Goal: Task Accomplishment & Management: Manage account settings

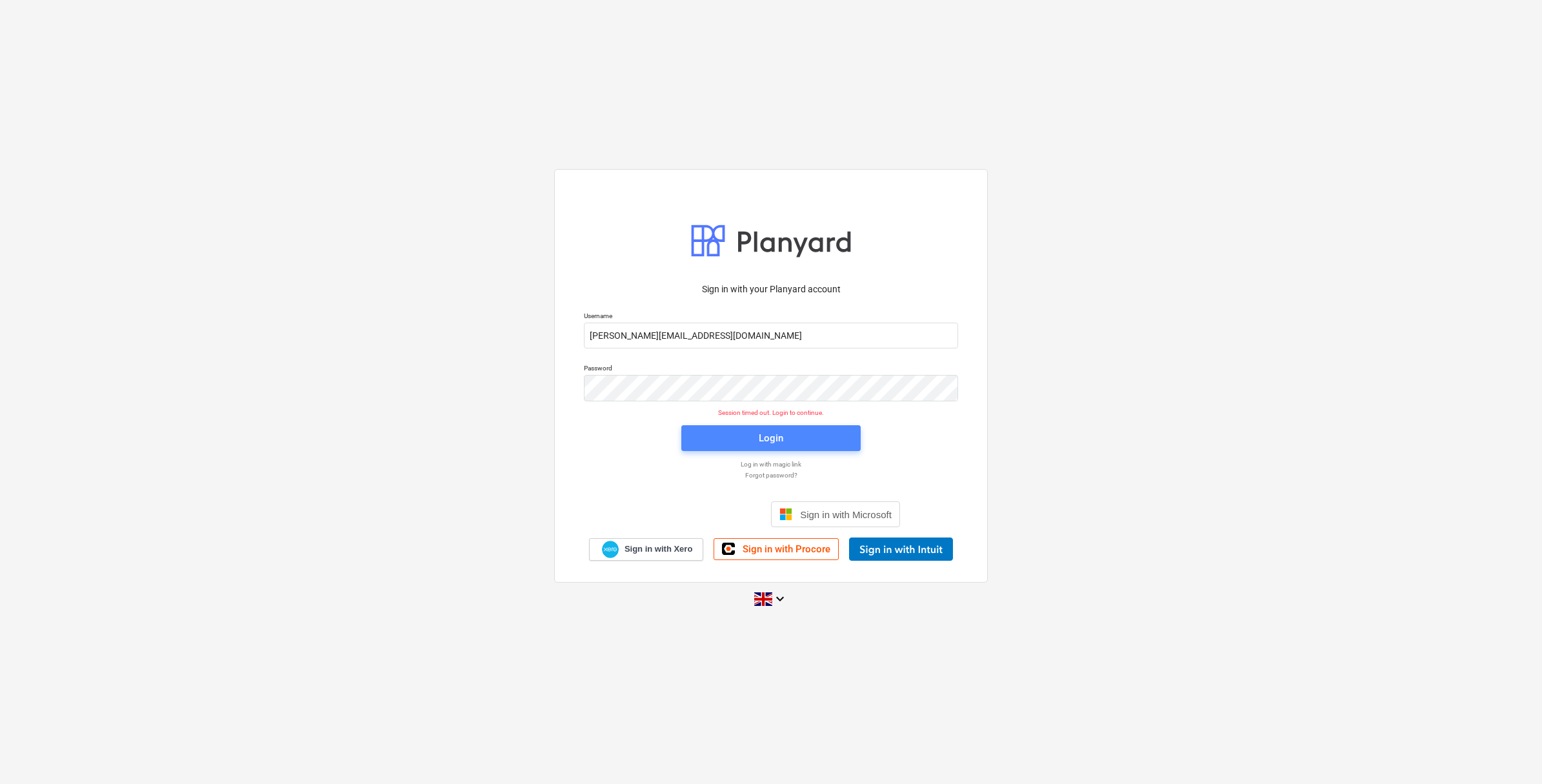
click at [784, 437] on span "Login" at bounding box center [771, 438] width 148 height 17
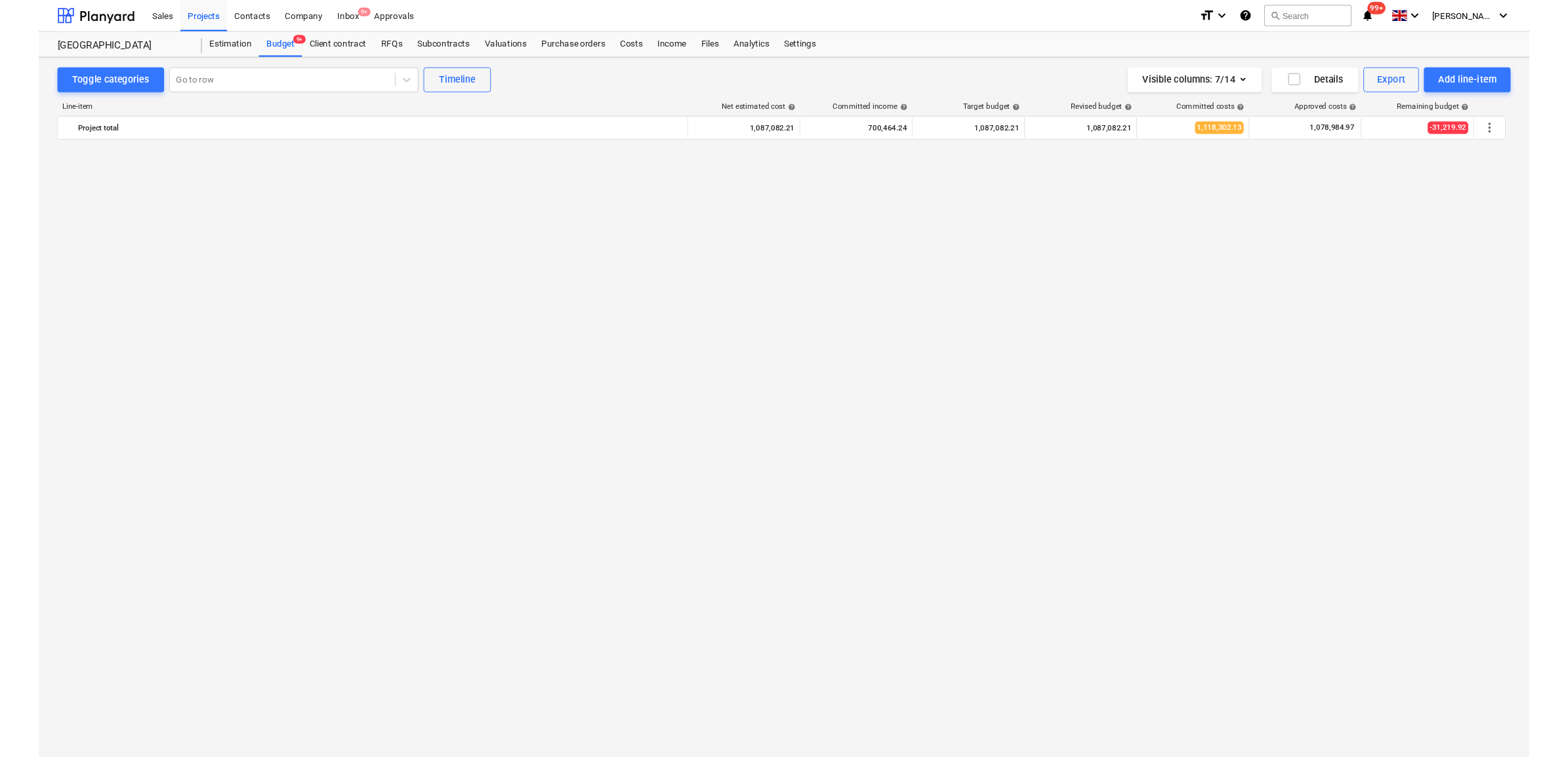
scroll to position [1631, 0]
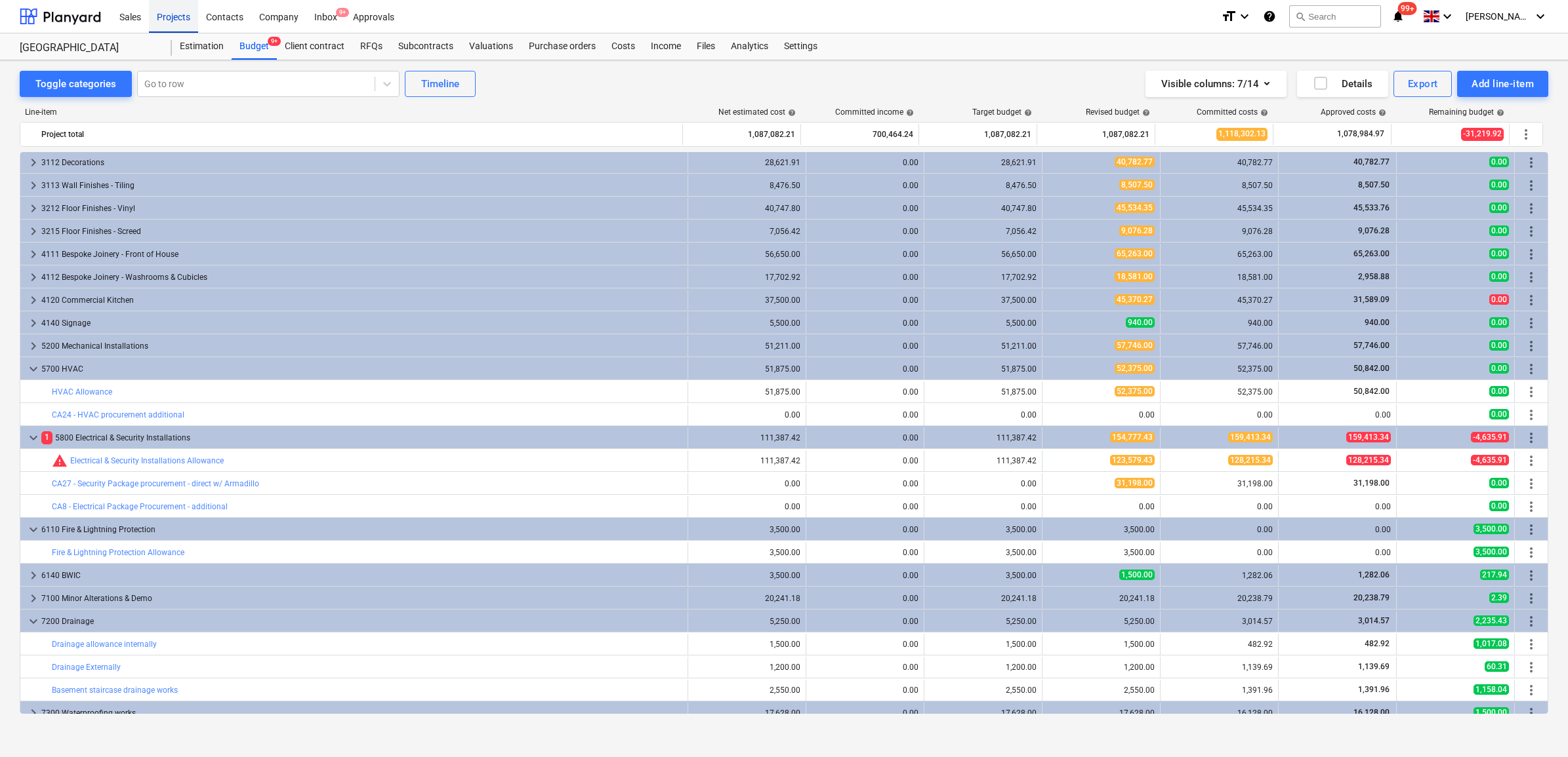
click at [178, 14] on div "Projects" at bounding box center [173, 16] width 49 height 34
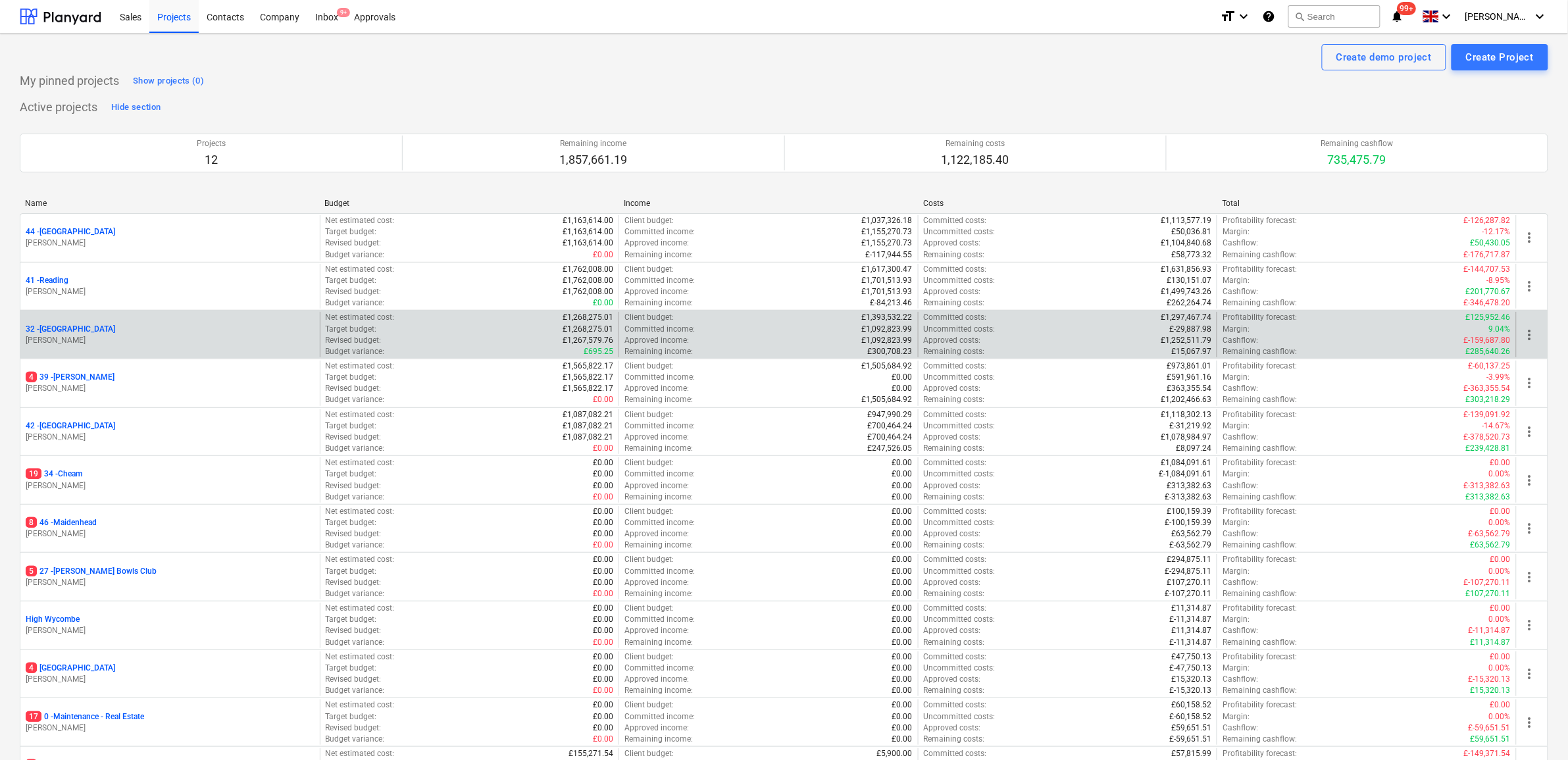
click at [66, 330] on p "32 - Twickenham" at bounding box center [70, 330] width 90 height 11
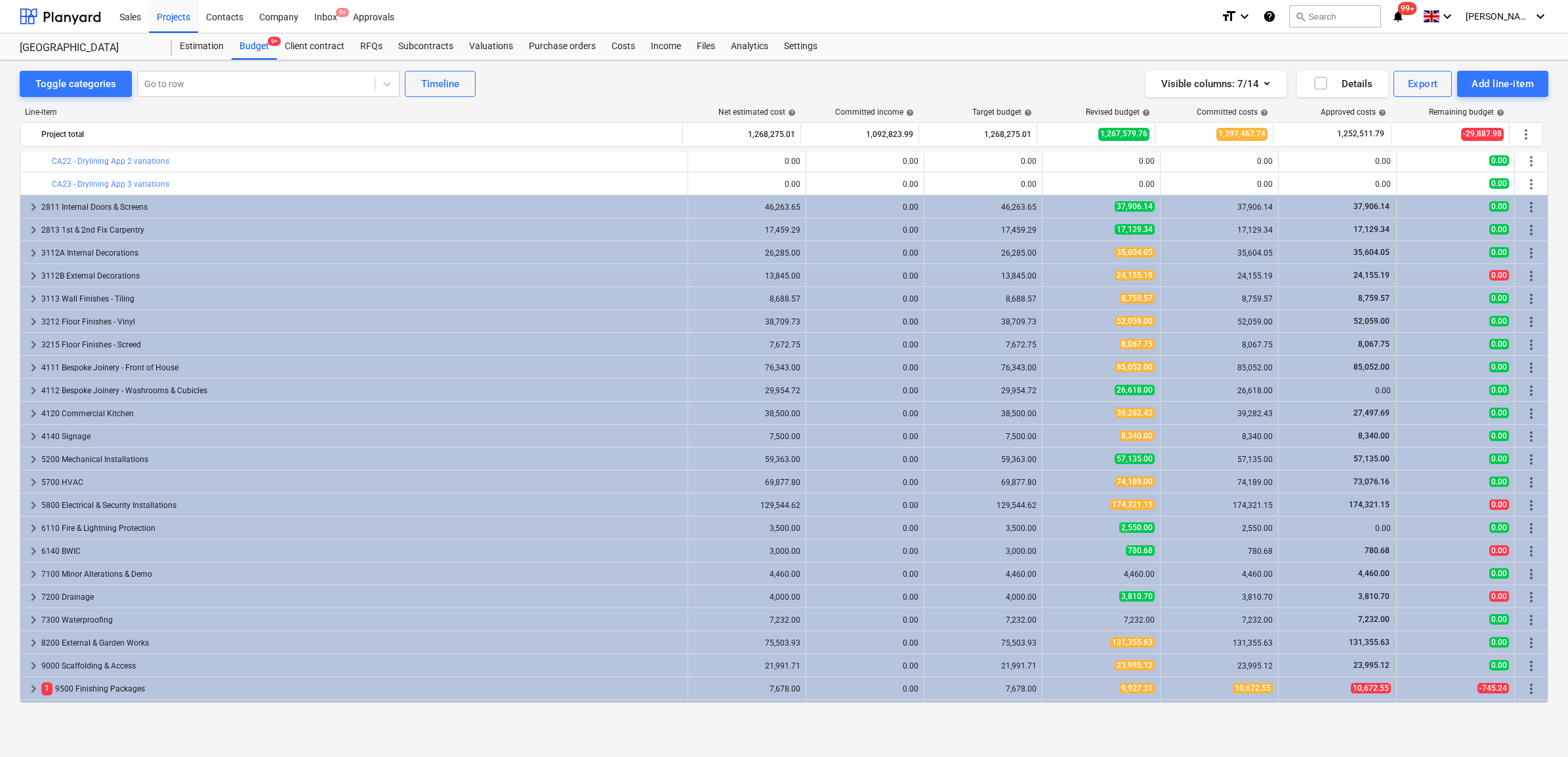
scroll to position [1033, 0]
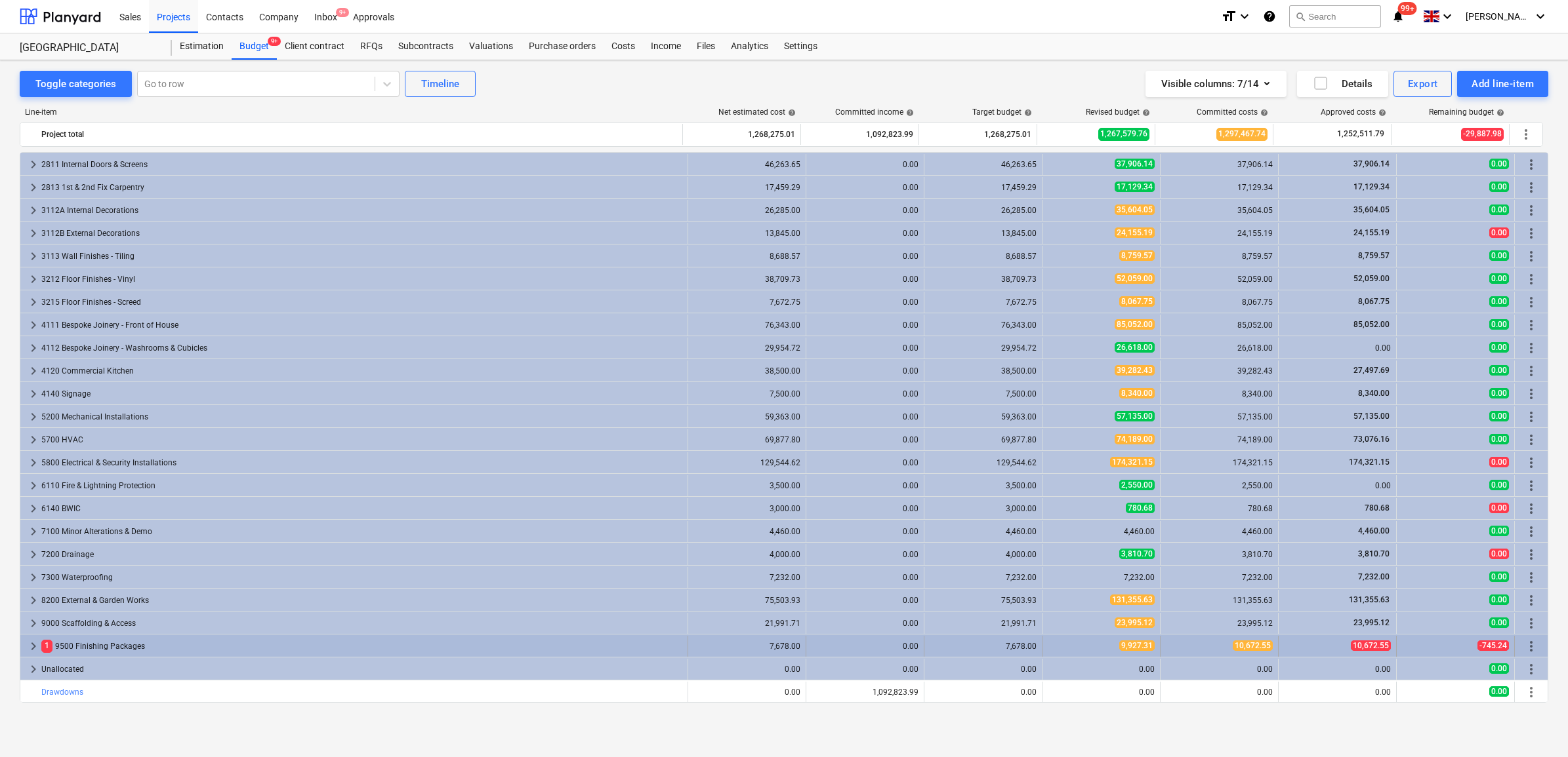
click at [112, 643] on div "1 9500 Finishing Packages" at bounding box center [362, 646] width 641 height 21
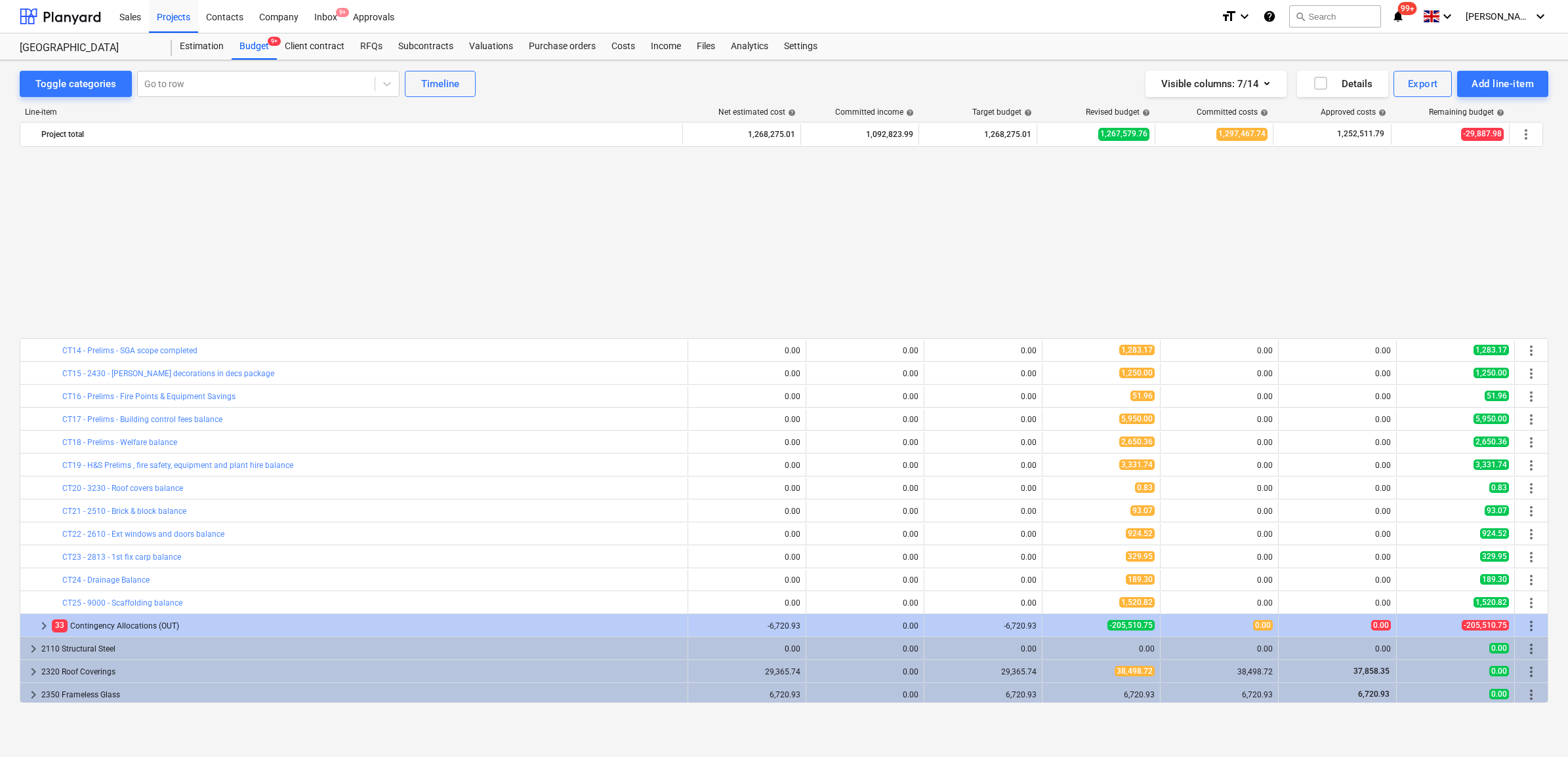
scroll to position [492, 0]
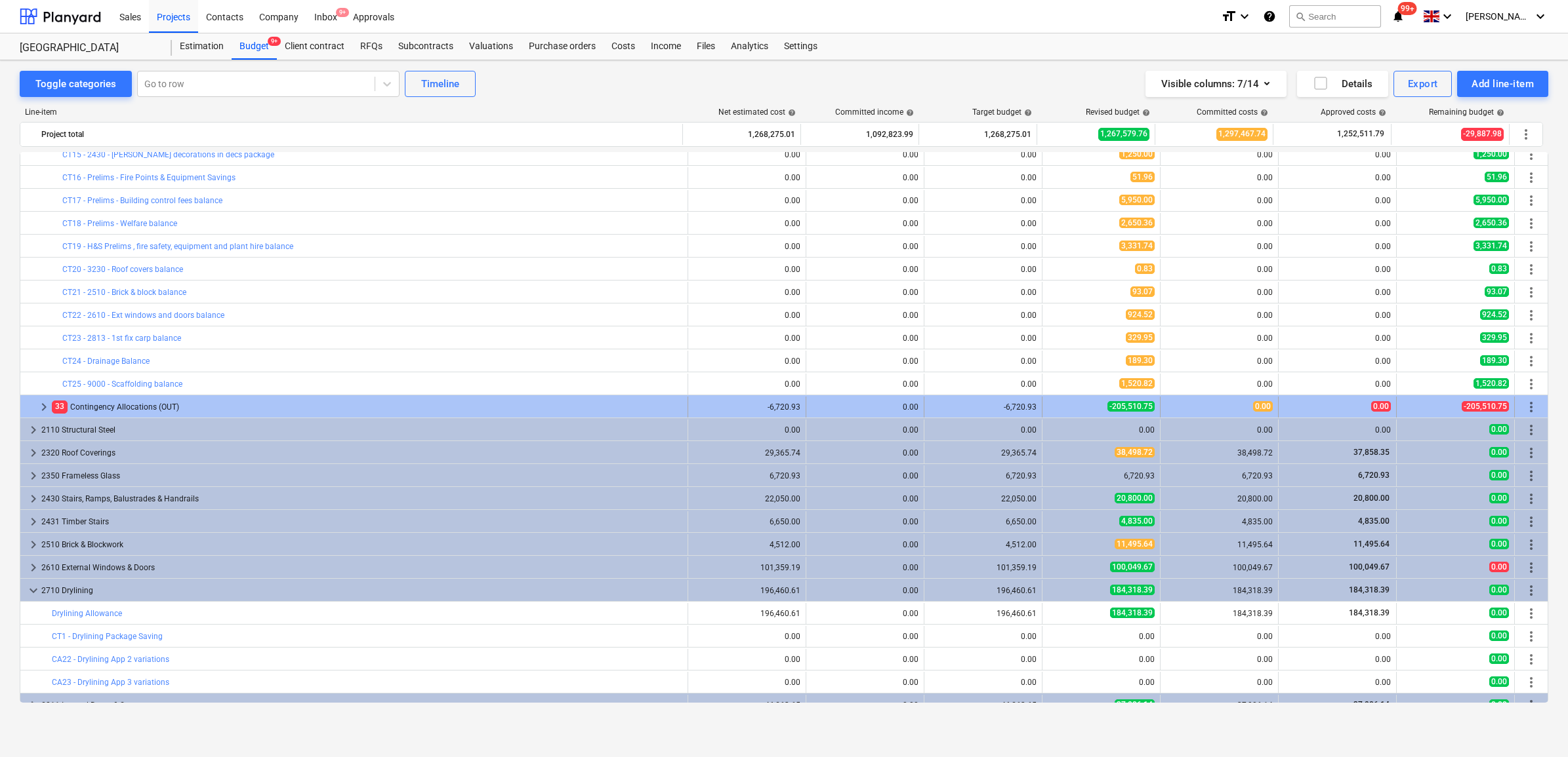
click at [180, 403] on div "33 Contingency Allocations (OUT)" at bounding box center [367, 407] width 631 height 21
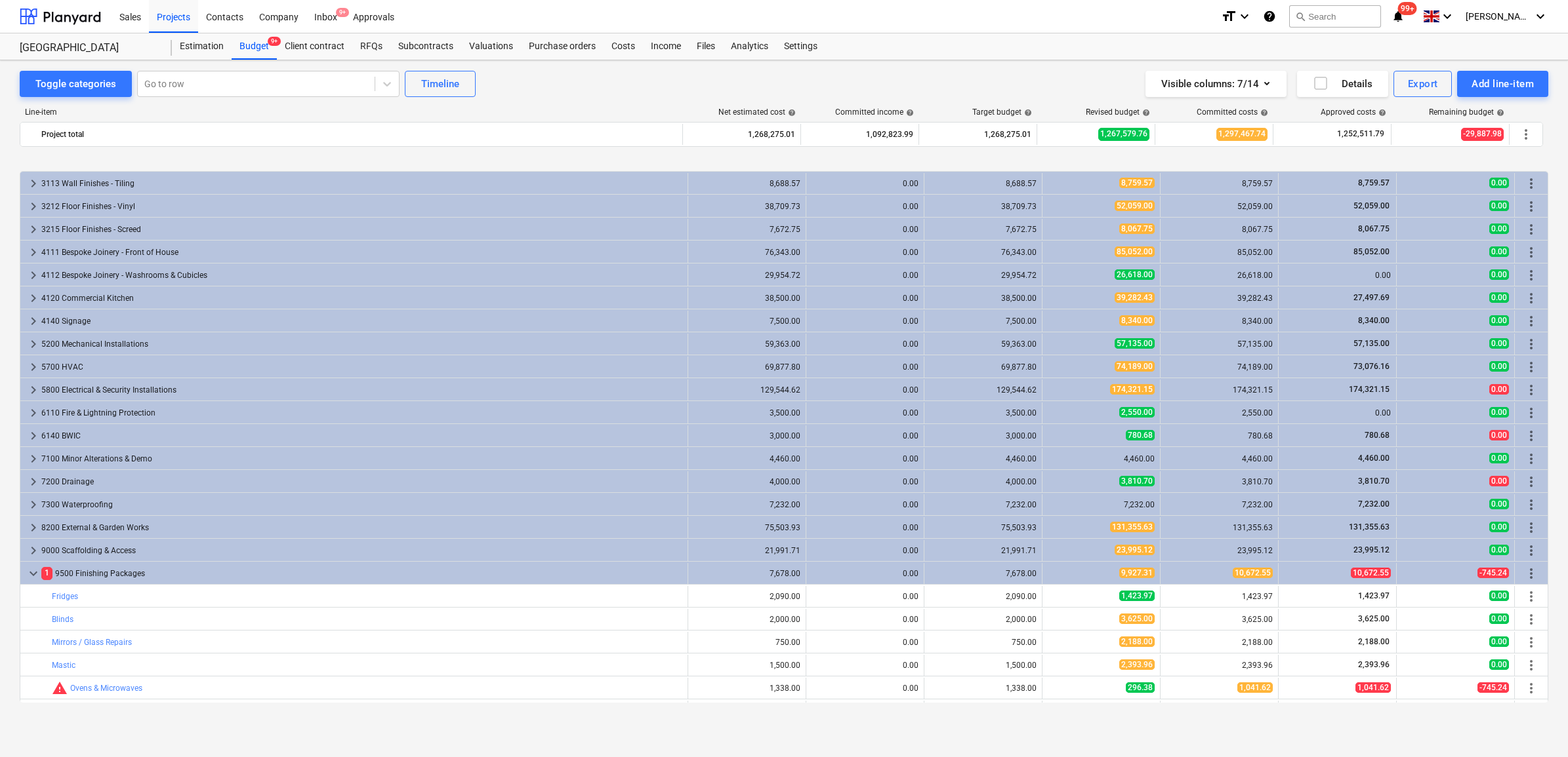
scroll to position [1950, 0]
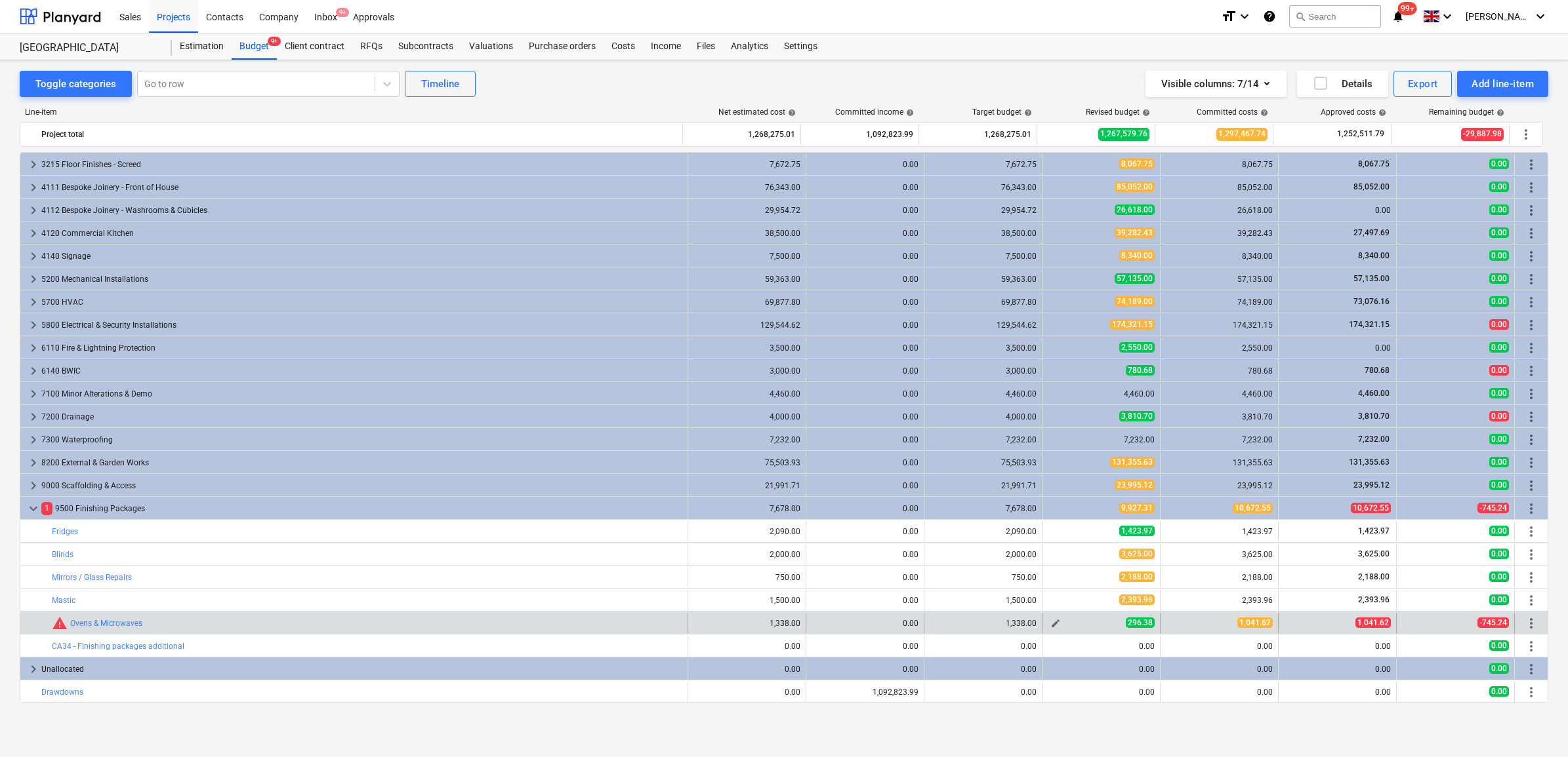
click at [1048, 623] on button "edit" at bounding box center [1056, 623] width 16 height 16
type textarea "x"
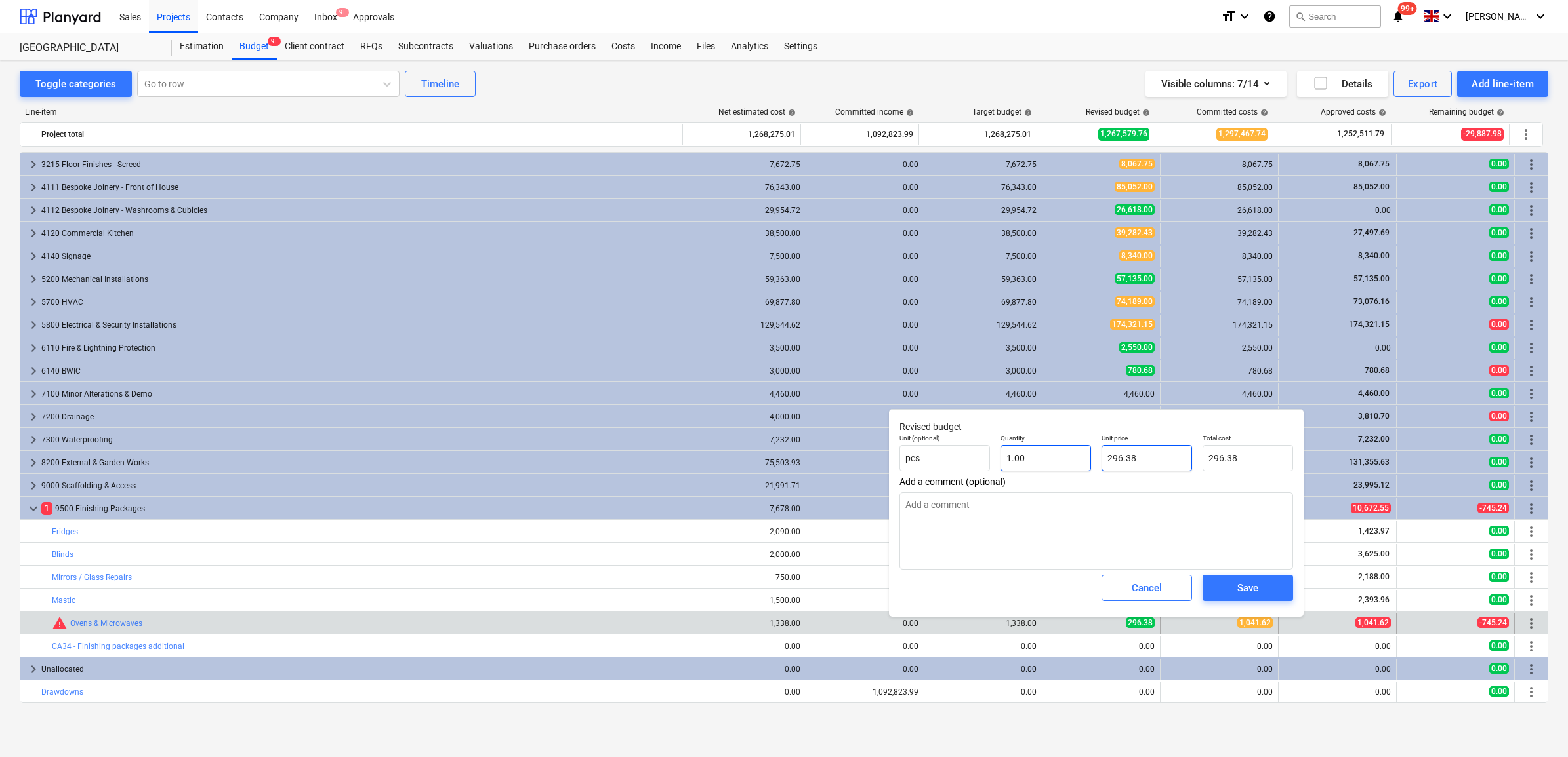
drag, startPoint x: 1146, startPoint y: 460, endPoint x: 1017, endPoint y: 453, distance: 129.2
click at [1017, 453] on div "Unit (optional) pcs Quantity 1.00 Unit price 296.38 Total cost 296.38" at bounding box center [1096, 453] width 404 height 48
type input "1"
type textarea "x"
type input "1.00"
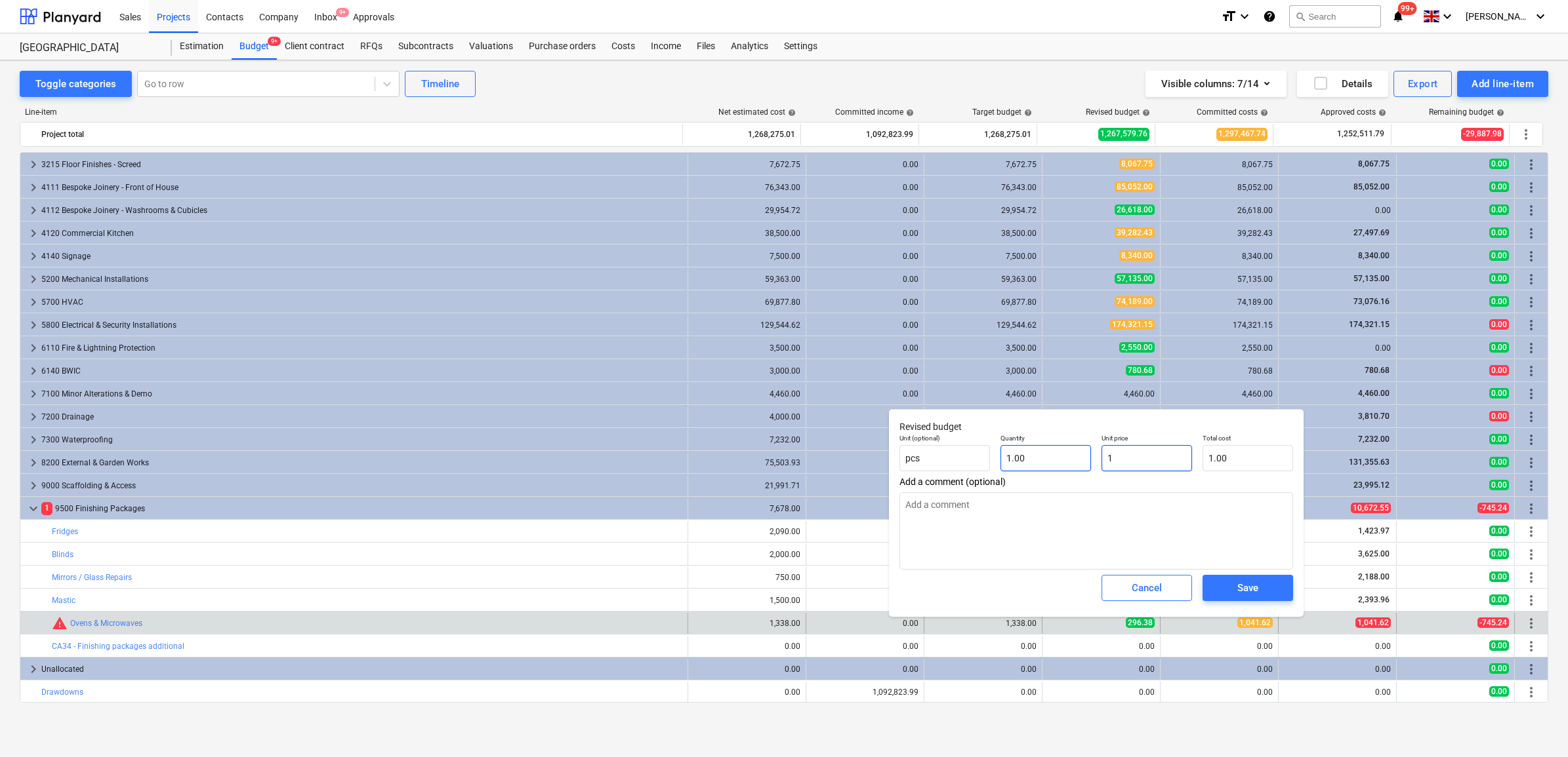
type textarea "x"
type input "10"
type input "10.00"
type textarea "x"
type input "104"
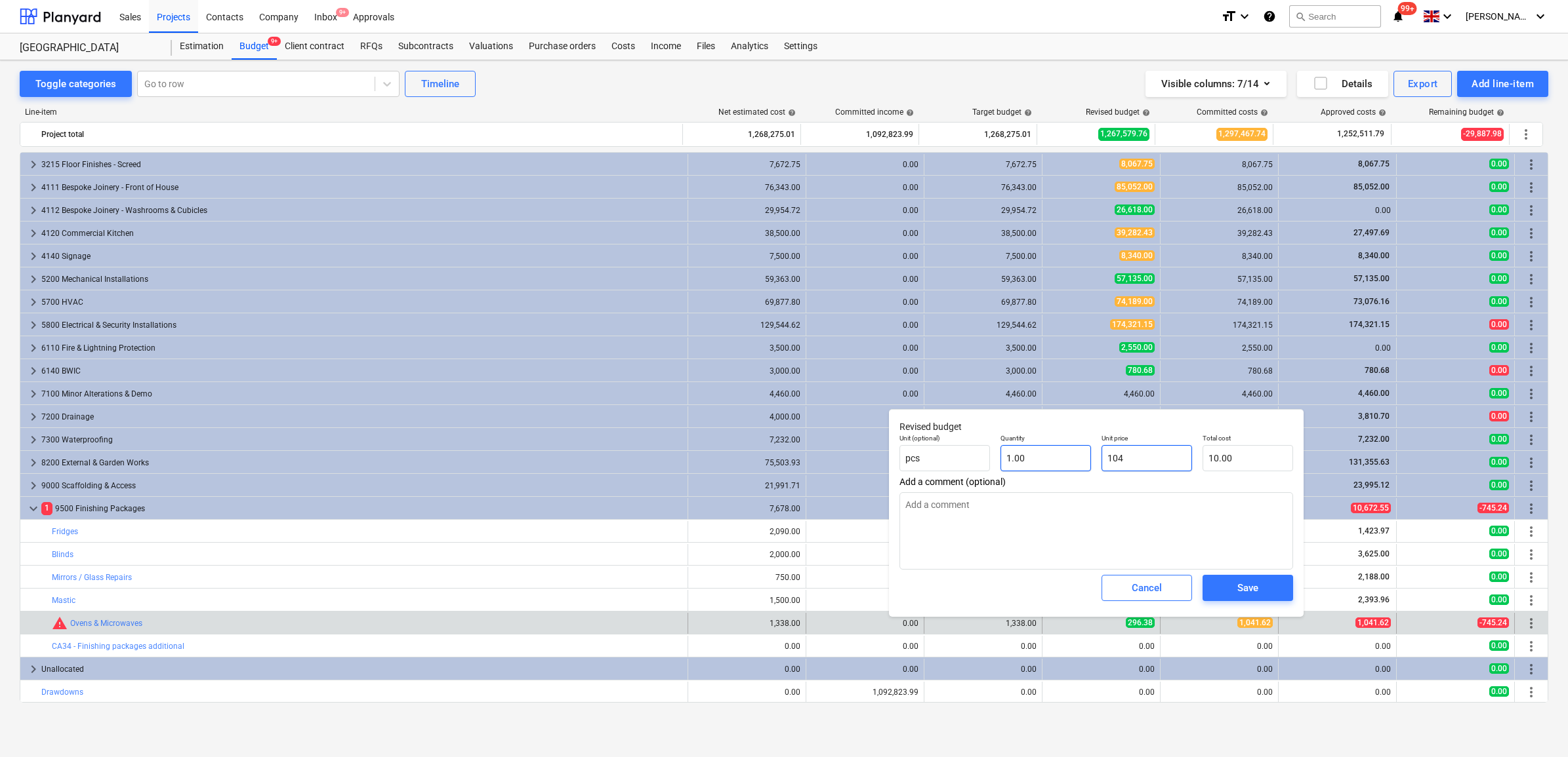
type input "104.00"
type textarea "x"
type input "1041"
type input "1,041.00"
type textarea "x"
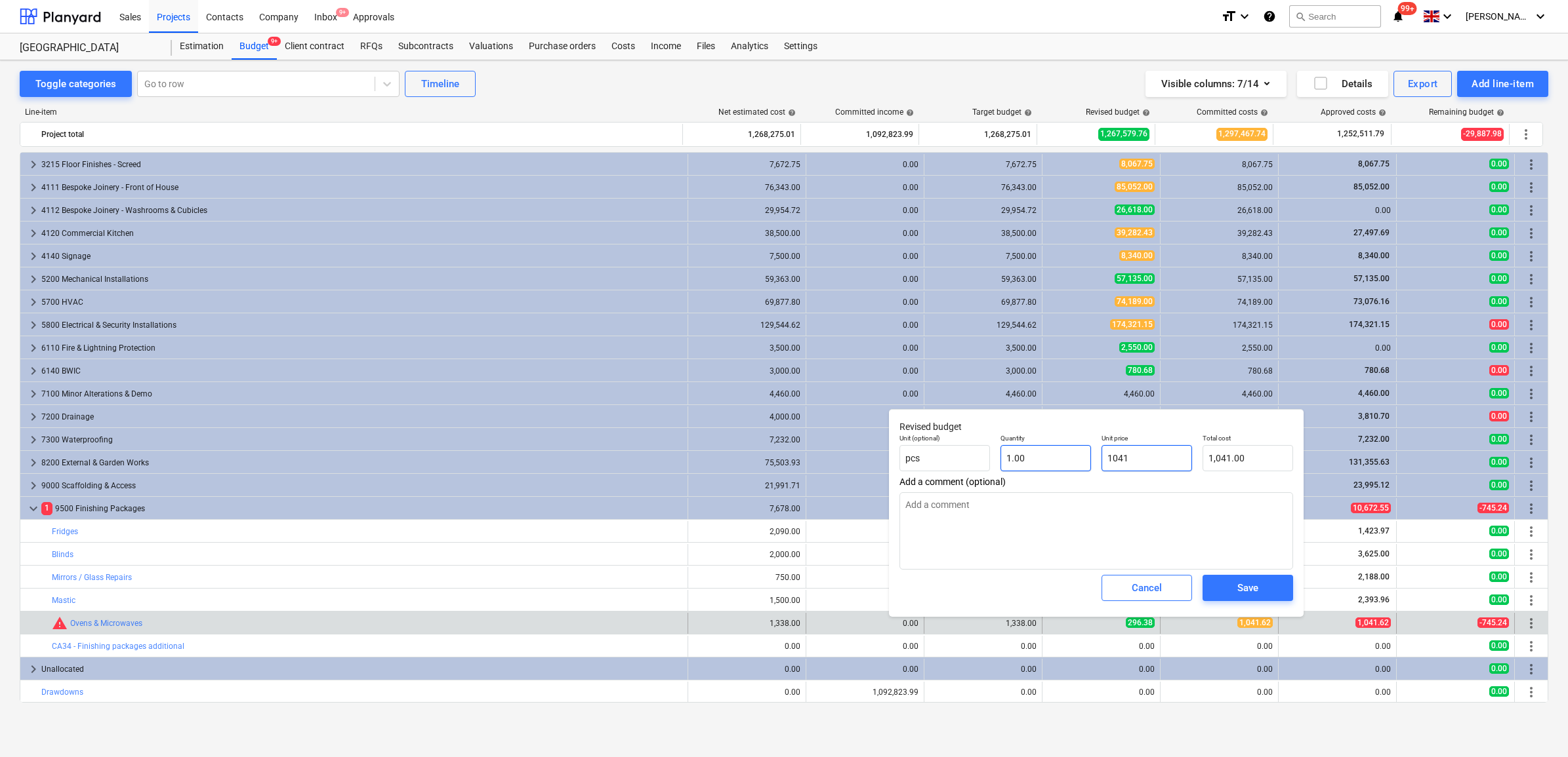
type input "1041."
type textarea "x"
type input "1041.6"
type input "1,041.60"
type textarea "x"
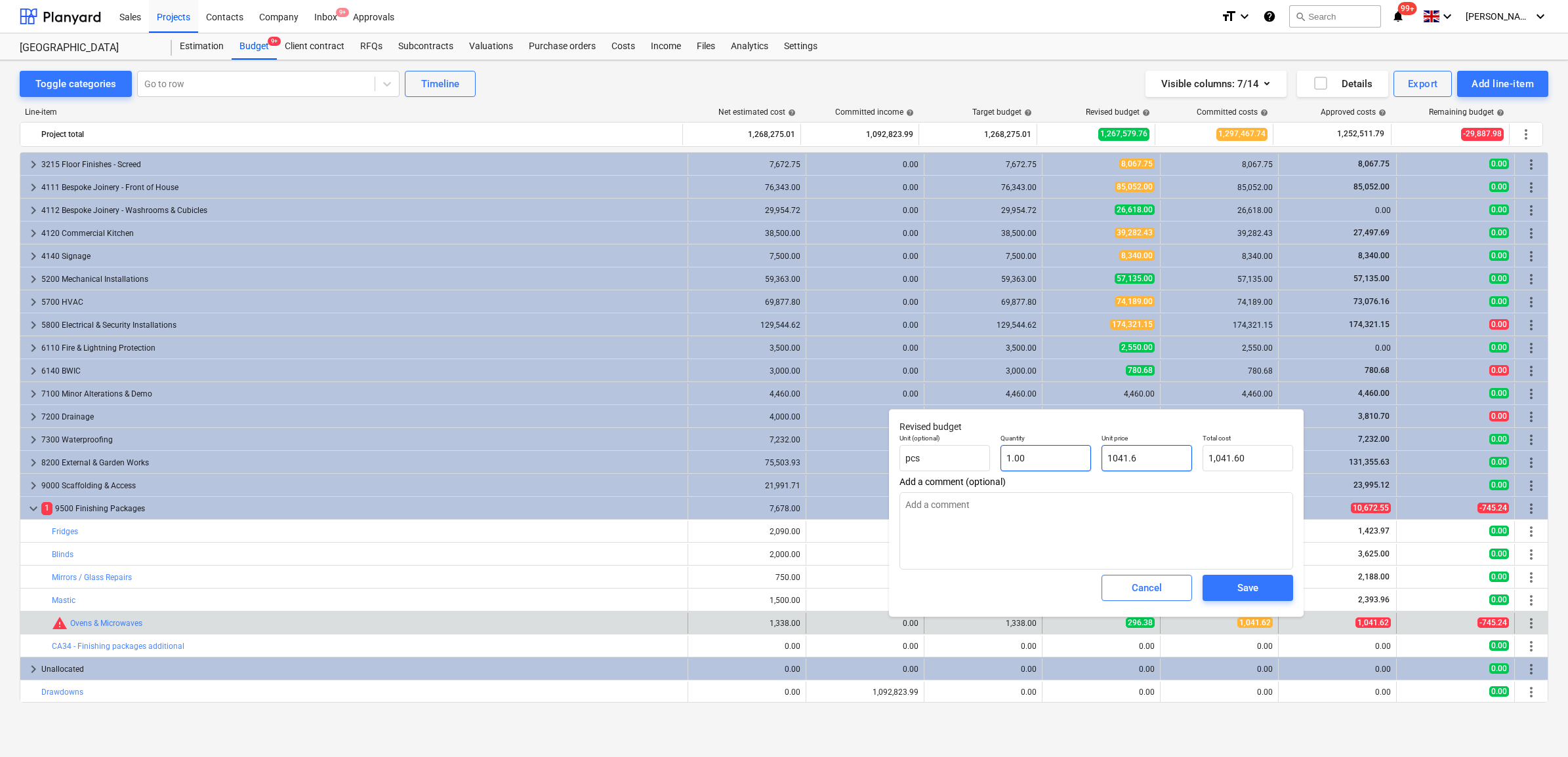
type input "1041.62"
type input "1,041.62"
type input "1041.62"
type textarea "x"
type input "1,041.62"
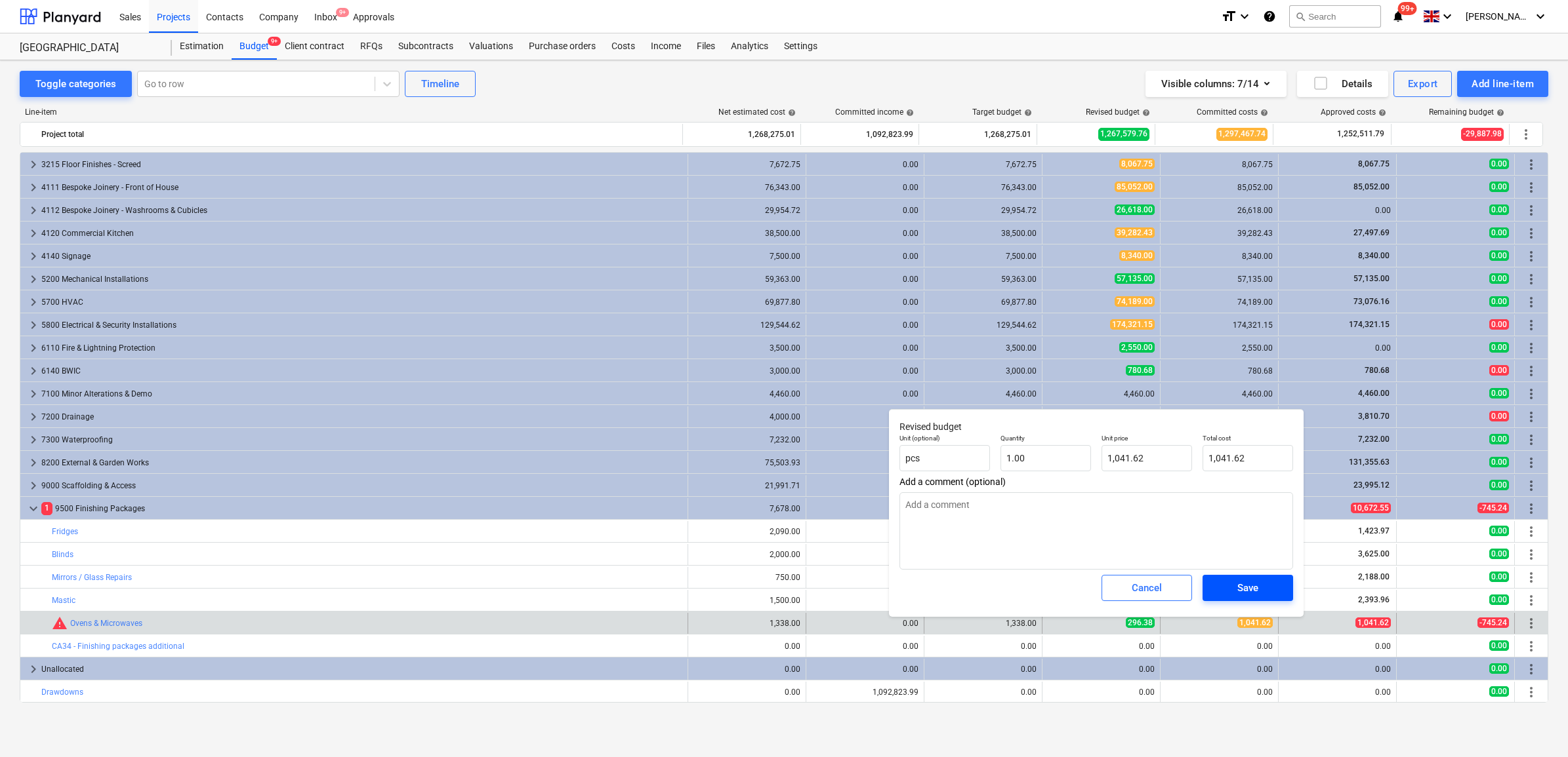
click at [1275, 595] on span "Save" at bounding box center [1248, 588] width 59 height 17
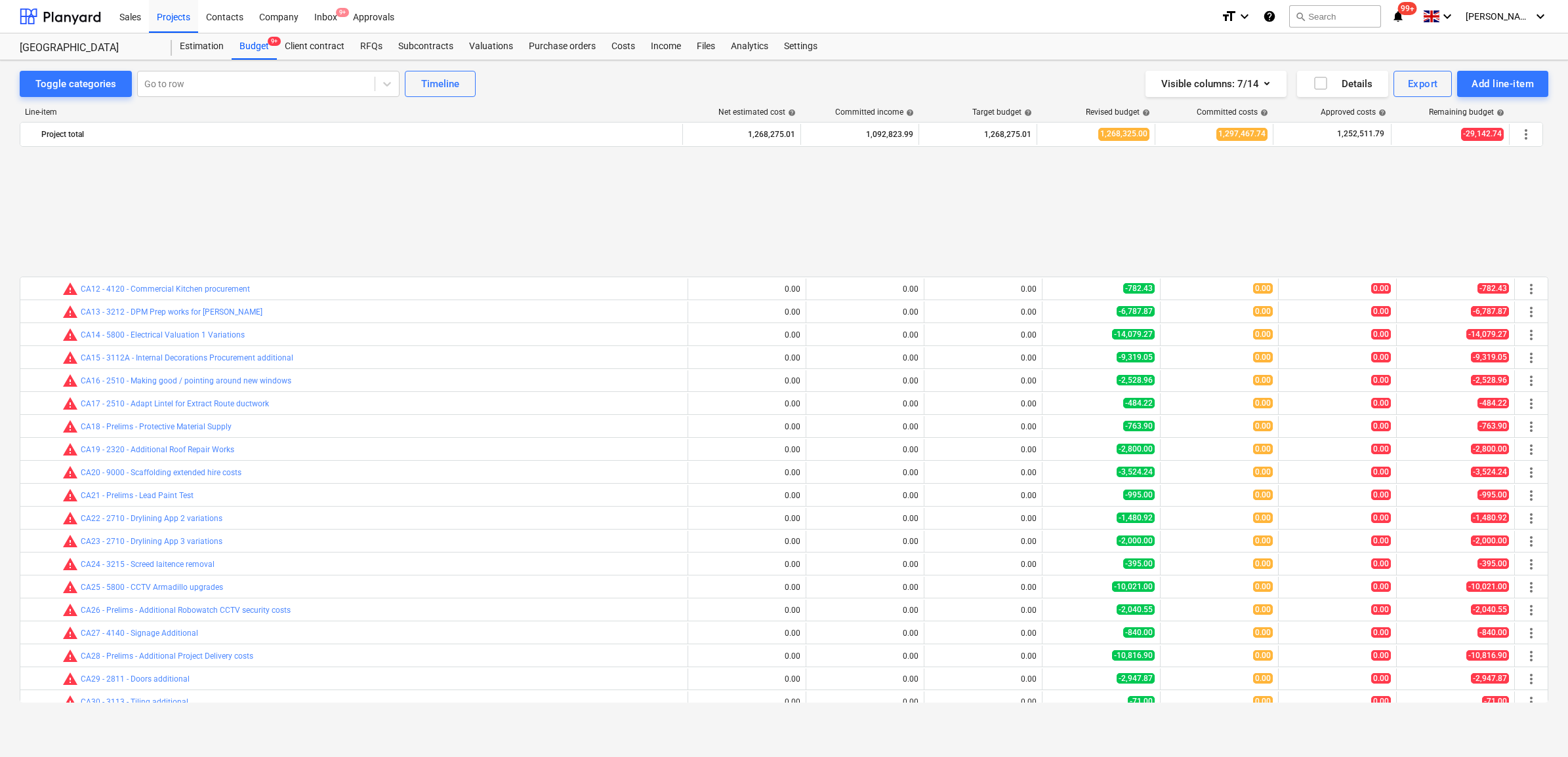
scroll to position [1049, 0]
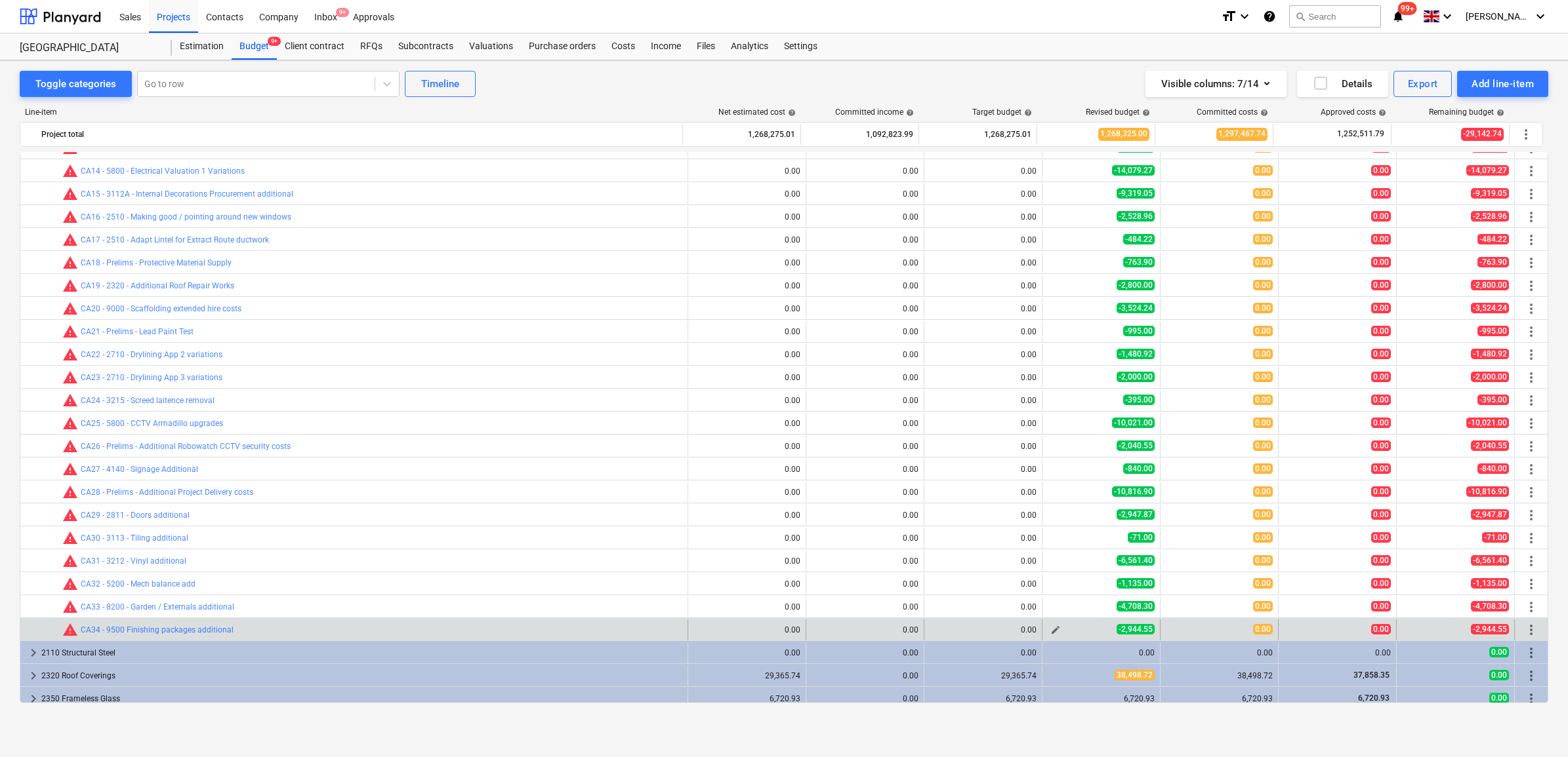
click at [1054, 631] on span "edit" at bounding box center [1055, 630] width 10 height 10
type textarea "x"
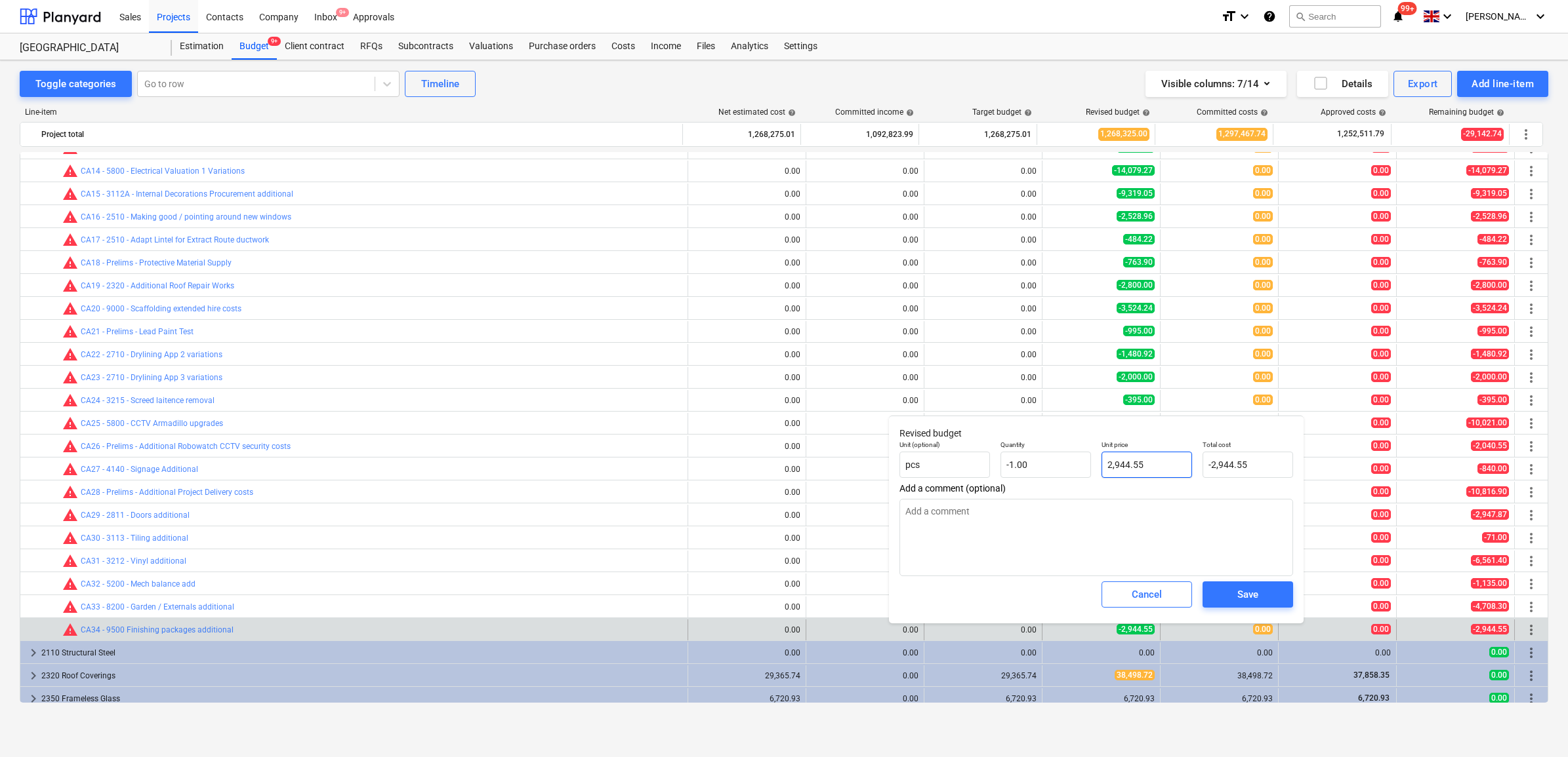
type input "2944.55"
drag, startPoint x: 1166, startPoint y: 453, endPoint x: 1049, endPoint y: 456, distance: 117.0
click at [1049, 456] on div "Unit (optional) pcs Quantity -1.00 Unit price 2944.55 Total cost -2,944.55" at bounding box center [1096, 460] width 404 height 48
type textarea "x"
type input "0"
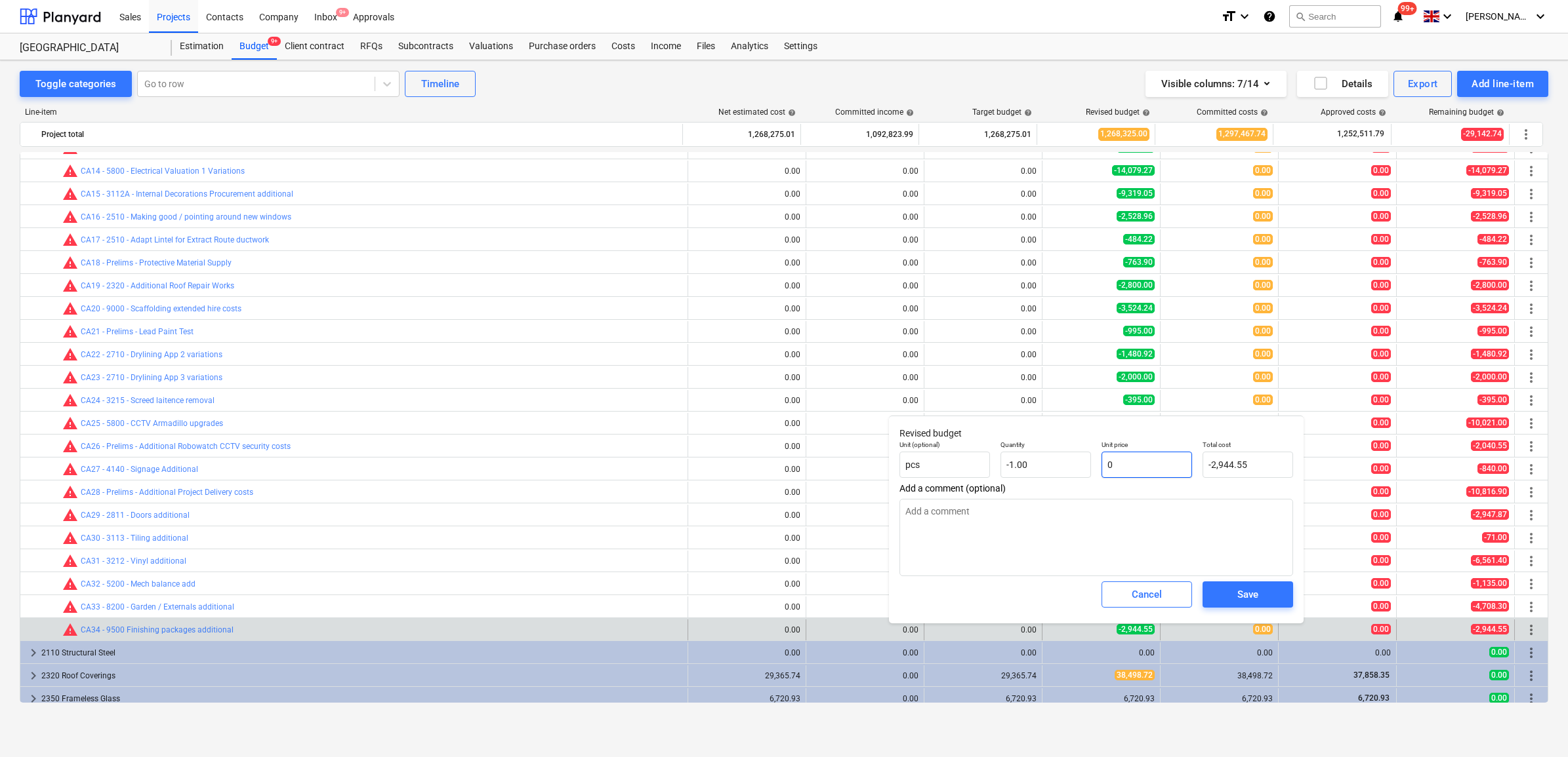
type input "0.00"
type input "0"
type textarea "x"
type input "0.00"
click at [1222, 597] on span "Save" at bounding box center [1248, 595] width 59 height 17
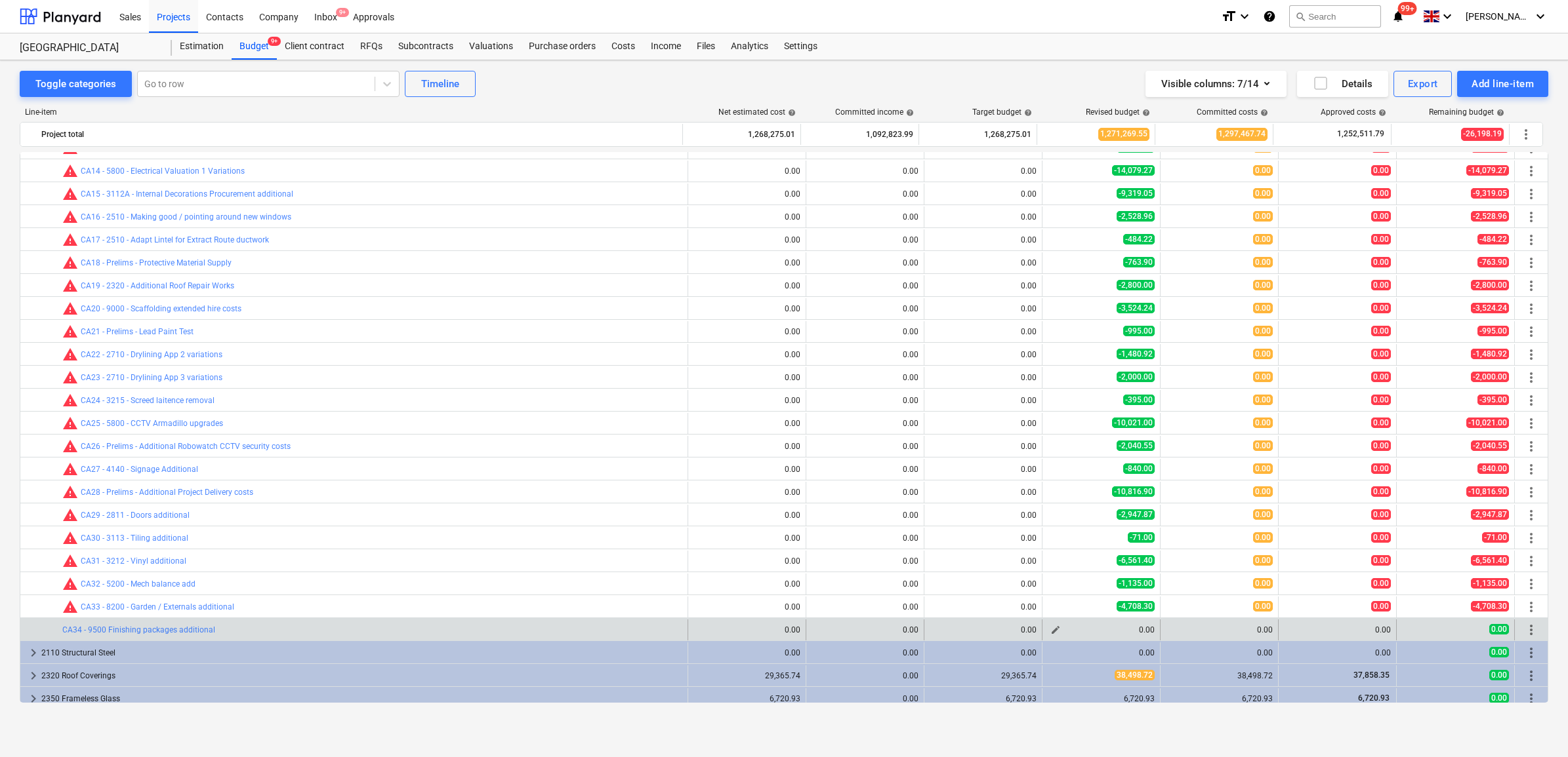
click at [1049, 636] on button "edit" at bounding box center [1056, 630] width 16 height 16
type textarea "x"
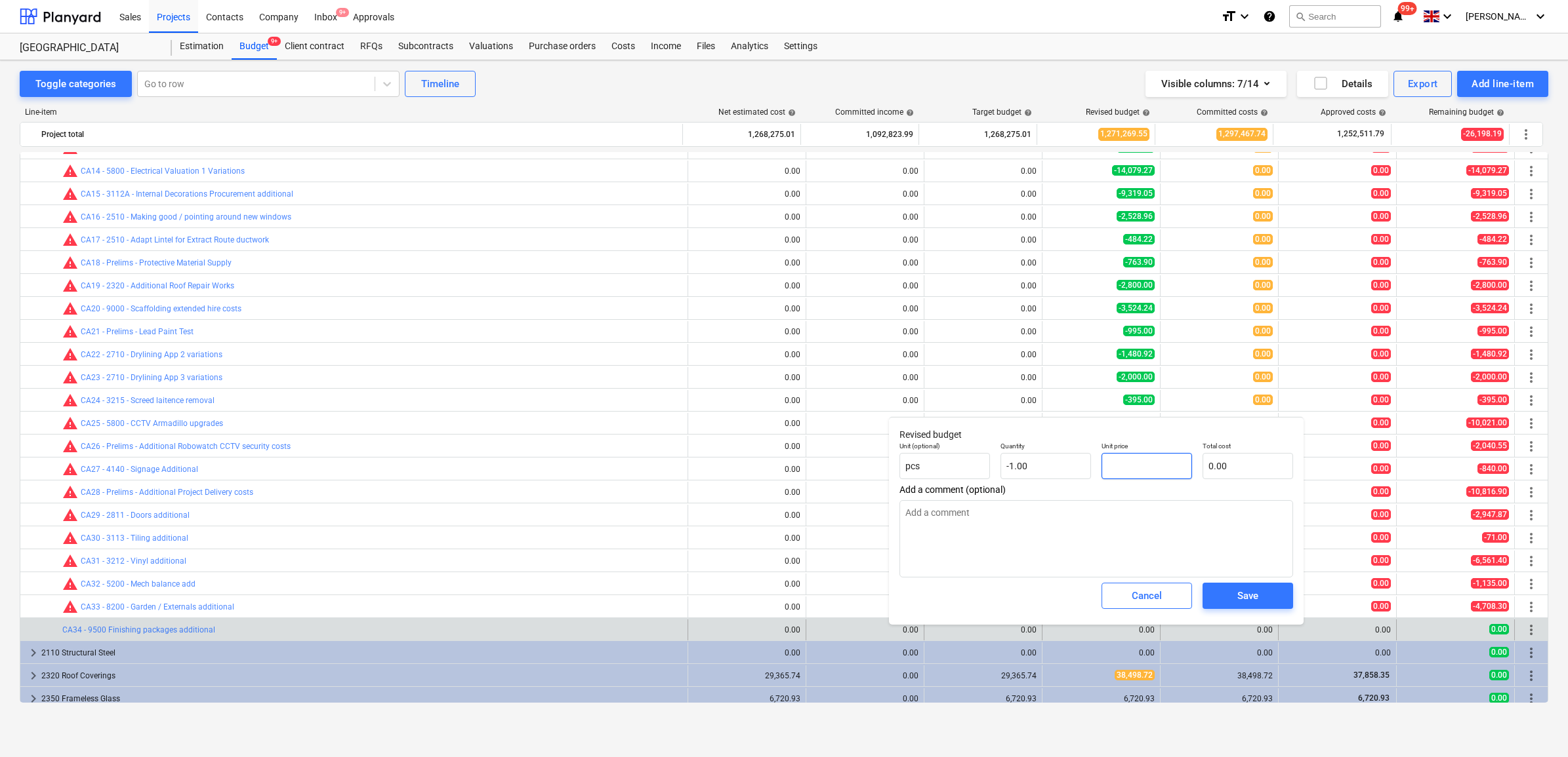
click at [1126, 467] on input "text" at bounding box center [1147, 466] width 90 height 26
type input "2"
type textarea "x"
type input "-2.00"
type textarea "x"
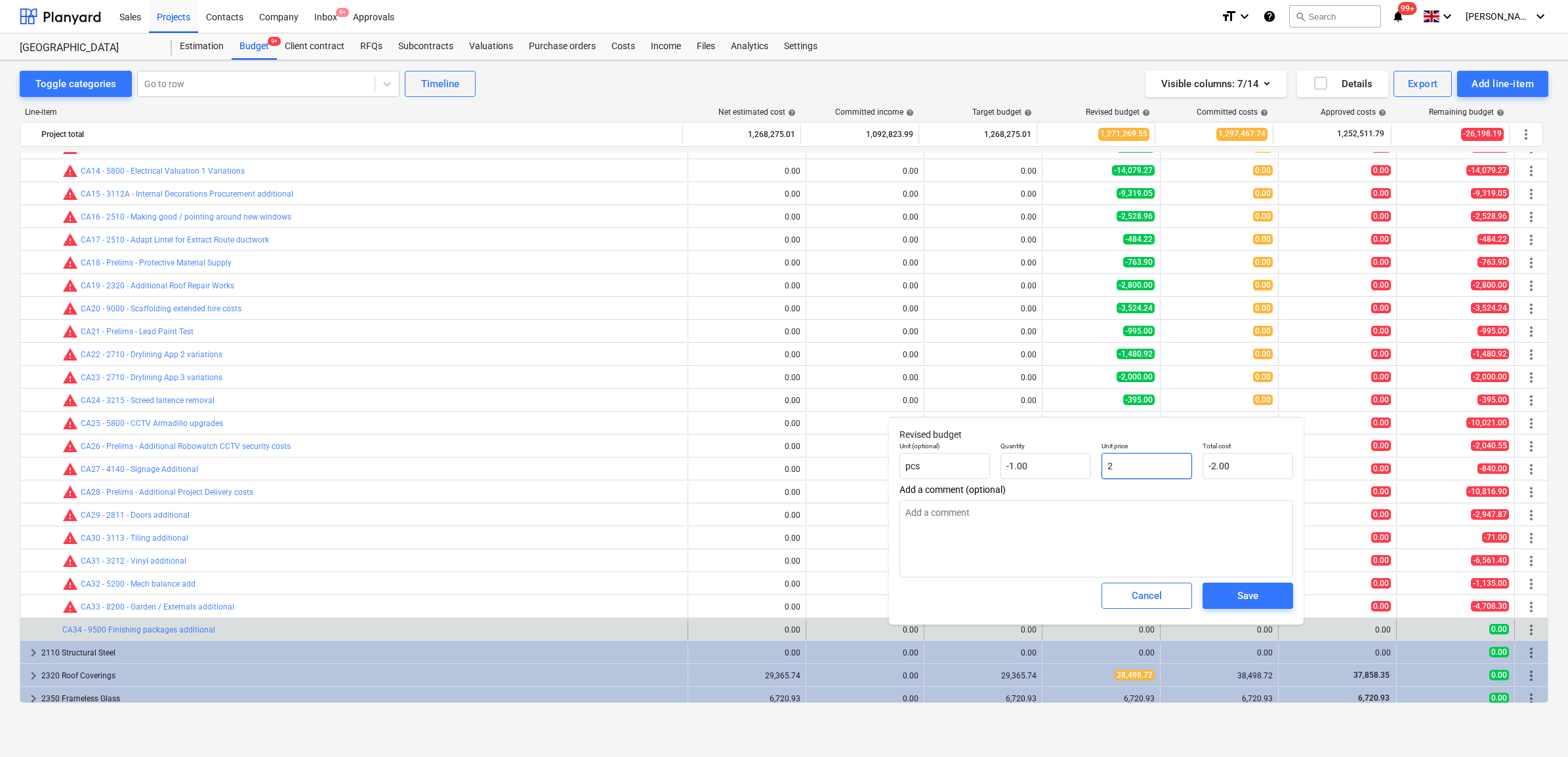
type input "29"
type input "-29.00"
type textarea "x"
type input "299"
type input "-299.00"
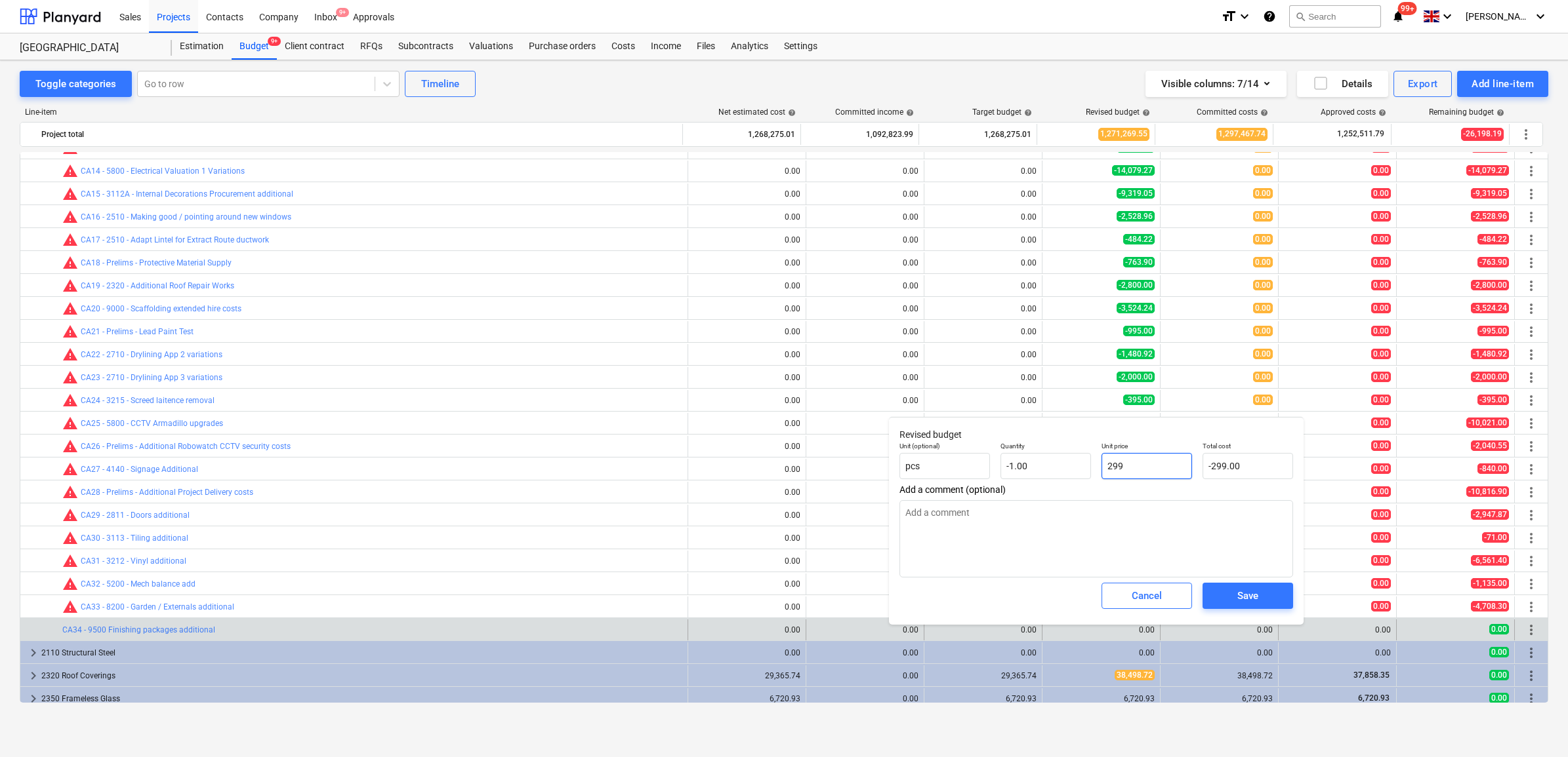
type textarea "x"
type input "2994"
type input "-2,994.00"
type textarea "x"
type input "2994."
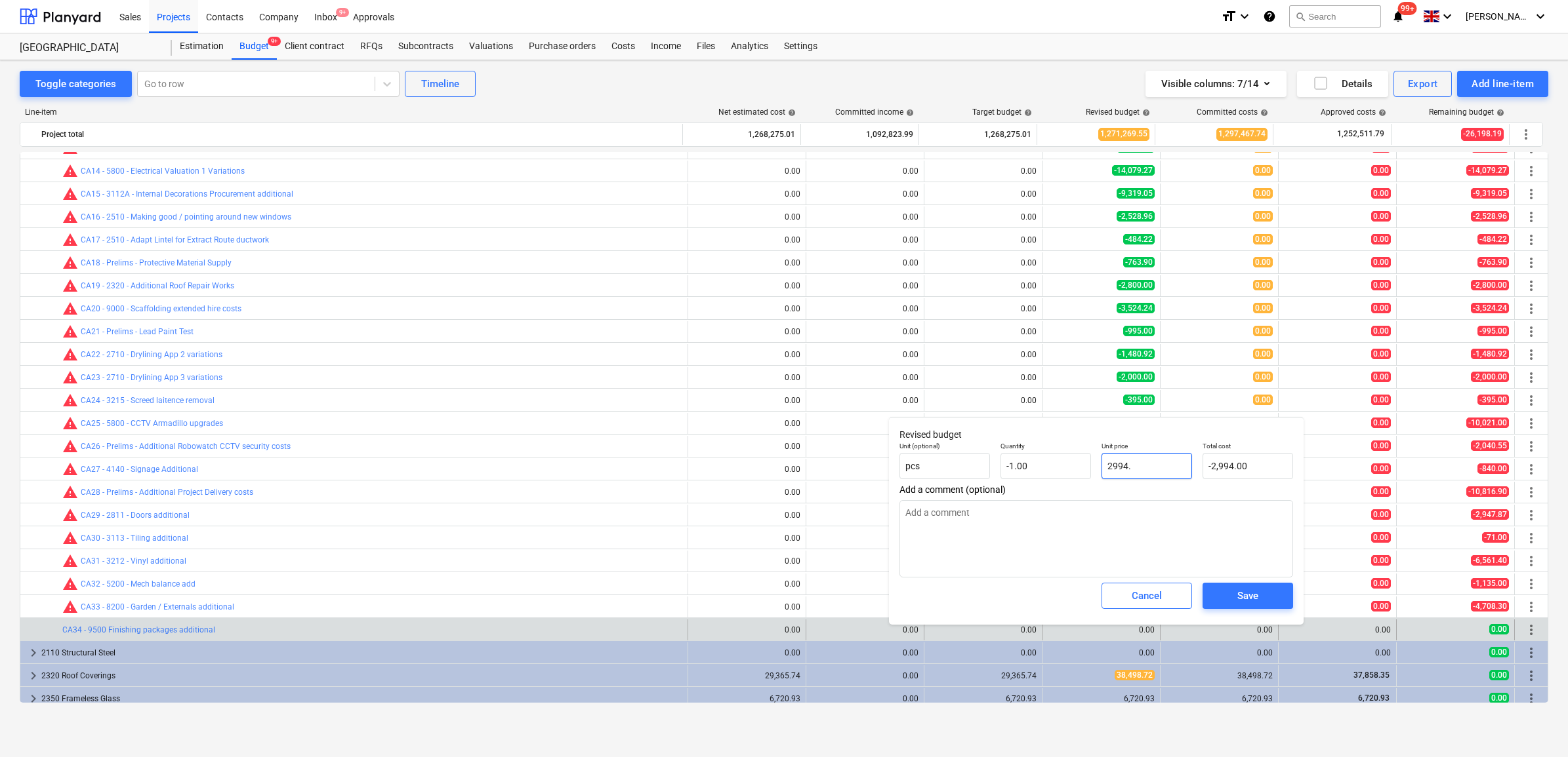
type textarea "x"
type input "2994.5"
type input "-2,994.50"
type textarea "x"
type input "2994.54"
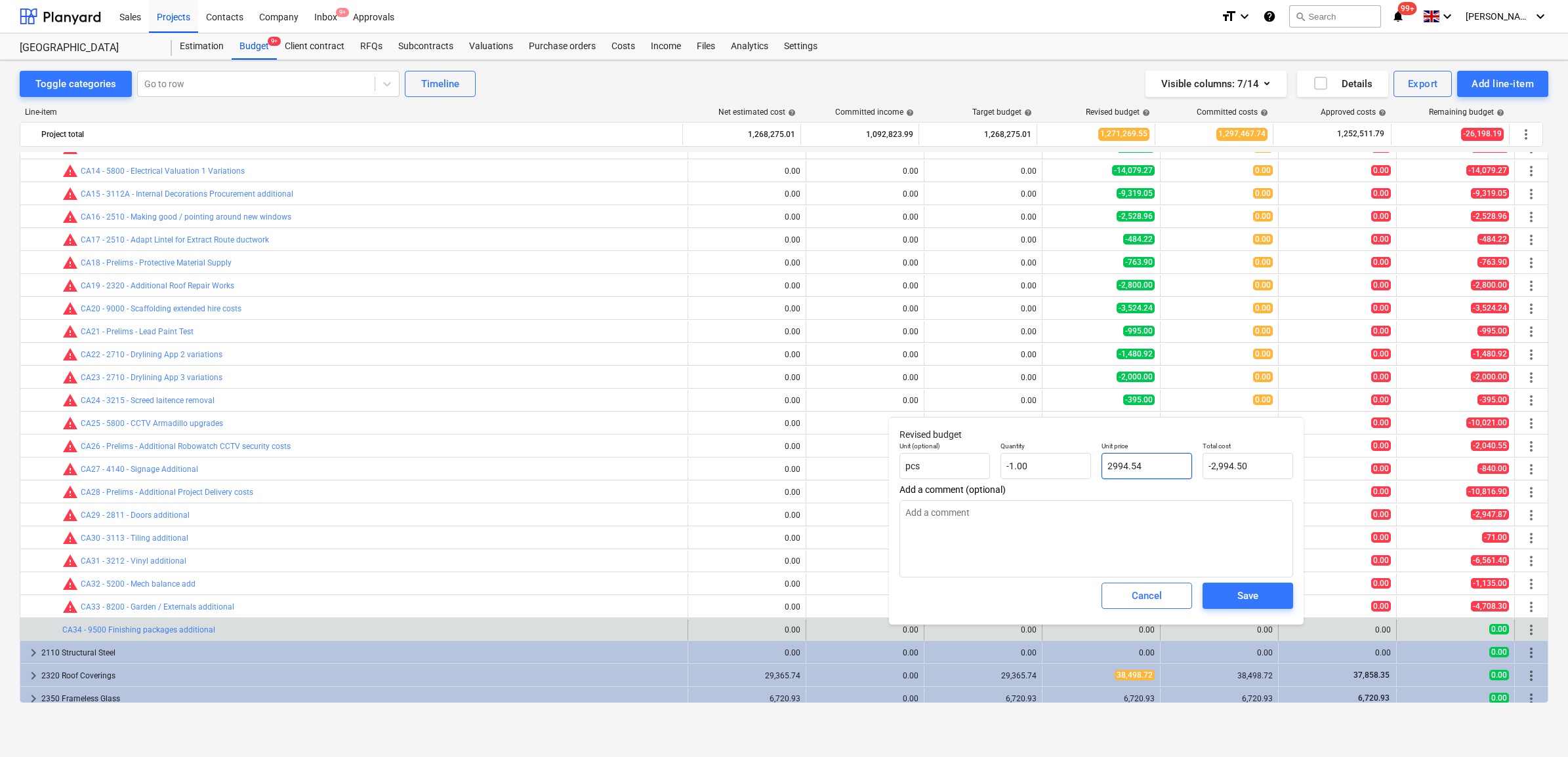
type input "-2,994.54"
type input "2994.54"
type textarea "x"
type input "2,994.54"
click at [1259, 597] on span "Save" at bounding box center [1248, 596] width 59 height 17
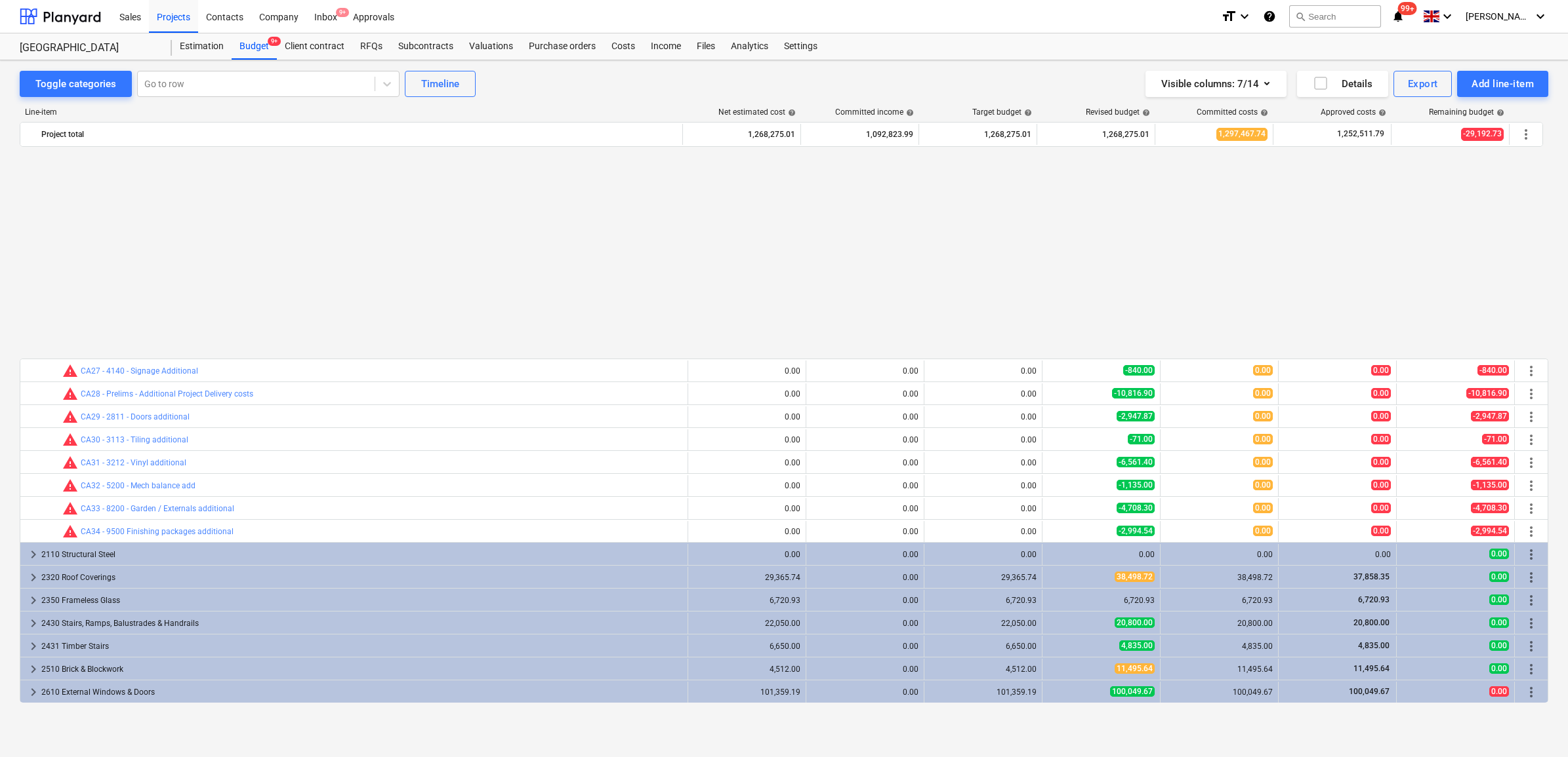
scroll to position [1394, 0]
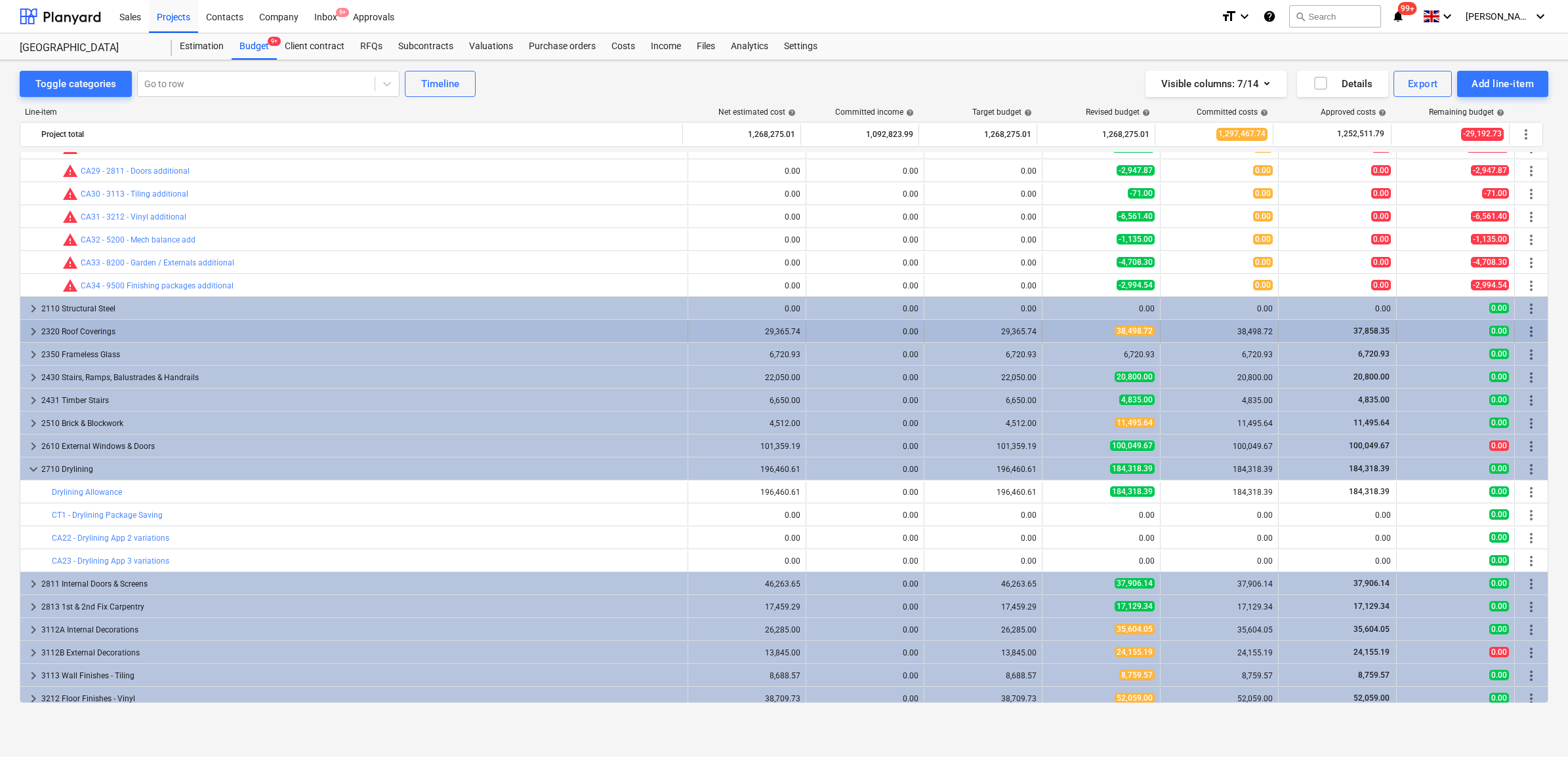
click at [1254, 336] on div "38,498.72" at bounding box center [1219, 331] width 107 height 9
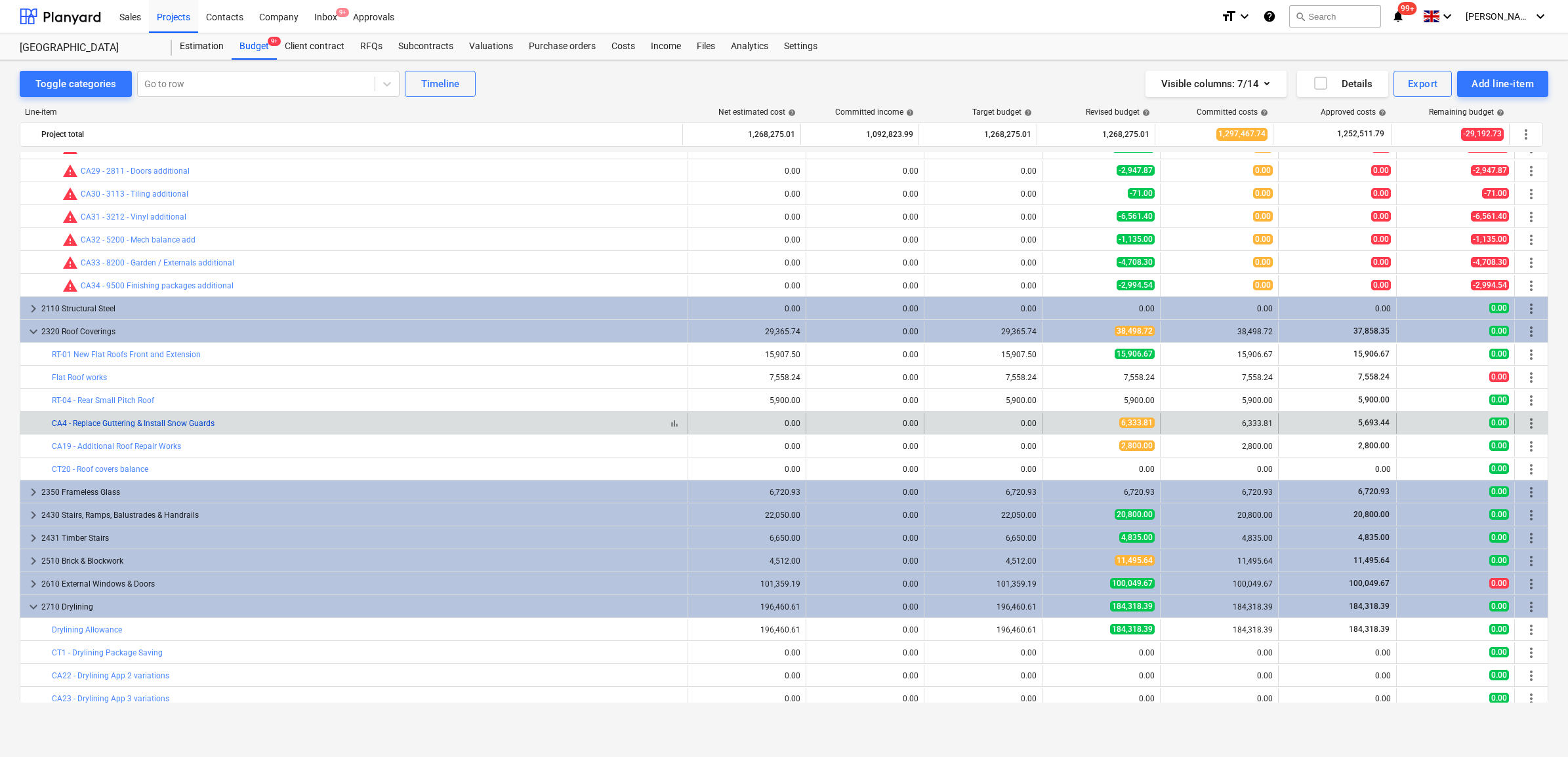
click at [153, 423] on link "CA4 - Replace Guttering & Install Snow Guards" at bounding box center [133, 423] width 163 height 9
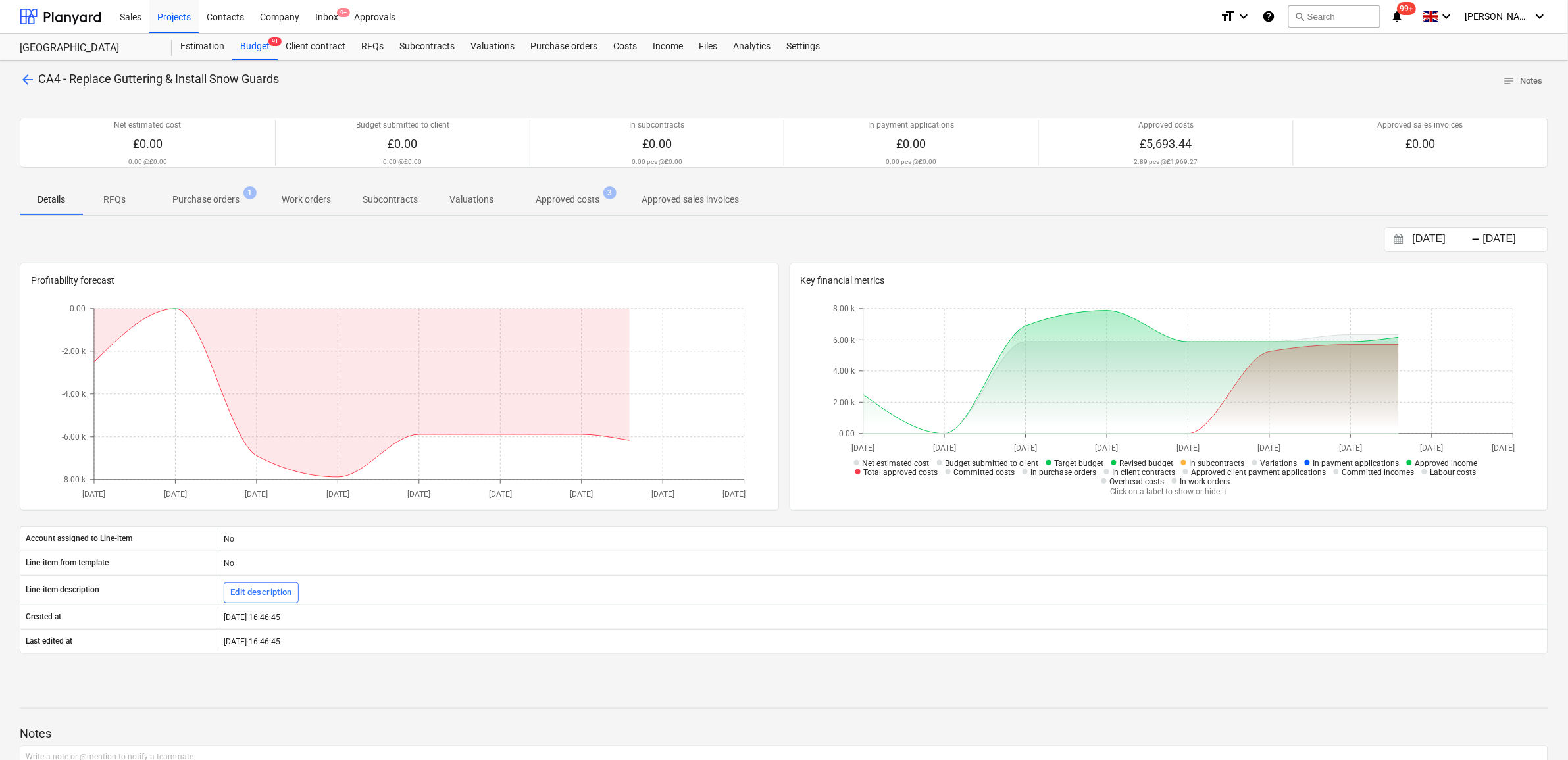
click at [577, 206] on p "Approved costs" at bounding box center [568, 200] width 64 height 14
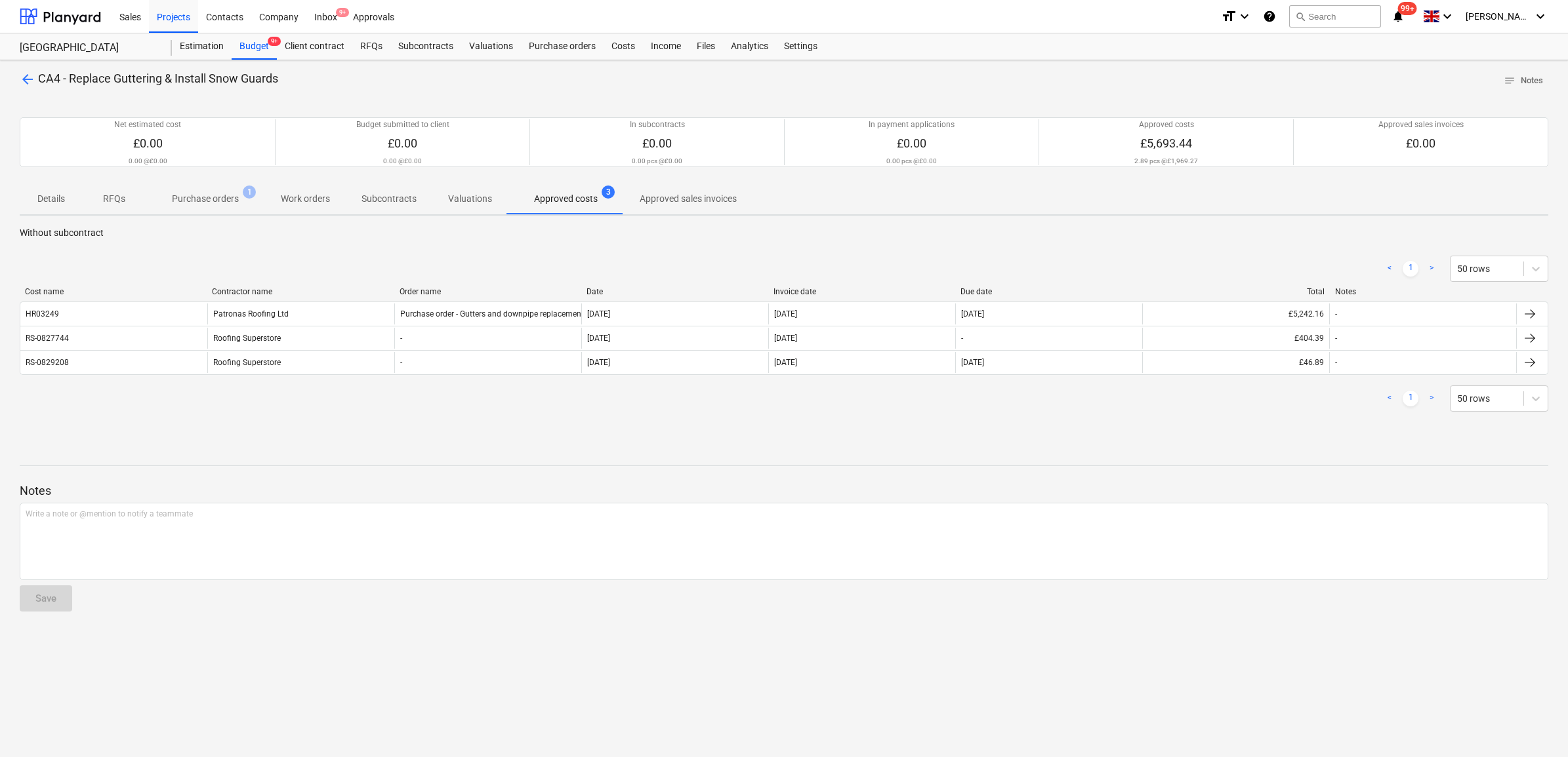
click at [194, 198] on p "Purchase orders" at bounding box center [205, 199] width 67 height 14
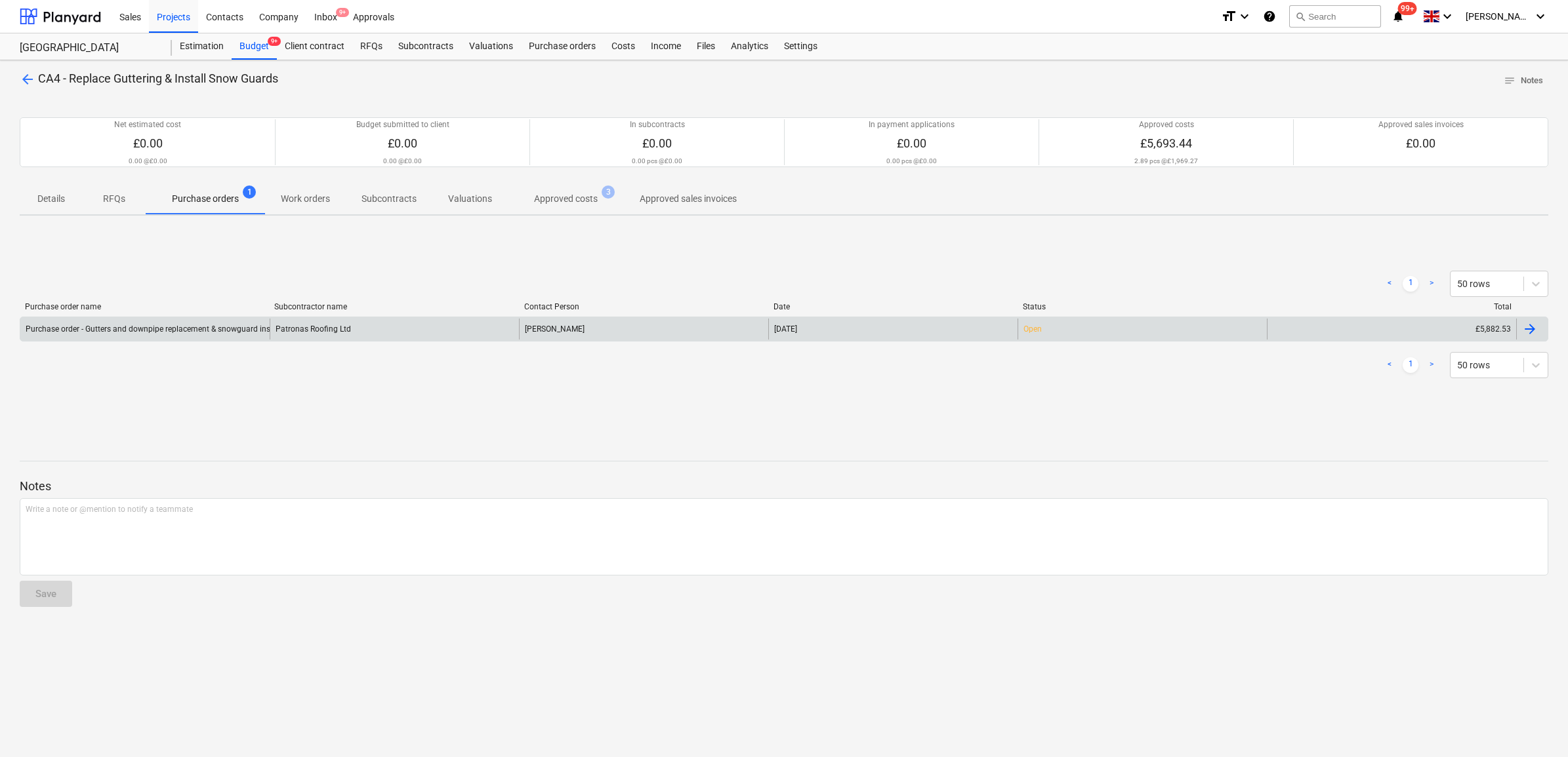
click at [700, 329] on div "Michael Thorn" at bounding box center [644, 329] width 249 height 21
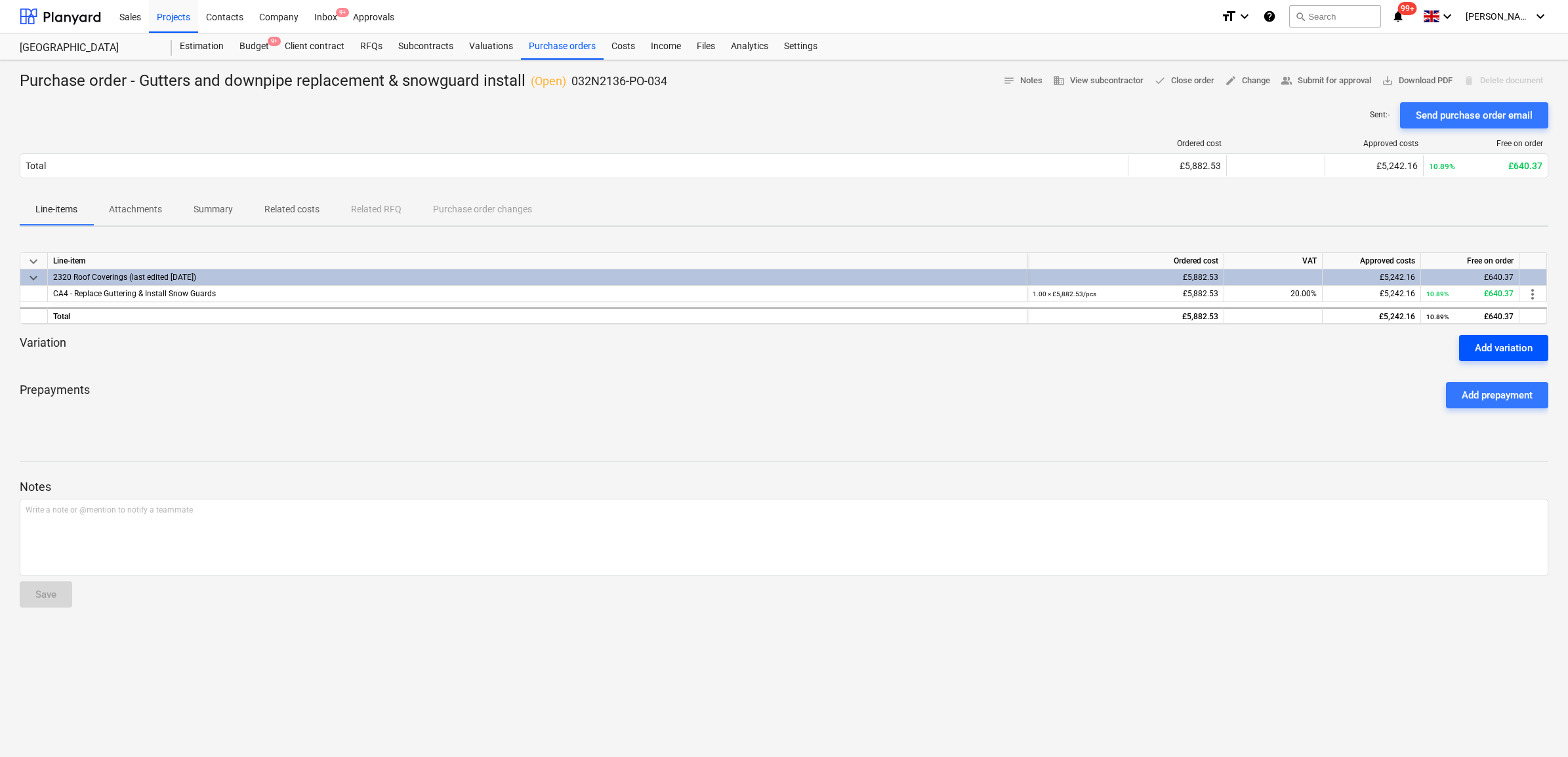
click at [1526, 344] on div "Add variation" at bounding box center [1504, 348] width 58 height 17
type textarea "x"
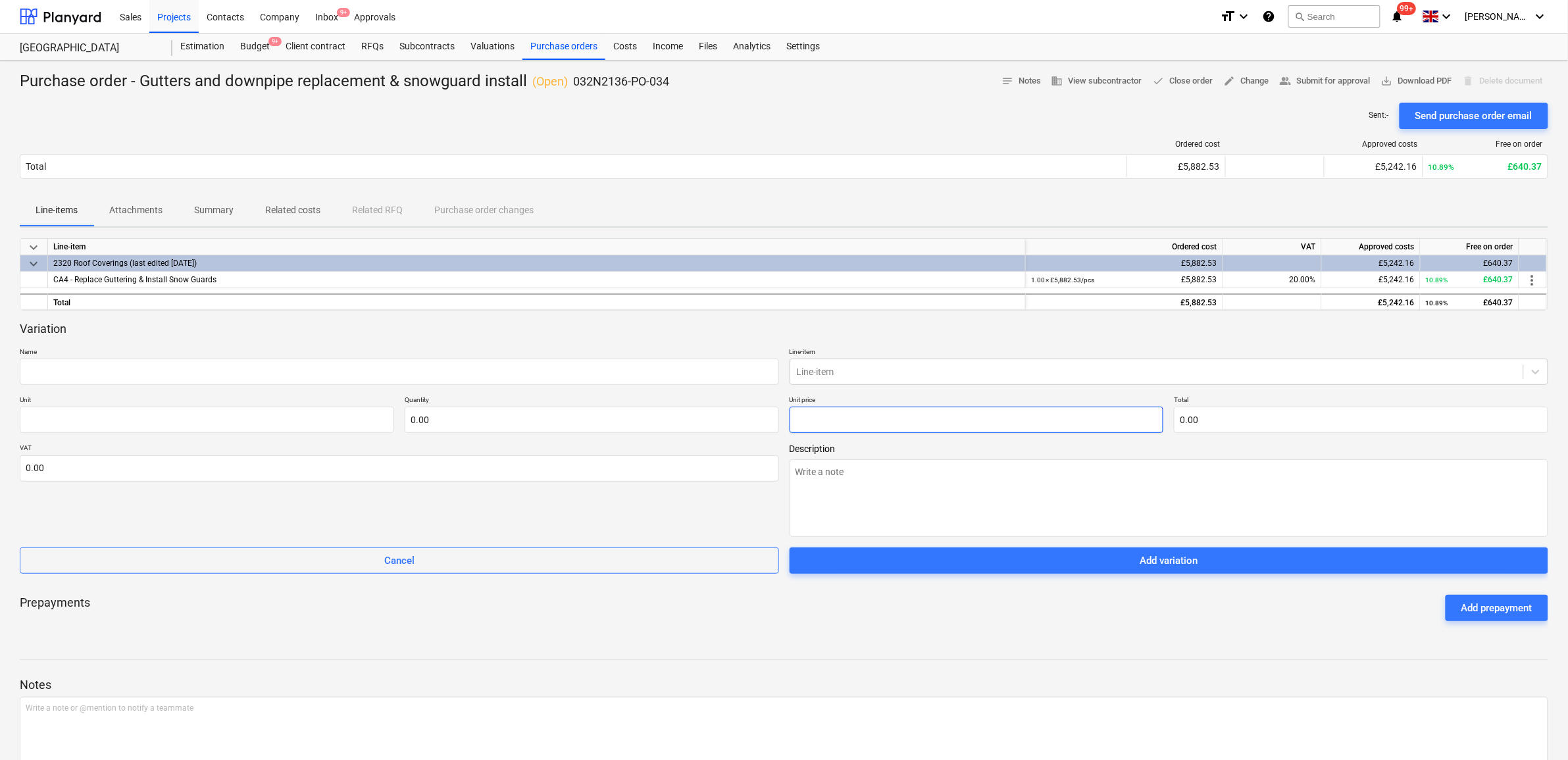
click at [959, 417] on input "text" at bounding box center [977, 420] width 374 height 26
type textarea "x"
type input "pcs"
type input "6"
type input "1.00"
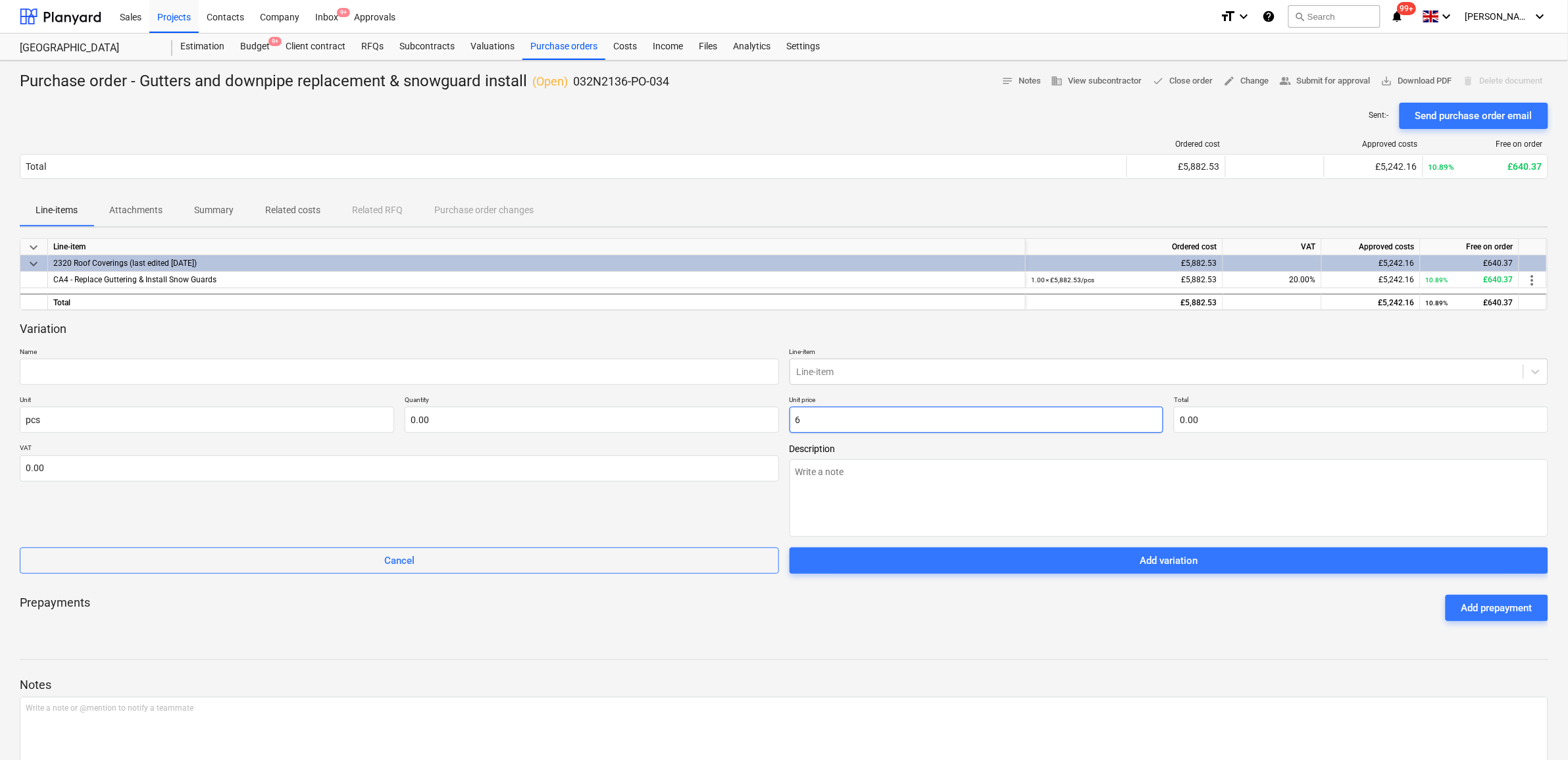
type input "6.00"
type textarea "x"
type input "64"
type input "64.00"
type textarea "x"
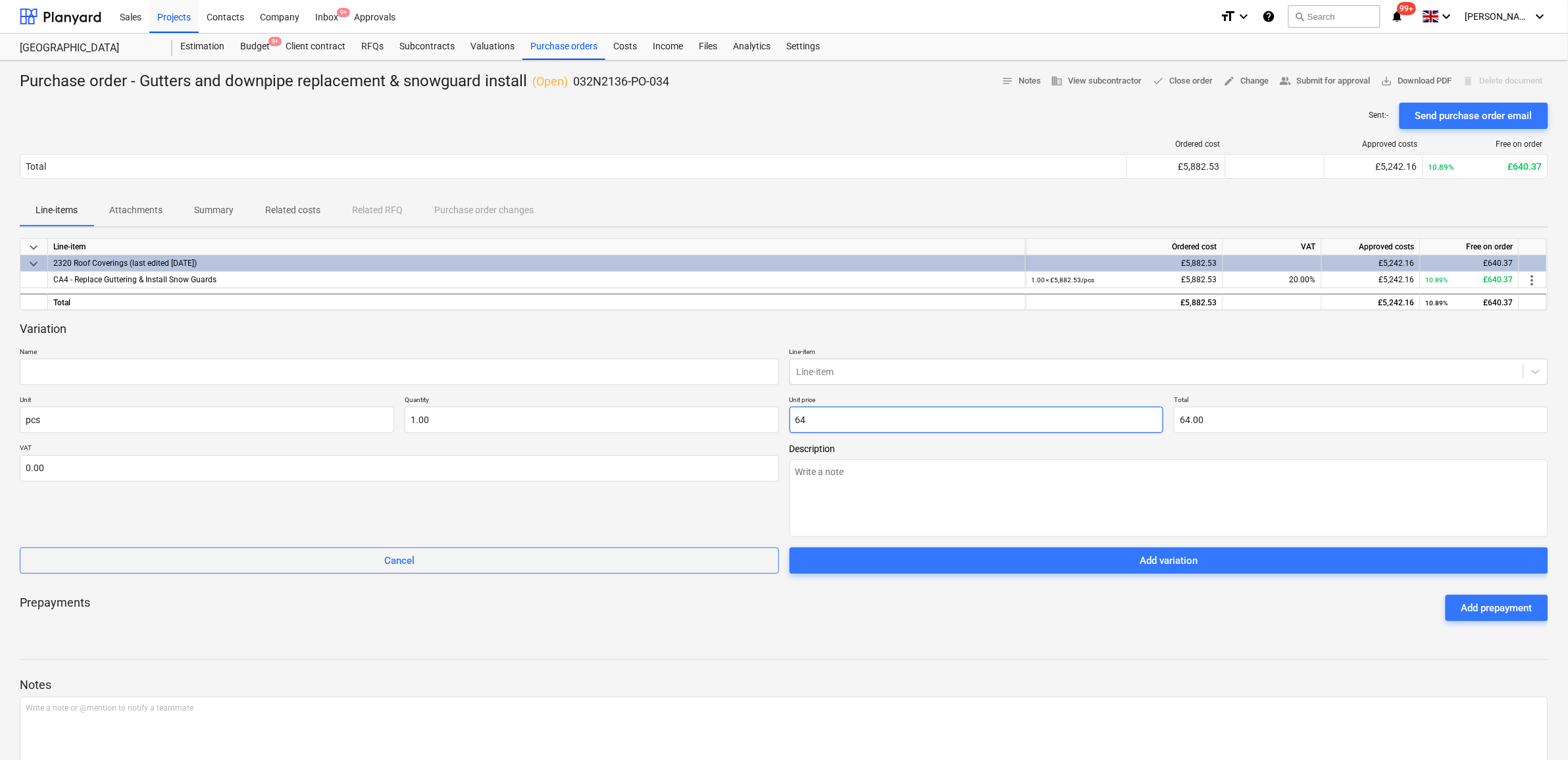
type input "640"
type input "640.00"
type textarea "x"
type input "640."
type textarea "x"
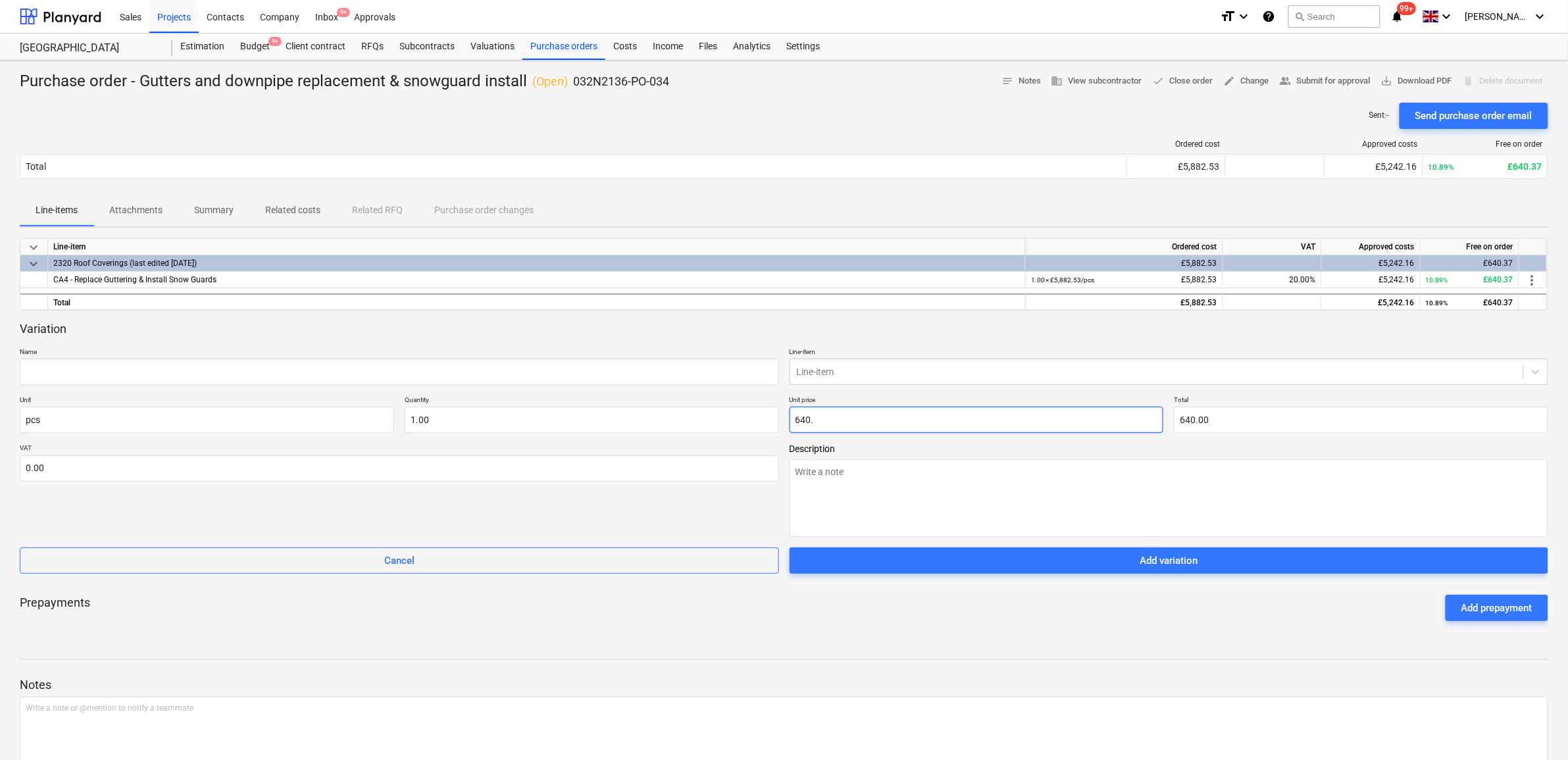
type input "640.3"
type input "640.30"
type textarea "x"
type input "640.37"
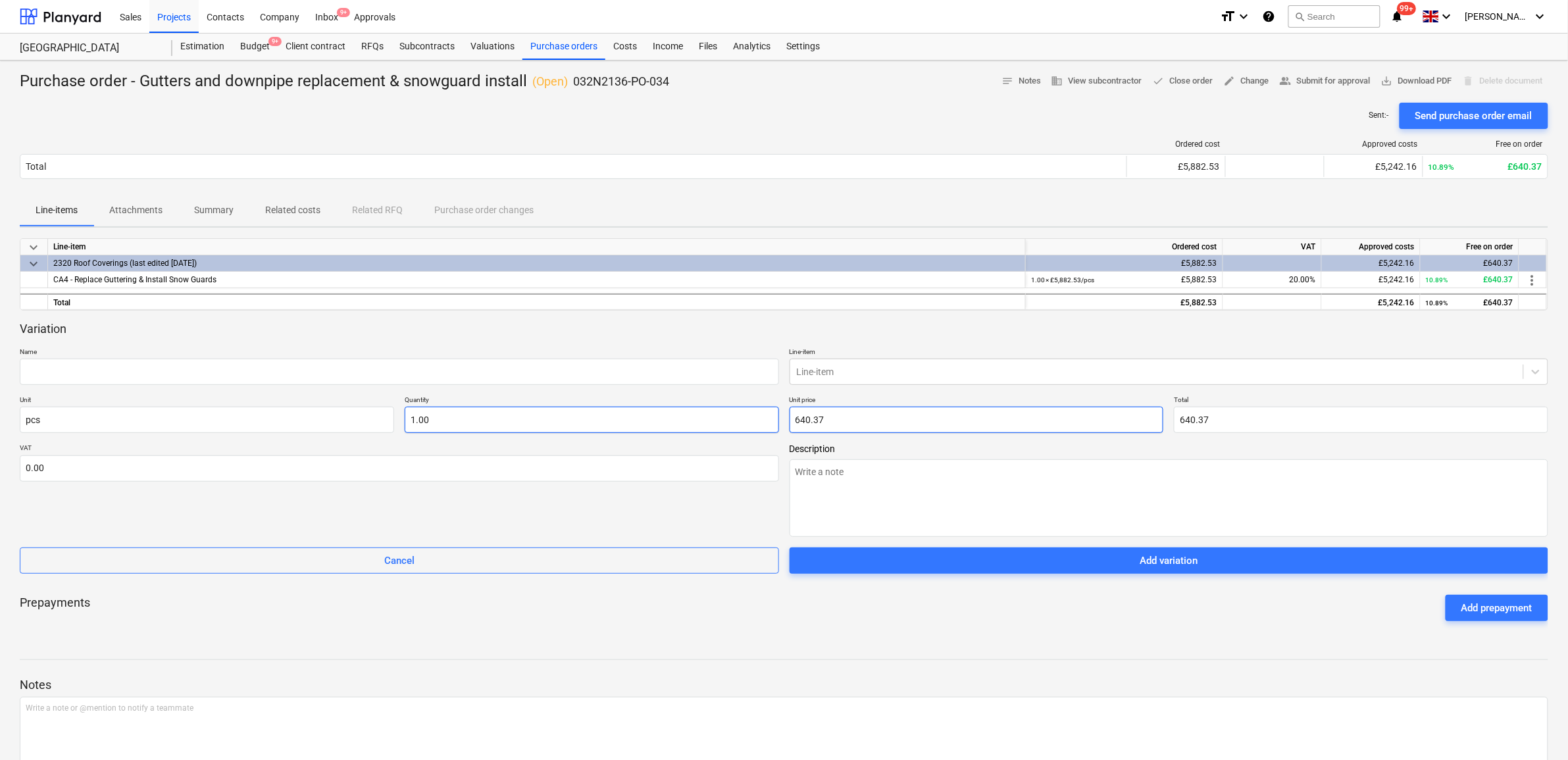
type input "640.37"
type input "1"
click at [498, 417] on input "1" at bounding box center [592, 420] width 374 height 26
type textarea "x"
type input "0.00"
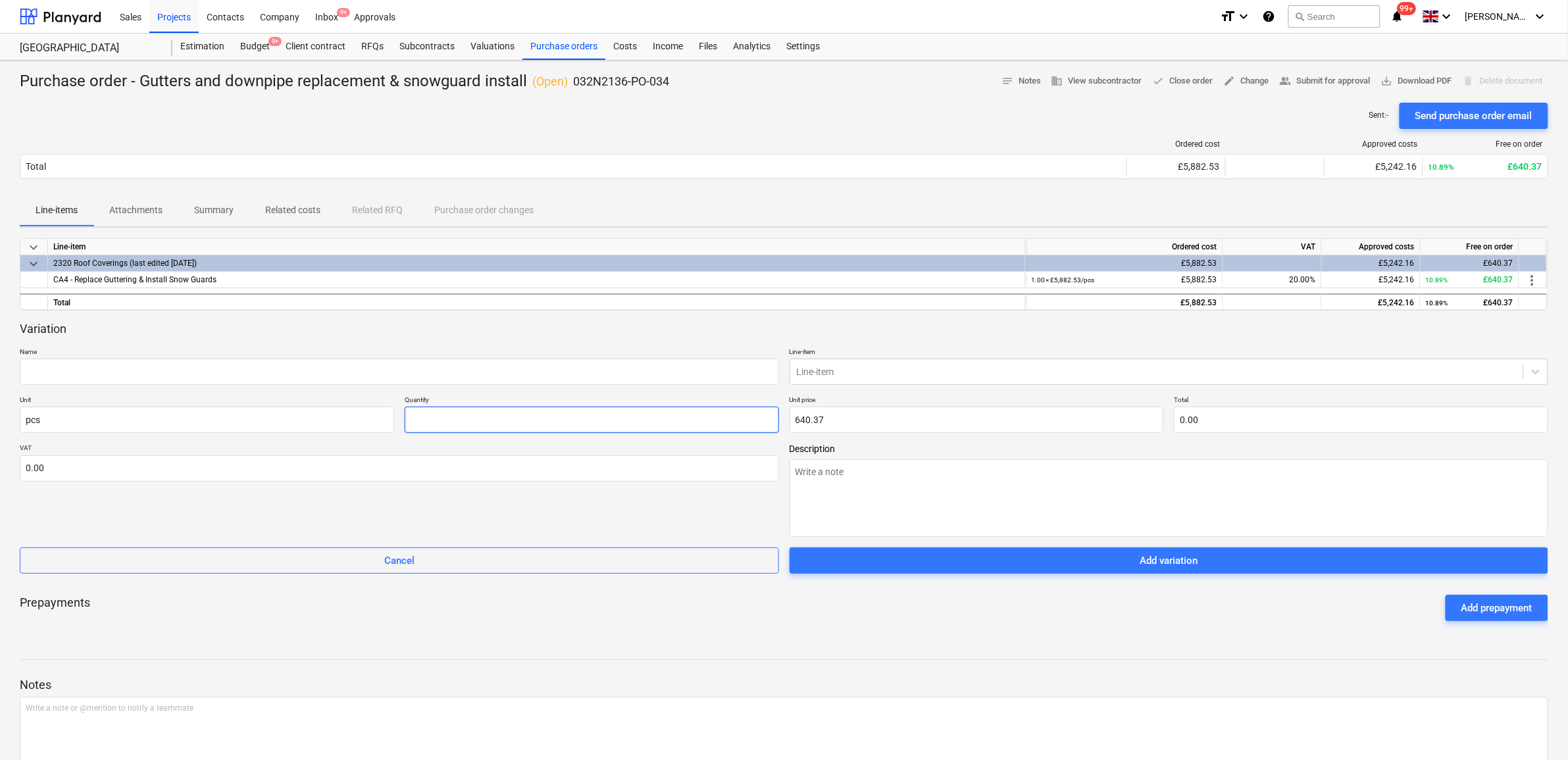
type textarea "x"
type input "-"
type textarea "x"
type input "-1"
type input "-640.37"
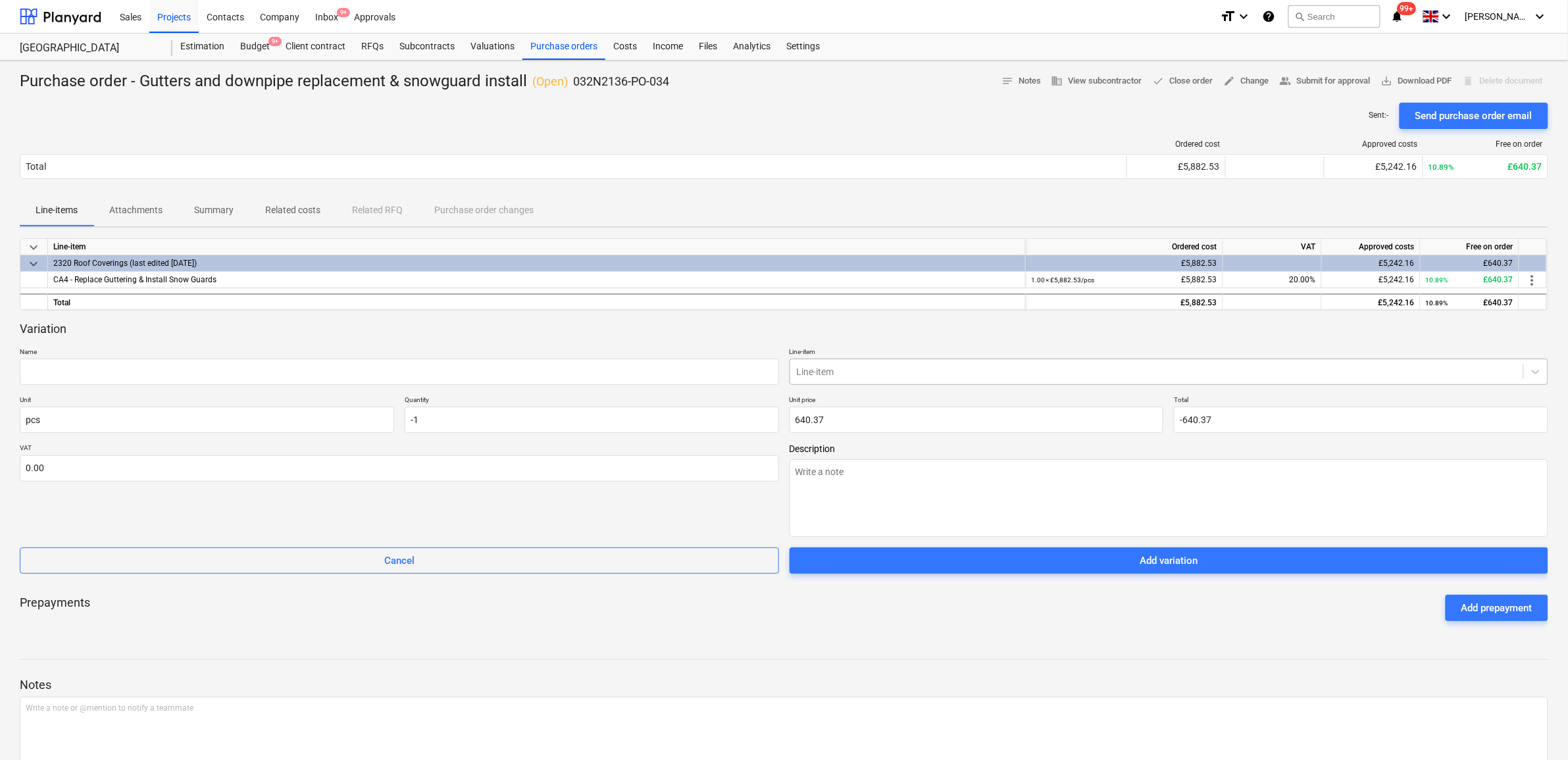
type input "-1.00"
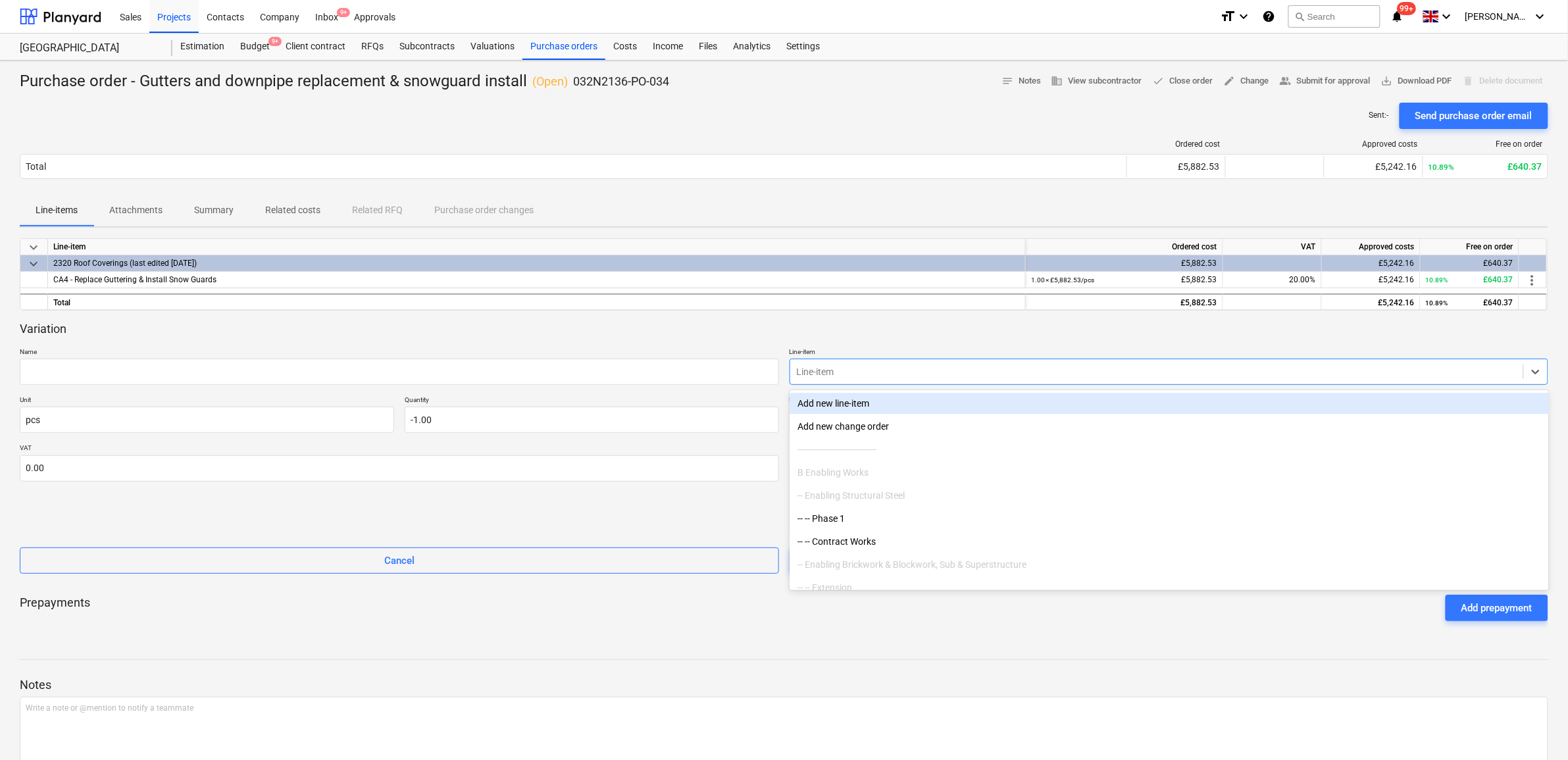
click at [879, 361] on div "Line-item" at bounding box center [1169, 372] width 759 height 26
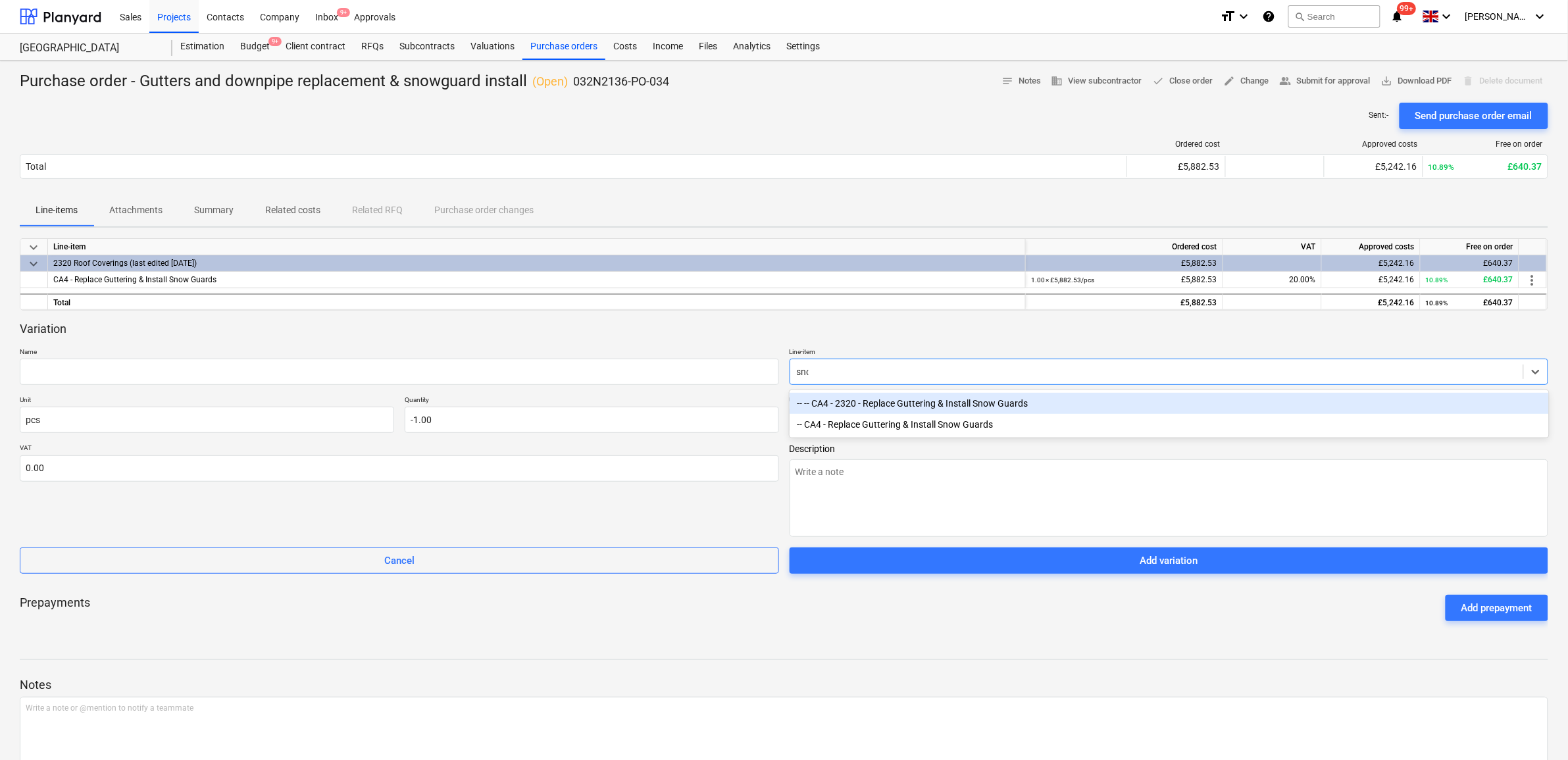
type input "snow"
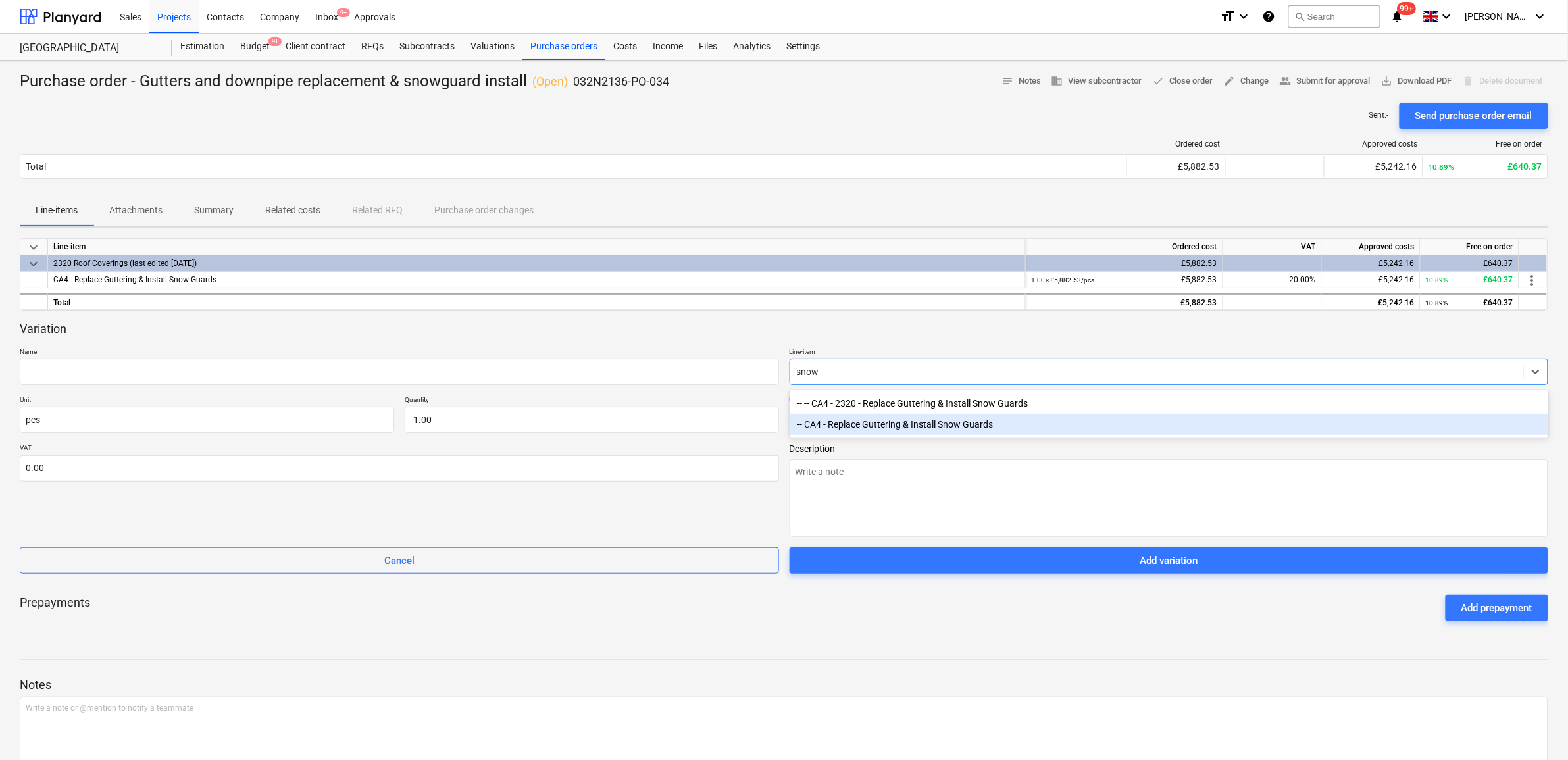
click at [877, 424] on div "-- CA4 - Replace Guttering & Install Snow Guards" at bounding box center [1169, 424] width 759 height 21
type textarea "x"
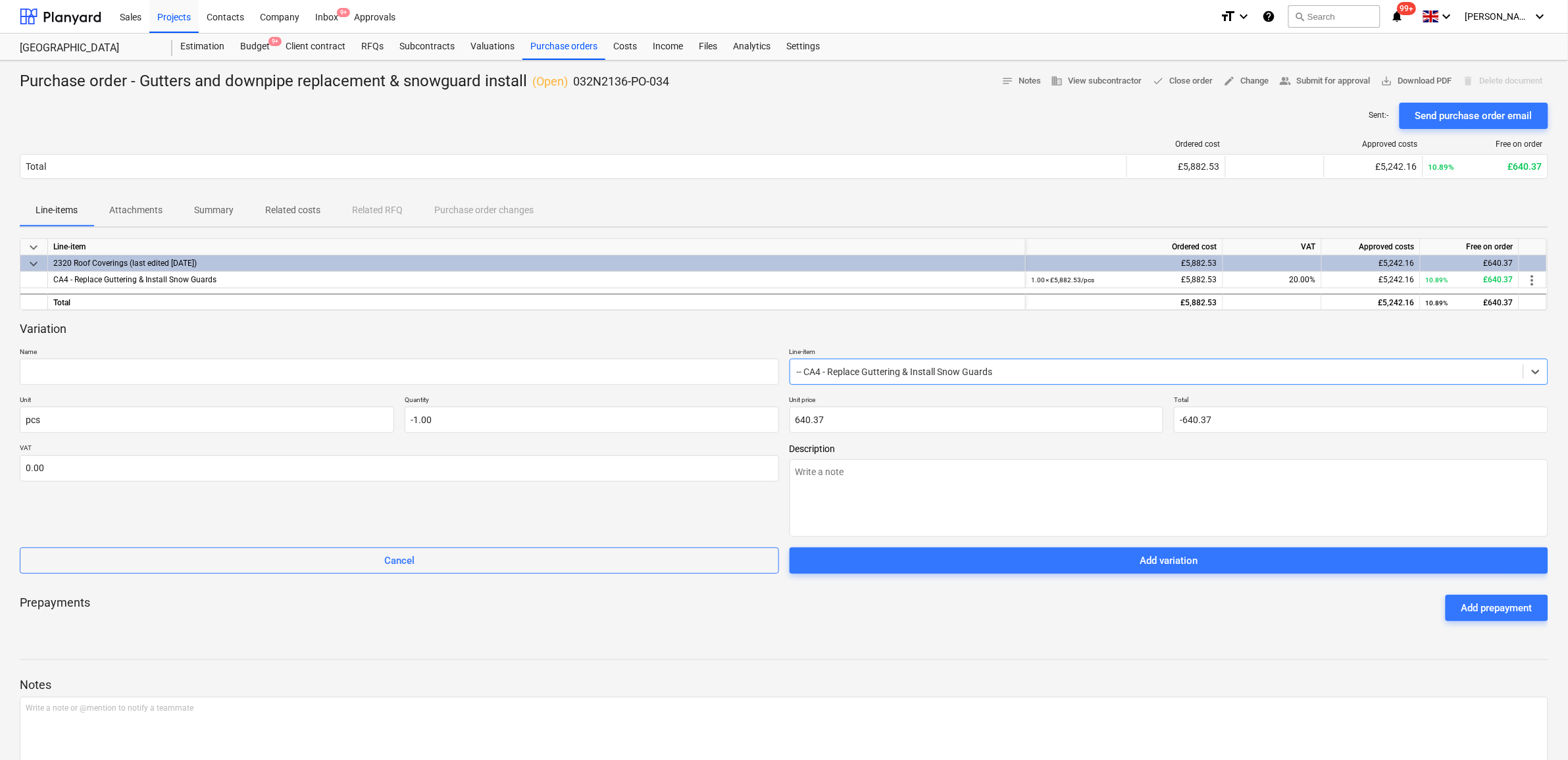
click at [704, 345] on div "Variation Name Line-item option -- CA4 - Replace Guttering & Install Snow Guard…" at bounding box center [784, 448] width 1529 height 254
click at [635, 363] on input "text" at bounding box center [399, 372] width 759 height 26
type textarea "x"
type input "R"
type textarea "x"
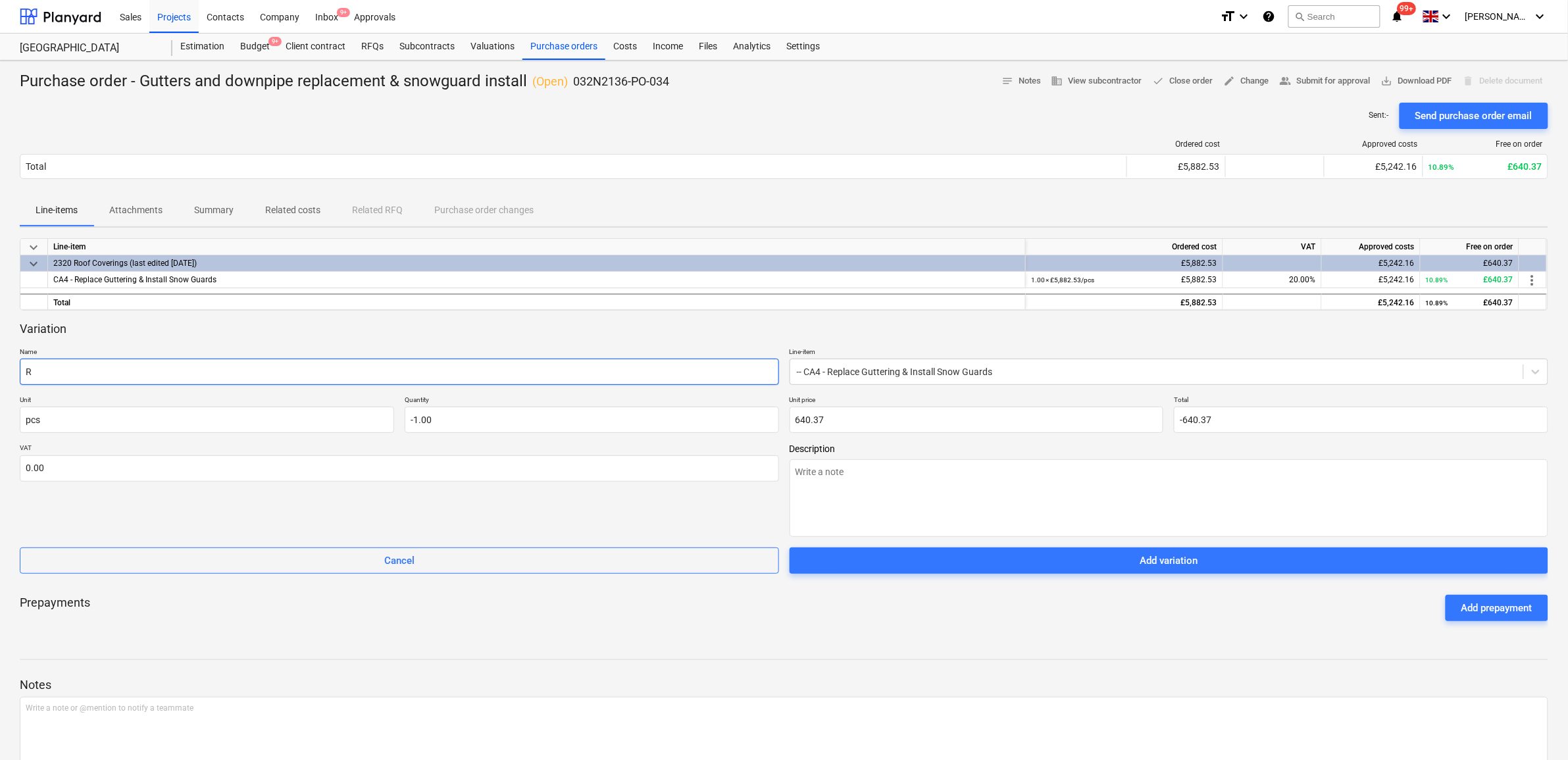
type input "Re"
type textarea "x"
type input "Red"
type textarea "x"
type input "Redu"
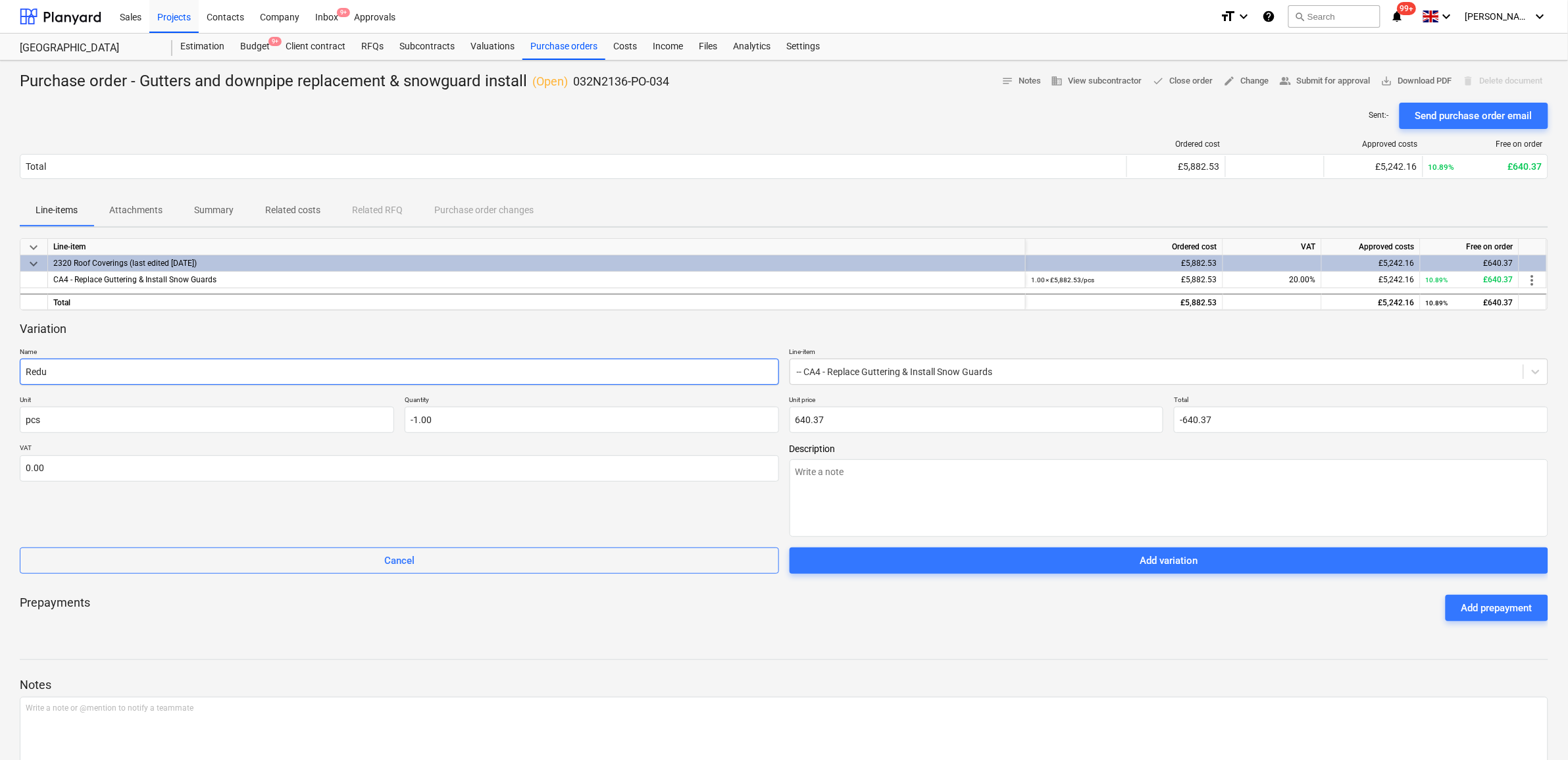
type textarea "x"
type input "Reduc"
type textarea "x"
type input "Reduce"
type textarea "x"
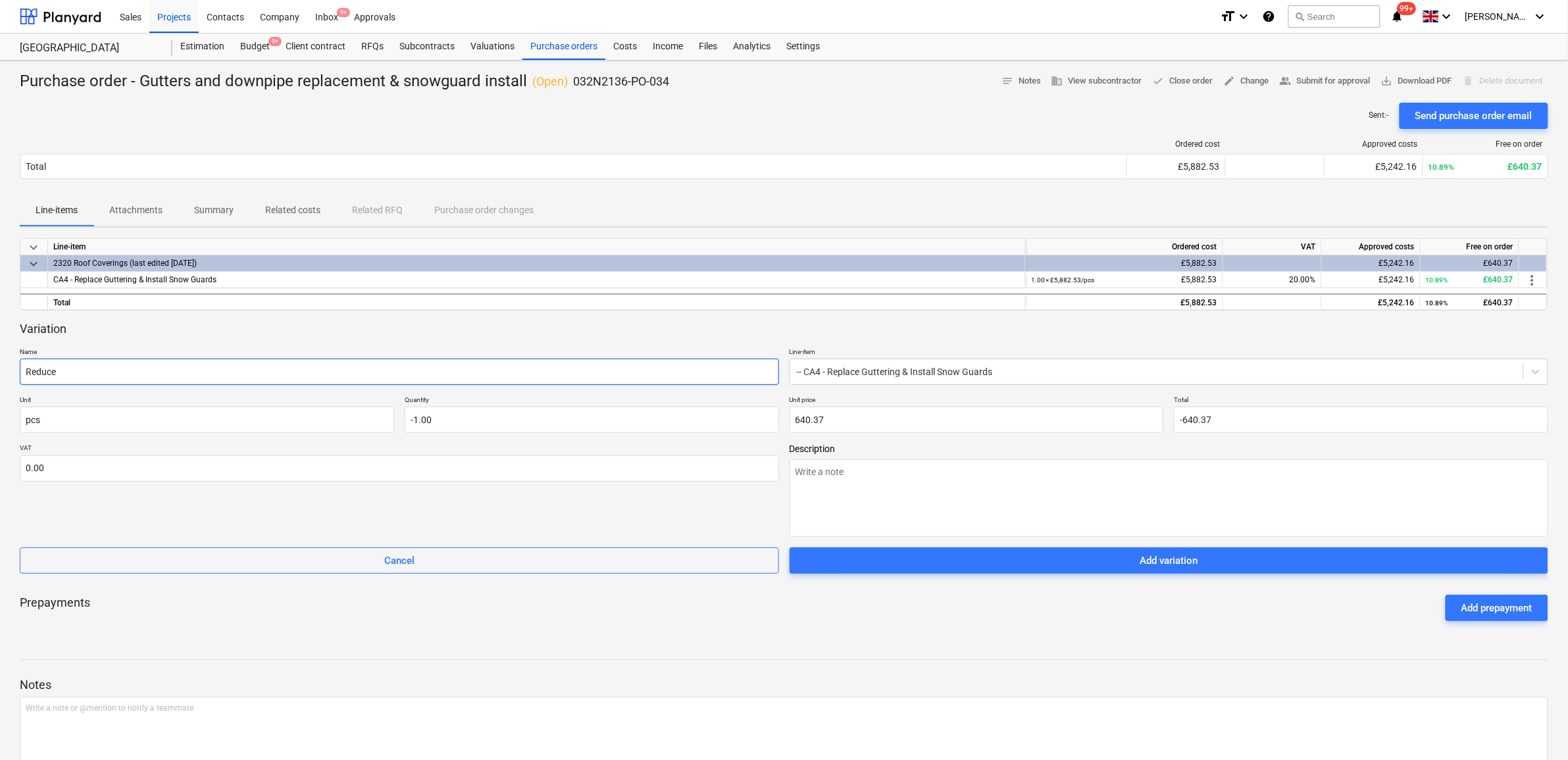
type input "Reduc"
type textarea "x"
type input "Reduct"
type textarea "x"
type input "Reducti"
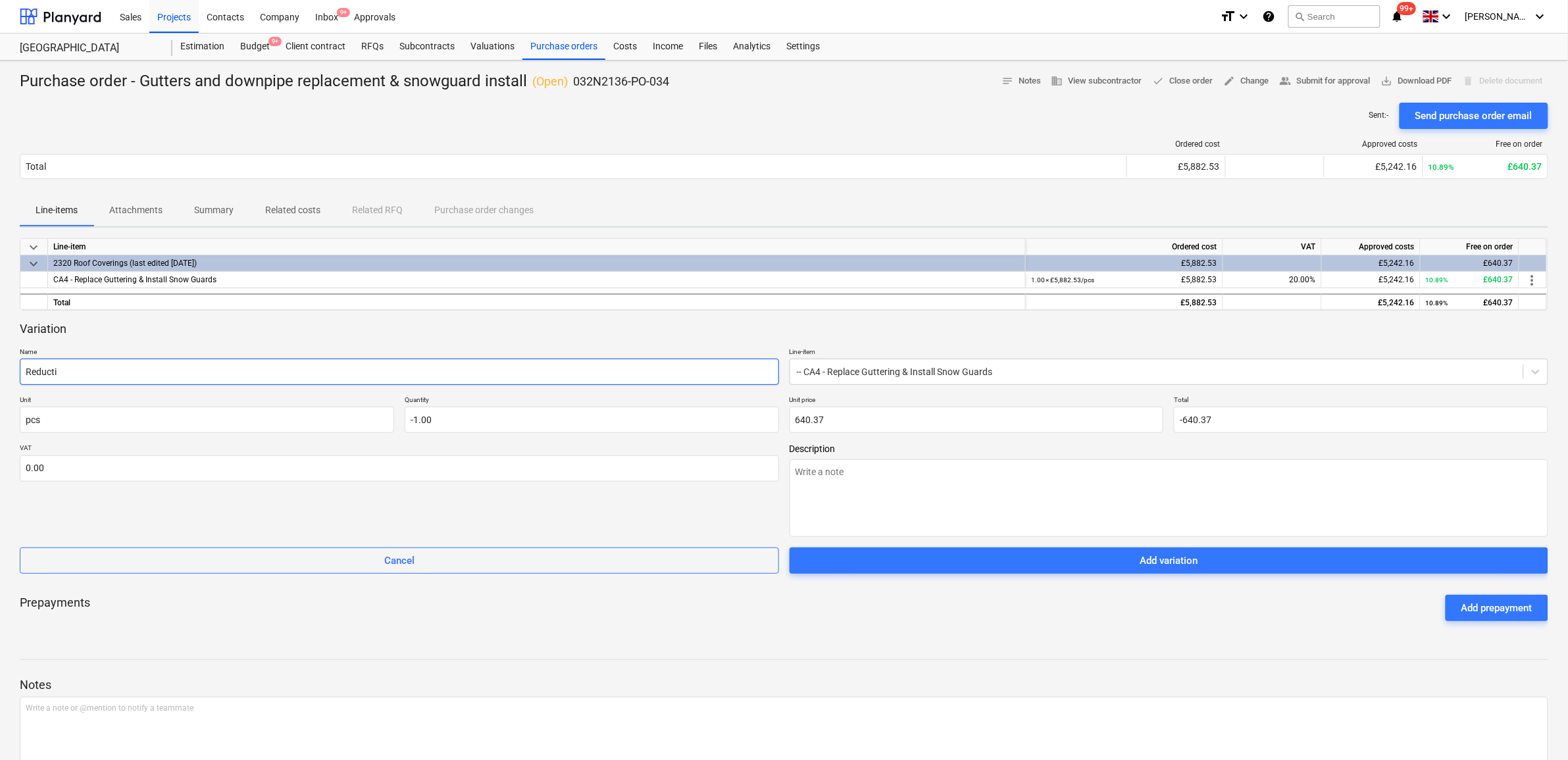
type textarea "x"
type input "Reductio"
type textarea "x"
type input "Reduction"
type textarea "x"
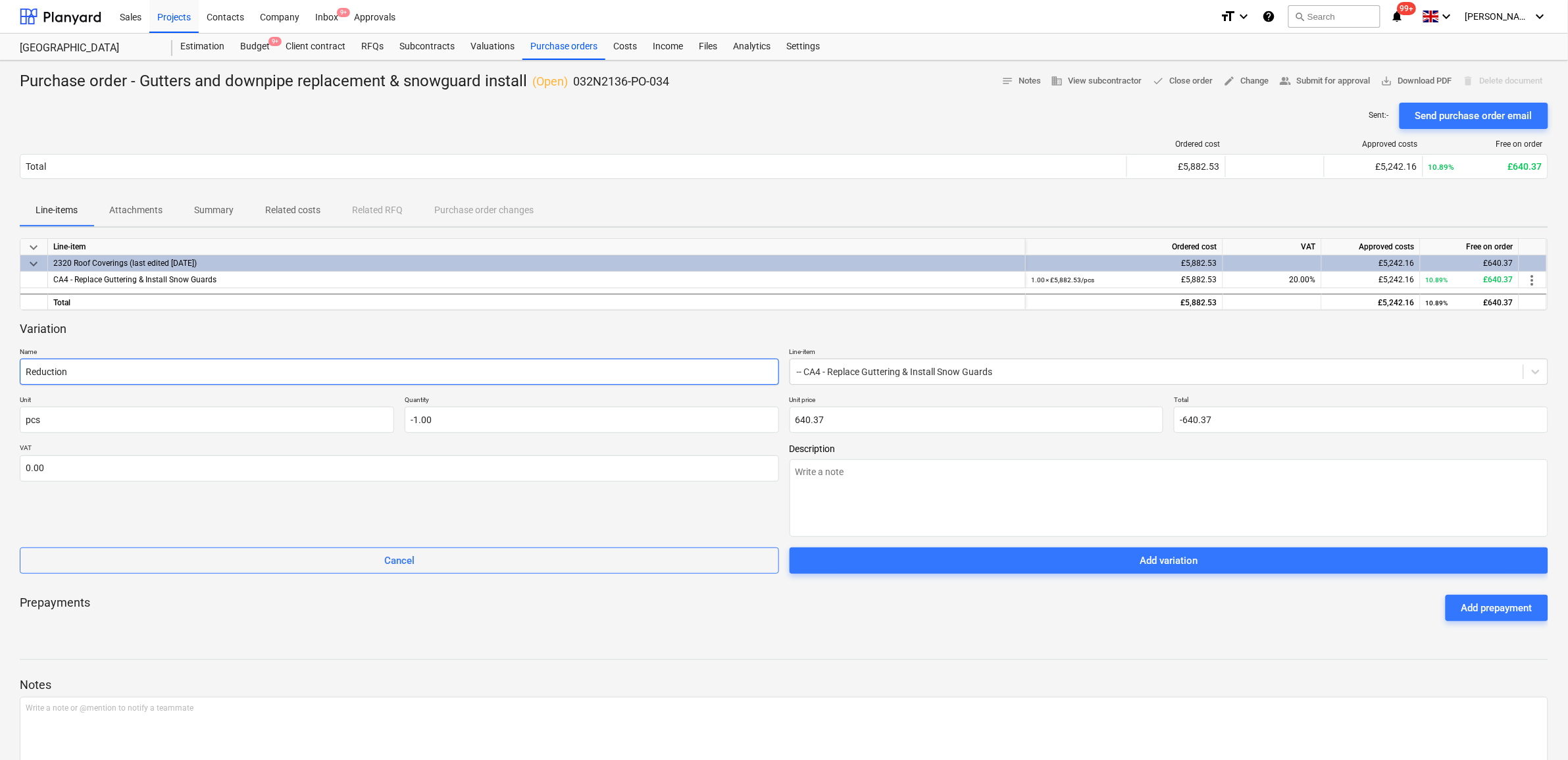
type input "Reduction"
type textarea "x"
type input "Reduction o"
type textarea "x"
type input "Reduction on"
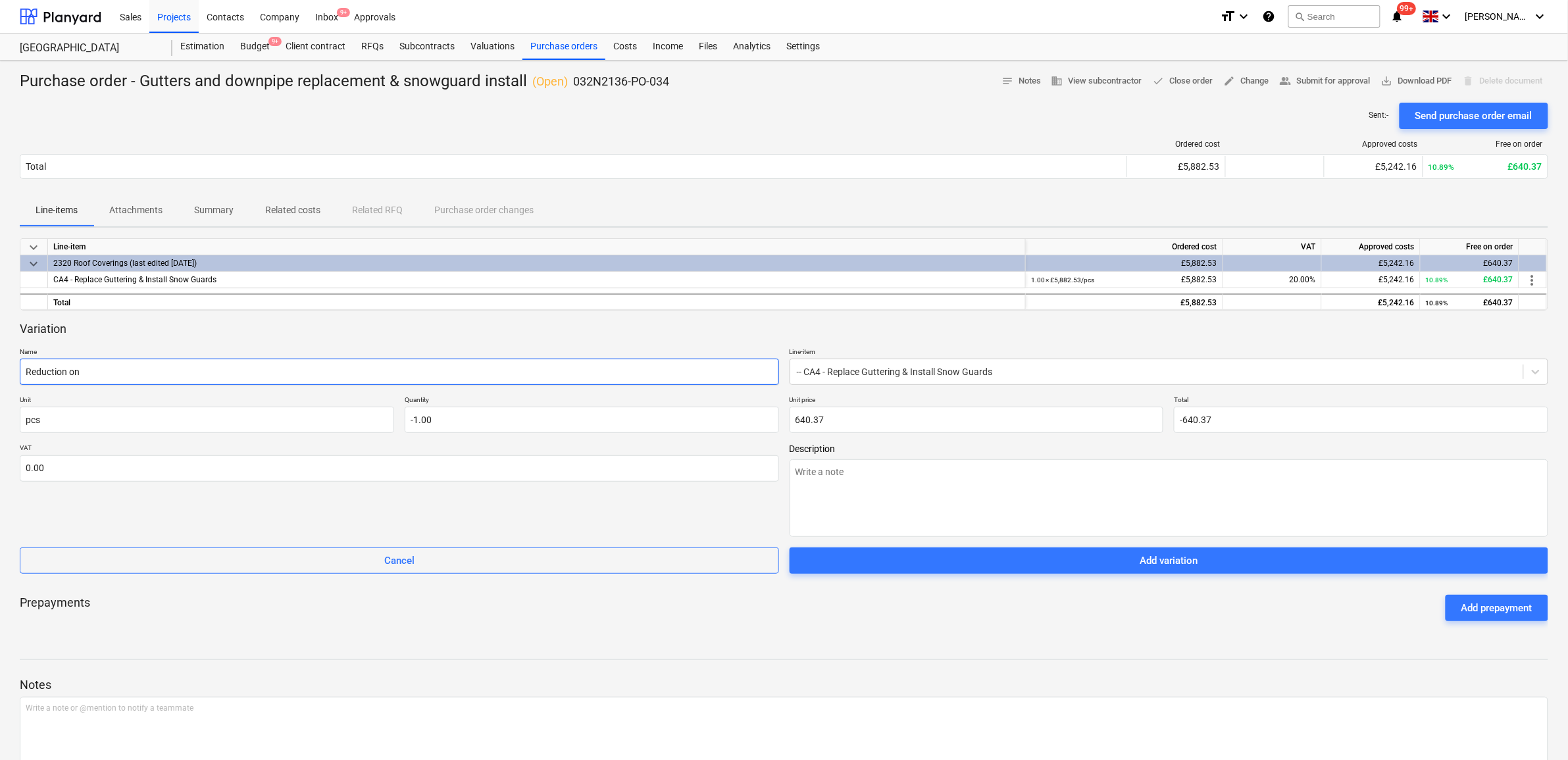
type textarea "x"
type input "Reduction on"
type textarea "x"
type input "Reduction on s"
type textarea "x"
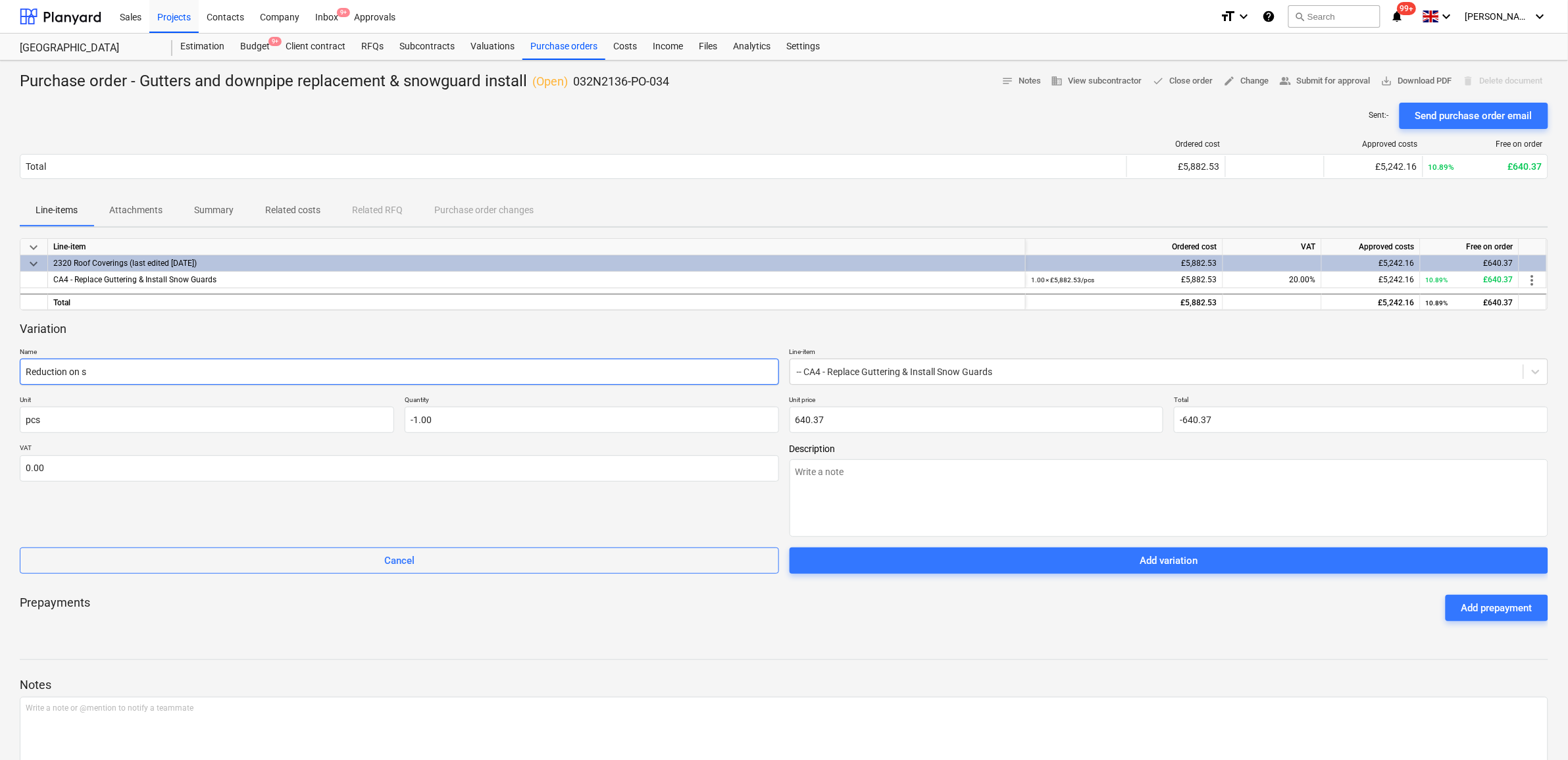
type input "Reduction on sc"
type textarea "x"
type input "Reduction on sco"
type textarea "x"
type input "Reduction on scop"
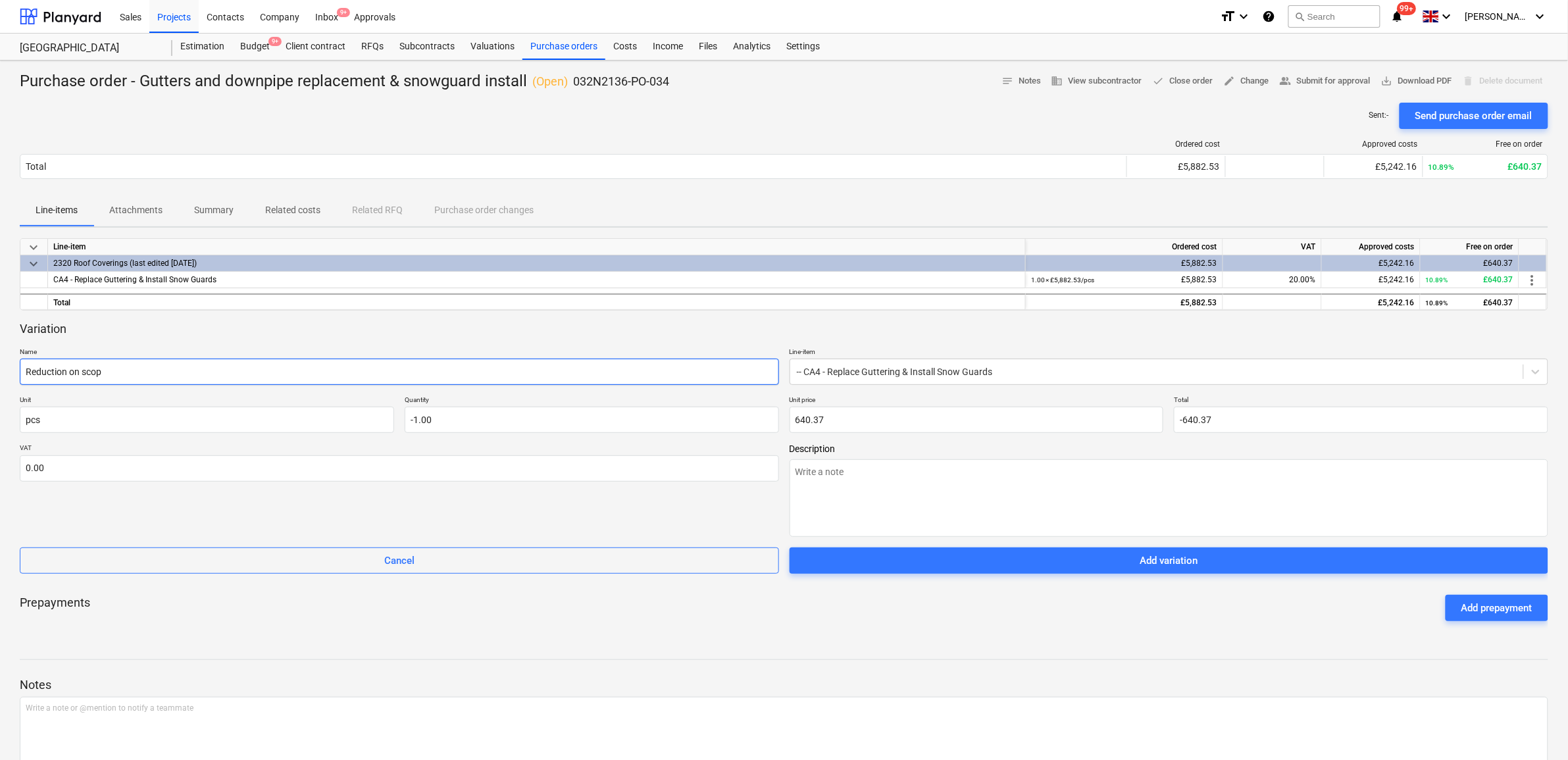
type textarea "x"
type input "Reduction on scope"
click at [1182, 627] on div "Prepayments Add prepayment" at bounding box center [784, 608] width 1529 height 48
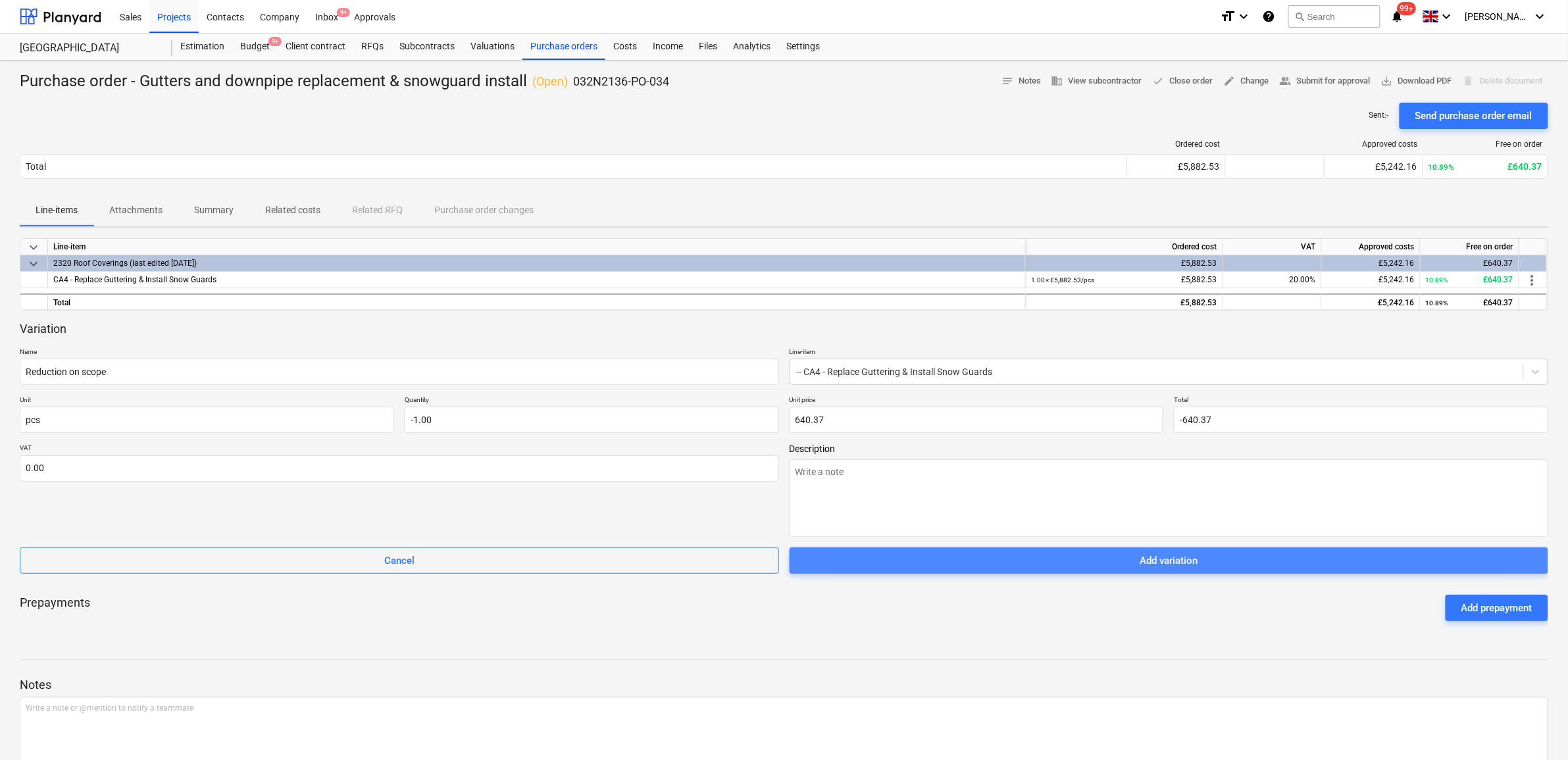
click at [1188, 560] on div "Add variation" at bounding box center [1169, 560] width 58 height 17
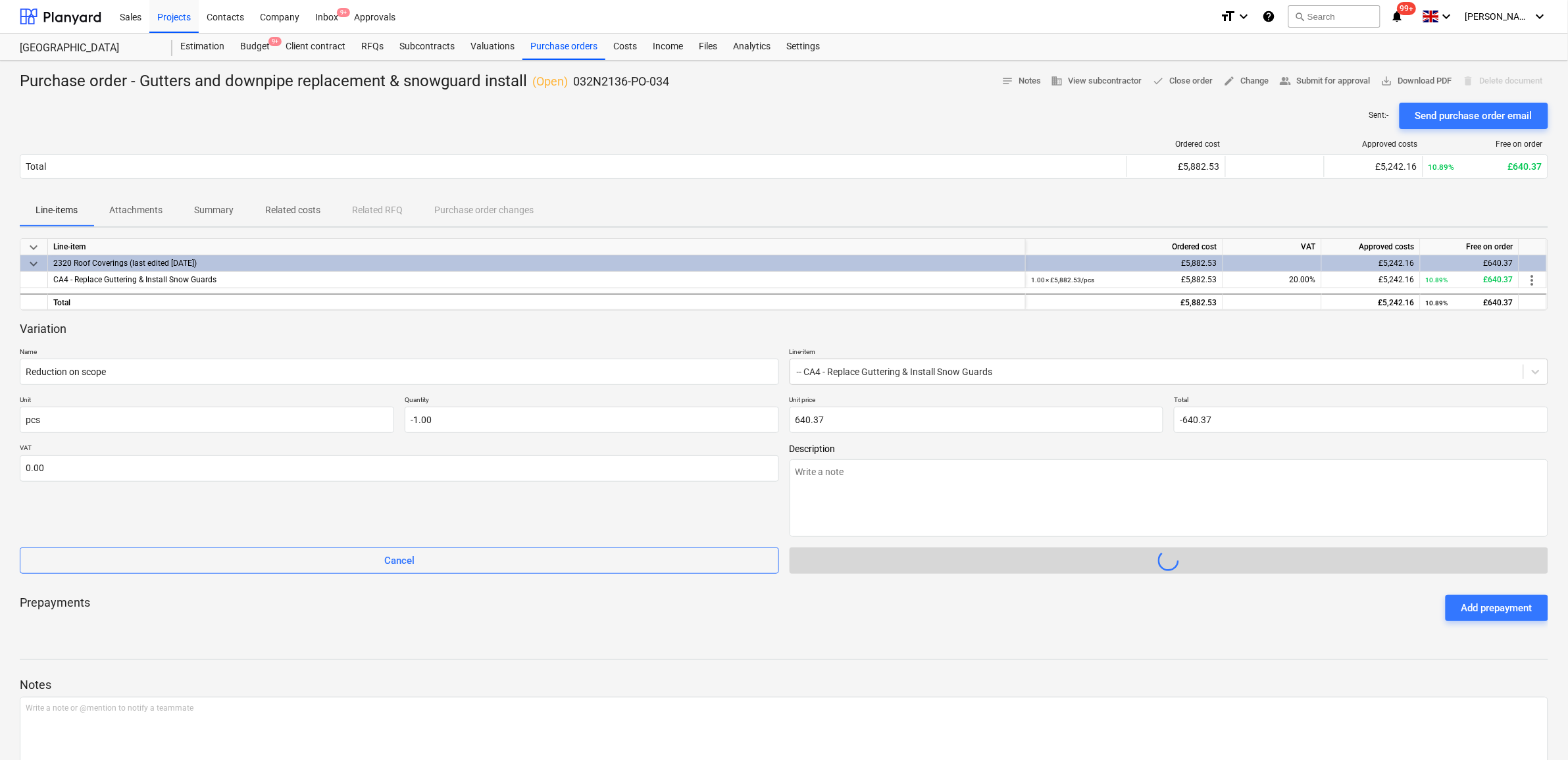
type textarea "x"
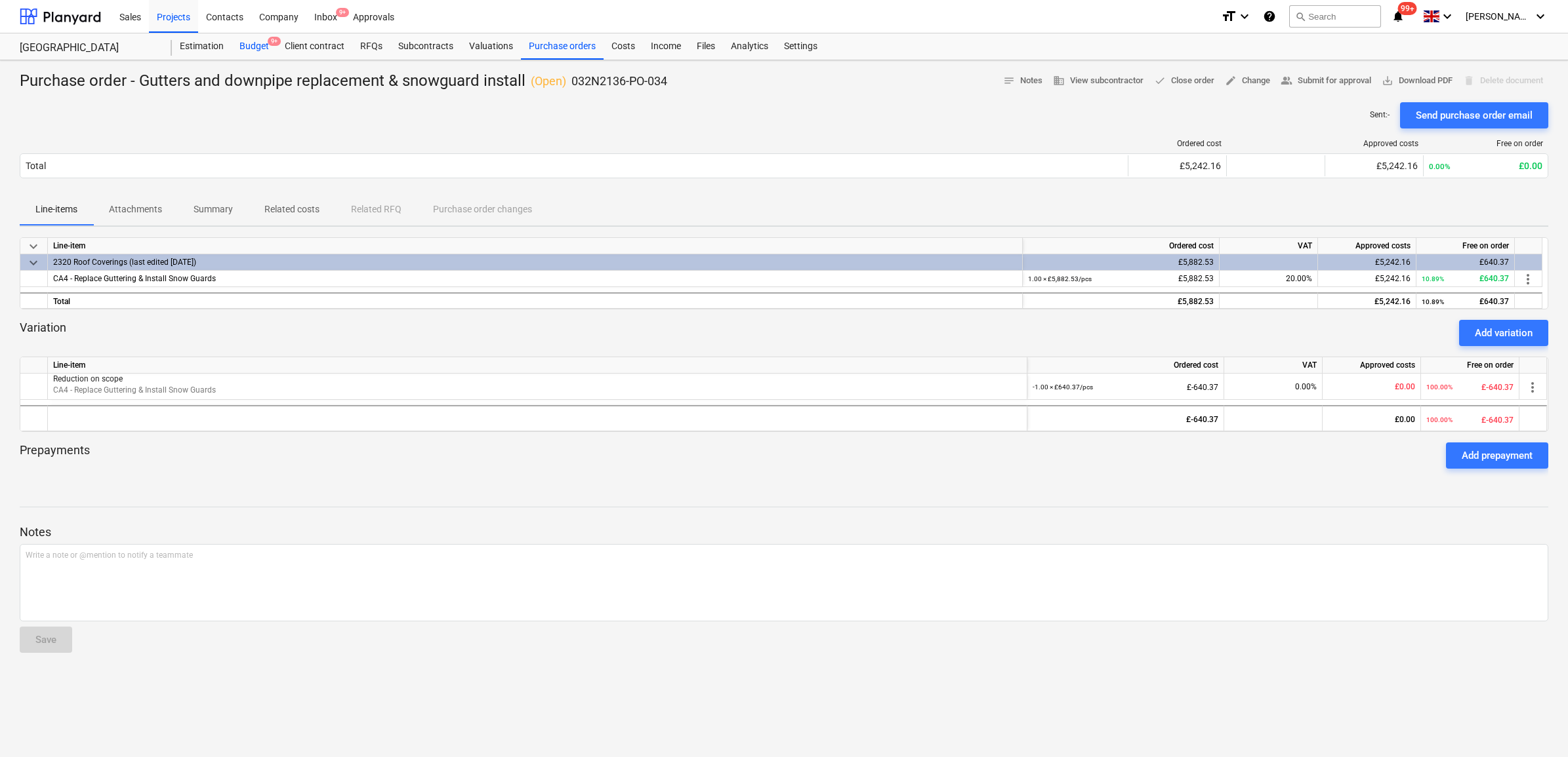
click at [263, 52] on div "Budget 9+" at bounding box center [254, 47] width 45 height 26
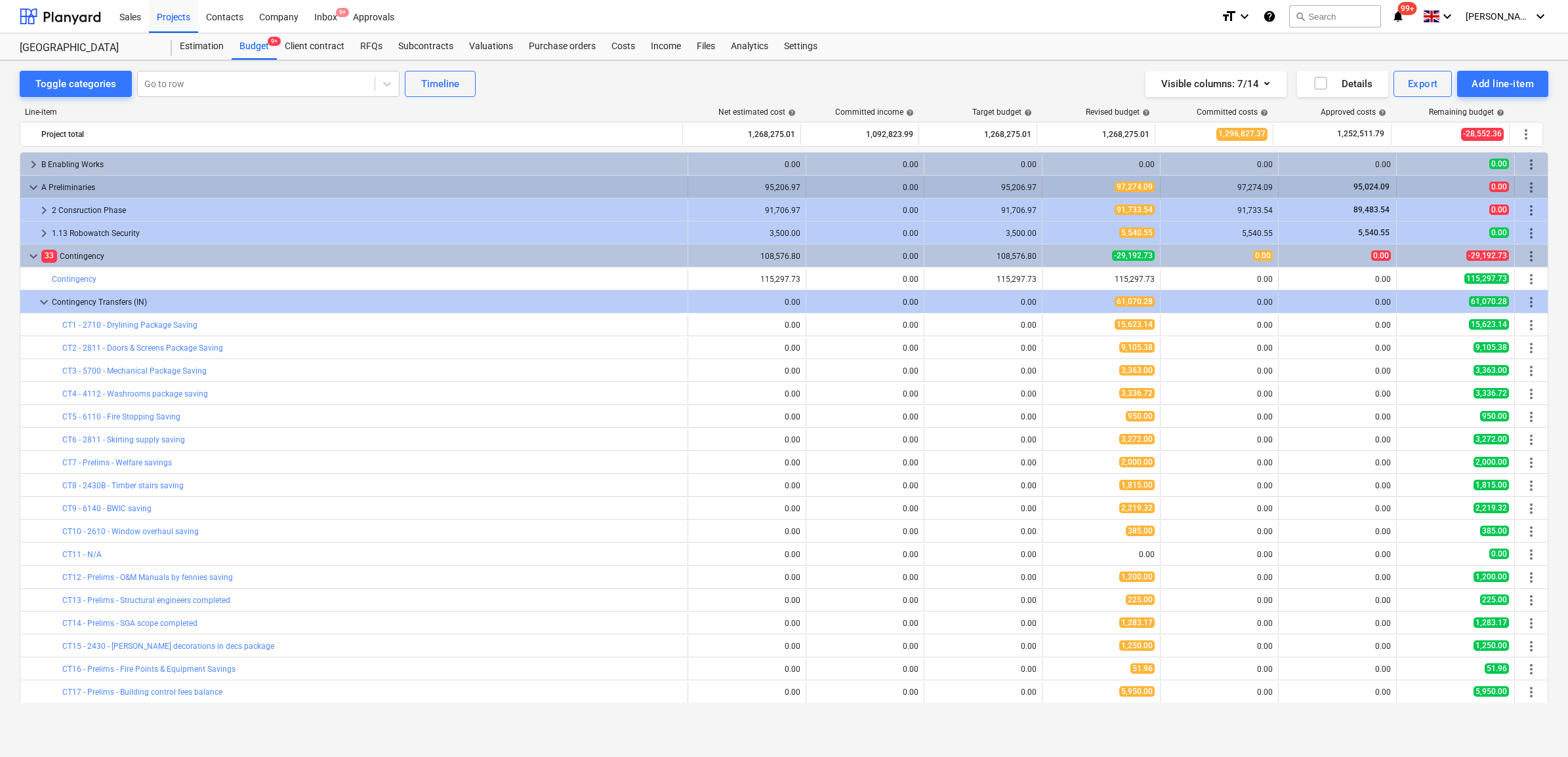
click at [25, 184] on span "keyboard_arrow_down" at bounding box center [33, 187] width 16 height 16
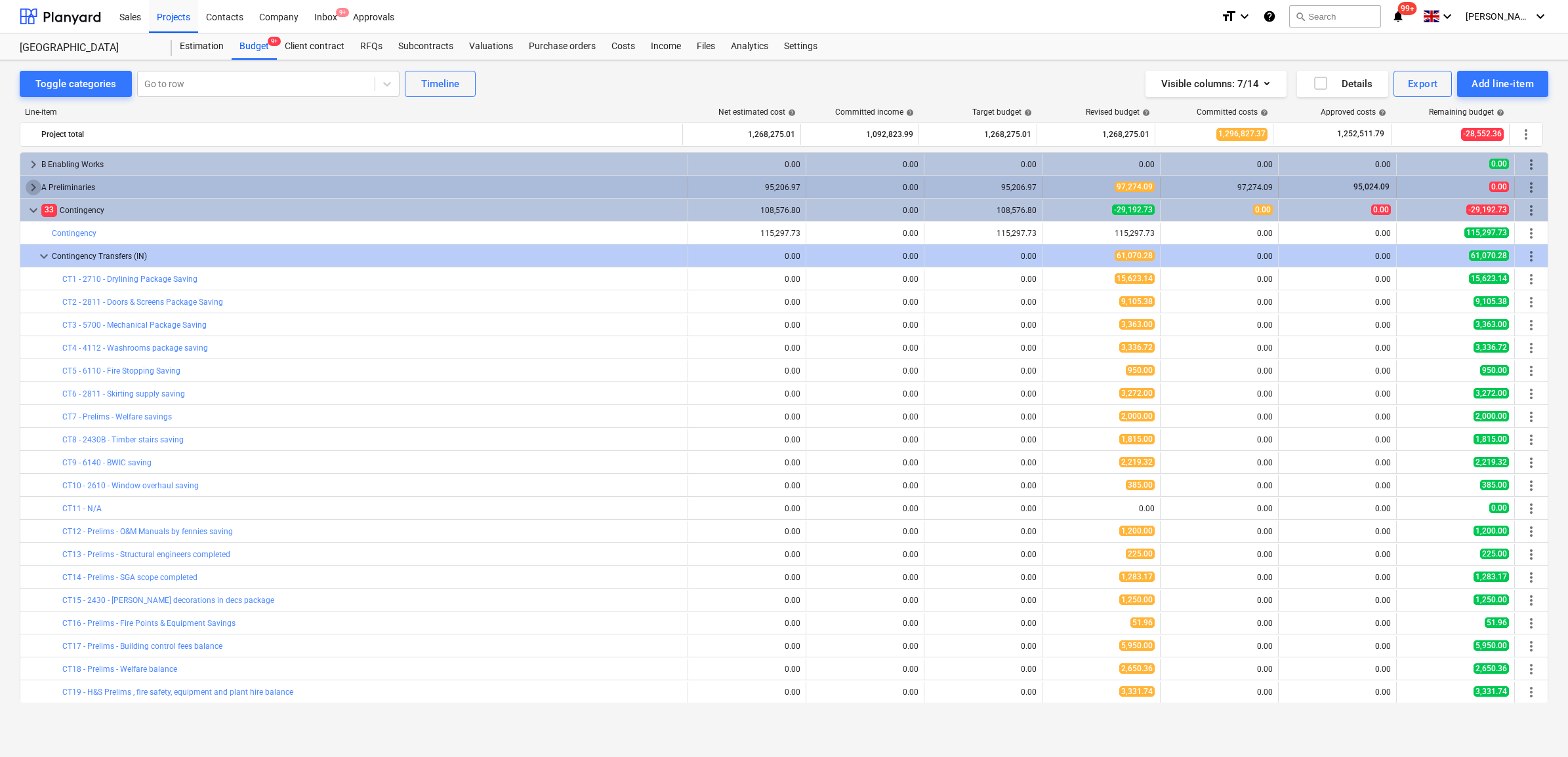
click at [33, 186] on span "keyboard_arrow_right" at bounding box center [33, 187] width 16 height 16
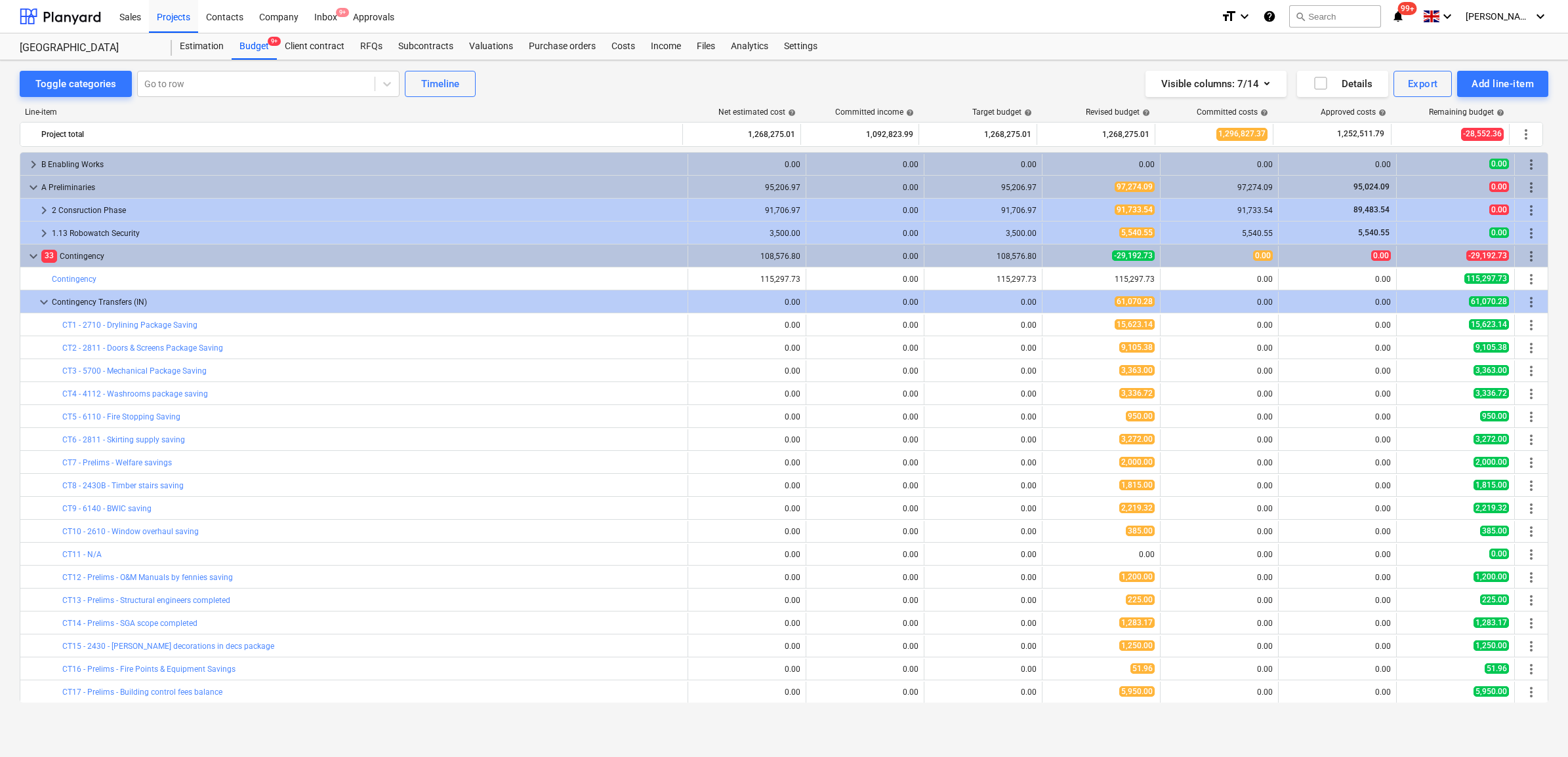
click at [33, 186] on span "keyboard_arrow_down" at bounding box center [33, 187] width 16 height 16
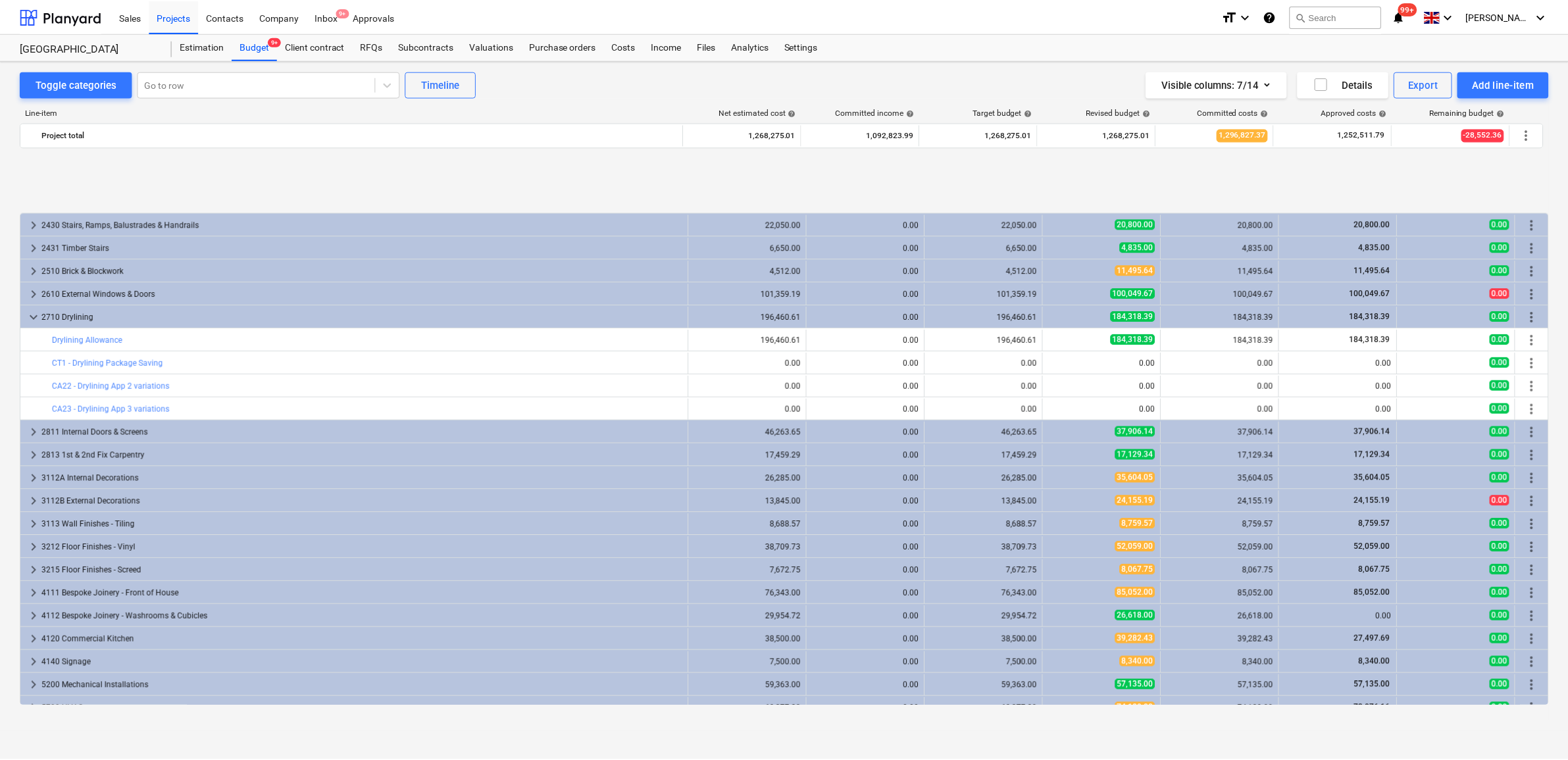
scroll to position [1728, 0]
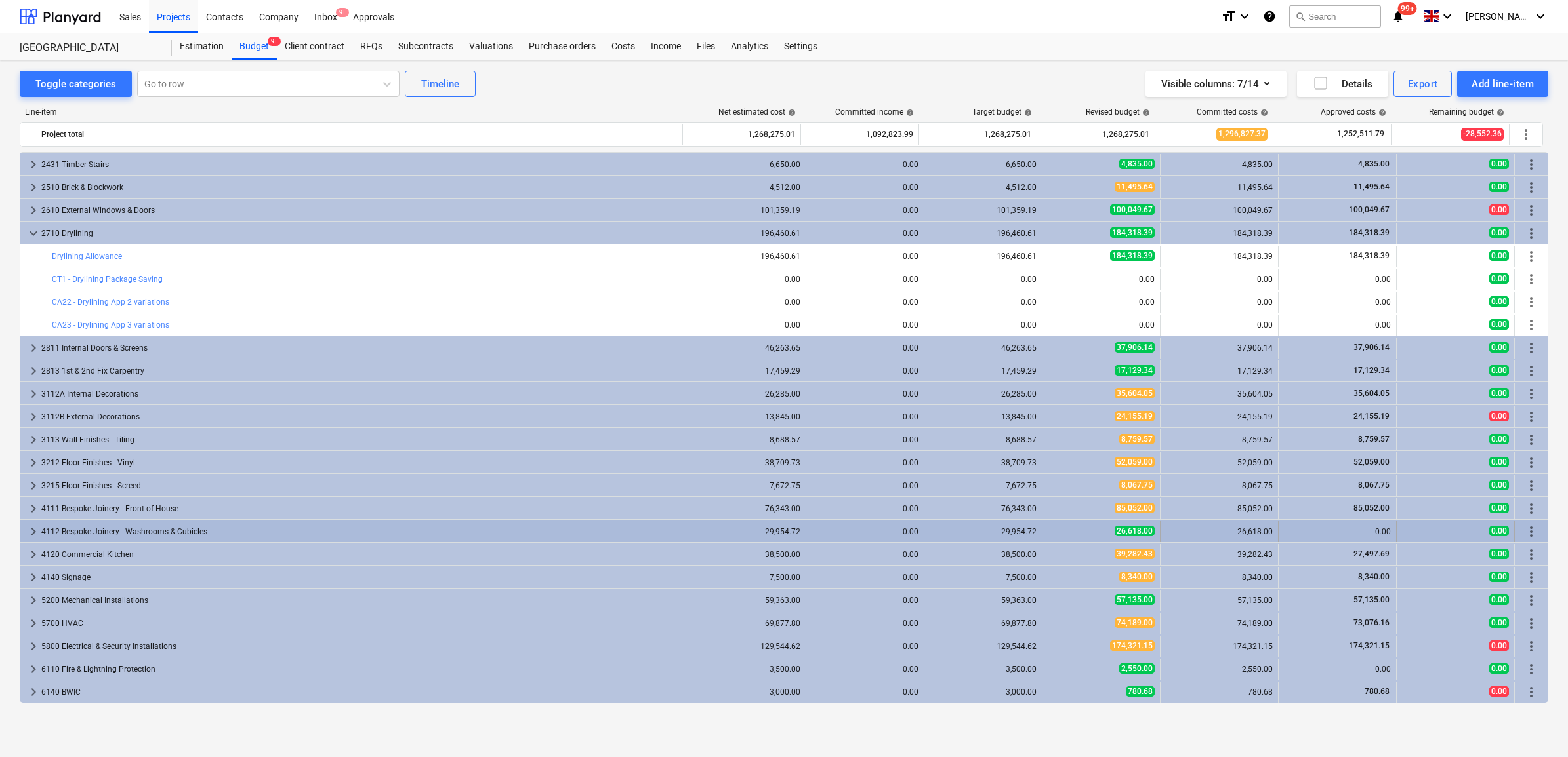
click at [1247, 532] on div "26,618.00" at bounding box center [1219, 531] width 107 height 9
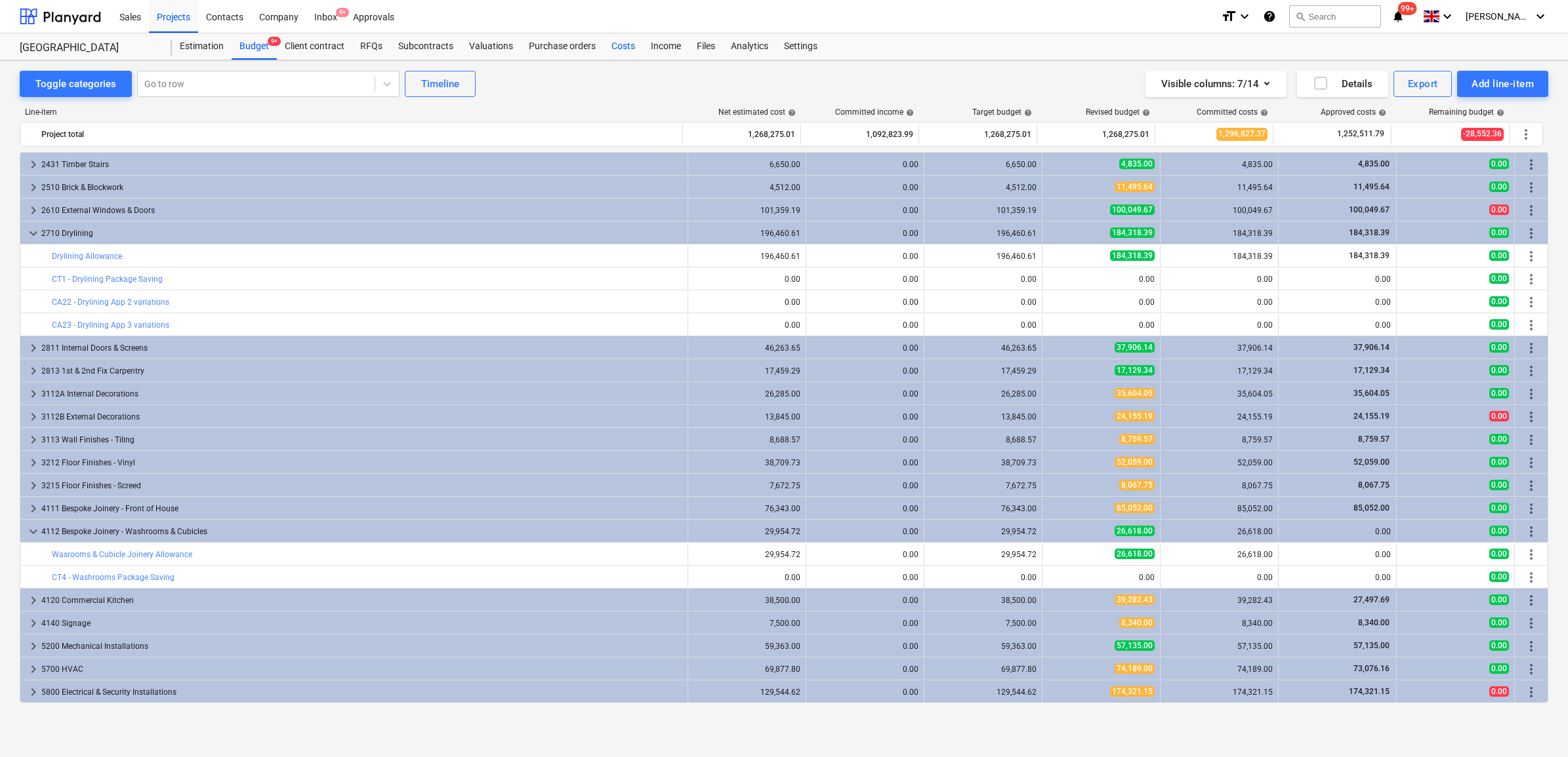
click at [618, 45] on div "Costs" at bounding box center [623, 47] width 39 height 26
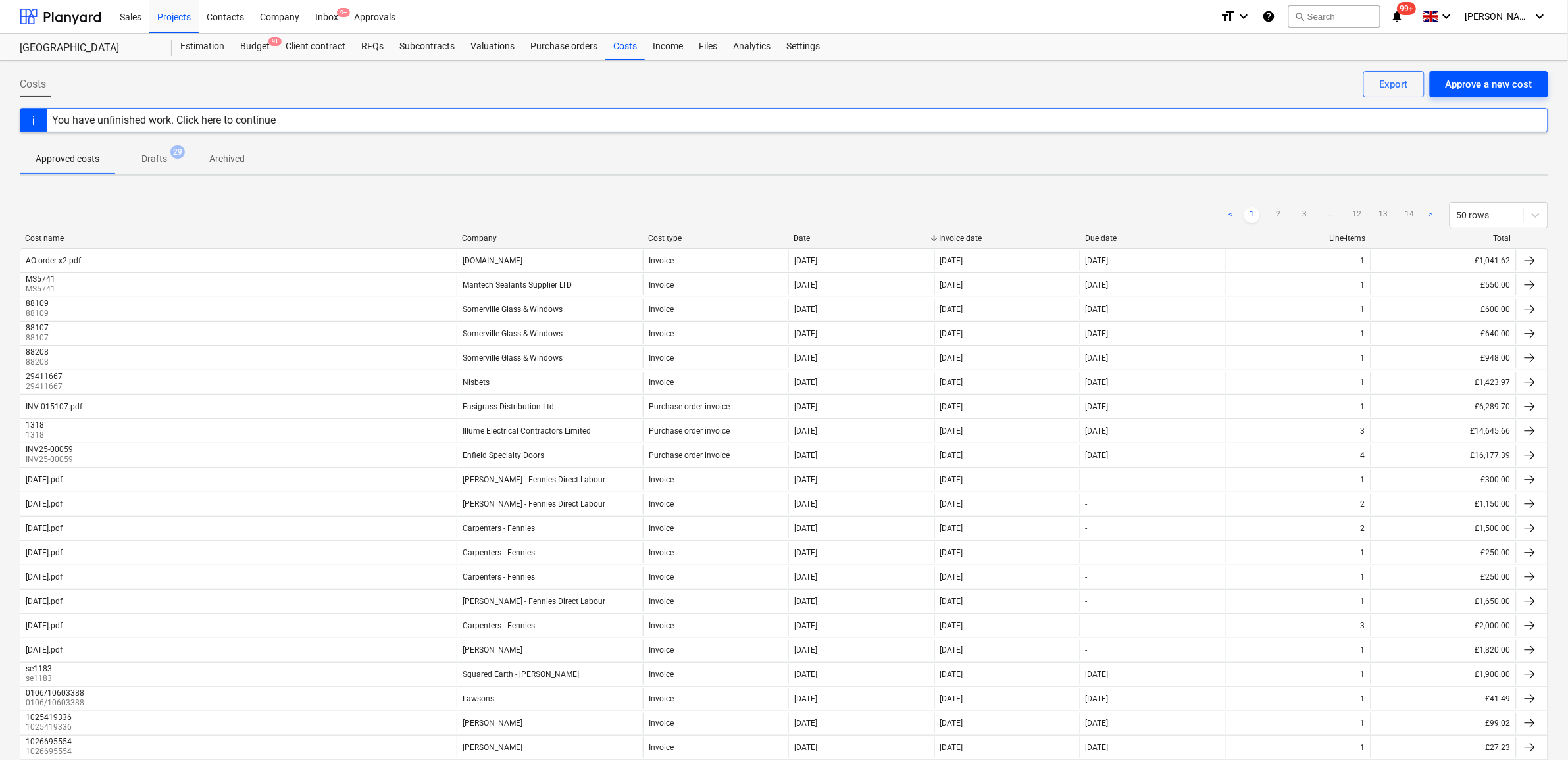
click at [1505, 87] on div "Approve a new cost" at bounding box center [1489, 84] width 87 height 17
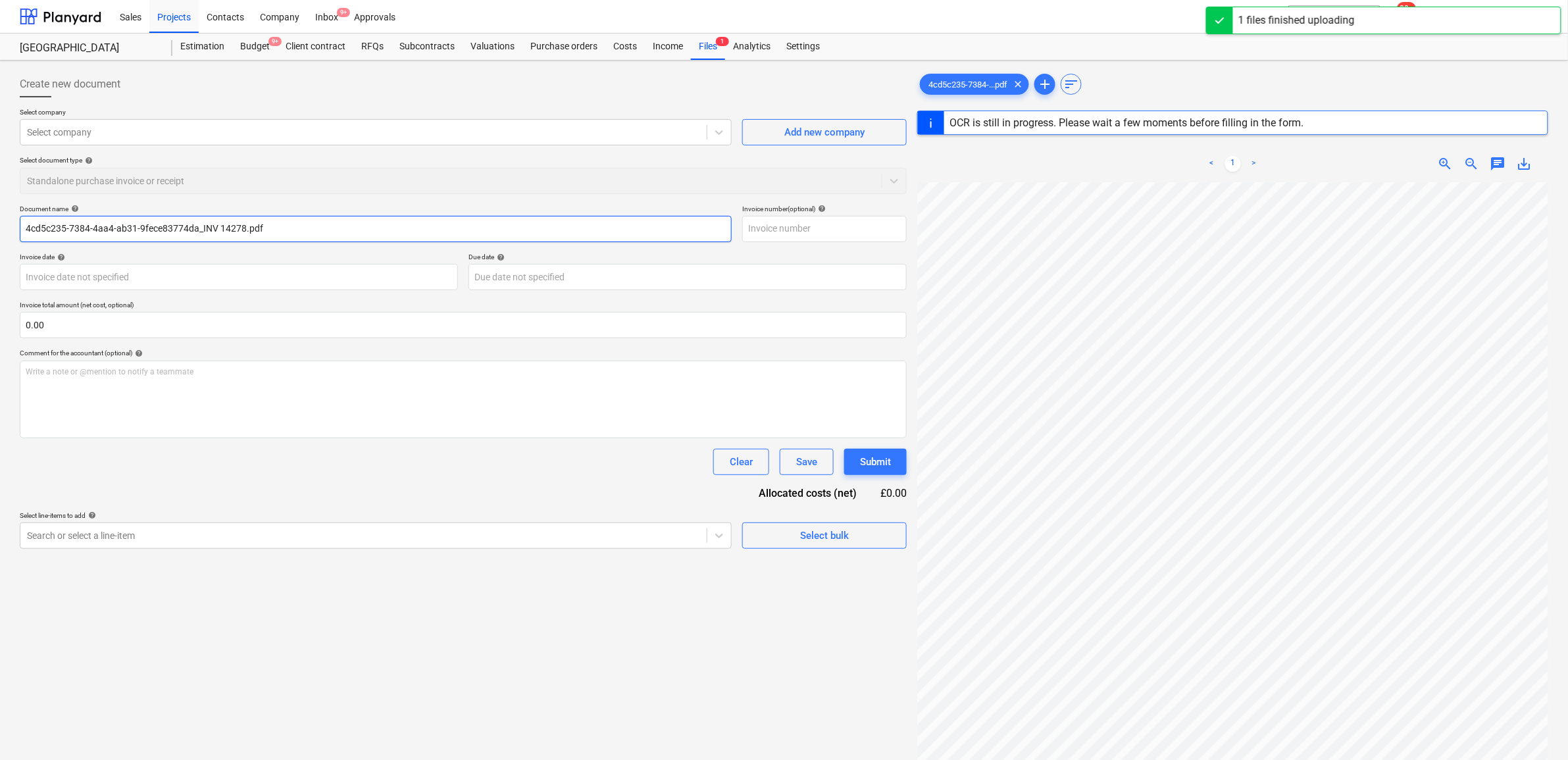
click at [202, 230] on input "4cd5c235-7384-4aa4-ab31-9fece83774da_INV 14278.pdf" at bounding box center [376, 229] width 712 height 26
drag, startPoint x: 201, startPoint y: 225, endPoint x: -8, endPoint y: 209, distance: 209.6
click at [0, 209] on html "Sales Projects Contacts Company Inbox 9+ Approvals format_size keyboard_arrow_d…" at bounding box center [784, 380] width 1568 height 760
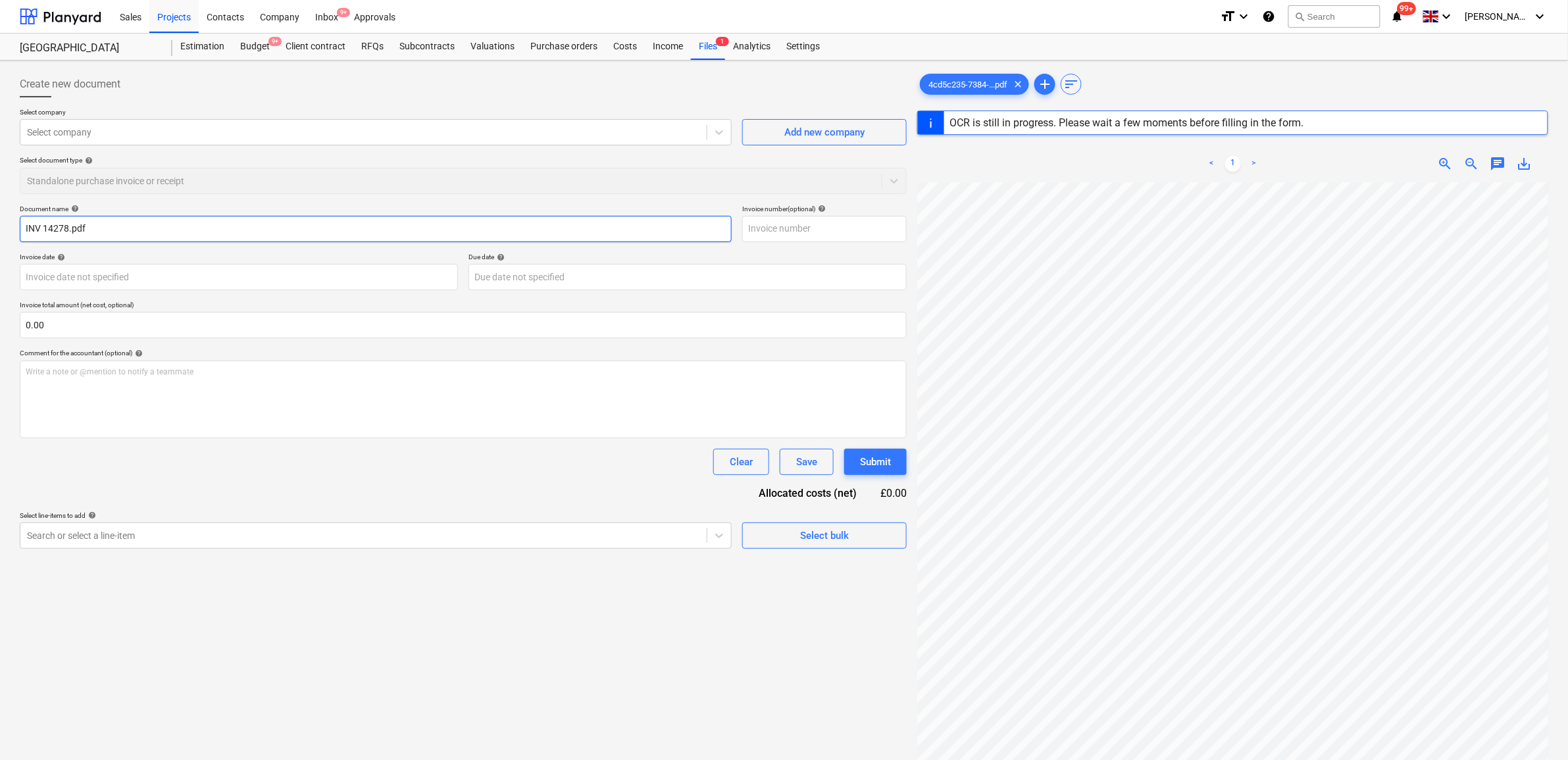
type input "INV 14278.pdf"
click at [336, 180] on div "Select document type help Standalone purchase invoice or receipt" at bounding box center [463, 175] width 887 height 37
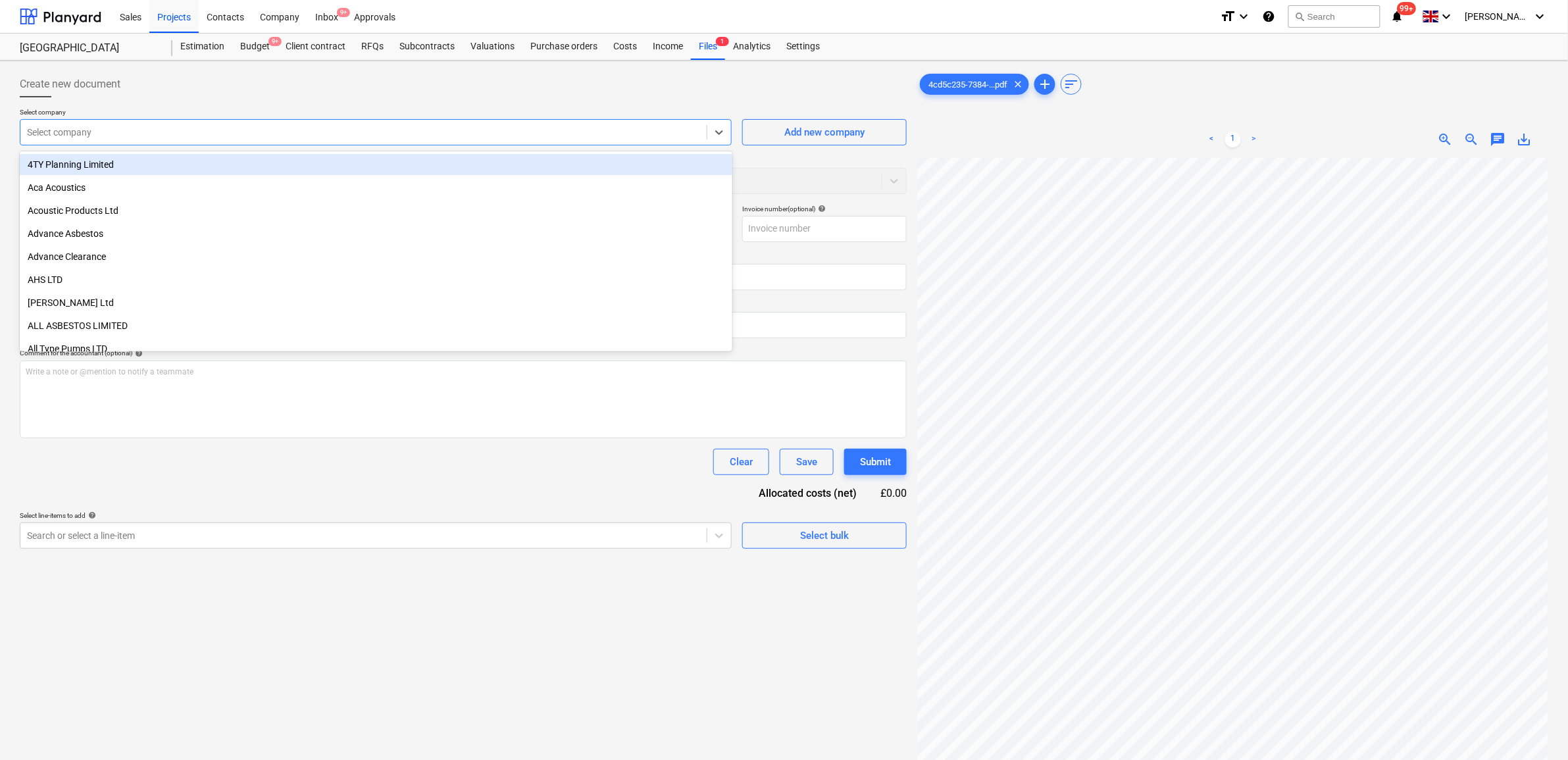
click at [354, 135] on div at bounding box center [363, 132] width 673 height 13
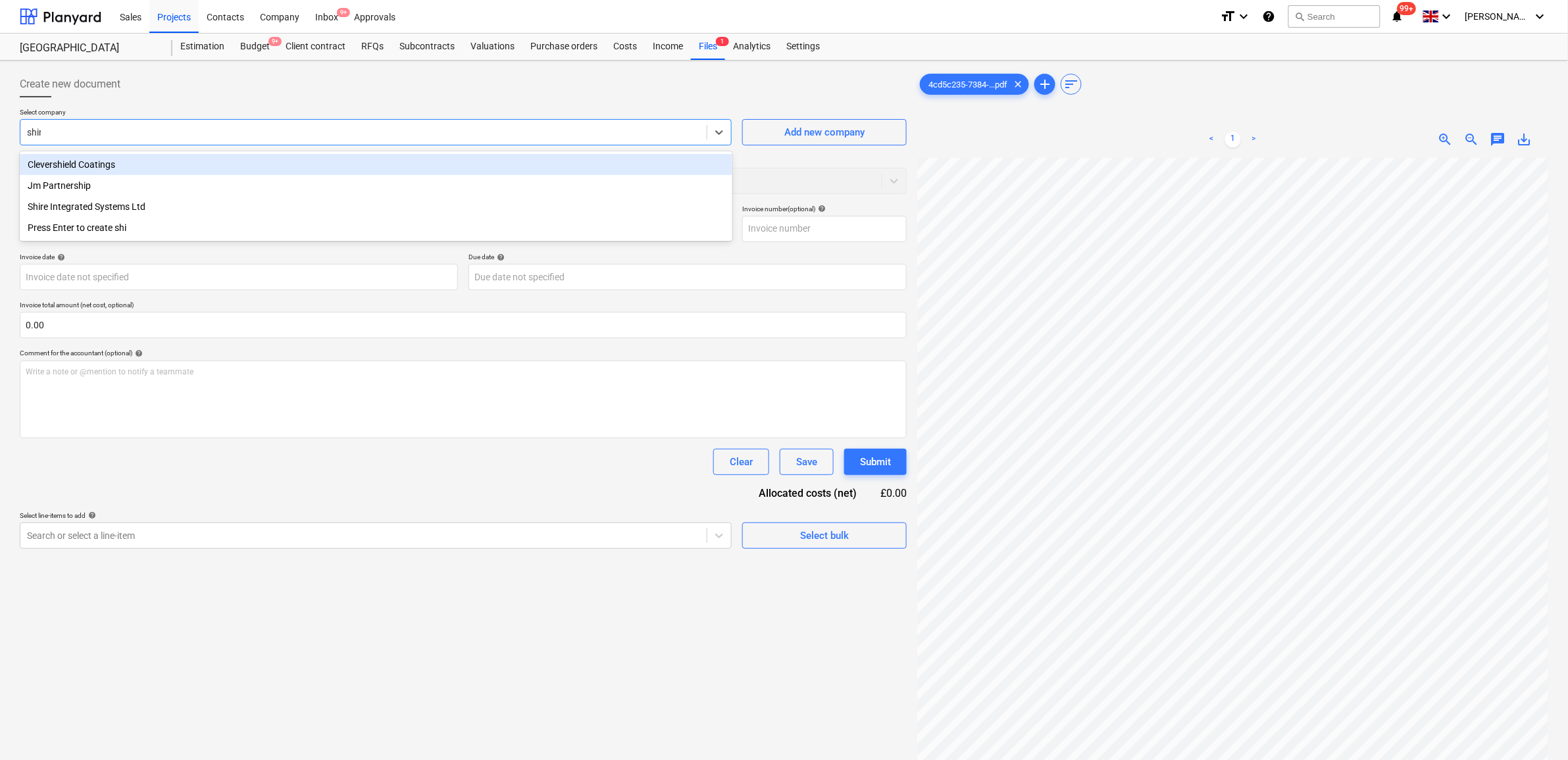
type input "shire"
click at [342, 161] on div "Shire Integrated Systems Ltd" at bounding box center [376, 164] width 713 height 21
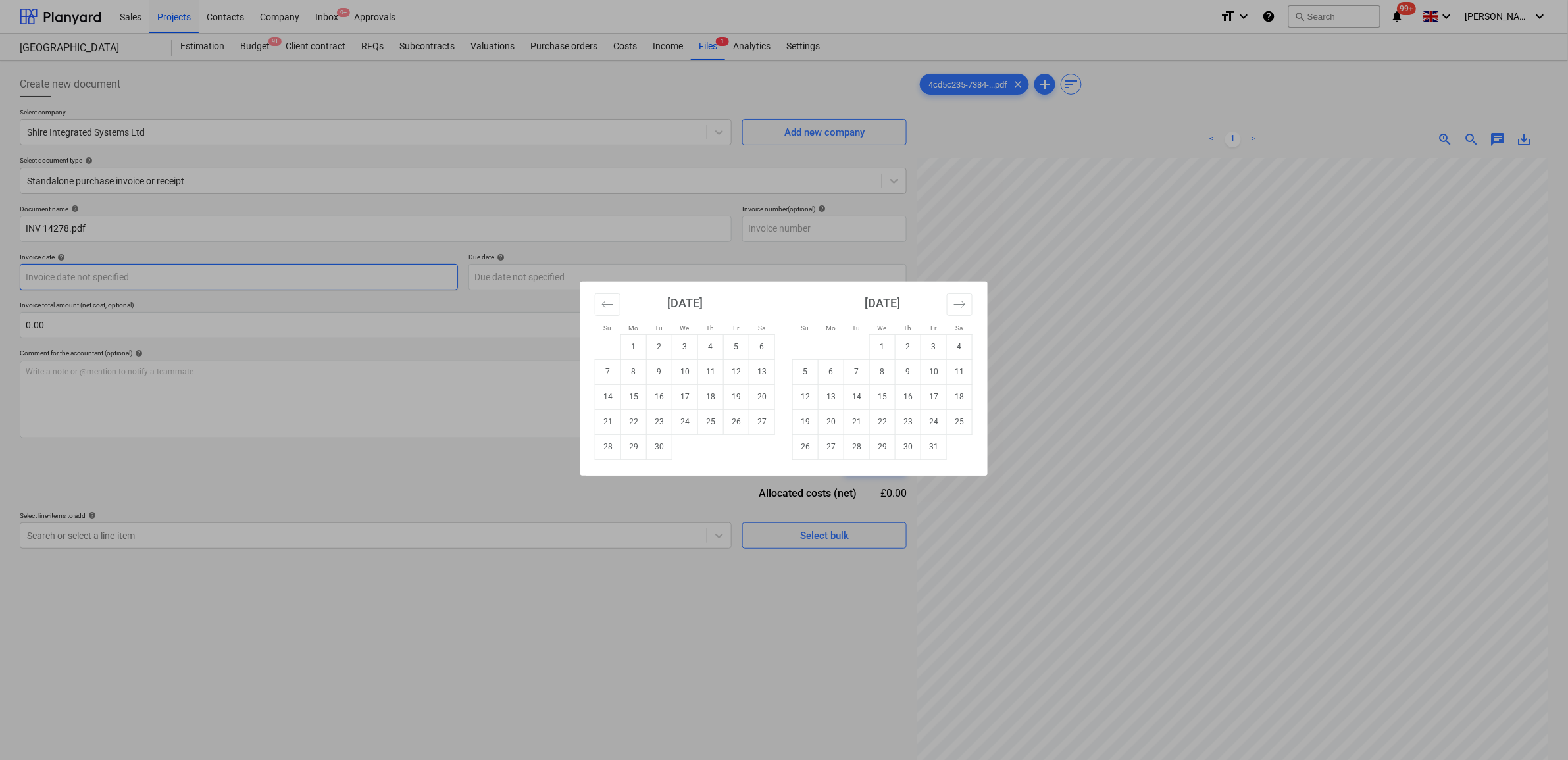
click at [362, 267] on body "Sales Projects Contacts Company Inbox 9+ Approvals format_size keyboard_arrow_d…" at bounding box center [784, 380] width 1568 height 760
click at [619, 313] on button "Move backward to switch to the previous month." at bounding box center [607, 305] width 26 height 22
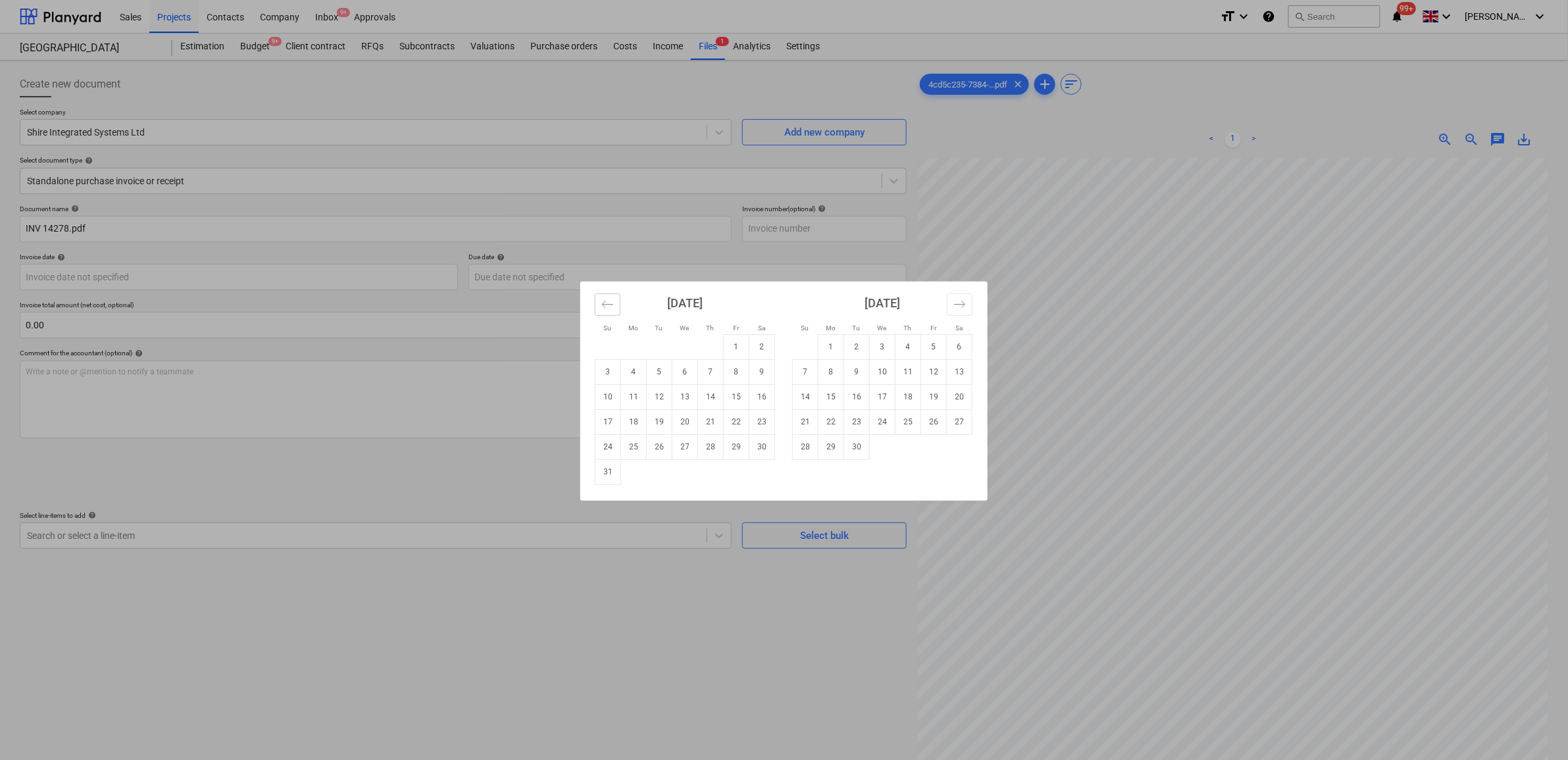
click at [613, 311] on button "Move backward to switch to the previous month." at bounding box center [607, 305] width 26 height 22
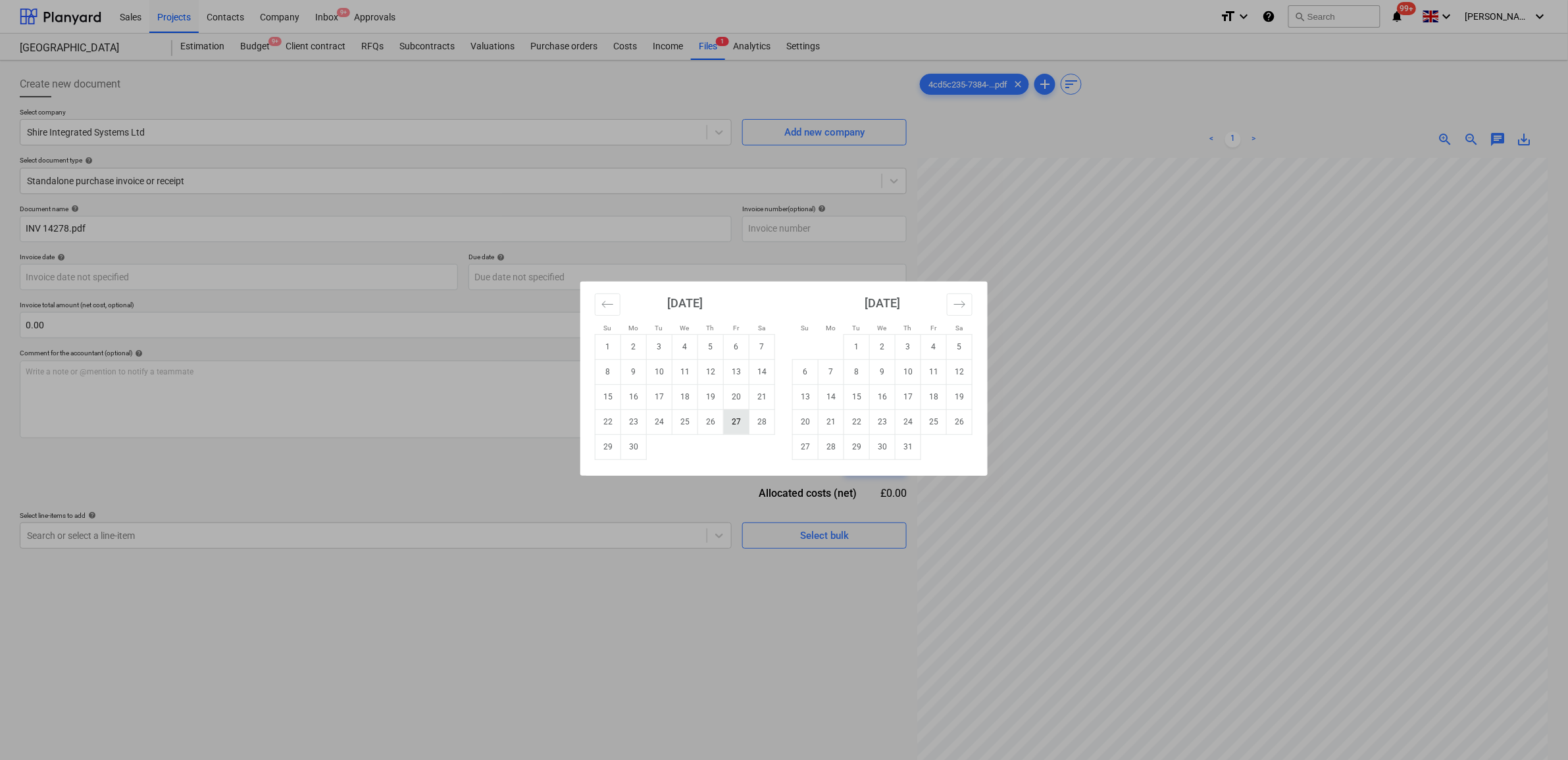
click at [738, 419] on td "27" at bounding box center [736, 422] width 26 height 25
type input "[DATE]"
click at [604, 282] on body "Sales Projects Contacts Company Inbox 9+ Approvals format_size keyboard_arrow_d…" at bounding box center [784, 380] width 1568 height 760
click at [606, 308] on icon "Move backward to switch to the previous month." at bounding box center [608, 305] width 12 height 12
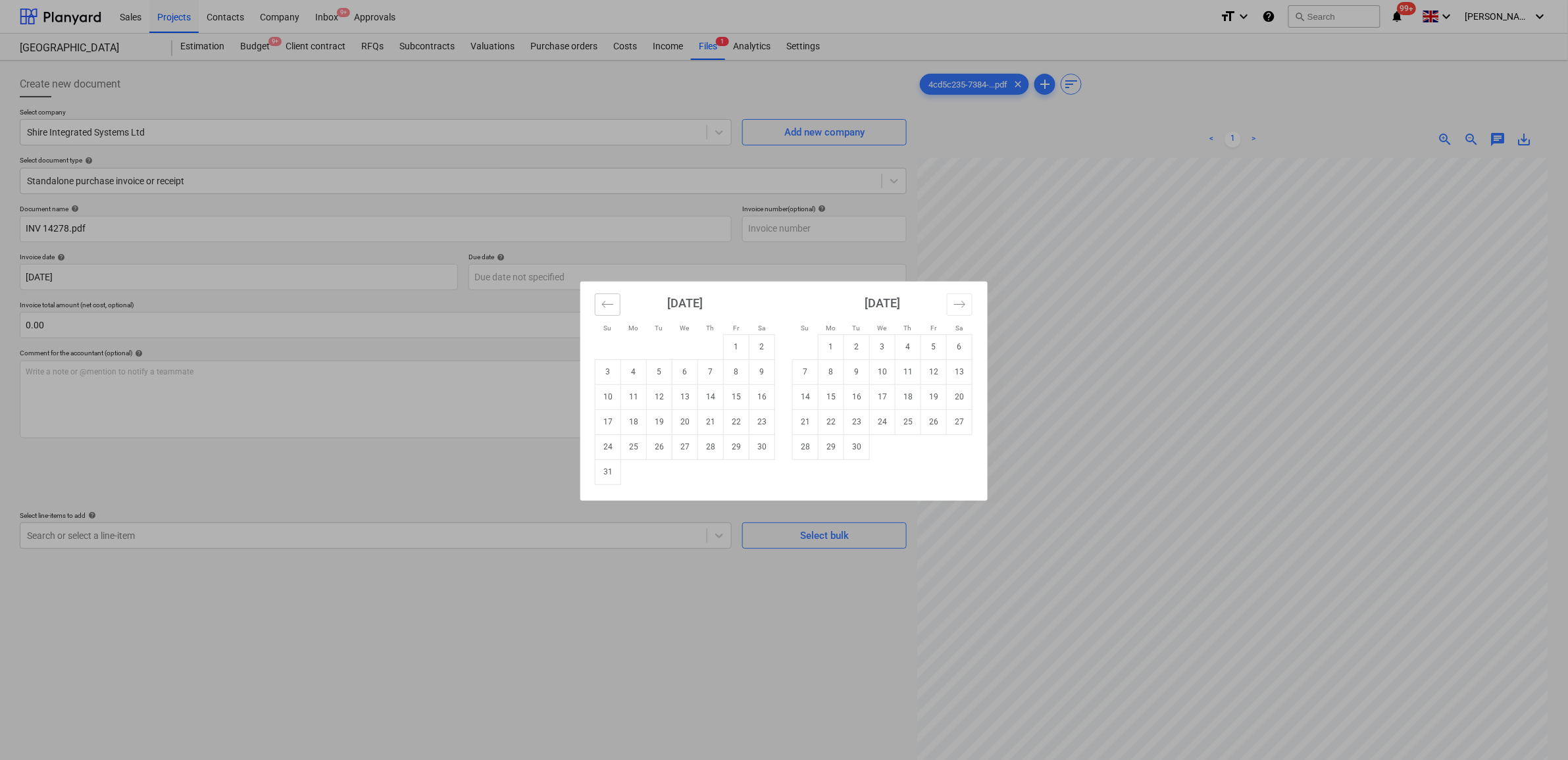
click at [606, 307] on icon "Move backward to switch to the previous month." at bounding box center [608, 305] width 12 height 12
click at [736, 426] on td "25" at bounding box center [736, 422] width 26 height 25
type input "[DATE]"
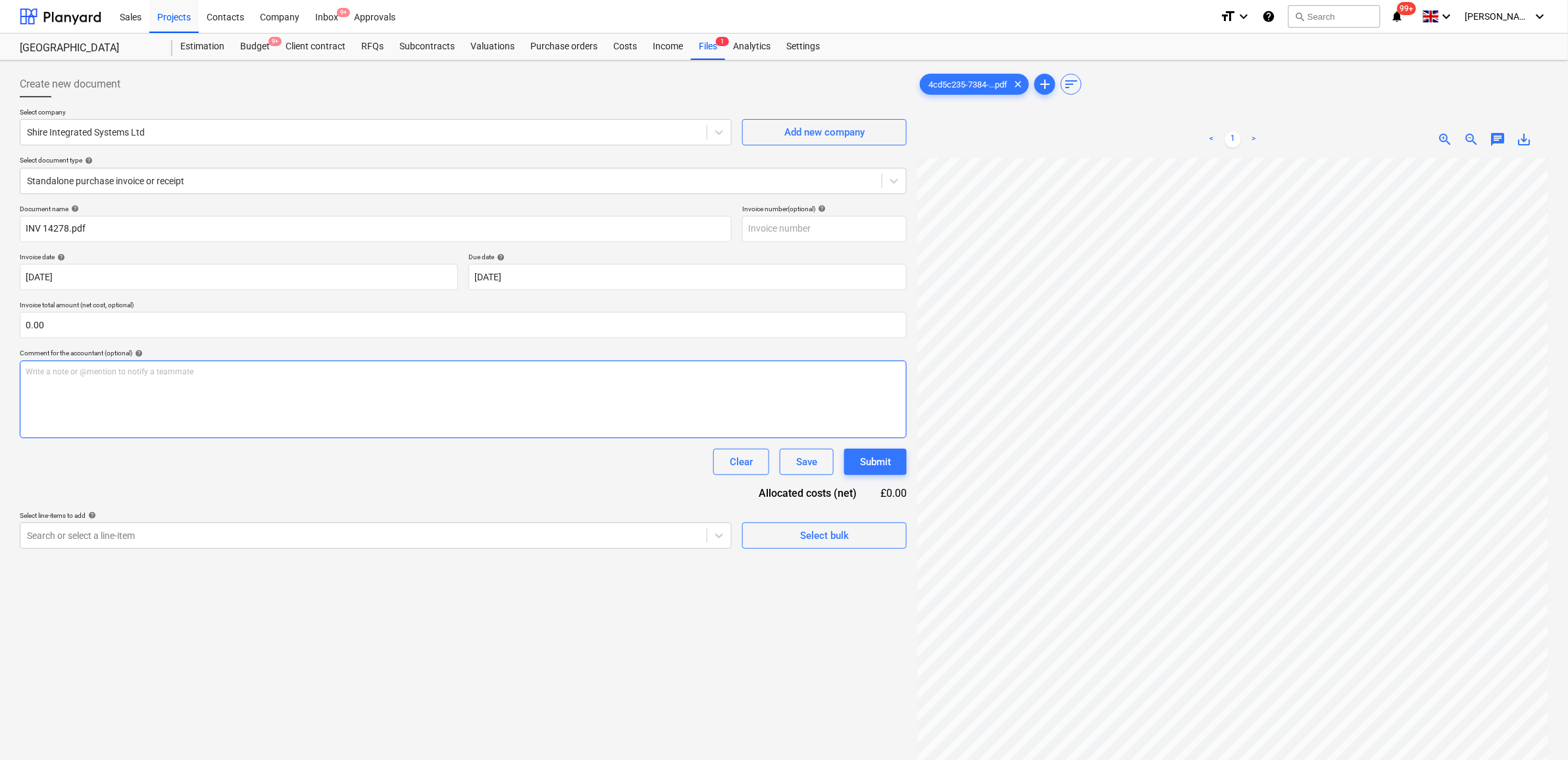
scroll to position [164, 0]
click at [188, 187] on div at bounding box center [451, 180] width 848 height 13
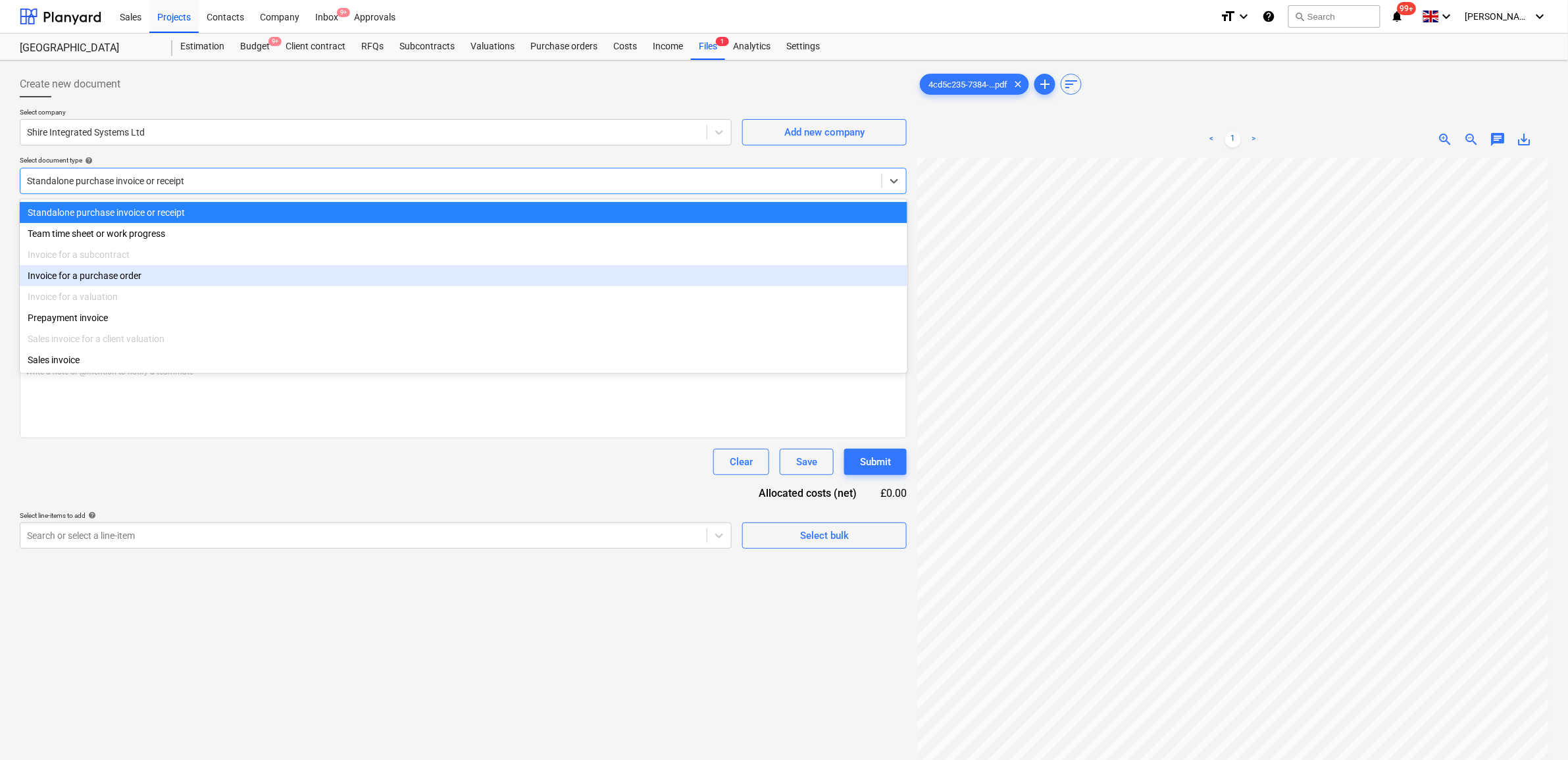
click at [158, 275] on div "Invoice for a purchase order" at bounding box center [463, 276] width 888 height 21
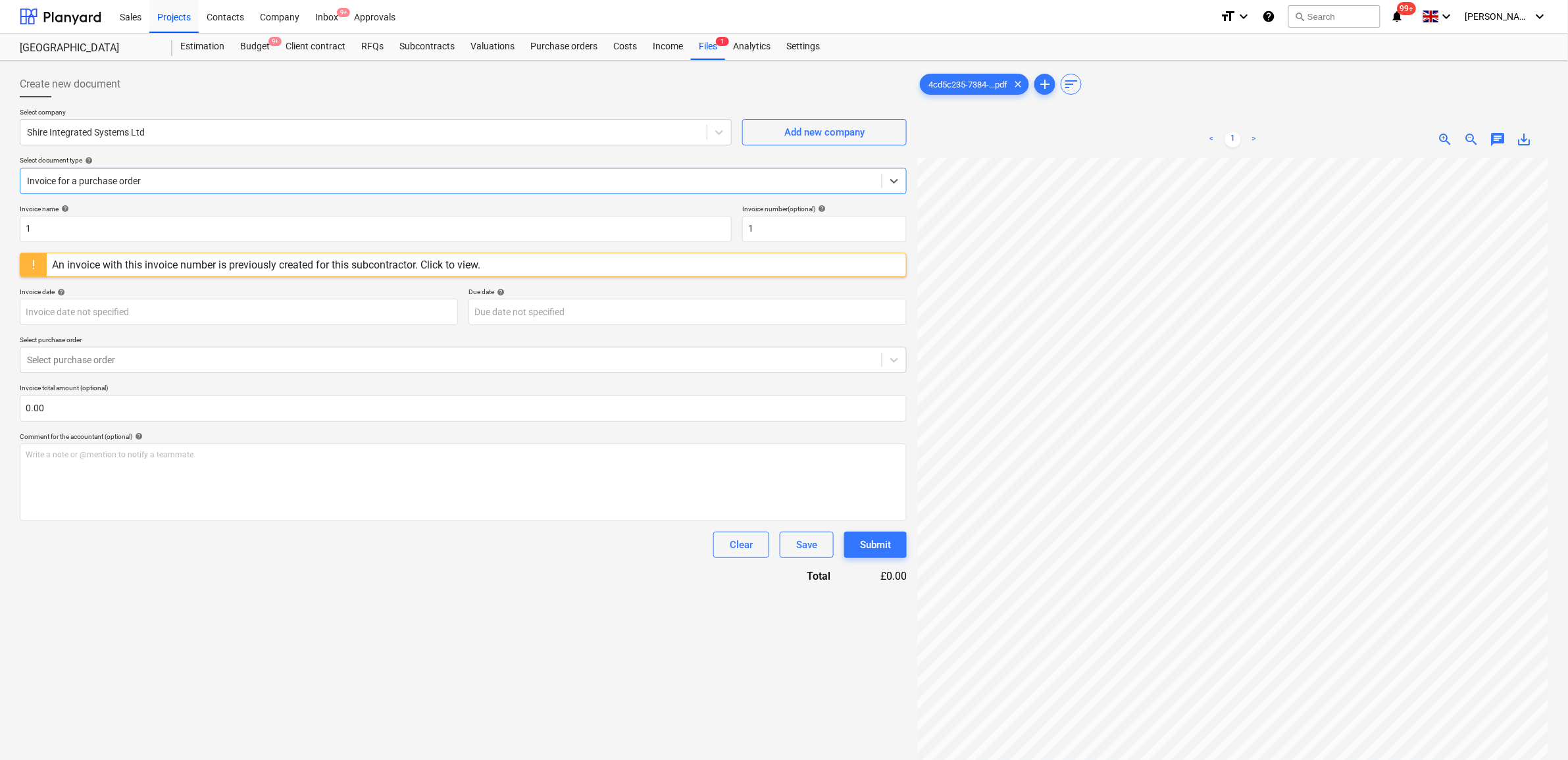
click at [172, 270] on div "An invoice with this invoice number is previously created for this subcontracto…" at bounding box center [266, 265] width 428 height 12
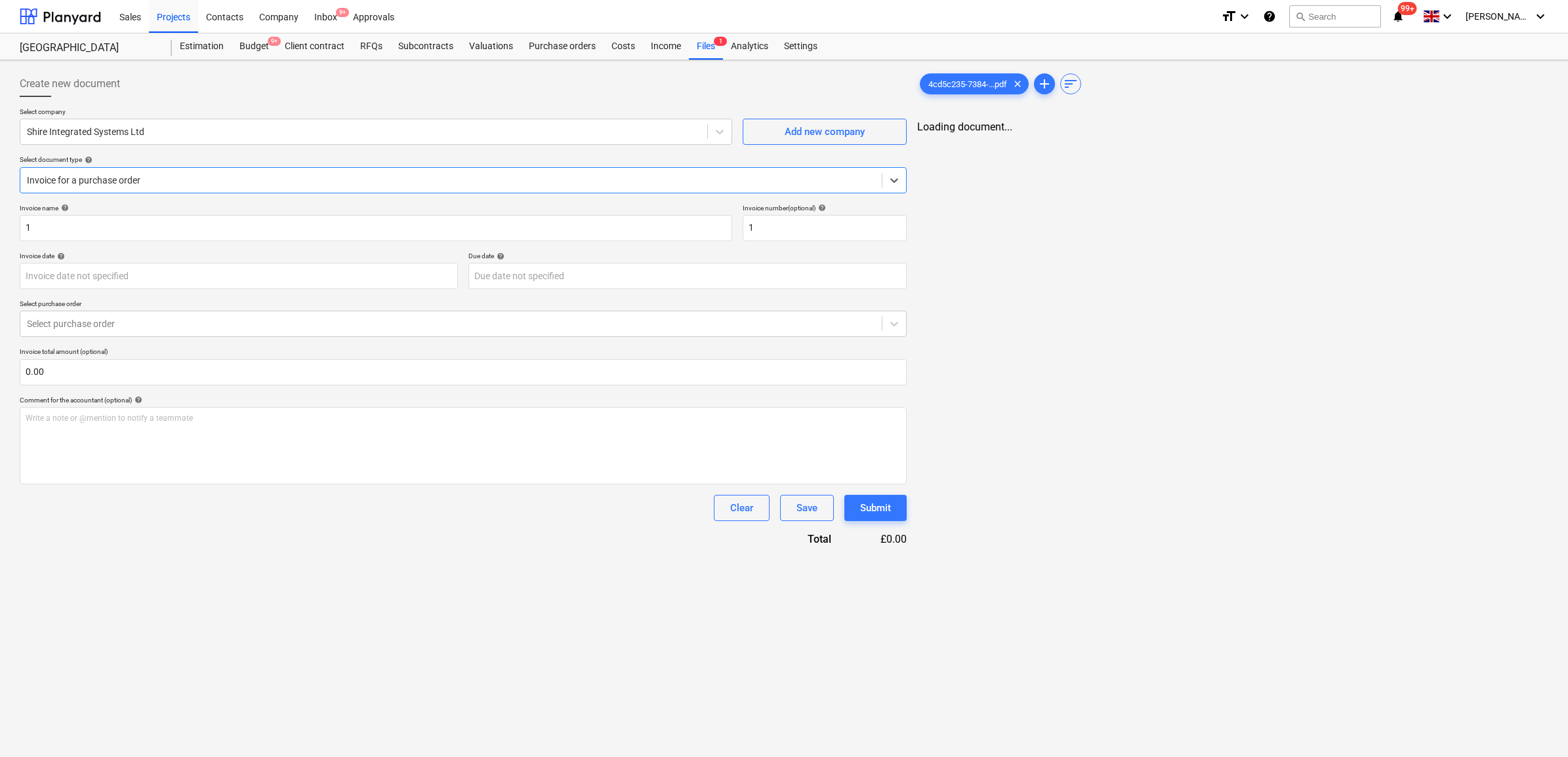
type input "[DATE]"
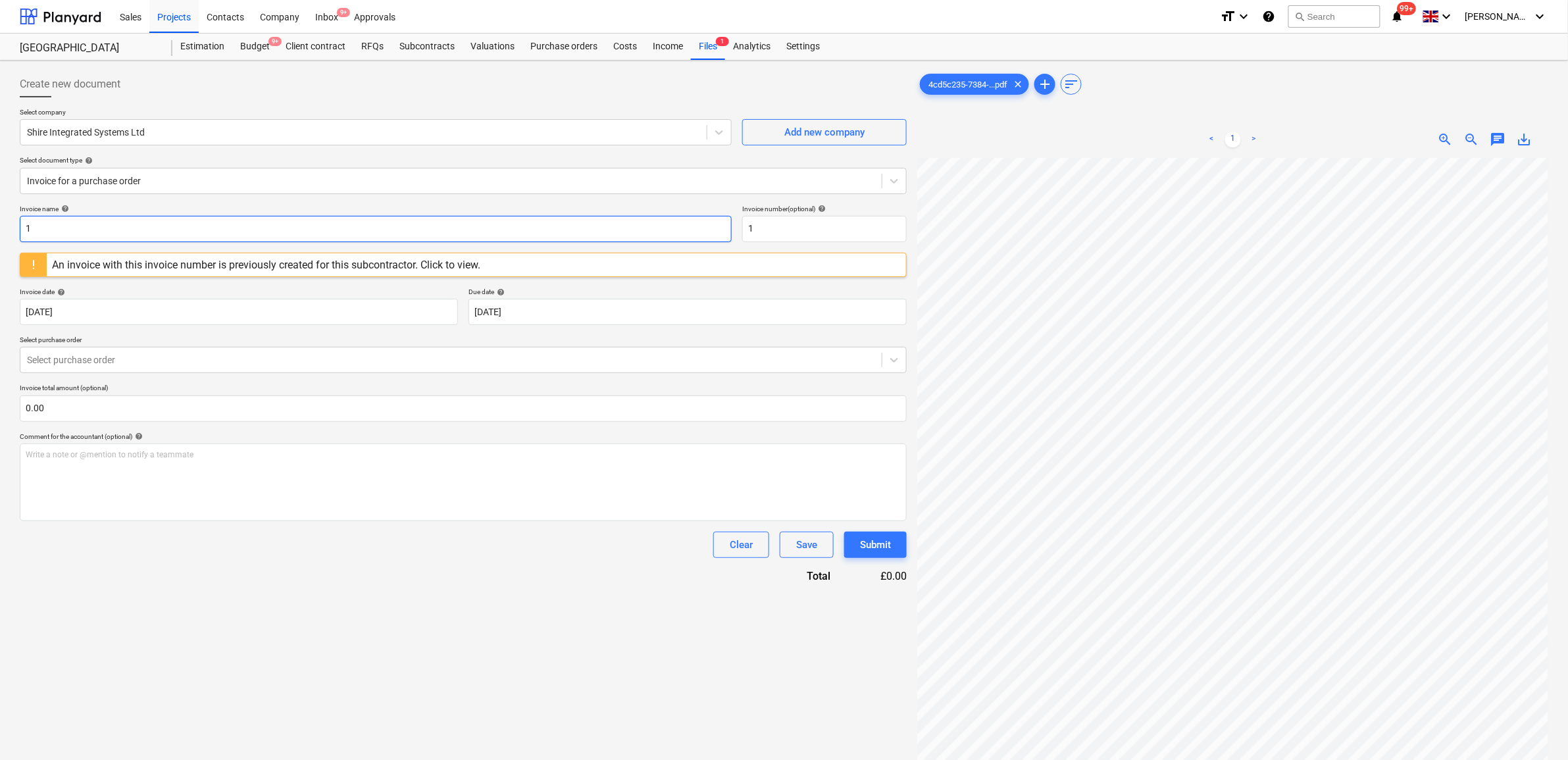
click at [133, 231] on input "1" at bounding box center [376, 229] width 712 height 26
click at [108, 225] on input "1" at bounding box center [376, 229] width 712 height 26
drag, startPoint x: 106, startPoint y: 226, endPoint x: -21, endPoint y: 228, distance: 127.0
click at [0, 228] on html "Sales Projects Contacts Company Inbox 9+ Approvals format_size keyboard_arrow_d…" at bounding box center [784, 380] width 1568 height 760
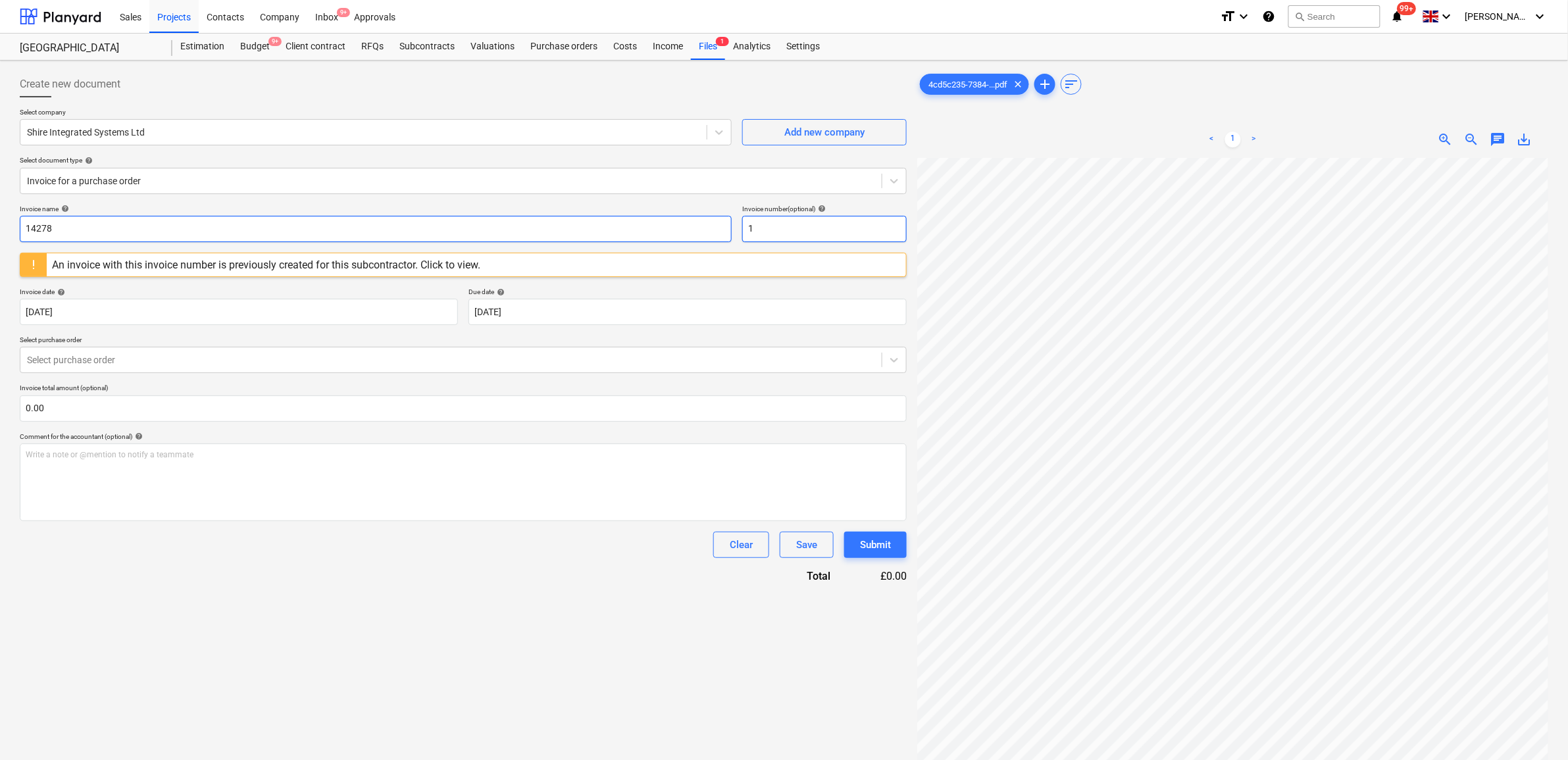
type input "14278"
drag, startPoint x: 782, startPoint y: 237, endPoint x: 696, endPoint y: 228, distance: 86.5
click at [696, 228] on div "Invoice name help 14278 Invoice number (optional) help 1" at bounding box center [463, 223] width 887 height 37
paste input "4278"
type input "14278"
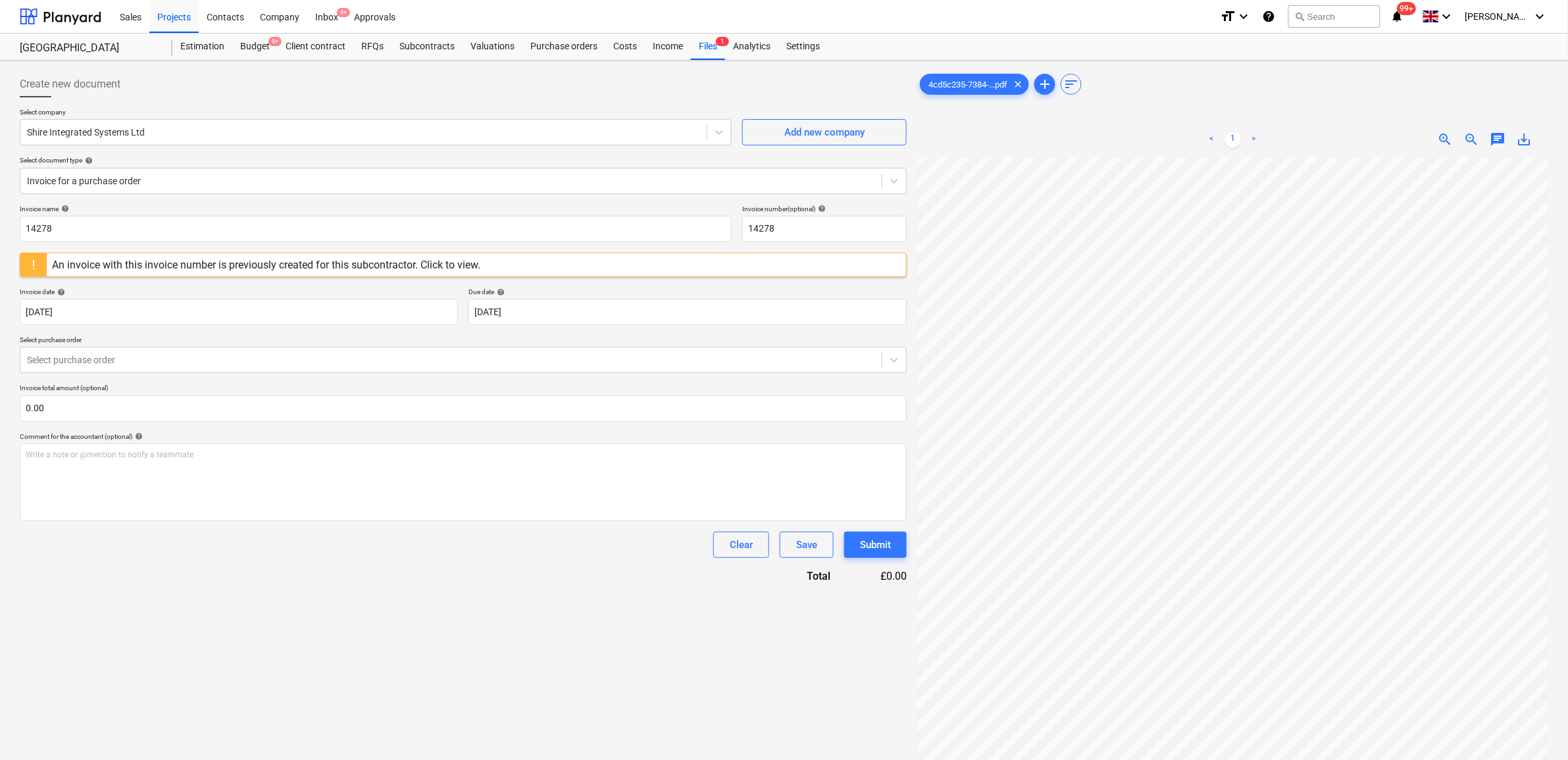
click at [633, 202] on div "Select company Shire Integrated Systems Ltd Add new company Select document typ…" at bounding box center [463, 156] width 887 height 97
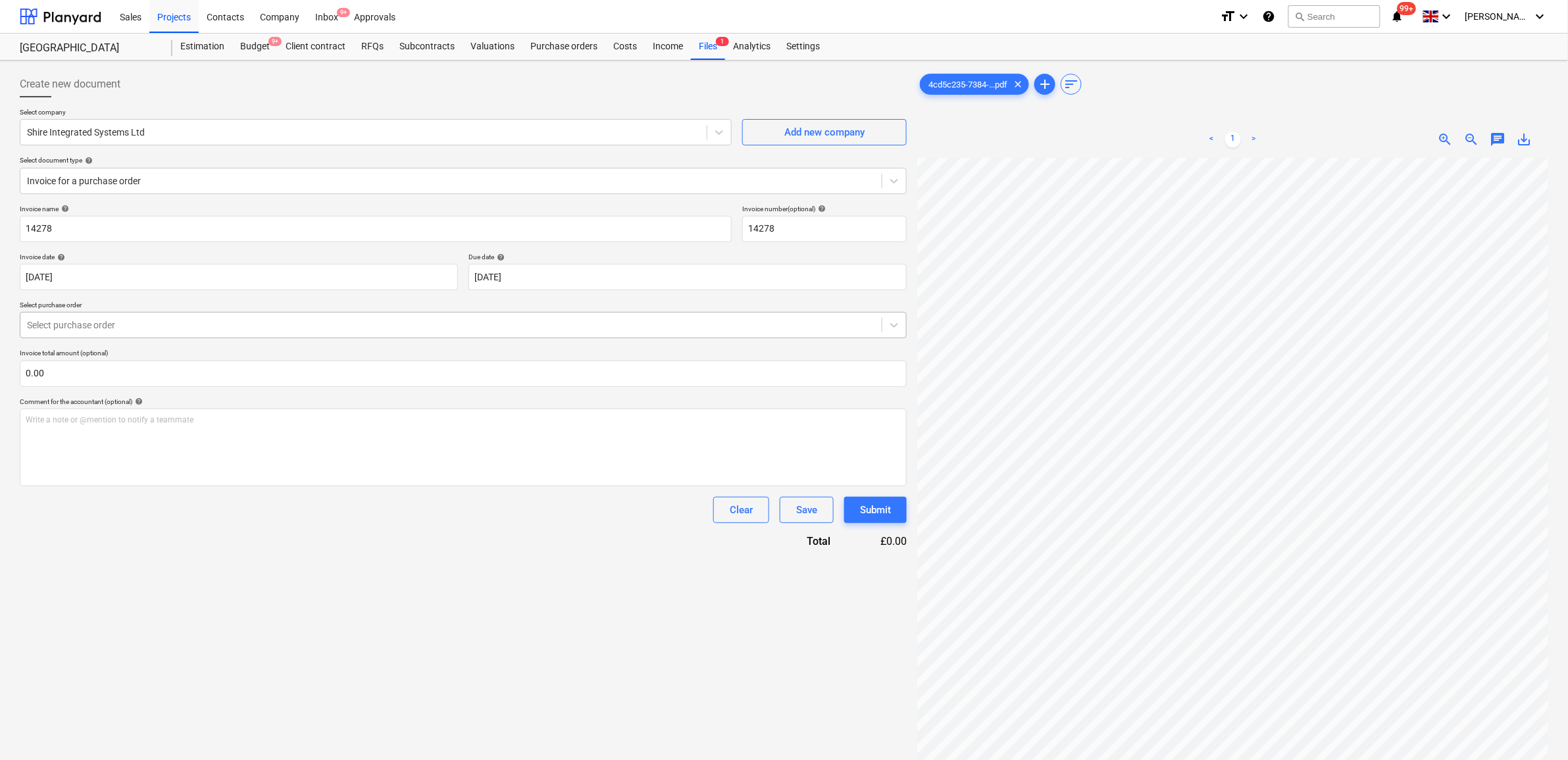
click at [312, 336] on div "Select purchase order" at bounding box center [463, 325] width 887 height 26
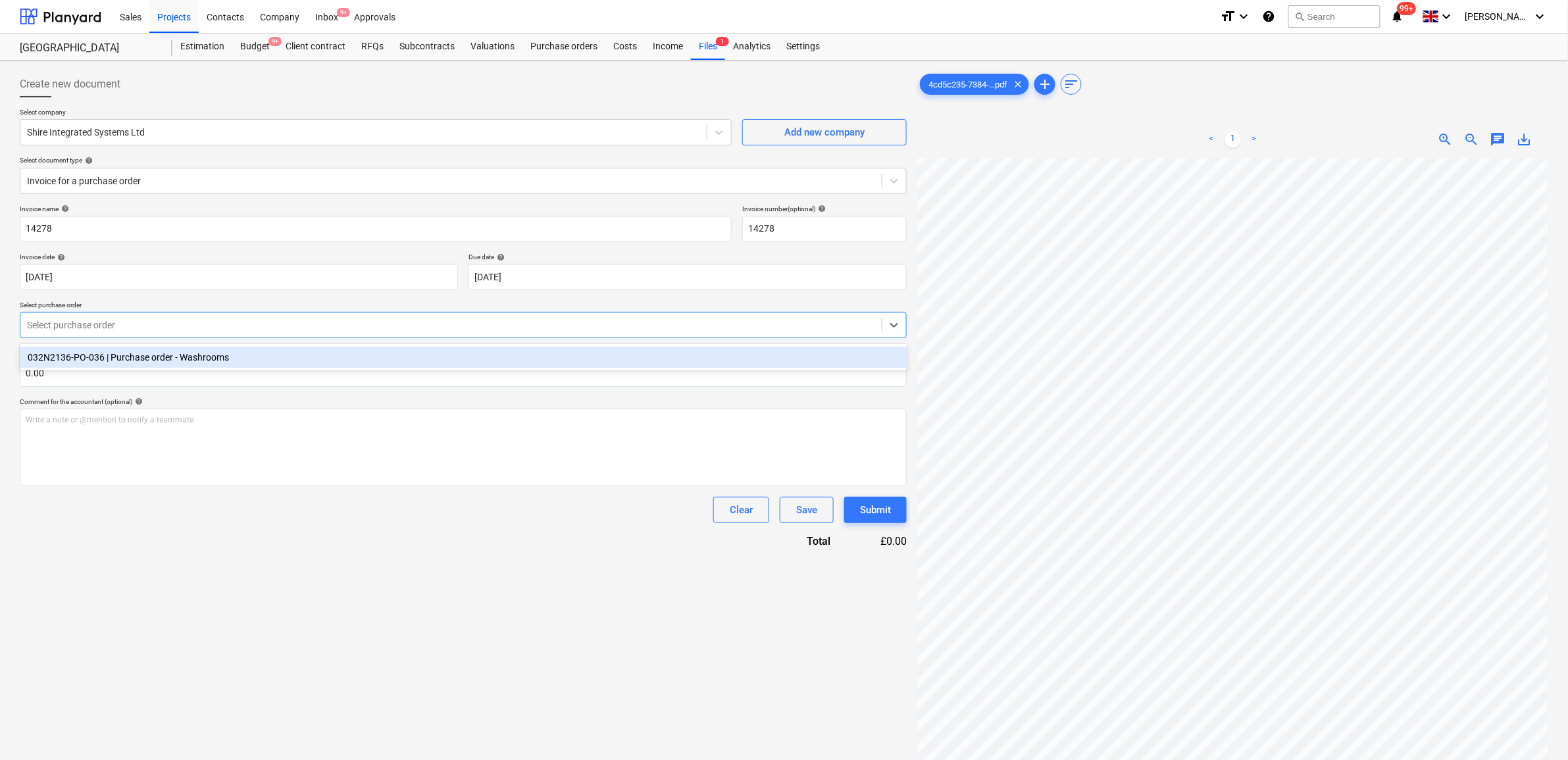
click at [300, 350] on div "032N2136-PO-036 | Purchase order - Washrooms" at bounding box center [463, 357] width 888 height 21
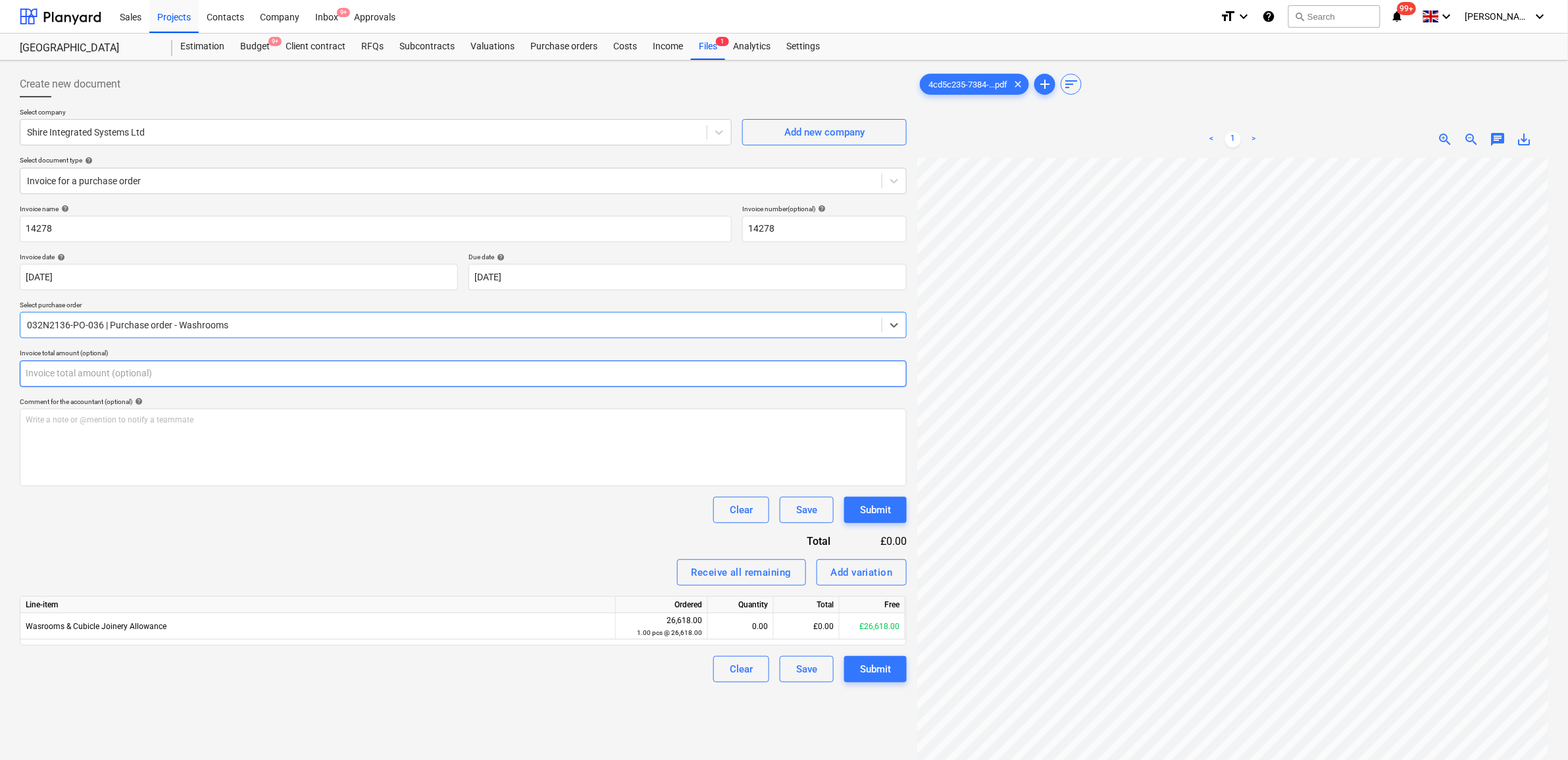
click at [275, 386] on input "text" at bounding box center [463, 374] width 887 height 26
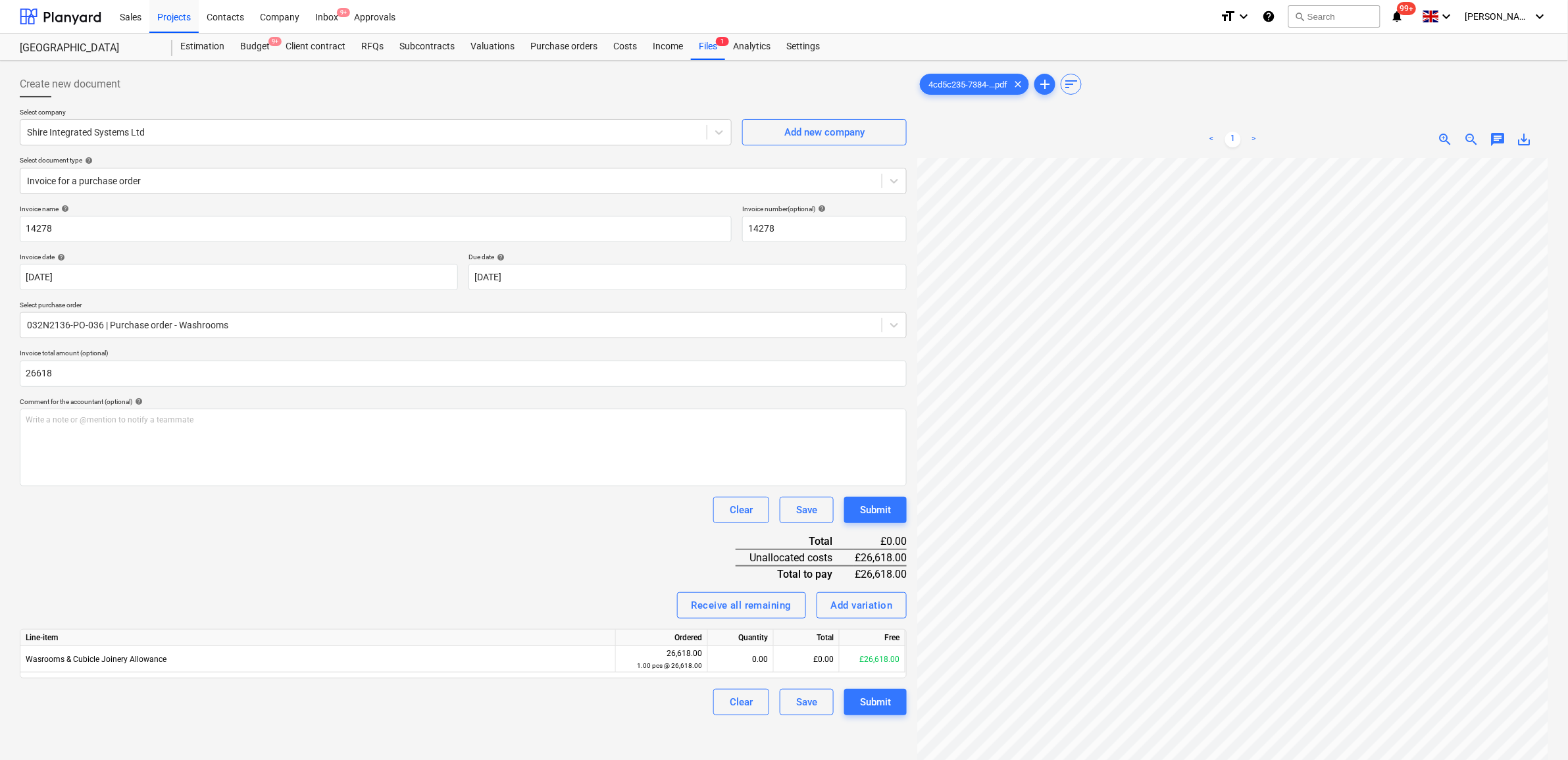
type input "26,618.00"
click at [544, 609] on div "Receive all remaining Add variation" at bounding box center [463, 605] width 887 height 26
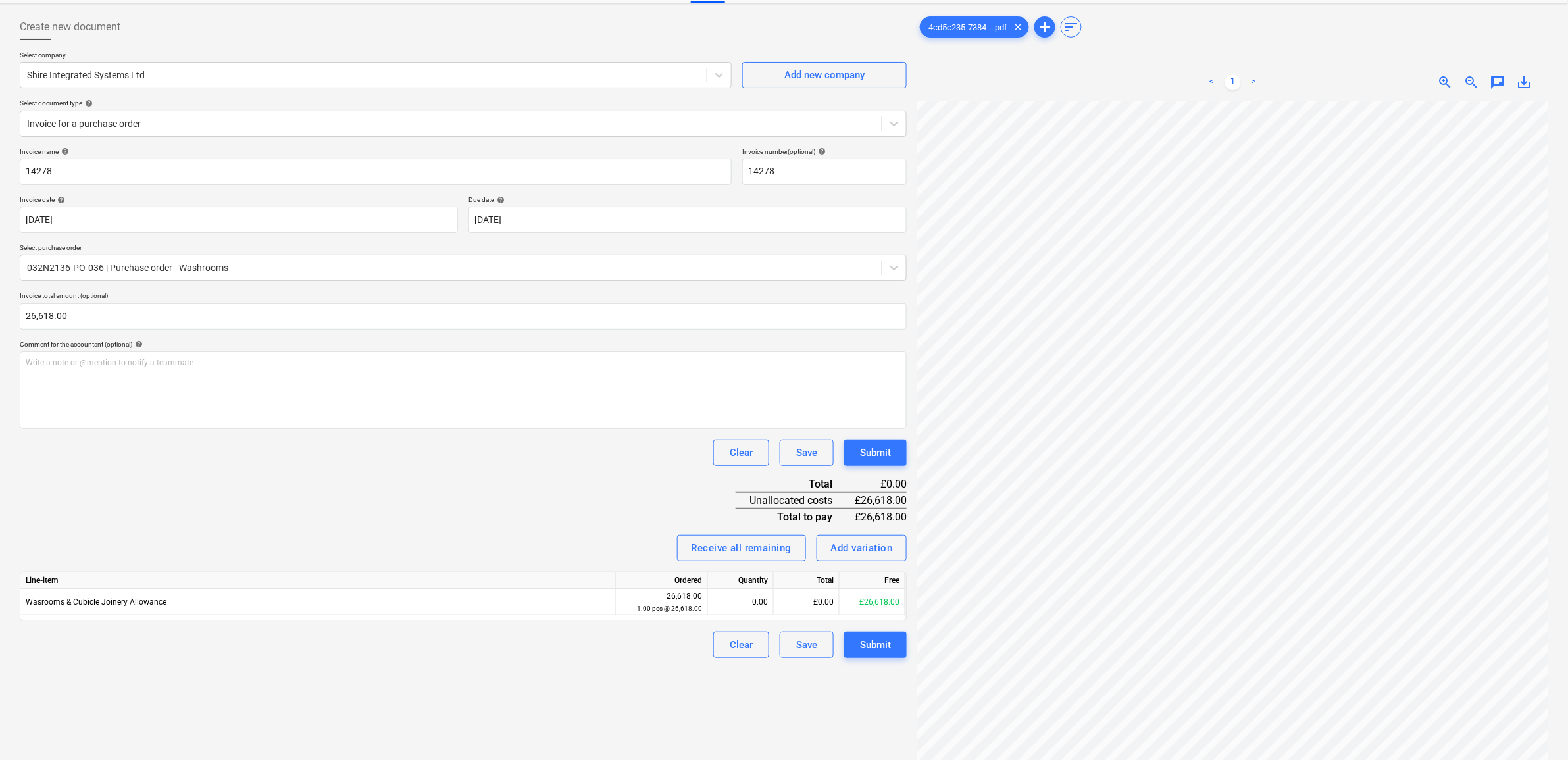
scroll to position [132, 0]
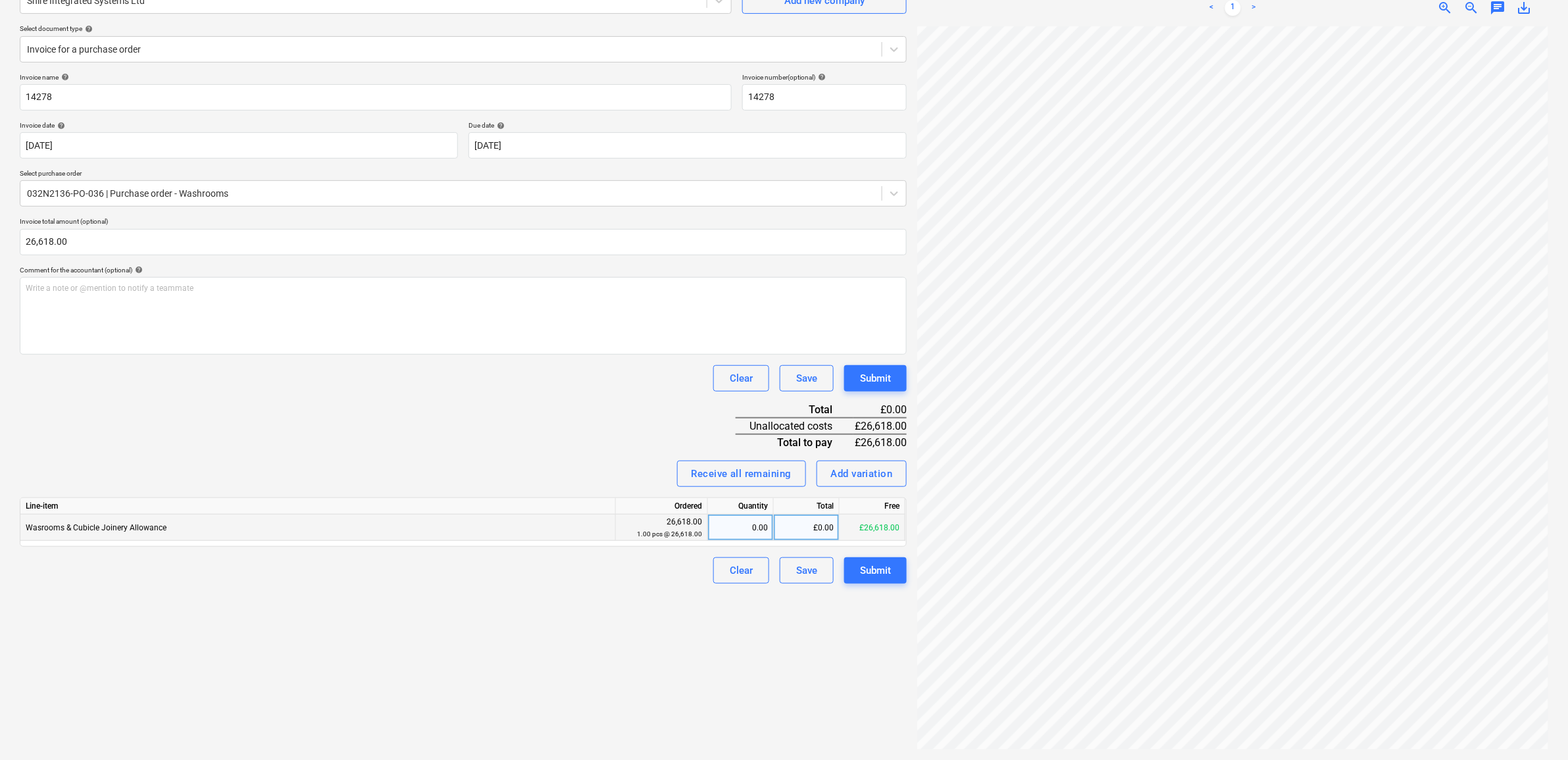
click at [794, 530] on div "£0.00" at bounding box center [806, 528] width 66 height 26
type input "26618"
click at [545, 656] on div "Create new document Select company Shire Integrated Systems Ltd Add new company…" at bounding box center [463, 345] width 898 height 821
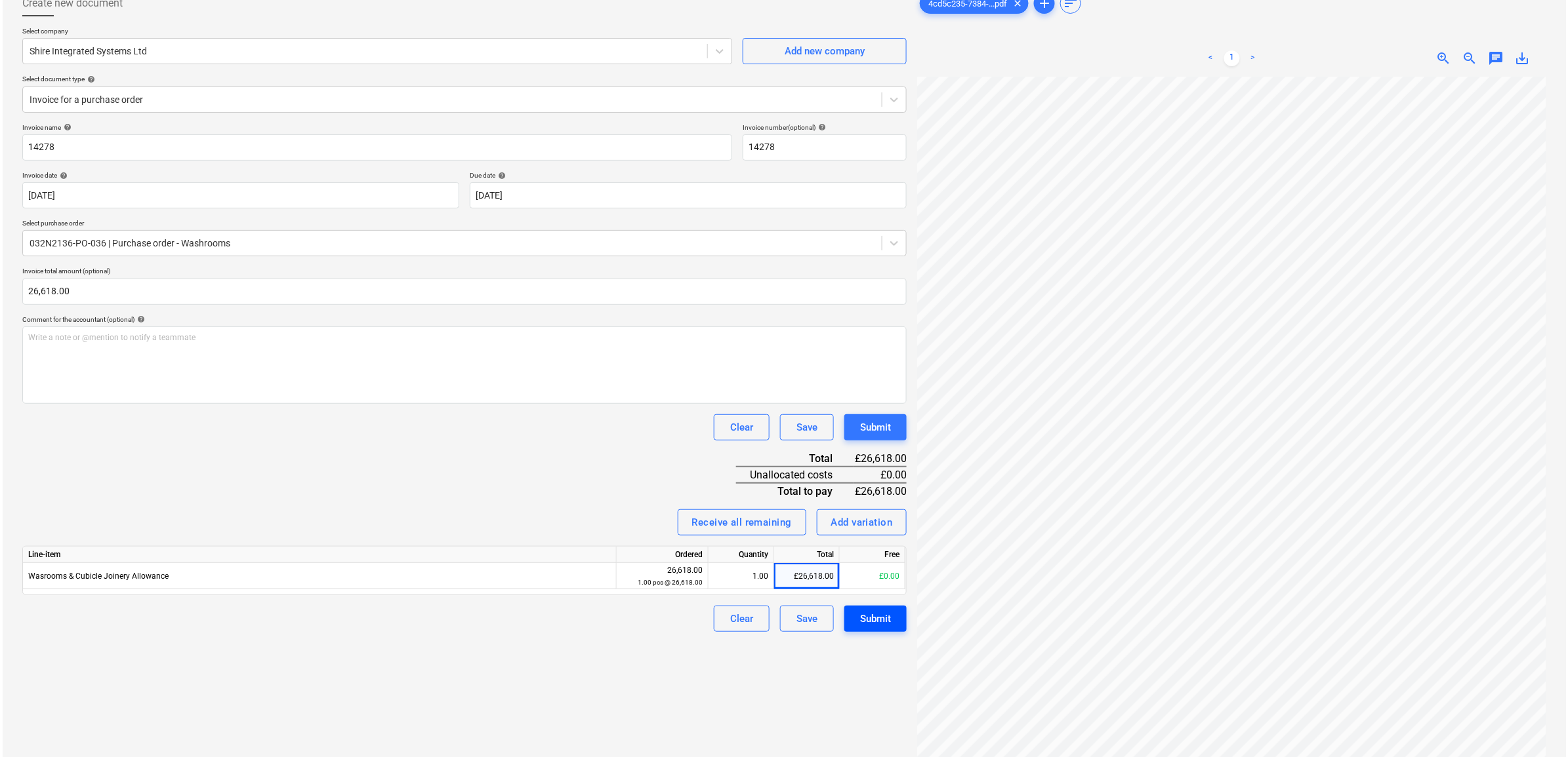
scroll to position [82, 0]
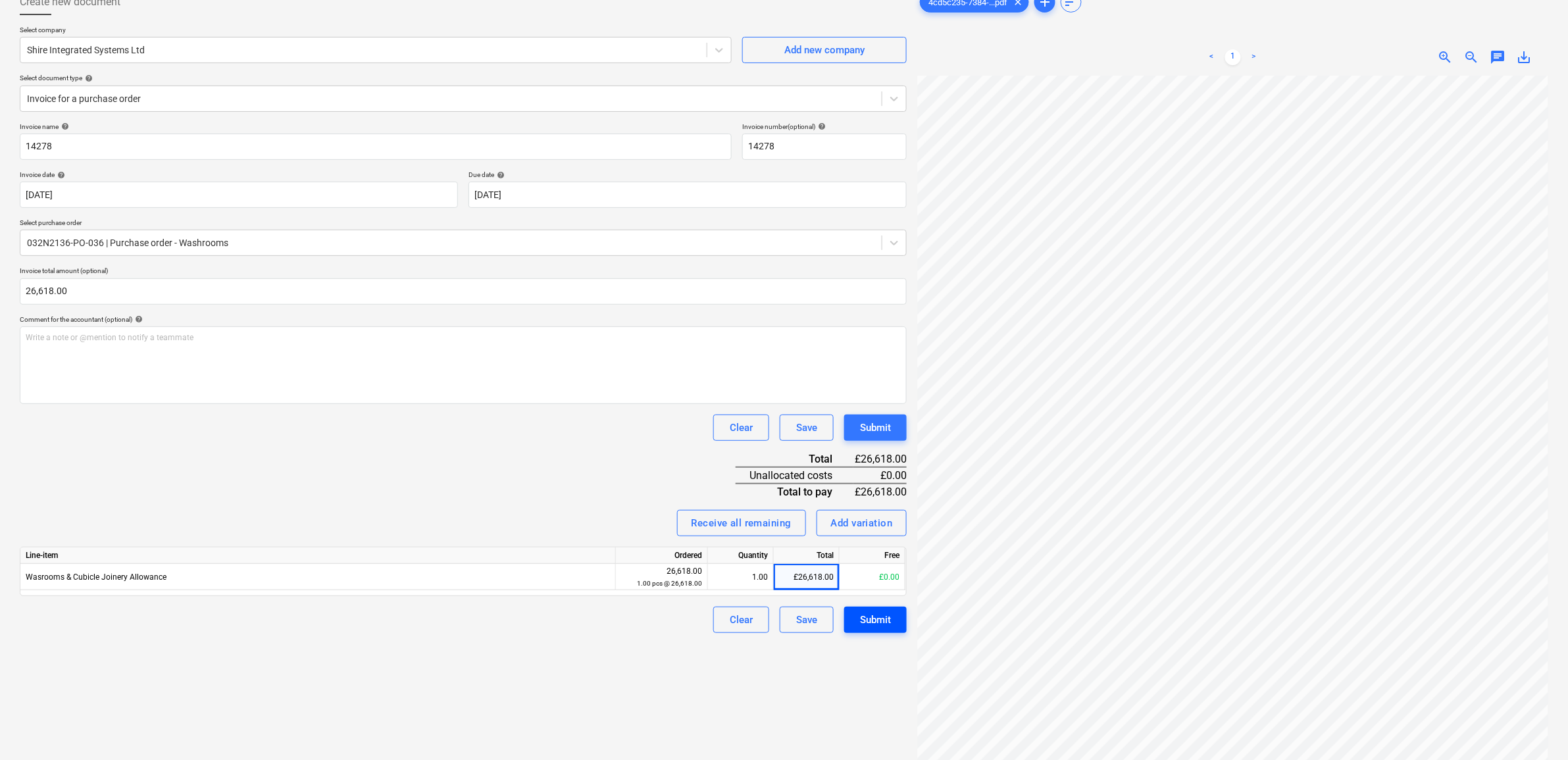
click at [886, 620] on div "Submit" at bounding box center [875, 620] width 31 height 17
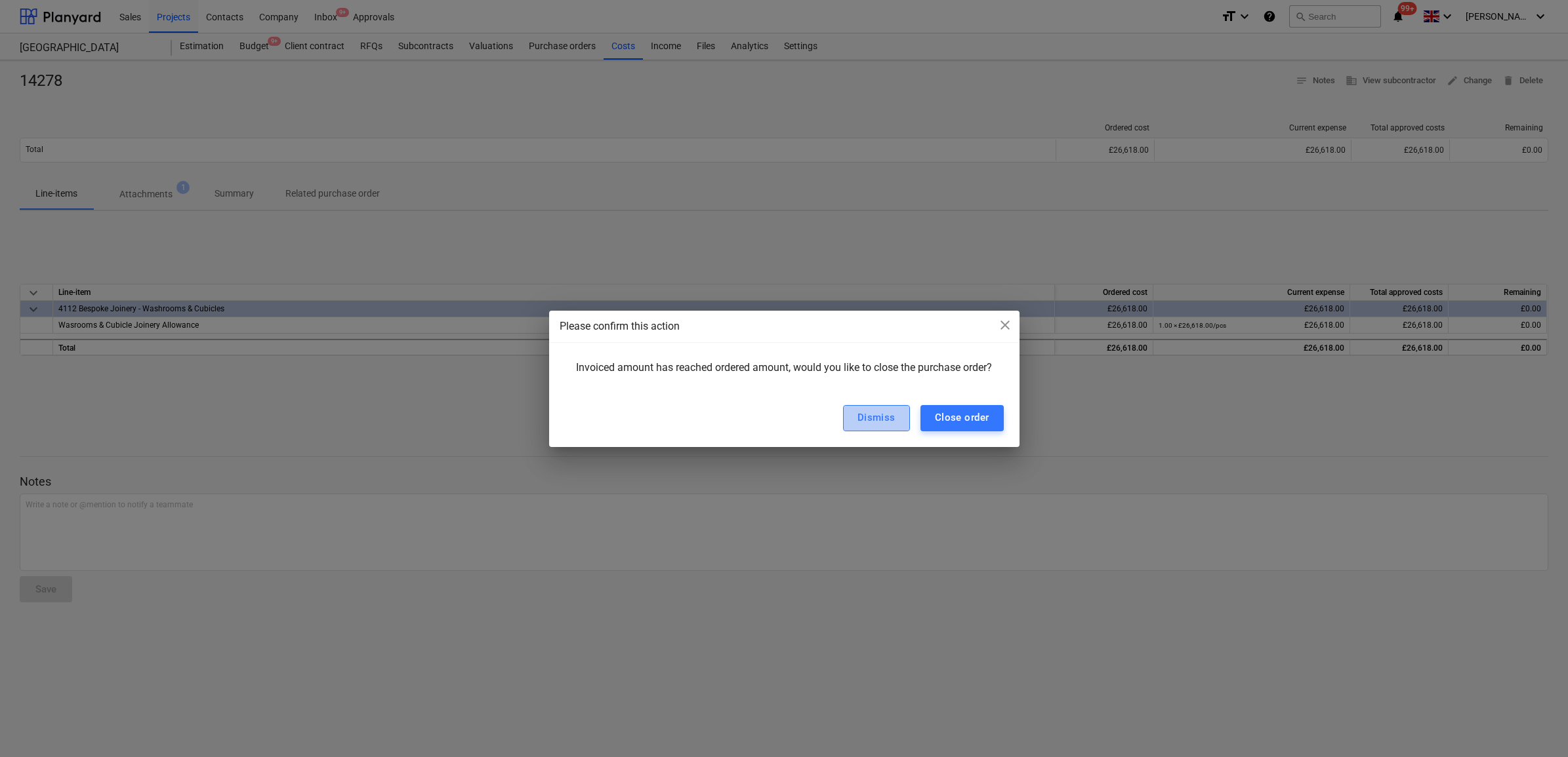
click at [861, 423] on div "Dismiss" at bounding box center [876, 418] width 38 height 17
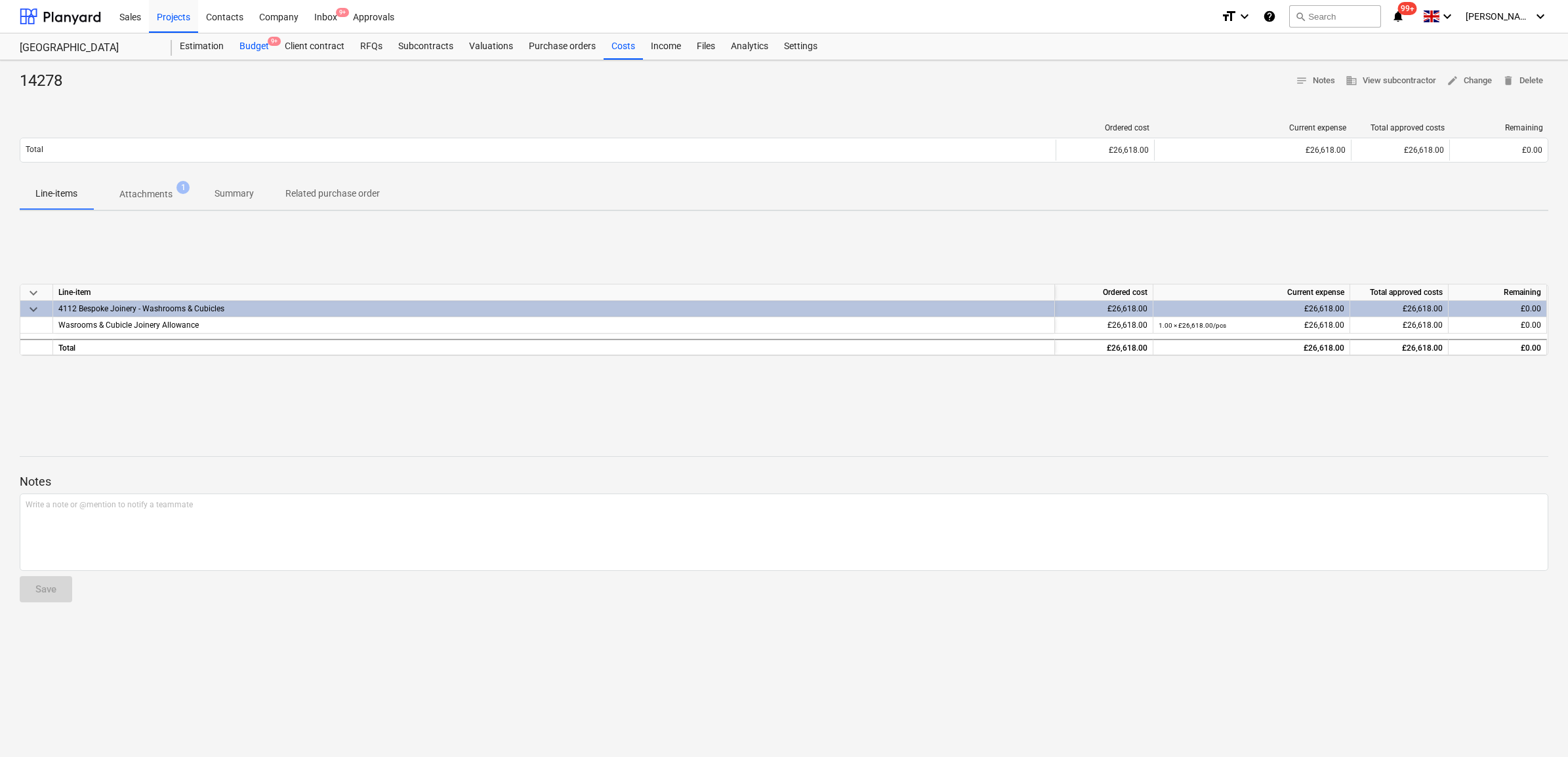
click at [257, 47] on div "Budget 9+" at bounding box center [254, 47] width 45 height 26
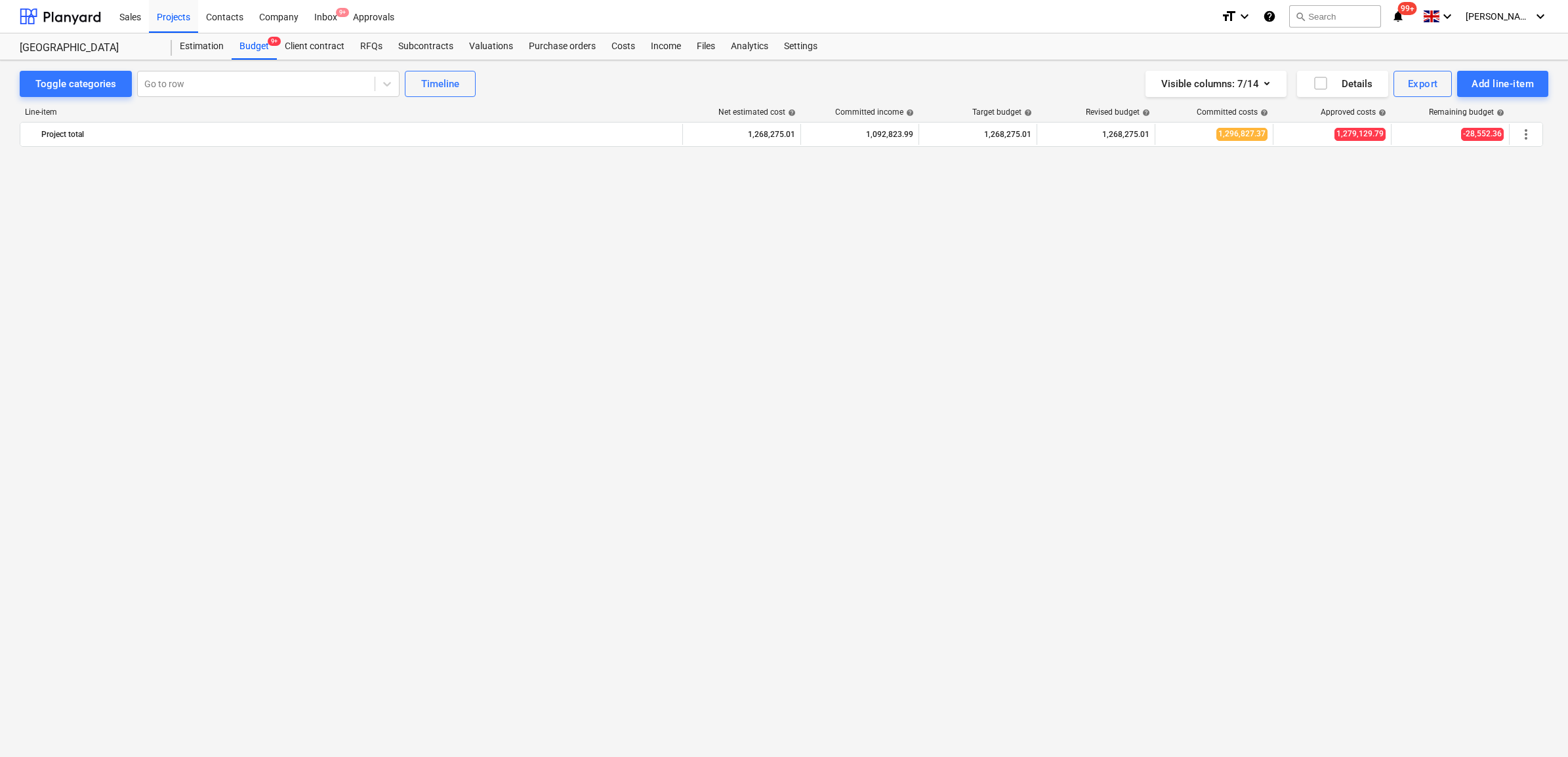
scroll to position [1721, 0]
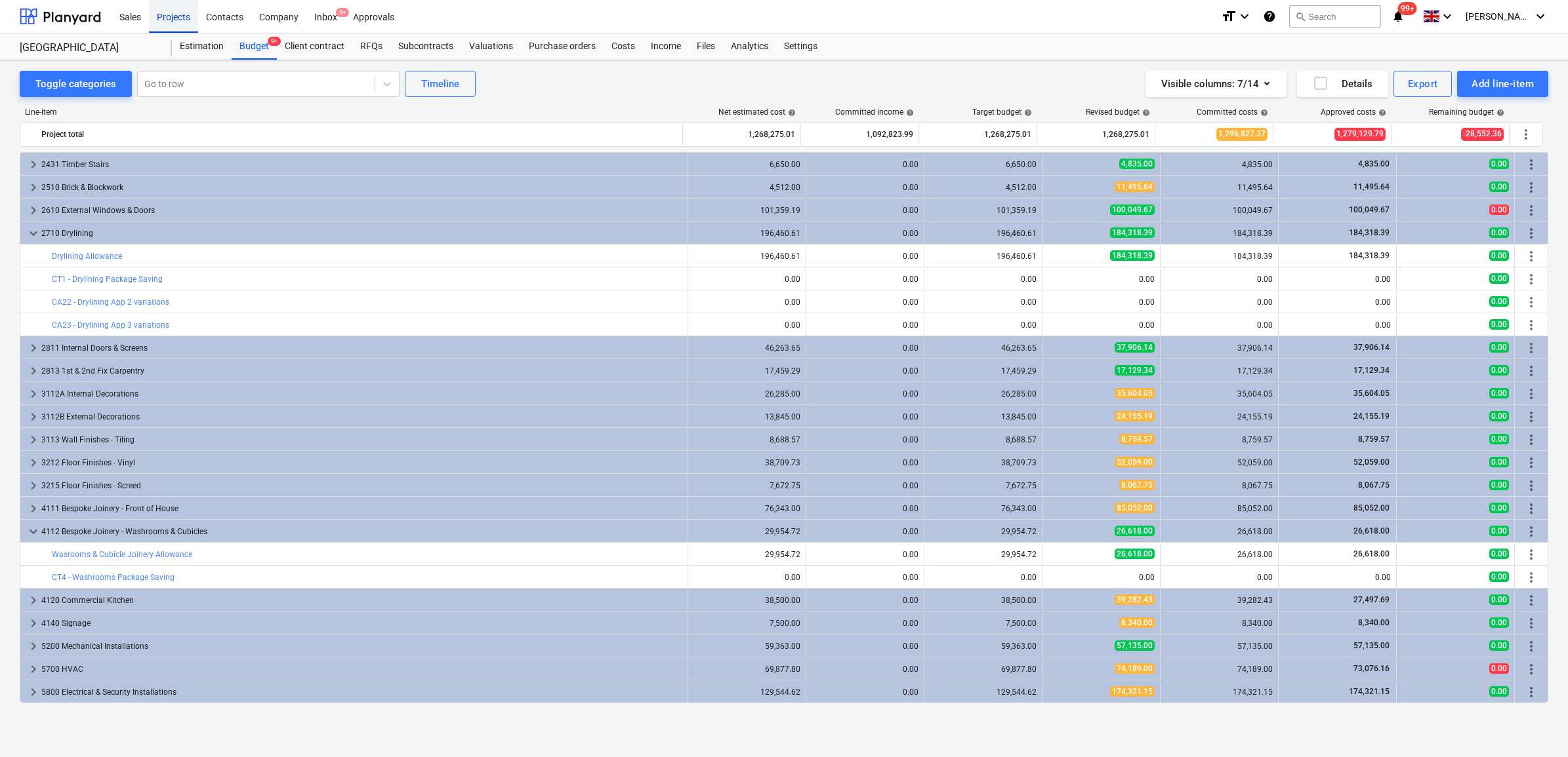
click at [182, 24] on div "Projects" at bounding box center [173, 16] width 49 height 34
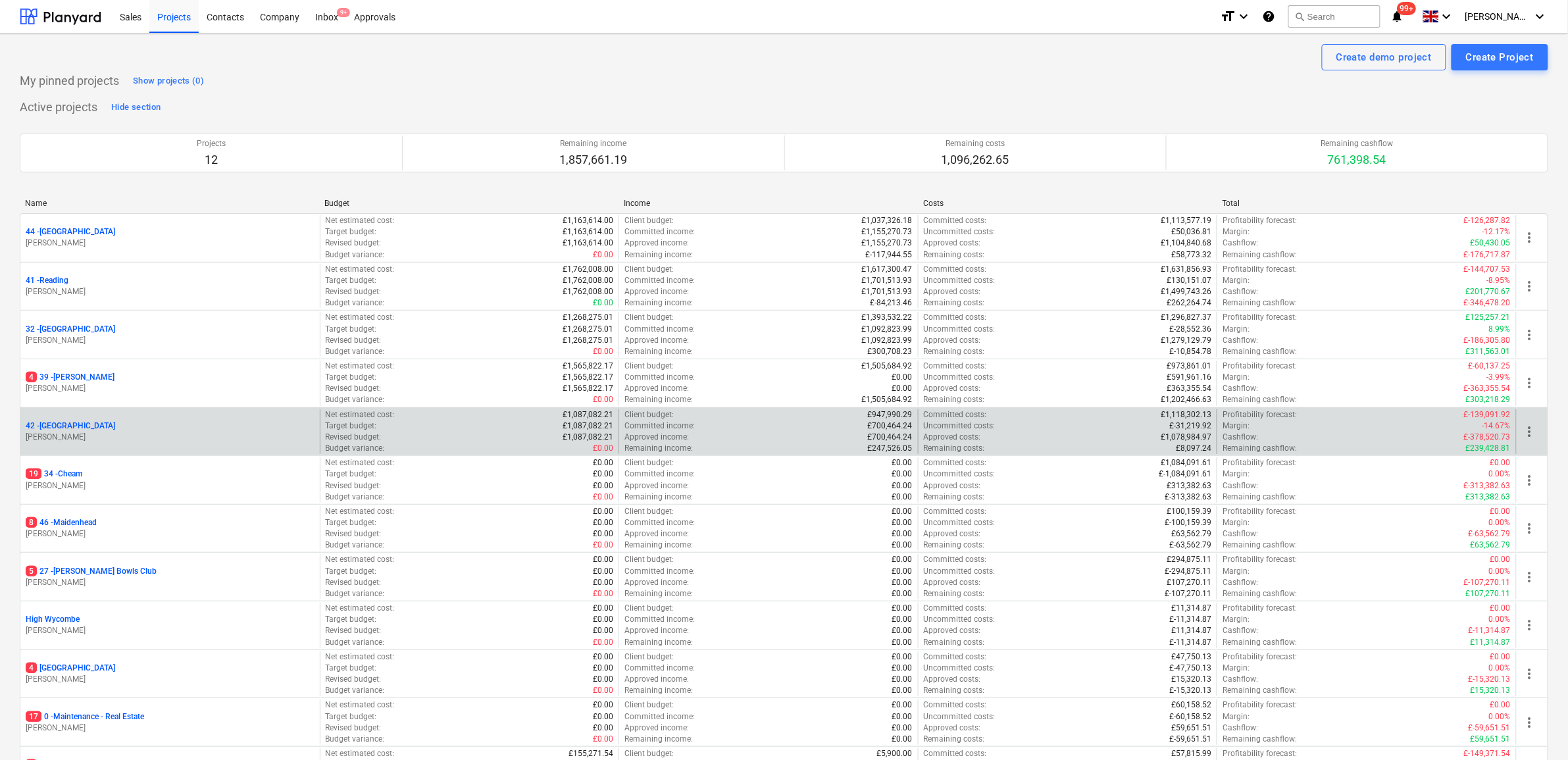
click at [90, 428] on p "42 - [GEOGRAPHIC_DATA]" at bounding box center [70, 426] width 90 height 11
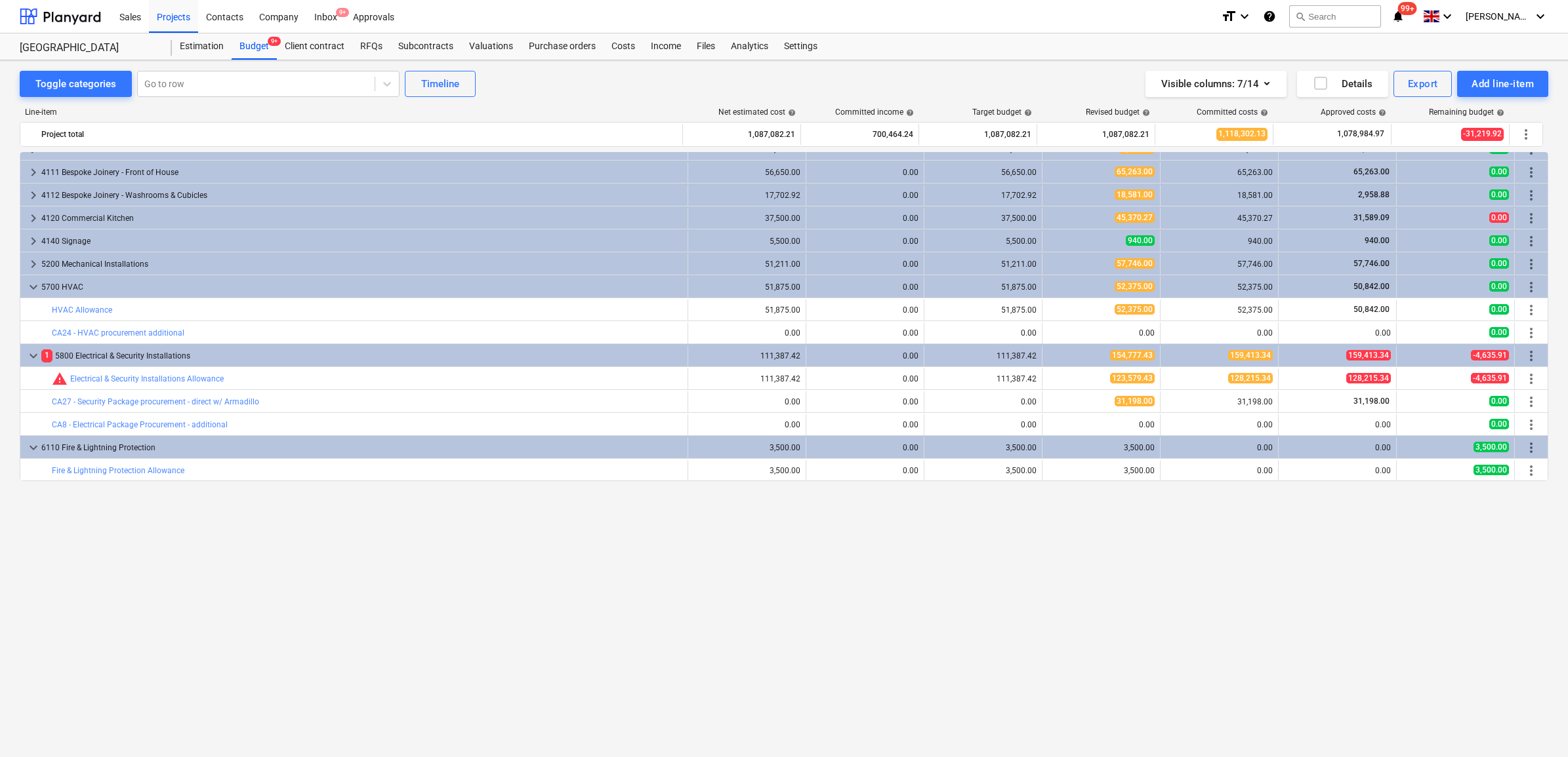
scroll to position [1467, 0]
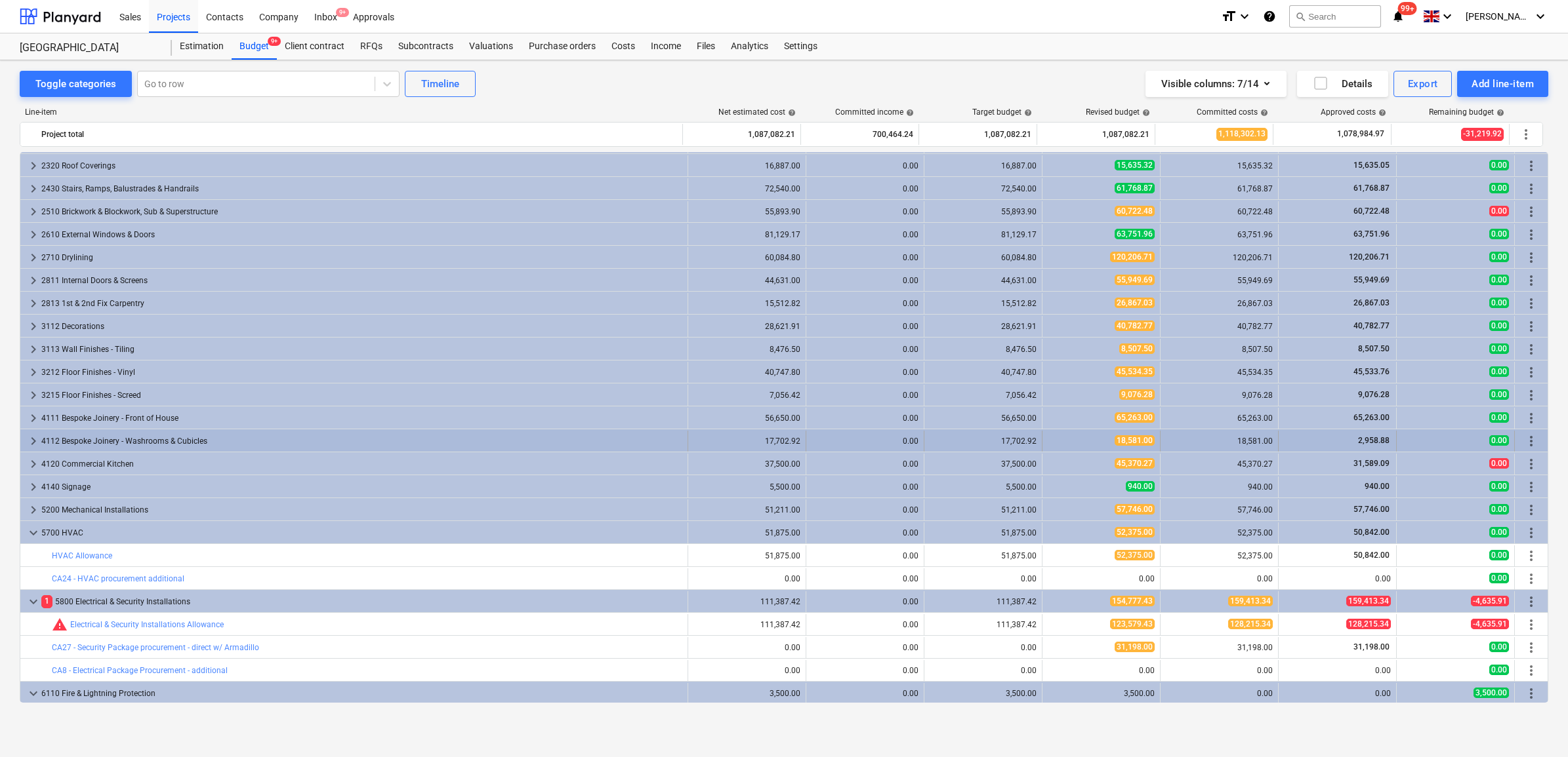
click at [117, 447] on div "4112 Bespoke Joinery - Washrooms & Cubicles" at bounding box center [362, 441] width 641 height 21
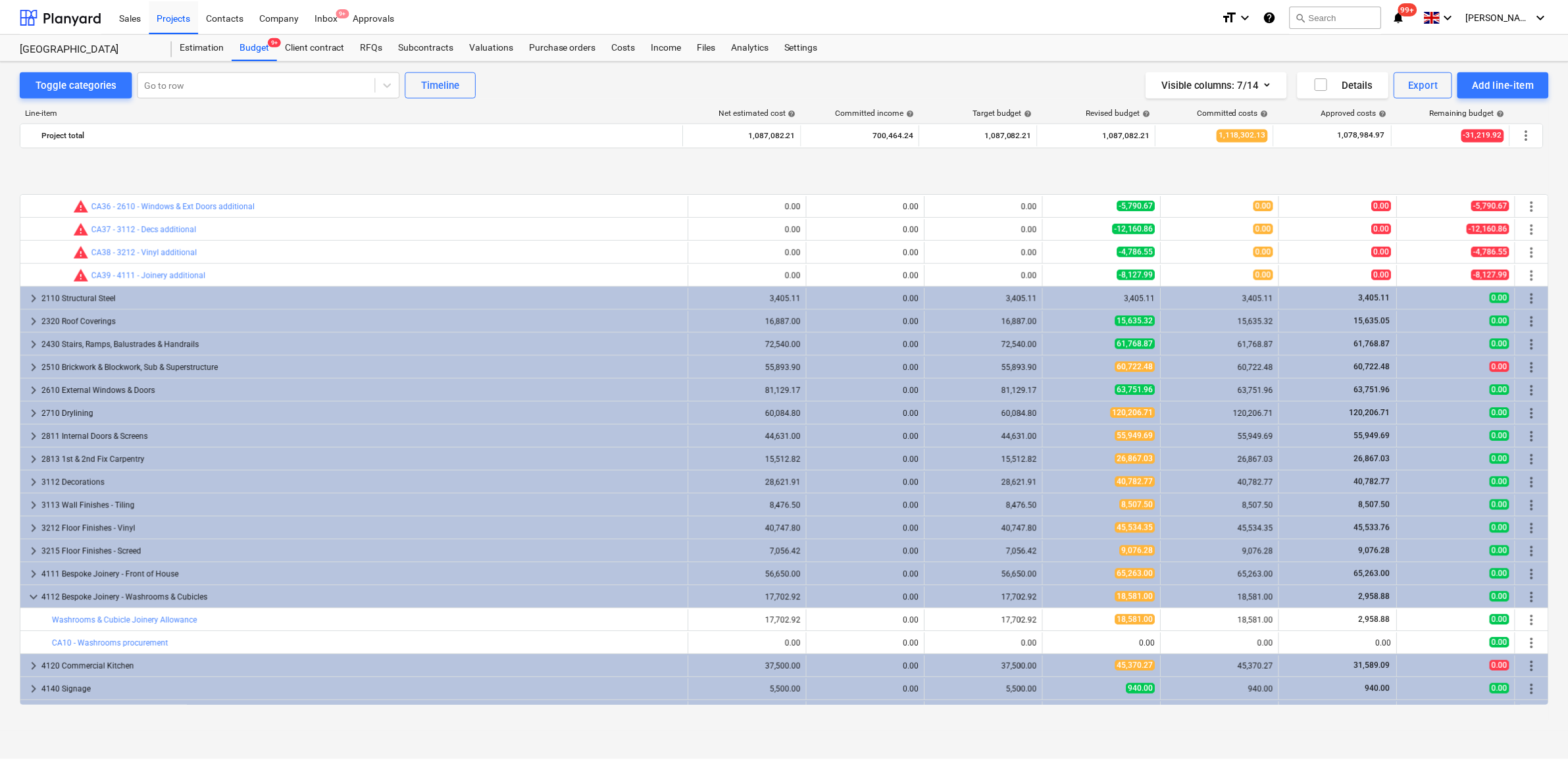
scroll to position [1391, 0]
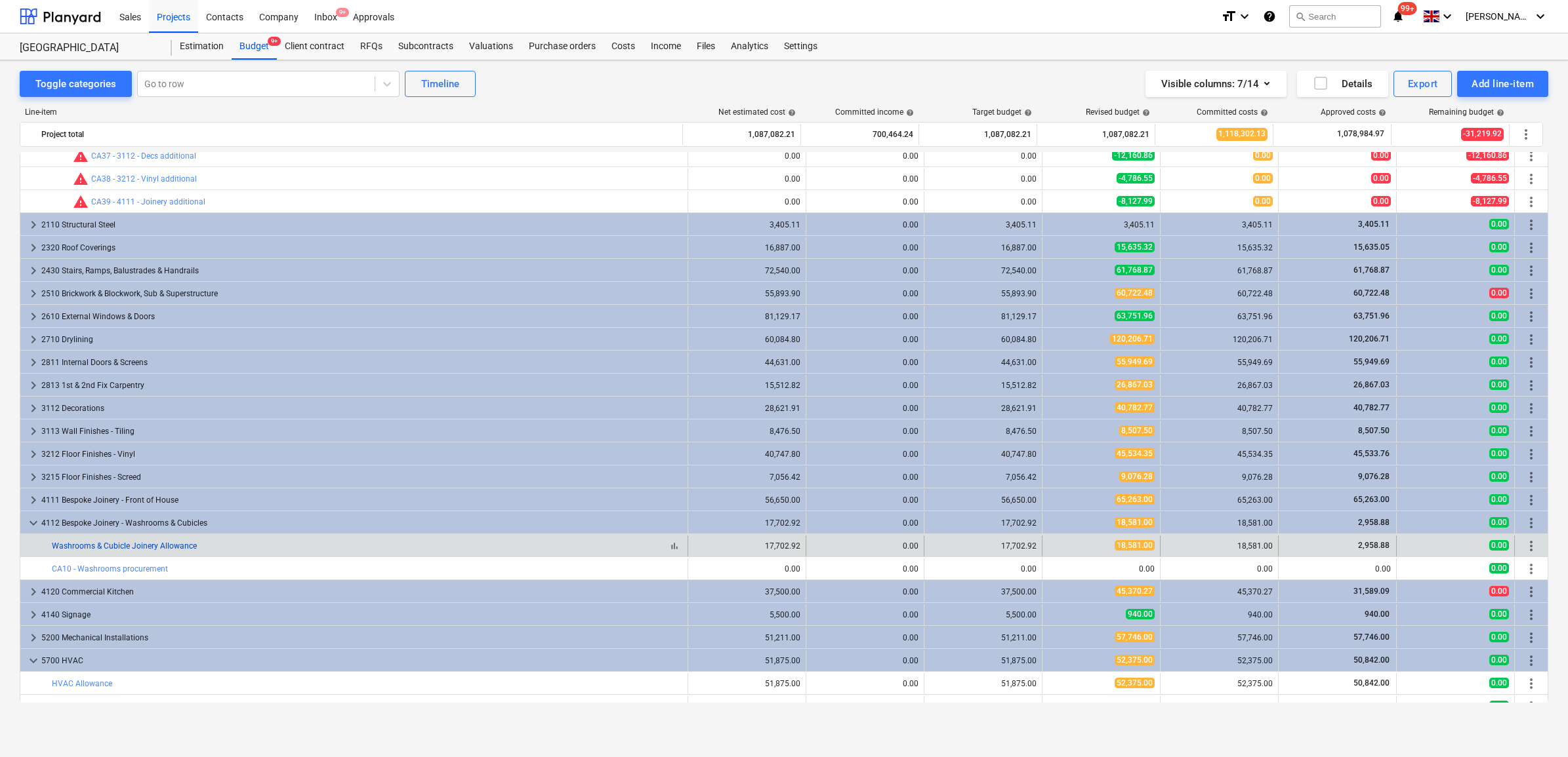
click at [166, 549] on link "Washrooms & Cubicle Joinery Allowance" at bounding box center [124, 546] width 145 height 9
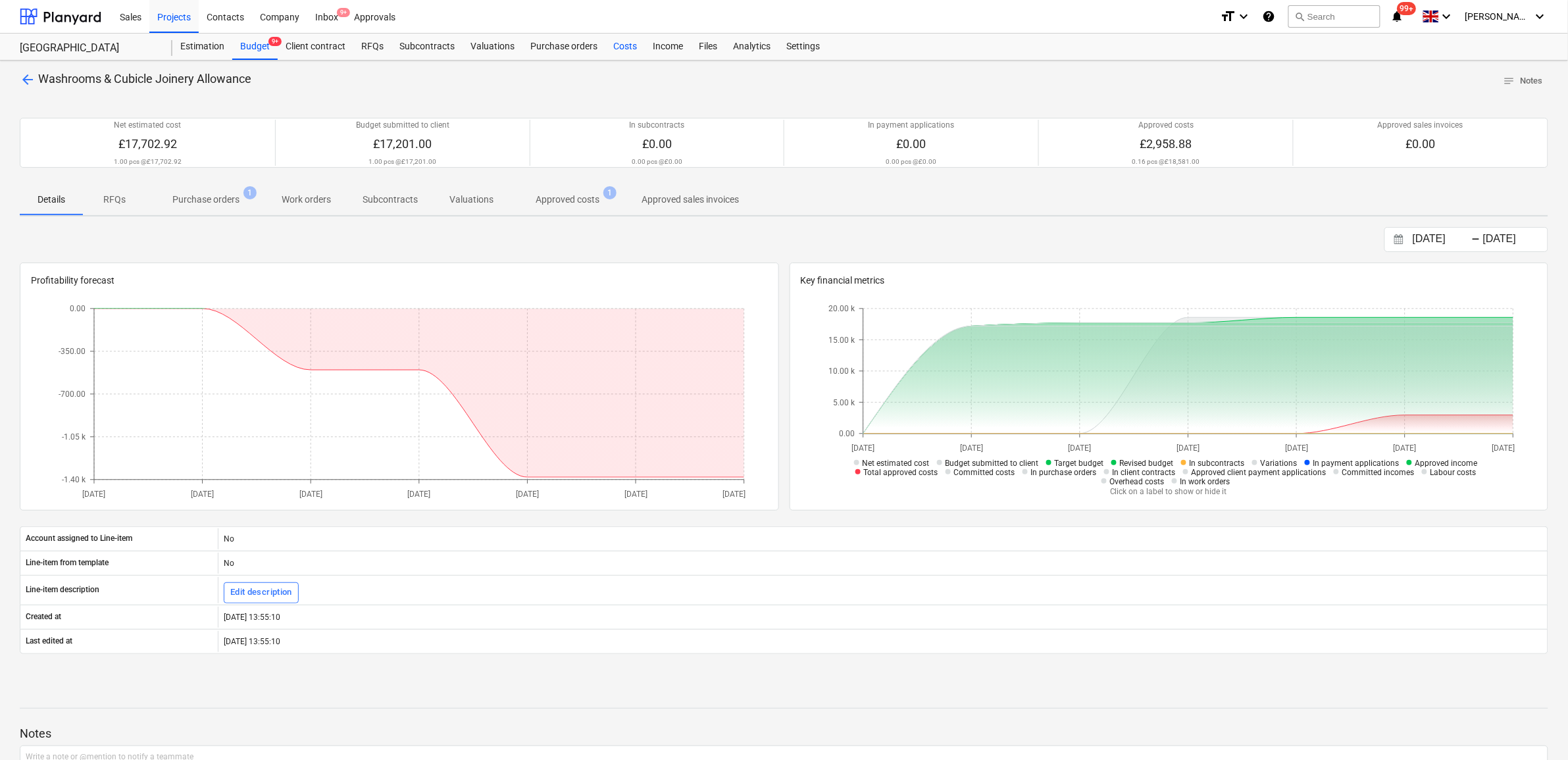
click at [633, 46] on div "Costs" at bounding box center [625, 47] width 39 height 26
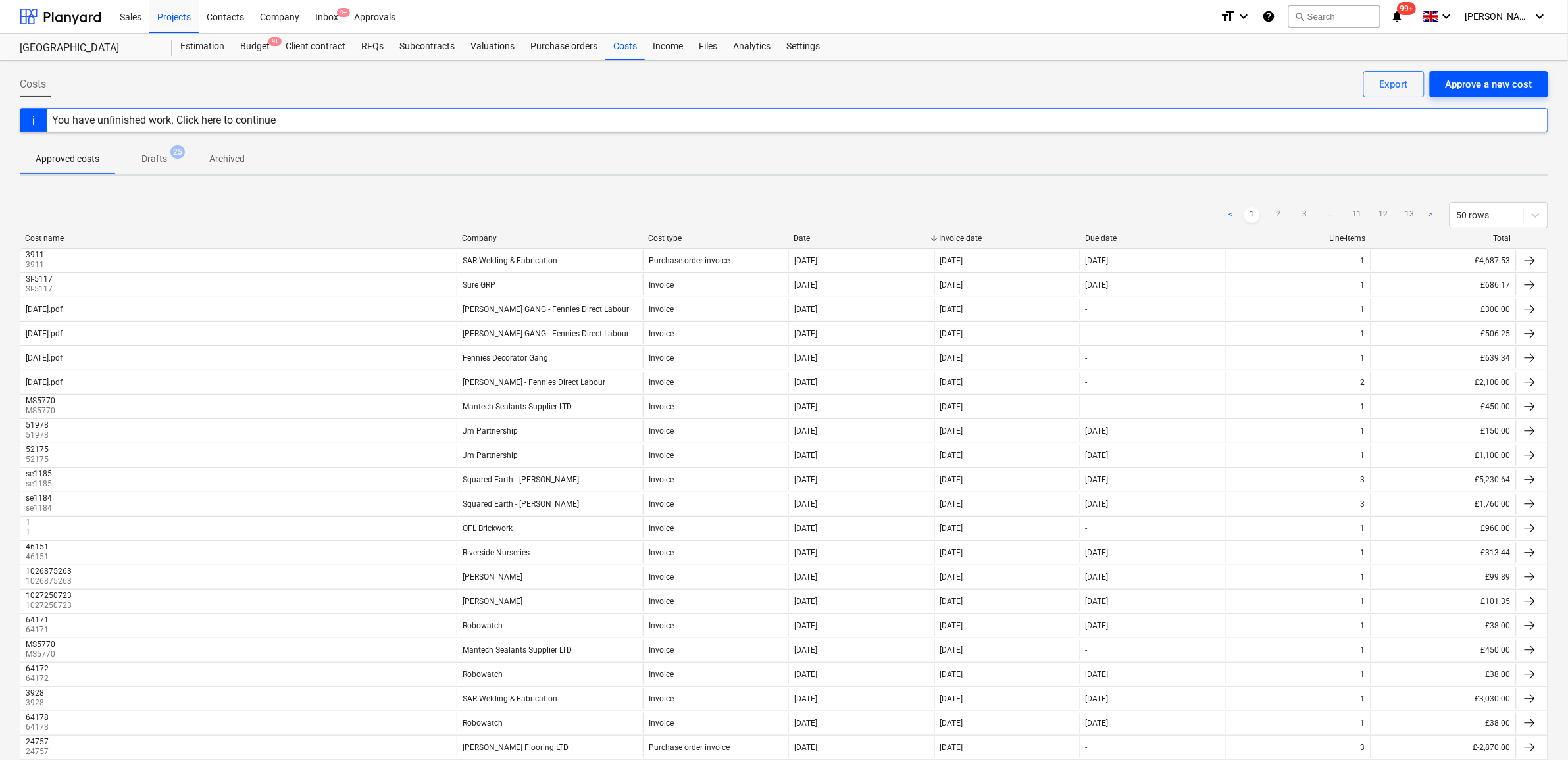
click at [1475, 86] on div "Approve a new cost" at bounding box center [1489, 84] width 87 height 17
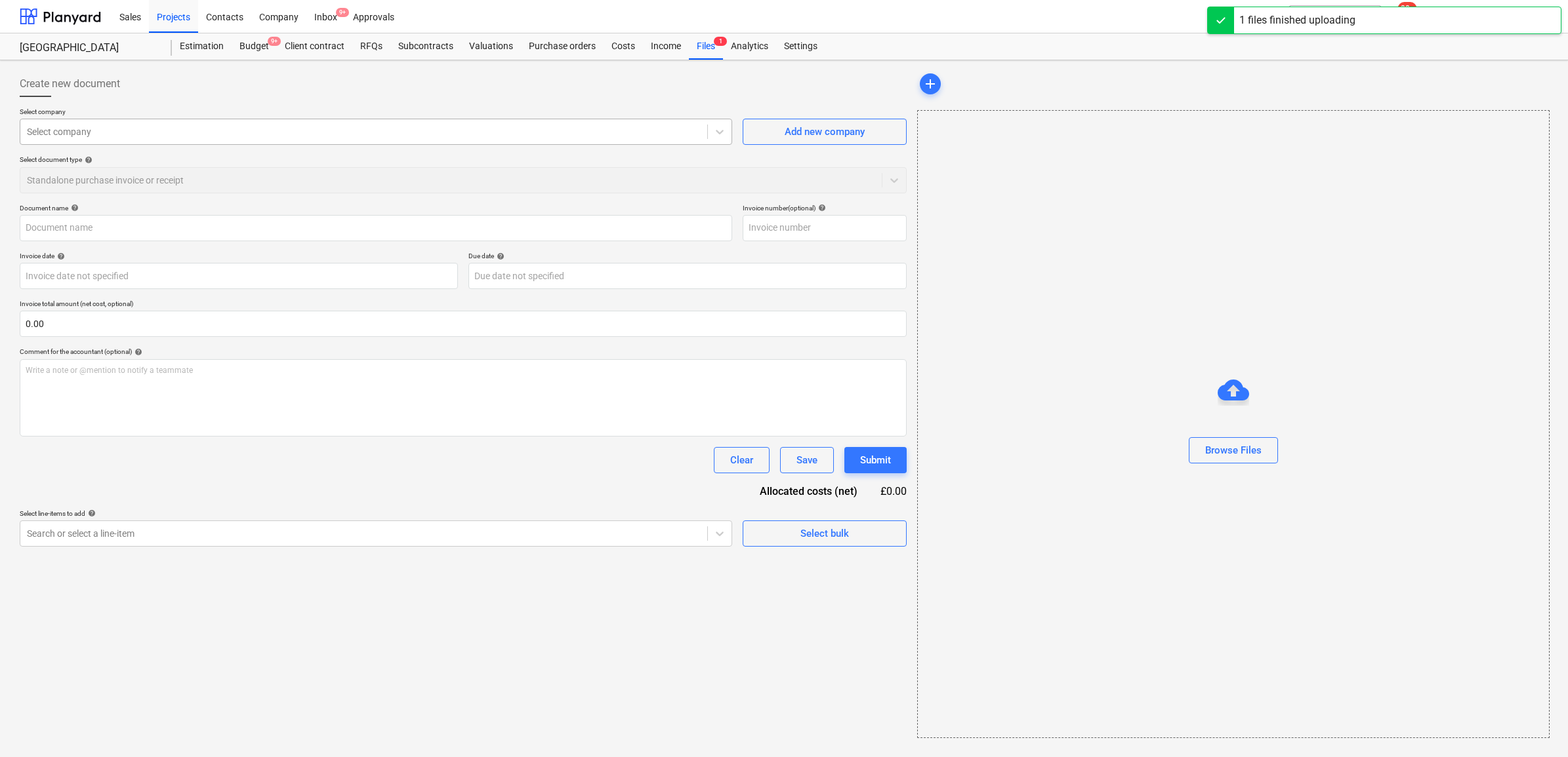
type input "fcbcd591-dced-4504-a8aa-7d28f316e03f_INV 14277.pdf"
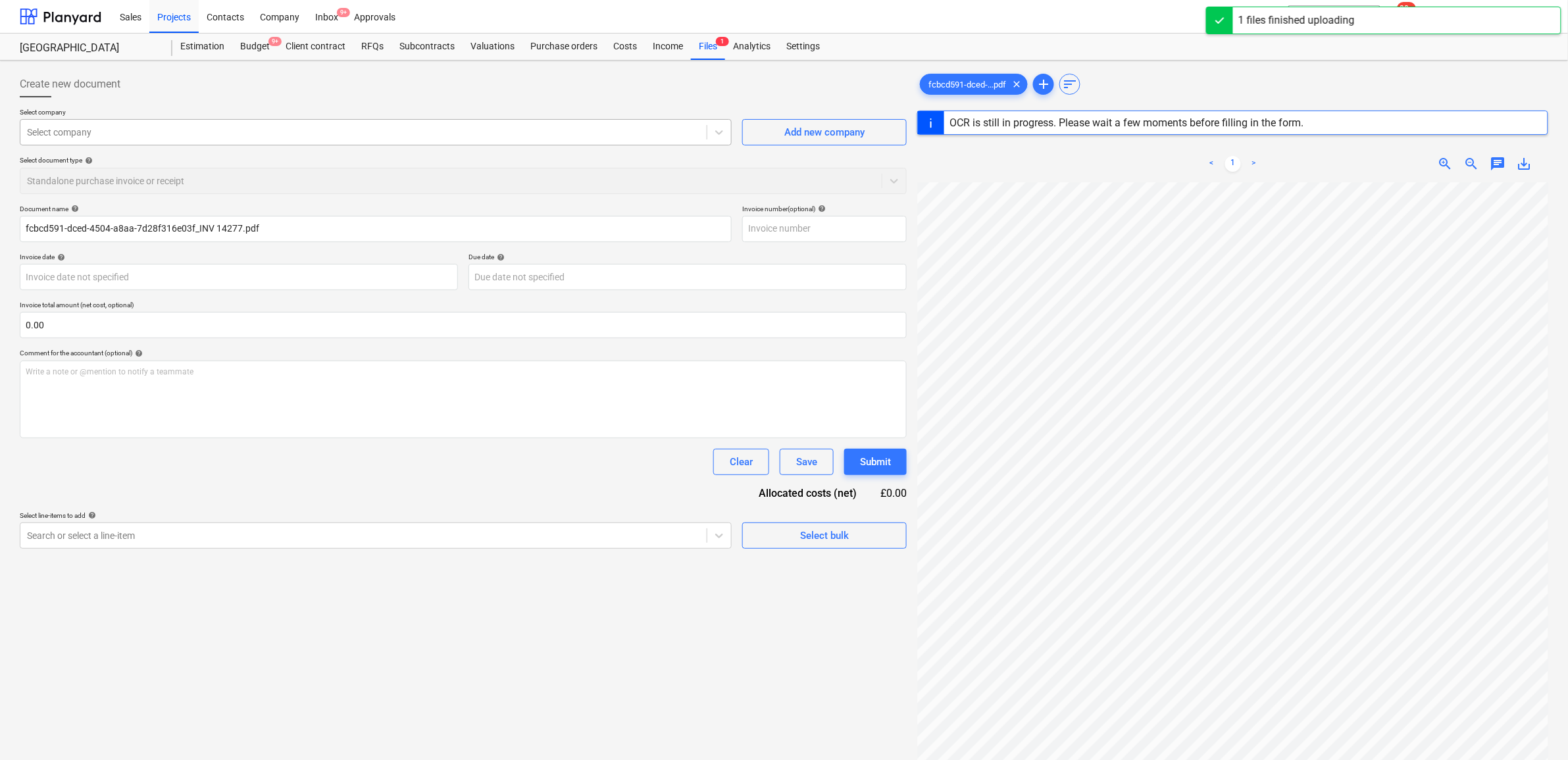
click at [334, 142] on div "Select company" at bounding box center [364, 132] width 687 height 19
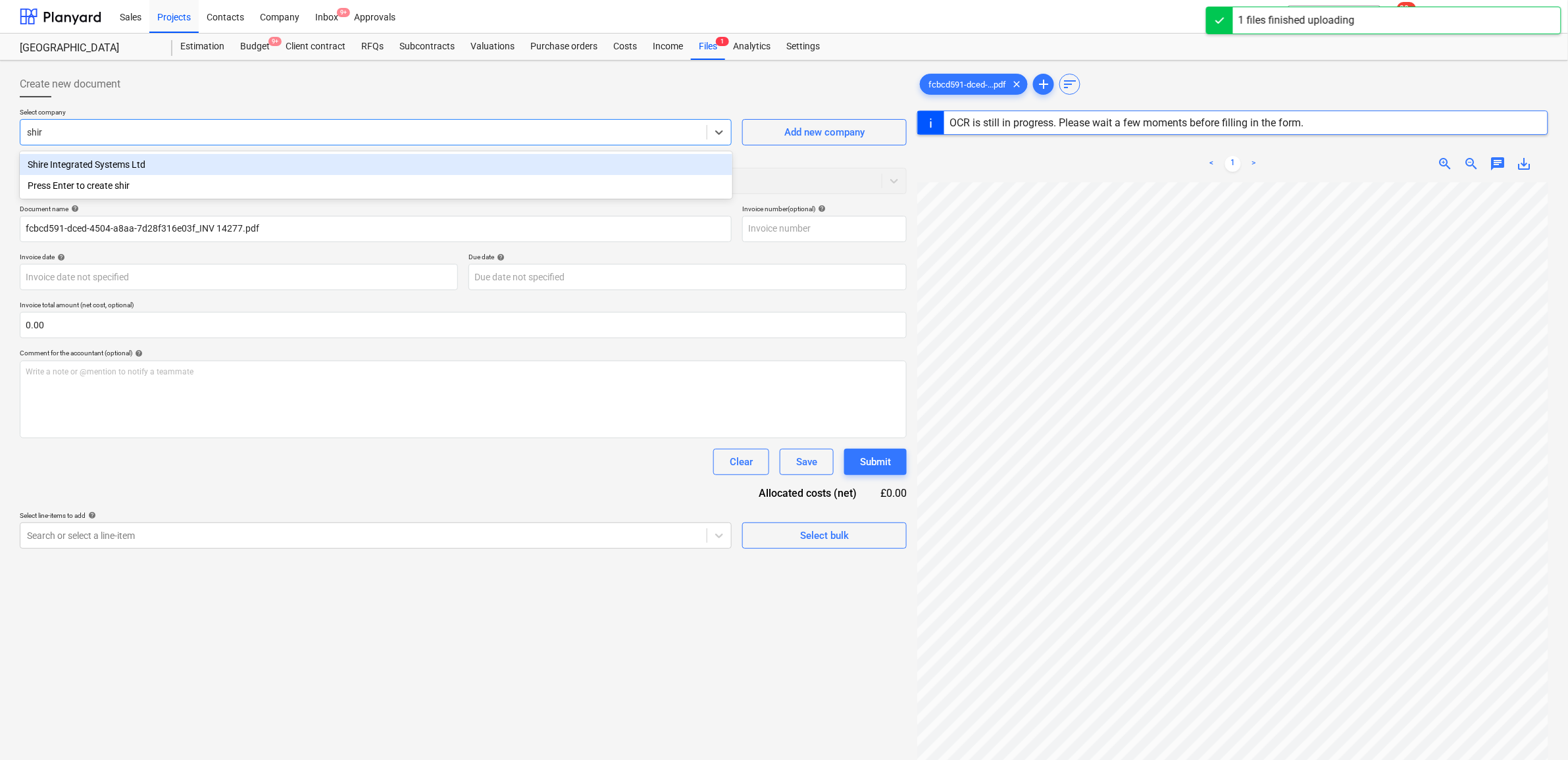
type input "shire"
click at [314, 155] on div "Shire Integrated Systems Ltd" at bounding box center [376, 164] width 713 height 21
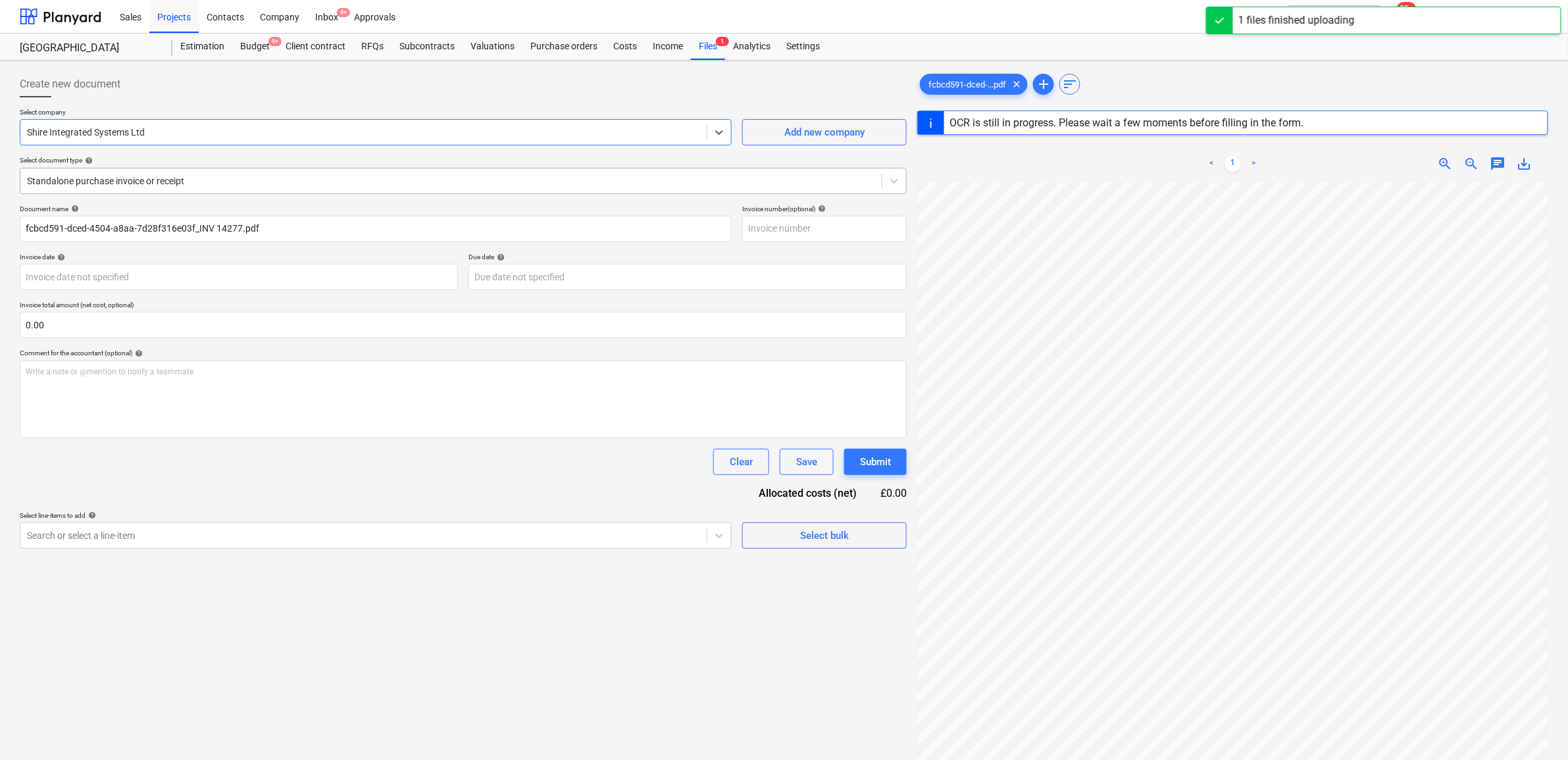
type input "14277"
click at [298, 180] on div at bounding box center [451, 180] width 848 height 13
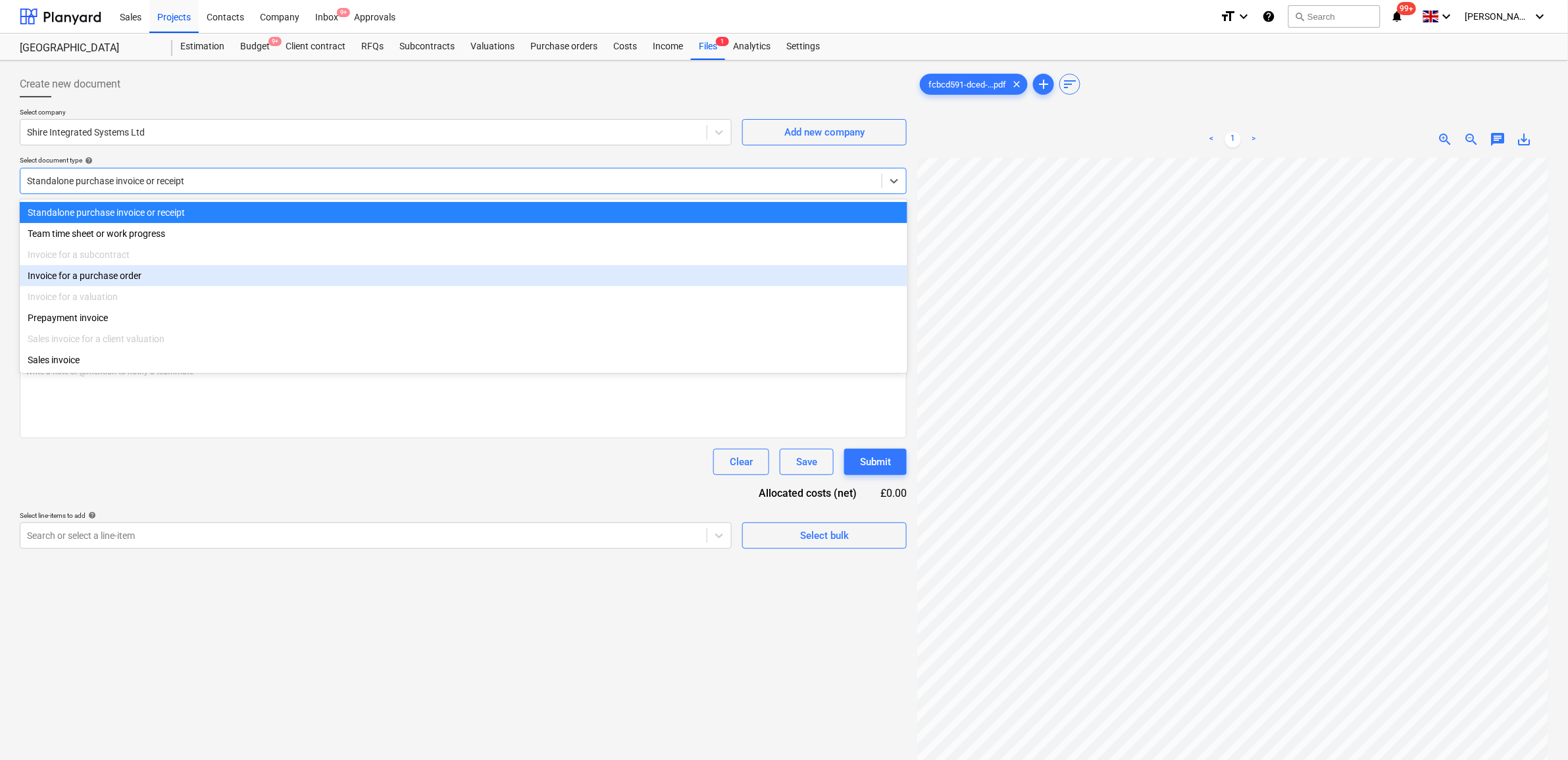
click at [239, 284] on div "Invoice for a purchase order" at bounding box center [463, 276] width 888 height 21
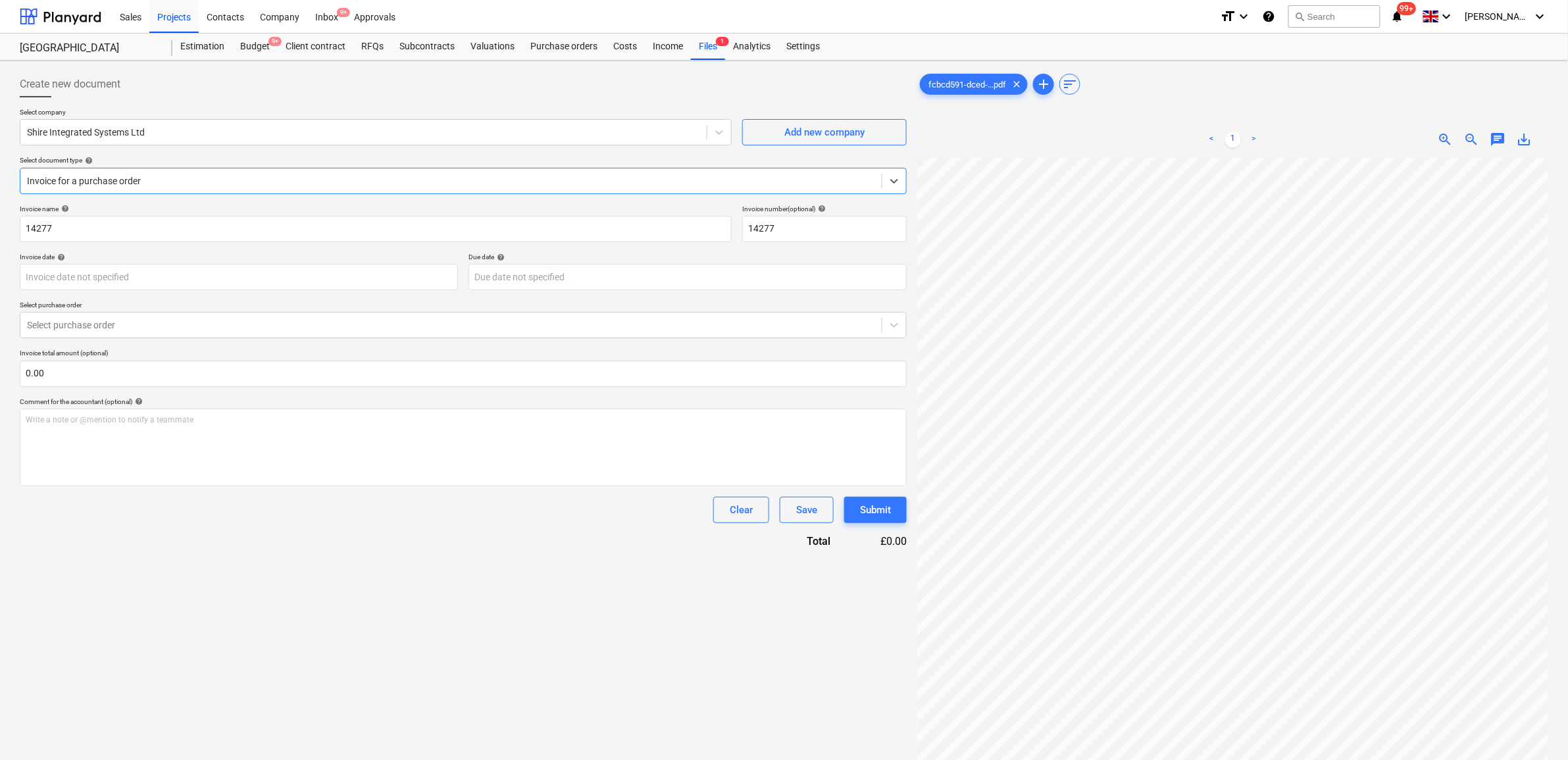
click at [374, 291] on div "Invoice name help 14277 Invoice number (optional) help 14277 Invoice date help …" at bounding box center [463, 377] width 887 height 344
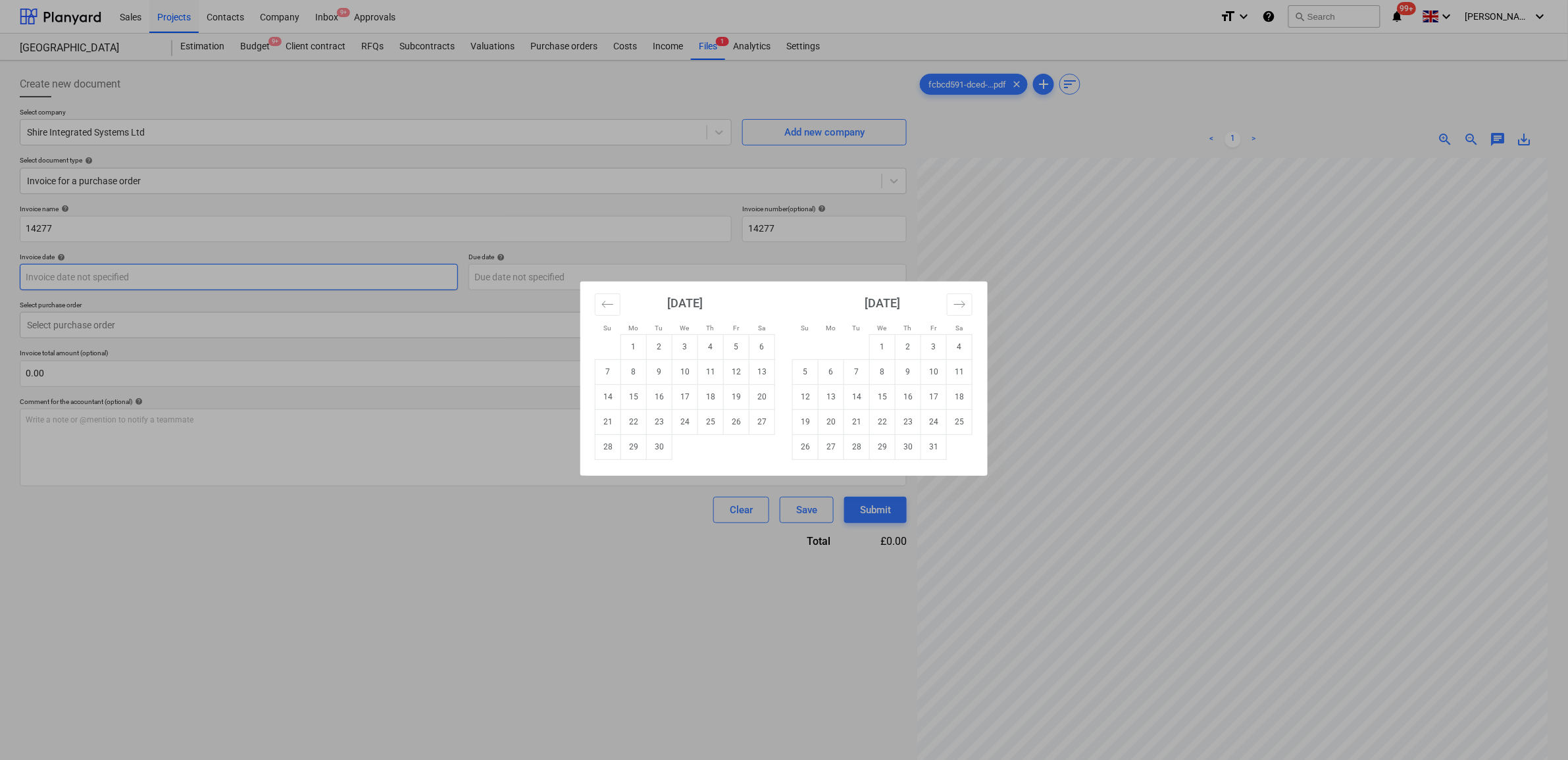
click at [372, 283] on body "Sales Projects Contacts Company Inbox 9+ Approvals format_size keyboard_arrow_d…" at bounding box center [784, 380] width 1568 height 760
click at [611, 307] on icon "Move backward to switch to the previous month." at bounding box center [608, 305] width 12 height 12
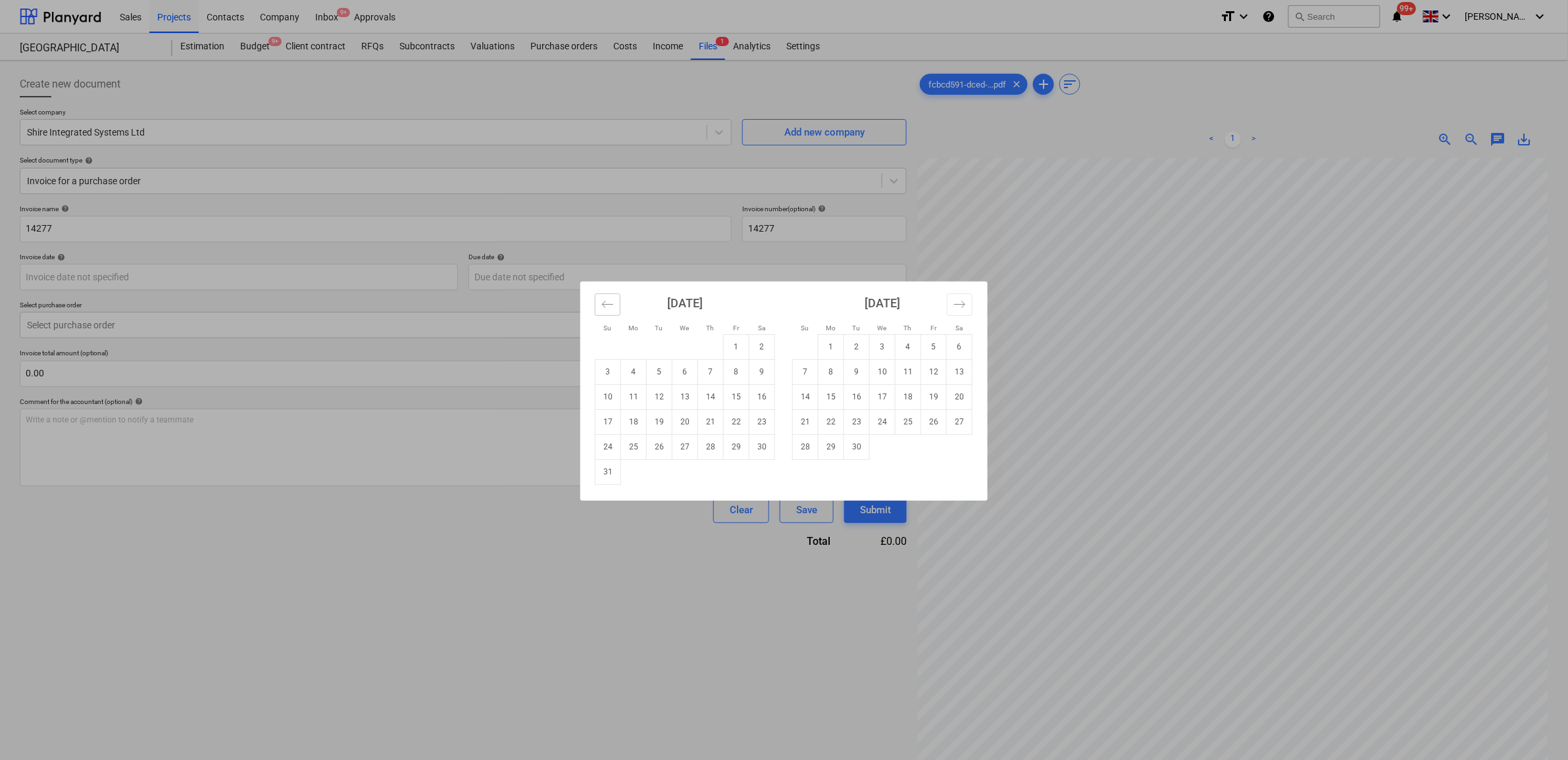
click at [611, 307] on icon "Move backward to switch to the previous month." at bounding box center [608, 305] width 12 height 12
click at [600, 306] on button "Move backward to switch to the previous month." at bounding box center [607, 305] width 26 height 22
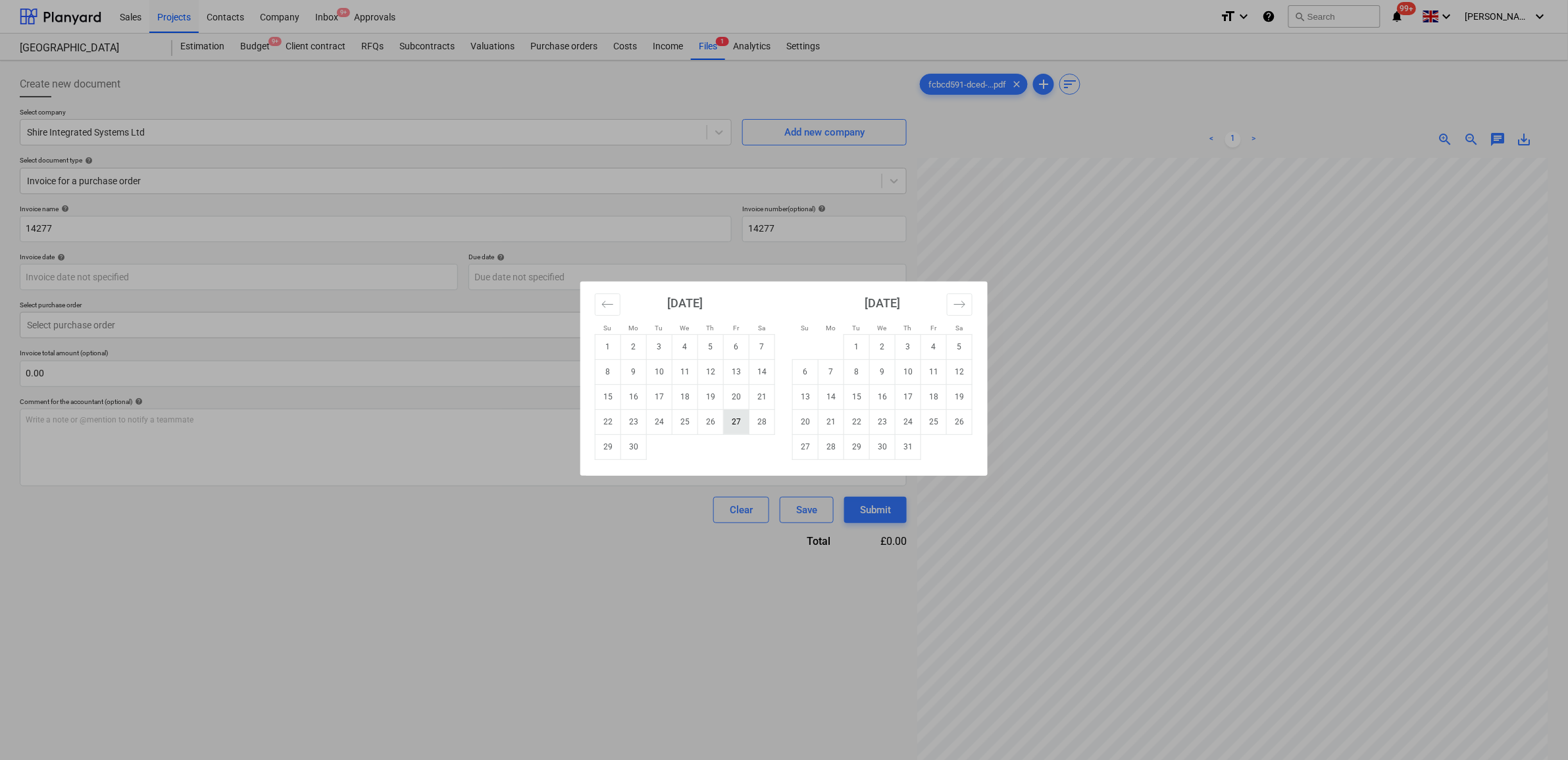
click at [731, 419] on td "27" at bounding box center [736, 422] width 26 height 25
type input "[DATE]"
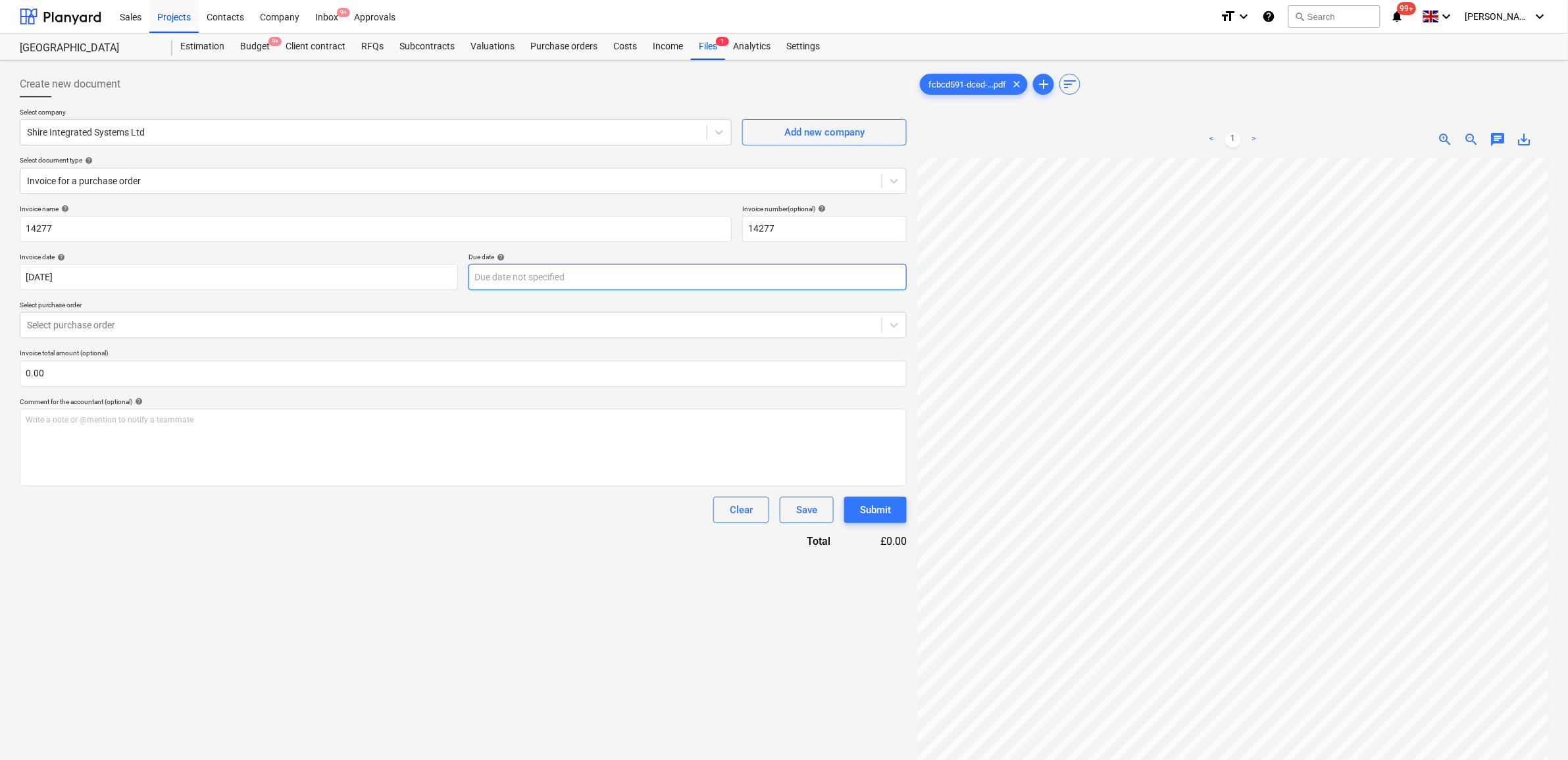
click at [647, 281] on body "Sales Projects Contacts Company Inbox 9+ Approvals format_size keyboard_arrow_d…" at bounding box center [784, 380] width 1568 height 760
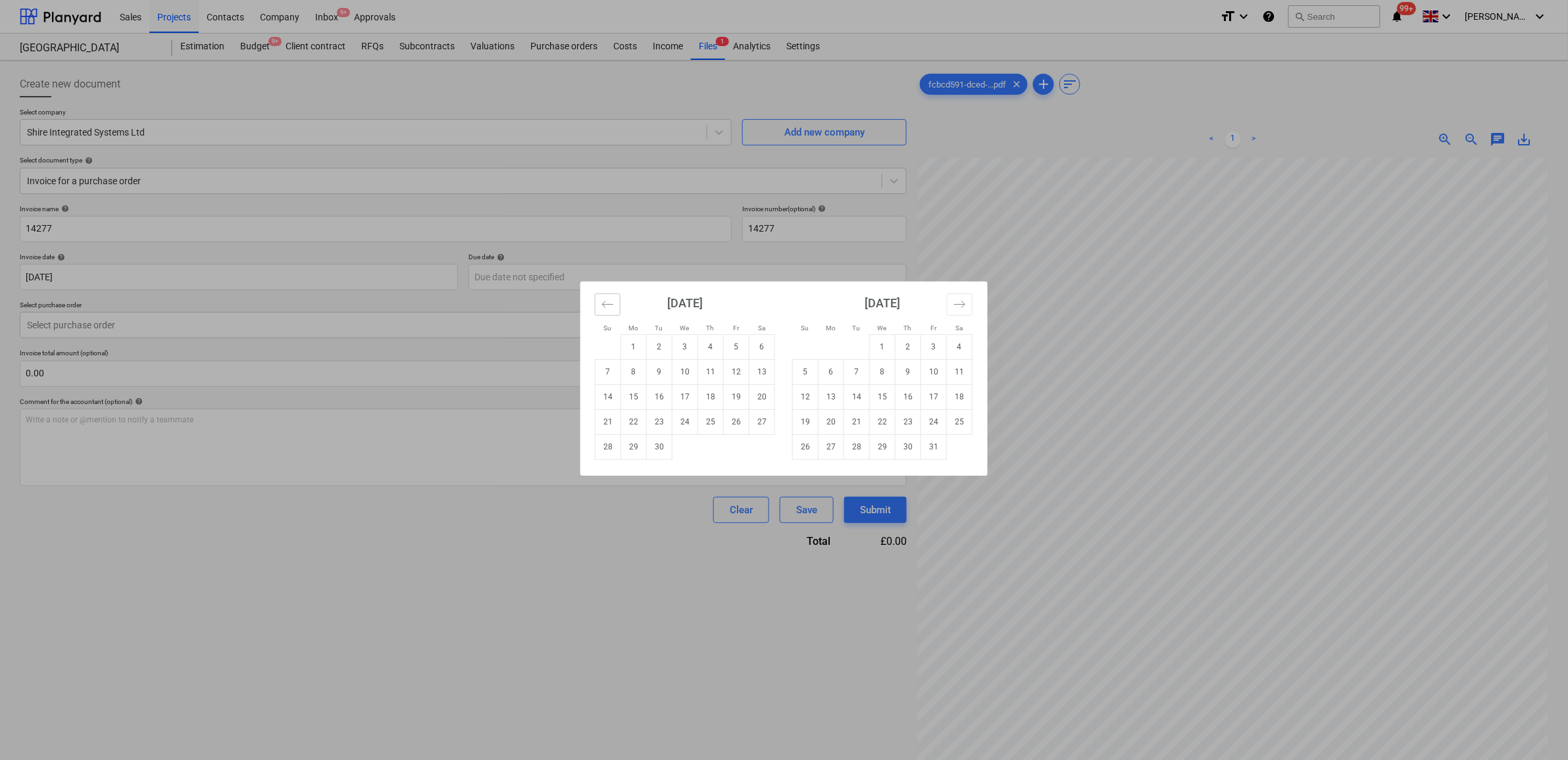
click at [609, 310] on icon "Move backward to switch to the previous month." at bounding box center [608, 305] width 12 height 12
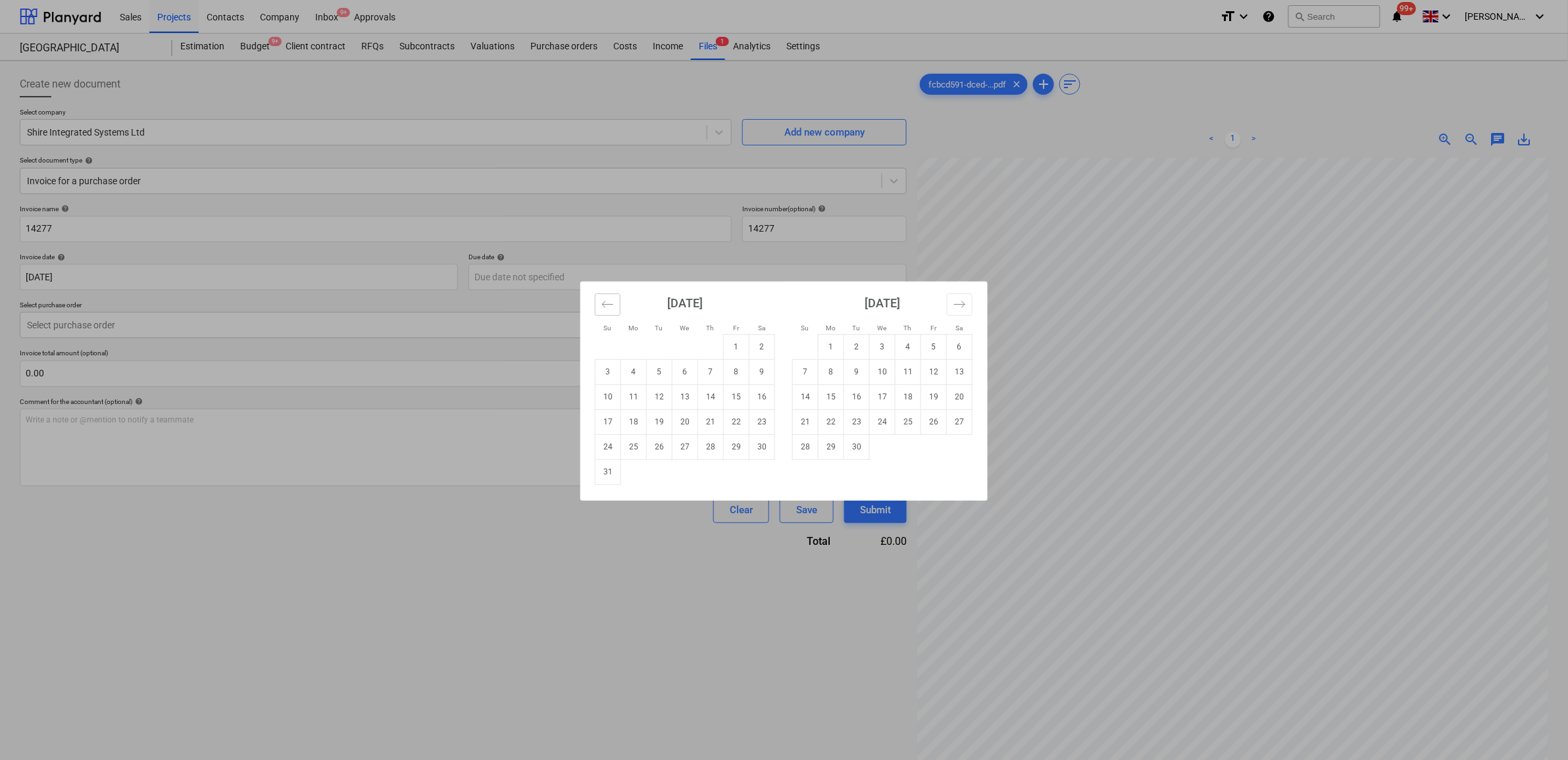
click at [609, 310] on icon "Move backward to switch to the previous month." at bounding box center [608, 305] width 12 height 12
click at [734, 425] on td "25" at bounding box center [736, 422] width 26 height 25
type input "[DATE]"
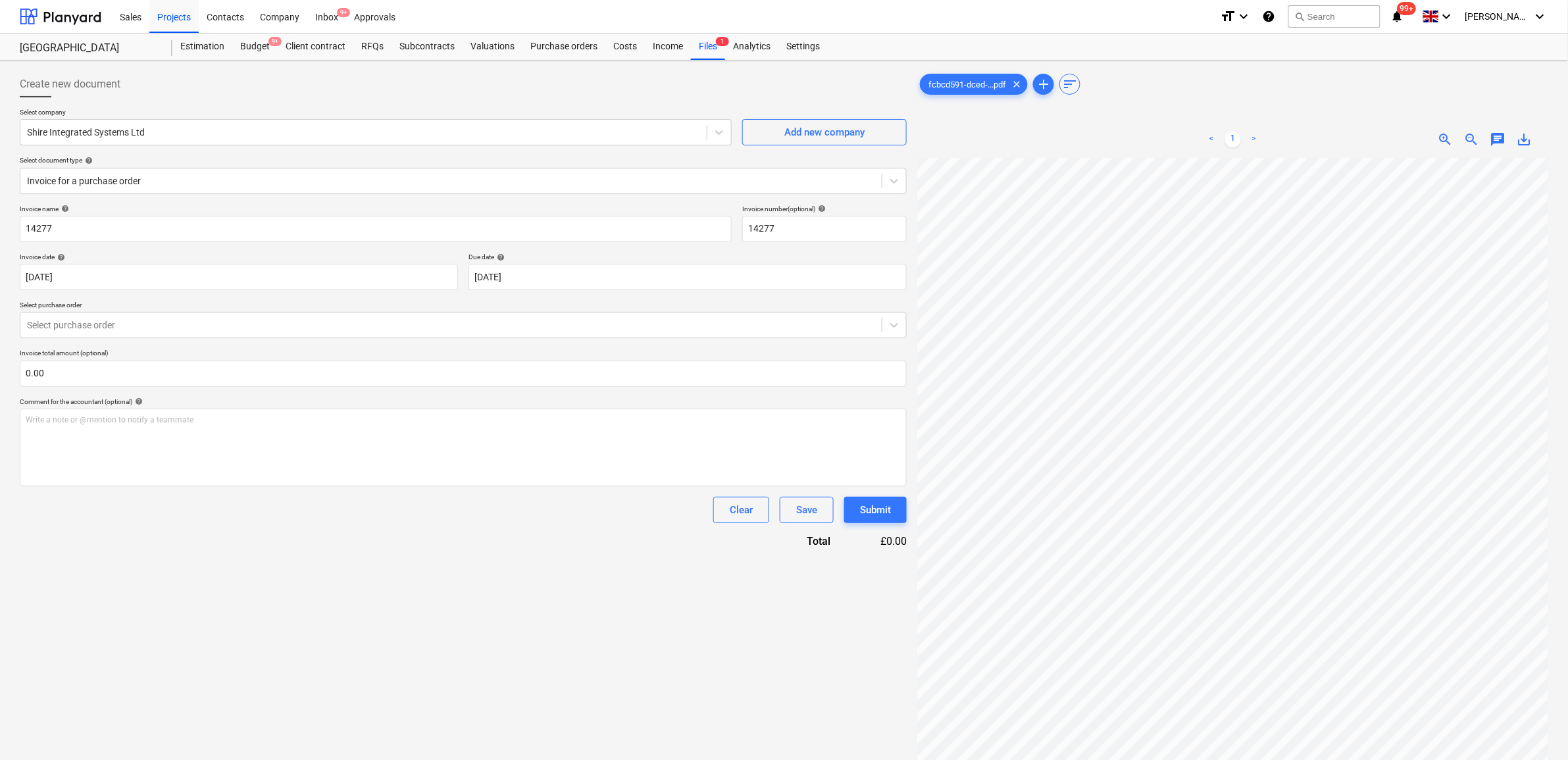
drag, startPoint x: 716, startPoint y: 326, endPoint x: 707, endPoint y: 343, distance: 19.2
click at [716, 327] on div at bounding box center [451, 325] width 848 height 13
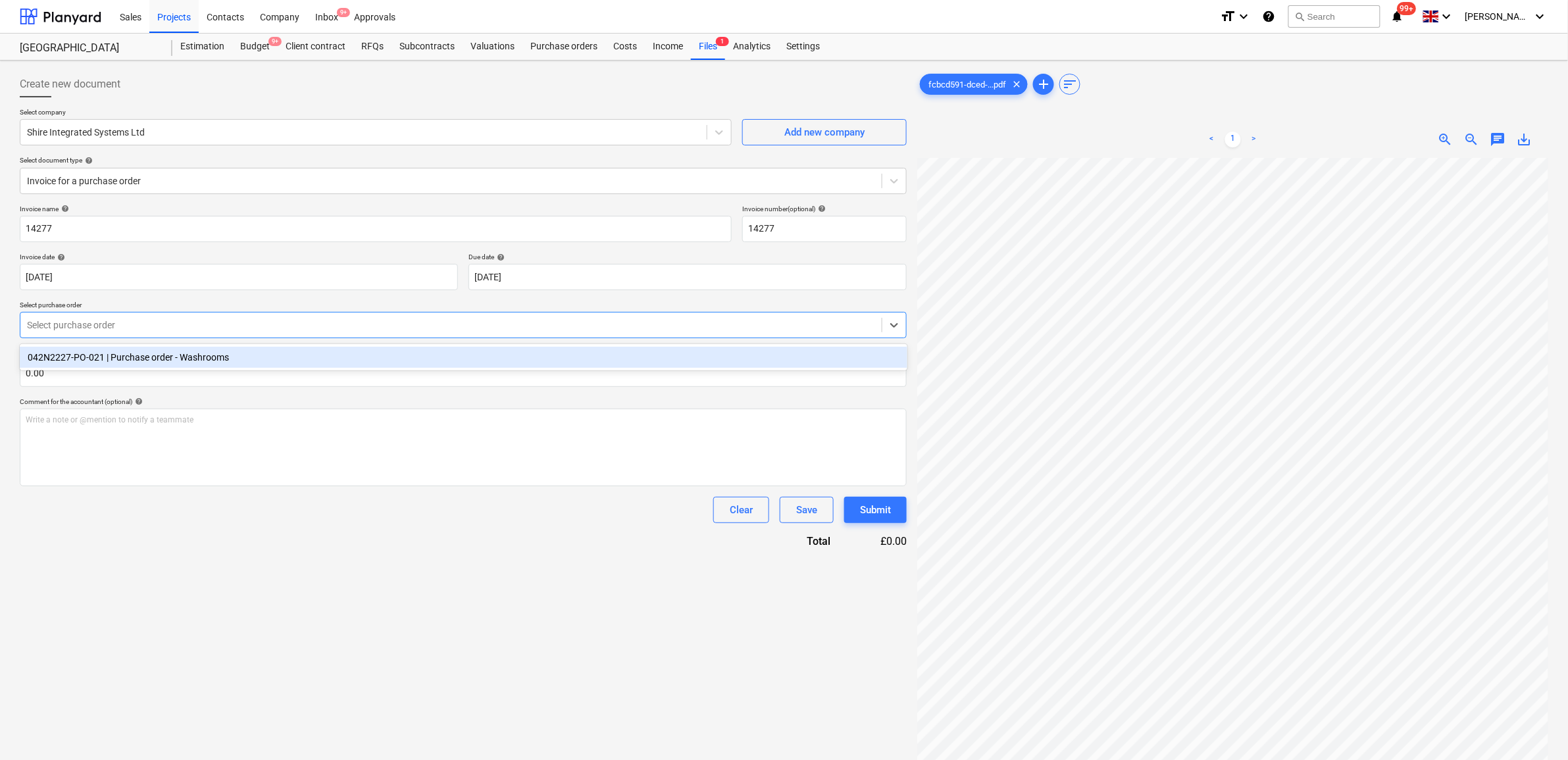
click at [666, 367] on div "042N2227-PO-021 | Purchase order - Washrooms" at bounding box center [463, 357] width 888 height 21
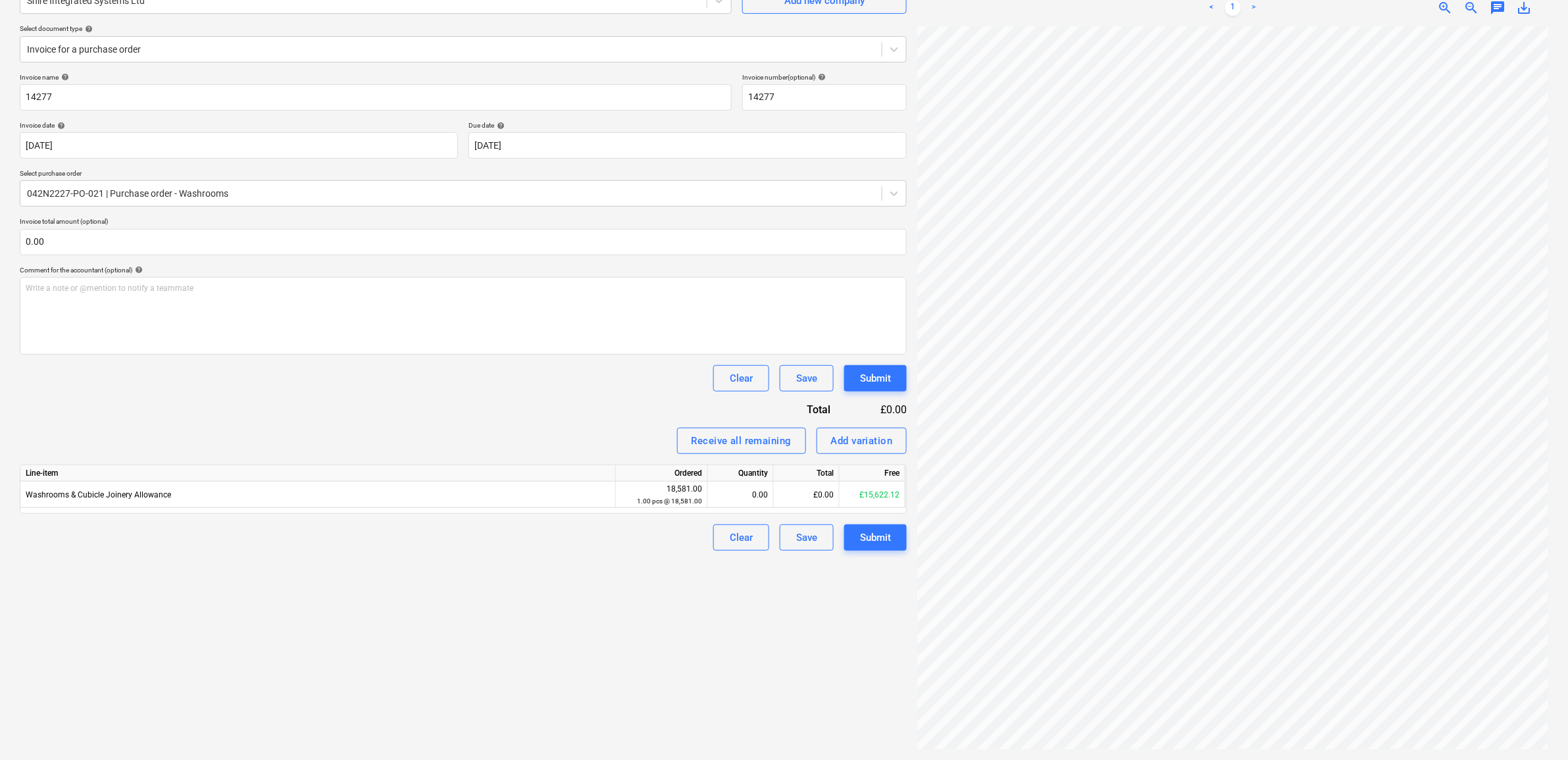
scroll to position [6, 61]
click at [811, 495] on div "£0.00" at bounding box center [806, 495] width 66 height 26
type input "17631"
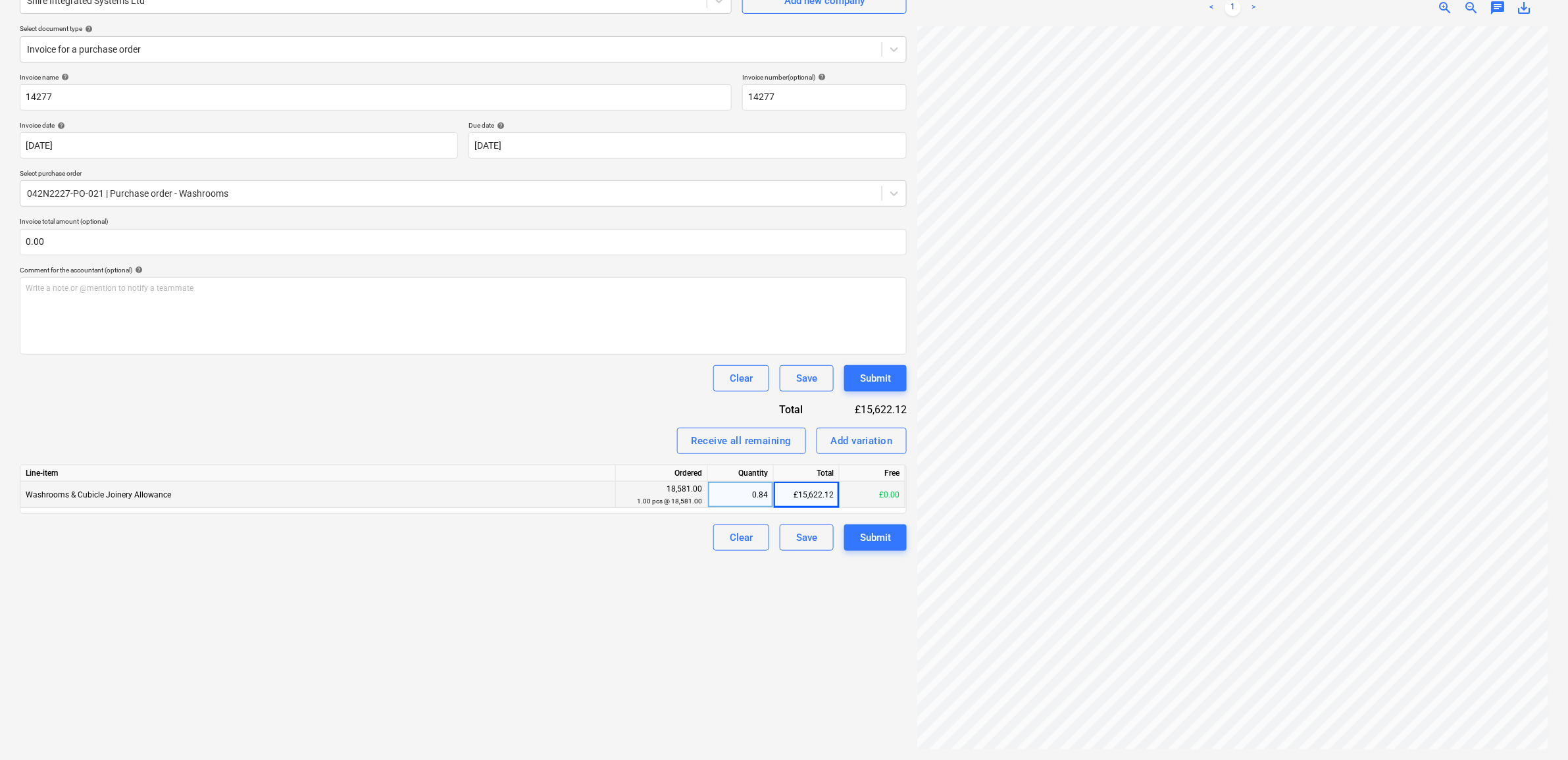
click at [511, 732] on div "Create new document Select company Shire Integrated Systems Ltd Add new company…" at bounding box center [463, 345] width 898 height 821
click at [75, 245] on input "text" at bounding box center [463, 243] width 887 height 26
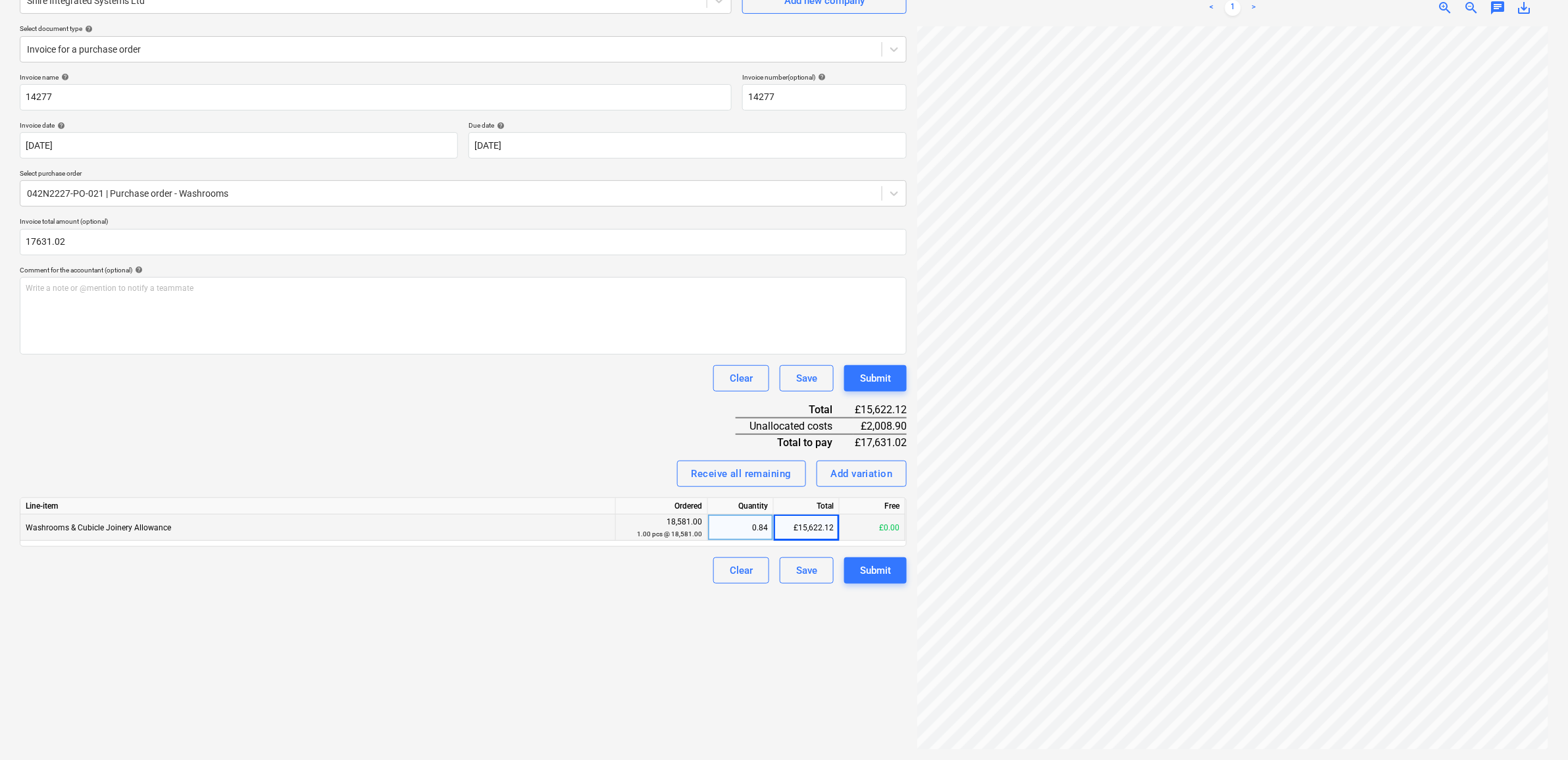
type input "17,631.02"
click at [234, 360] on div "Invoice name help 14277 Invoice number (optional) help 14277 Invoice date help …" at bounding box center [463, 328] width 887 height 511
click at [814, 620] on div "Create new document Select company Shire Integrated Systems Ltd Add new company…" at bounding box center [463, 345] width 898 height 821
click at [857, 479] on div "Add variation" at bounding box center [862, 474] width 62 height 17
type textarea "x"
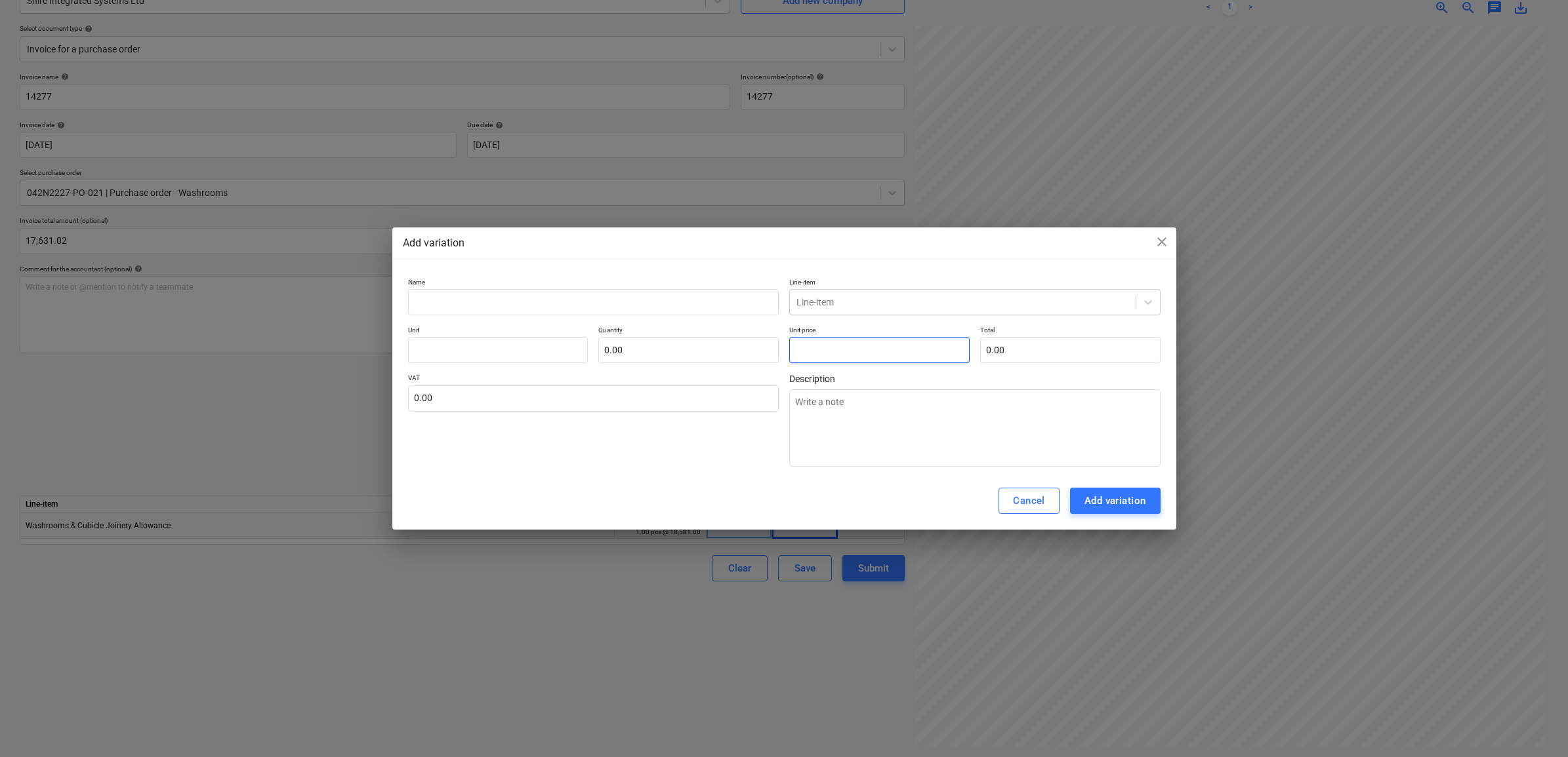
click at [828, 348] on input "text" at bounding box center [879, 350] width 180 height 26
type textarea "x"
type input "pcs"
type input "2"
type input "1.00"
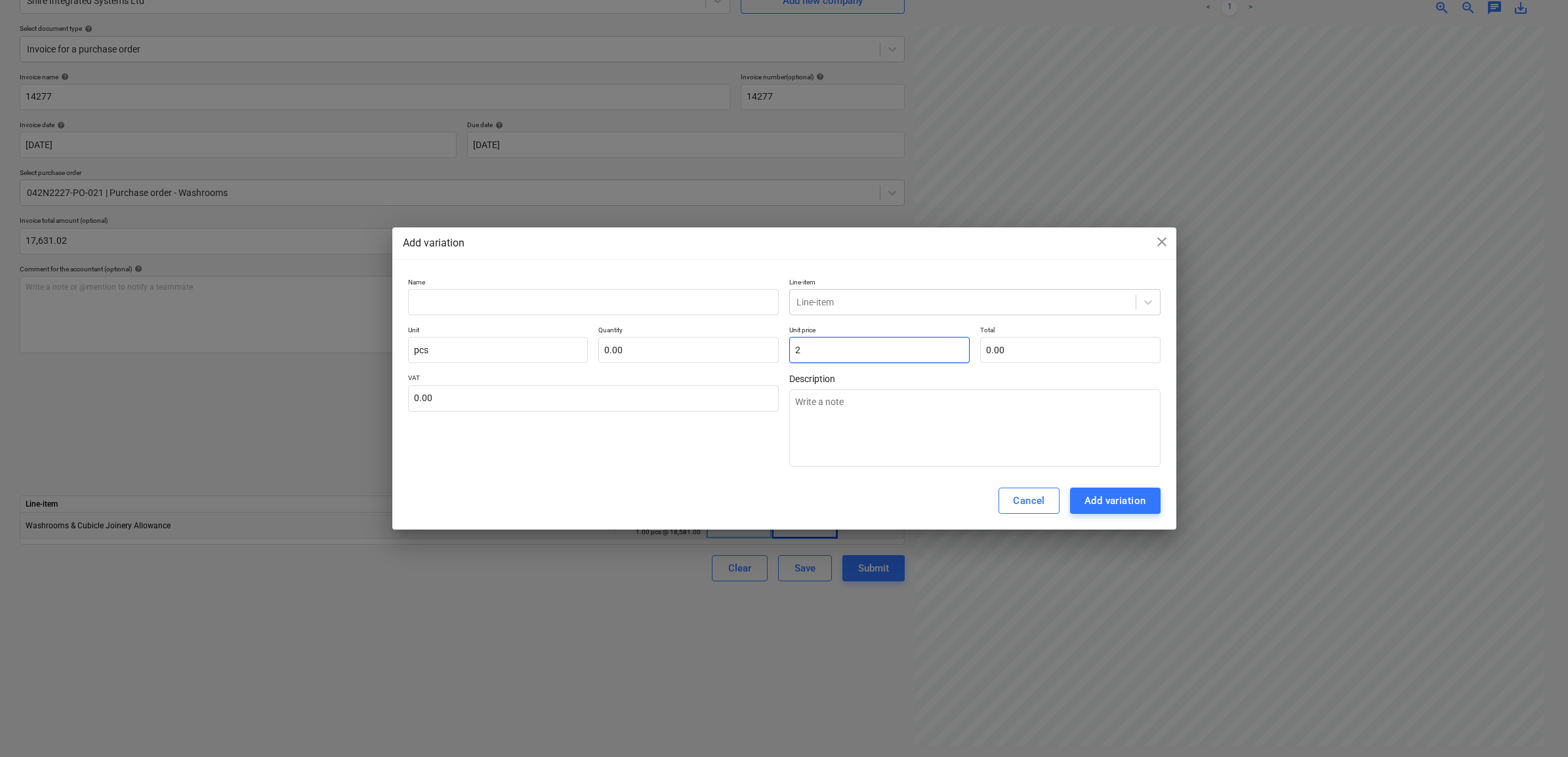
type input "2.00"
type textarea "x"
type input "20"
type input "20.00"
type textarea "x"
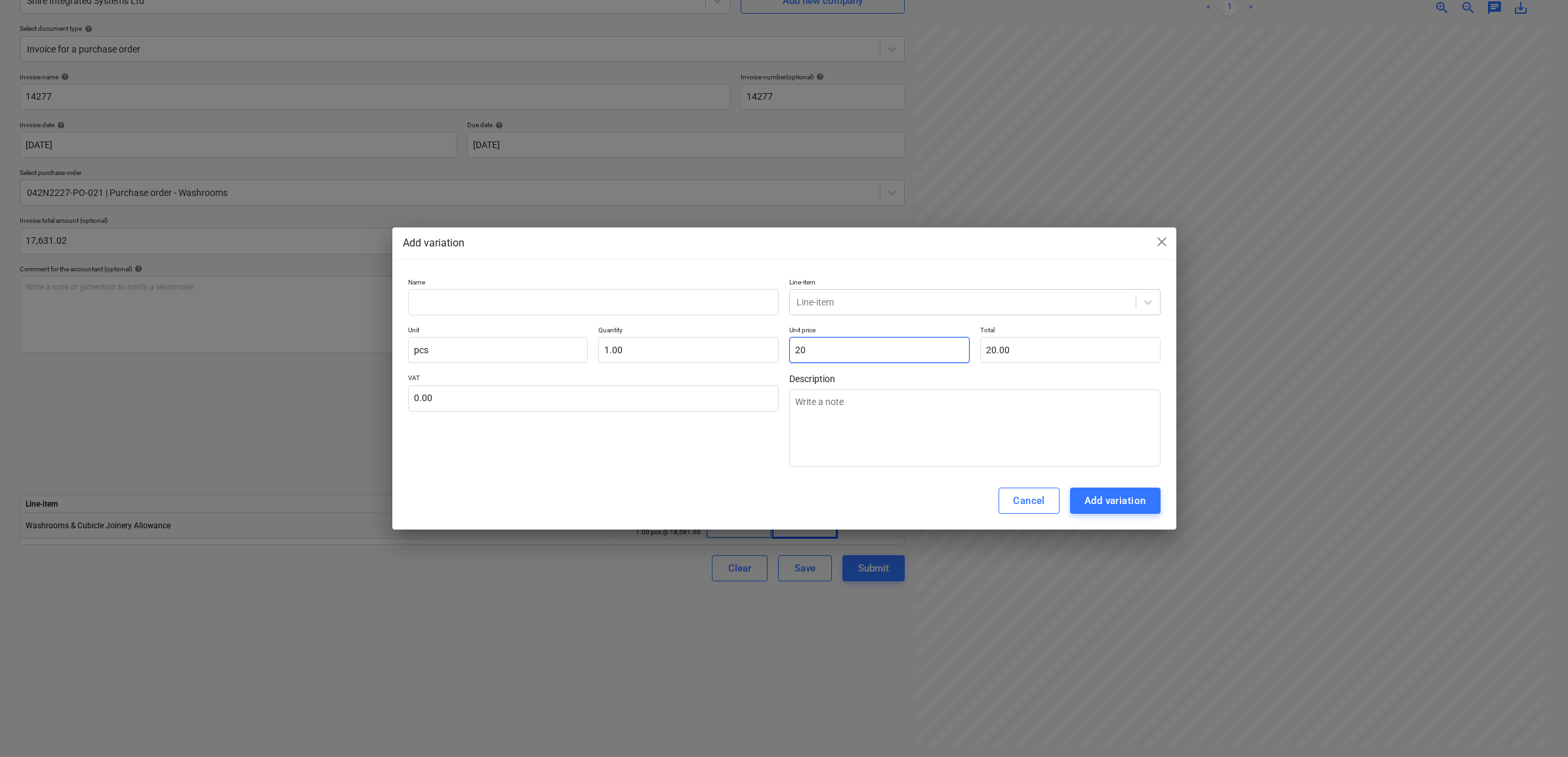
type input "200"
type input "200.00"
type textarea "x"
type input "2008"
type input "2,008.00"
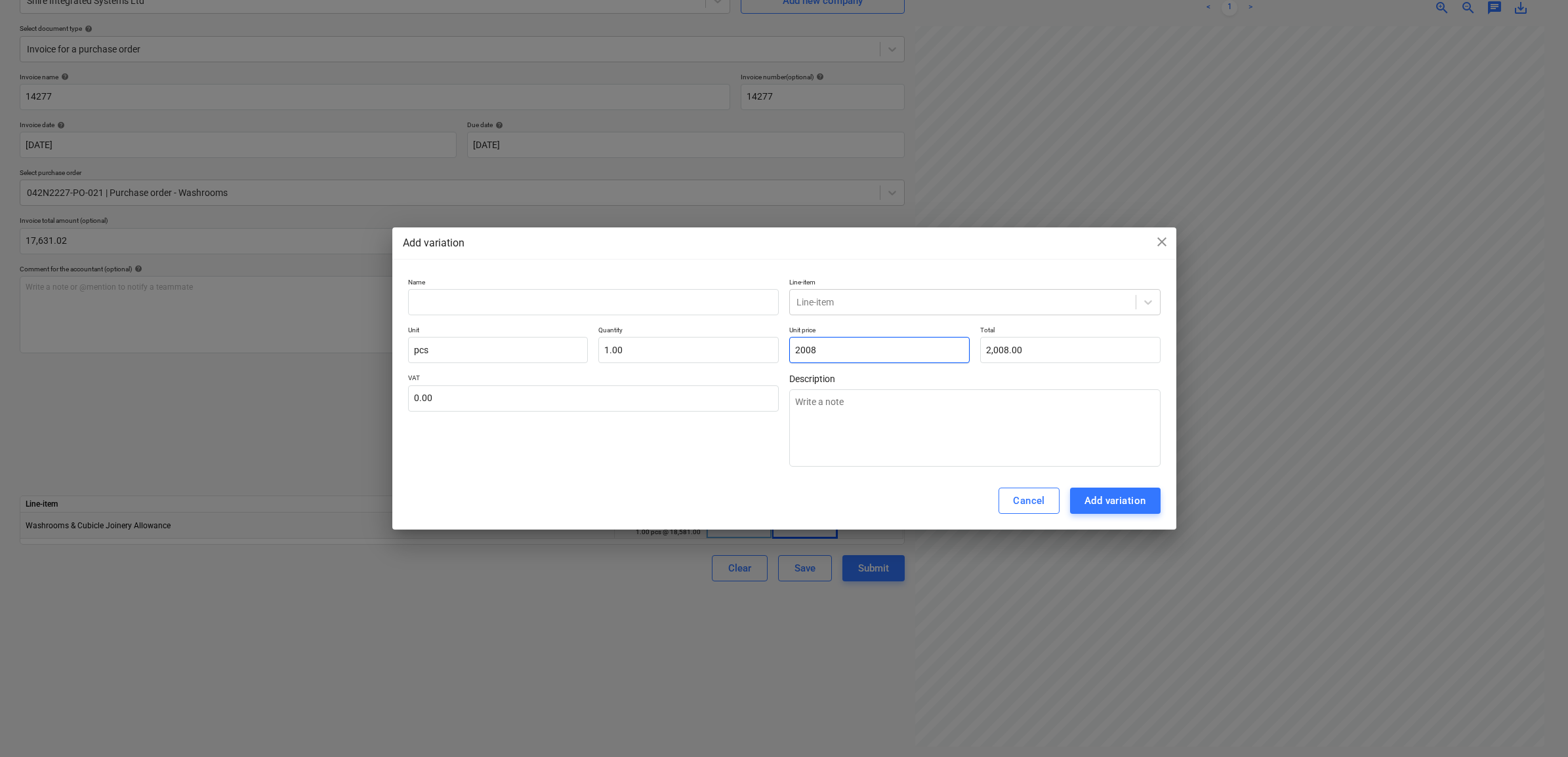
type textarea "x"
type input "2008."
type textarea "x"
type input "2008.9"
type input "2,008.90"
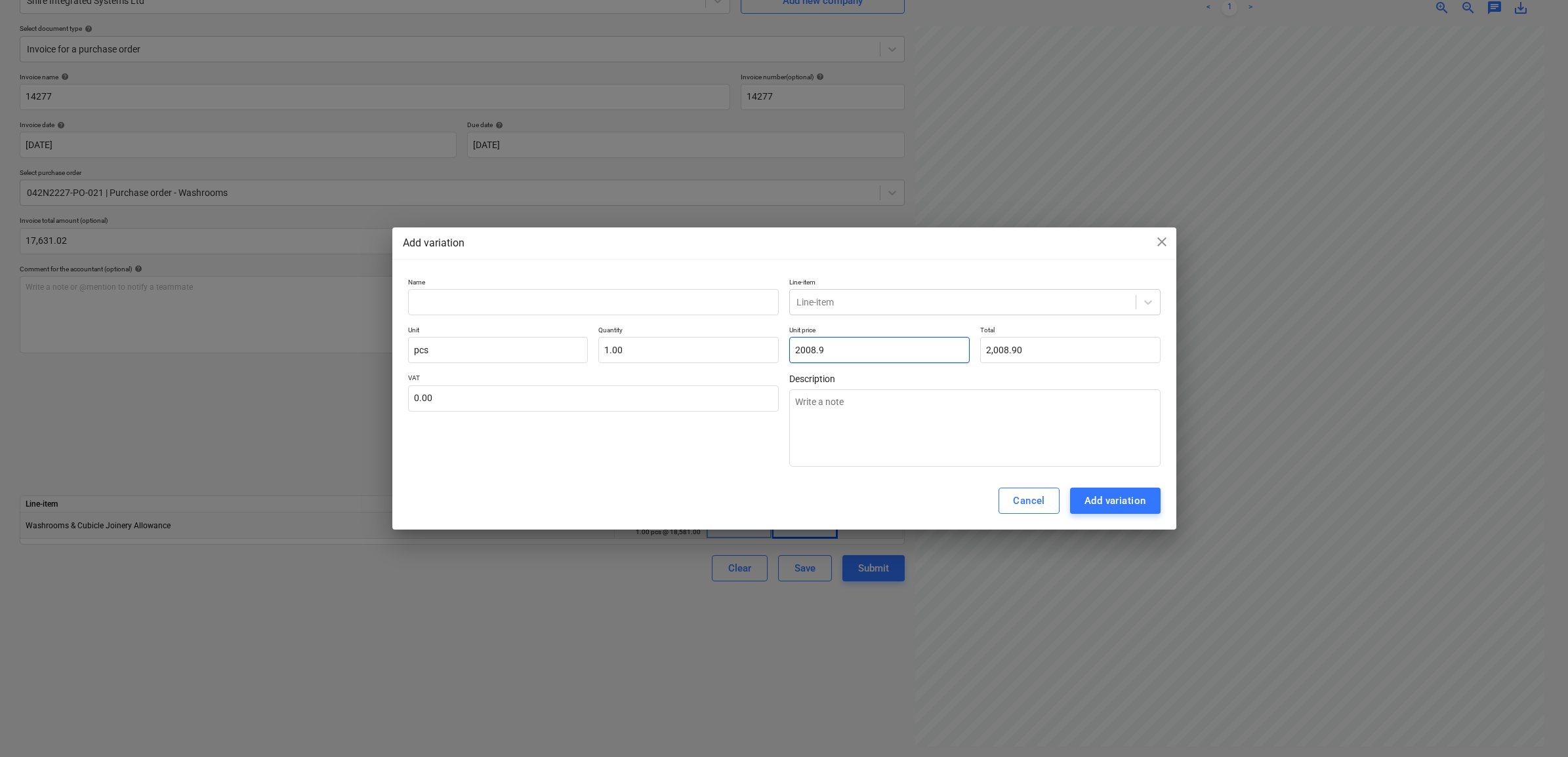
type textarea "x"
type input "2,008.90"
click at [614, 282] on p "Name" at bounding box center [594, 284] width 371 height 11
click at [608, 292] on input "text" at bounding box center [594, 302] width 371 height 26
type textarea "x"
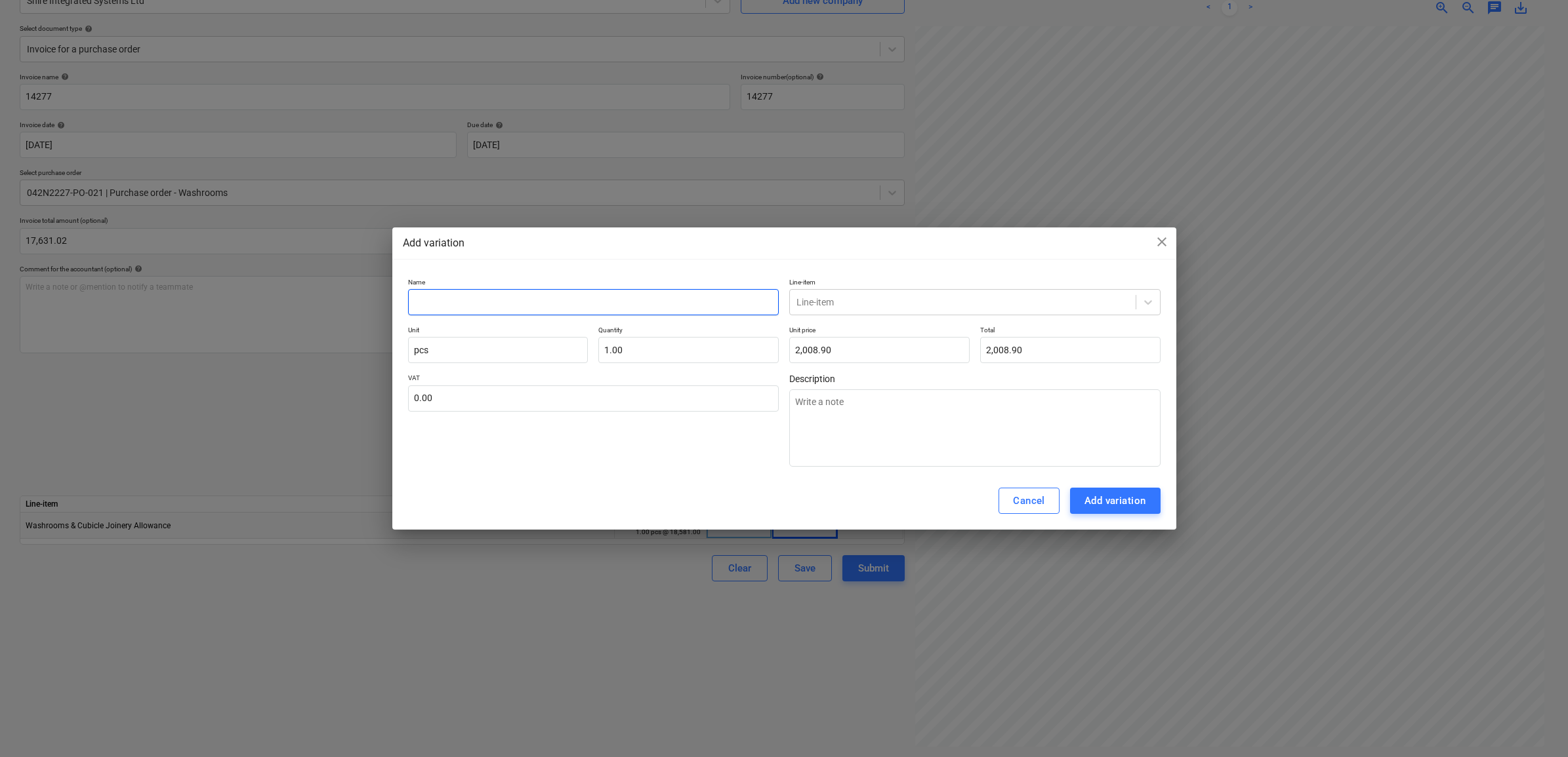
type input "A"
type textarea "x"
type input "Ad"
type textarea "x"
type input "Add"
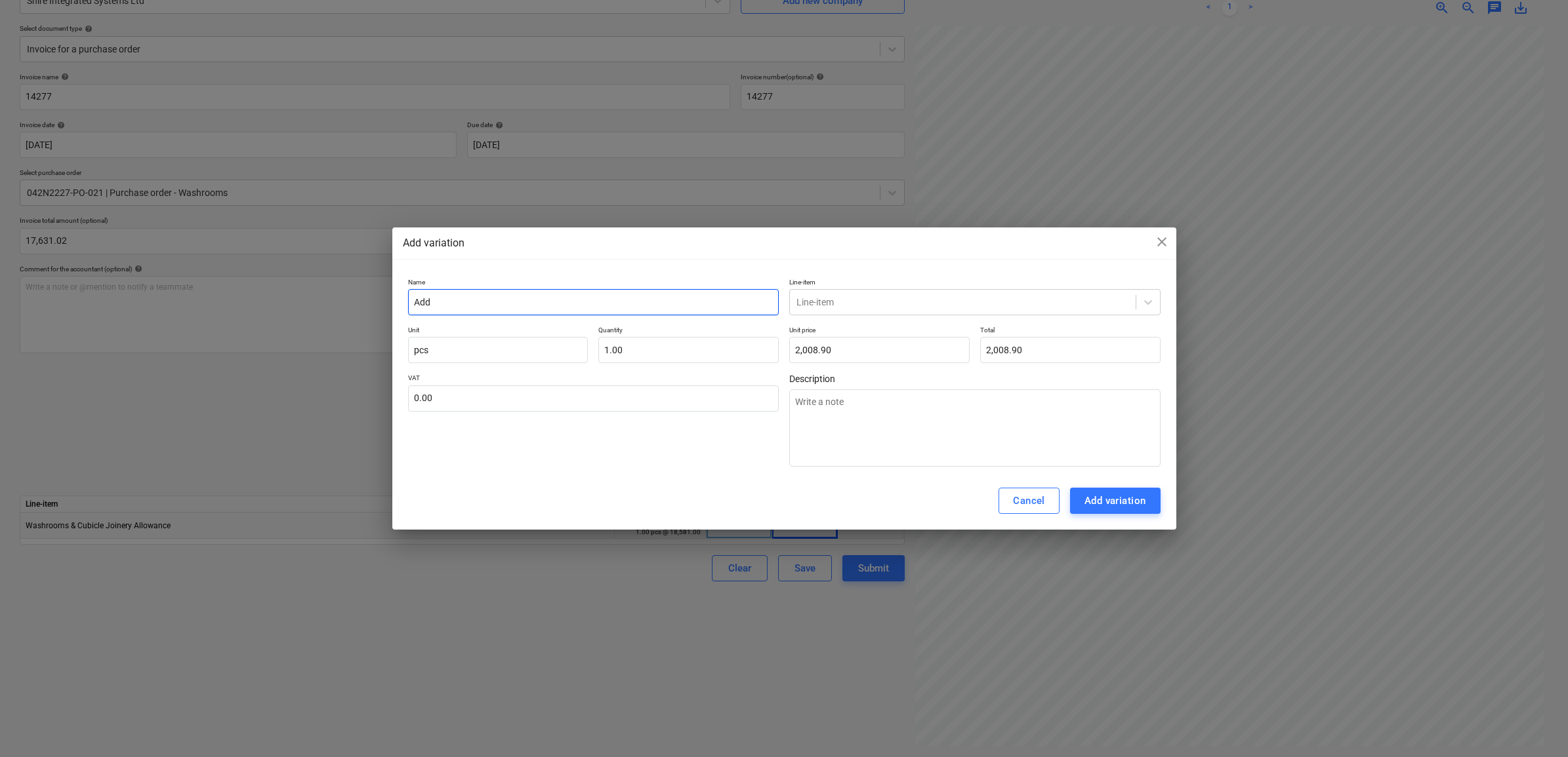
type textarea "x"
type input "Addi"
type textarea "x"
type input "Addit"
type textarea "x"
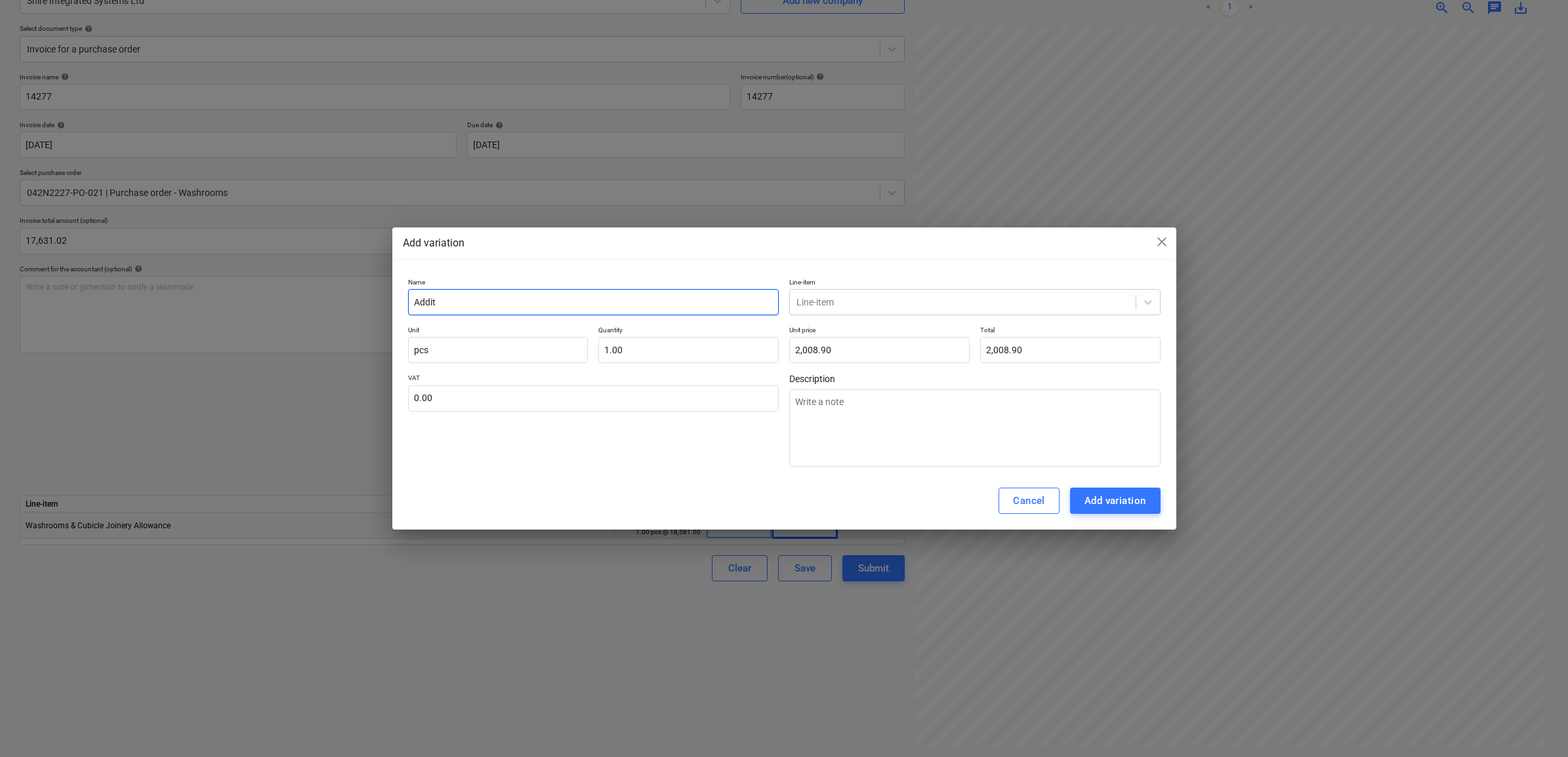
type input "Additi"
type textarea "x"
type input "Additio"
type textarea "x"
type input "Addition"
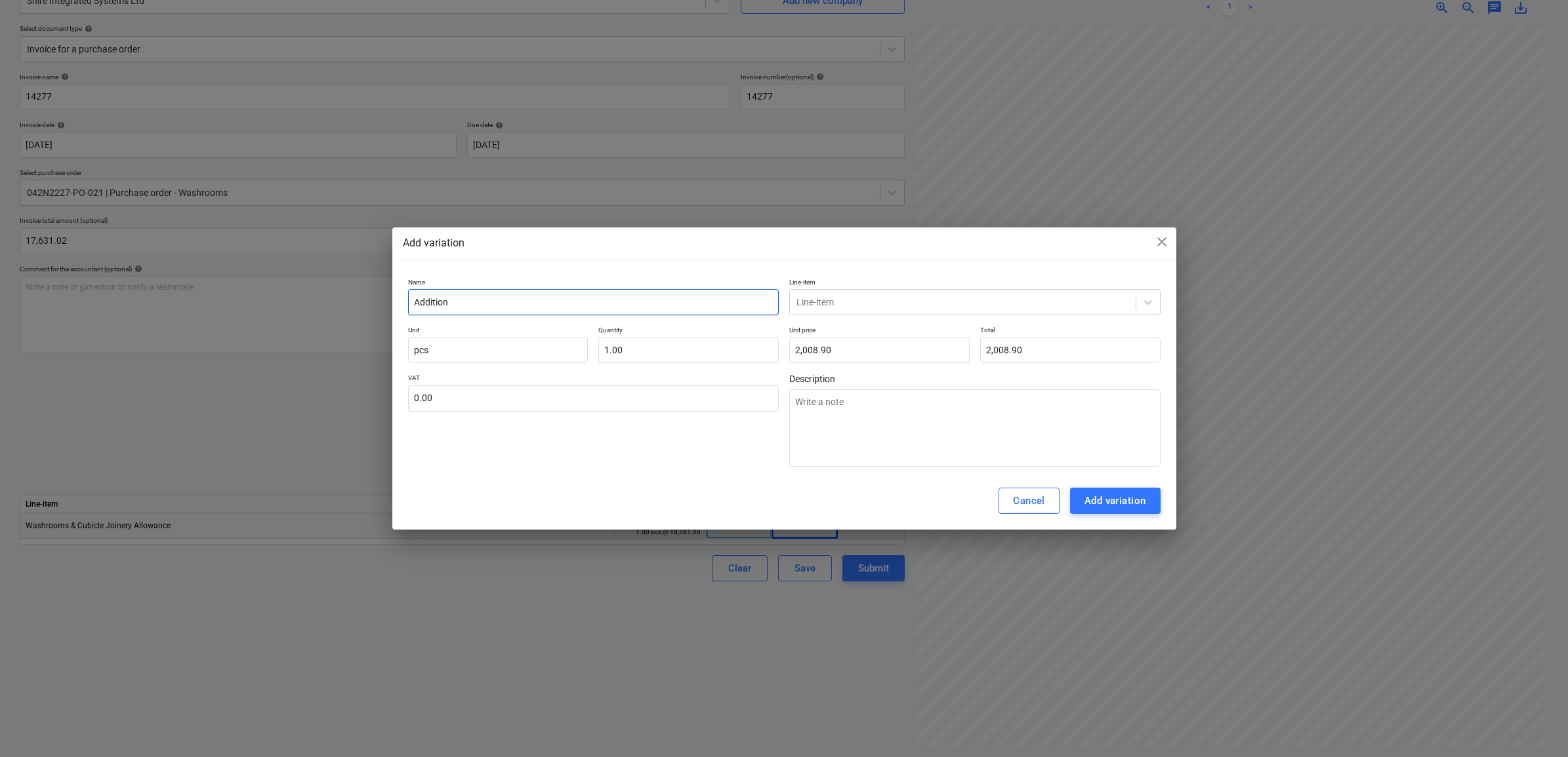
type textarea "x"
type input "Additio"
type textarea "x"
type input "Additi"
type textarea "x"
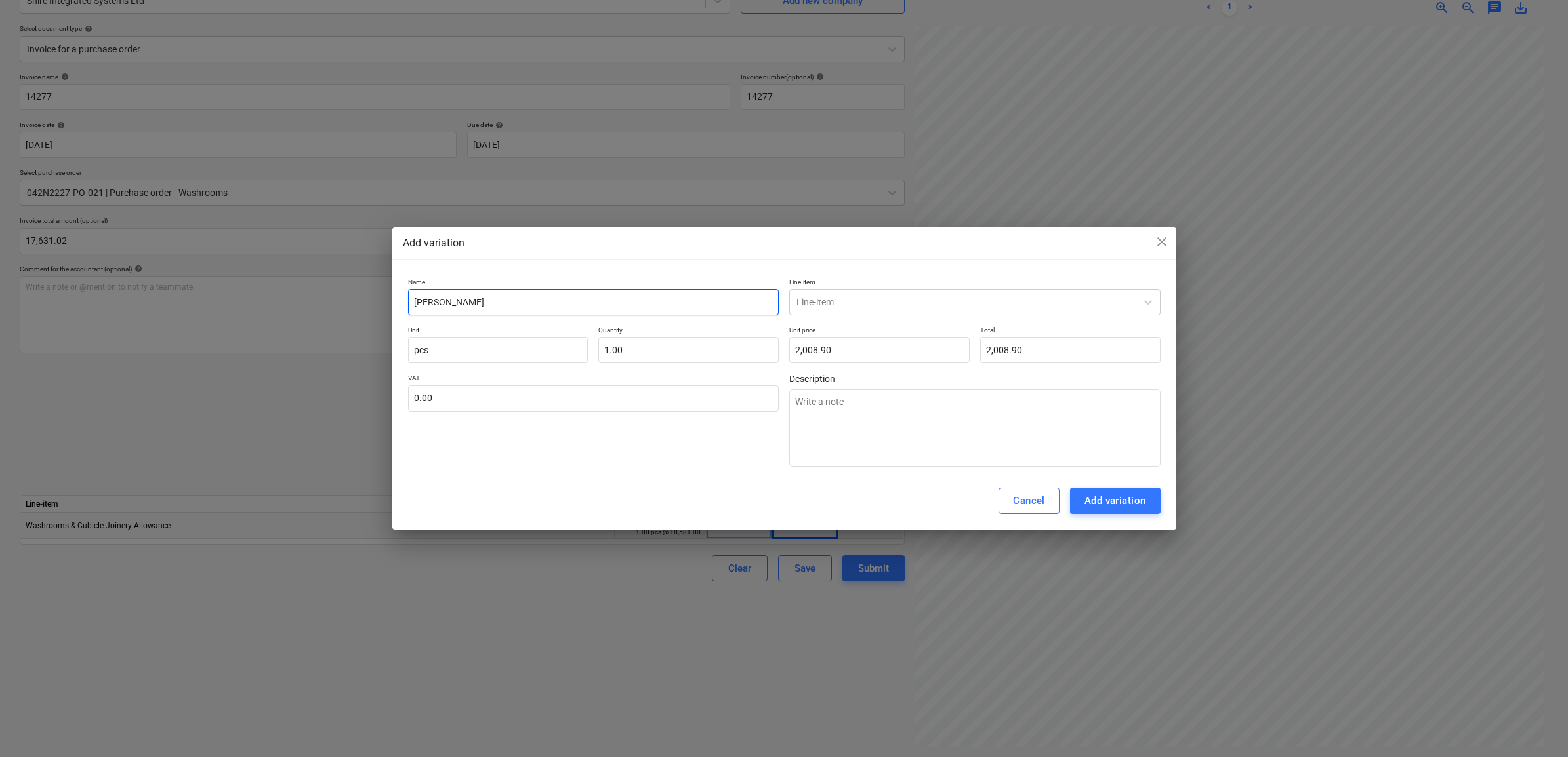
type input "Addit"
type textarea "x"
type input "Addi"
type textarea "x"
click at [1015, 299] on div at bounding box center [963, 302] width 333 height 13
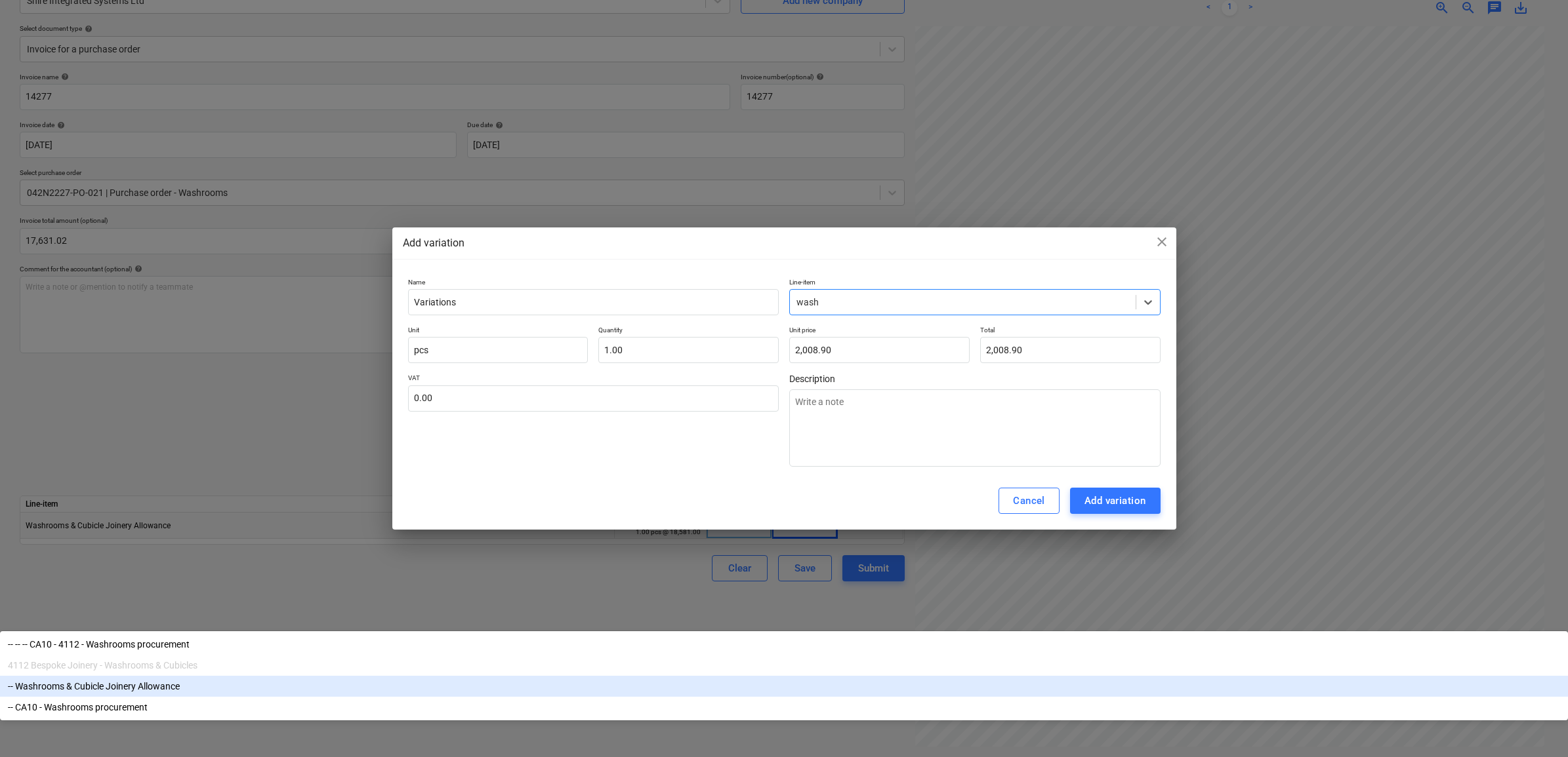
click at [940, 676] on div "-- Washrooms & Cubicle Joinery Allowance" at bounding box center [784, 686] width 1568 height 21
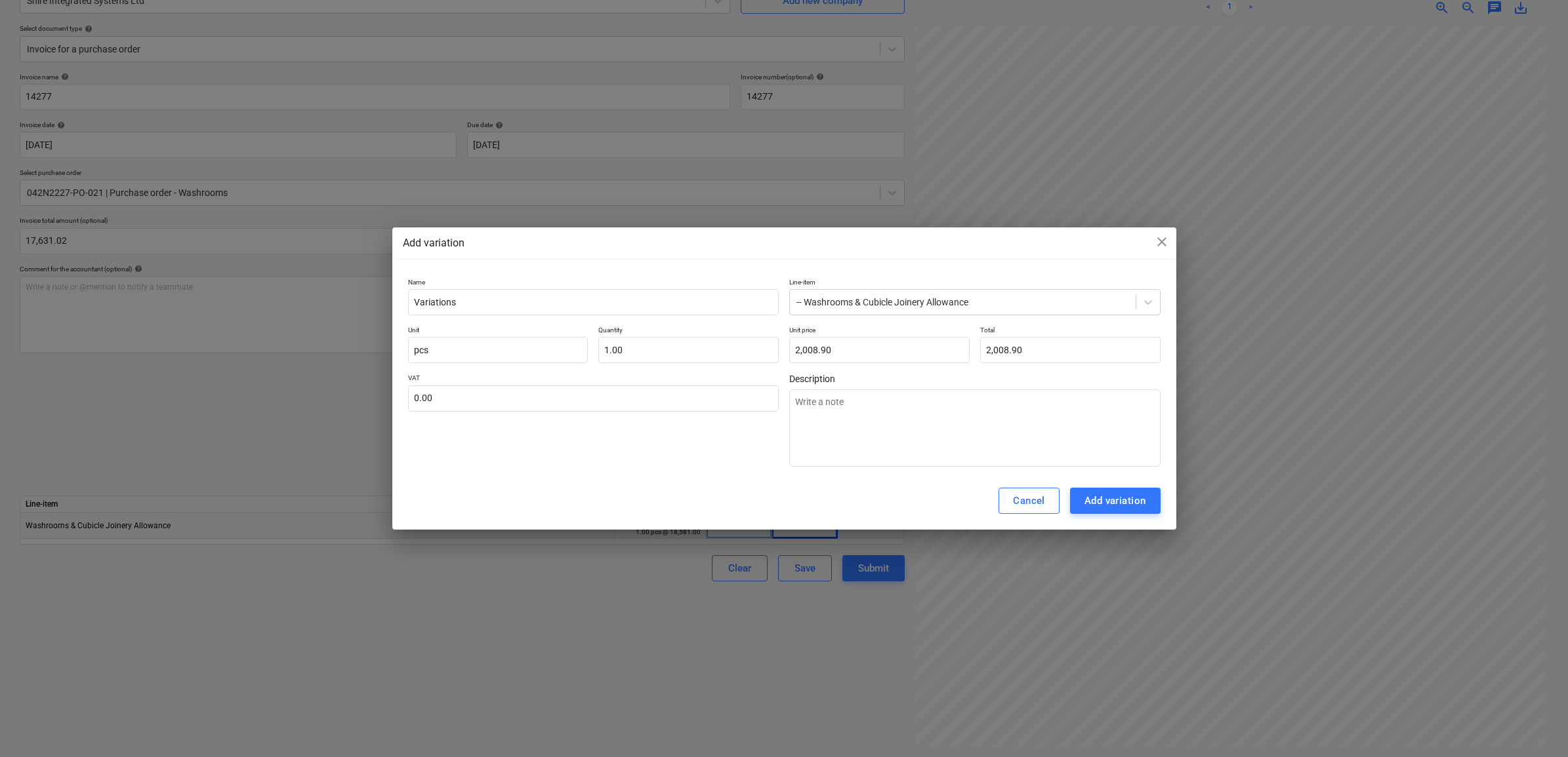
click at [687, 465] on div "VAT 0.00" at bounding box center [594, 420] width 371 height 93
click at [1106, 502] on div "Add variation" at bounding box center [1116, 501] width 62 height 17
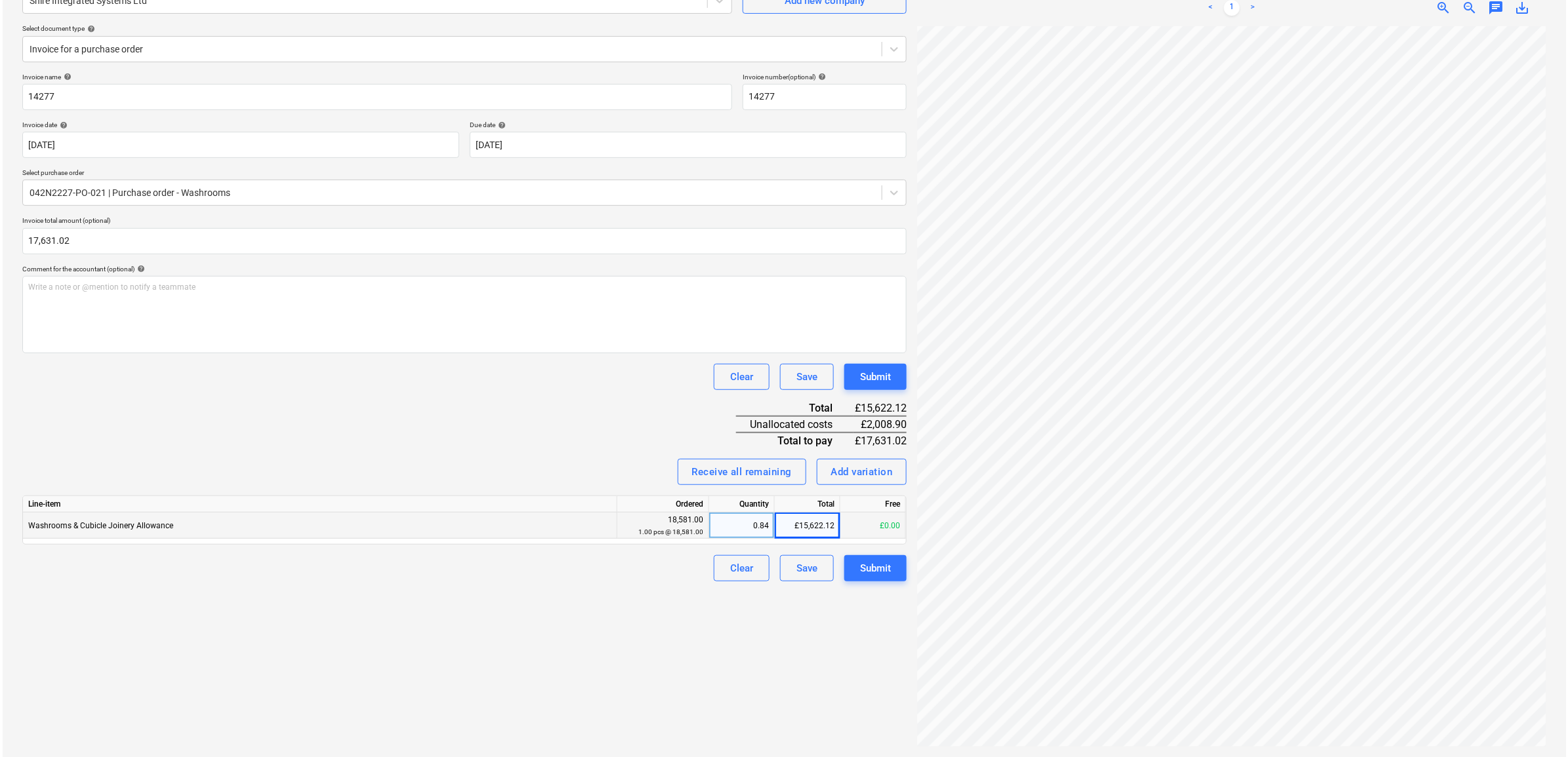
scroll to position [6, 59]
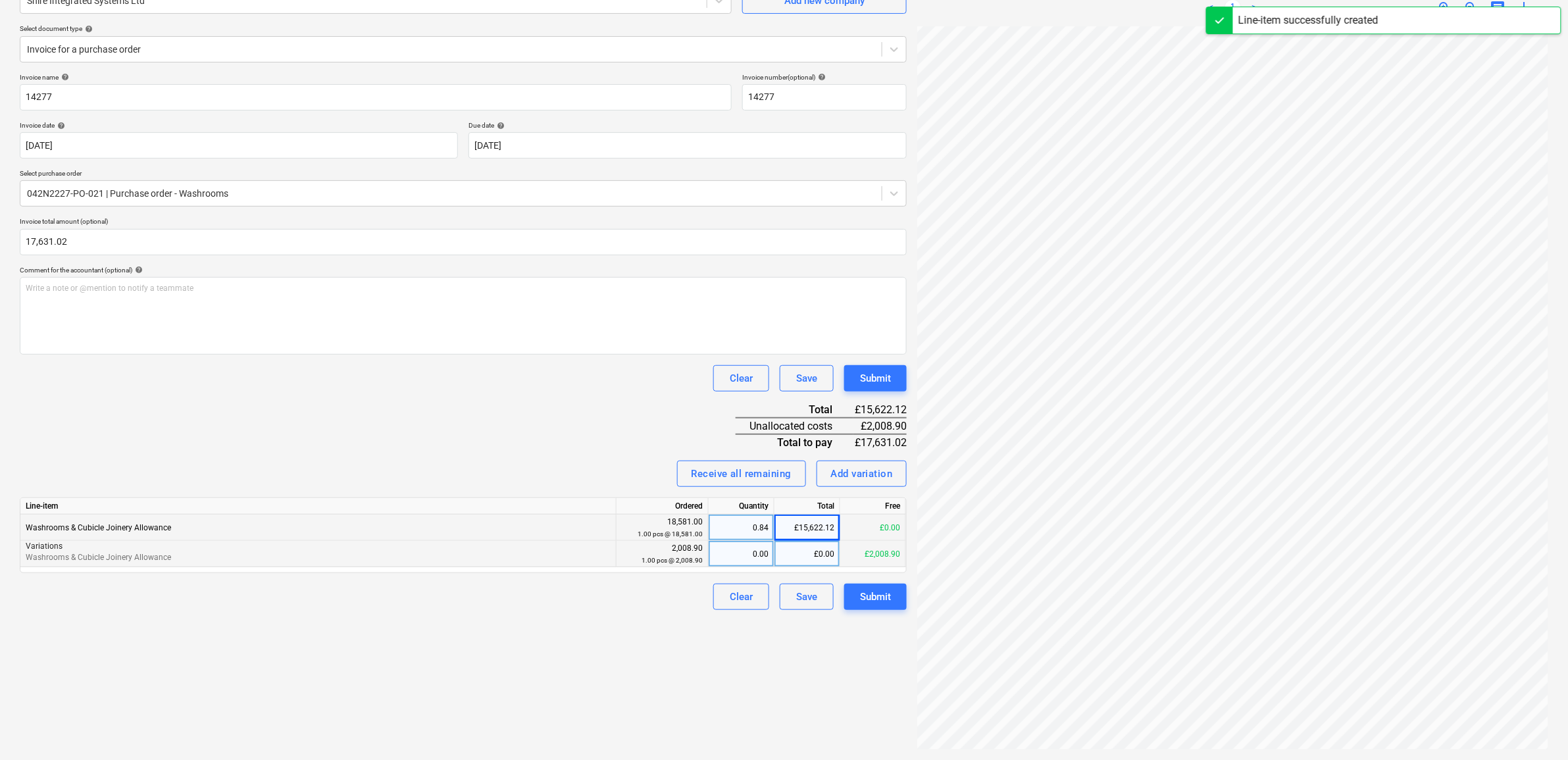
click at [806, 558] on div "£0.00" at bounding box center [807, 554] width 66 height 26
click at [642, 629] on div "Create new document Select company Shire Integrated Systems Ltd Add new company…" at bounding box center [463, 345] width 898 height 821
click at [874, 596] on div "Submit" at bounding box center [875, 597] width 31 height 17
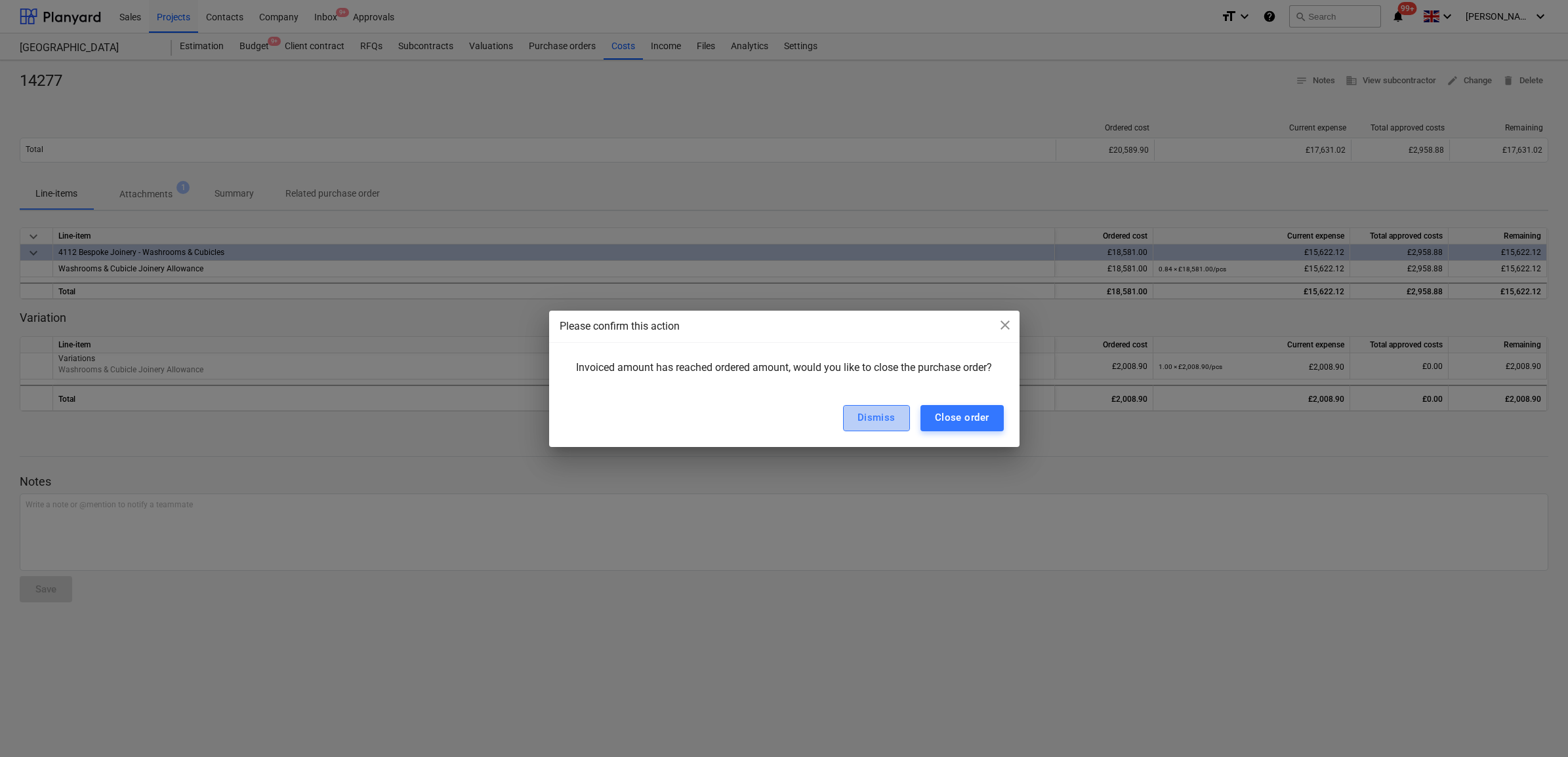
click at [891, 428] on button "Dismiss" at bounding box center [876, 418] width 67 height 26
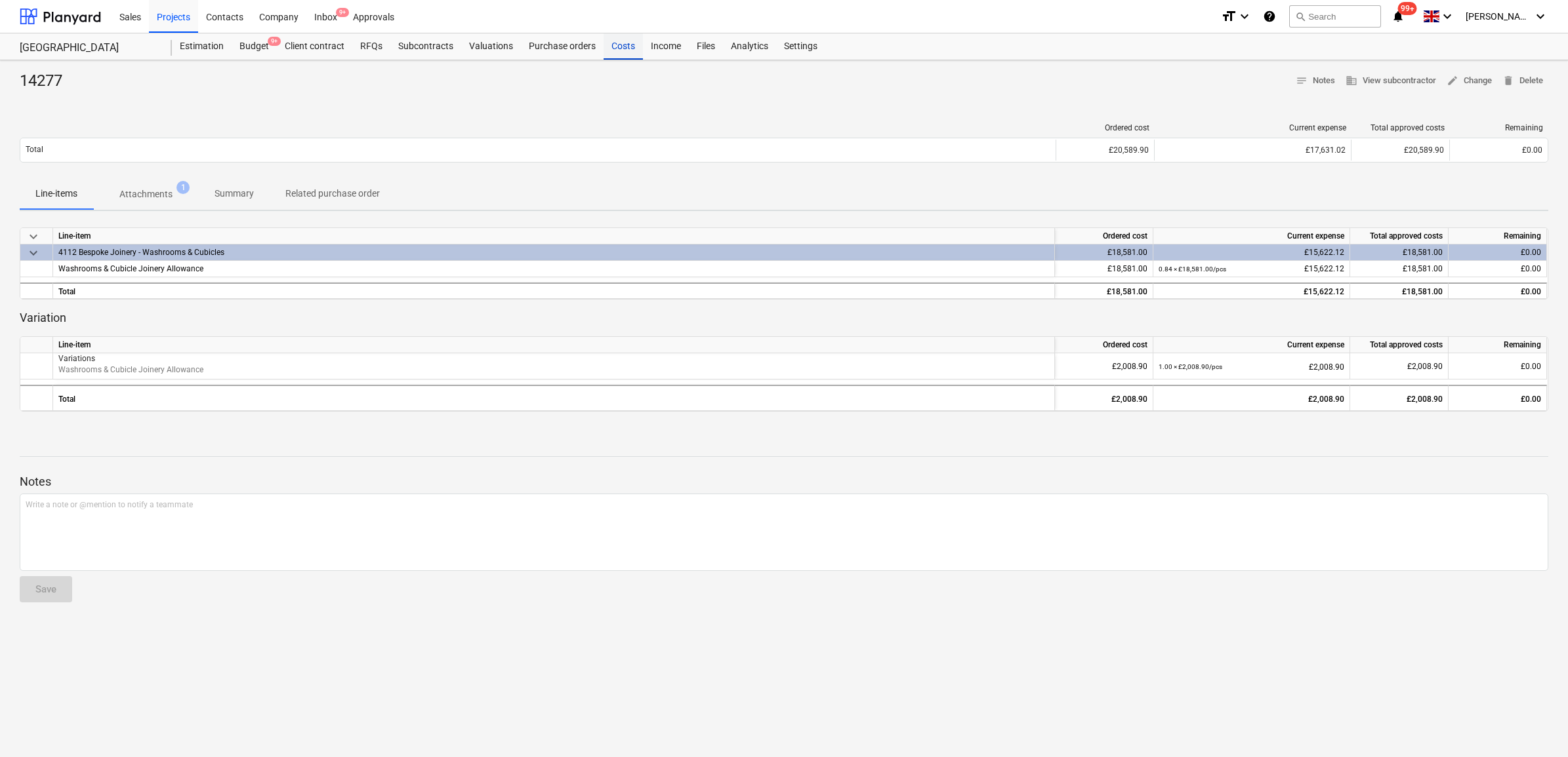
click at [618, 47] on div "Costs" at bounding box center [623, 47] width 39 height 26
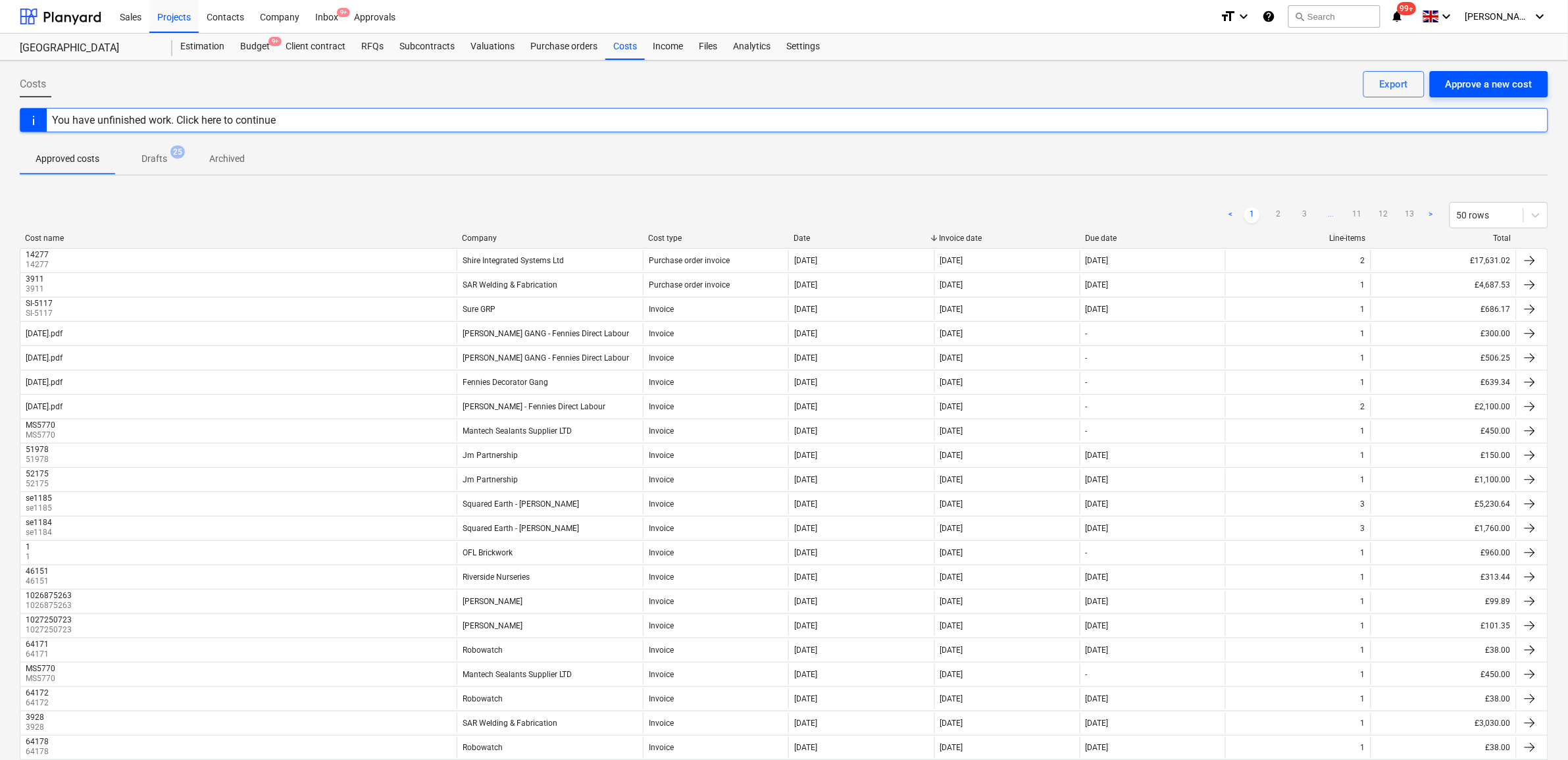
click at [1478, 82] on div "Approve a new cost" at bounding box center [1489, 84] width 87 height 17
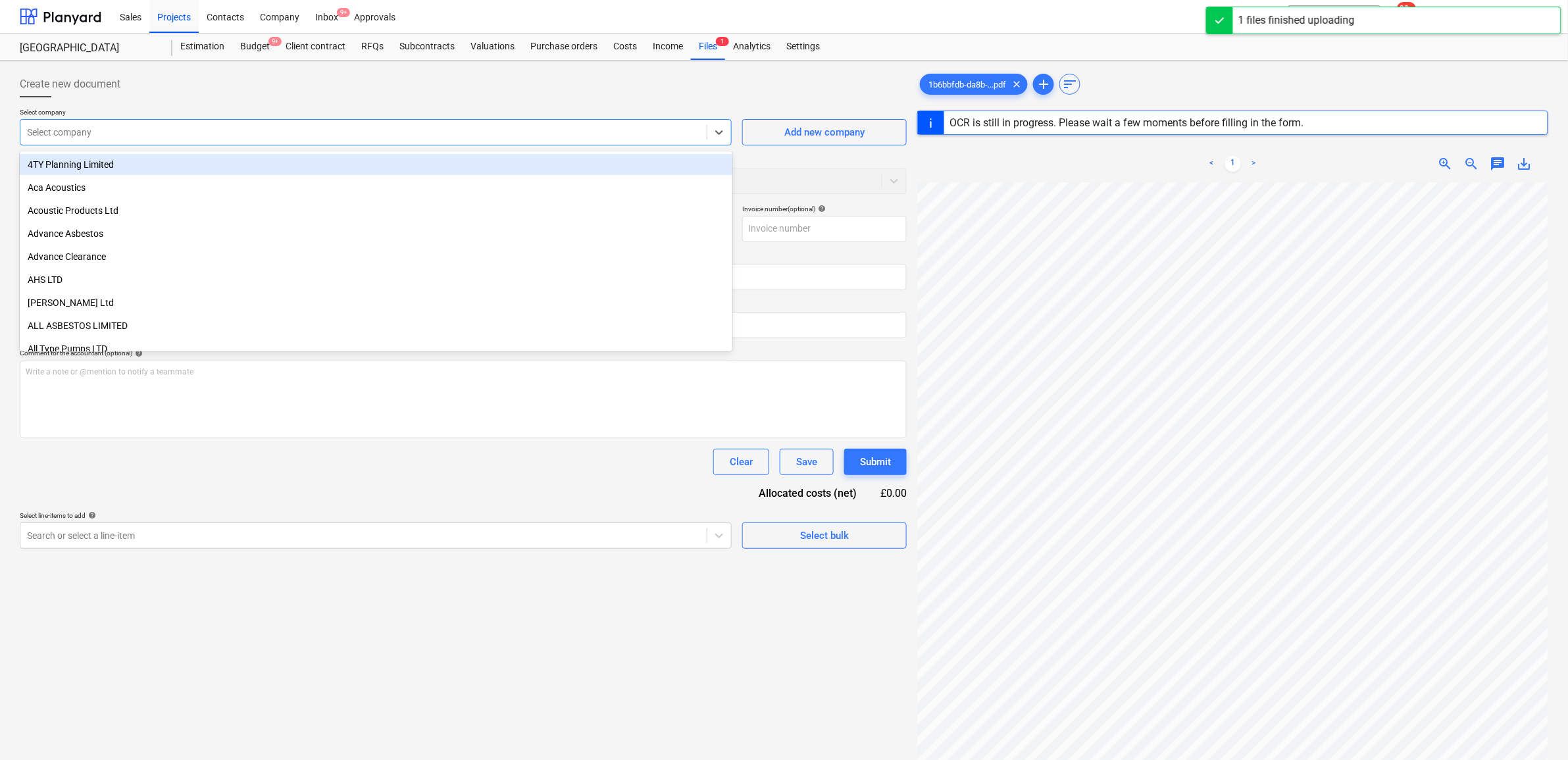
click at [285, 127] on div at bounding box center [363, 132] width 673 height 13
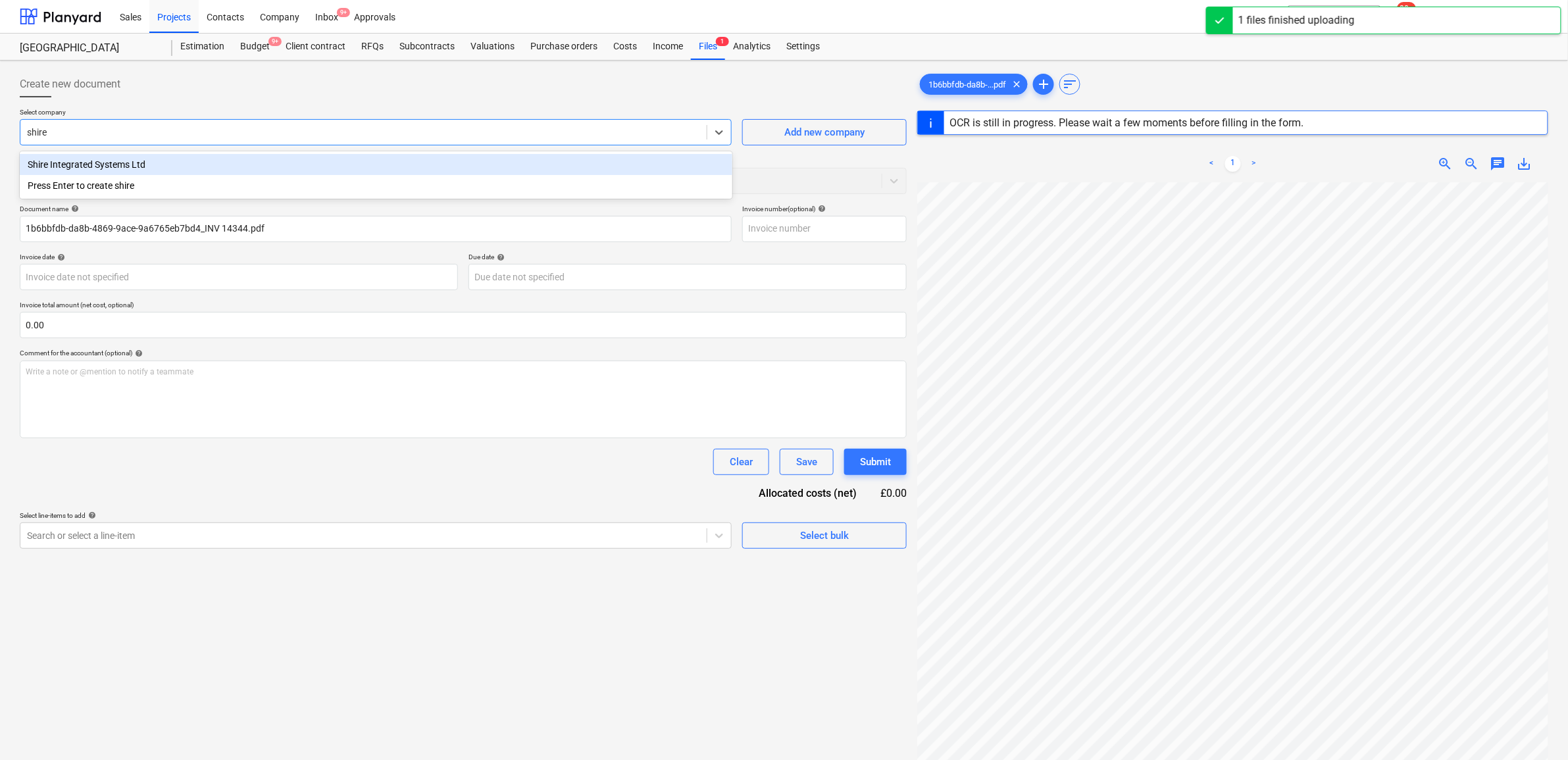
click at [264, 152] on div "Shire Integrated Systems Ltd Press Enter to create shire" at bounding box center [376, 175] width 713 height 48
click at [216, 164] on div "Shire Integrated Systems Ltd" at bounding box center [376, 164] width 713 height 21
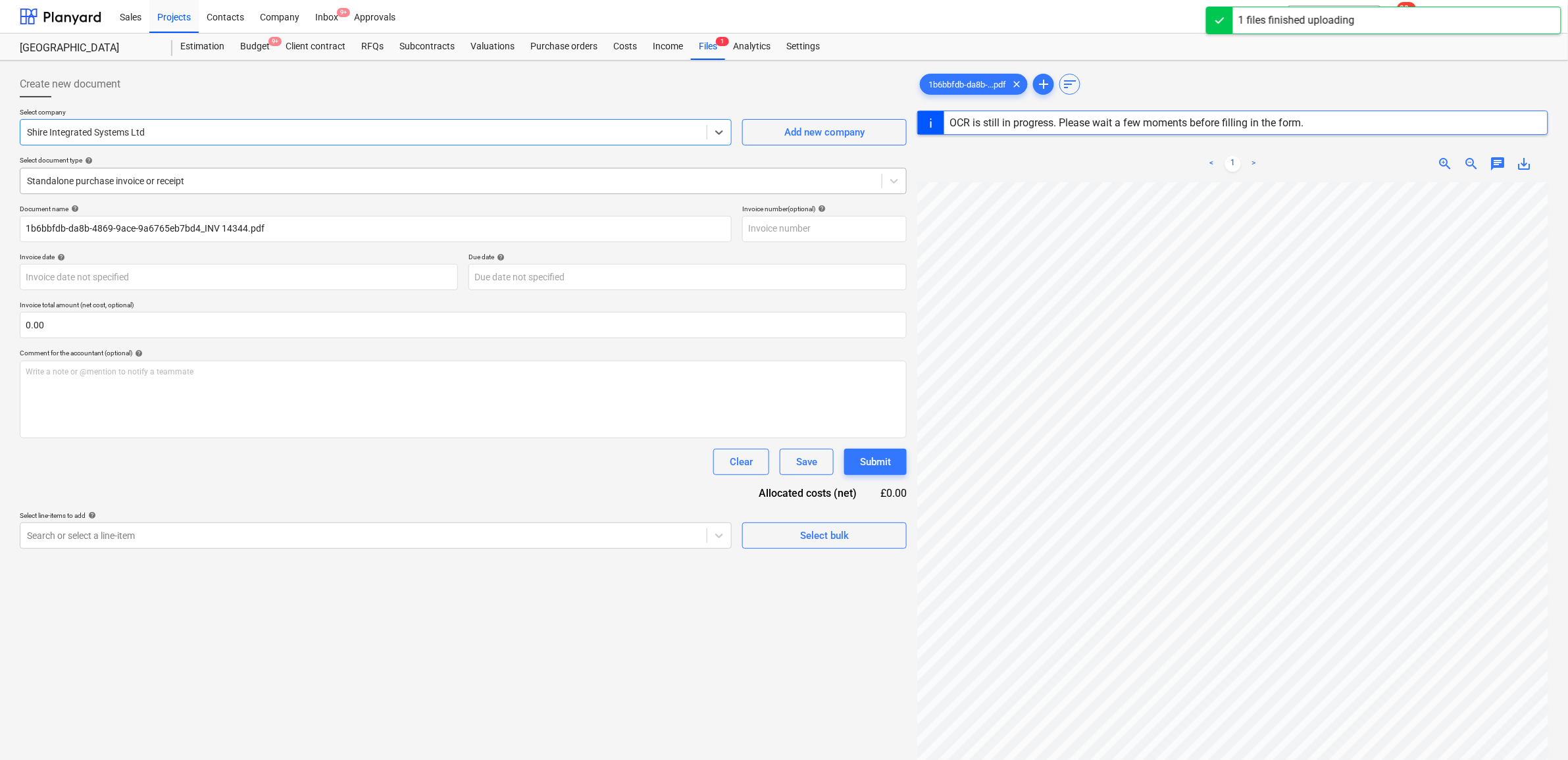
click at [202, 174] on div at bounding box center [451, 180] width 848 height 13
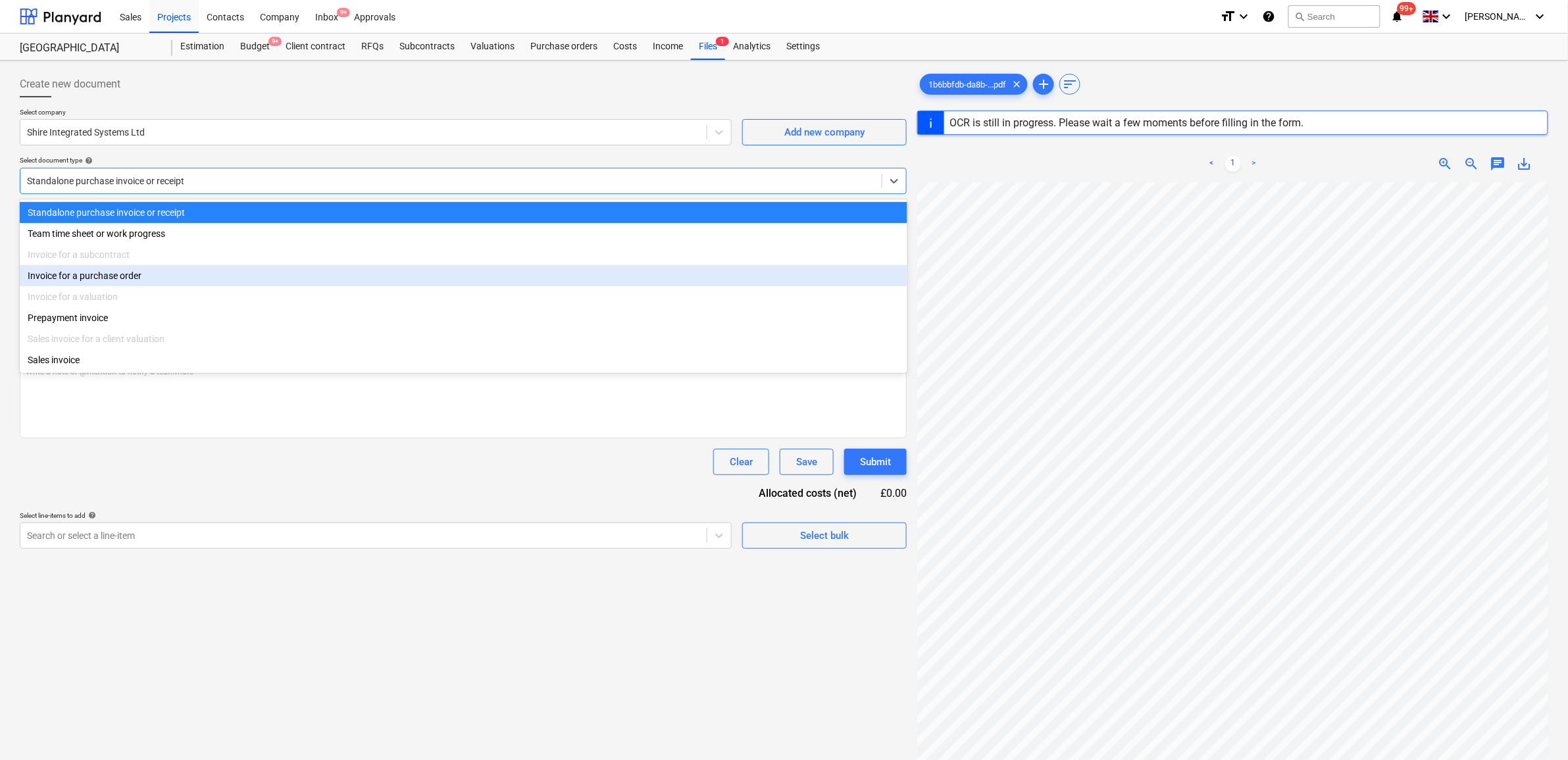
click at [155, 274] on div "Invoice for a purchase order" at bounding box center [463, 276] width 888 height 21
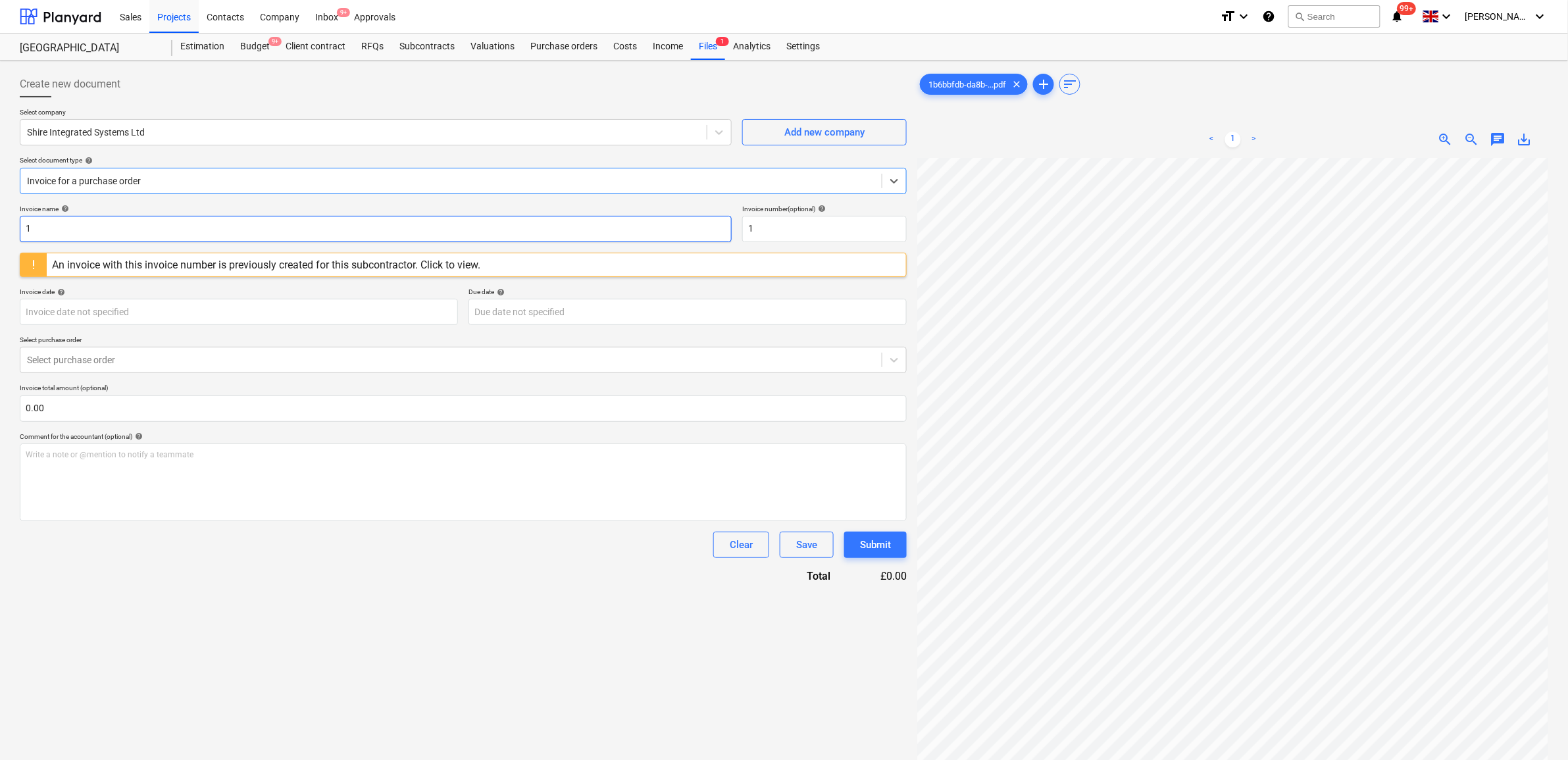
click at [413, 234] on input "1" at bounding box center [376, 229] width 712 height 26
drag, startPoint x: 320, startPoint y: 225, endPoint x: -177, endPoint y: 202, distance: 497.5
click at [0, 202] on html "Sales Projects Contacts Company Inbox 9+ Approvals format_size keyboard_arrow_d…" at bounding box center [784, 380] width 1568 height 760
drag, startPoint x: 777, startPoint y: 216, endPoint x: 718, endPoint y: 217, distance: 59.0
click at [718, 217] on div "Invoice name help 14344 Invoice number (optional) help 1" at bounding box center [463, 223] width 887 height 37
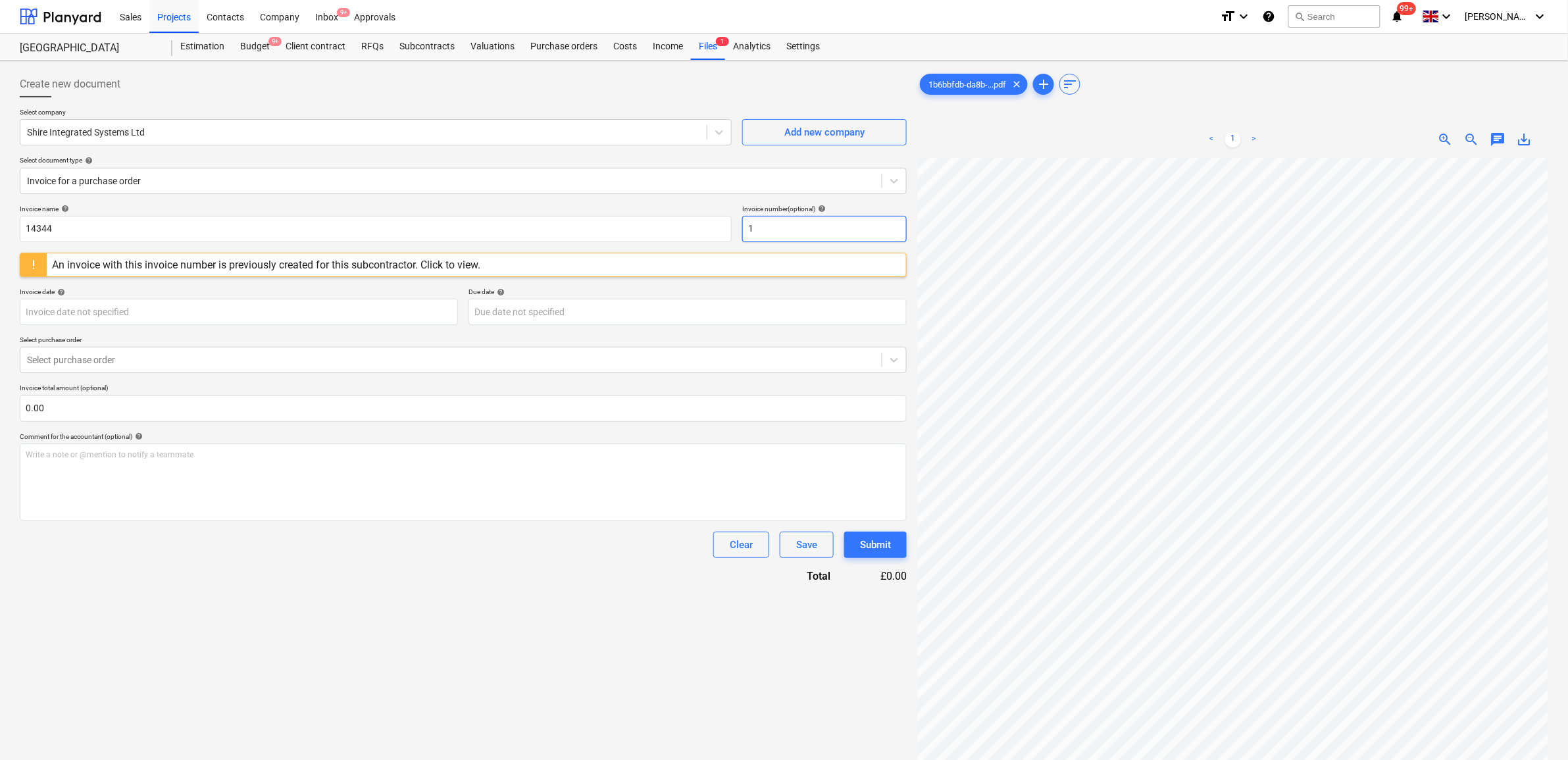
paste input "4344"
click at [551, 314] on body "Sales Projects Contacts Company Inbox 9+ Approvals format_size keyboard_arrow_d…" at bounding box center [784, 380] width 1568 height 760
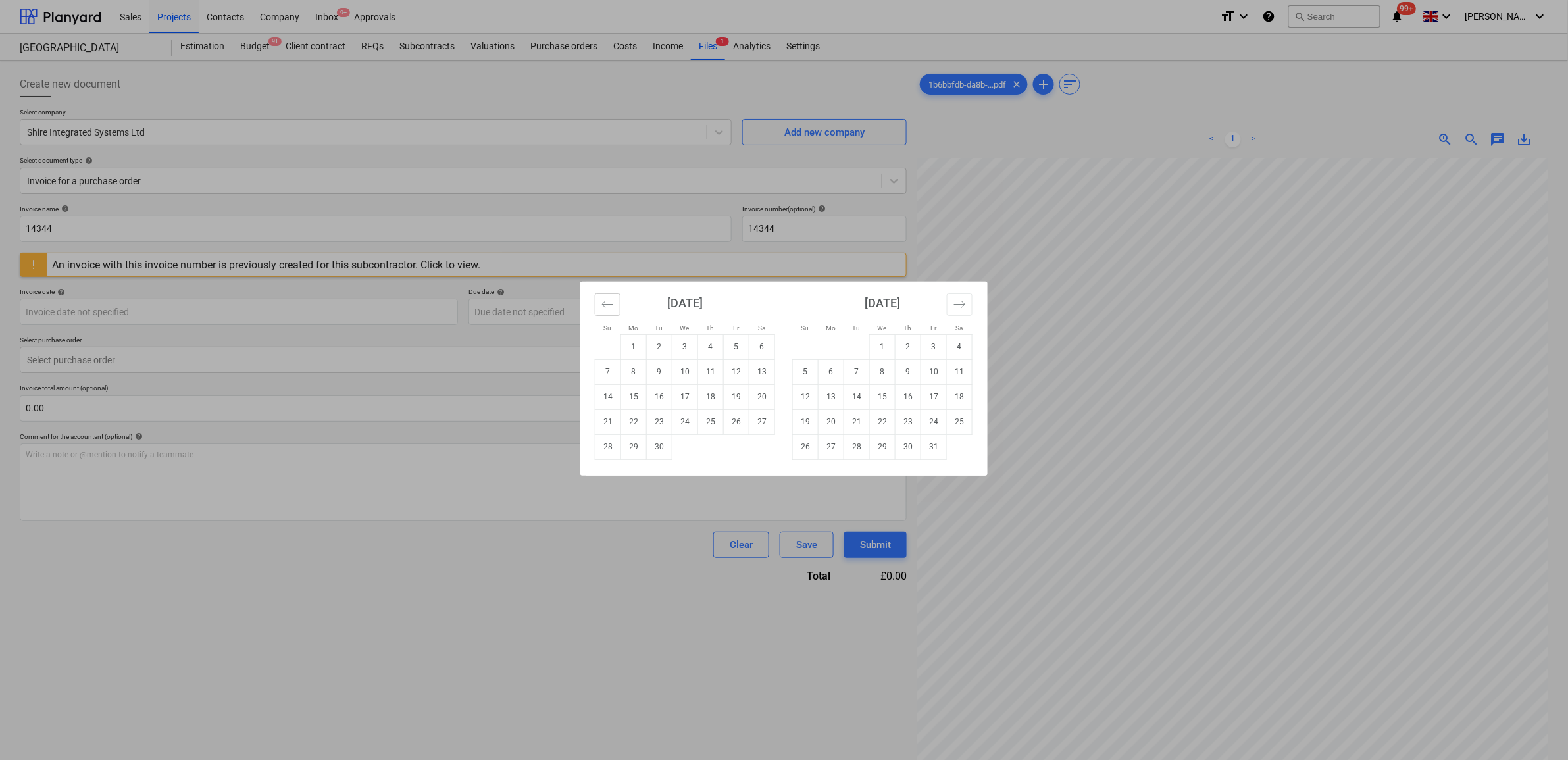
click at [606, 298] on icon "Move backward to switch to the previous month." at bounding box center [608, 305] width 12 height 12
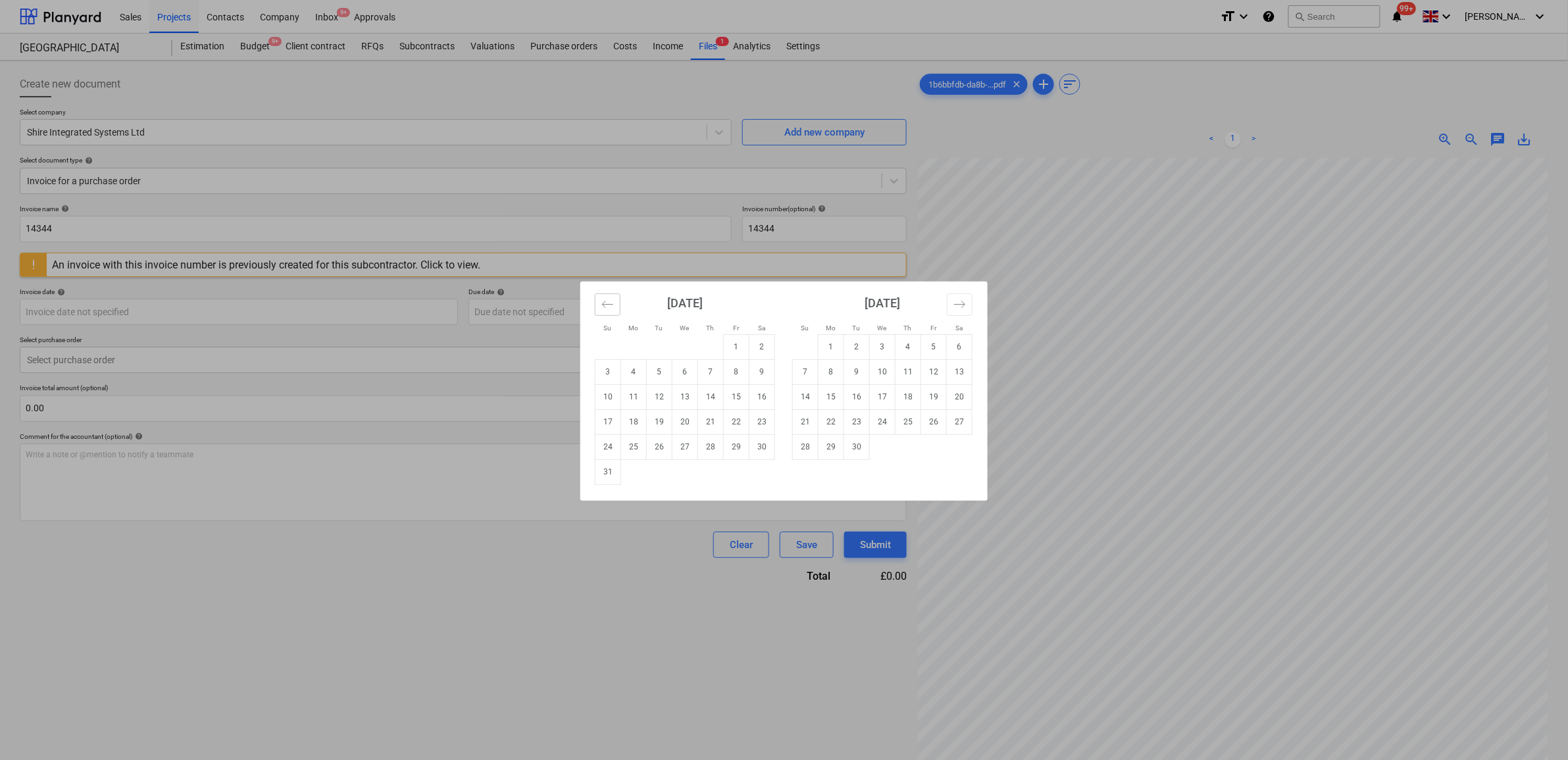
click at [609, 305] on icon "Move backward to switch to the previous month." at bounding box center [608, 305] width 12 height 12
click at [734, 426] on td "25" at bounding box center [736, 422] width 26 height 25
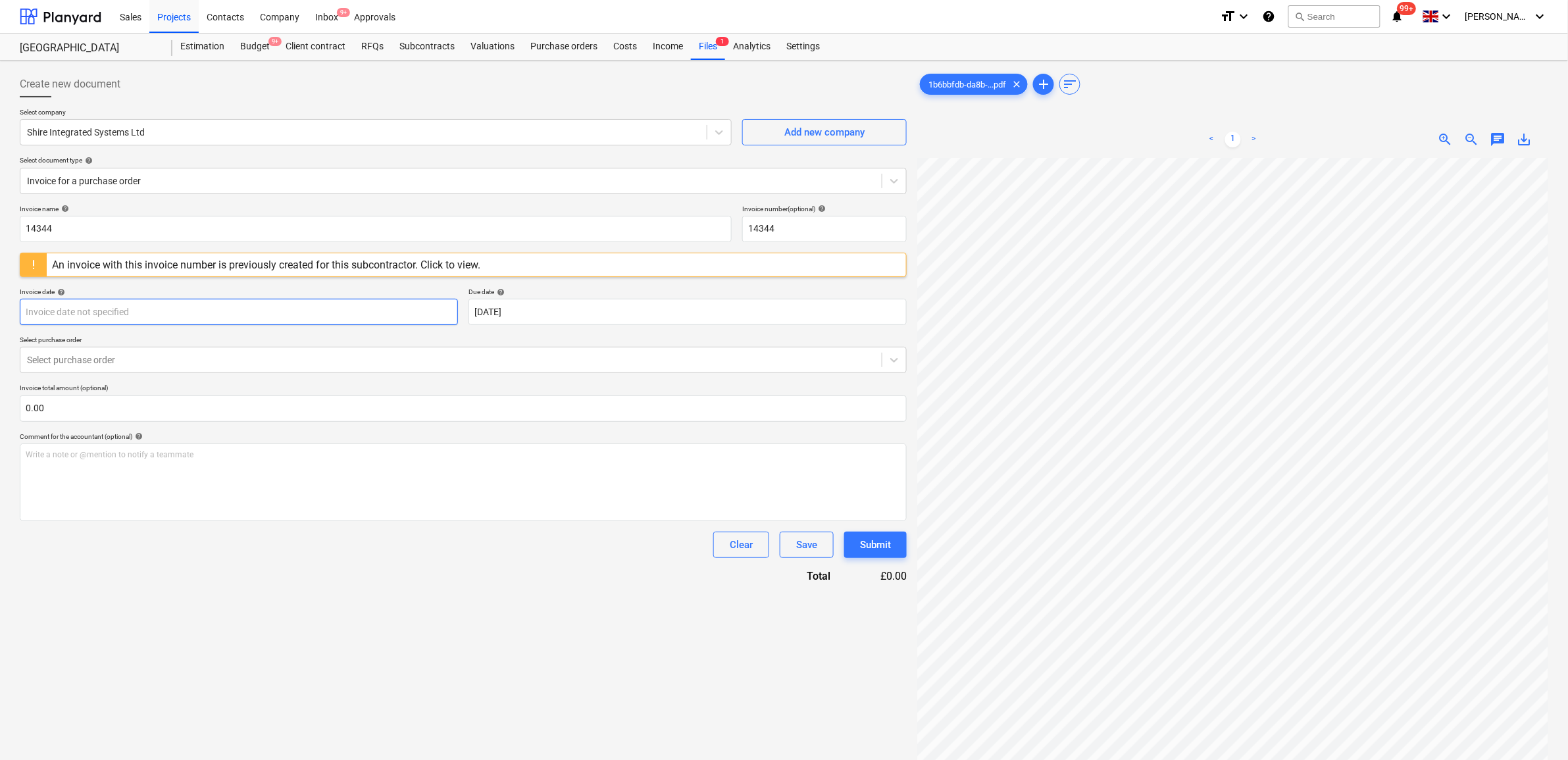
click at [380, 303] on body "Sales Projects Contacts Company Inbox 9+ Approvals format_size keyboard_arrow_d…" at bounding box center [784, 380] width 1568 height 760
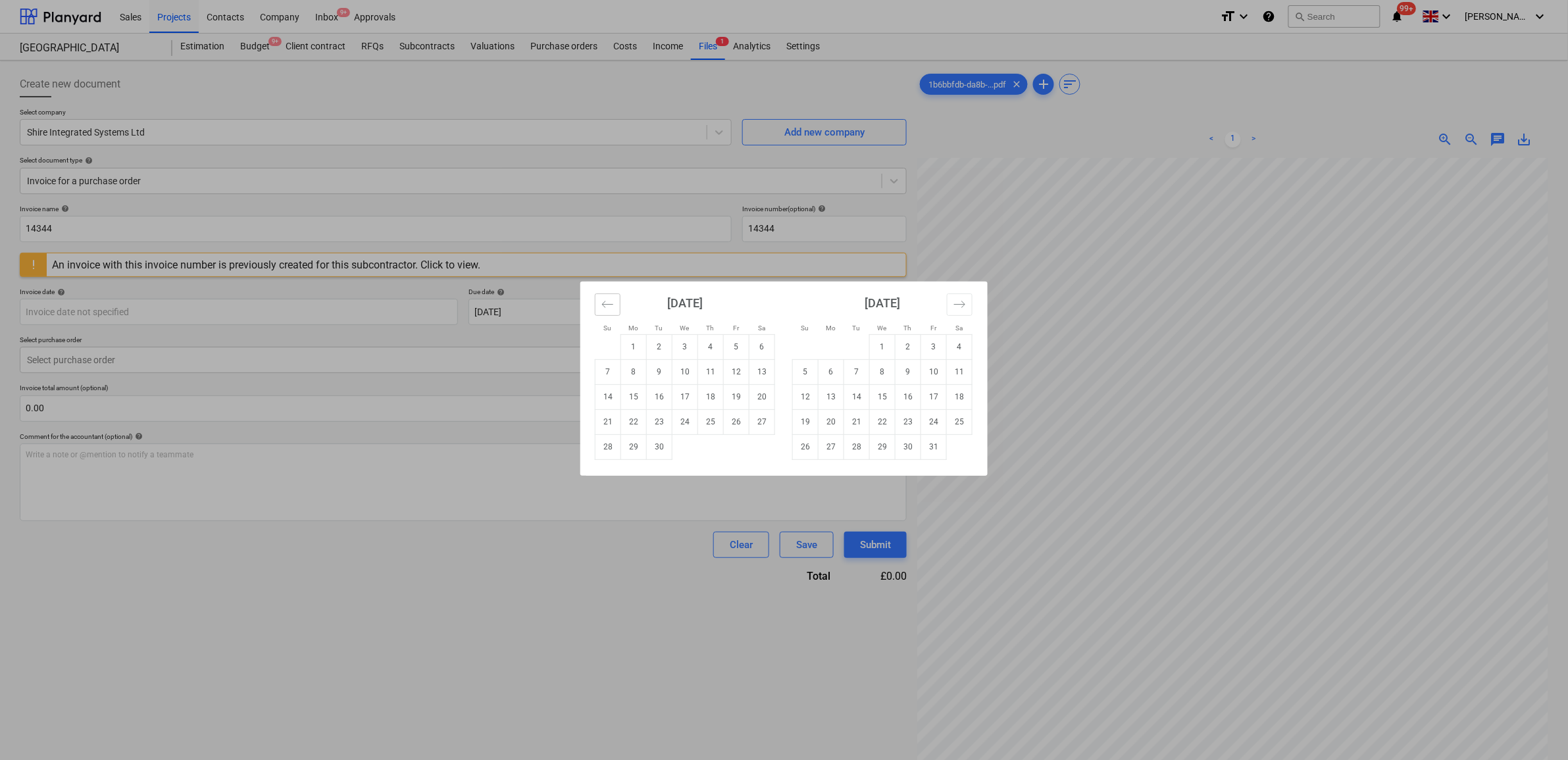
click at [603, 310] on icon "Move backward to switch to the previous month." at bounding box center [608, 305] width 12 height 12
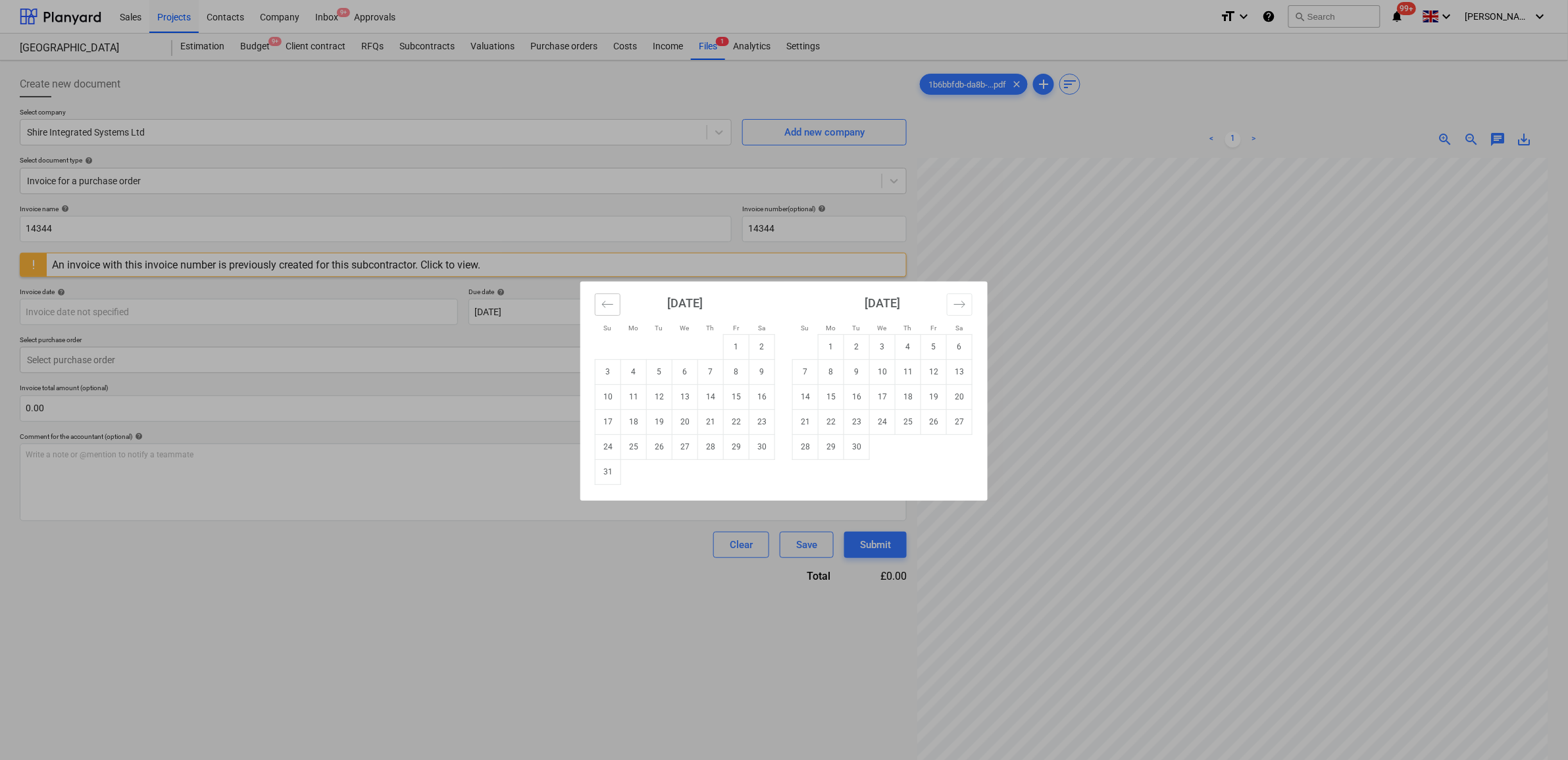
click at [603, 310] on icon "Move backward to switch to the previous month." at bounding box center [608, 305] width 12 height 12
click at [603, 311] on button "Move backward to switch to the previous month." at bounding box center [607, 305] width 26 height 22
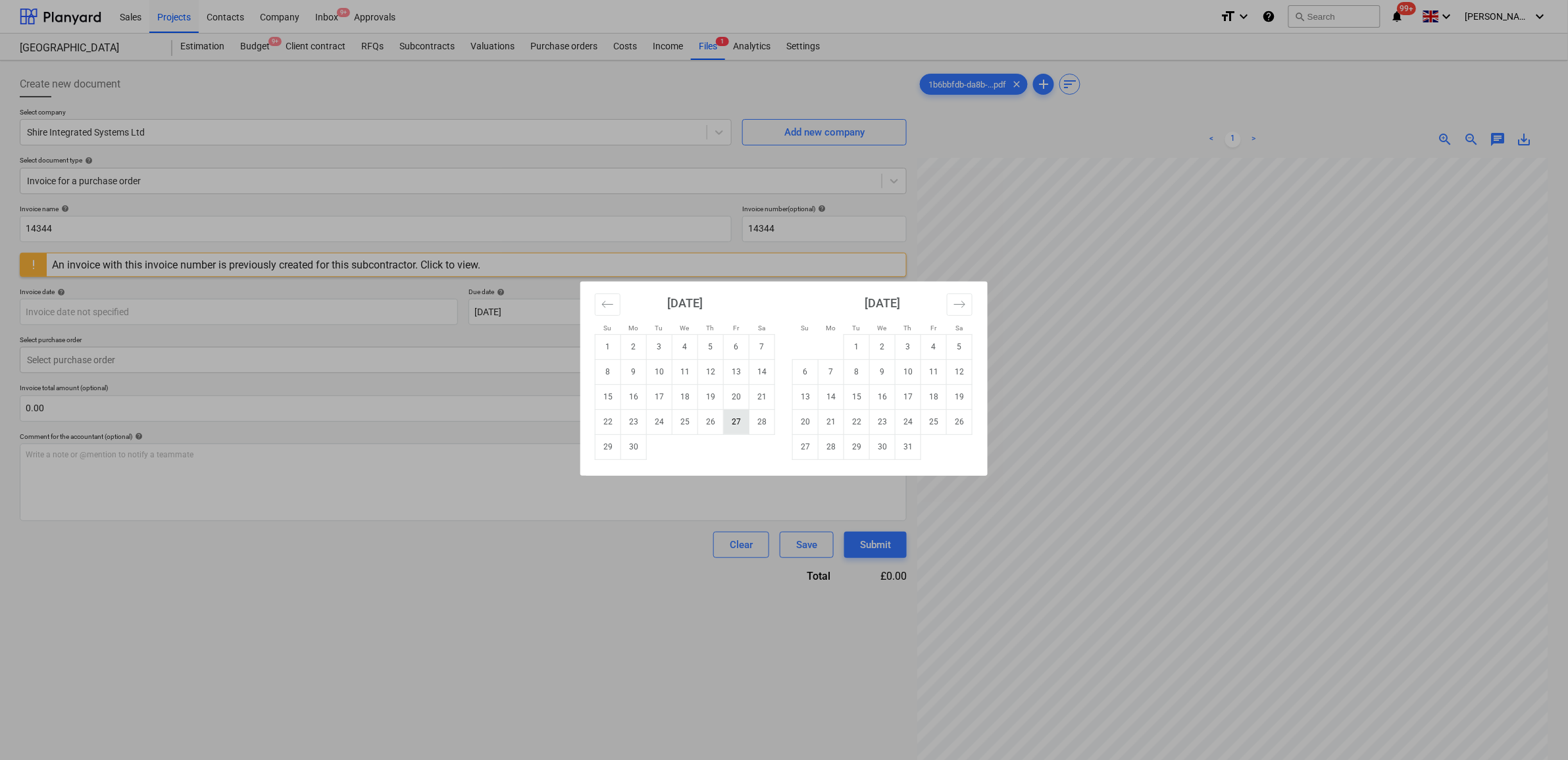
click at [729, 426] on td "27" at bounding box center [736, 422] width 26 height 25
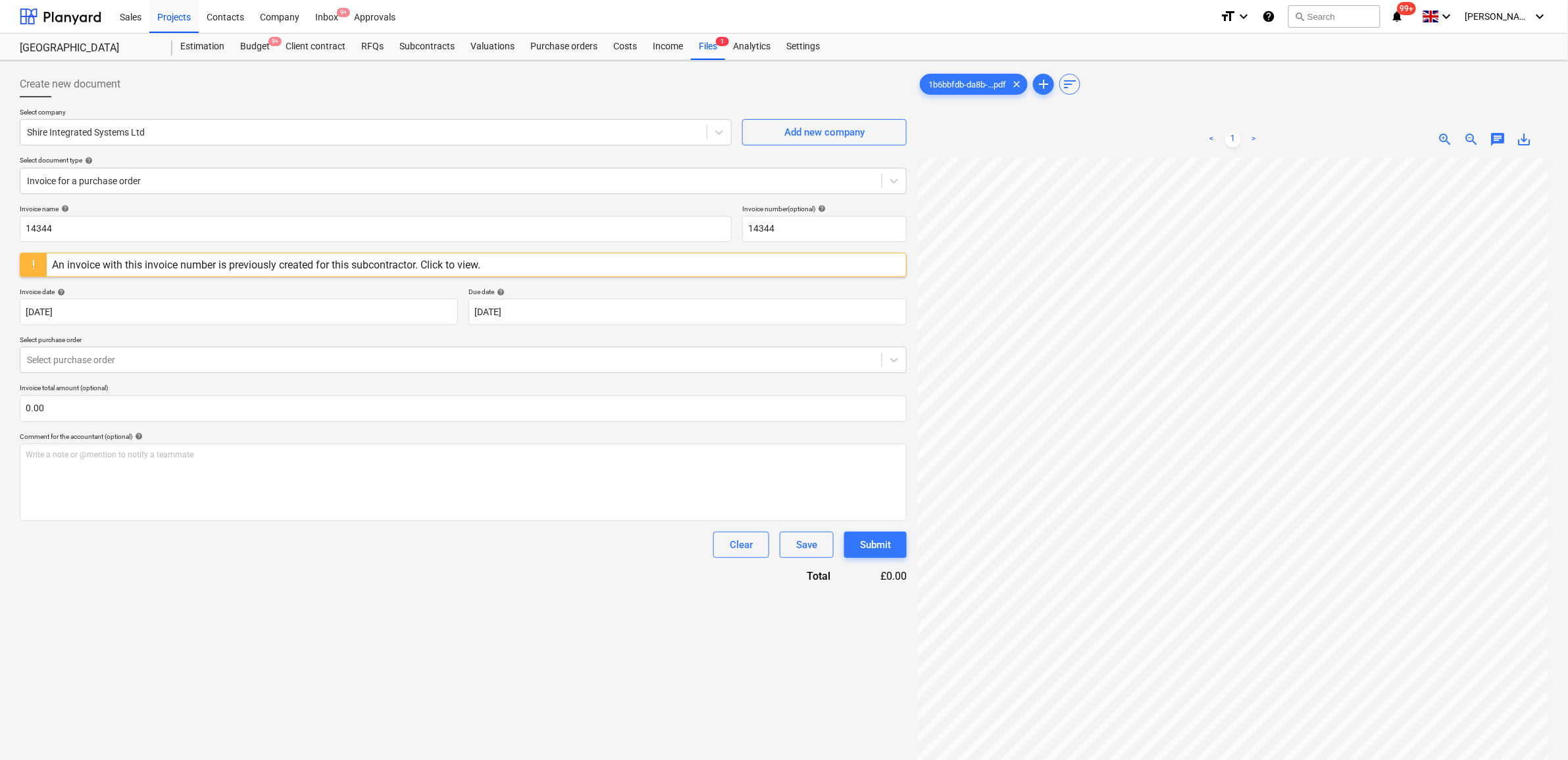
click at [423, 383] on div "Invoice name help 14344 Invoice number (optional) help 14344 An invoice with th…" at bounding box center [463, 394] width 887 height 379
click at [420, 368] on div "Select purchase order" at bounding box center [451, 360] width 861 height 19
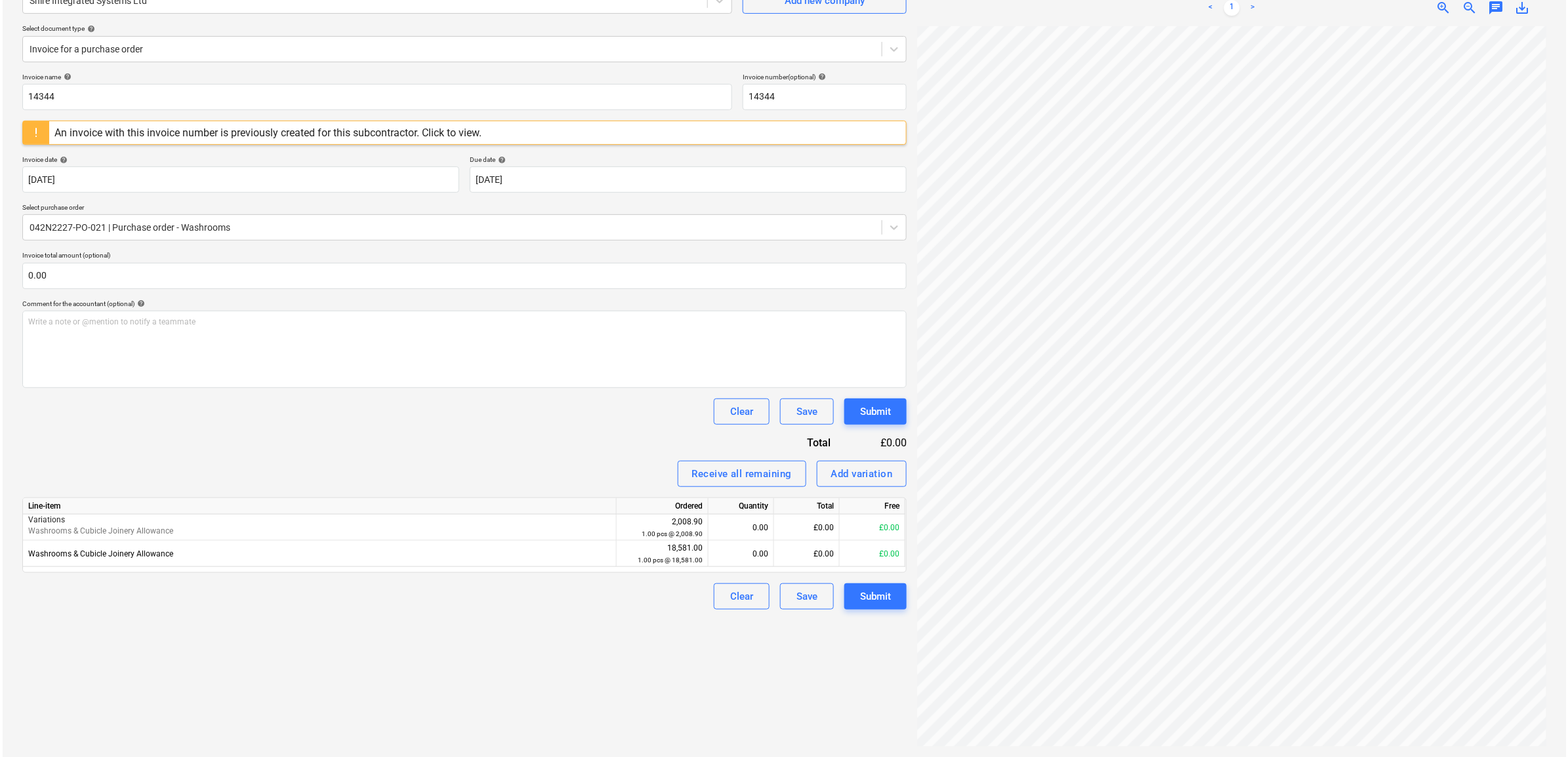
scroll to position [41, 32]
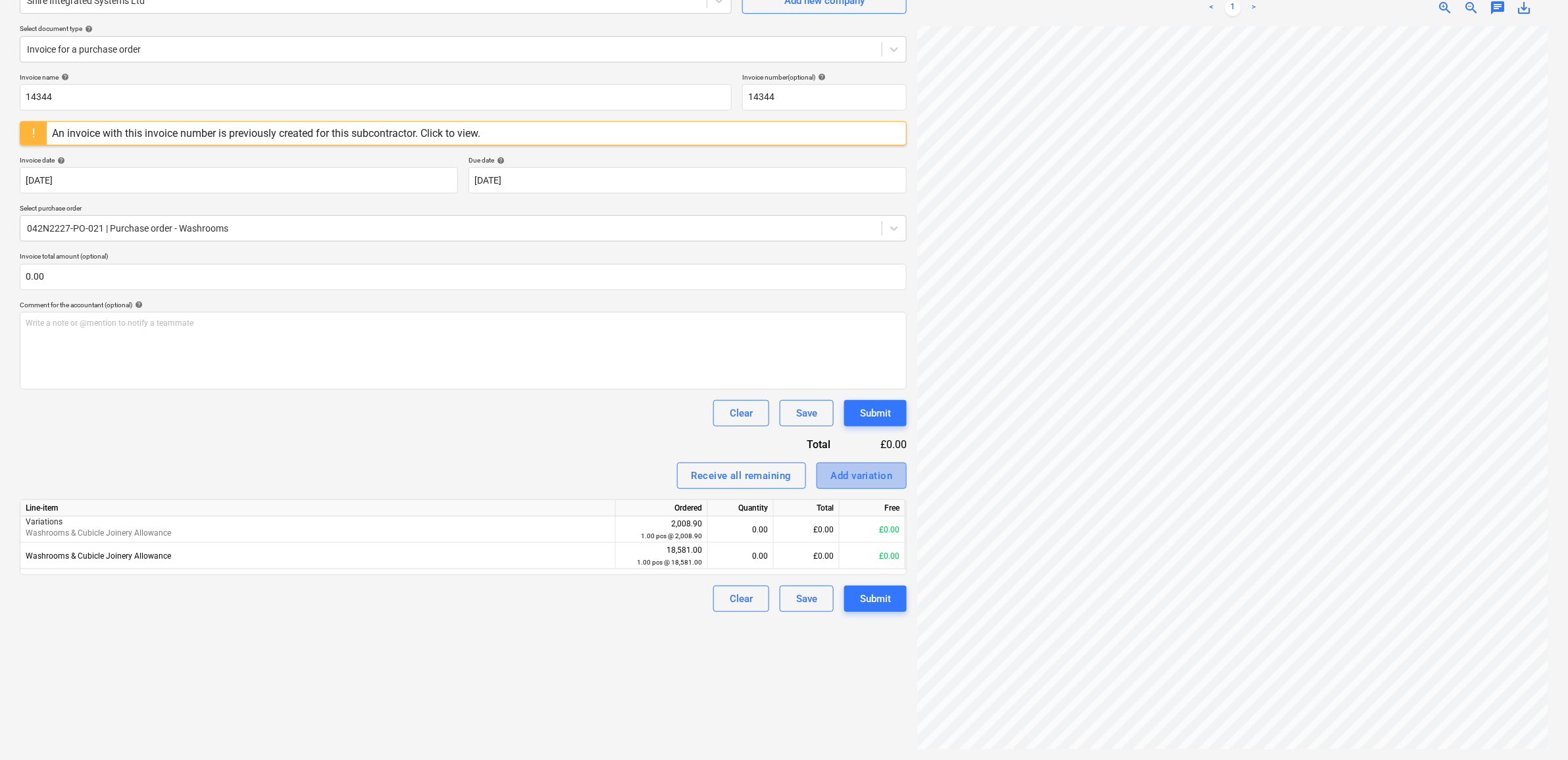
click at [863, 477] on div "Add variation" at bounding box center [862, 475] width 62 height 17
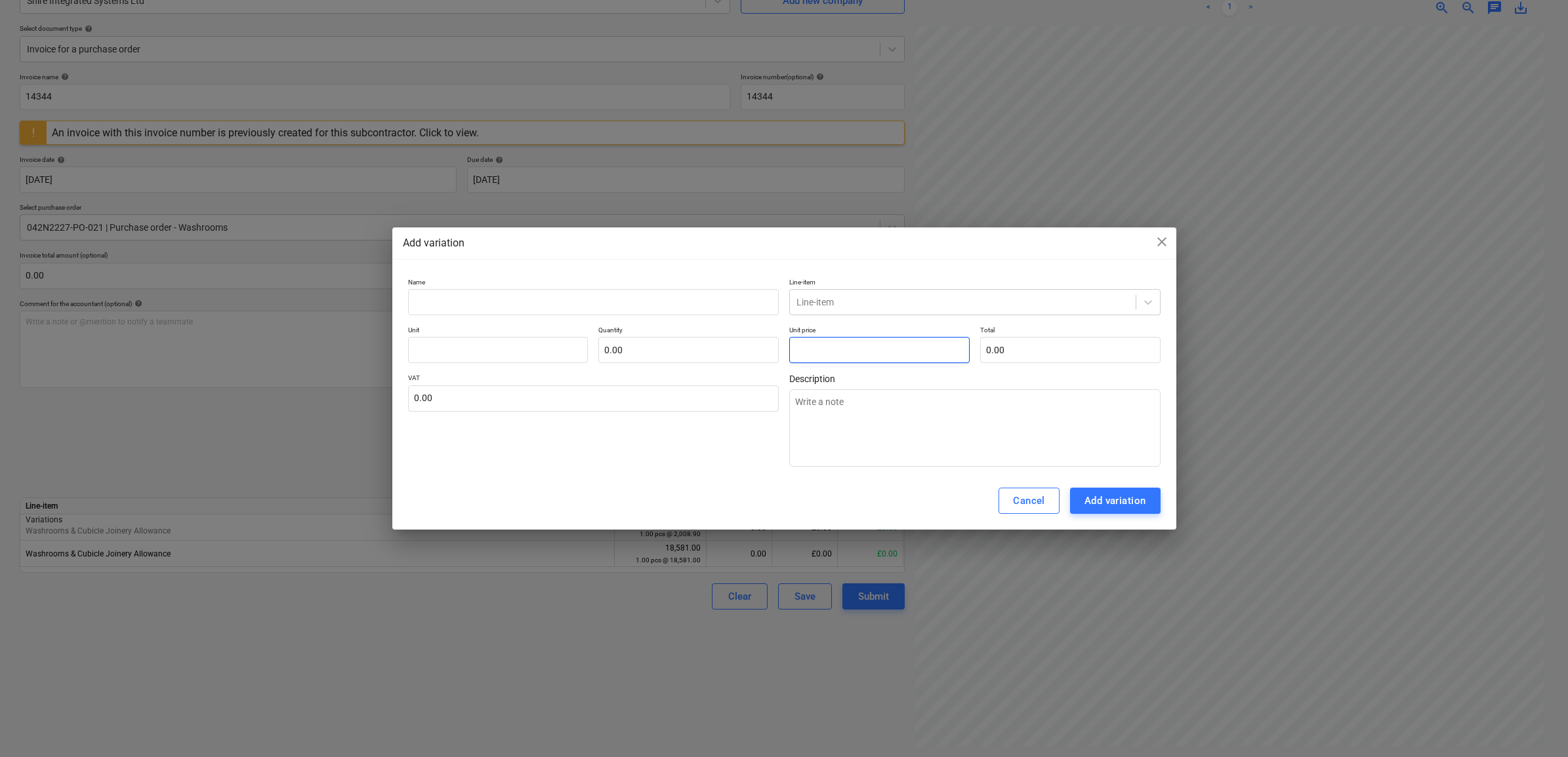
click at [830, 355] on input "text" at bounding box center [879, 350] width 180 height 26
drag, startPoint x: 610, startPoint y: 316, endPoint x: 611, endPoint y: 300, distance: 16.0
click at [610, 315] on div "Name Line-item Line-item Unit pcs Quantity 1.00 Unit price 2,958.88 Total 2,958…" at bounding box center [784, 372] width 753 height 189
click at [611, 300] on input "text" at bounding box center [594, 302] width 371 height 26
click at [882, 297] on div at bounding box center [963, 302] width 333 height 13
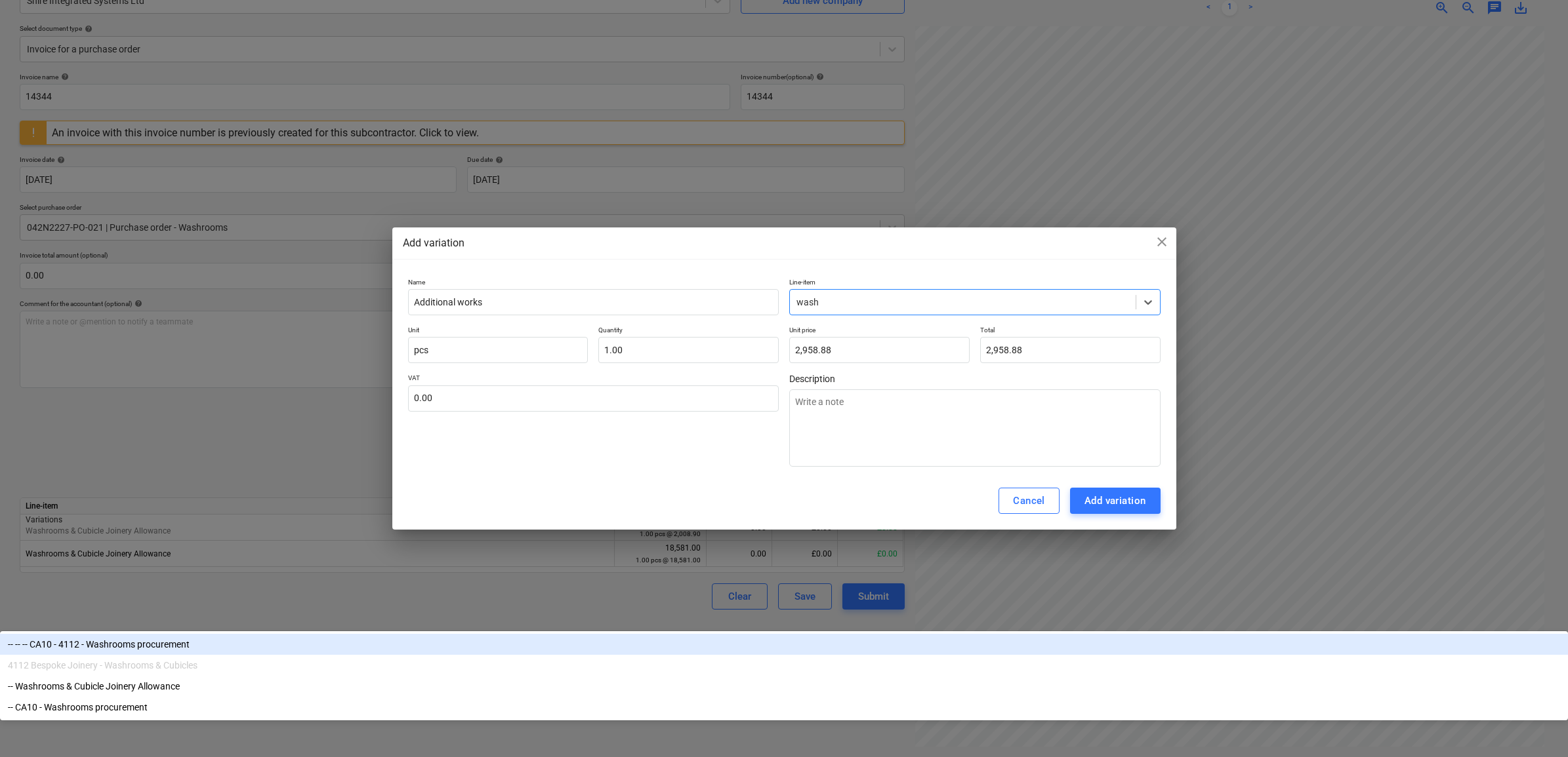
click at [899, 676] on div "-- Washrooms & Cubicle Joinery Allowance" at bounding box center [784, 686] width 1568 height 21
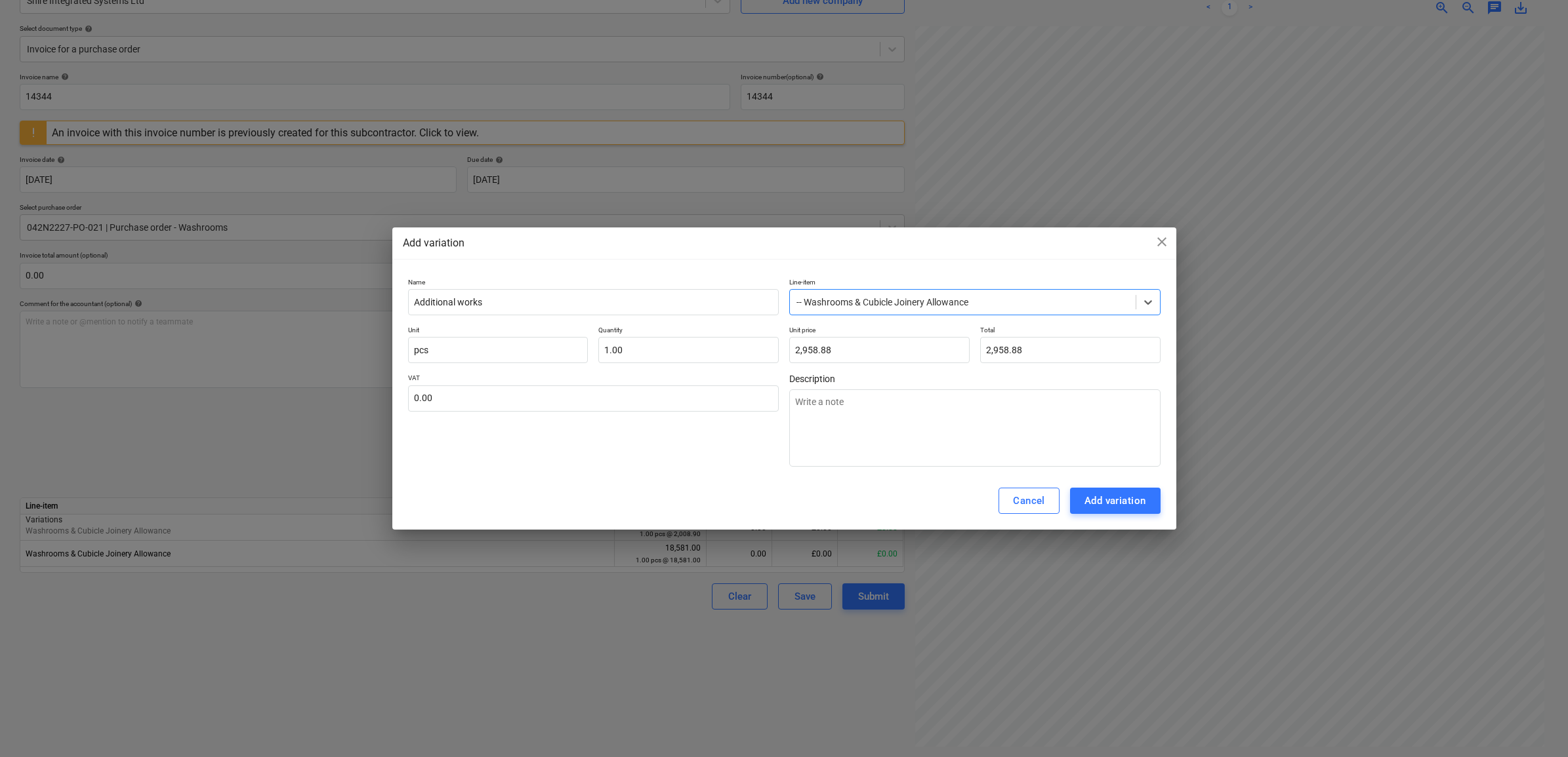
click at [712, 469] on div "Name Additional works Line-item option -- Washrooms & Cubicle Joinery Allowance…" at bounding box center [784, 372] width 784 height 200
click at [1107, 507] on div "Add variation" at bounding box center [1116, 501] width 62 height 17
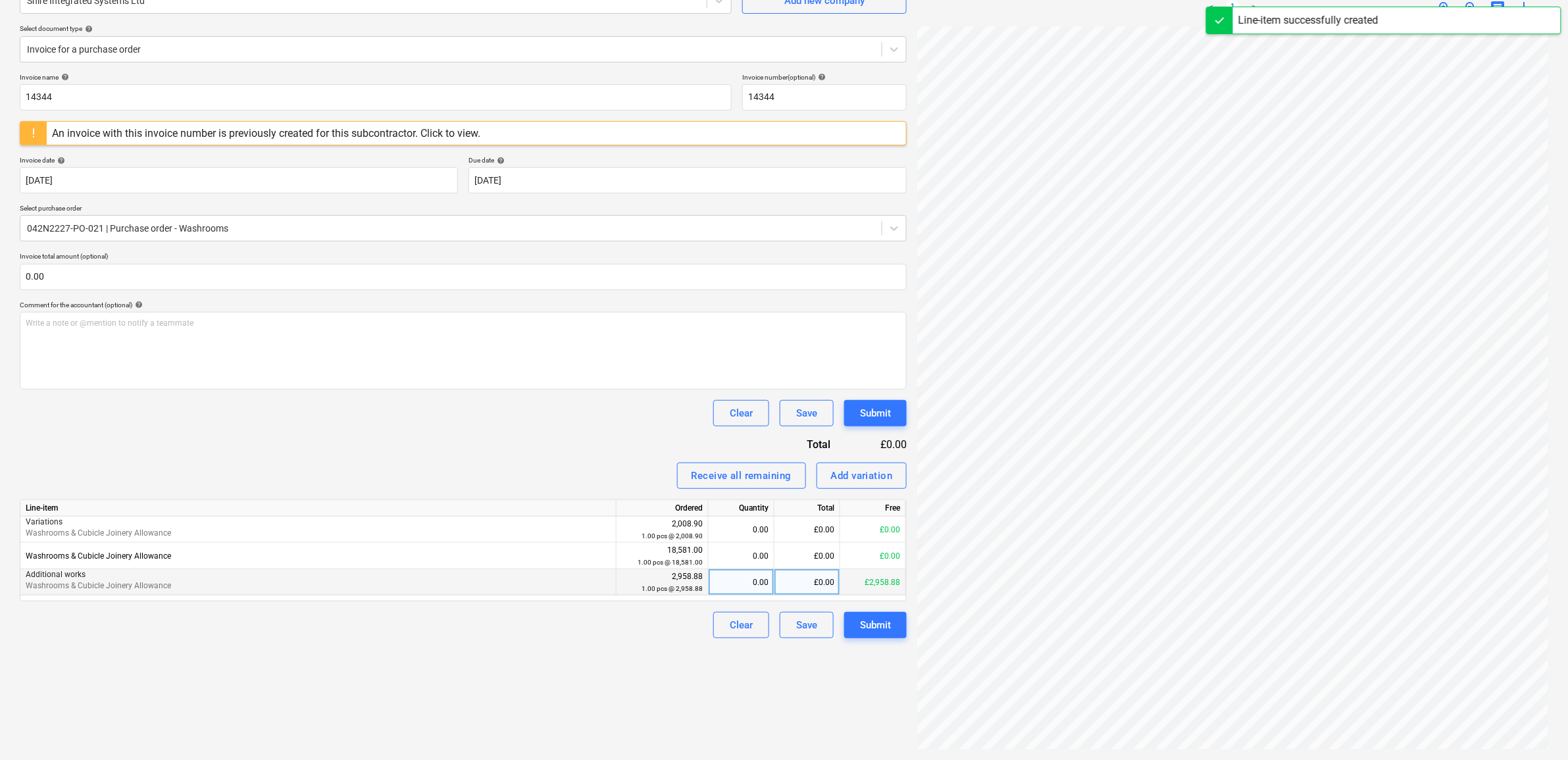
click at [821, 580] on div "£0.00" at bounding box center [807, 582] width 66 height 26
click at [341, 634] on div "Clear Save Submit" at bounding box center [463, 625] width 887 height 26
click at [889, 620] on div "Submit" at bounding box center [875, 625] width 31 height 17
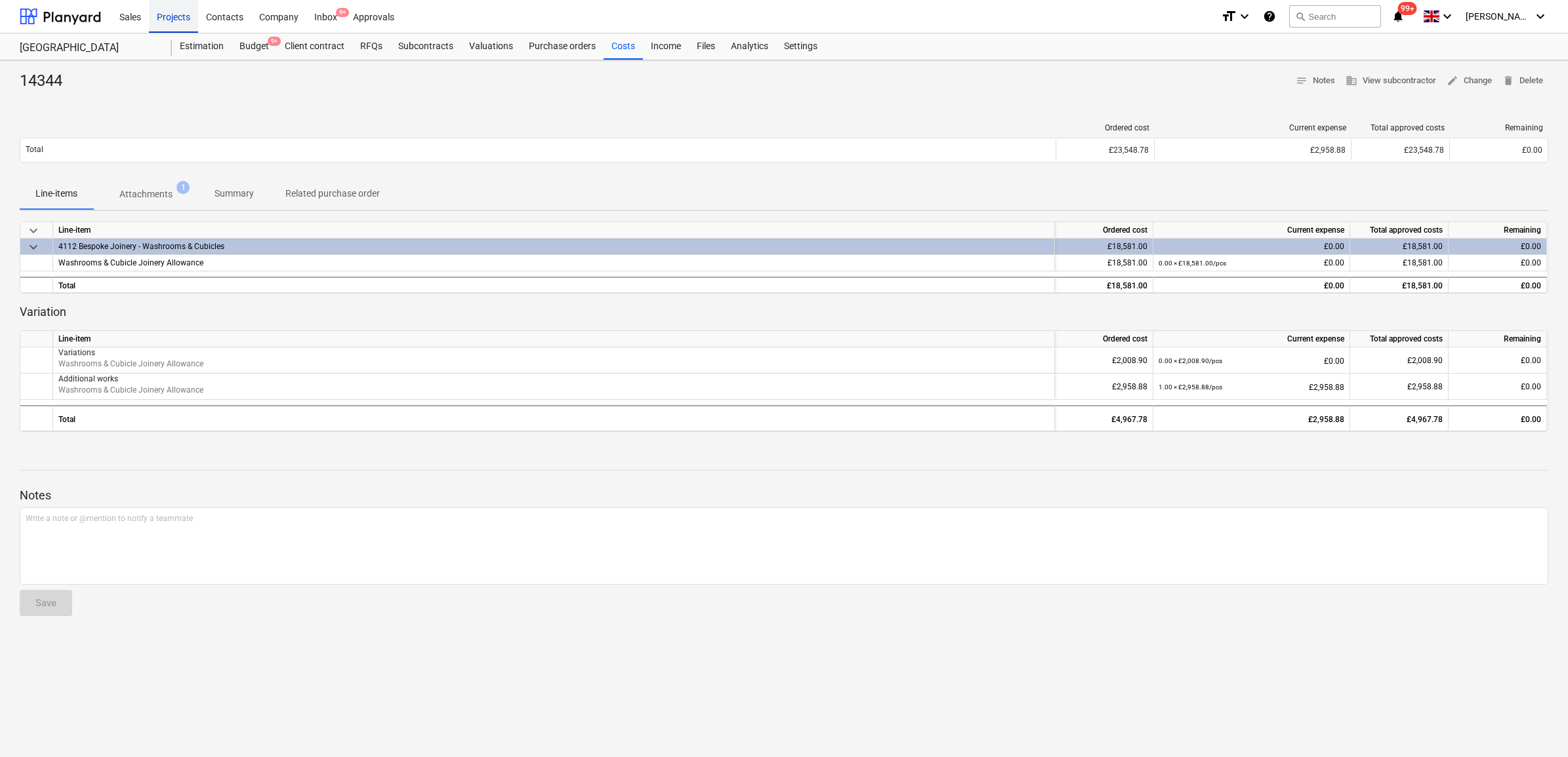
click at [171, 12] on div "Projects" at bounding box center [173, 16] width 49 height 34
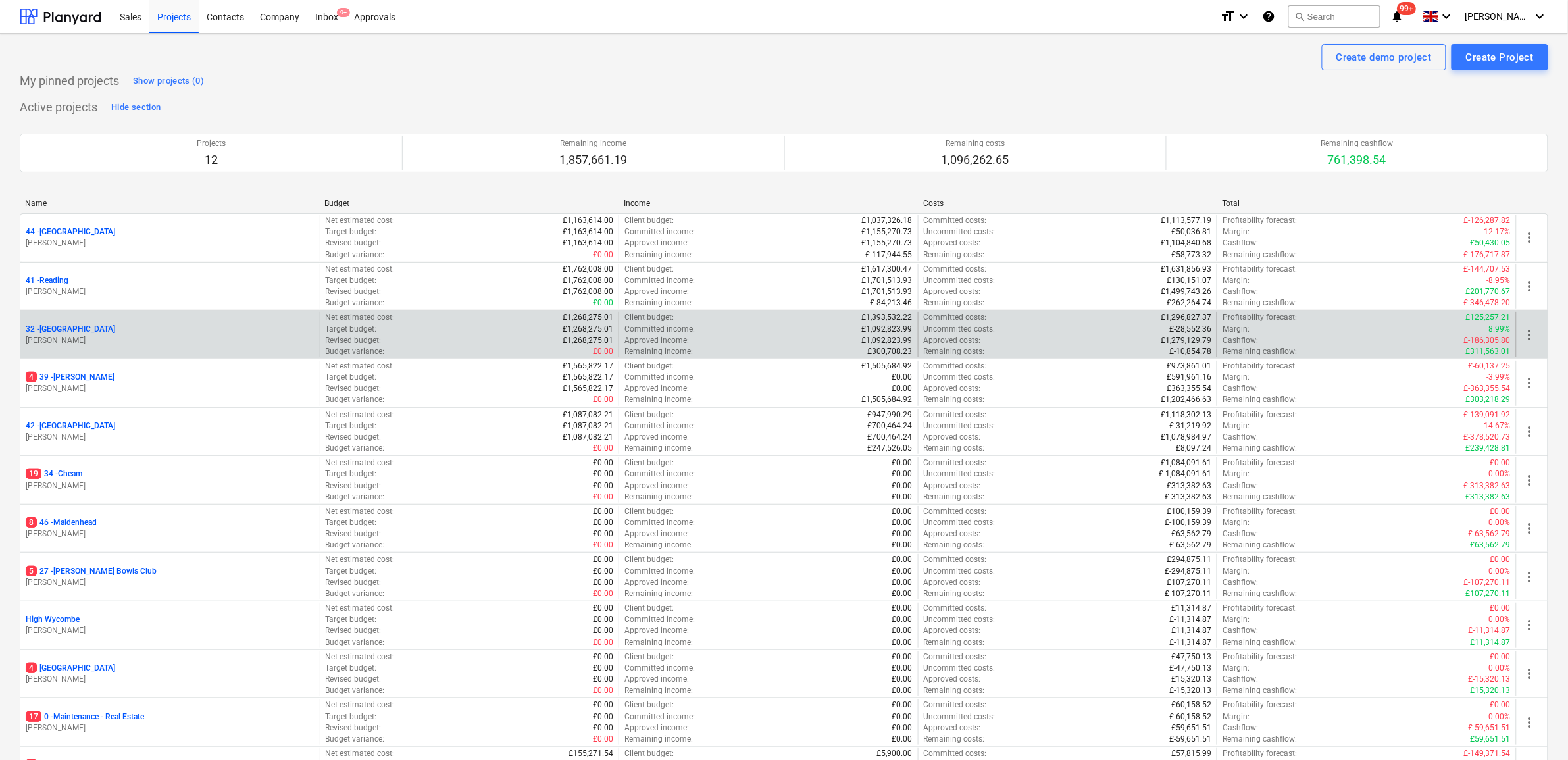
click at [77, 332] on p "32 - Twickenham" at bounding box center [70, 330] width 90 height 11
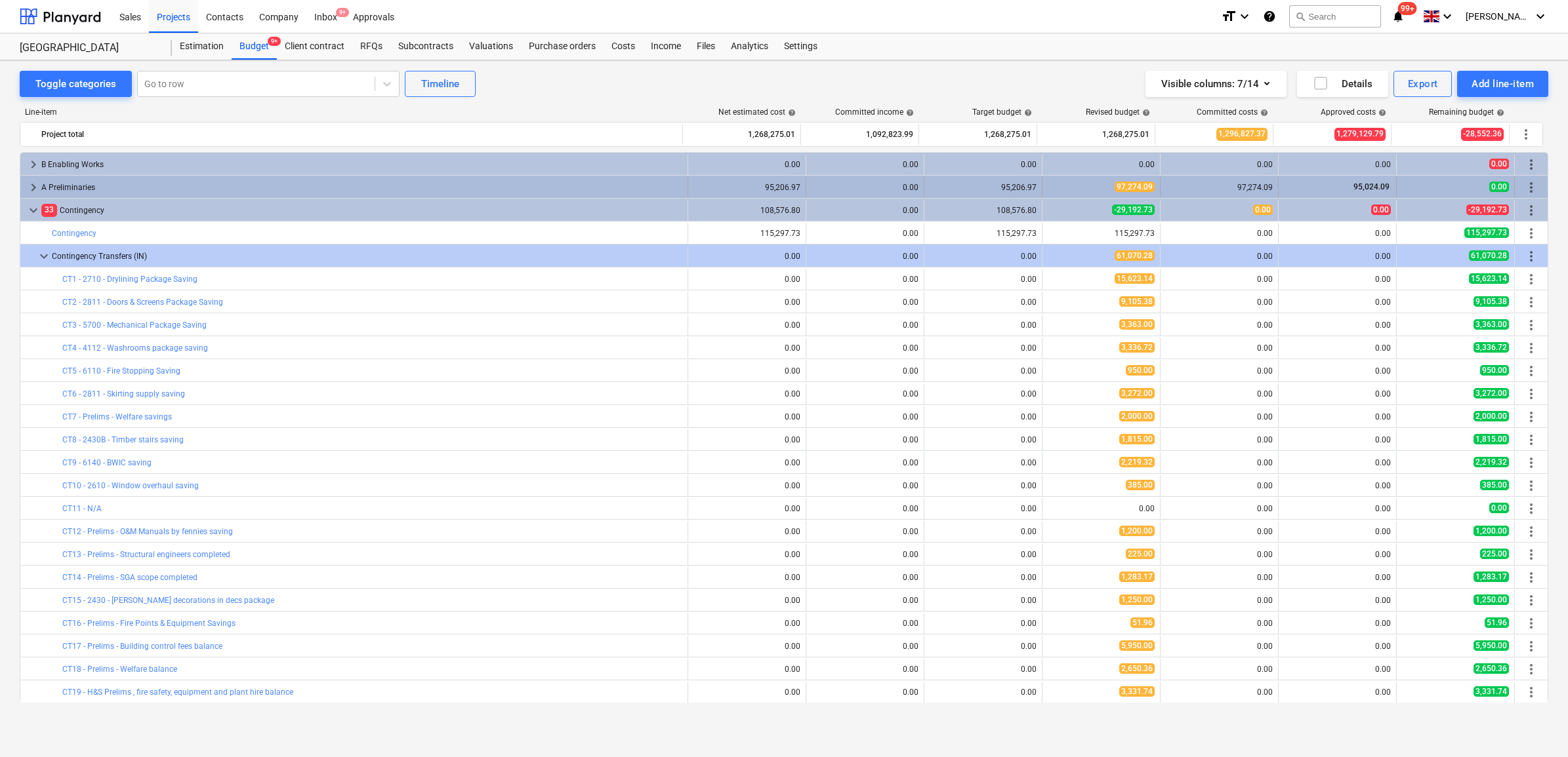
click at [34, 185] on span "keyboard_arrow_right" at bounding box center [33, 187] width 16 height 16
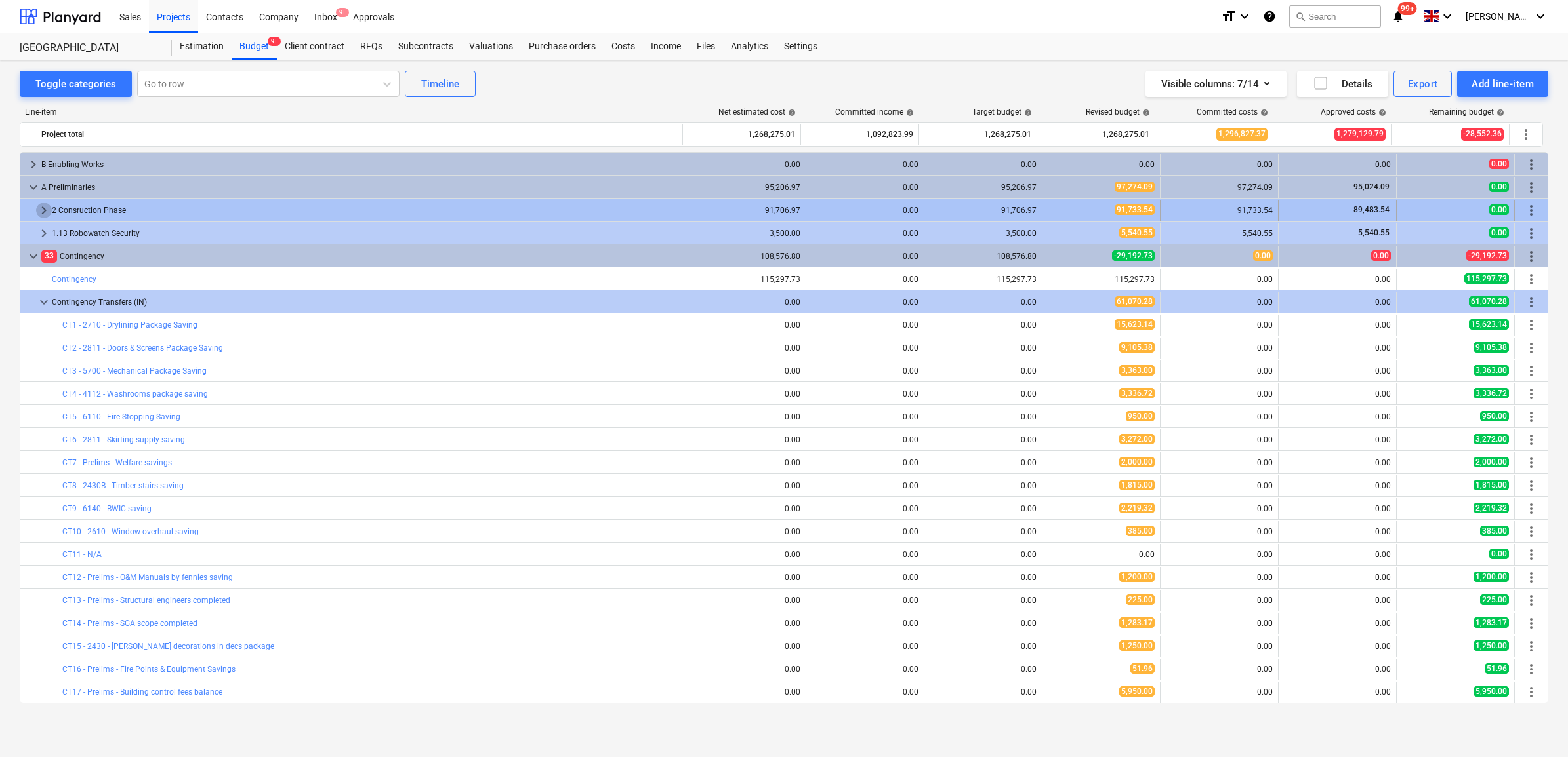
click at [45, 216] on span "keyboard_arrow_right" at bounding box center [43, 210] width 16 height 16
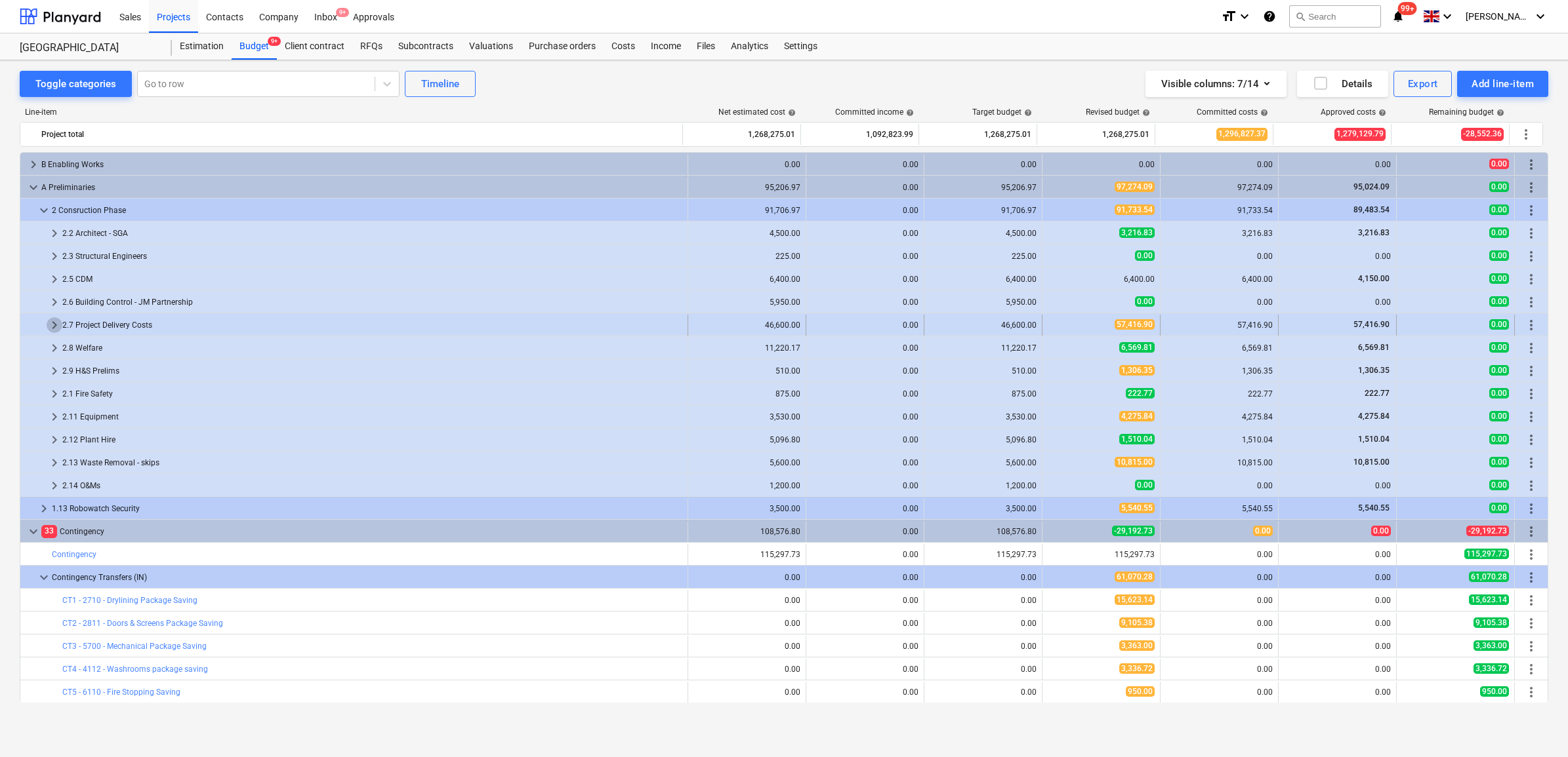
click at [56, 319] on span "keyboard_arrow_right" at bounding box center [54, 325] width 16 height 16
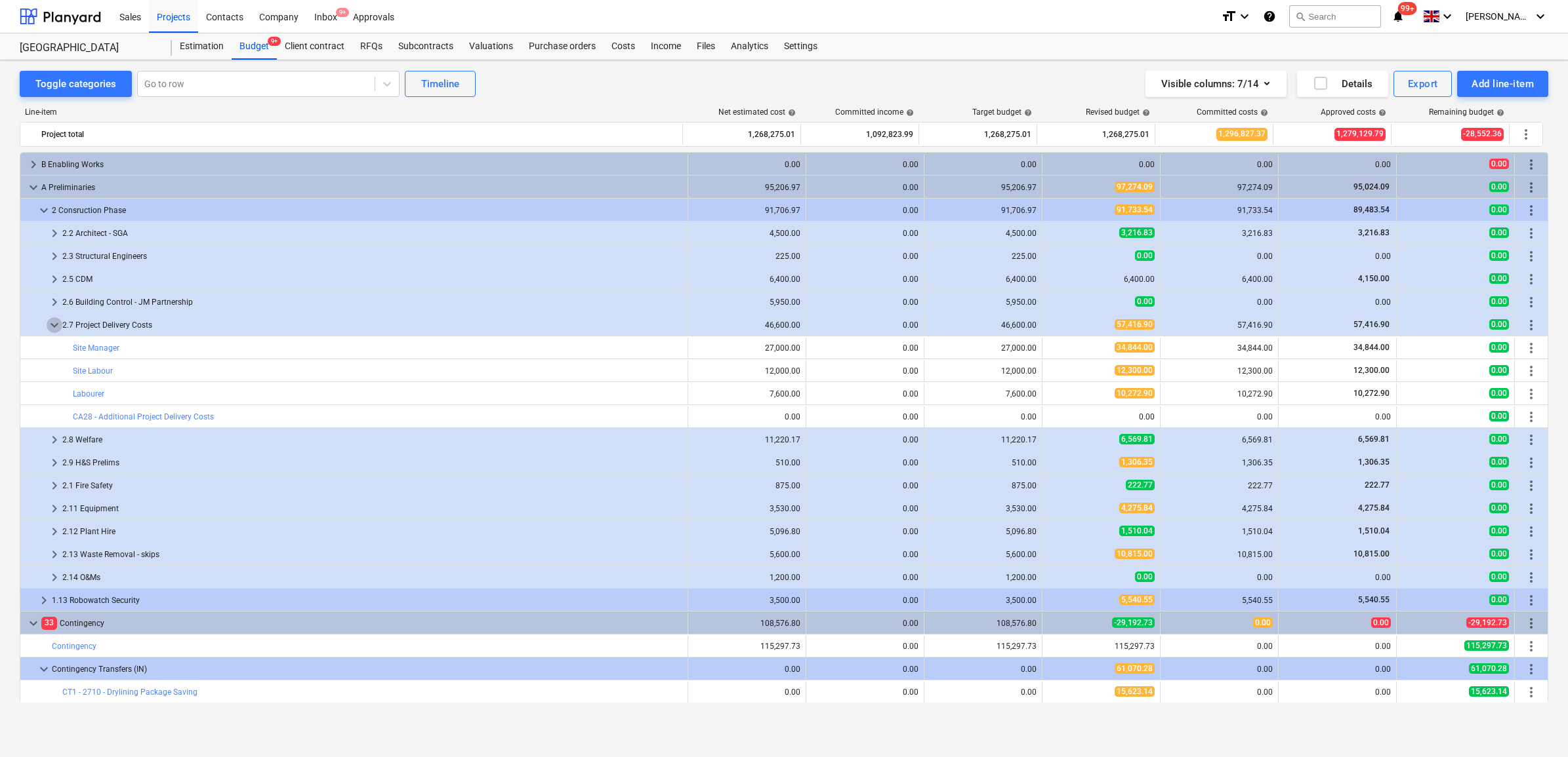
click at [56, 319] on span "keyboard_arrow_down" at bounding box center [54, 325] width 16 height 16
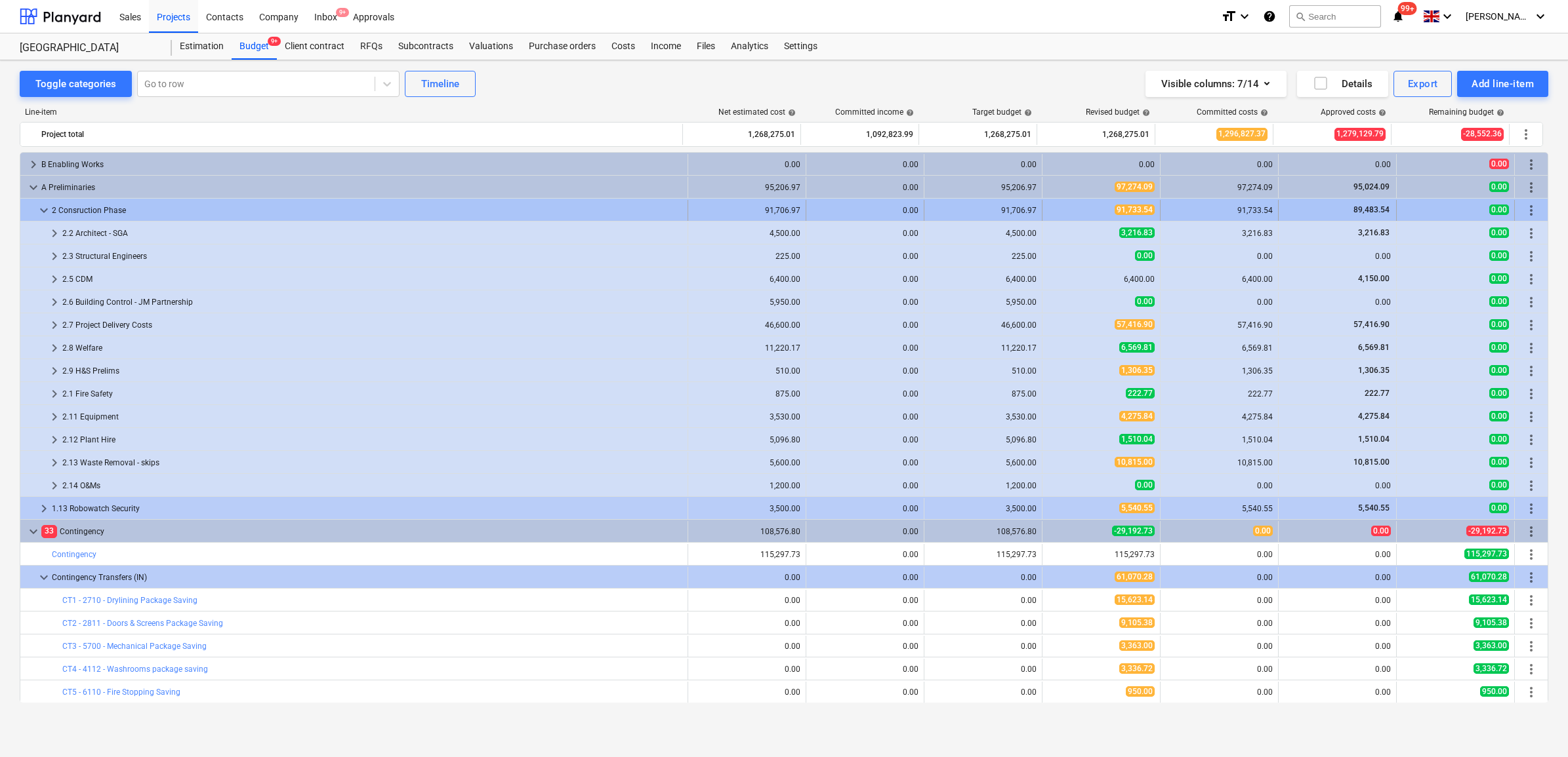
click at [1527, 210] on span "more_vert" at bounding box center [1531, 210] width 16 height 16
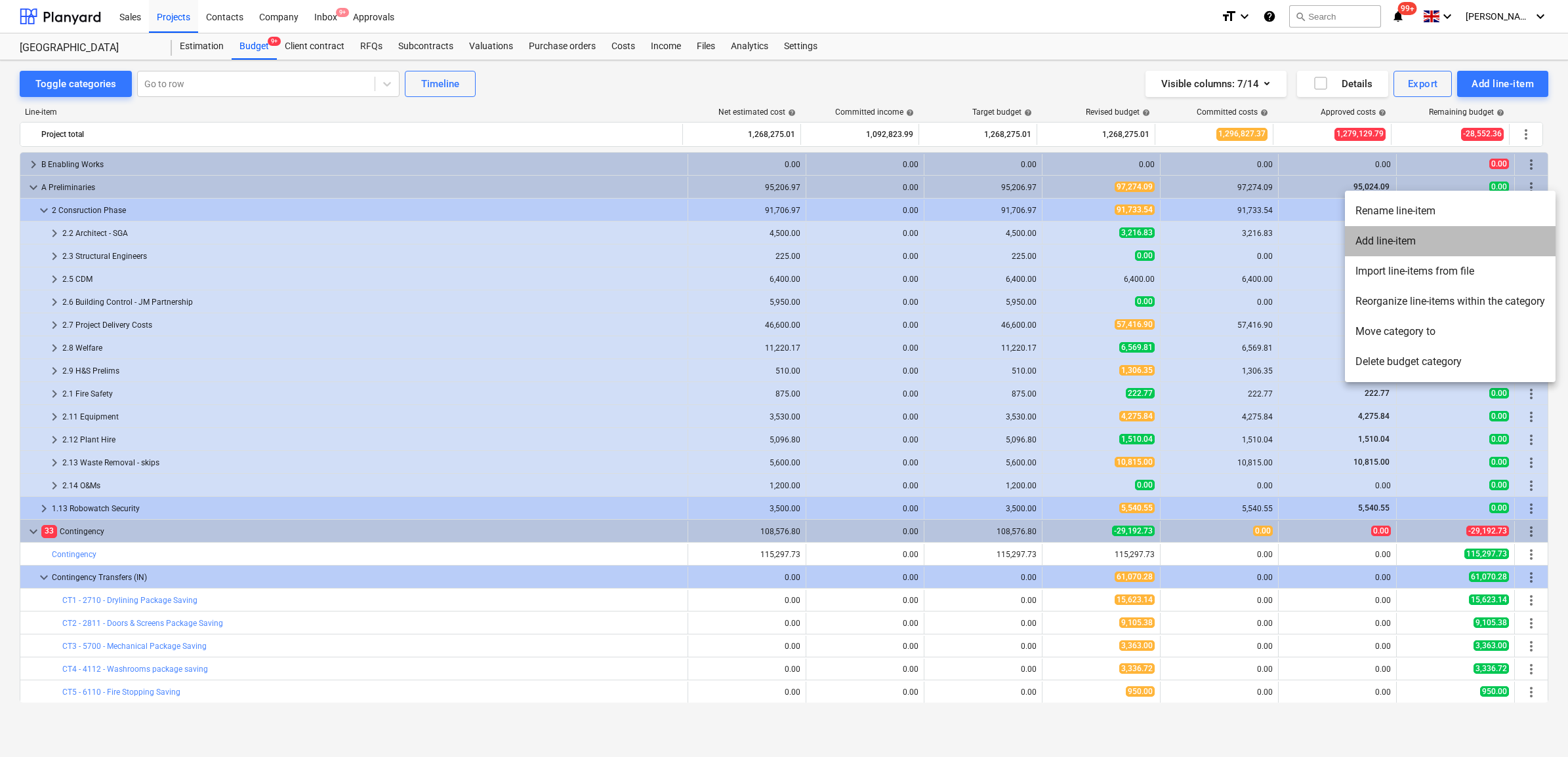
click at [1412, 238] on li "Add line-item" at bounding box center [1450, 242] width 211 height 30
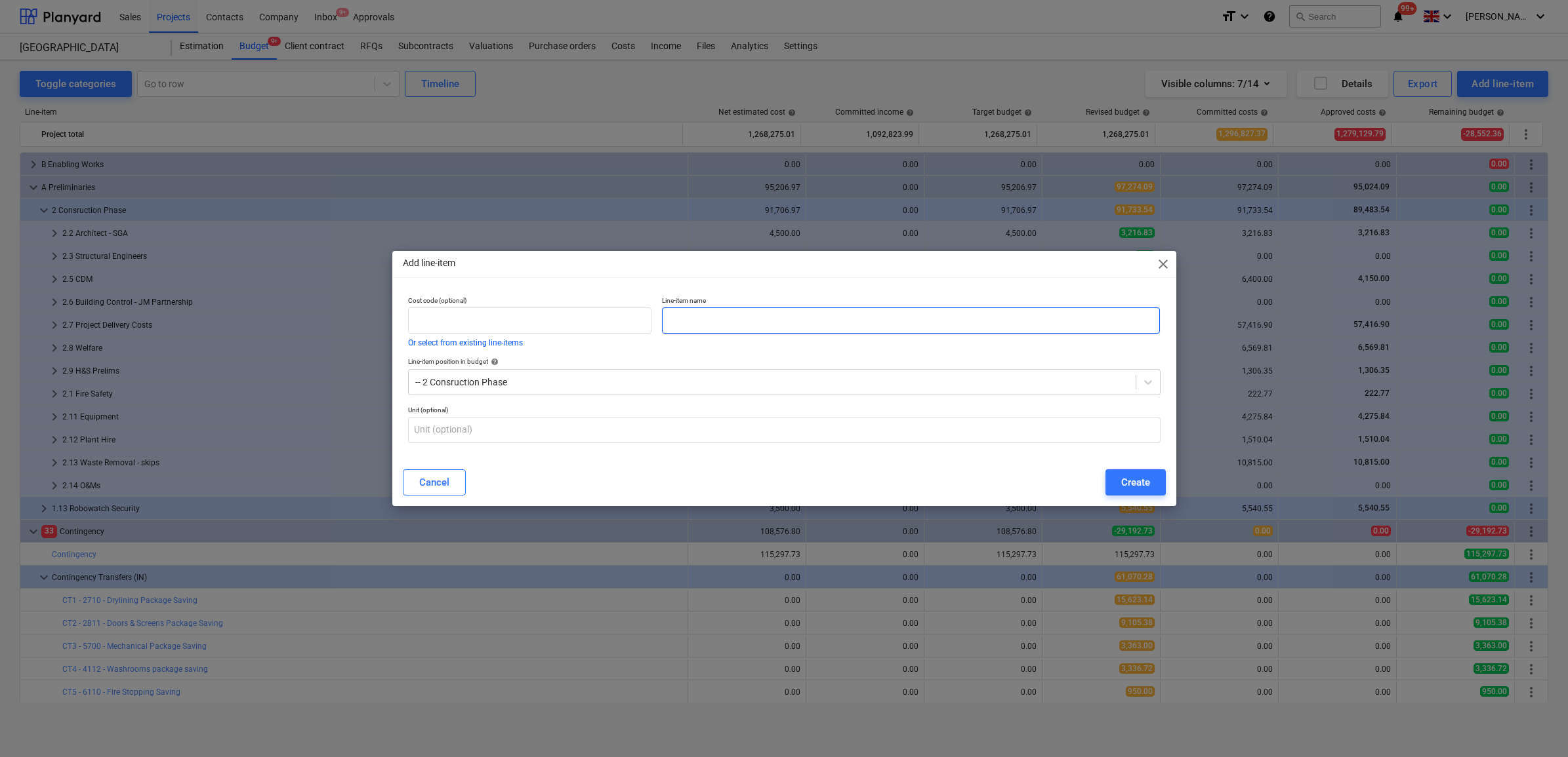
drag, startPoint x: 787, startPoint y: 330, endPoint x: 782, endPoint y: 337, distance: 8.6
click at [787, 332] on input "text" at bounding box center [910, 321] width 498 height 26
click at [1132, 480] on div "Create" at bounding box center [1136, 482] width 29 height 17
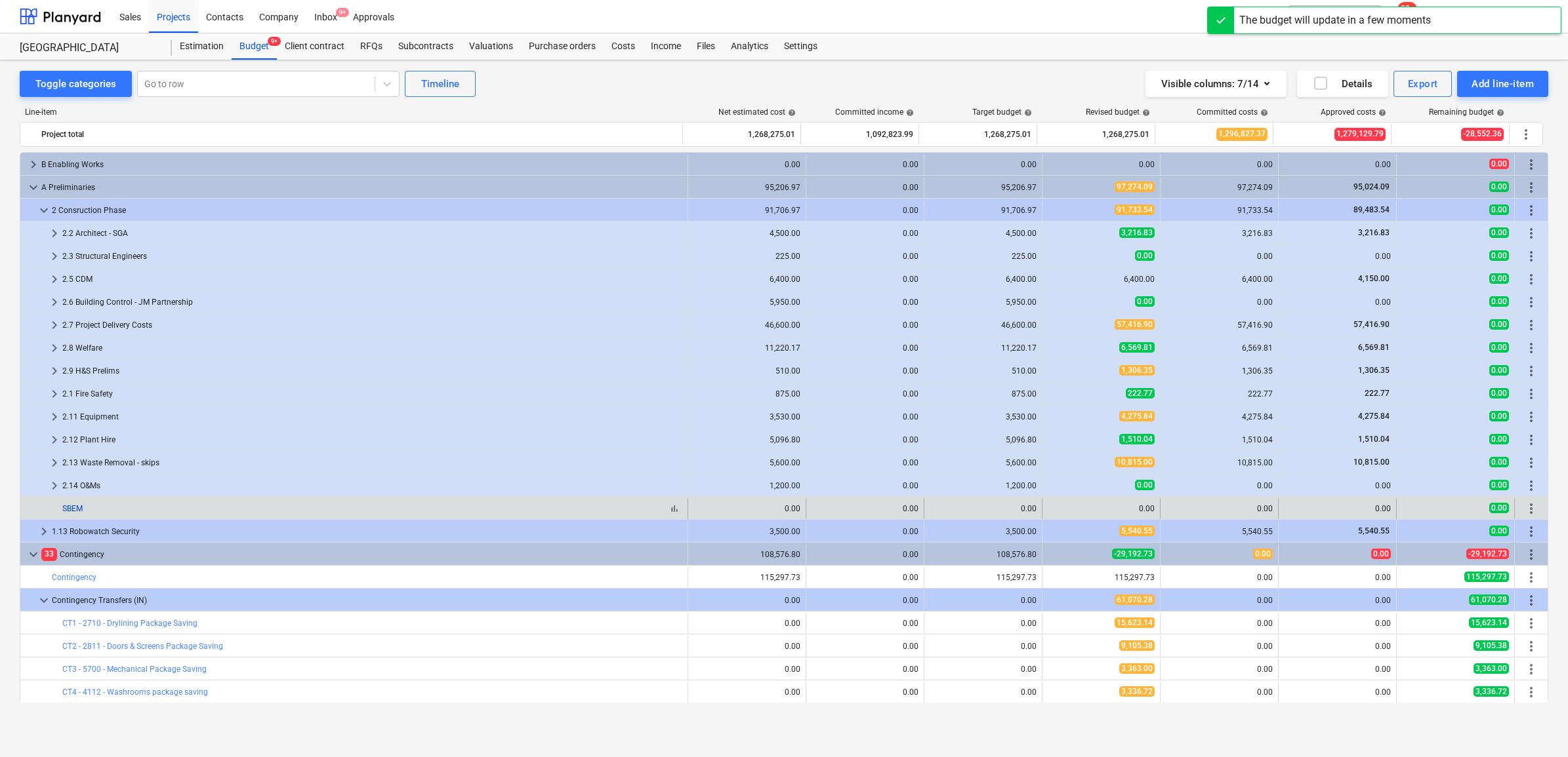
click at [70, 508] on link "SBEM" at bounding box center [73, 509] width 21 height 9
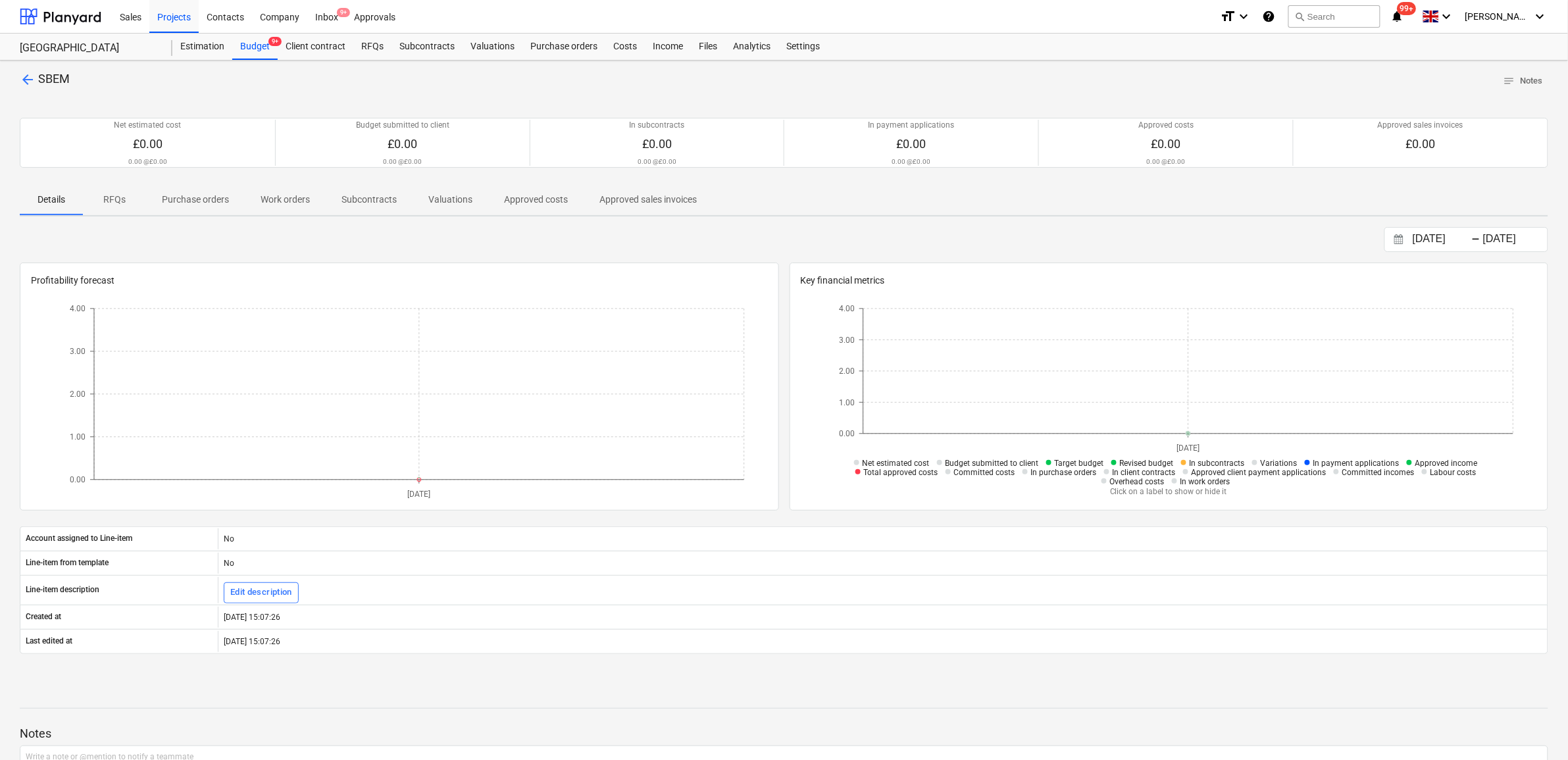
click at [198, 201] on p "Purchase orders" at bounding box center [195, 200] width 67 height 14
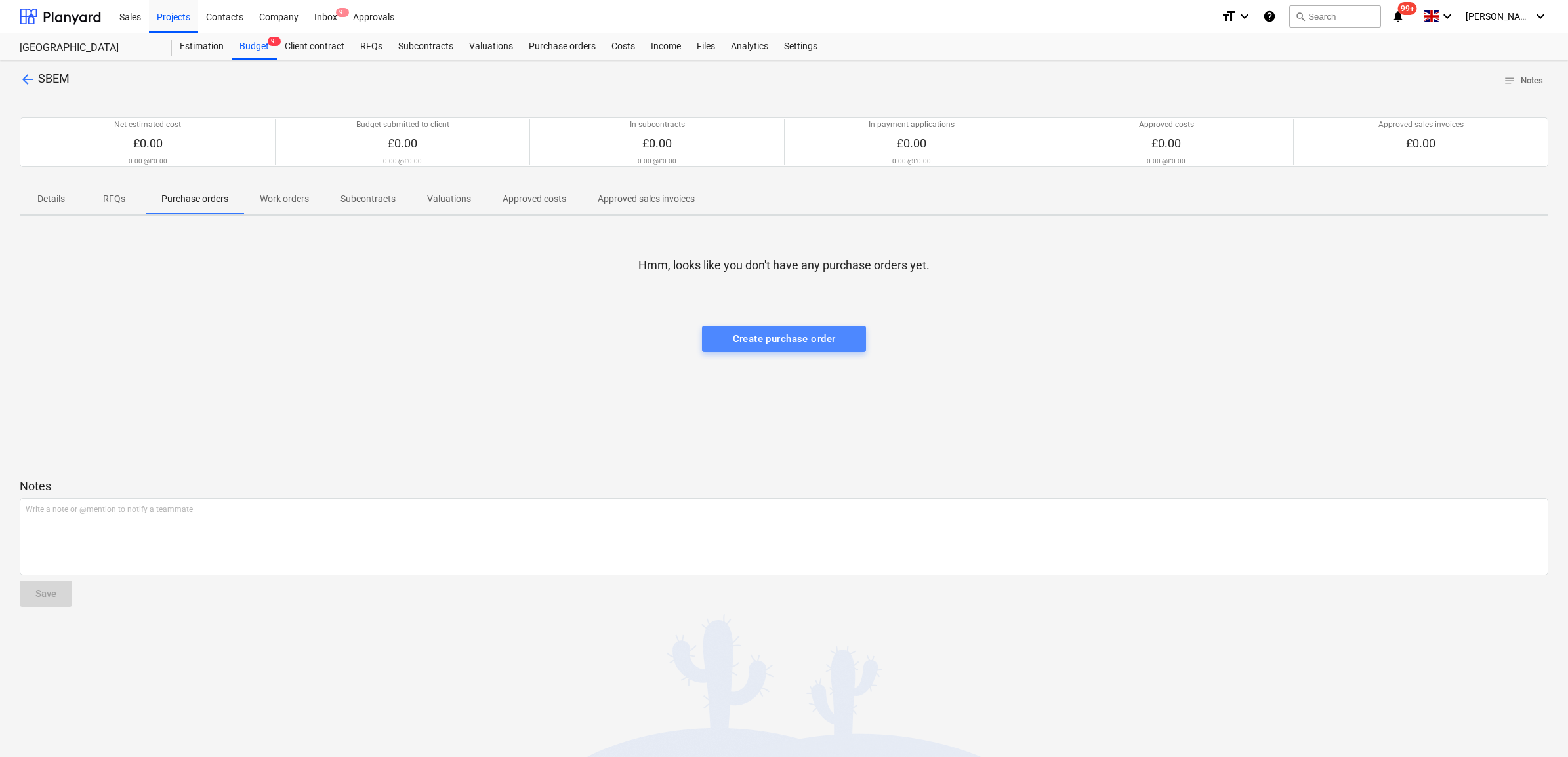
click at [794, 346] on div "Create purchase order" at bounding box center [784, 339] width 103 height 17
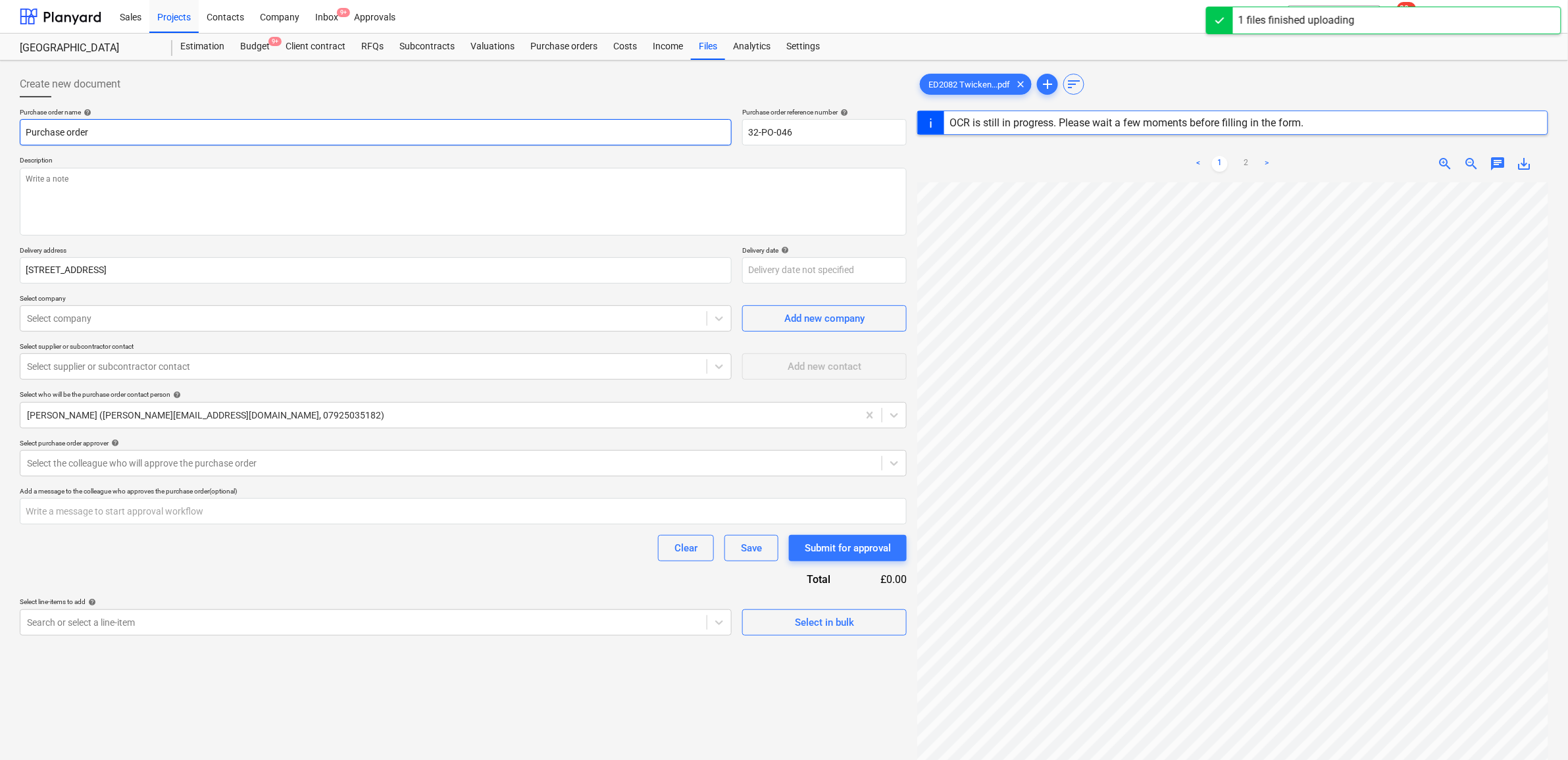
click at [271, 139] on input "Purchase order" at bounding box center [376, 132] width 712 height 26
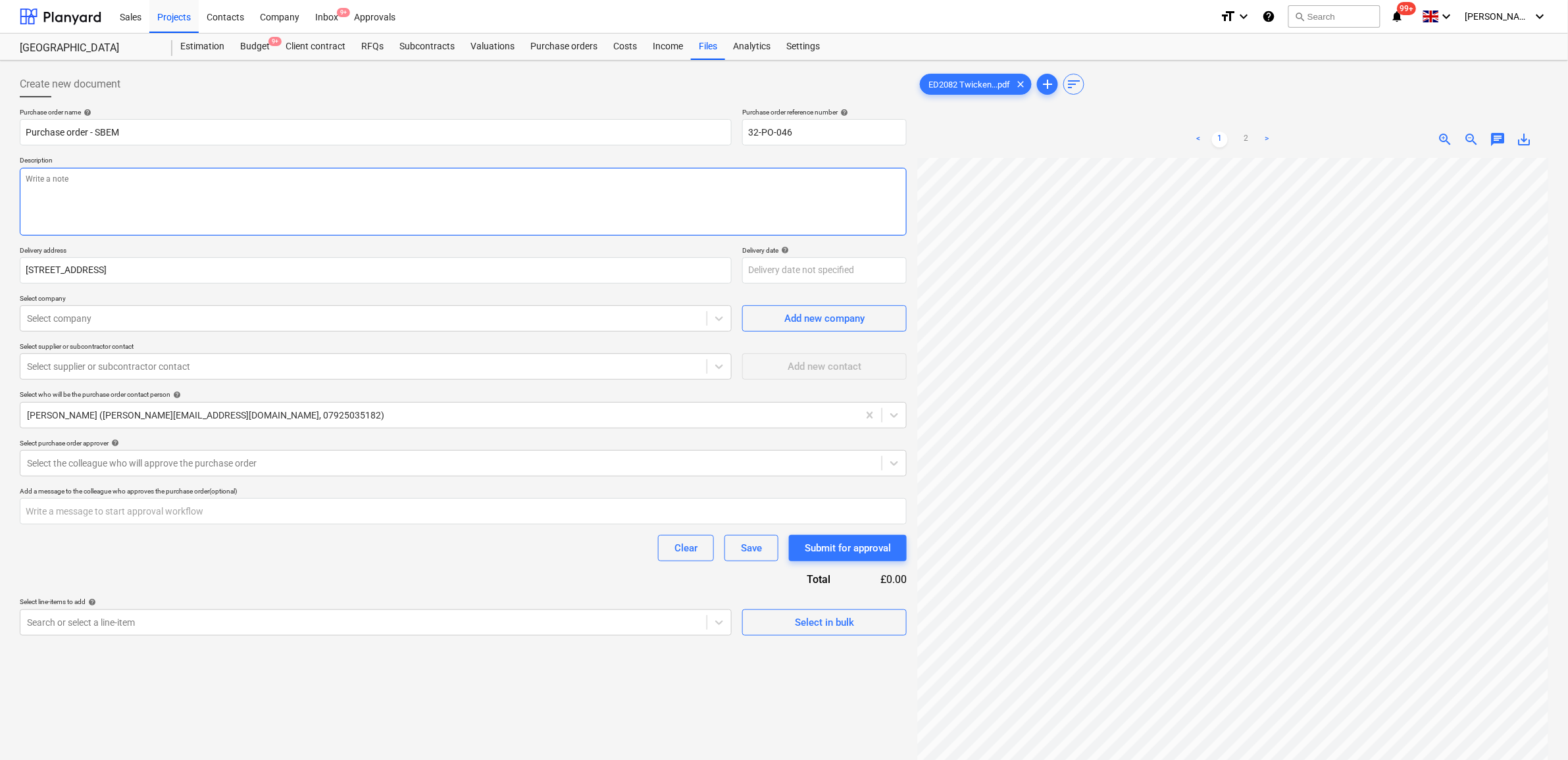
click at [350, 221] on textarea at bounding box center [463, 202] width 887 height 68
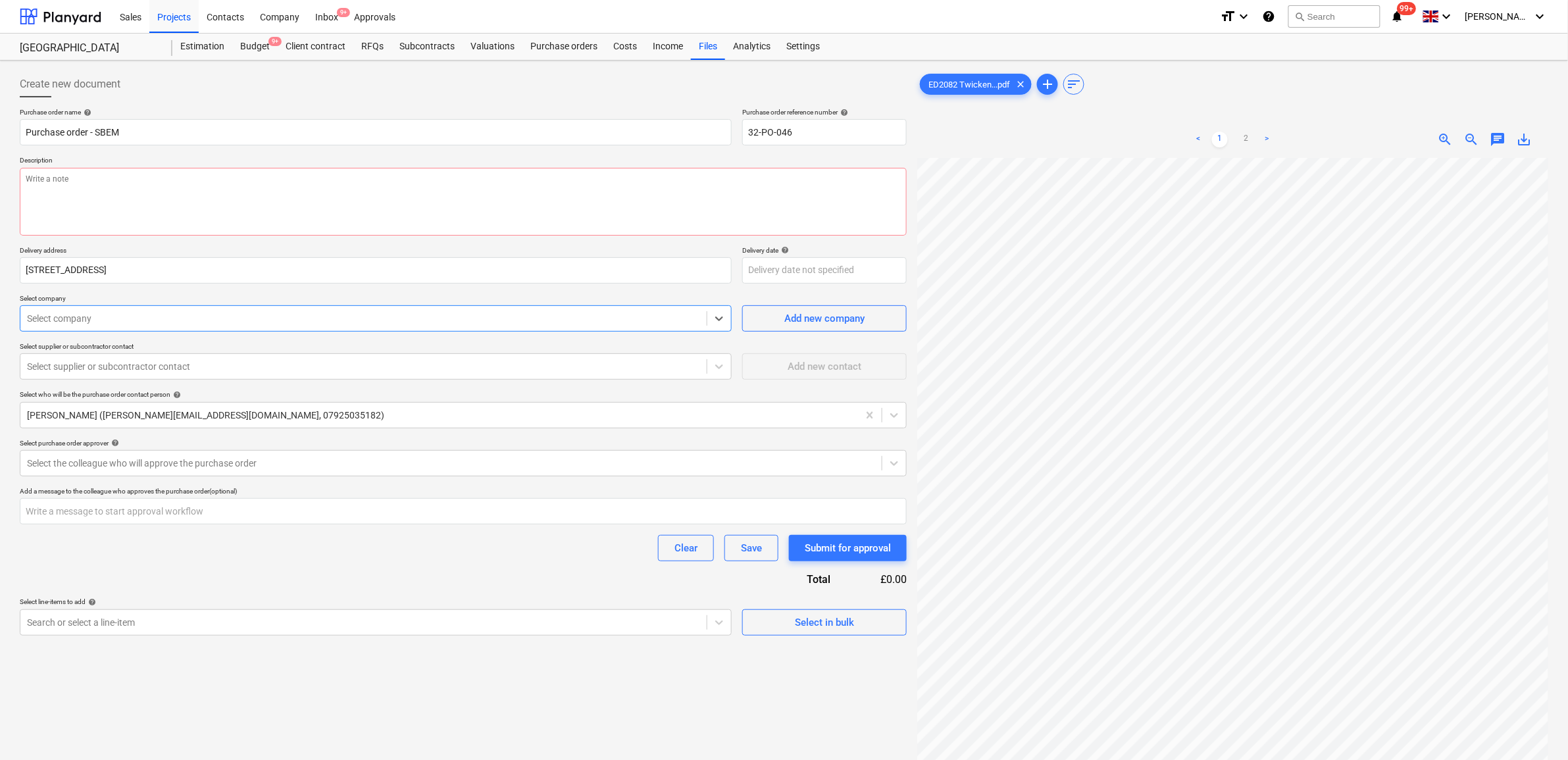
click at [249, 314] on div at bounding box center [363, 319] width 673 height 13
click at [814, 334] on div "Purchase order name help Purchase order - SBEM Purchase order reference number …" at bounding box center [463, 372] width 887 height 528
click at [814, 325] on div "Add new company" at bounding box center [825, 319] width 80 height 17
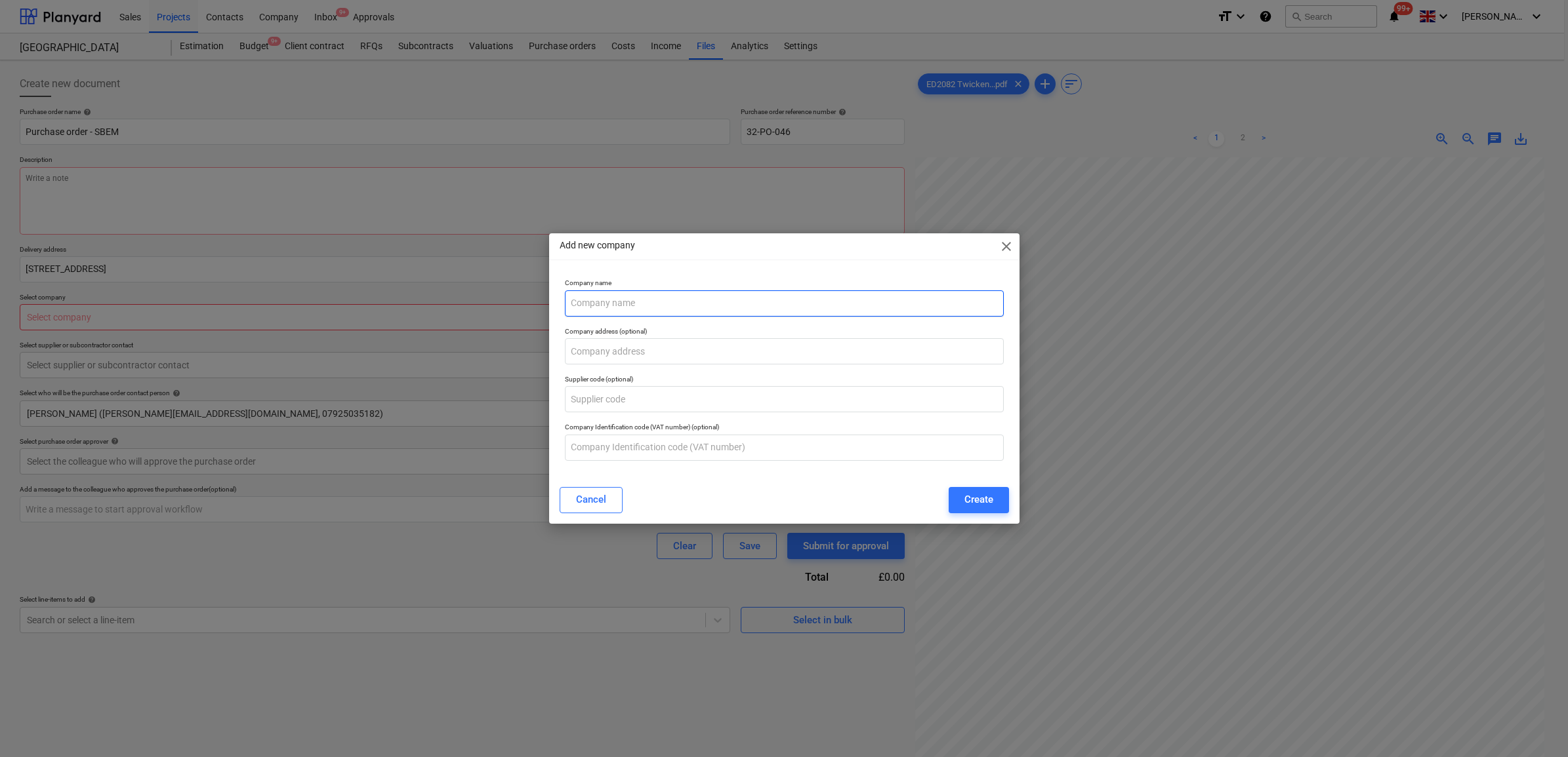
click at [654, 312] on input "text" at bounding box center [784, 303] width 439 height 26
click at [667, 325] on div "Company address (optional)" at bounding box center [784, 346] width 450 height 48
click at [762, 314] on input "[PERSON_NAME]" at bounding box center [784, 303] width 439 height 26
click at [971, 493] on div "Create" at bounding box center [979, 500] width 29 height 17
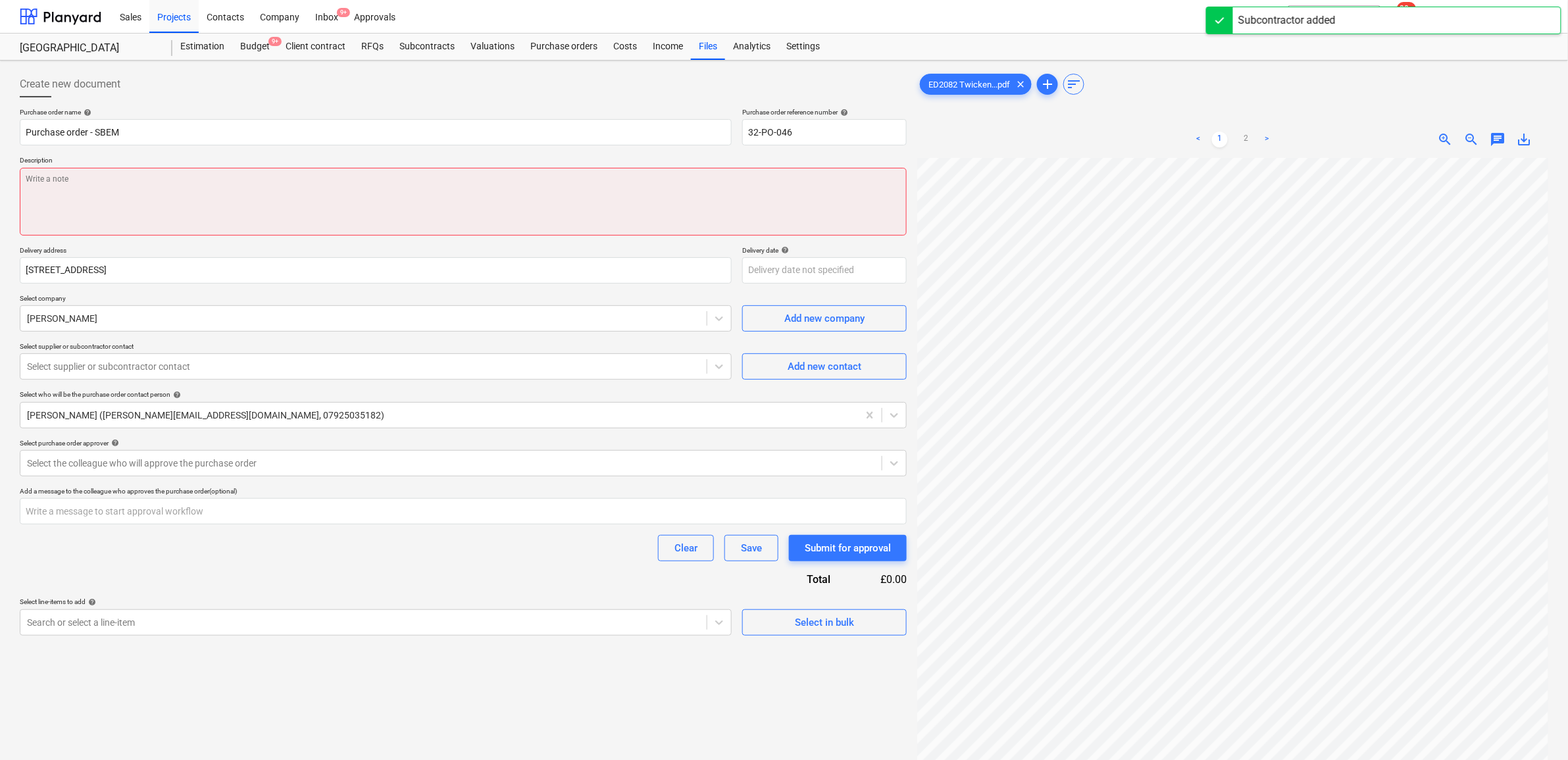
click at [191, 189] on textarea at bounding box center [463, 202] width 887 height 68
click at [254, 186] on textarea at bounding box center [463, 202] width 887 height 68
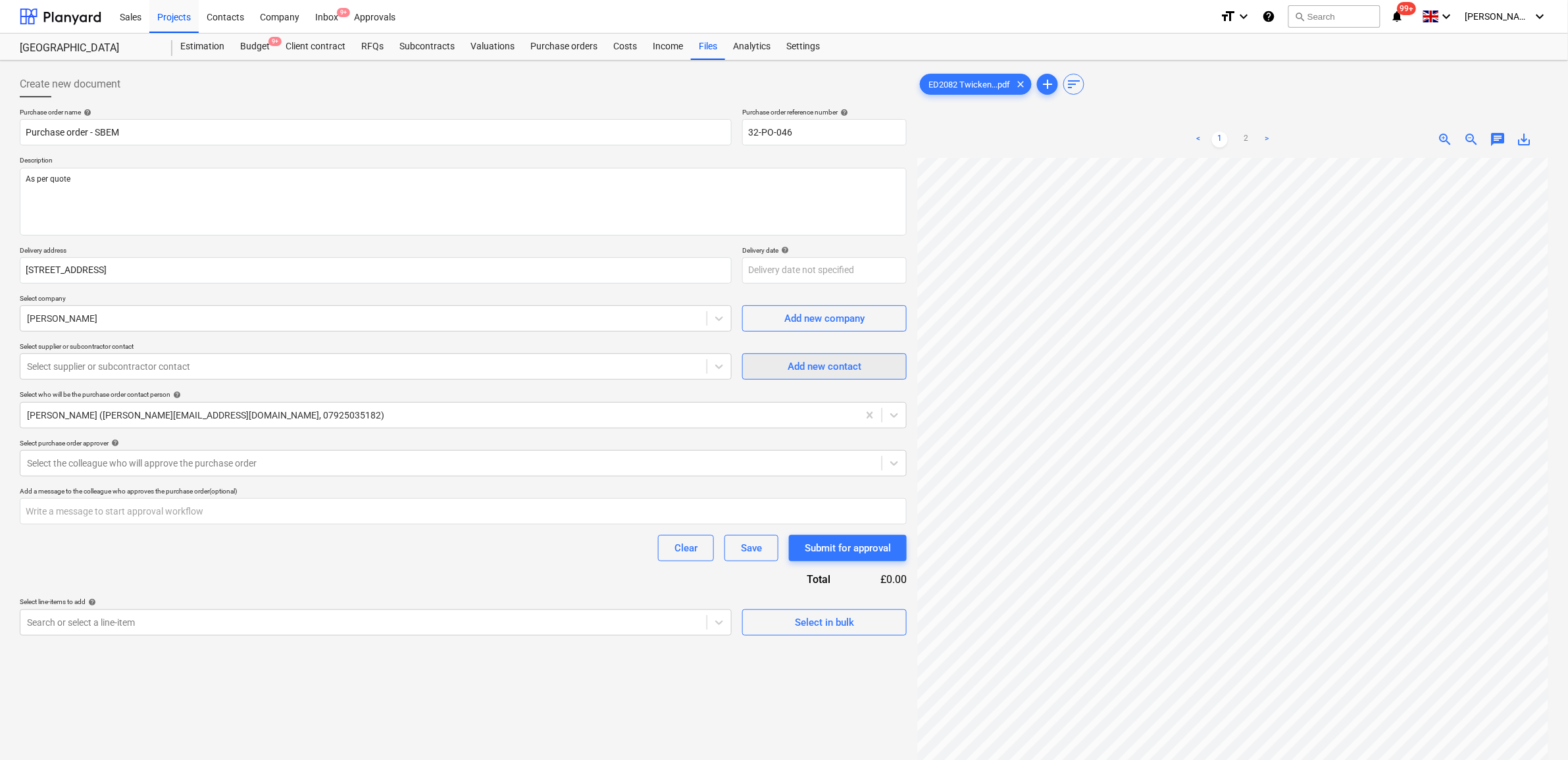
click at [790, 369] on div "Add new contact" at bounding box center [824, 366] width 74 height 17
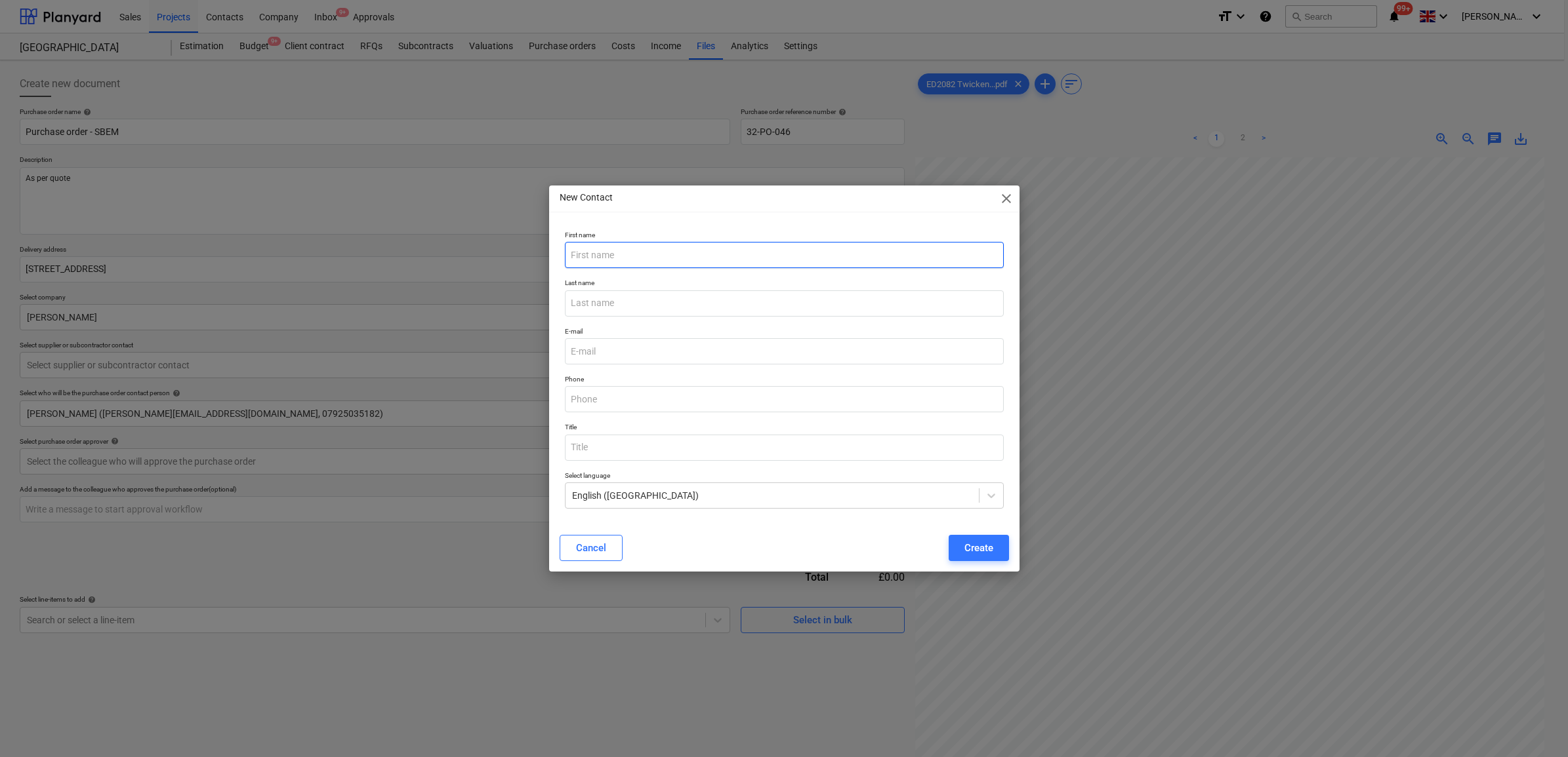
click at [648, 266] on input "text" at bounding box center [784, 255] width 439 height 26
click at [757, 354] on input "email" at bounding box center [784, 352] width 439 height 26
paste input "geoff.reed@live.co.uk"
click at [817, 548] on div "Cancel Create" at bounding box center [784, 548] width 450 height 26
click at [954, 545] on button "Create" at bounding box center [979, 548] width 61 height 26
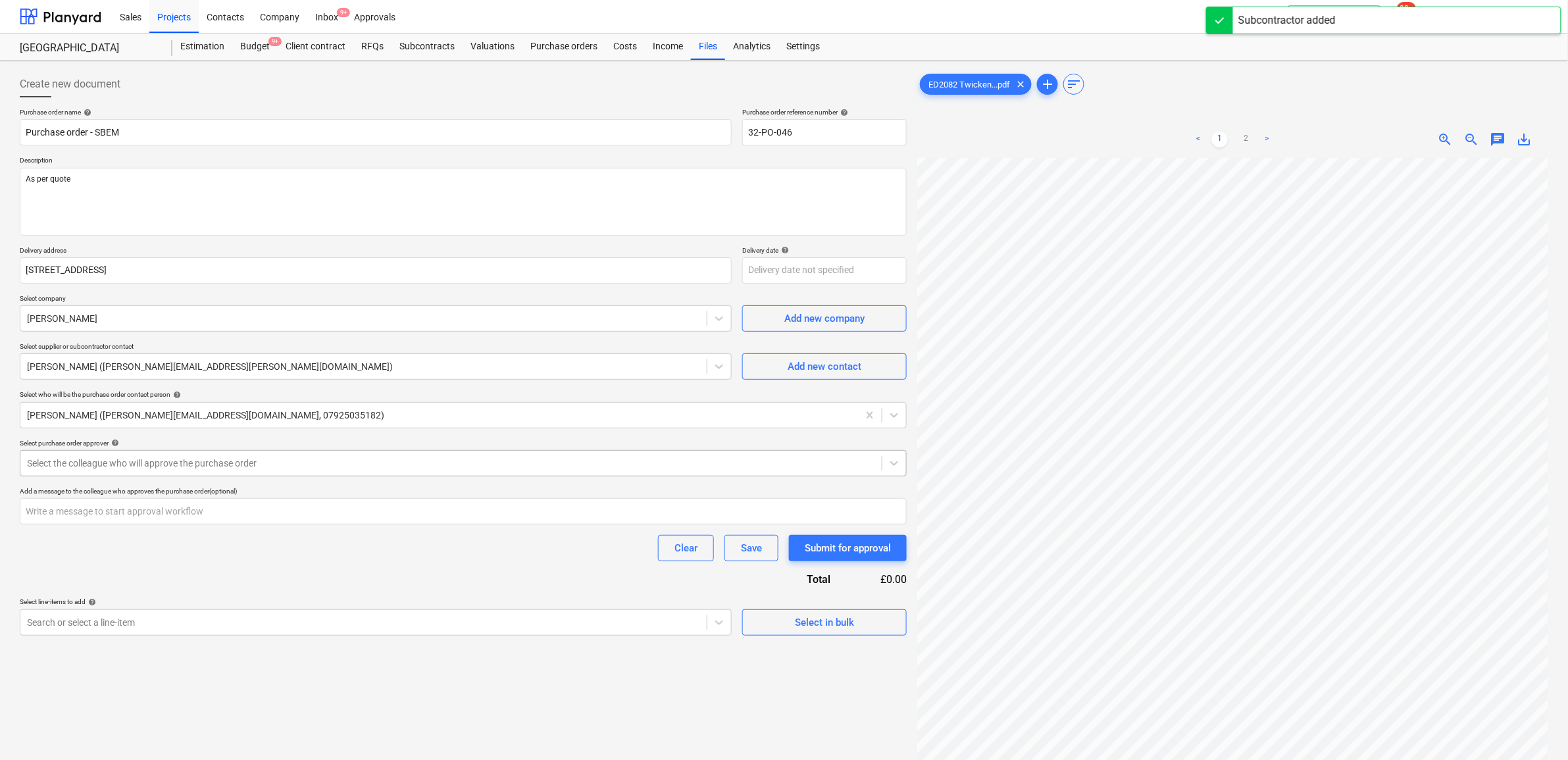
click at [383, 451] on div "Select the colleague who will approve the purchase order" at bounding box center [463, 464] width 887 height 26
drag, startPoint x: 383, startPoint y: 459, endPoint x: 377, endPoint y: 469, distance: 11.7
click at [383, 462] on div at bounding box center [451, 463] width 848 height 13
click at [374, 454] on div "Select the colleague who will approve the purchase order" at bounding box center [451, 463] width 861 height 19
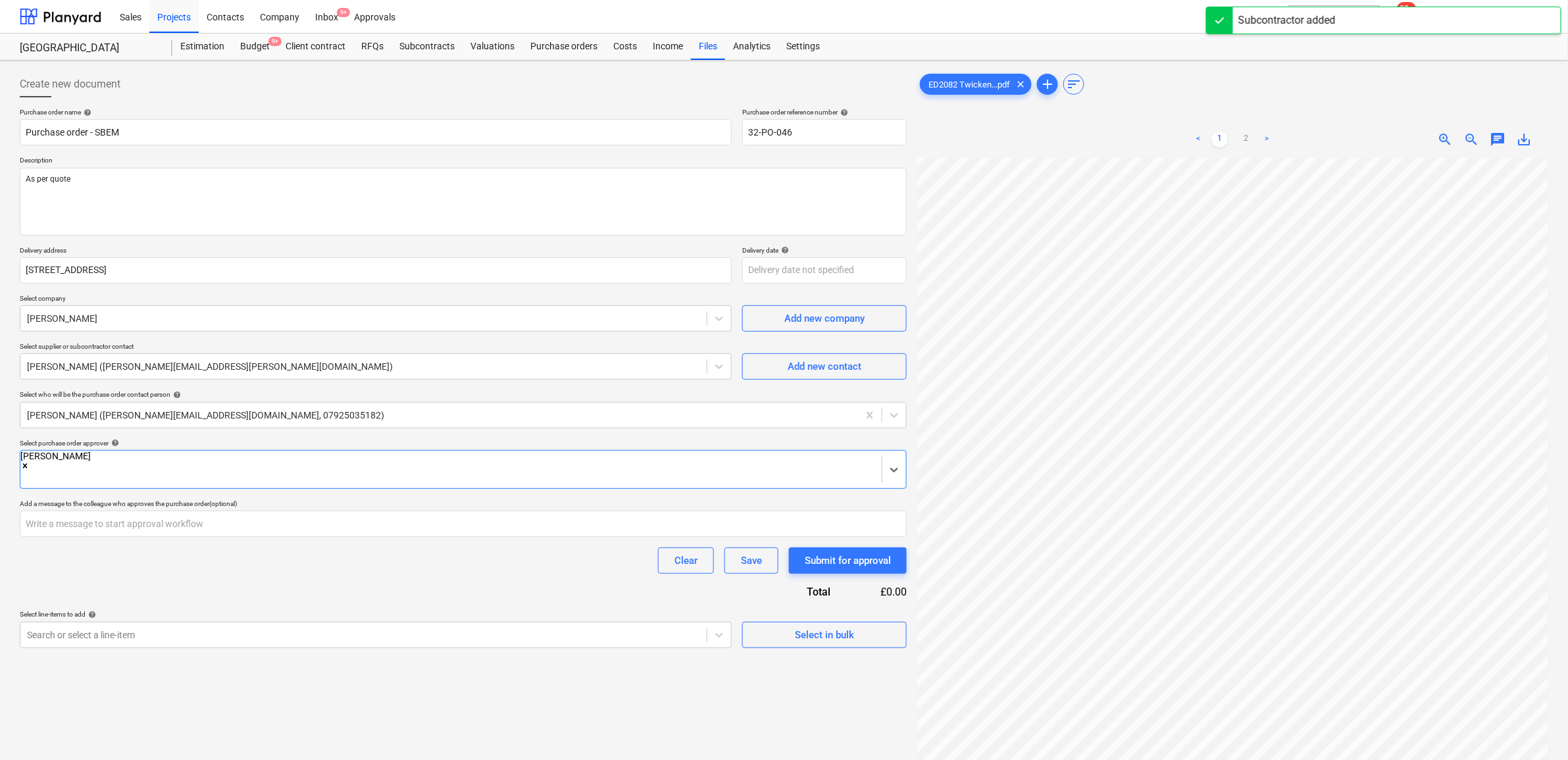
click at [318, 556] on div "Clear Save Submit for approval" at bounding box center [463, 561] width 887 height 26
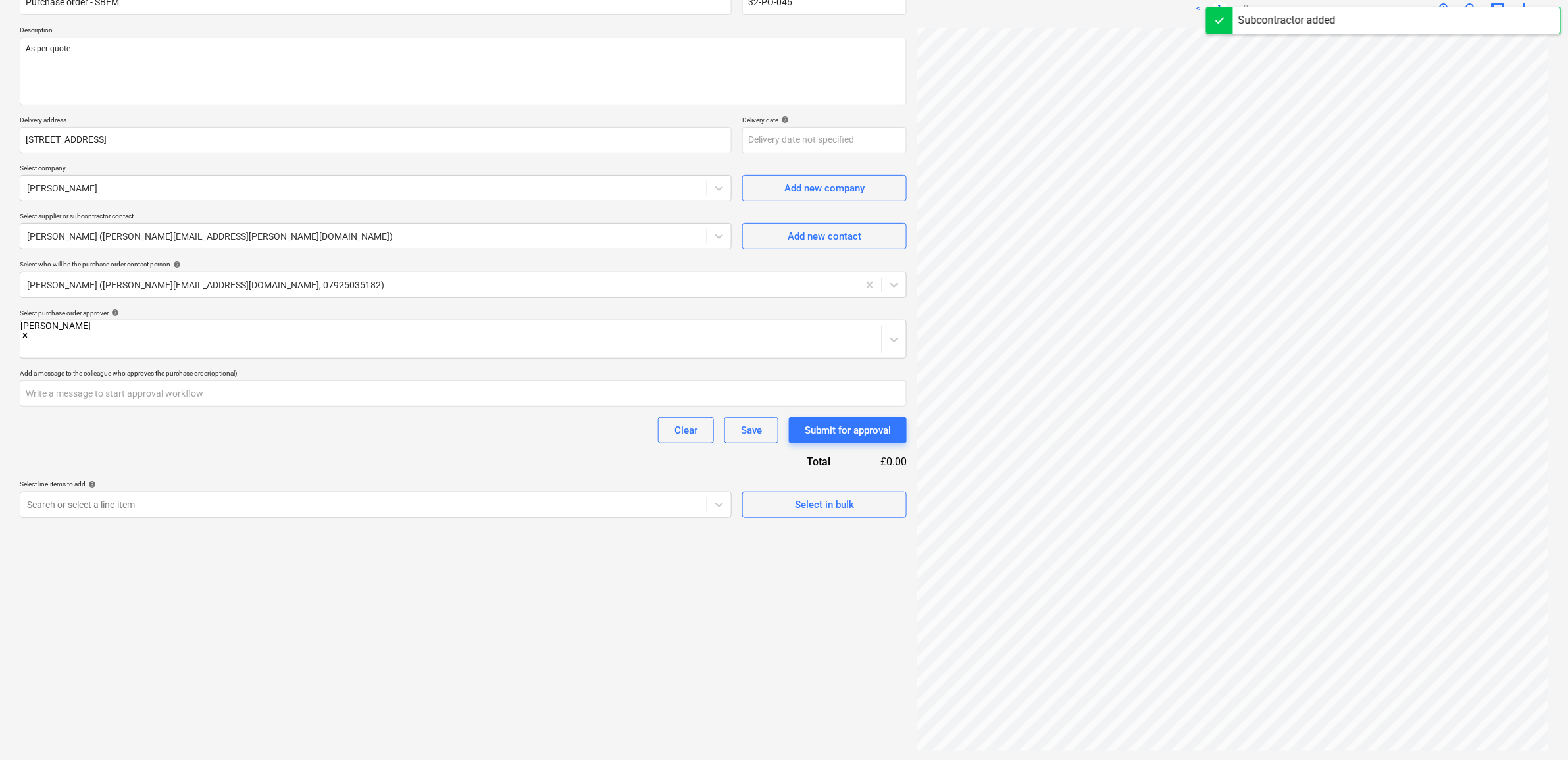
scroll to position [132, 0]
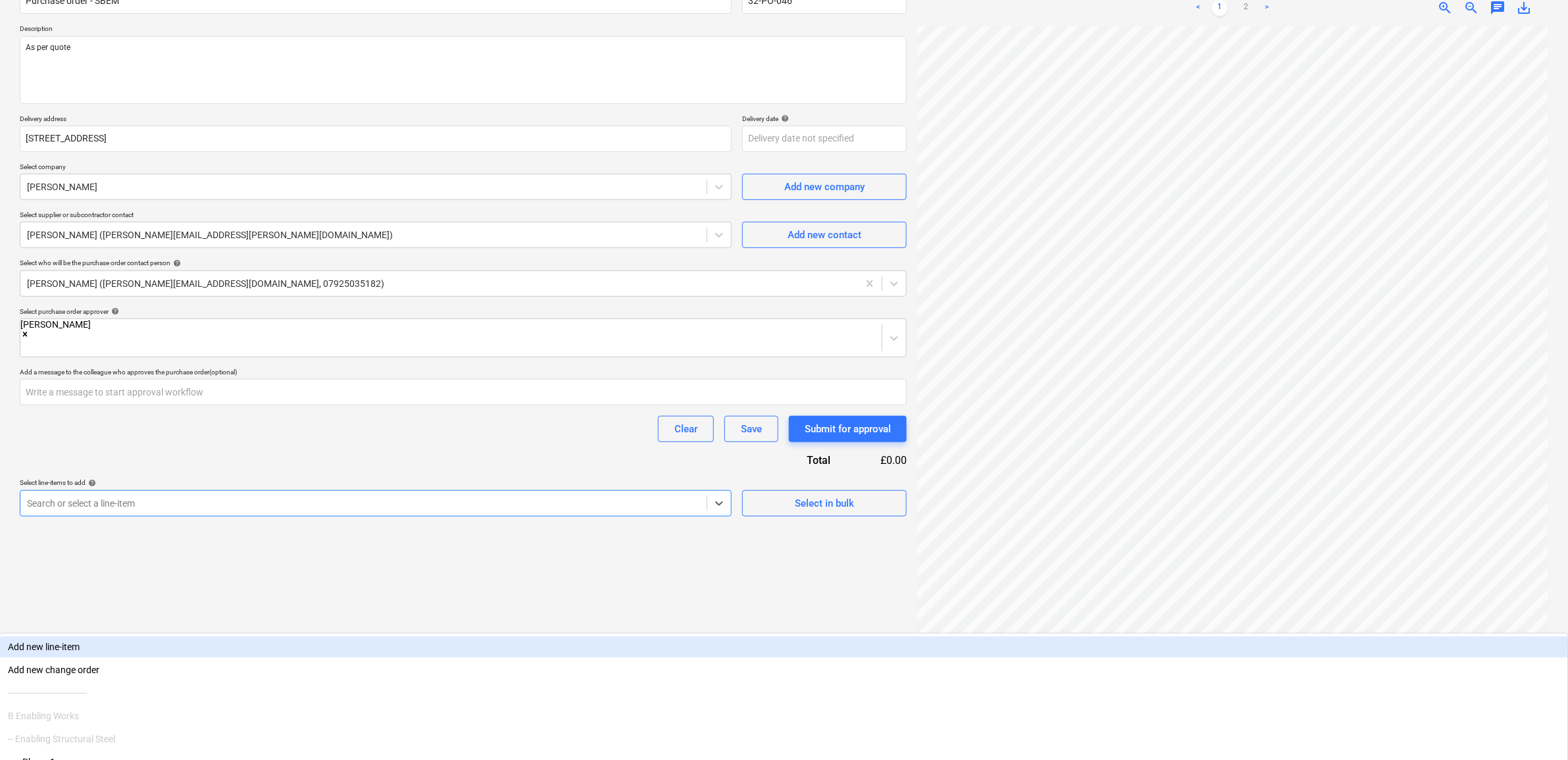
click at [485, 497] on div at bounding box center [363, 503] width 673 height 13
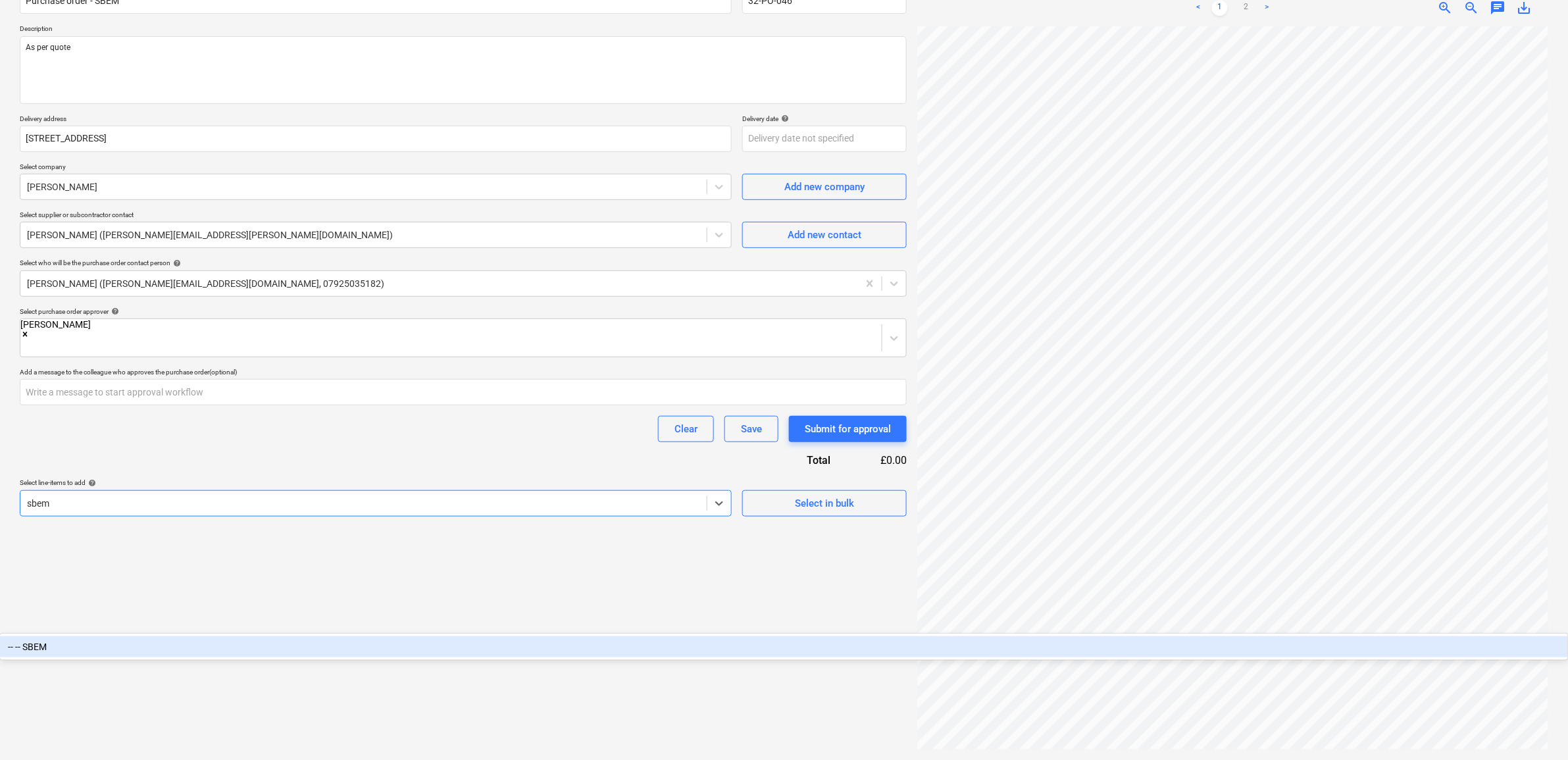
click at [406, 636] on div "-- -- SBEM" at bounding box center [784, 647] width 1568 height 21
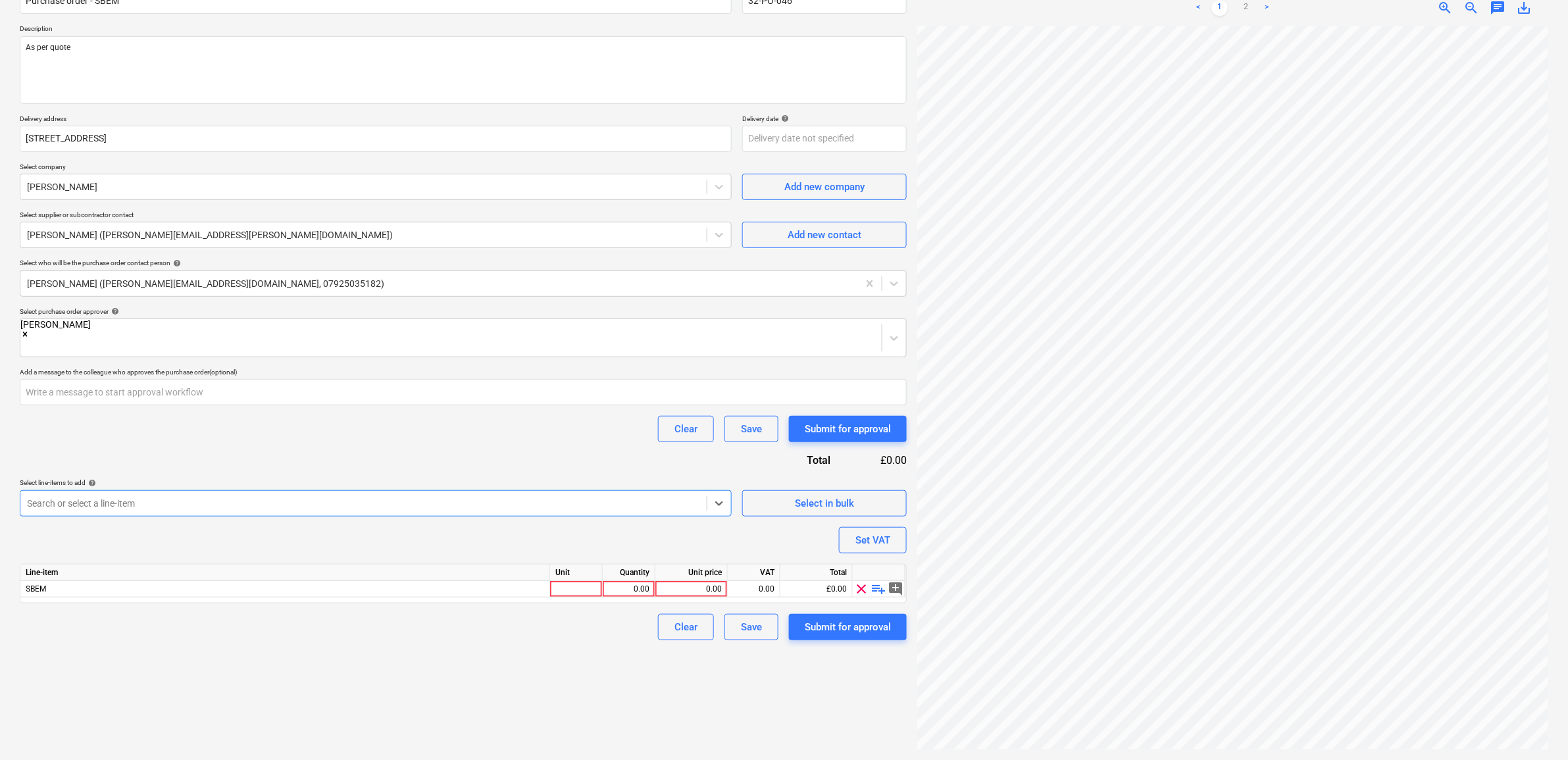
drag, startPoint x: 450, startPoint y: 444, endPoint x: 584, endPoint y: 463, distance: 135.3
click at [451, 444] on div "Purchase order name help Purchase order - SBEM Purchase order reference number …" at bounding box center [463, 308] width 887 height 664
click at [704, 564] on div "Unit price" at bounding box center [691, 573] width 73 height 17
click at [711, 581] on div "0.00" at bounding box center [691, 589] width 61 height 17
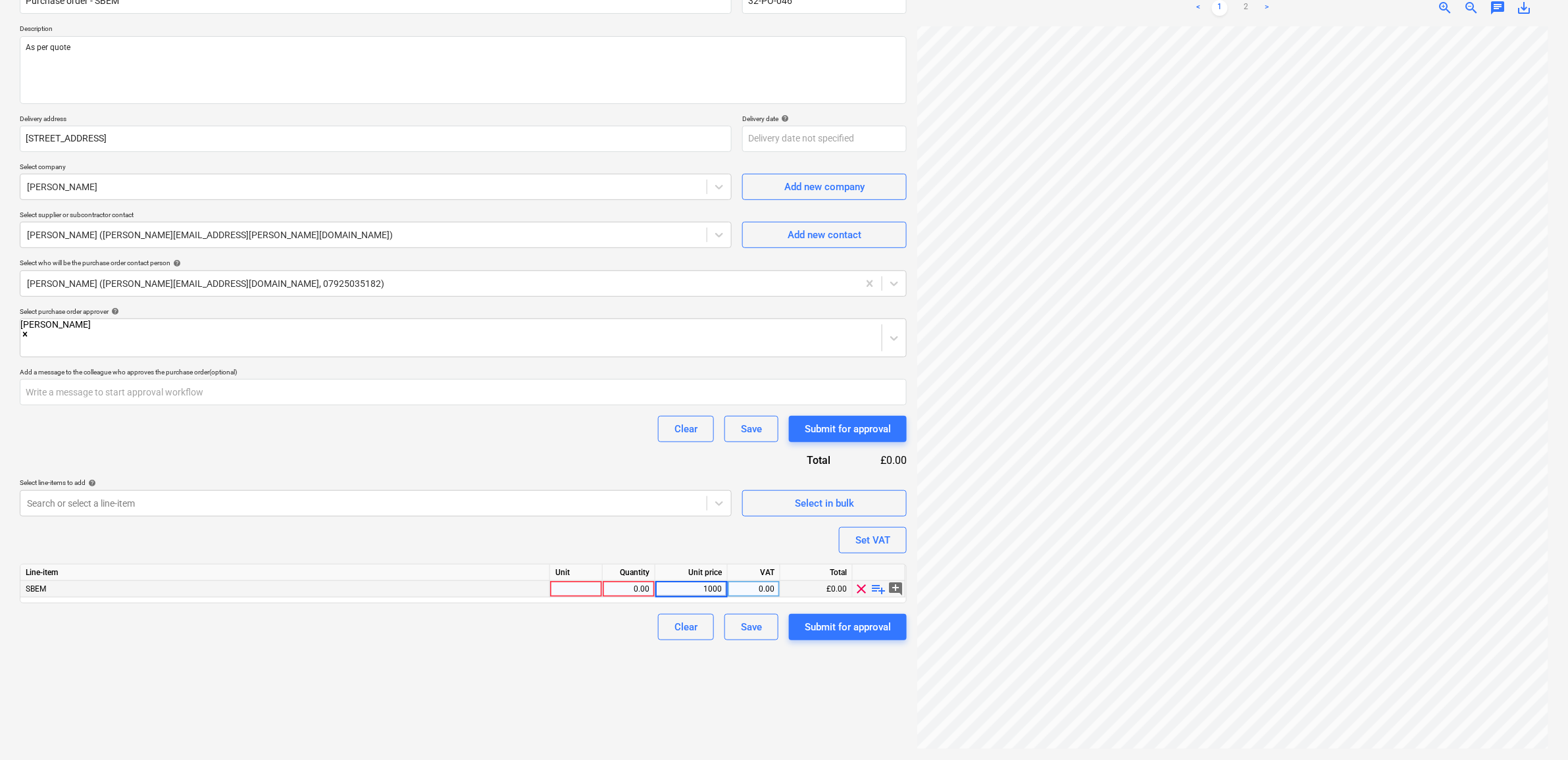
click at [758, 692] on div "Create new document Purchase order name help Purchase order - SBEM Purchase ord…" at bounding box center [463, 345] width 898 height 821
click at [752, 581] on div "0.00" at bounding box center [754, 589] width 41 height 17
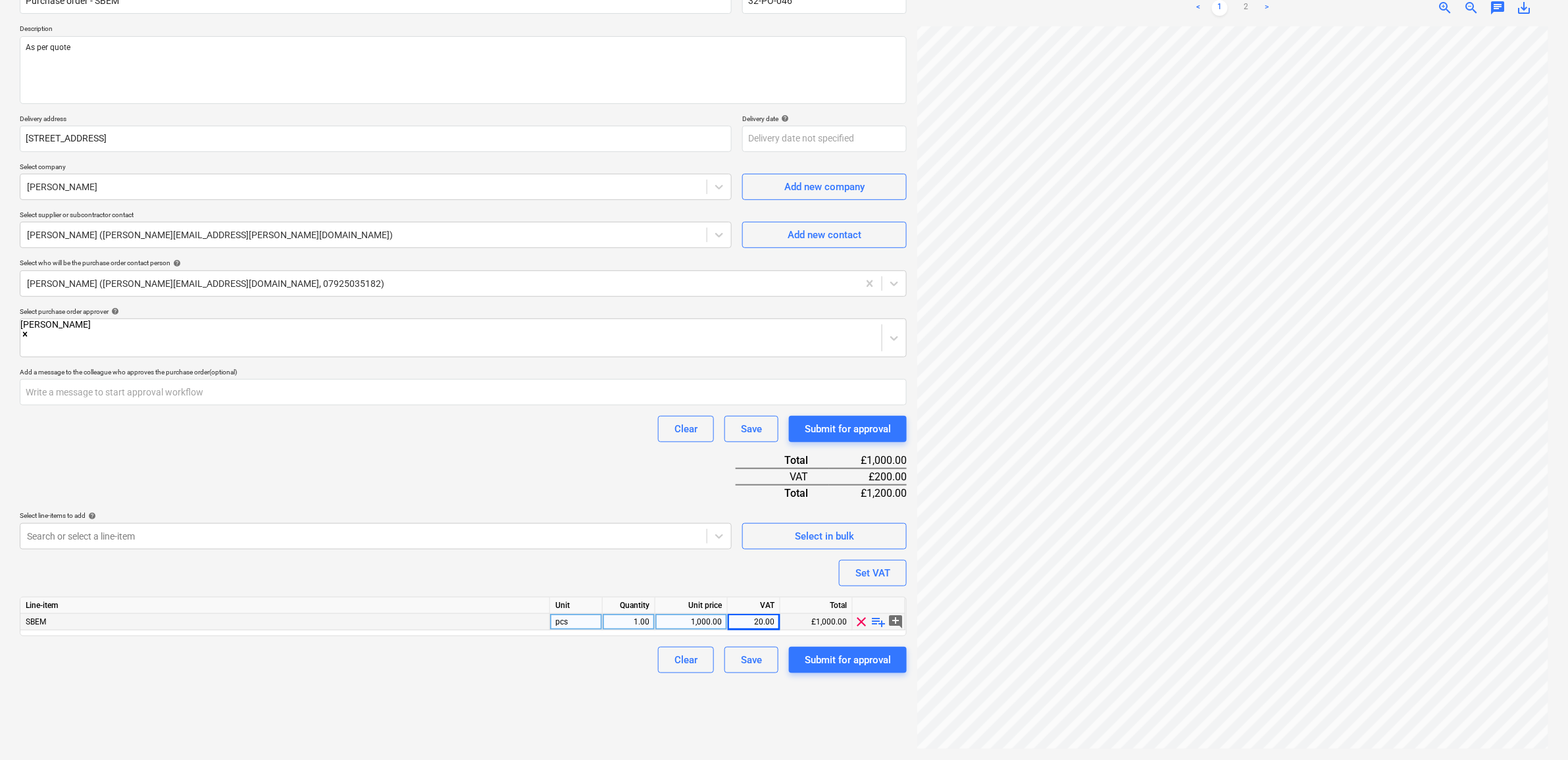
click at [689, 679] on div "Create new document Purchase order name help Purchase order - SBEM Purchase ord…" at bounding box center [463, 345] width 898 height 821
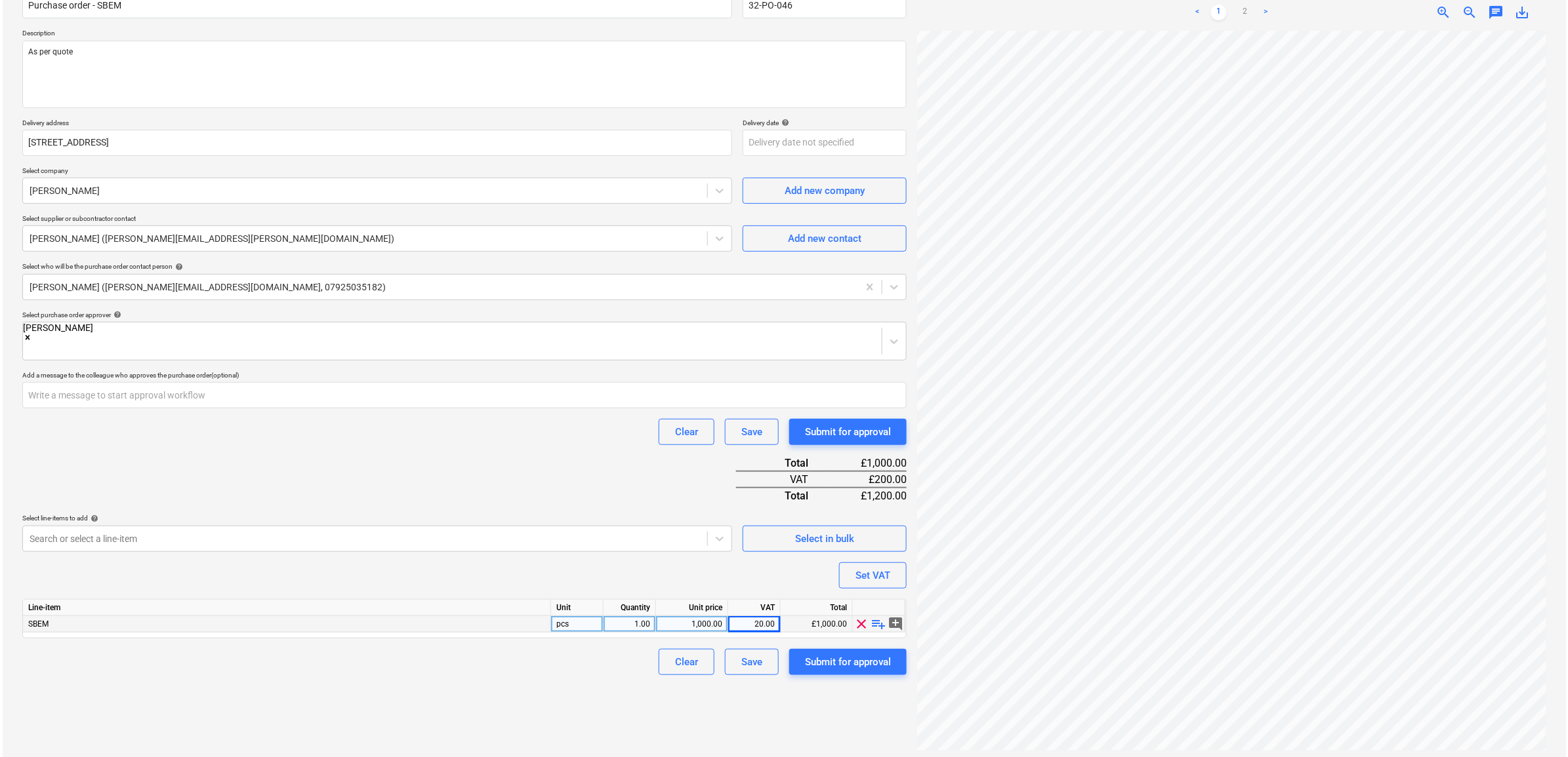
scroll to position [131, 0]
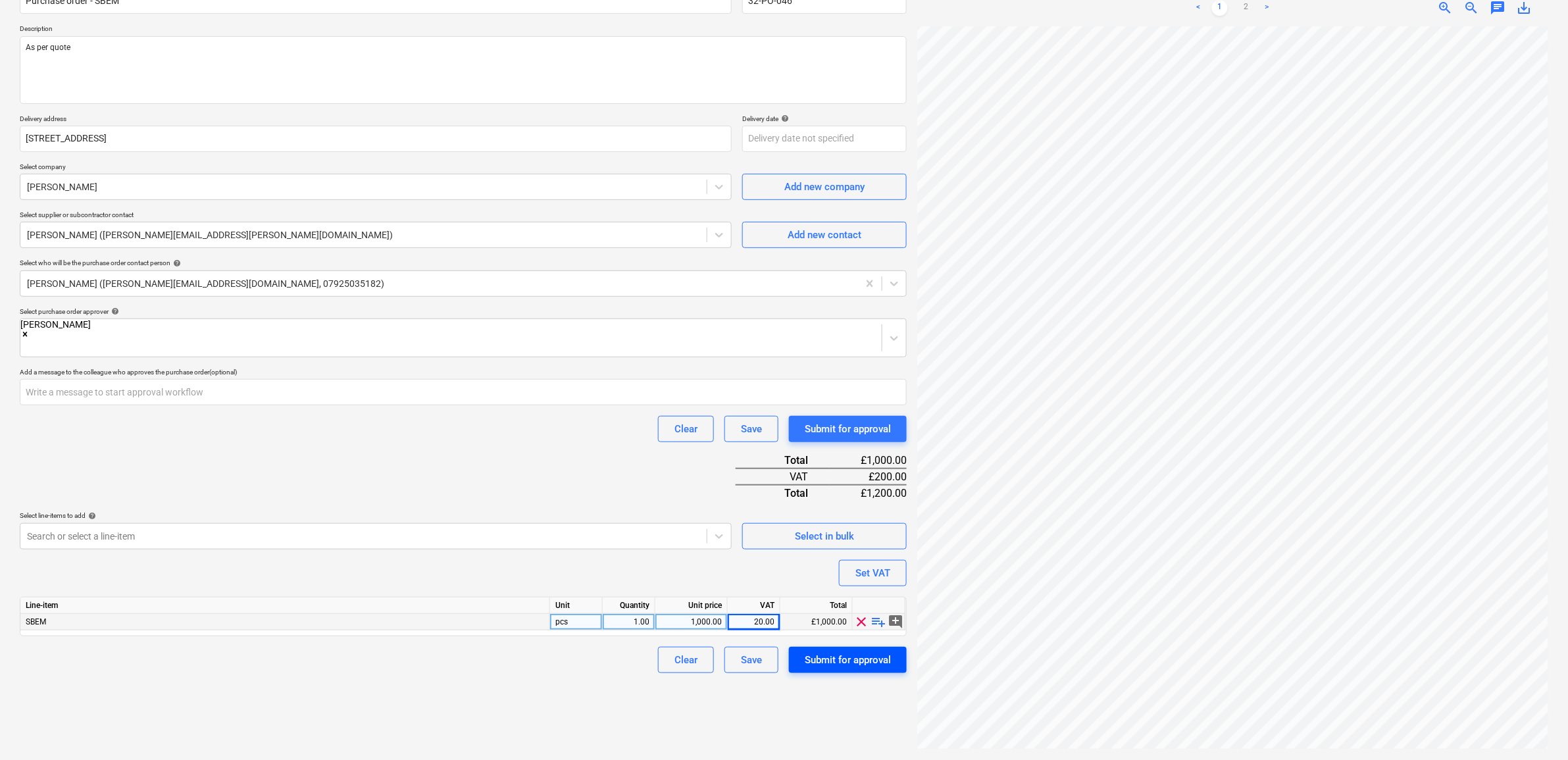
click at [827, 652] on div "Submit for approval" at bounding box center [848, 660] width 86 height 17
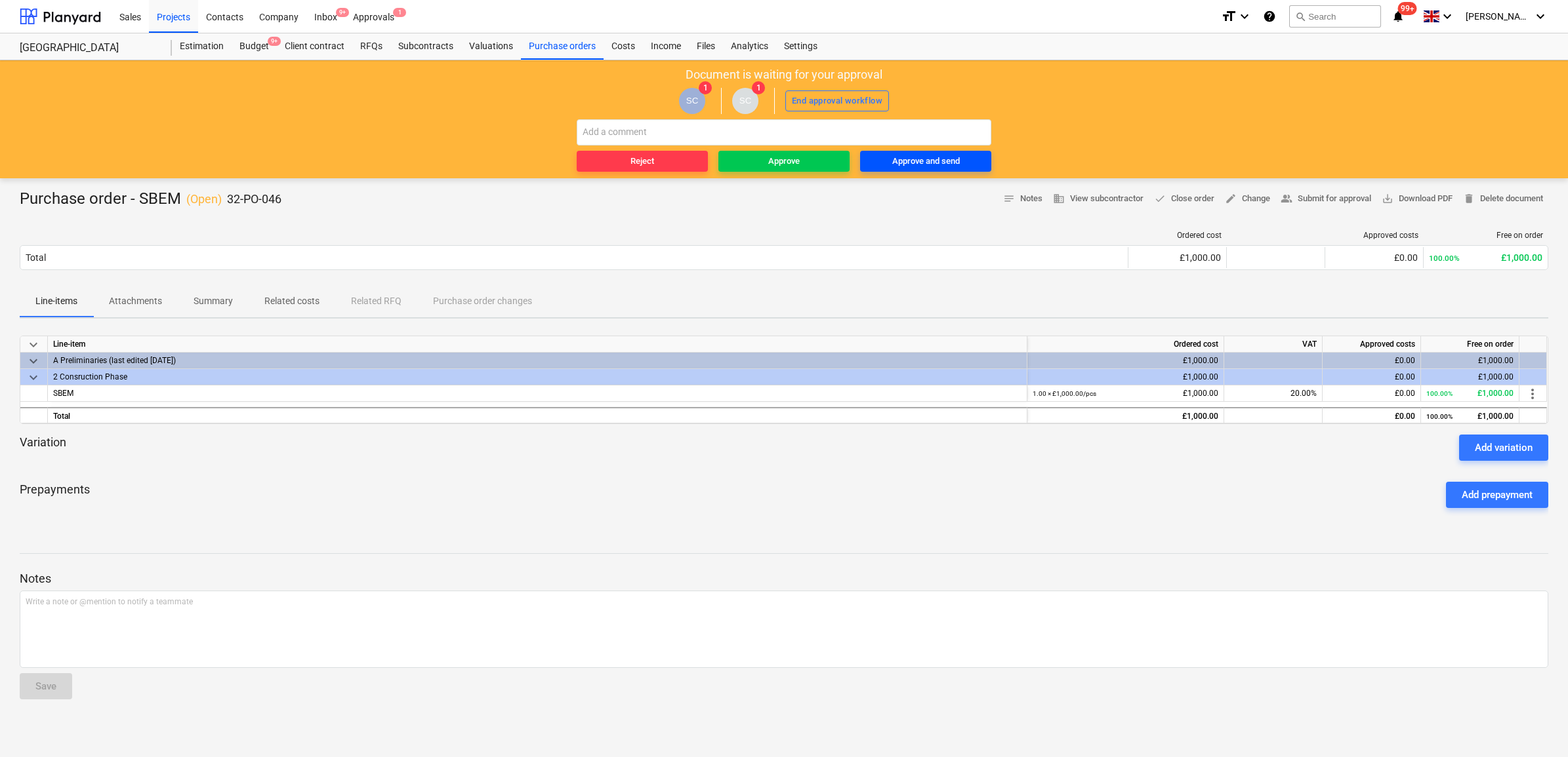
click at [959, 164] on div "Approve and send" at bounding box center [926, 162] width 67 height 15
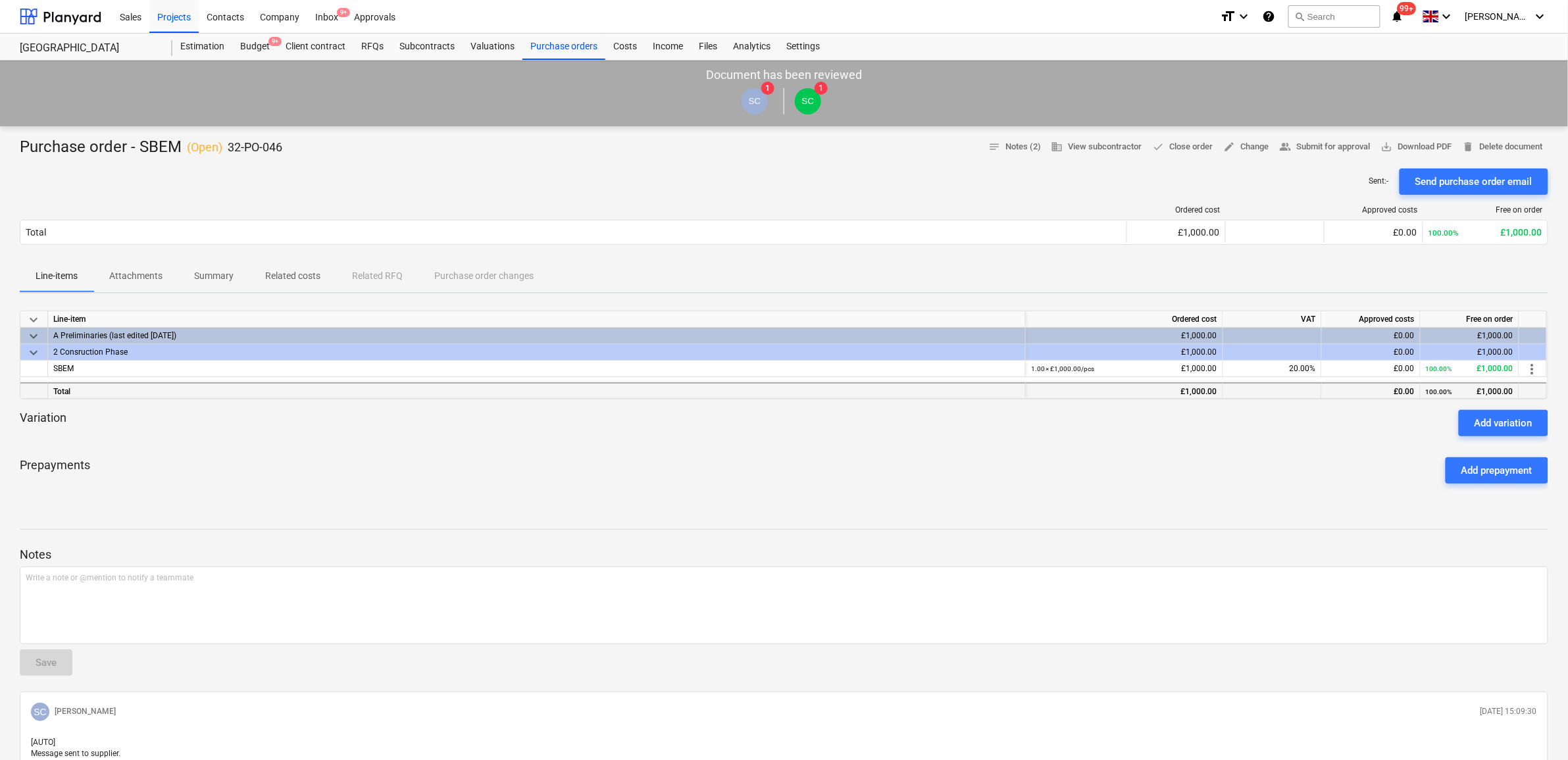
drag, startPoint x: 432, startPoint y: 511, endPoint x: 731, endPoint y: 386, distance: 324.1
click at [432, 511] on div "Purchase order - SBEM ( Open ) 32-PO-046 notes Notes (2) business View subcontr…" at bounding box center [784, 541] width 1568 height 830
click at [162, 10] on div "Projects" at bounding box center [173, 16] width 49 height 34
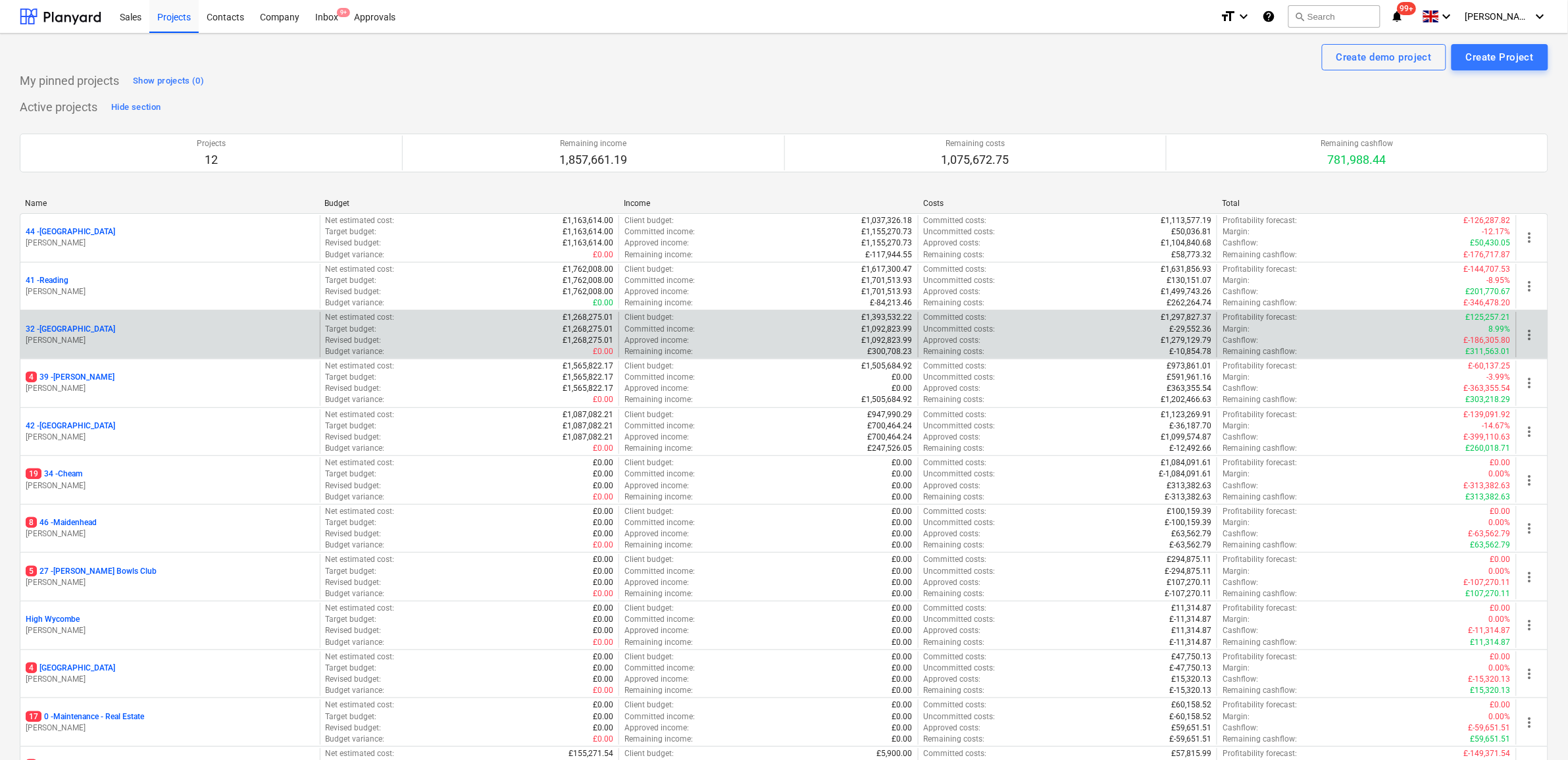
click at [69, 333] on p "32 - Twickenham" at bounding box center [70, 330] width 90 height 11
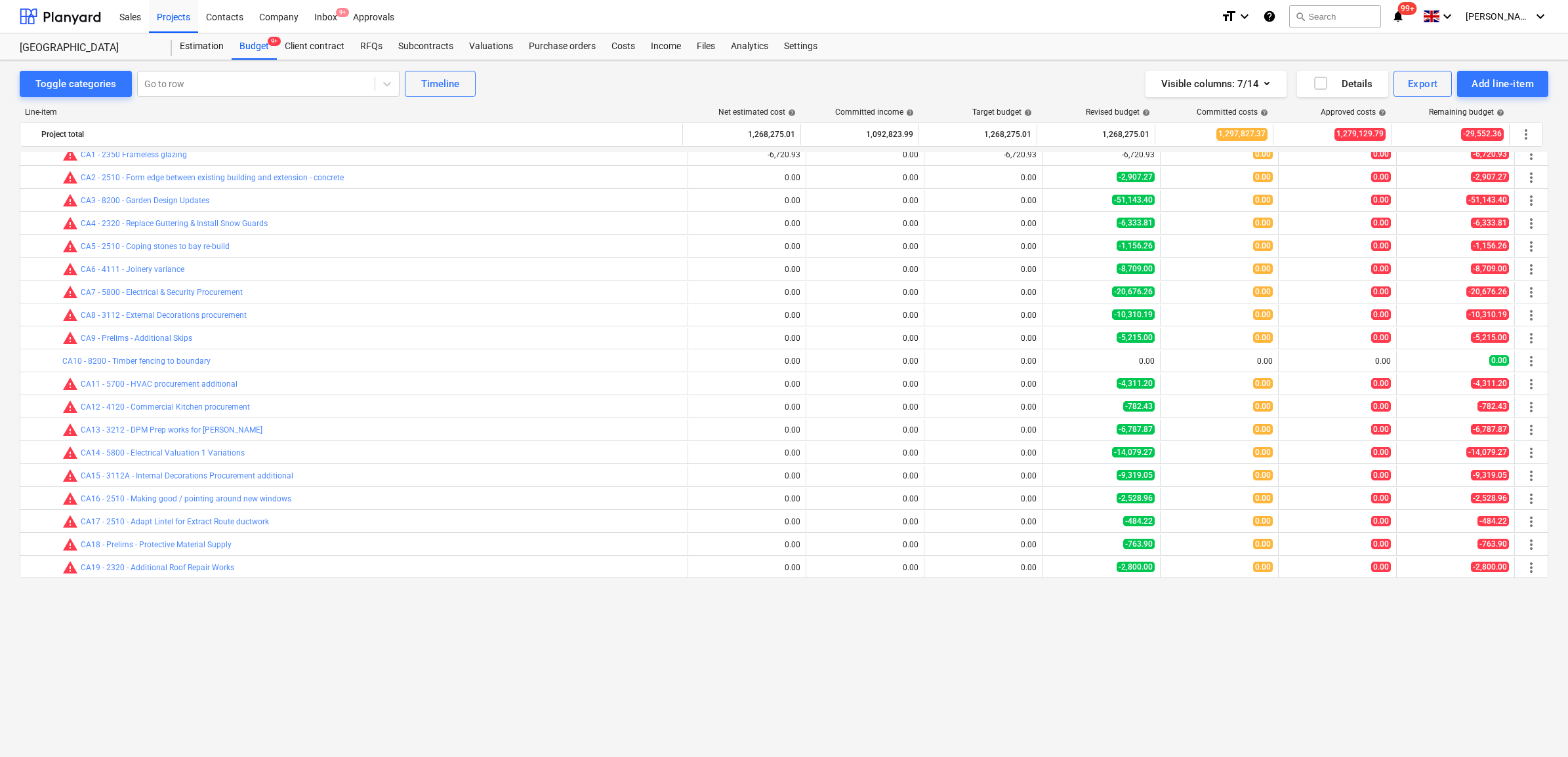
scroll to position [902, 0]
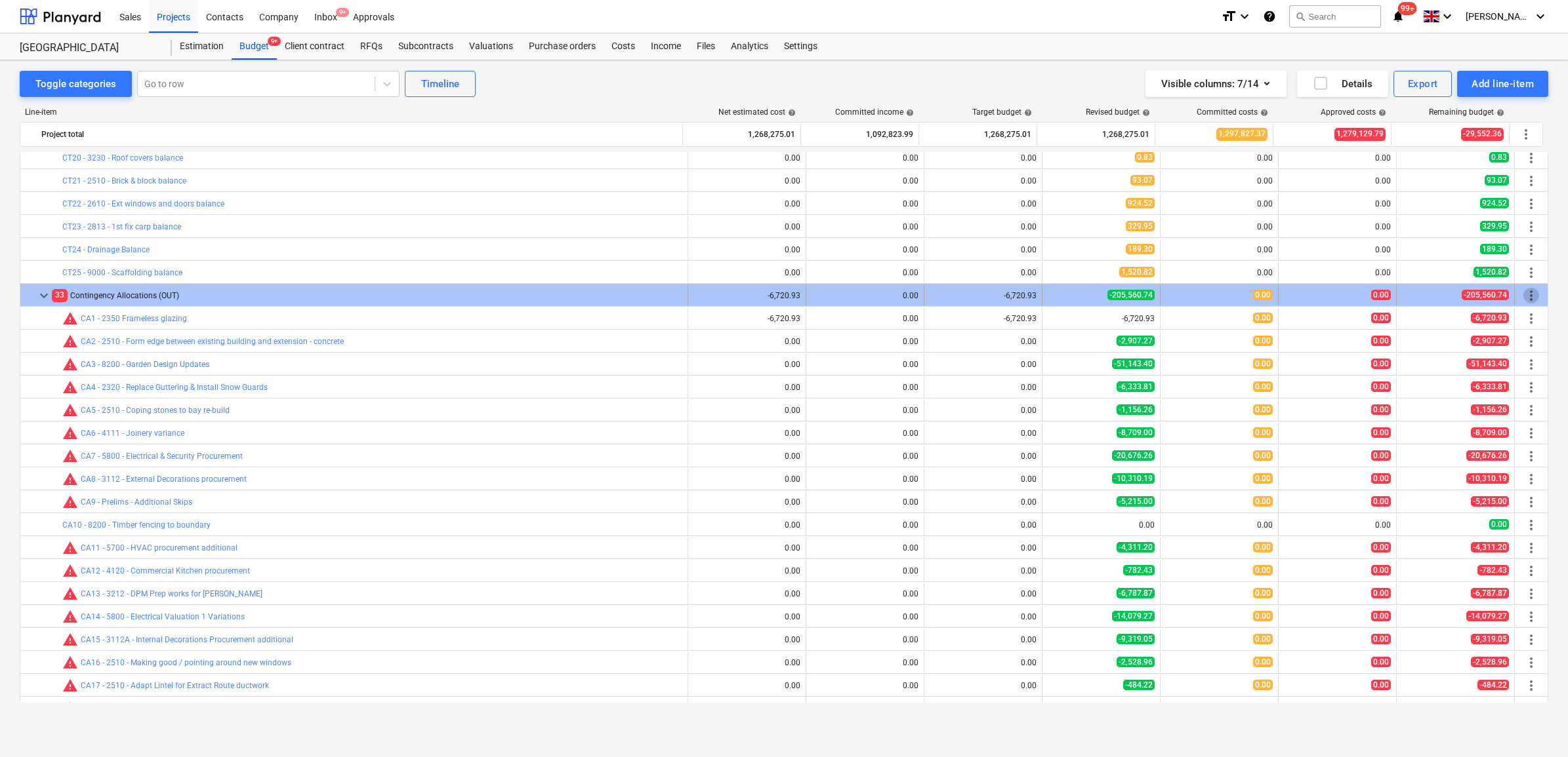
click at [1527, 301] on span "more_vert" at bounding box center [1531, 295] width 16 height 16
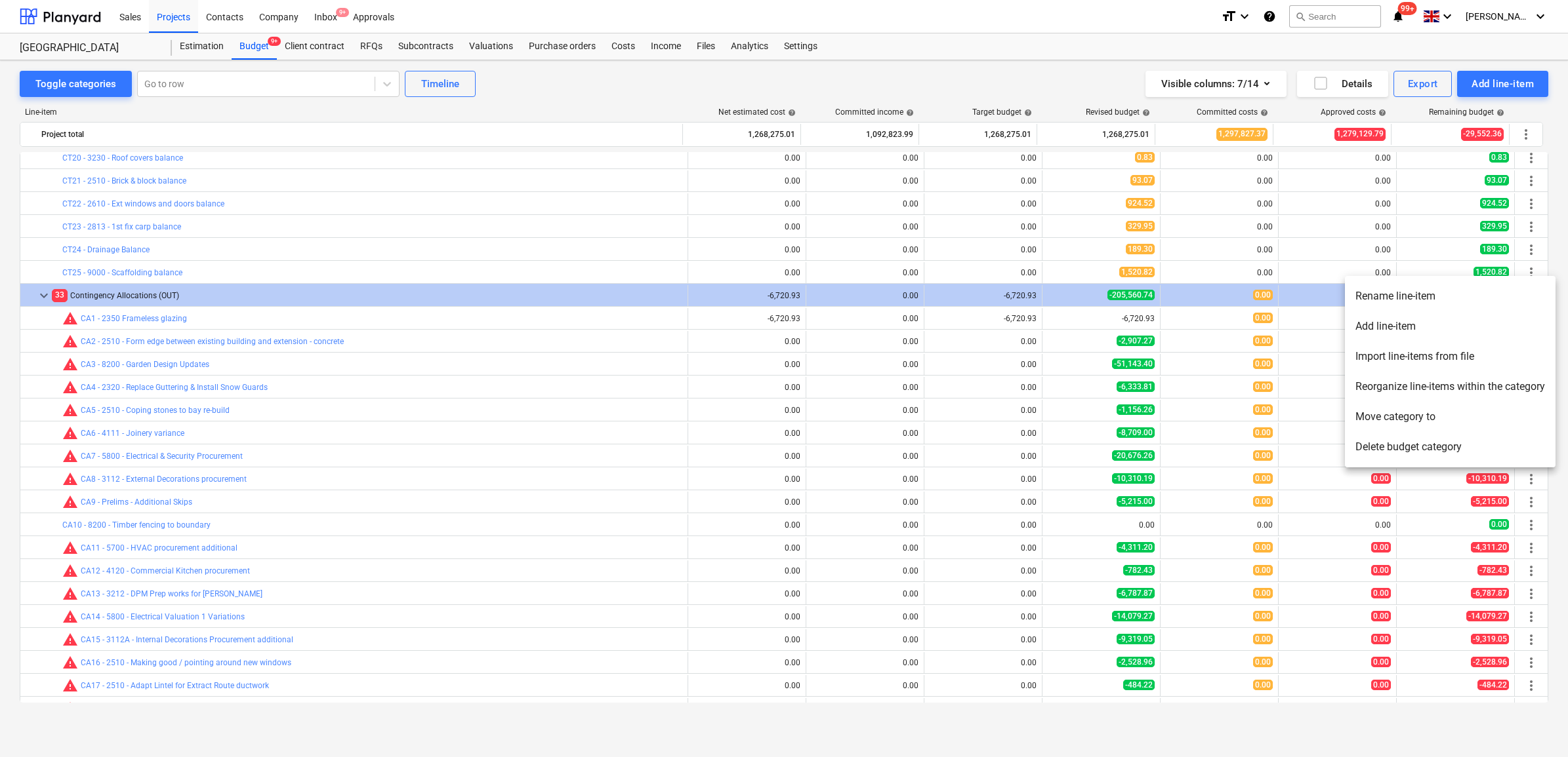
click at [1388, 323] on li "Add line-item" at bounding box center [1450, 327] width 211 height 30
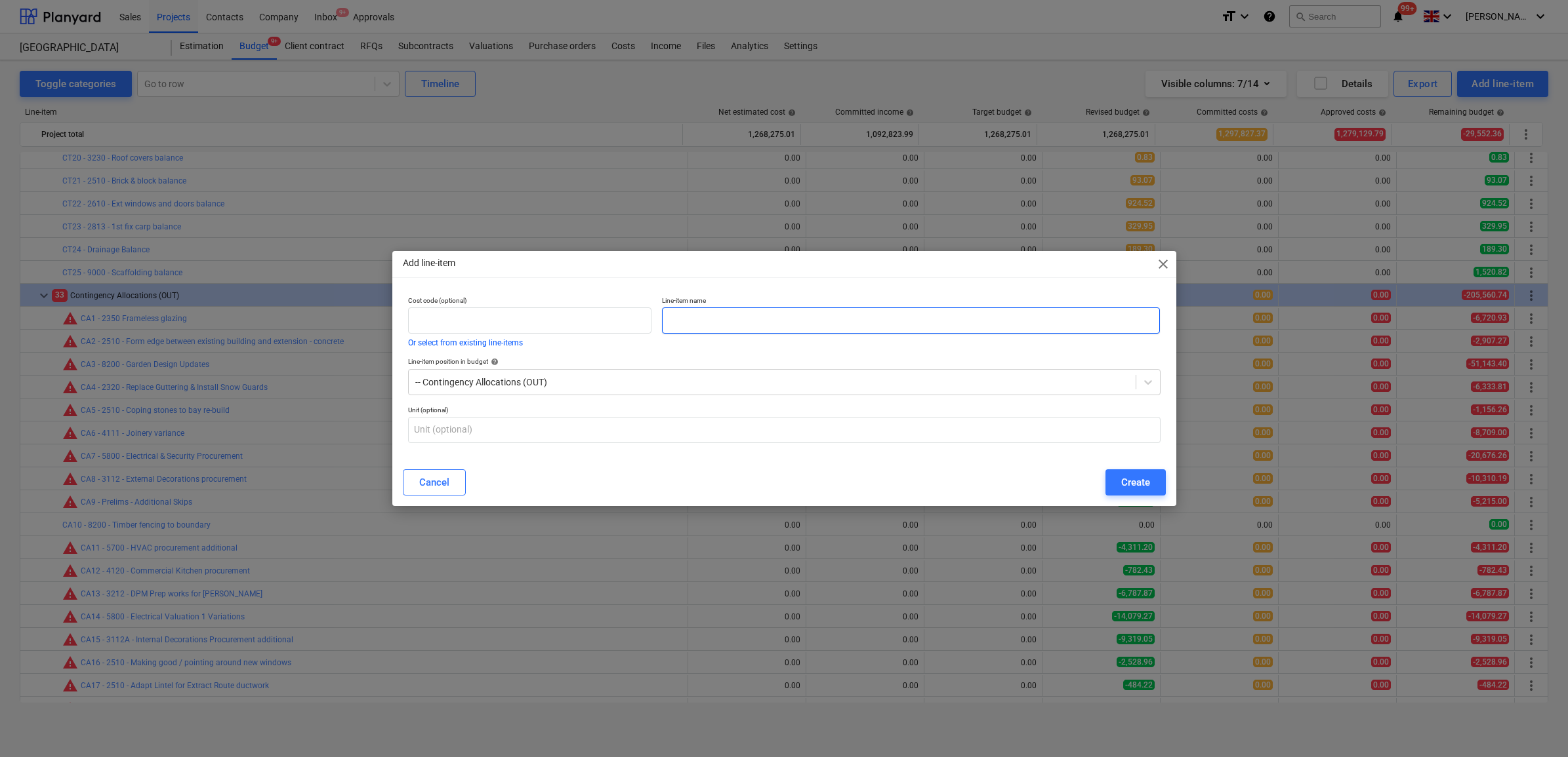
click at [740, 321] on input "text" at bounding box center [910, 321] width 498 height 26
click at [698, 322] on input "CA35 - SBEM" at bounding box center [910, 321] width 498 height 26
click at [1118, 476] on button "Create" at bounding box center [1136, 482] width 61 height 26
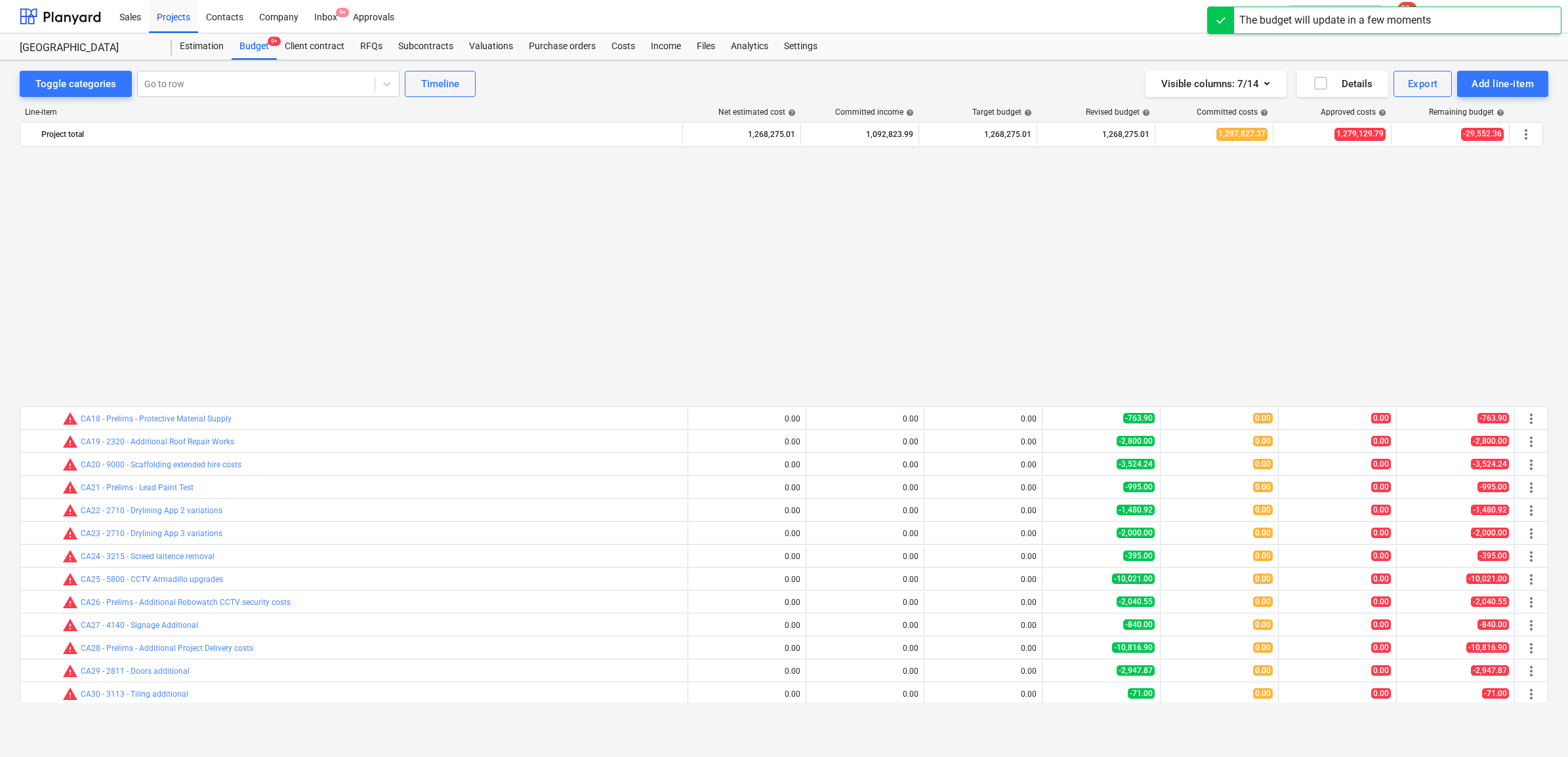
scroll to position [1475, 0]
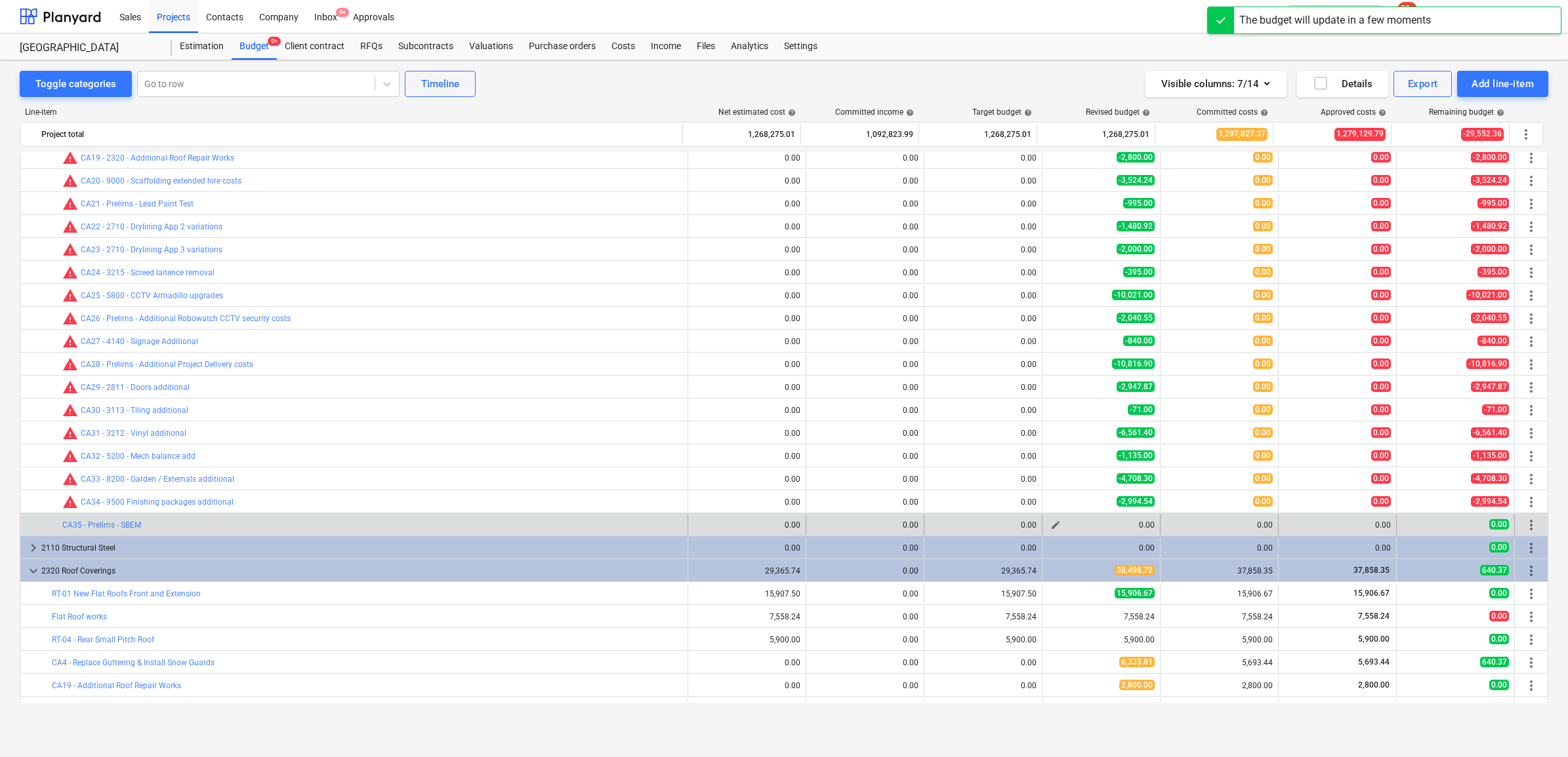
click at [1050, 522] on span "edit" at bounding box center [1055, 525] width 10 height 10
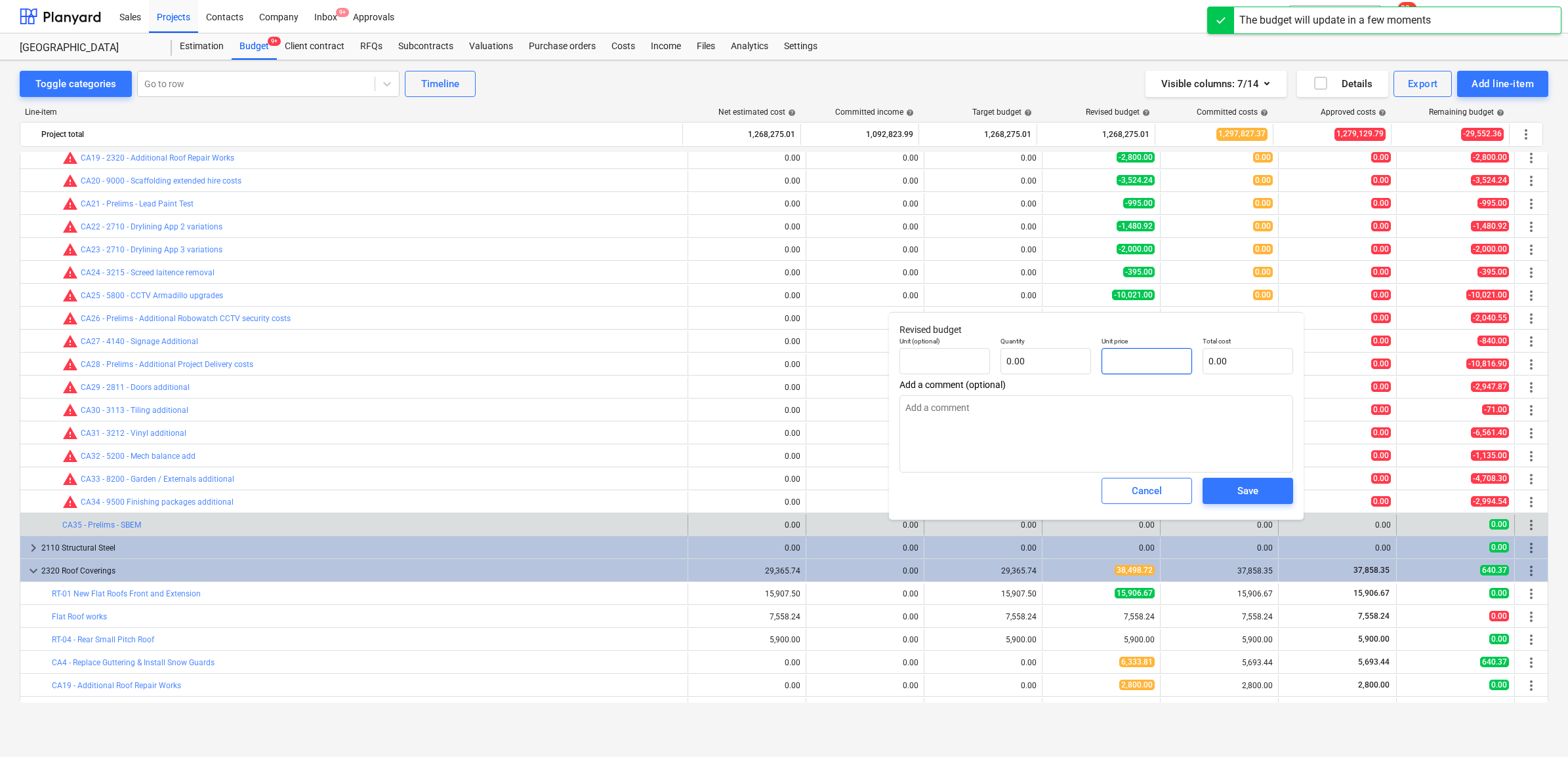
click at [1129, 361] on input "text" at bounding box center [1147, 361] width 90 height 26
click at [1055, 359] on input "1" at bounding box center [1045, 361] width 90 height 26
click at [1255, 485] on div "Save" at bounding box center [1248, 491] width 21 height 17
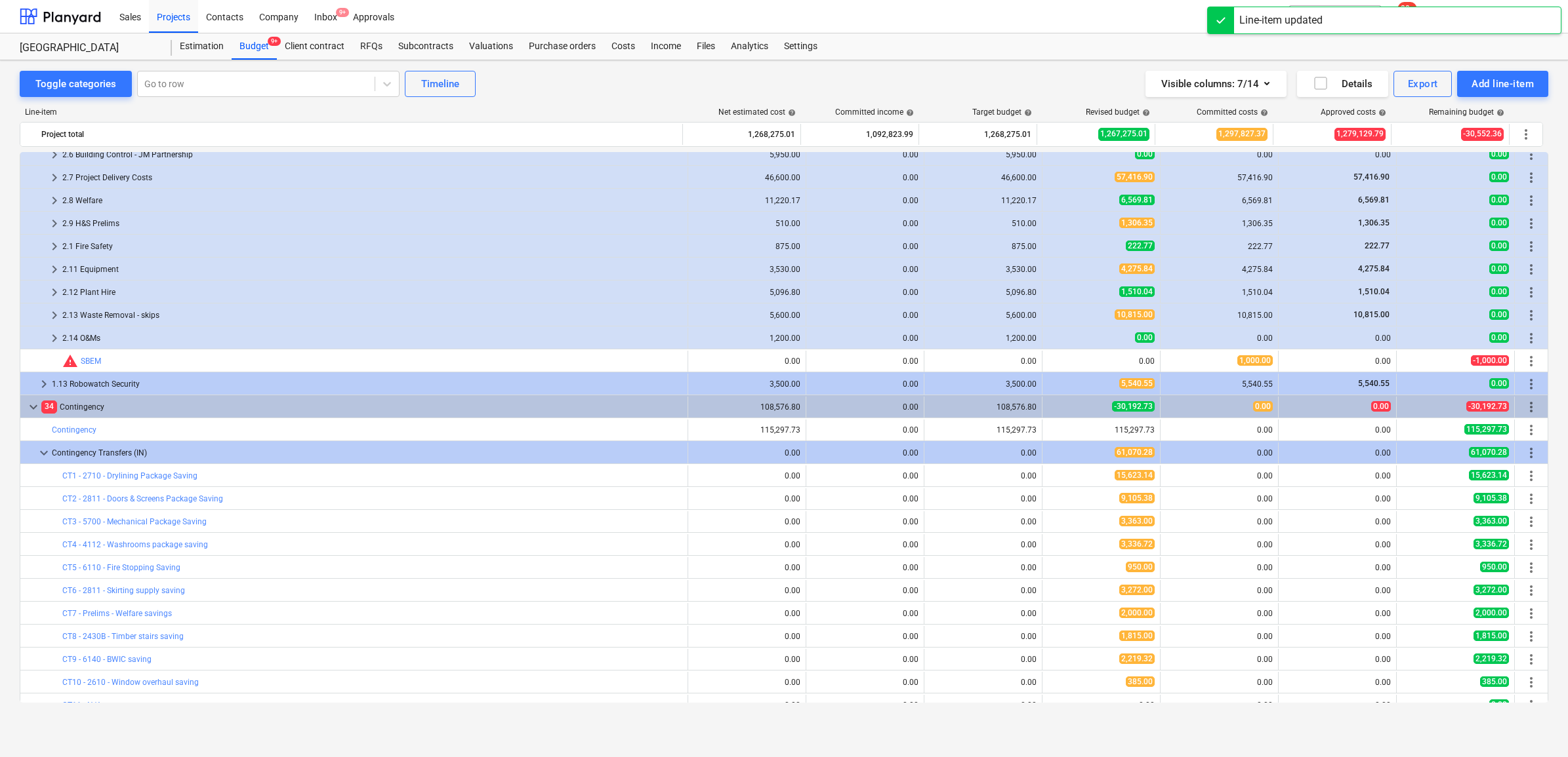
scroll to position [82, 0]
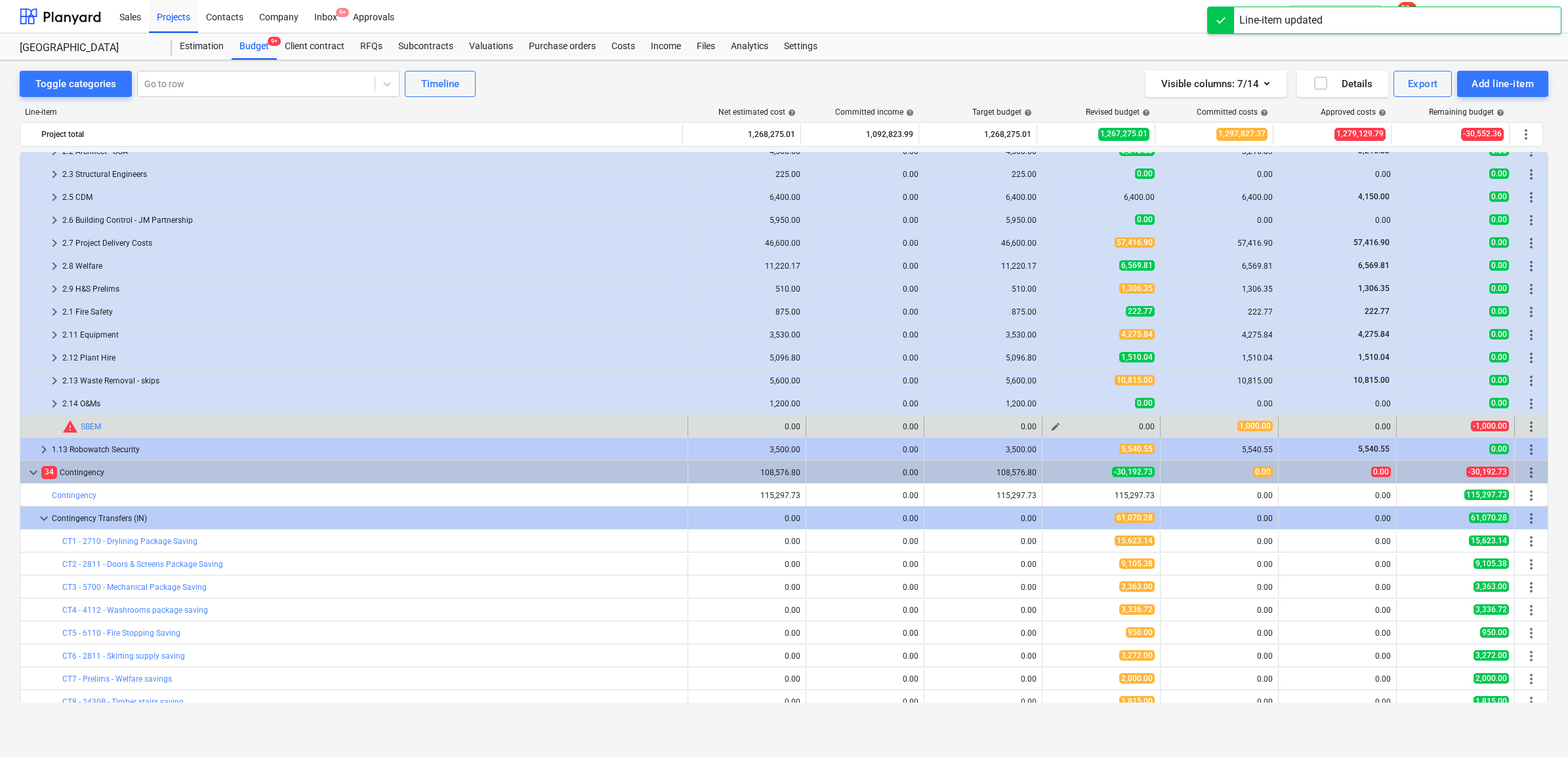
click at [1050, 427] on span "edit" at bounding box center [1055, 427] width 10 height 10
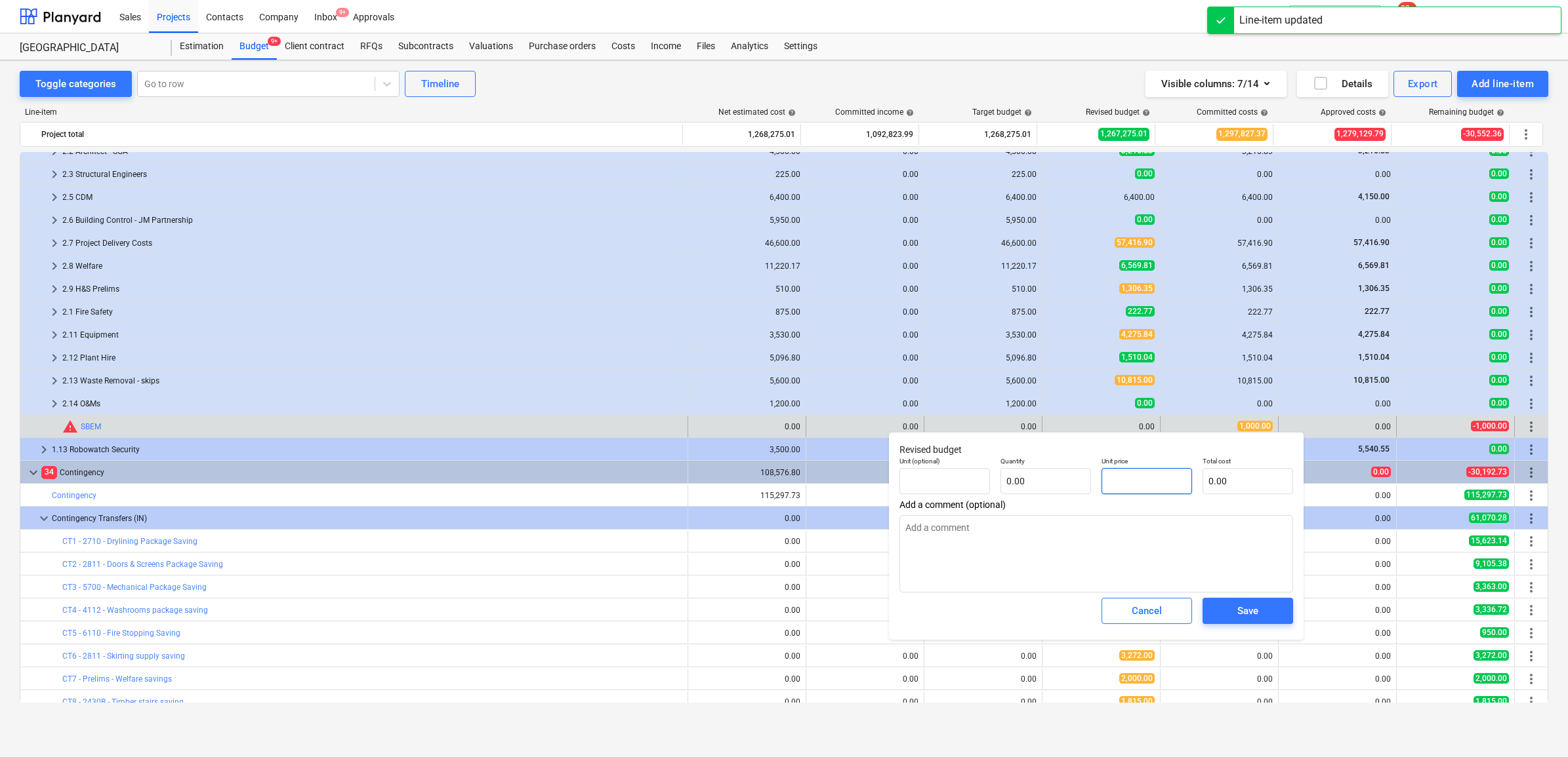
click at [1132, 473] on input "text" at bounding box center [1147, 481] width 90 height 26
click at [1242, 615] on div "Save" at bounding box center [1248, 611] width 21 height 17
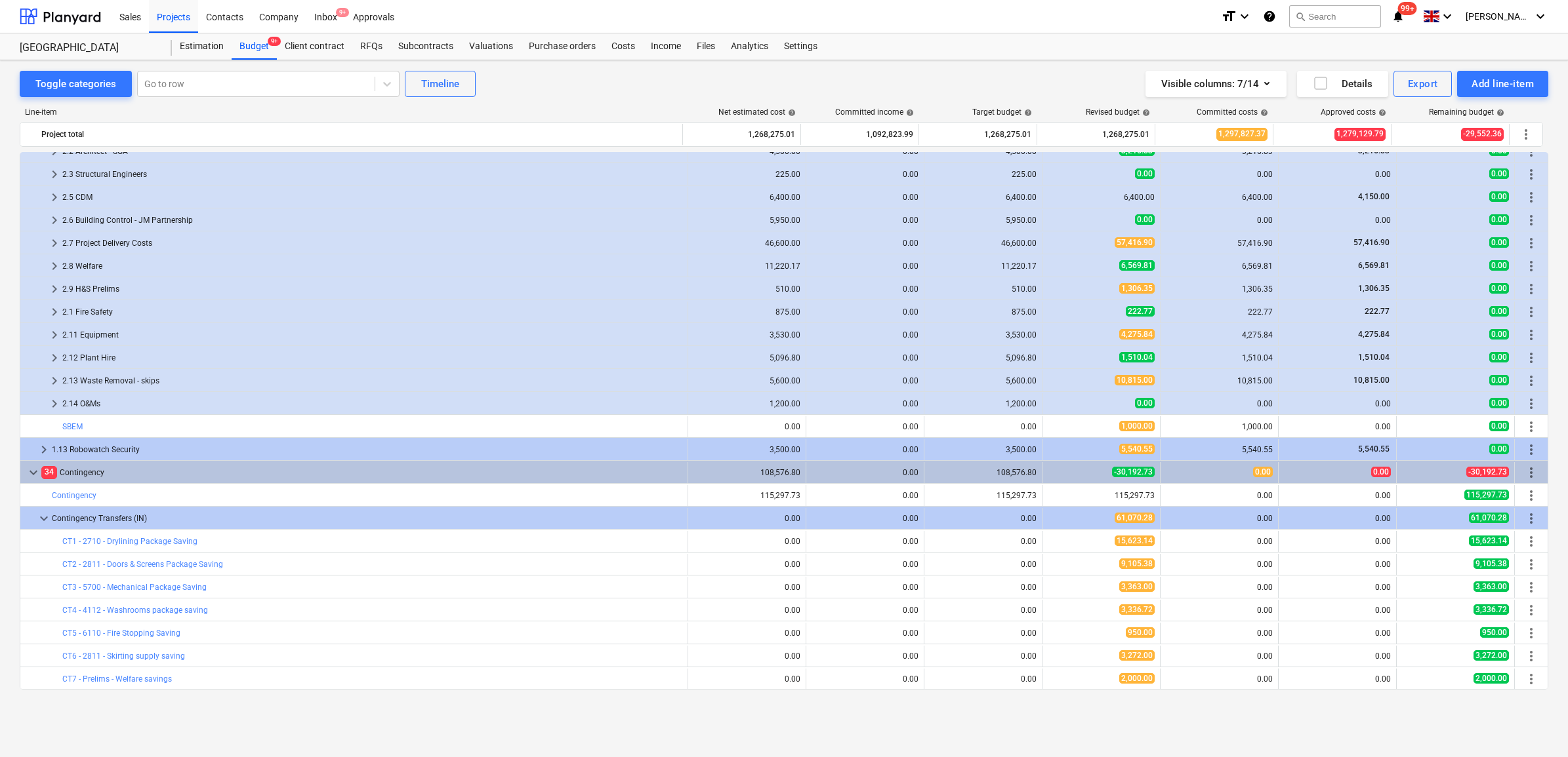
scroll to position [0, 0]
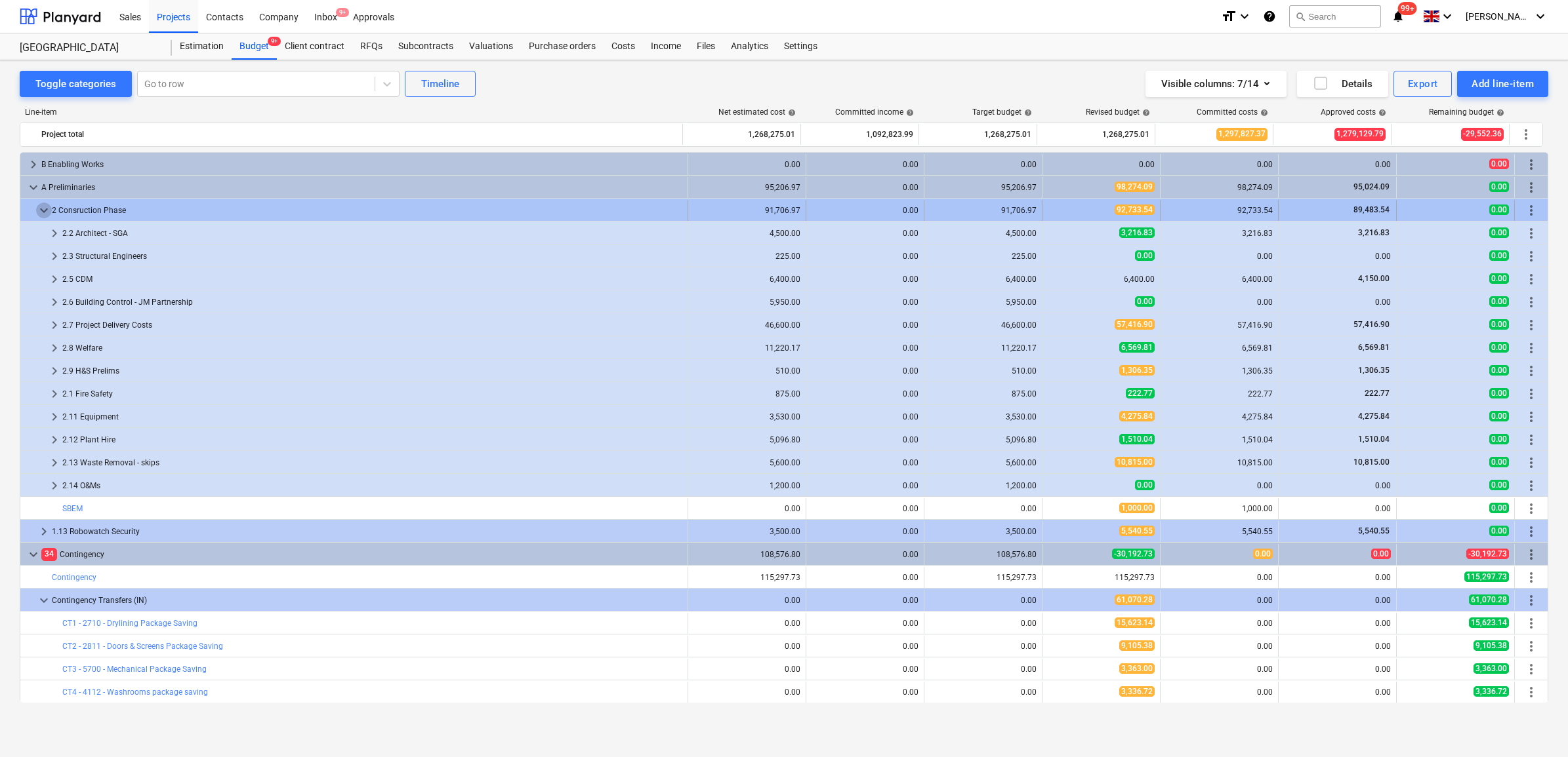
click at [44, 214] on span "keyboard_arrow_down" at bounding box center [43, 210] width 16 height 16
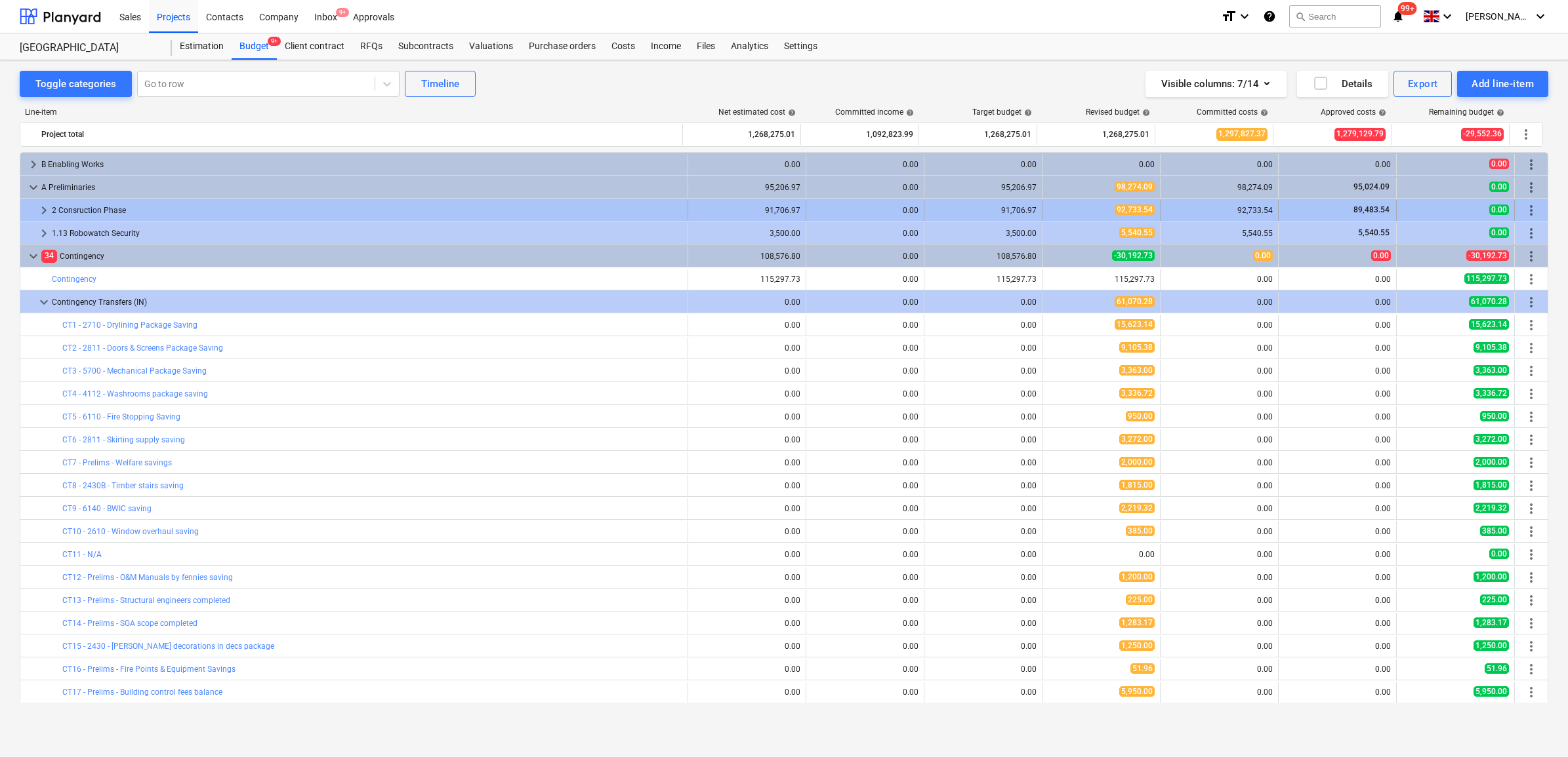
click at [1354, 214] on span "89,483.54" at bounding box center [1372, 209] width 39 height 9
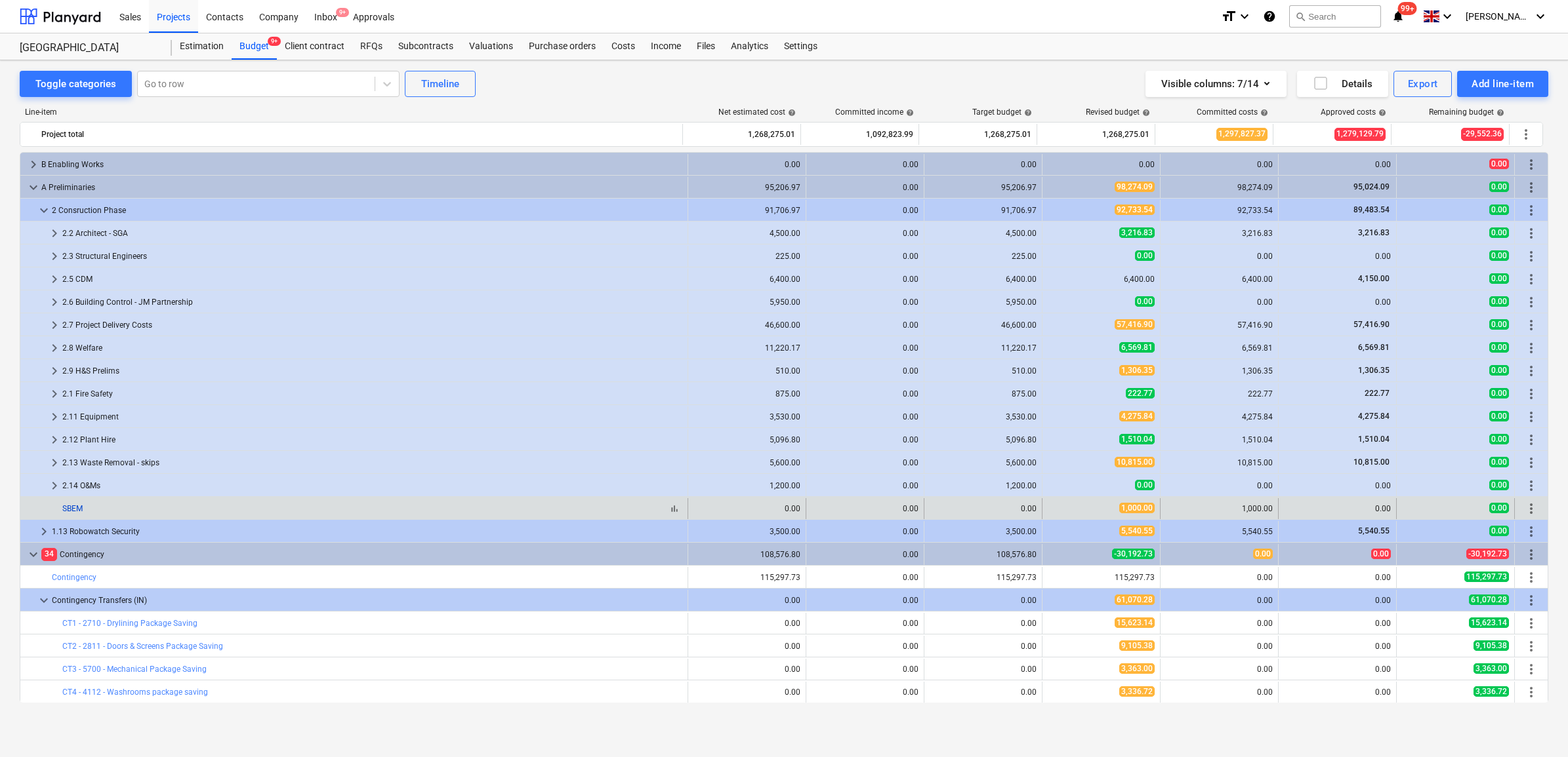
click at [70, 511] on link "SBEM" at bounding box center [73, 509] width 21 height 9
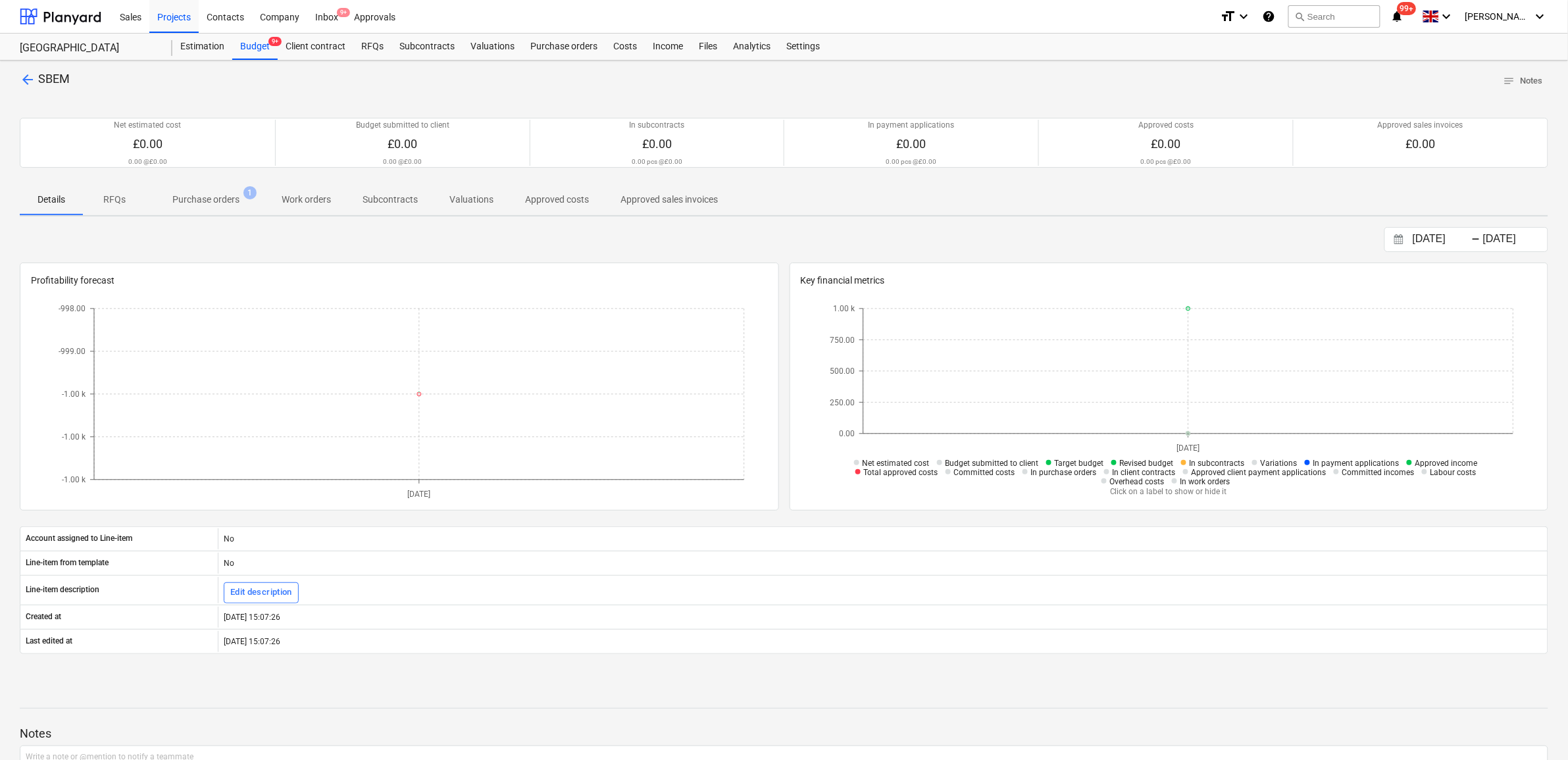
click at [225, 202] on p "Purchase orders" at bounding box center [206, 200] width 67 height 14
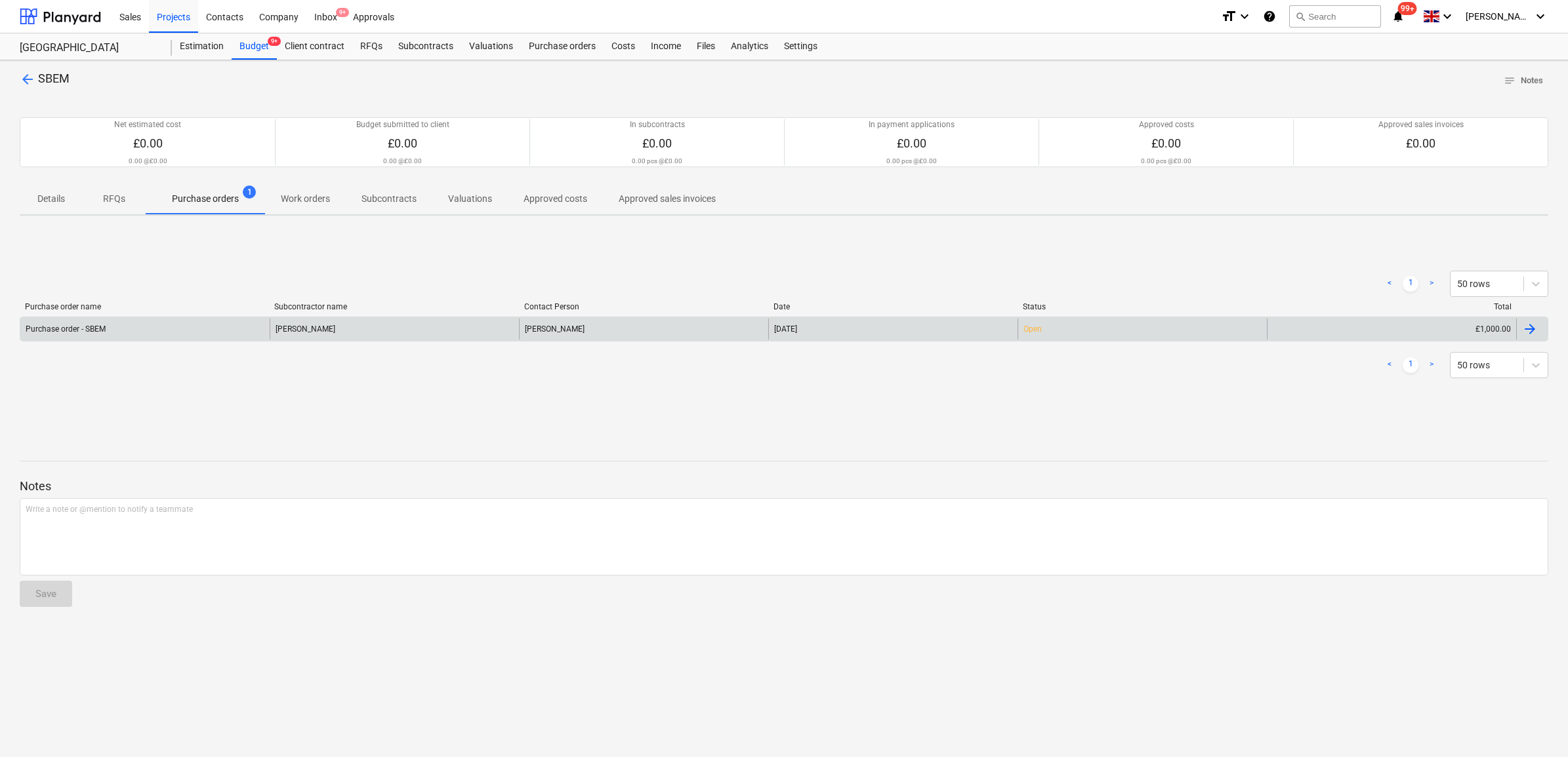
click at [388, 341] on div "Purchase order - SBEM Anna Pope Geoff Reed 29 Sep 2025 Open £1,000.00" at bounding box center [784, 329] width 1529 height 25
click at [466, 334] on div "[PERSON_NAME]" at bounding box center [395, 329] width 249 height 21
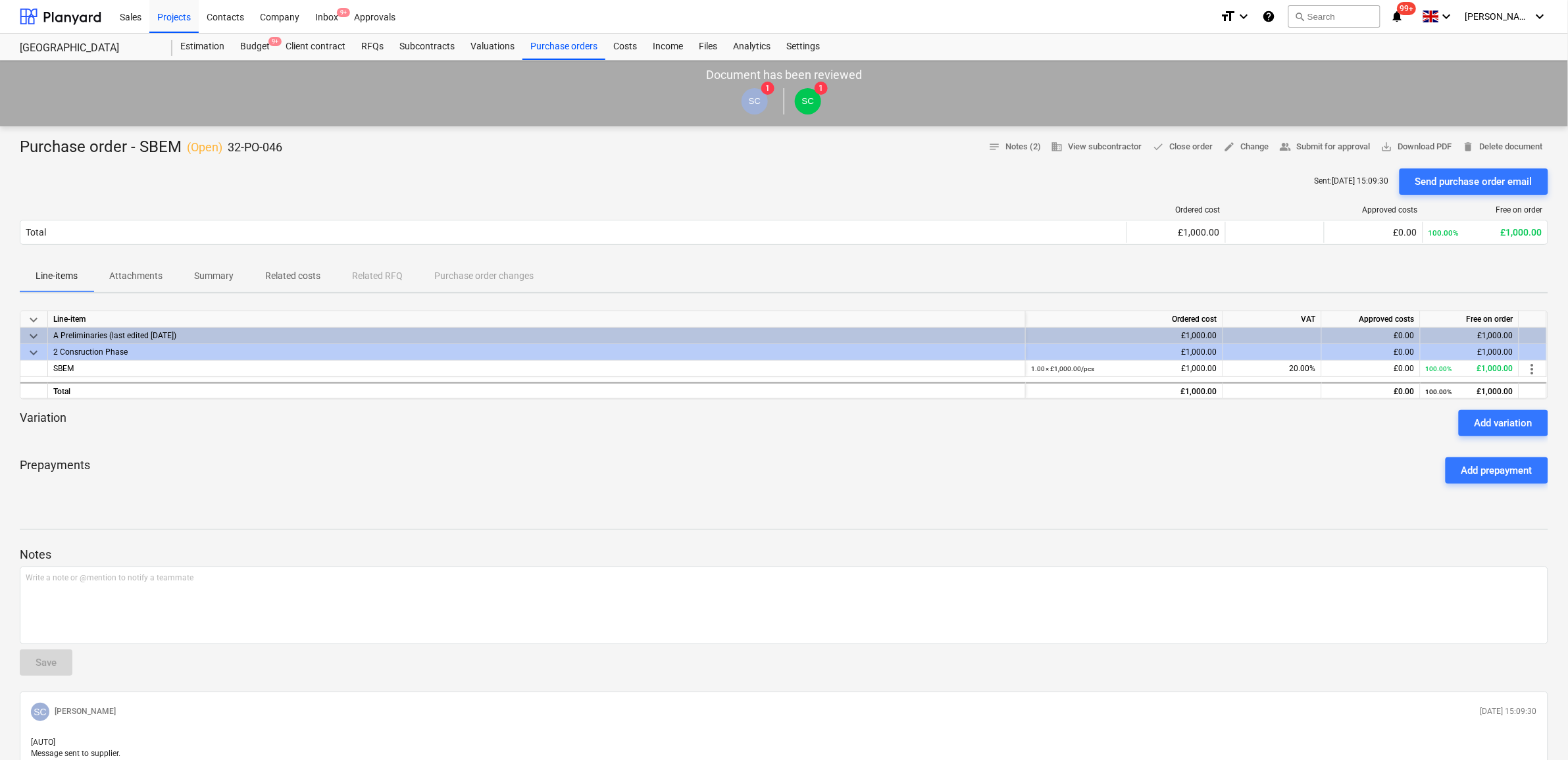
click at [142, 278] on p "Attachments" at bounding box center [135, 276] width 53 height 14
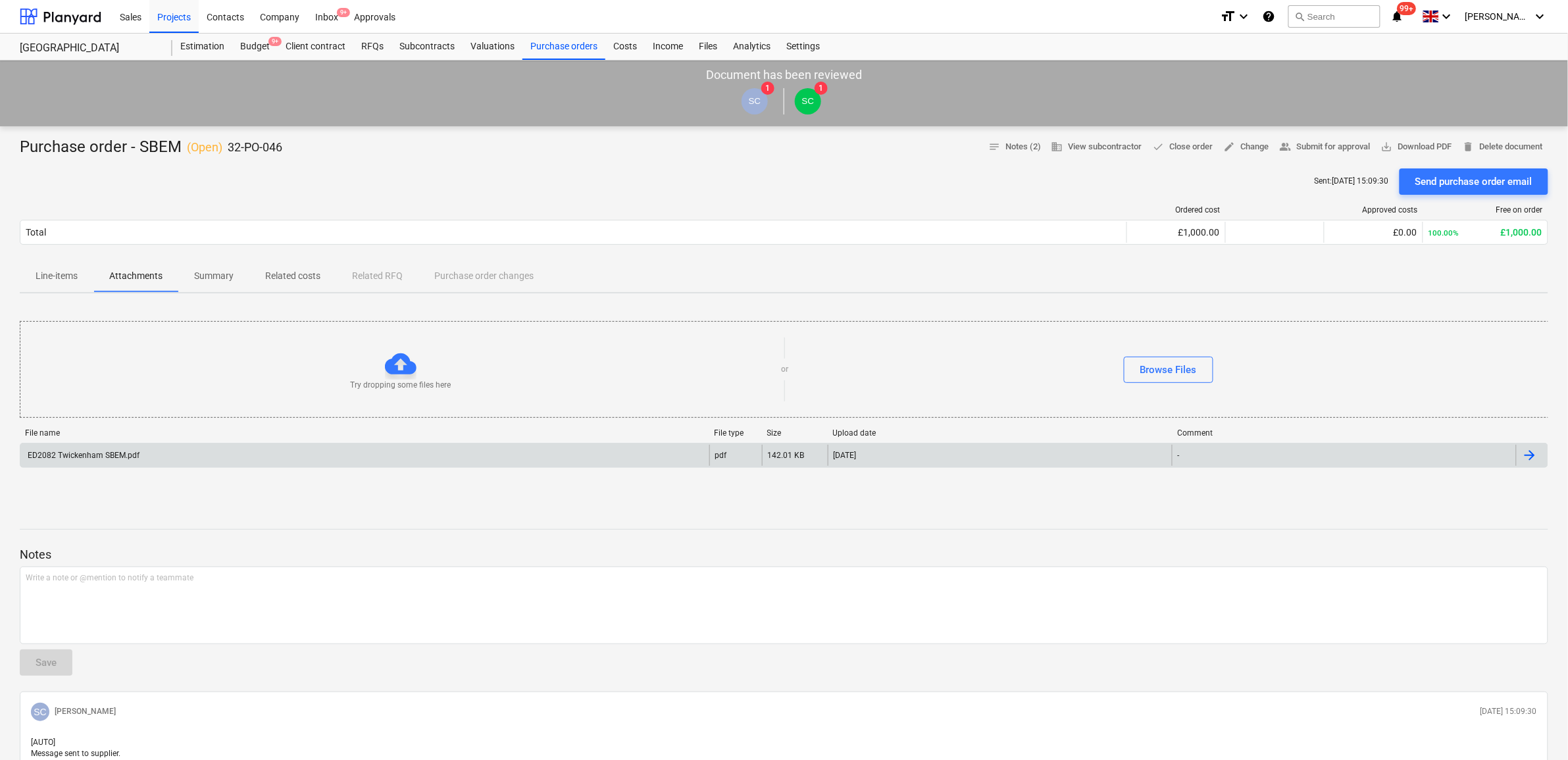
click at [285, 461] on div "ED2082 Twickenham SBEM.pdf" at bounding box center [365, 455] width 689 height 21
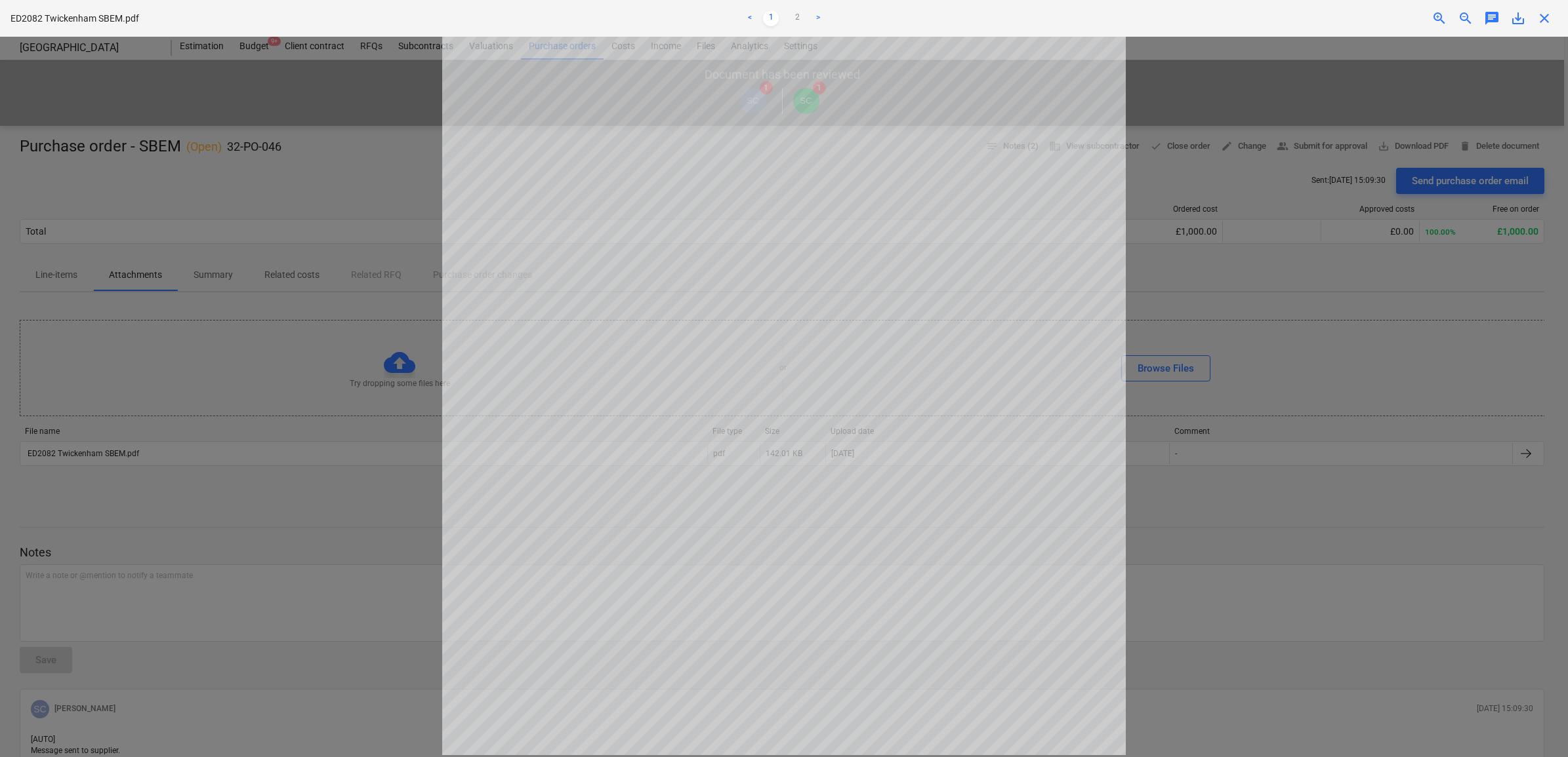
scroll to position [165, 0]
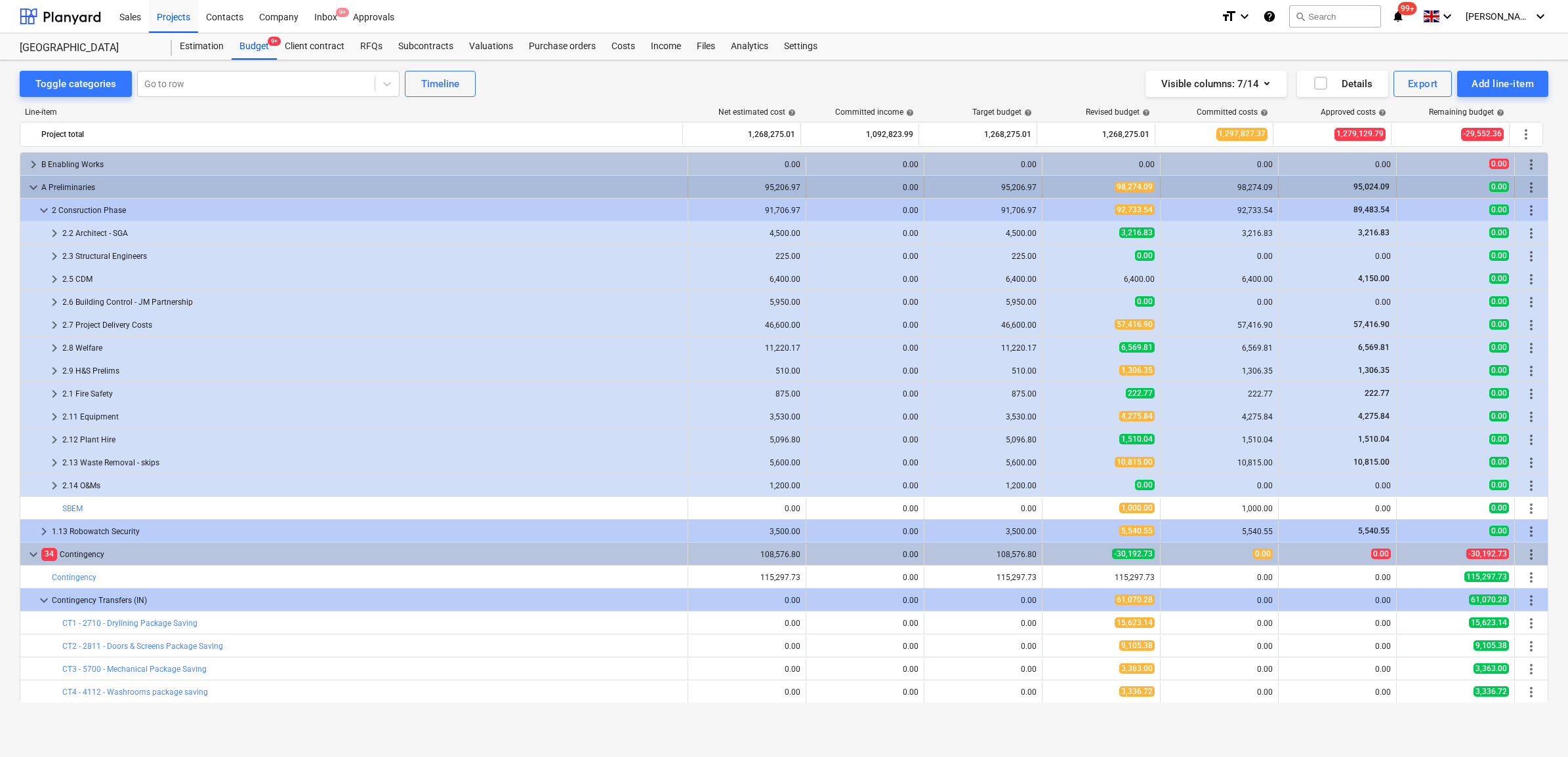
click at [28, 186] on span "keyboard_arrow_down" at bounding box center [33, 187] width 16 height 16
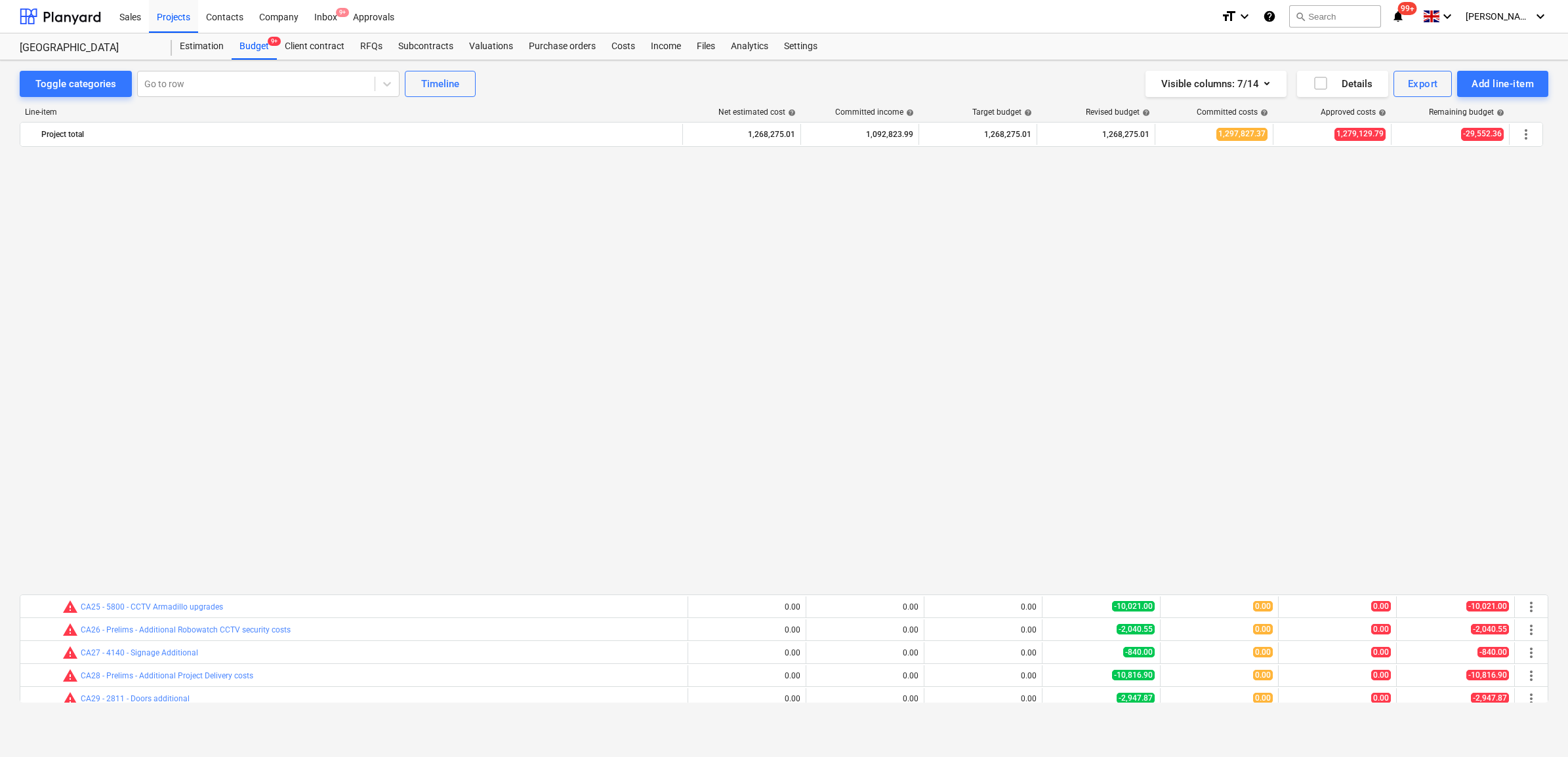
scroll to position [1394, 0]
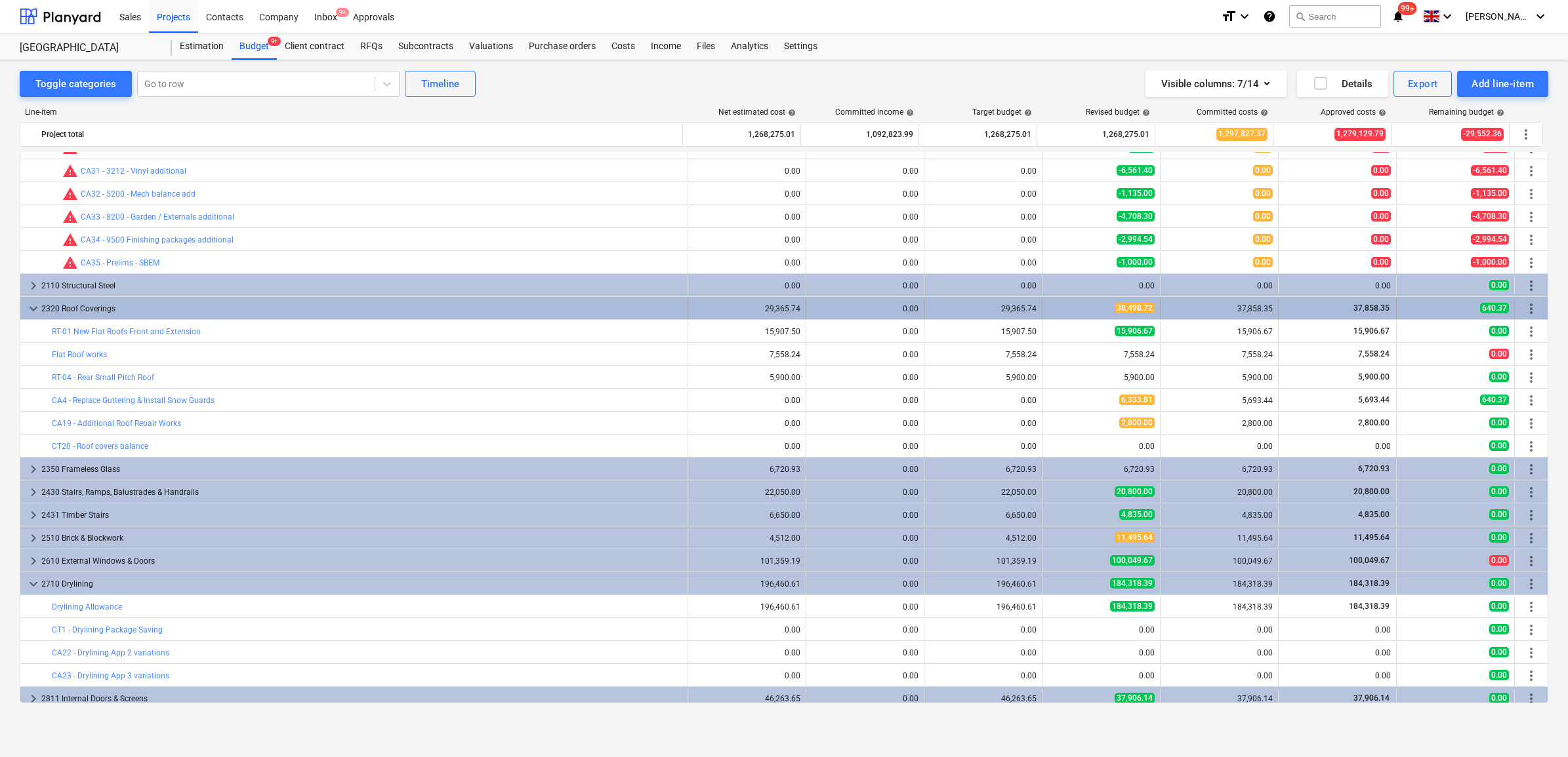
click at [1191, 309] on div "37,858.35" at bounding box center [1219, 308] width 107 height 9
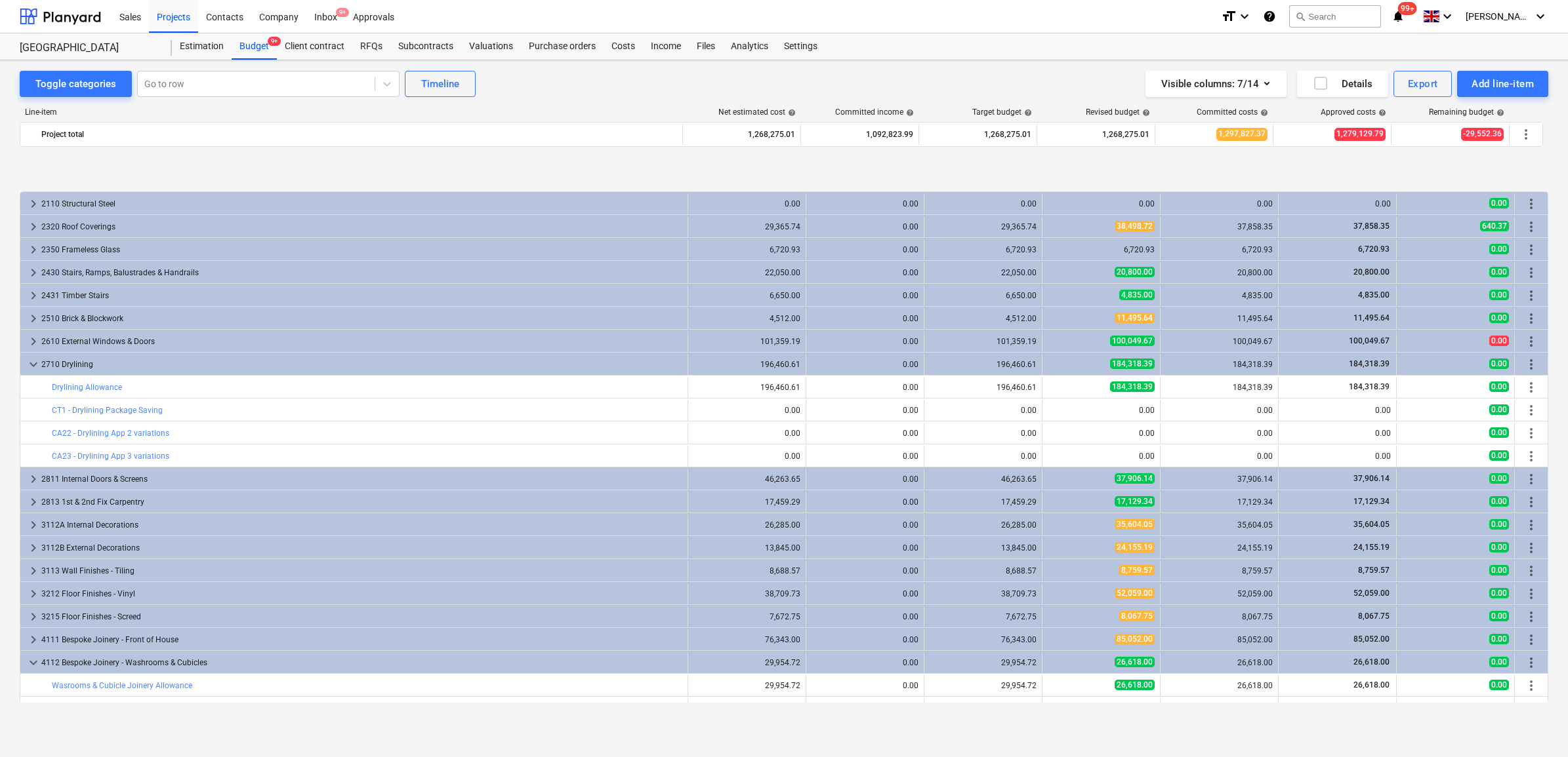
scroll to position [1557, 0]
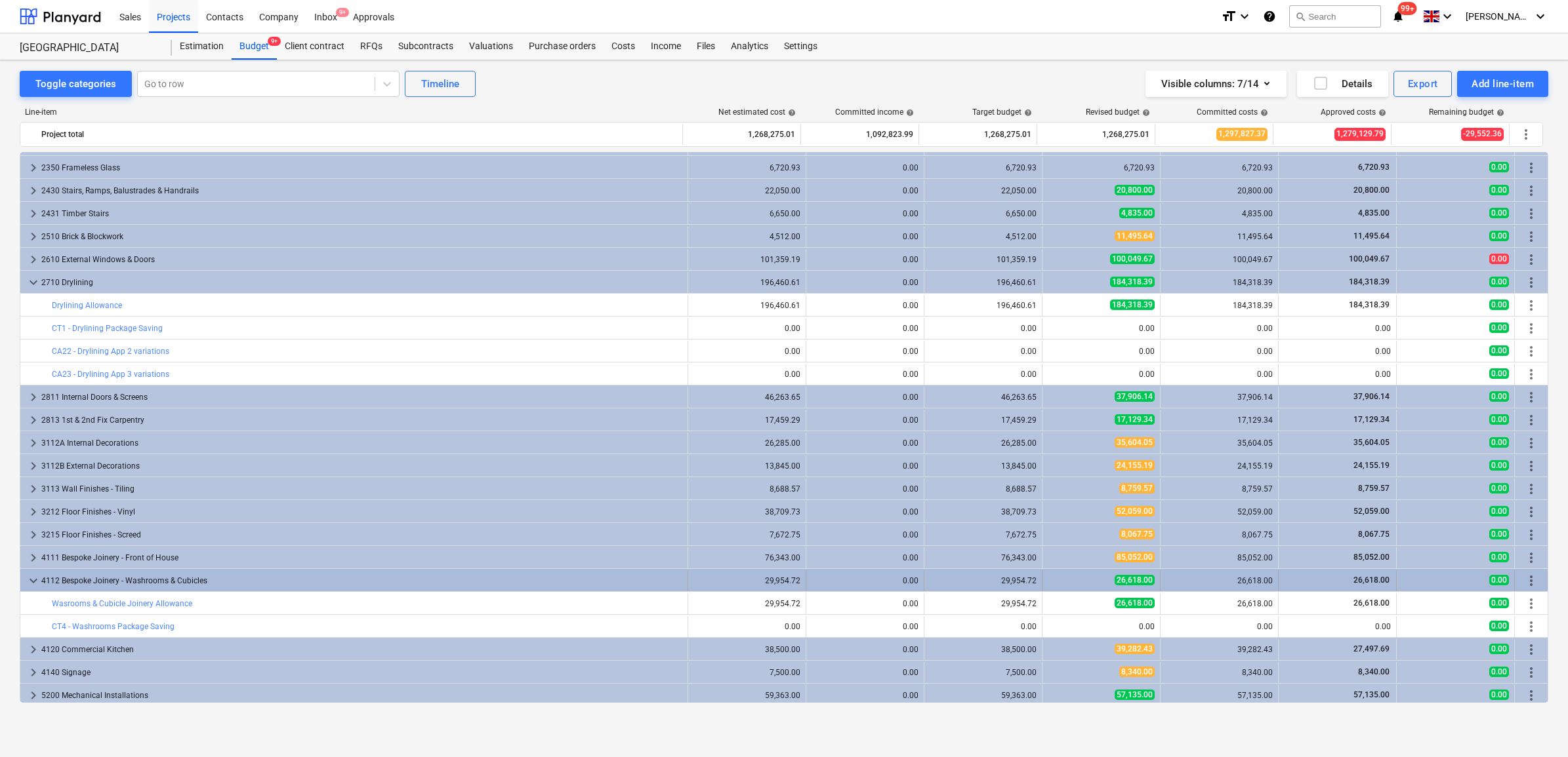
click at [1306, 580] on div "26,618.00" at bounding box center [1337, 581] width 107 height 11
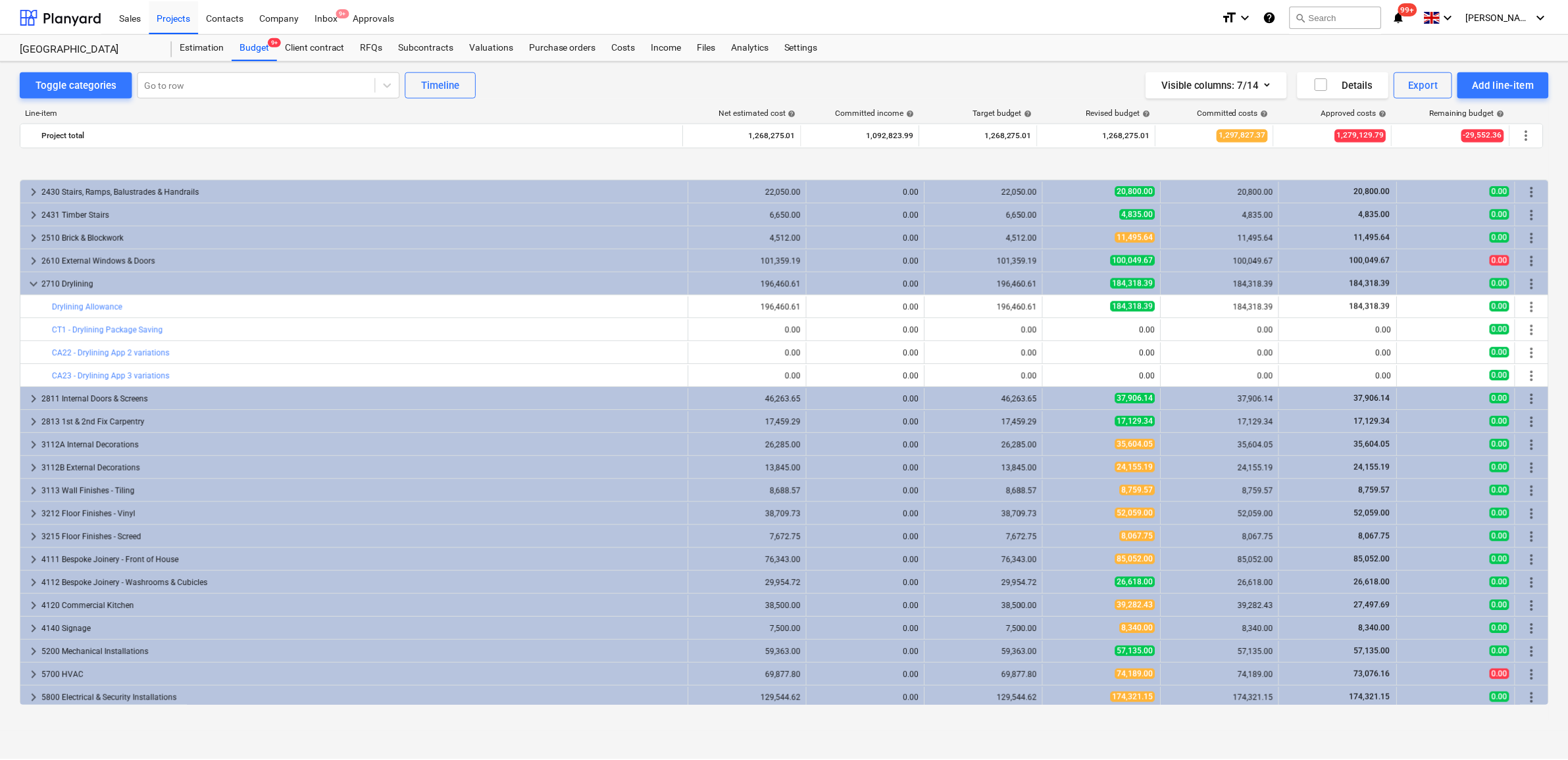
scroll to position [1646, 0]
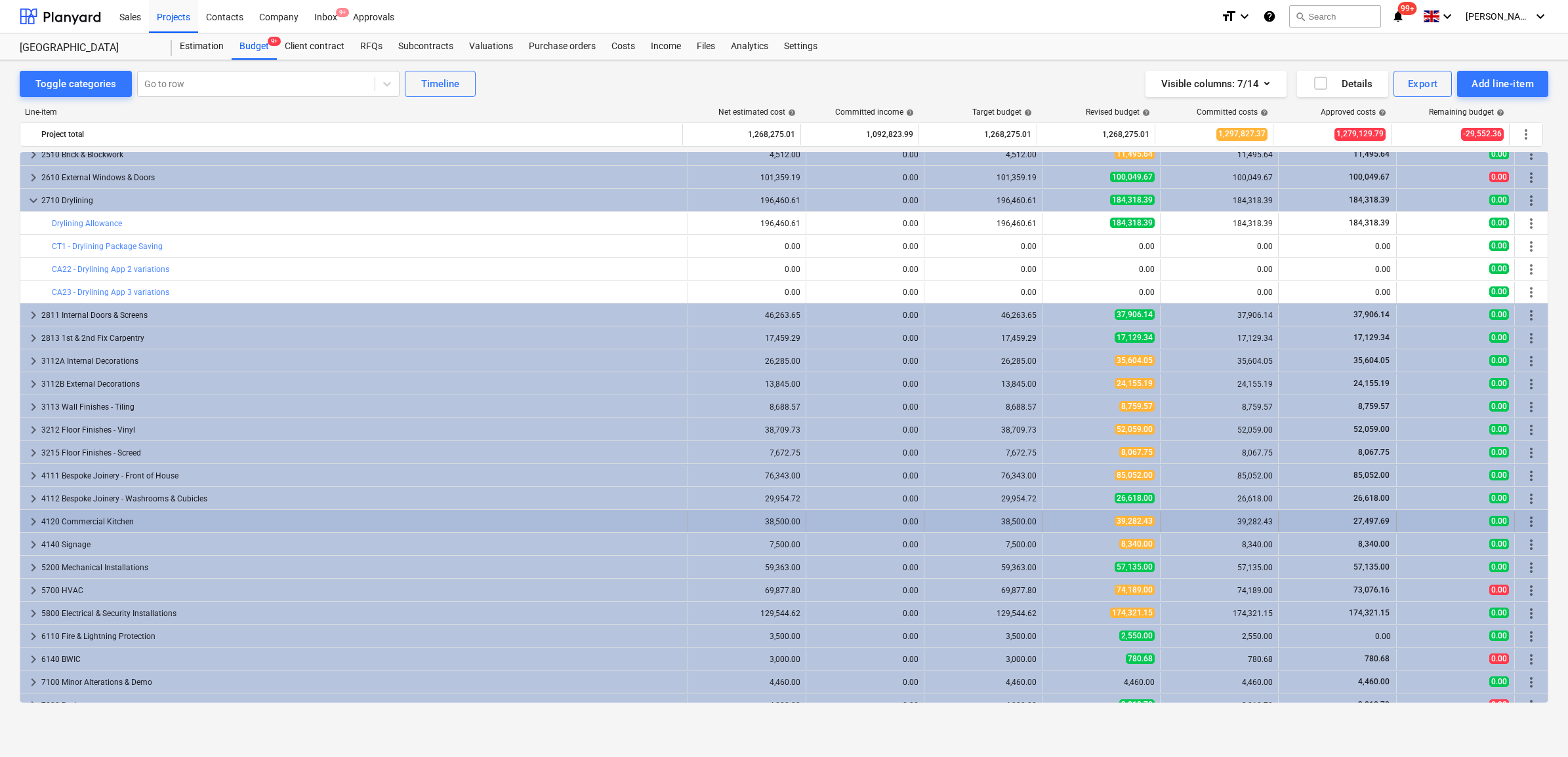
click at [1298, 520] on div "27,497.69" at bounding box center [1337, 522] width 107 height 11
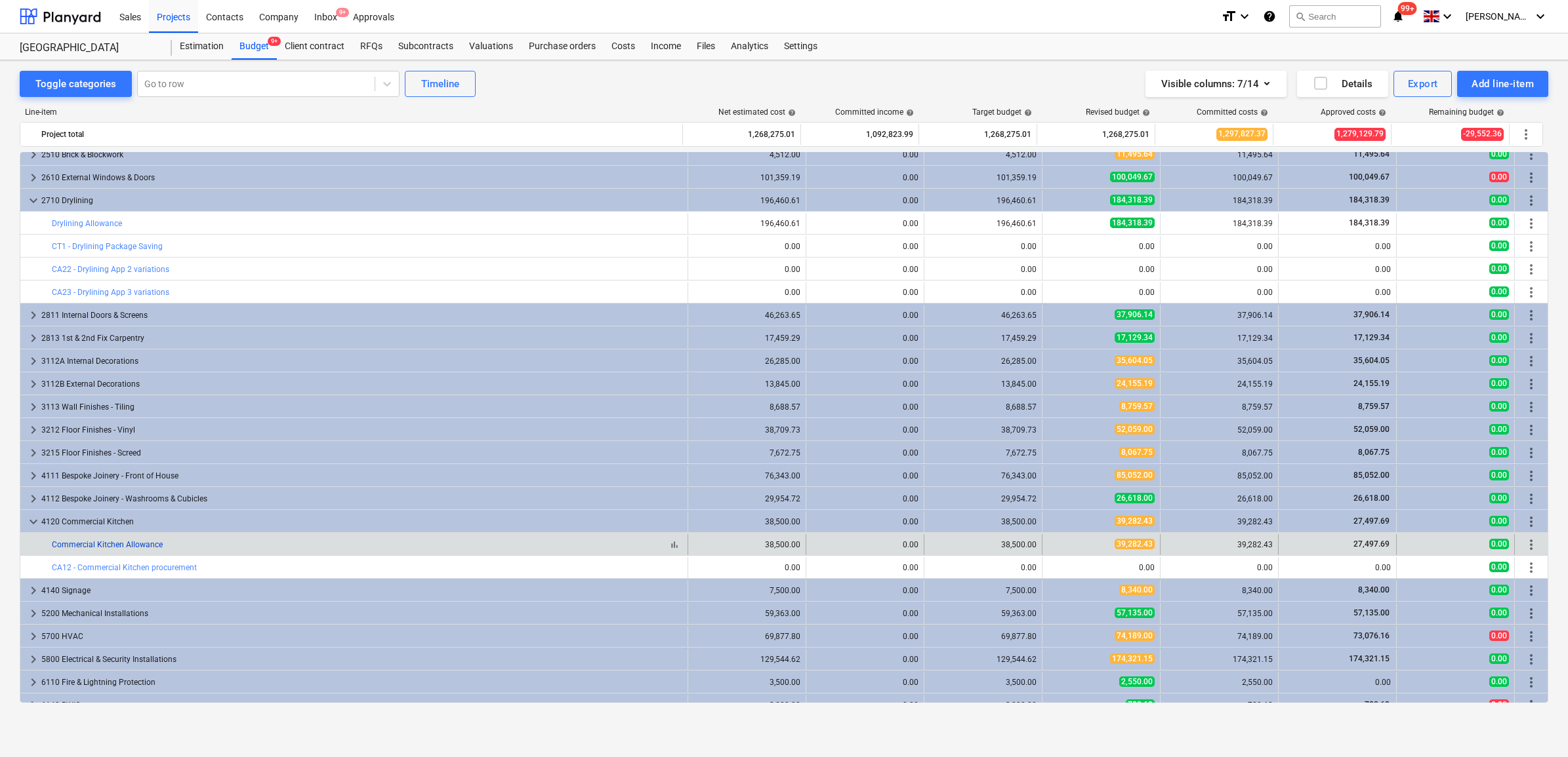
click at [97, 543] on link "Commercial Kitchen Allowance" at bounding box center [107, 544] width 111 height 9
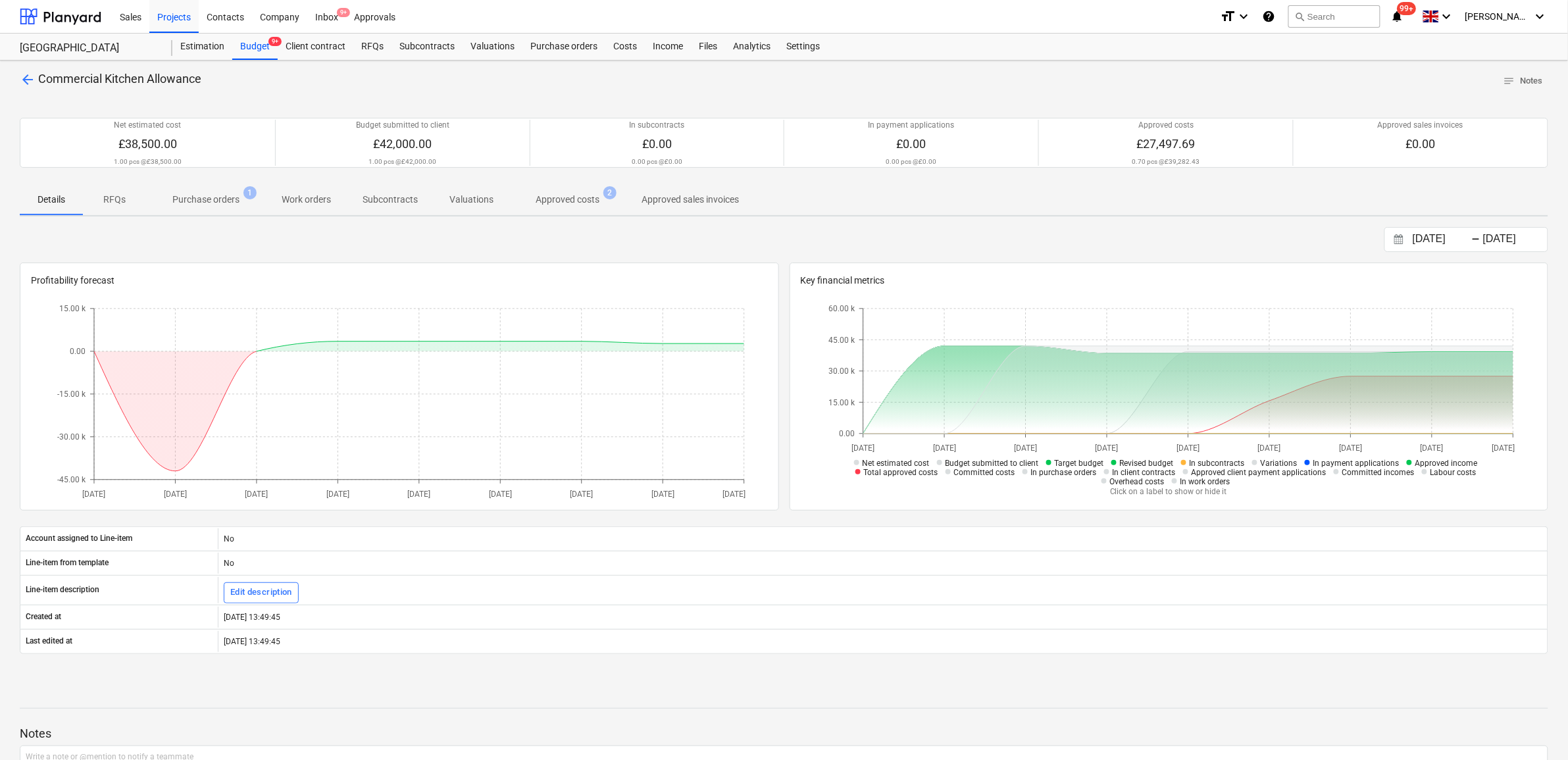
click at [557, 202] on p "Approved costs" at bounding box center [568, 200] width 64 height 14
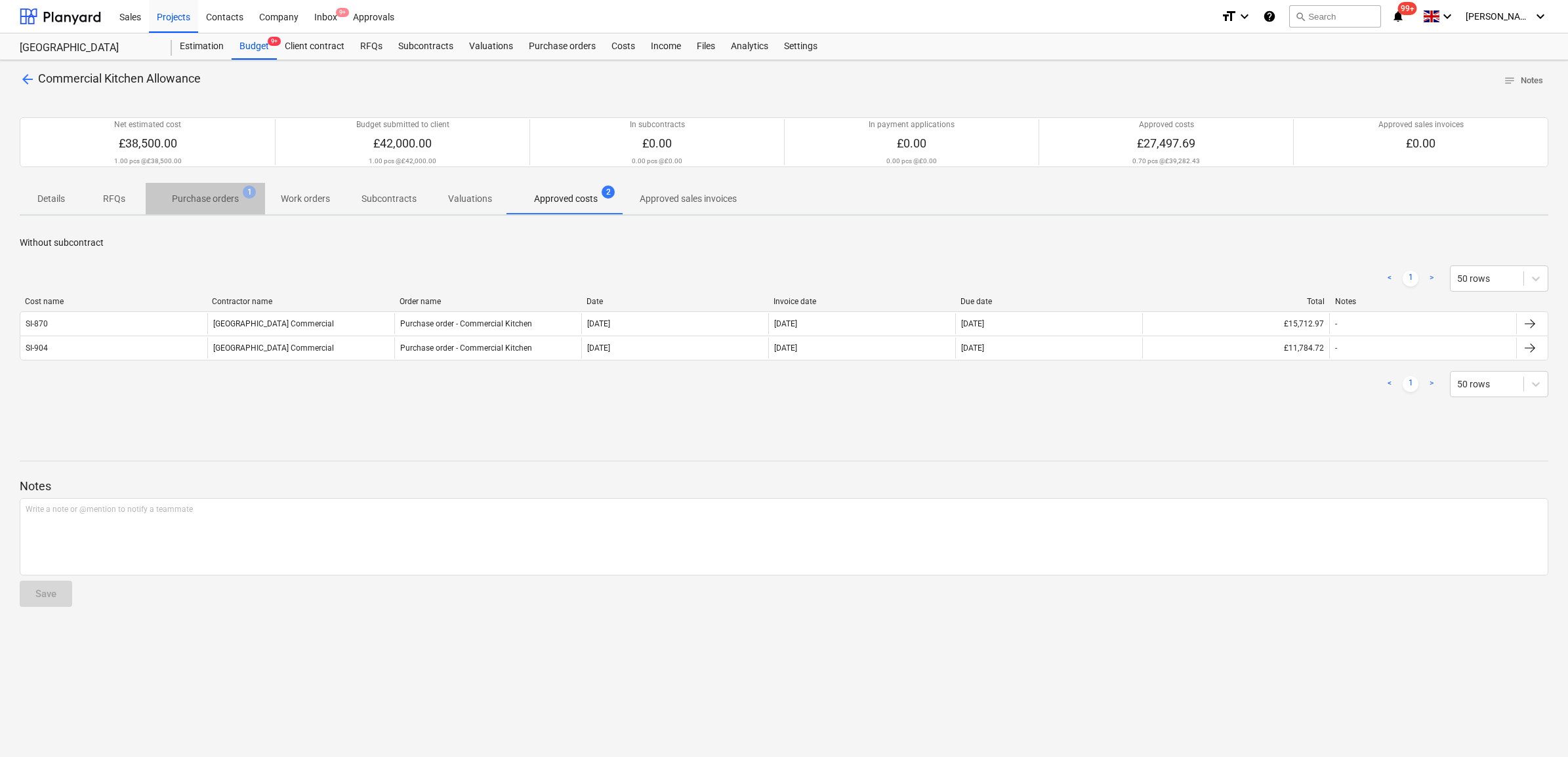
click at [190, 200] on p "Purchase orders" at bounding box center [205, 199] width 67 height 14
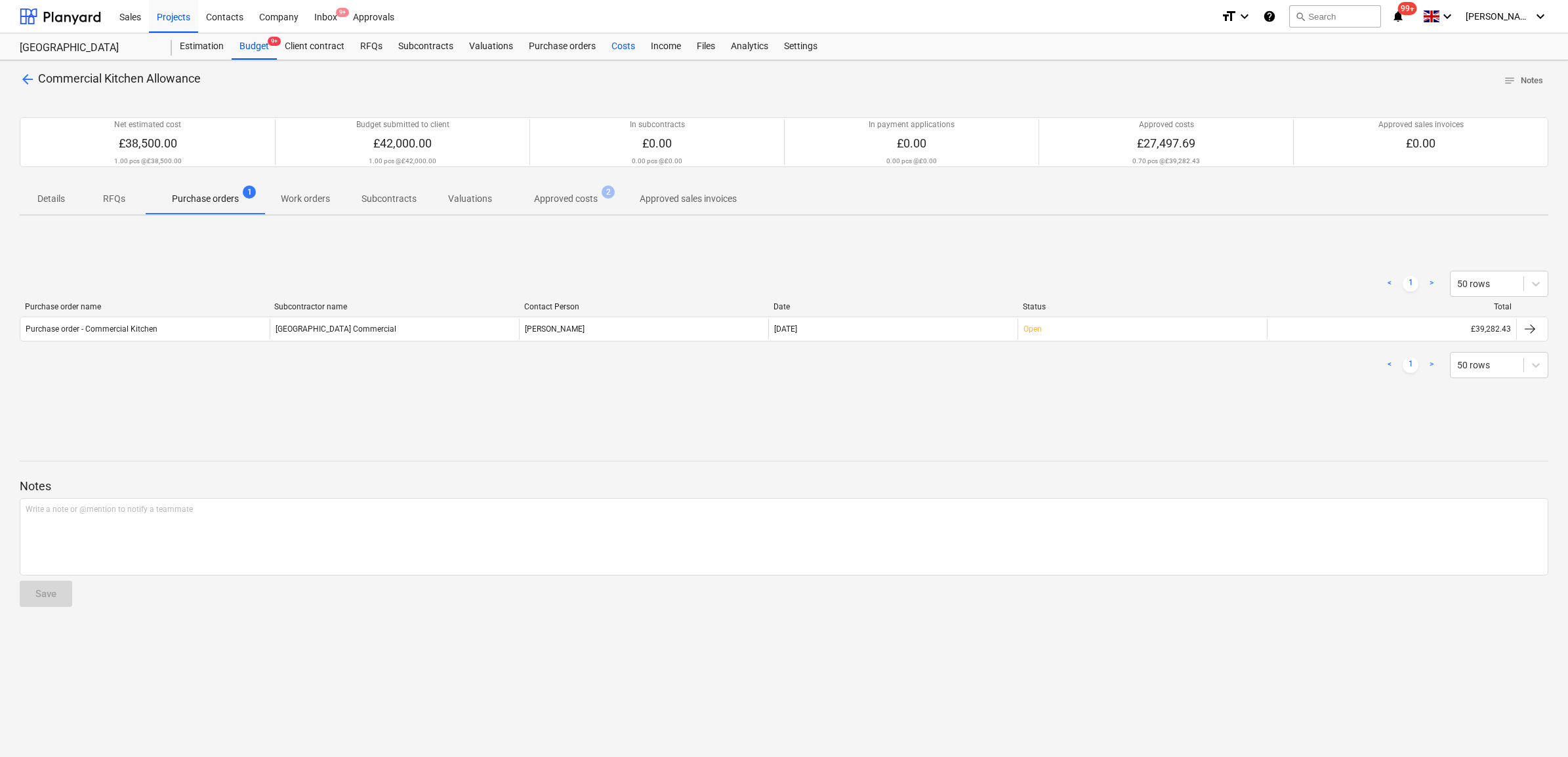
click at [628, 49] on div "Costs" at bounding box center [623, 47] width 39 height 26
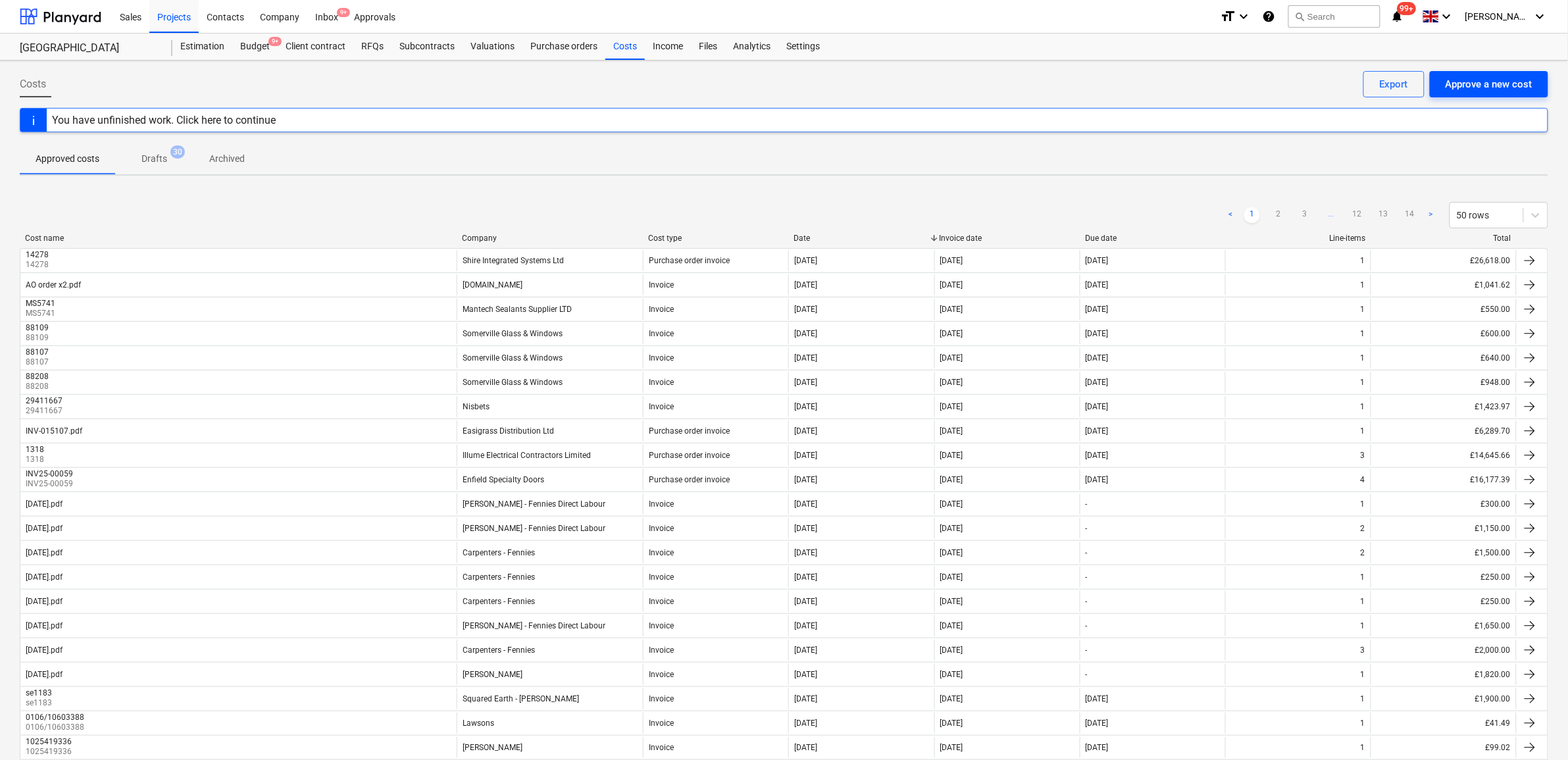
click at [1504, 84] on div "Approve a new cost" at bounding box center [1489, 84] width 87 height 17
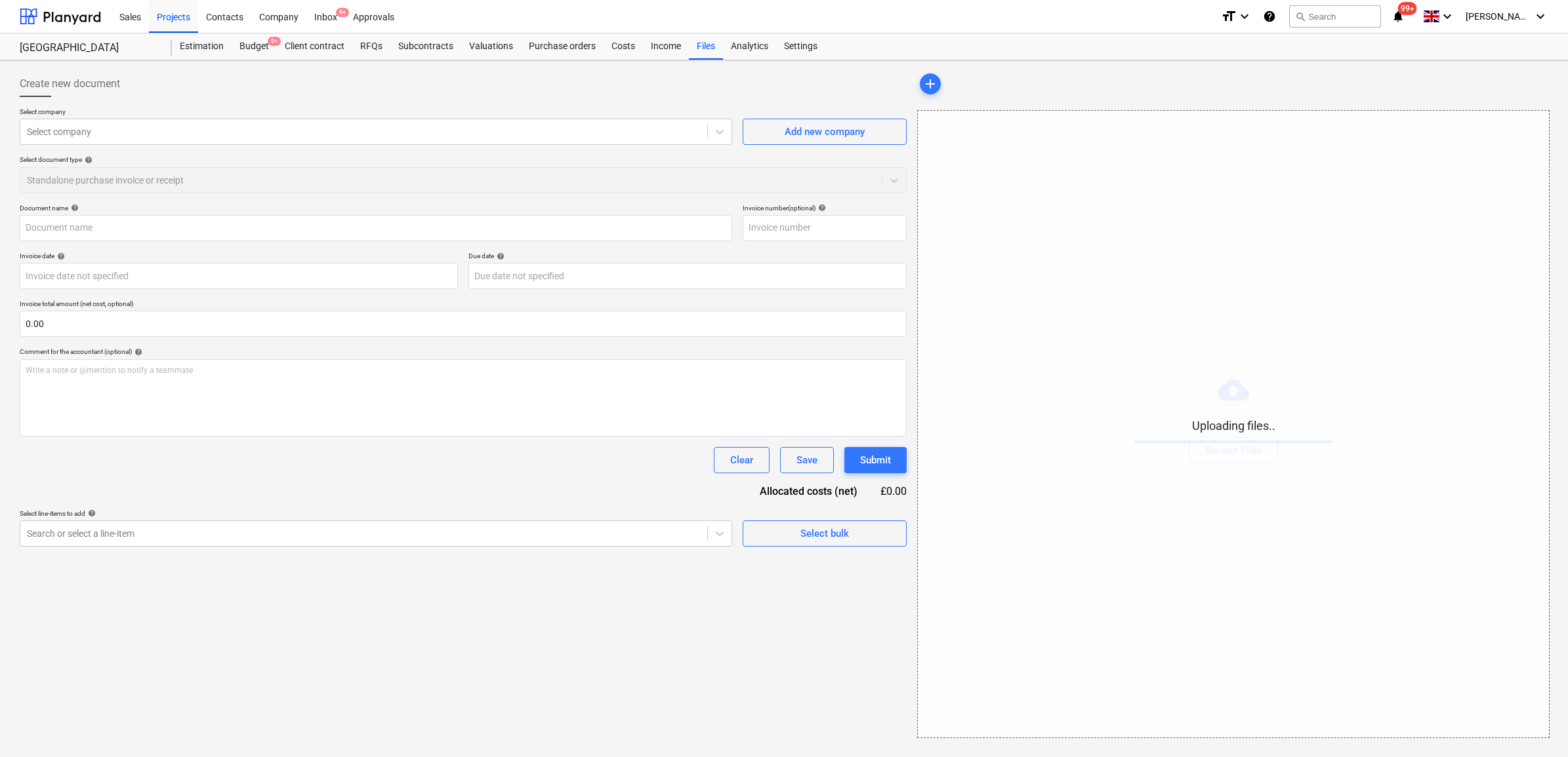
type input "cf3dfdbf-f2c2-4399-a4b5-d9e626784fce_Invoice SI-904.pdf"
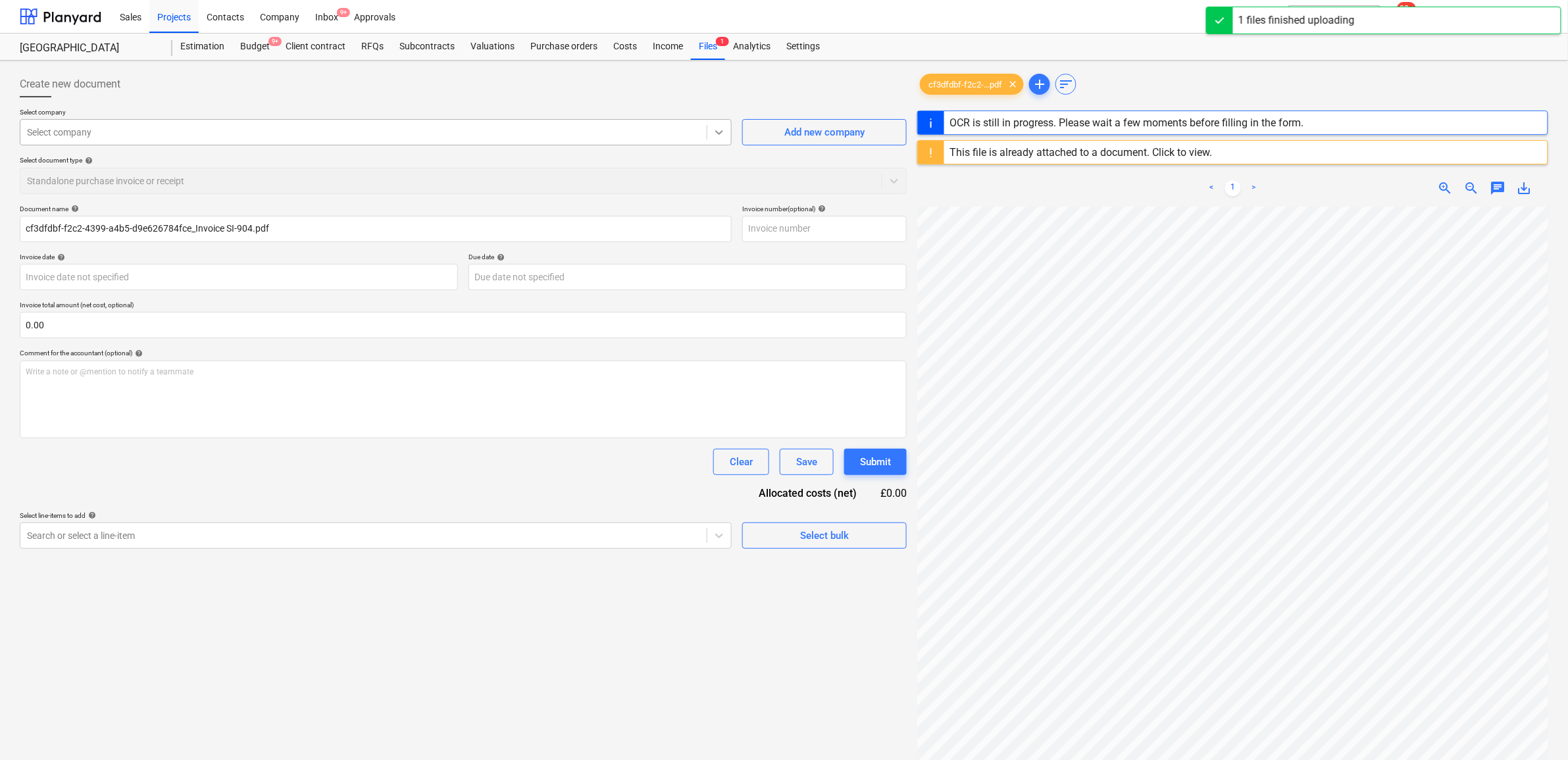
drag, startPoint x: 711, startPoint y: 135, endPoint x: 709, endPoint y: 144, distance: 9.2
click at [711, 136] on div at bounding box center [719, 132] width 23 height 23
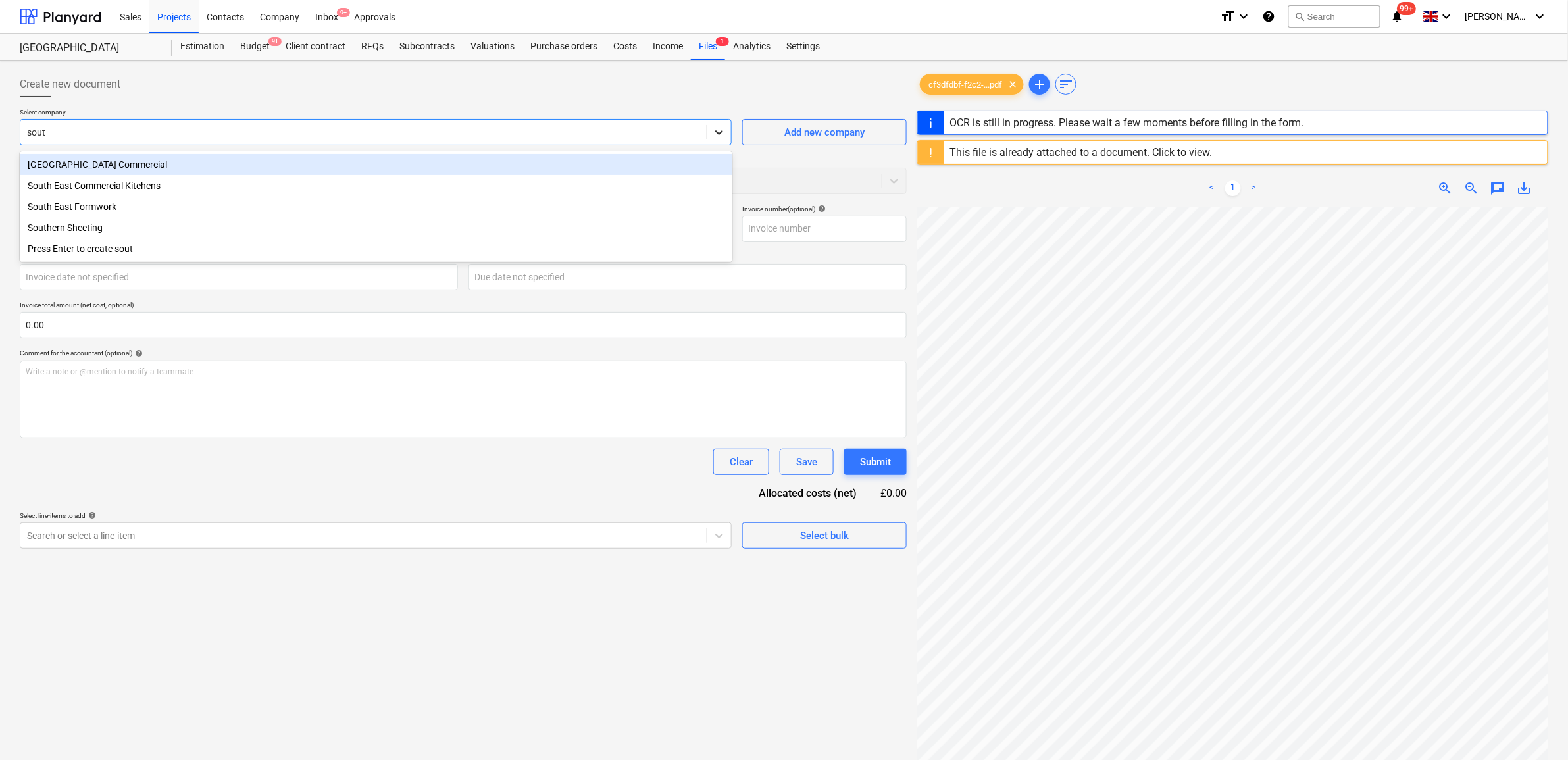
type input "south"
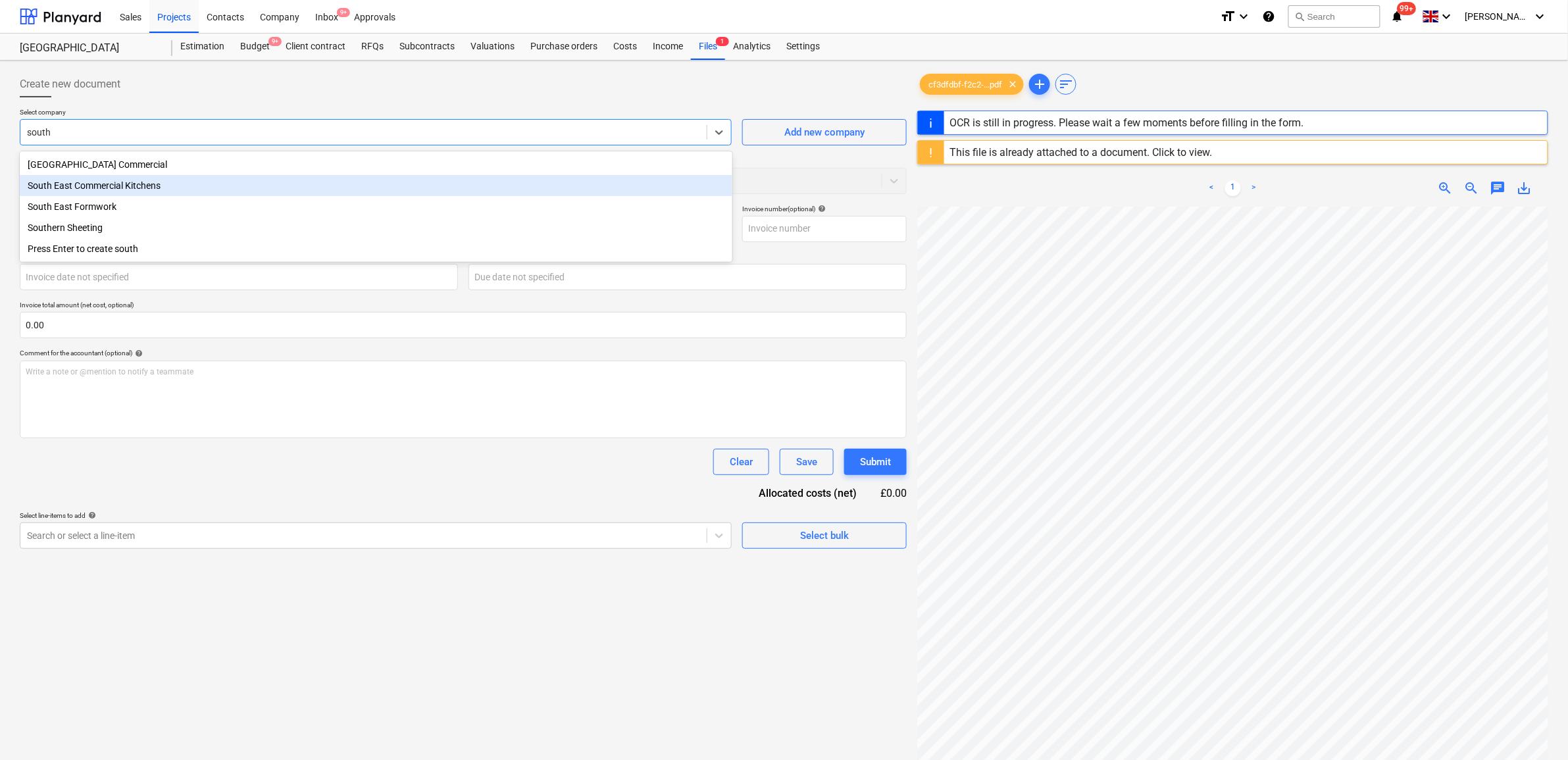
type input "SI-904"
type input "[DATE]"
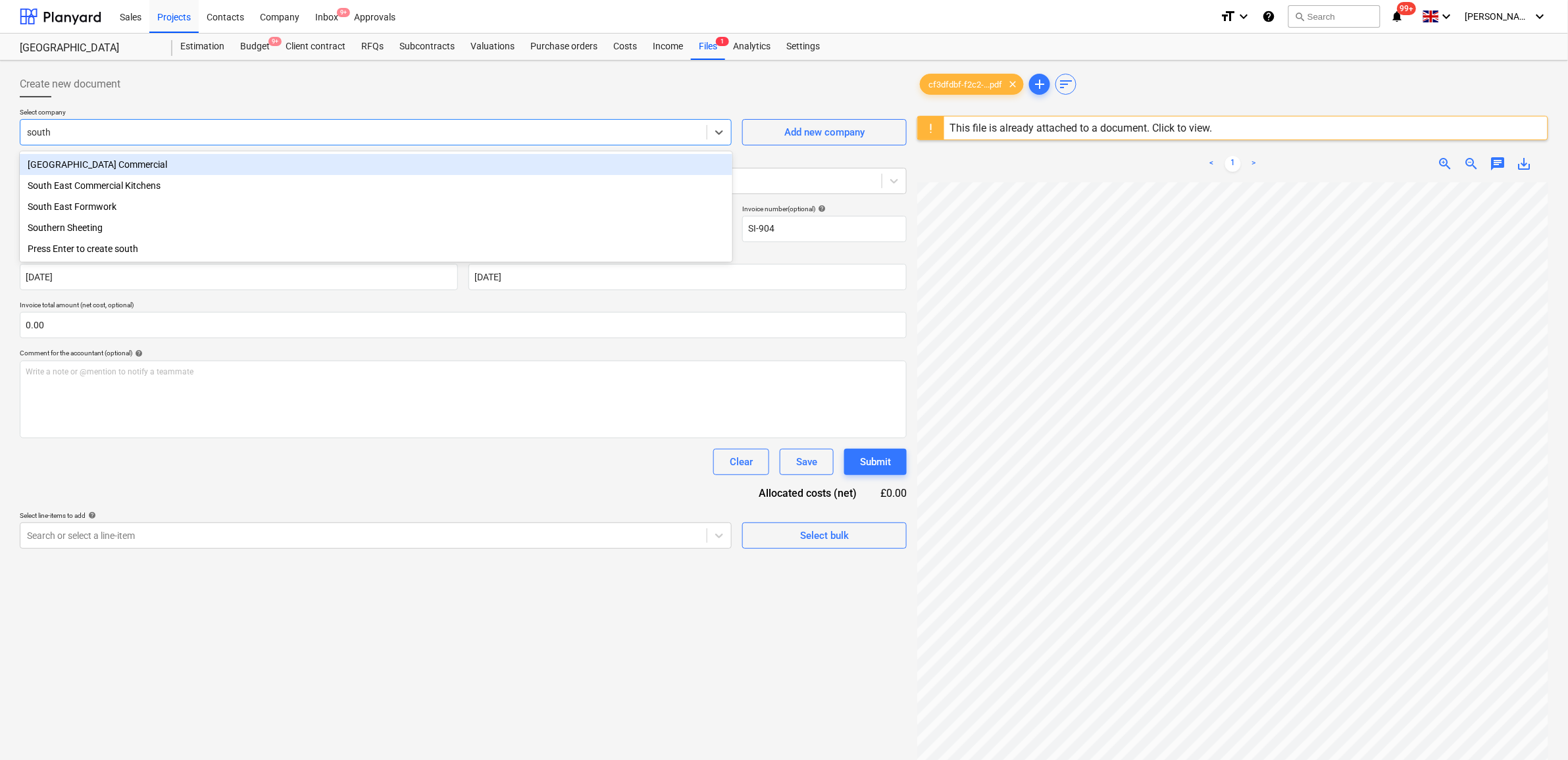
click at [407, 187] on div "South East Commercial Kitchens" at bounding box center [376, 185] width 713 height 21
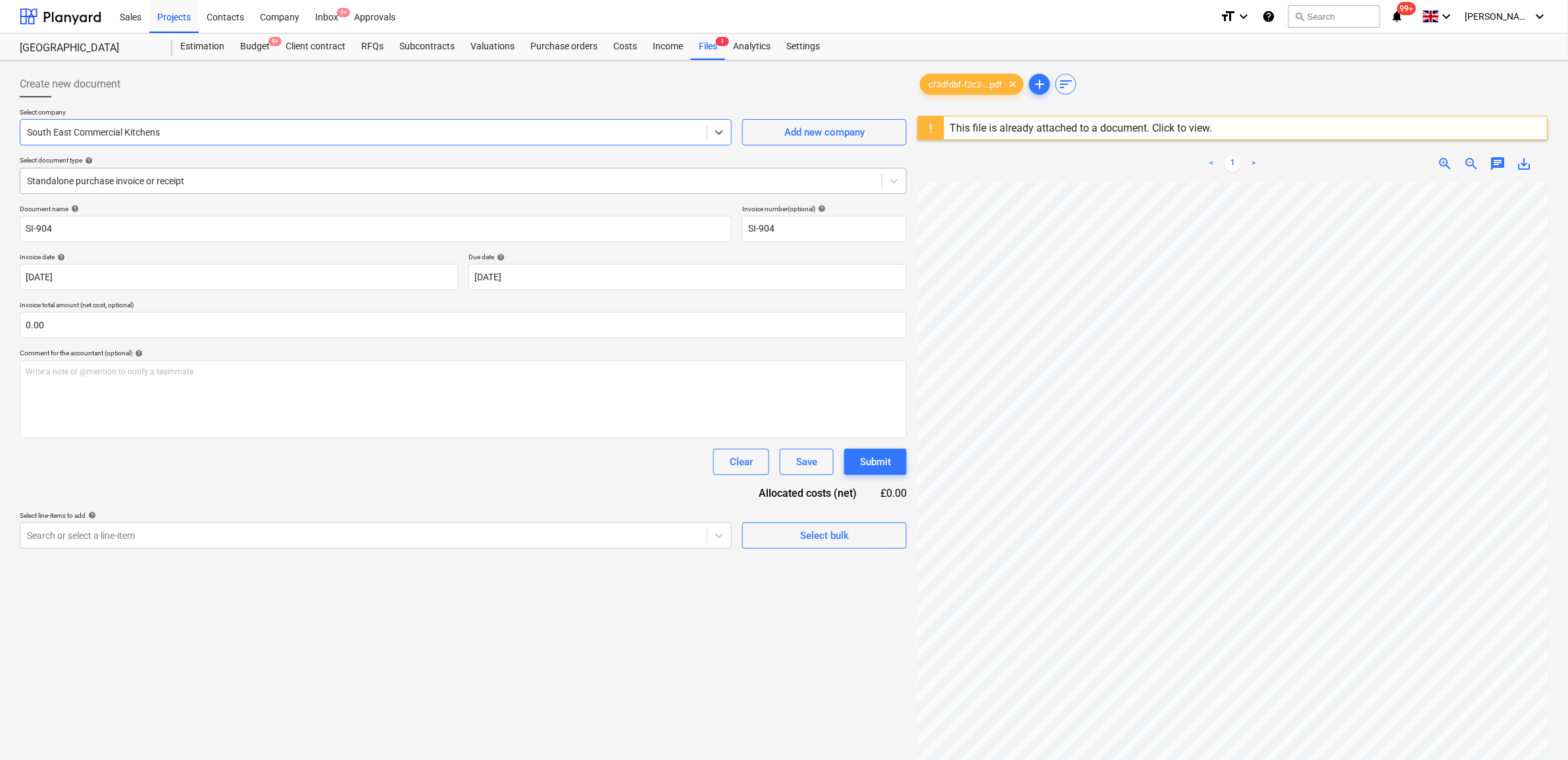
click at [403, 187] on div at bounding box center [451, 180] width 848 height 13
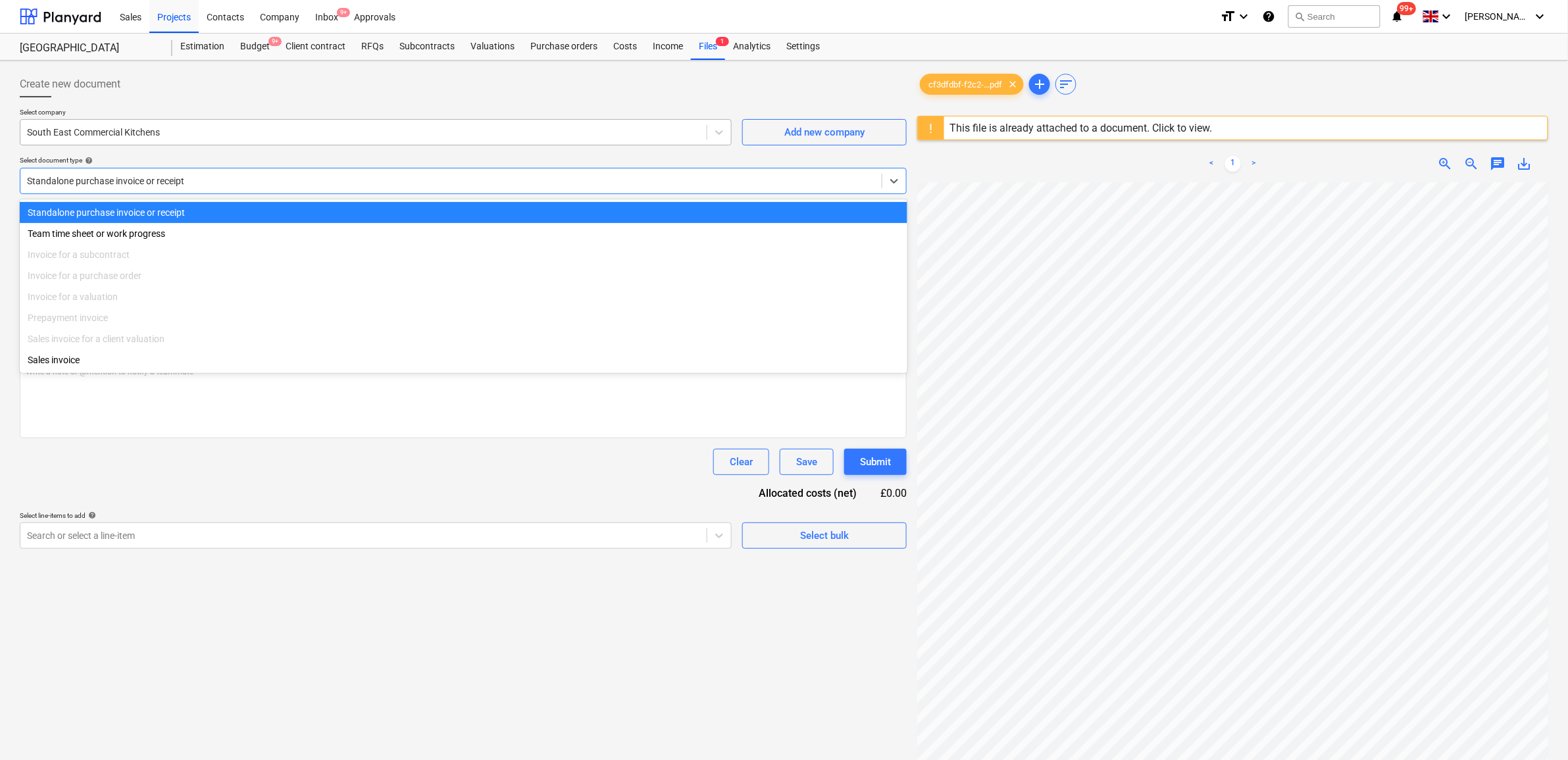
click at [247, 140] on div "South East Commercial Kitchens" at bounding box center [364, 132] width 687 height 19
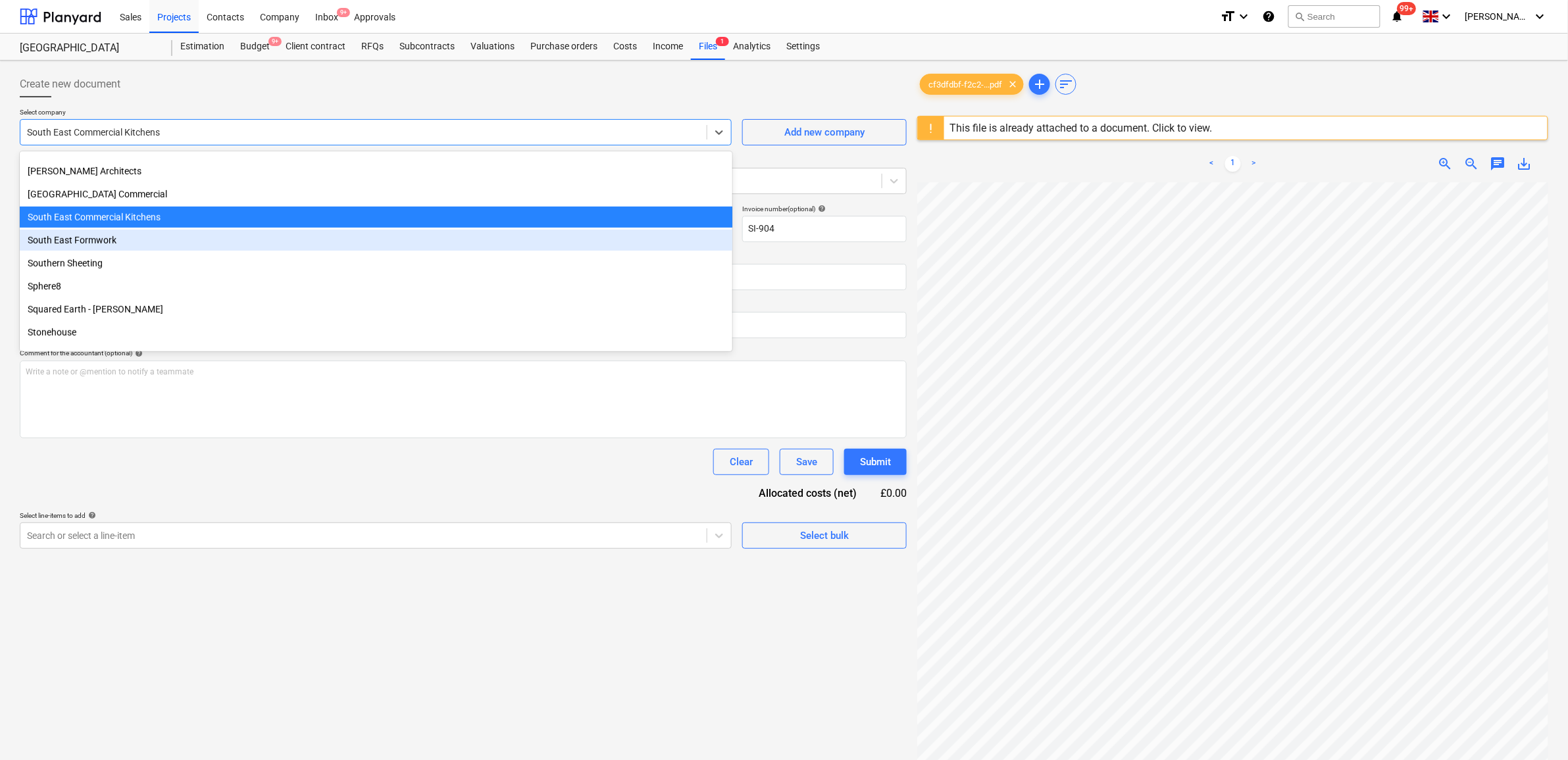
scroll to position [4503, 0]
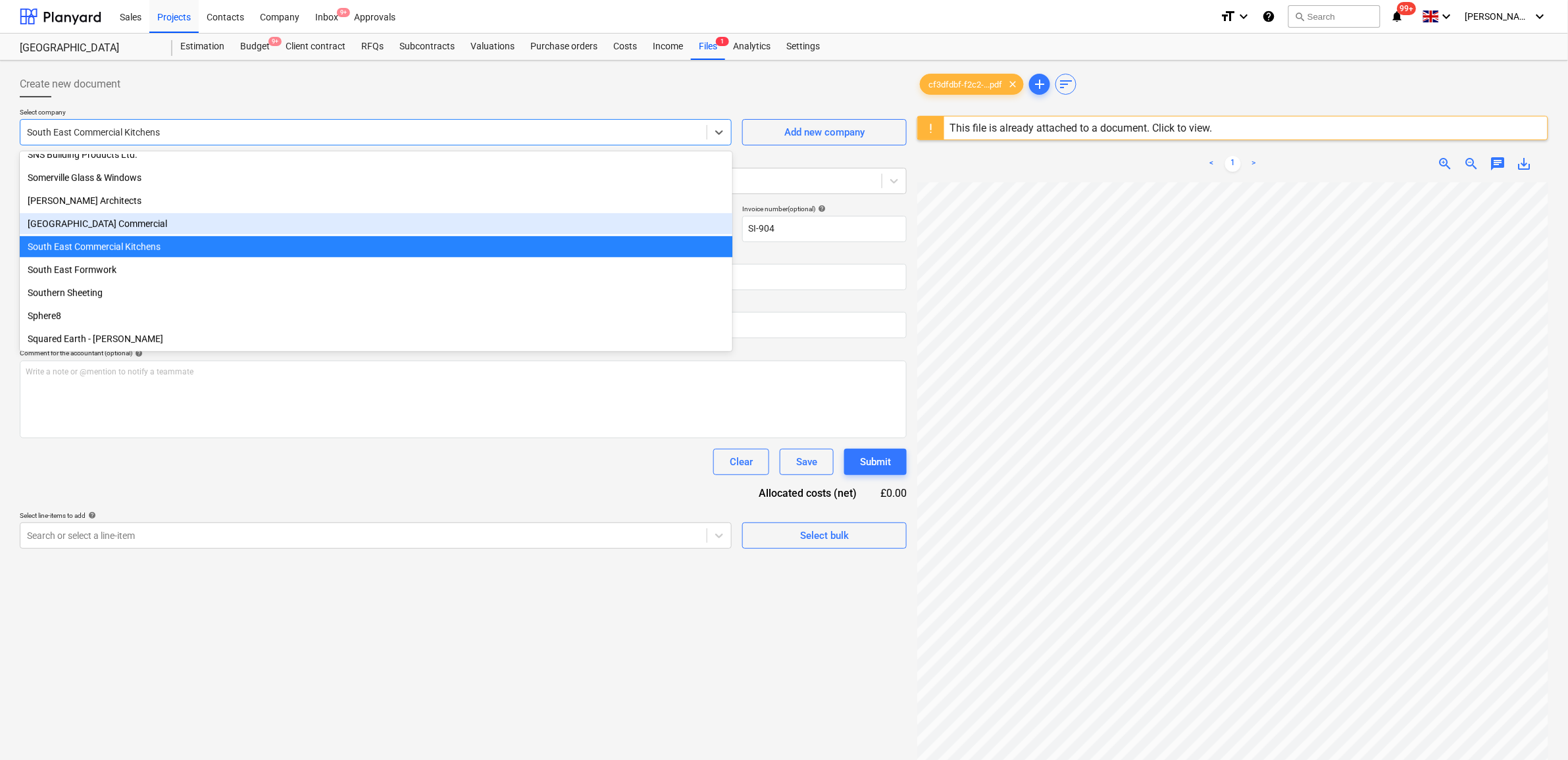
click at [182, 224] on div "[GEOGRAPHIC_DATA] Commercial" at bounding box center [376, 224] width 713 height 21
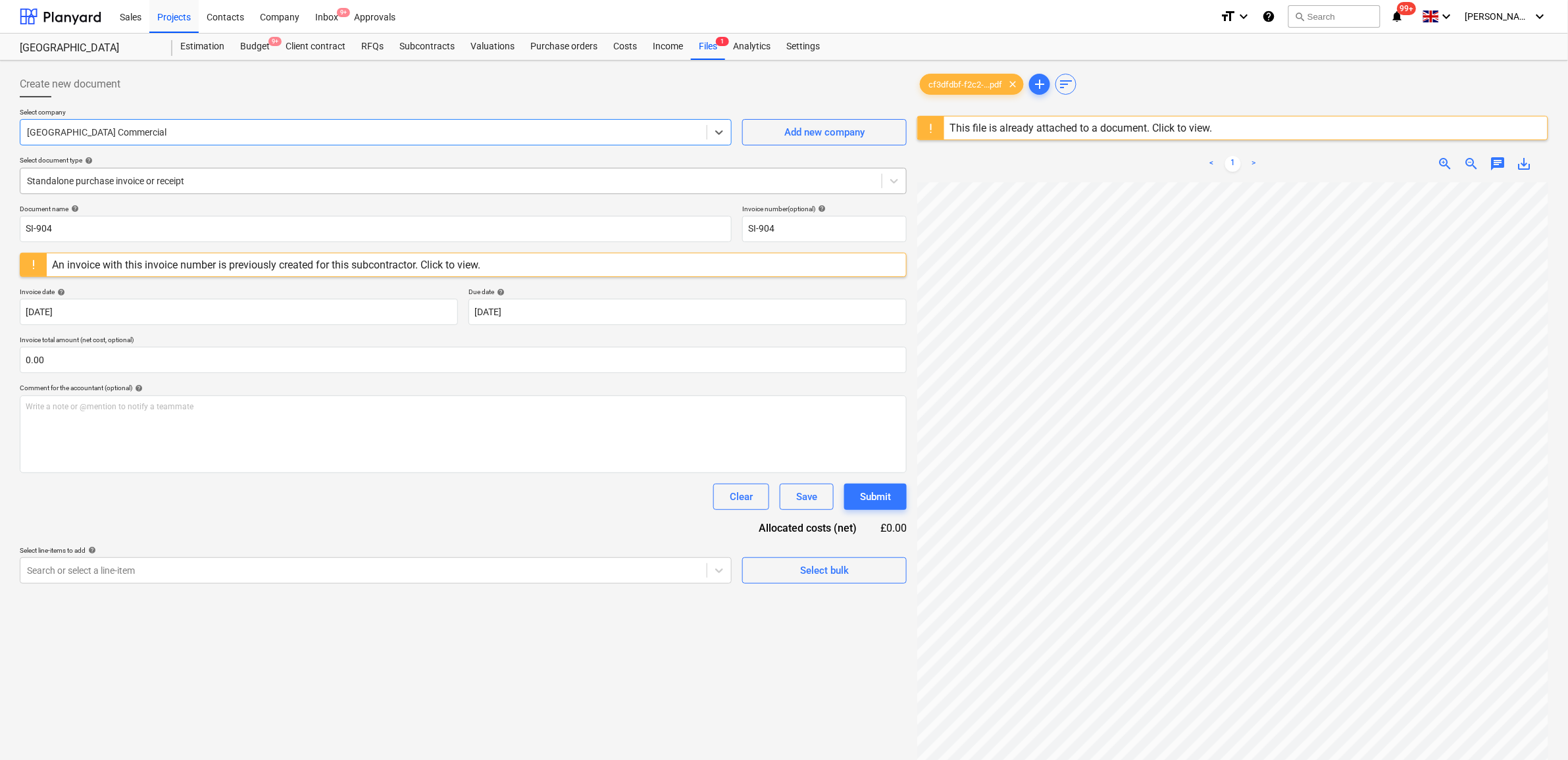
click at [180, 179] on div at bounding box center [451, 180] width 848 height 13
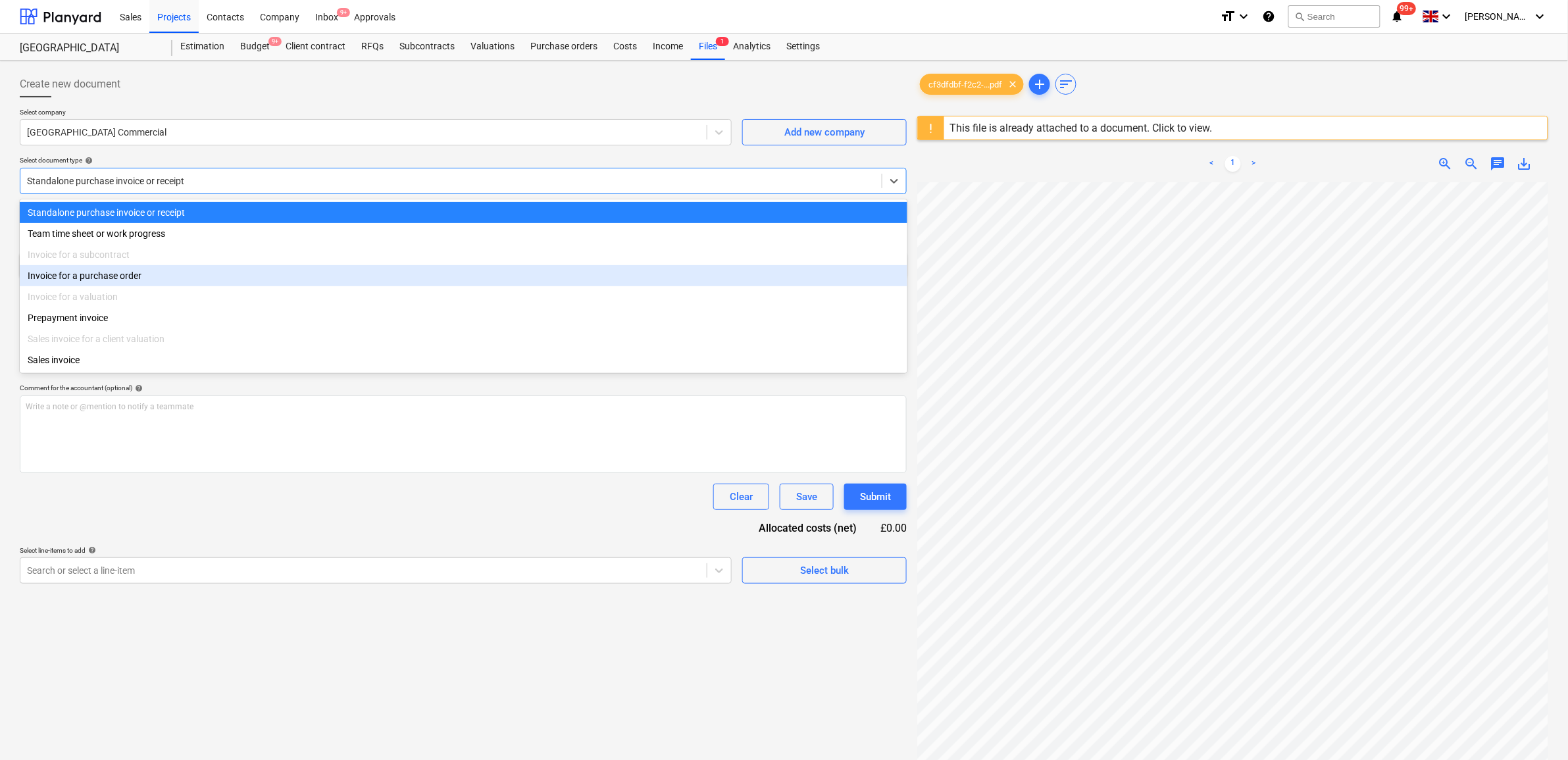
click at [142, 275] on div "Invoice for a purchase order" at bounding box center [463, 276] width 888 height 21
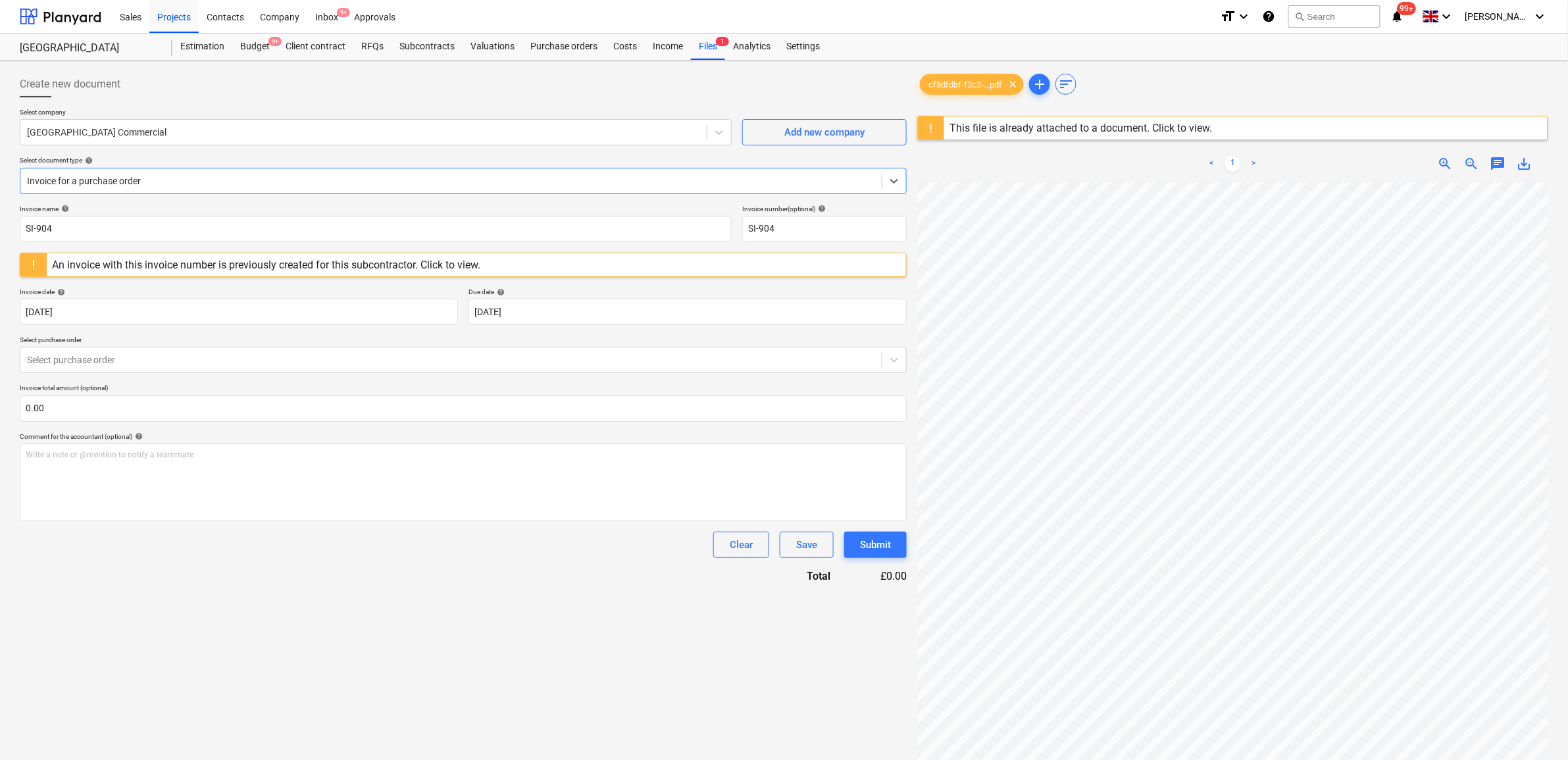
drag, startPoint x: 178, startPoint y: 609, endPoint x: 185, endPoint y: 599, distance: 12.2
click at [180, 609] on div "Create new document Select company South East Commercial Add new company Select…" at bounding box center [463, 488] width 898 height 845
click at [191, 369] on div "Select purchase order" at bounding box center [451, 360] width 861 height 19
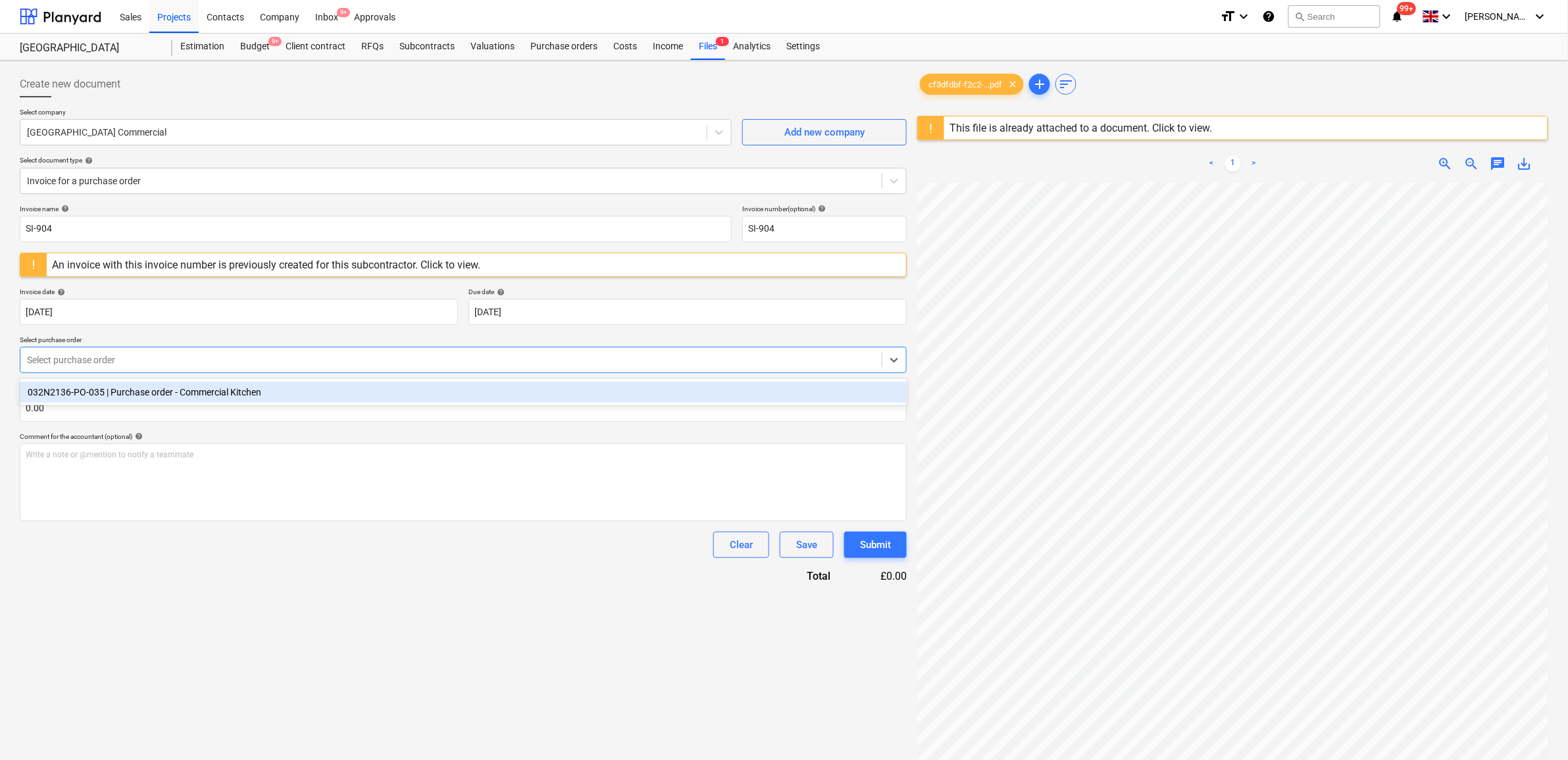
click at [194, 393] on div "032N2136-PO-035 | Purchase order - Commercial Kitchen" at bounding box center [463, 392] width 888 height 21
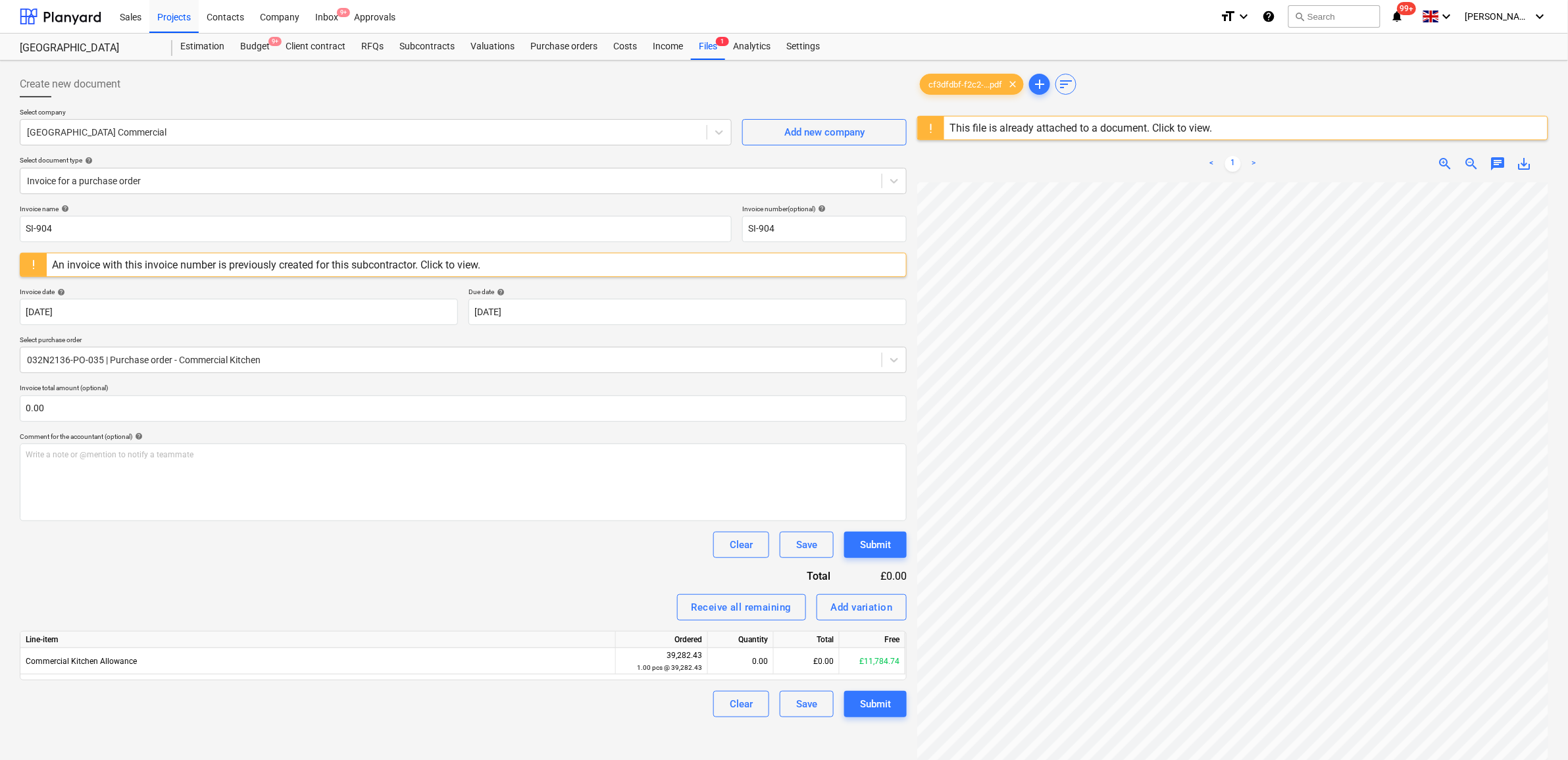
scroll to position [198, 36]
click at [241, 589] on div "Invoice name help SI-904 Invoice number (optional) help SI-904 An invoice with …" at bounding box center [463, 461] width 887 height 513
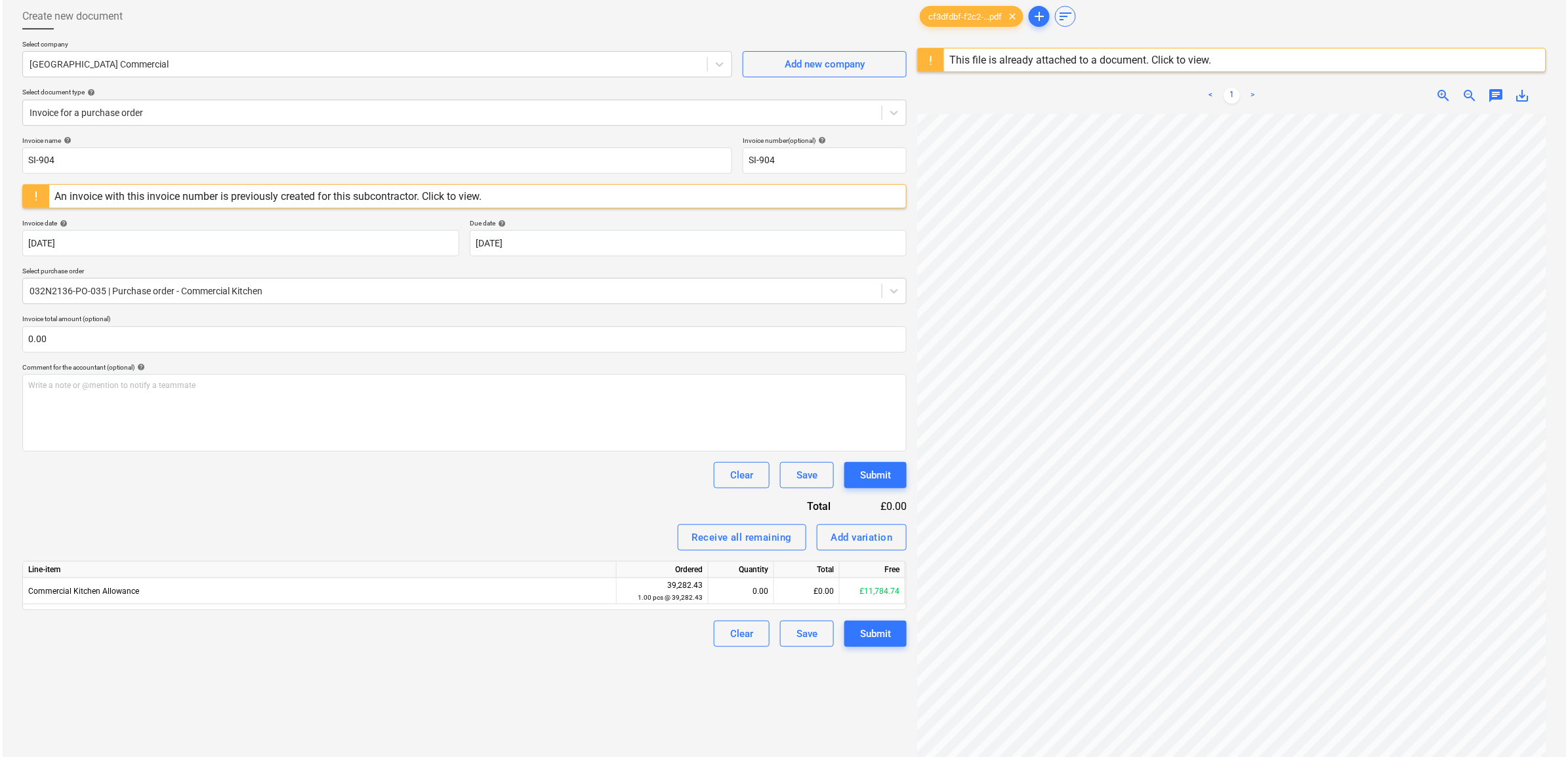
scroll to position [156, 0]
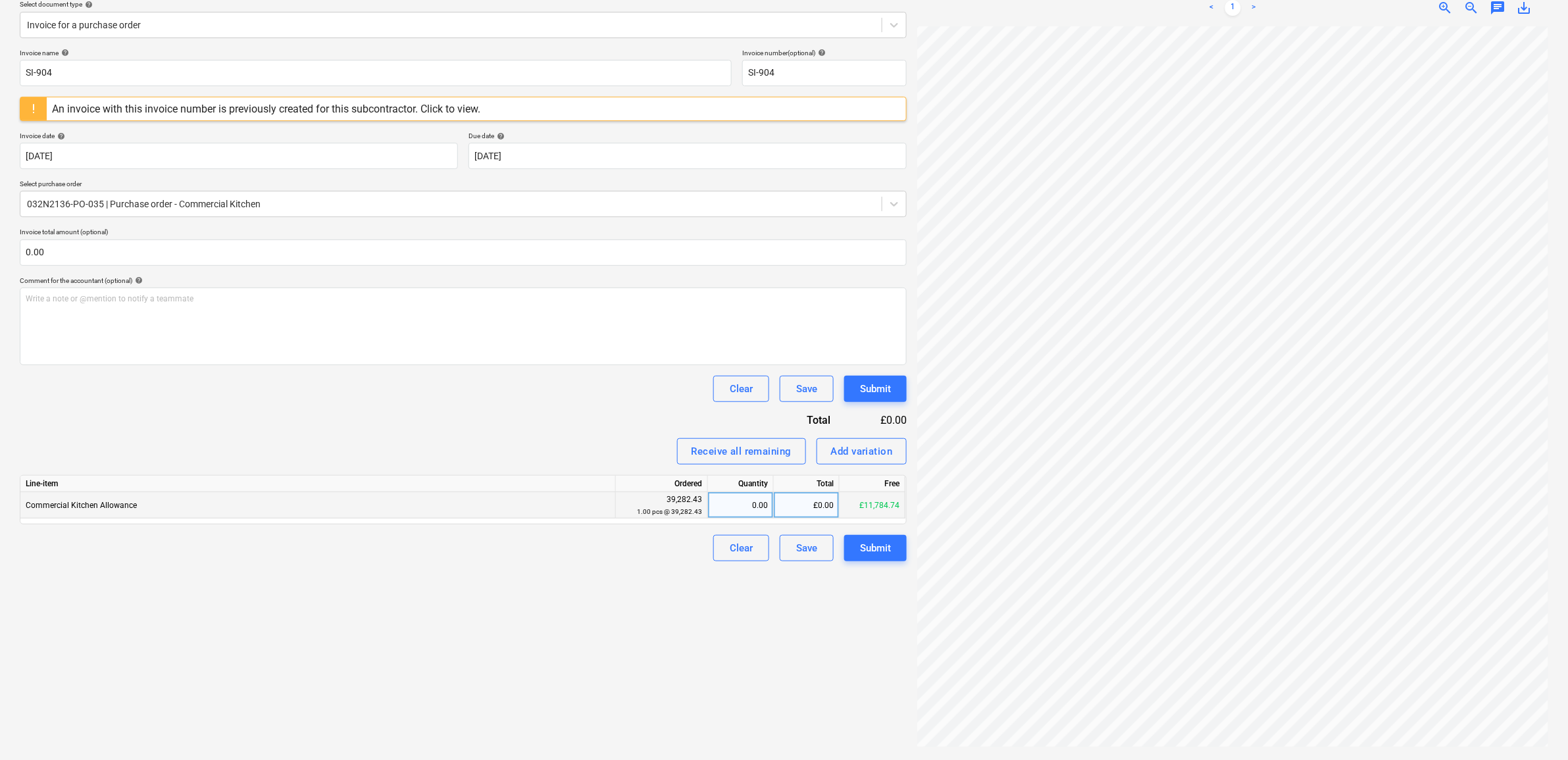
click at [810, 508] on div "£0.00" at bounding box center [806, 506] width 66 height 26
type input "11784.74"
click at [596, 663] on div "Create new document Select company South East Commercial Add new company Select…" at bounding box center [463, 332] width 898 height 845
click at [869, 551] on div "Submit" at bounding box center [875, 548] width 31 height 17
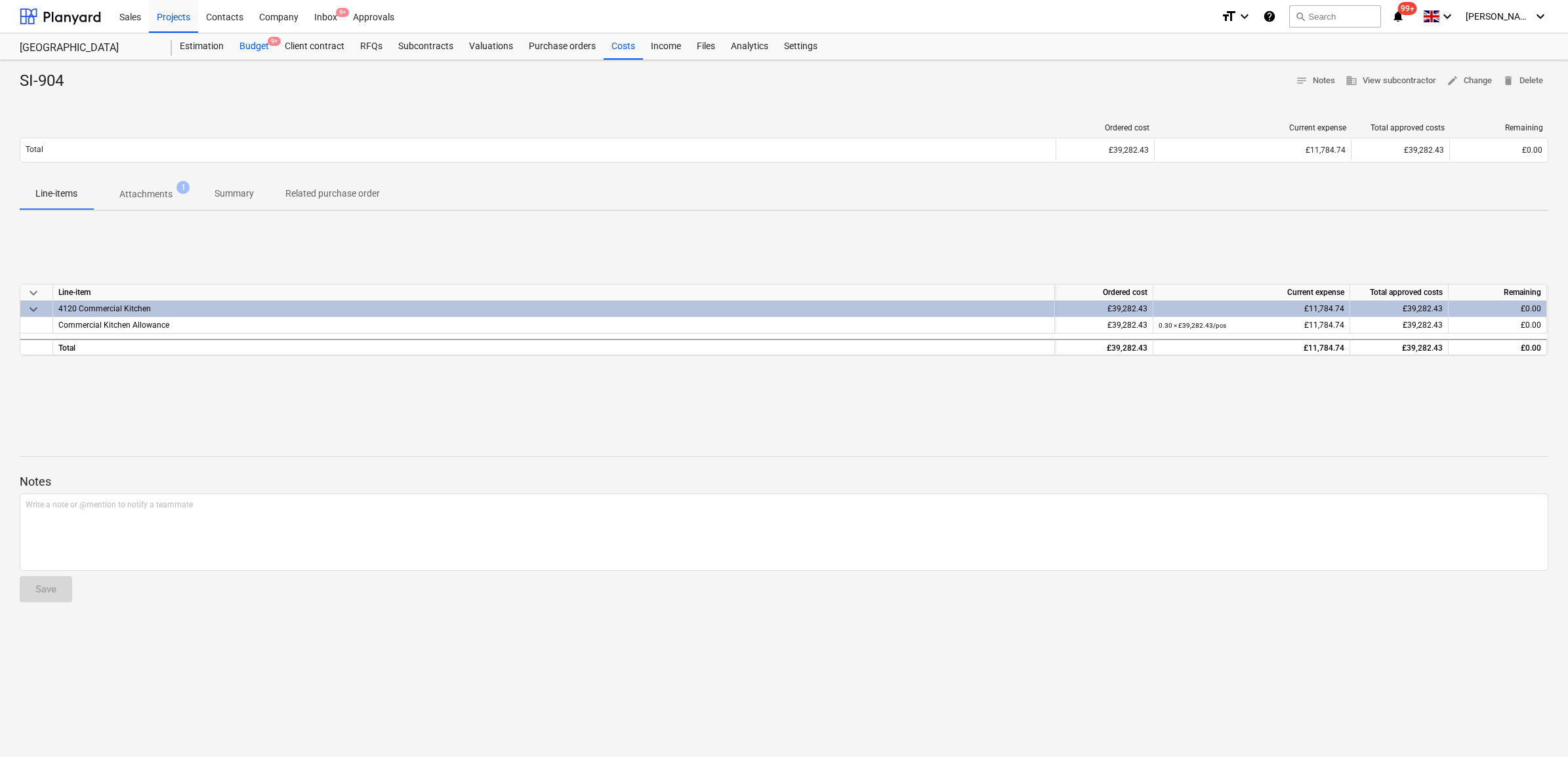
click at [251, 40] on div "Budget 9+" at bounding box center [254, 47] width 45 height 26
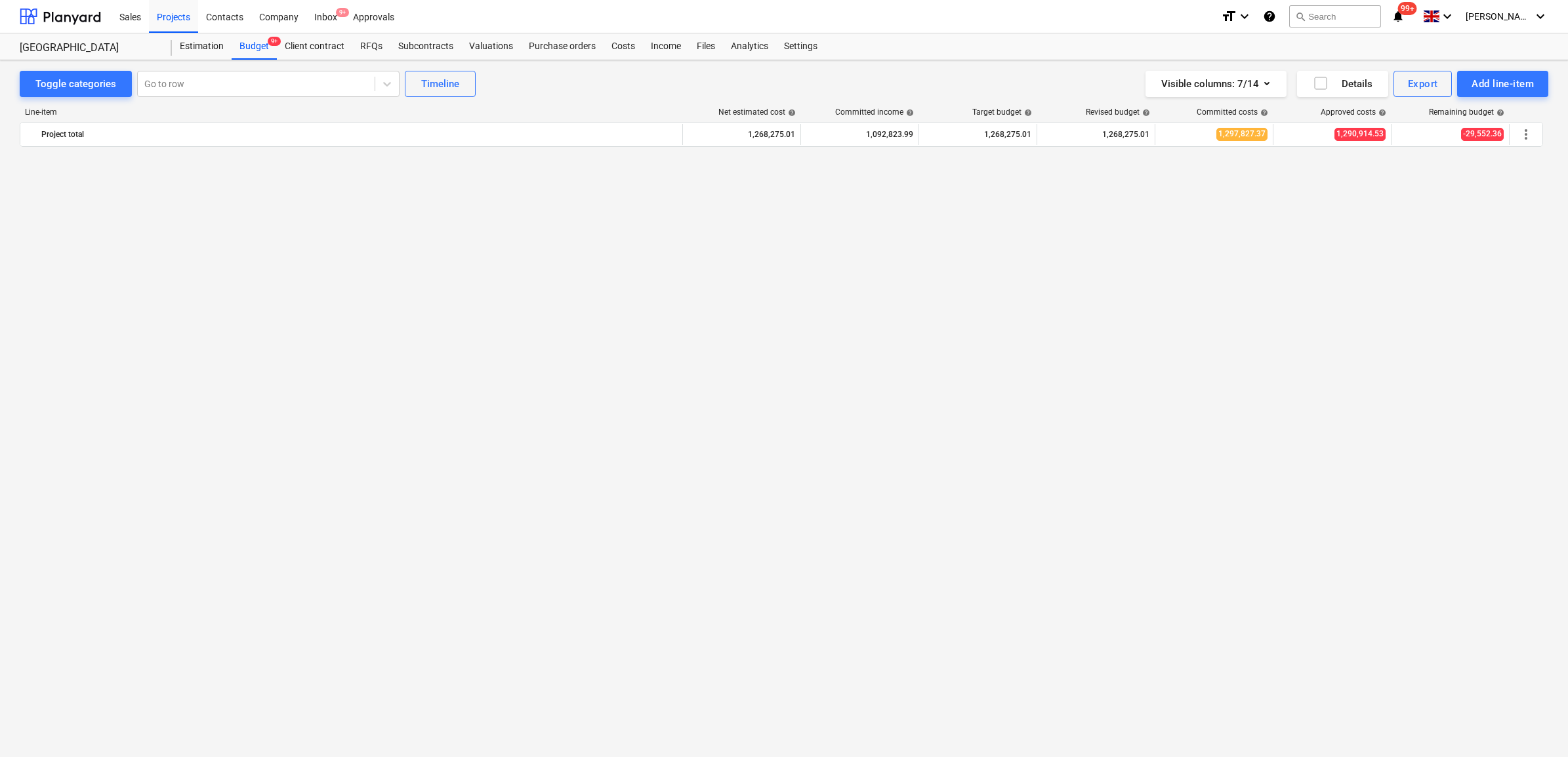
scroll to position [1639, 0]
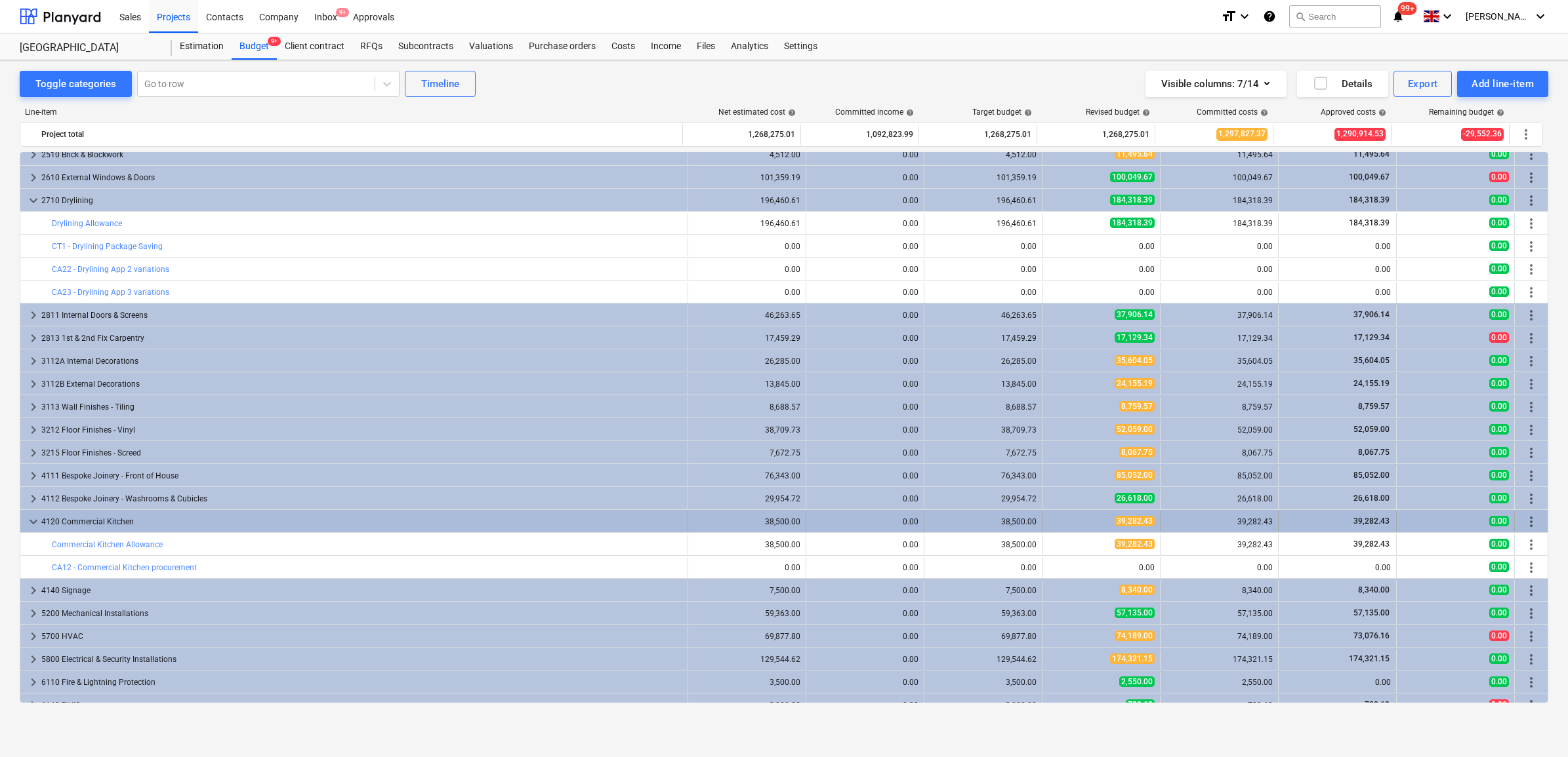
click at [661, 522] on div "4120 Commercial Kitchen" at bounding box center [362, 522] width 641 height 21
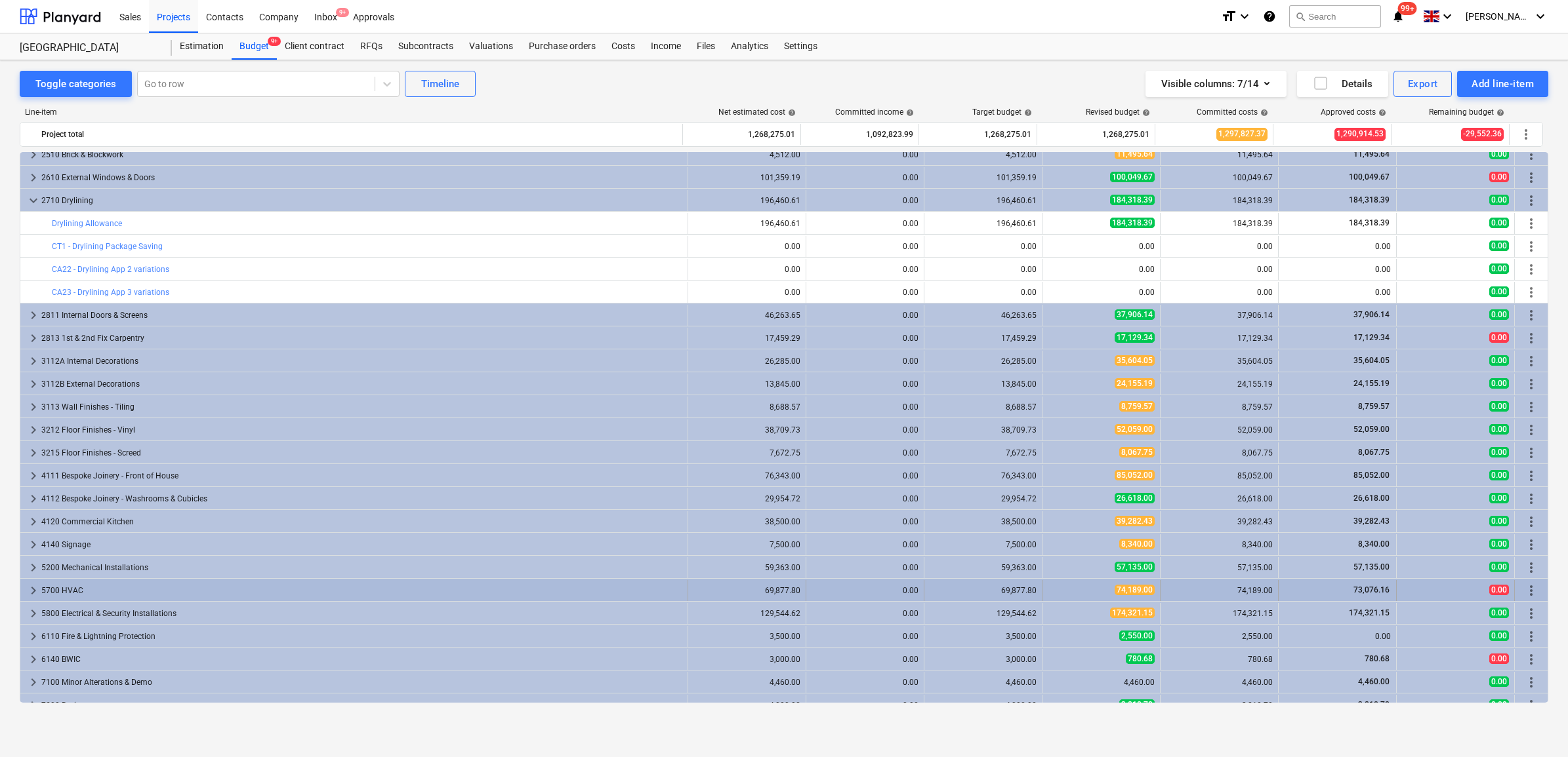
click at [1336, 588] on div "73,076.16" at bounding box center [1337, 590] width 107 height 11
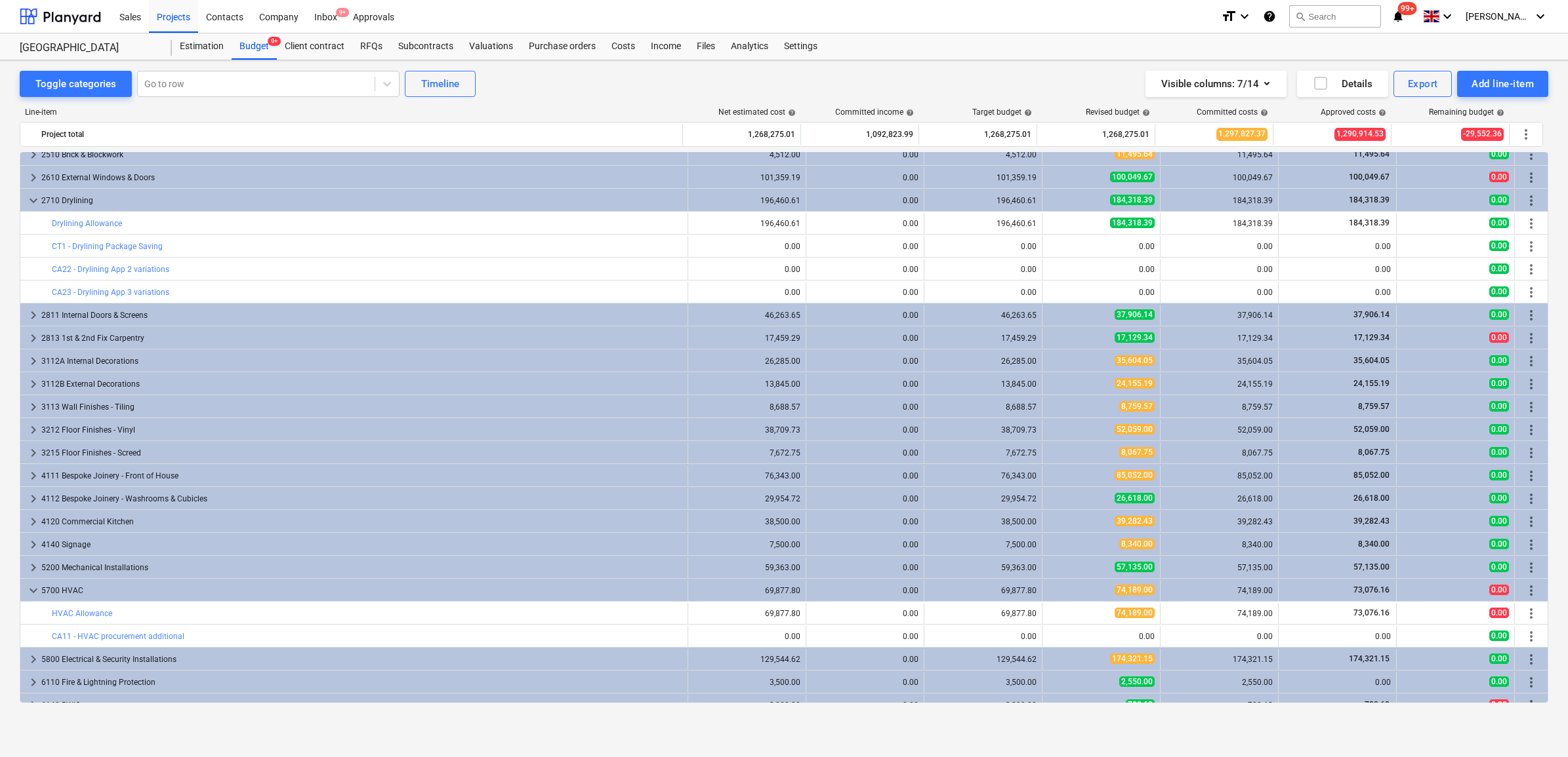
scroll to position [1721, 0]
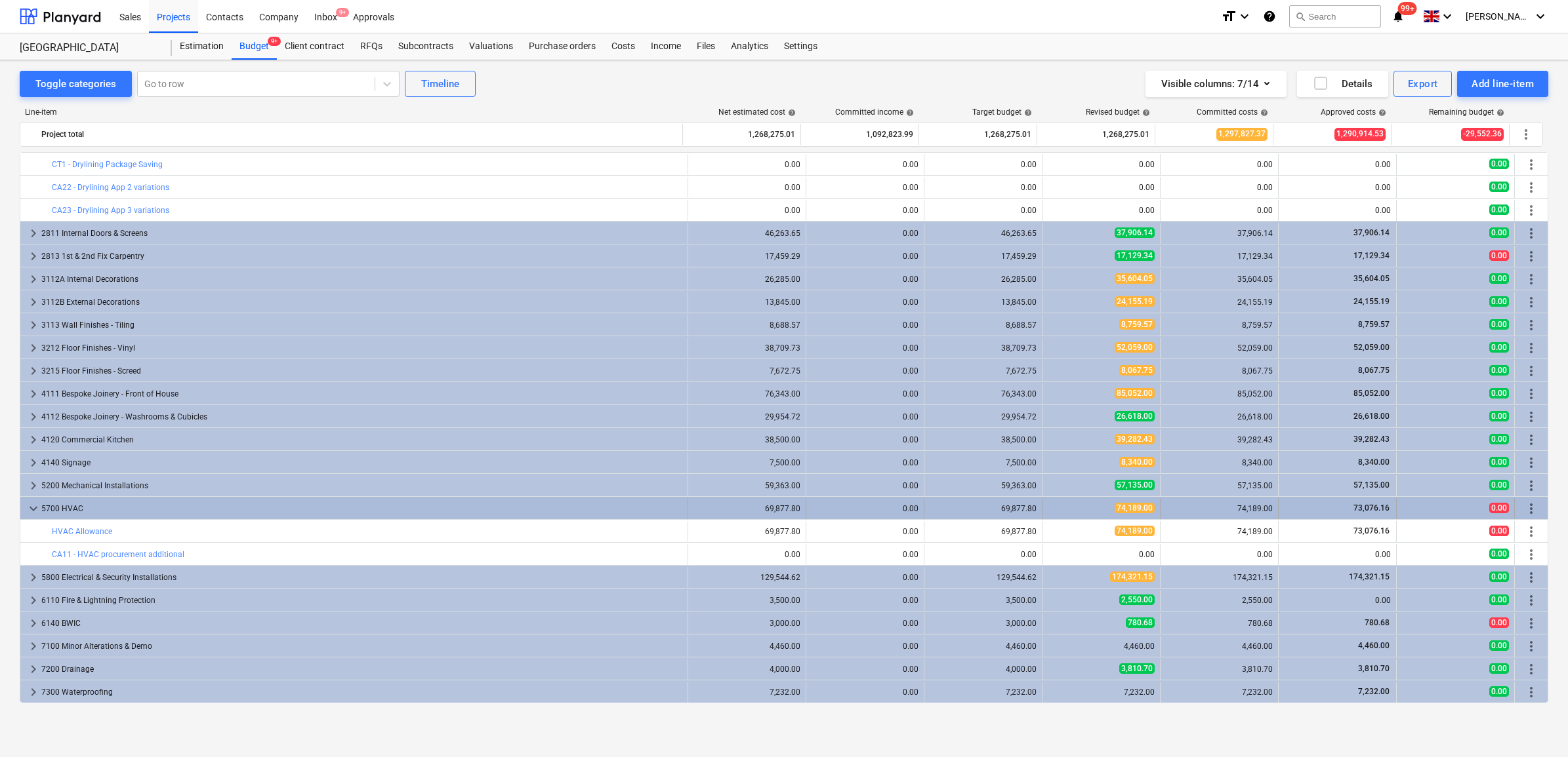
click at [1335, 507] on div "73,076.16" at bounding box center [1337, 509] width 107 height 11
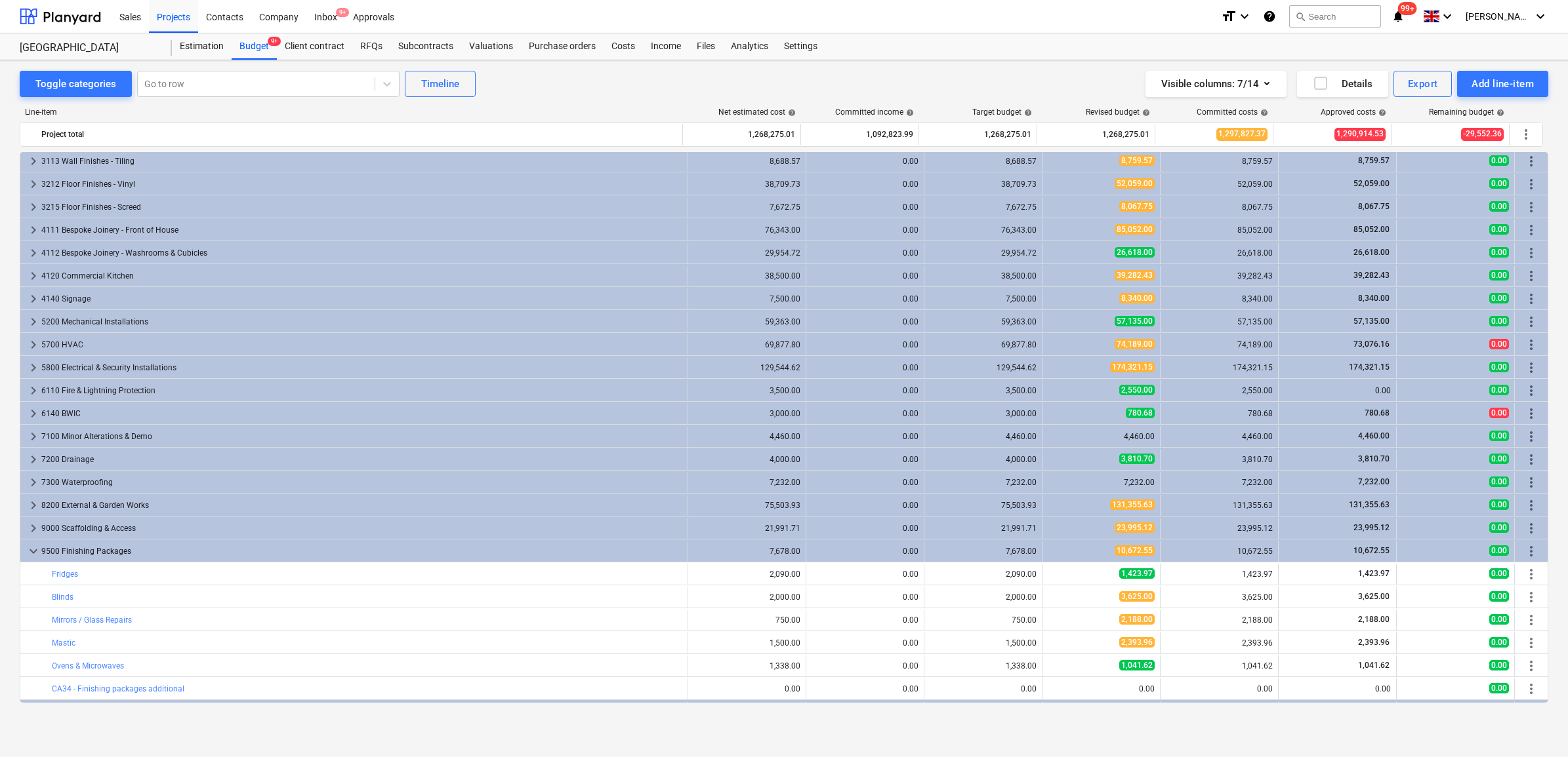
scroll to position [1928, 0]
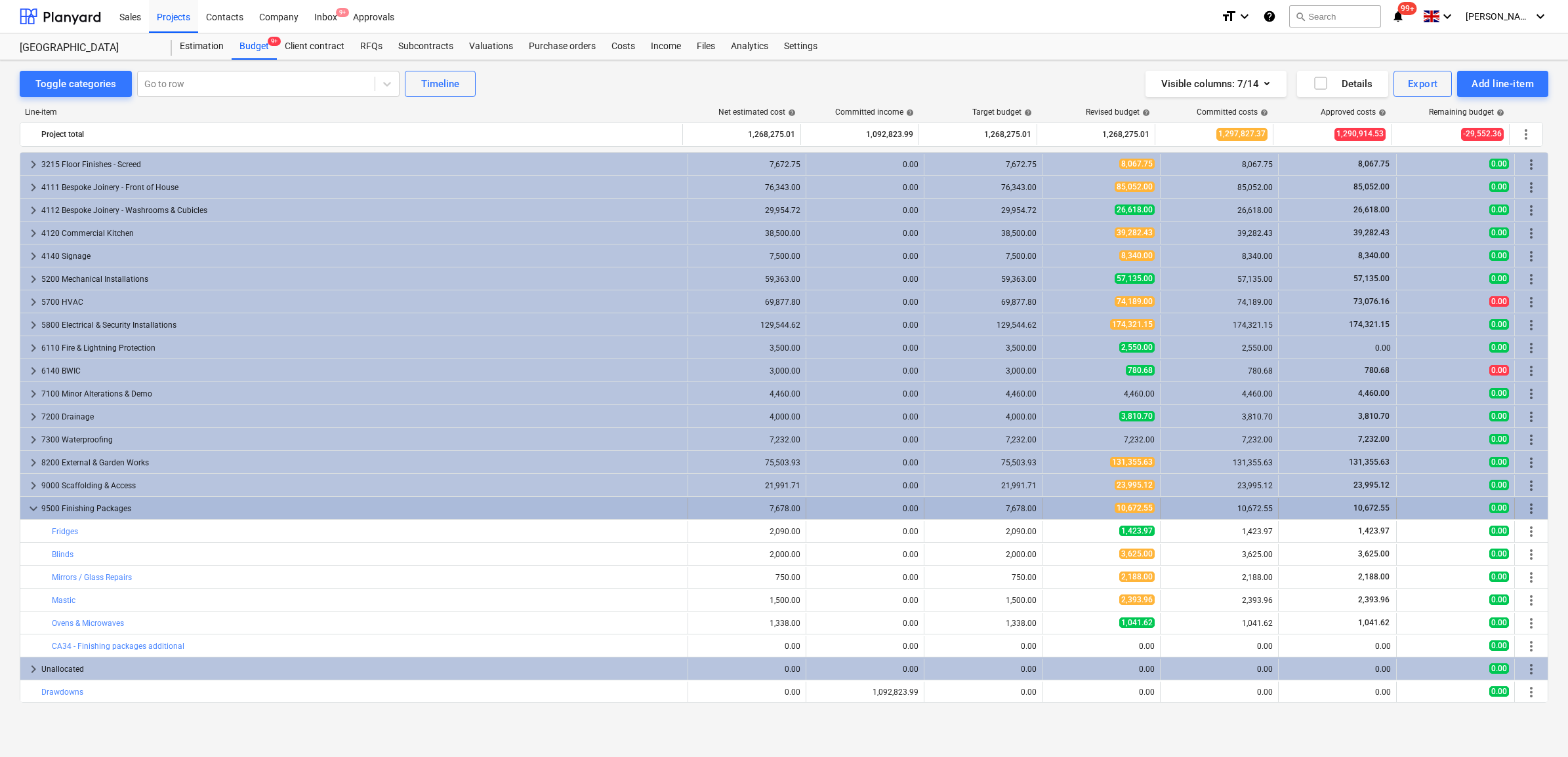
click at [1193, 510] on div "10,672.55" at bounding box center [1219, 509] width 107 height 9
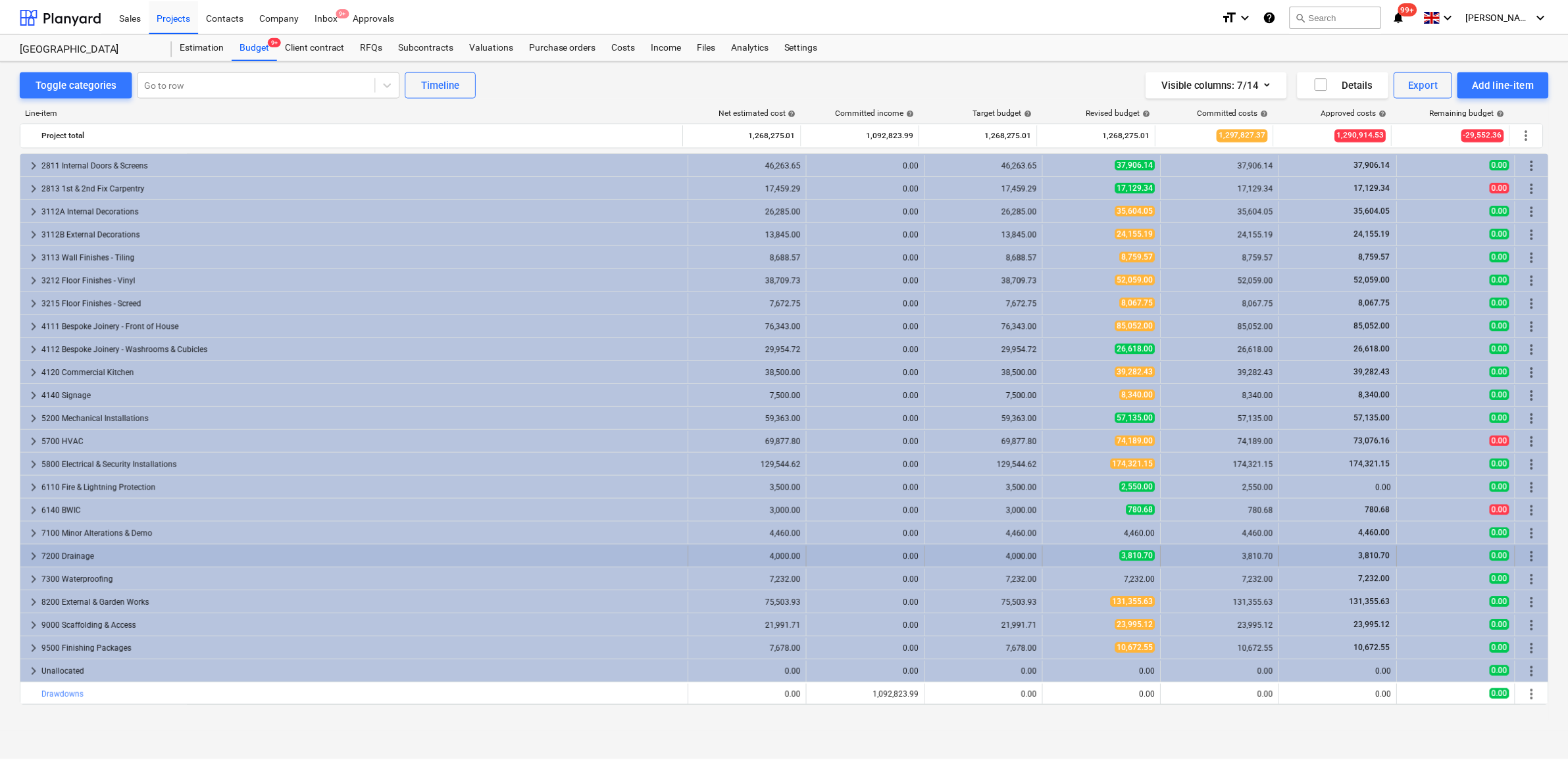
scroll to position [1797, 0]
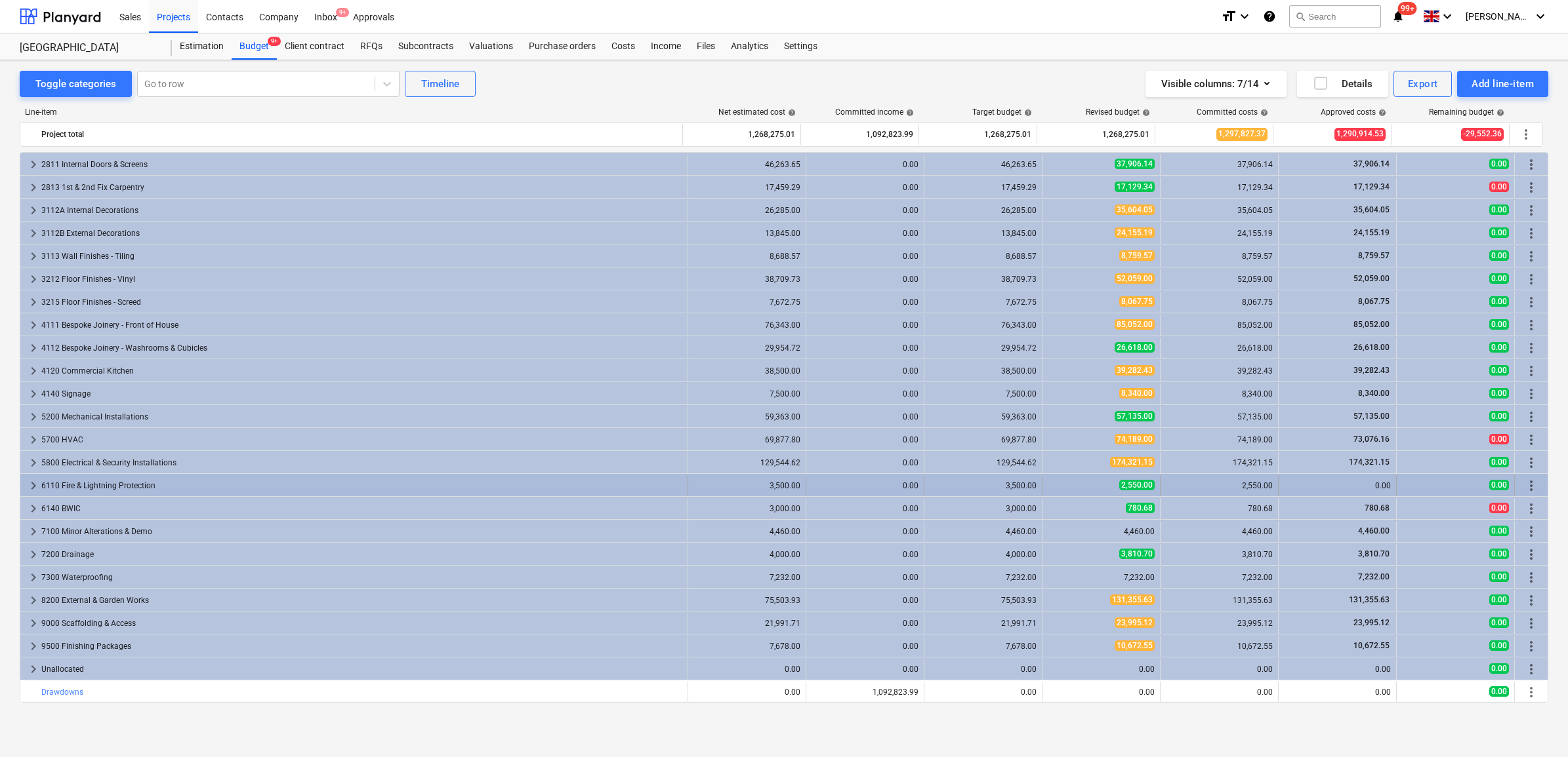
click at [1284, 490] on div "0.00" at bounding box center [1337, 485] width 107 height 9
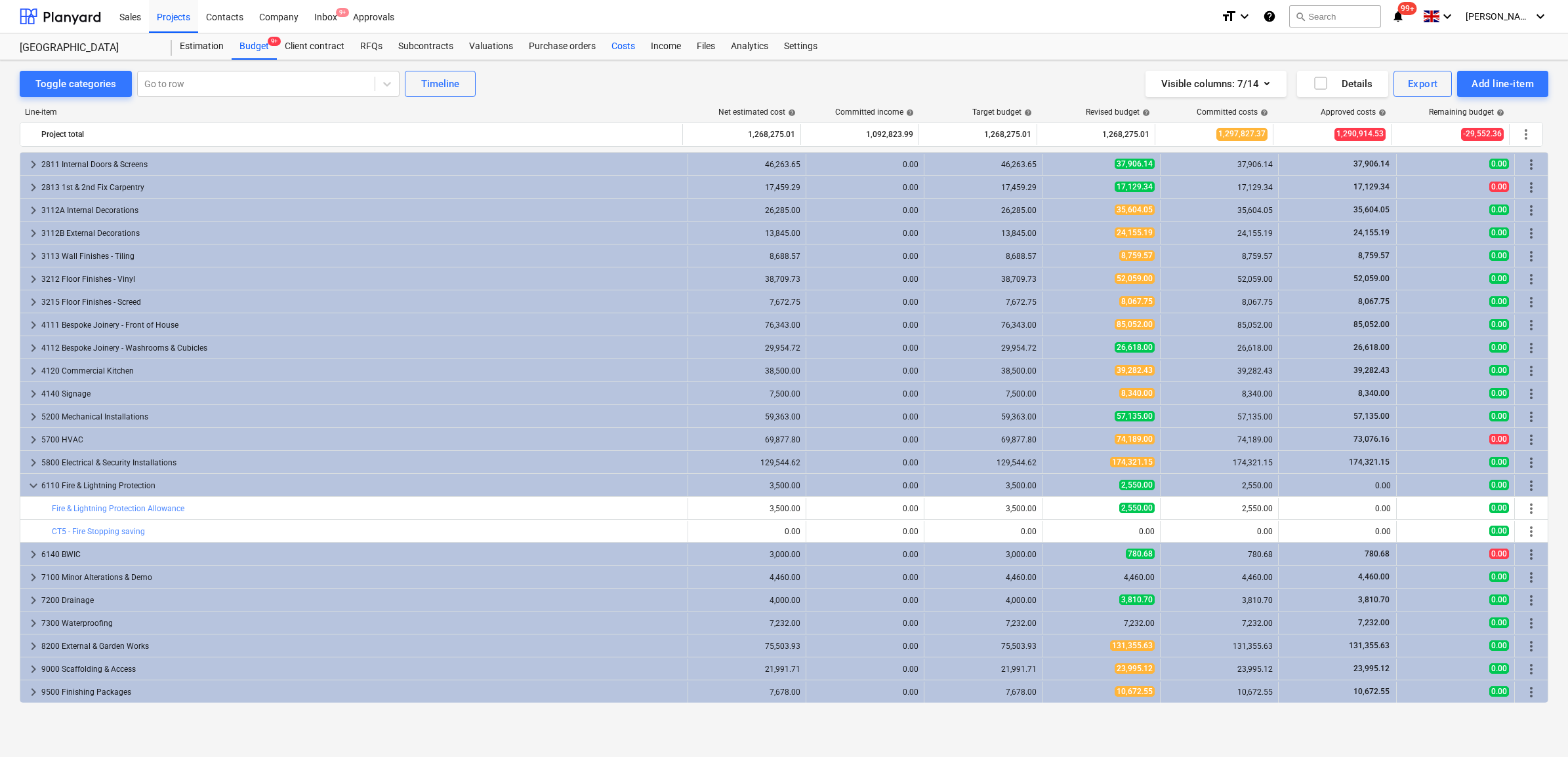
click at [620, 44] on div "Costs" at bounding box center [623, 47] width 39 height 26
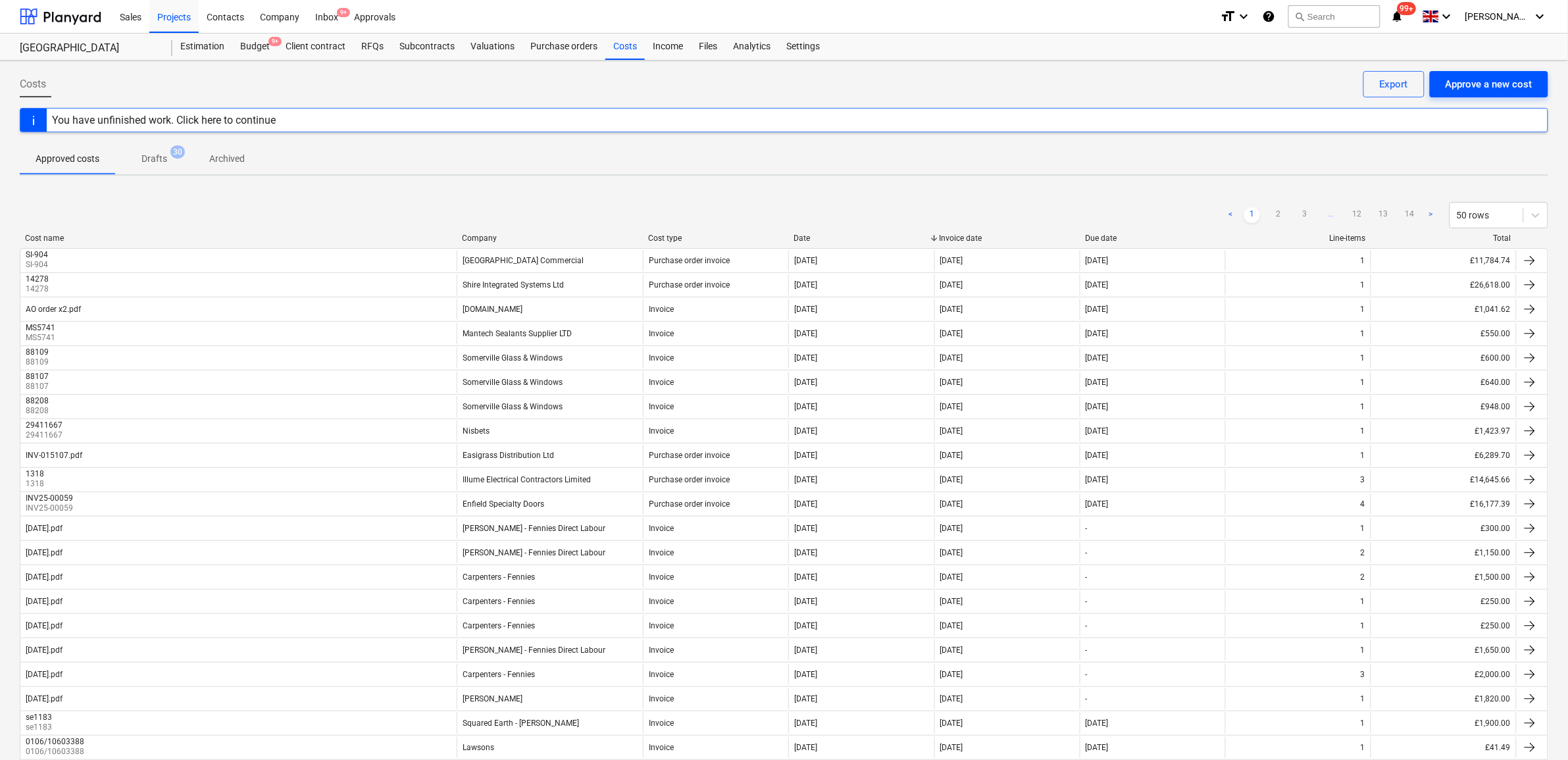
click at [1491, 90] on div "Approve a new cost" at bounding box center [1489, 84] width 87 height 17
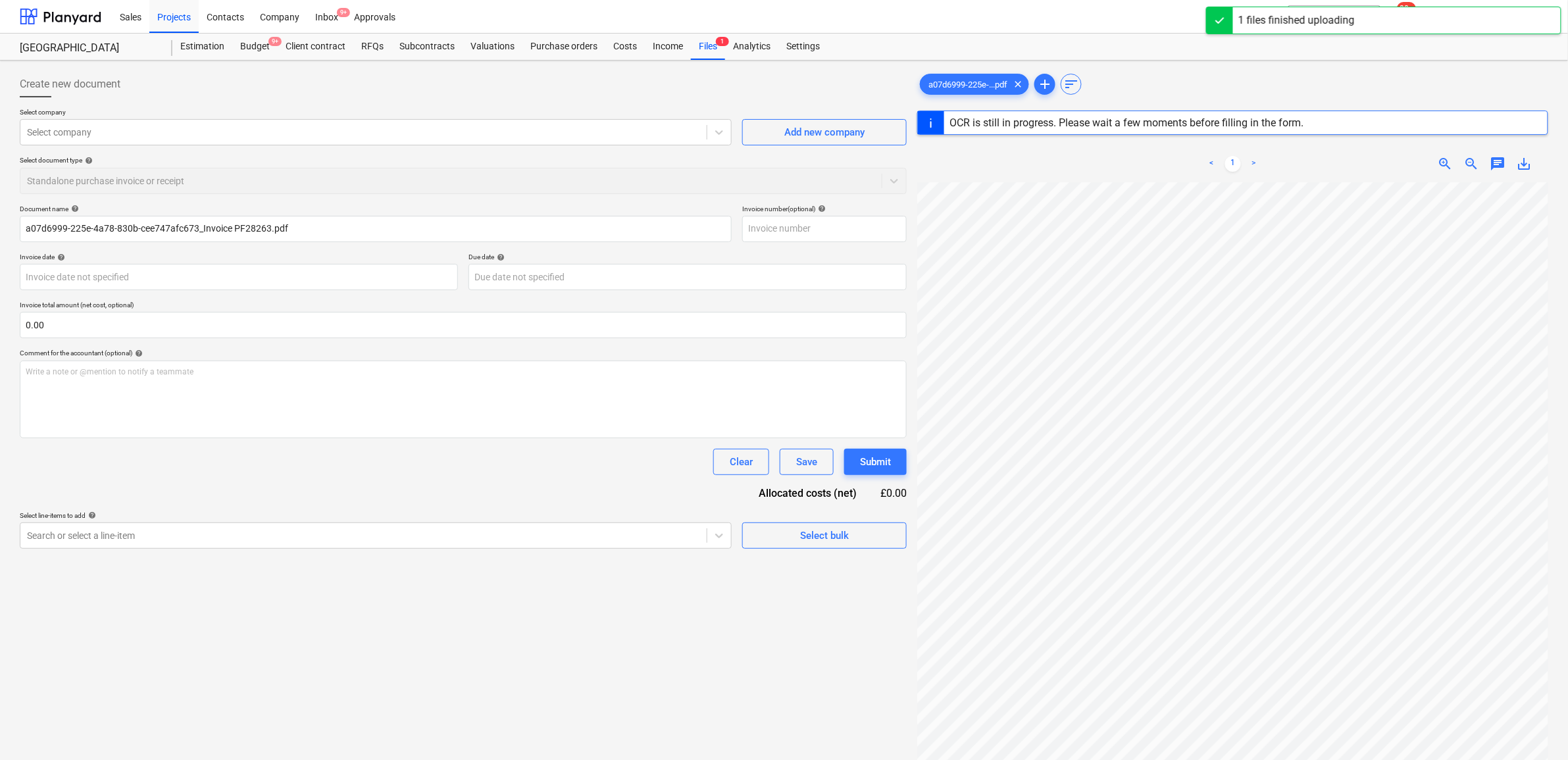
type input "PF28263"
type input "[DATE]"
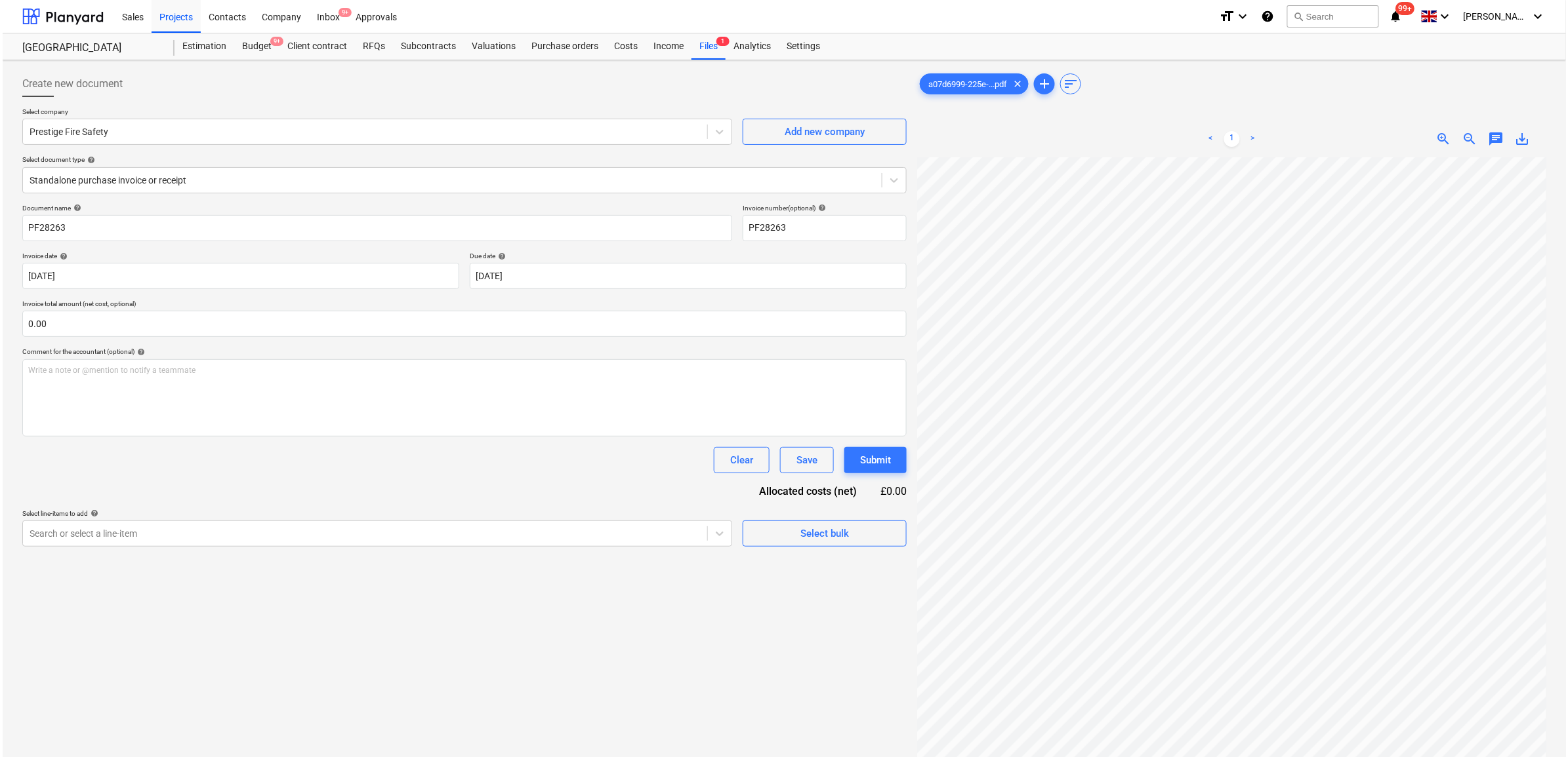
scroll to position [74, 61]
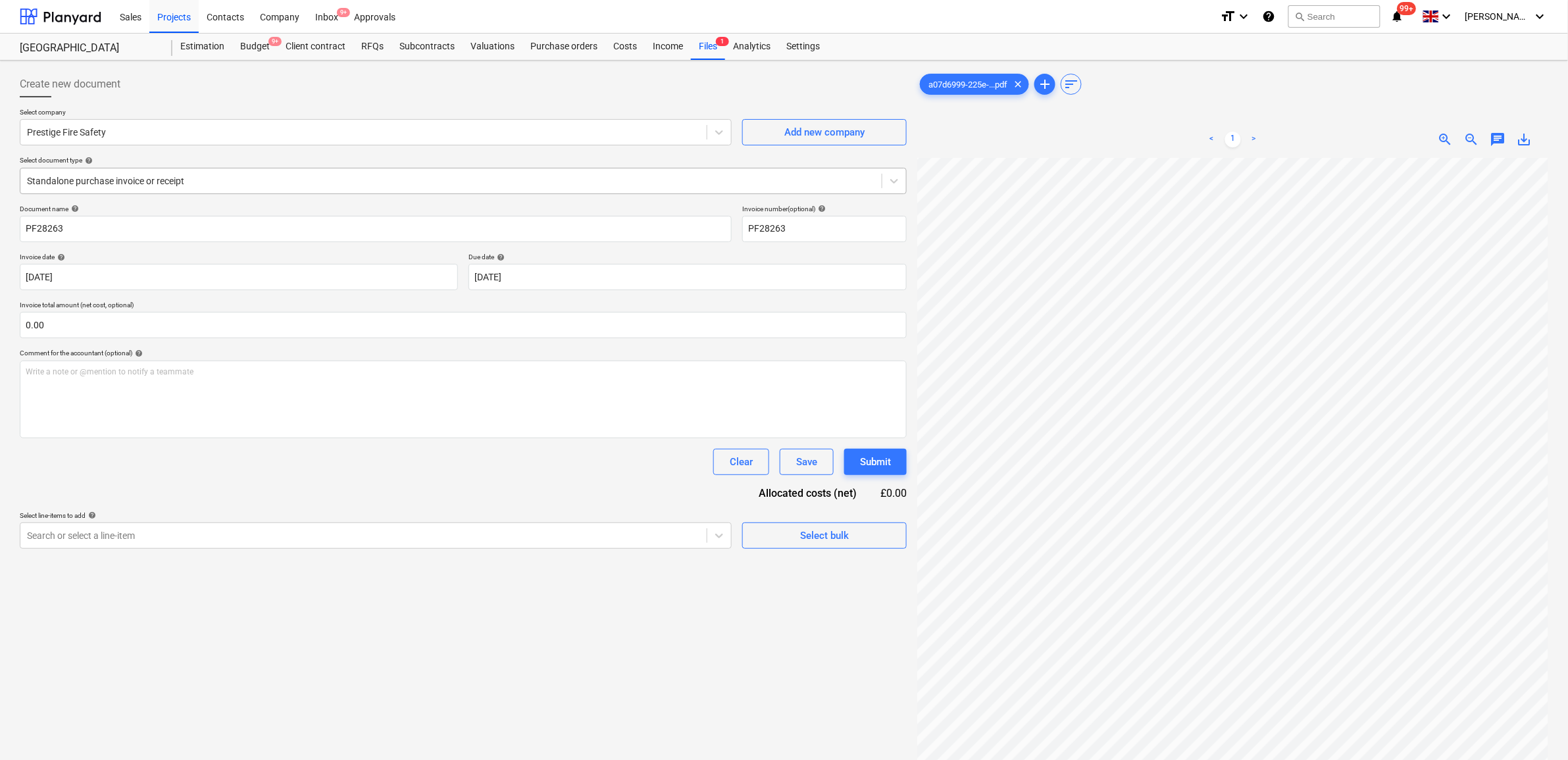
click at [123, 174] on div at bounding box center [451, 180] width 848 height 13
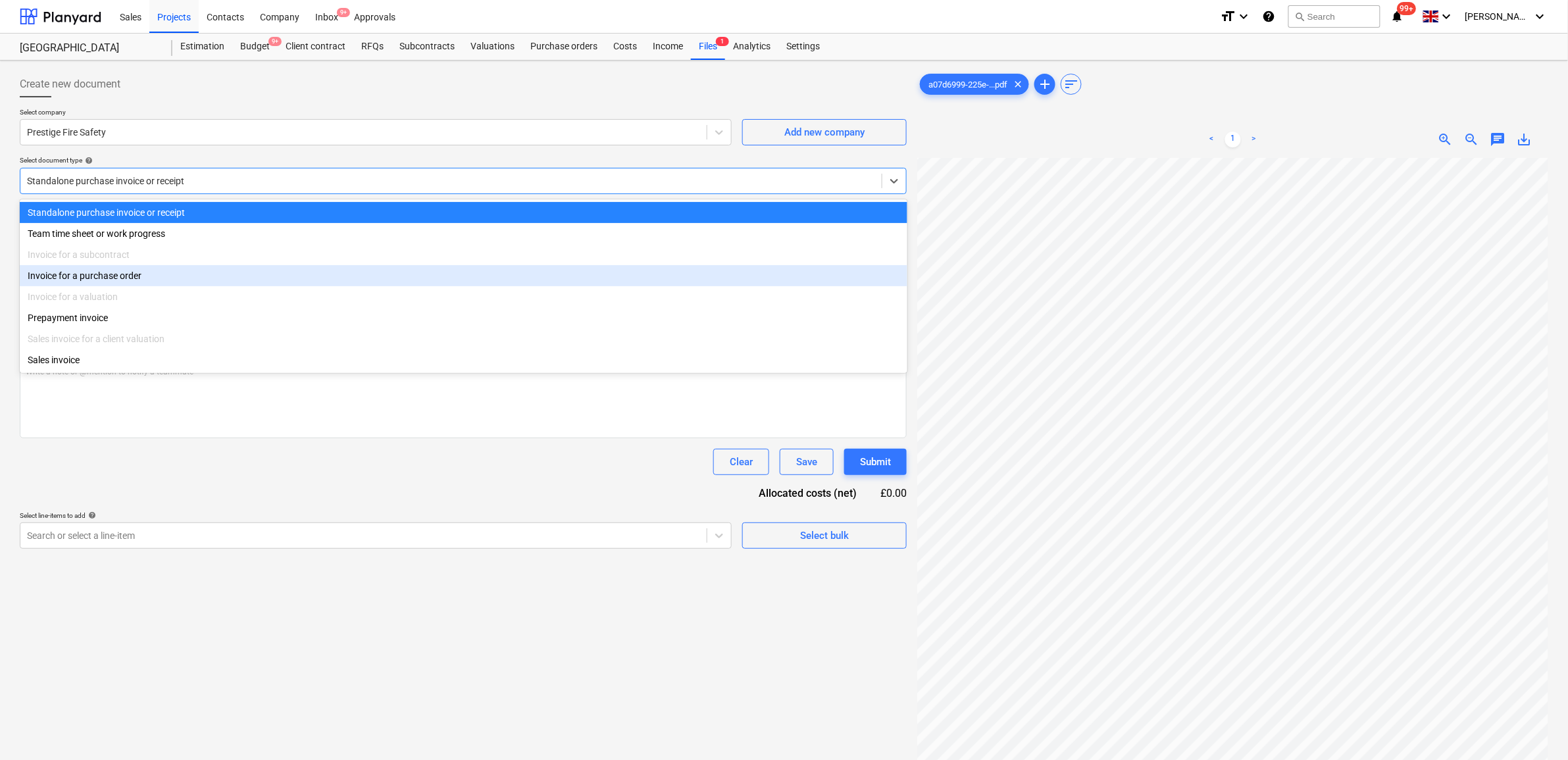
click at [90, 268] on div "Invoice for a purchase order" at bounding box center [463, 276] width 888 height 21
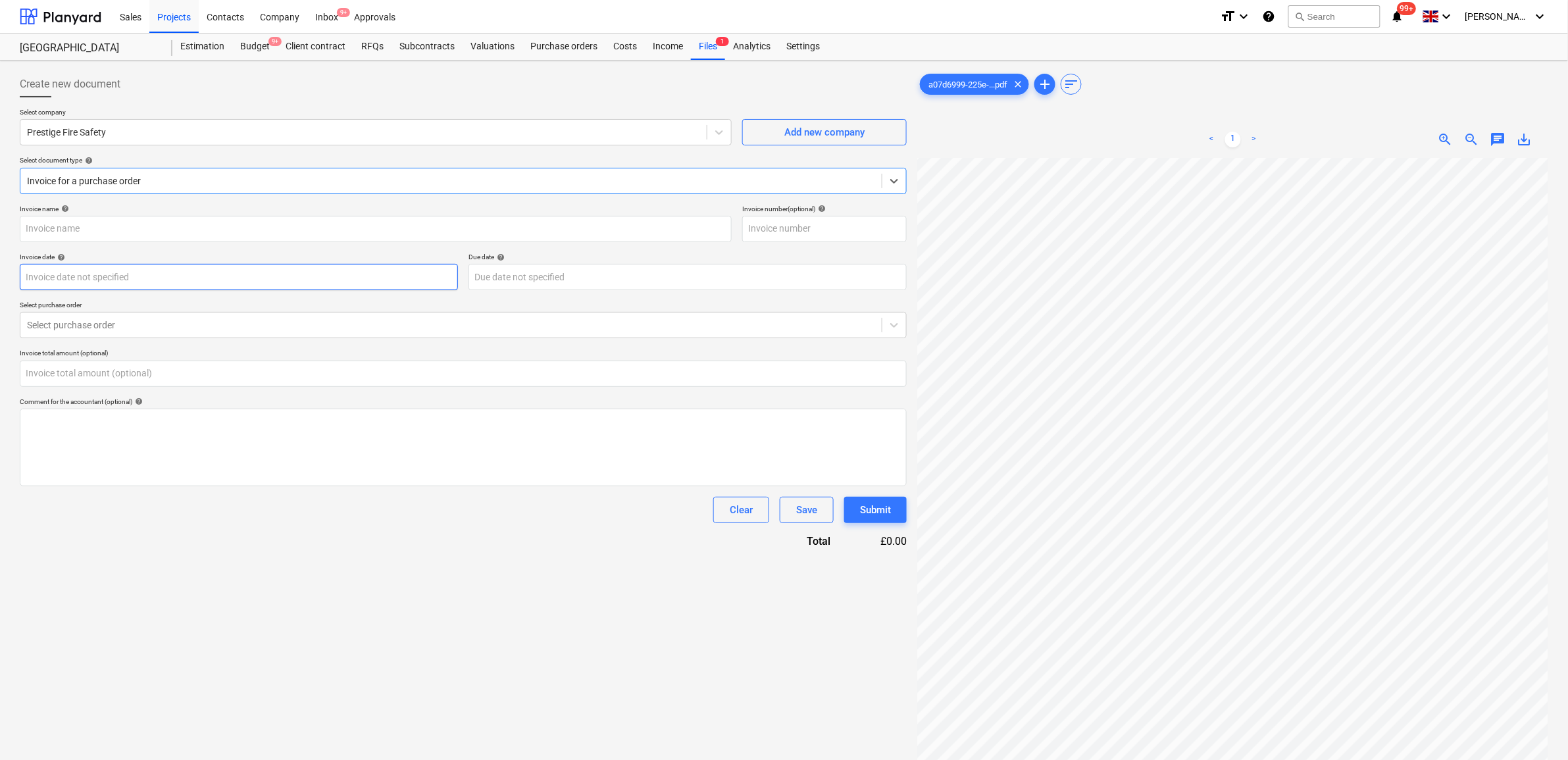
type input "PF28263"
type input "[DATE]"
type input "0.00"
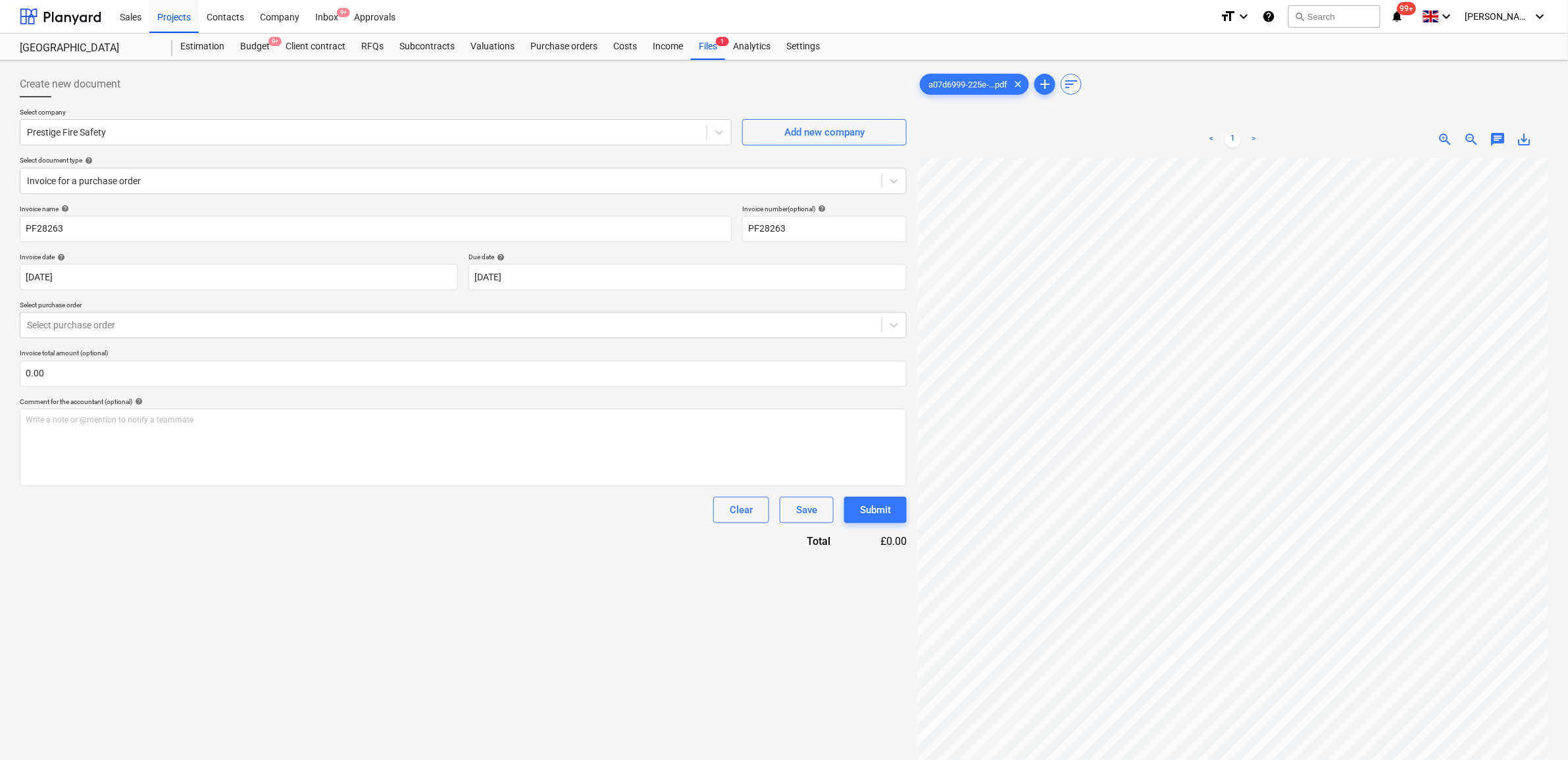
click at [556, 604] on div "Create new document Select company Prestige Fire Safety Add new company Select …" at bounding box center [463, 476] width 898 height 821
click at [202, 321] on div at bounding box center [451, 325] width 848 height 13
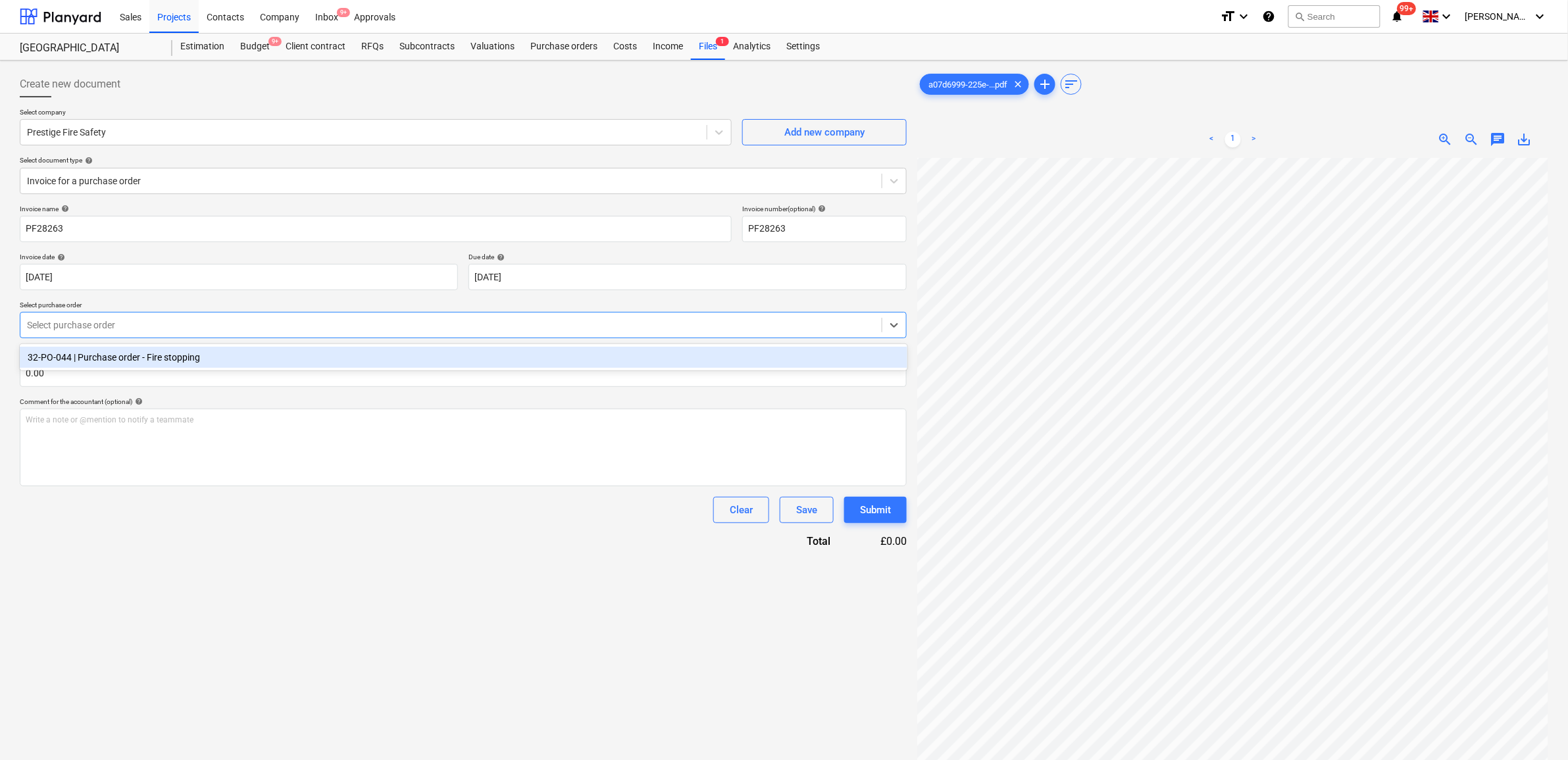
click at [169, 347] on div "32-PO-044 | Purchase order - Fire stopping" at bounding box center [463, 357] width 888 height 21
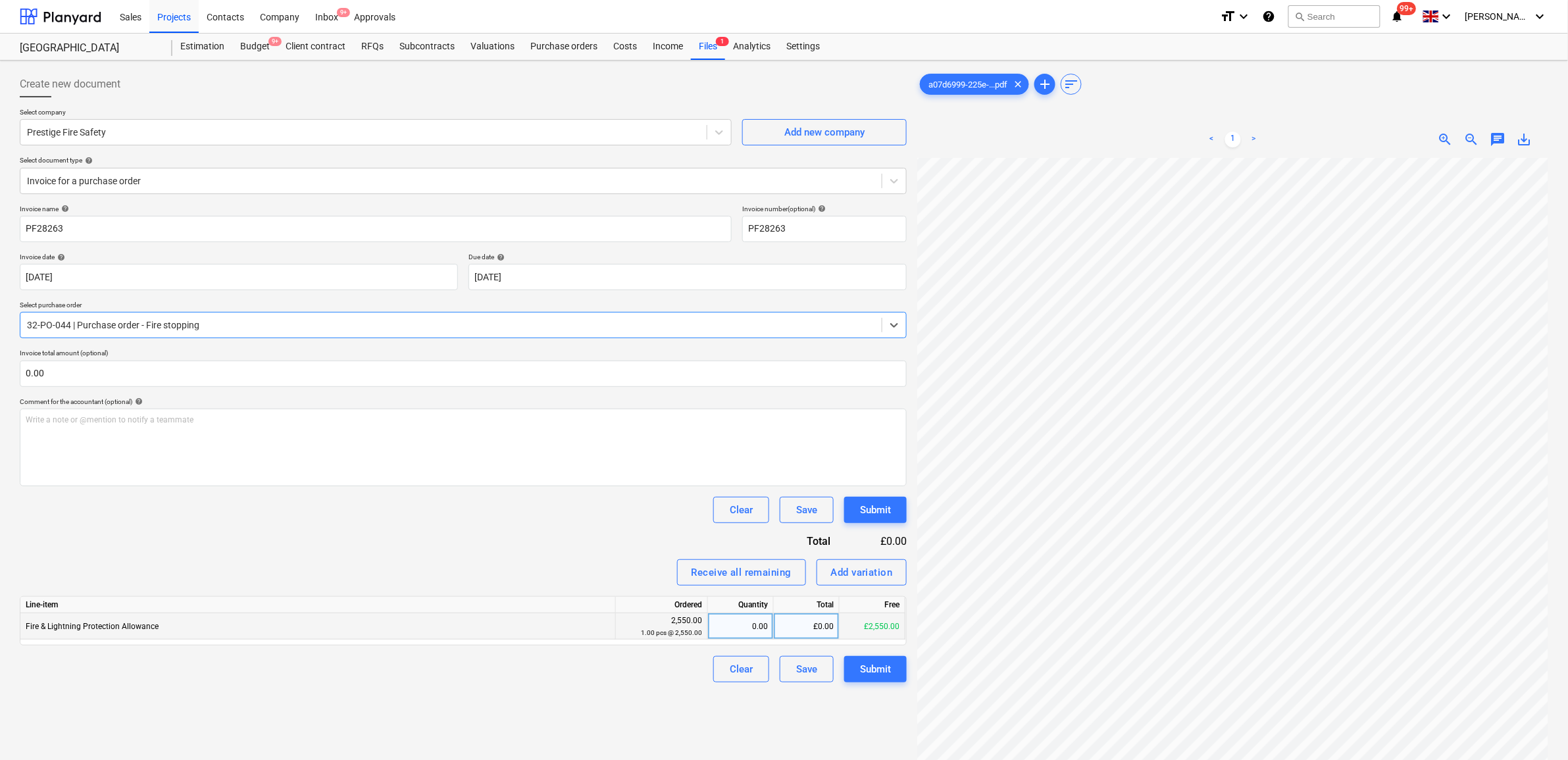
click at [832, 634] on div "£0.00" at bounding box center [806, 627] width 66 height 26
type input "2550"
click at [588, 675] on div "Clear Save Submit" at bounding box center [463, 669] width 887 height 26
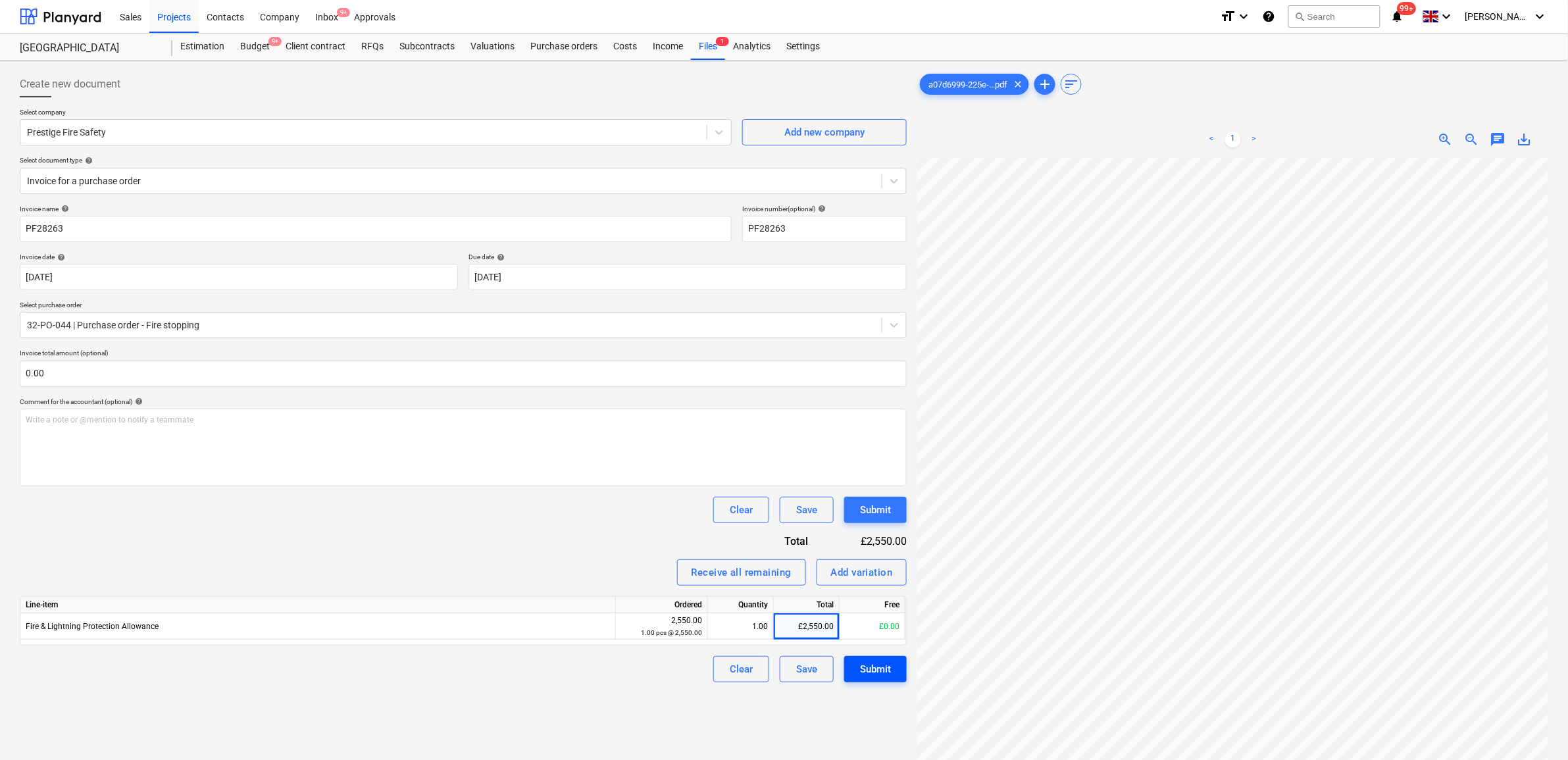
click at [879, 665] on div "Submit" at bounding box center [875, 669] width 31 height 17
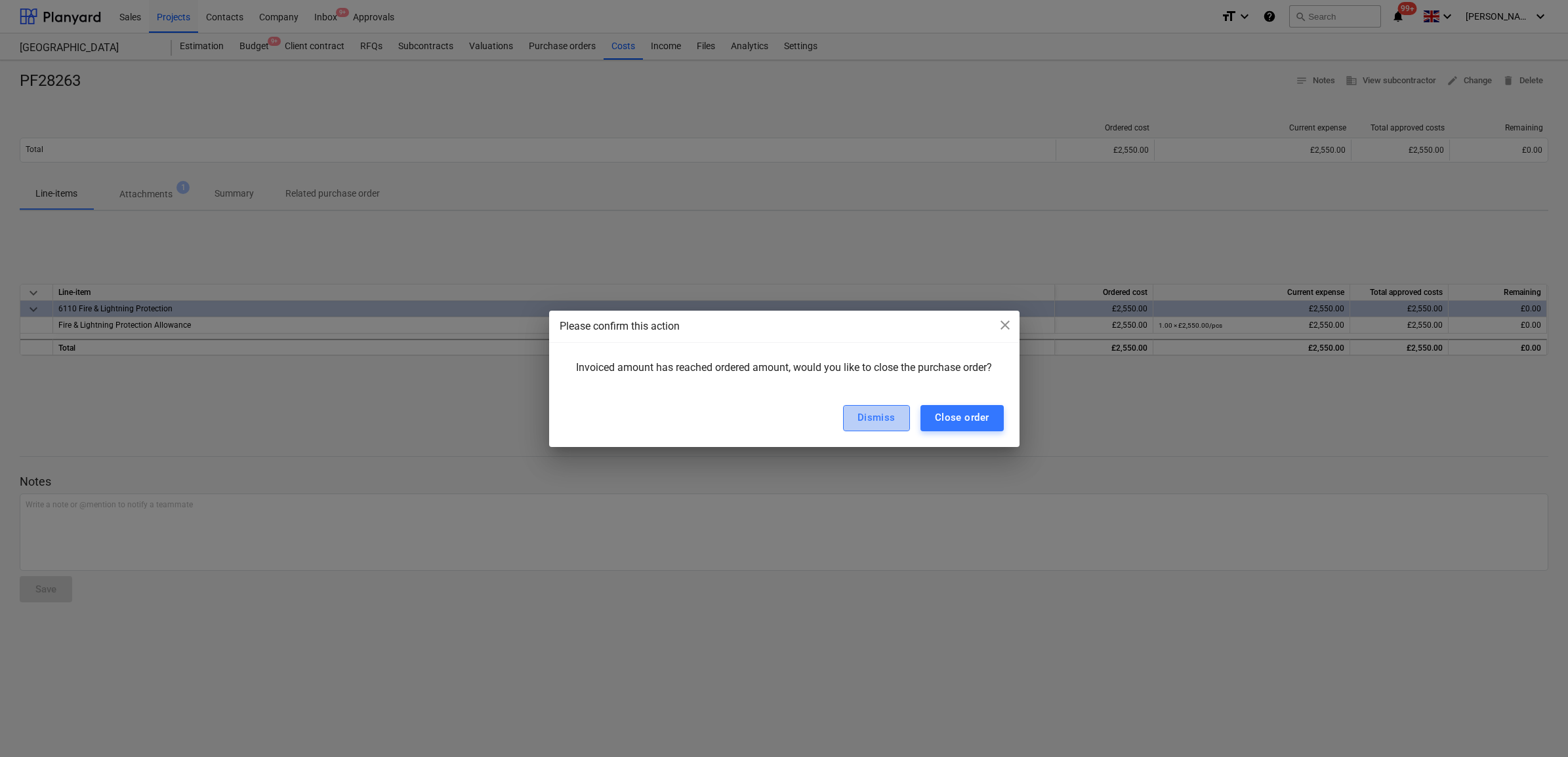
click at [852, 418] on button "Dismiss" at bounding box center [876, 418] width 67 height 26
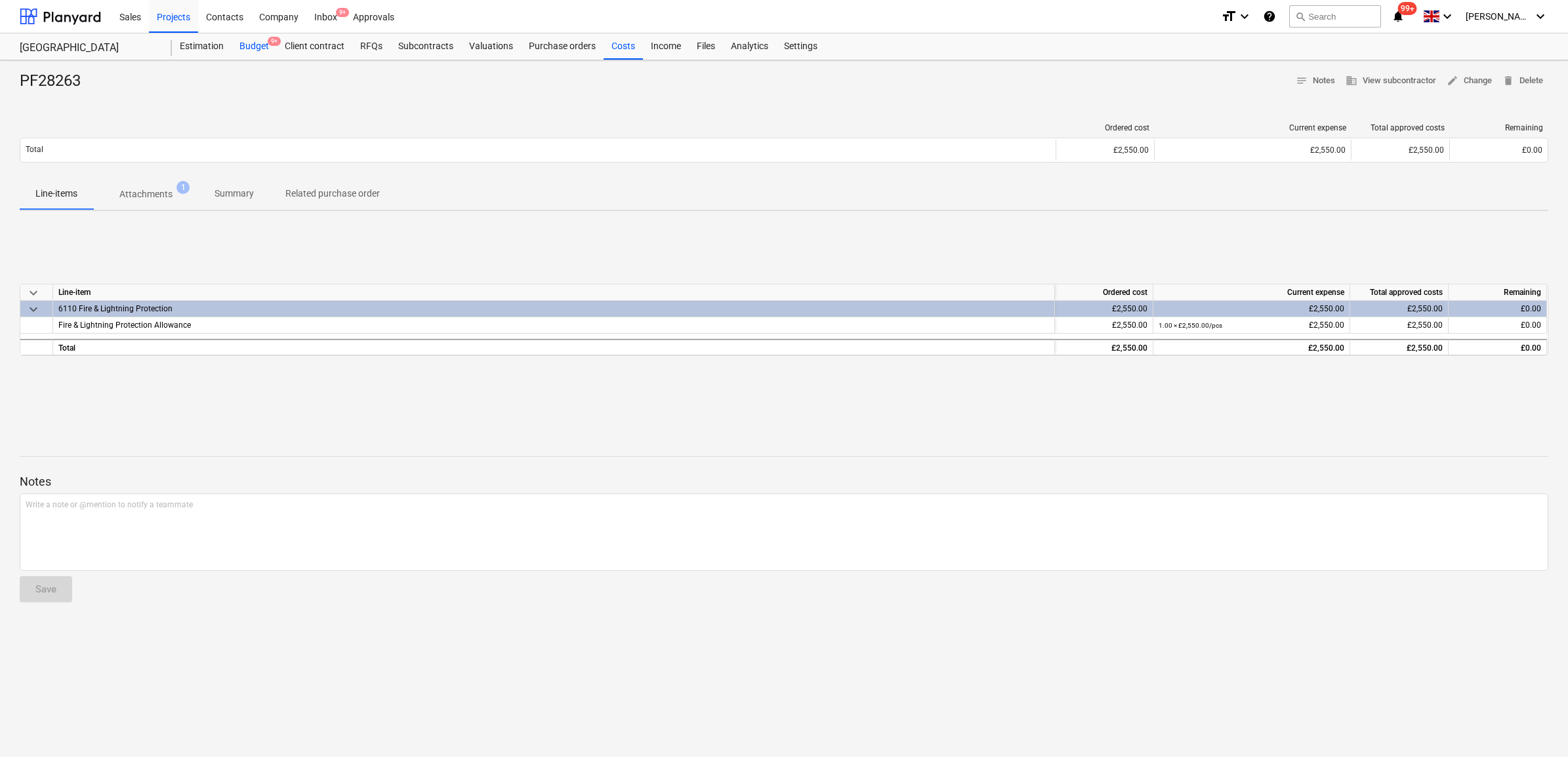
drag, startPoint x: 251, startPoint y: 47, endPoint x: 274, endPoint y: 51, distance: 23.3
click at [251, 47] on div "Budget 9+" at bounding box center [254, 47] width 45 height 26
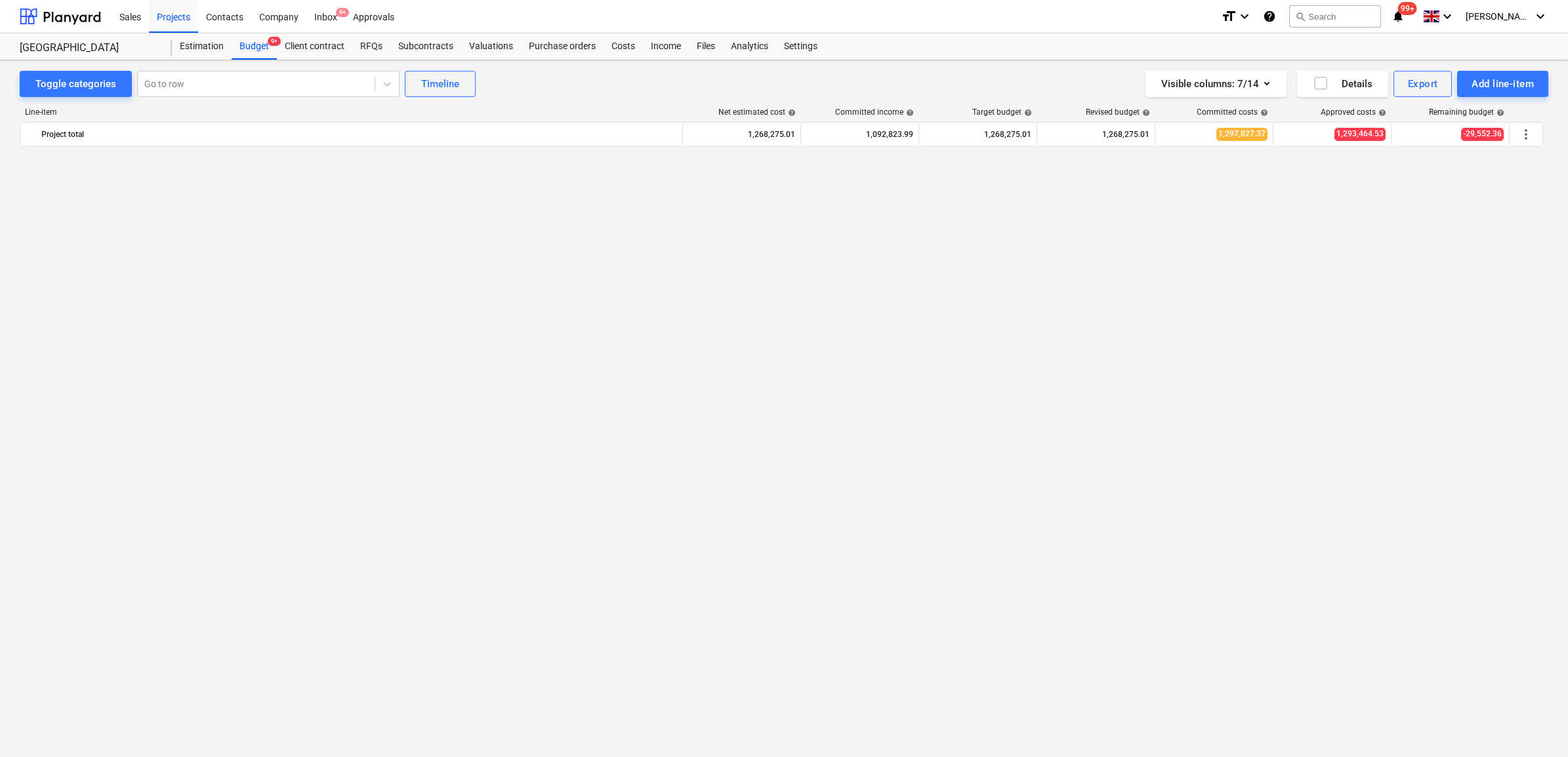
scroll to position [1790, 0]
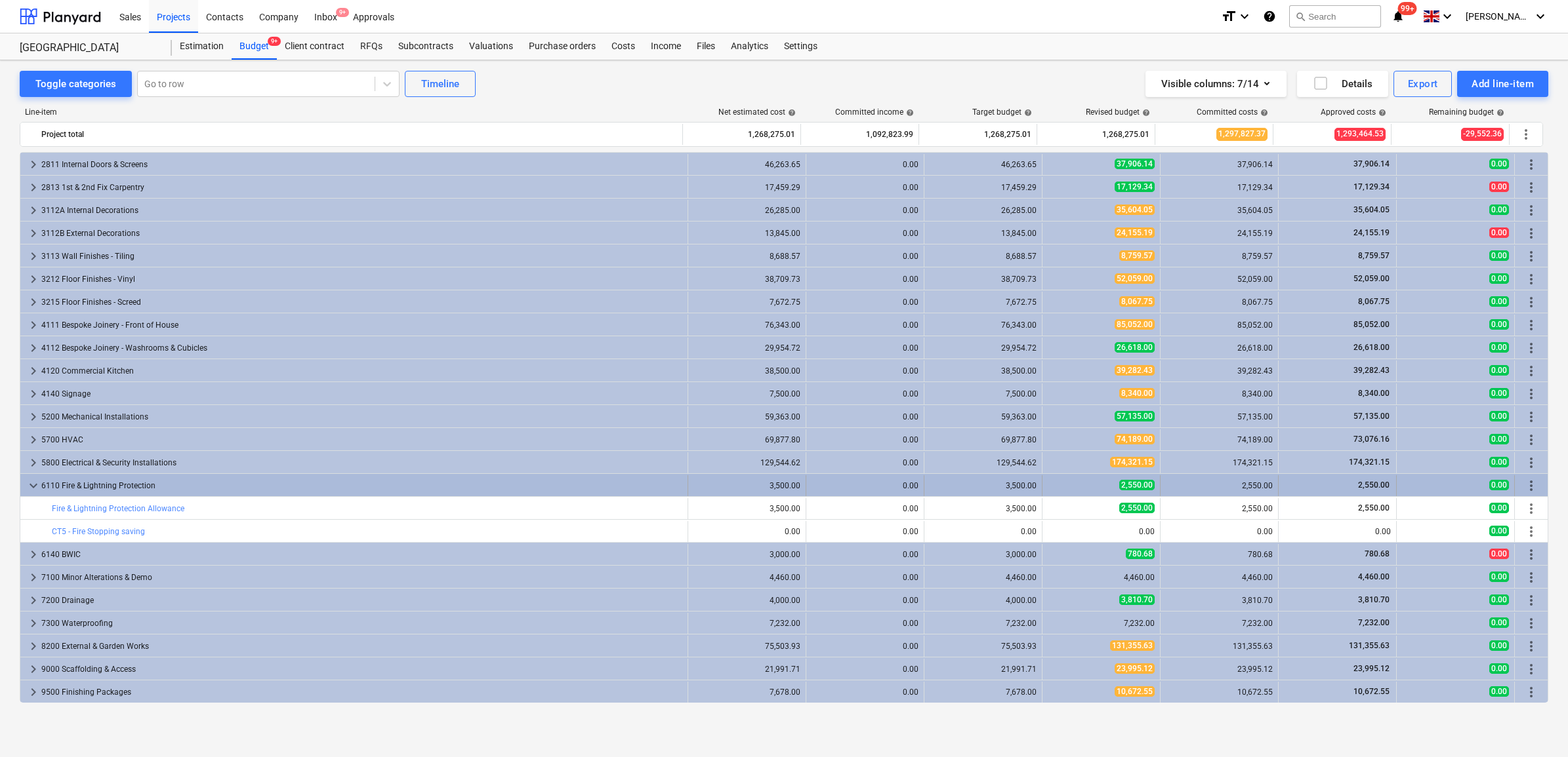
click at [1345, 477] on div "2,550.00" at bounding box center [1337, 486] width 107 height 21
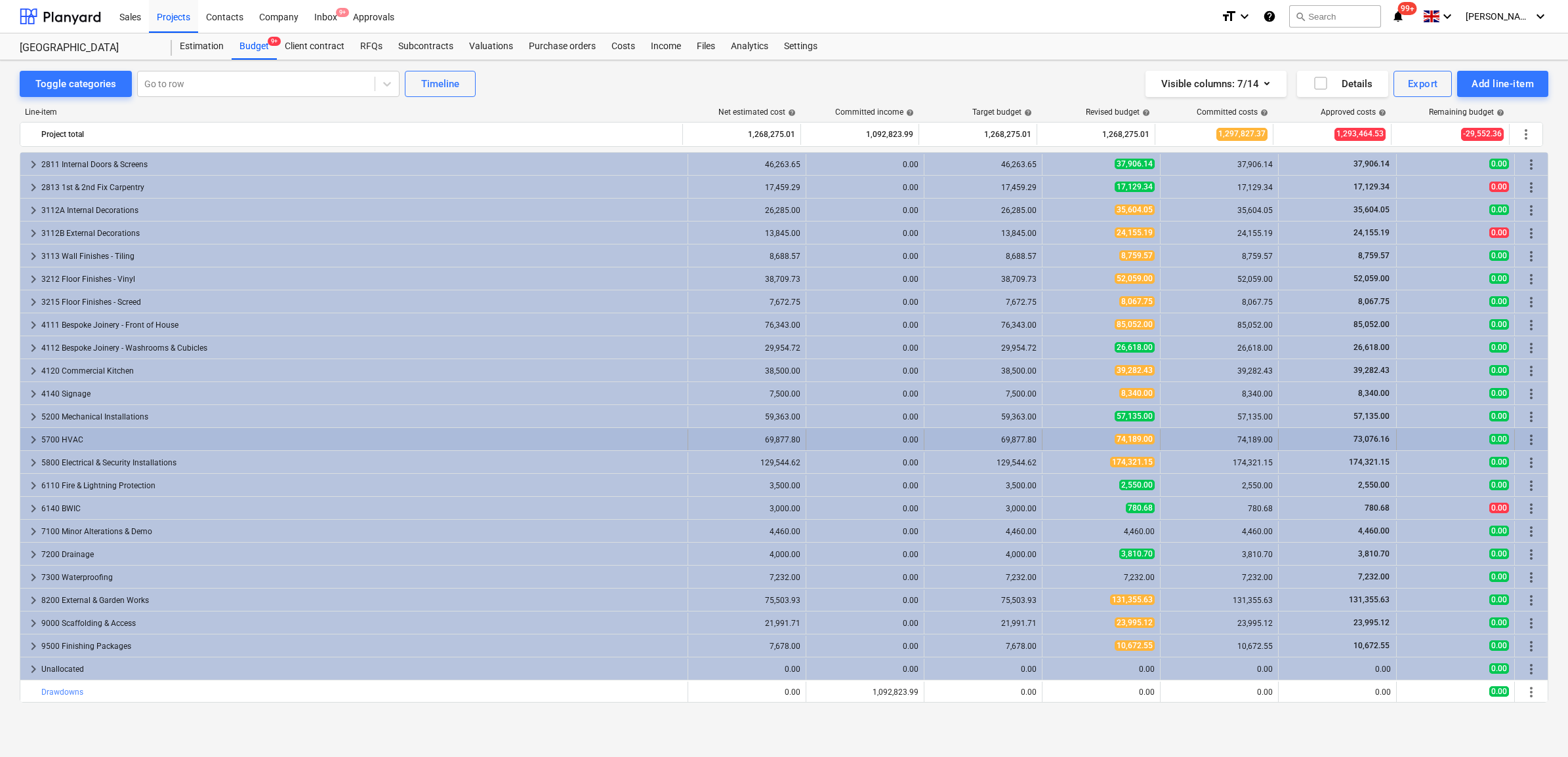
click at [1324, 443] on div "73,076.16" at bounding box center [1337, 440] width 107 height 11
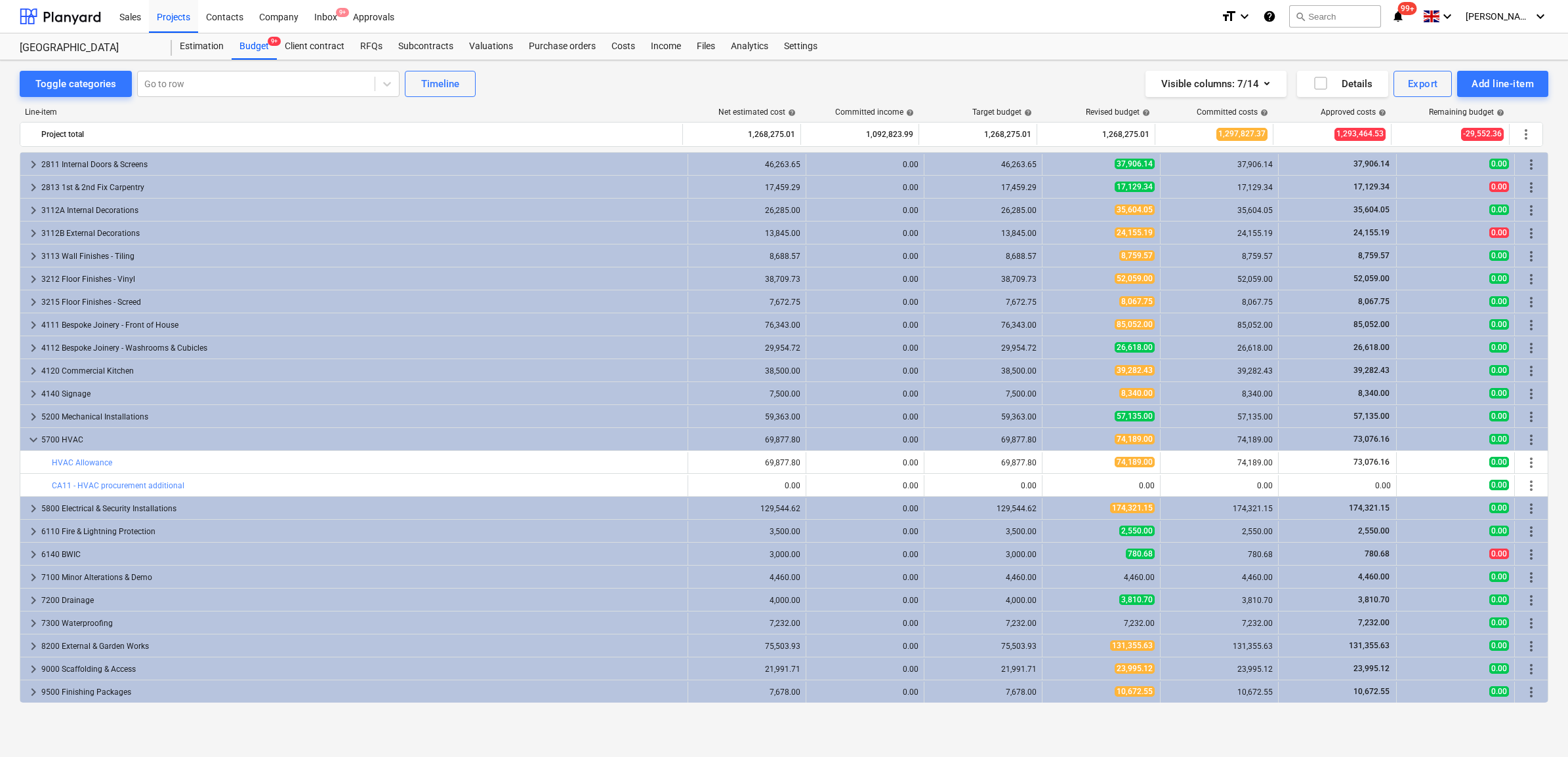
click at [1324, 443] on div "73,076.16" at bounding box center [1337, 440] width 107 height 11
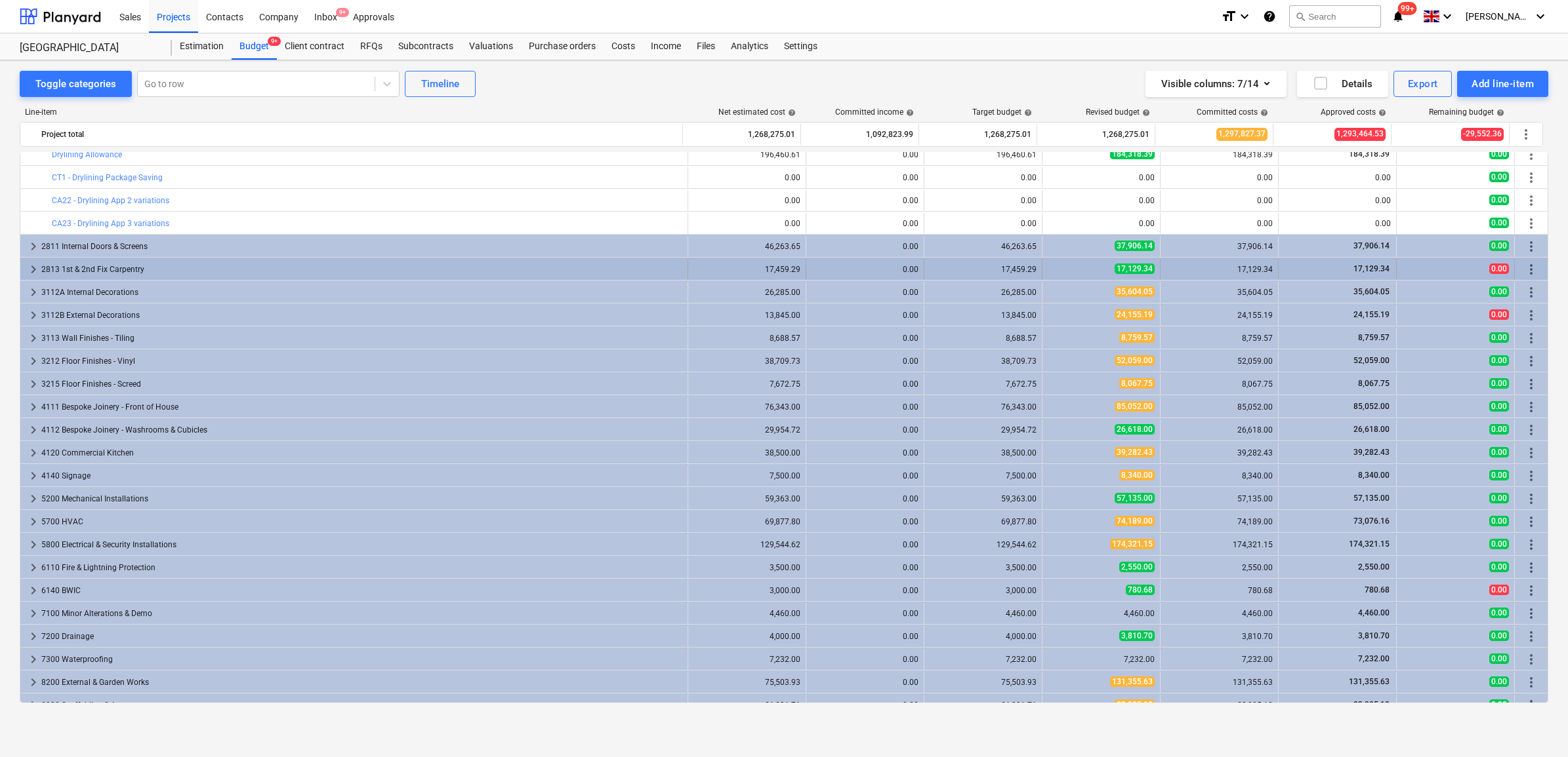
scroll to position [1544, 0]
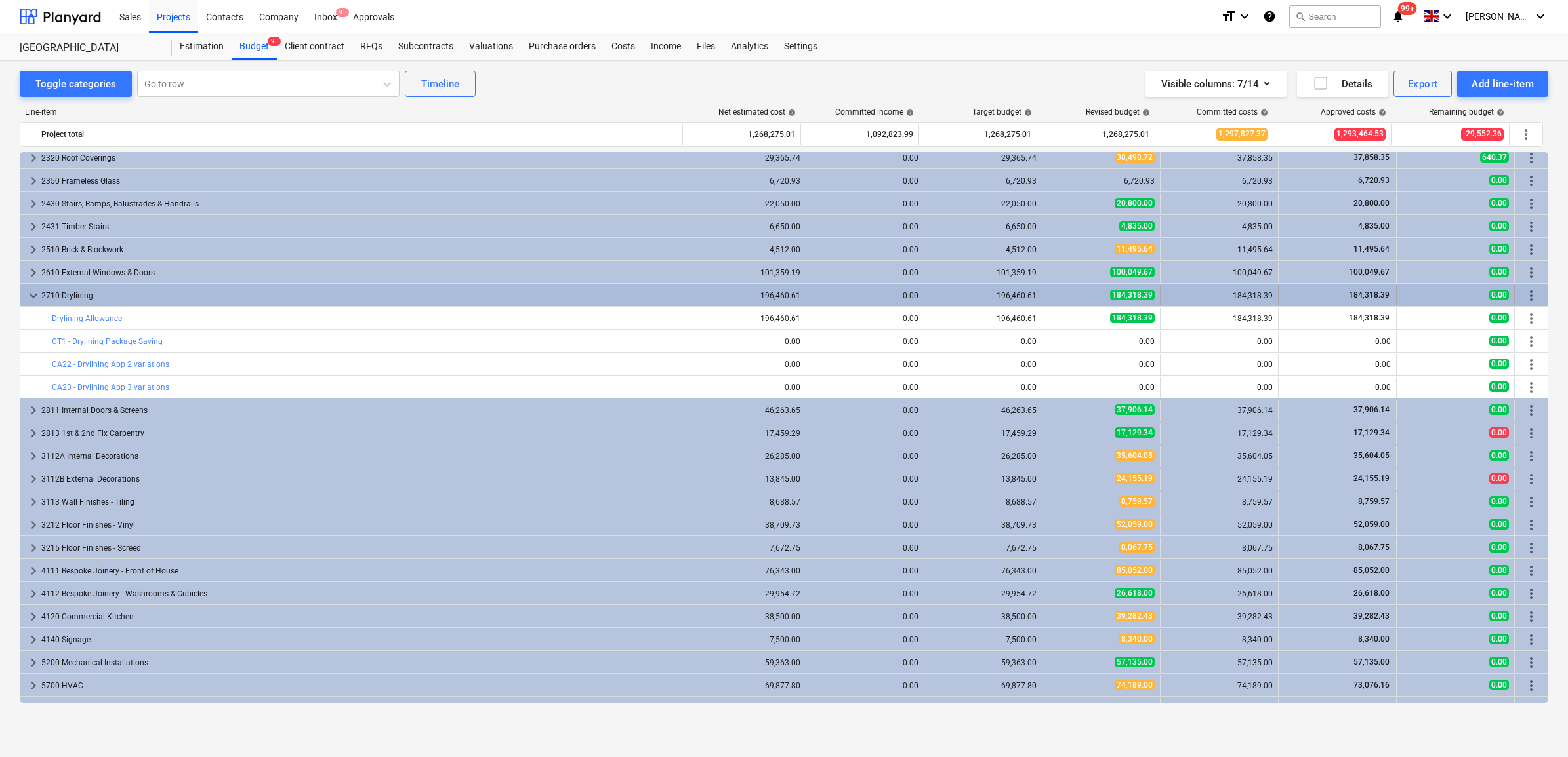
click at [1222, 296] on div "184,318.39" at bounding box center [1219, 295] width 107 height 9
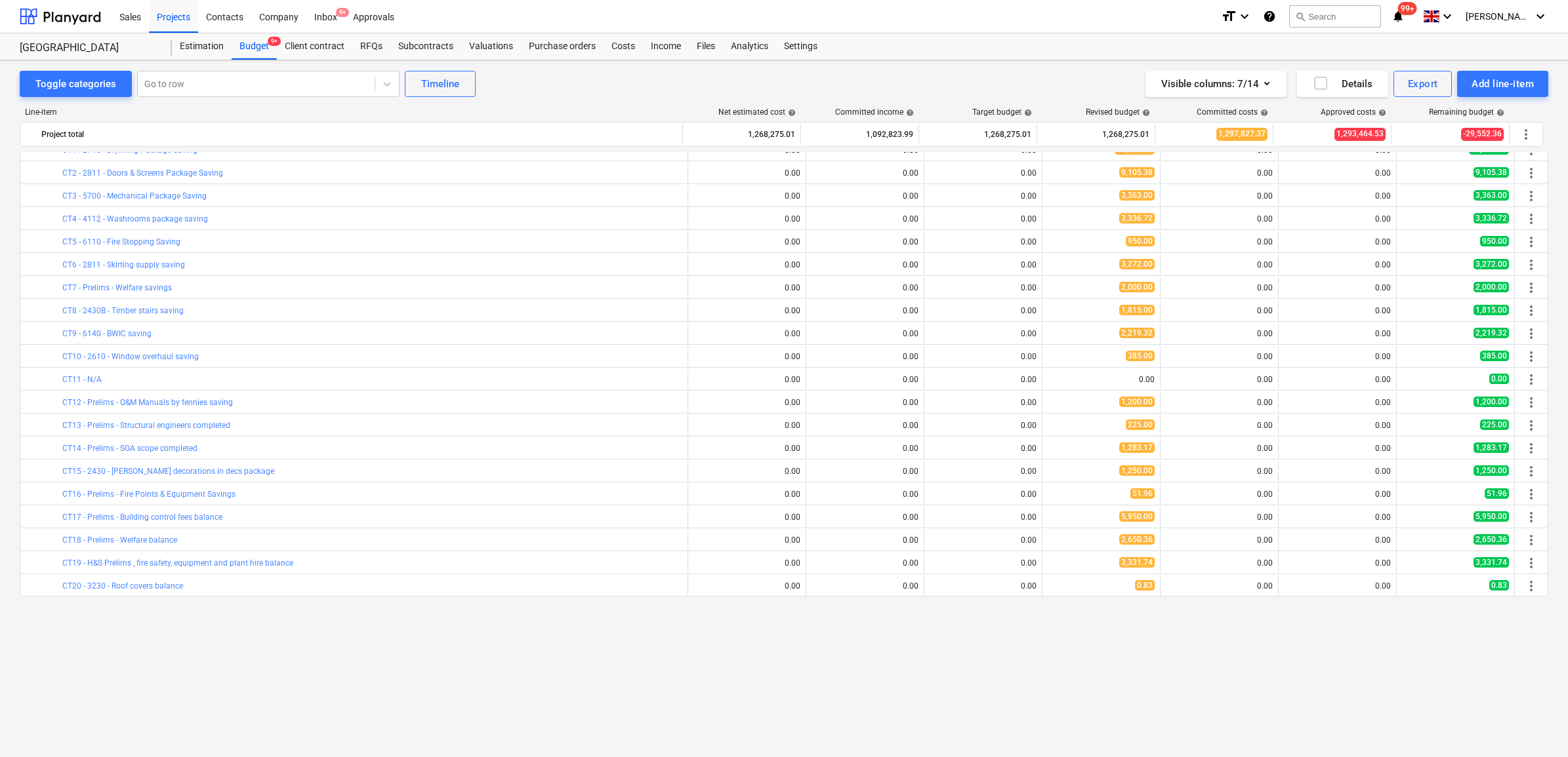
scroll to position [0, 0]
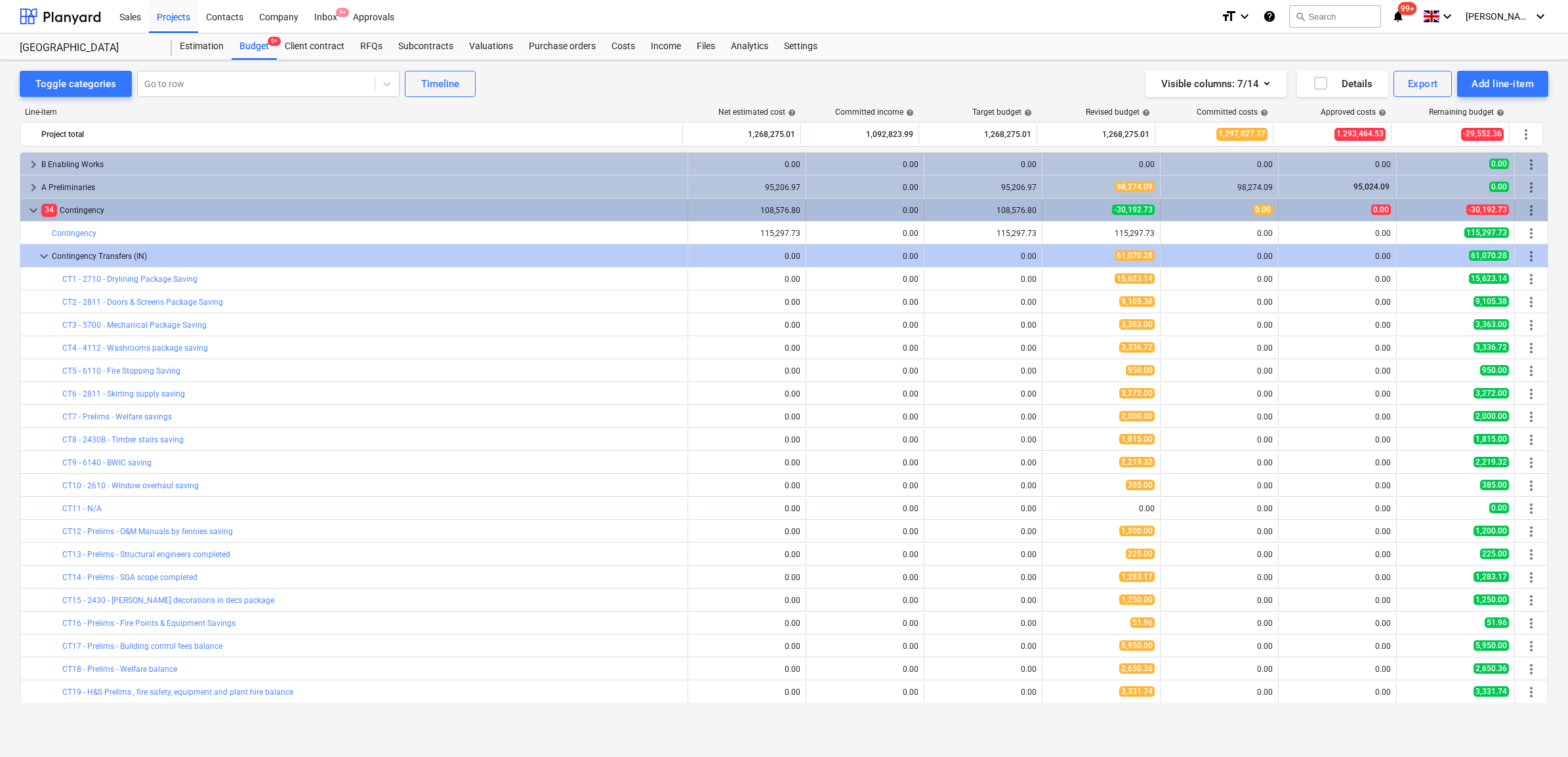
click at [1204, 215] on div "0.00" at bounding box center [1219, 210] width 107 height 11
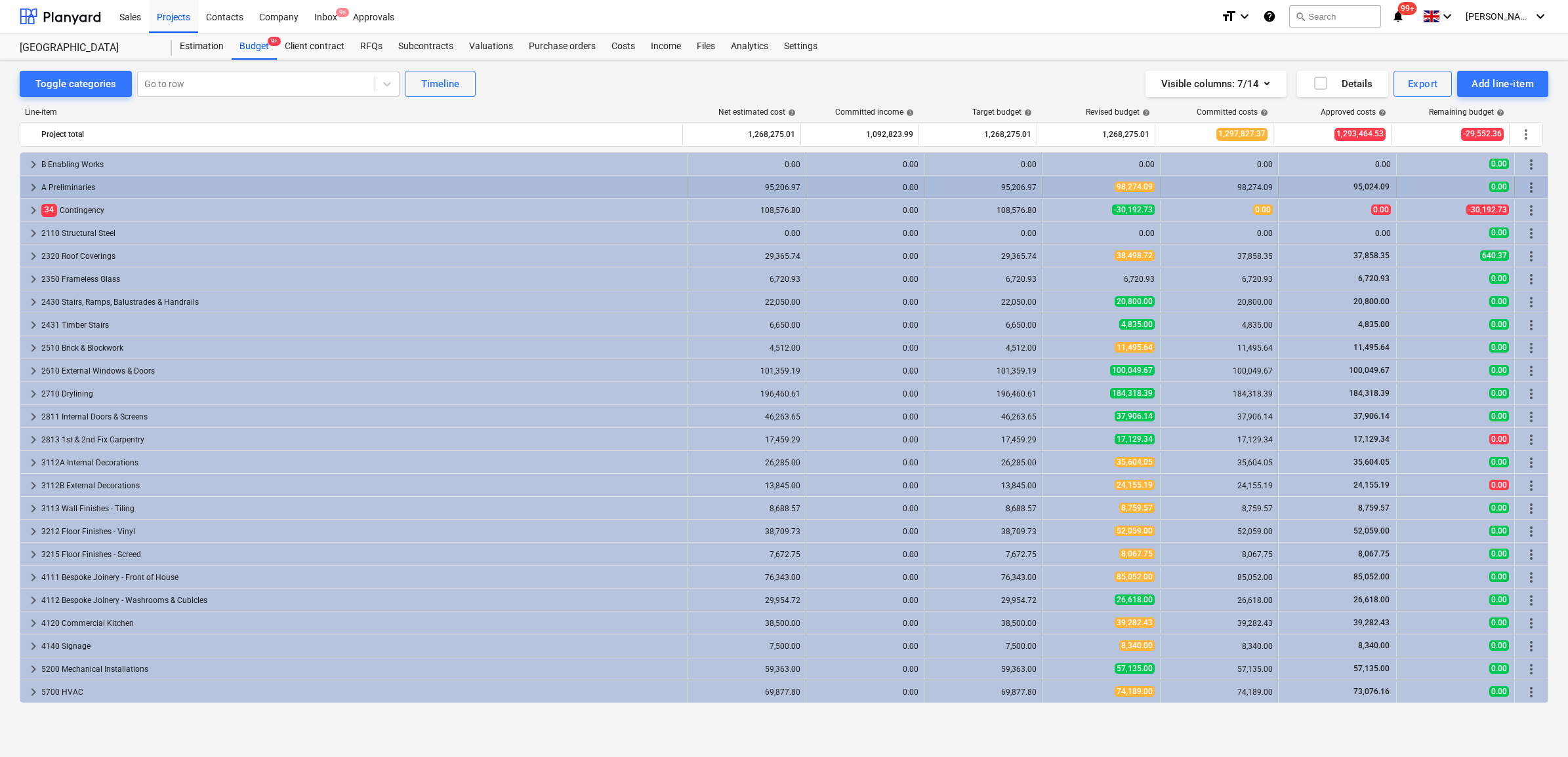
click at [1209, 191] on div "98,274.09" at bounding box center [1219, 187] width 107 height 9
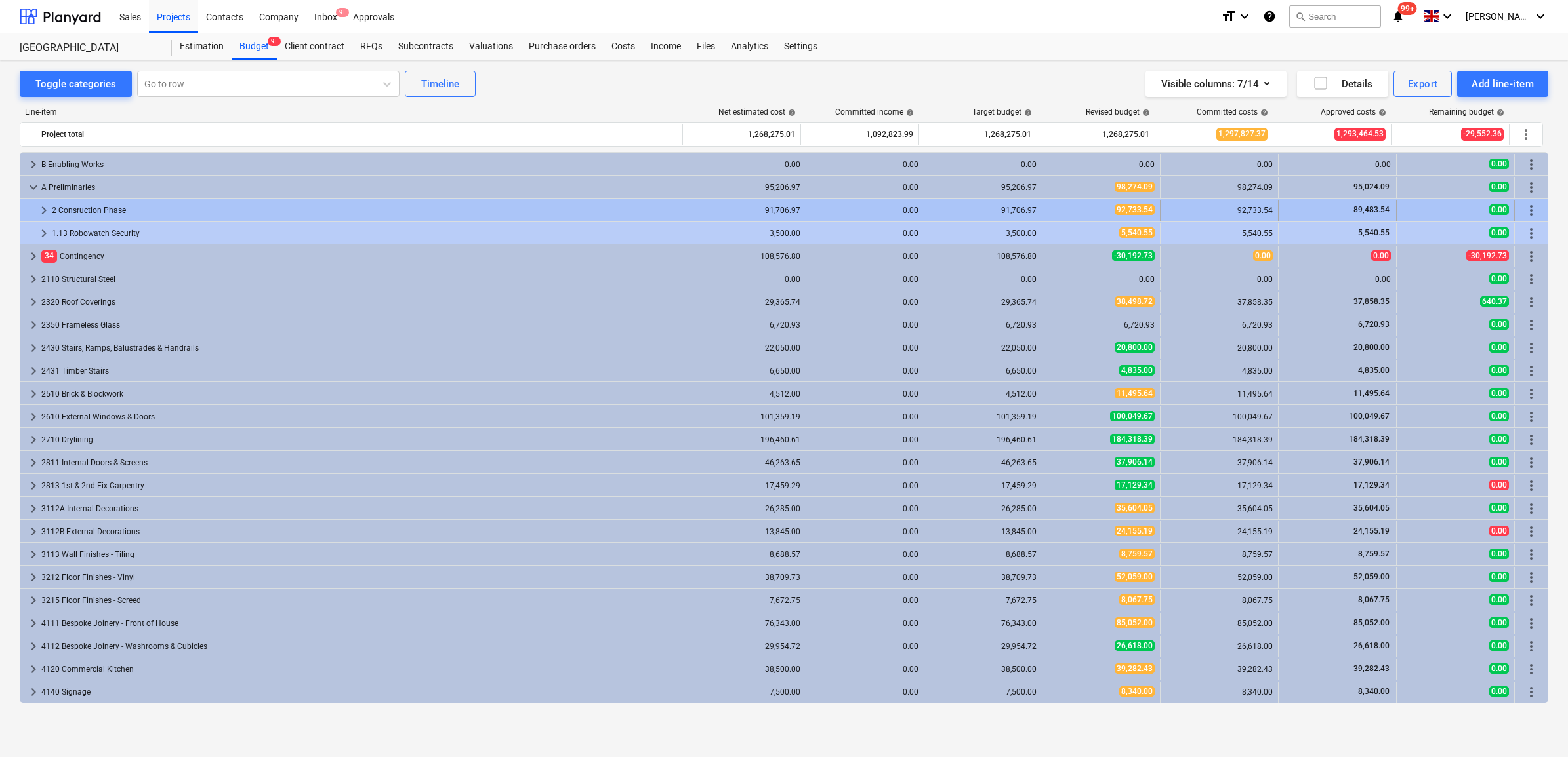
click at [1209, 215] on div "92,733.54" at bounding box center [1219, 211] width 107 height 21
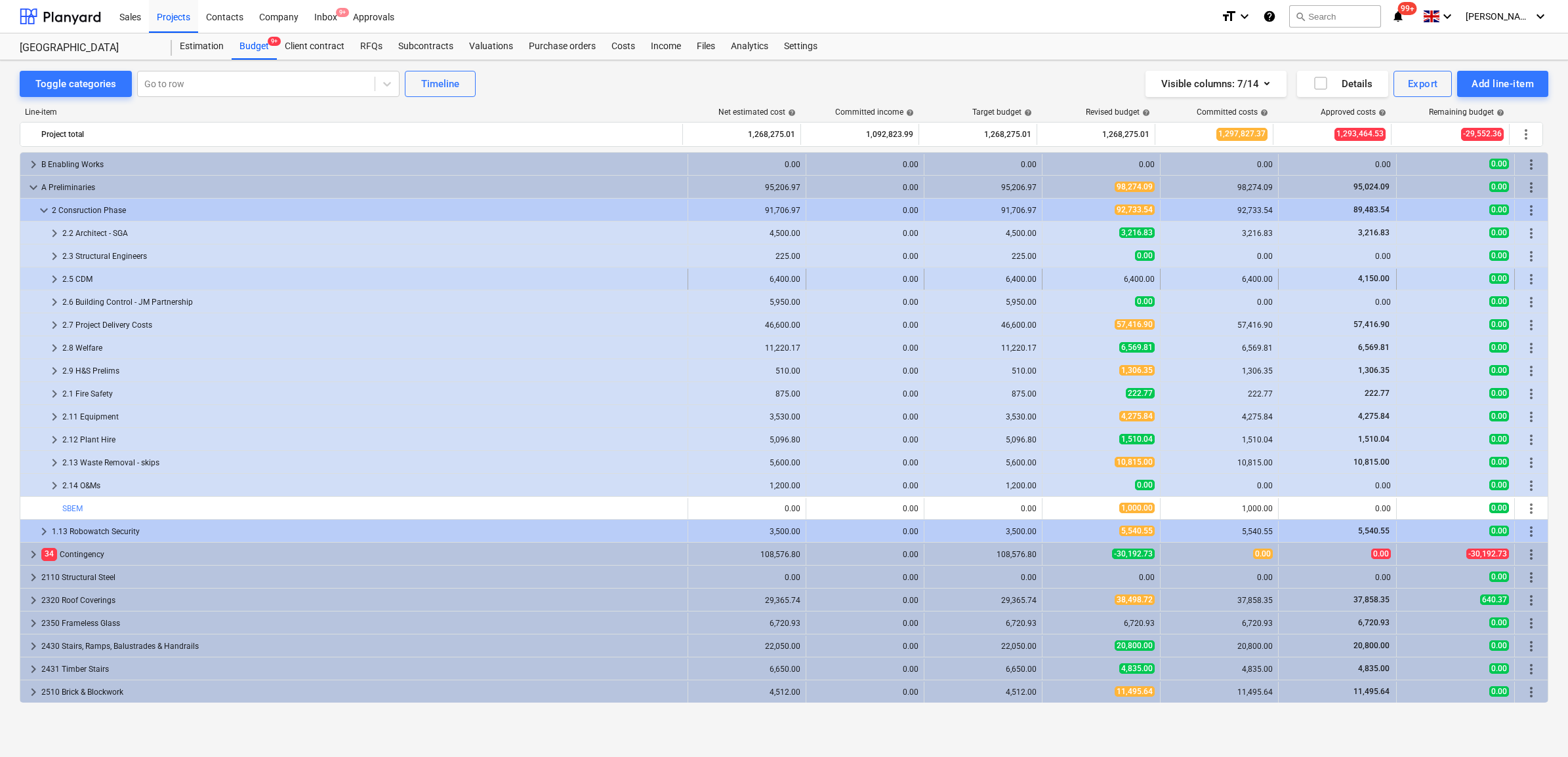
click at [1222, 279] on div "6,400.00" at bounding box center [1219, 279] width 107 height 9
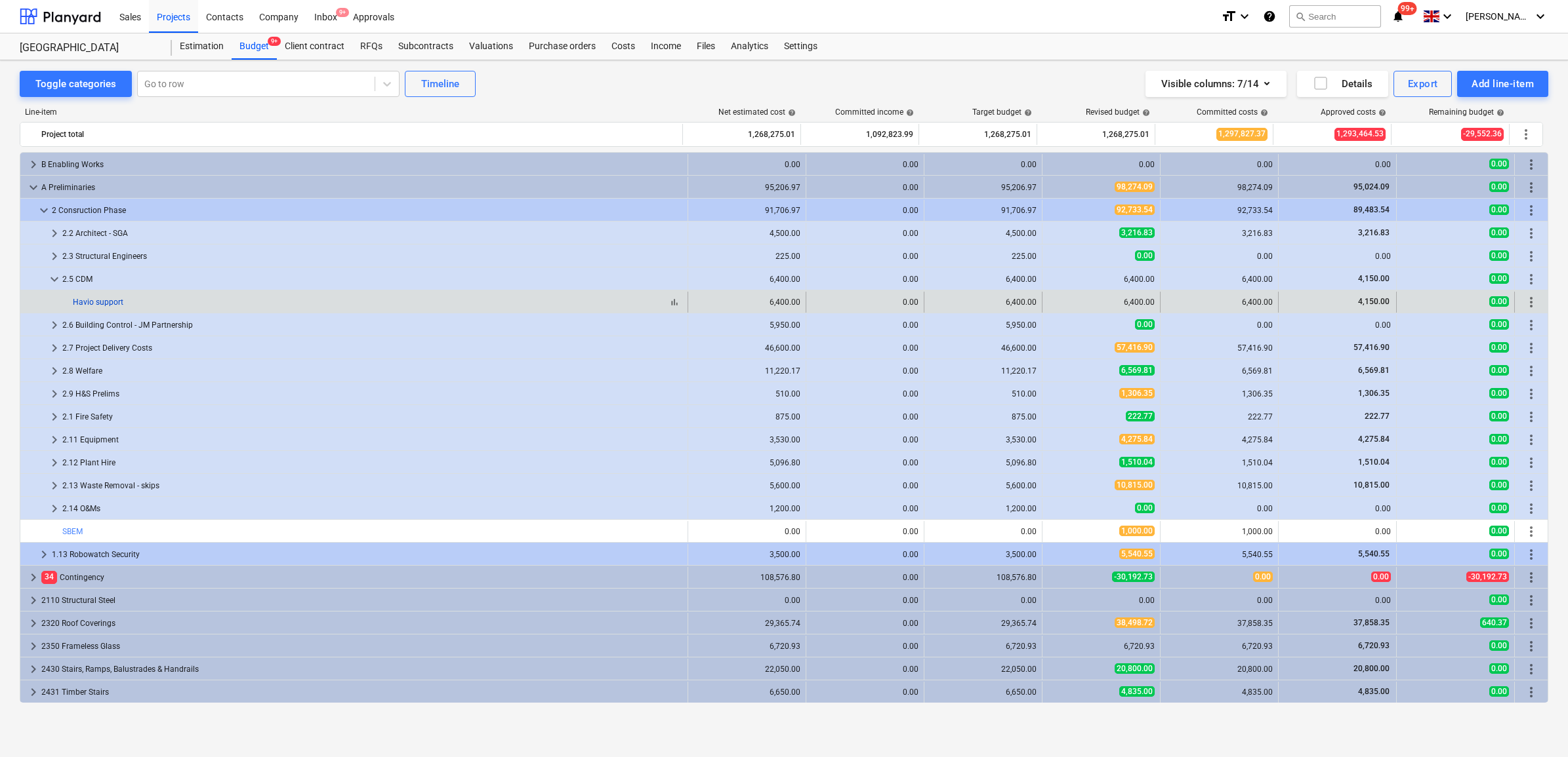
click at [98, 300] on link "Havio support" at bounding box center [98, 302] width 50 height 9
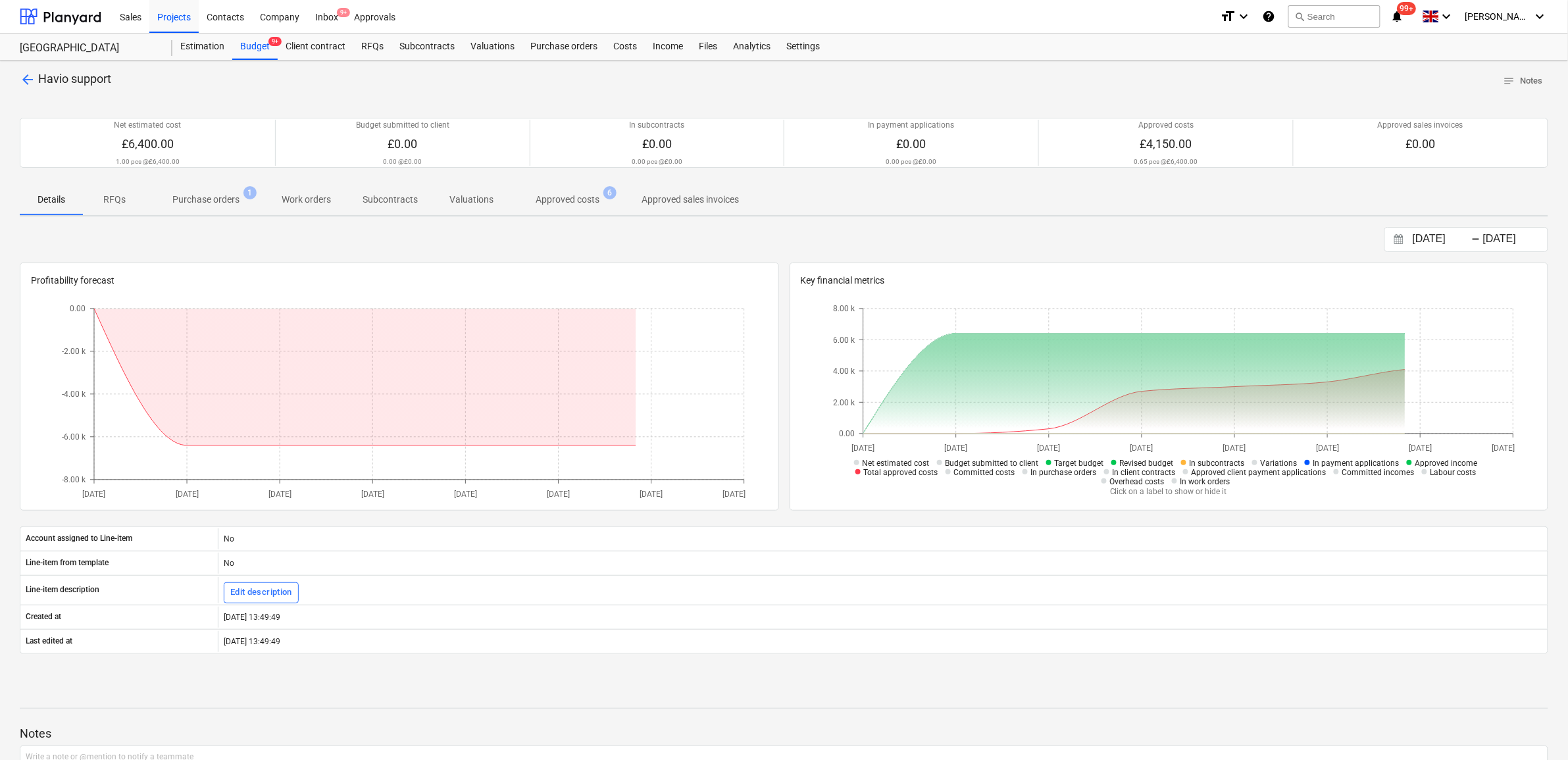
click at [238, 199] on p "Purchase orders" at bounding box center [206, 200] width 67 height 14
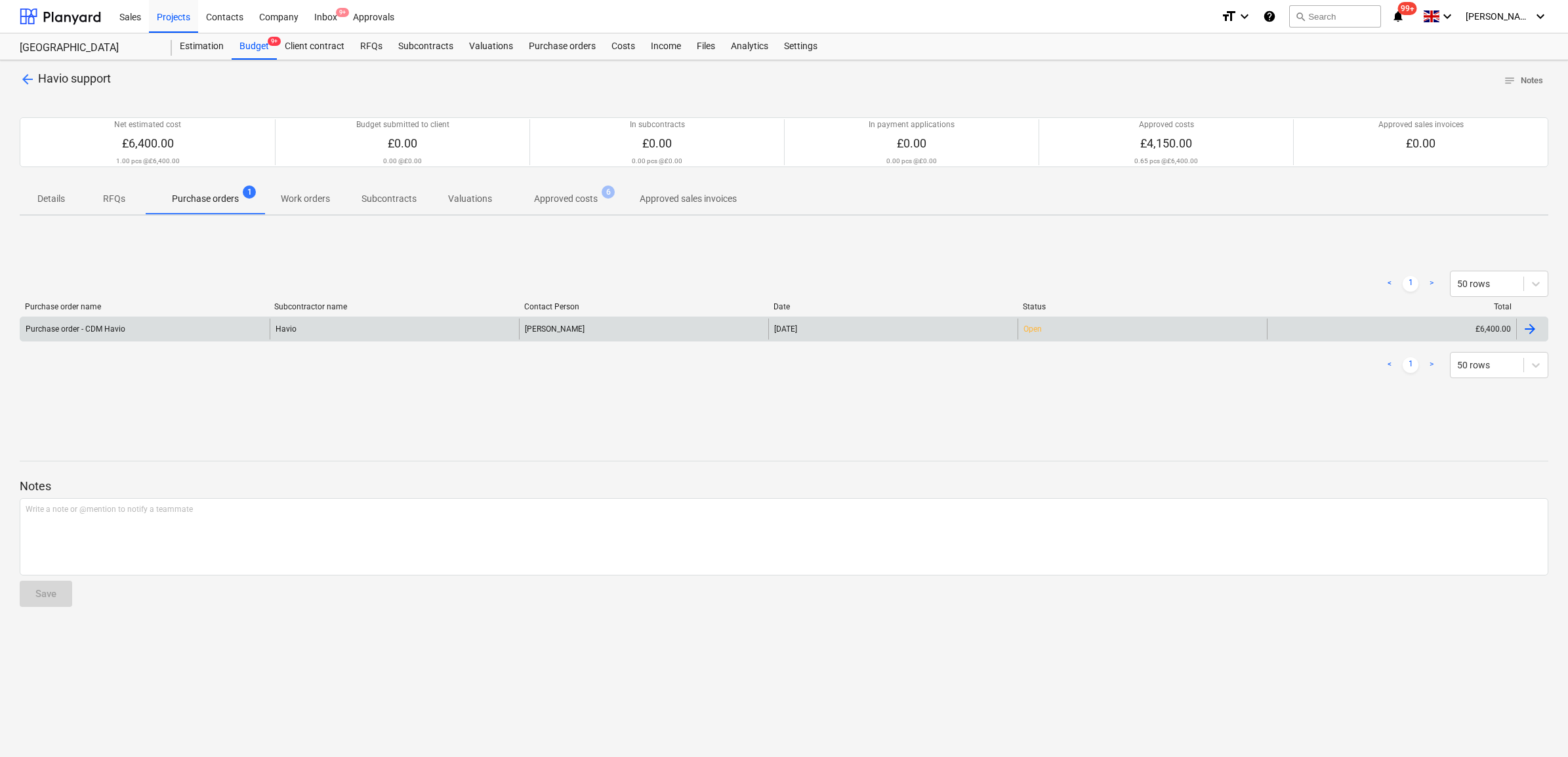
click at [1460, 340] on div "Purchase order - CDM [PERSON_NAME] [DATE] Open £6,400.00" at bounding box center [784, 329] width 1529 height 25
click at [1406, 330] on div "£6,400.00" at bounding box center [1392, 329] width 249 height 21
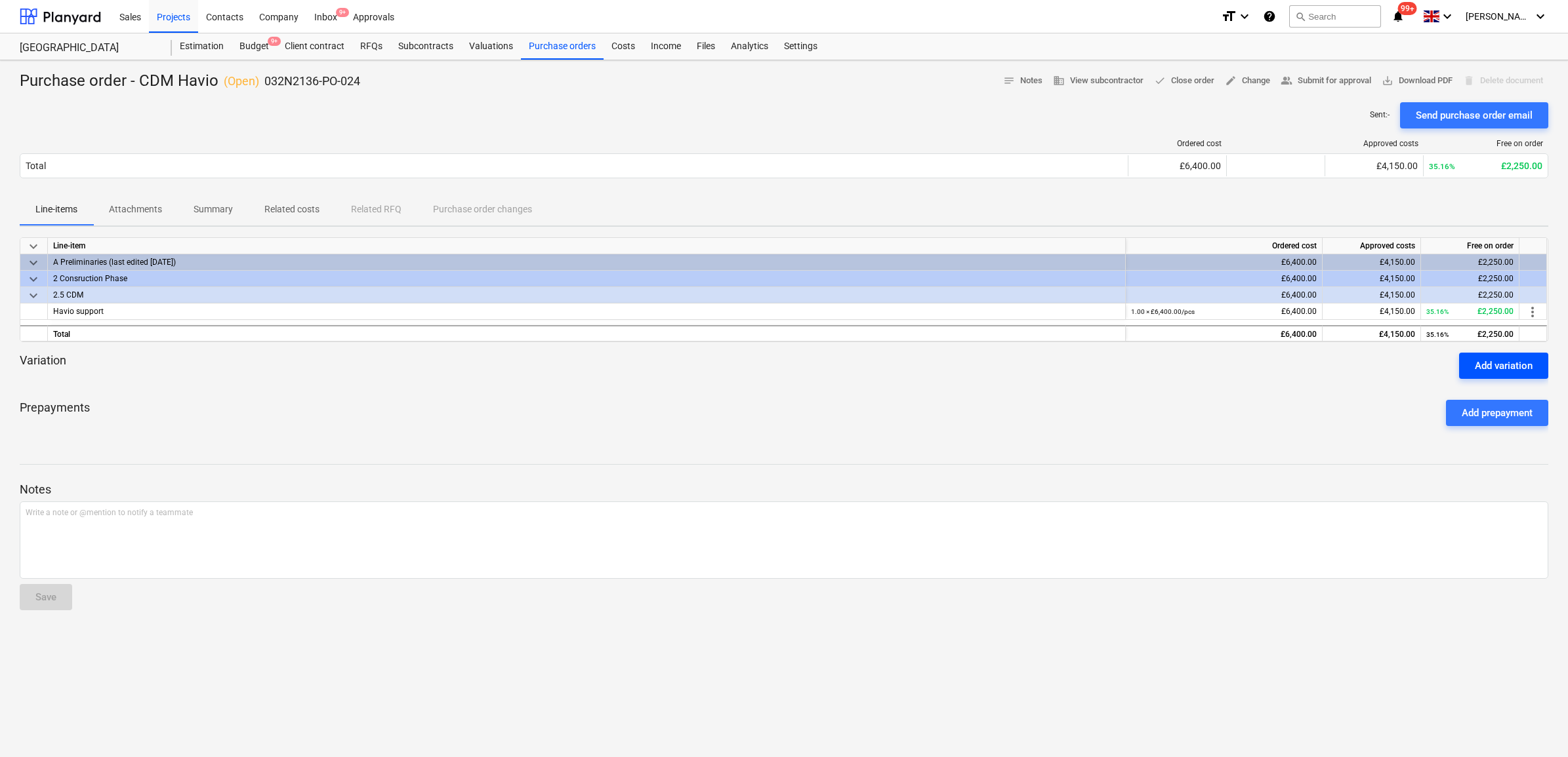
click at [1507, 363] on div "Add variation" at bounding box center [1504, 365] width 58 height 17
type textarea "x"
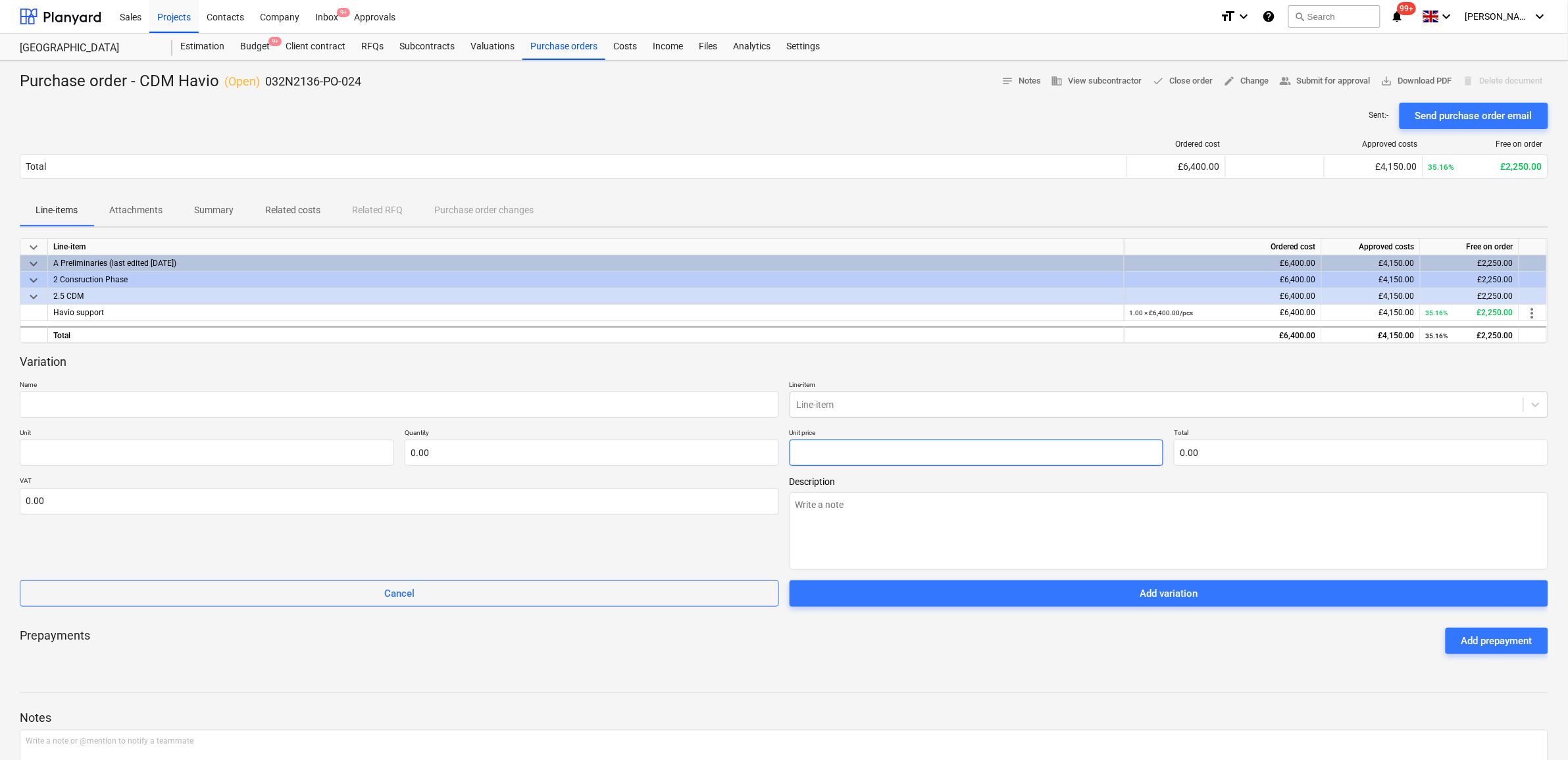
click at [956, 455] on input "text" at bounding box center [977, 453] width 374 height 26
type input "2"
type textarea "x"
type input "pcs"
type input "1.00"
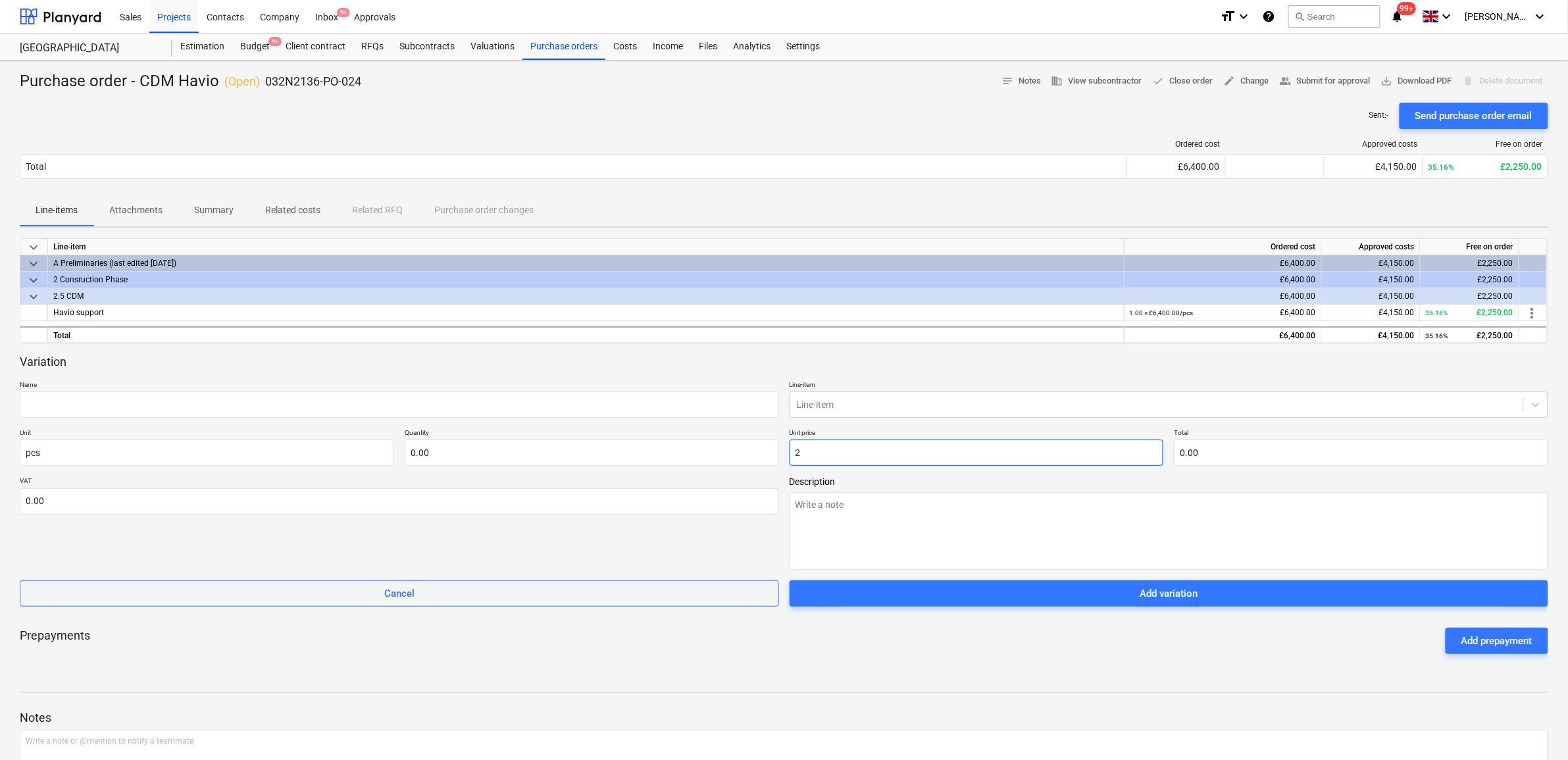
type input "2.00"
type textarea "x"
type input "22"
type input "22.00"
type textarea "x"
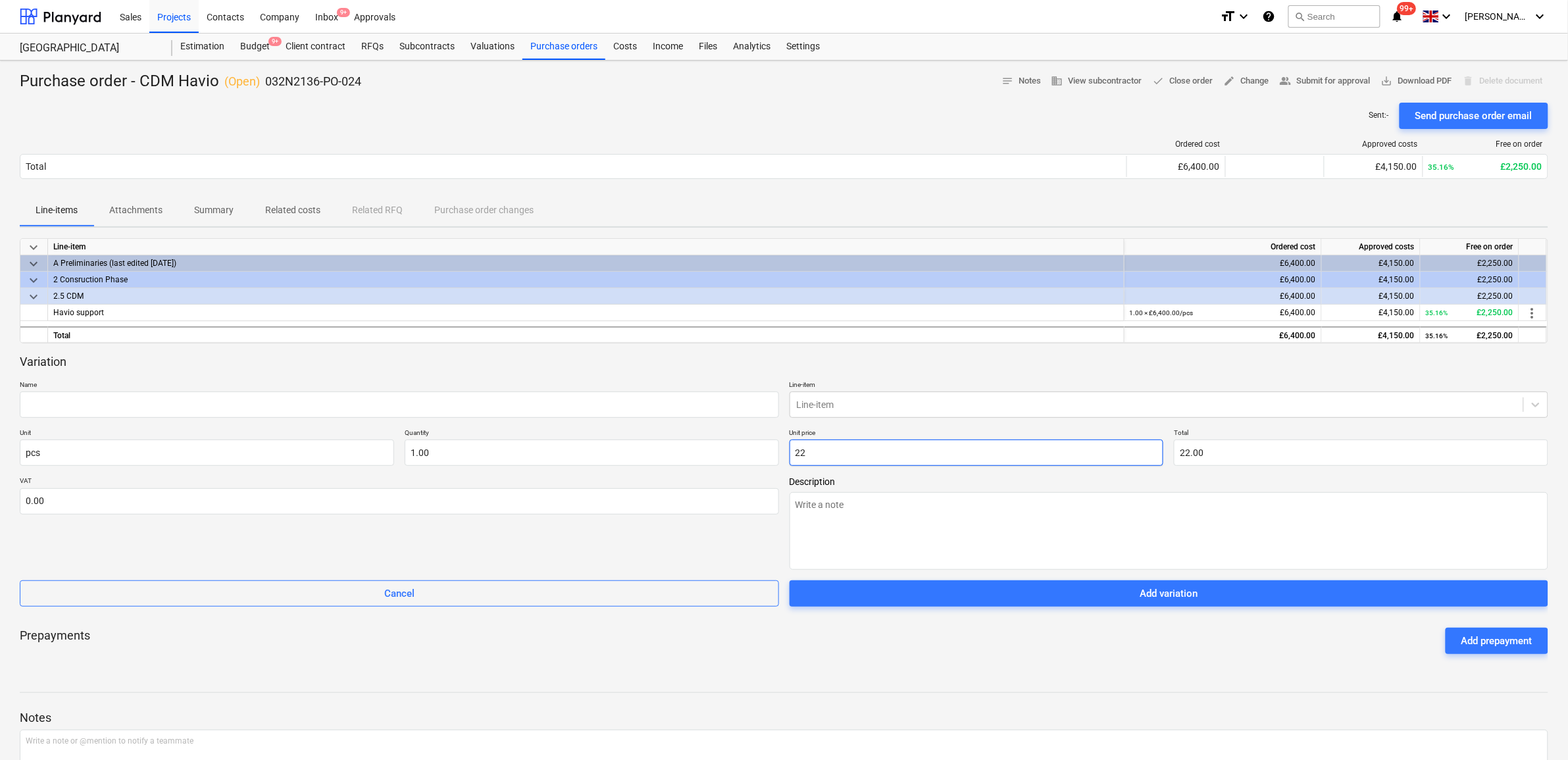
type input "225"
type input "225.00"
type textarea "x"
type input "2250"
type input "2,250.00"
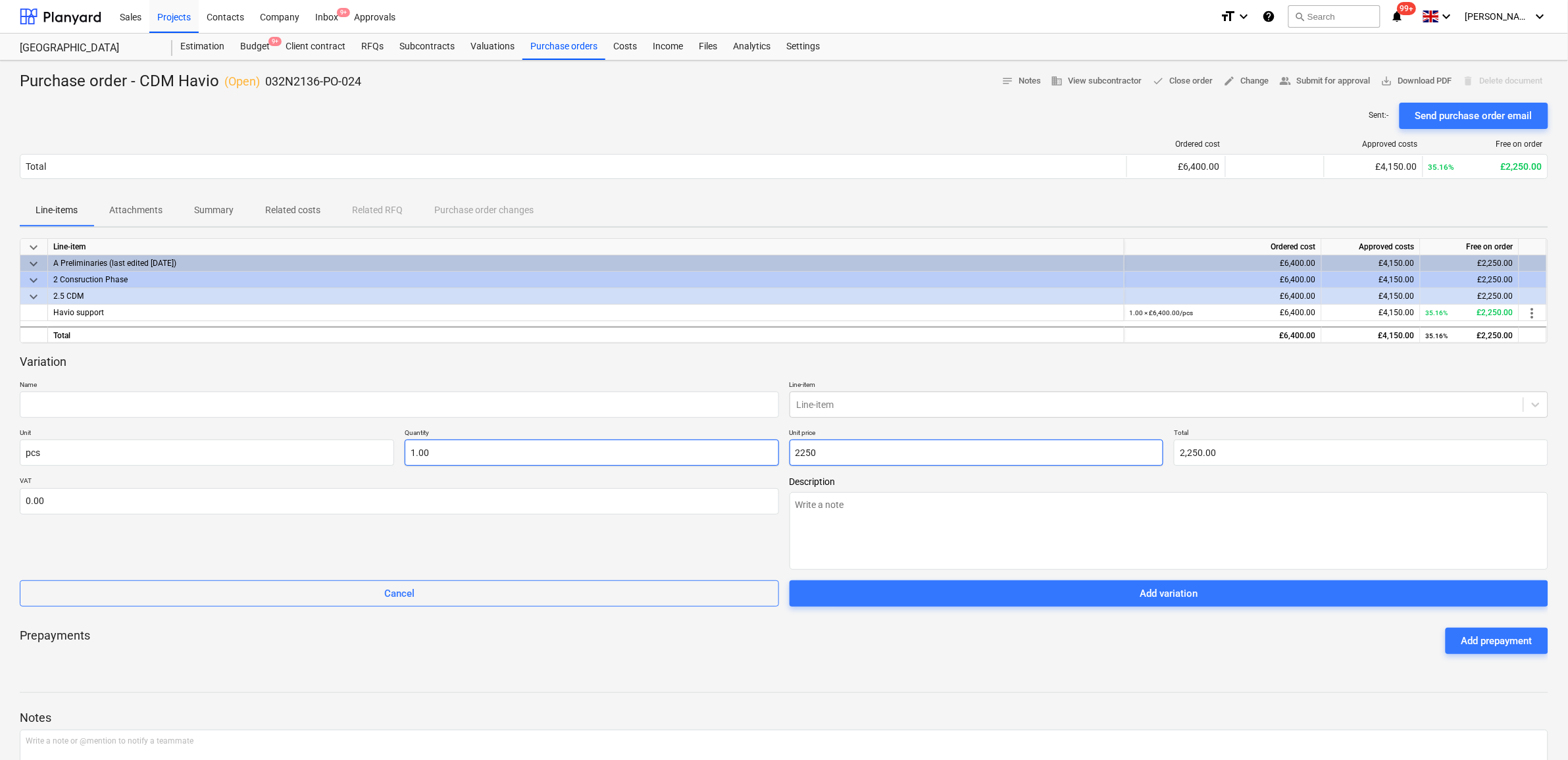
type input "2250"
type input "1"
type input "2,250.00"
click at [709, 459] on input "1" at bounding box center [592, 453] width 374 height 26
type textarea "x"
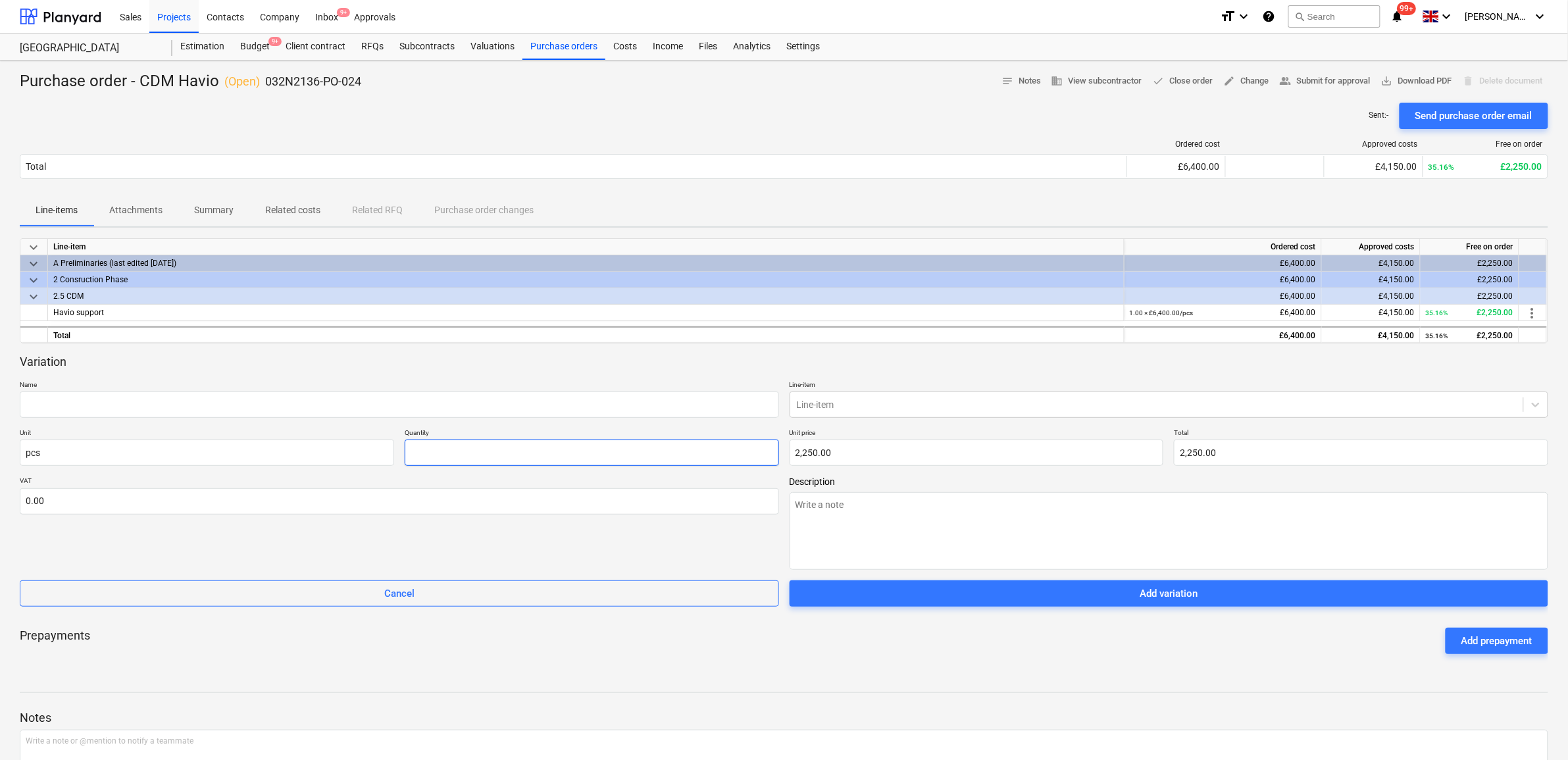
type input "0.00"
type textarea "x"
type input "-"
type textarea "x"
type input "-1"
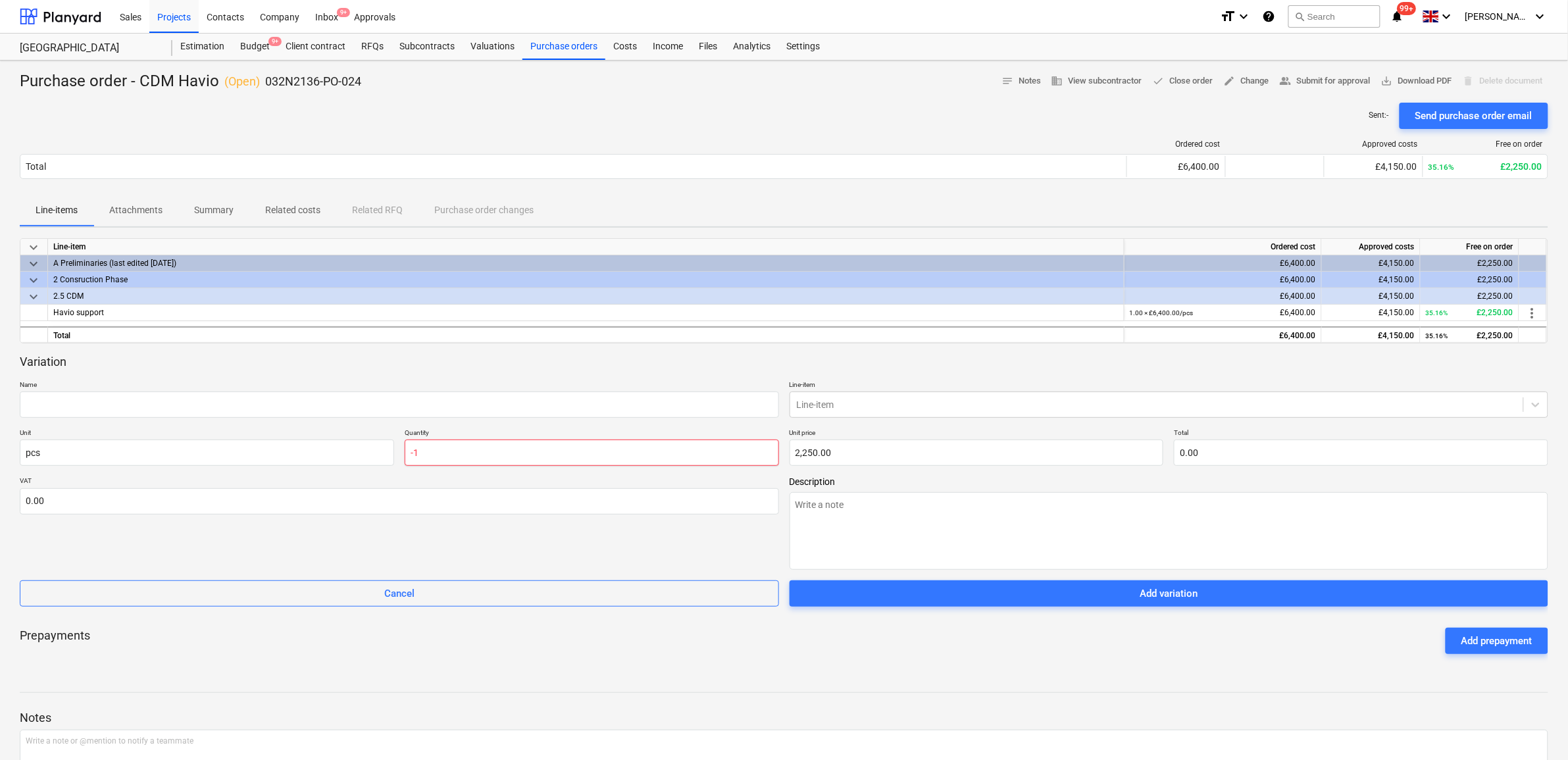
type input "-2,250.00"
type input "-1.00"
drag, startPoint x: 467, startPoint y: 400, endPoint x: 467, endPoint y: 408, distance: 8.0
click at [467, 401] on input "text" at bounding box center [399, 405] width 759 height 26
type textarea "x"
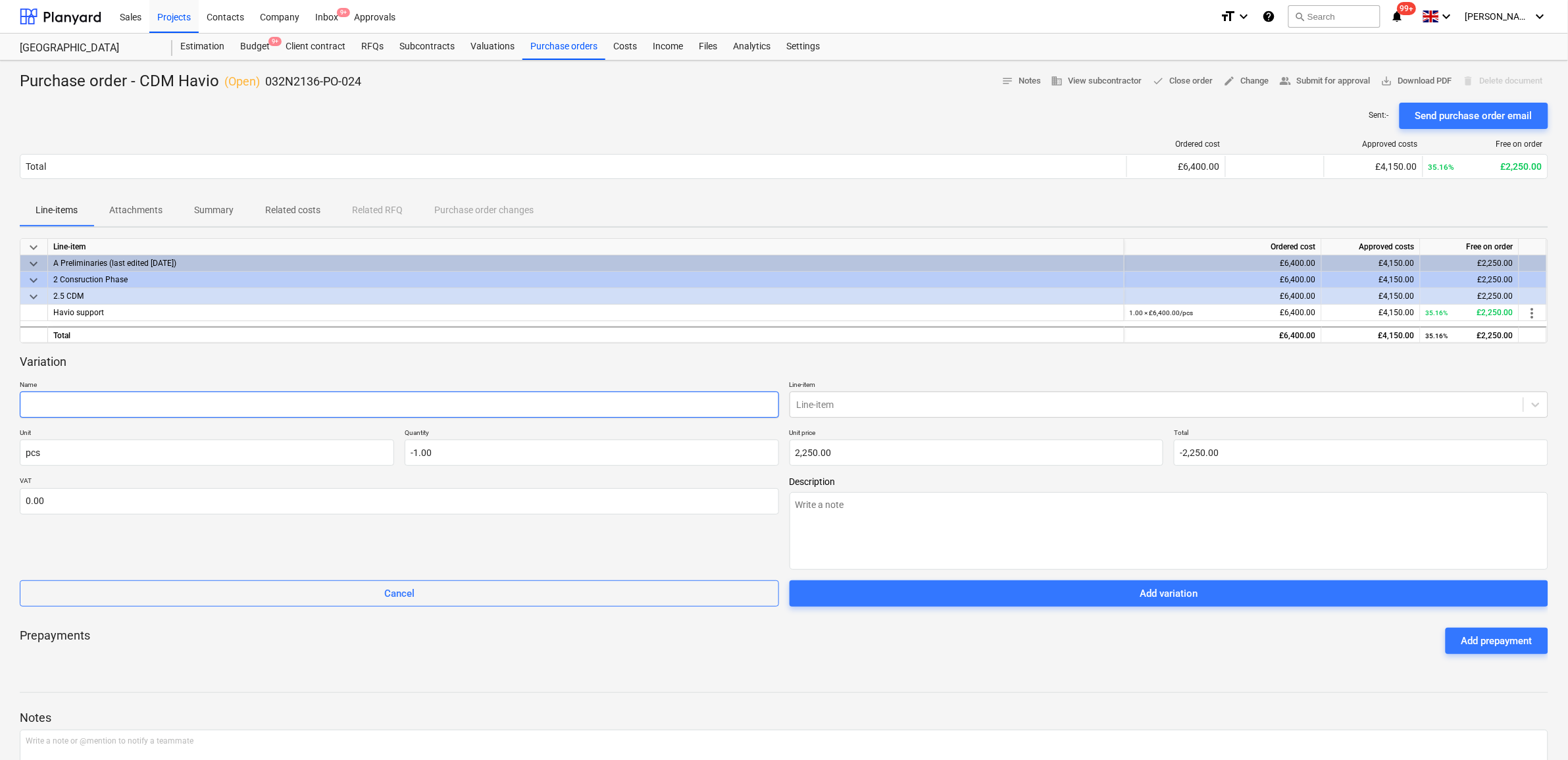
type input "V"
type textarea "x"
type input "Va"
type textarea "x"
type input "V"
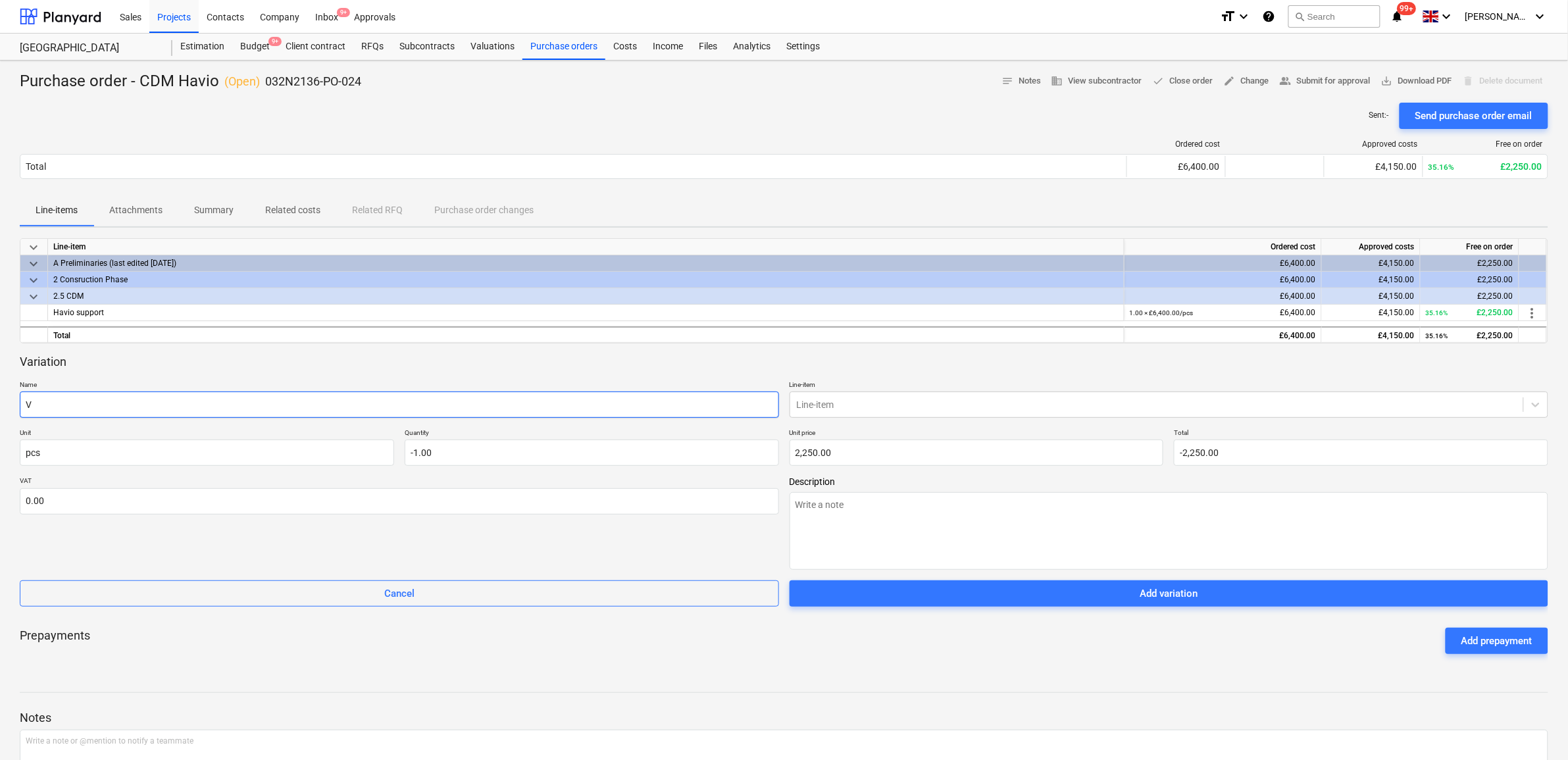
type textarea "x"
type input "V"
type textarea "x"
type input "Va"
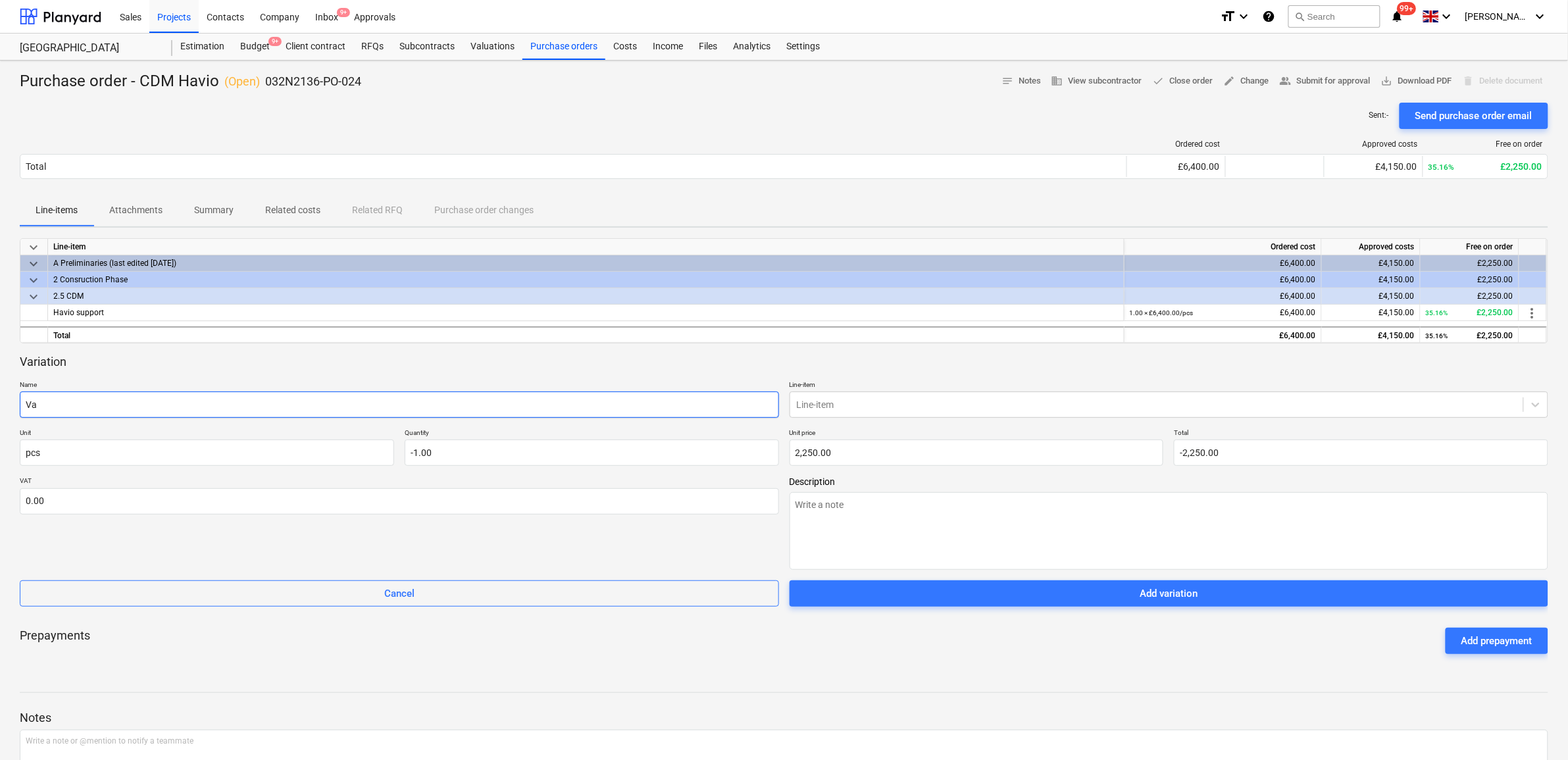
type textarea "x"
type input "Var"
type textarea "x"
type input "Vari"
type textarea "x"
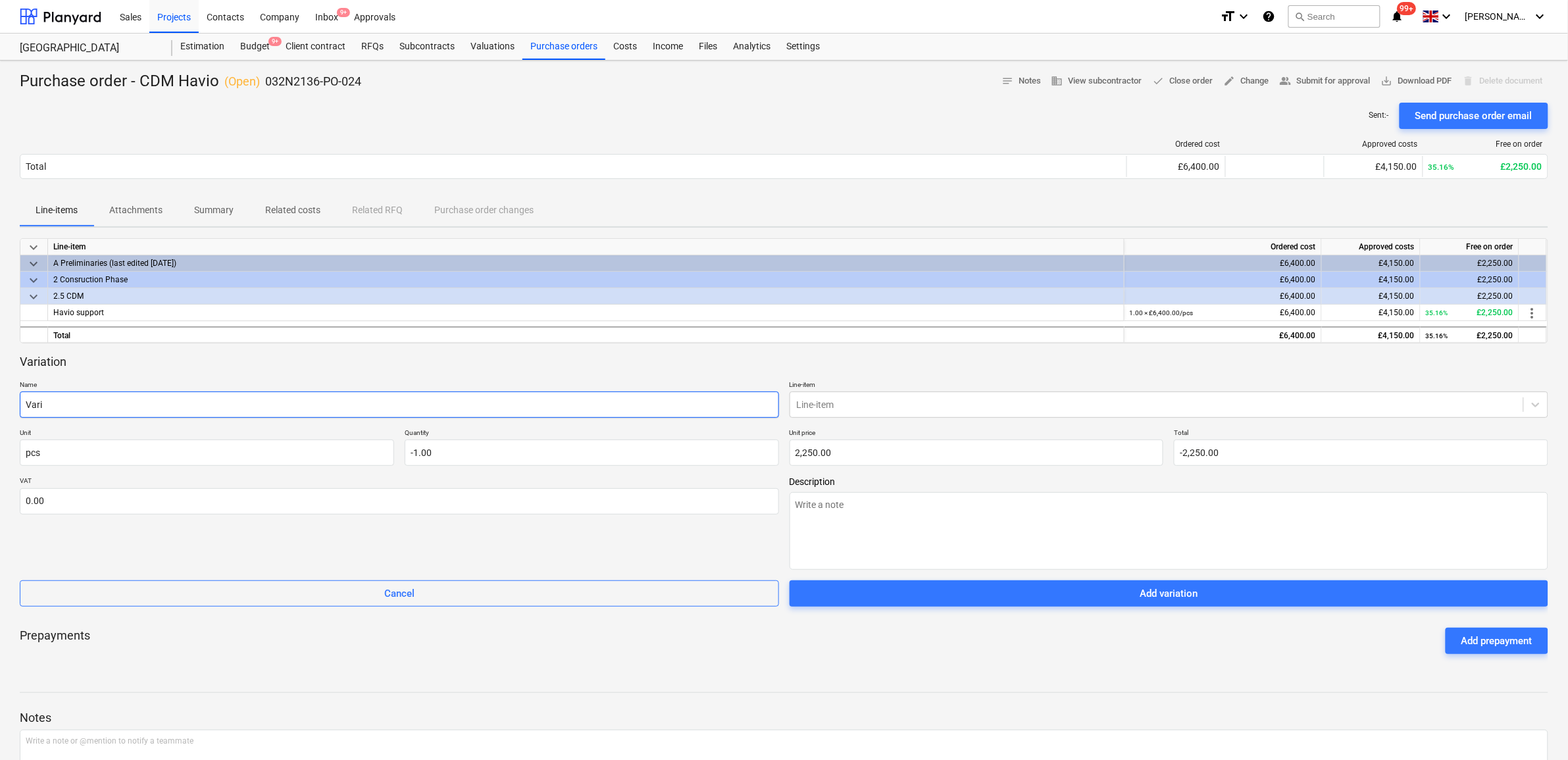
type input "Varia"
type textarea "x"
type input "Variai"
type textarea "x"
type input "Variait"
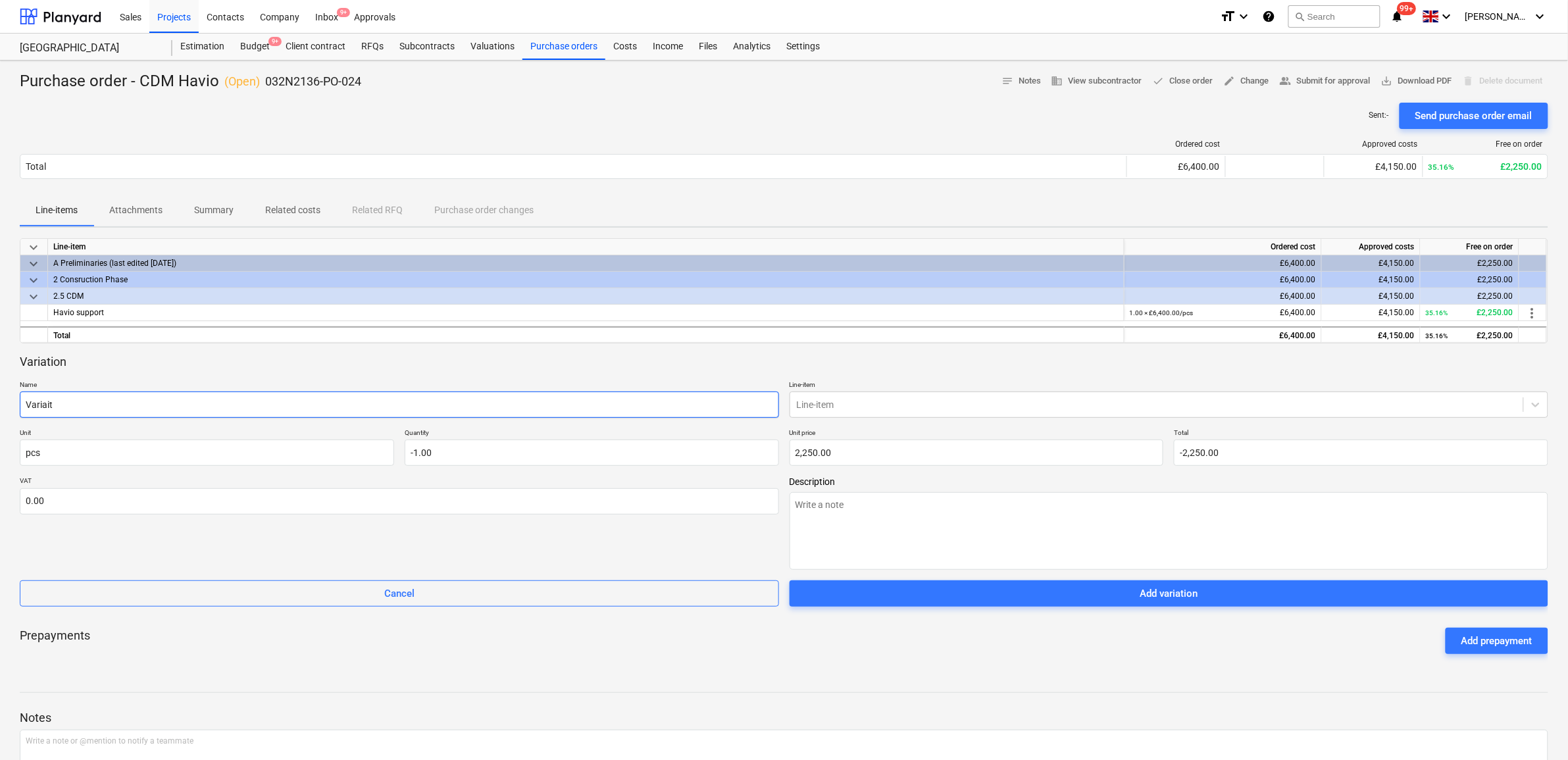
type textarea "x"
type input "Variaito"
type textarea "x"
type input "Variaiton"
click at [787, 406] on div "Name Variaiton Line-item Line-item" at bounding box center [784, 399] width 1529 height 37
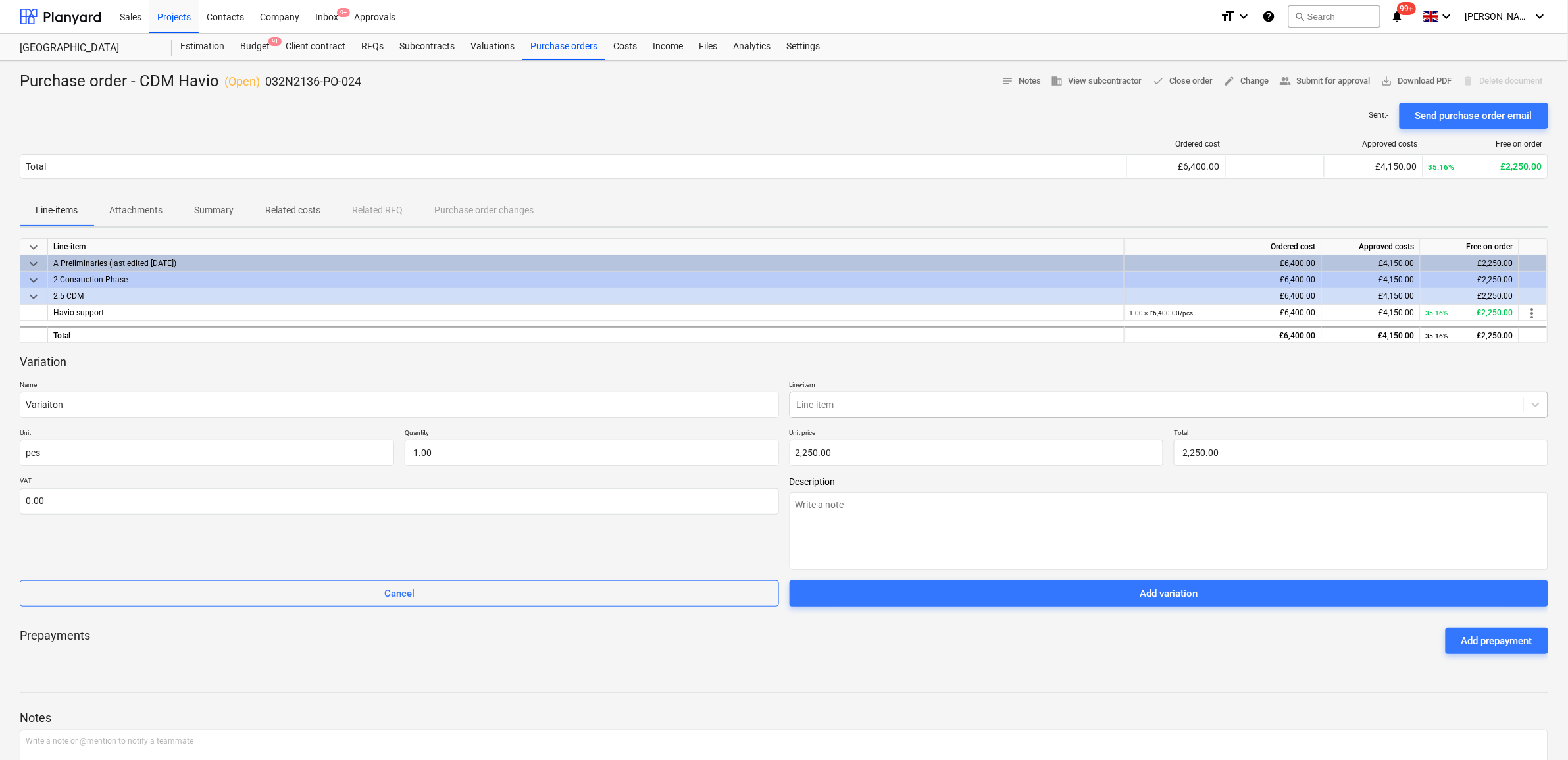
click at [801, 407] on div at bounding box center [1157, 404] width 720 height 13
type input "havio"
type textarea "x"
click at [919, 364] on div "Variation" at bounding box center [784, 362] width 1529 height 16
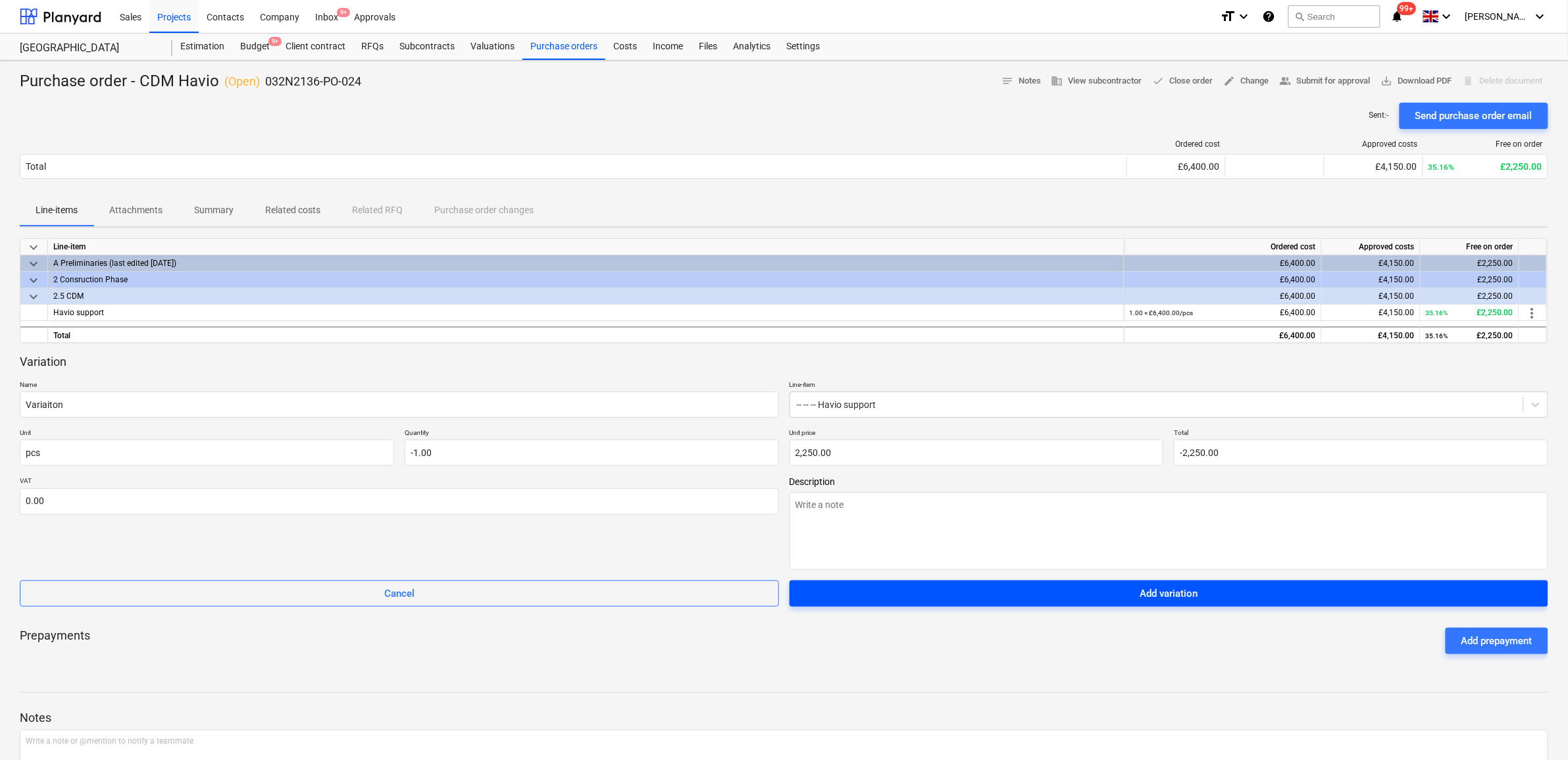
click at [1147, 593] on div "Add variation" at bounding box center [1169, 593] width 58 height 17
type textarea "x"
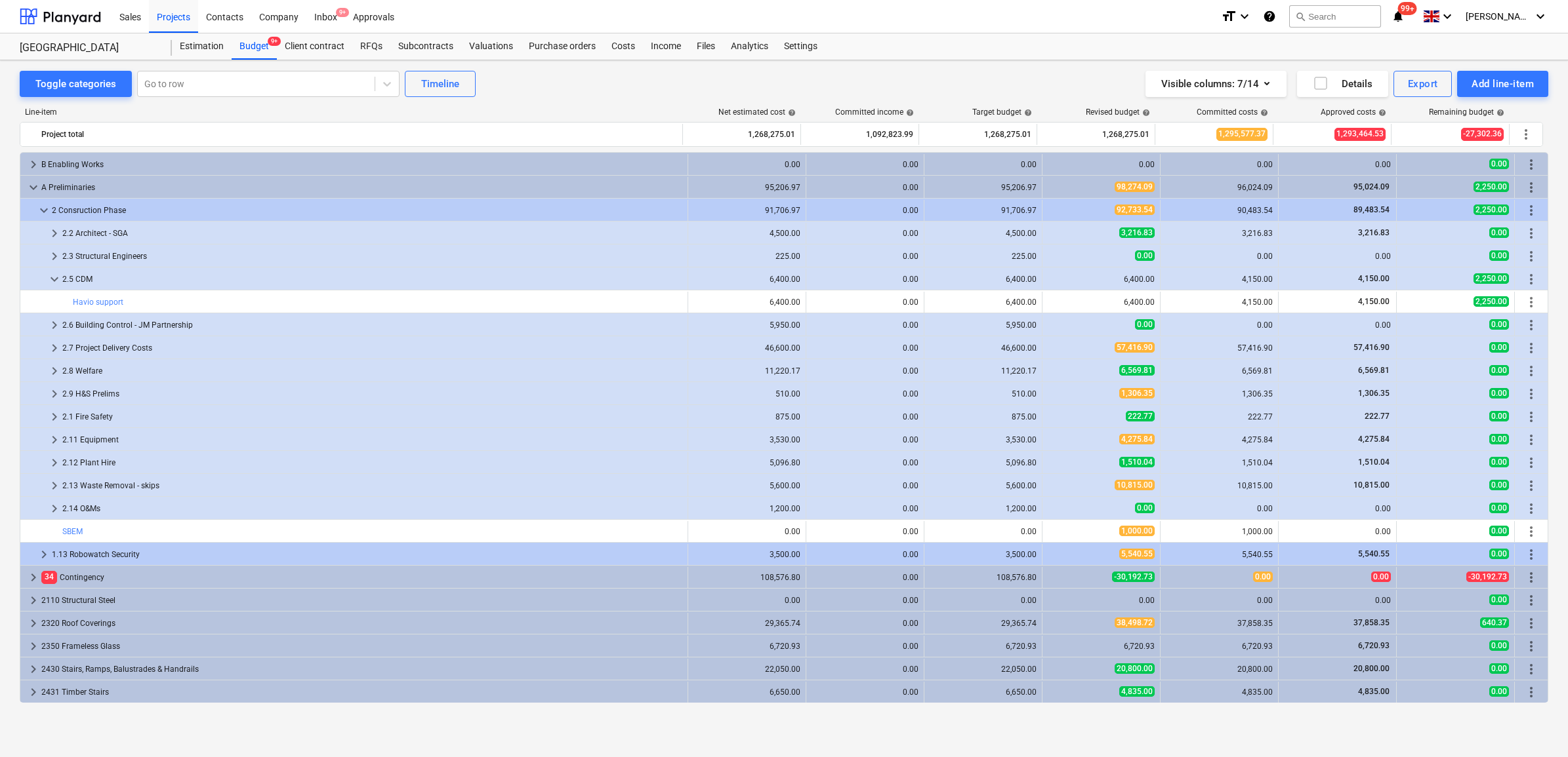
scroll to position [82, 0]
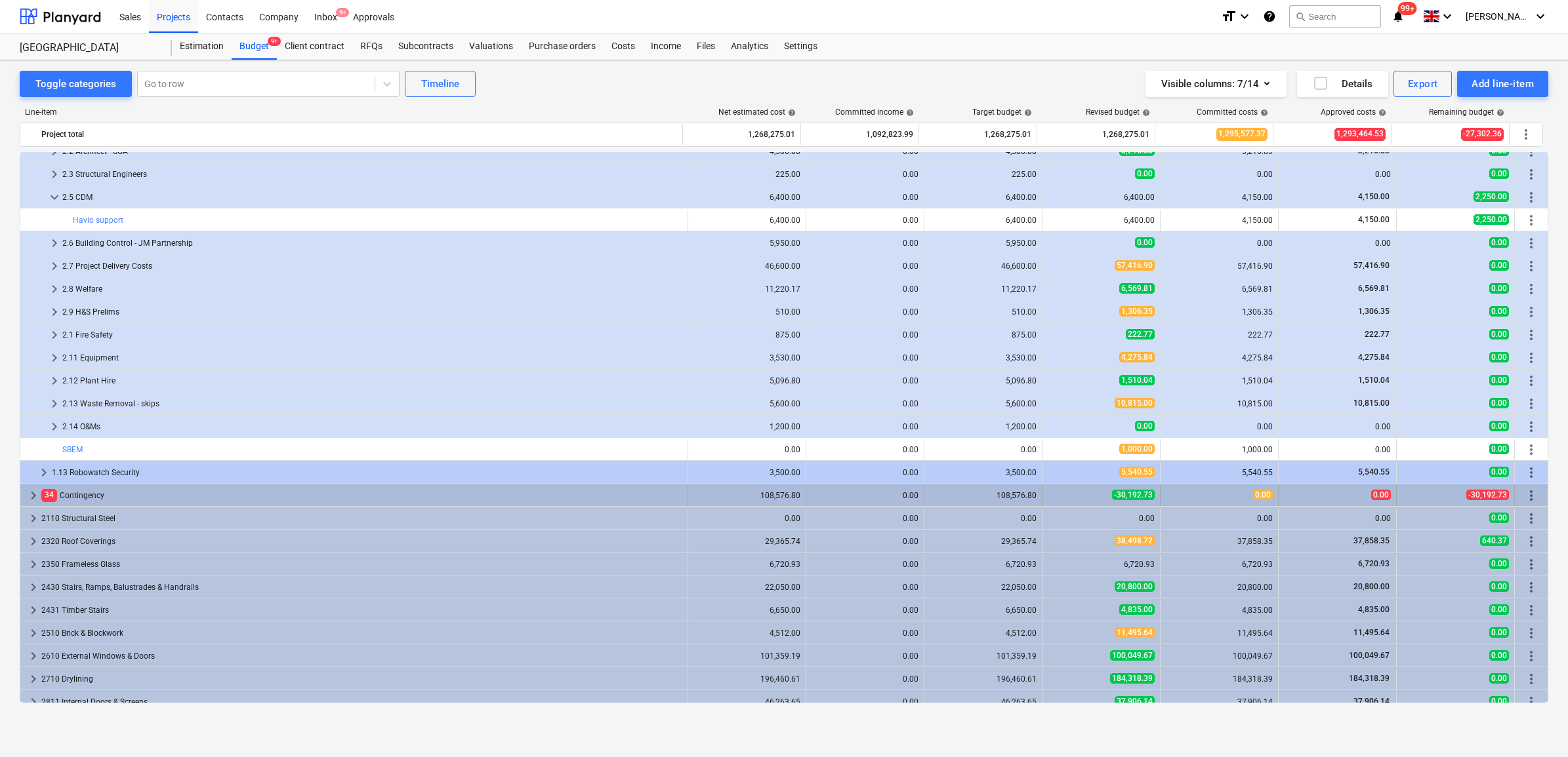
click at [130, 496] on div "34 Contingency" at bounding box center [362, 495] width 641 height 21
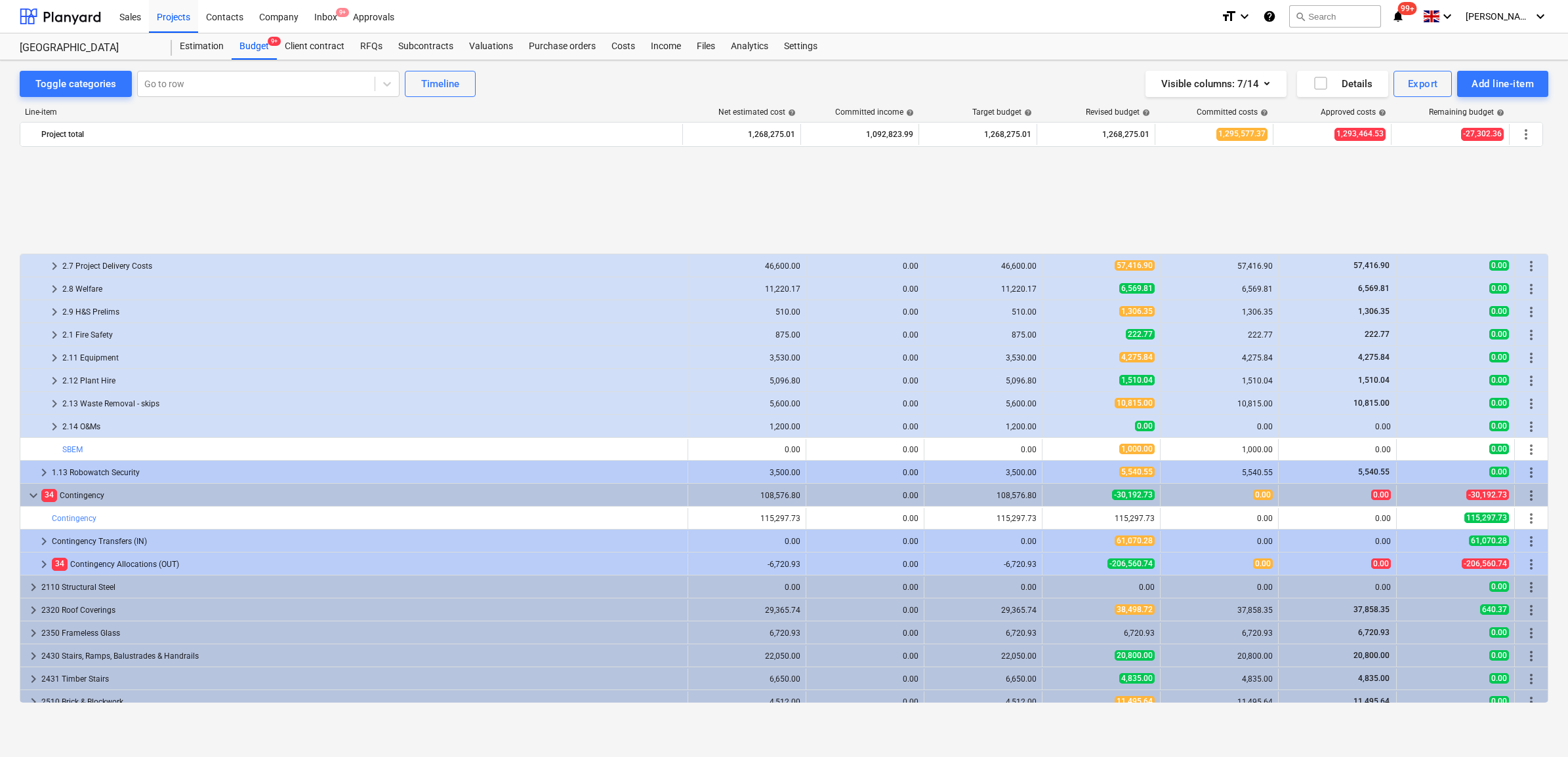
scroll to position [246, 0]
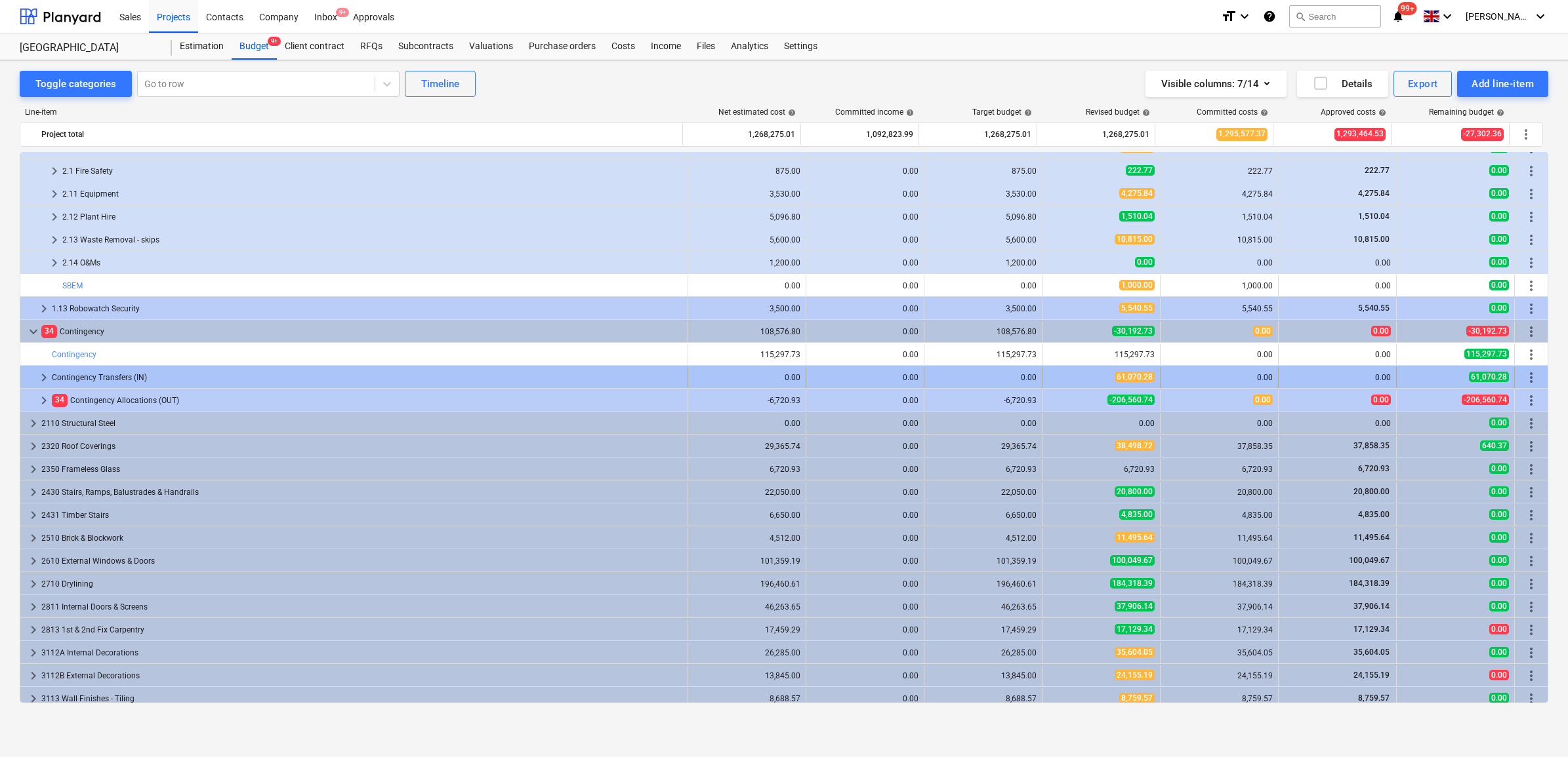
click at [165, 378] on div "Contingency Transfers (IN)" at bounding box center [367, 378] width 631 height 21
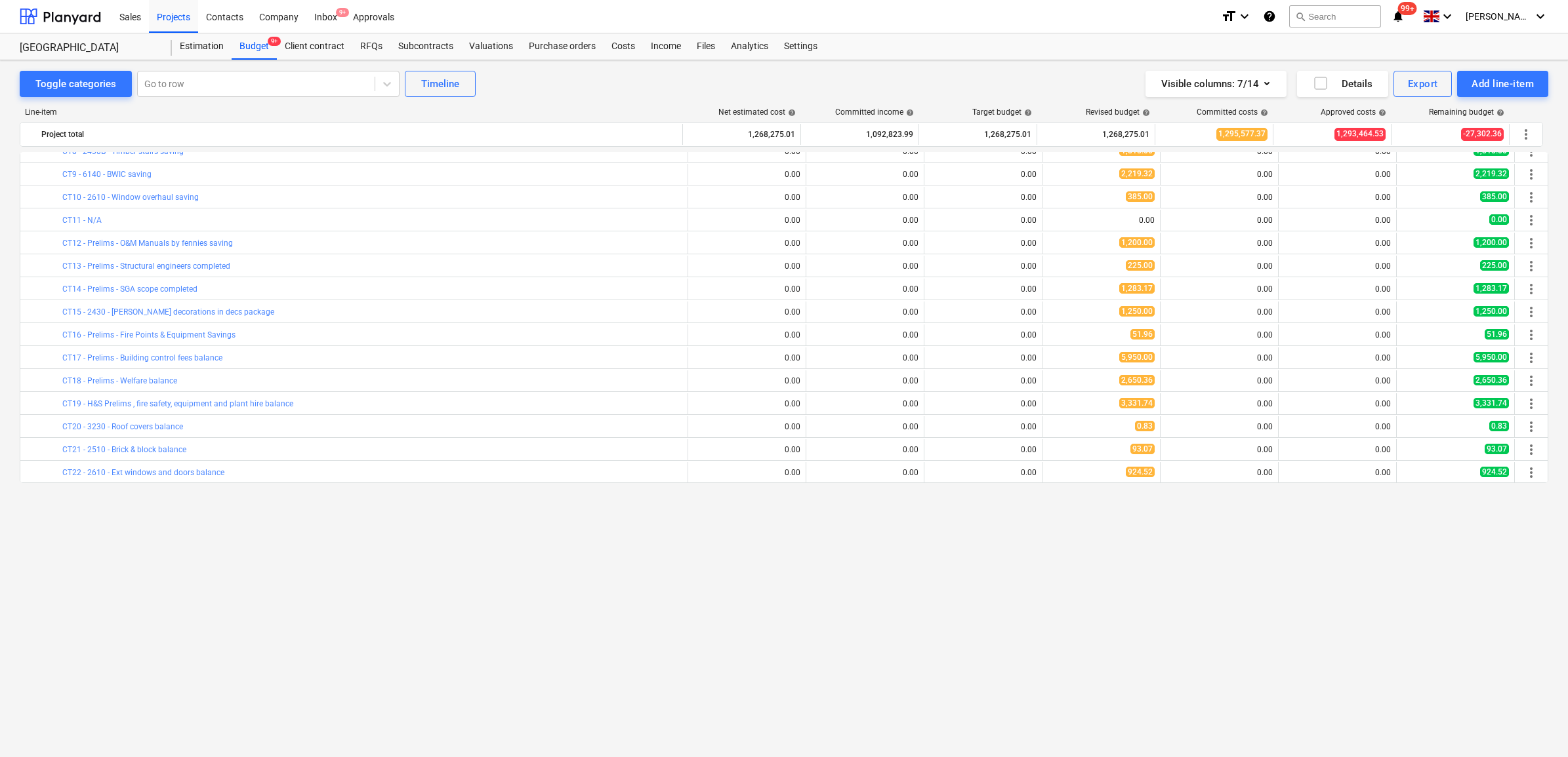
scroll to position [409, 0]
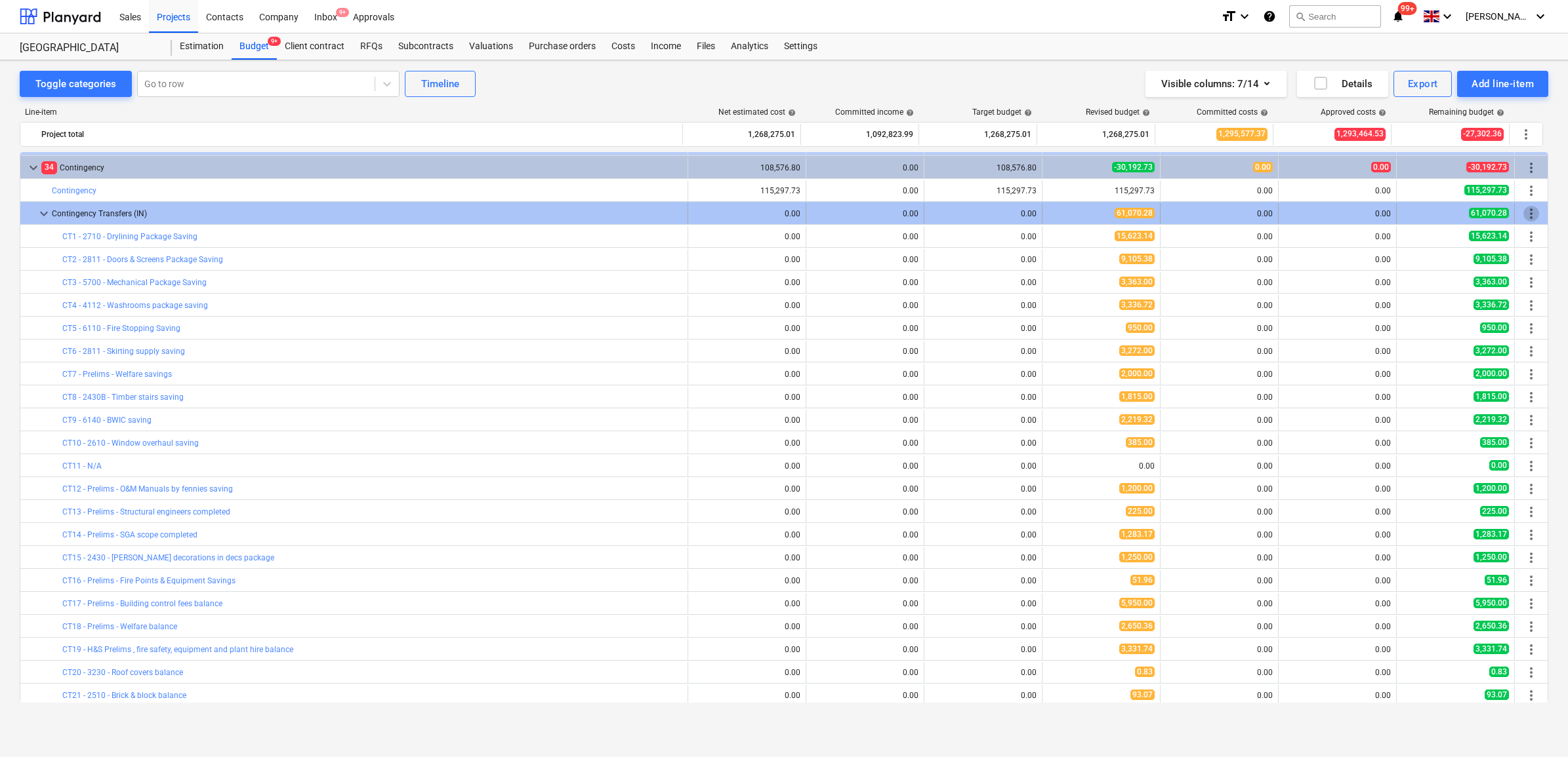
click at [1529, 214] on span "more_vert" at bounding box center [1531, 213] width 16 height 16
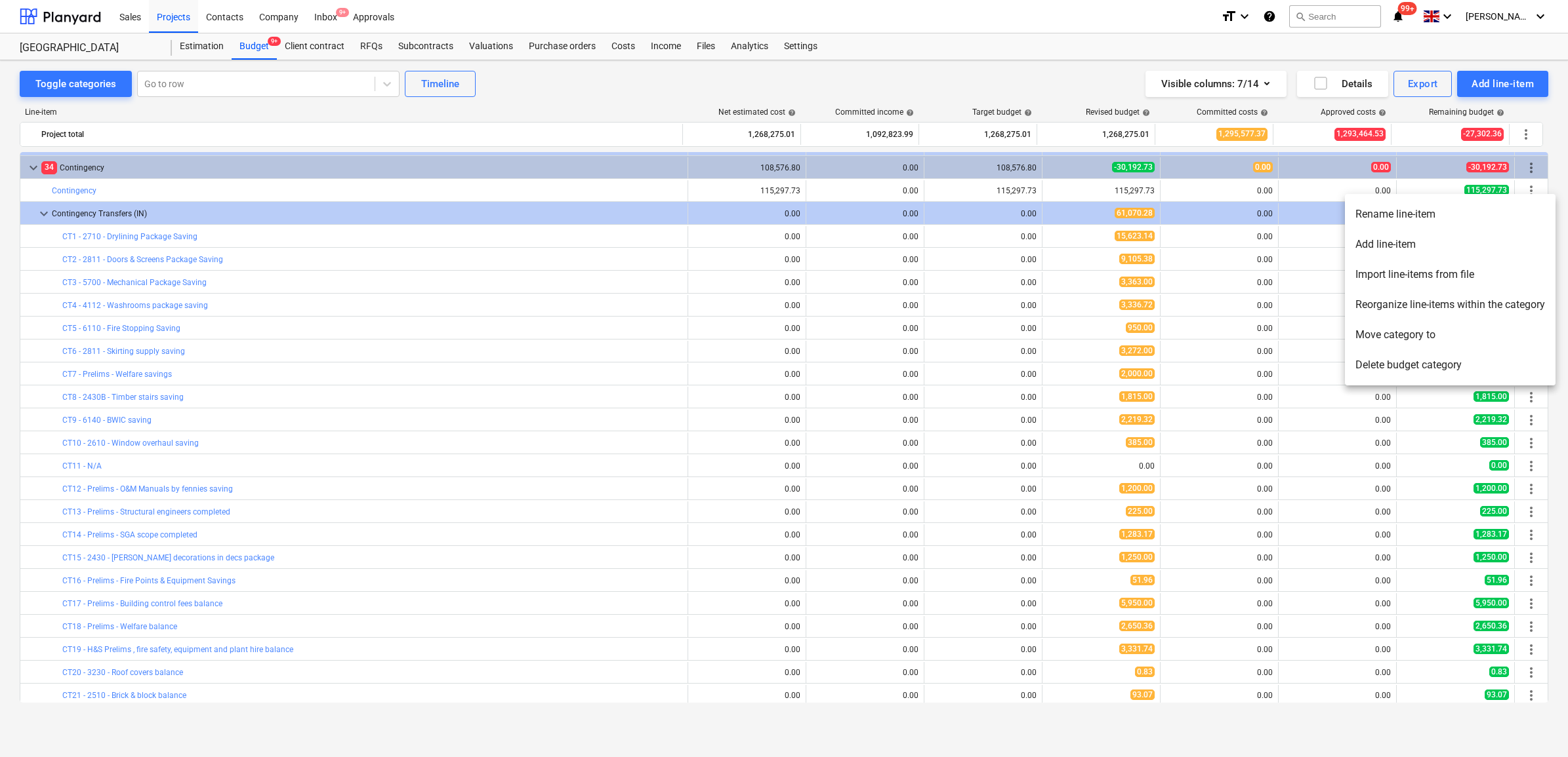
click at [1392, 249] on li "Add line-item" at bounding box center [1450, 244] width 211 height 30
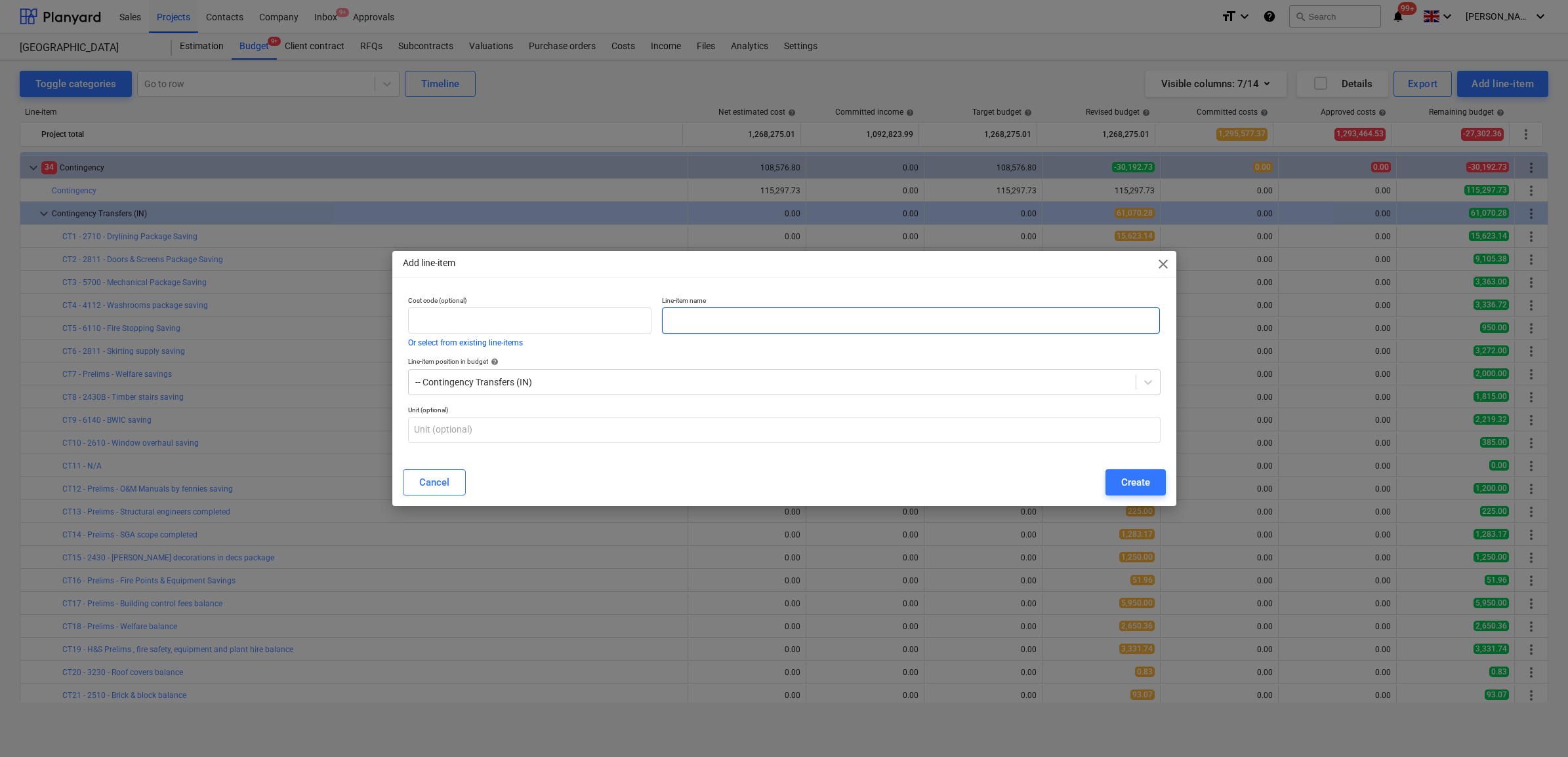
click at [814, 315] on input "text" at bounding box center [910, 321] width 498 height 26
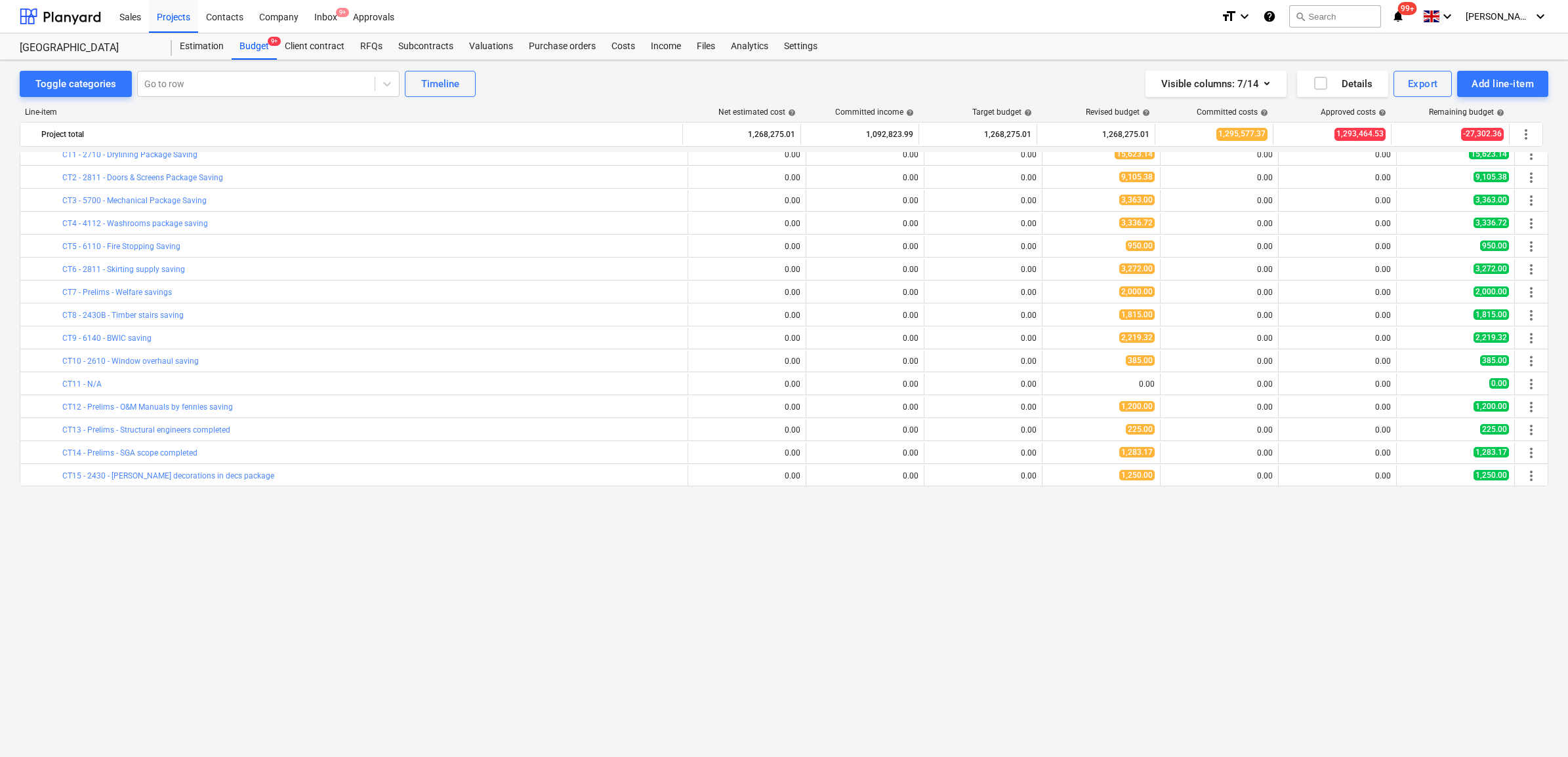
scroll to position [246, 0]
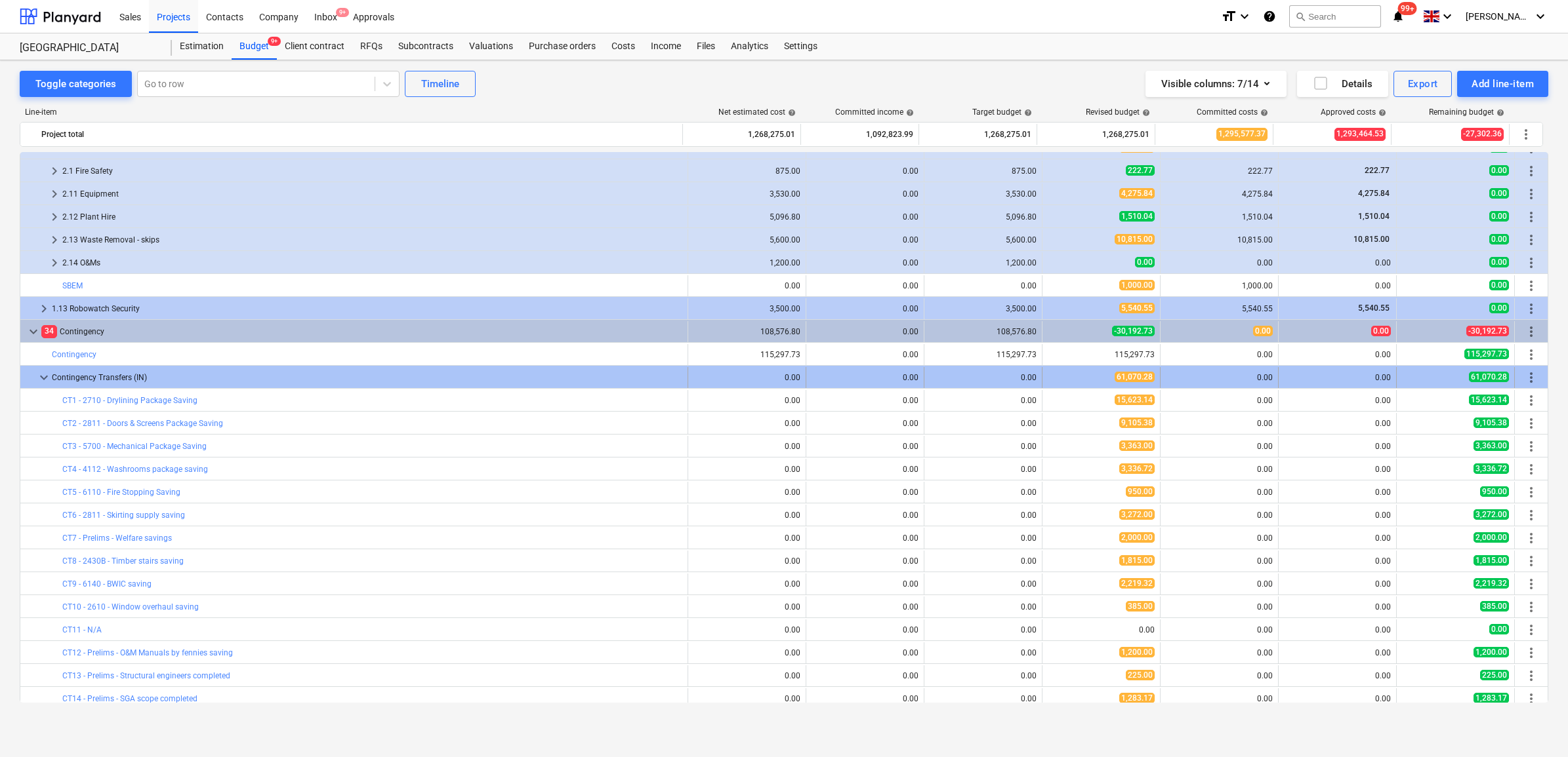
click at [1534, 377] on span "more_vert" at bounding box center [1531, 377] width 16 height 16
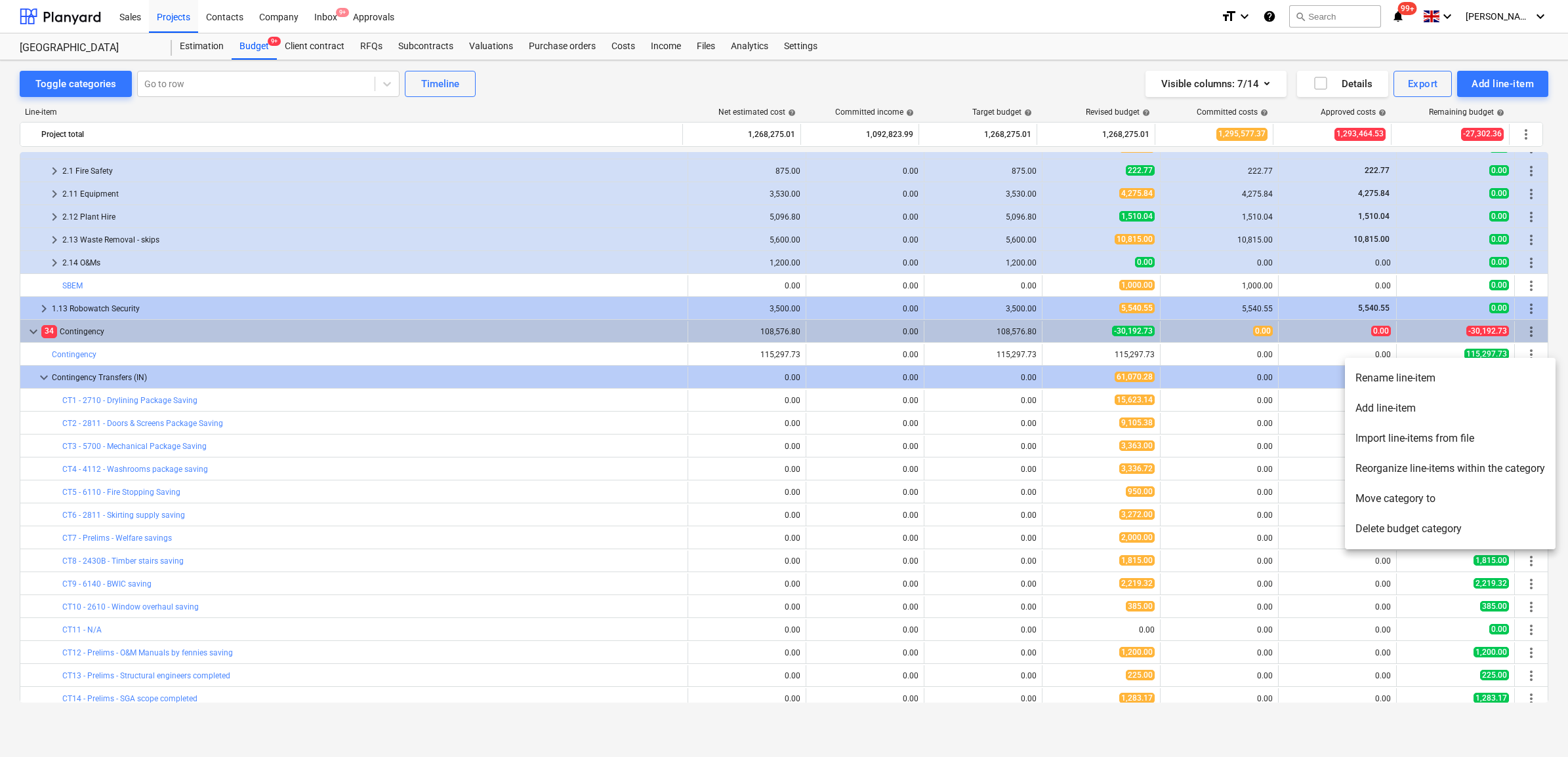
click at [1401, 409] on li "Add line-item" at bounding box center [1450, 409] width 211 height 30
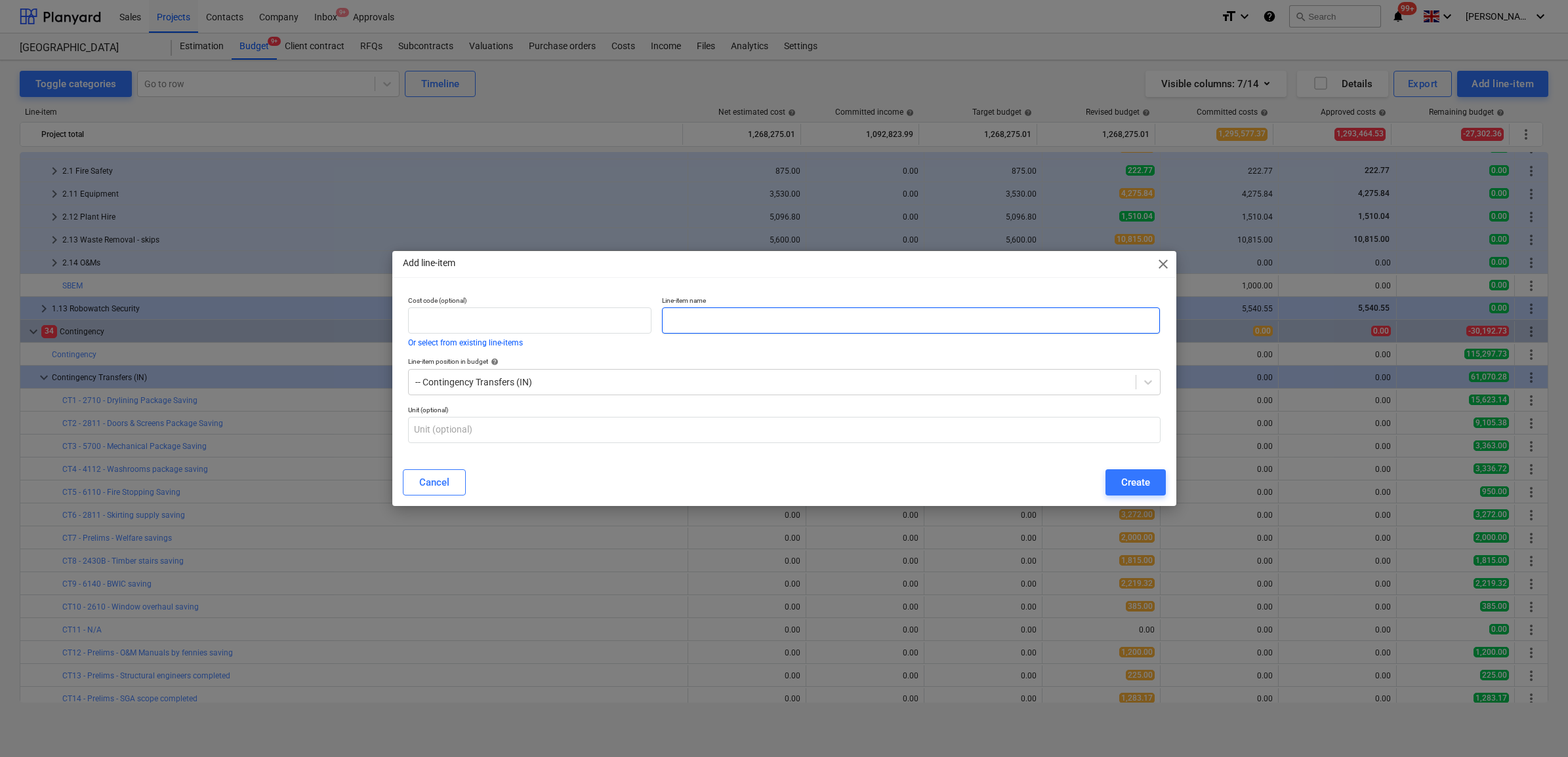
click at [797, 332] on input "text" at bounding box center [910, 321] width 498 height 26
drag, startPoint x: 706, startPoint y: 315, endPoint x: 835, endPoint y: 303, distance: 129.6
click at [895, 290] on div "Add line-item close Cost code (optional) Or select from existing line-items Lin…" at bounding box center [784, 378] width 784 height 255
click at [710, 325] on input "CT25 - HAvio Balance" at bounding box center [910, 321] width 498 height 26
type input "CT25 - Havio Balance"
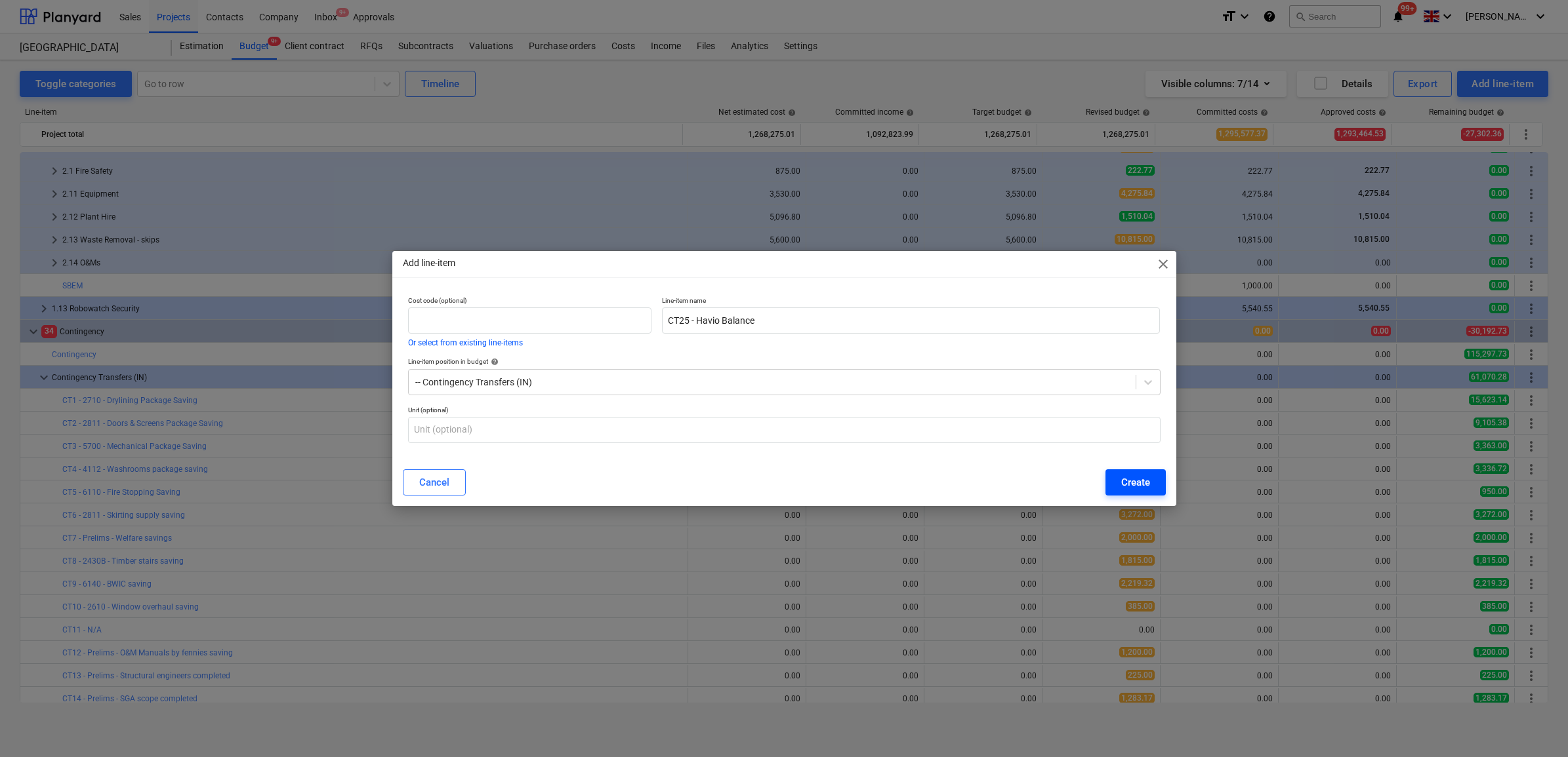
click at [1123, 474] on div "Create" at bounding box center [1136, 482] width 29 height 17
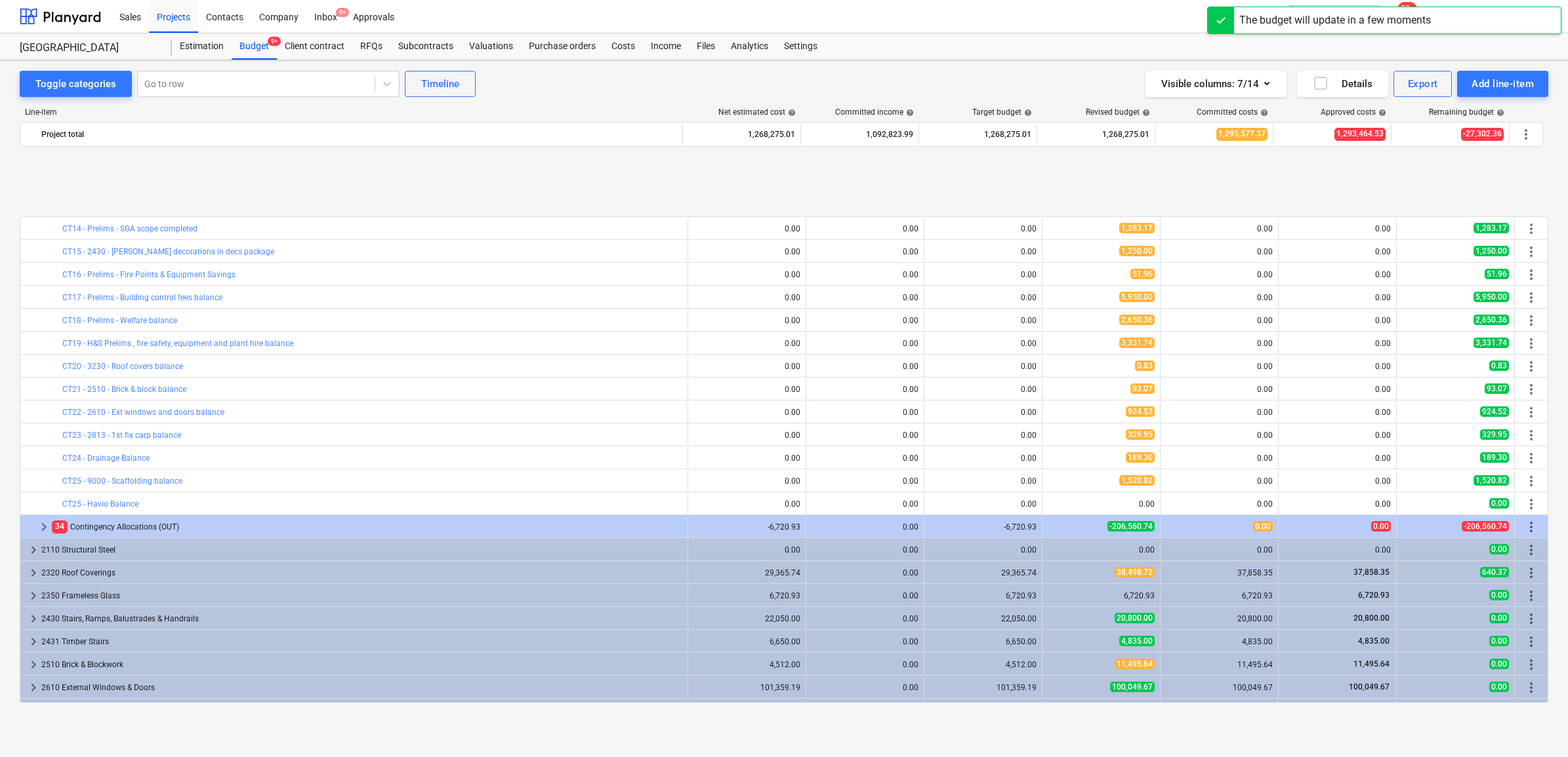
scroll to position [820, 0]
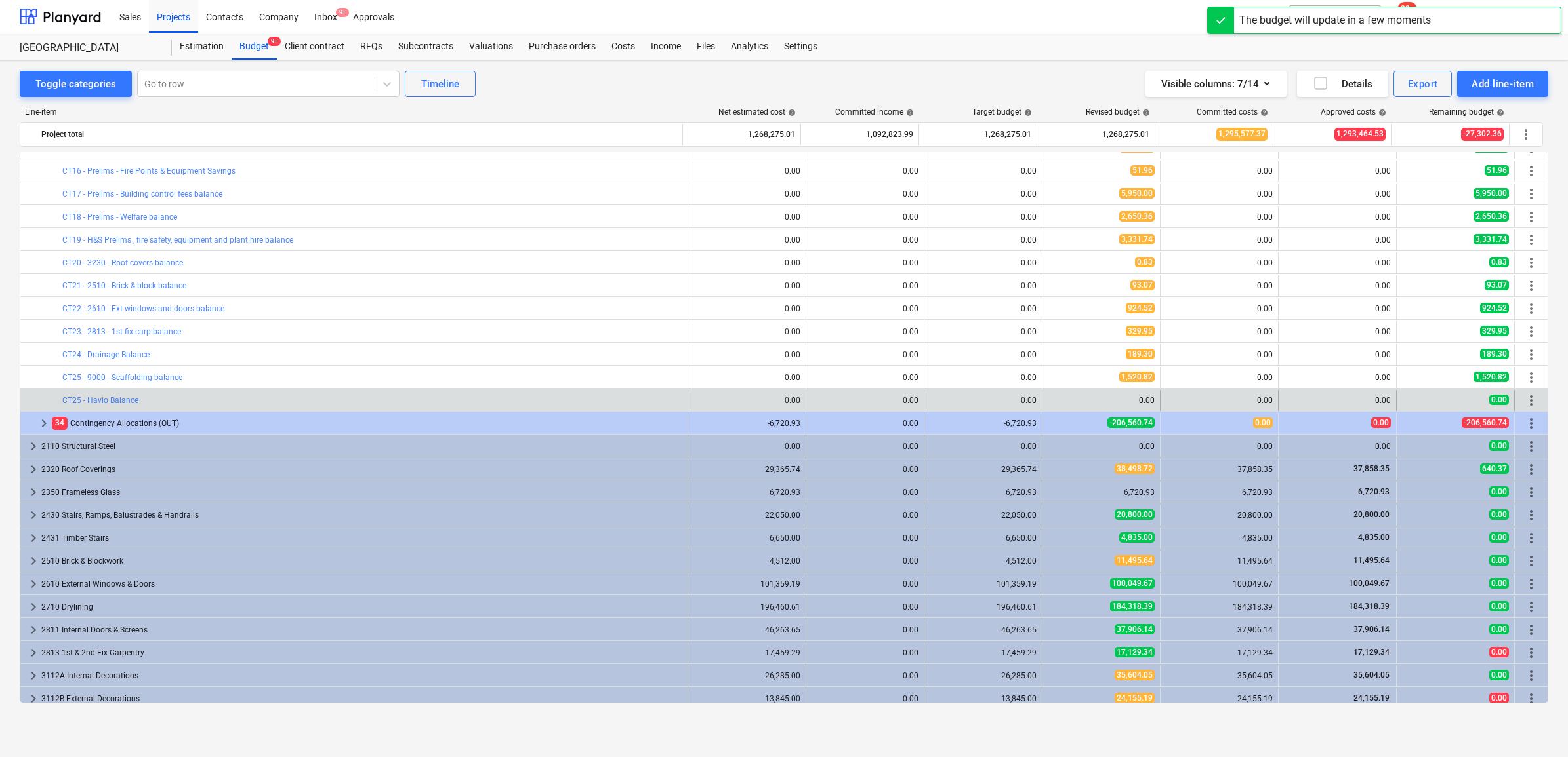
click at [1532, 398] on span "more_vert" at bounding box center [1531, 401] width 16 height 16
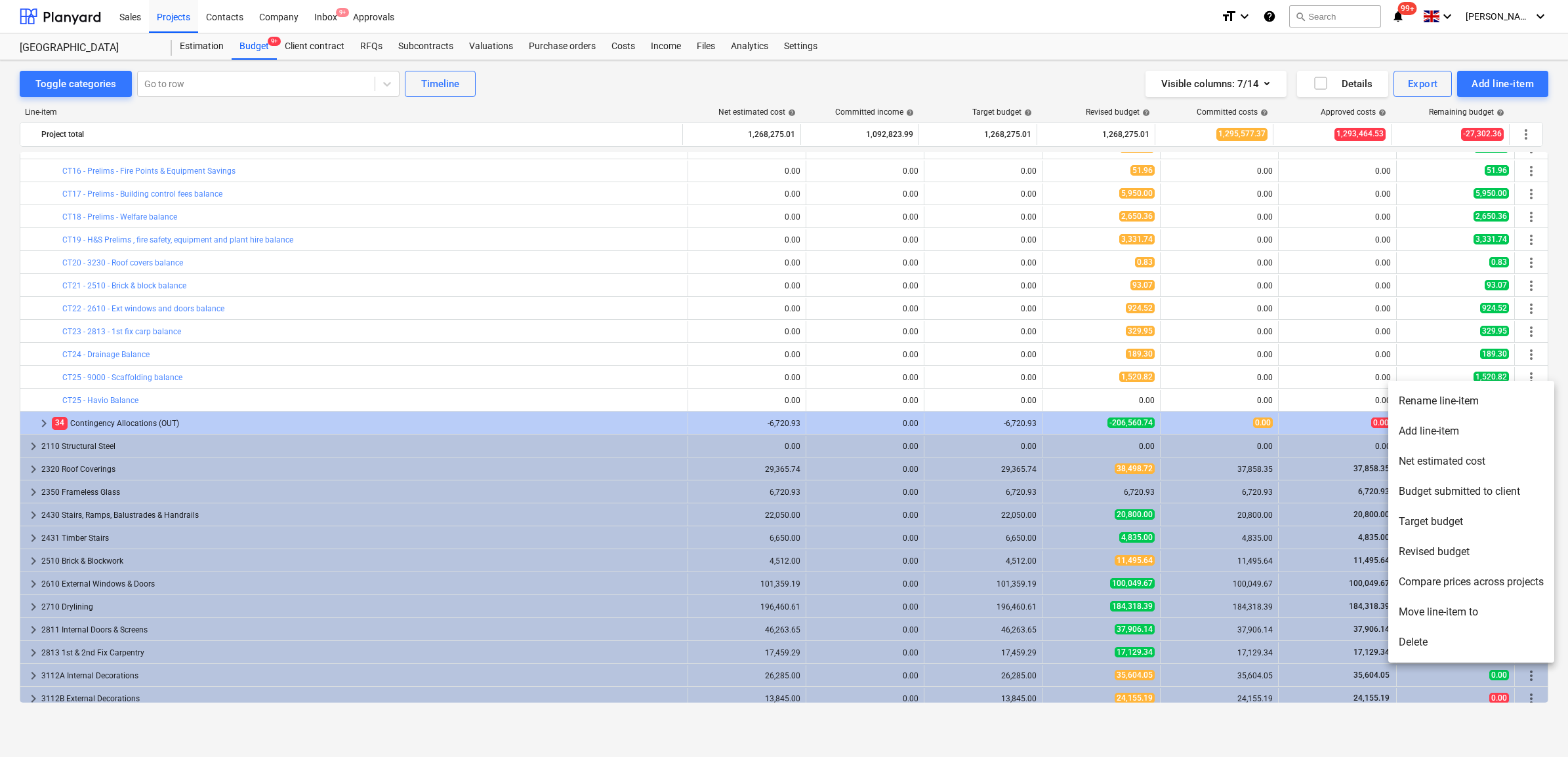
click at [1435, 396] on li "Rename line-item" at bounding box center [1471, 401] width 166 height 30
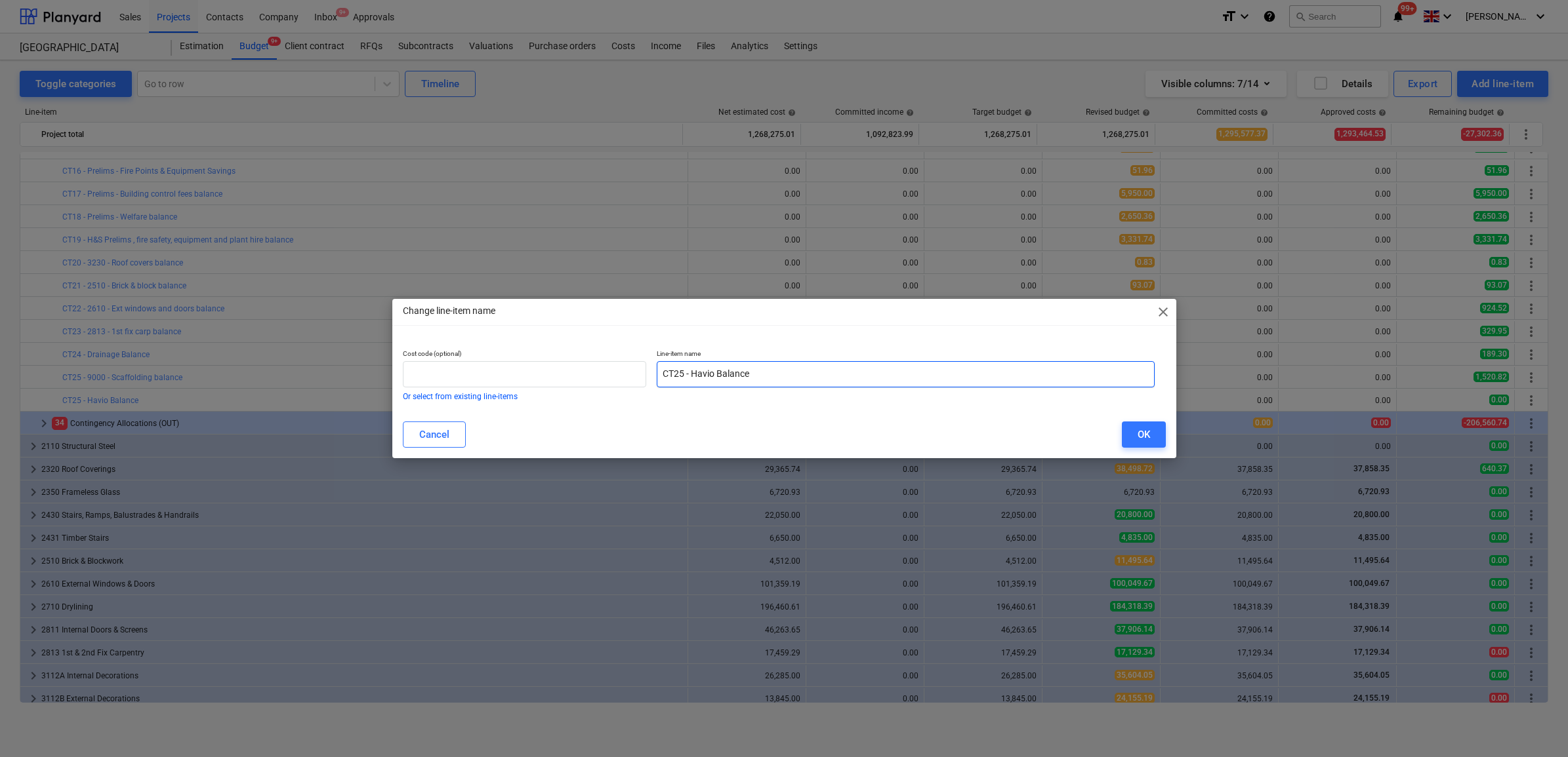
click at [681, 369] on input "CT25 - Havio Balance" at bounding box center [906, 374] width 498 height 26
type input "CT26 - Havio Balance"
click at [1149, 431] on div "OK" at bounding box center [1144, 434] width 12 height 17
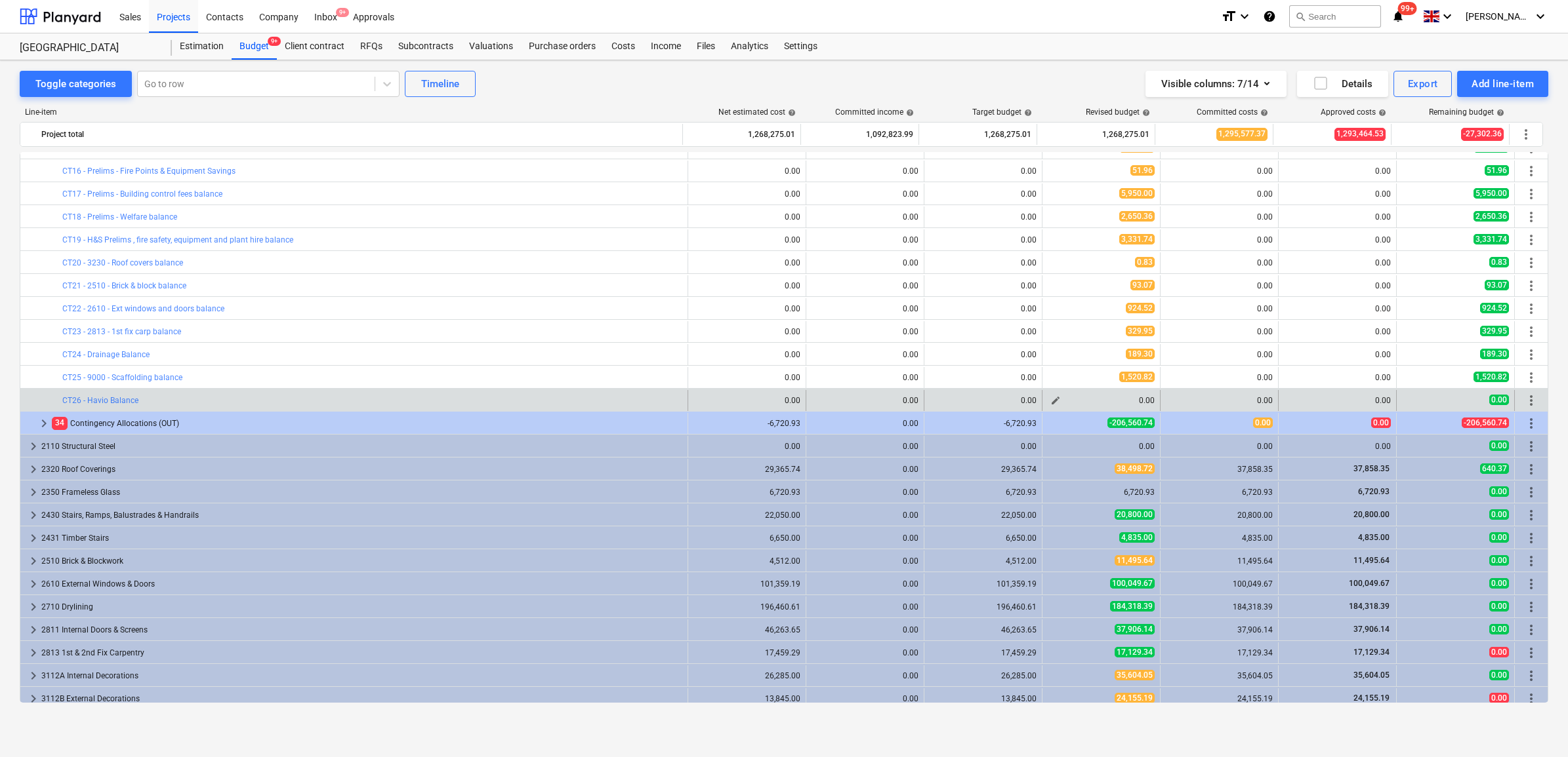
click at [1051, 400] on span "edit" at bounding box center [1055, 401] width 10 height 10
type textarea "x"
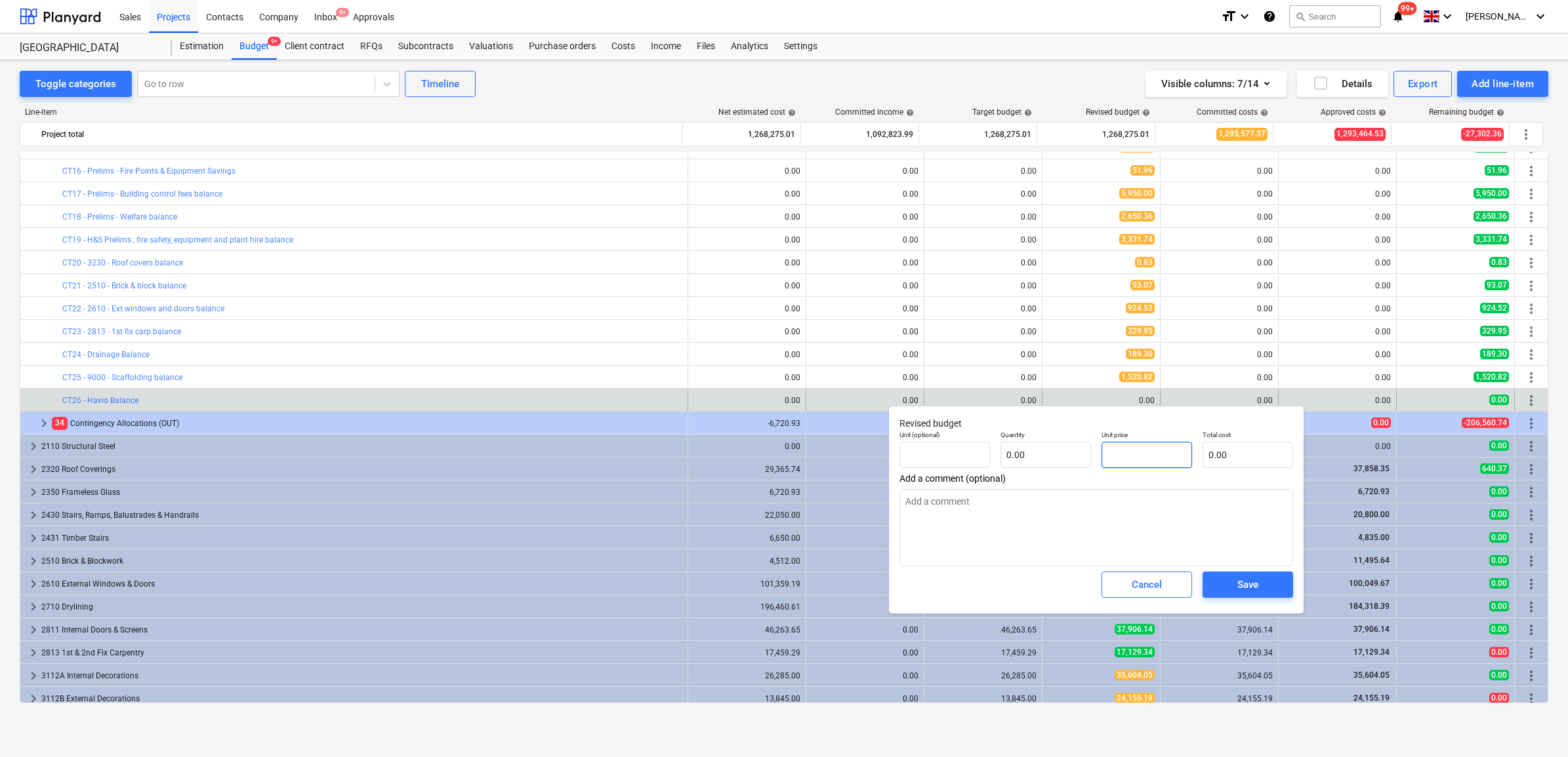
click at [1151, 456] on input "text" at bounding box center [1147, 455] width 90 height 26
type textarea "x"
type input "pcs"
type input "3"
type input "1.00"
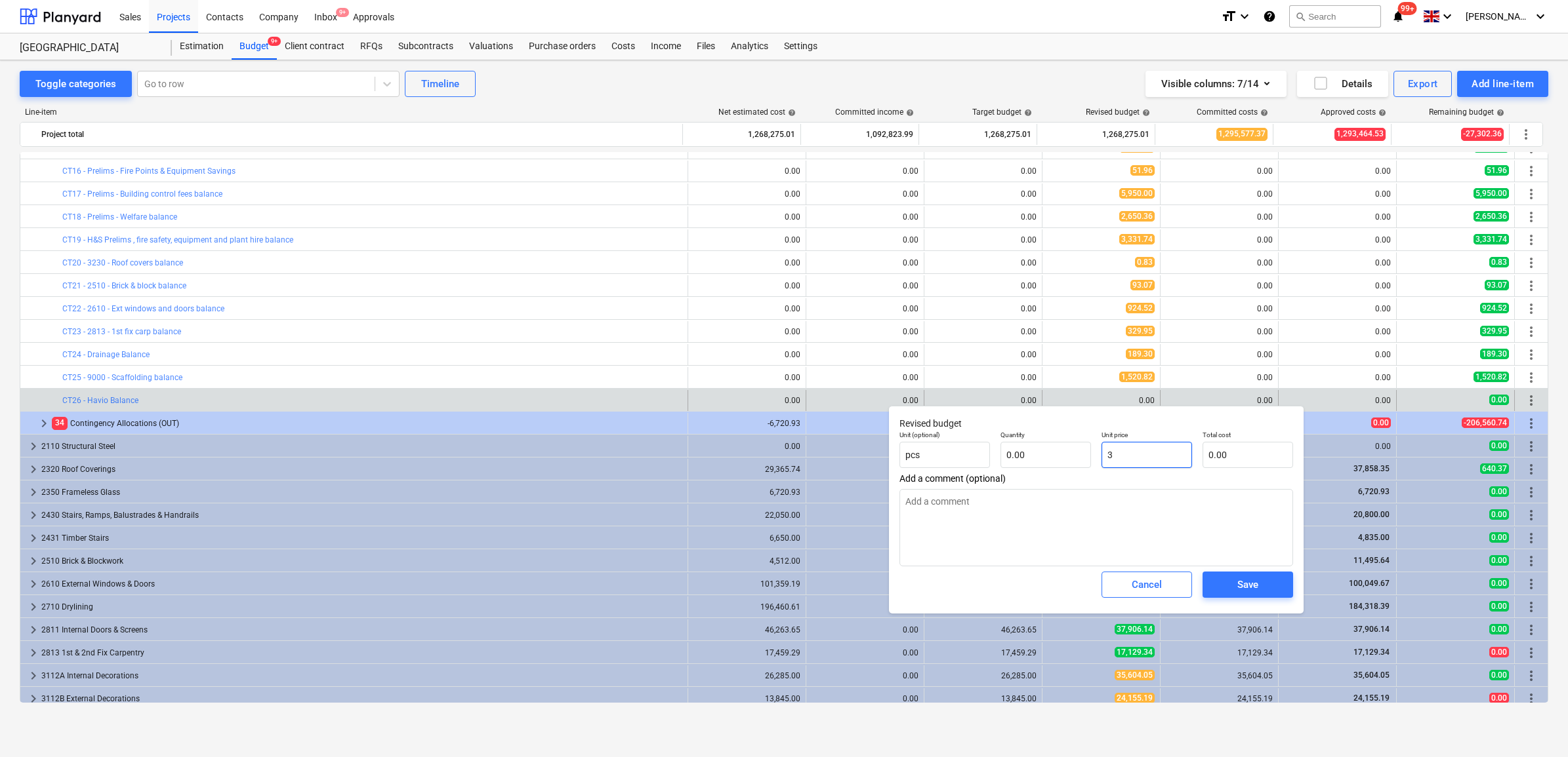
type input "3.00"
type textarea "x"
type input "32"
type input "32.00"
type textarea "x"
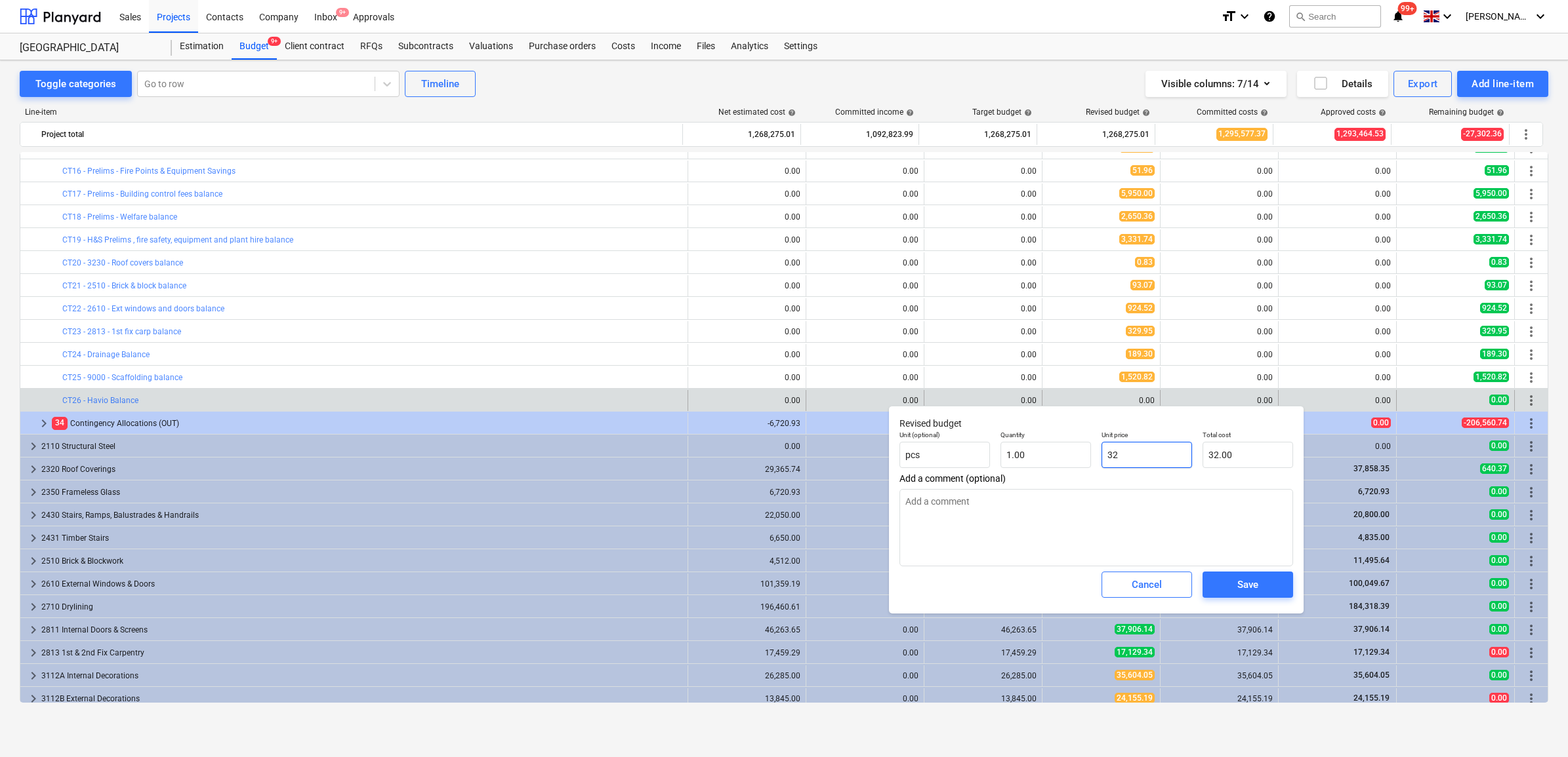
type input "3"
type input "3.00"
type textarea "x"
type input "0.00"
type textarea "x"
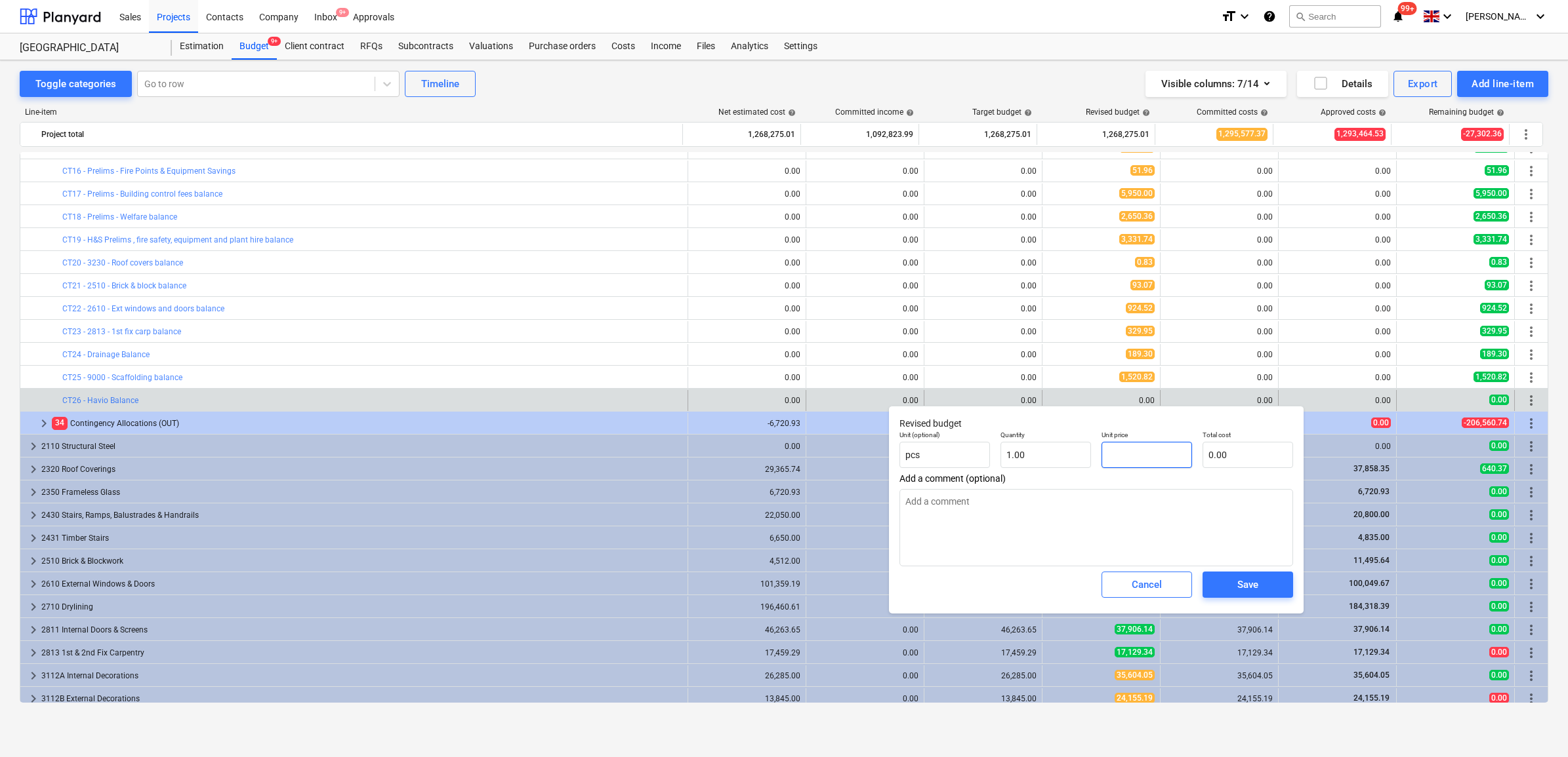
type input "2"
type input "2.00"
type textarea "x"
type input "22"
type input "22.00"
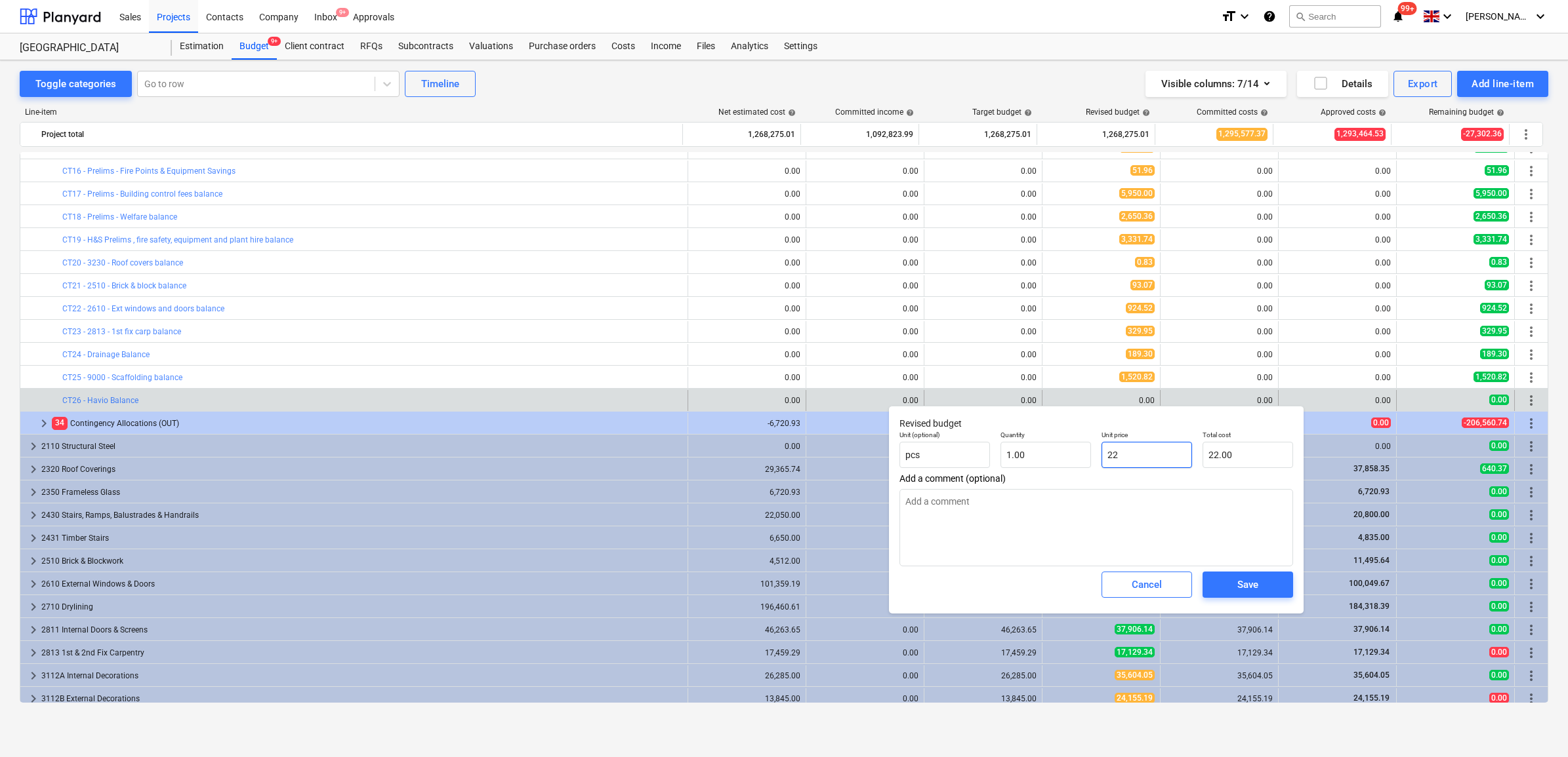
type textarea "x"
type input "225"
type input "225.00"
type textarea "x"
type input "2250"
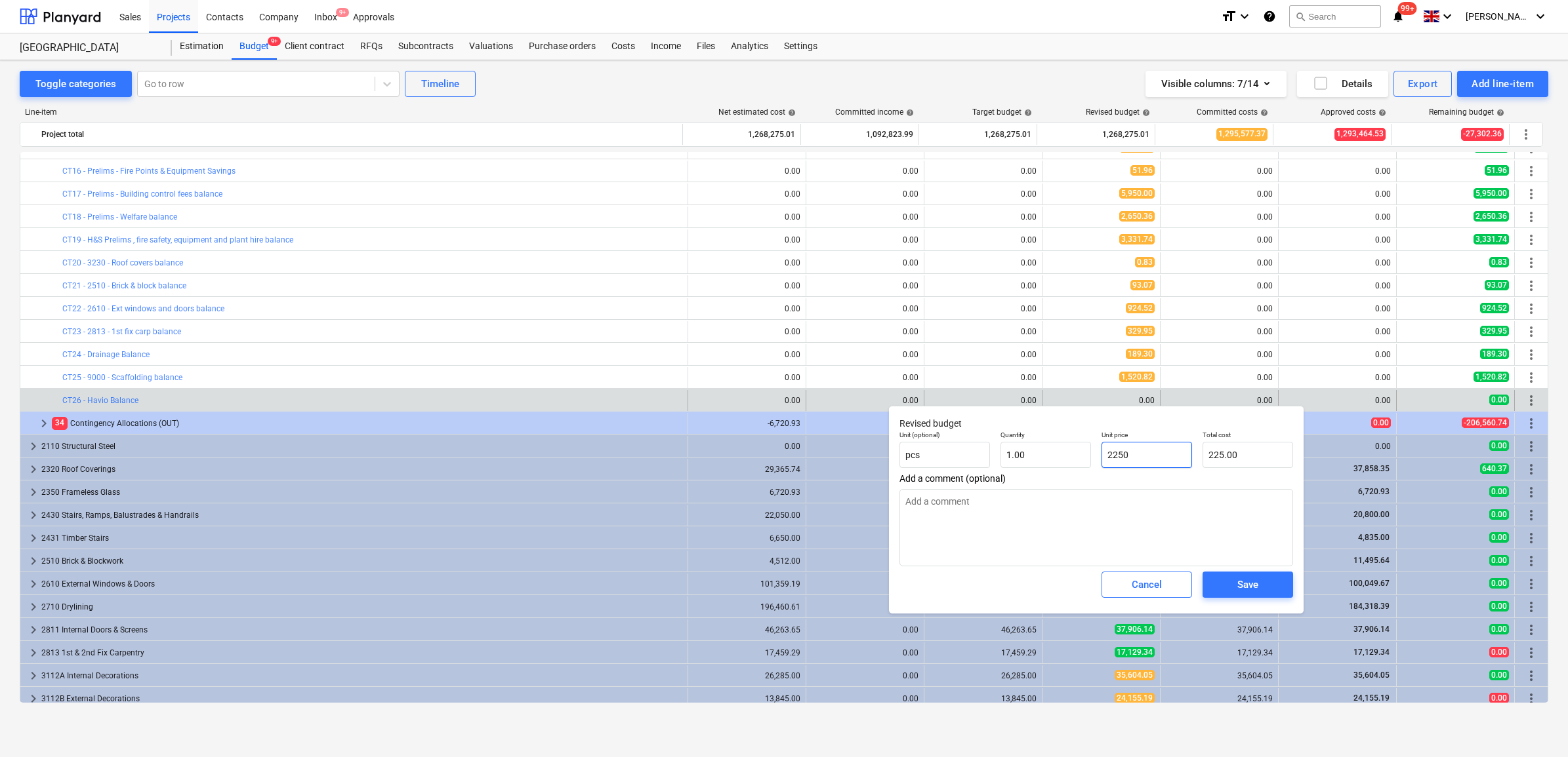
type input "2,250.00"
type input "2250"
type textarea "x"
type input "2,250.00"
click at [1283, 582] on button "Save" at bounding box center [1247, 585] width 90 height 26
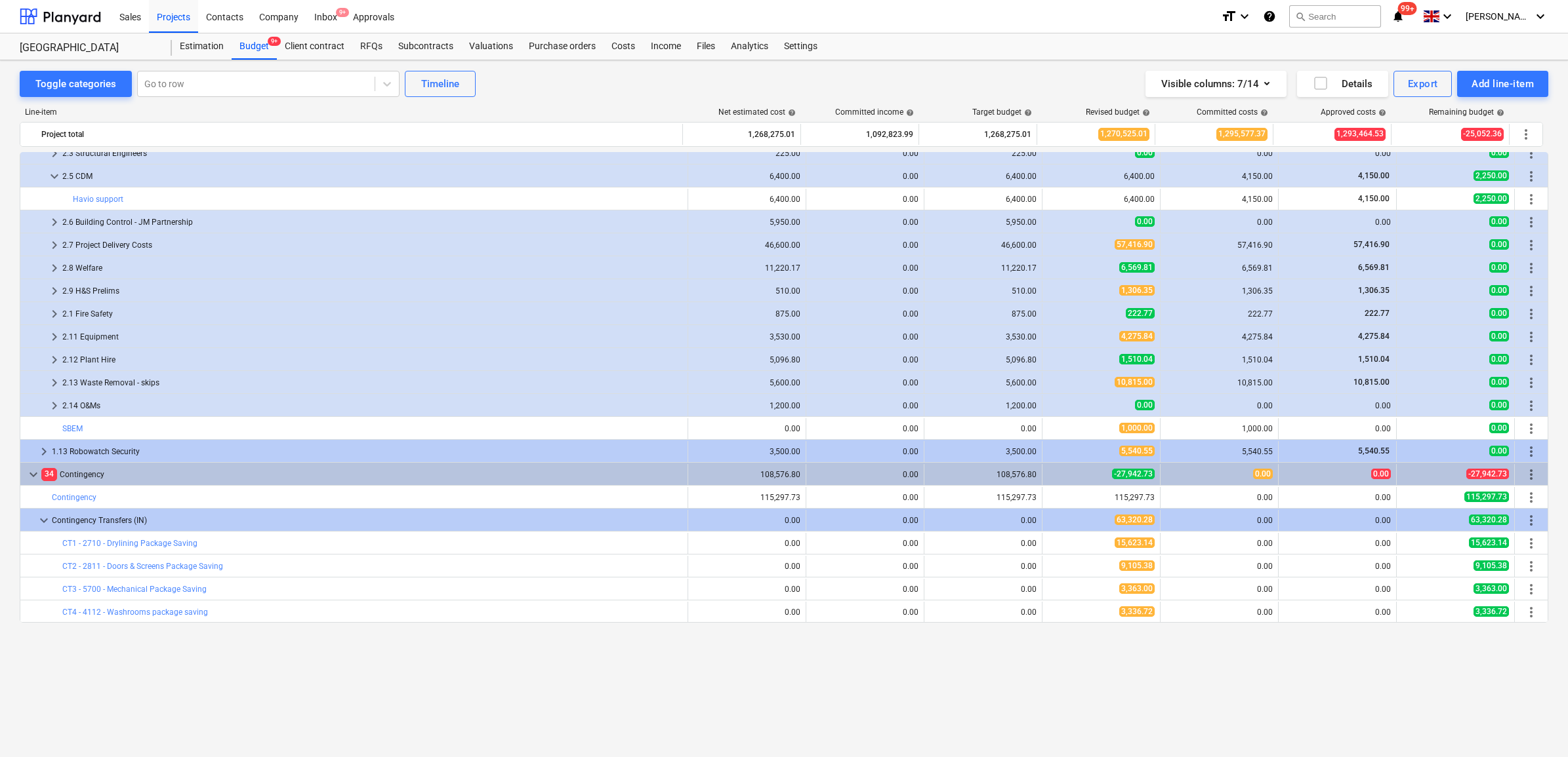
scroll to position [0, 0]
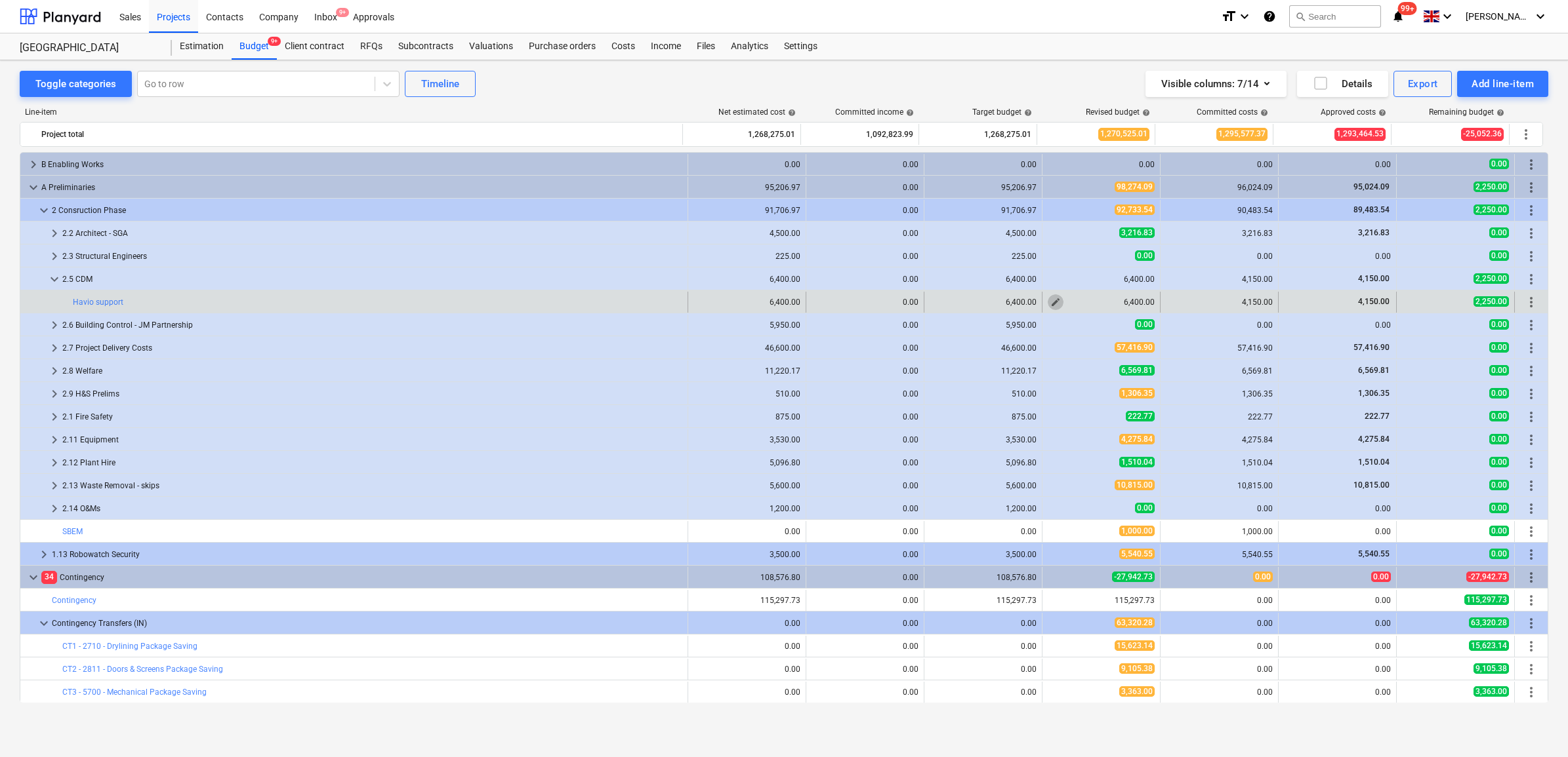
click at [1052, 301] on span "edit" at bounding box center [1055, 302] width 10 height 10
type textarea "x"
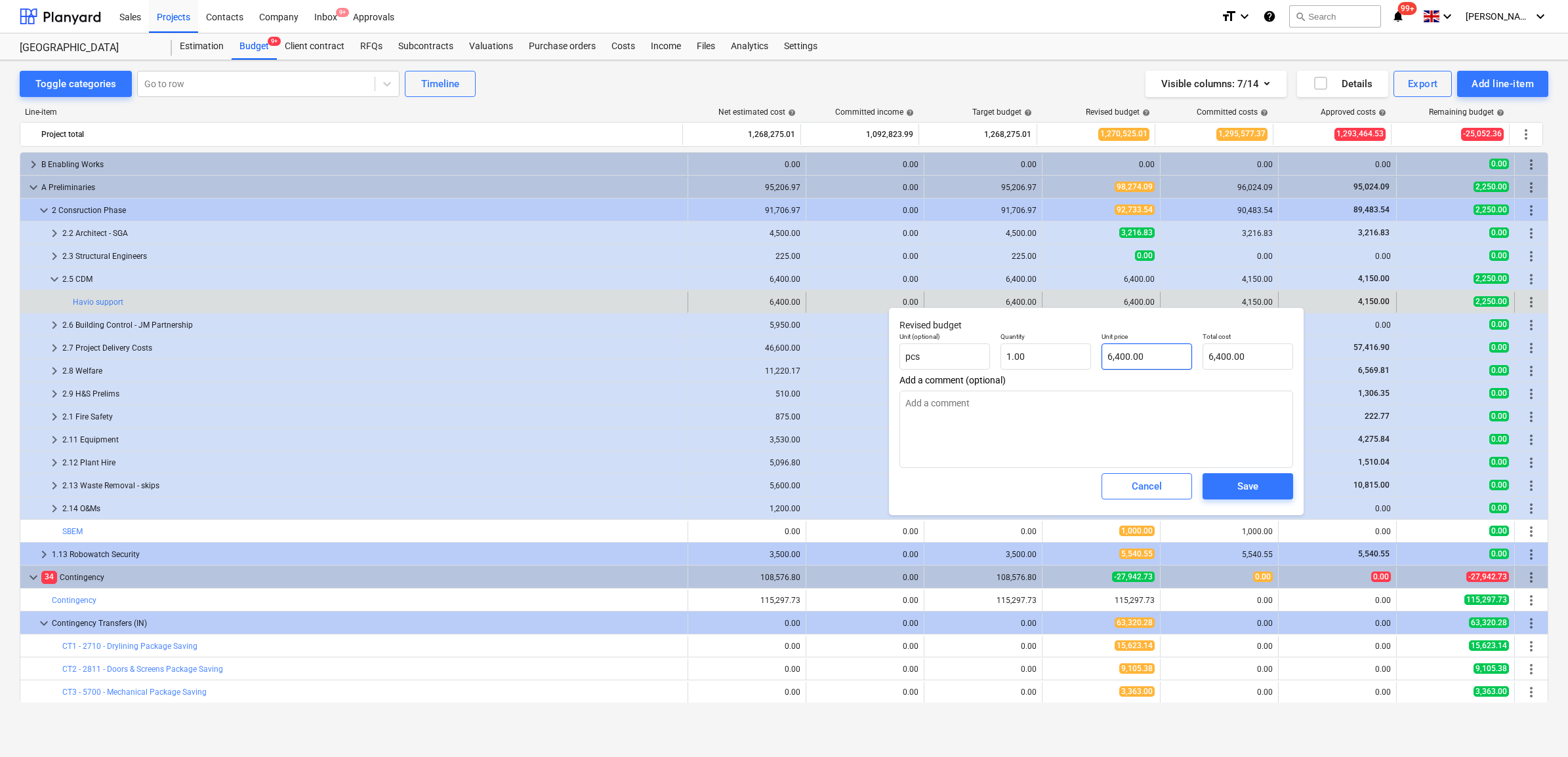
type input "6400"
drag, startPoint x: 1160, startPoint y: 352, endPoint x: 966, endPoint y: 326, distance: 195.7
click at [966, 326] on div "Revised budget Unit (optional) pcs Quantity 1.00 Unit price 6400 Total cost 6,4…" at bounding box center [1096, 412] width 415 height 208
type textarea "x"
type input "4"
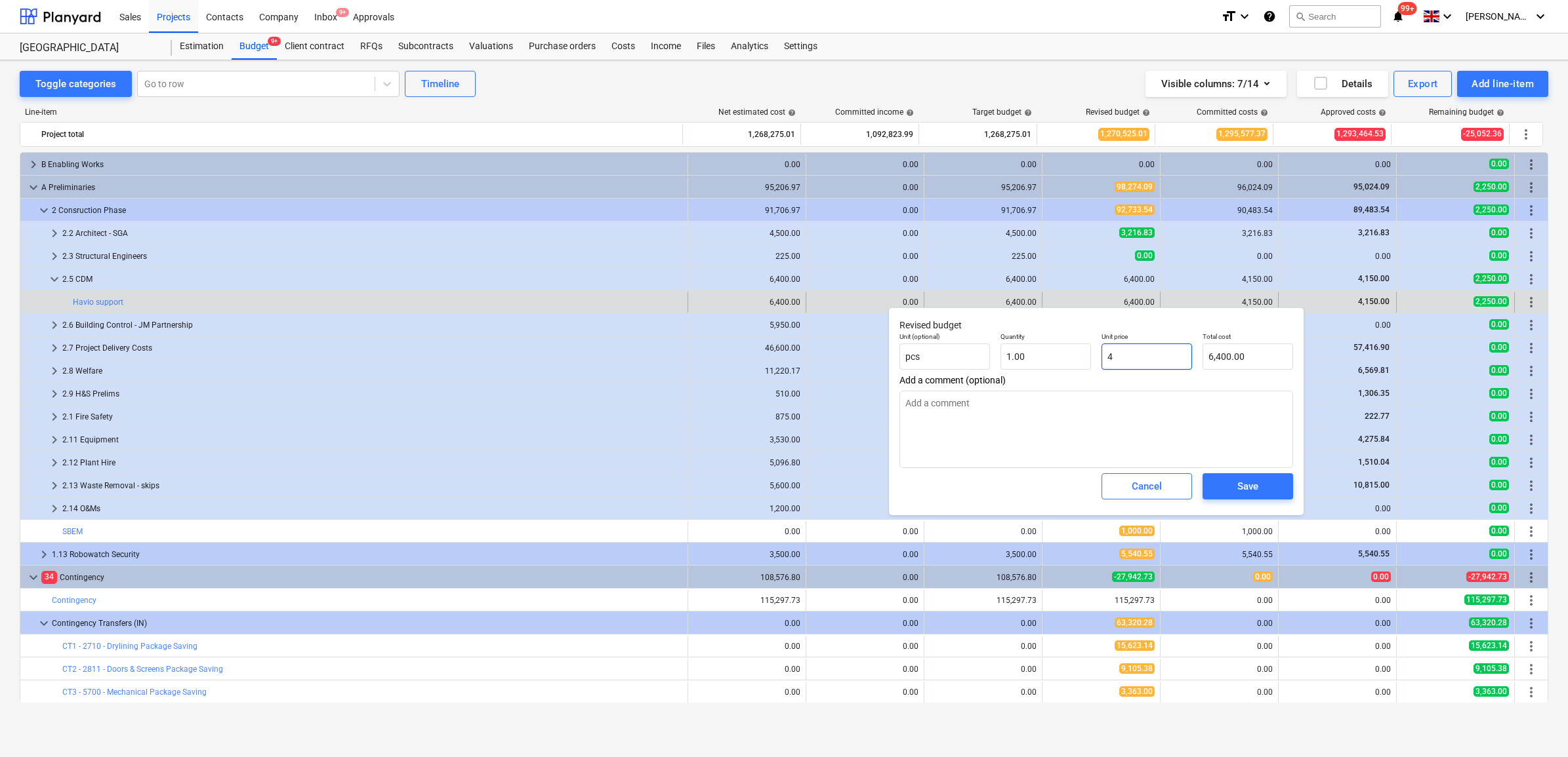
type input "4.00"
type textarea "x"
type input "41"
type input "41.00"
type textarea "x"
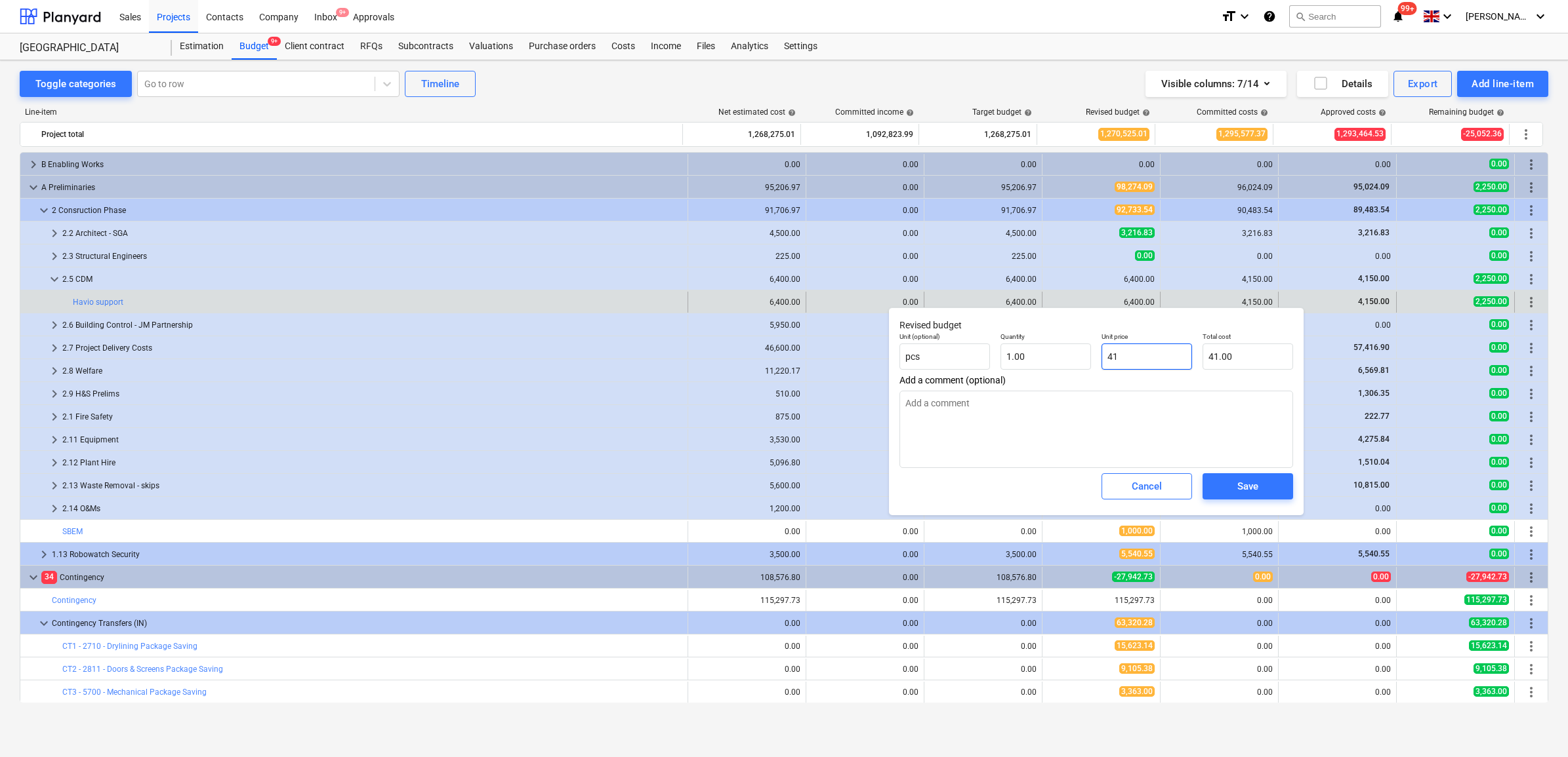
type input "415"
type input "415.00"
type textarea "x"
type input "4150"
type input "4,150.00"
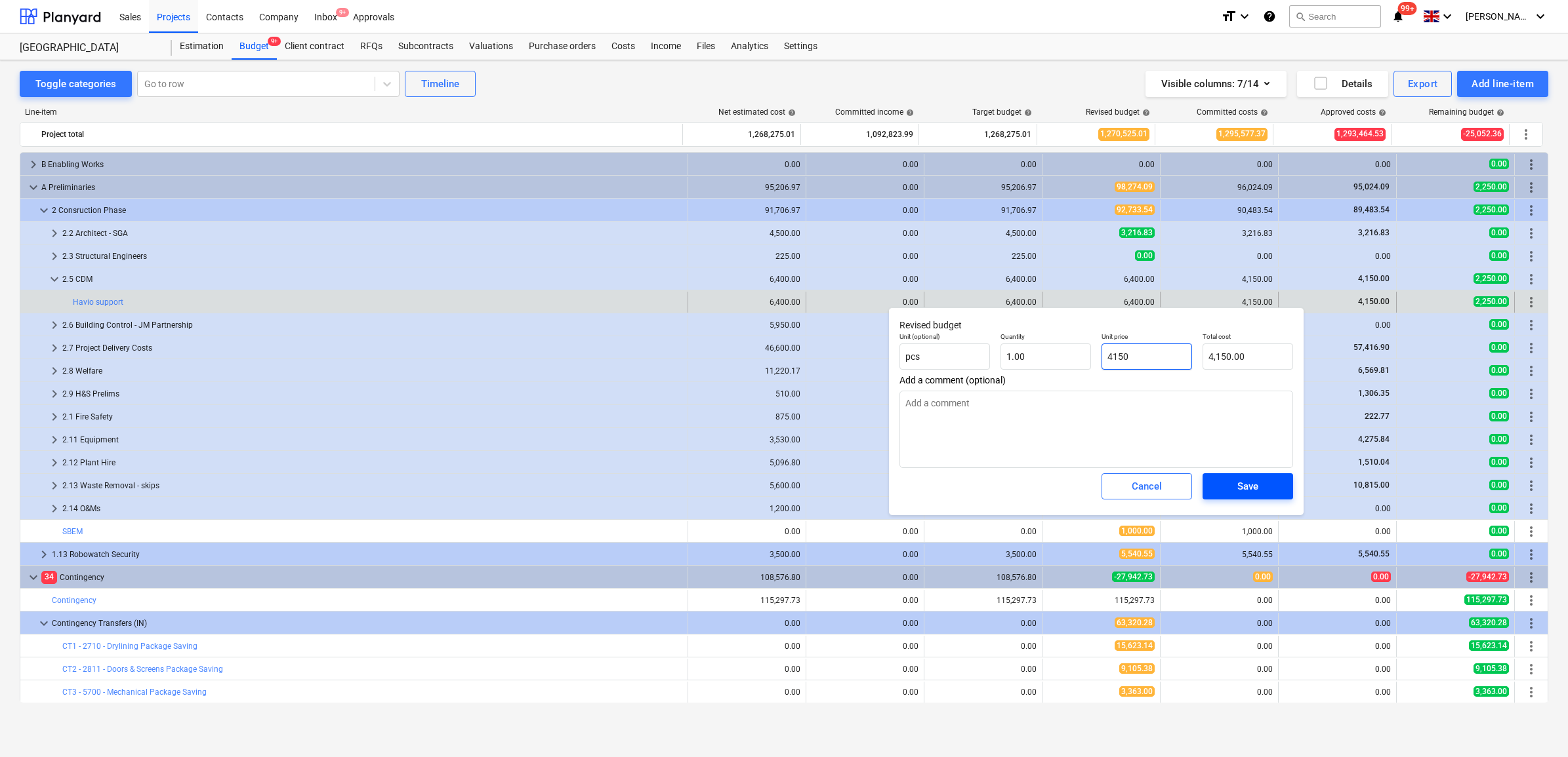
type input "4150"
type textarea "x"
type input "4,150.00"
click at [1242, 489] on div "Save" at bounding box center [1248, 487] width 21 height 17
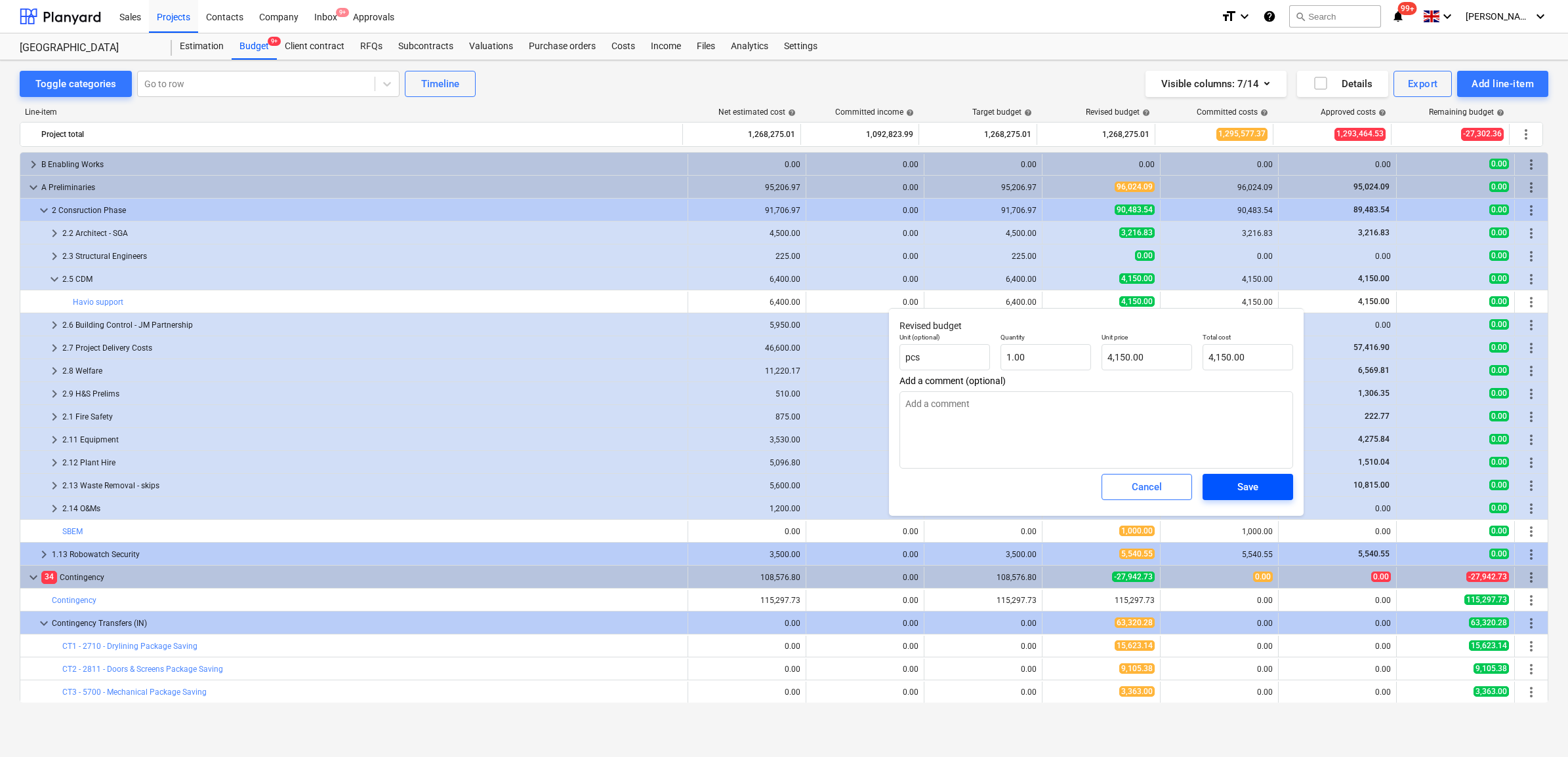
type textarea "x"
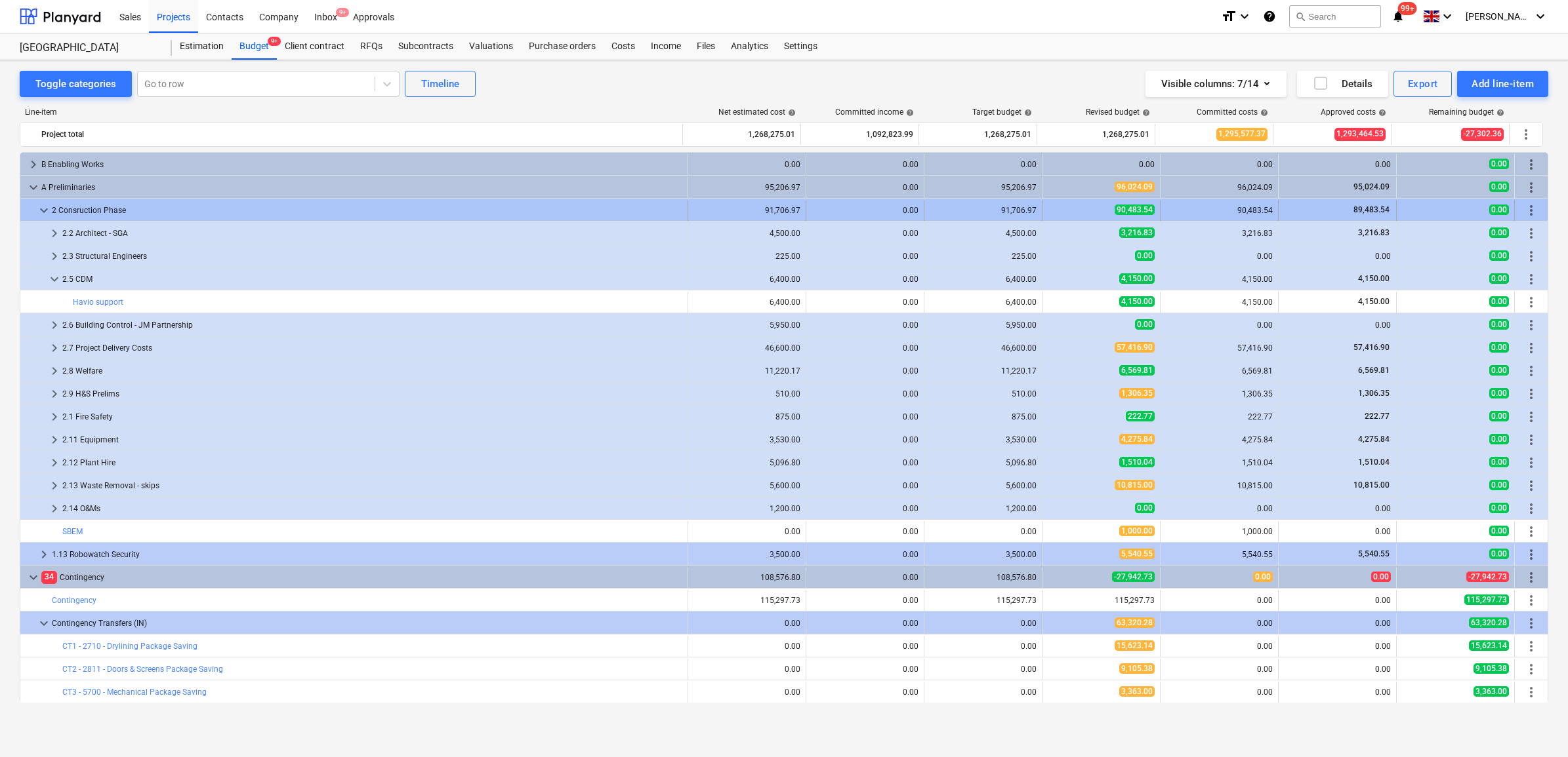
click at [34, 203] on div at bounding box center [30, 211] width 10 height 21
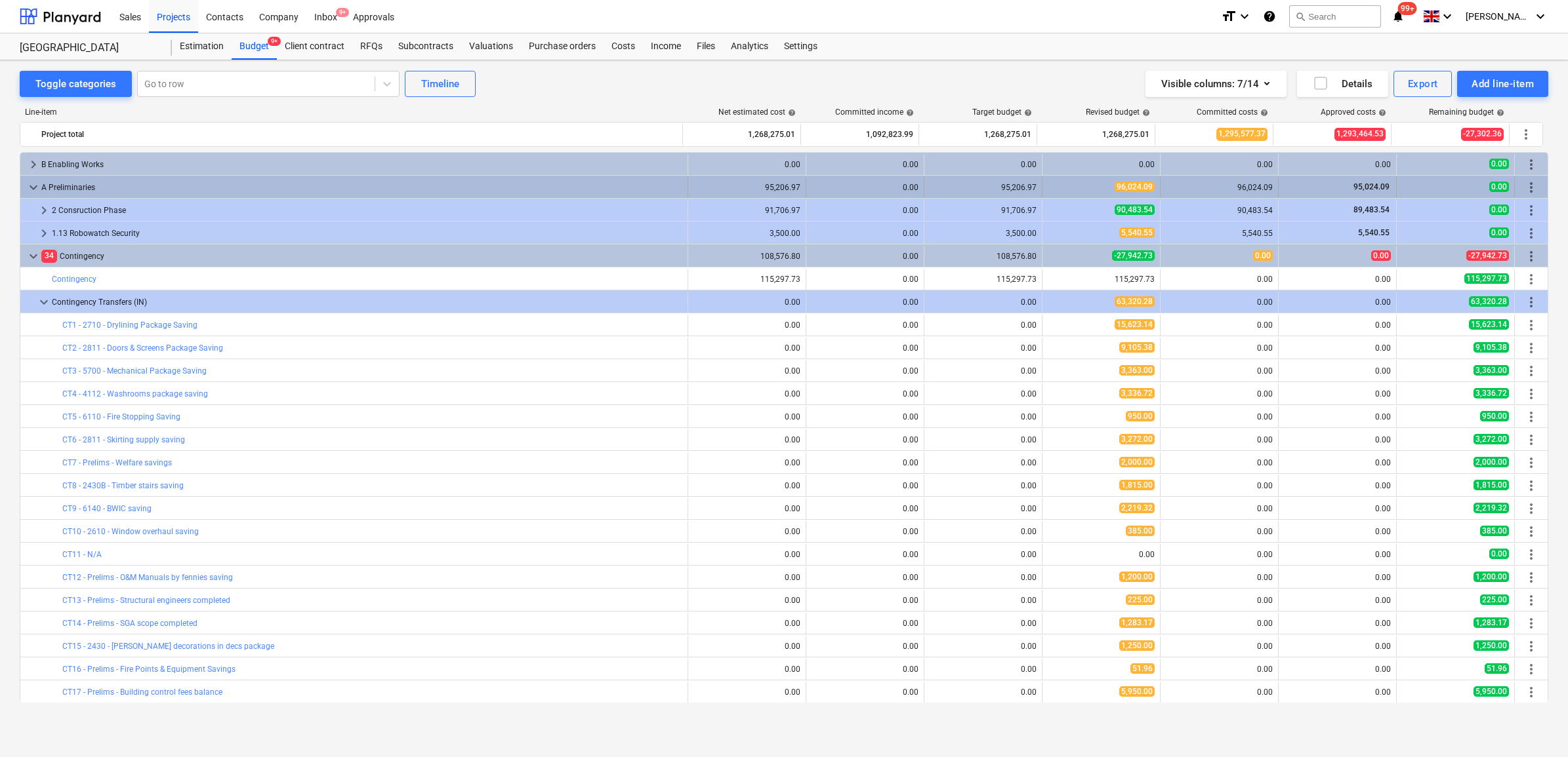
click at [34, 192] on span "keyboard_arrow_down" at bounding box center [33, 187] width 16 height 16
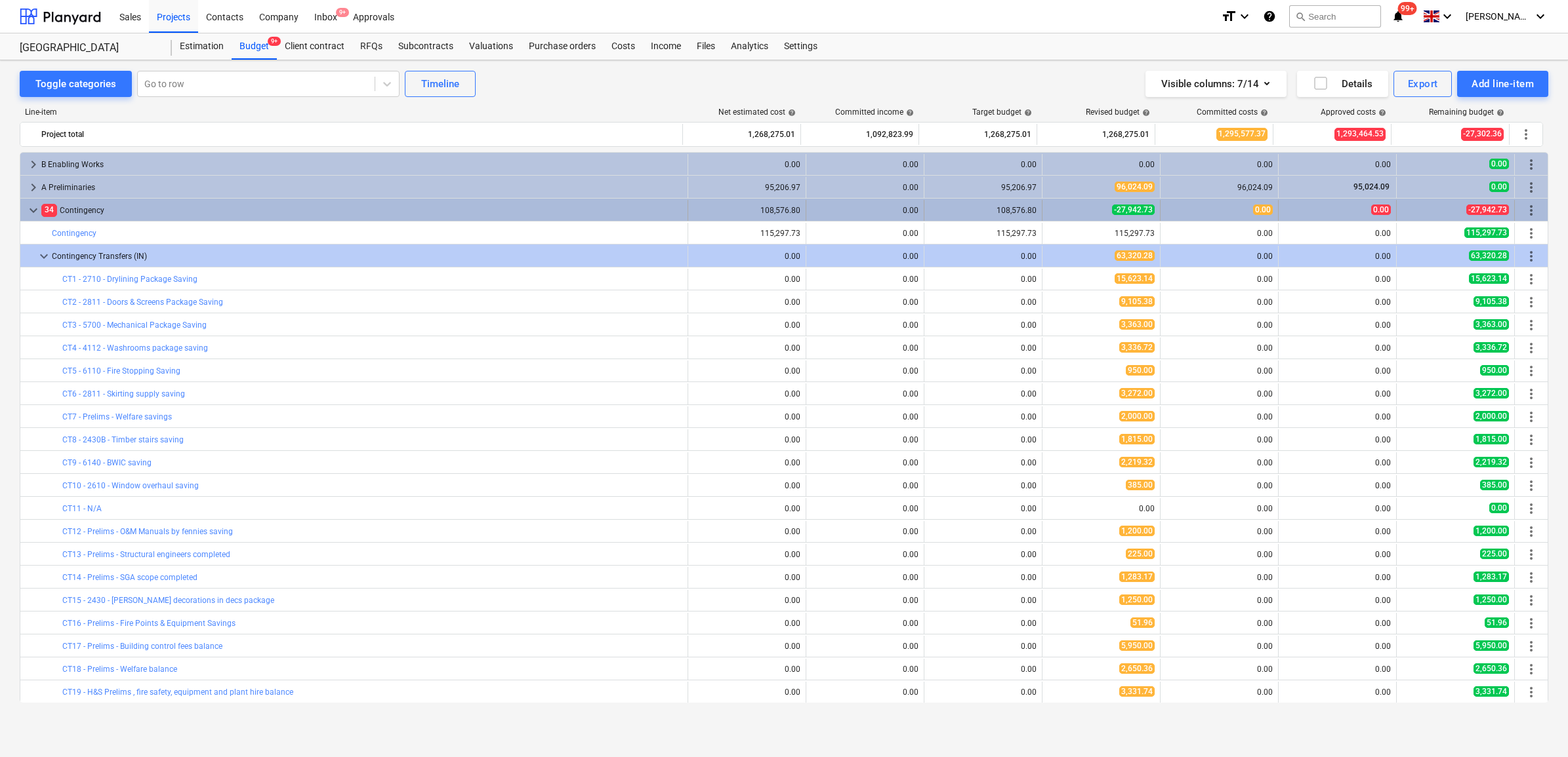
click at [38, 214] on span "keyboard_arrow_down" at bounding box center [33, 210] width 16 height 16
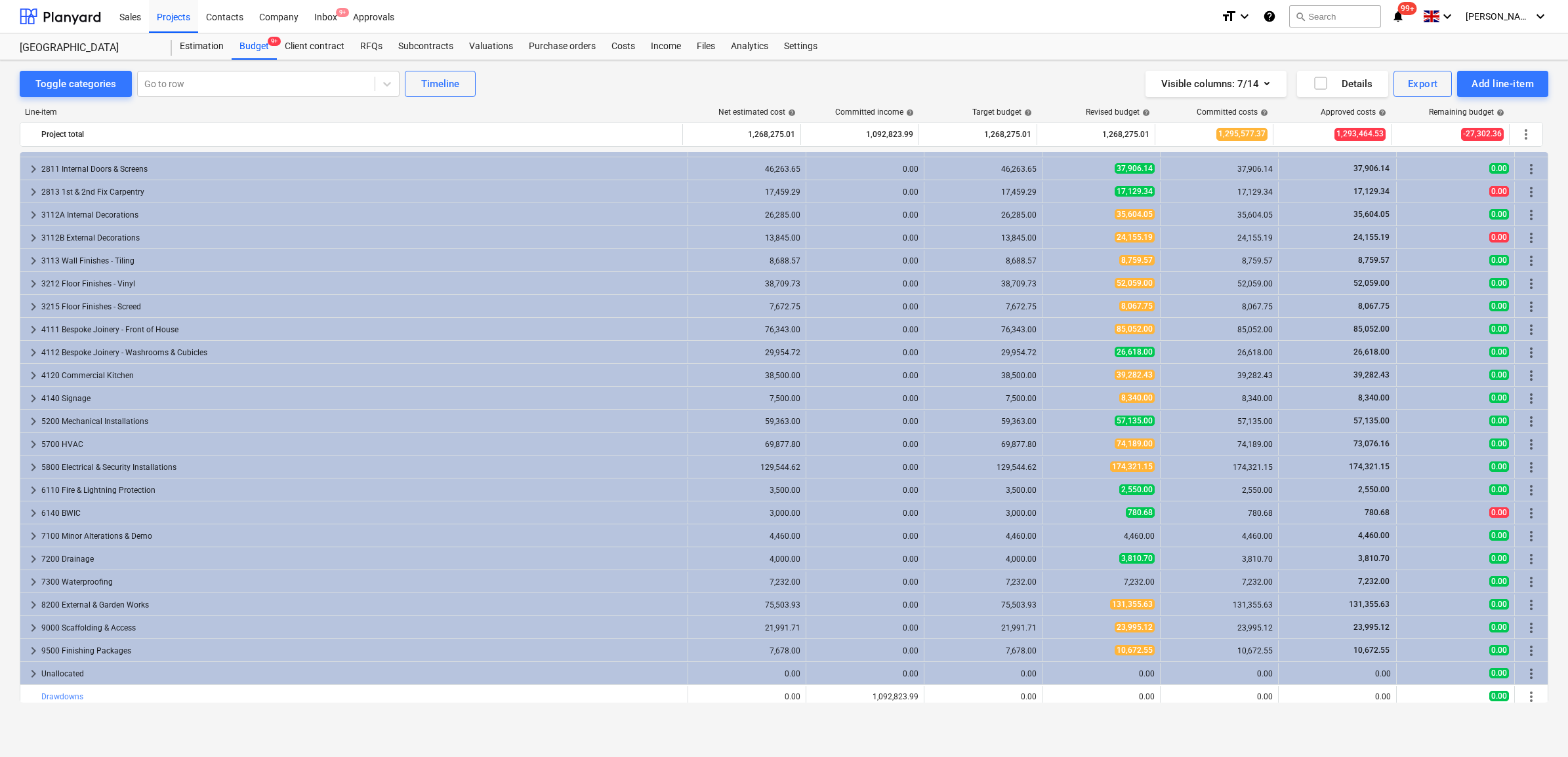
scroll to position [253, 0]
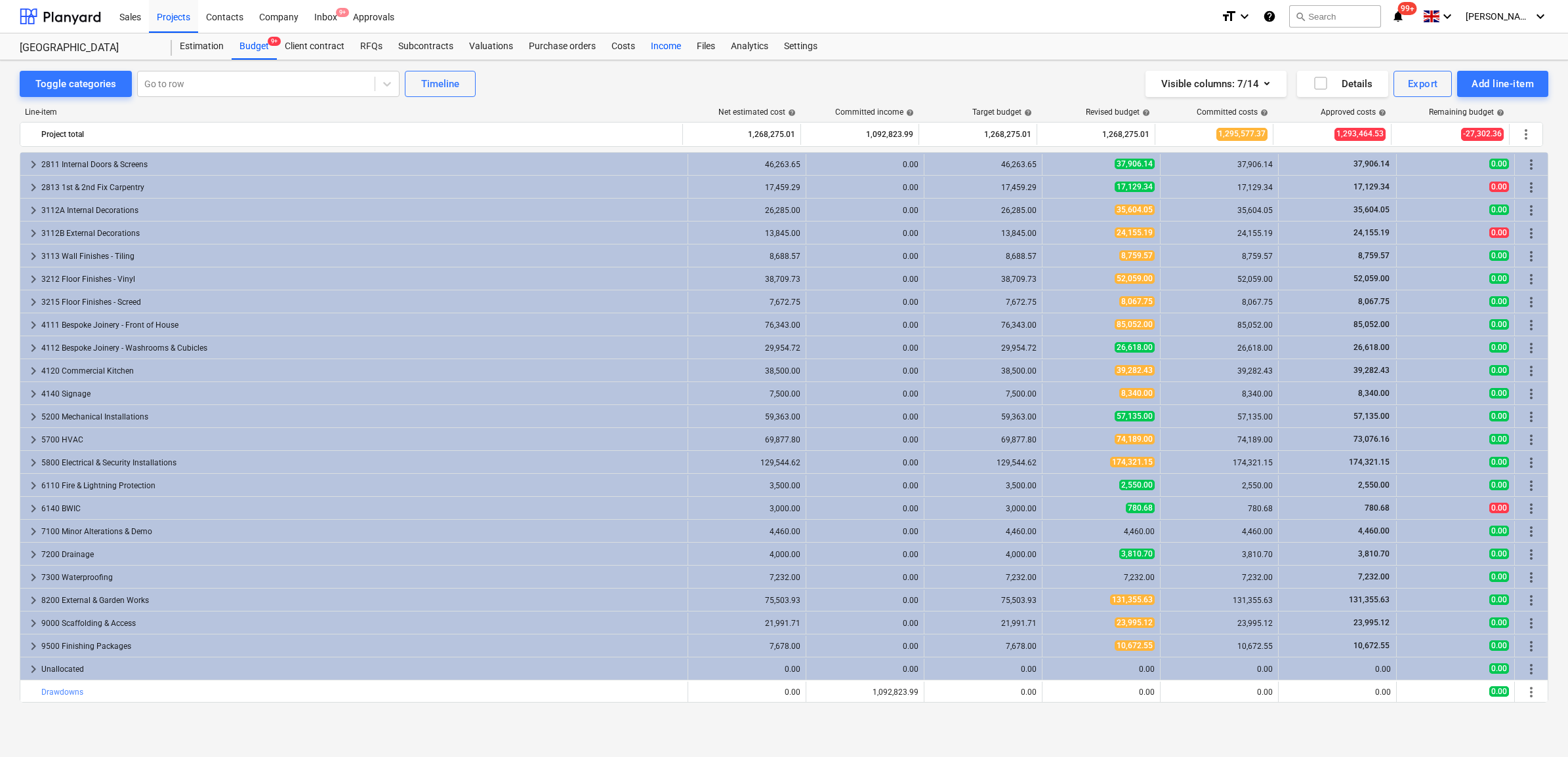
click at [657, 48] on div "Income" at bounding box center [666, 47] width 46 height 26
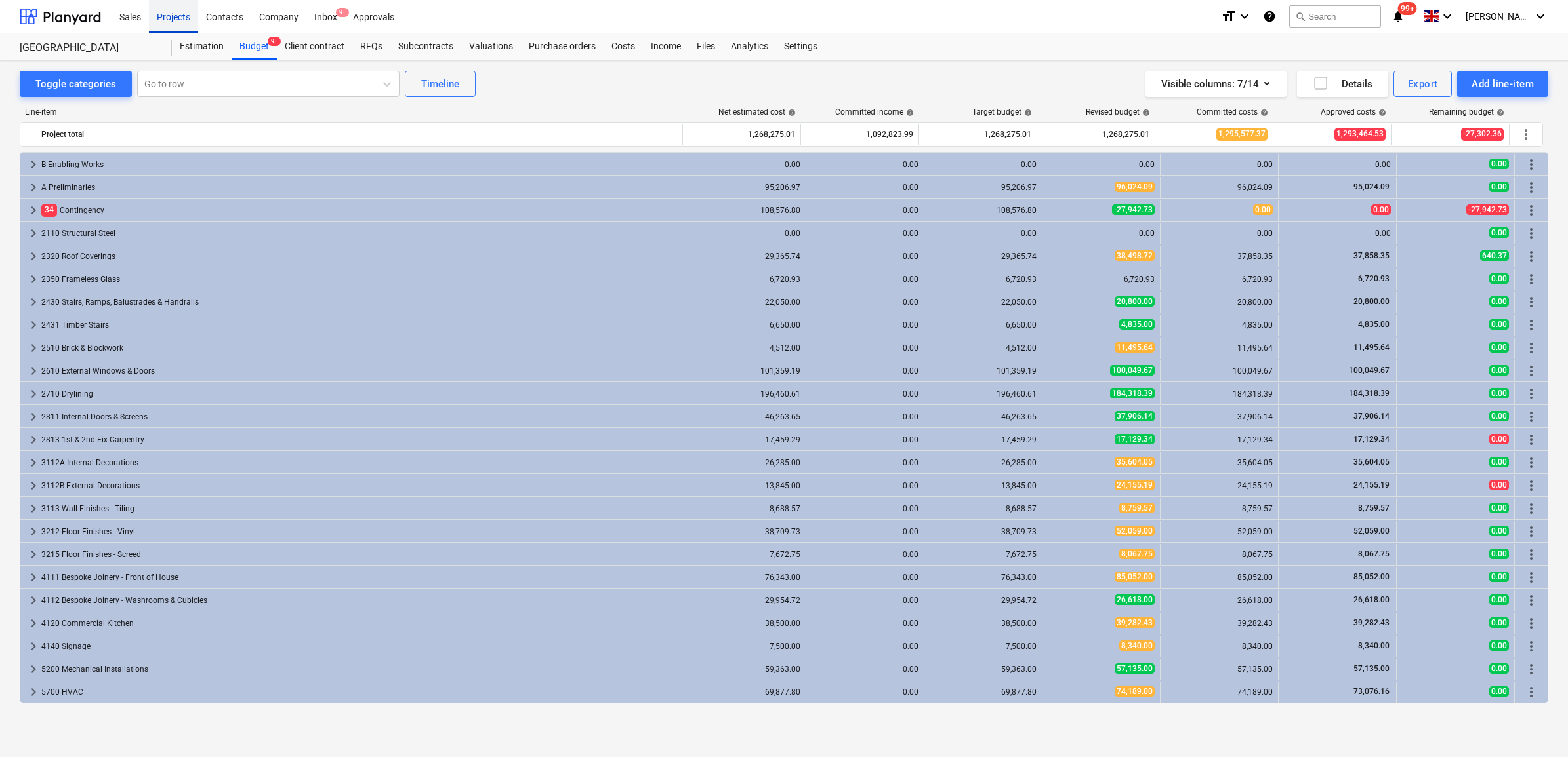
click at [158, 14] on div "Projects" at bounding box center [173, 16] width 49 height 34
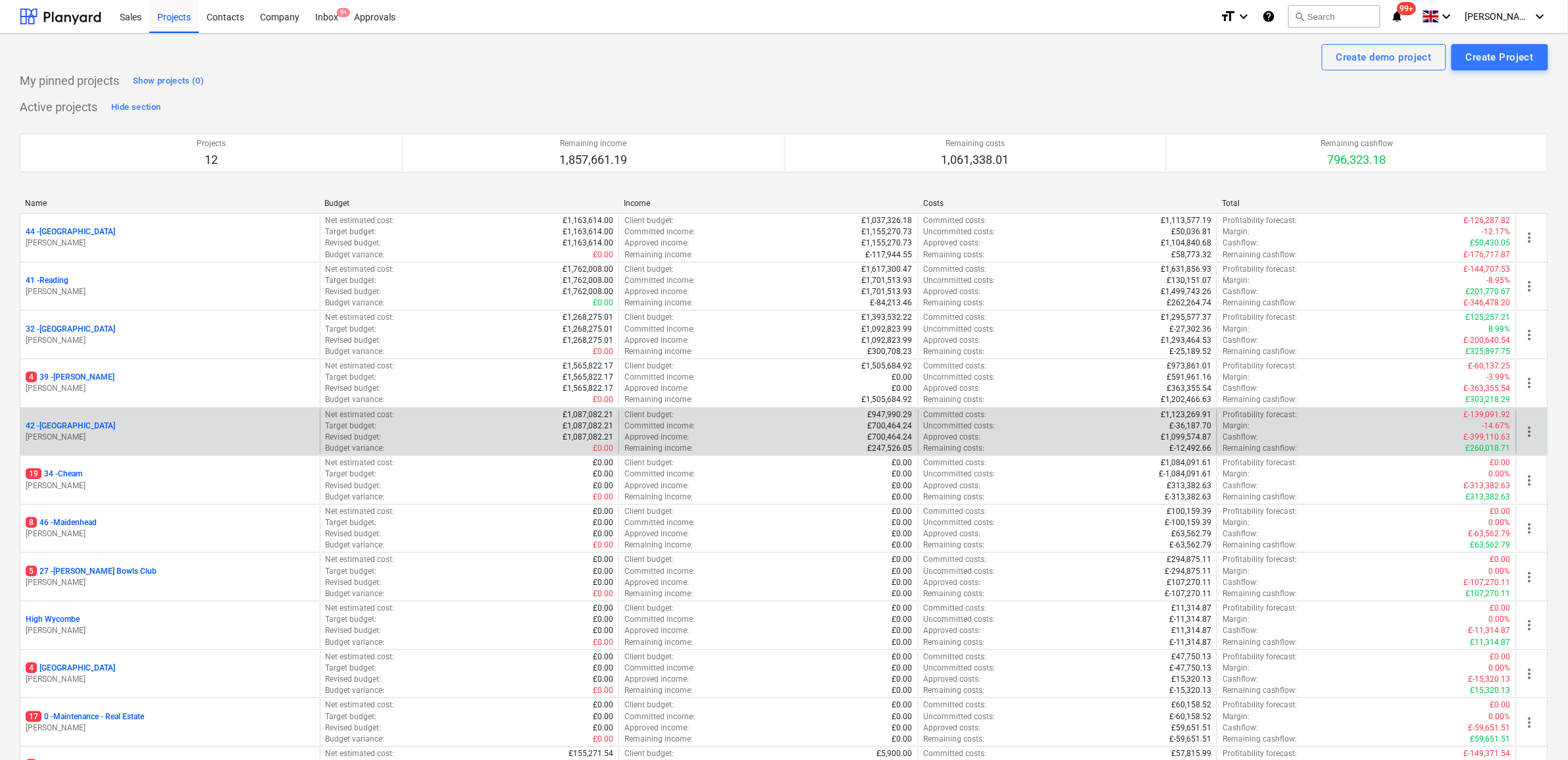
click at [61, 428] on p "42 - [GEOGRAPHIC_DATA]" at bounding box center [70, 426] width 90 height 11
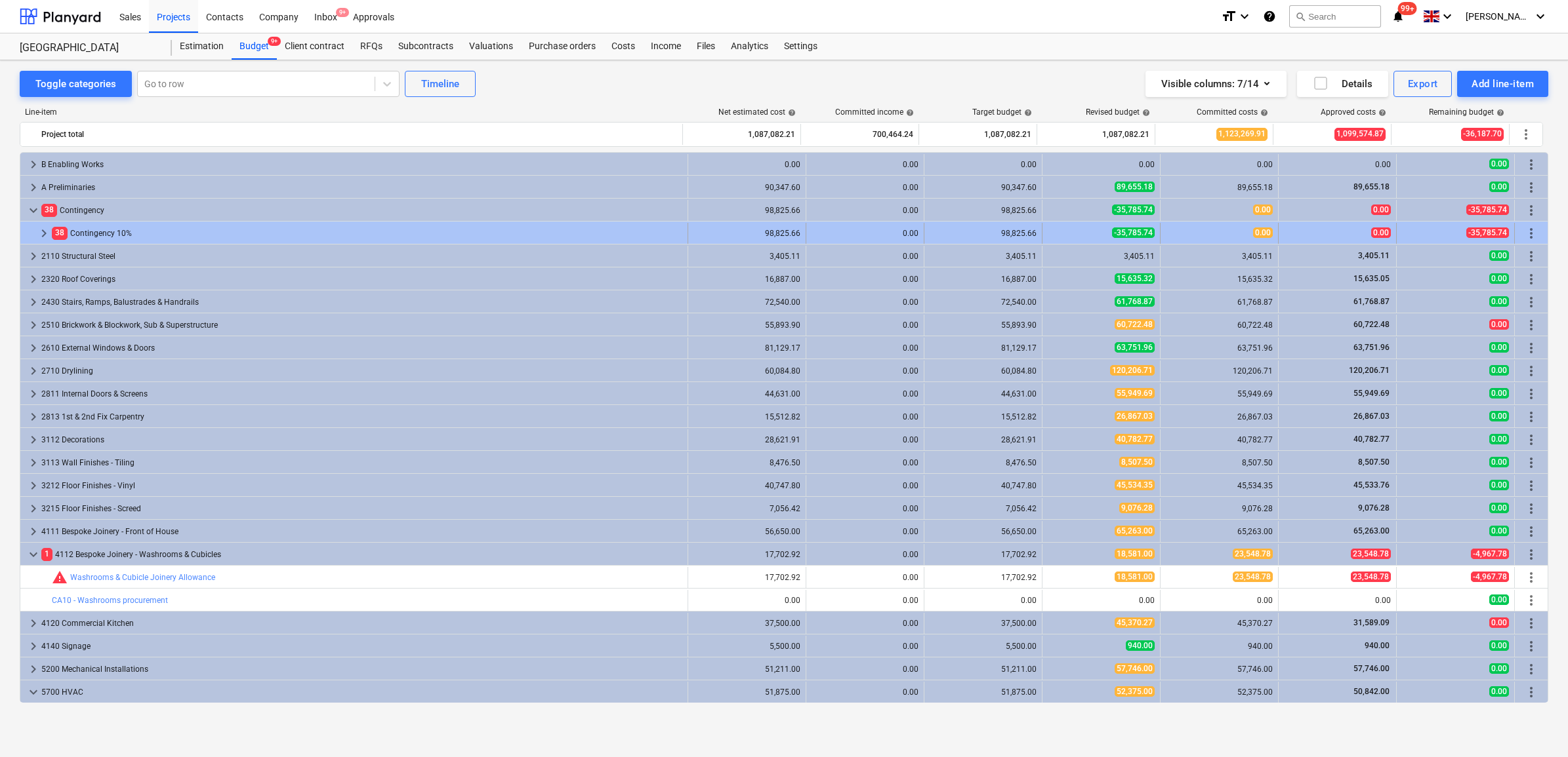
click at [379, 226] on div "38 Contingency 10%" at bounding box center [367, 233] width 631 height 21
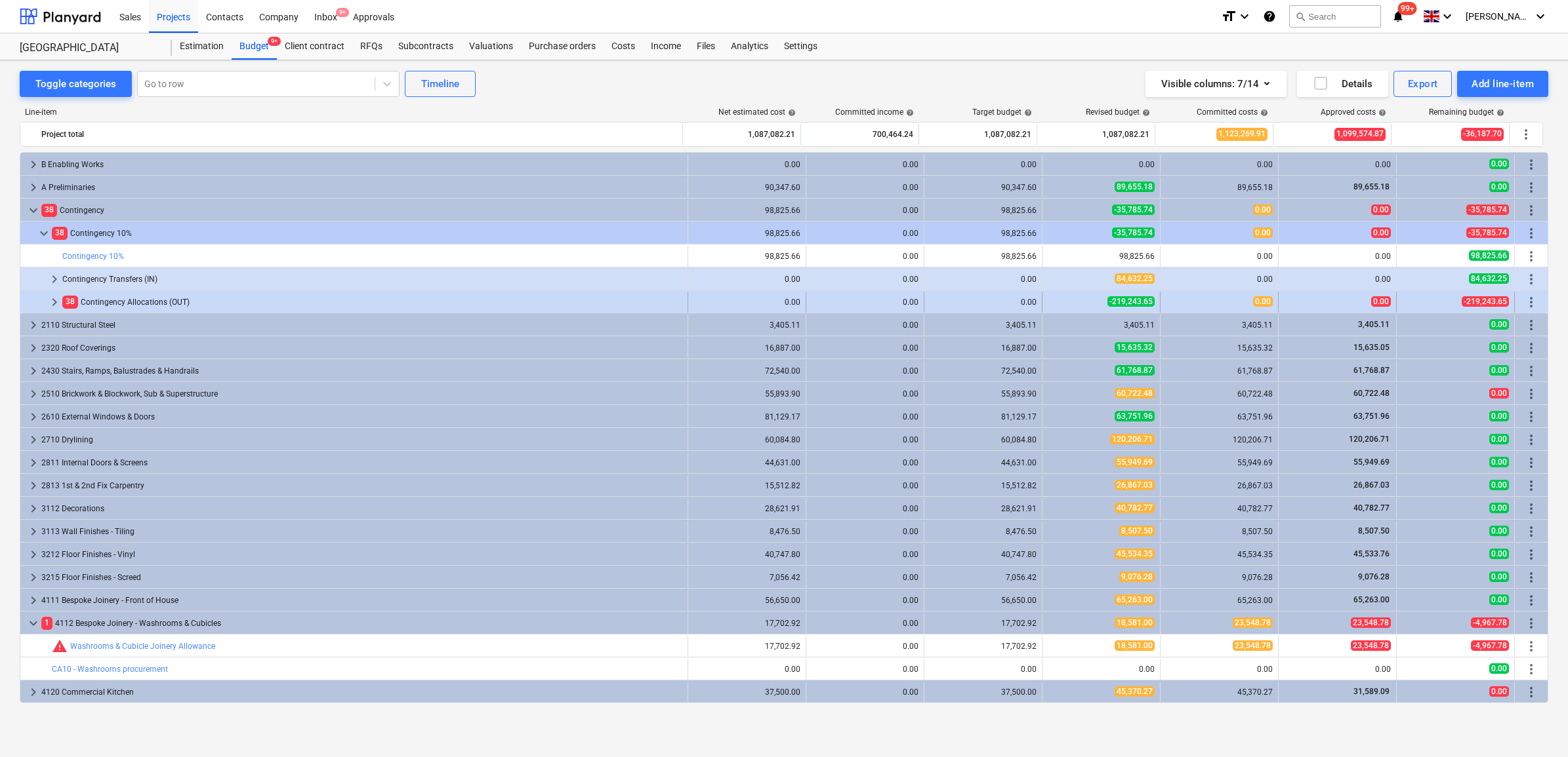
click at [349, 299] on div "38 Contingency Allocations (OUT)" at bounding box center [373, 302] width 620 height 21
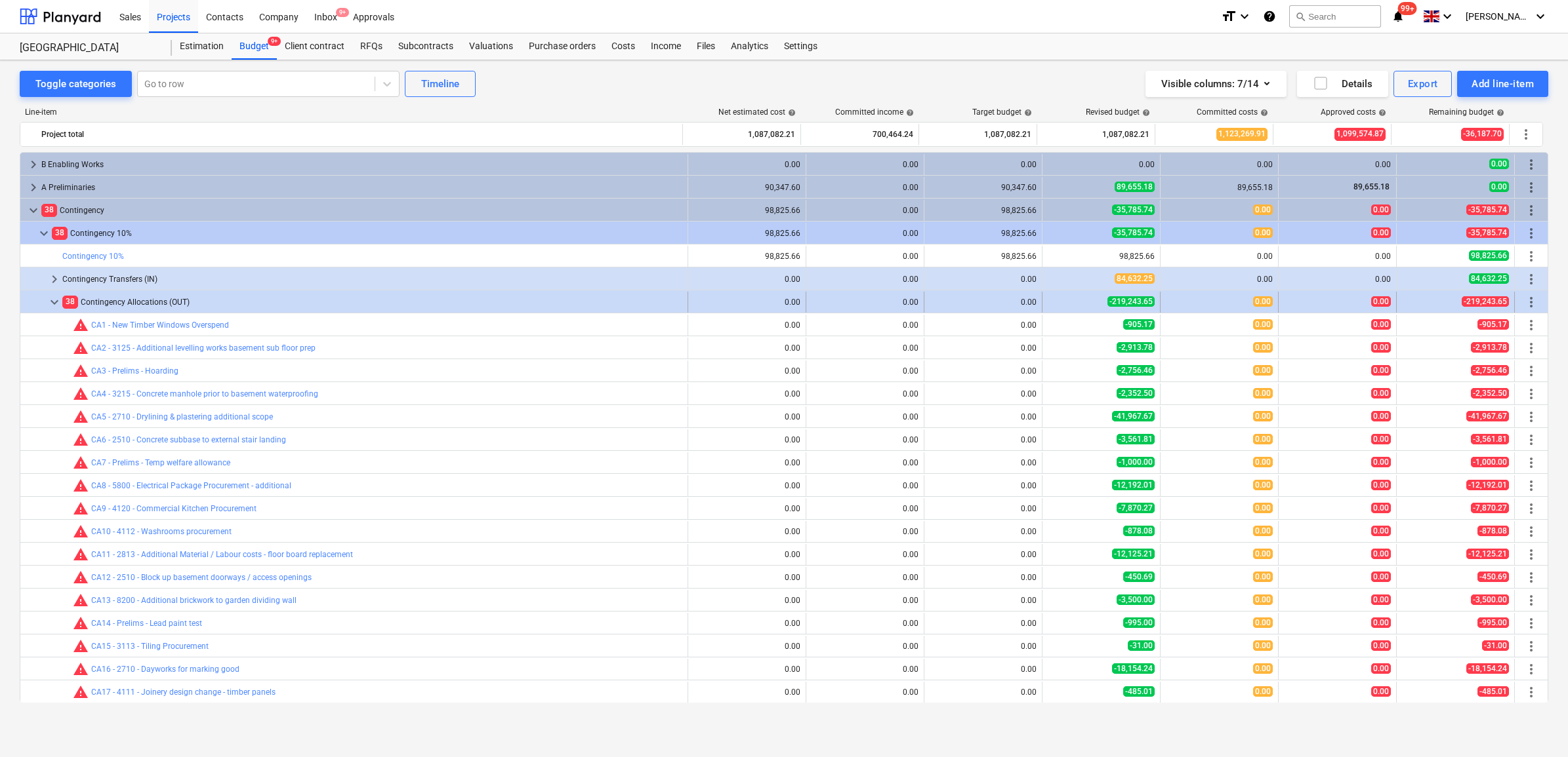
click at [1527, 301] on span "more_vert" at bounding box center [1531, 302] width 16 height 16
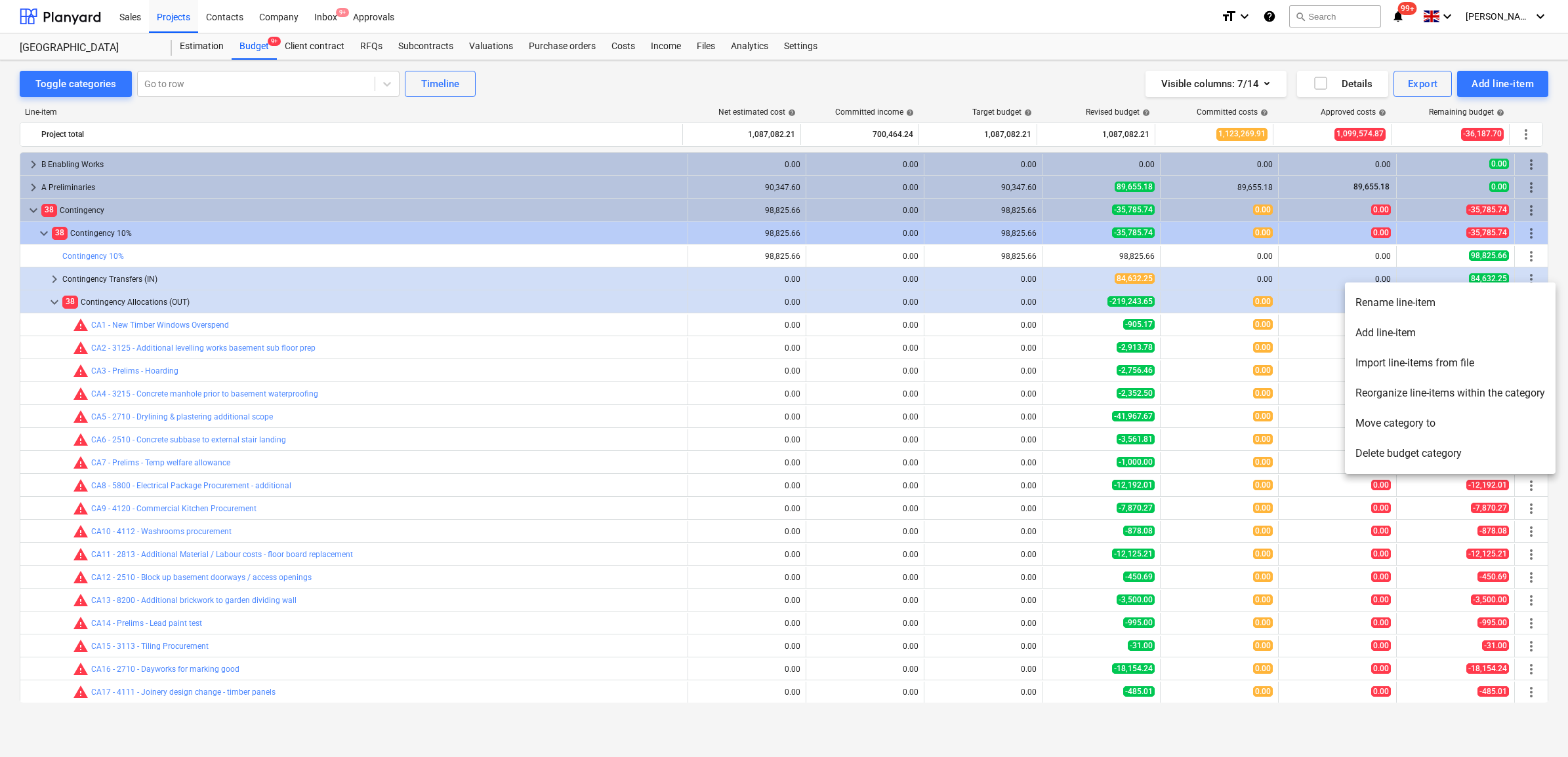
click at [1477, 333] on li "Add line-item" at bounding box center [1450, 333] width 211 height 30
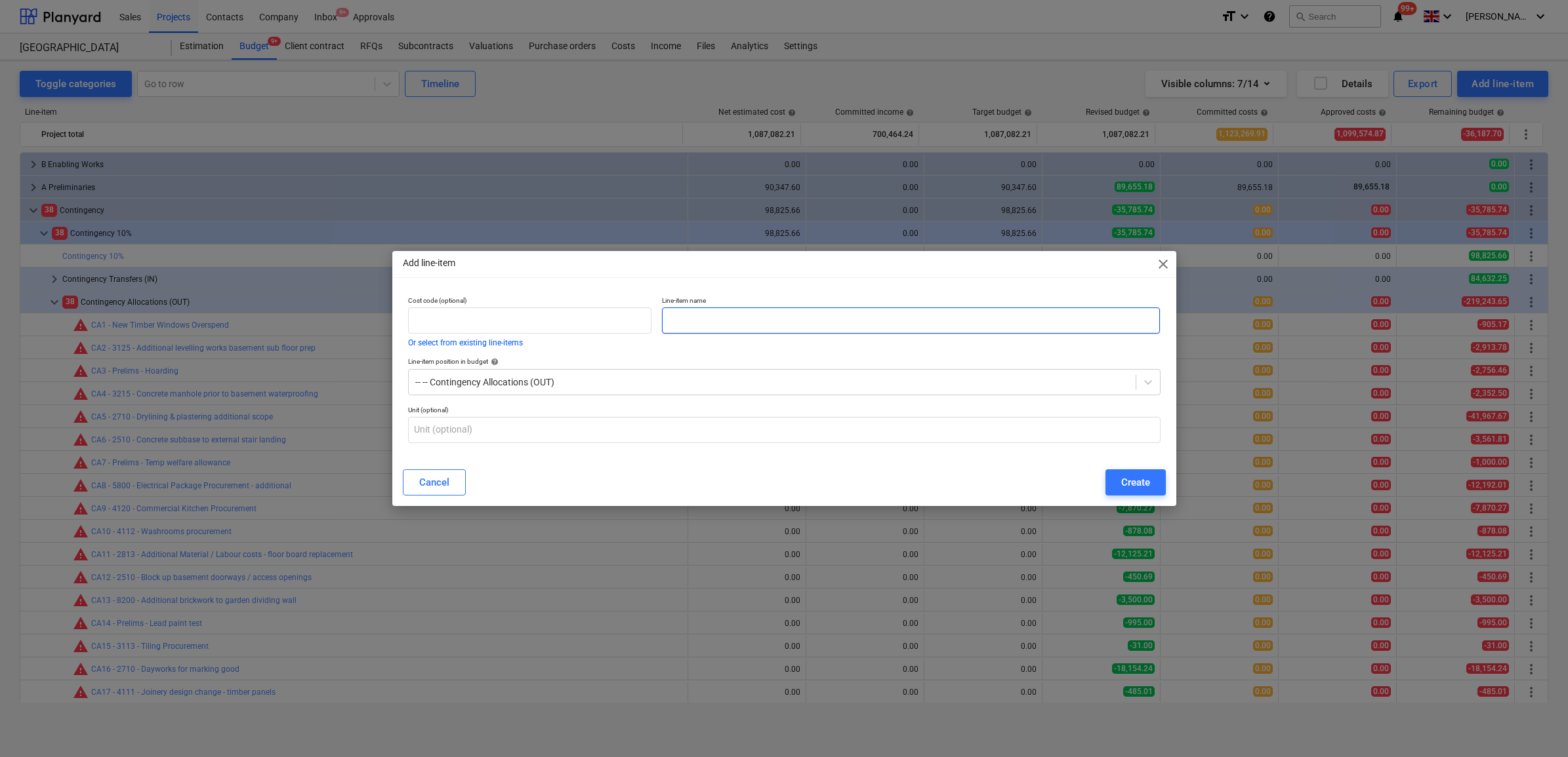
click at [945, 326] on input "text" at bounding box center [910, 321] width 498 height 26
drag, startPoint x: 854, startPoint y: 323, endPoint x: 551, endPoint y: 295, distance: 304.3
click at [551, 295] on div "Cost code (optional) Or select from existing line-items Line-item name CA40 - 4…" at bounding box center [784, 321] width 763 height 61
type input "CA40 - 4112 - Washrooms additional"
click at [1122, 487] on div "Create" at bounding box center [1136, 482] width 29 height 17
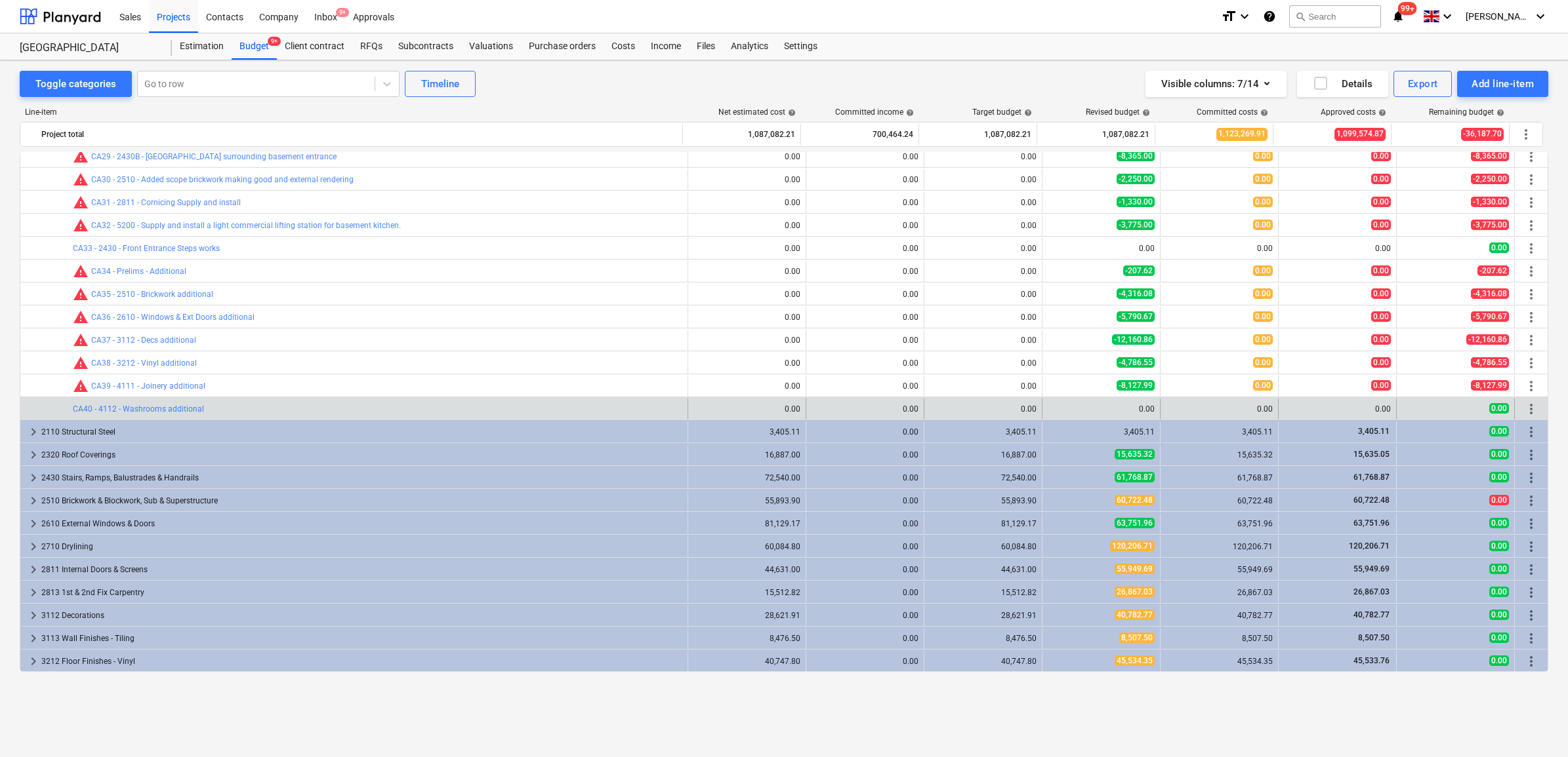
scroll to position [738, 0]
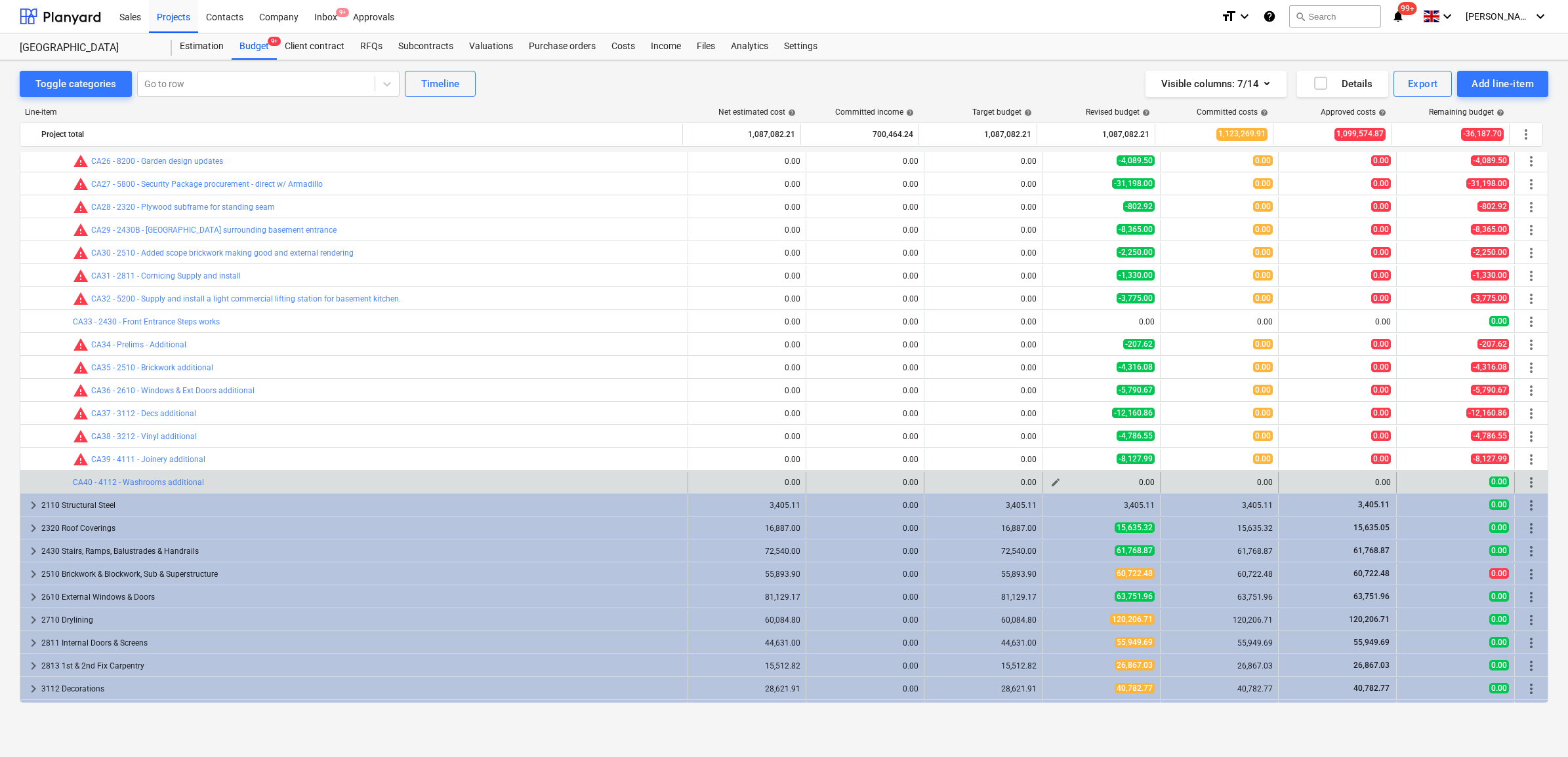
click at [1048, 477] on button "edit" at bounding box center [1056, 482] width 16 height 16
type textarea "x"
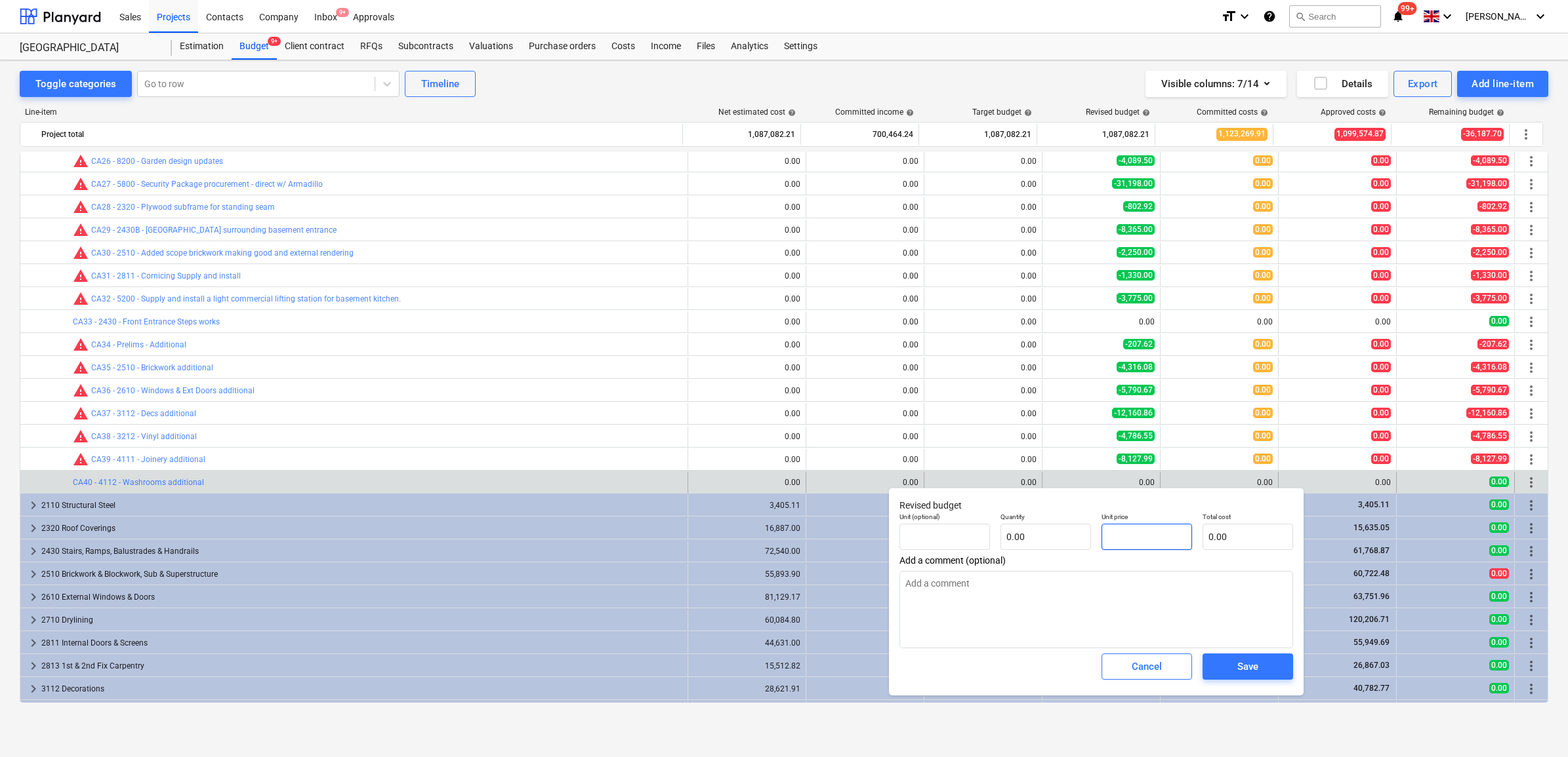
click at [1151, 524] on input "text" at bounding box center [1147, 537] width 90 height 26
type textarea "x"
type input "pcs"
type input "4"
type input "1.00"
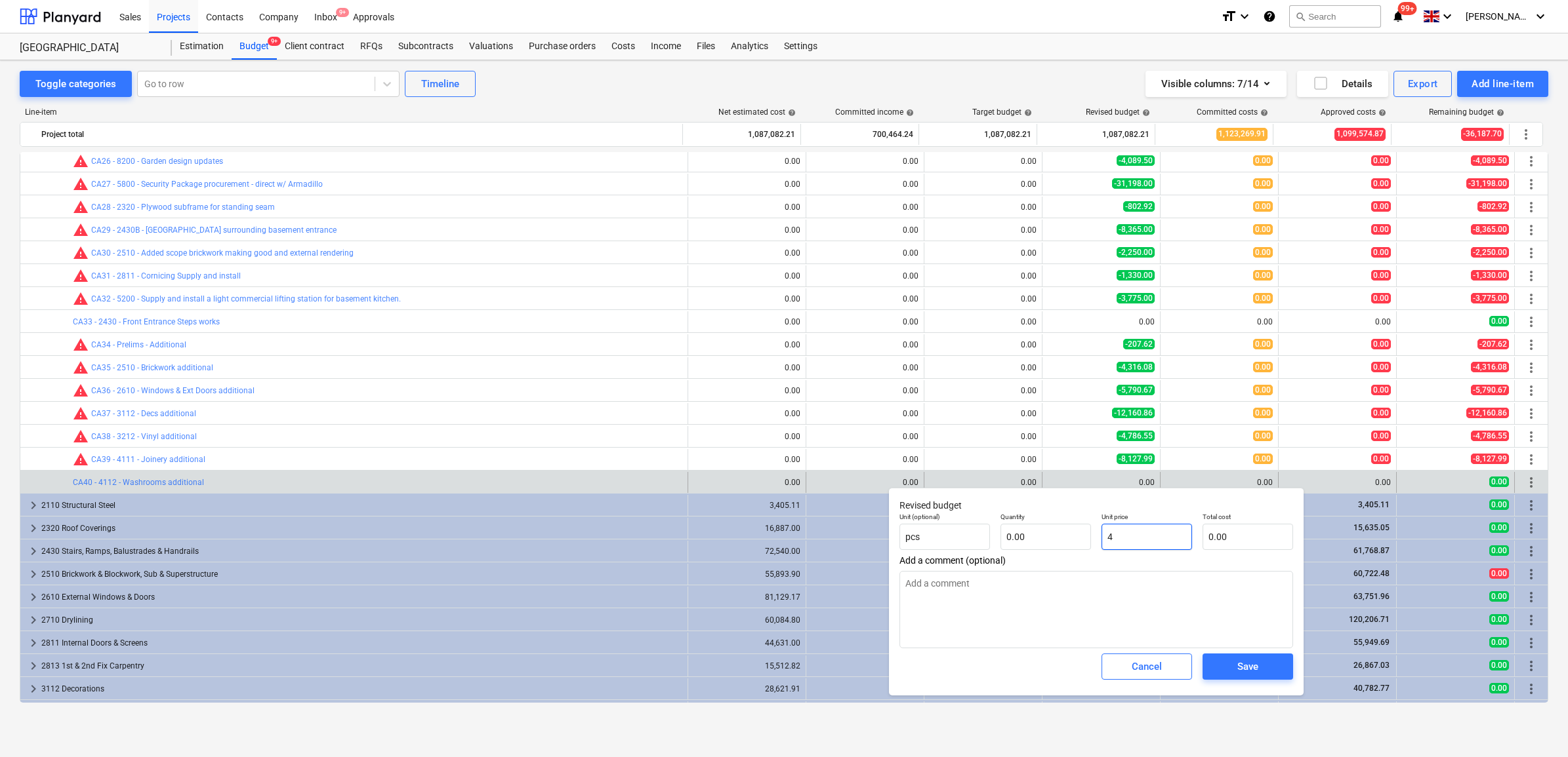
type input "4.00"
type textarea "x"
type input "49"
type input "49.00"
type textarea "x"
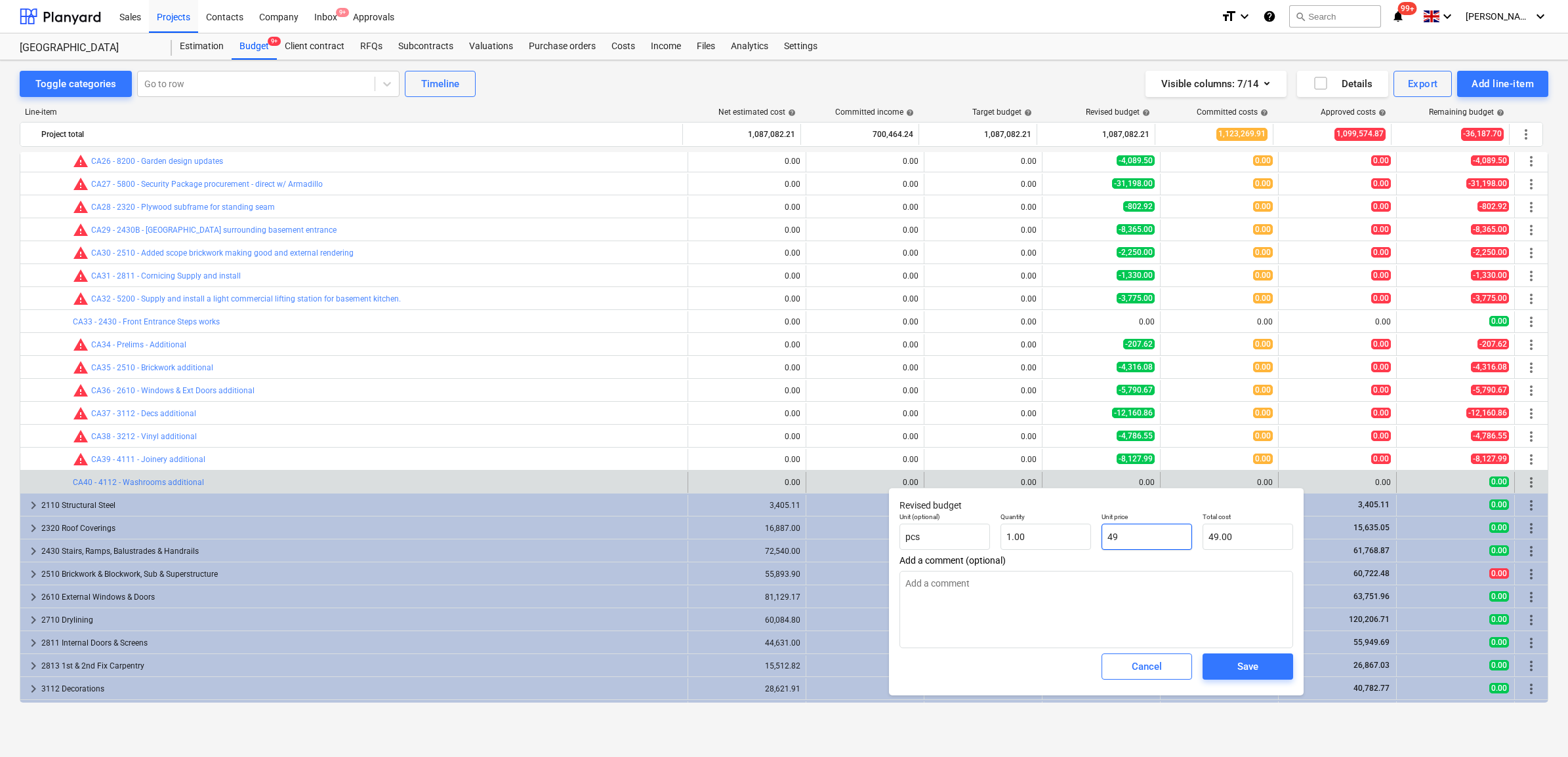
type input "496"
type input "496.00"
type textarea "x"
type input "4967"
type input "4,967.00"
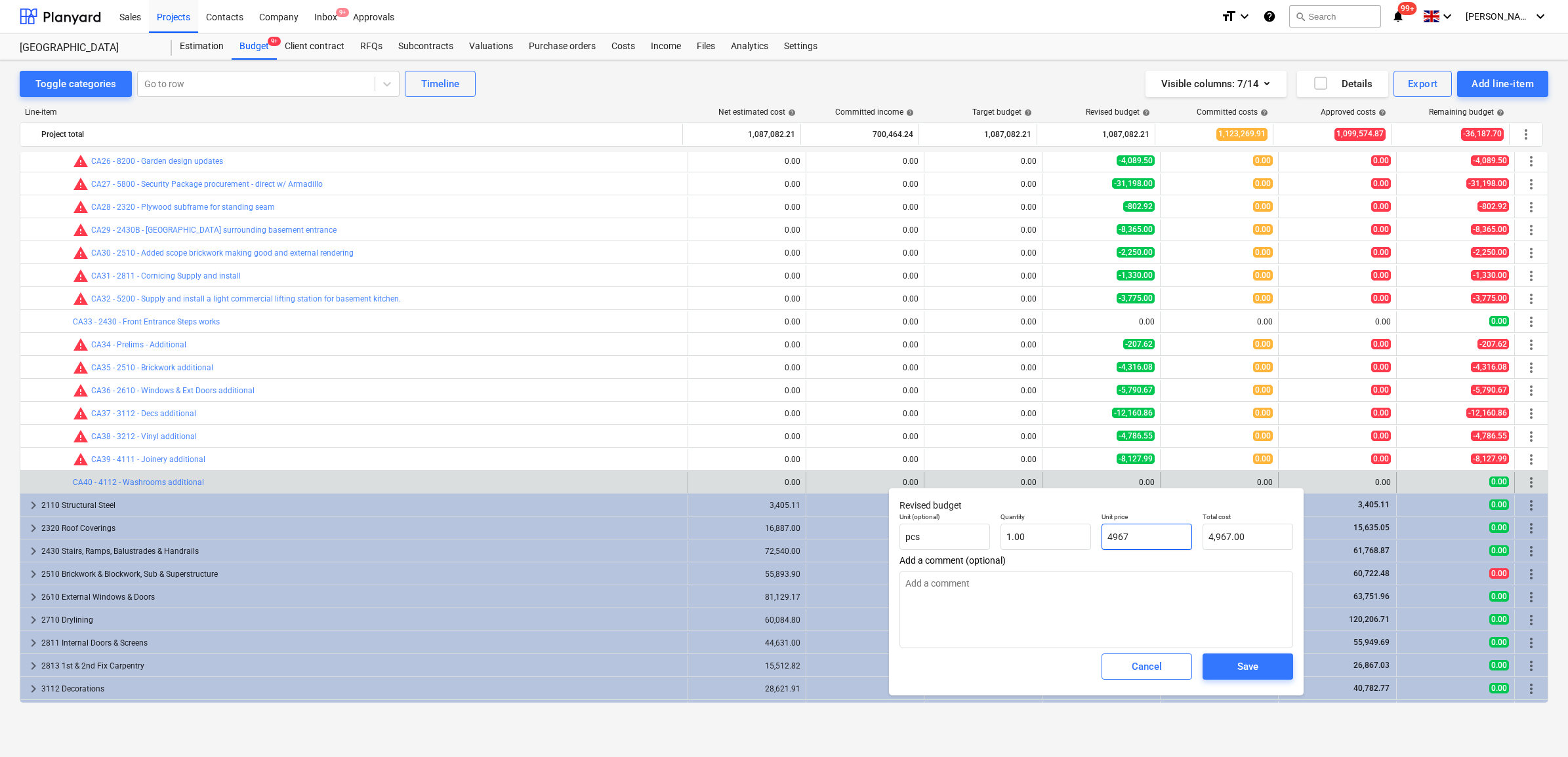
type textarea "x"
type input "4967."
type textarea "x"
type input "4967.7"
type input "4,967.70"
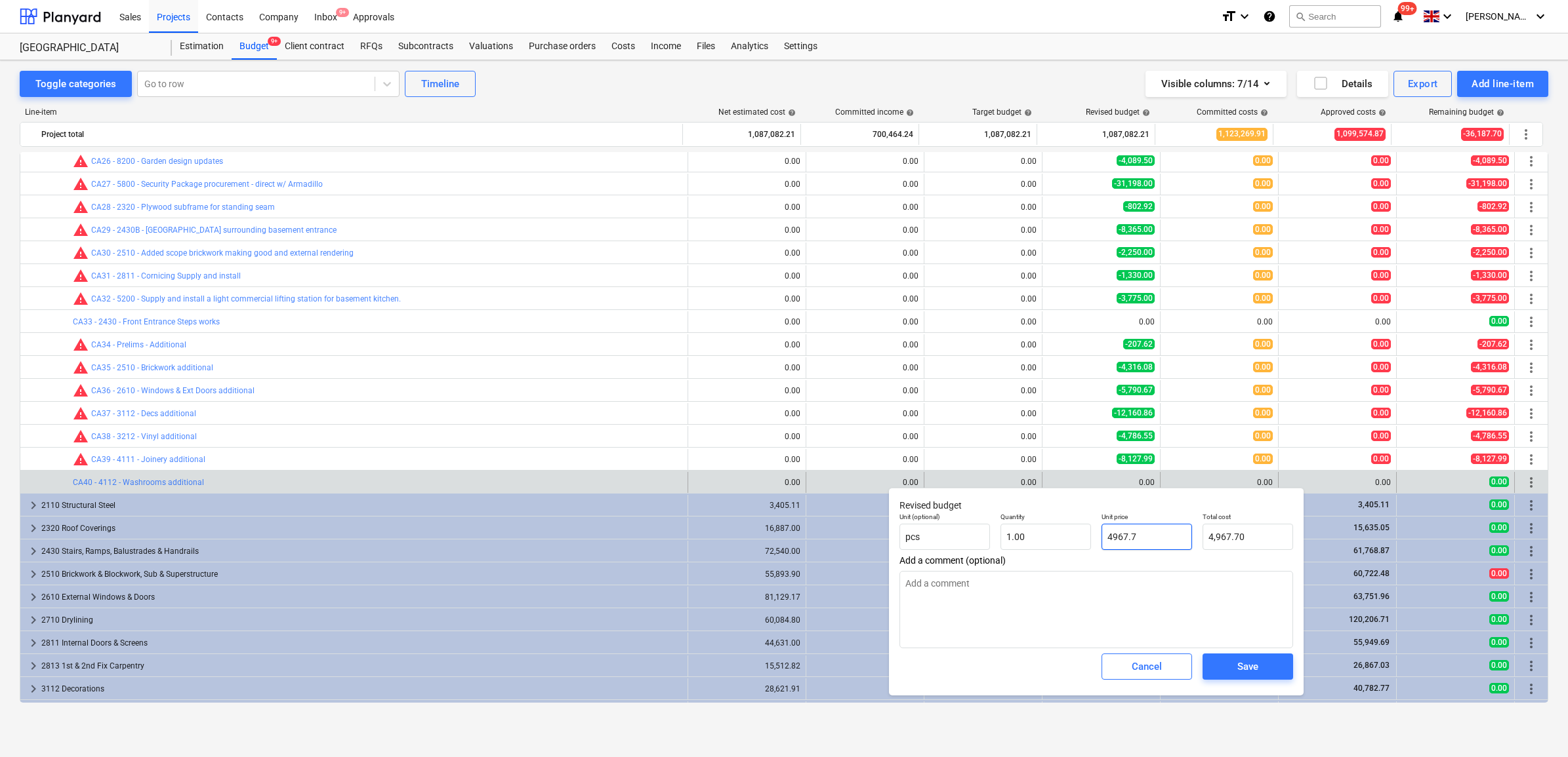
type textarea "x"
type input "4967.77"
type textarea "x"
type input "4967.778"
type input "4,967.78"
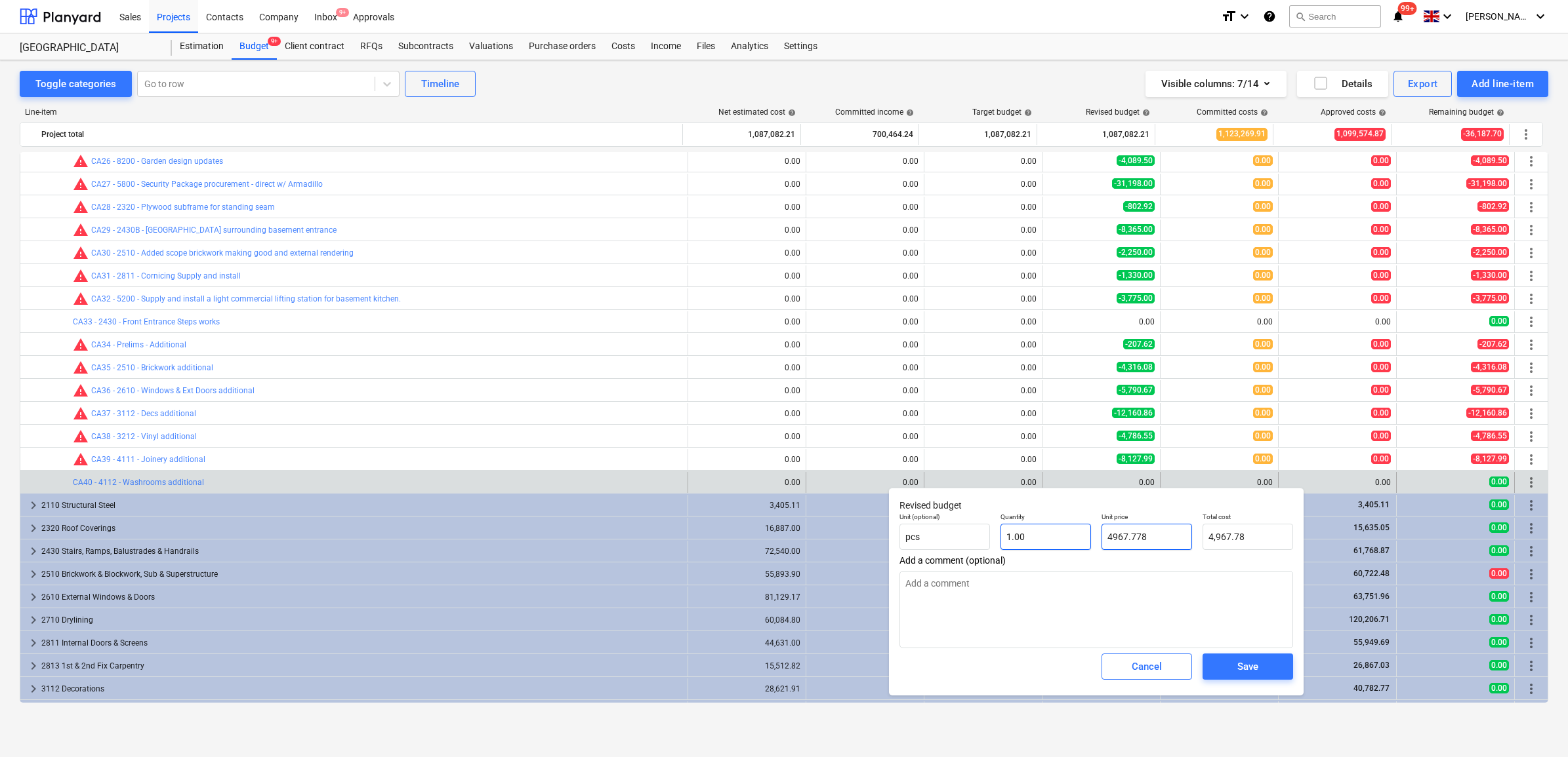
type input "4967.778"
type textarea "x"
type input "4,967.78"
drag, startPoint x: 1056, startPoint y: 549, endPoint x: 1053, endPoint y: 542, distance: 7.6
click at [1056, 548] on div "Quantity 1.00" at bounding box center [1045, 531] width 101 height 48
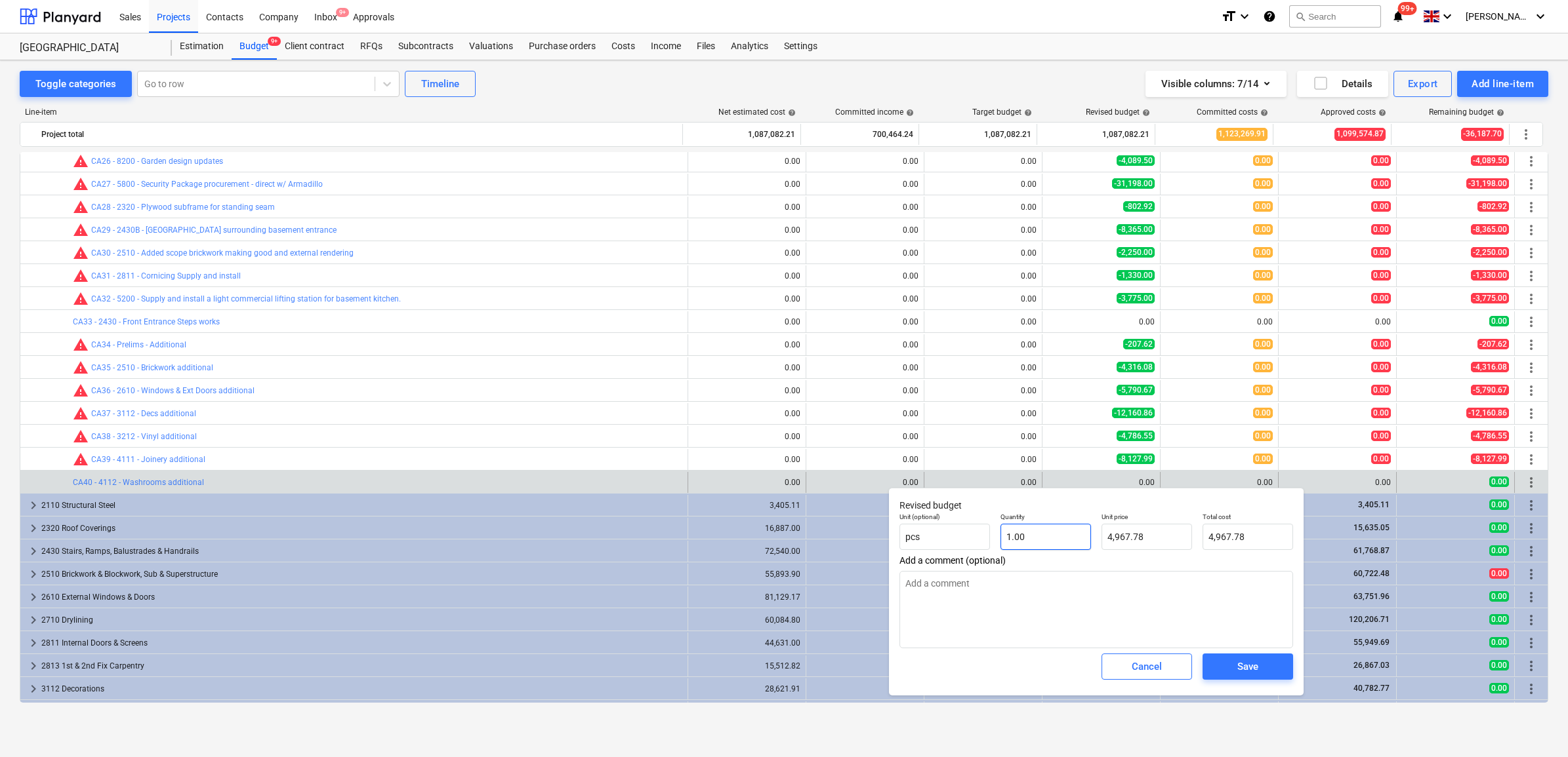
type input "1"
click at [1051, 536] on input "1" at bounding box center [1045, 537] width 90 height 26
type textarea "x"
type input "0.00"
type textarea "x"
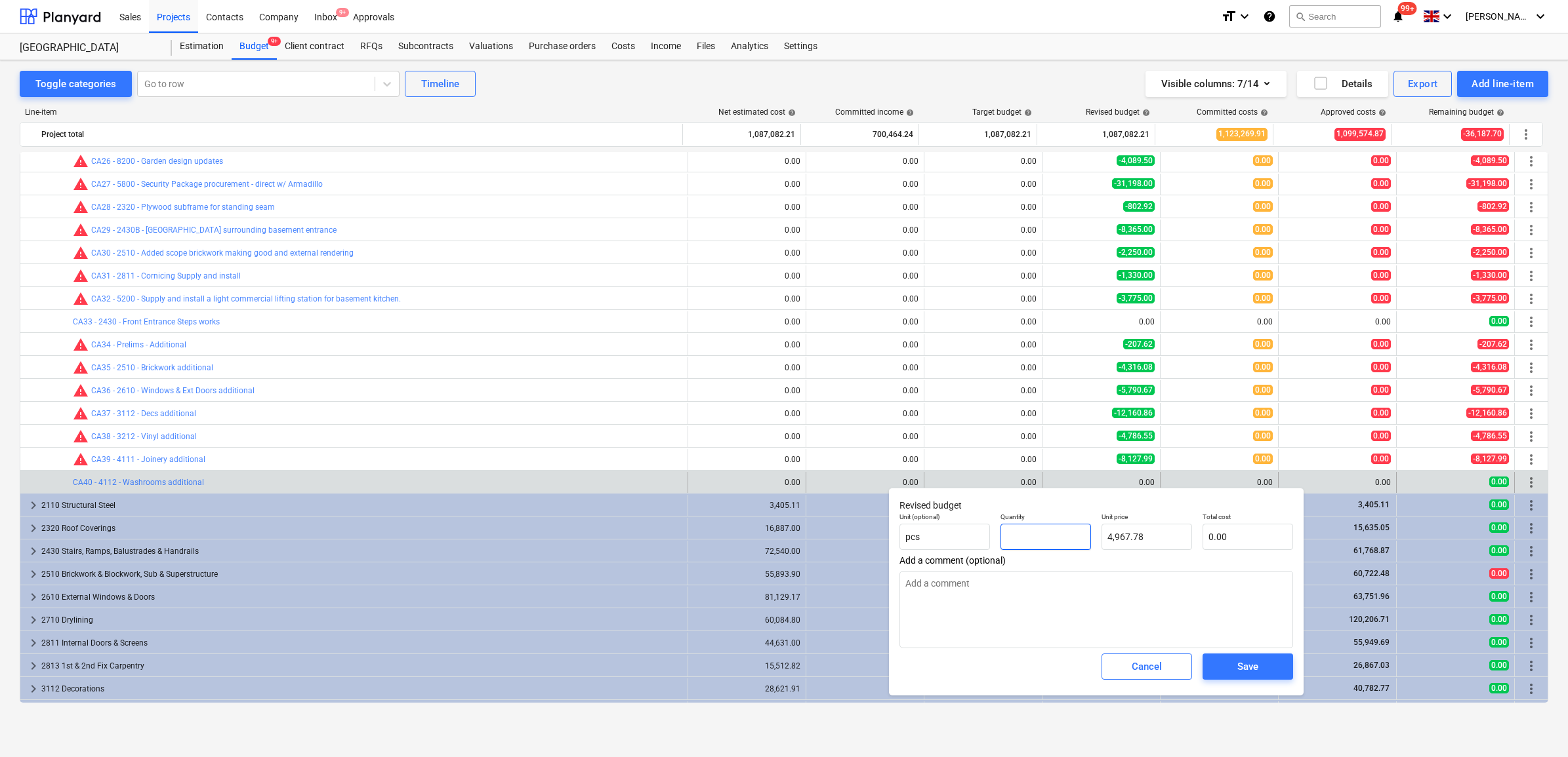
type input "-"
type textarea "x"
type input "-1"
type input "-4,967.78"
type input "-1"
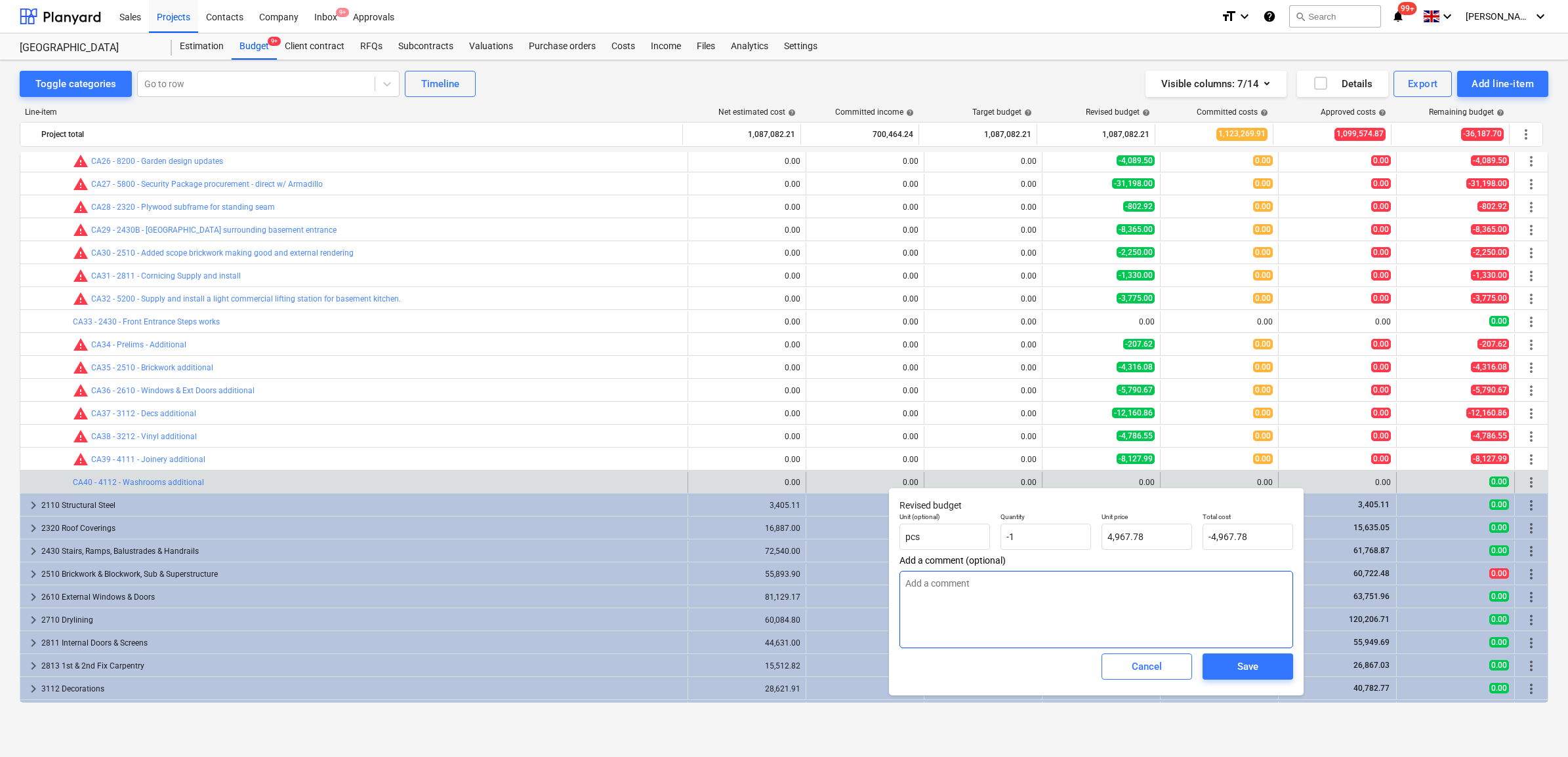
type textarea "x"
type input "-1.00"
click at [1058, 621] on textarea at bounding box center [1096, 610] width 394 height 77
click at [1231, 666] on span "Save" at bounding box center [1248, 667] width 59 height 17
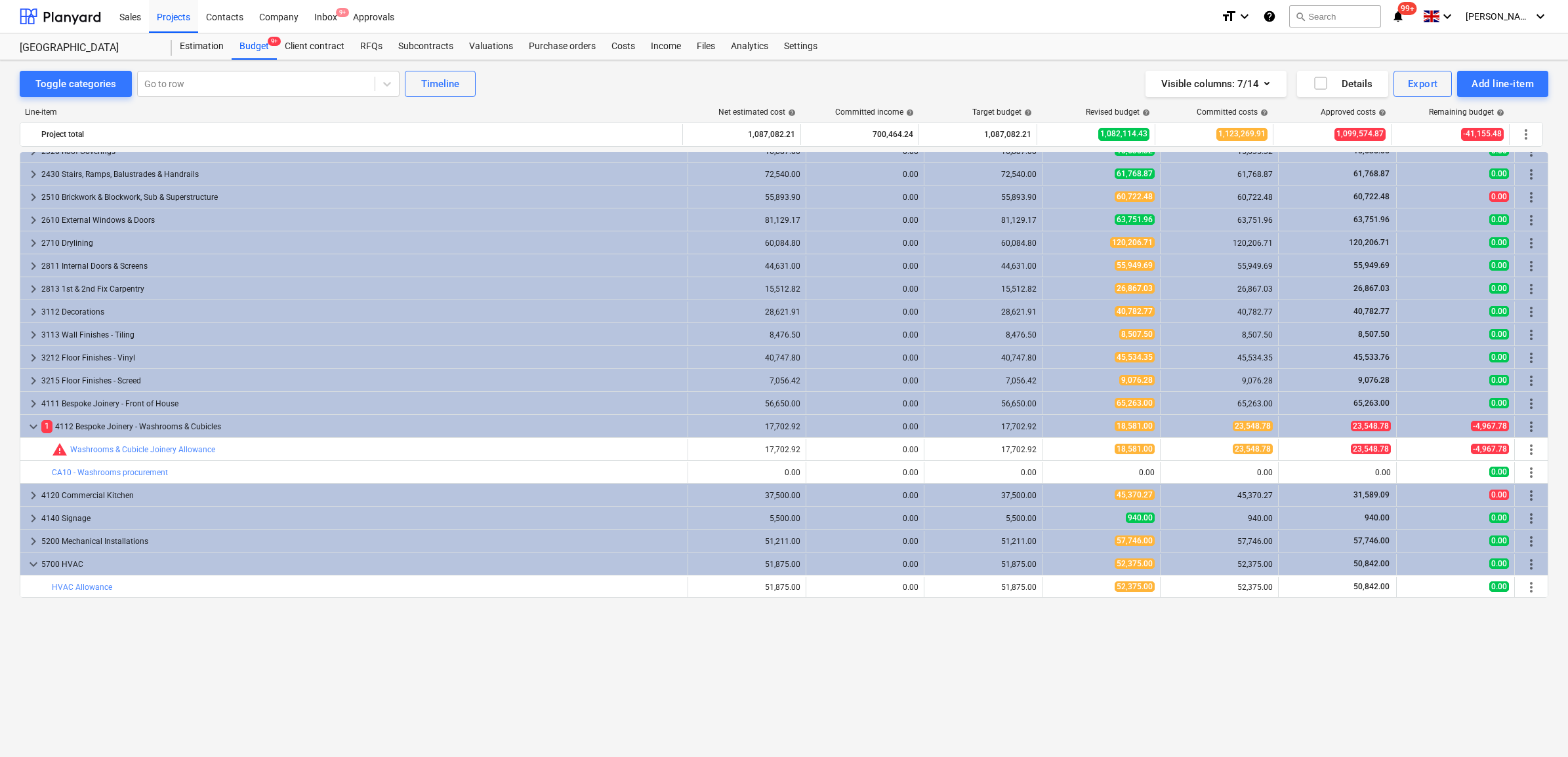
scroll to position [983, 0]
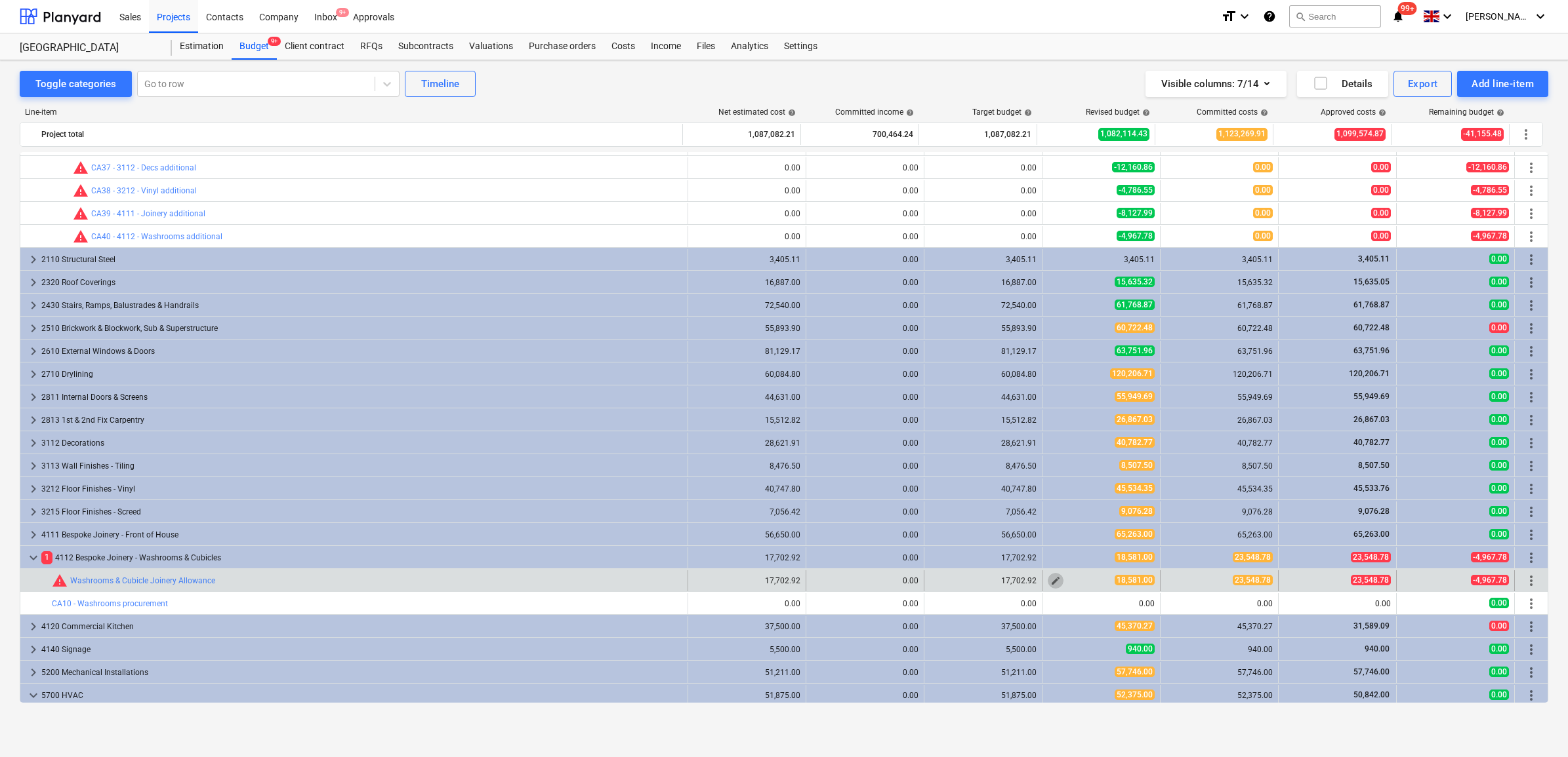
click at [1051, 582] on span "edit" at bounding box center [1055, 581] width 10 height 10
type textarea "x"
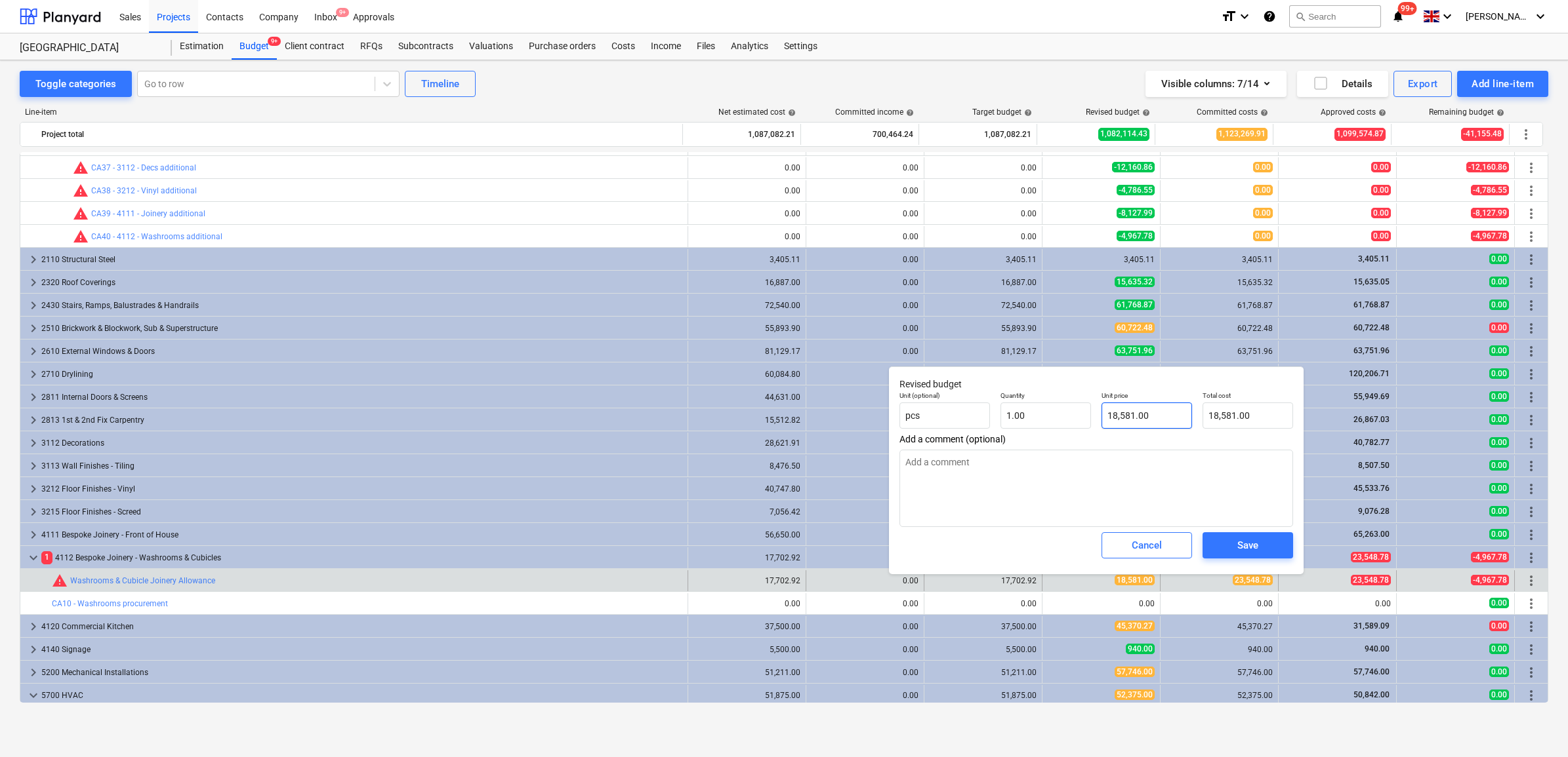
type input "18581"
drag, startPoint x: 1161, startPoint y: 415, endPoint x: 953, endPoint y: 387, distance: 209.9
click at [952, 395] on div "Unit (optional) pcs Quantity 1.00 Unit price 18581 Total cost 18,581.00" at bounding box center [1096, 410] width 404 height 48
type textarea "x"
type input "2"
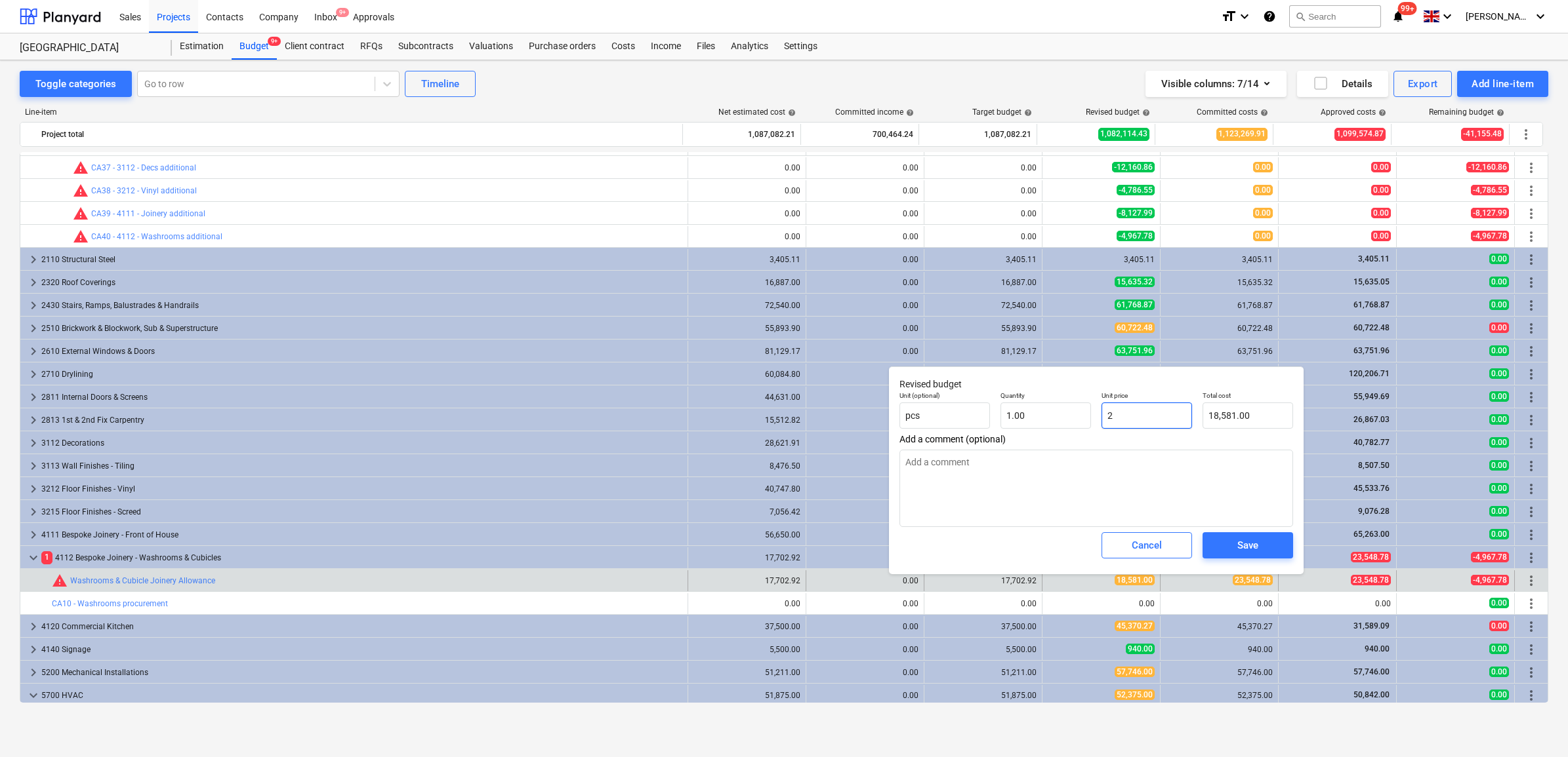
type input "2.00"
type textarea "x"
type input "23"
type input "23.00"
type textarea "x"
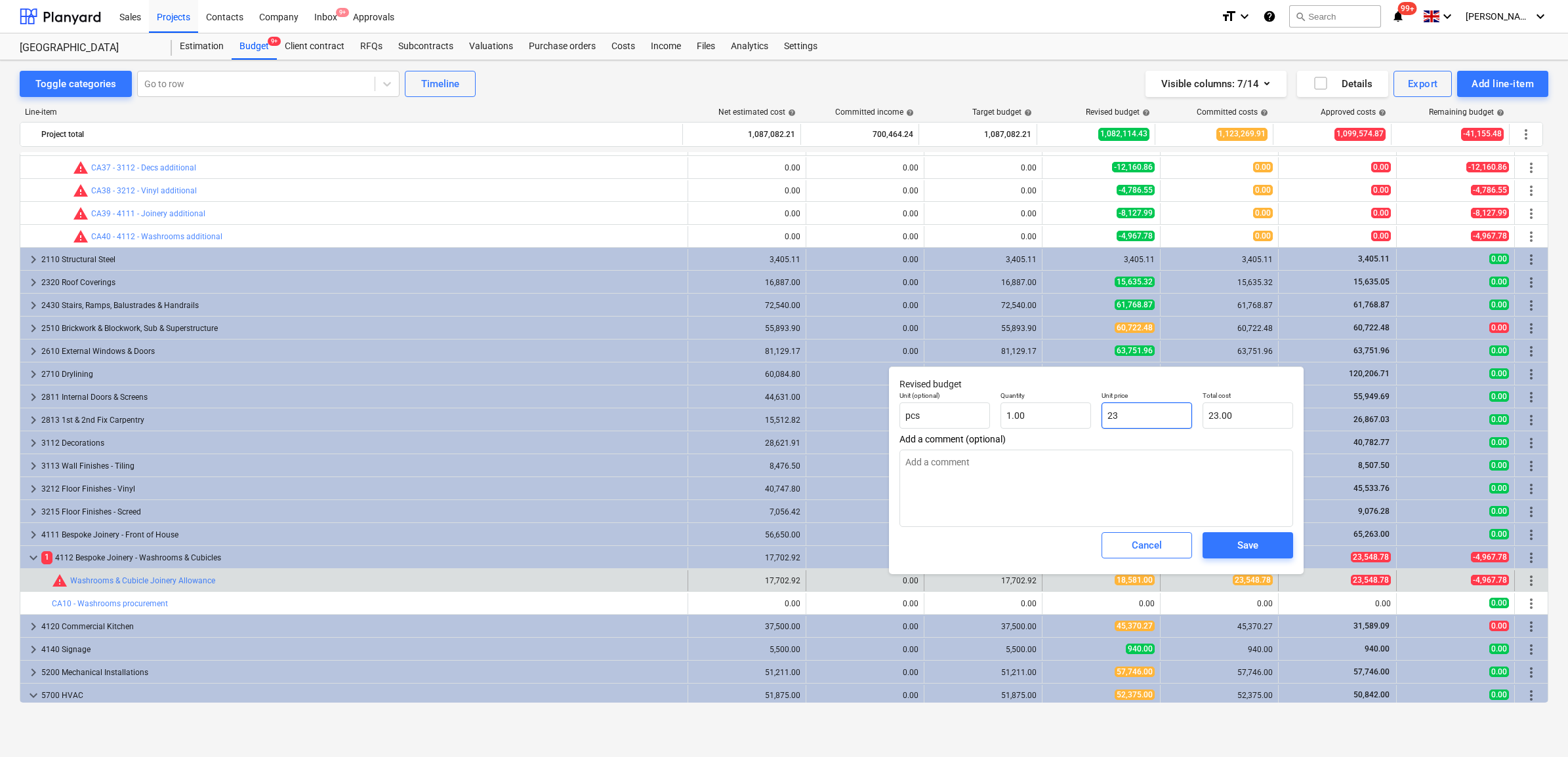
type input "235"
type input "235.00"
type textarea "x"
type input "2354"
type input "2,354.00"
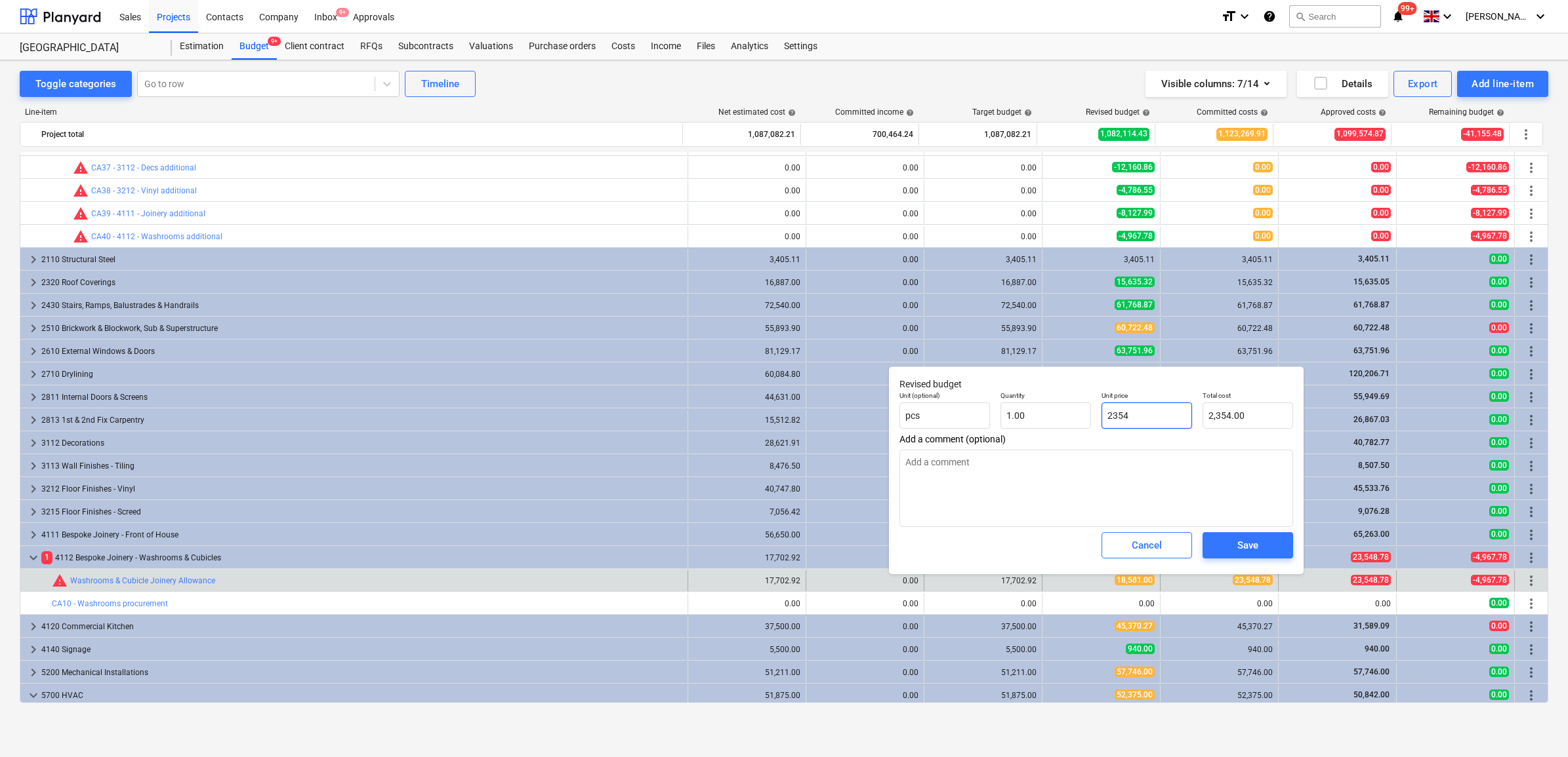
type textarea "x"
type input "23548"
type input "23,548.00"
type textarea "x"
type input "23548."
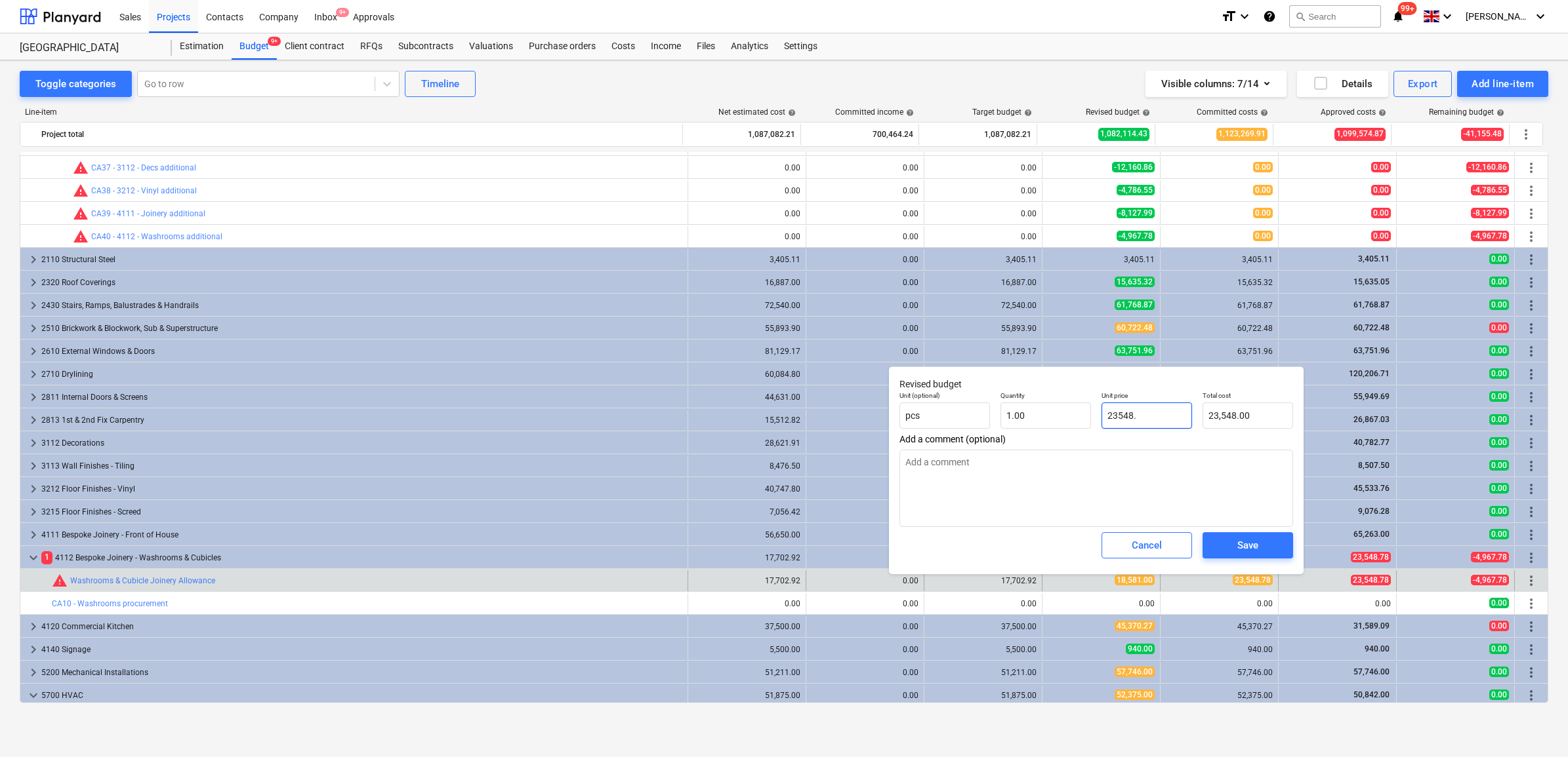
type textarea "x"
type input "23548.7"
type input "23,548.70"
type textarea "x"
type input "23548.78"
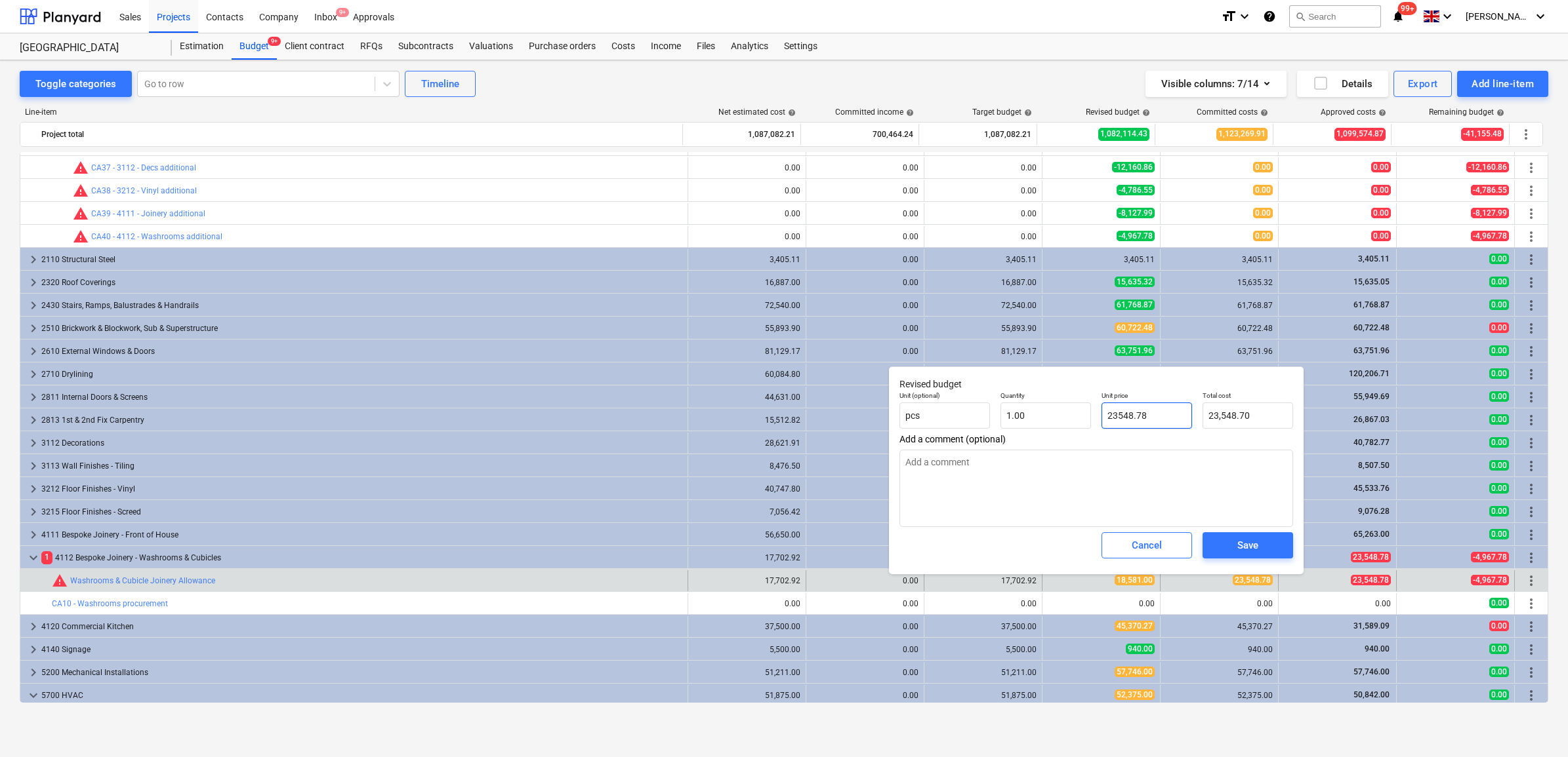
type input "23,548.78"
type input "23548.78"
type textarea "x"
type input "23,548.78"
click at [1244, 549] on div "Save" at bounding box center [1248, 545] width 21 height 17
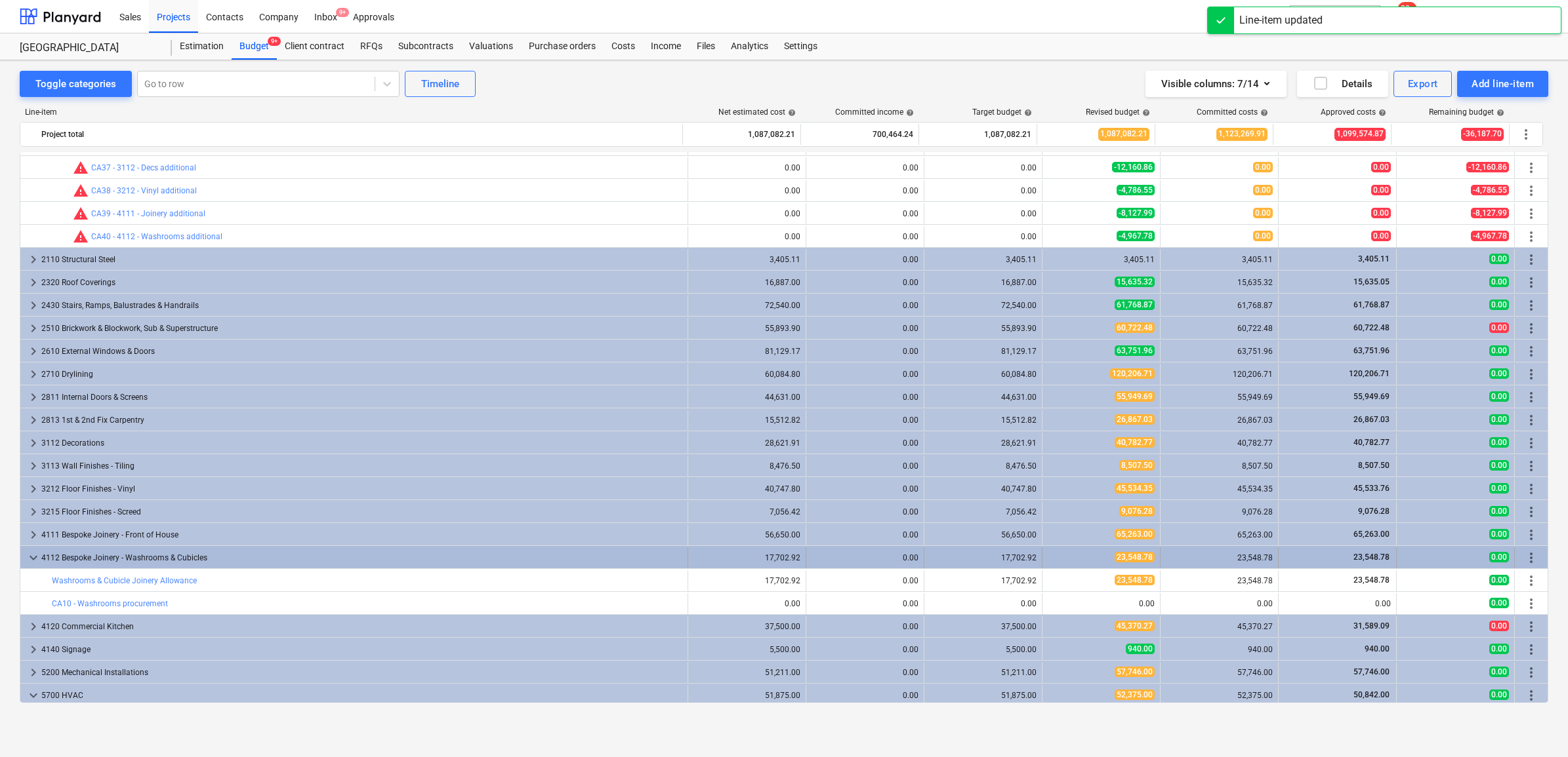
click at [666, 559] on div "4112 Bespoke Joinery - Washrooms & Cubicles" at bounding box center [362, 558] width 641 height 21
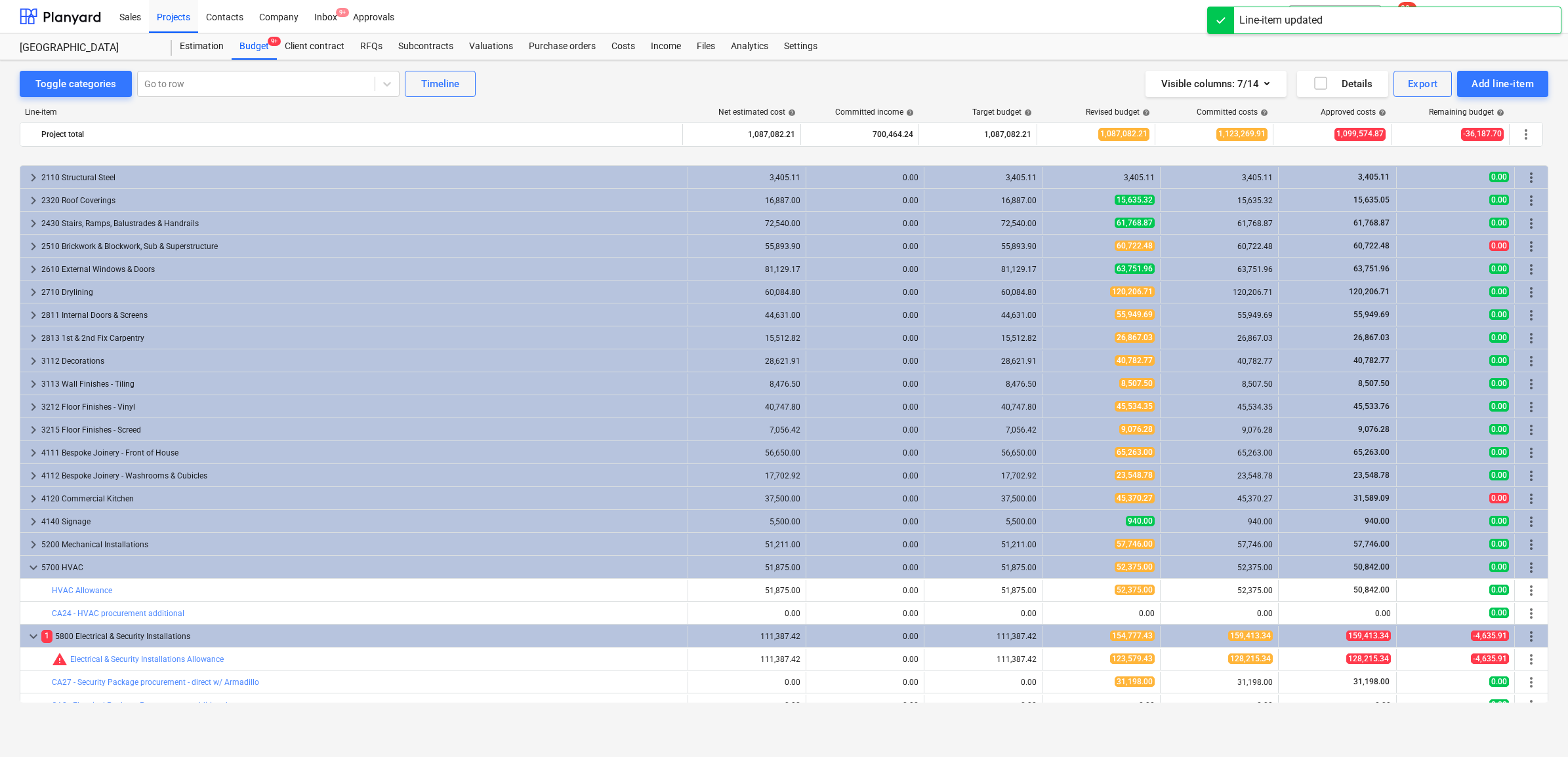
scroll to position [1147, 0]
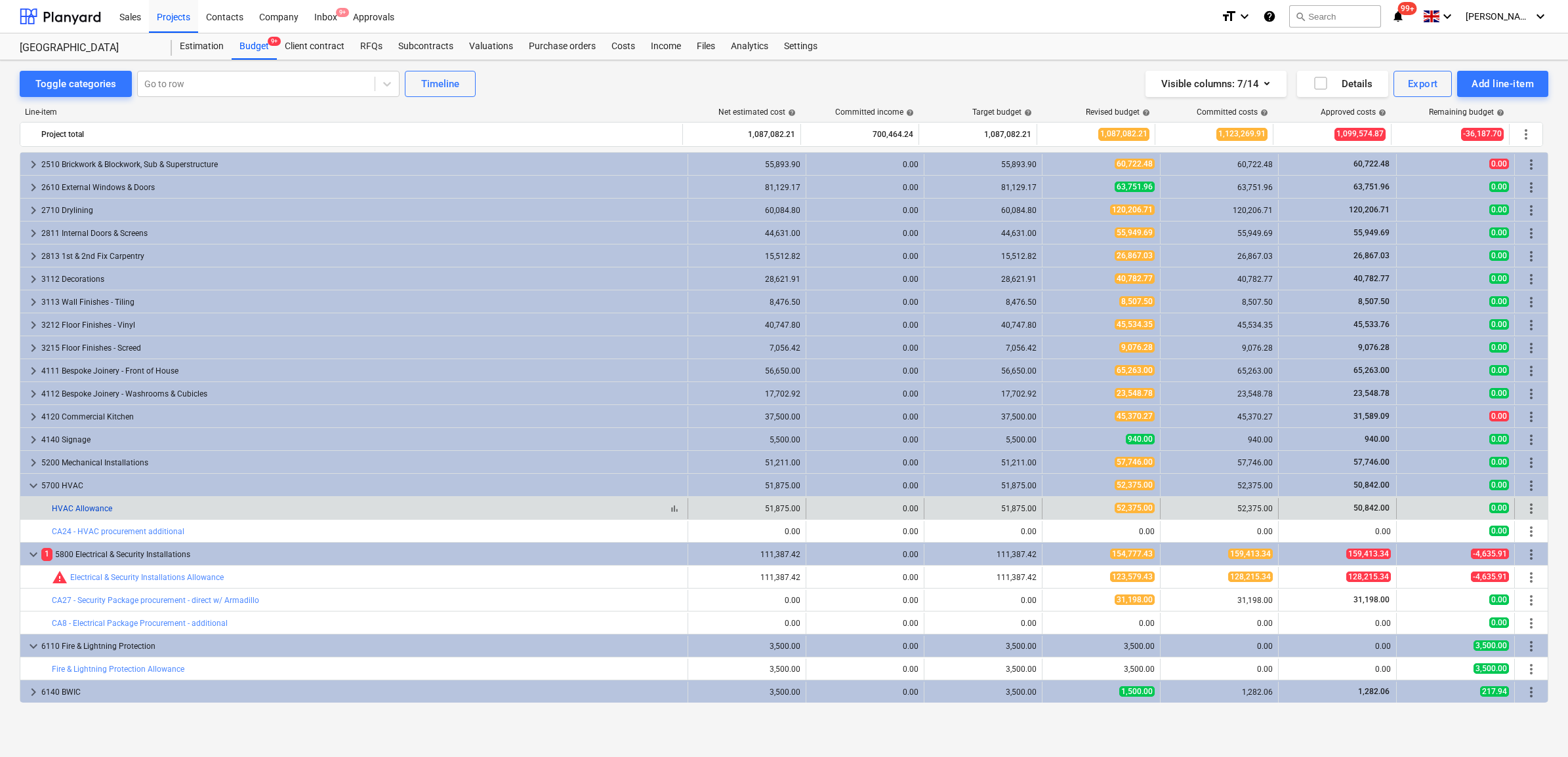
click at [100, 507] on link "HVAC Allowance" at bounding box center [82, 509] width 61 height 9
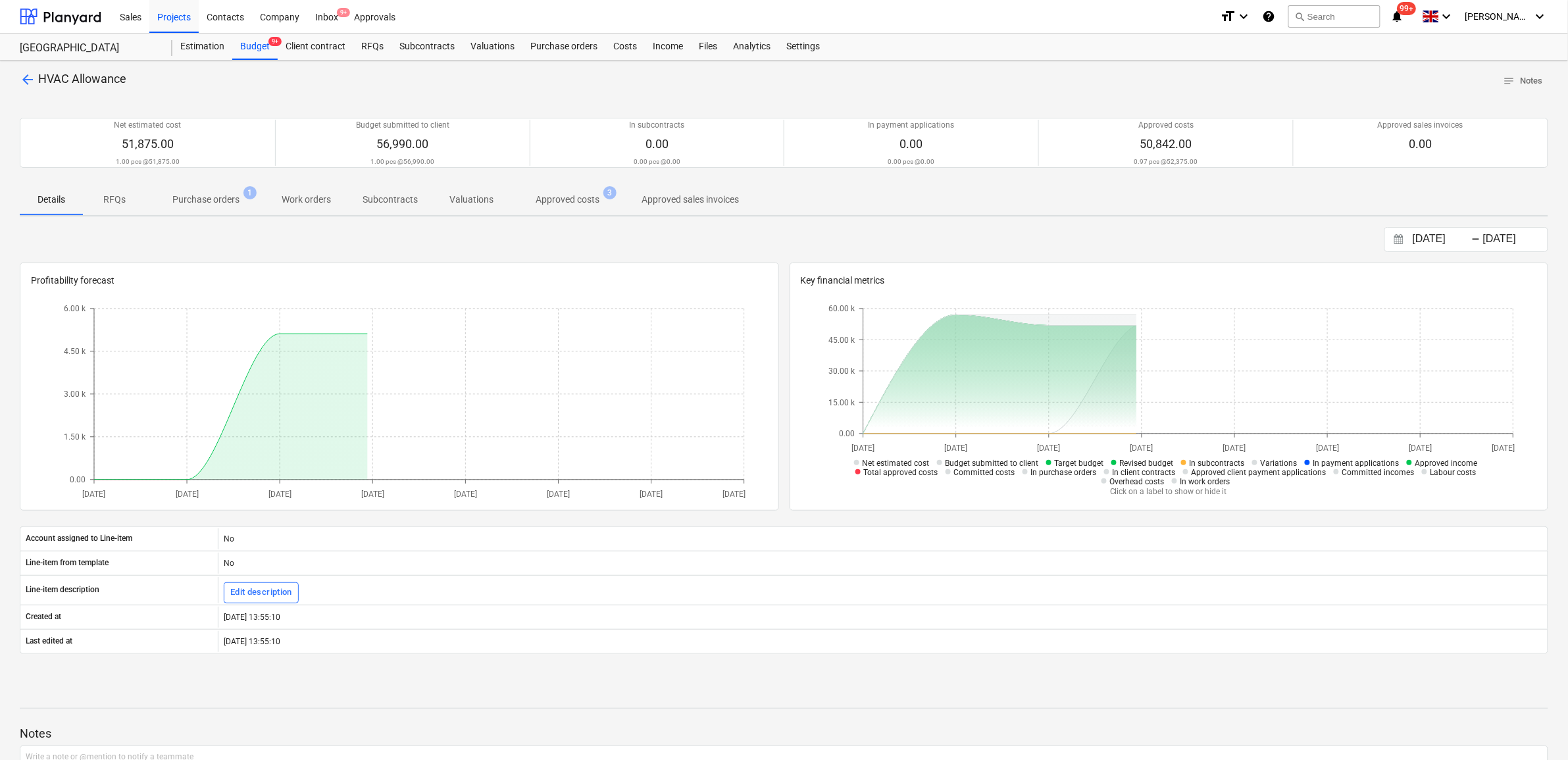
click at [577, 202] on p "Approved costs" at bounding box center [568, 200] width 64 height 14
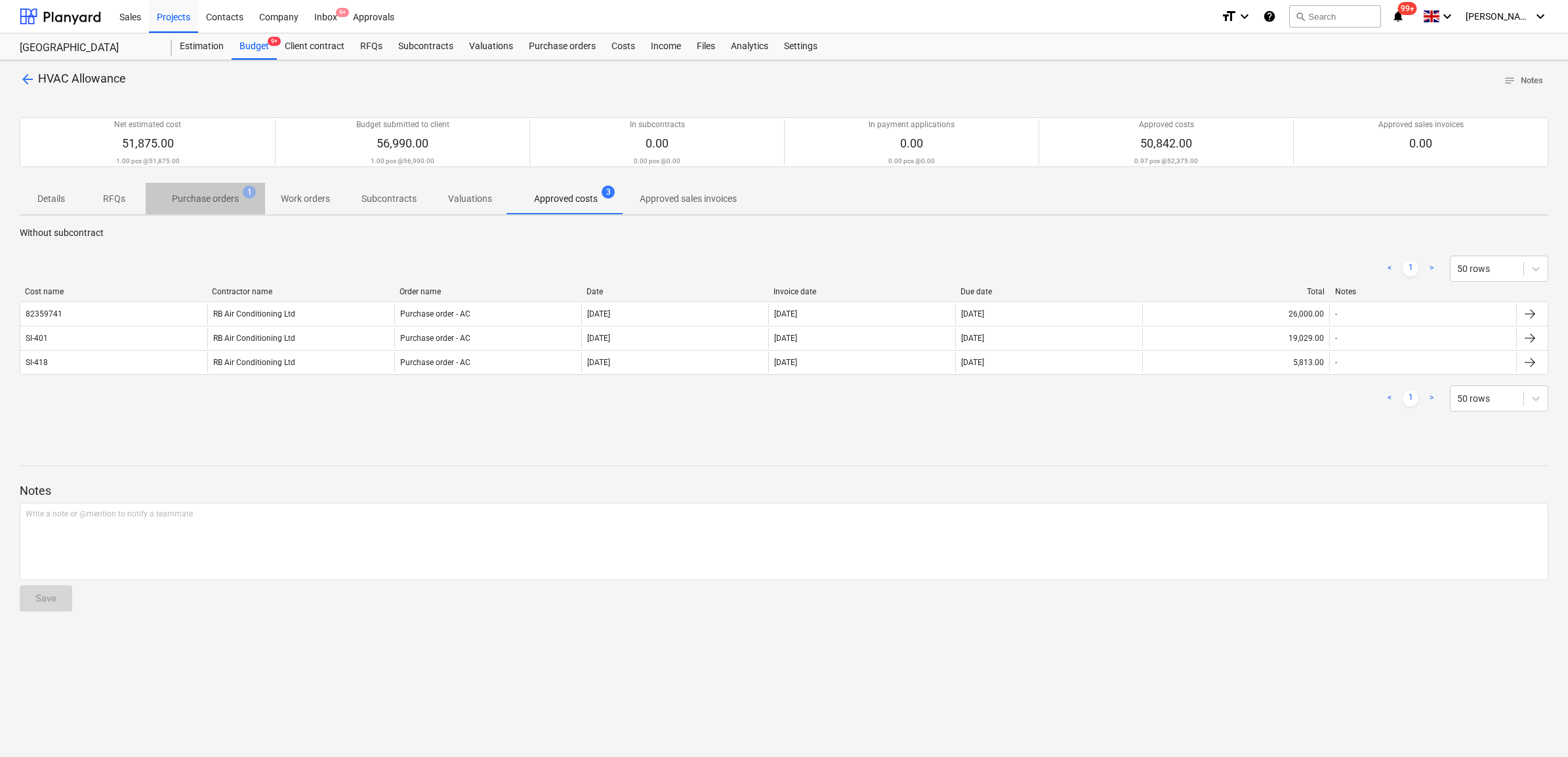
click at [220, 201] on p "Purchase orders" at bounding box center [205, 199] width 67 height 14
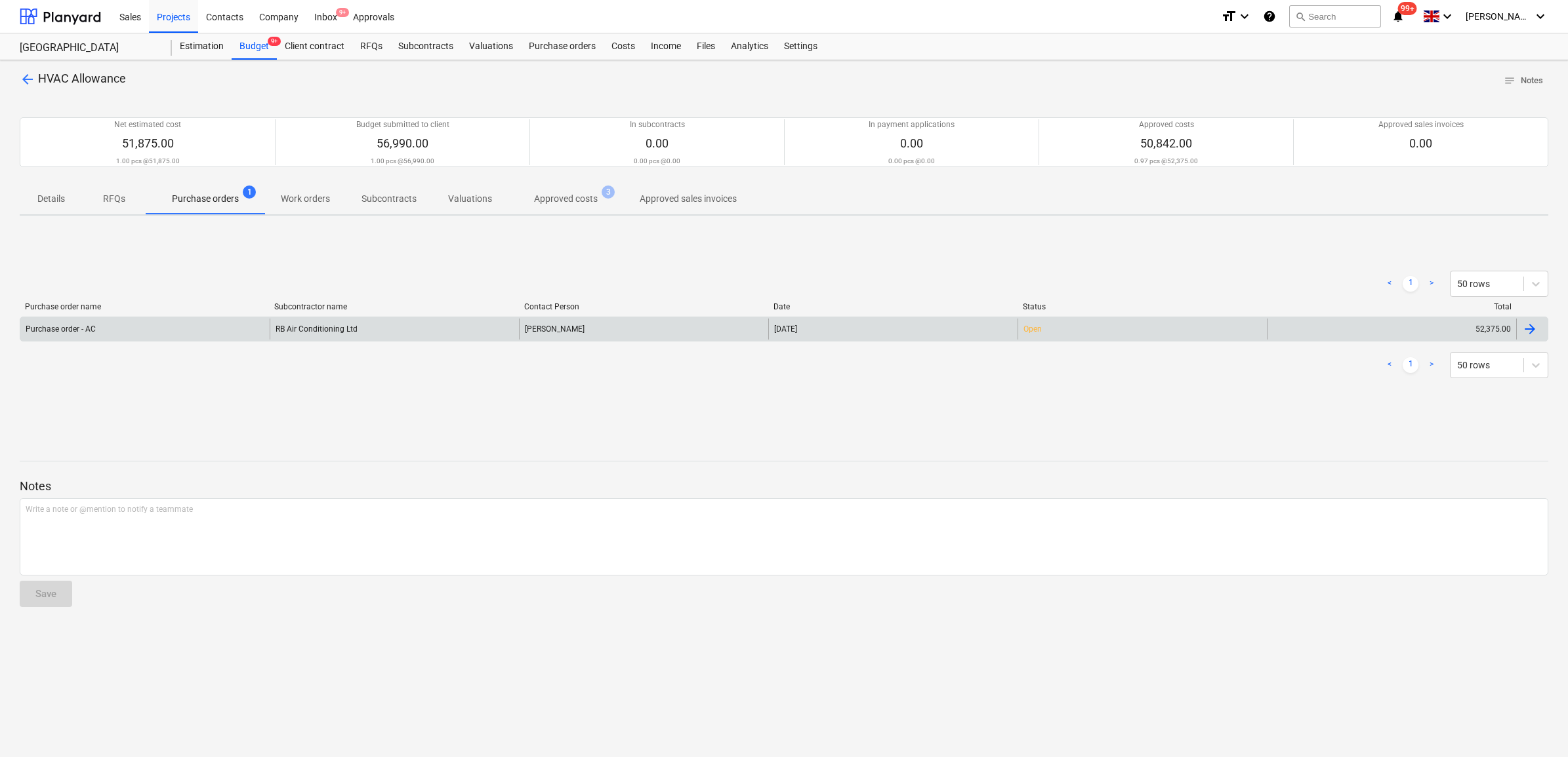
click at [1330, 322] on div "52,375.00" at bounding box center [1392, 329] width 249 height 21
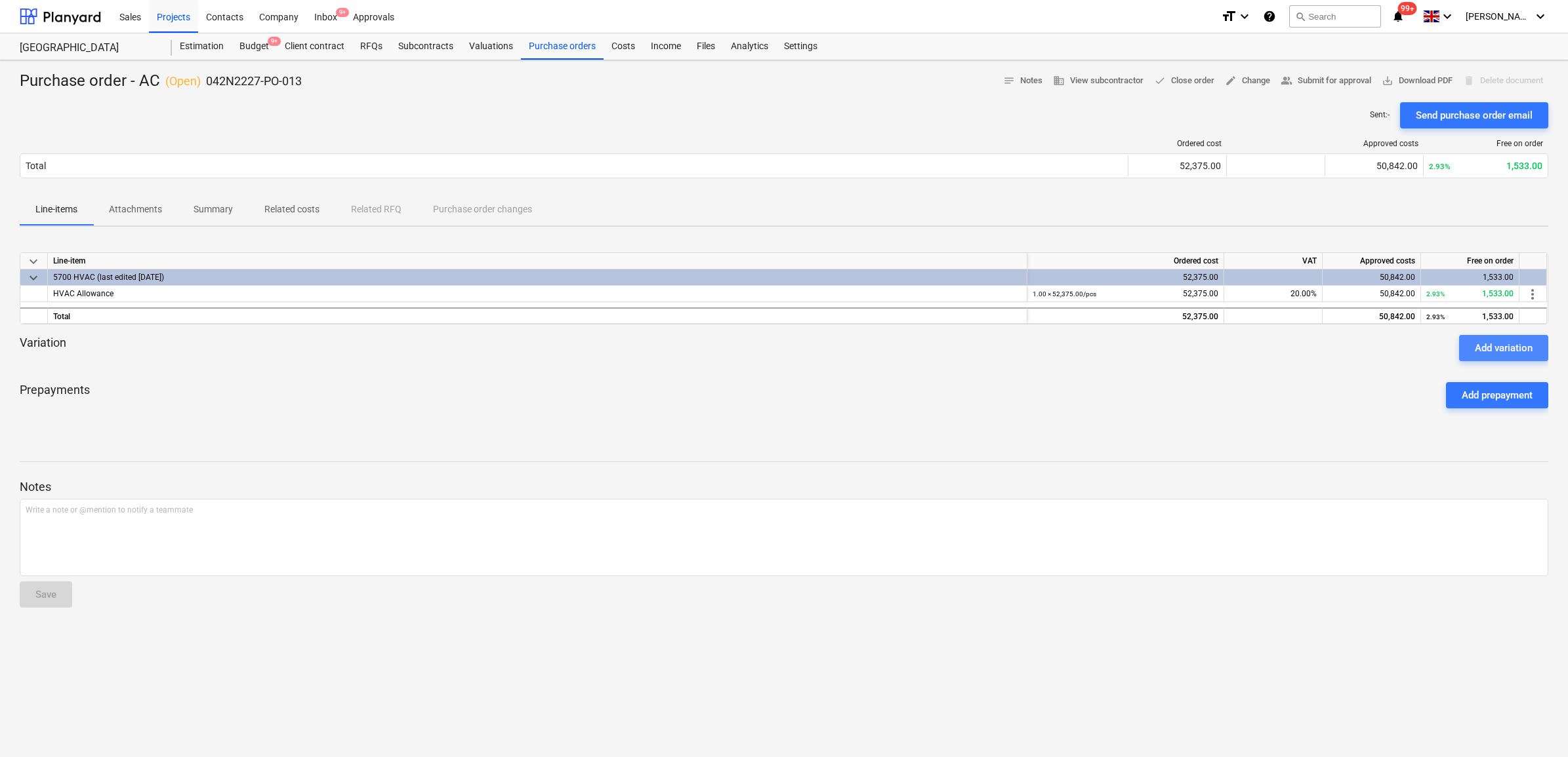
click at [1485, 345] on div "Add variation" at bounding box center [1504, 348] width 58 height 17
type textarea "x"
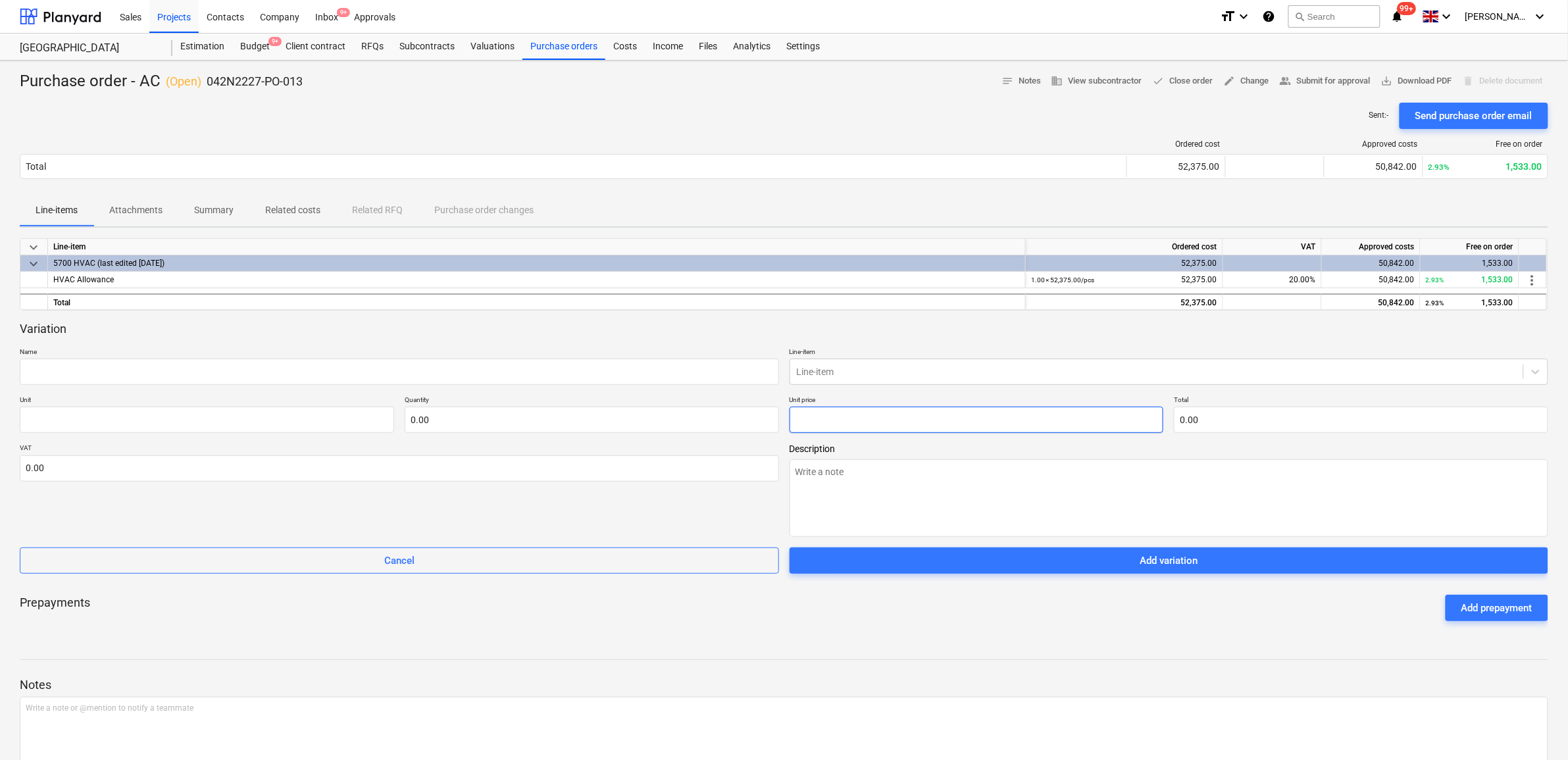
click at [978, 421] on input "text" at bounding box center [977, 420] width 374 height 26
type textarea "x"
type input "pcs"
click at [484, 439] on div "Variation Name Line-item Line-item Unit pcs Quantity 1.00 Unit price 1,533.00 T…" at bounding box center [784, 448] width 1529 height 254
click at [484, 428] on input "1" at bounding box center [592, 420] width 374 height 26
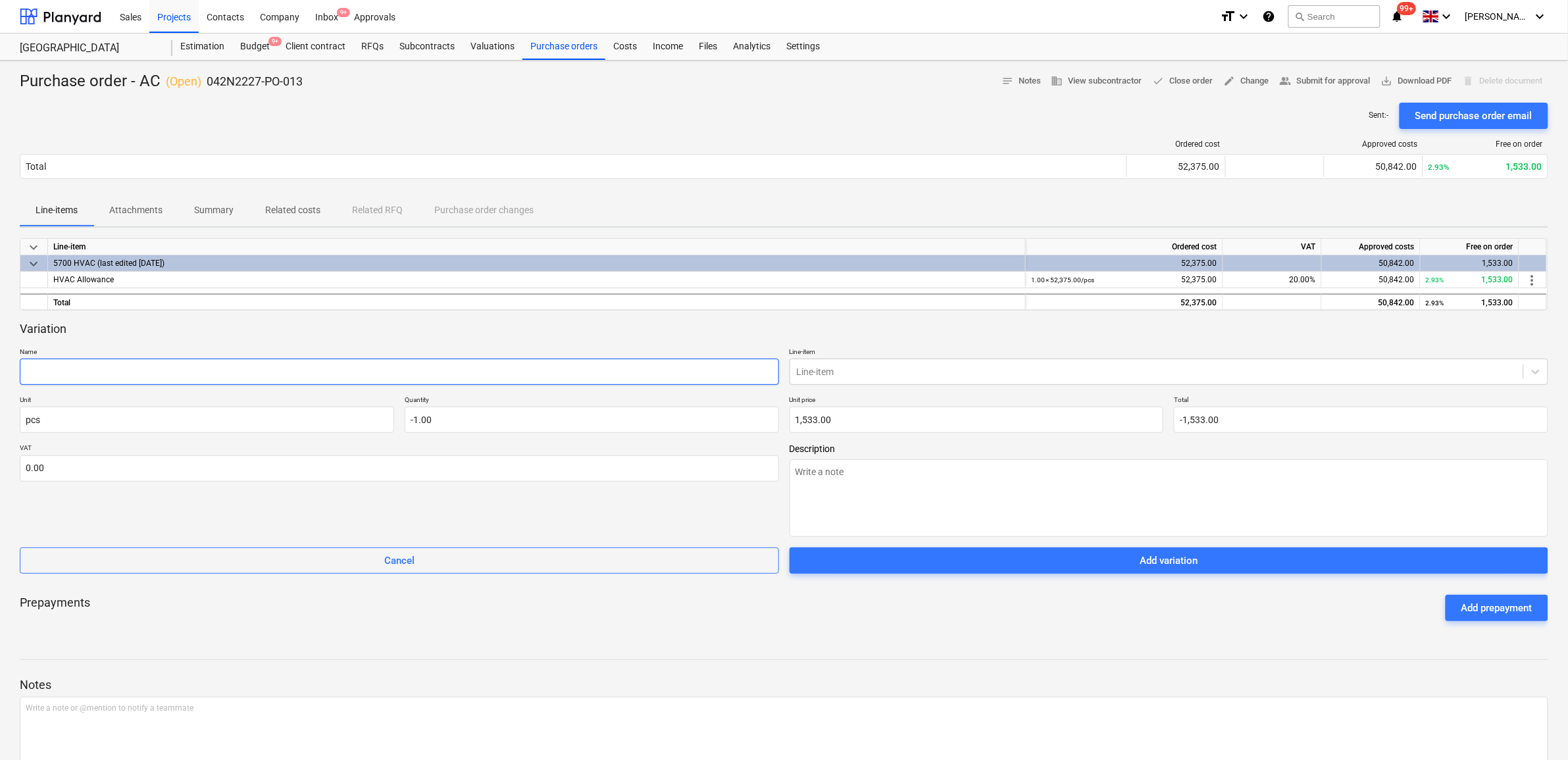
click at [317, 372] on input "text" at bounding box center [399, 372] width 759 height 26
click at [843, 372] on div at bounding box center [1157, 372] width 720 height 13
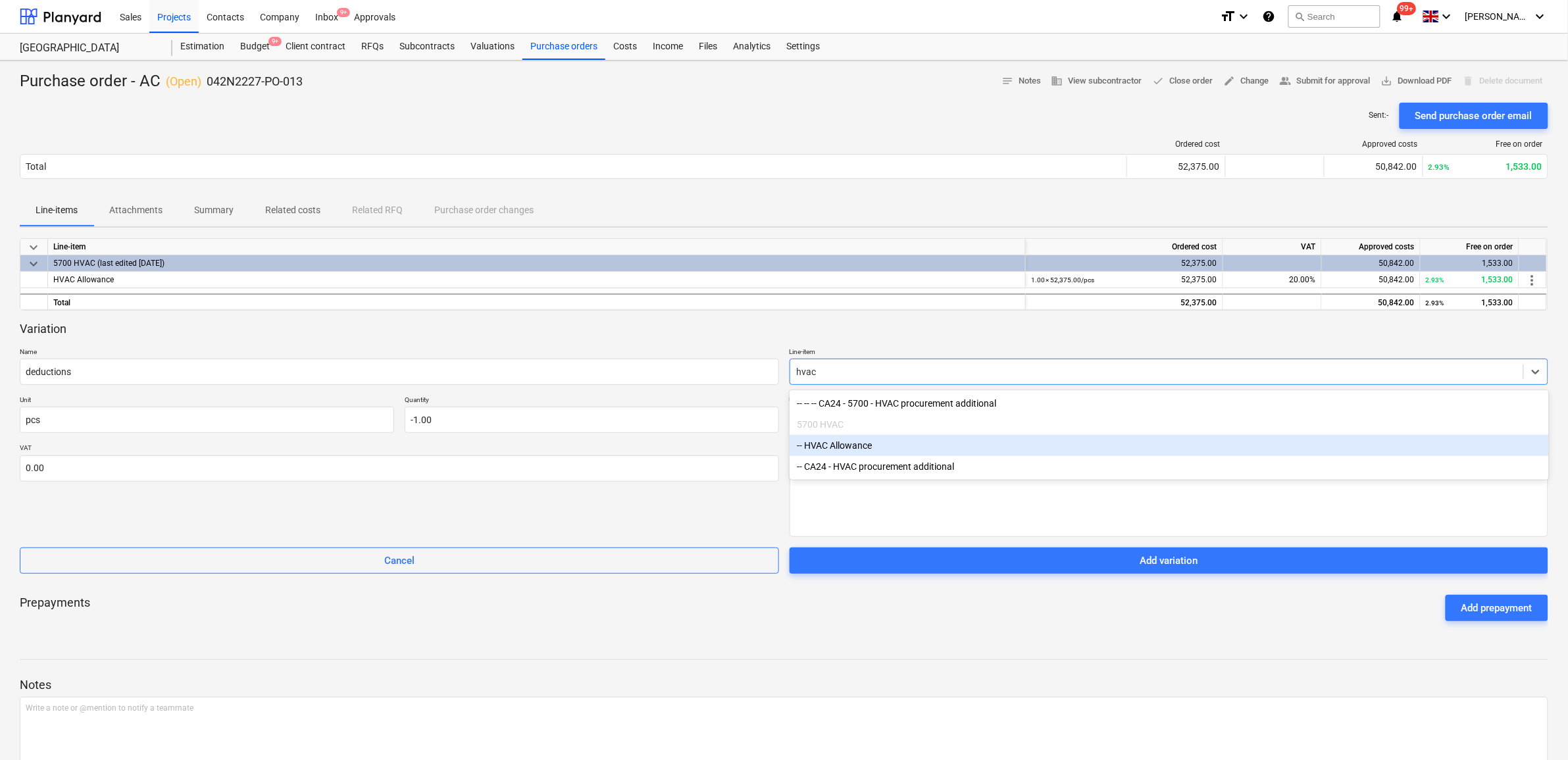
click at [937, 444] on div "-- HVAC Allowance" at bounding box center [1169, 446] width 759 height 21
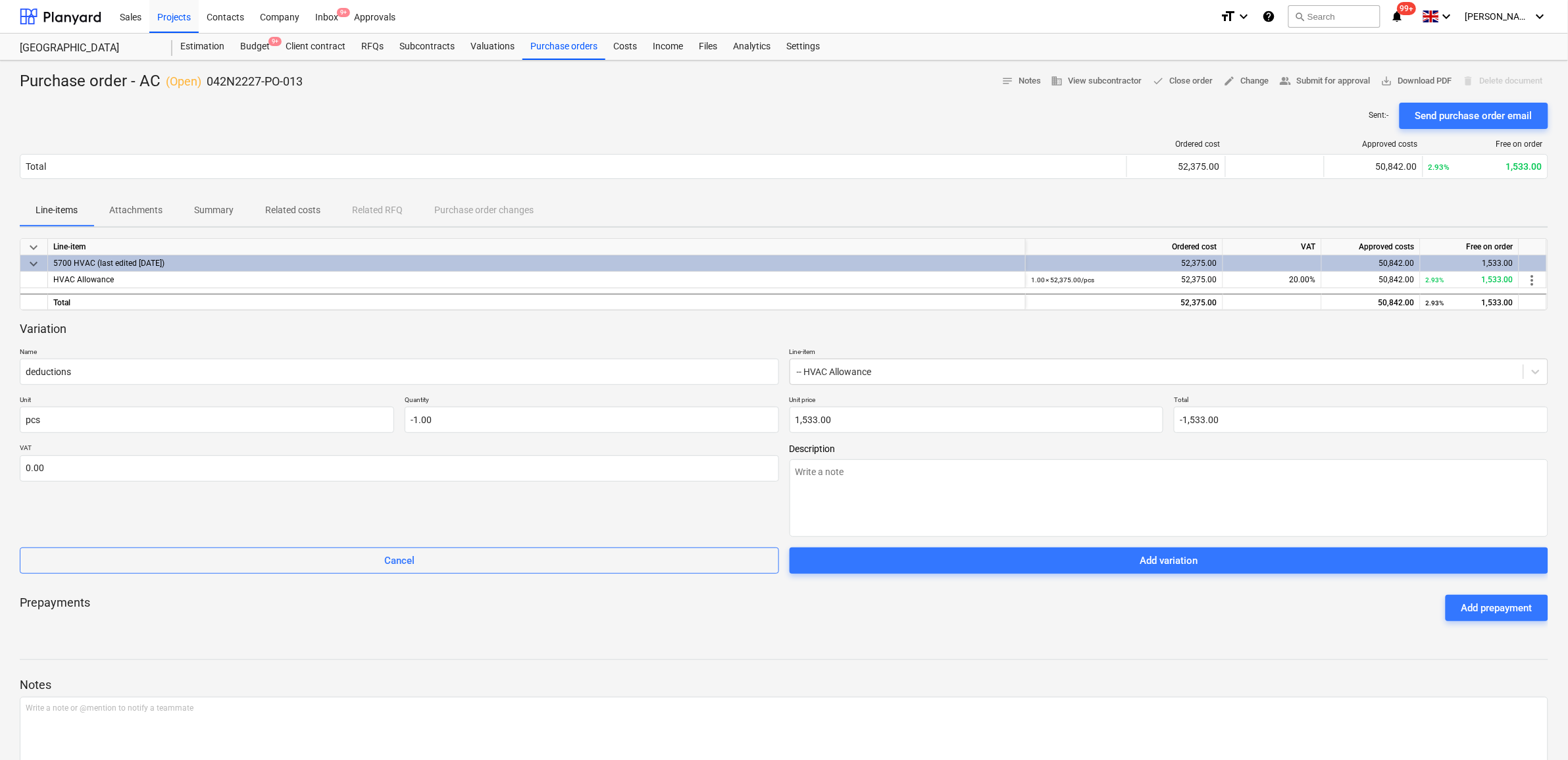
click at [747, 509] on div "VAT 0.00" at bounding box center [399, 490] width 759 height 93
click at [1163, 619] on div "Prepayments Add prepayment" at bounding box center [784, 608] width 1529 height 48
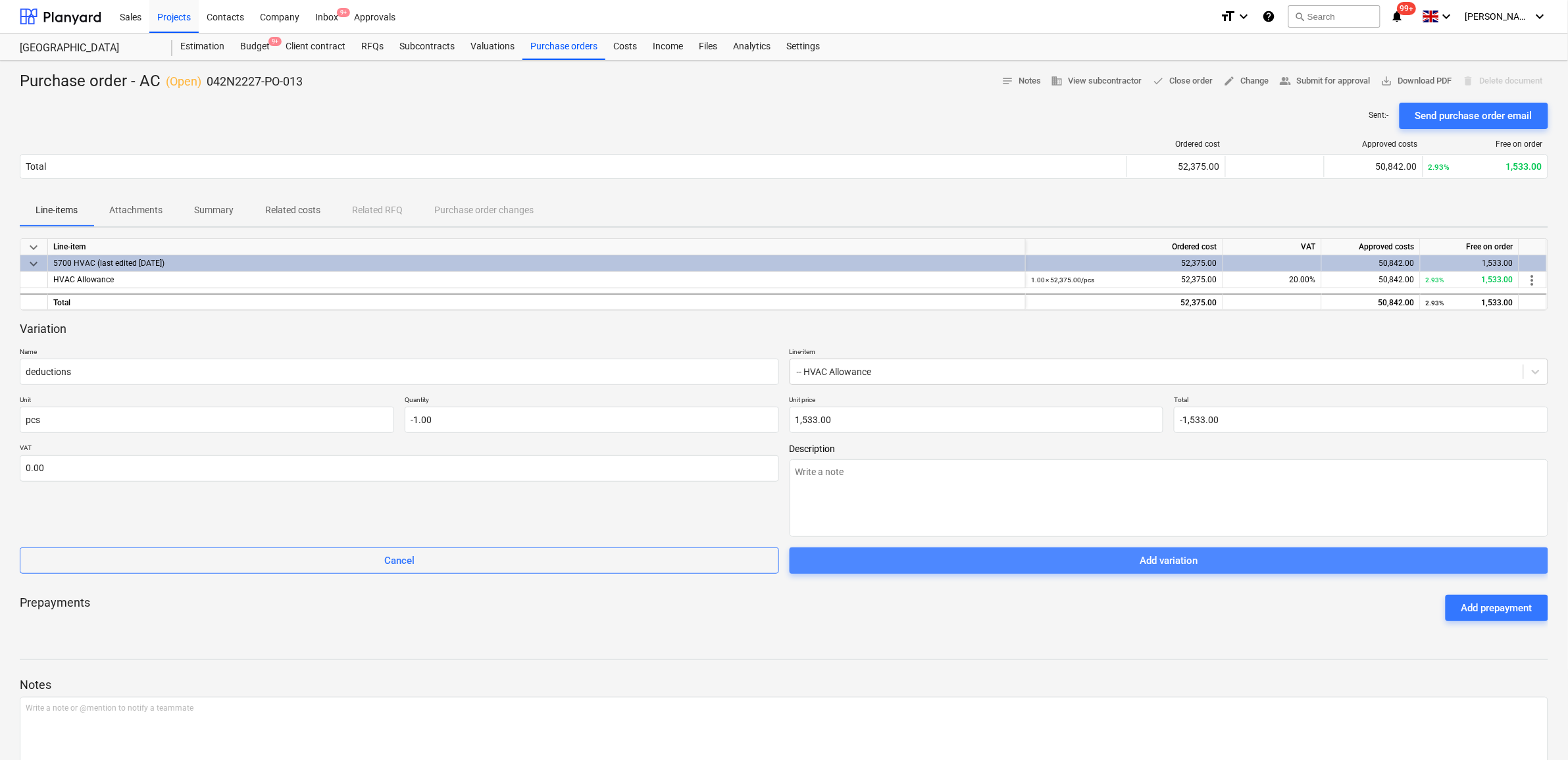
click at [1274, 560] on span "Add variation" at bounding box center [1169, 560] width 728 height 17
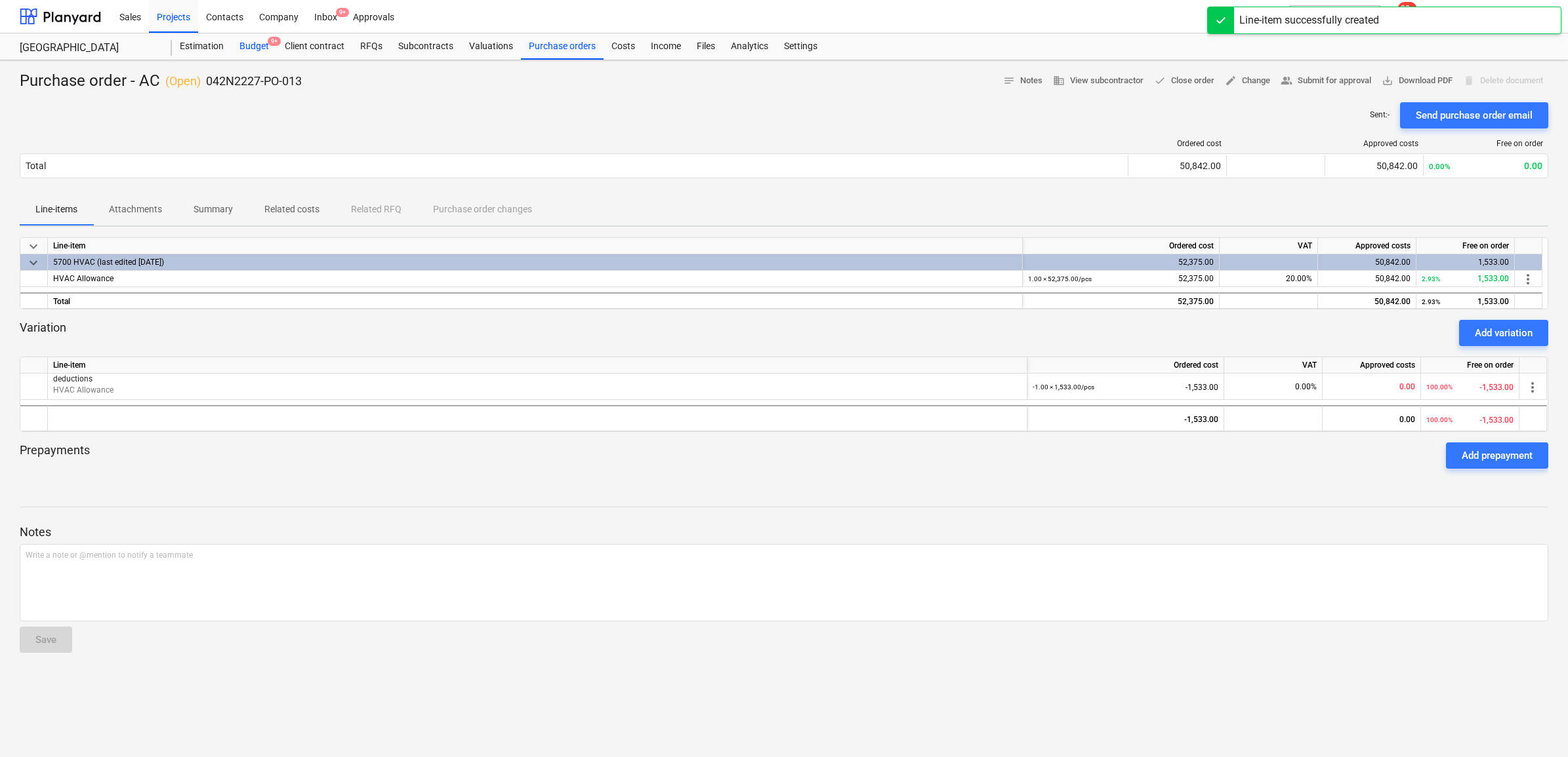
click at [257, 44] on div "Budget 9+" at bounding box center [254, 47] width 45 height 26
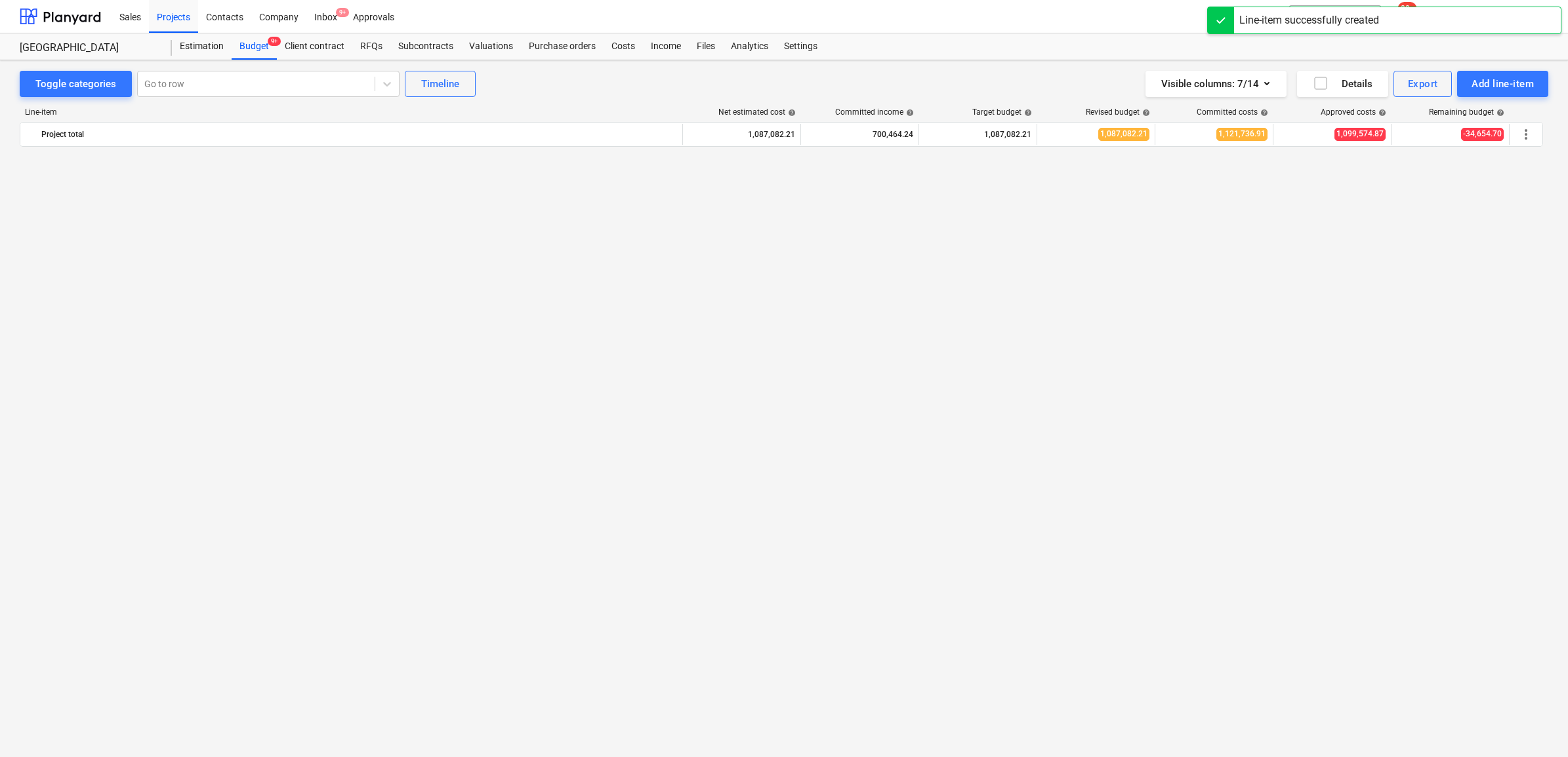
scroll to position [1147, 0]
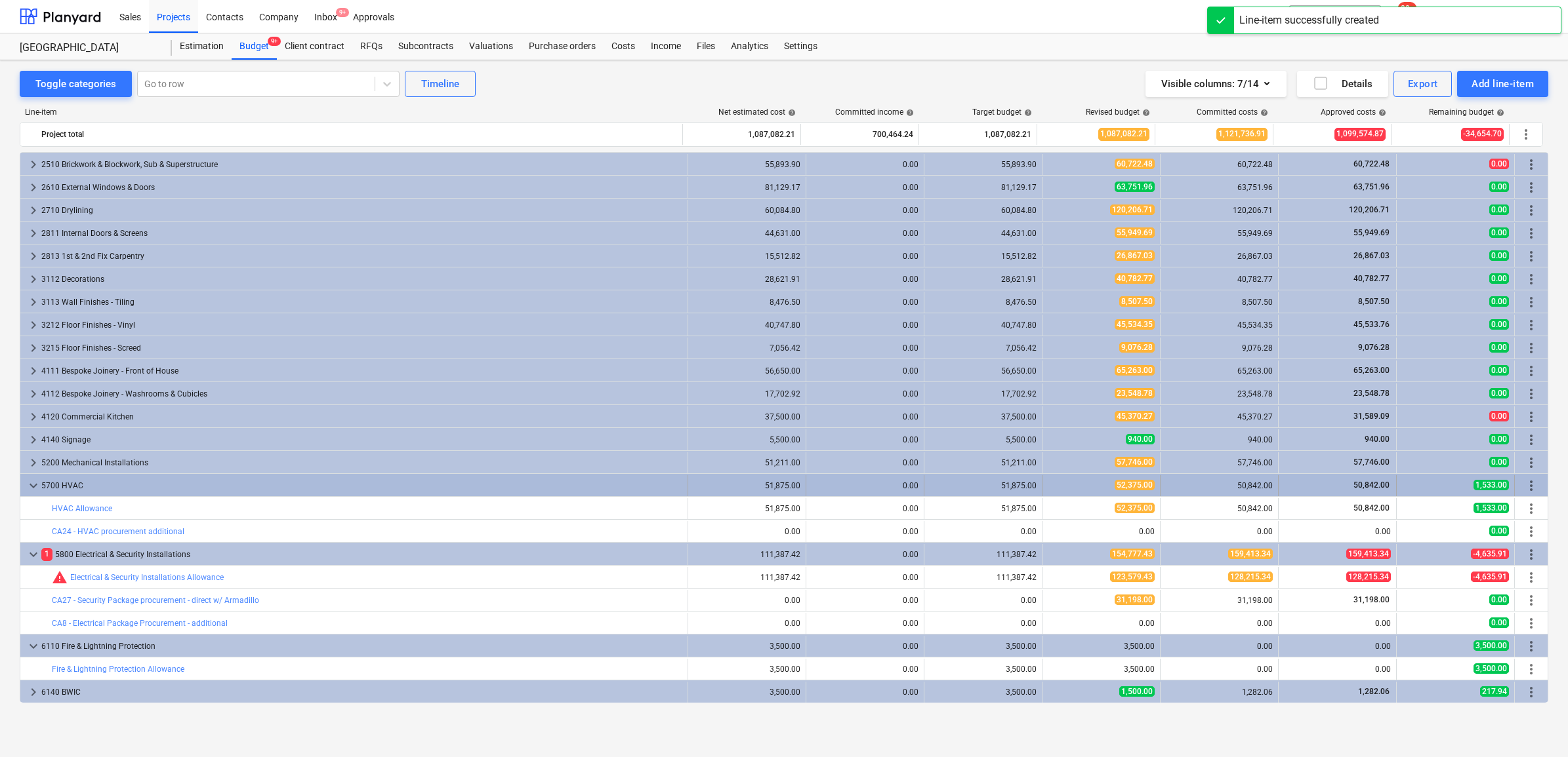
click at [558, 487] on div "5700 HVAC" at bounding box center [362, 486] width 641 height 21
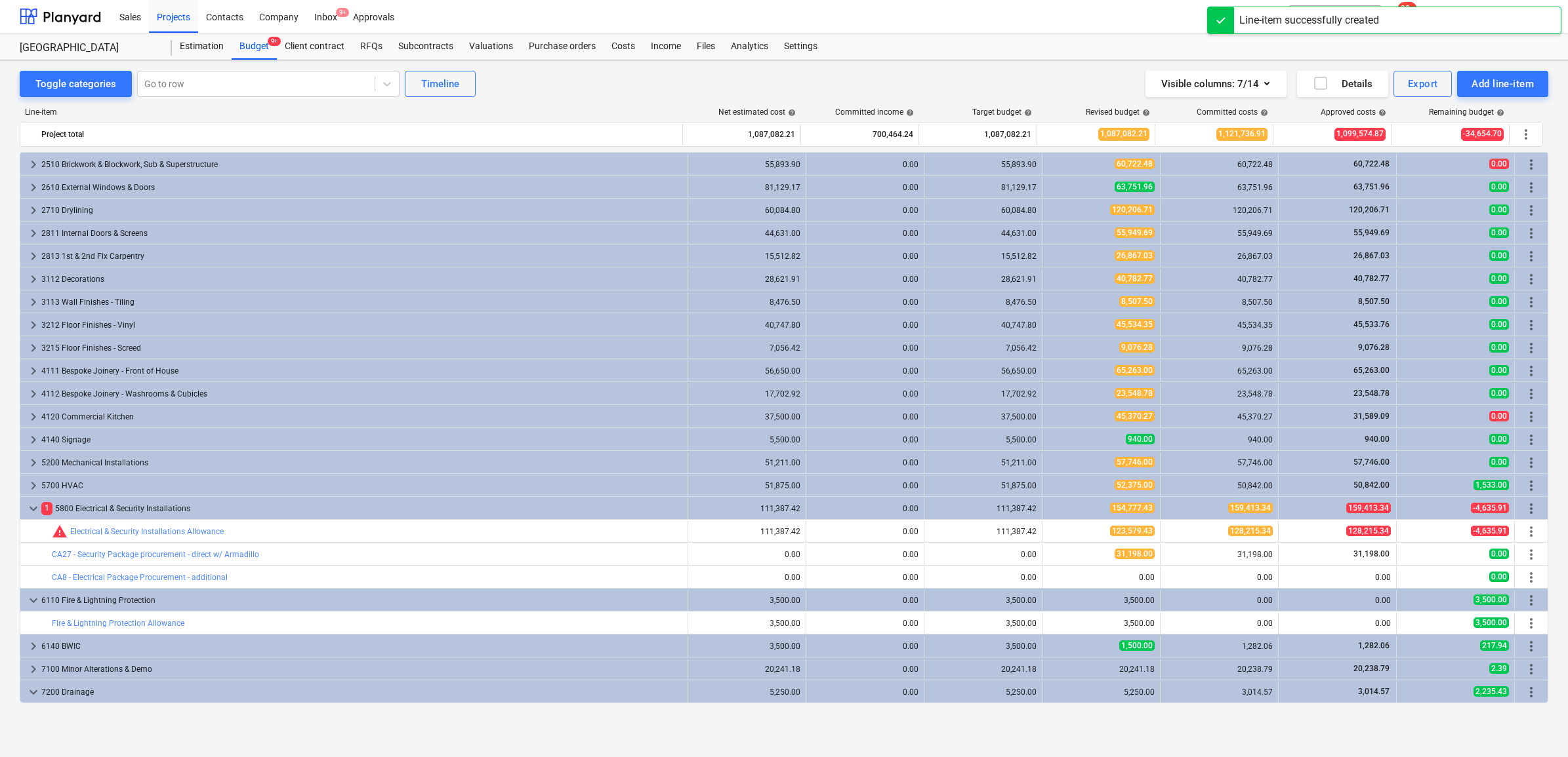
scroll to position [1229, 0]
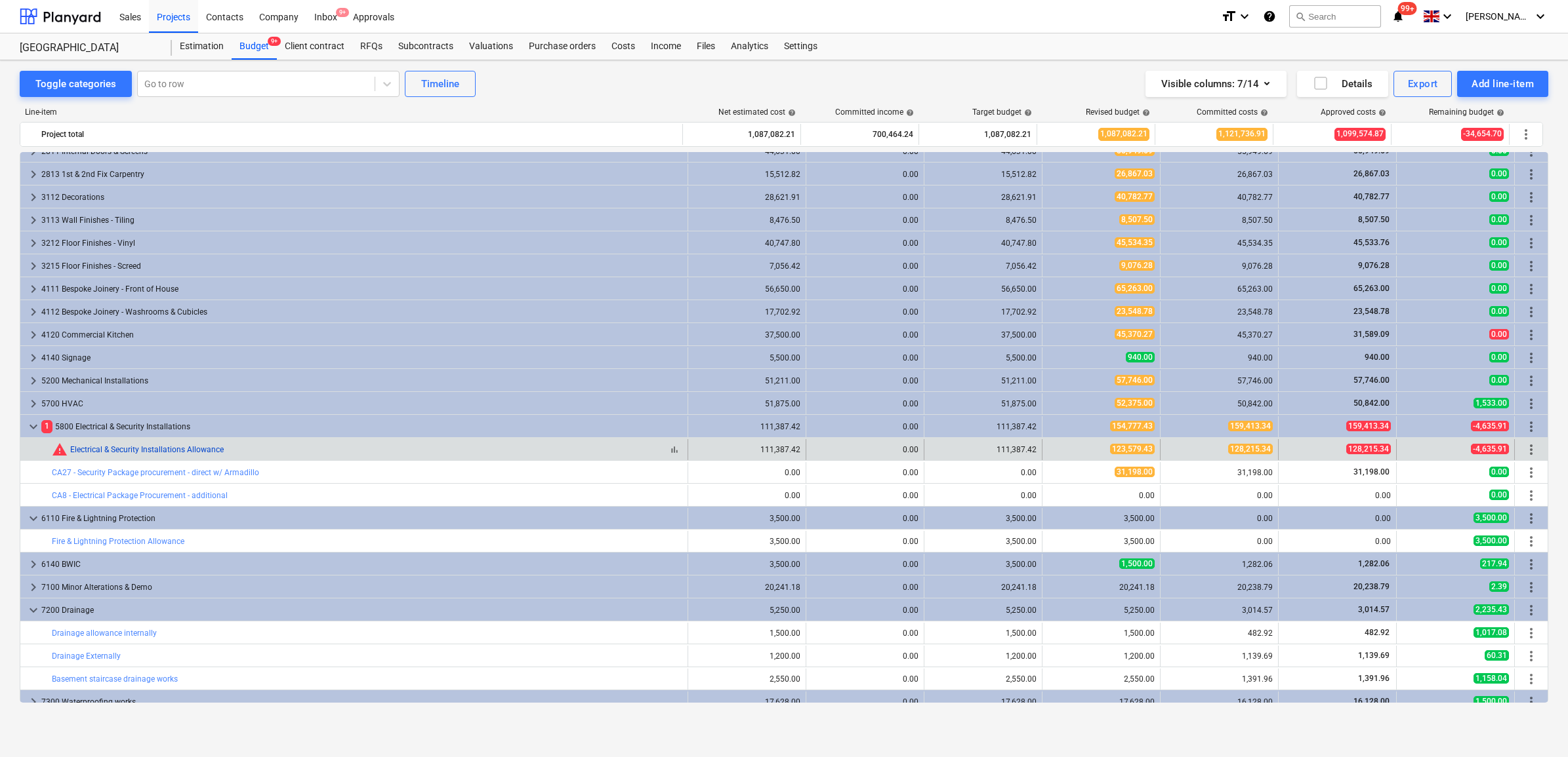
click at [189, 449] on link "Electrical & Security Installations Allowance" at bounding box center [147, 449] width 154 height 9
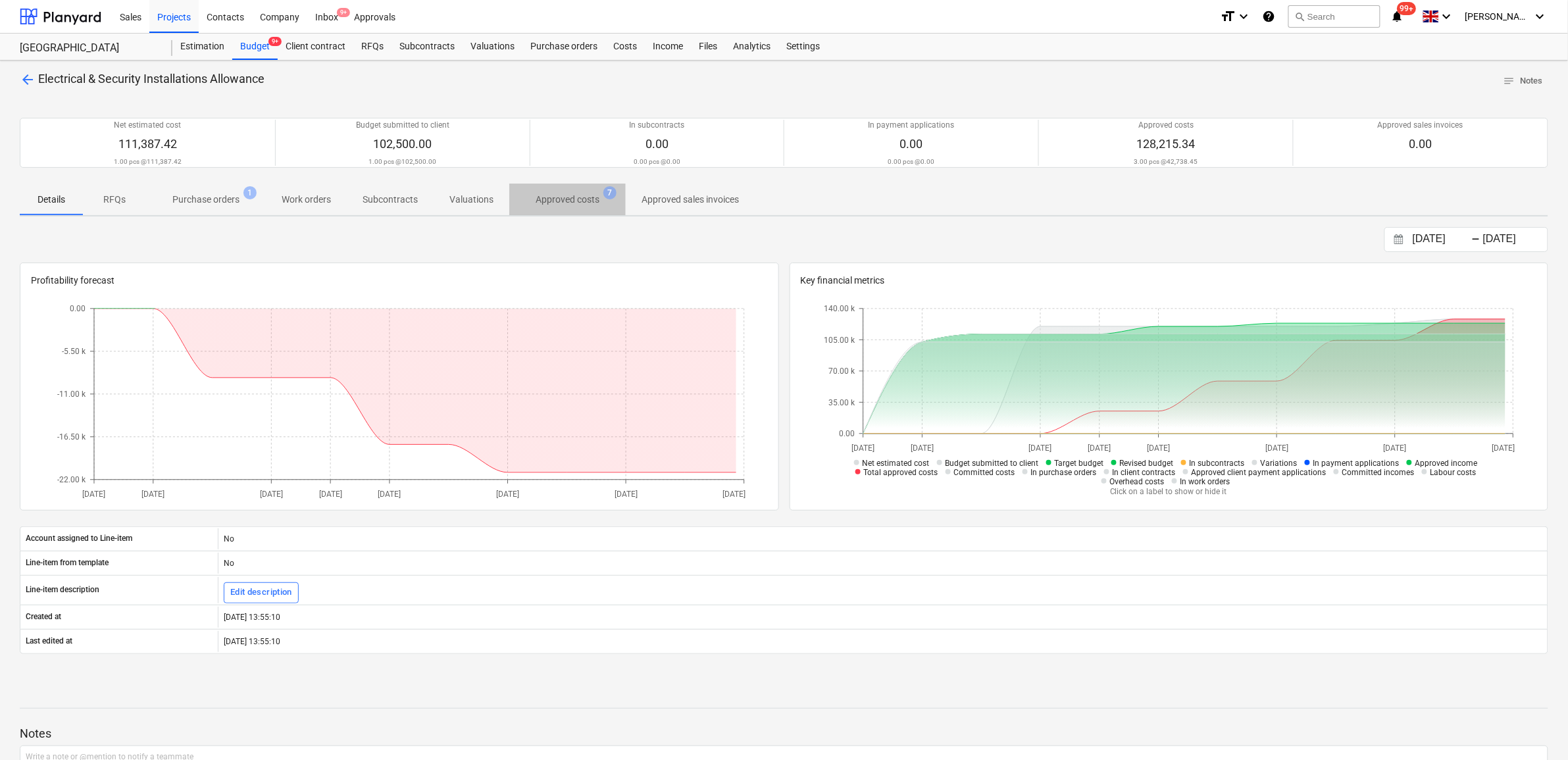
click at [536, 202] on p "Approved costs" at bounding box center [568, 200] width 64 height 14
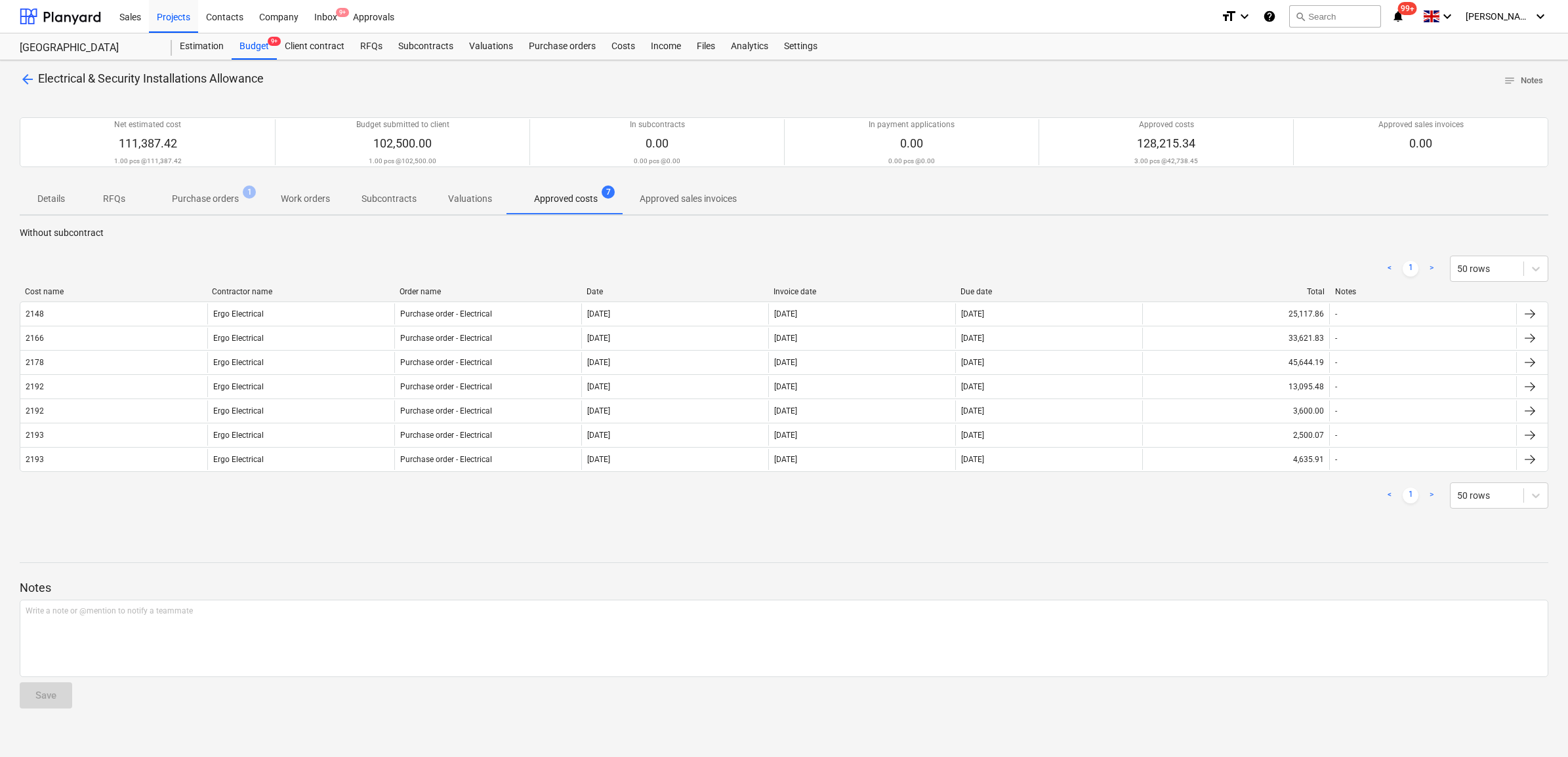
drag, startPoint x: 525, startPoint y: 507, endPoint x: 487, endPoint y: 480, distance: 46.6
click at [525, 507] on div "< 1 > 50 rows" at bounding box center [784, 495] width 1529 height 26
click at [211, 201] on p "Purchase orders" at bounding box center [205, 199] width 67 height 14
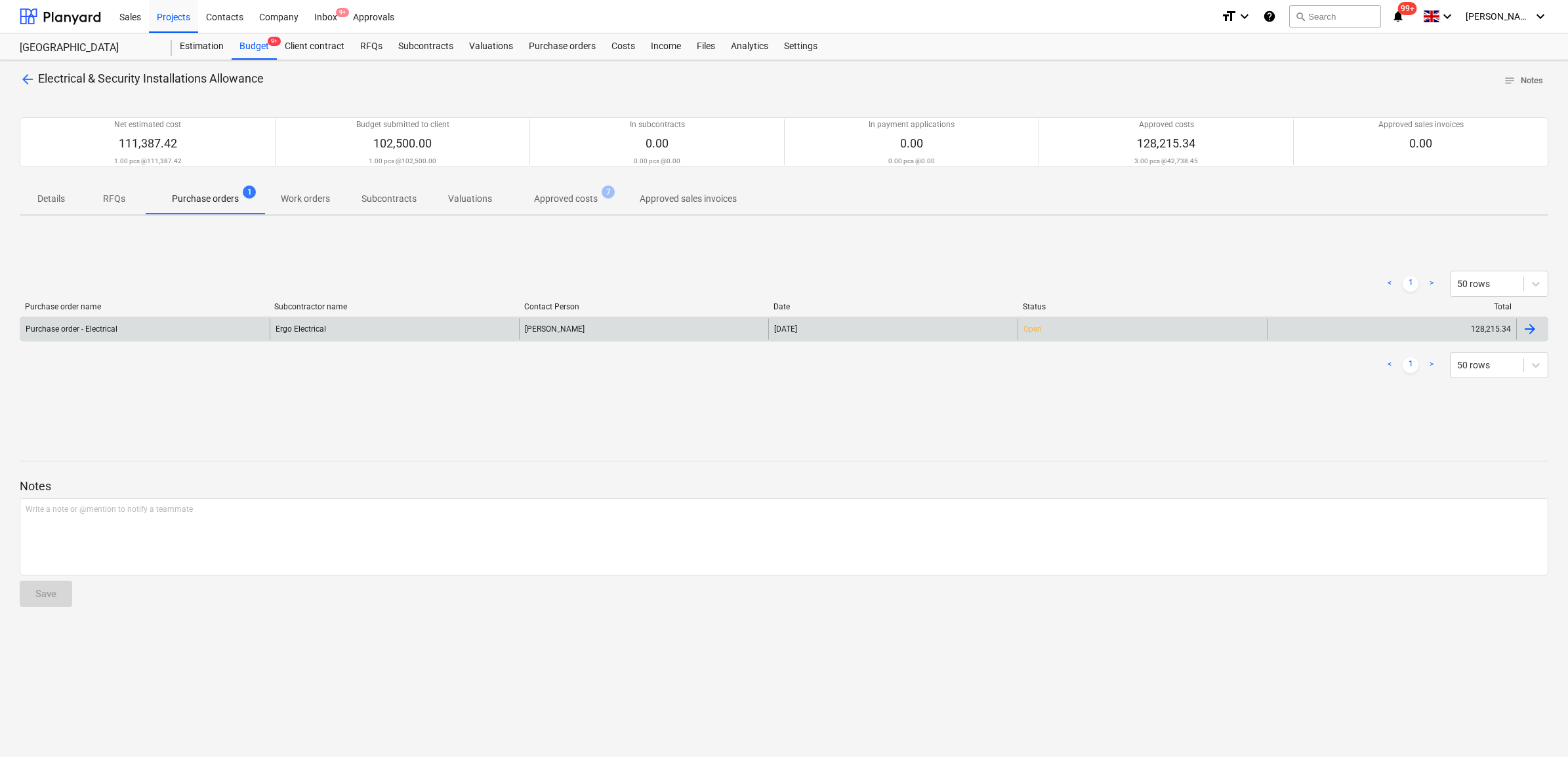
click at [480, 326] on div "Ergo Electrical" at bounding box center [395, 329] width 249 height 21
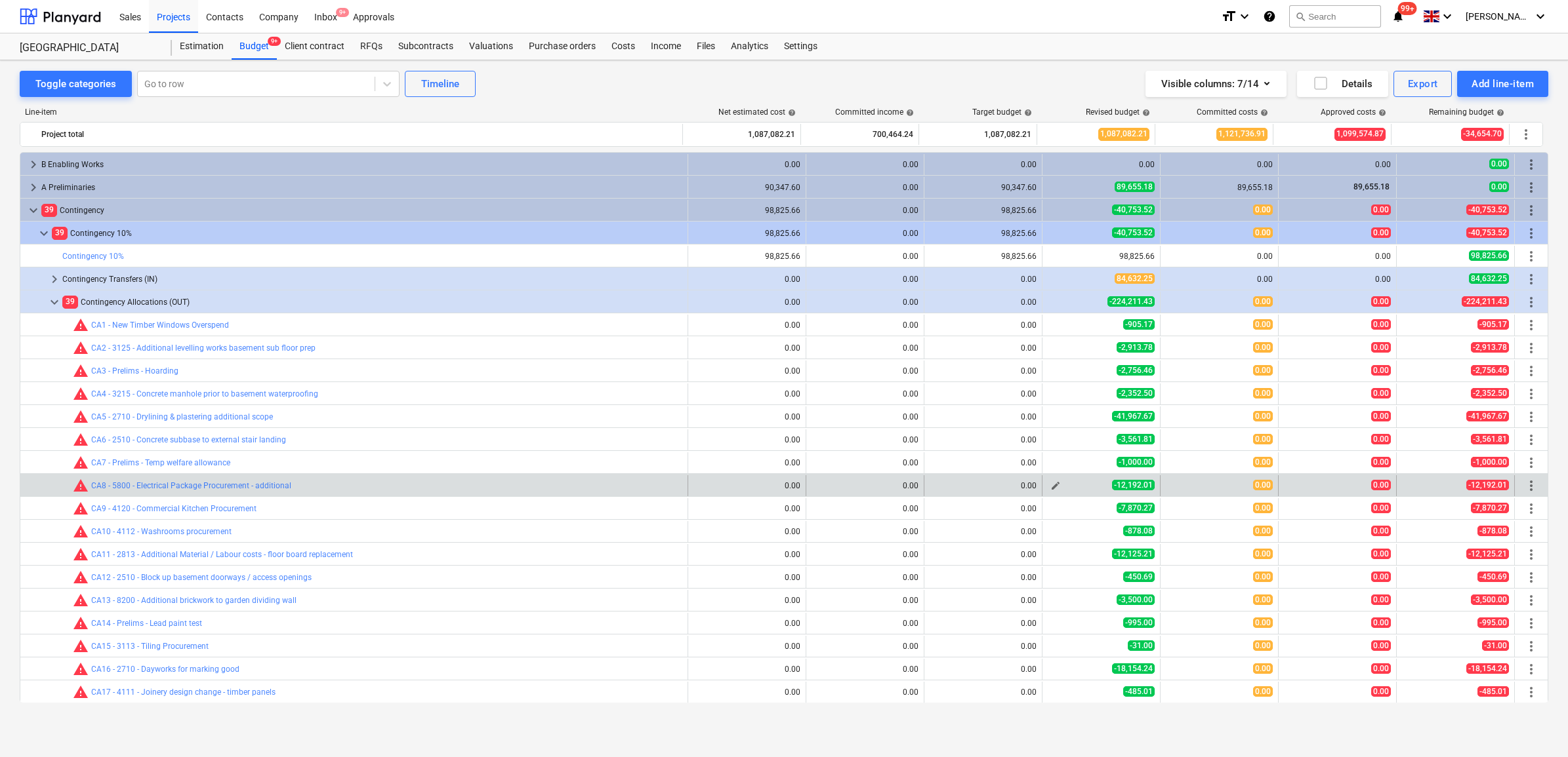
click at [1054, 487] on span "edit" at bounding box center [1055, 485] width 10 height 10
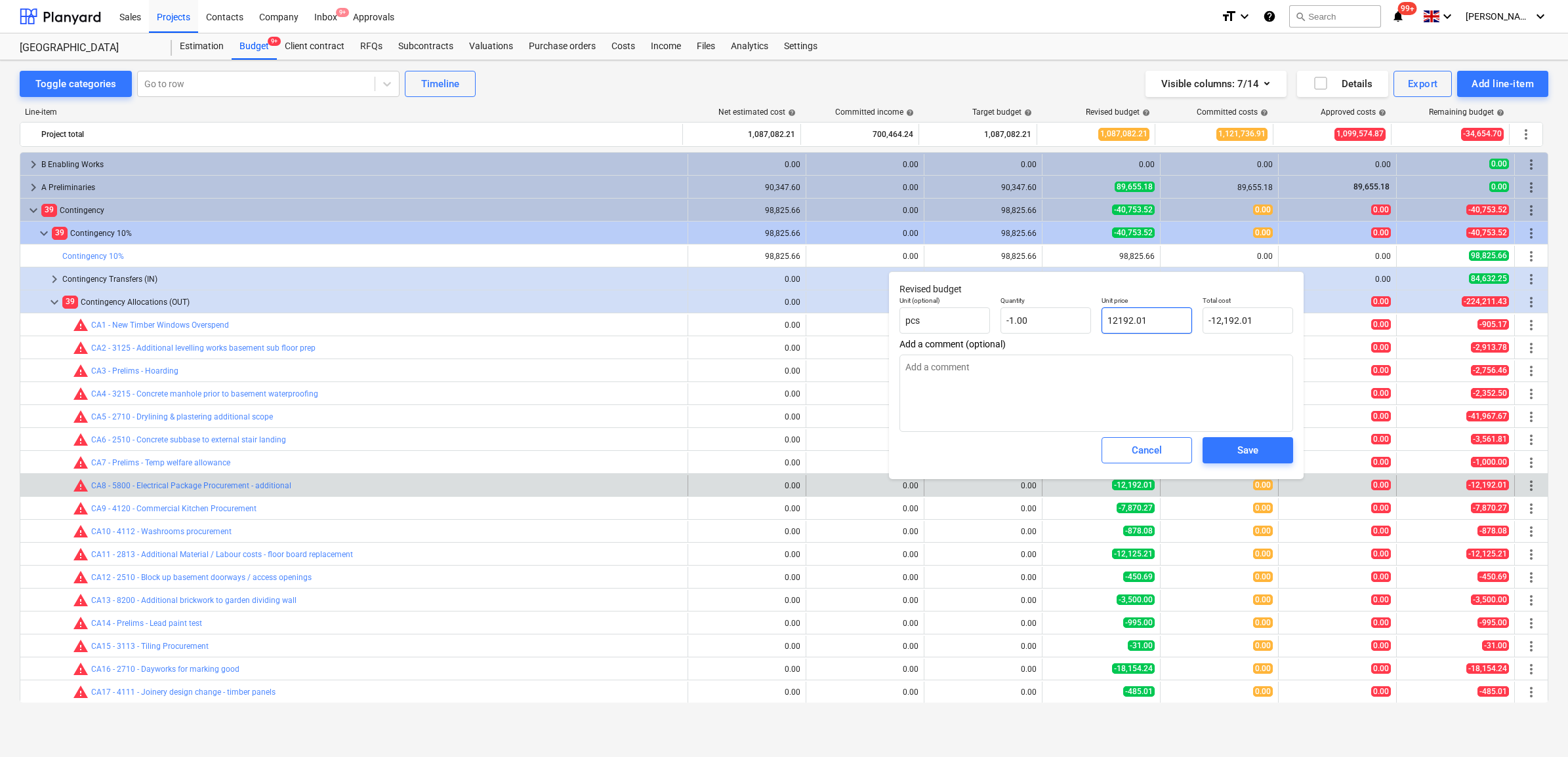
click at [1169, 326] on input "12192.01" at bounding box center [1147, 321] width 90 height 26
drag, startPoint x: 1170, startPoint y: 321, endPoint x: 994, endPoint y: 320, distance: 176.0
click at [994, 320] on div "Unit (optional) pcs Quantity -1.00 Unit price 12192.01 Total cost -12,192.01" at bounding box center [1096, 315] width 404 height 48
click at [1230, 451] on span "Save" at bounding box center [1248, 450] width 59 height 17
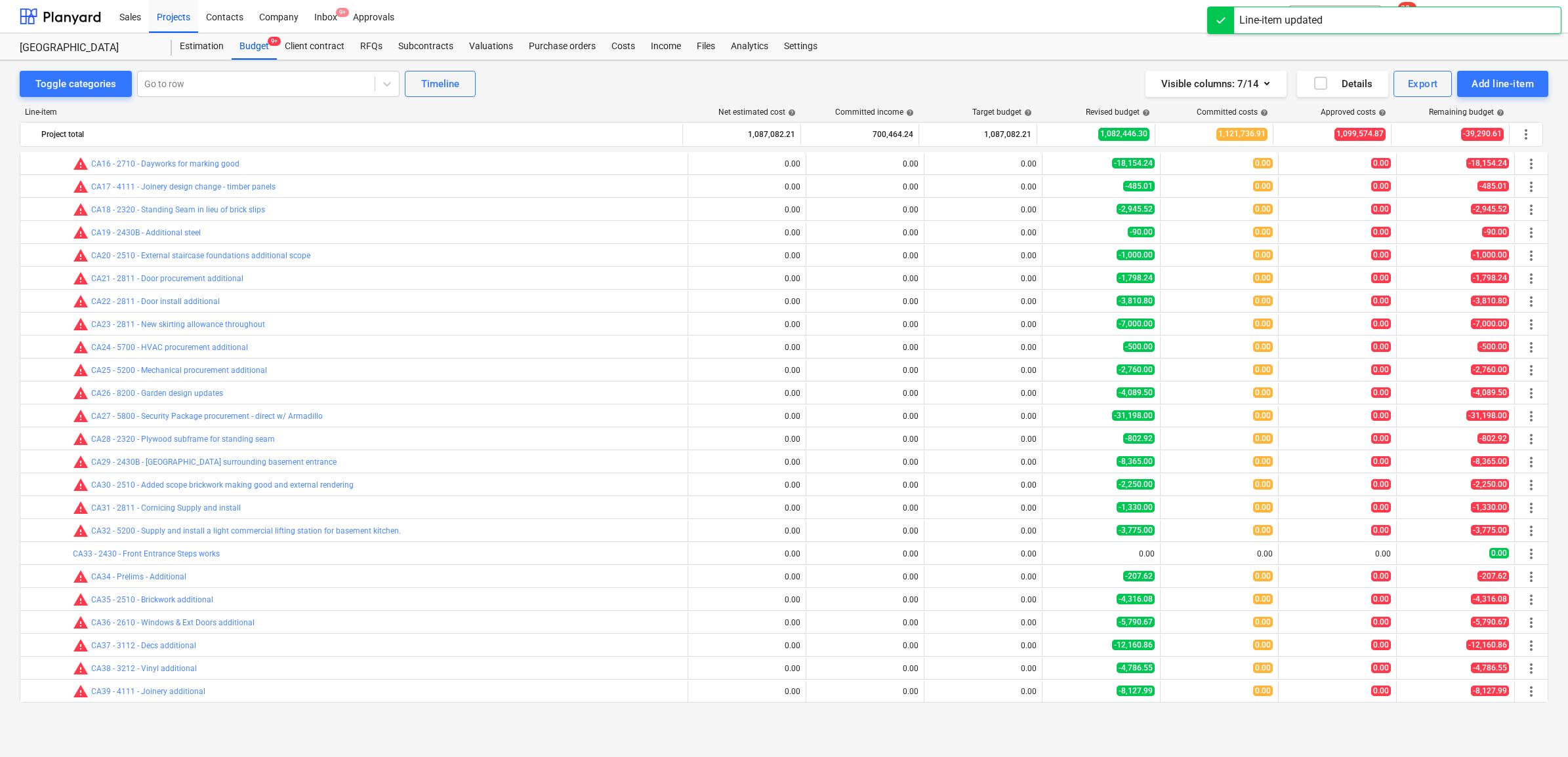
scroll to position [1394, 0]
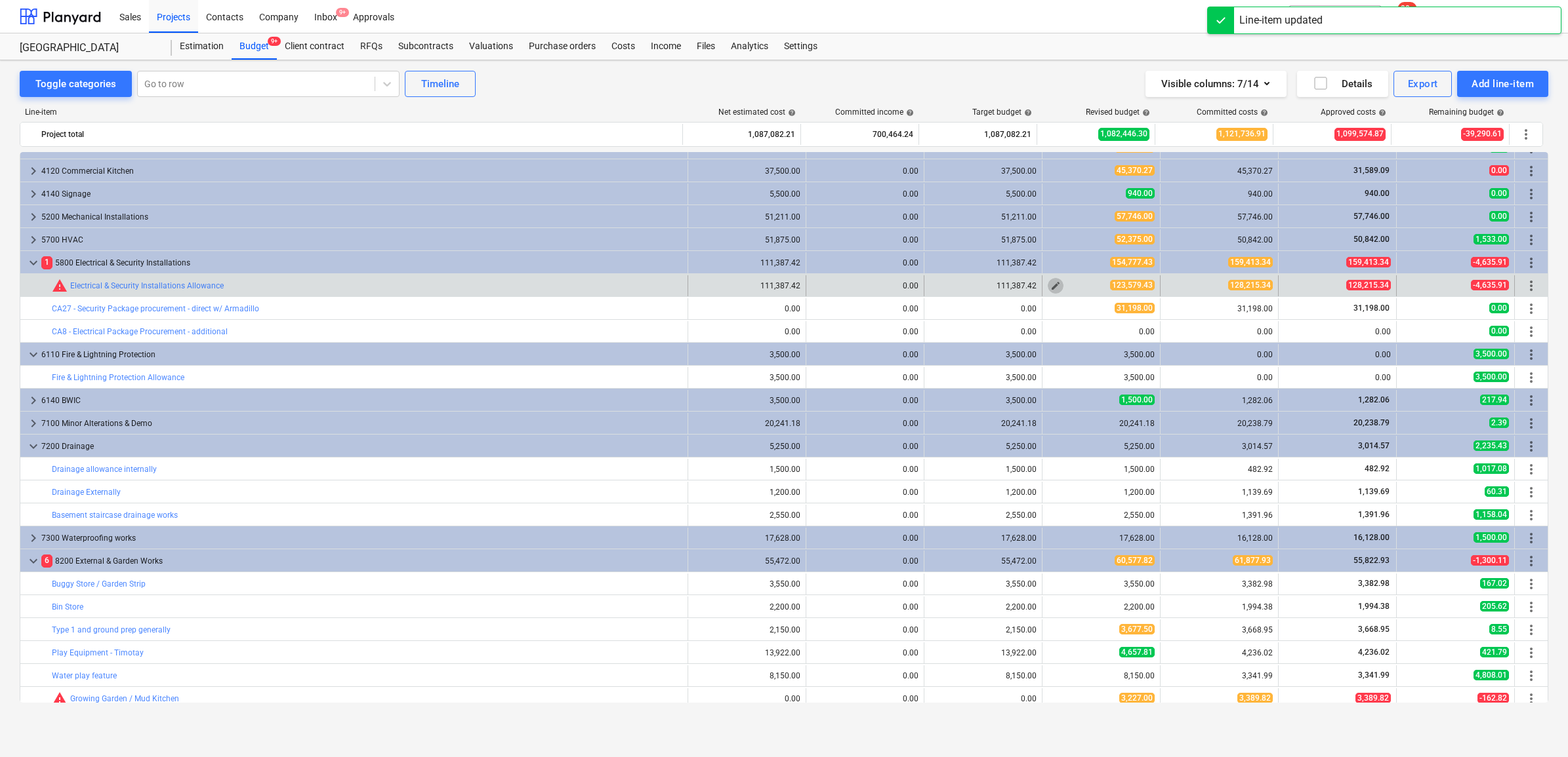
click at [1051, 289] on span "edit" at bounding box center [1055, 286] width 10 height 10
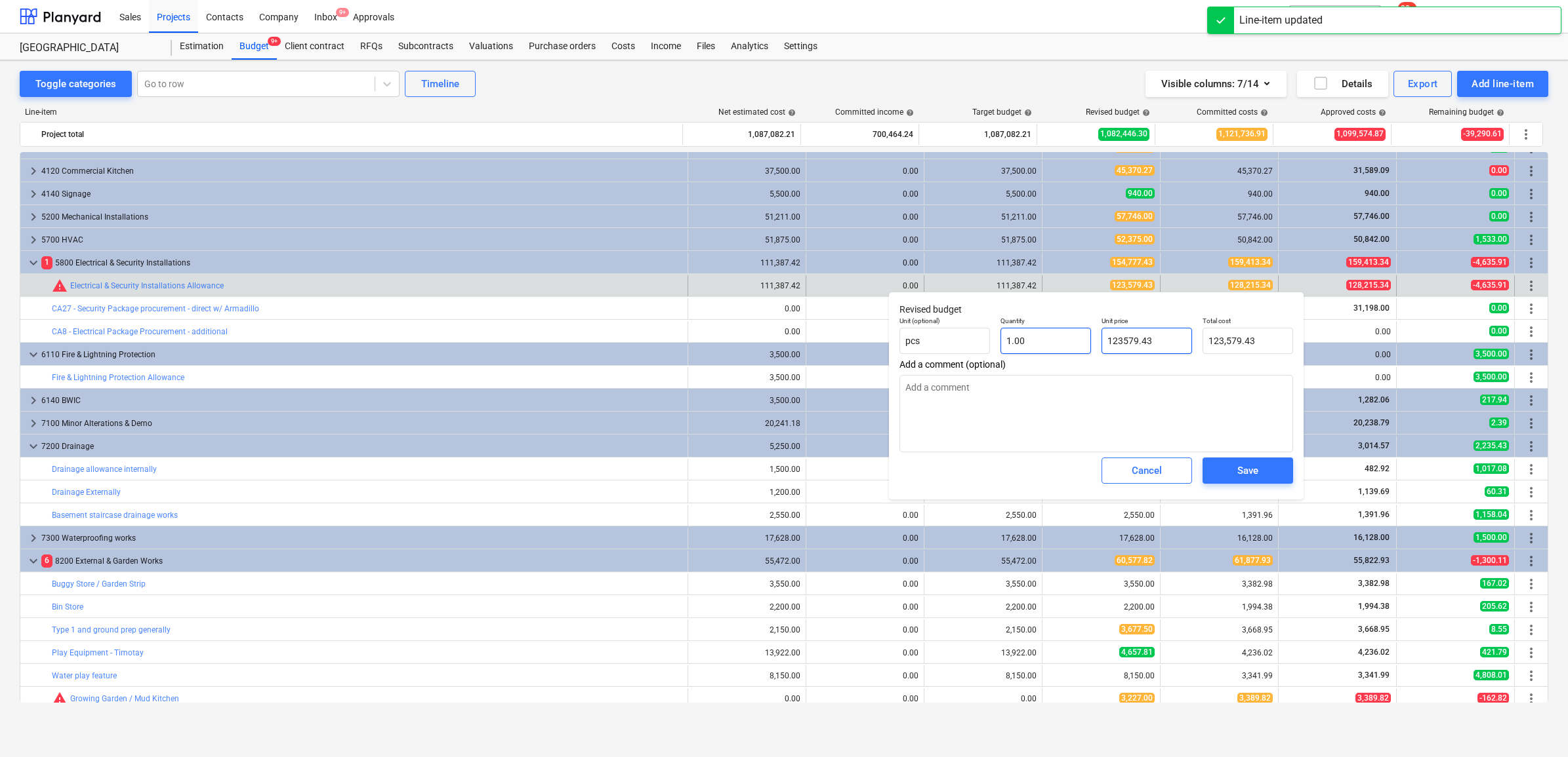
drag, startPoint x: 1164, startPoint y: 345, endPoint x: 1041, endPoint y: 343, distance: 123.0
click at [1041, 343] on div "Unit (optional) pcs Quantity 1.00 Unit price 123579.43 Total cost 123,579.43" at bounding box center [1096, 336] width 404 height 48
click at [1228, 460] on button "Save" at bounding box center [1247, 471] width 90 height 26
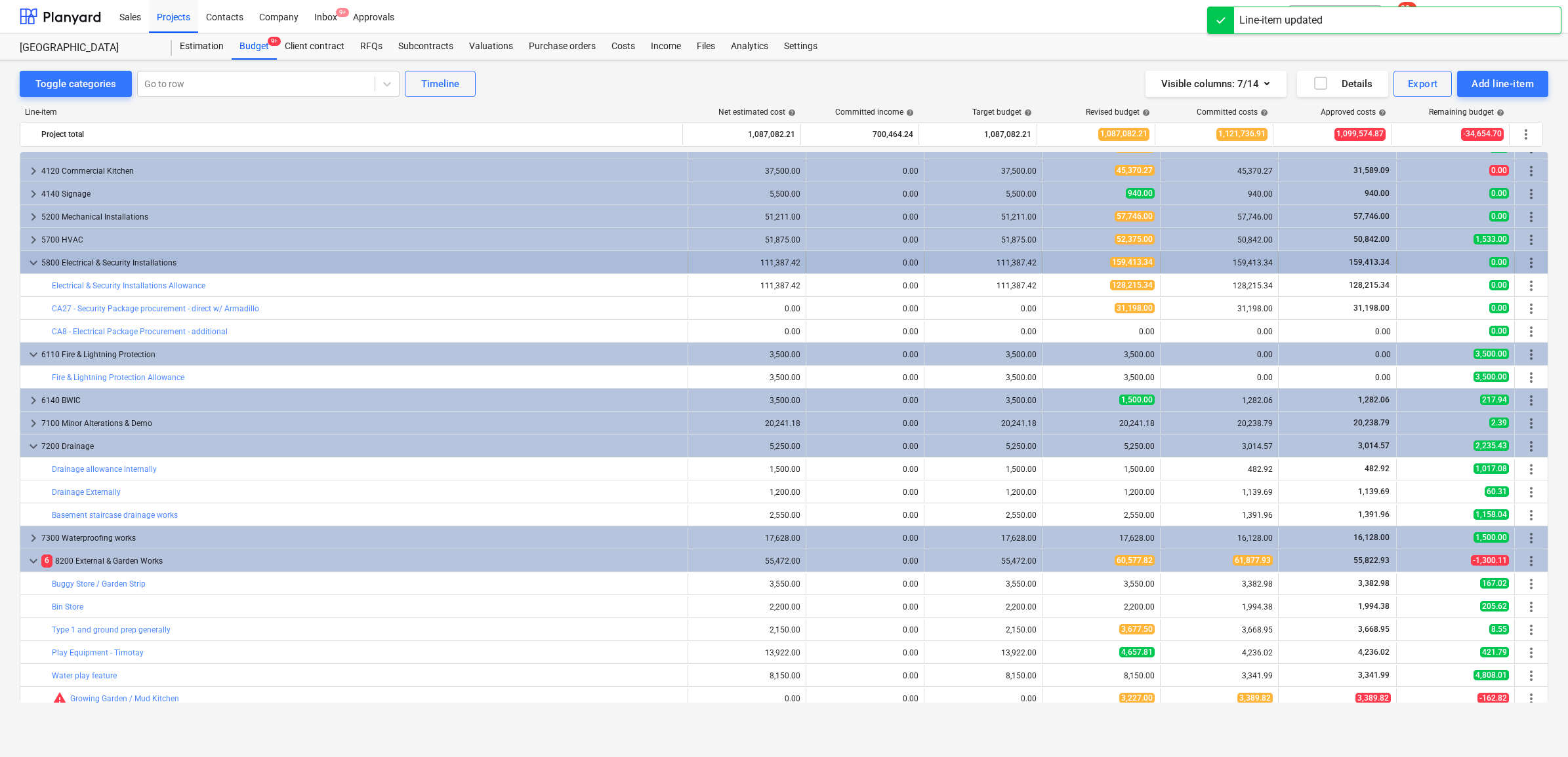
click at [127, 266] on div "5800 Electrical & Security Installations" at bounding box center [362, 263] width 641 height 21
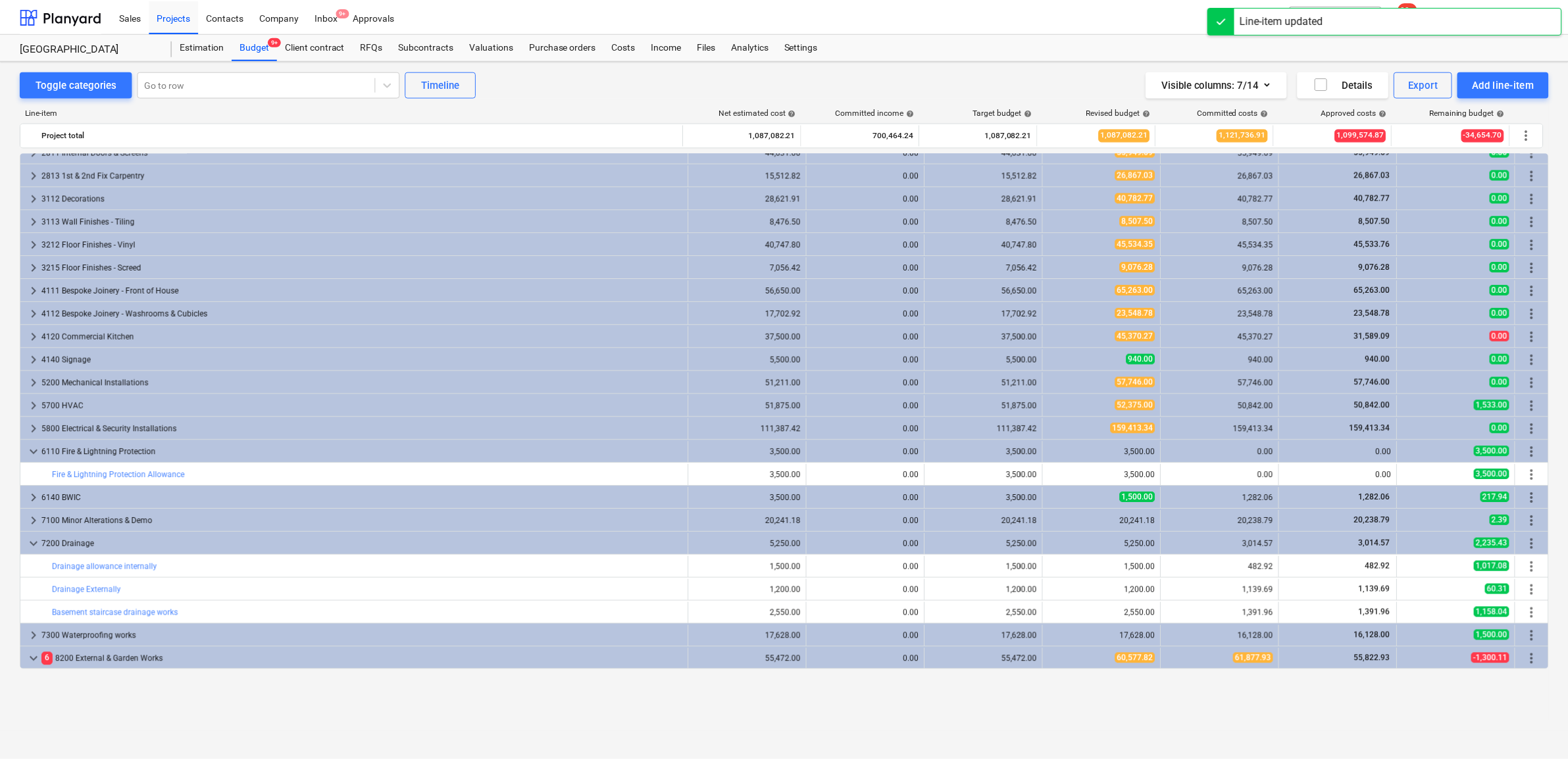
scroll to position [1152, 0]
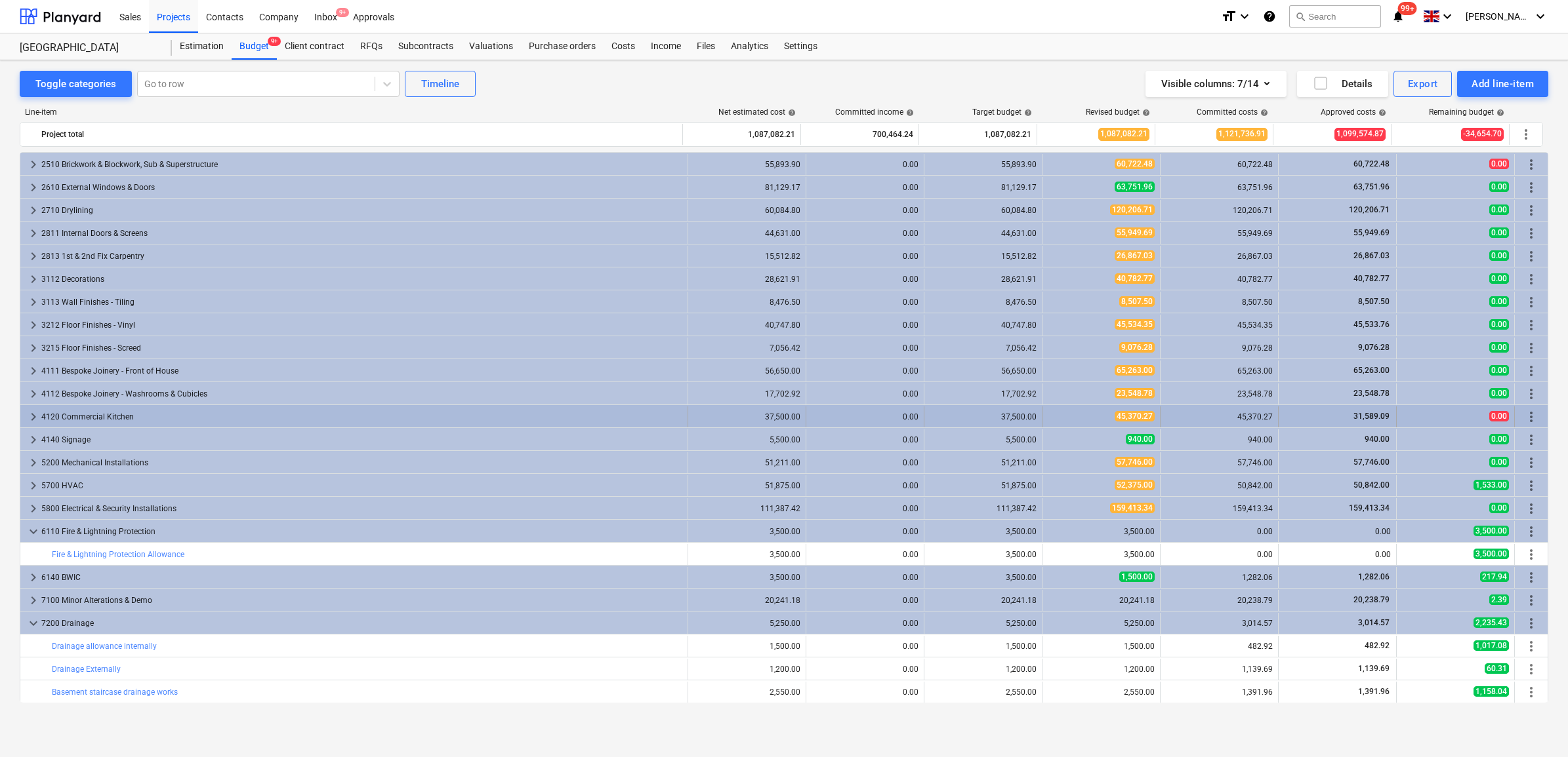
click at [1248, 416] on div "45,370.27" at bounding box center [1219, 416] width 107 height 9
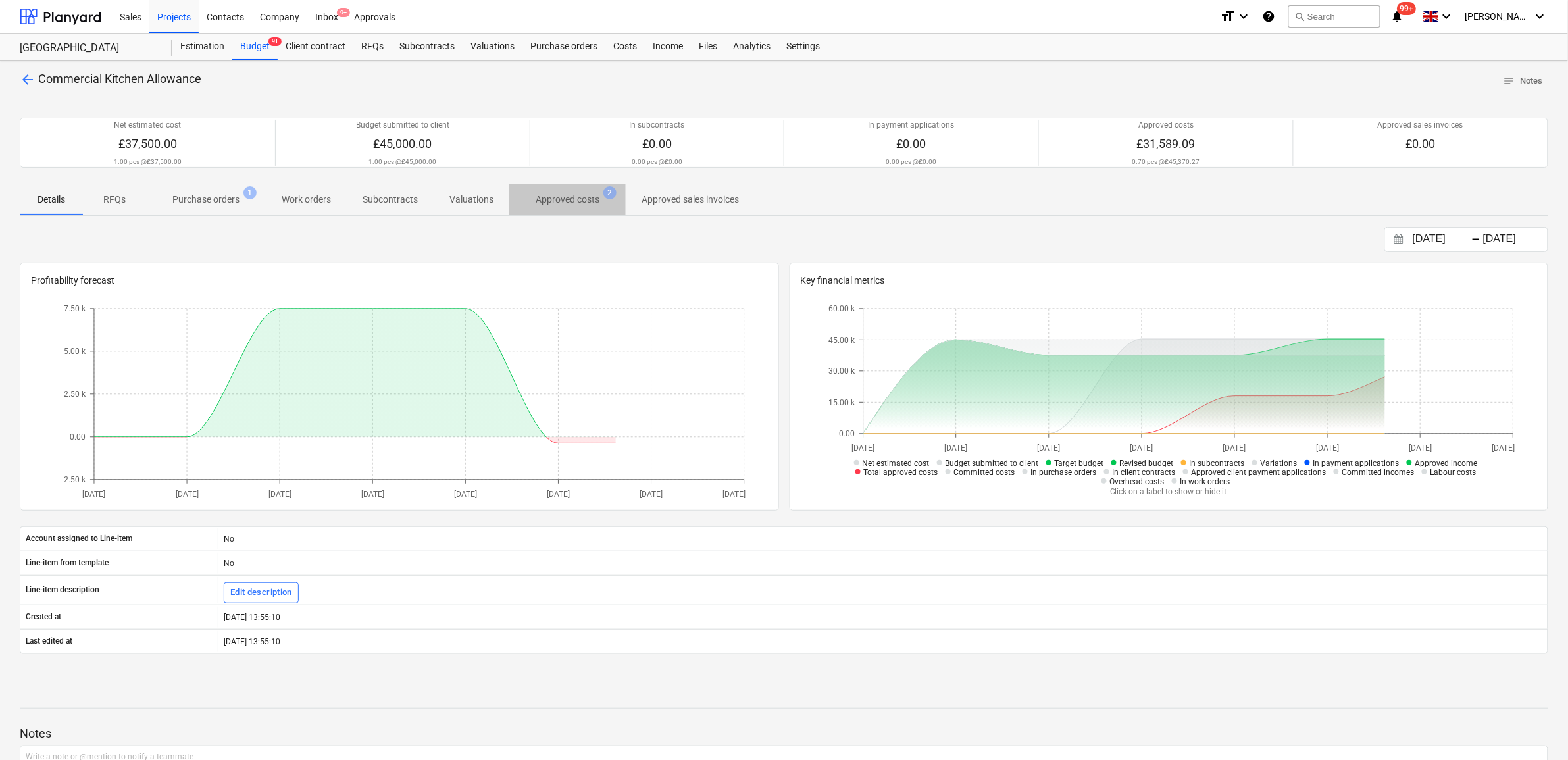
click at [550, 198] on p "Approved costs" at bounding box center [568, 200] width 64 height 14
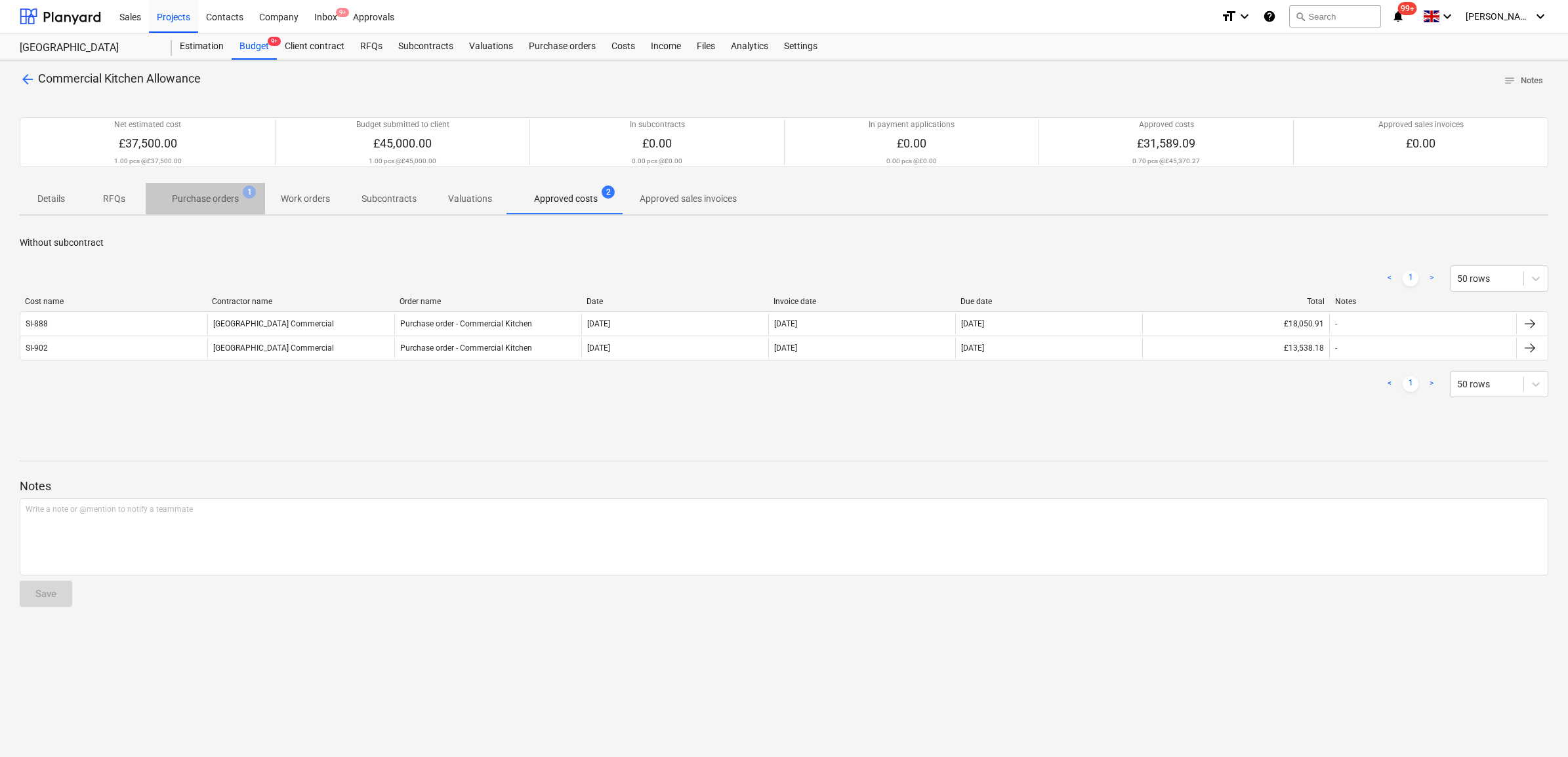
click at [221, 200] on p "Purchase orders" at bounding box center [205, 199] width 67 height 14
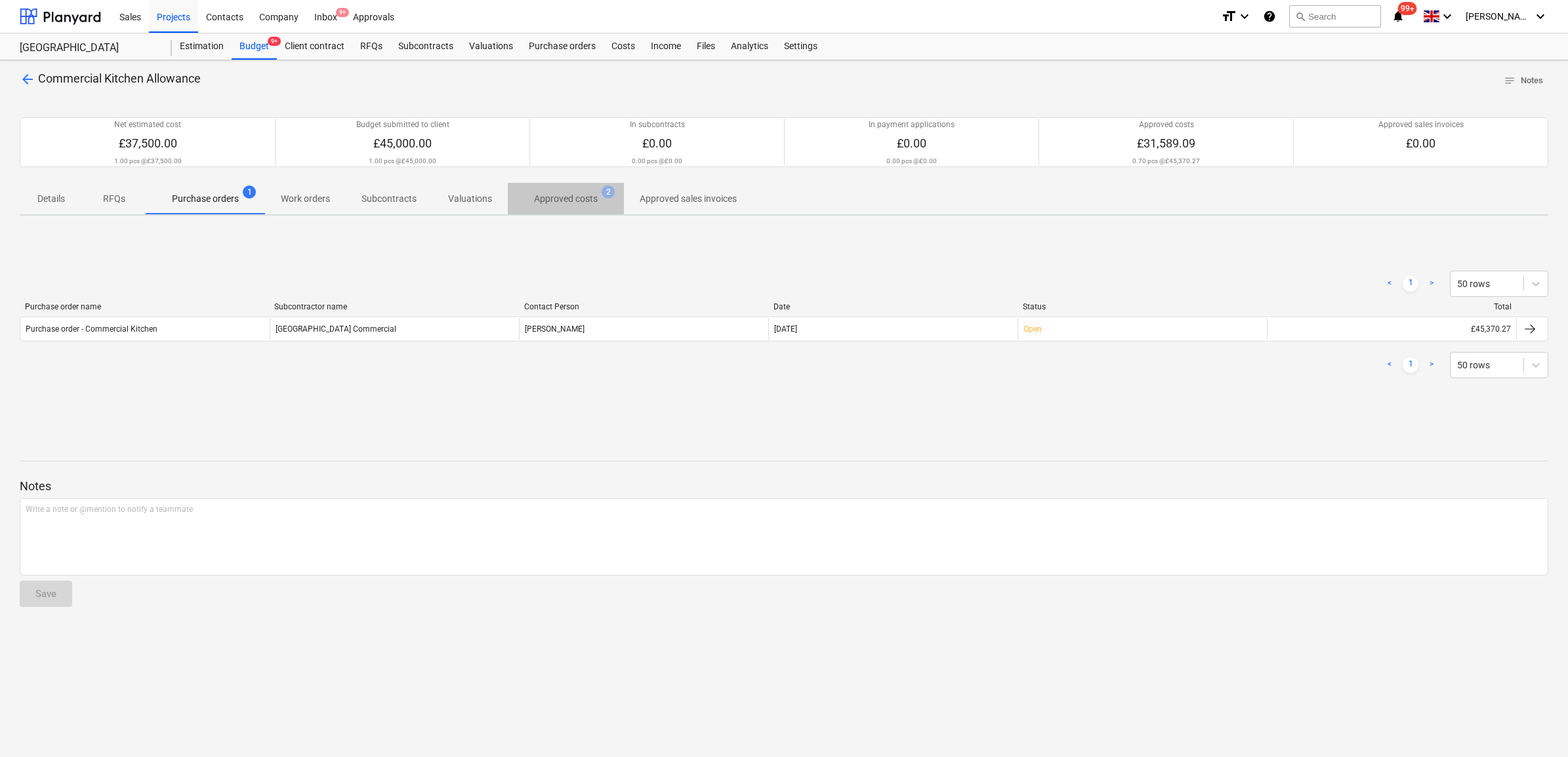
click at [555, 199] on p "Approved costs" at bounding box center [566, 199] width 63 height 14
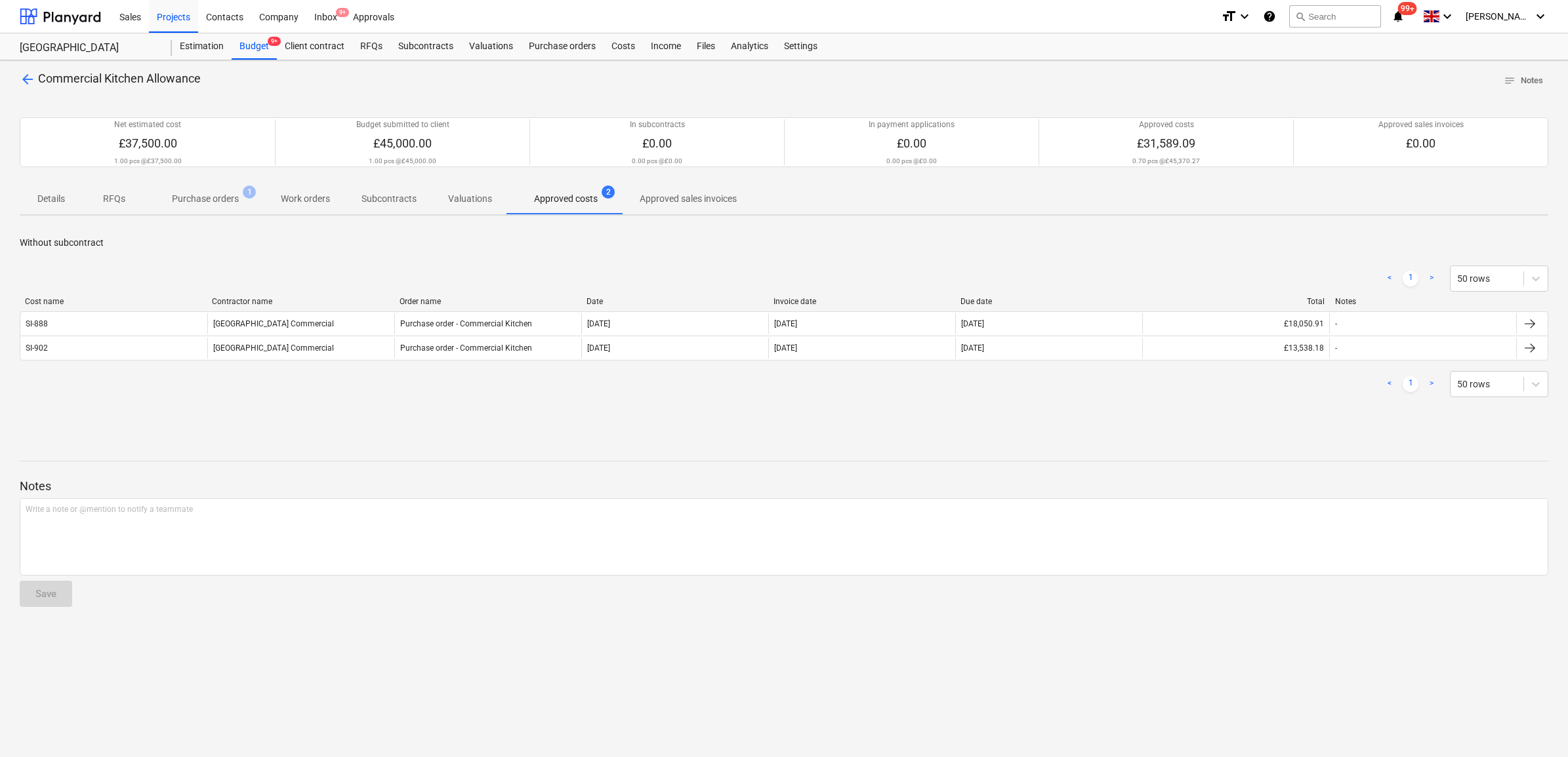
click at [221, 198] on p "Purchase orders" at bounding box center [205, 199] width 67 height 14
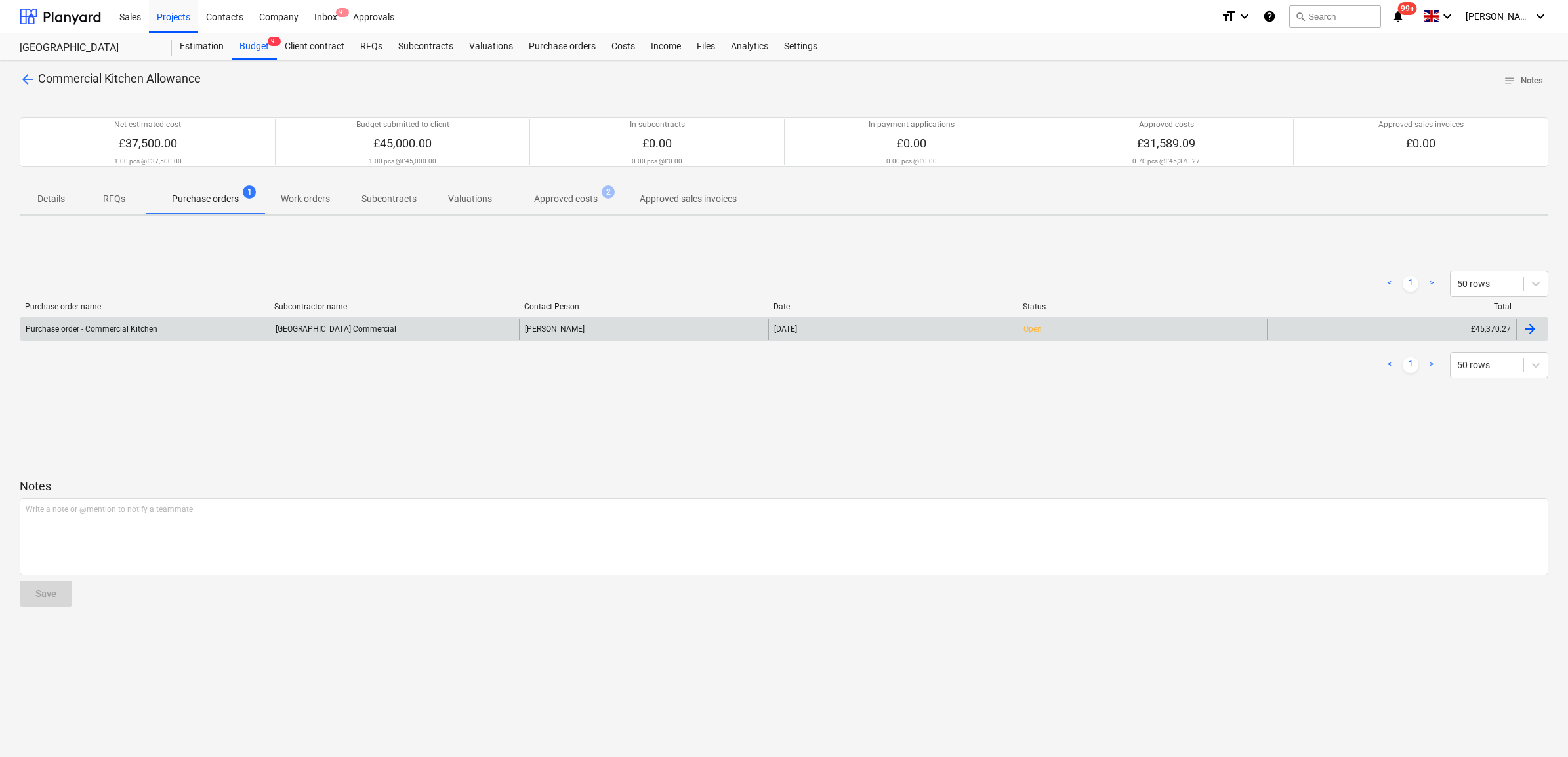
click at [567, 319] on div "[PERSON_NAME]" at bounding box center [644, 329] width 249 height 21
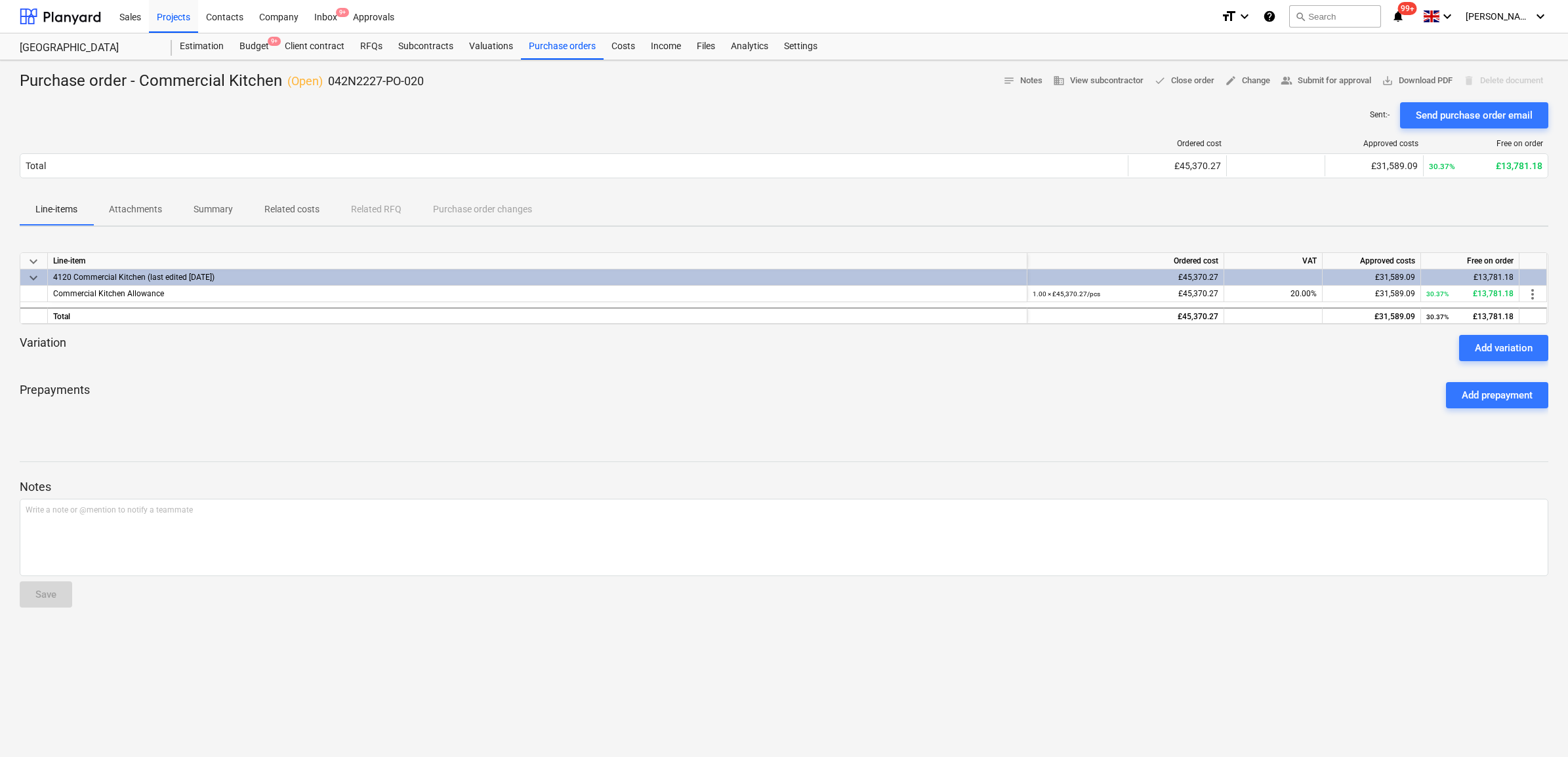
click at [870, 398] on div "Prepayments Add prepayment" at bounding box center [784, 395] width 1529 height 47
click at [630, 43] on div "Costs" at bounding box center [623, 47] width 39 height 26
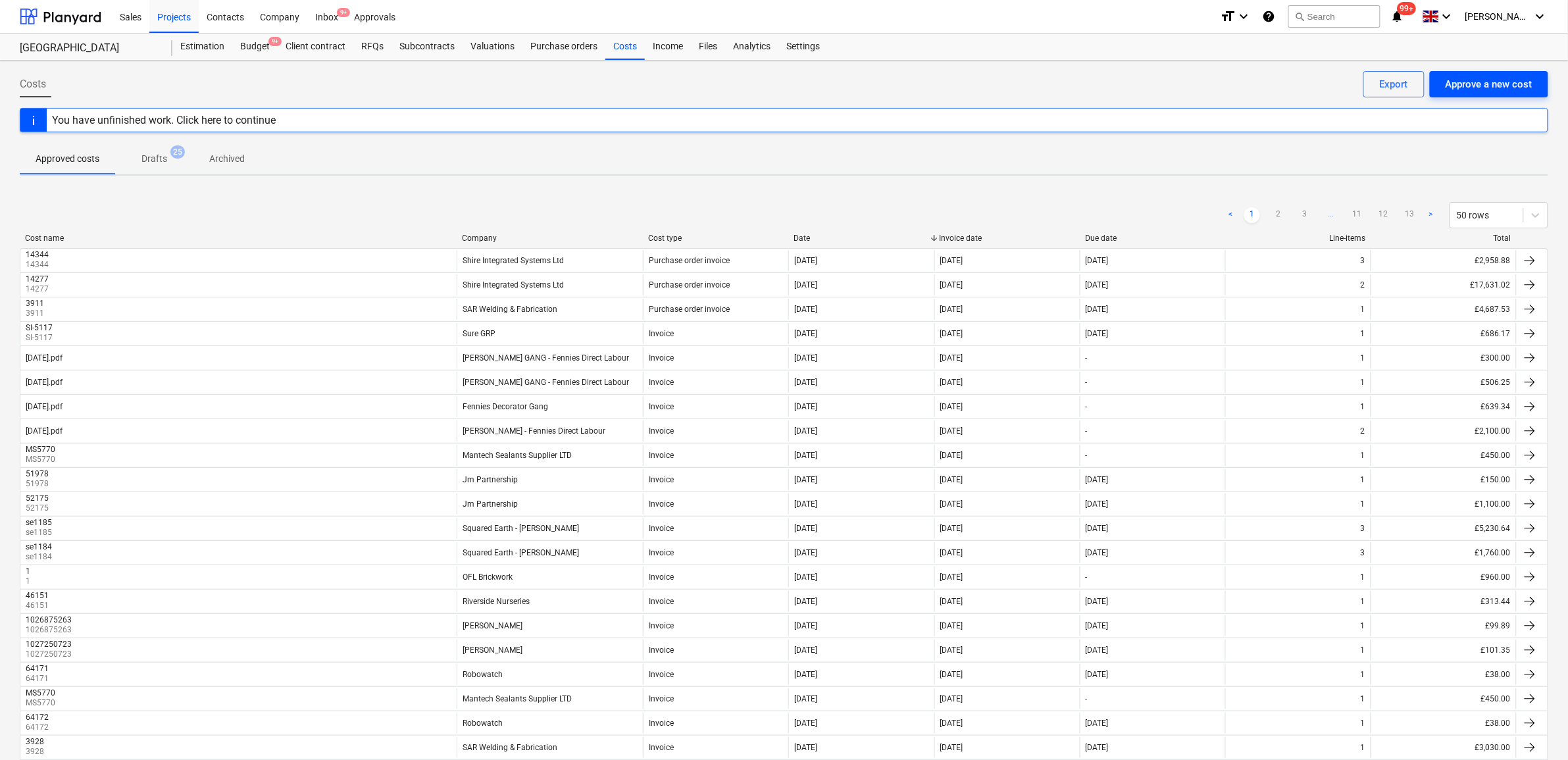
click at [1475, 80] on div "Approve a new cost" at bounding box center [1489, 84] width 87 height 17
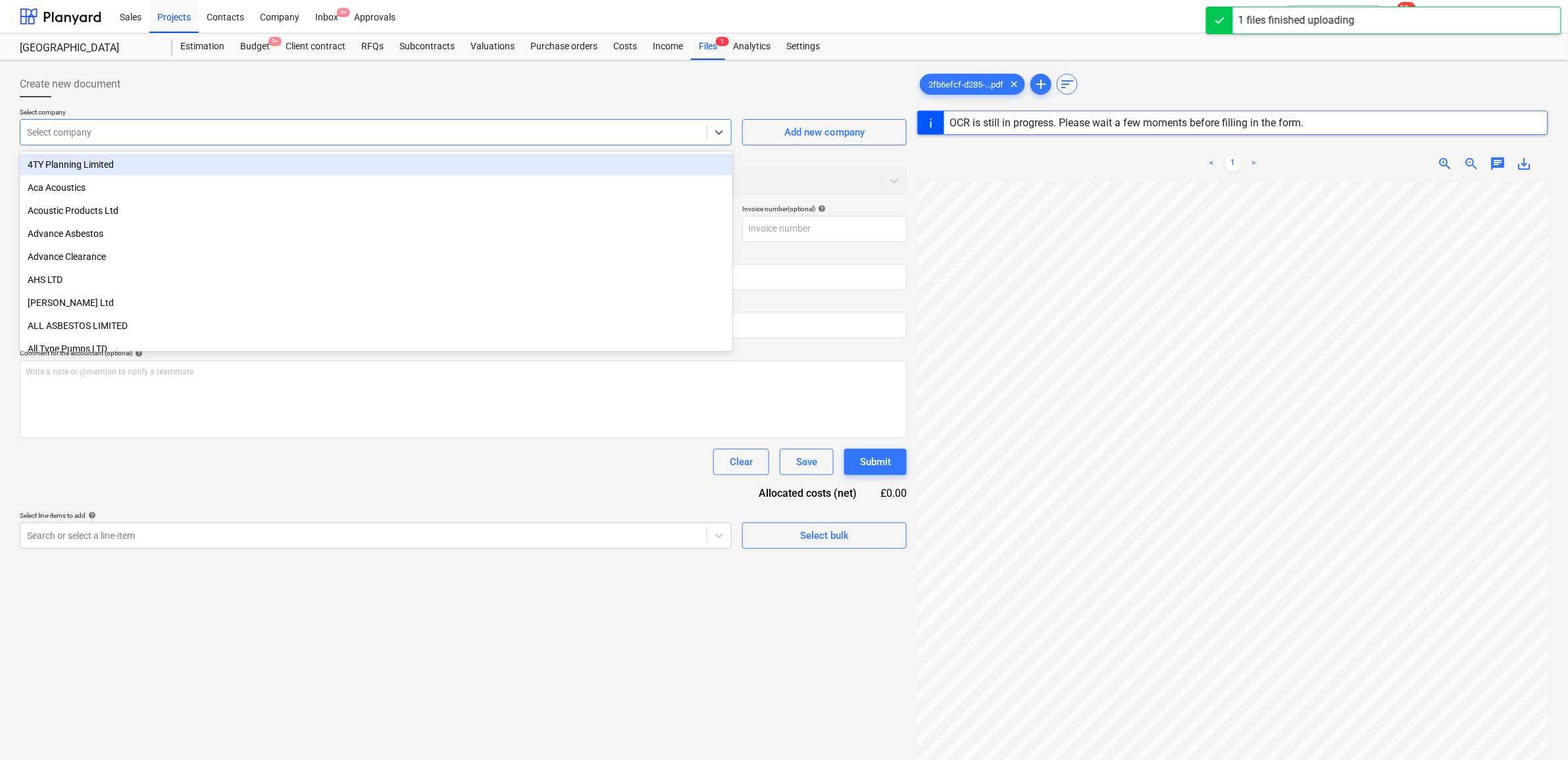
click at [383, 130] on div at bounding box center [363, 132] width 673 height 13
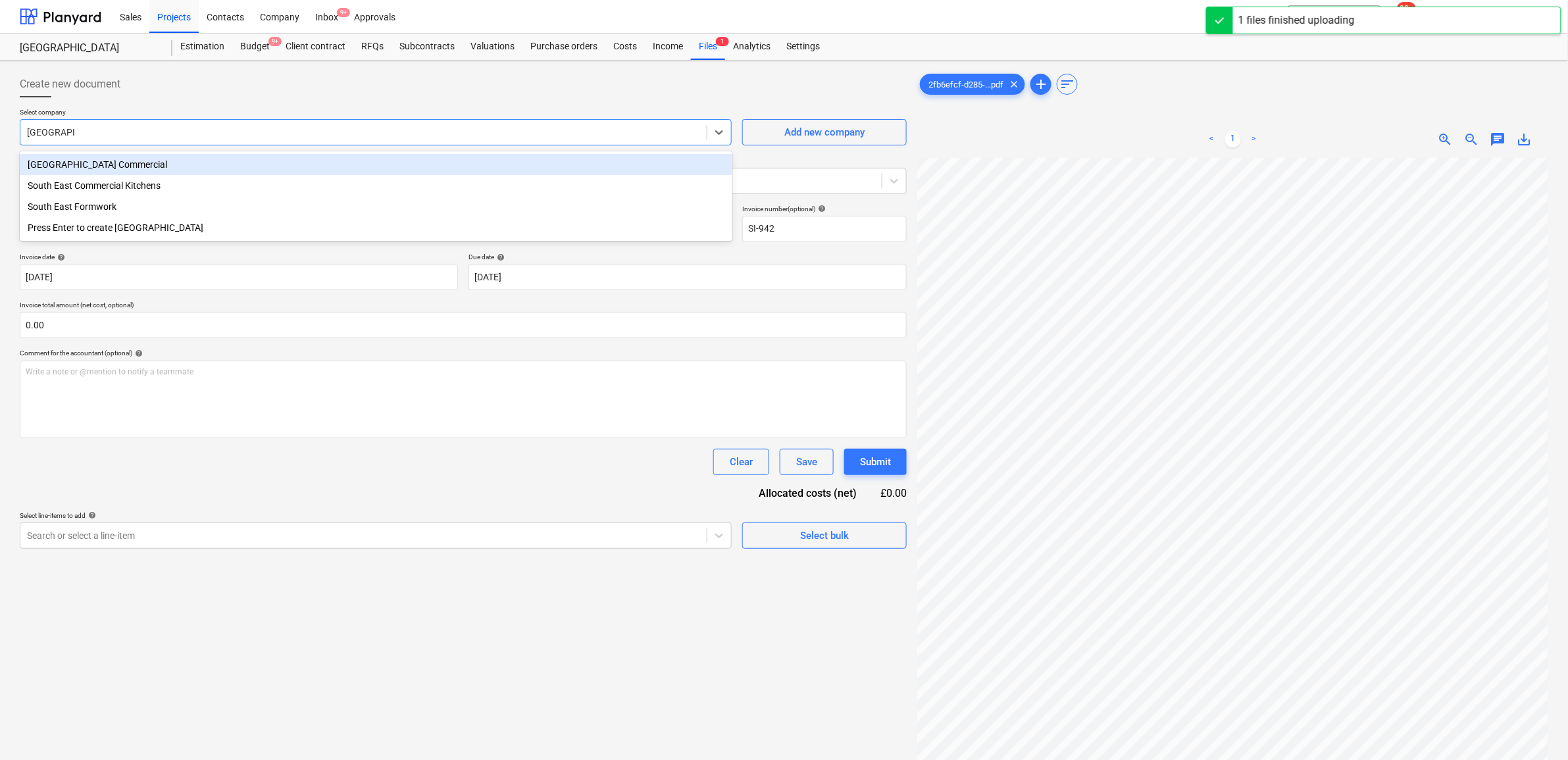
click at [398, 172] on div "[GEOGRAPHIC_DATA] Commercial" at bounding box center [376, 164] width 713 height 21
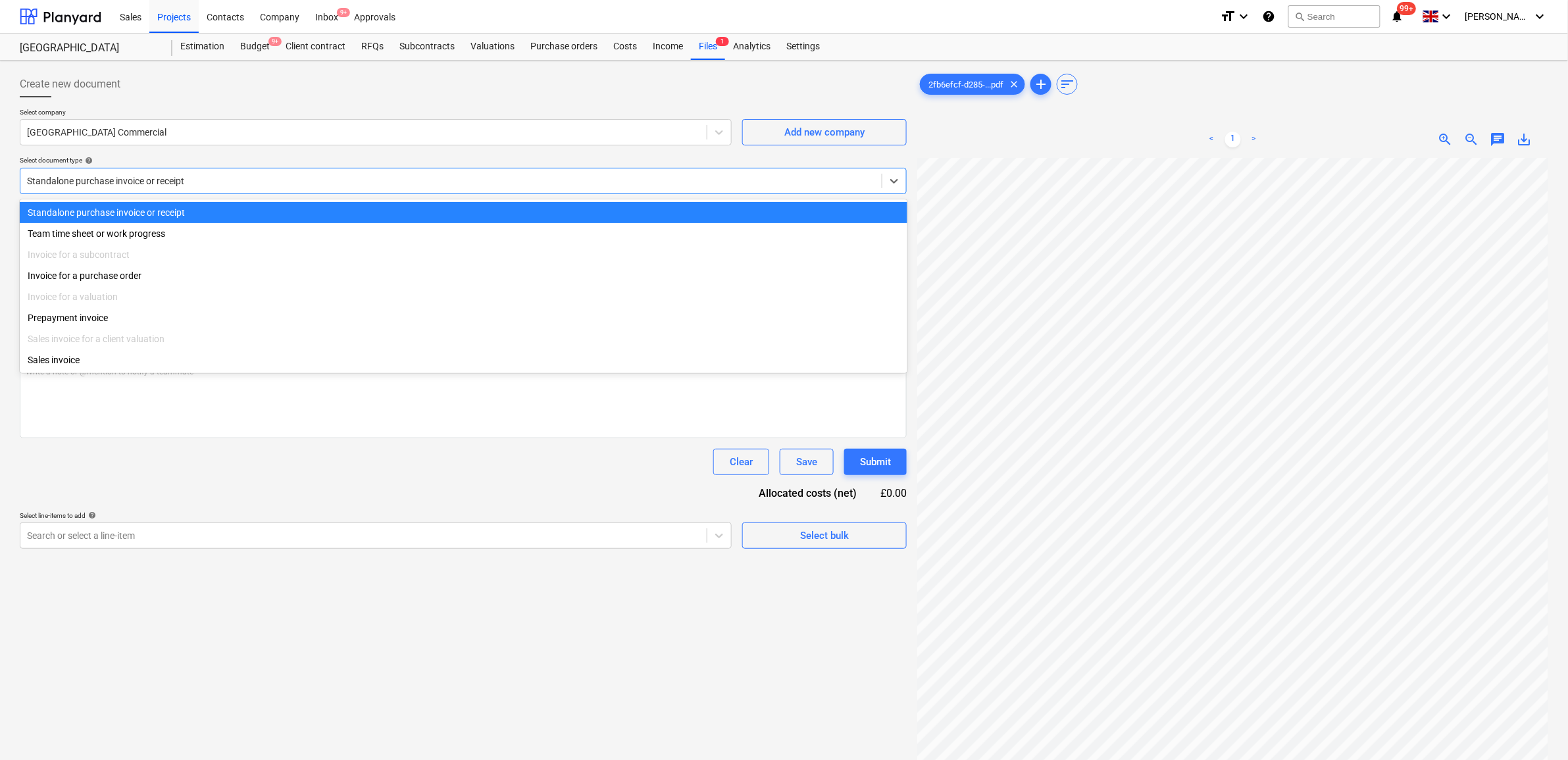
click at [591, 178] on div at bounding box center [451, 180] width 848 height 13
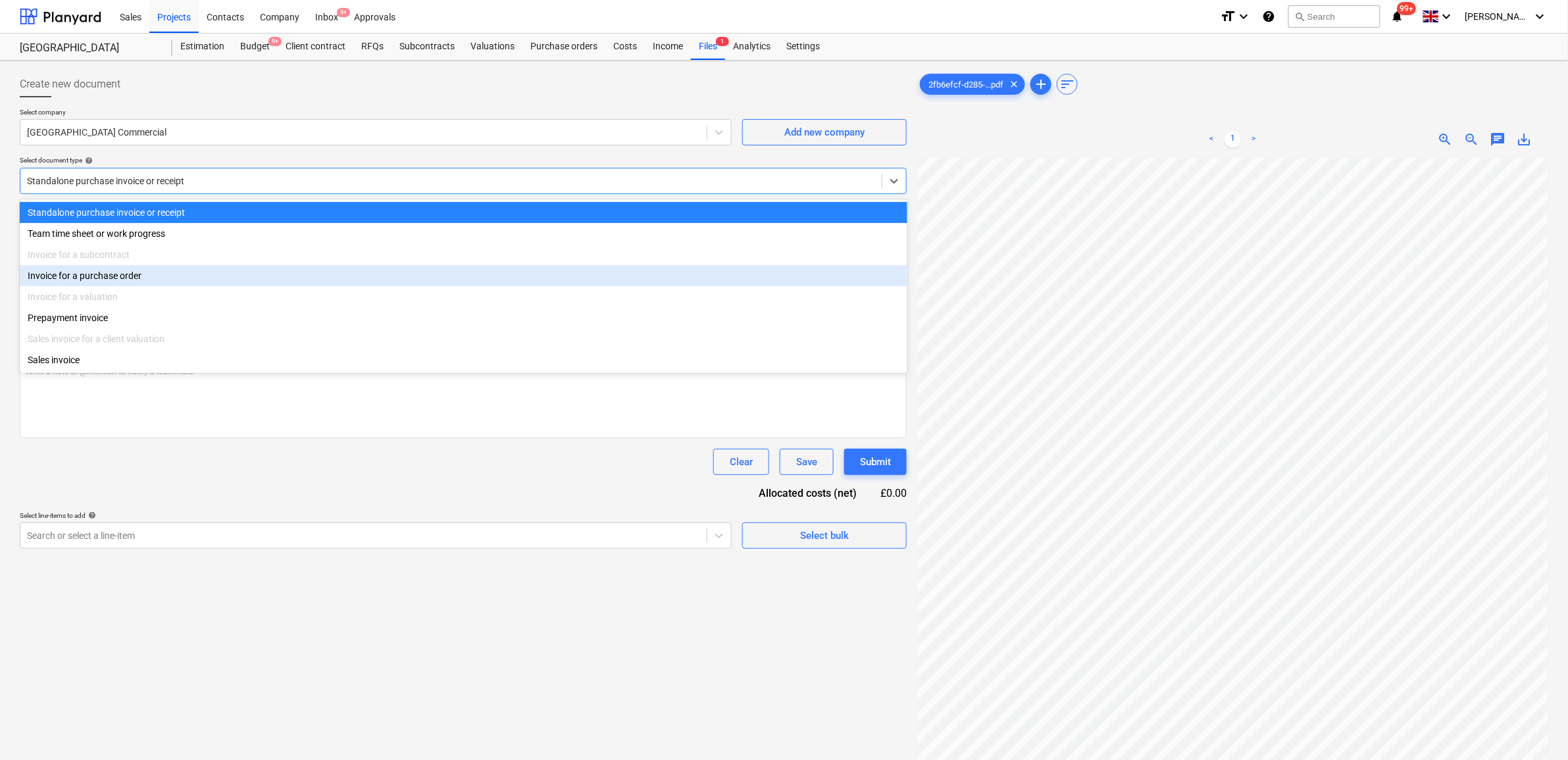
click at [293, 281] on div "Invoice for a purchase order" at bounding box center [463, 276] width 888 height 21
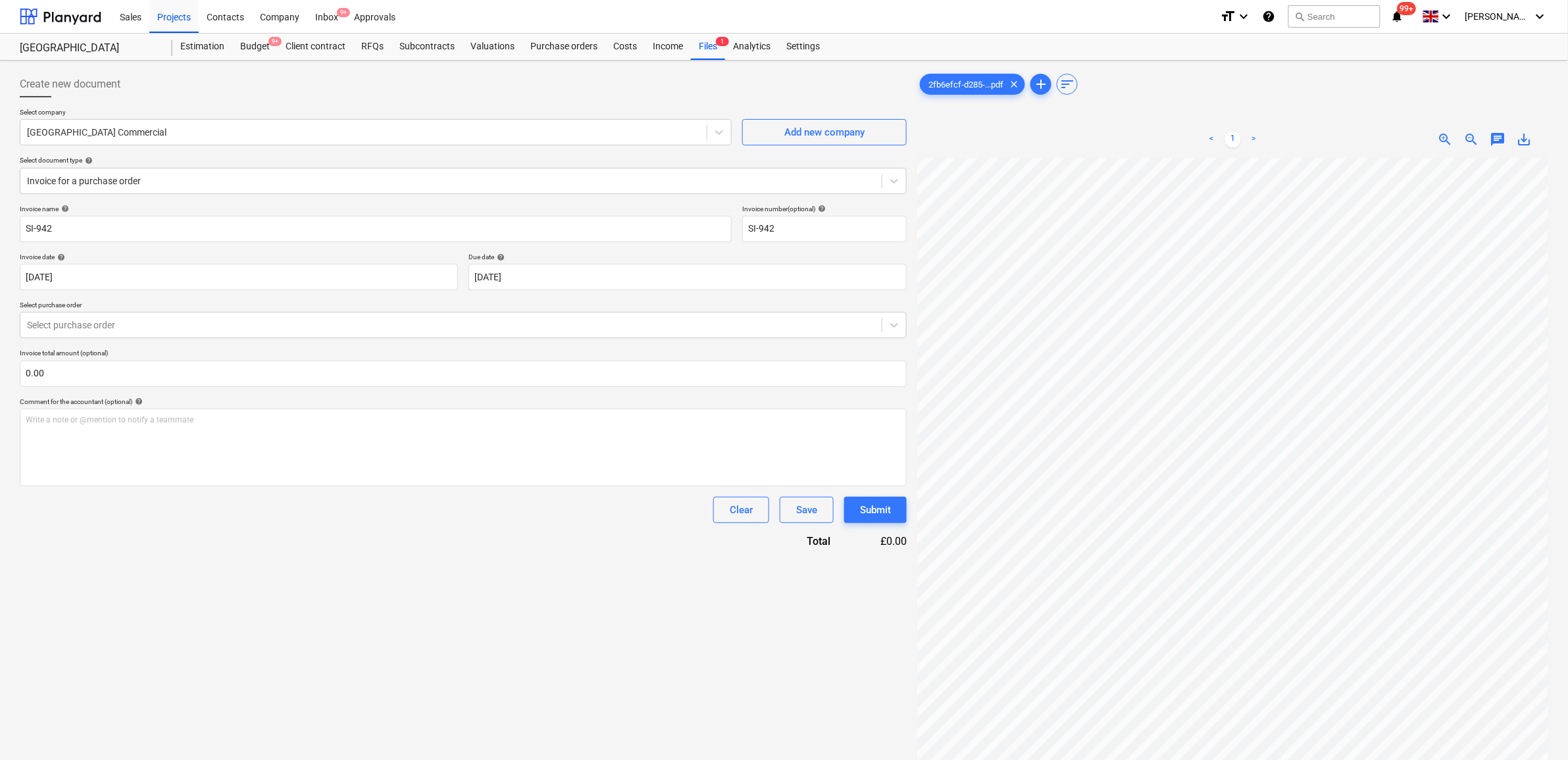
scroll to position [196, 80]
click at [97, 330] on div at bounding box center [451, 325] width 848 height 13
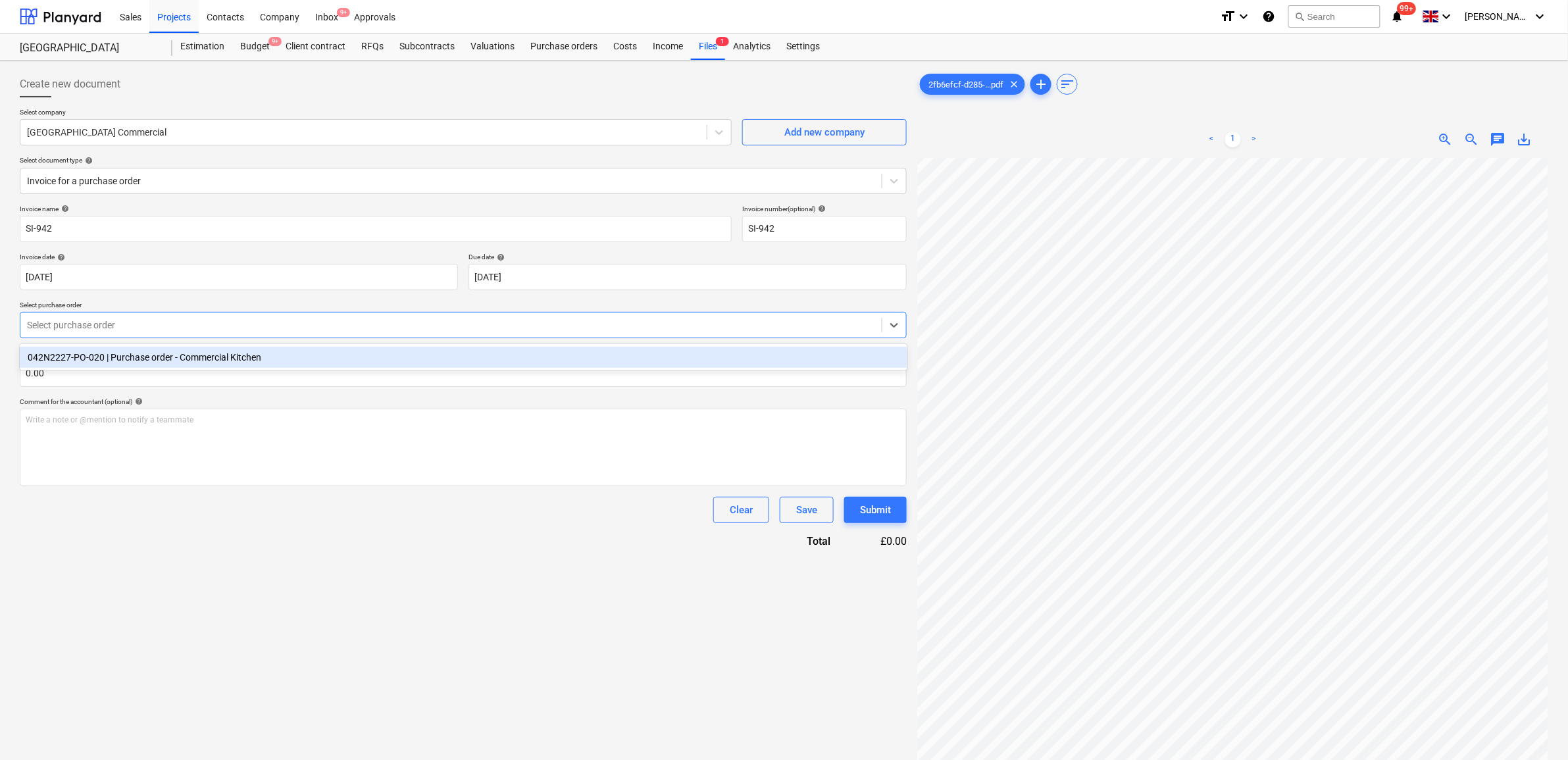
click at [101, 357] on div "042N2227-PO-020 | Purchase order - Commercial Kitchen" at bounding box center [463, 357] width 888 height 21
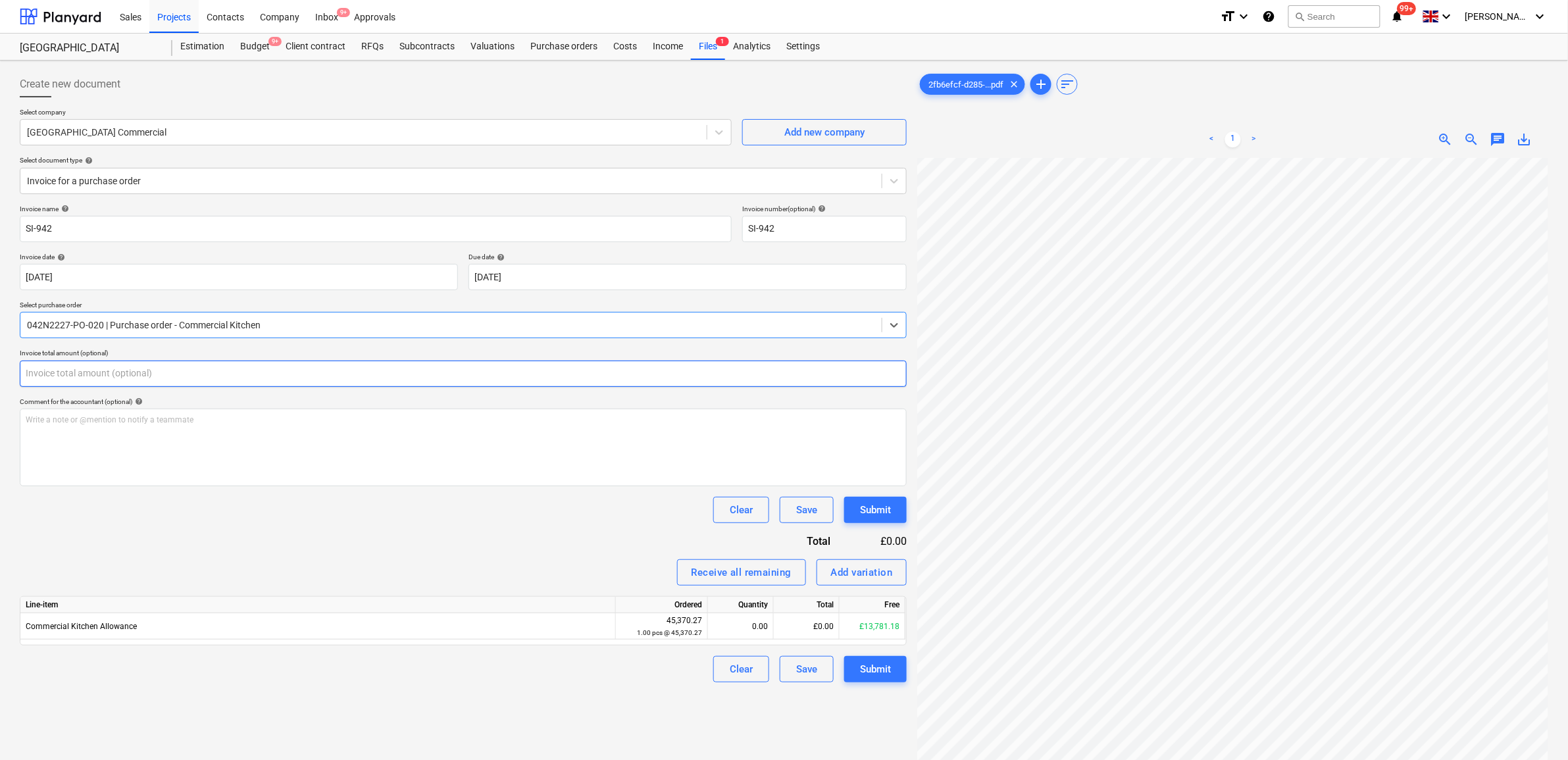
click at [112, 370] on input "text" at bounding box center [463, 374] width 887 height 26
click at [231, 550] on div "Invoice name help SI-942 Invoice number (optional) help SI-942 Invoice date hel…" at bounding box center [463, 444] width 887 height 478
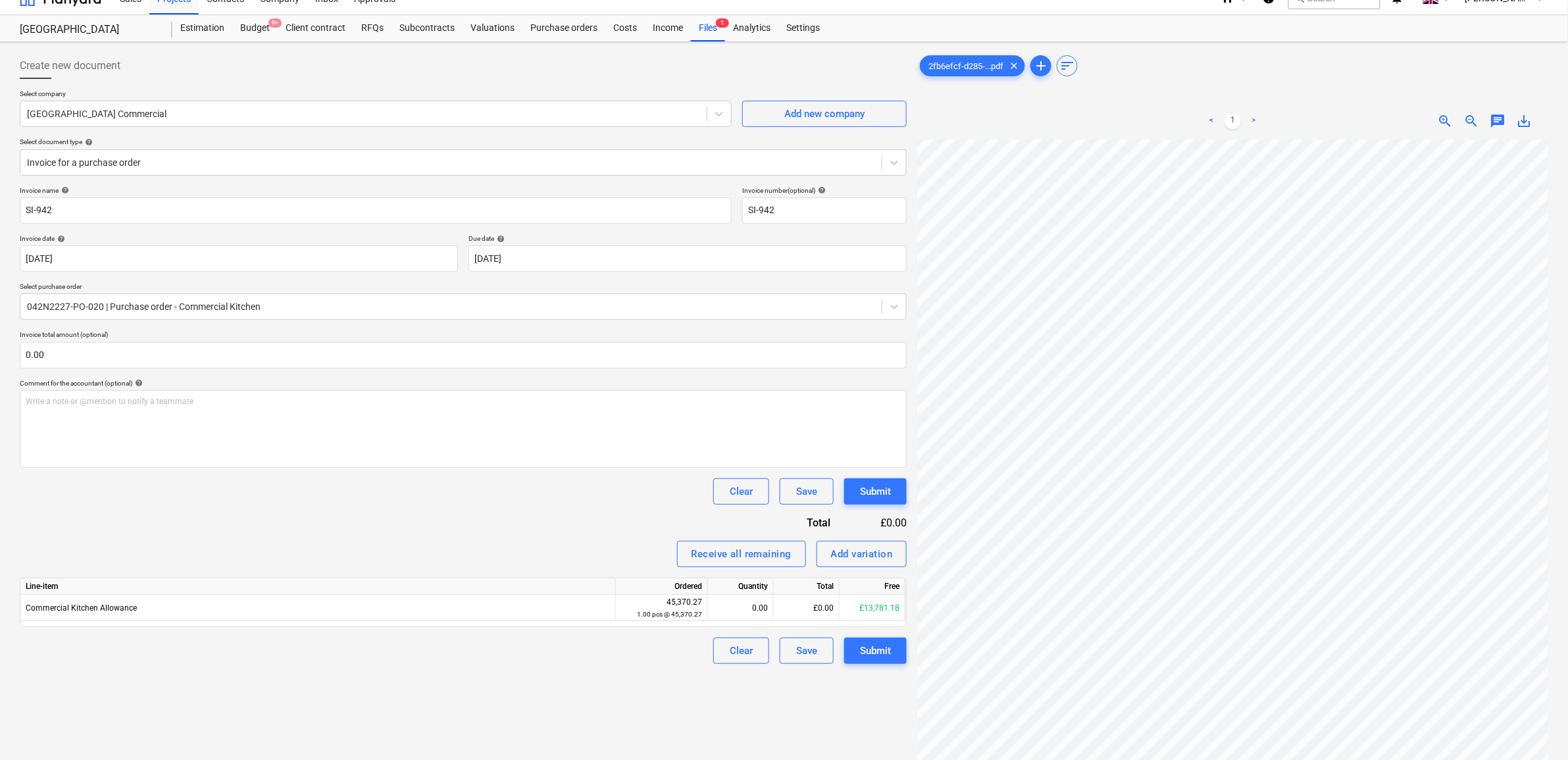
scroll to position [82, 0]
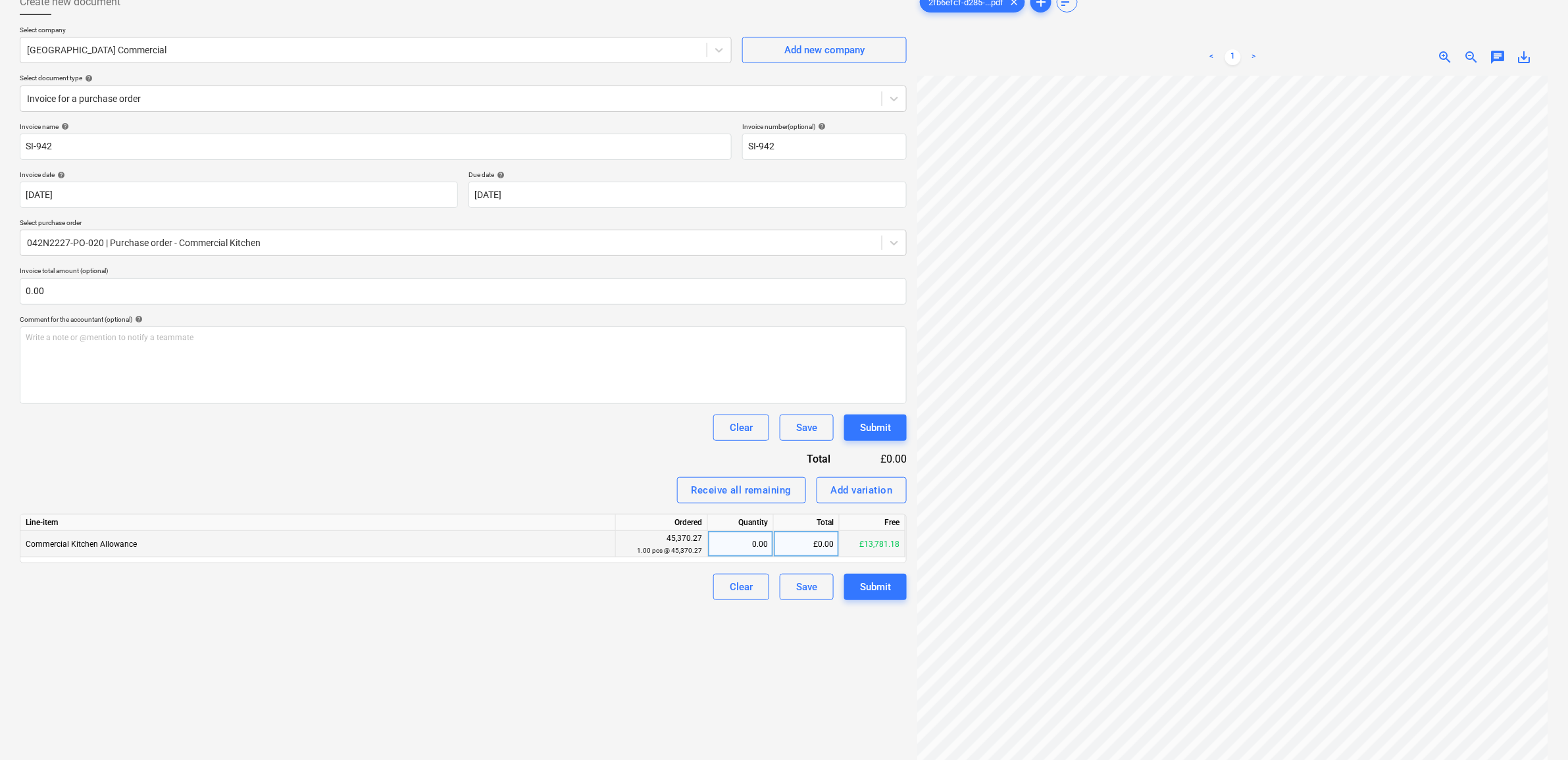
click at [803, 548] on div "£0.00" at bounding box center [806, 544] width 66 height 26
click at [754, 550] on div "0.00" at bounding box center [740, 544] width 55 height 26
click at [803, 545] on div "£0.00" at bounding box center [806, 544] width 66 height 26
click at [740, 669] on div "Create new document Select company South East Commercial Add new company Select…" at bounding box center [463, 394] width 898 height 821
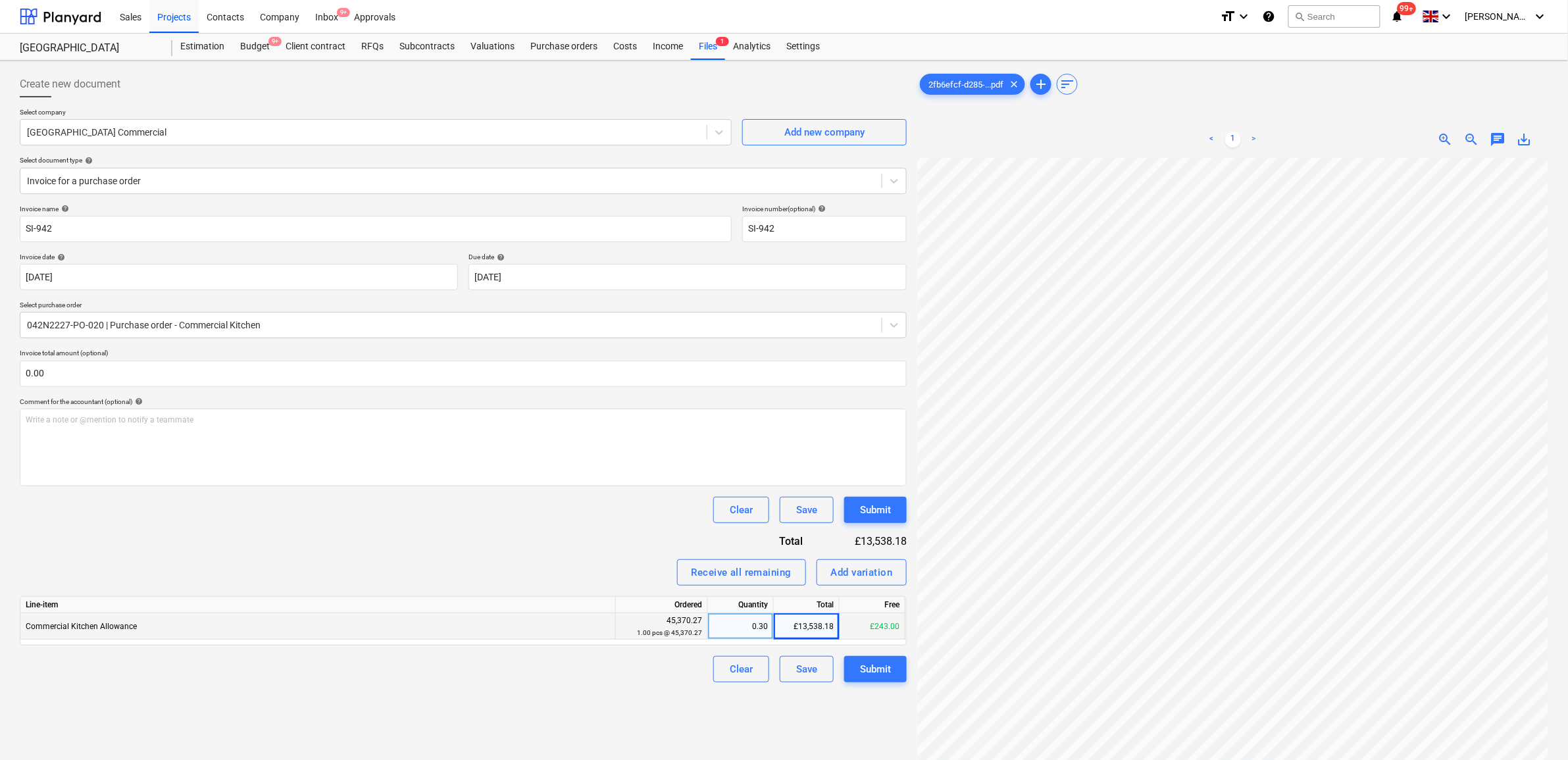
scroll to position [82, 80]
click at [861, 571] on div "Add variation" at bounding box center [862, 573] width 62 height 17
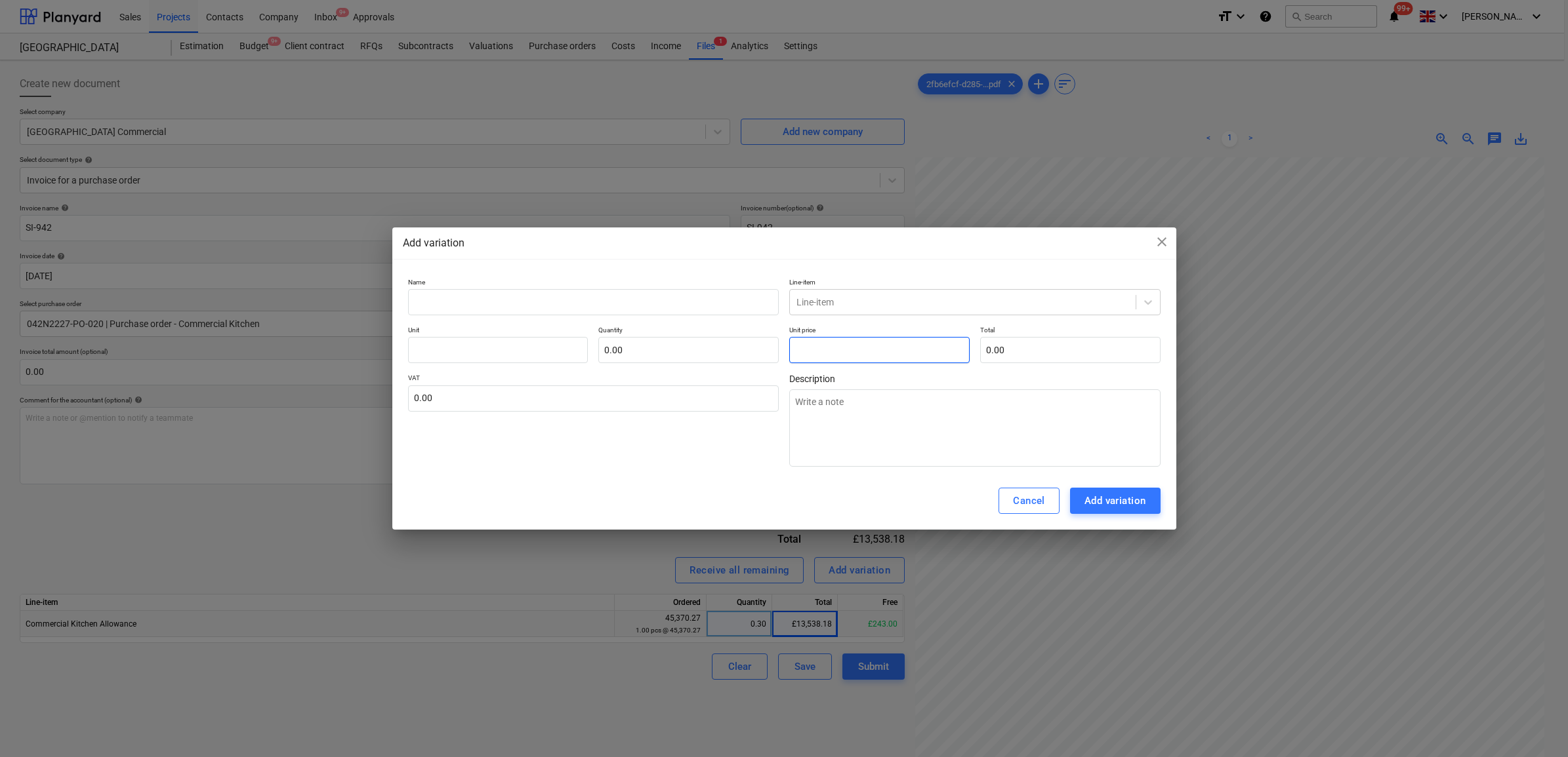
click at [858, 352] on input "text" at bounding box center [879, 350] width 180 height 26
click at [660, 343] on input "1" at bounding box center [689, 350] width 180 height 26
click at [651, 276] on div "Name Line-item Line-item Unit pcs Quantity -1.00 Unit price 243.00 Total -243.0…" at bounding box center [784, 372] width 784 height 200
click at [657, 290] on input "text" at bounding box center [594, 302] width 371 height 26
click at [795, 303] on div "Line-item" at bounding box center [963, 302] width 346 height 19
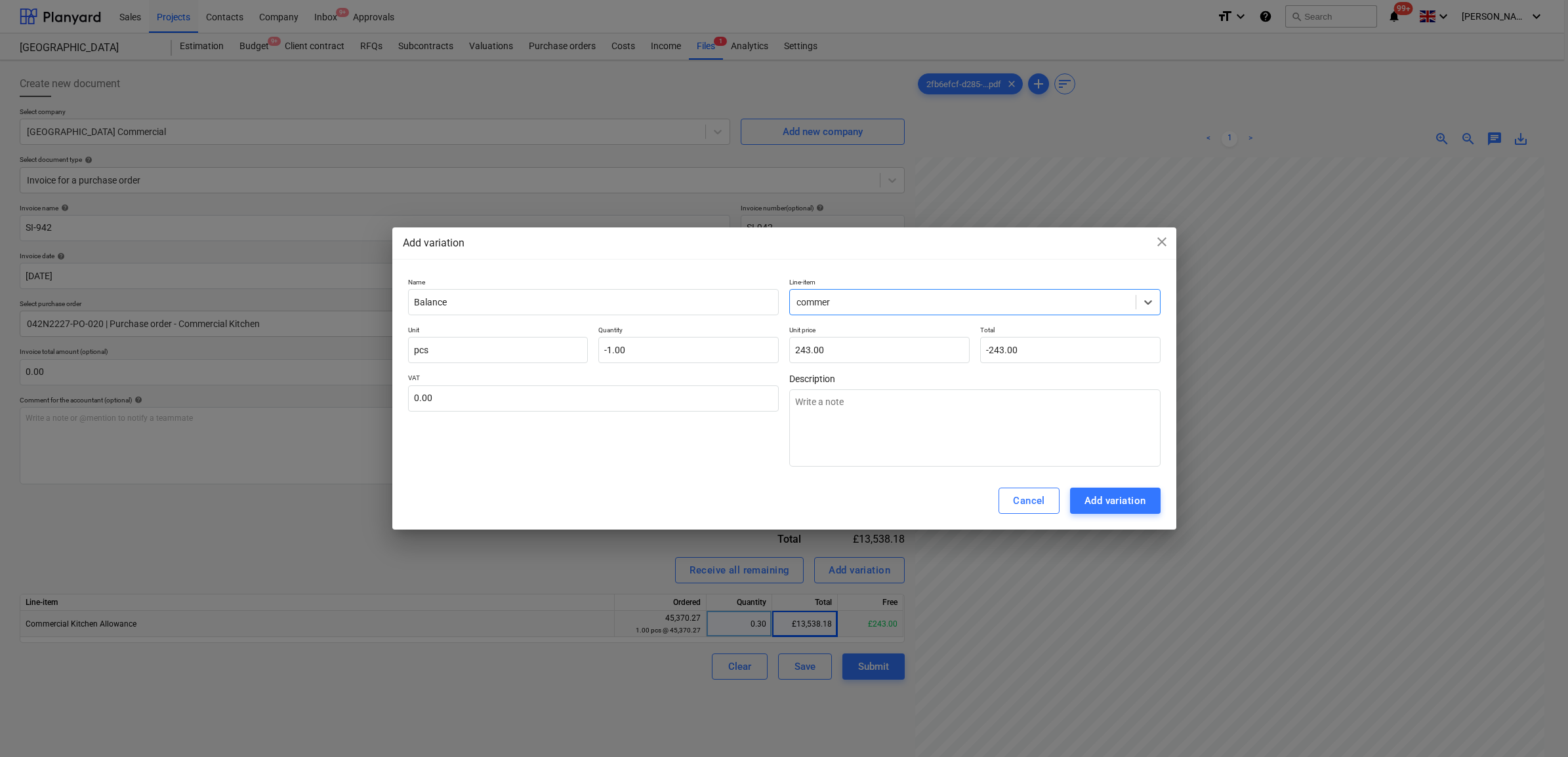
click at [1112, 496] on div "Add variation" at bounding box center [1116, 501] width 62 height 17
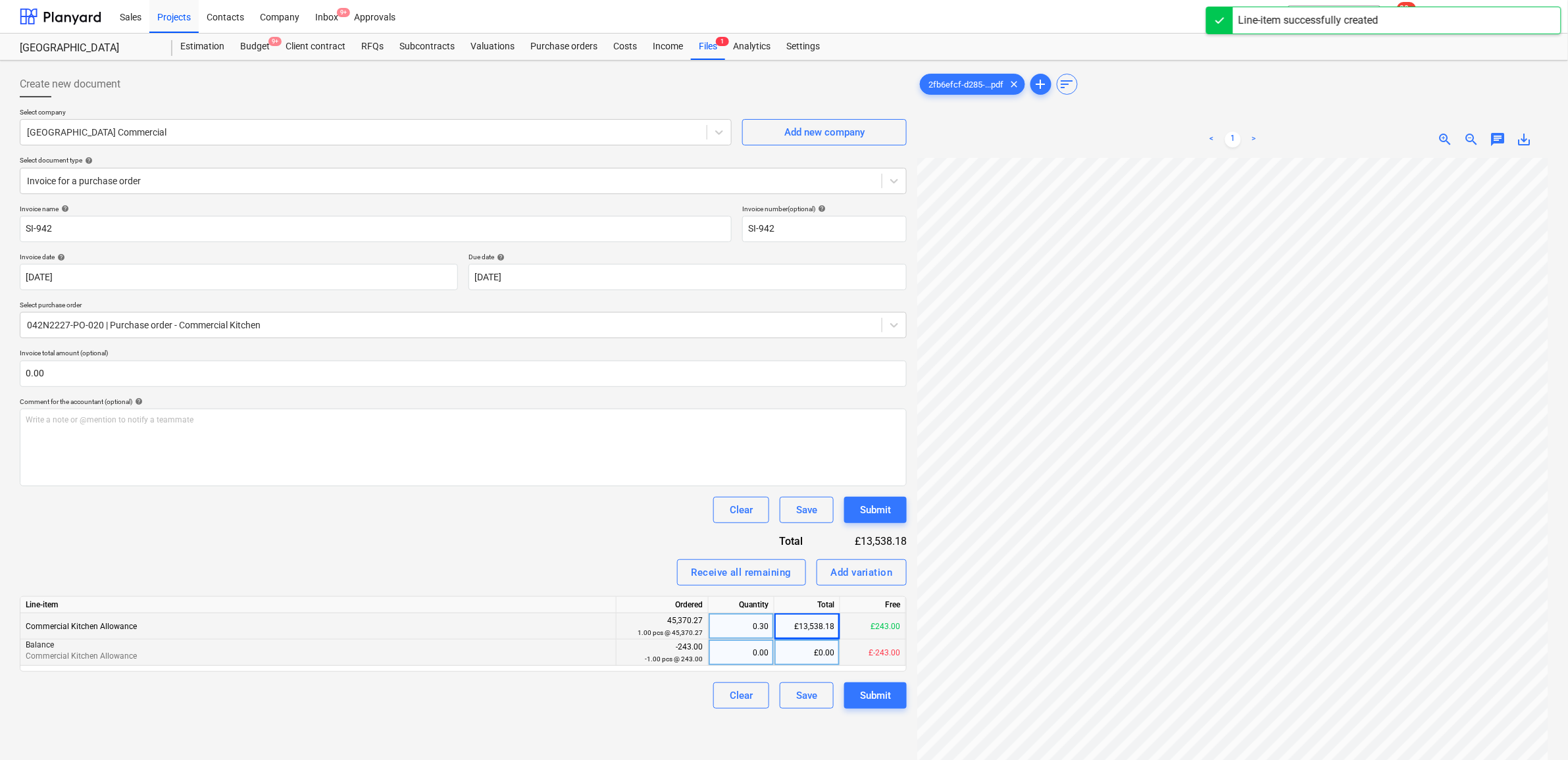
click at [818, 657] on div "£0.00" at bounding box center [807, 653] width 66 height 26
click at [748, 657] on div "0.00" at bounding box center [741, 653] width 55 height 26
click at [583, 562] on div "Receive all remaining Add variation" at bounding box center [463, 573] width 887 height 26
click at [807, 645] on div "£-243.00" at bounding box center [807, 653] width 66 height 26
click at [420, 524] on div "Invoice name help SI-942 Invoice number (optional) help SI-942 Invoice date hel…" at bounding box center [463, 457] width 887 height 504
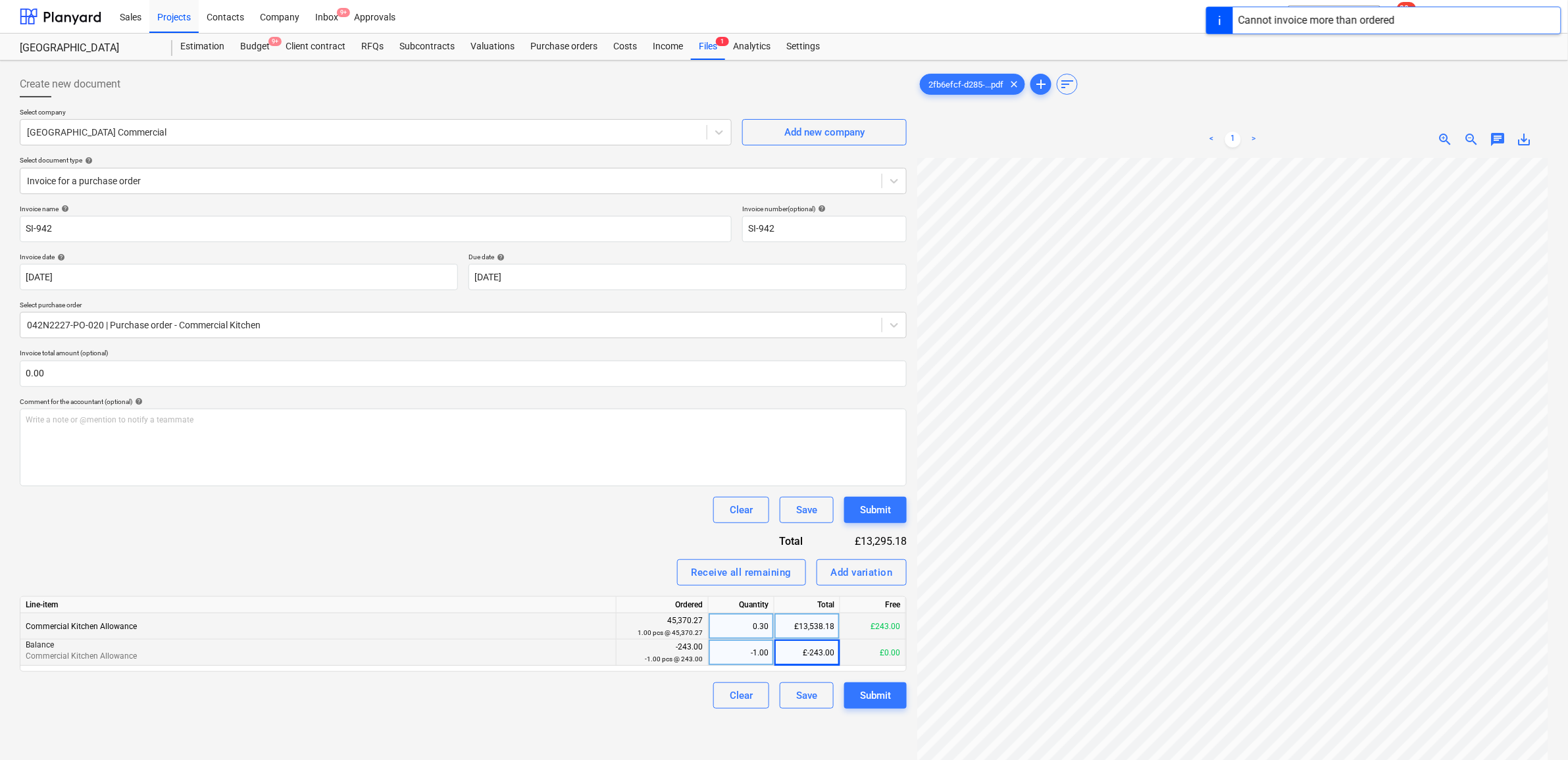
click at [745, 652] on div "-1.00" at bounding box center [741, 653] width 55 height 26
click at [830, 656] on div "£-243.00" at bounding box center [807, 653] width 66 height 26
click at [535, 524] on div "Invoice name help SI-942 Invoice number (optional) help SI-942 Invoice date hel…" at bounding box center [463, 457] width 887 height 504
click at [814, 659] on div "£-243.00" at bounding box center [807, 653] width 66 height 26
click at [755, 658] on div "-1.00" at bounding box center [741, 653] width 55 height 26
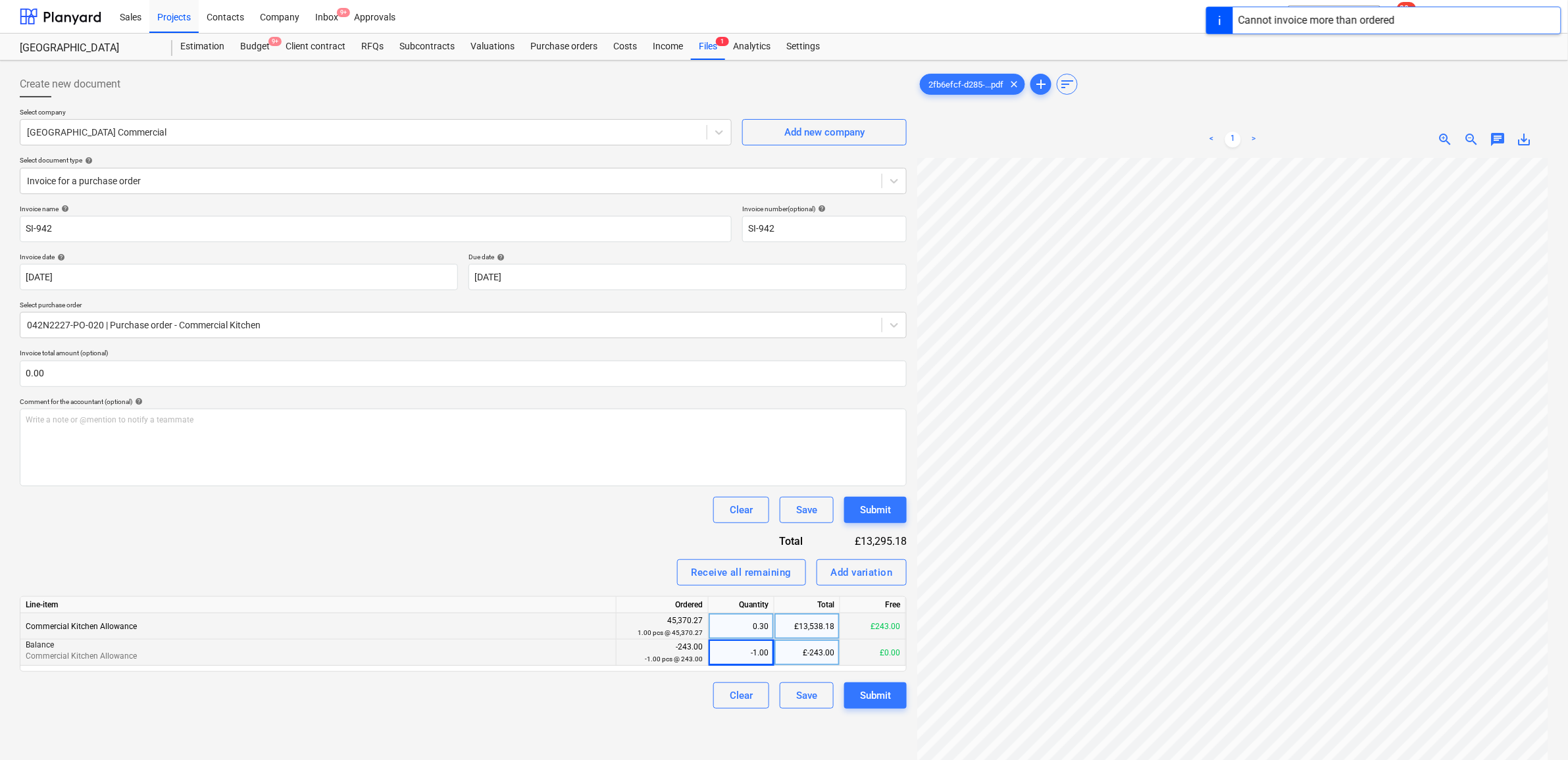
click at [467, 544] on div "Invoice name help SI-942 Invoice number (optional) help SI-942 Invoice date hel…" at bounding box center [463, 457] width 887 height 504
click at [810, 652] on div "£-243.00" at bounding box center [807, 653] width 66 height 26
click at [651, 502] on div "Clear Save Submit" at bounding box center [463, 510] width 887 height 26
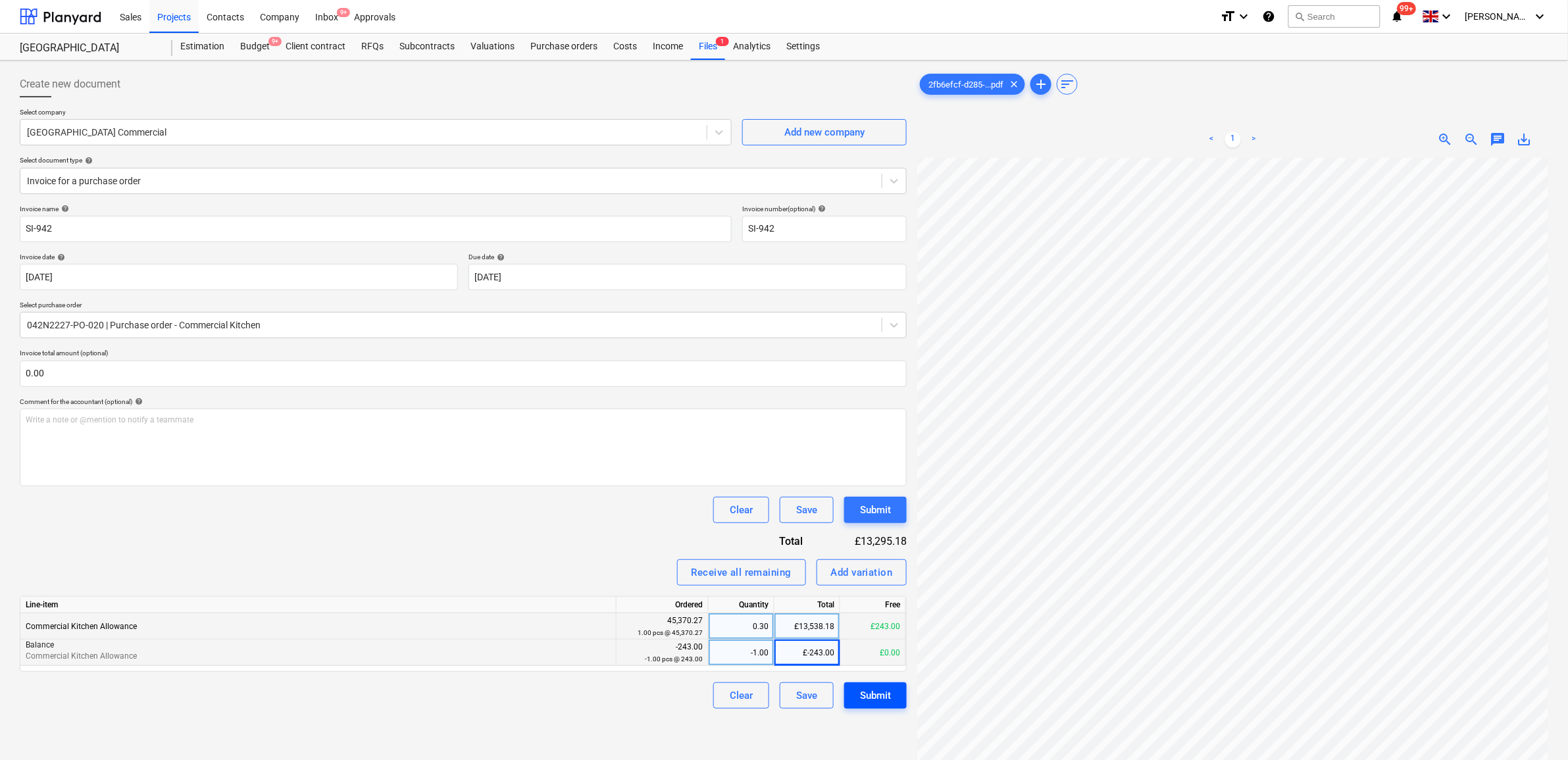
click at [879, 695] on div "Submit" at bounding box center [875, 696] width 31 height 17
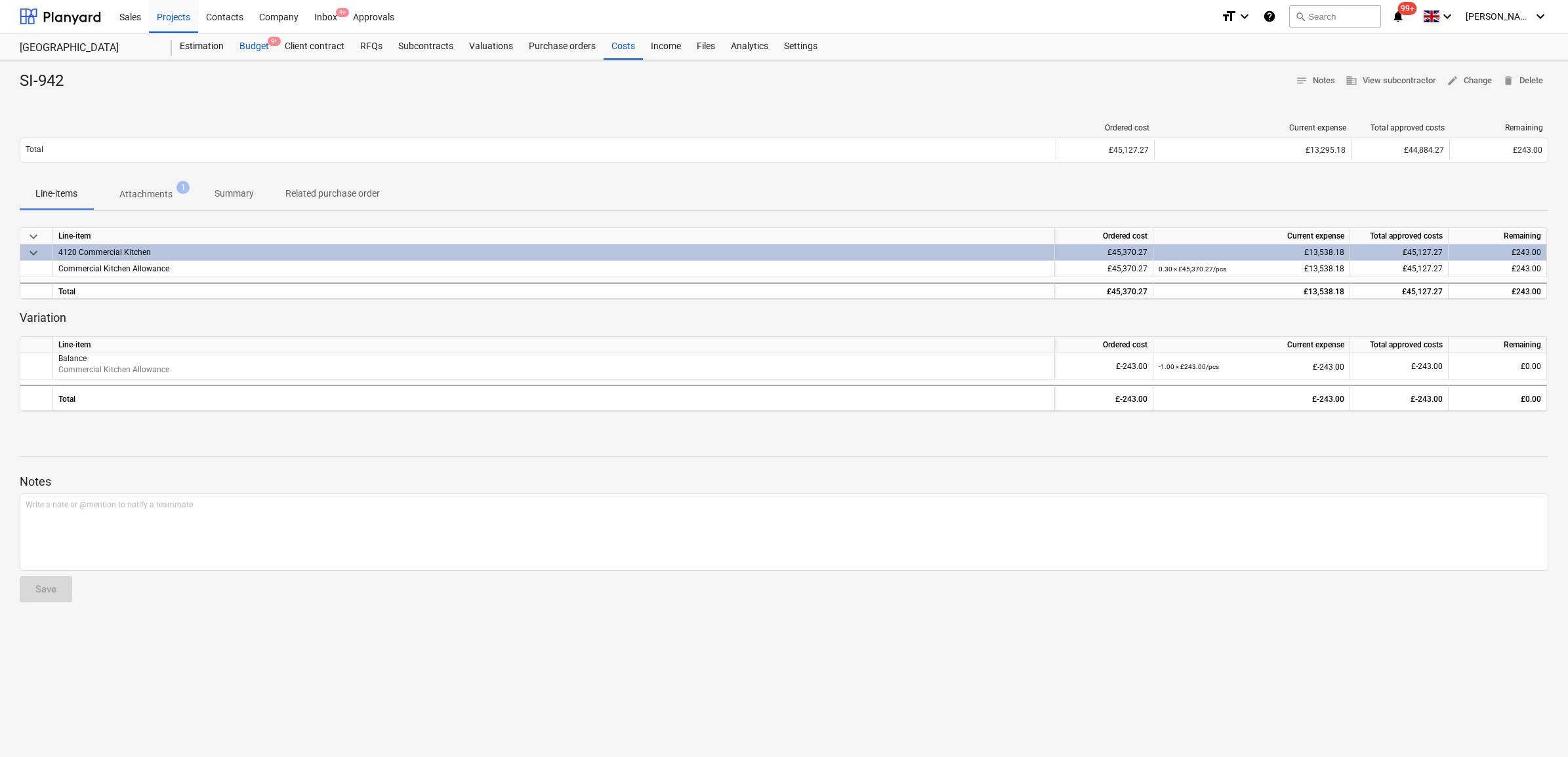
click at [255, 45] on div "Budget 9+" at bounding box center [254, 47] width 45 height 26
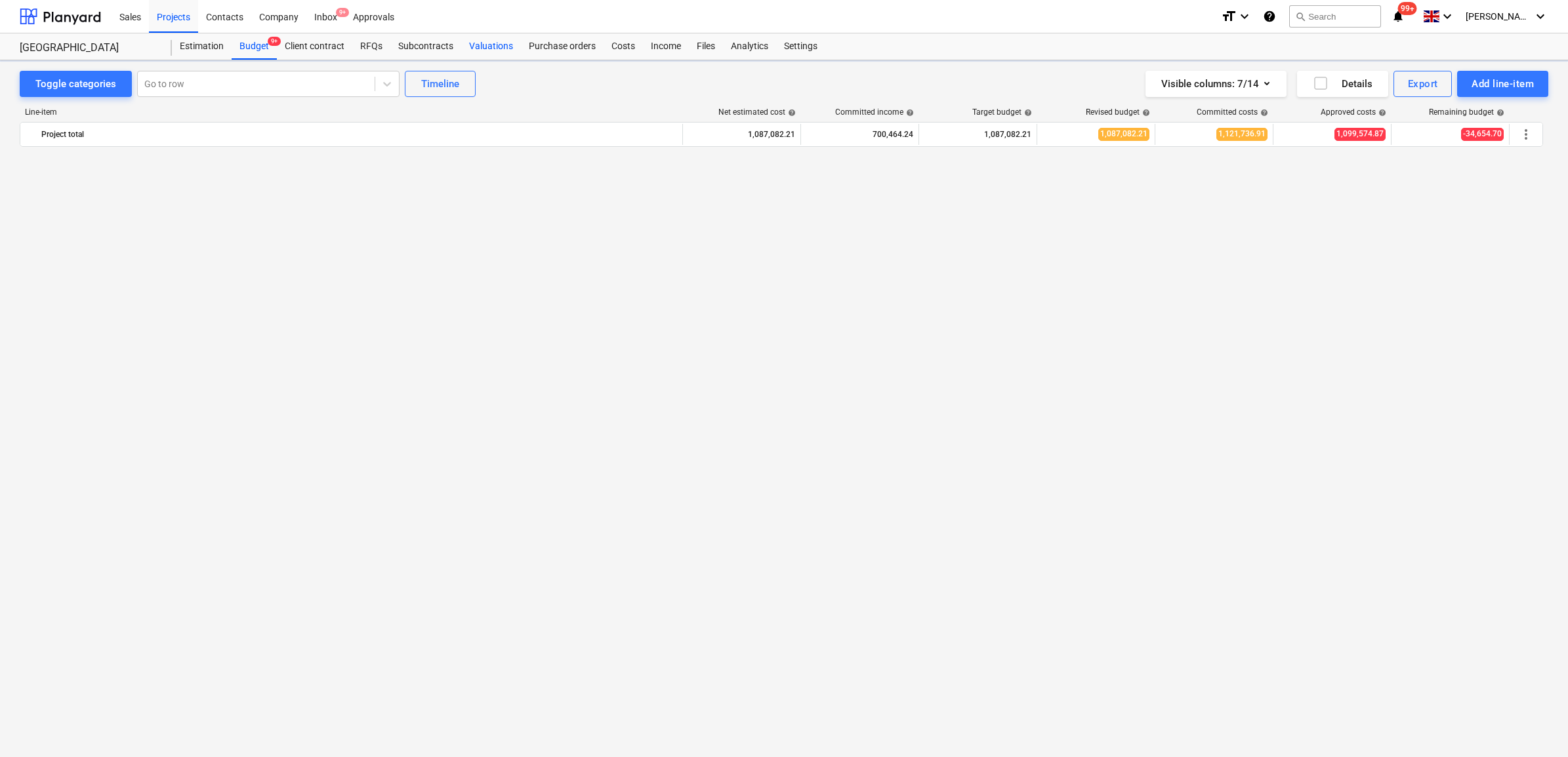
scroll to position [1147, 0]
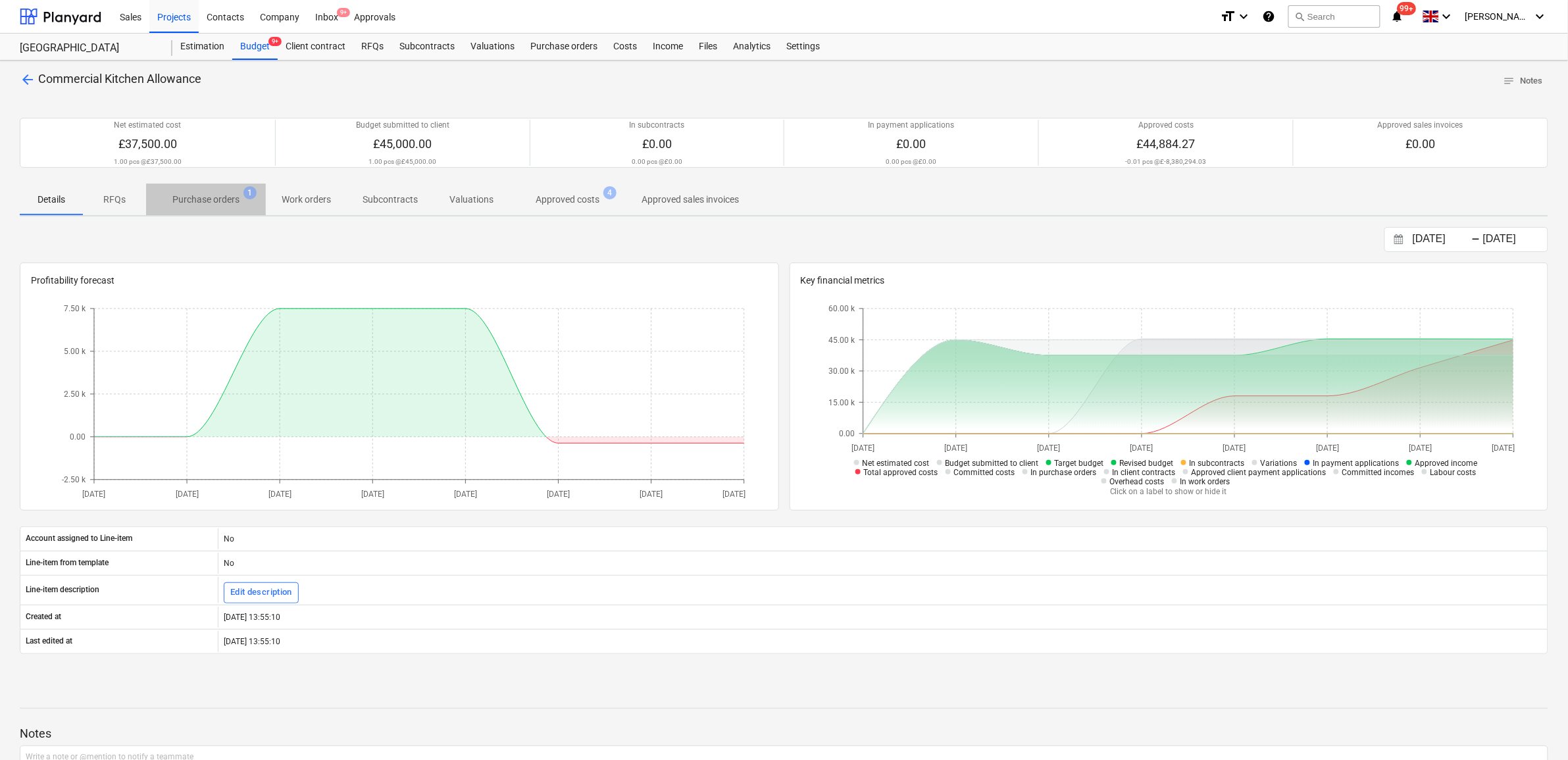
click at [211, 209] on span "Purchase orders 1" at bounding box center [206, 200] width 119 height 23
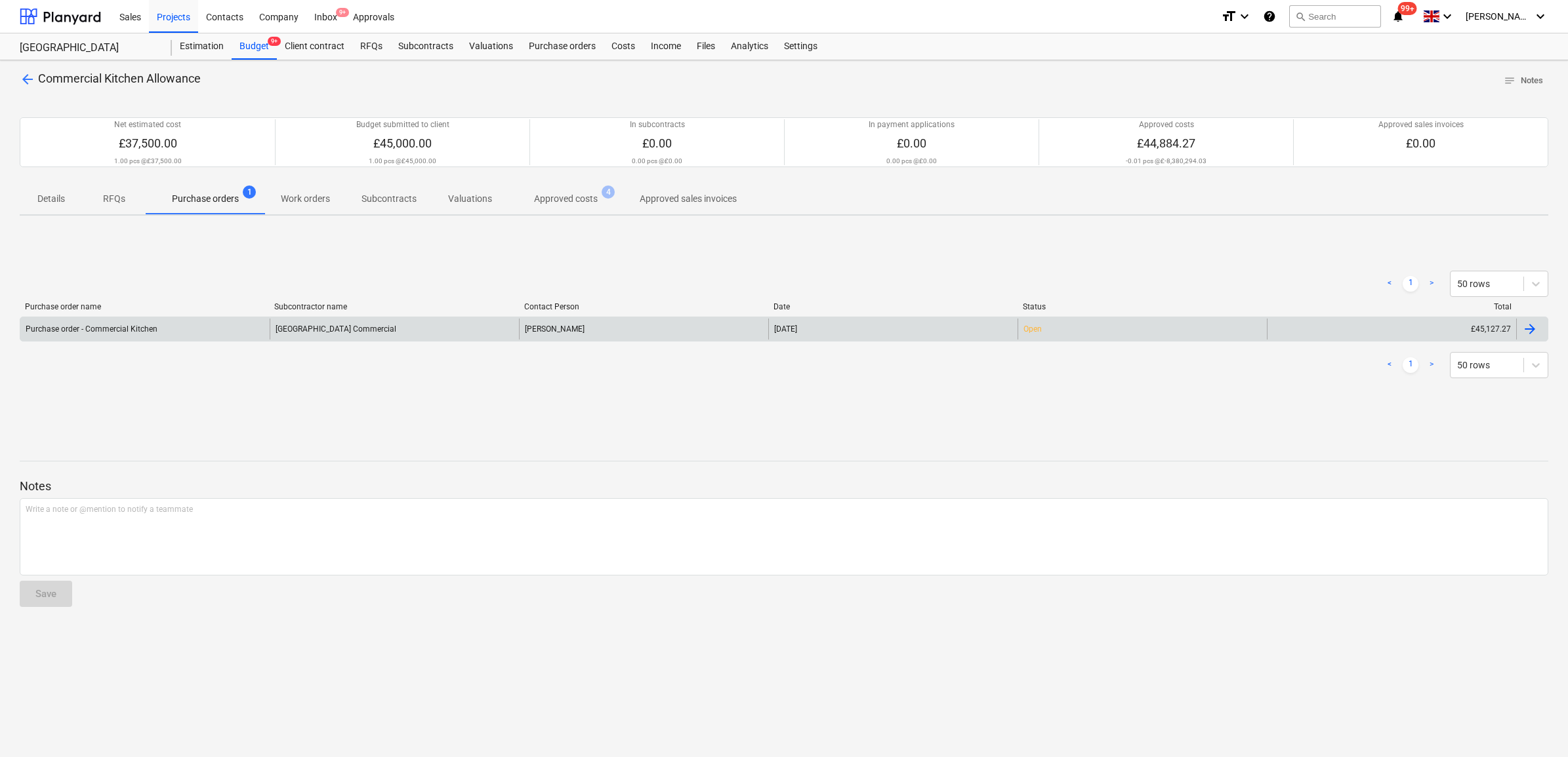
click at [1148, 332] on div "Open" at bounding box center [1142, 329] width 249 height 21
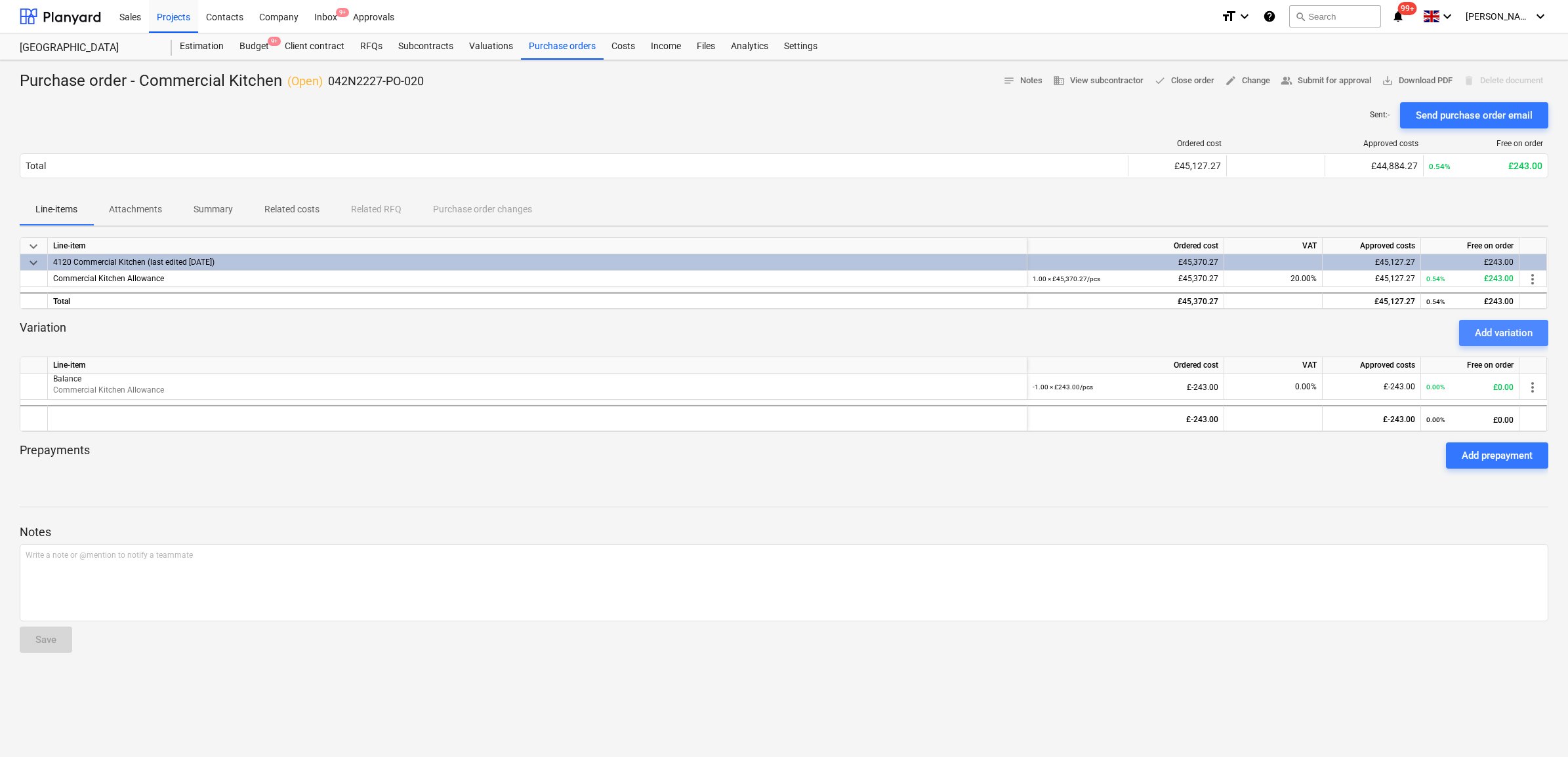
click at [1489, 331] on div "Add variation" at bounding box center [1504, 333] width 58 height 17
type textarea "x"
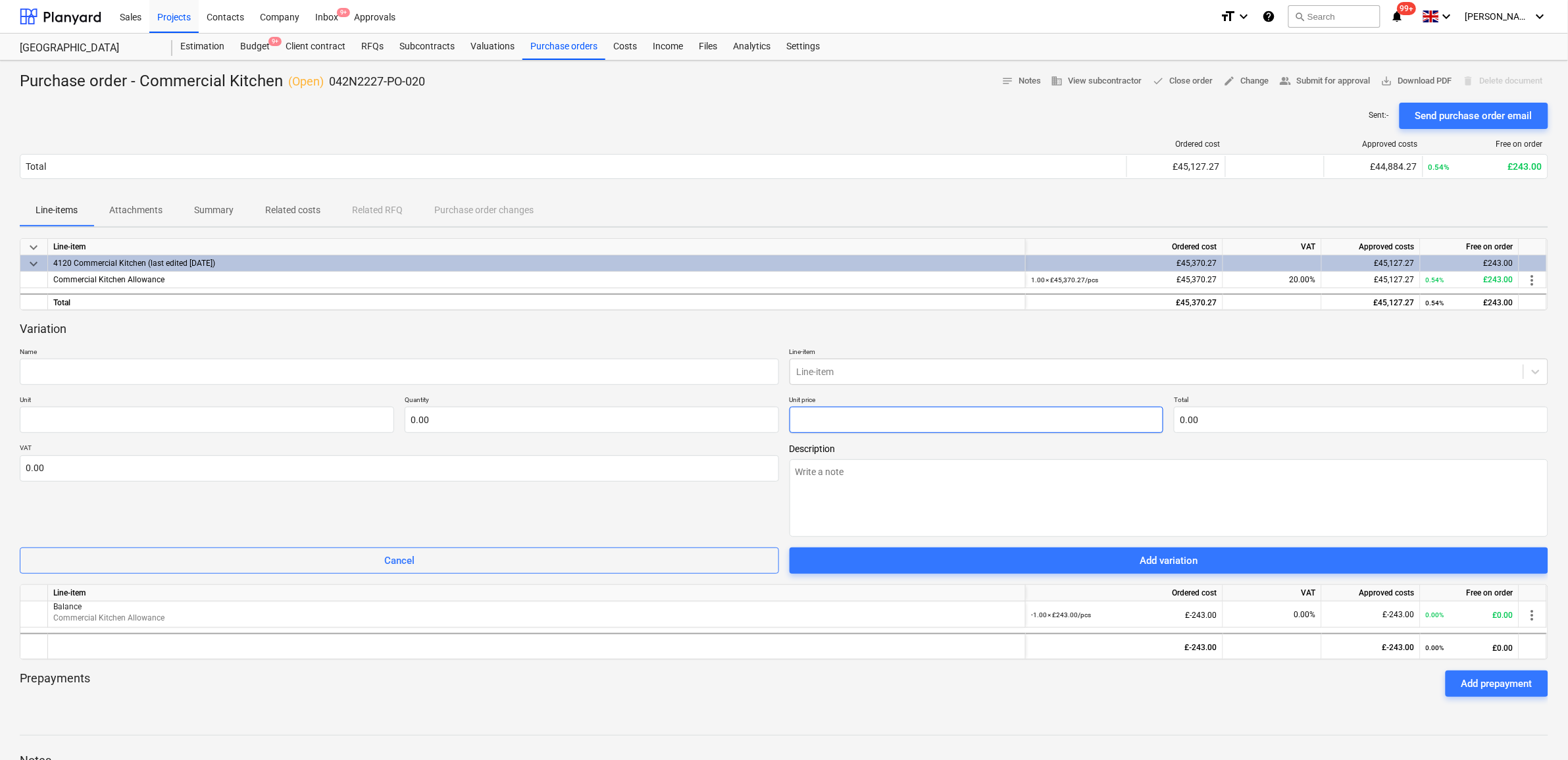
click at [971, 421] on input "text" at bounding box center [977, 420] width 374 height 26
type textarea "x"
type input "pcs"
type input "2"
type input "1.00"
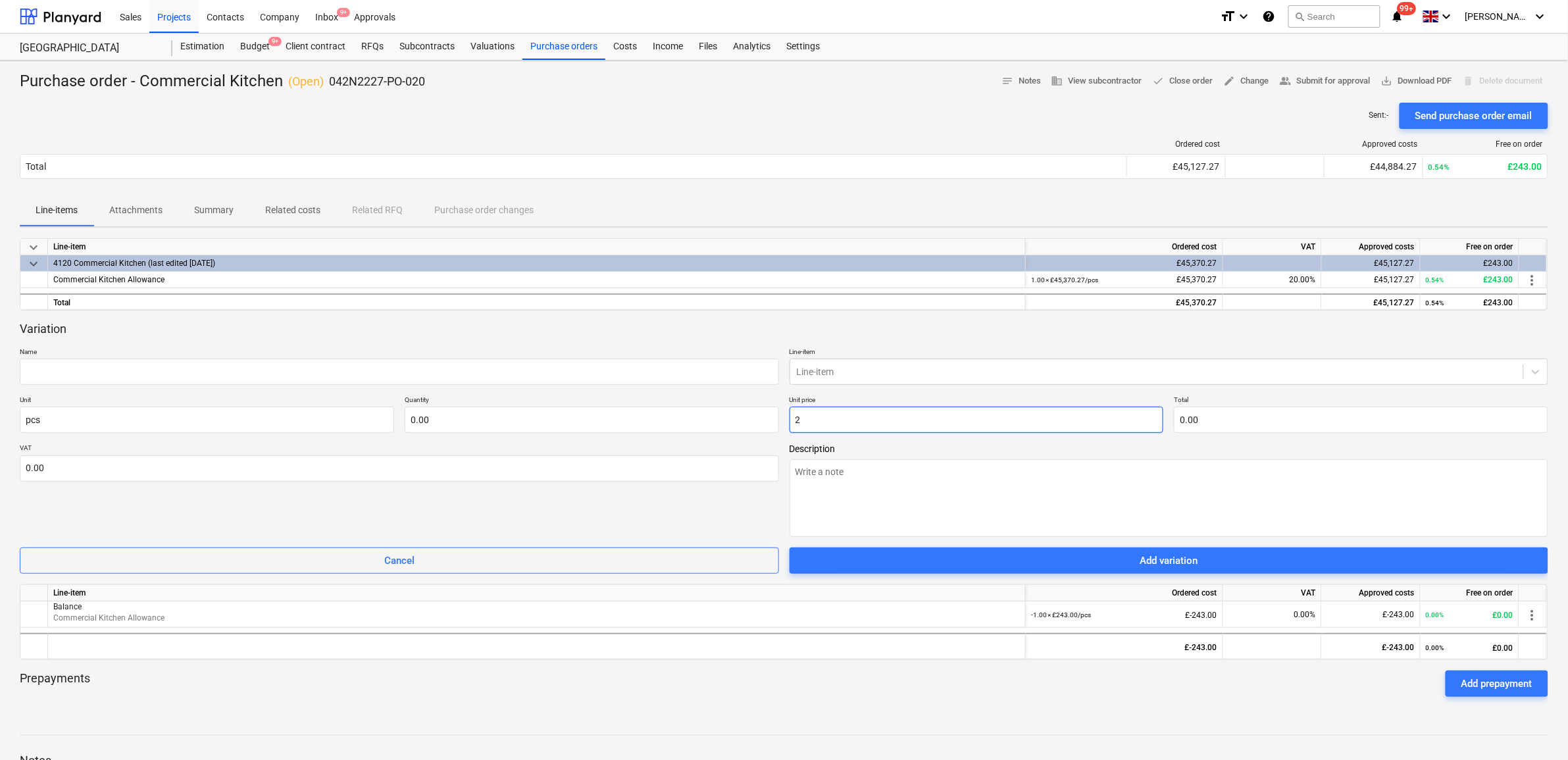
type input "2.00"
type textarea "x"
type input "24"
type input "24.00"
type textarea "x"
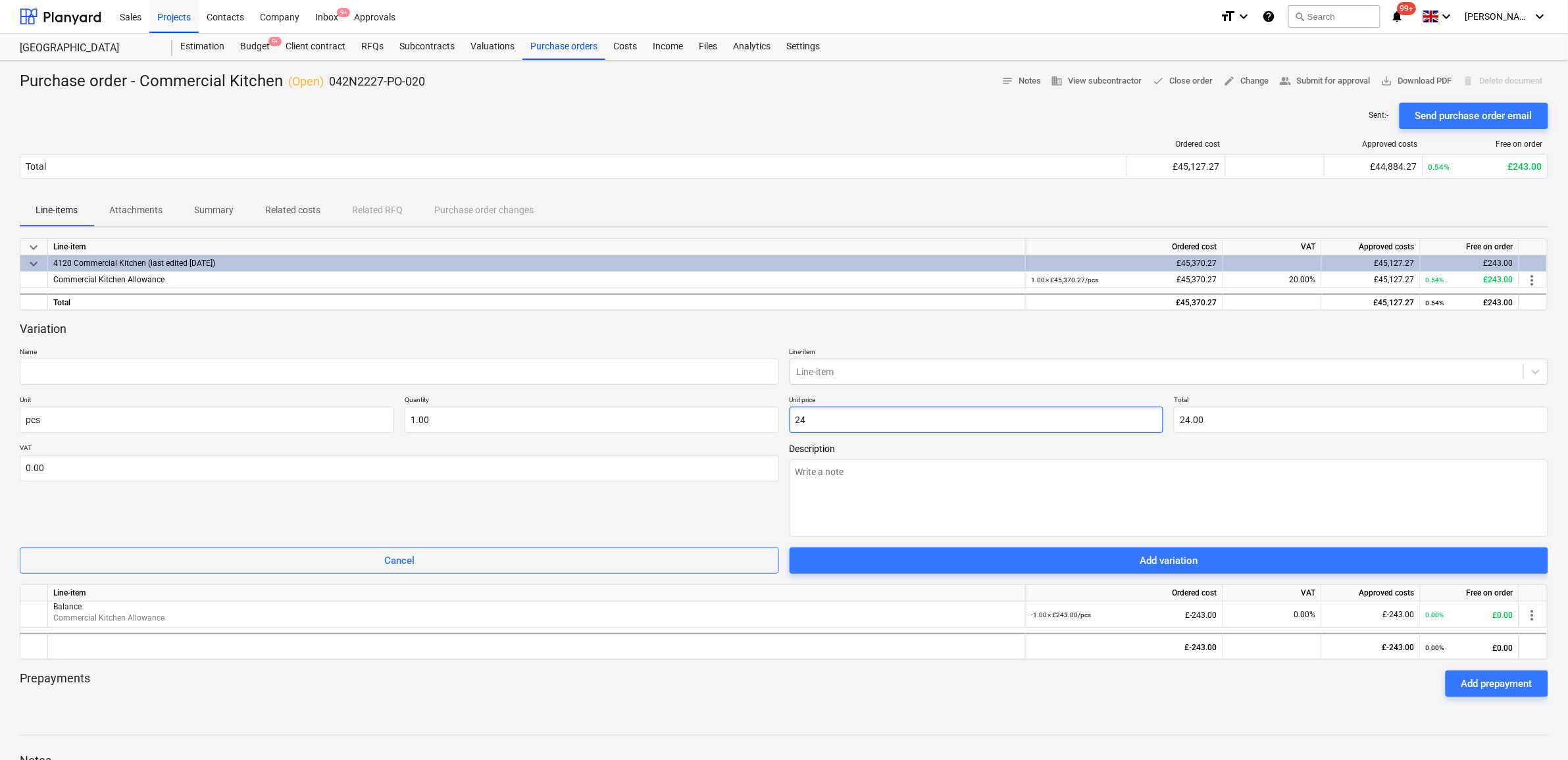
type input "243"
type input "243.00"
type input "243"
type input "1"
type input "243.00"
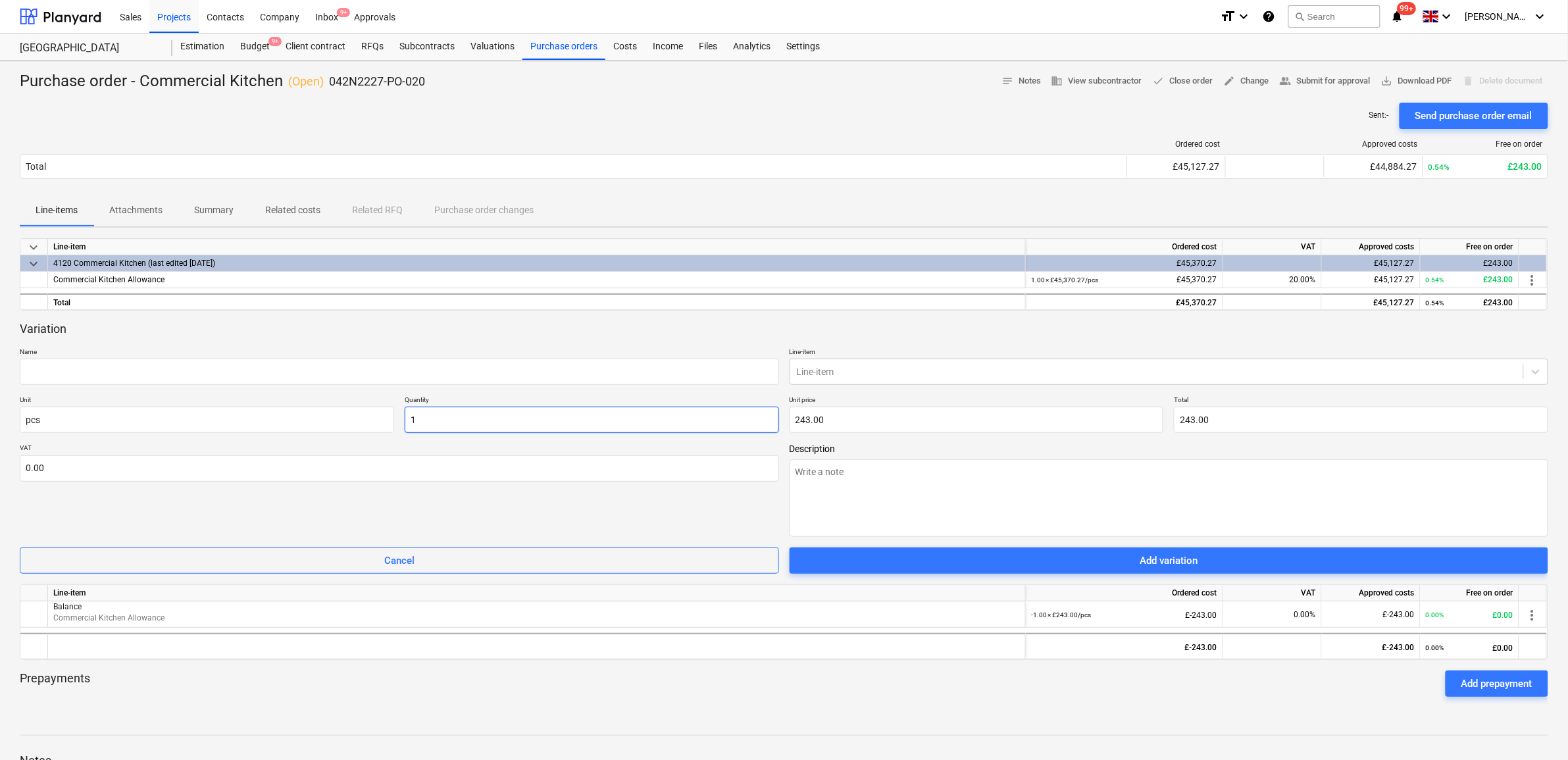
drag, startPoint x: 540, startPoint y: 420, endPoint x: 135, endPoint y: 436, distance: 405.3
click at [135, 436] on div "Variation Name Line-item Line-item Unit pcs Quantity 1 Unit price 243.00 Total …" at bounding box center [784, 448] width 1529 height 254
type textarea "x"
type input "-"
type input "0.00"
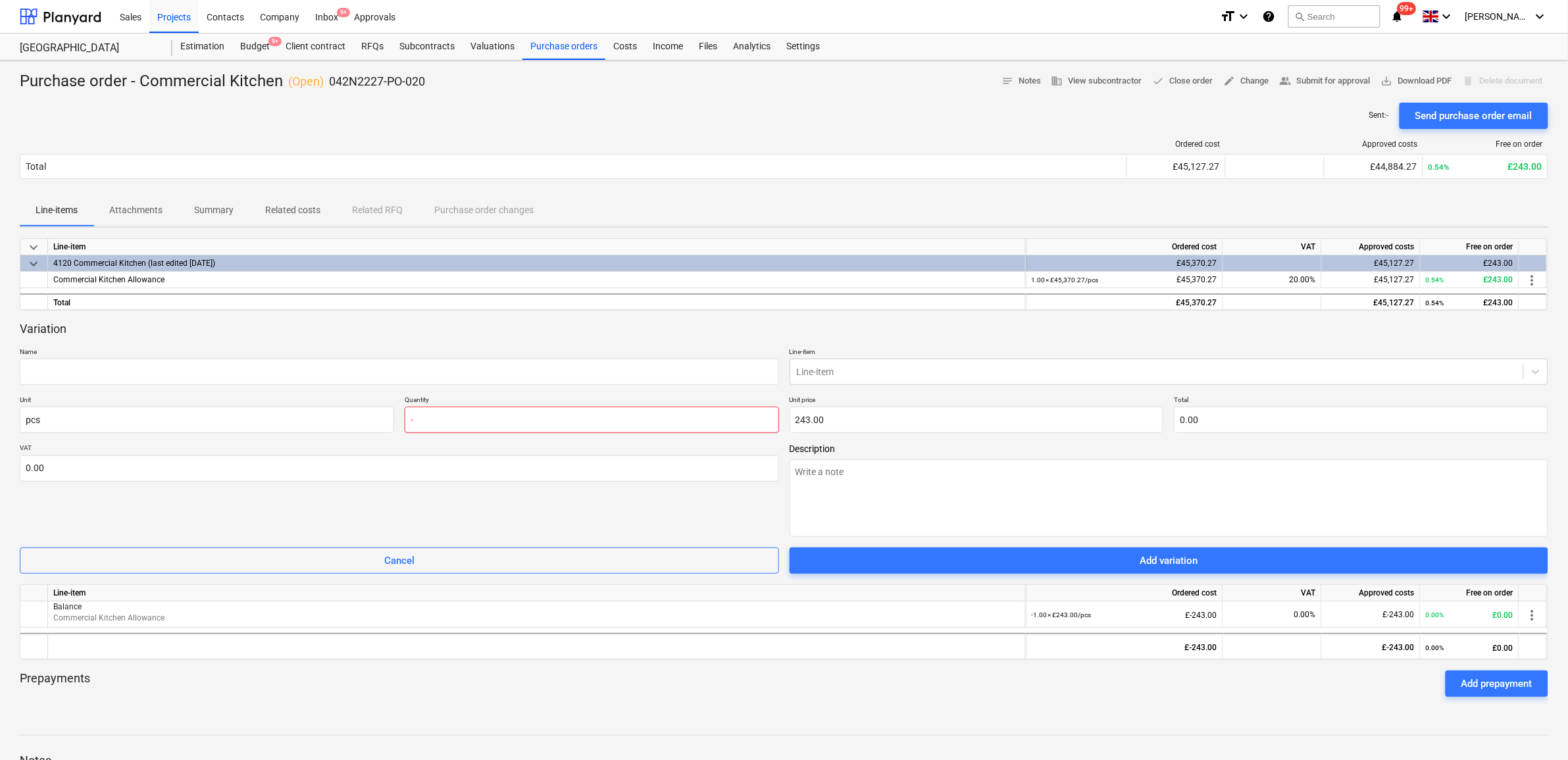
type textarea "x"
type input "-1"
type input "-243.00"
type input "-1.00"
click at [115, 360] on input "text" at bounding box center [399, 372] width 759 height 26
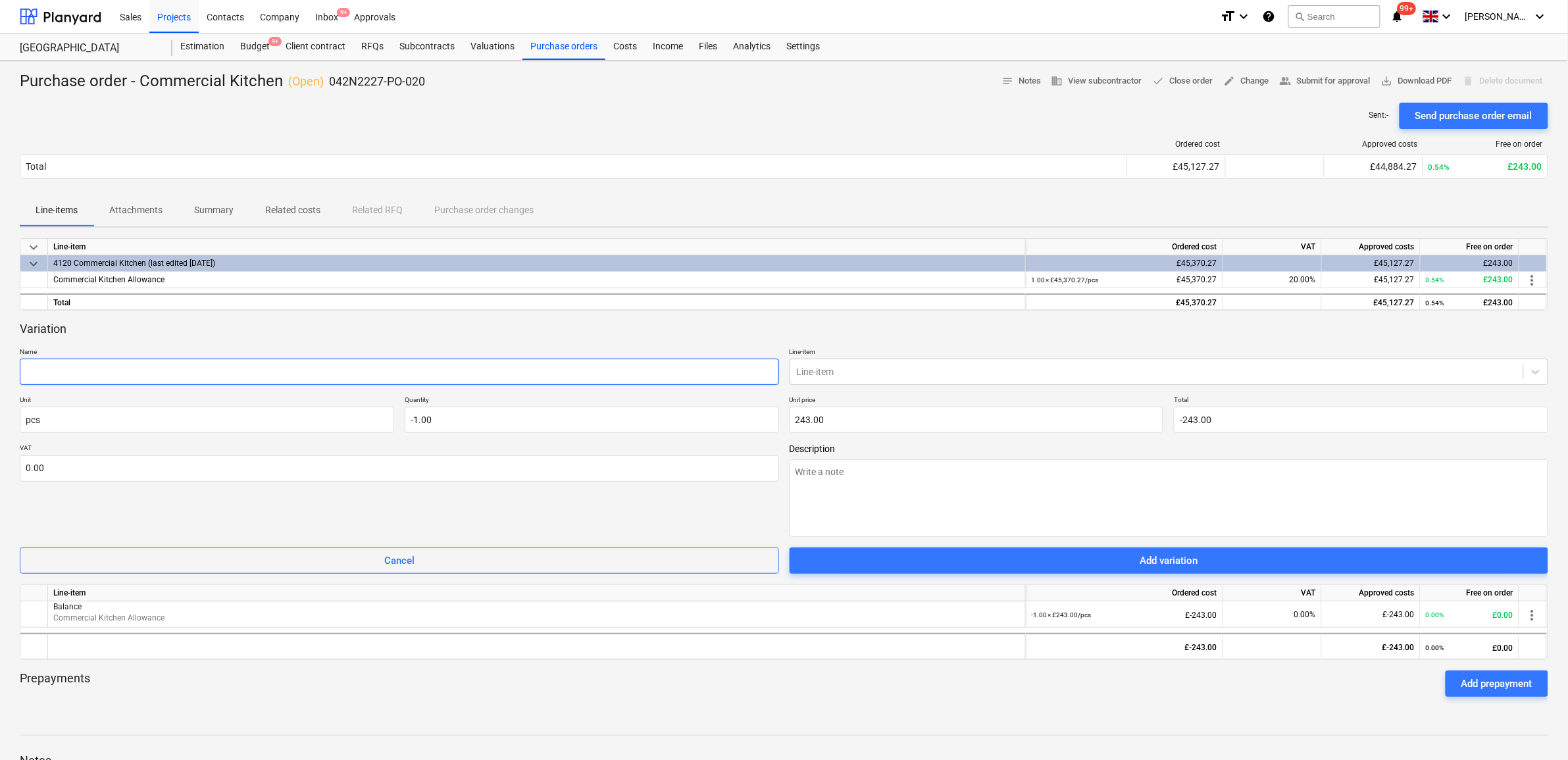
type textarea "x"
type input "B"
type textarea "x"
type input "Ba"
type textarea "x"
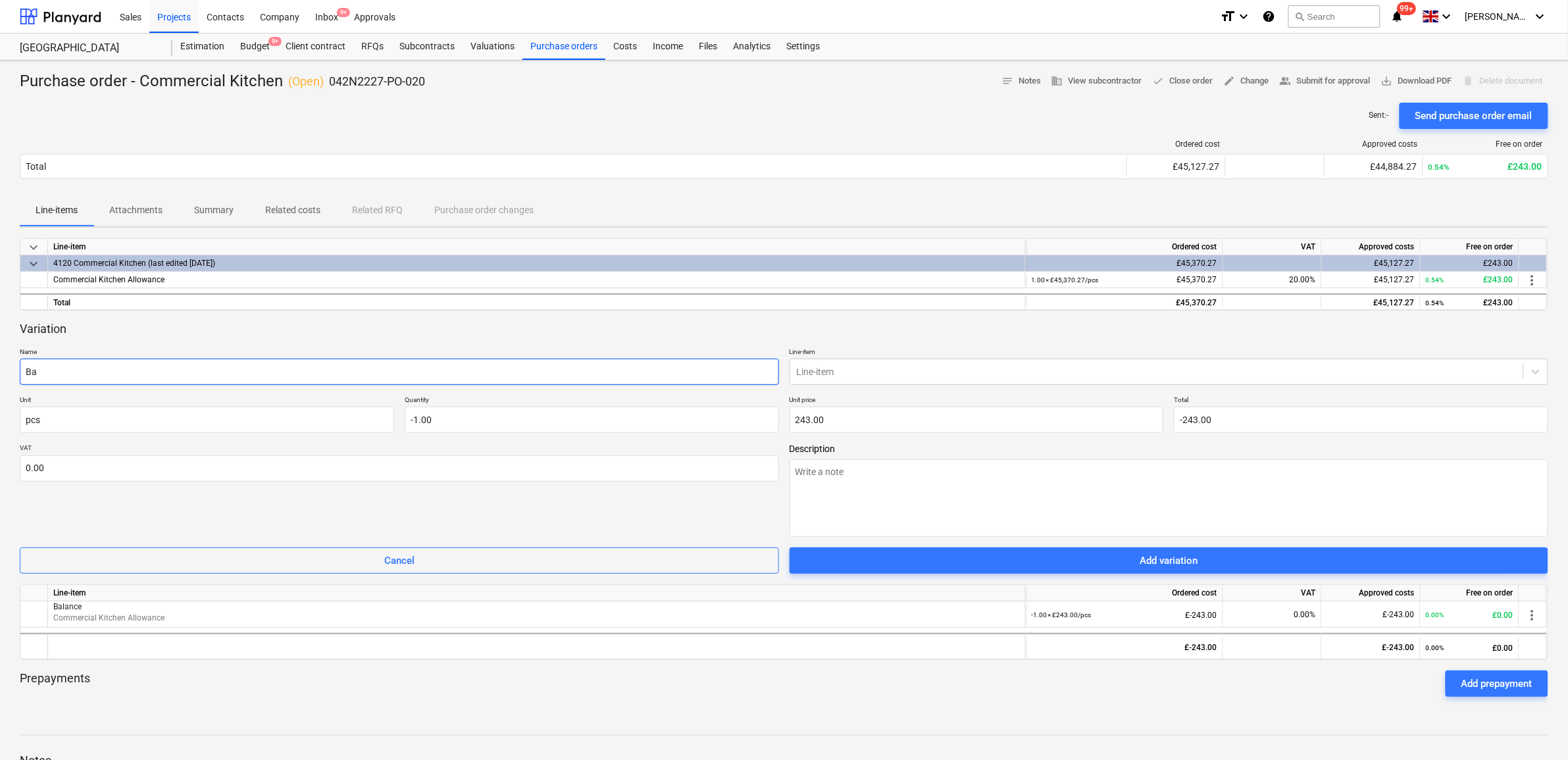
type input "[MEDICAL_DATA]"
type textarea "x"
type input "Bala"
type textarea "x"
type input "[PERSON_NAME]"
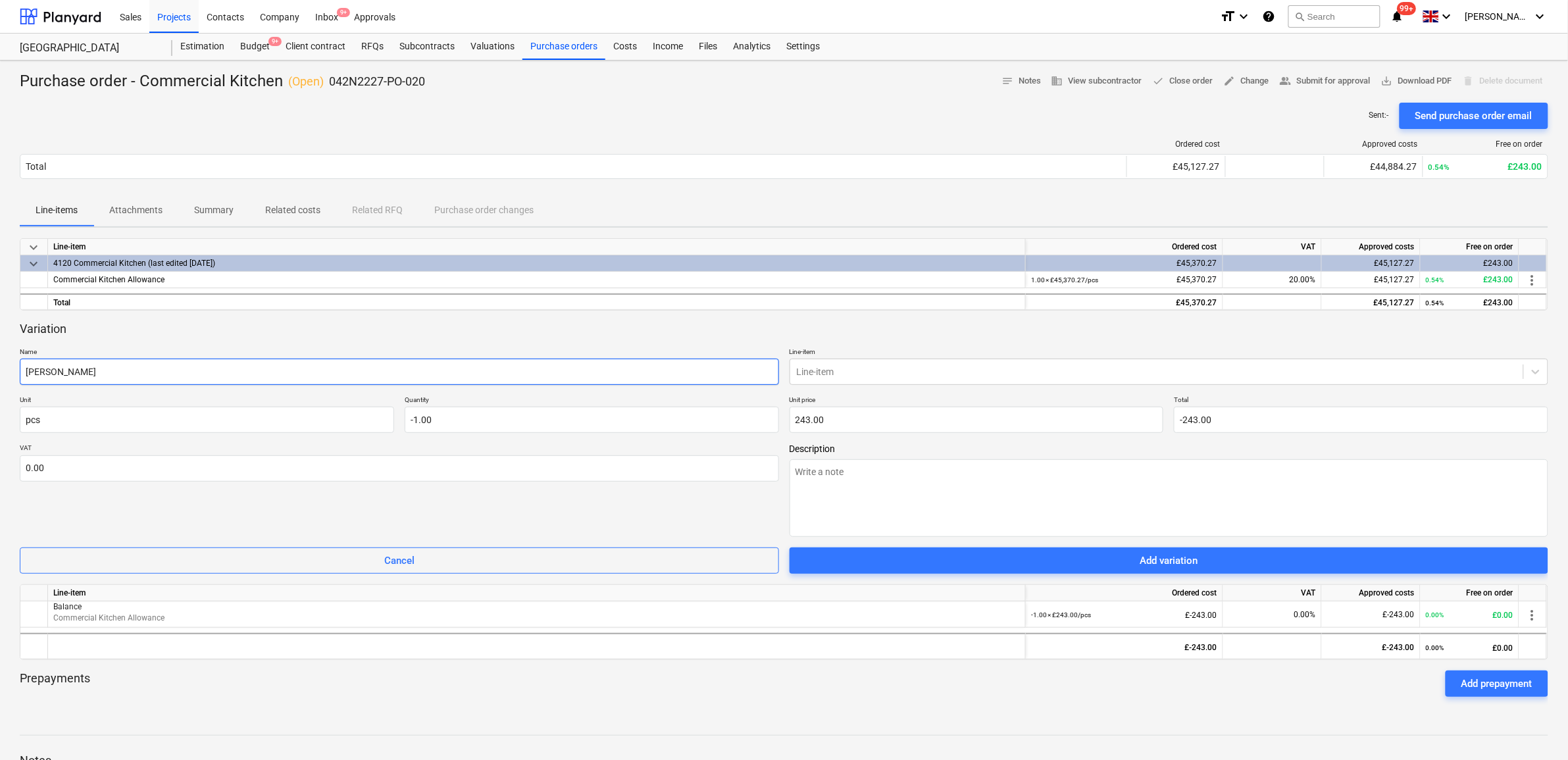
type textarea "x"
type input "Balanc"
type textarea "x"
type input "Balance"
type textarea "x"
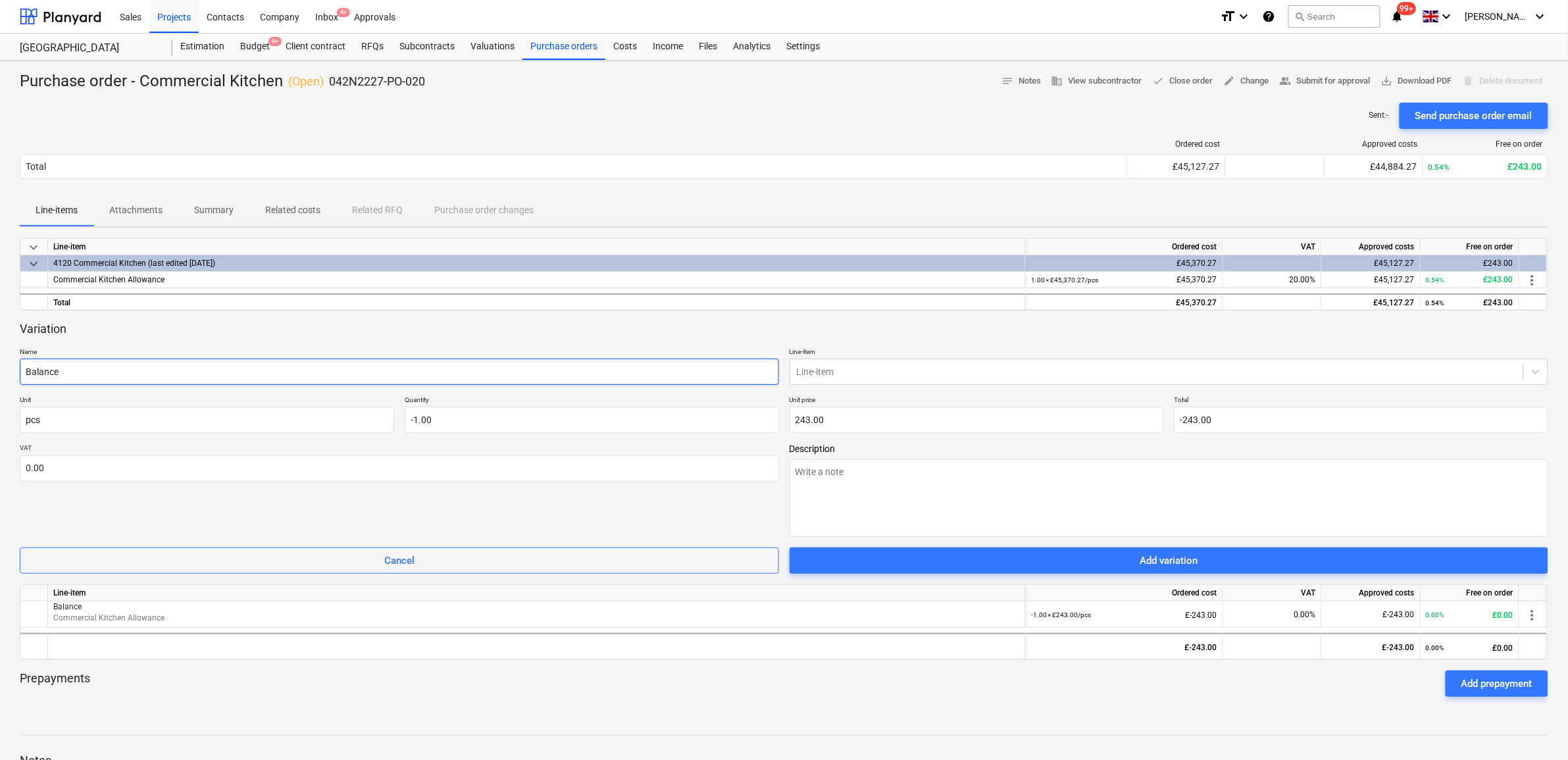
type input "Balance"
type textarea "x"
type input "Balance a"
type textarea "x"
type input "Balance ag"
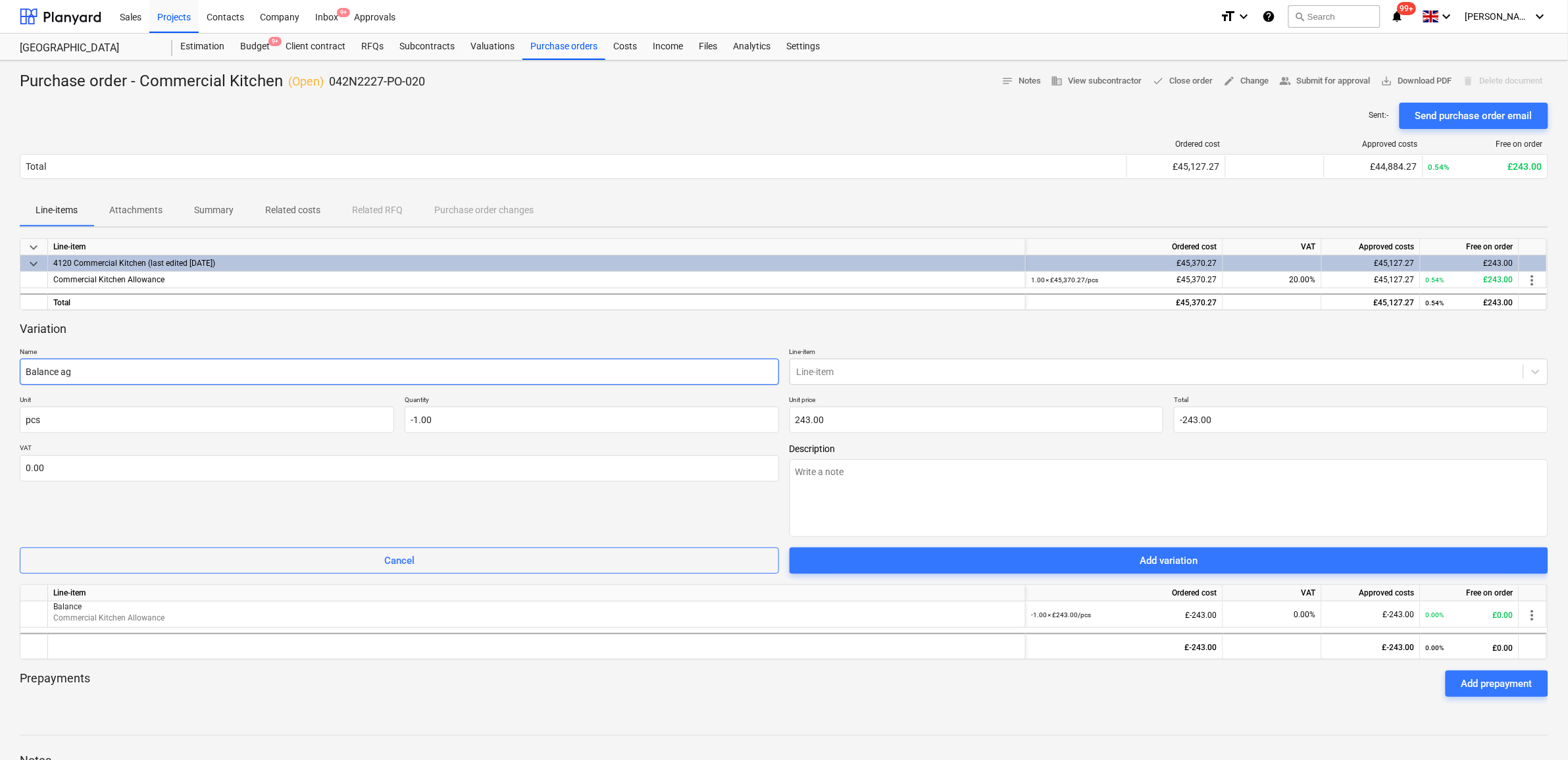
type textarea "x"
type input "Balance aga"
type textarea "x"
type input "Balance agai"
type textarea "x"
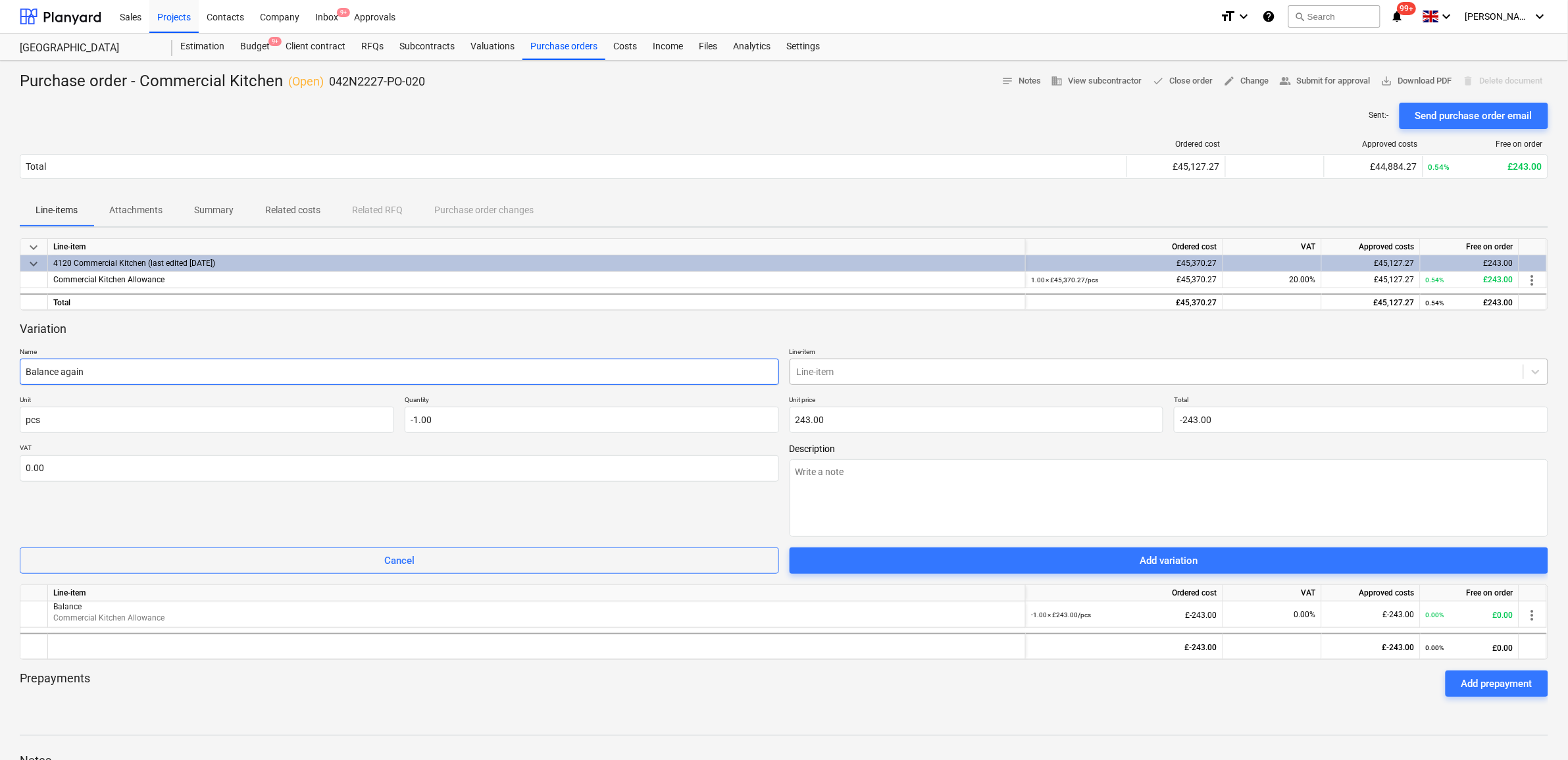
type input "Balance again"
click at [824, 372] on div at bounding box center [1157, 372] width 720 height 13
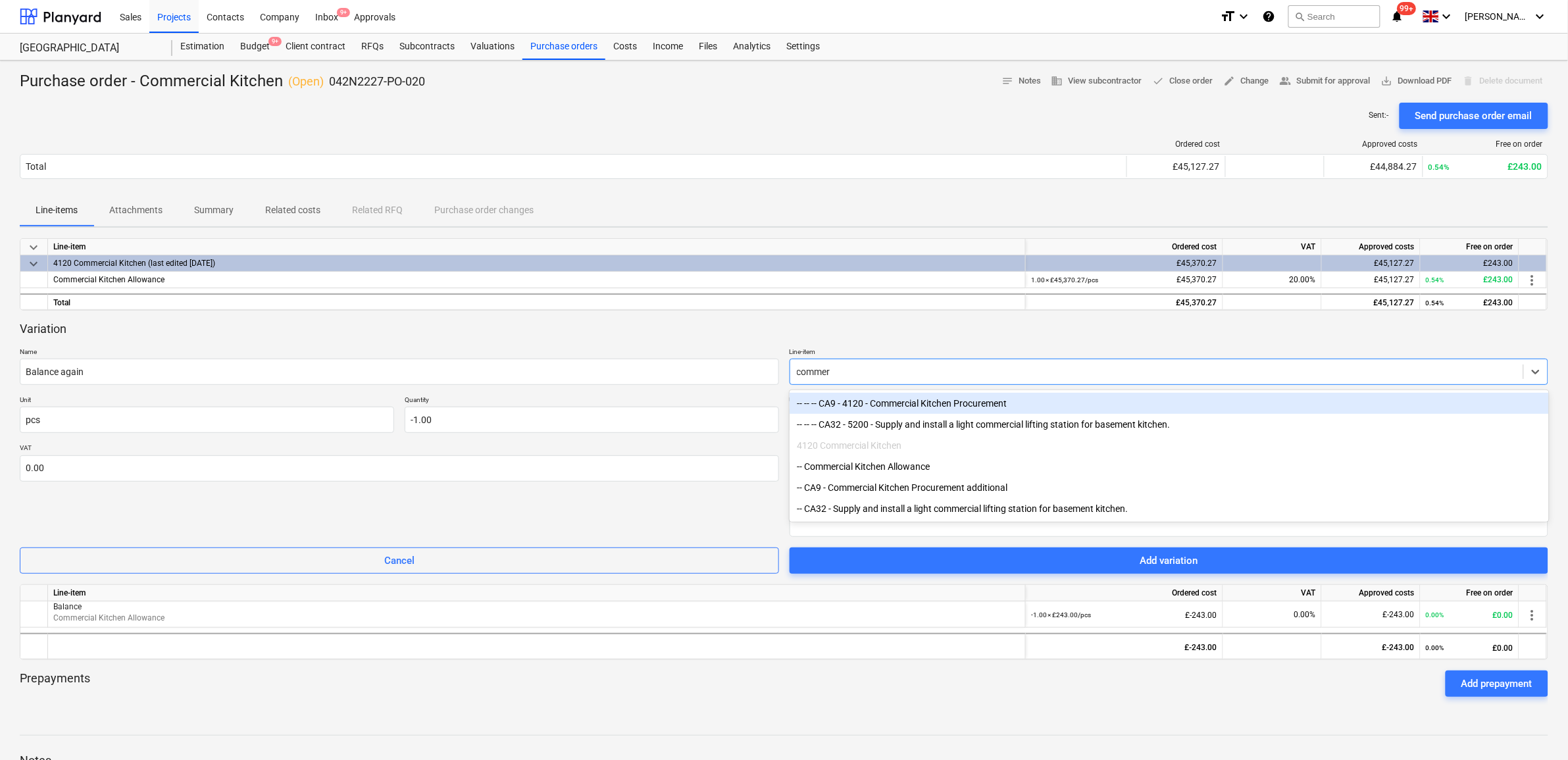
type input "commerc"
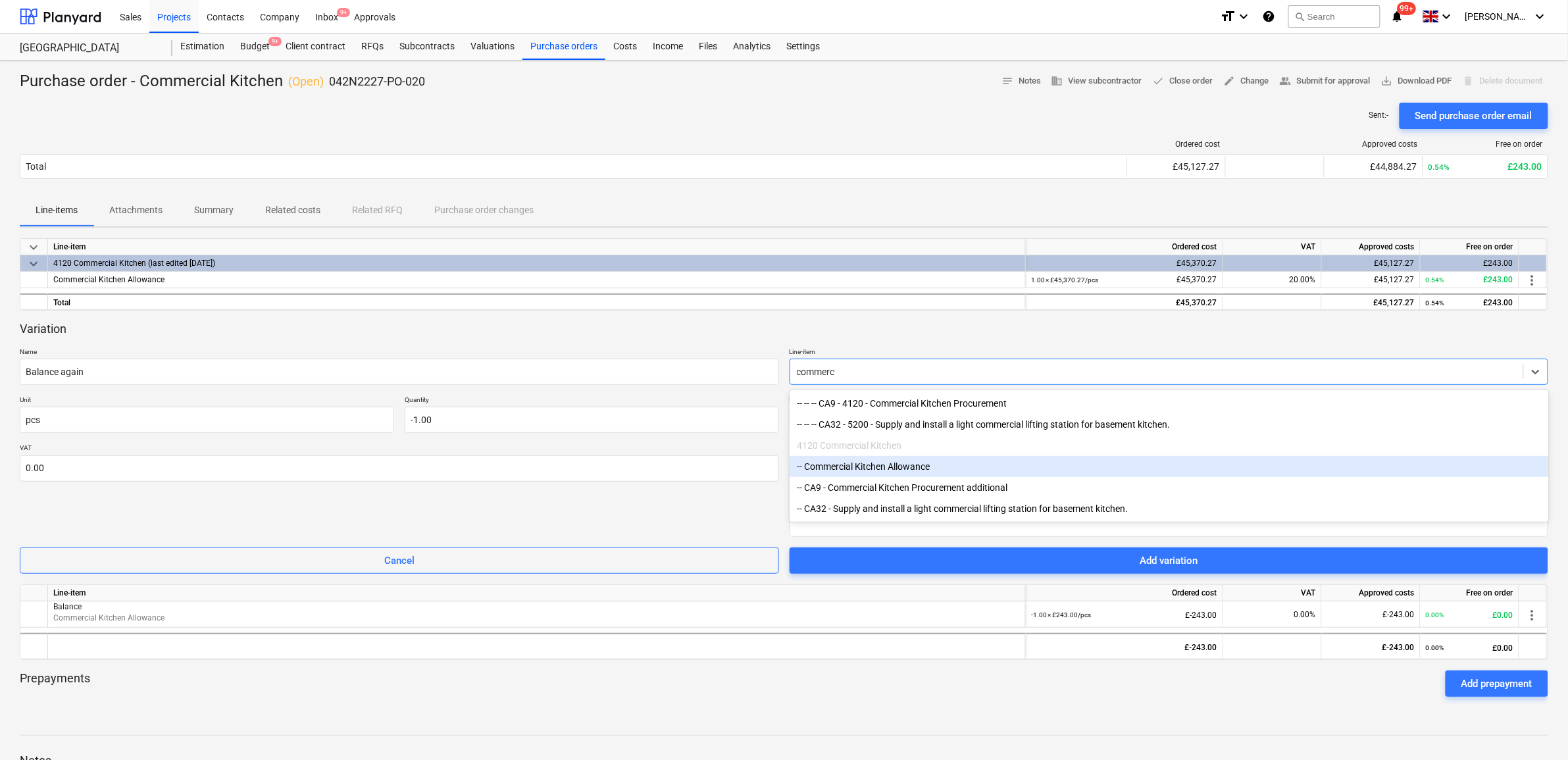
click at [930, 472] on div "-- Commercial Kitchen Allowance" at bounding box center [1169, 466] width 759 height 21
type textarea "x"
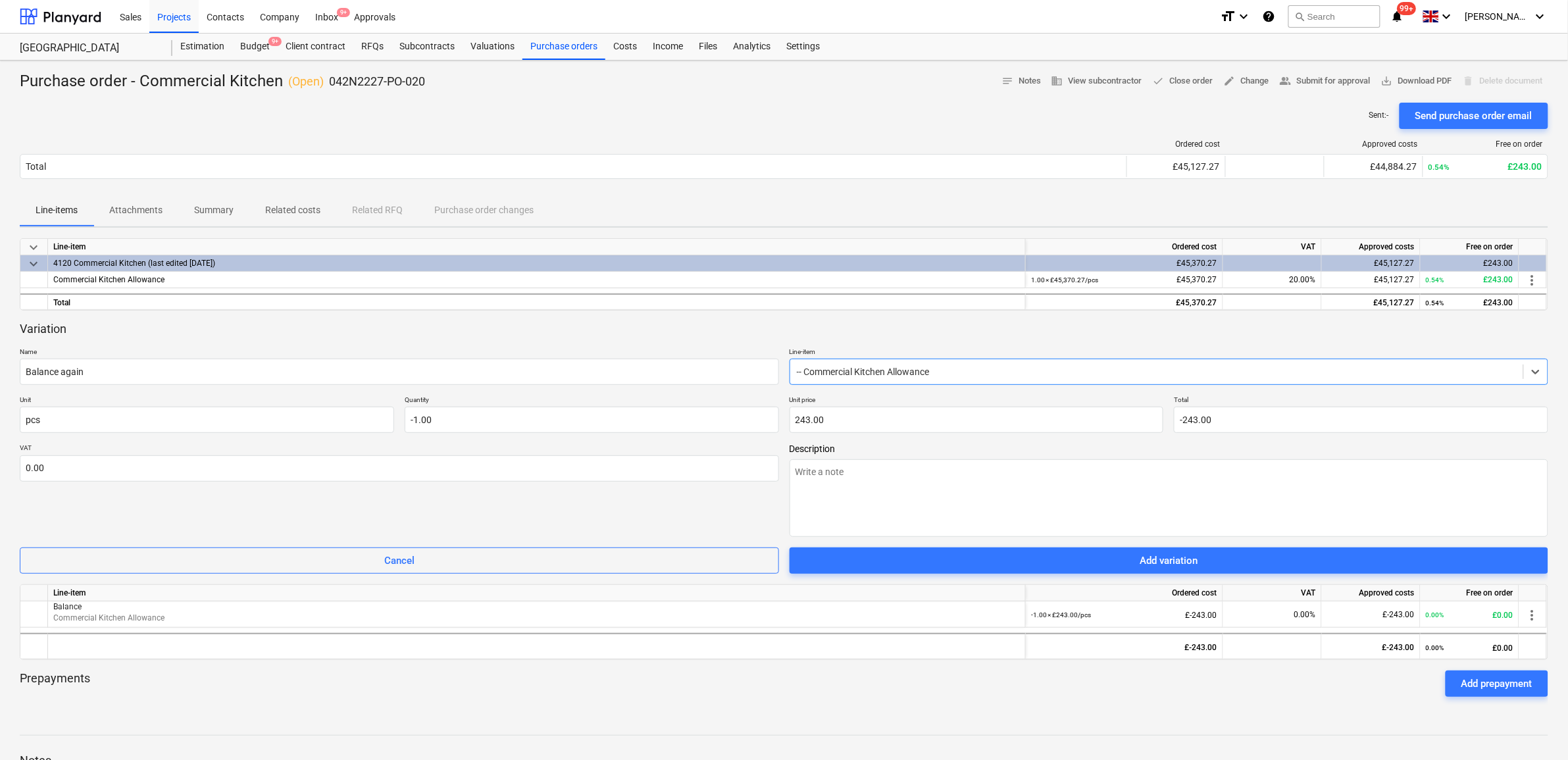
click at [734, 495] on div "VAT 0.00" at bounding box center [399, 490] width 759 height 93
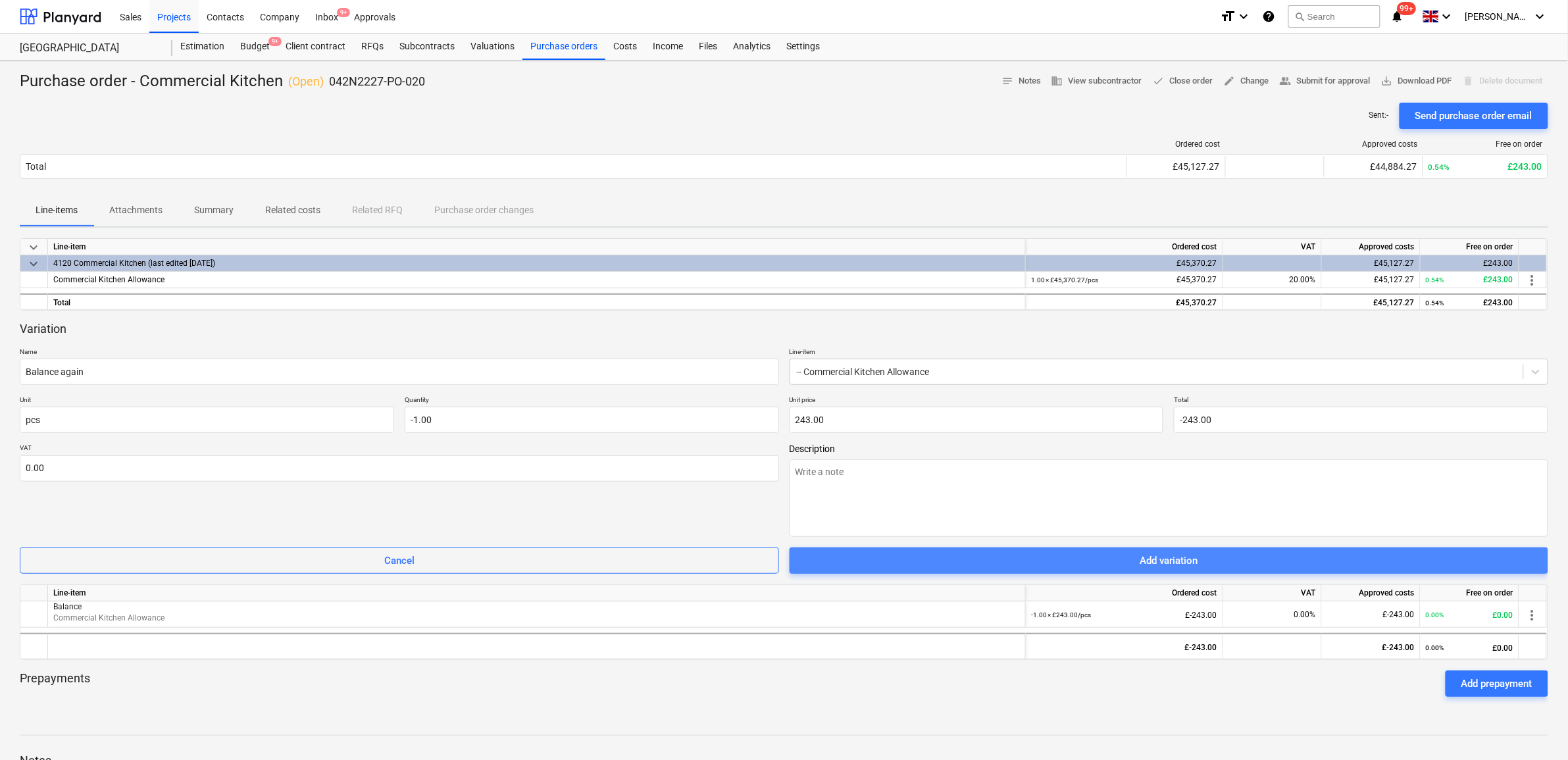
click at [1196, 566] on div "Add variation" at bounding box center [1169, 560] width 58 height 17
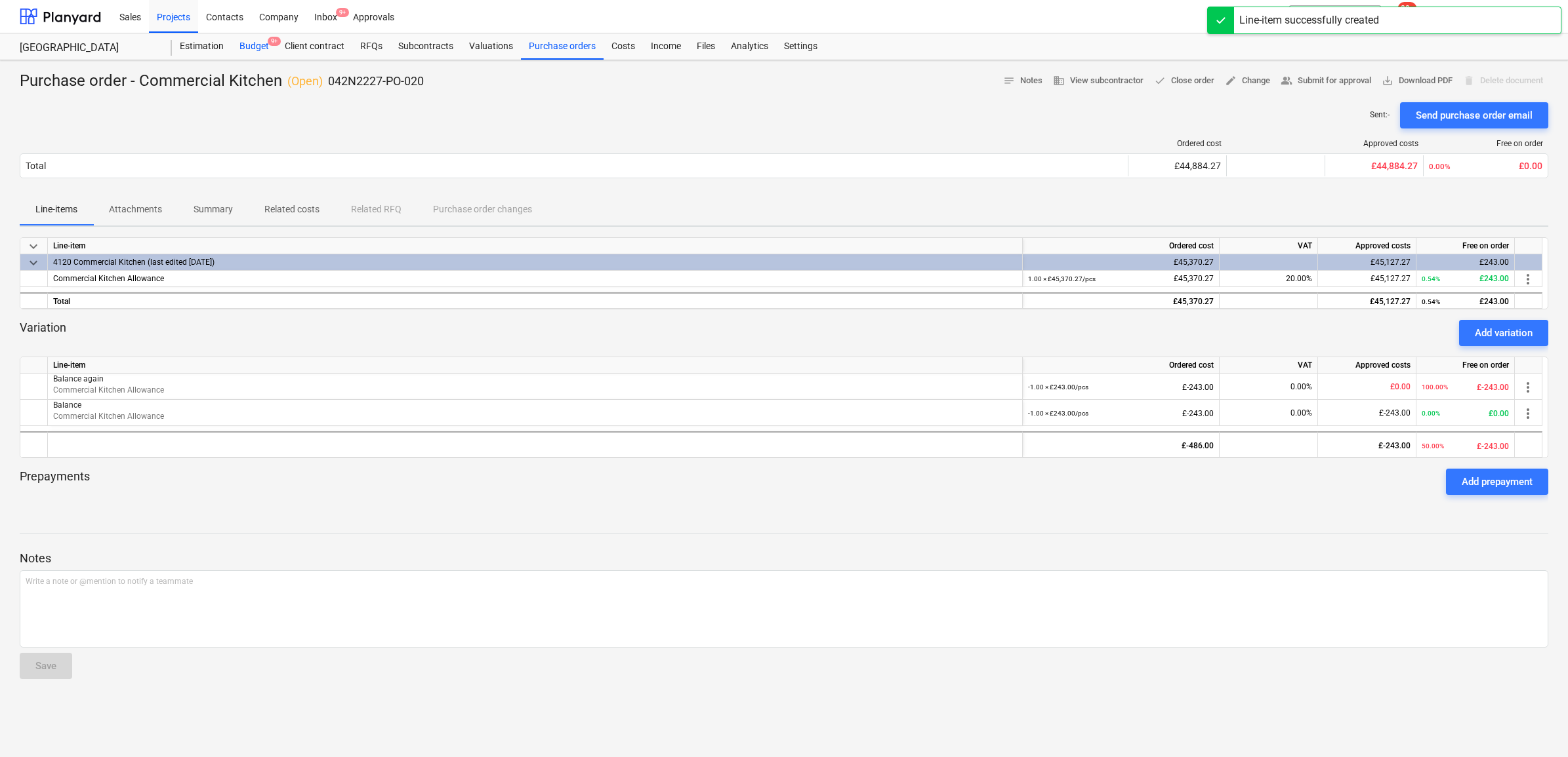
click at [251, 51] on div "Budget 9+" at bounding box center [254, 47] width 45 height 26
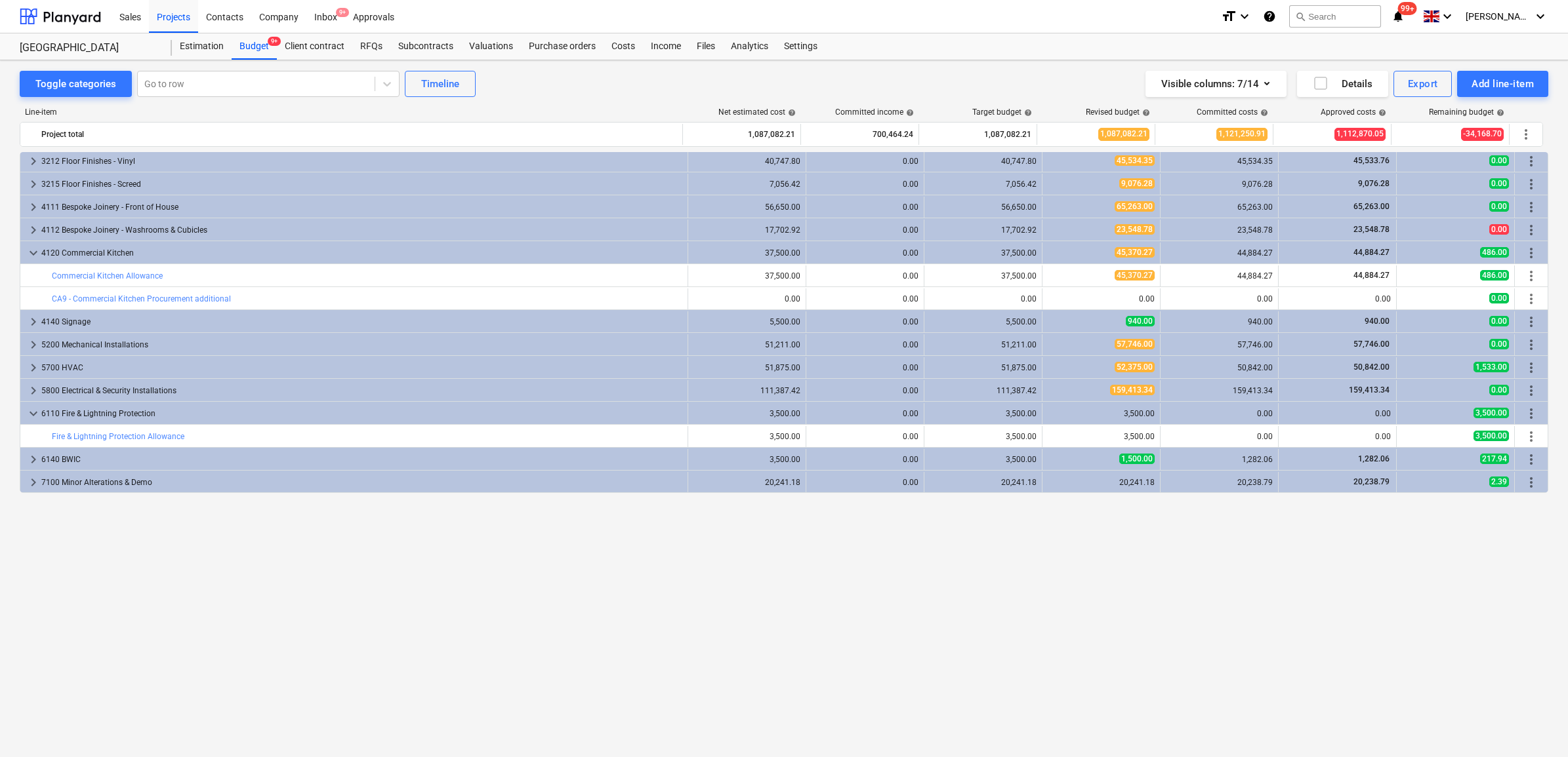
scroll to position [1065, 0]
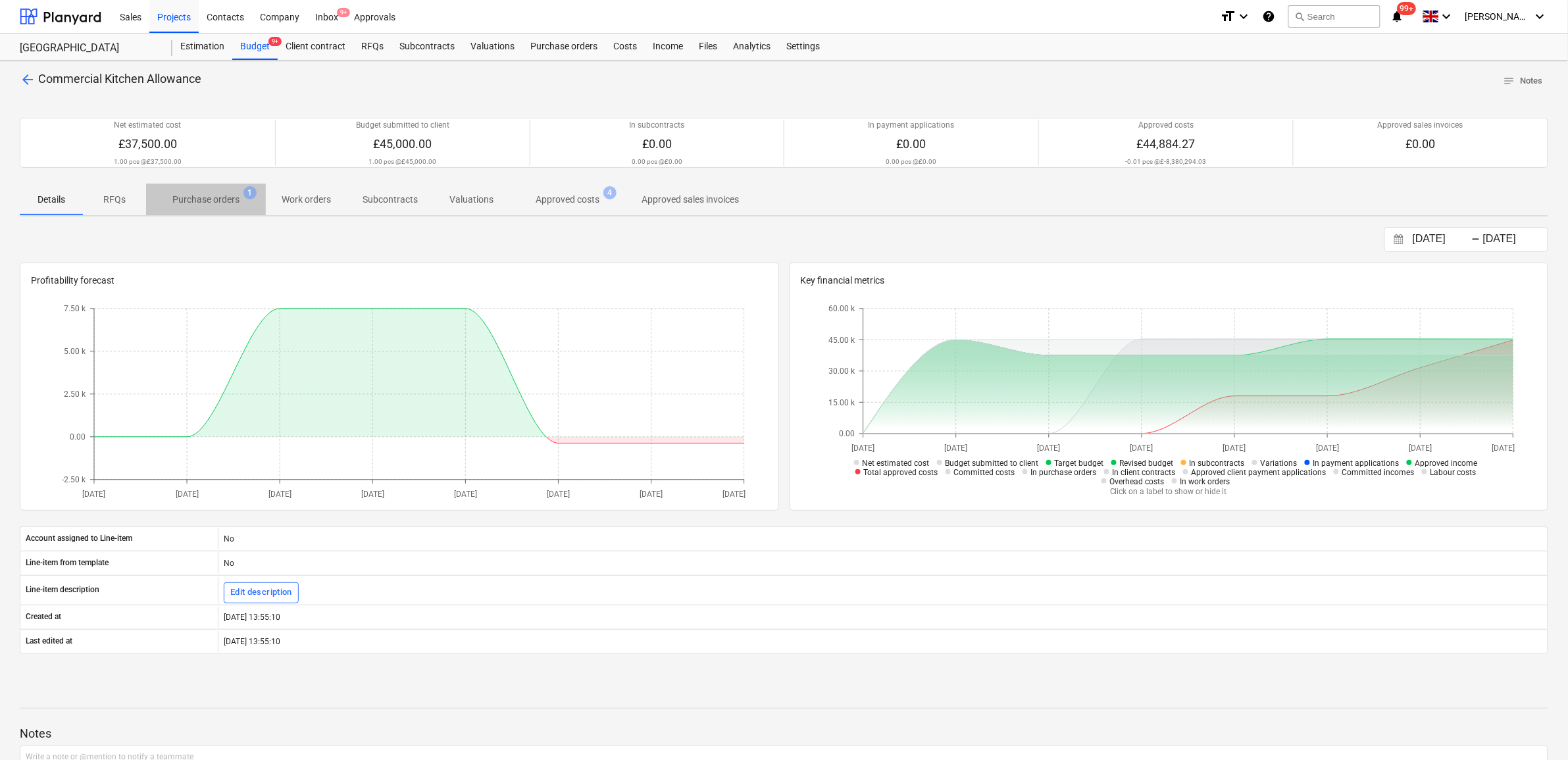
click at [184, 201] on p "Purchase orders" at bounding box center [206, 200] width 67 height 14
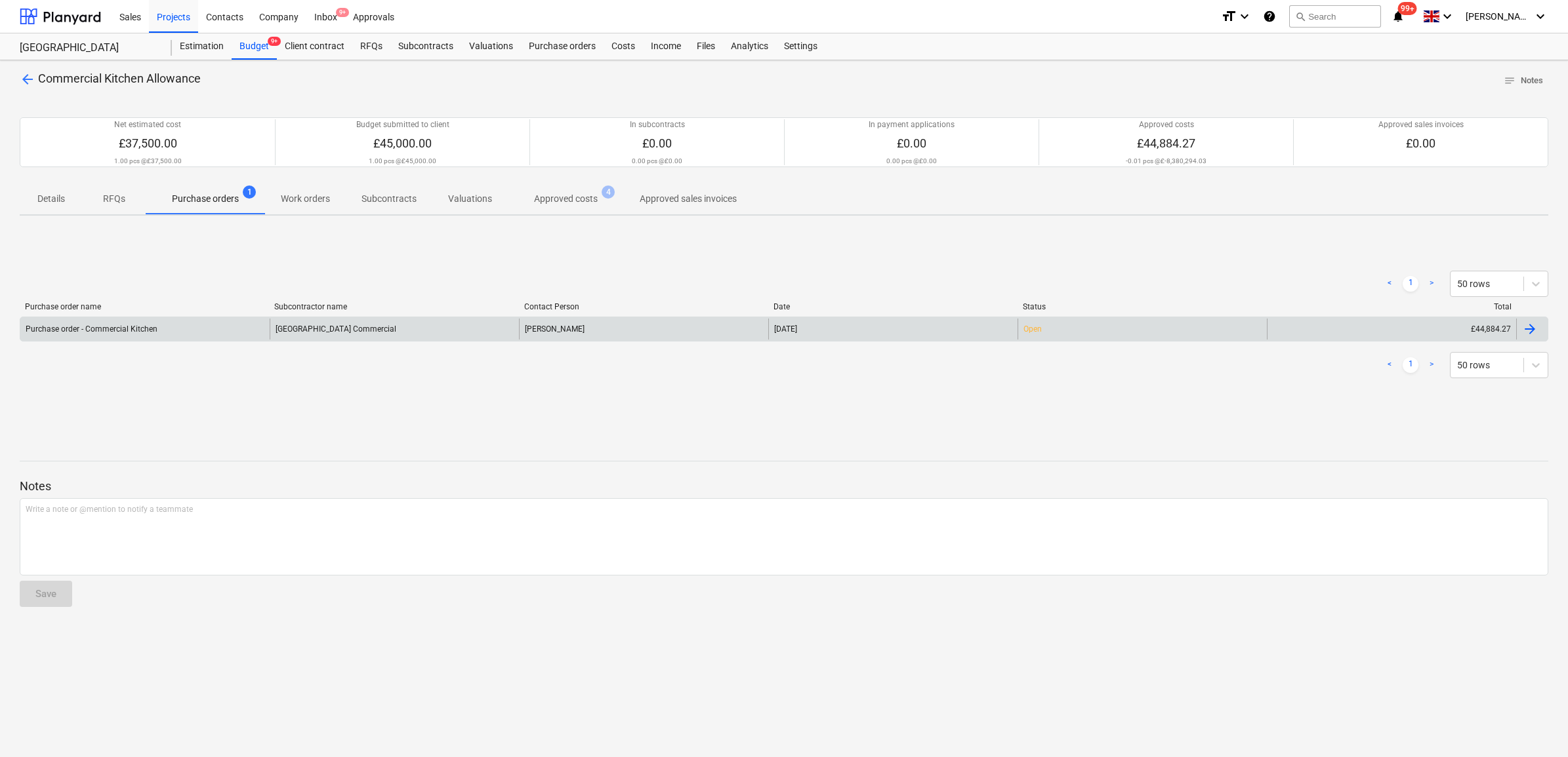
click at [1327, 339] on div "£44,884.27" at bounding box center [1392, 329] width 249 height 21
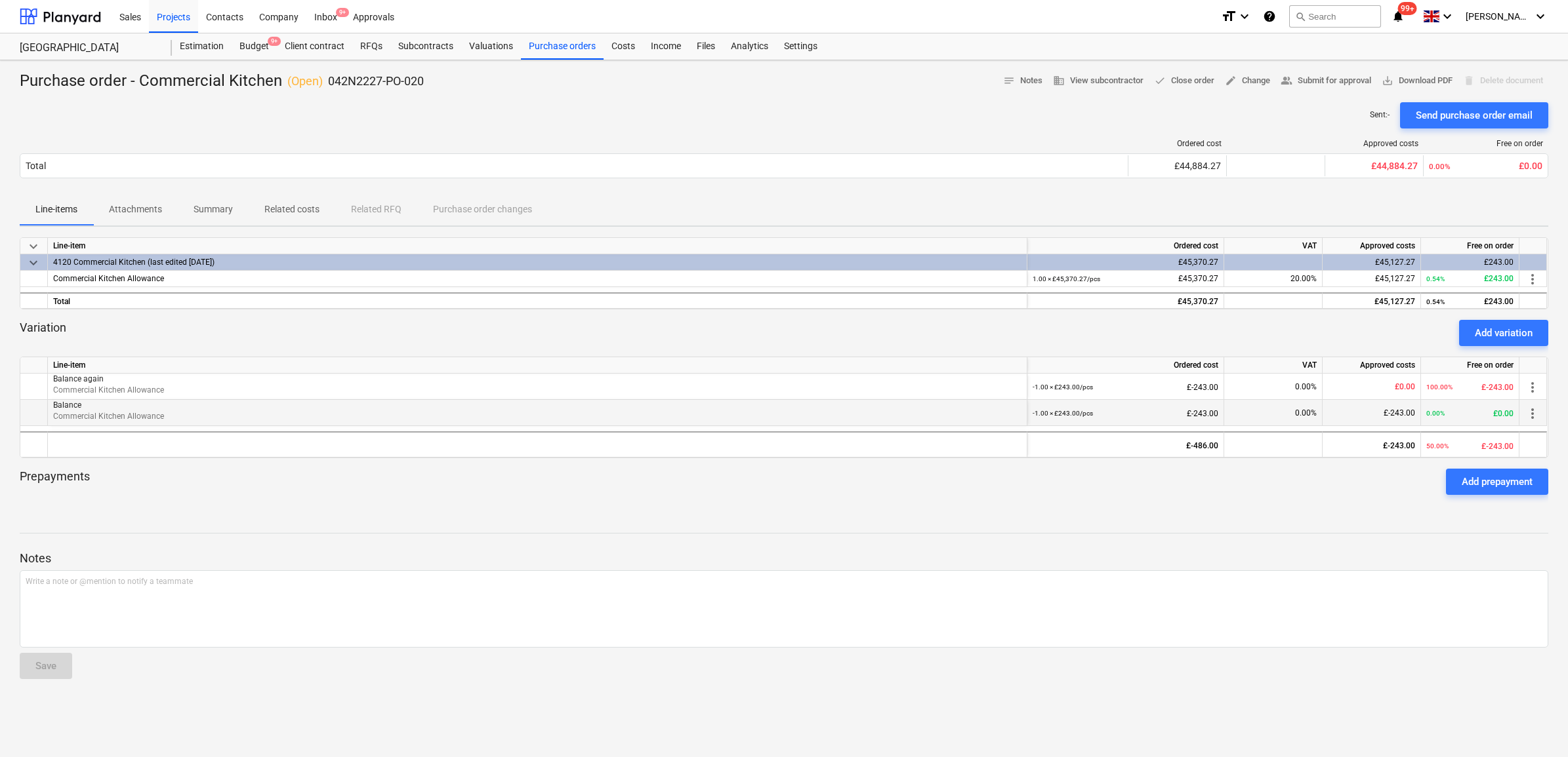
click at [1537, 414] on span "more_vert" at bounding box center [1532, 414] width 16 height 16
click at [1520, 417] on li "Edit" at bounding box center [1538, 414] width 39 height 30
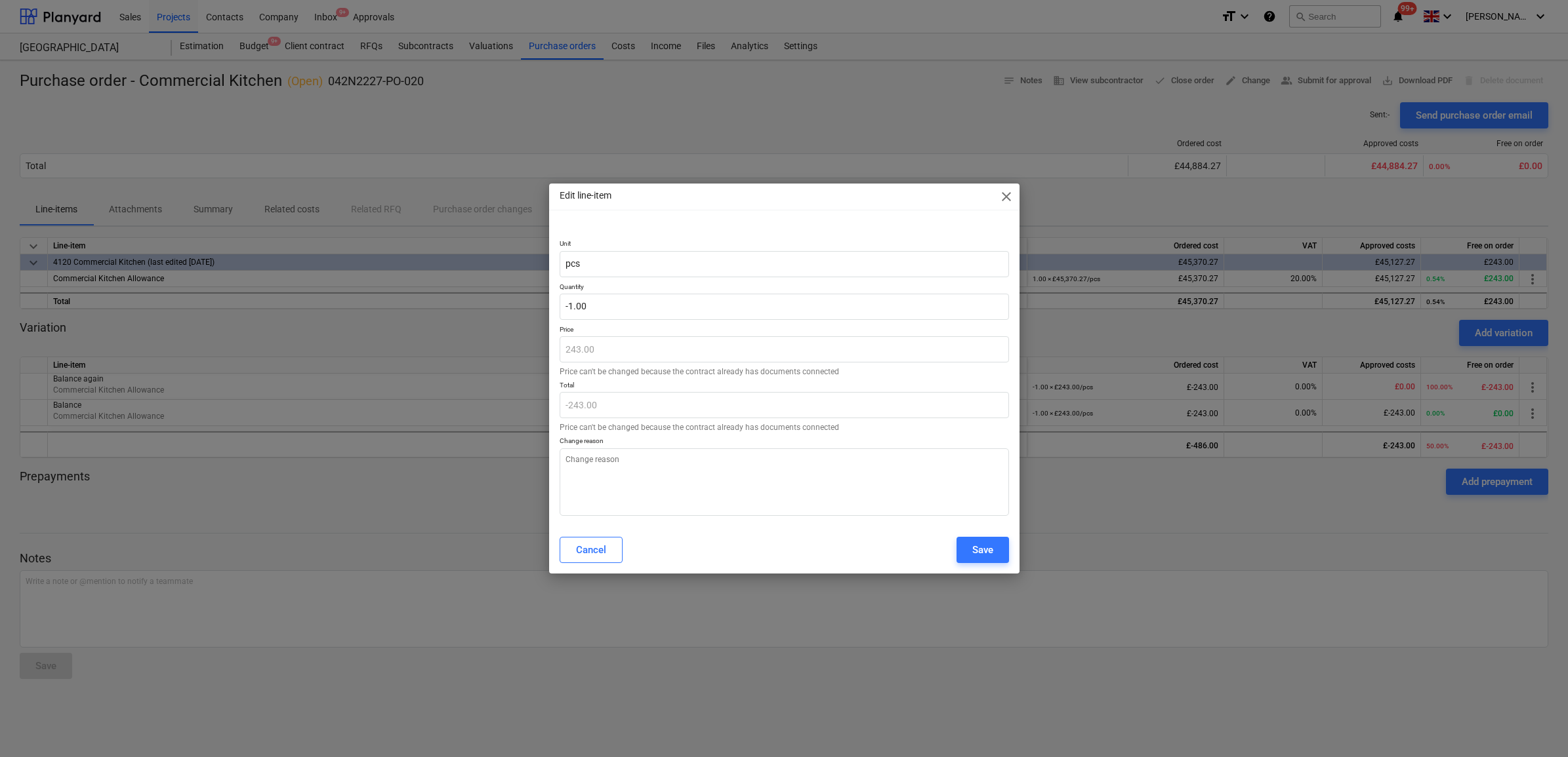
type textarea "x"
type input "-1"
click at [625, 299] on input "-1" at bounding box center [784, 307] width 450 height 26
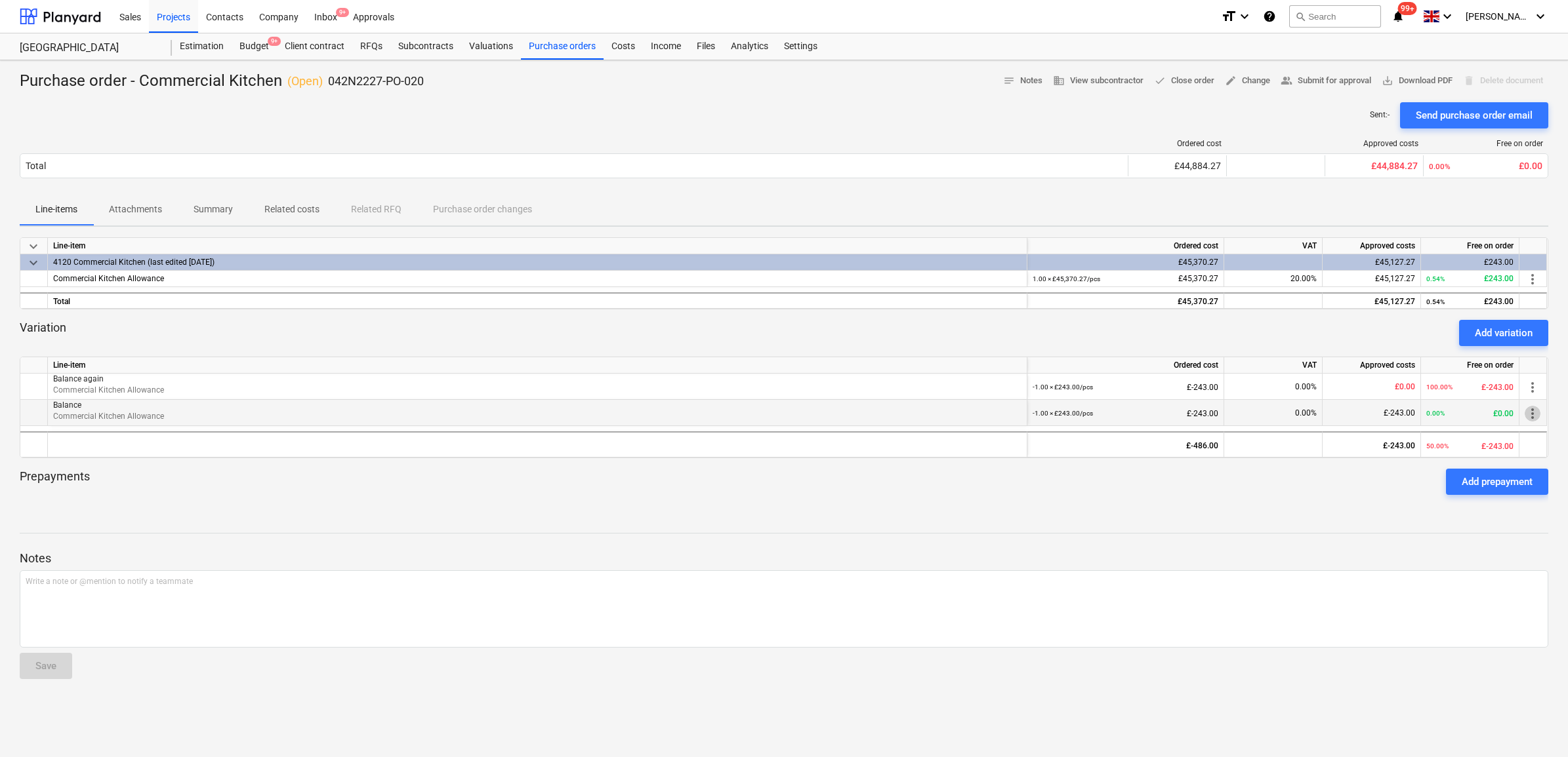
click at [1529, 415] on span "more_vert" at bounding box center [1532, 414] width 16 height 16
click at [1308, 496] on div at bounding box center [784, 378] width 1568 height 757
click at [128, 209] on p "Attachments" at bounding box center [135, 209] width 53 height 14
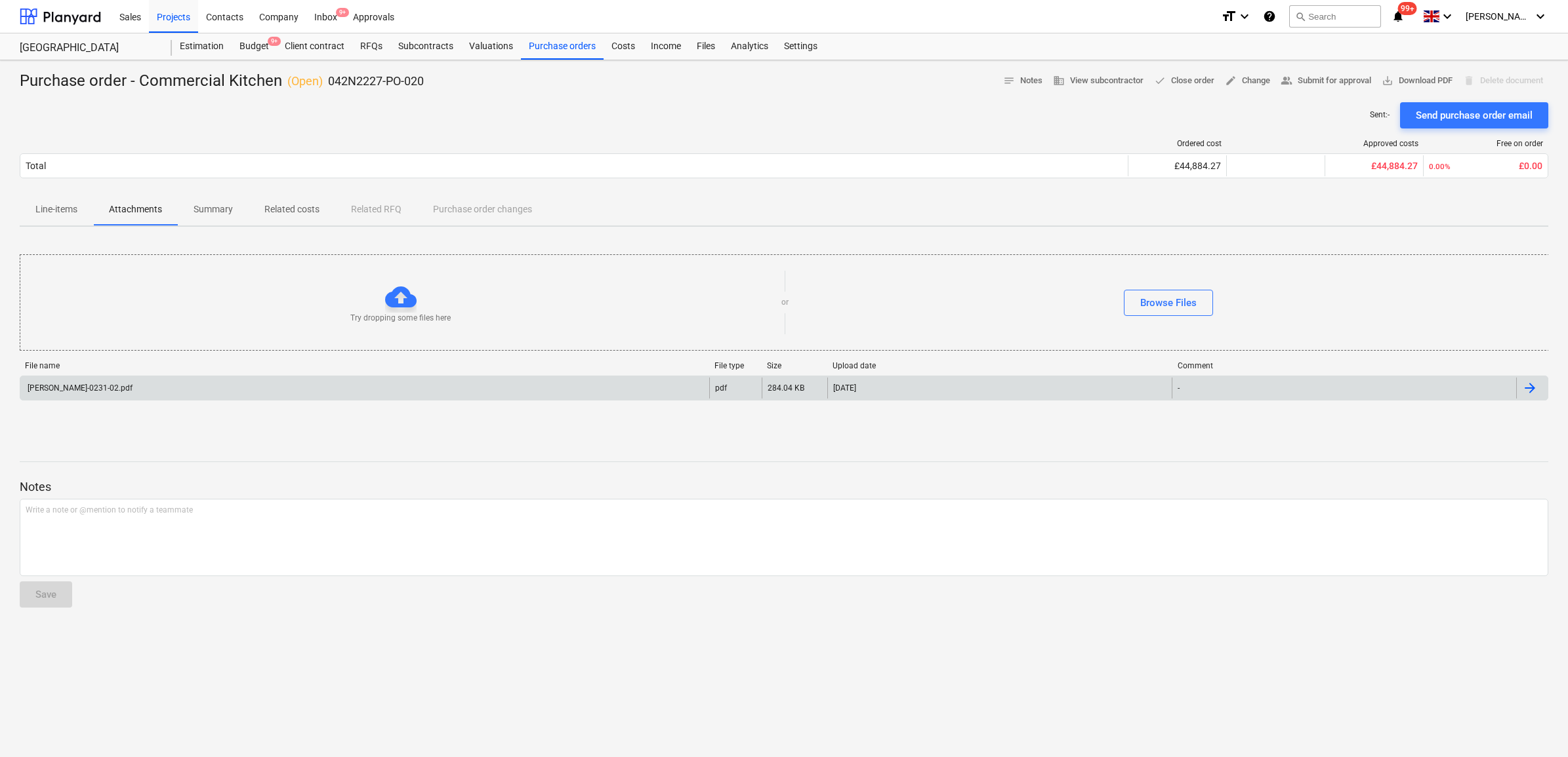
click at [876, 389] on div "10.04.2025" at bounding box center [999, 388] width 344 height 21
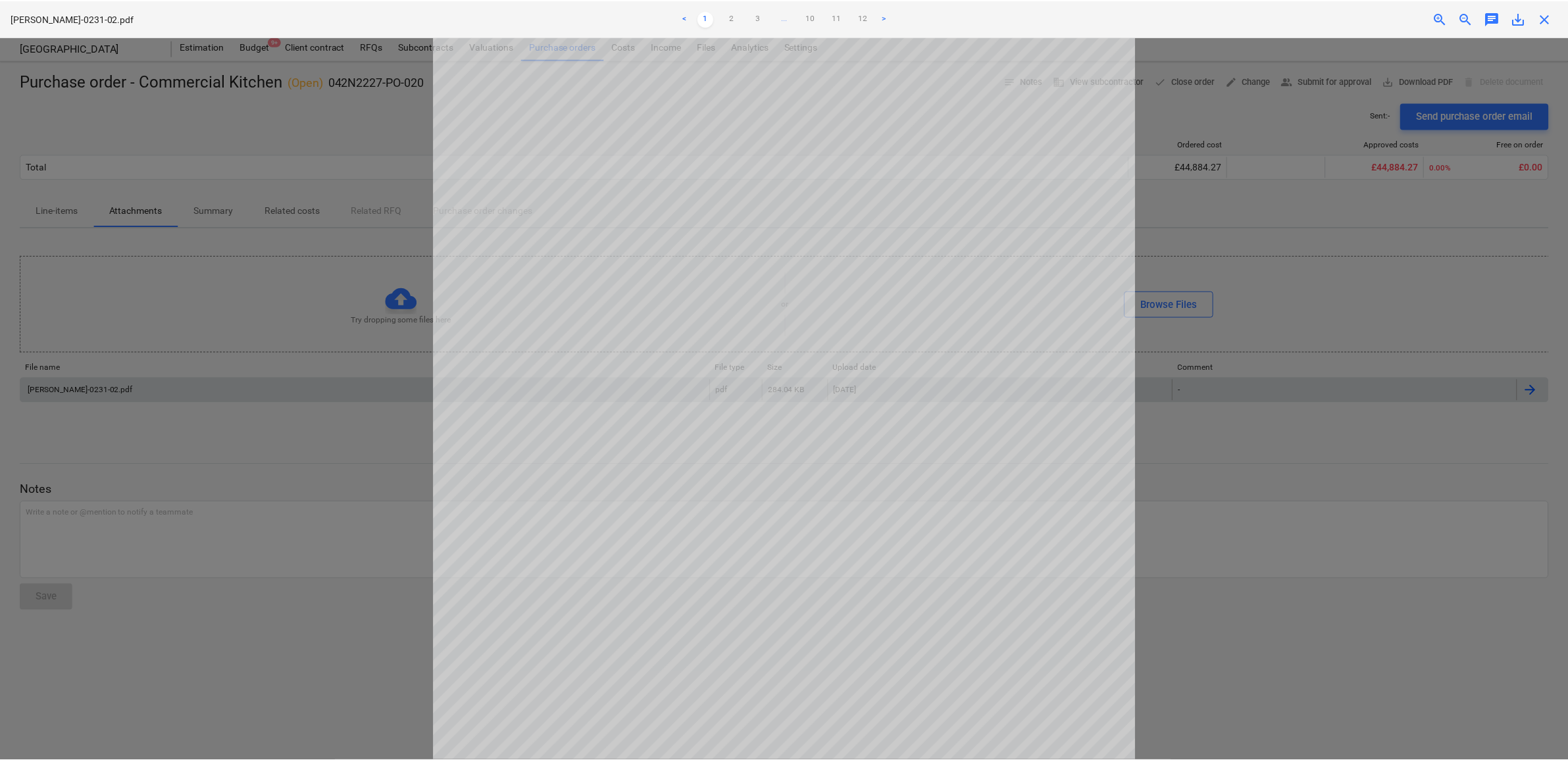
scroll to position [191, 0]
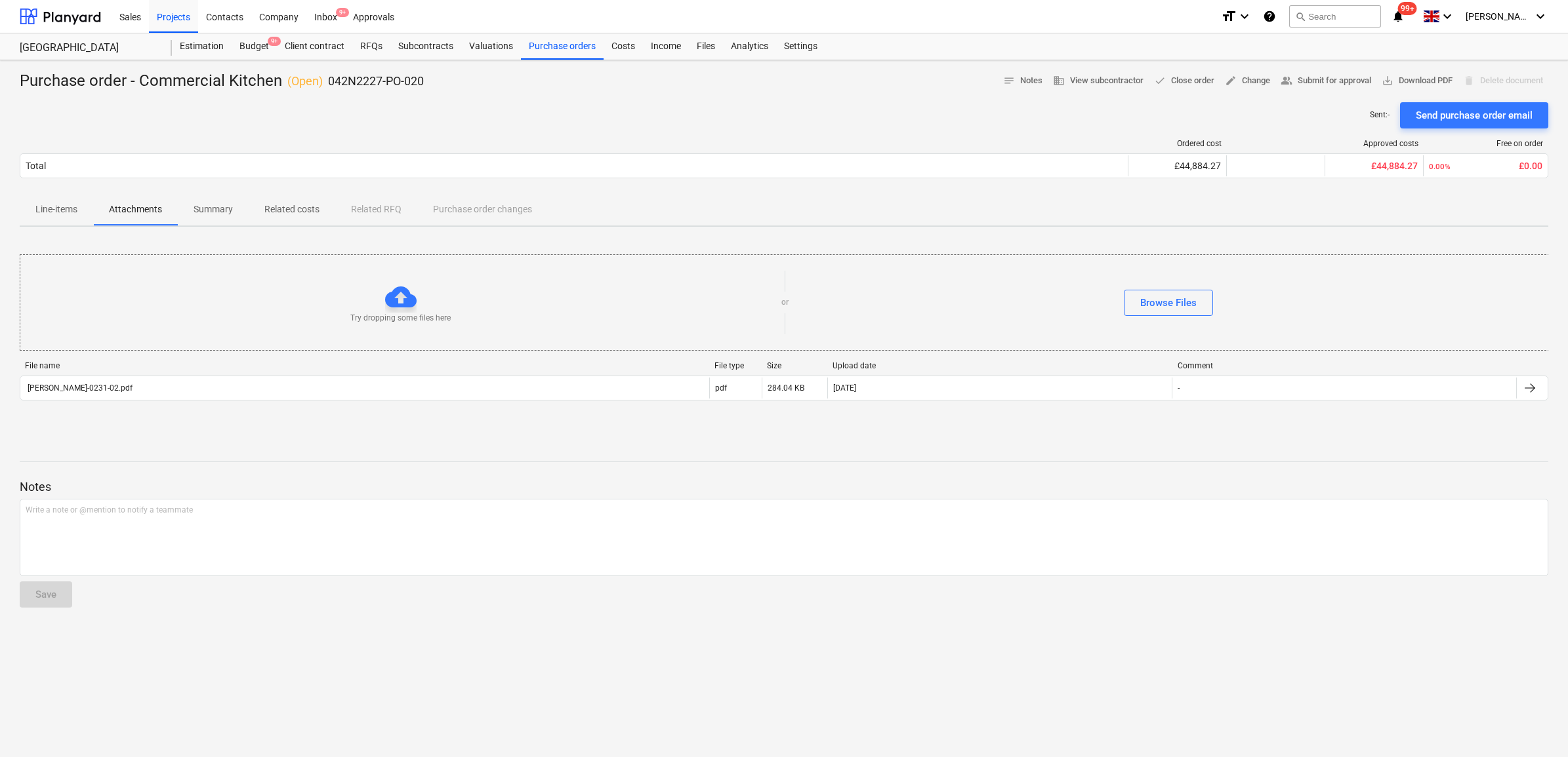
drag, startPoint x: 56, startPoint y: 0, endPoint x: 281, endPoint y: 207, distance: 305.7
click at [279, 205] on p "Related costs" at bounding box center [292, 209] width 55 height 14
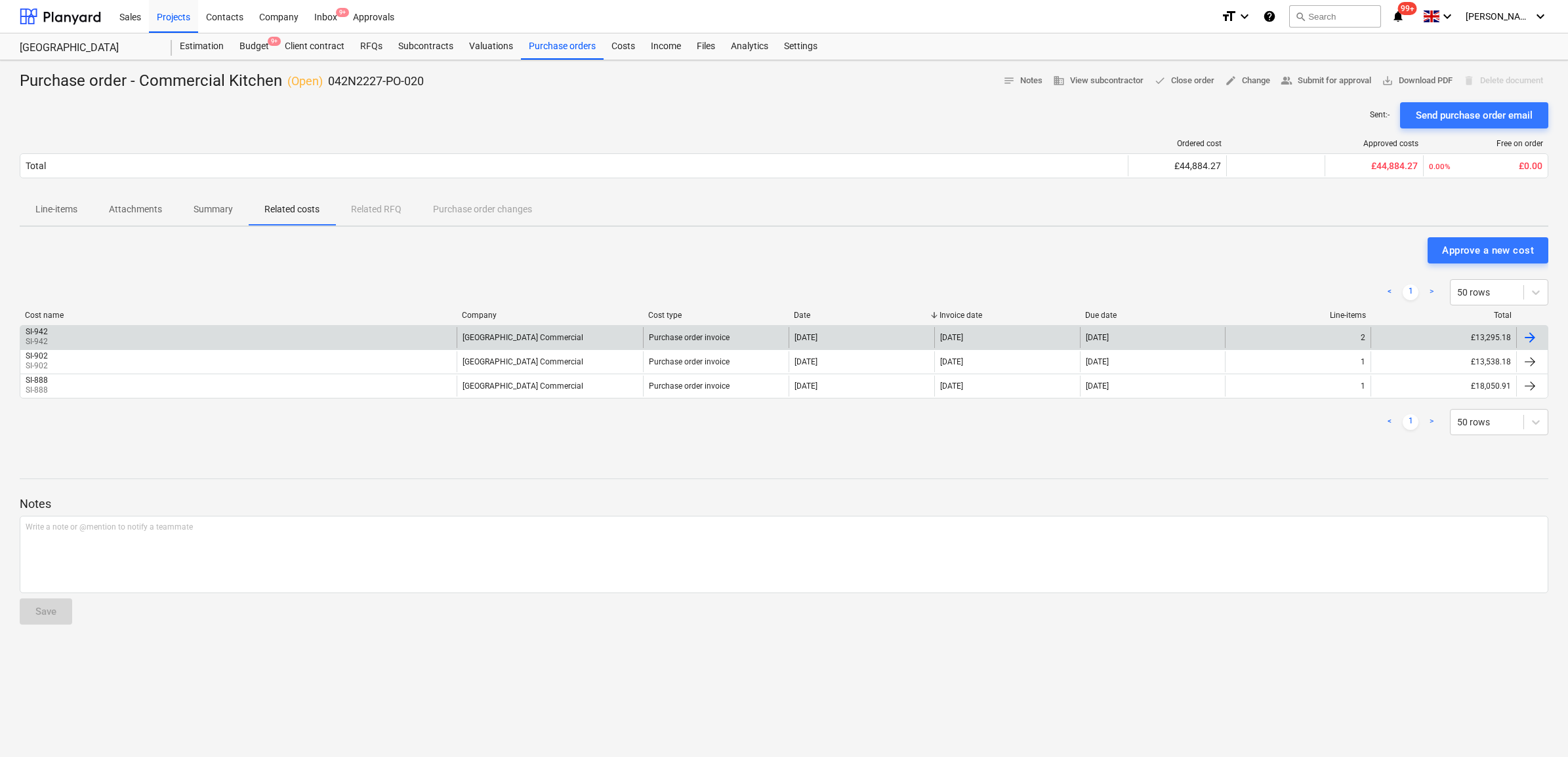
click at [1494, 340] on div "£13,295.18" at bounding box center [1443, 337] width 146 height 21
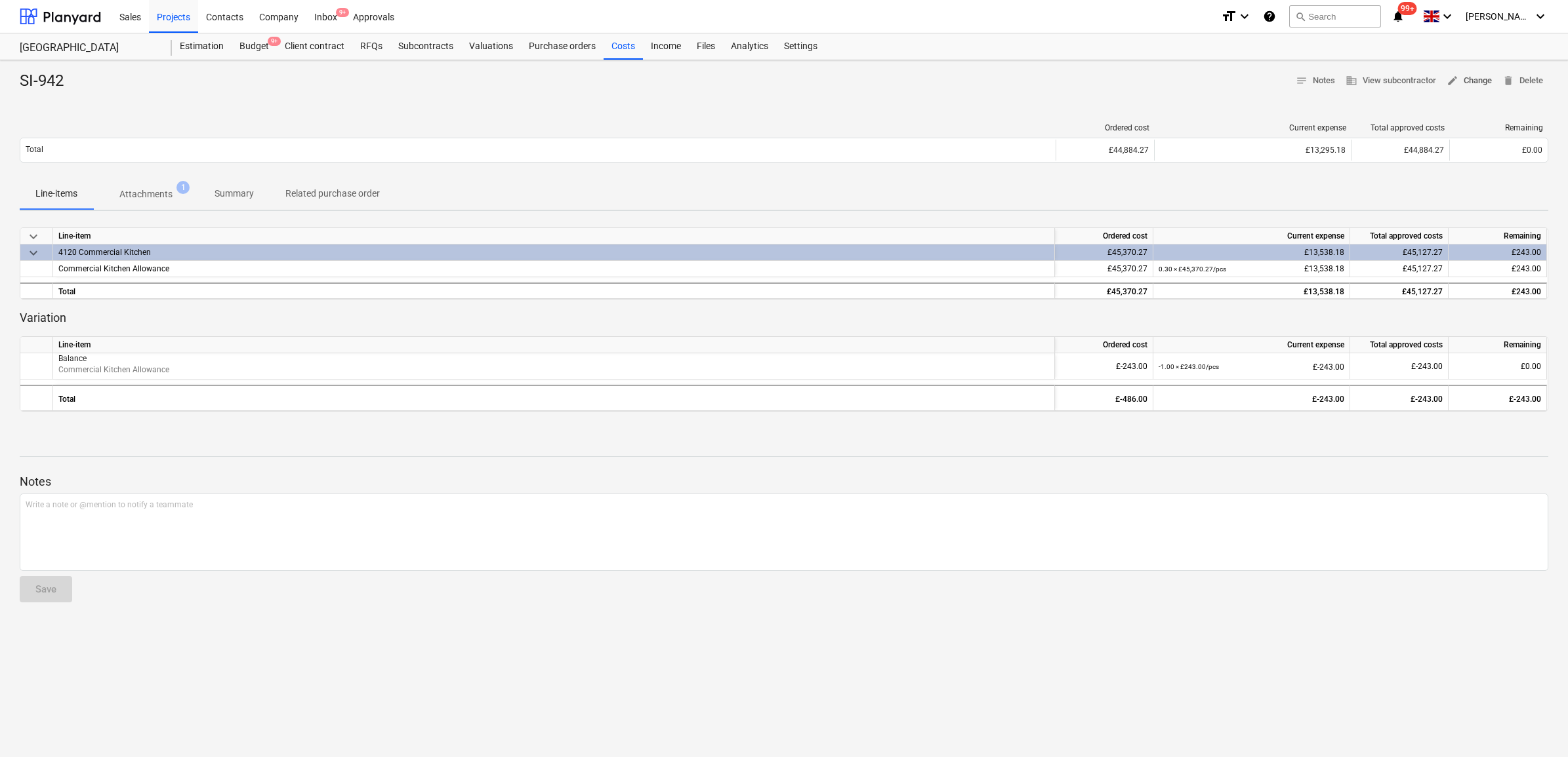
click at [1471, 74] on span "edit Change" at bounding box center [1470, 81] width 45 height 15
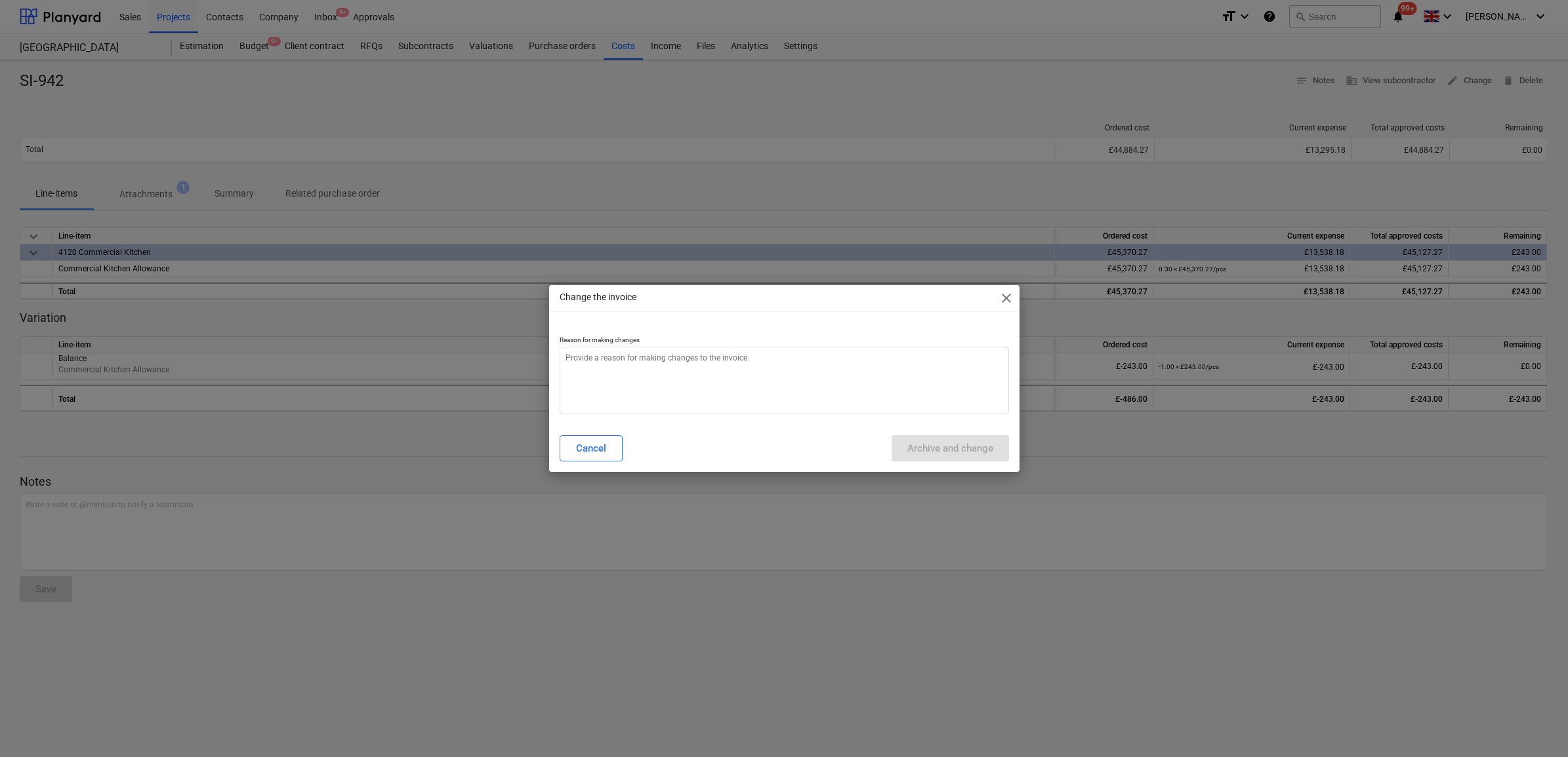
click at [798, 345] on p "Reason for making changes" at bounding box center [784, 341] width 450 height 11
click at [785, 361] on textarea at bounding box center [784, 381] width 450 height 67
type textarea "x"
type textarea "."
click at [908, 443] on div "Archive and change" at bounding box center [950, 448] width 86 height 17
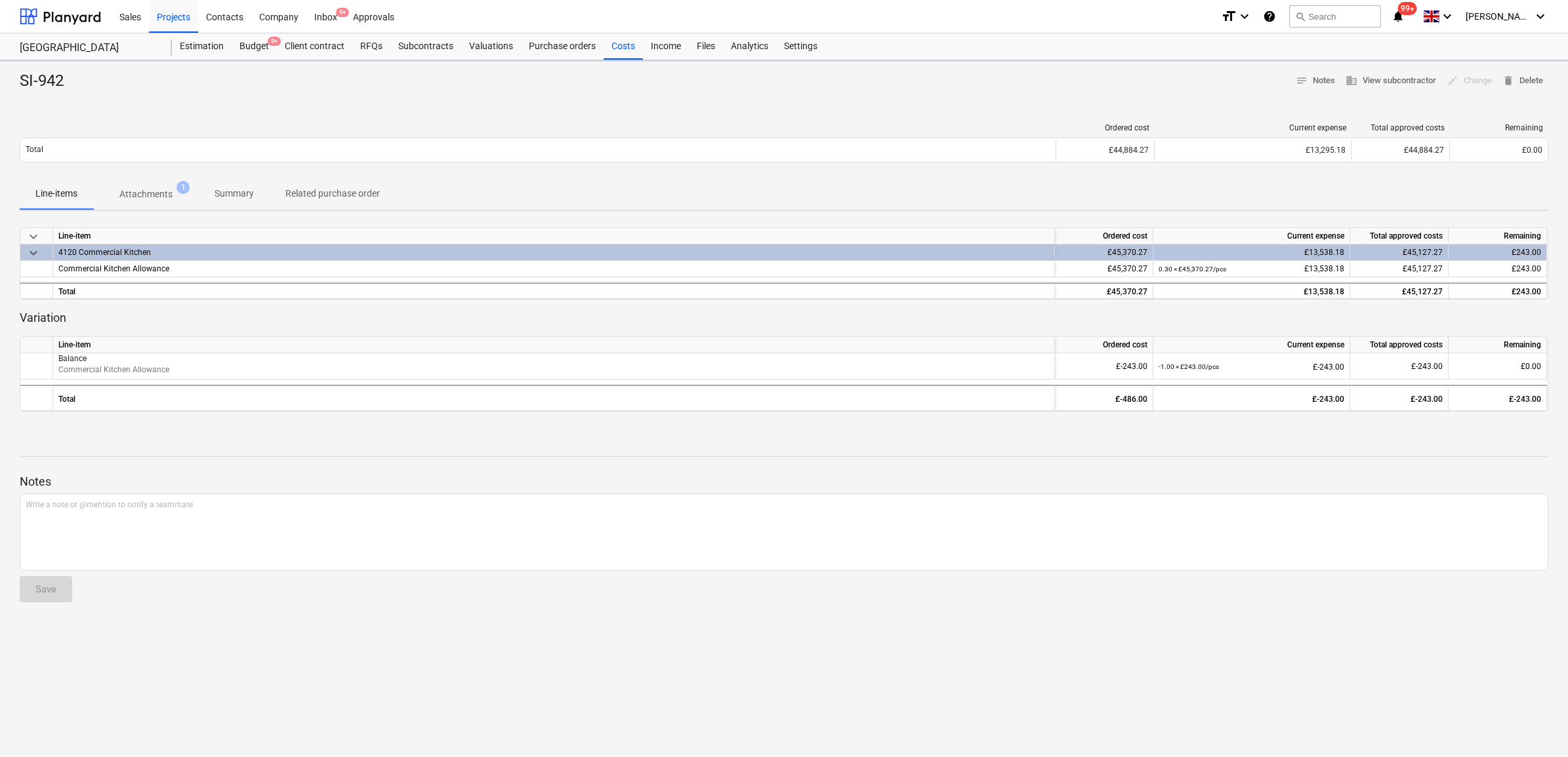
type textarea "x"
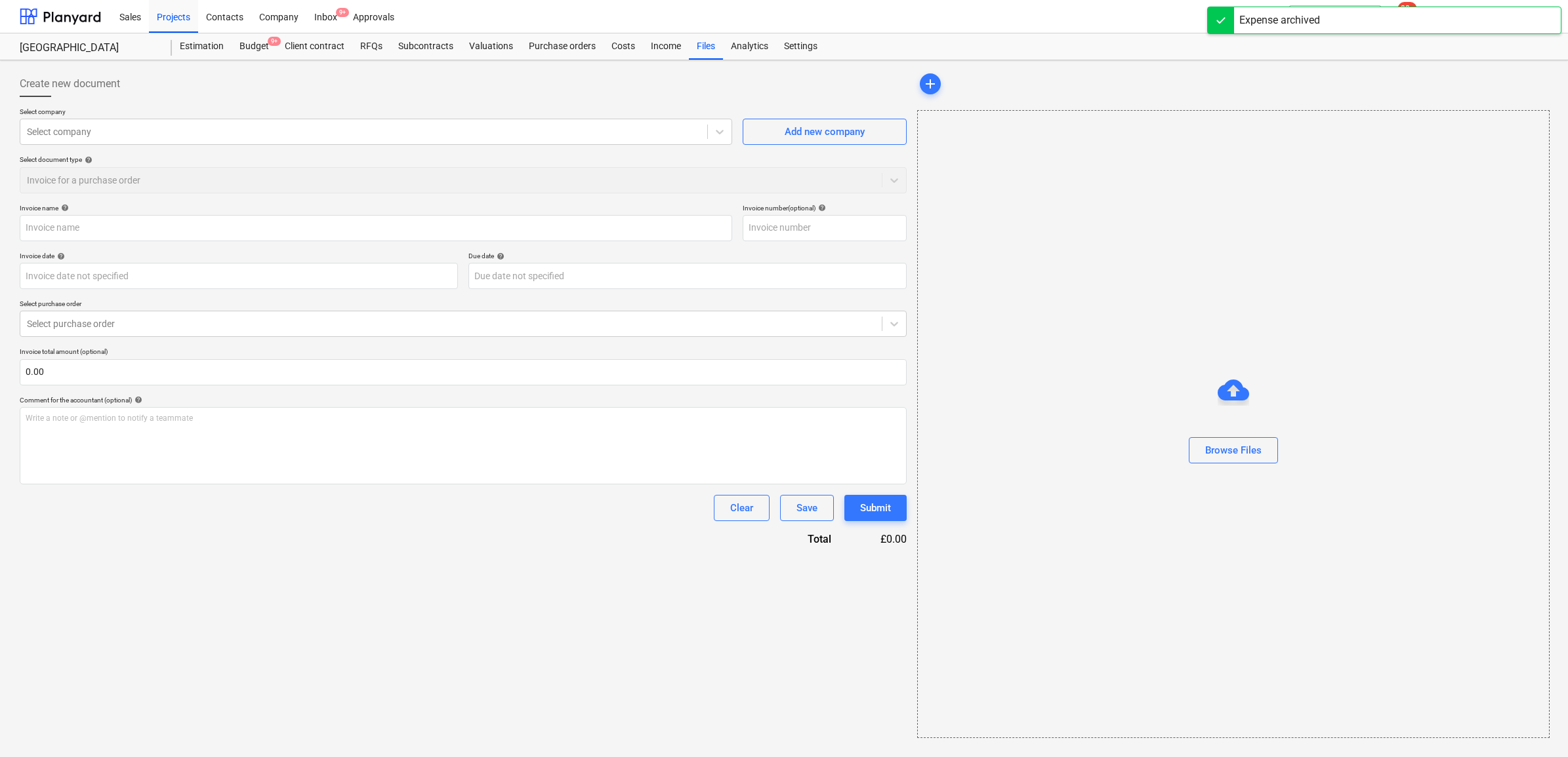
type input "SI-942"
type input "[DATE]"
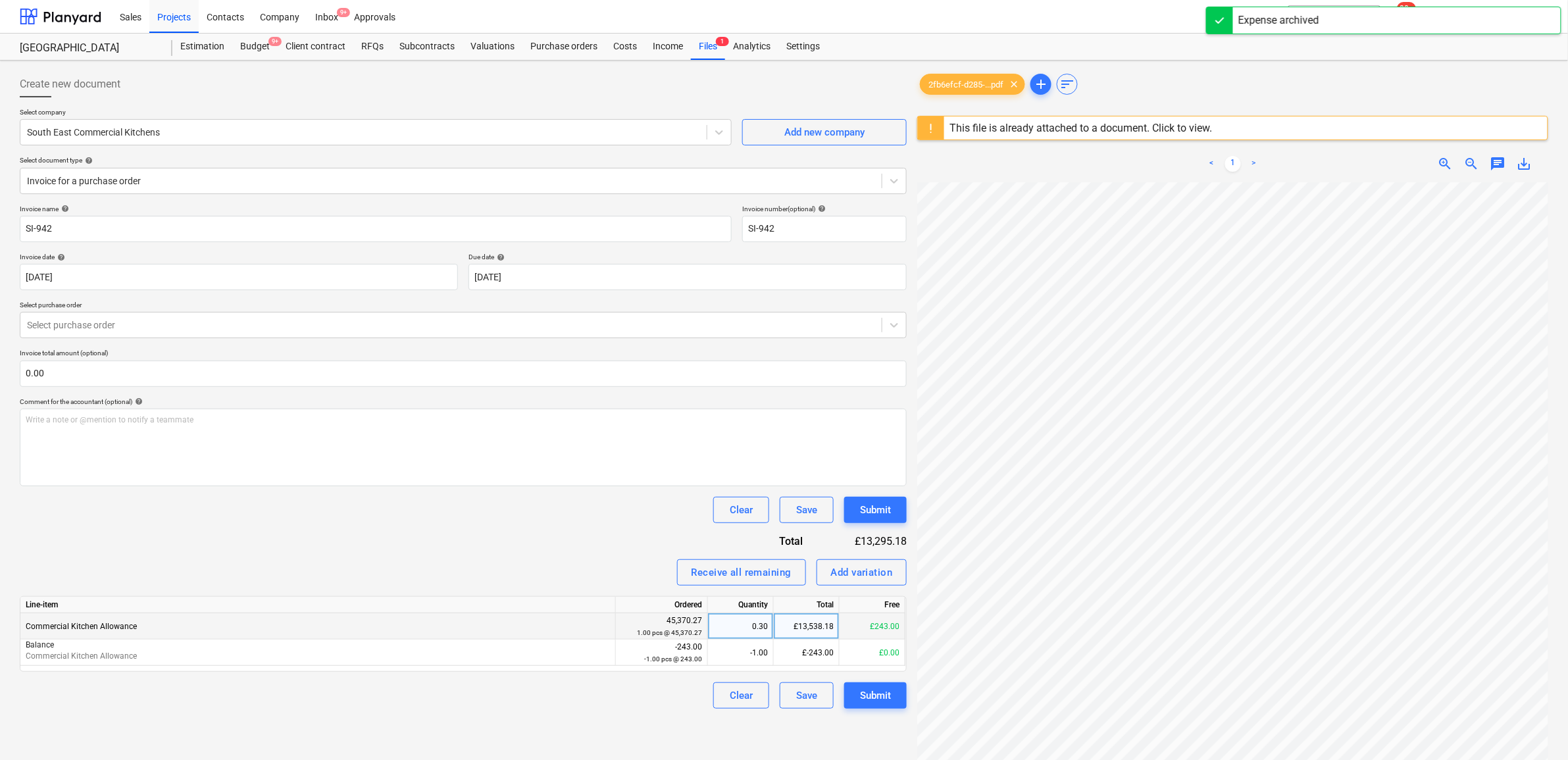
click at [806, 625] on div "£13,538.18" at bounding box center [806, 627] width 66 height 26
click at [828, 652] on div "£-243.00" at bounding box center [806, 653] width 66 height 26
click at [619, 551] on div "Invoice name help SI-942 Invoice number (optional) help SI-942 Invoice date hel…" at bounding box center [463, 457] width 887 height 504
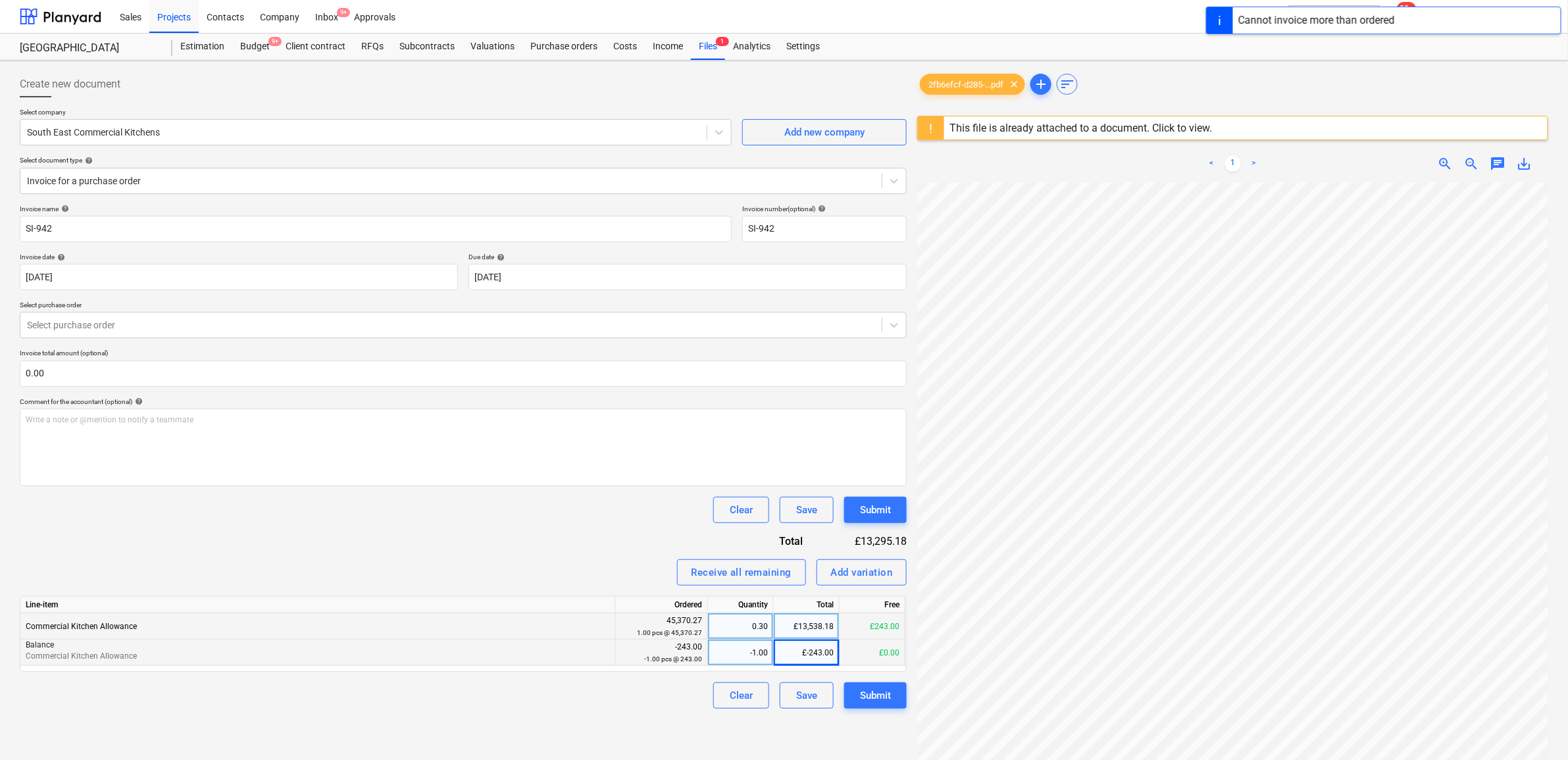
click at [805, 658] on div "£-243.00" at bounding box center [806, 653] width 66 height 26
click at [741, 652] on div "-1.00" at bounding box center [740, 653] width 55 height 26
click at [614, 530] on div "Invoice name help SI-942 Invoice number (optional) help SI-942 Invoice date hel…" at bounding box center [463, 457] width 887 height 504
click at [806, 626] on div "£13,538.18" at bounding box center [806, 627] width 66 height 26
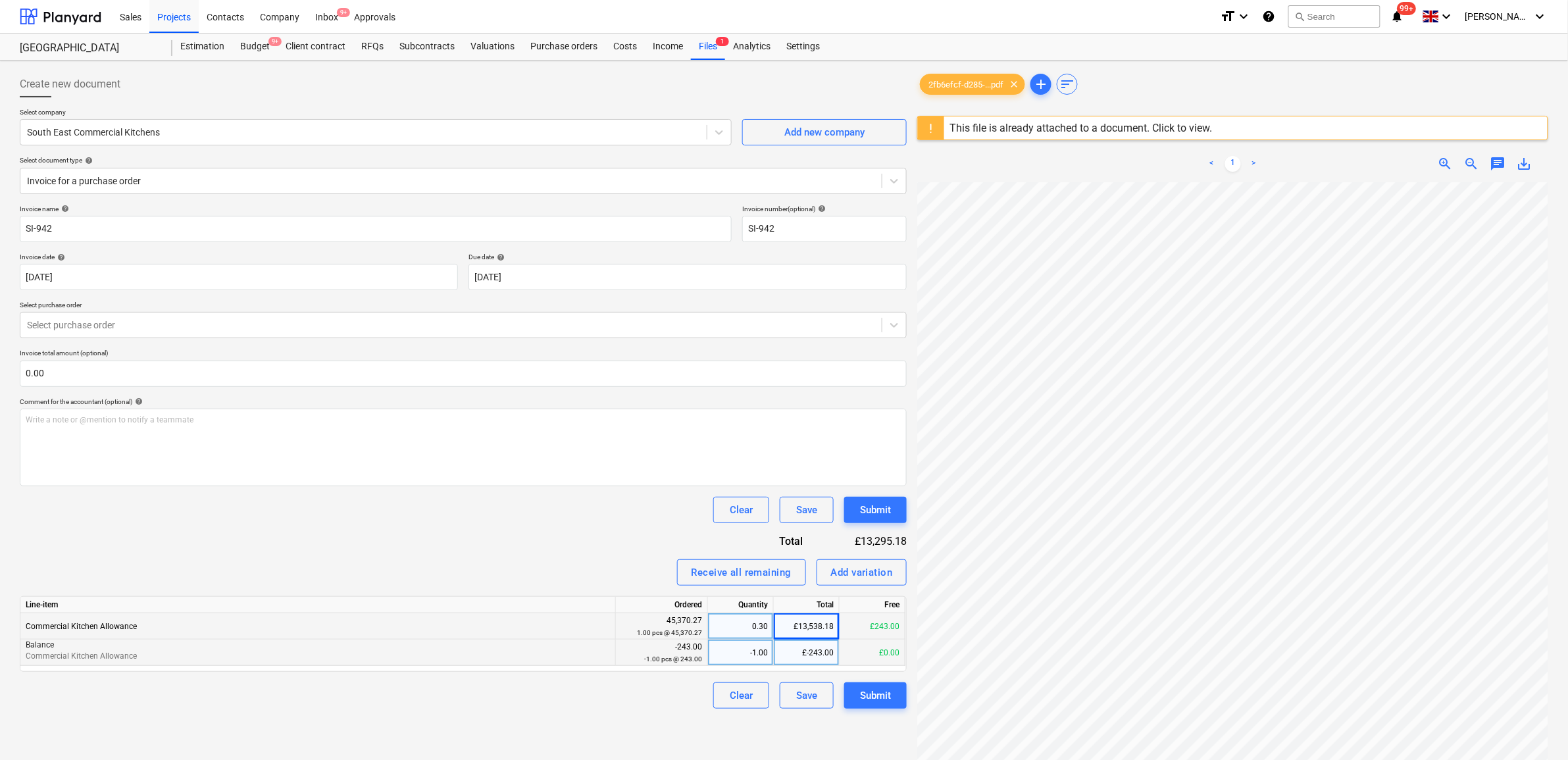
click at [814, 627] on div "£13,538.18" at bounding box center [806, 627] width 66 height 26
click at [508, 537] on div "Invoice name help SI-942 Invoice number (optional) help SI-942 Invoice date hel…" at bounding box center [463, 457] width 887 height 504
type input "13784.18"
click at [558, 582] on div "Receive all remaining Add variation" at bounding box center [463, 573] width 887 height 26
click at [877, 698] on div "Submit" at bounding box center [875, 696] width 31 height 17
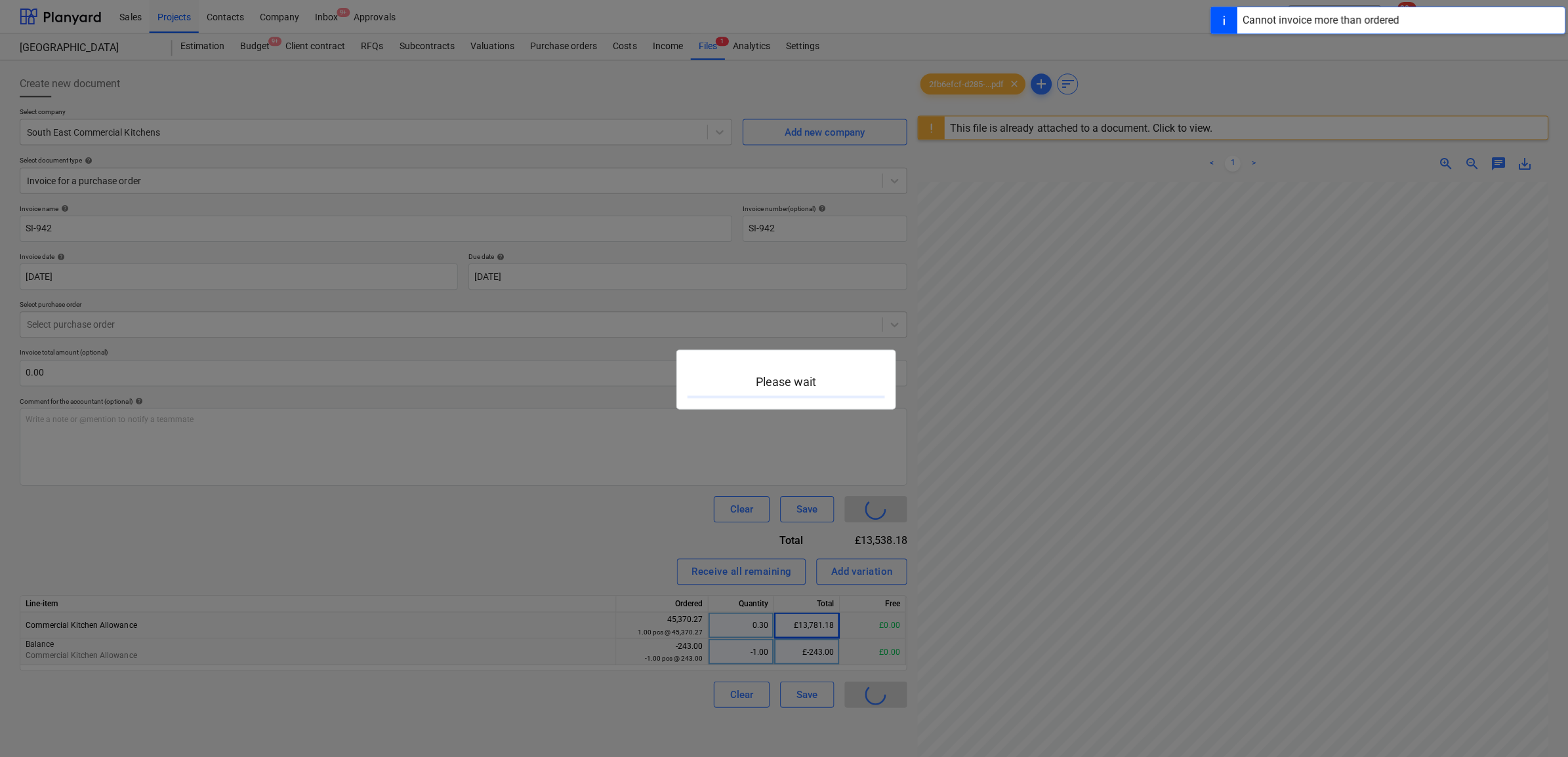
scroll to position [186, 79]
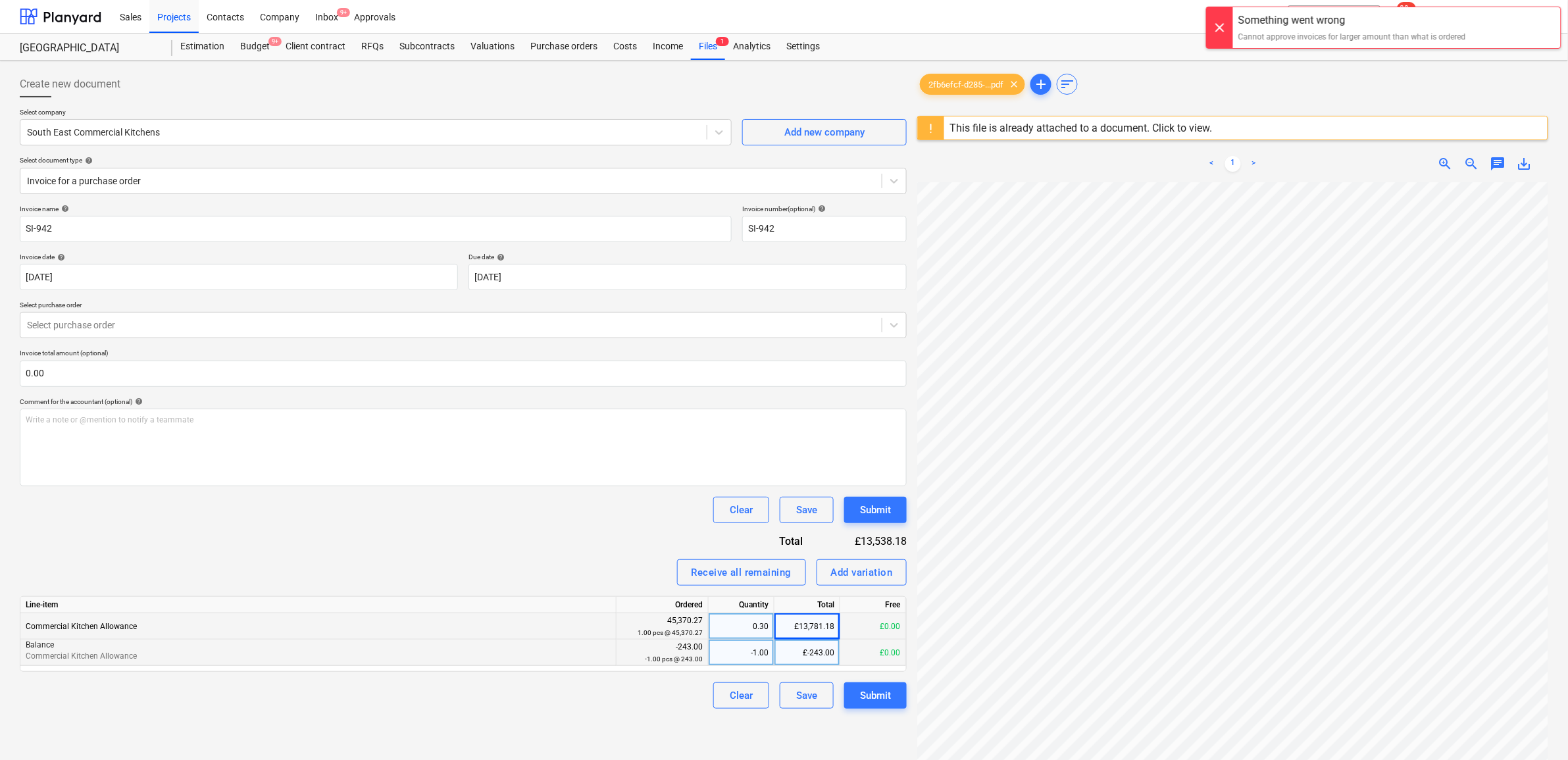
click at [834, 626] on div "£13,781.18" at bounding box center [807, 627] width 66 height 26
type input "13781.17"
click at [883, 704] on div "Submit" at bounding box center [875, 696] width 31 height 17
click at [630, 549] on div "Invoice name help SI-942 Invoice number (optional) help SI-942 Invoice date hel…" at bounding box center [463, 457] width 887 height 504
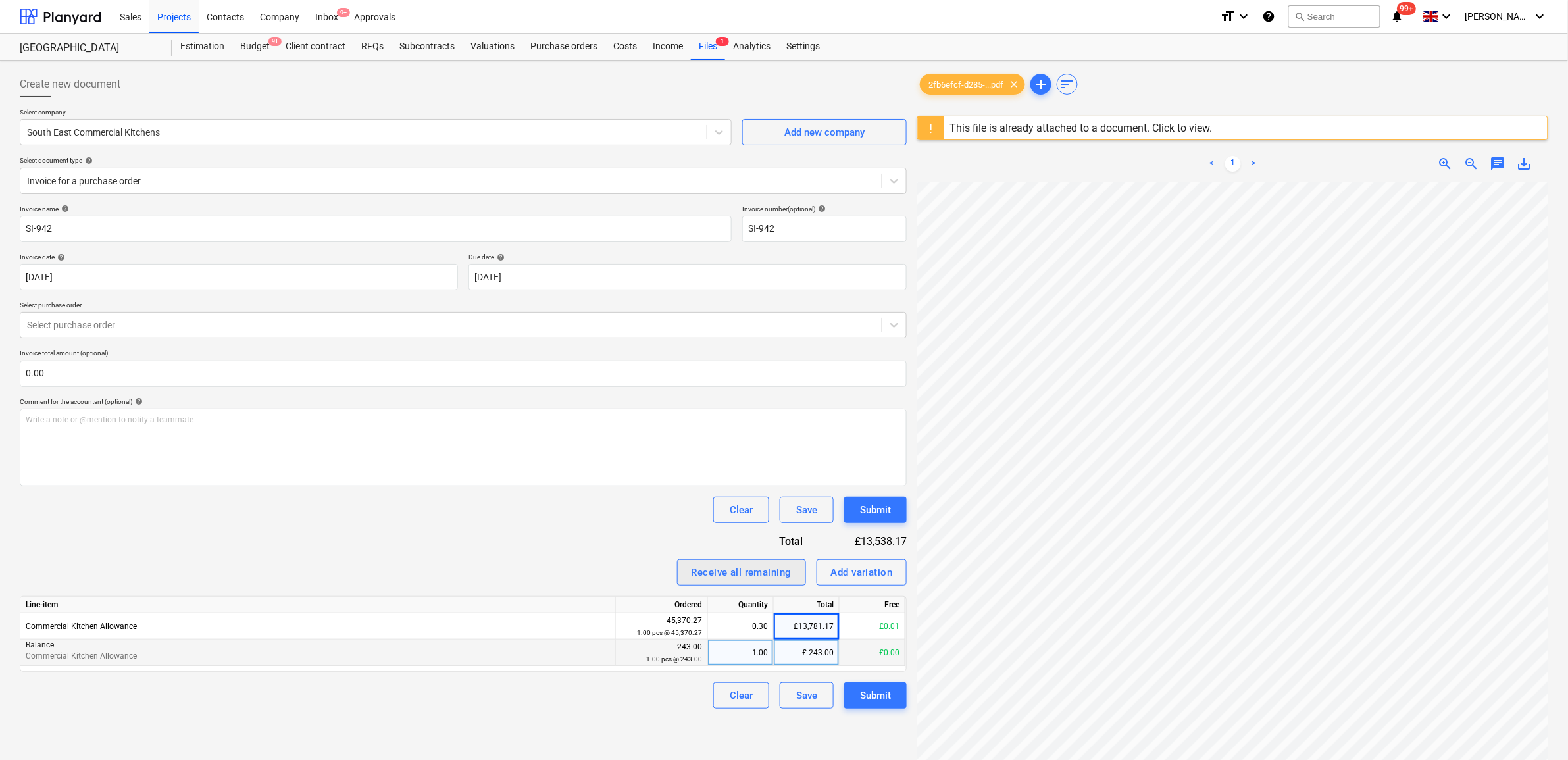
click at [707, 571] on div "Receive all remaining" at bounding box center [741, 573] width 100 height 17
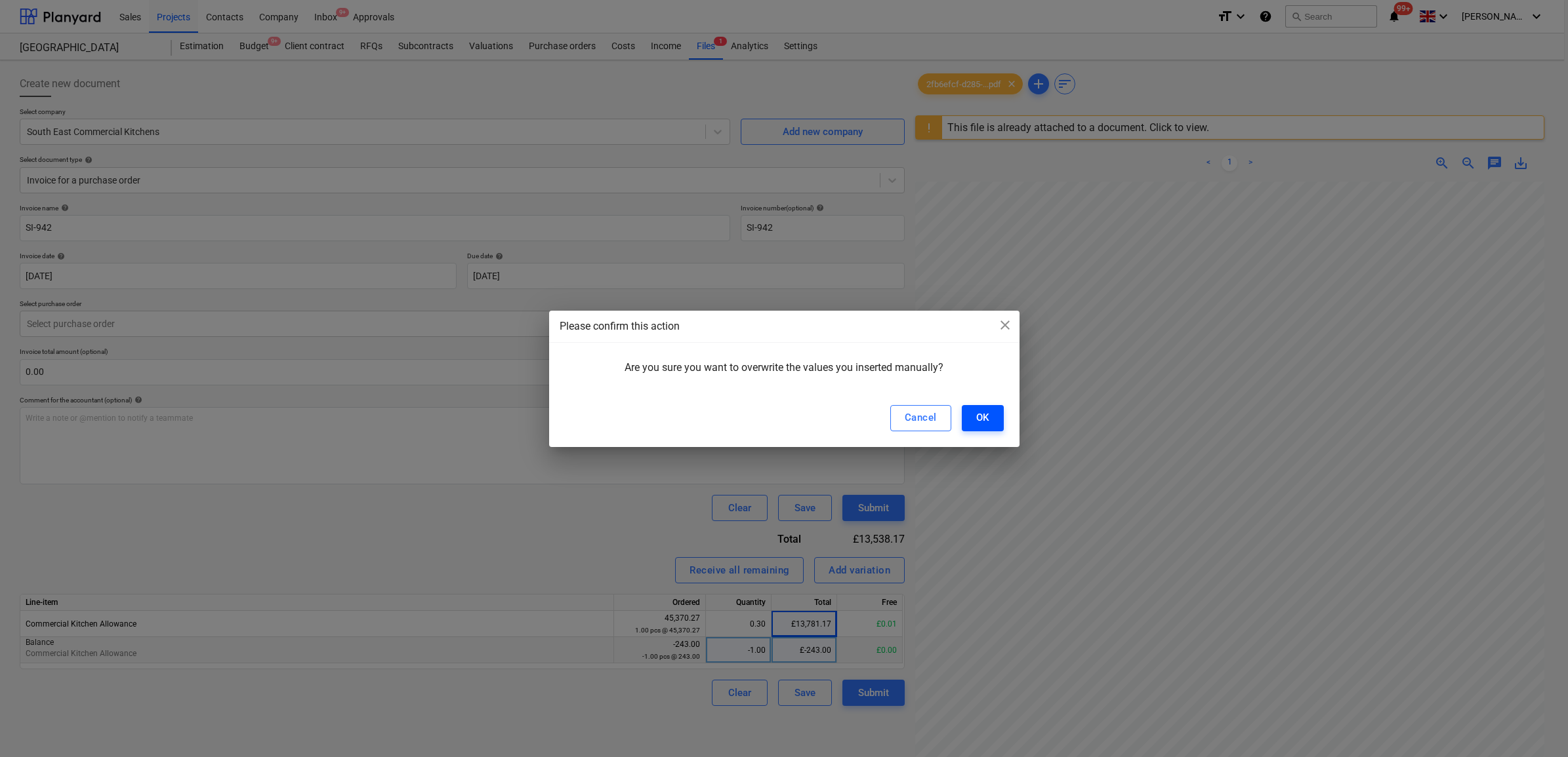
click at [979, 412] on div "OK" at bounding box center [983, 418] width 13 height 17
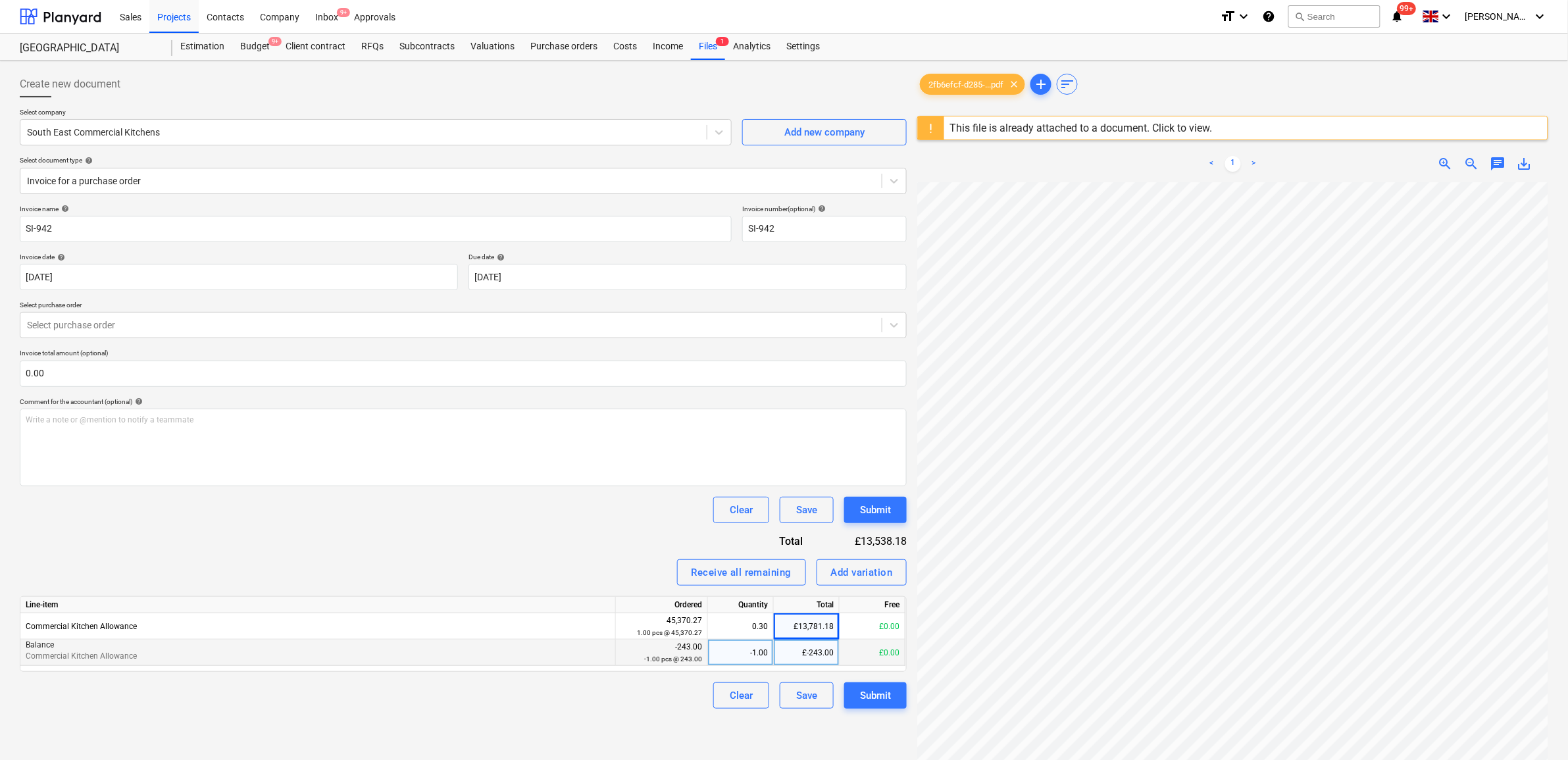
click at [581, 571] on div "Receive all remaining Add variation" at bounding box center [463, 573] width 887 height 26
click at [868, 701] on div "Submit" at bounding box center [875, 696] width 31 height 17
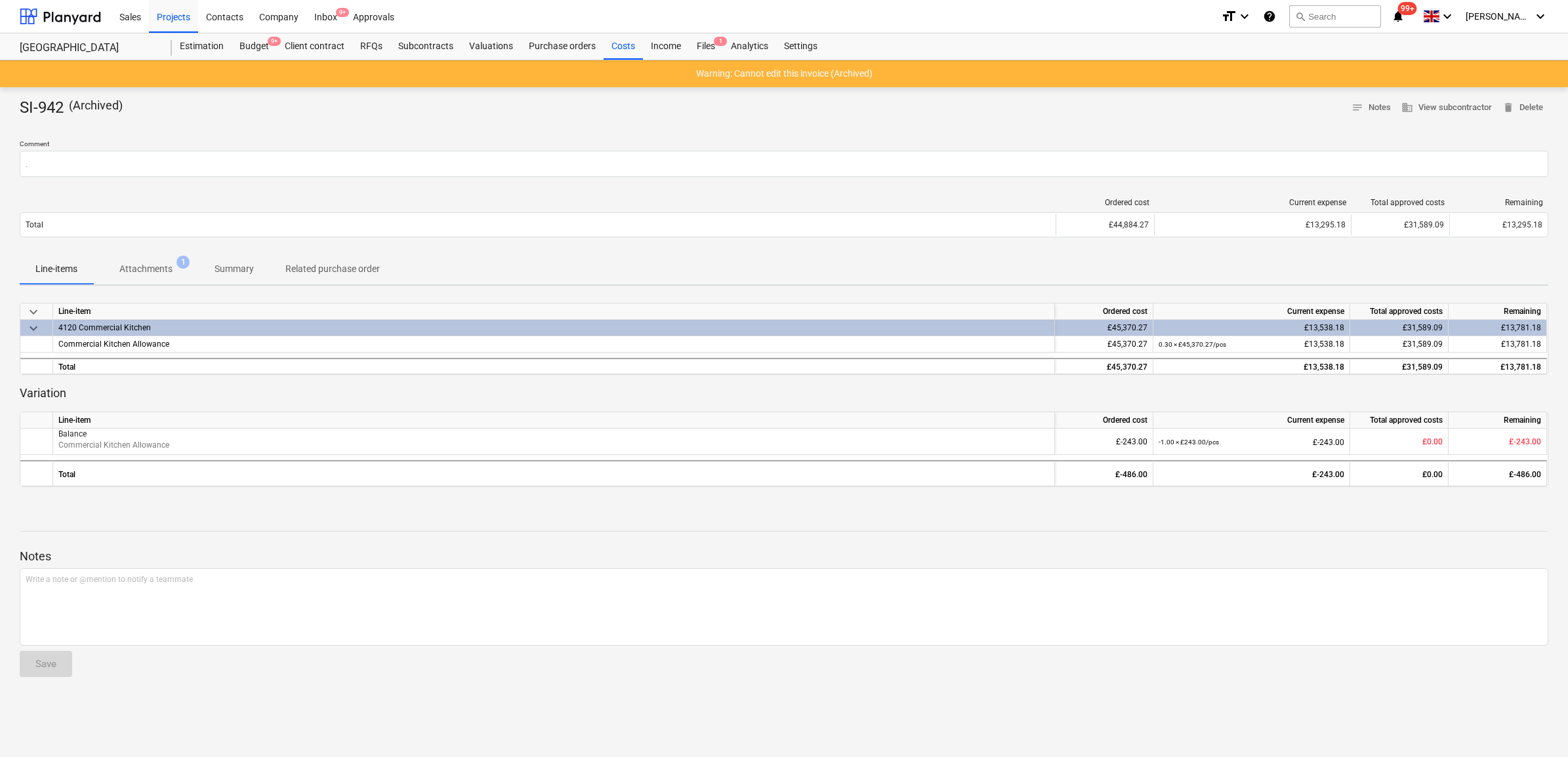
click at [135, 264] on p "Attachments" at bounding box center [145, 269] width 53 height 14
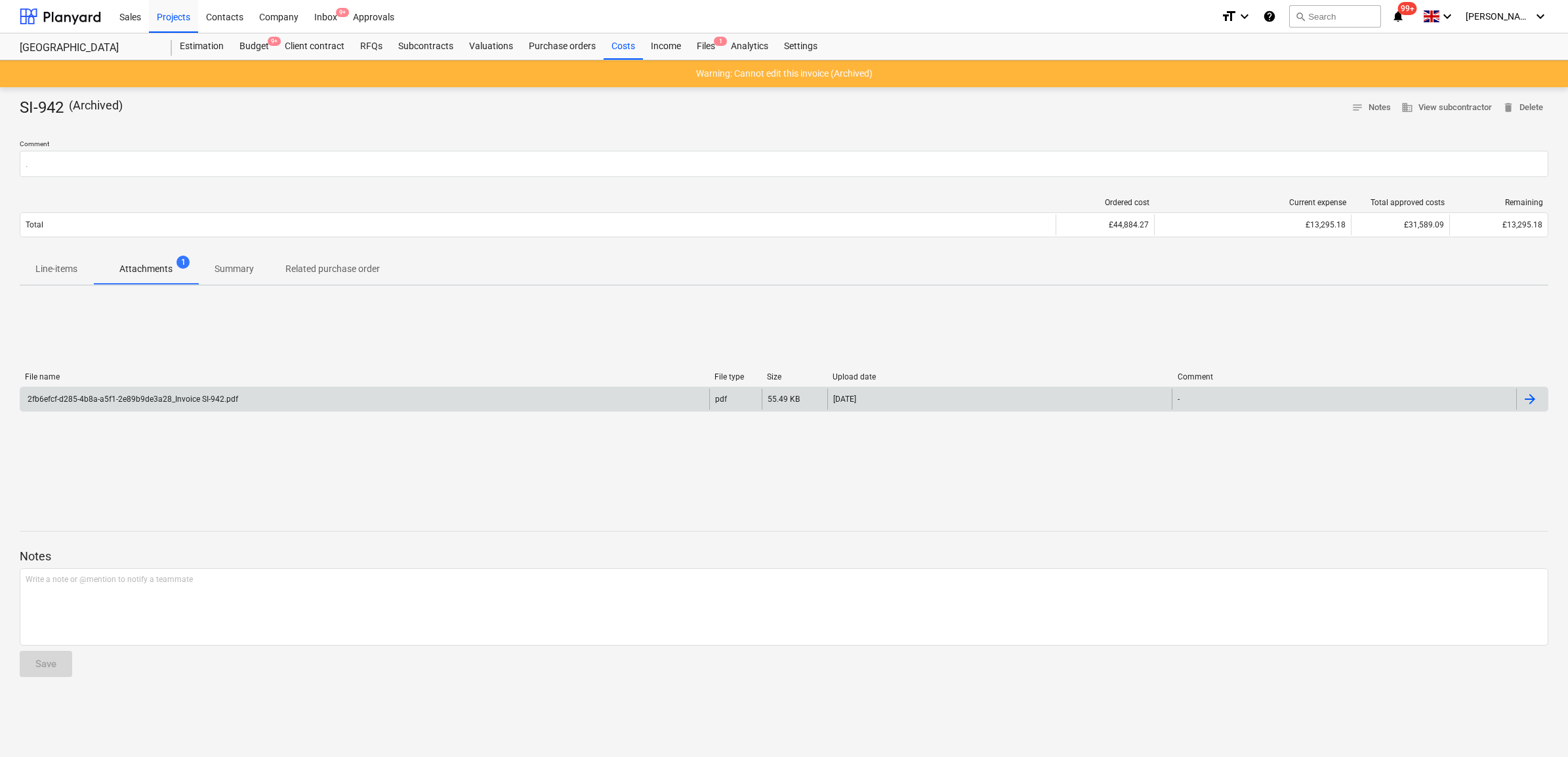
click at [255, 405] on div "2fb6efcf-d285-4b8a-a5f1-2e89b9de3a28_Invoice SI-942.pdf" at bounding box center [365, 399] width 689 height 21
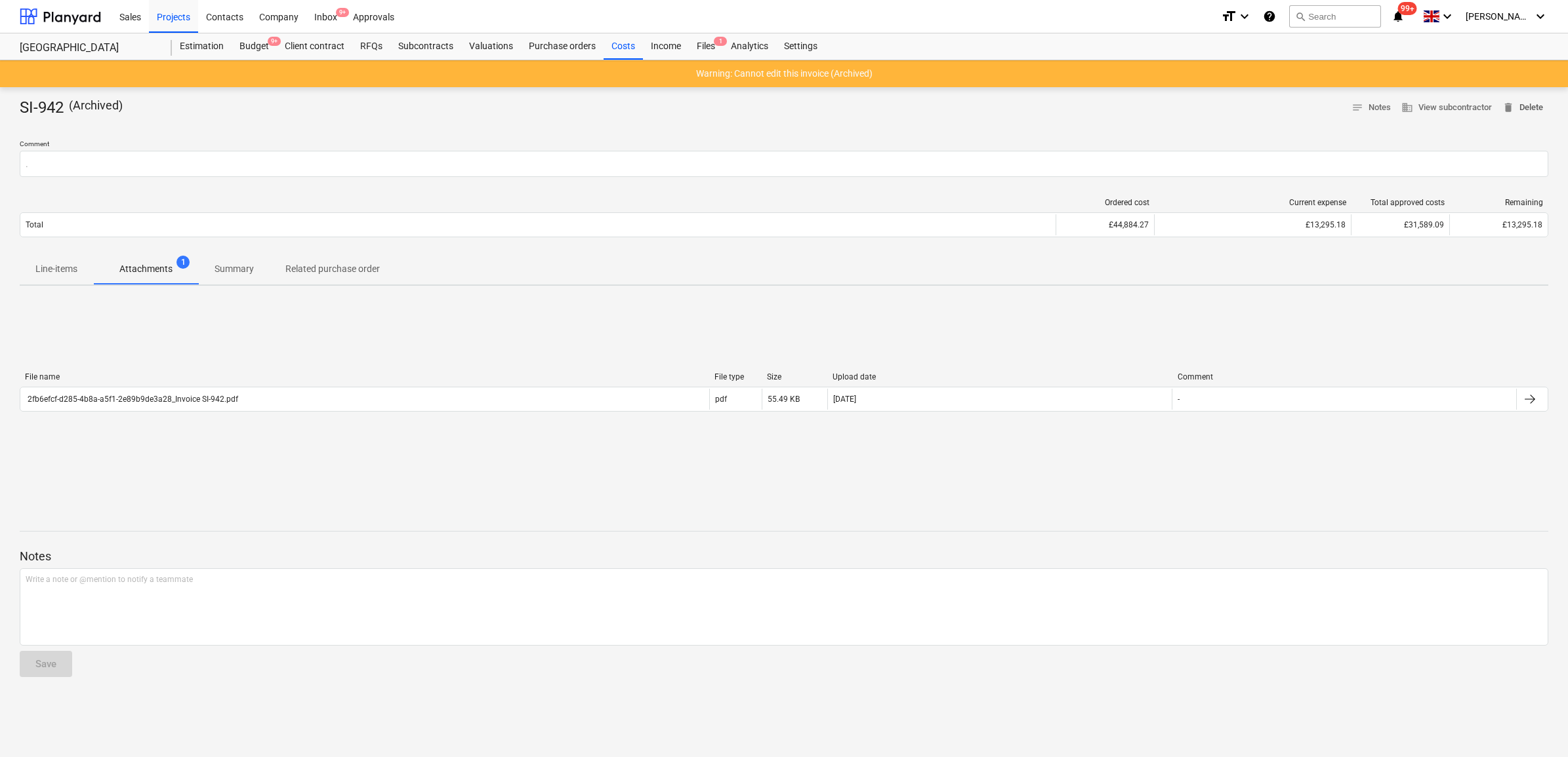
click at [1523, 105] on span "delete Delete" at bounding box center [1523, 108] width 41 height 15
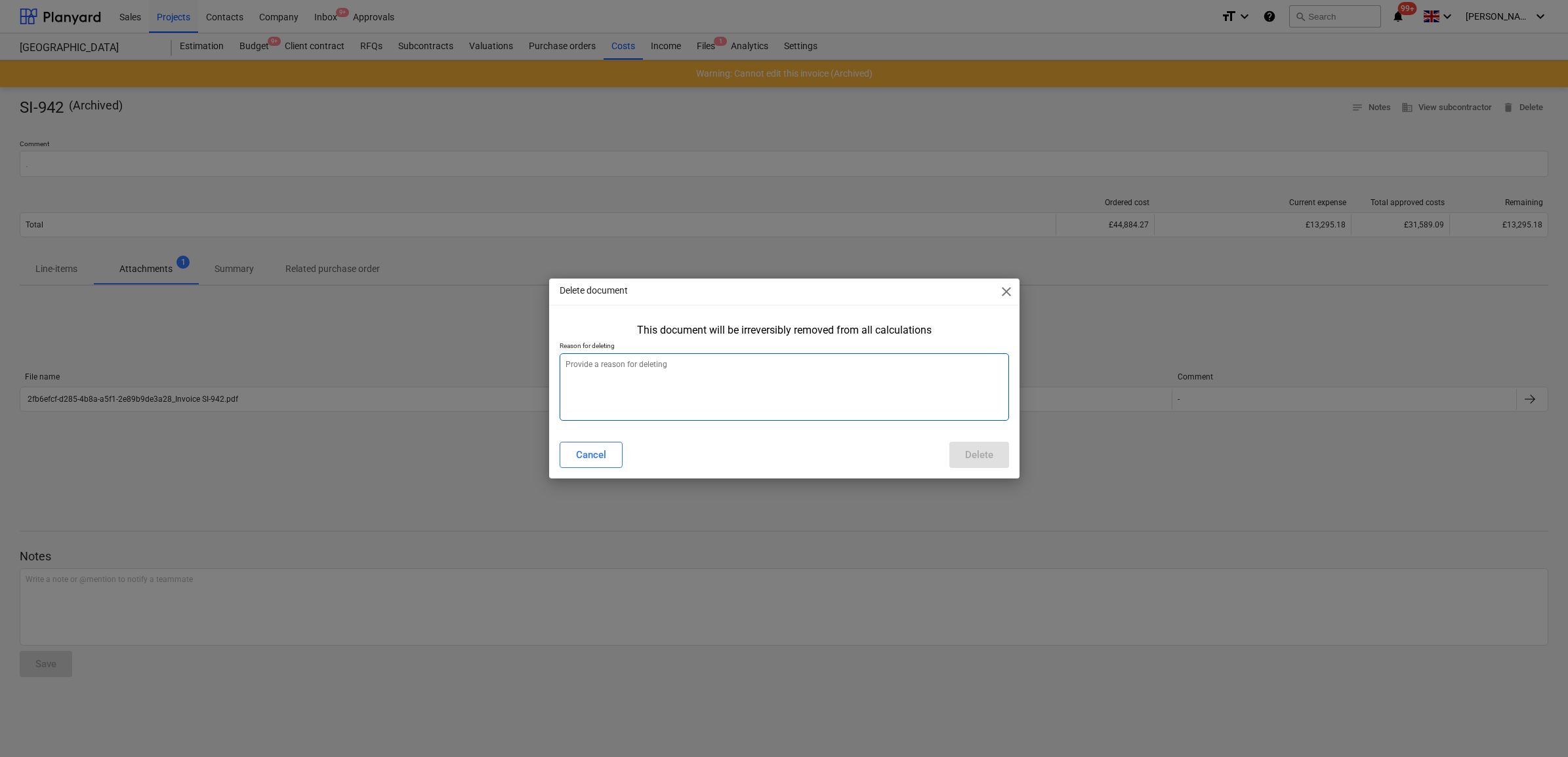
click at [809, 394] on textarea at bounding box center [784, 387] width 450 height 67
type textarea "x"
type textarea "."
click at [994, 461] on button "Delete" at bounding box center [979, 455] width 60 height 26
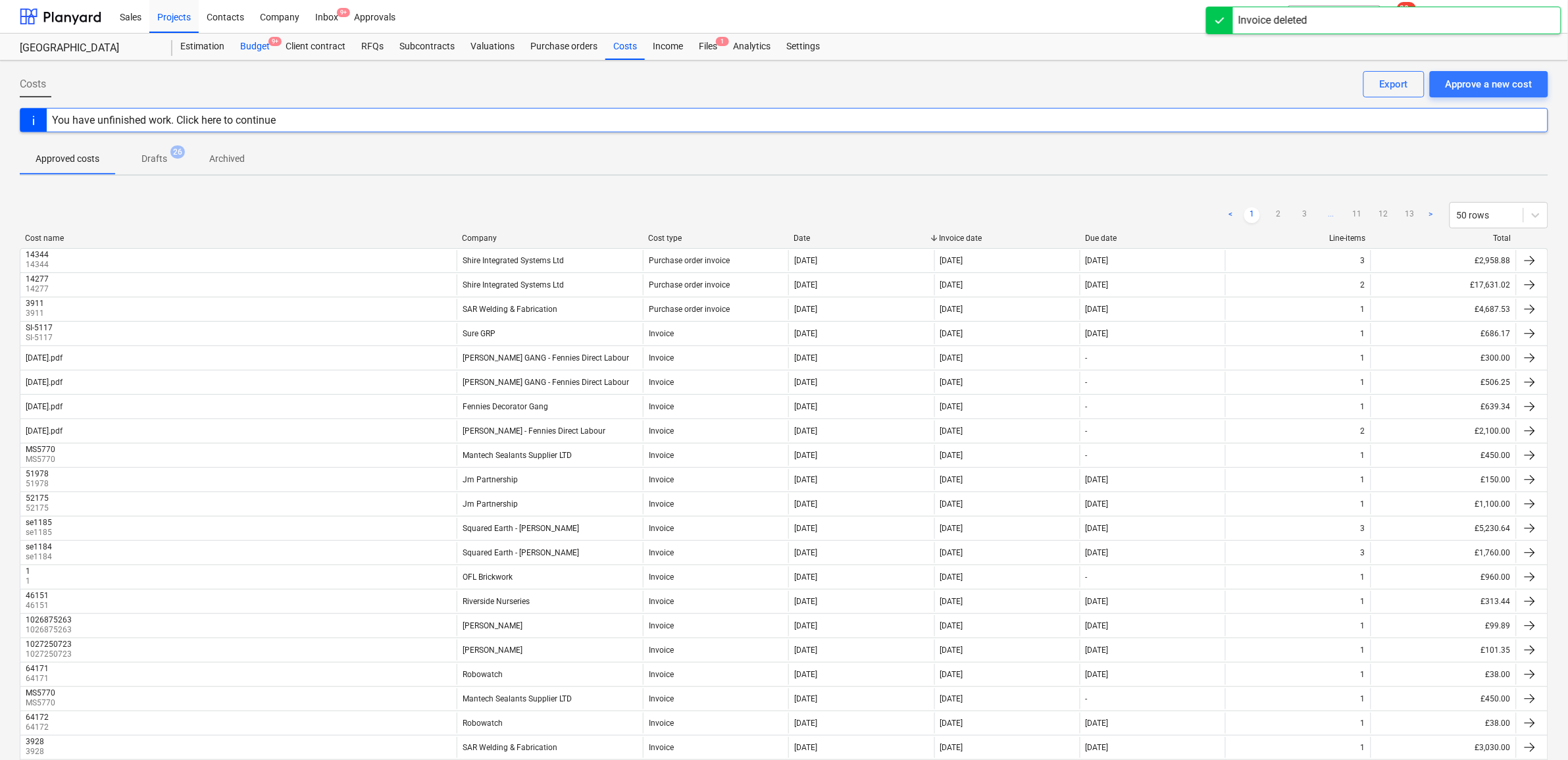
click at [235, 46] on div "Budget 9+" at bounding box center [255, 47] width 46 height 26
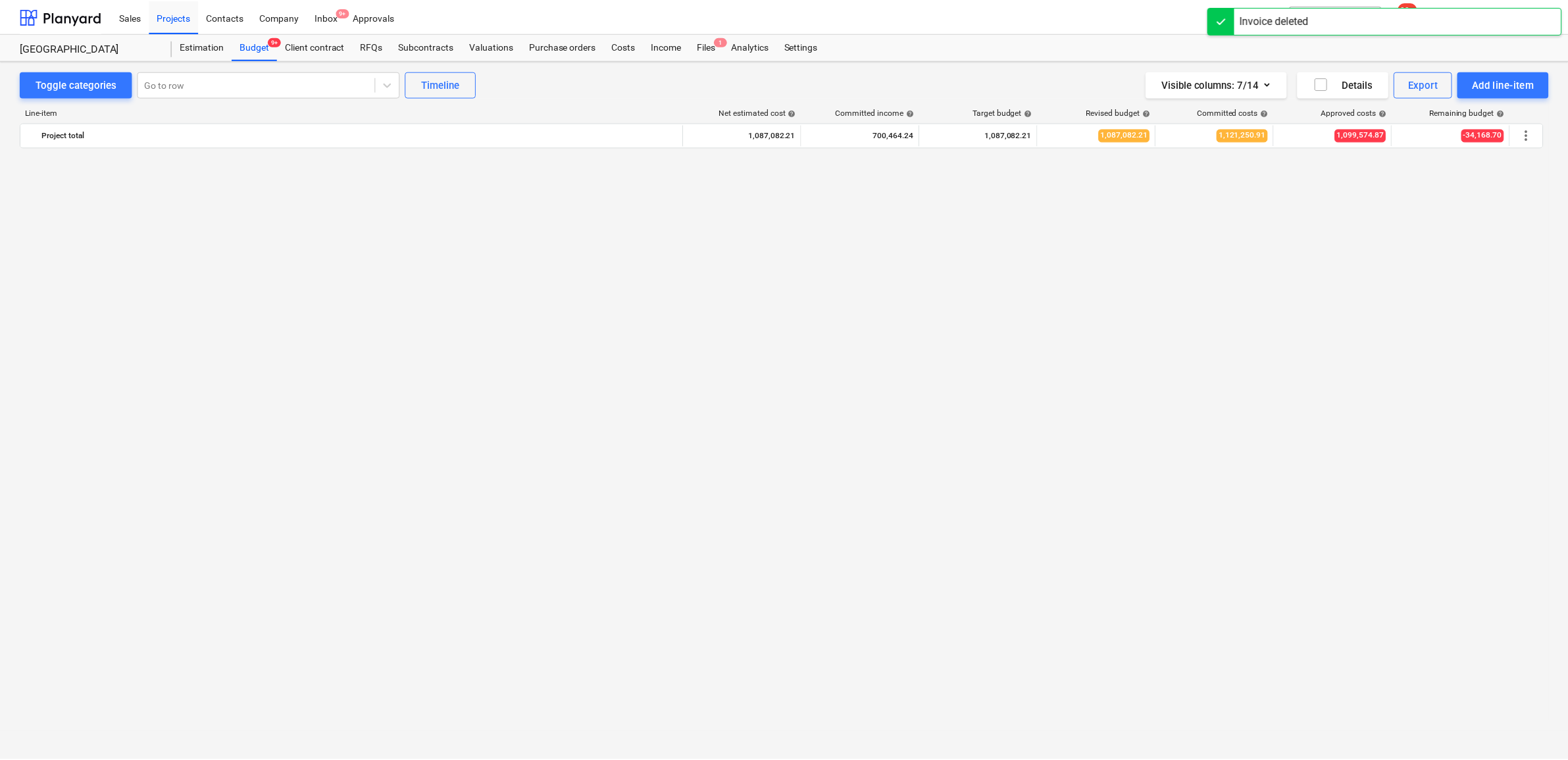
scroll to position [1070, 0]
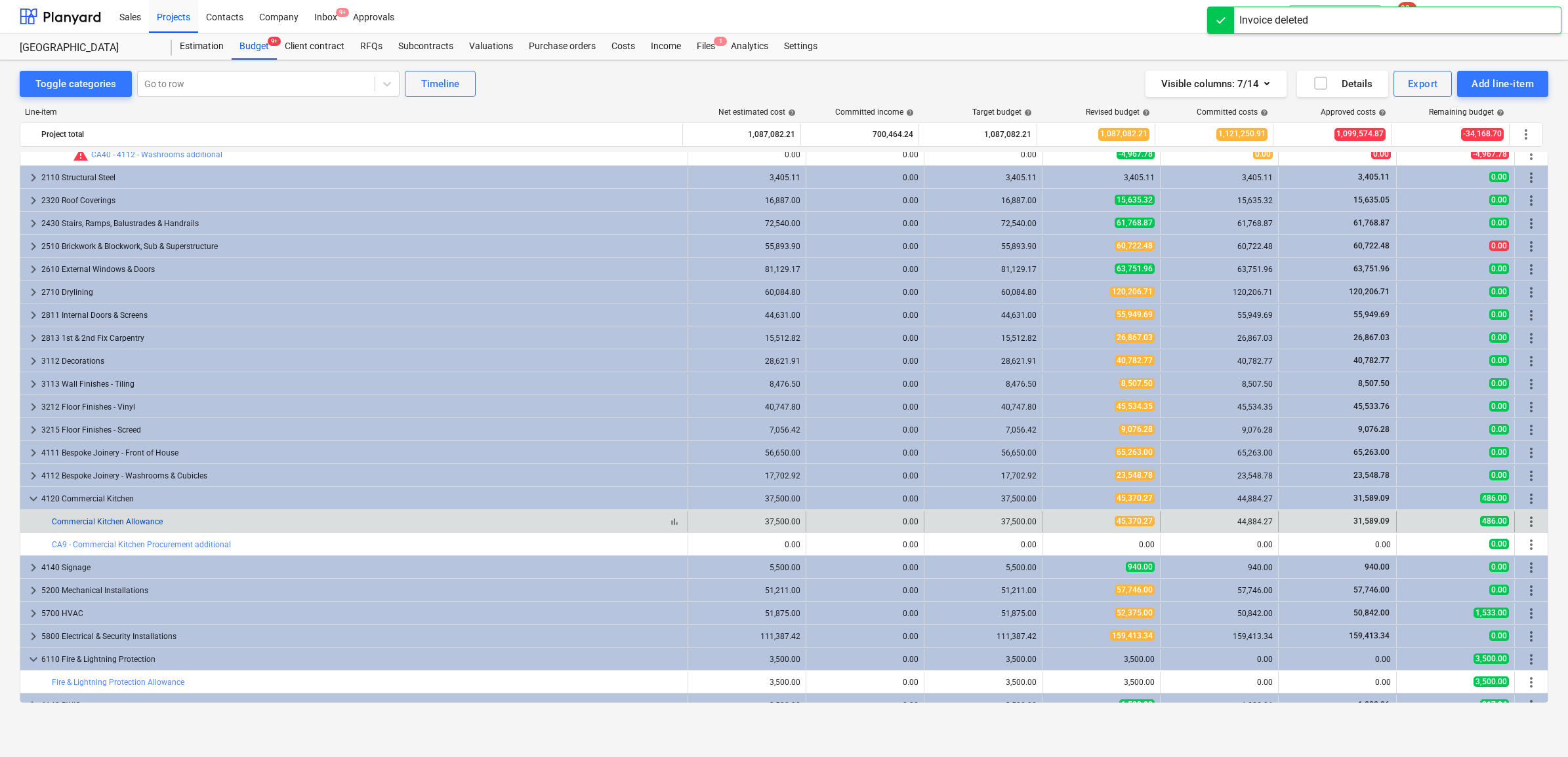
click at [129, 518] on link "Commercial Kitchen Allowance" at bounding box center [107, 522] width 111 height 9
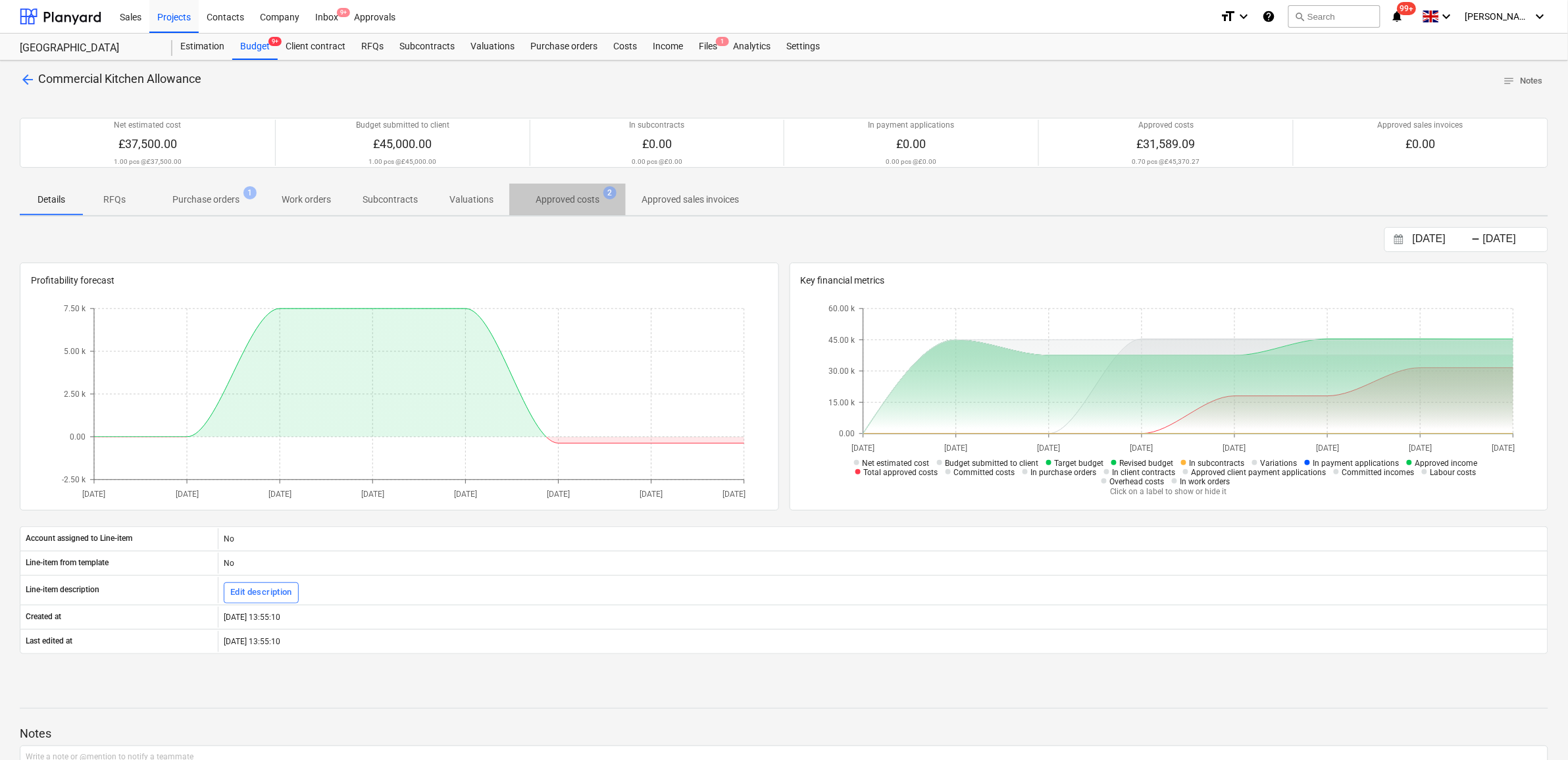
click at [569, 202] on p "Approved costs" at bounding box center [568, 200] width 64 height 14
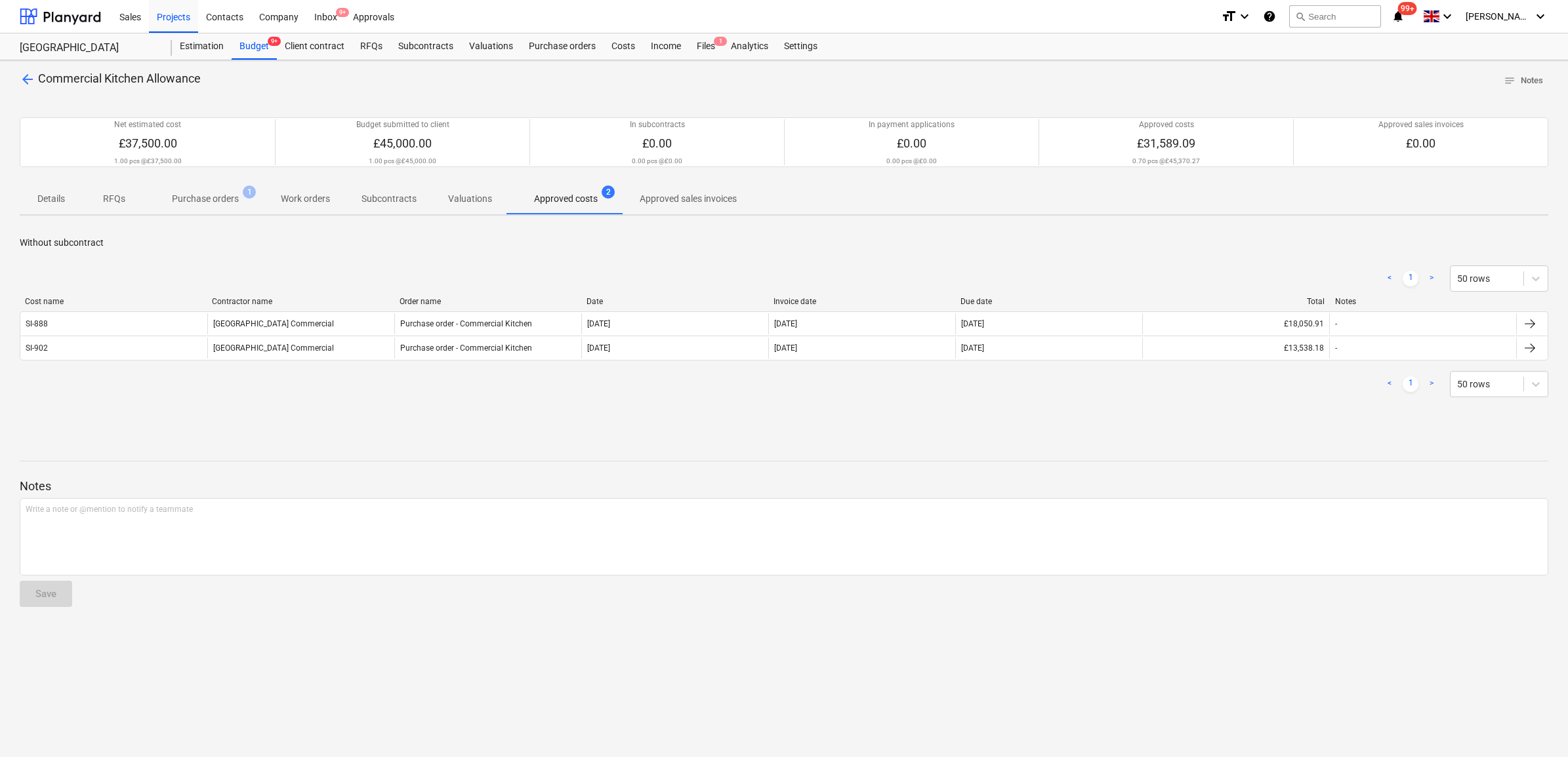
click at [228, 204] on p "Purchase orders" at bounding box center [205, 199] width 67 height 14
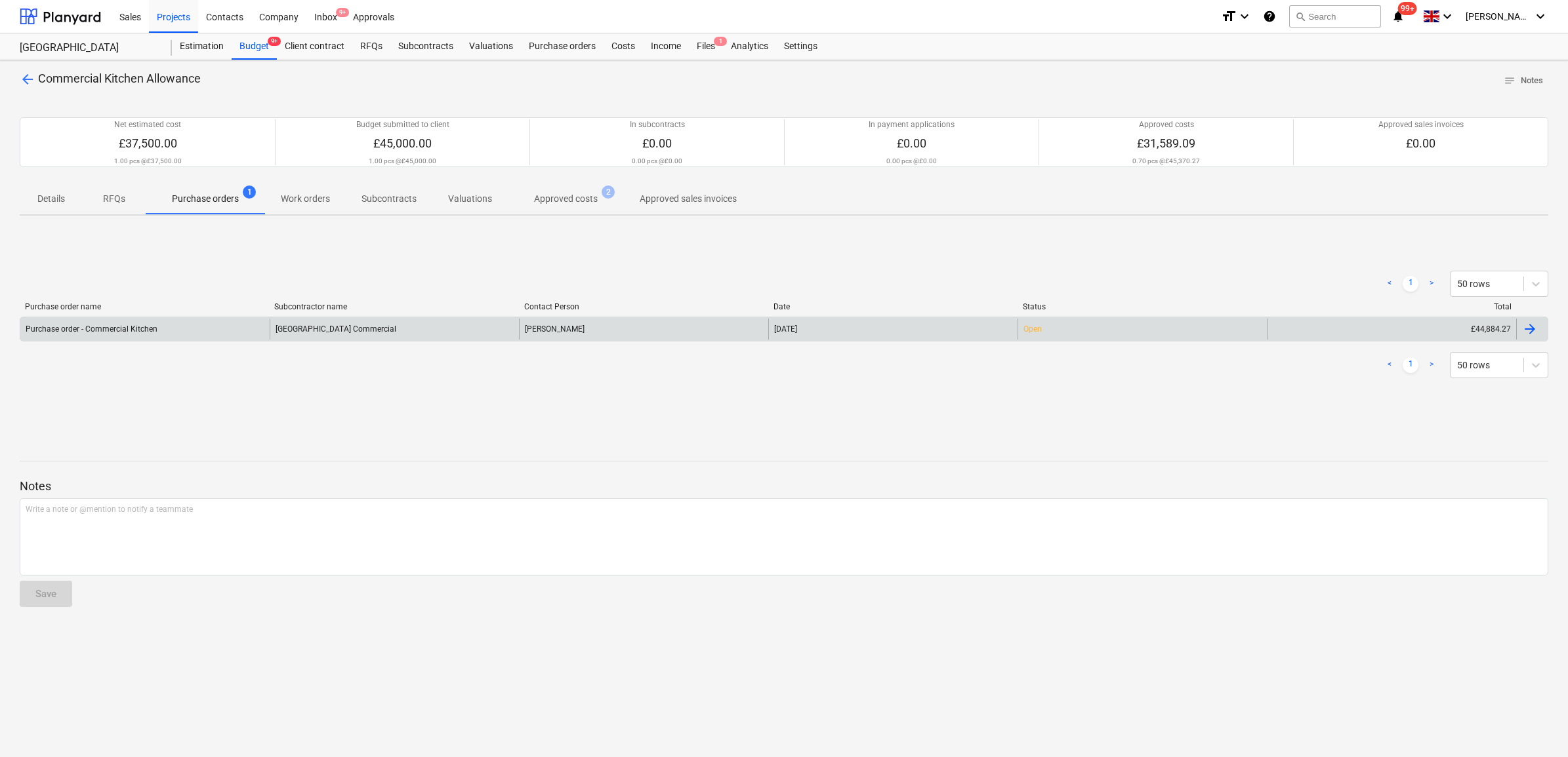
click at [326, 329] on div "[GEOGRAPHIC_DATA] Commercial" at bounding box center [395, 329] width 249 height 21
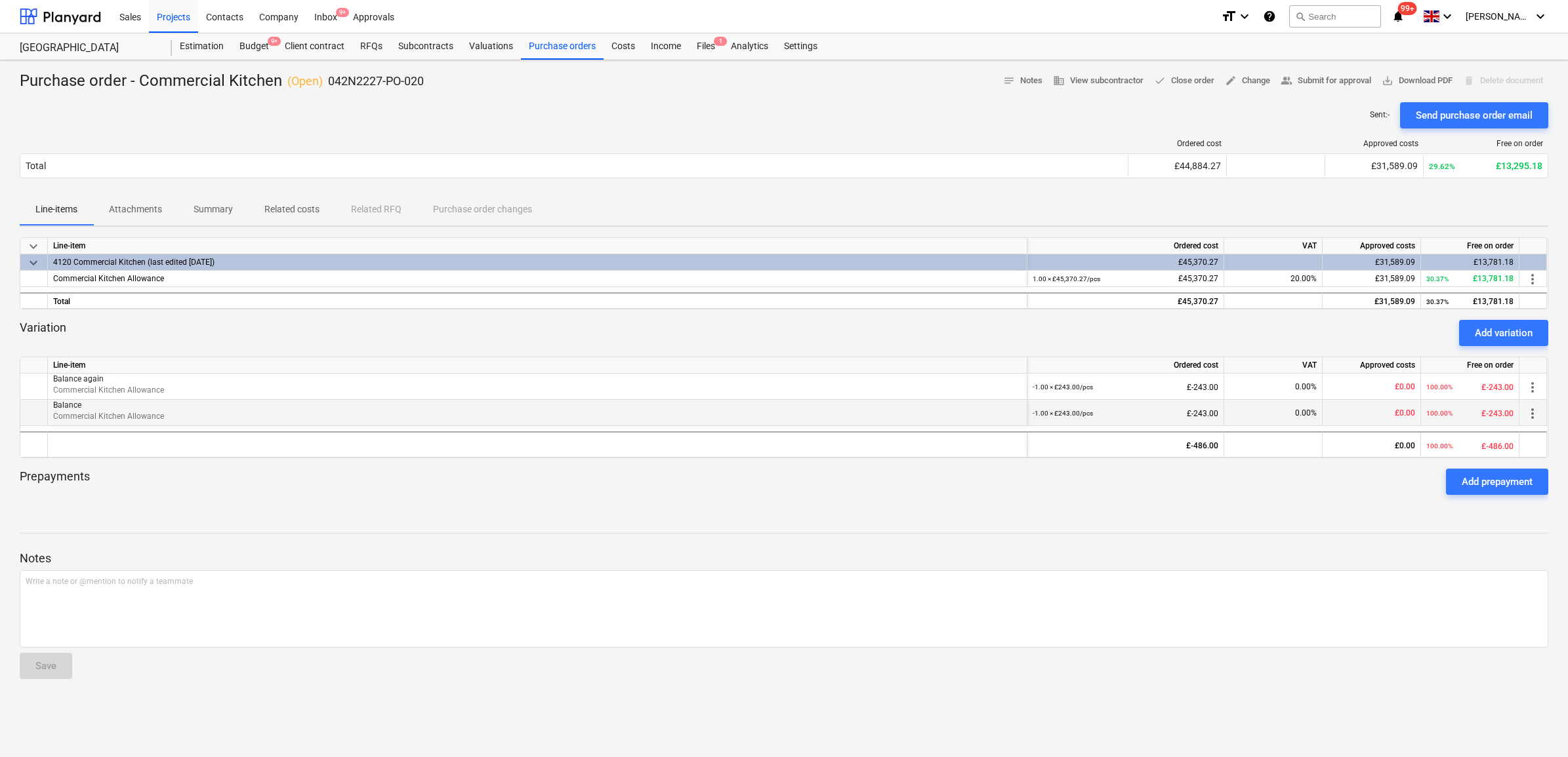
click at [1534, 415] on span "more_vert" at bounding box center [1532, 414] width 16 height 16
click at [1352, 500] on div at bounding box center [784, 378] width 1568 height 757
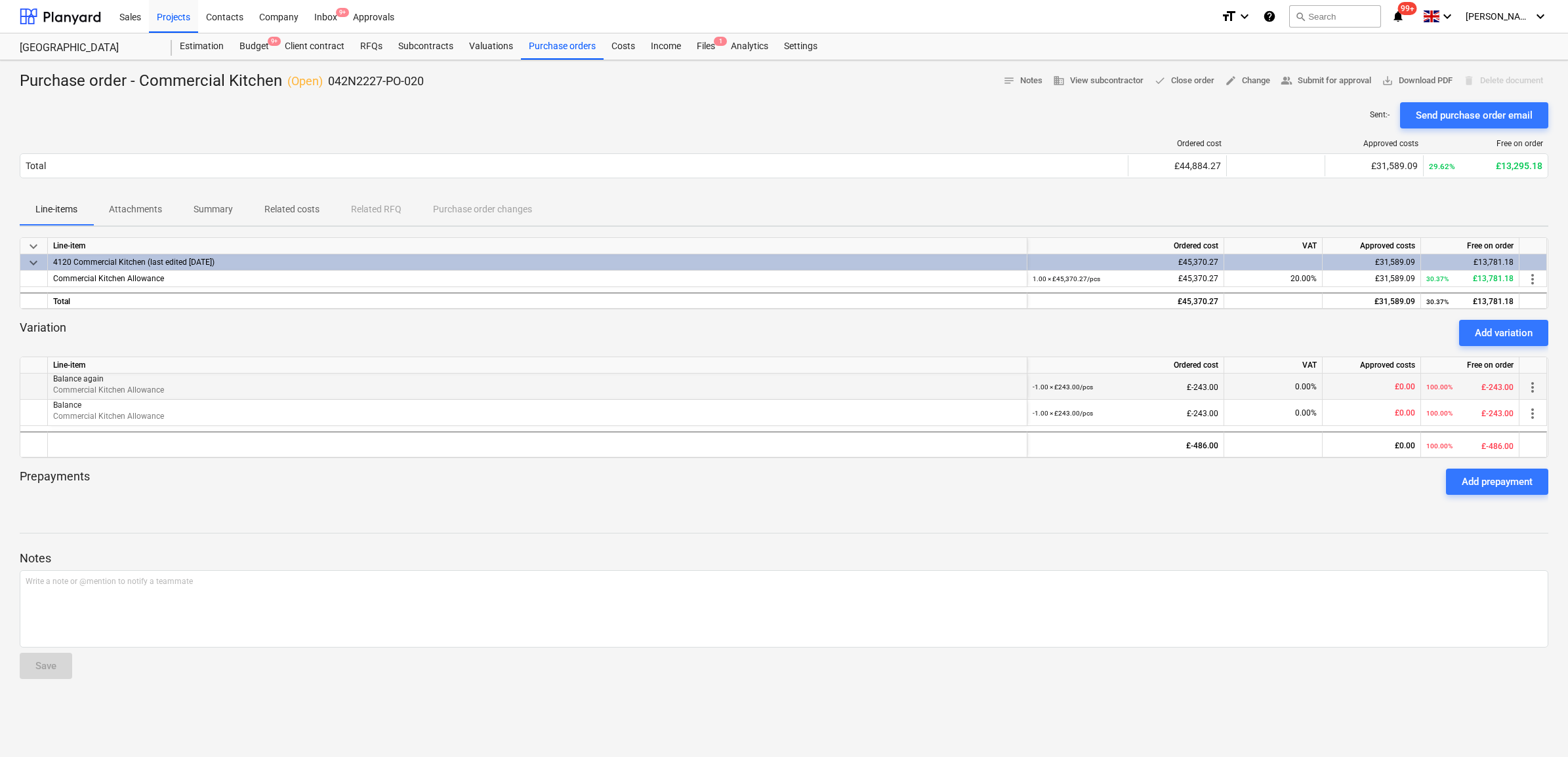
click at [1529, 385] on span "more_vert" at bounding box center [1532, 387] width 16 height 16
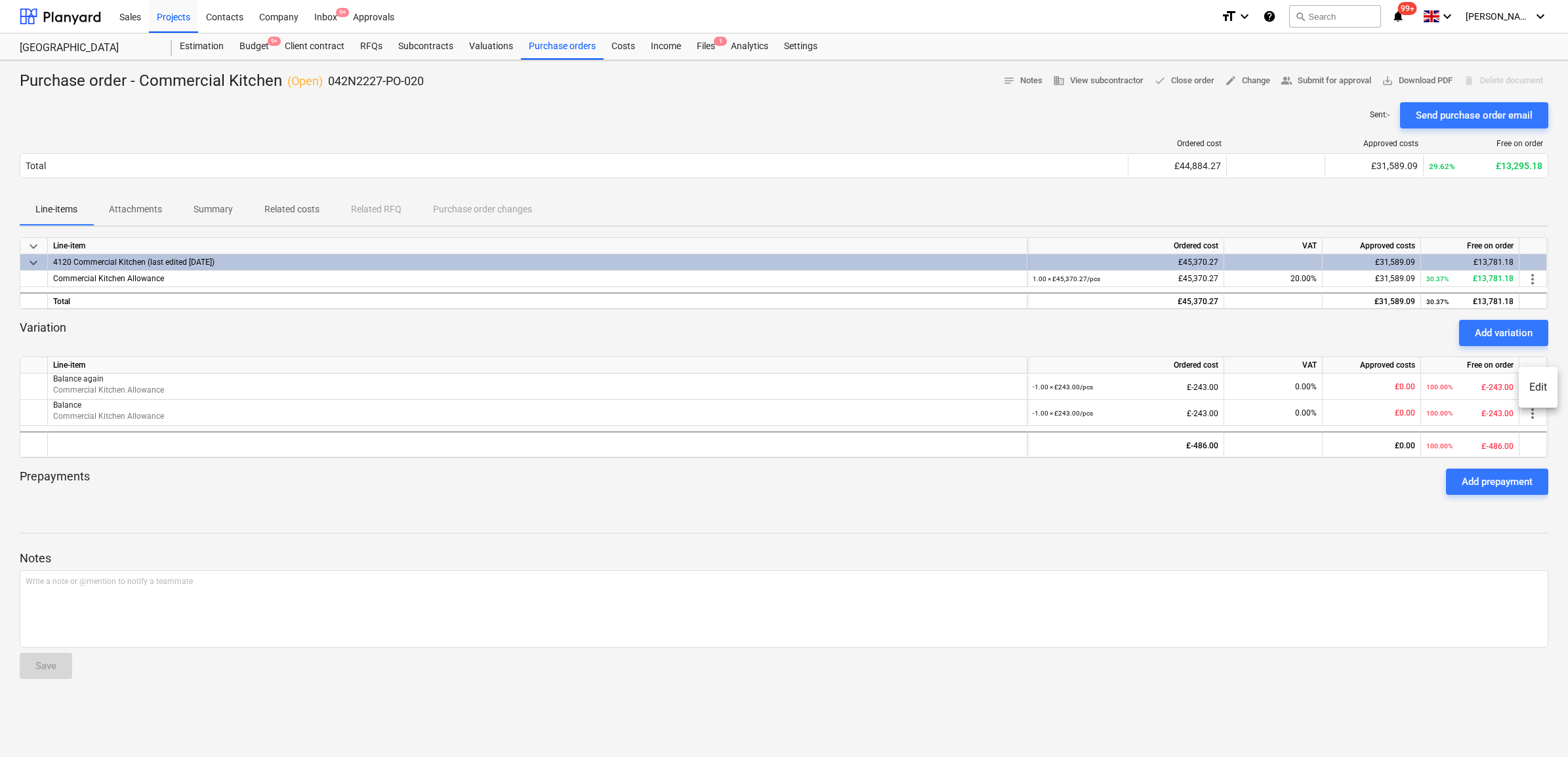
click at [1529, 394] on li "Edit" at bounding box center [1538, 387] width 39 height 30
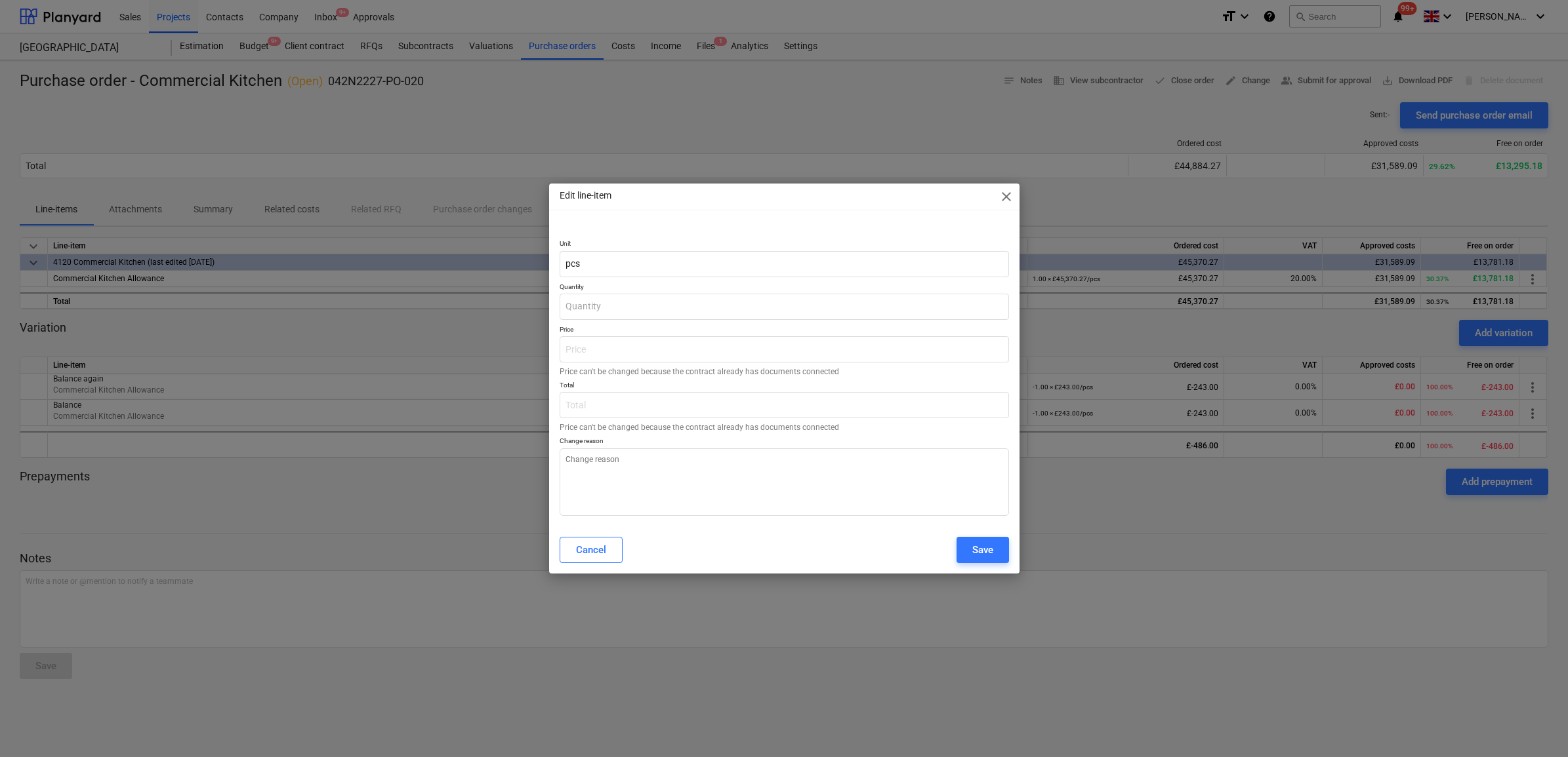
type textarea "x"
type input "-1.00"
type input "243.00"
type input "-243.00"
type textarea "x"
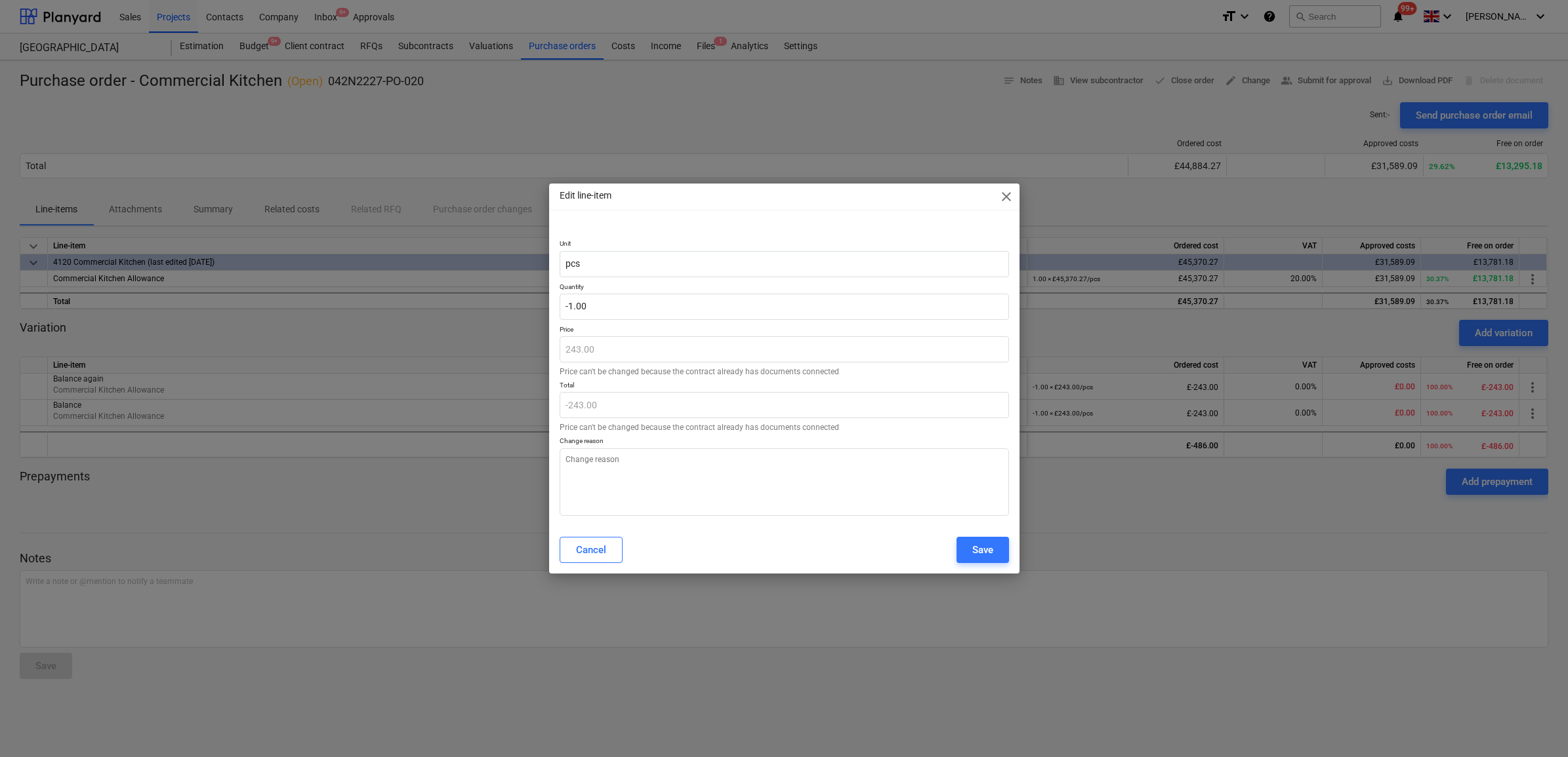
click at [1058, 569] on div "Edit line-item close Unit pcs Quantity -1.00 Price 243.00 Price can't be change…" at bounding box center [784, 378] width 1568 height 757
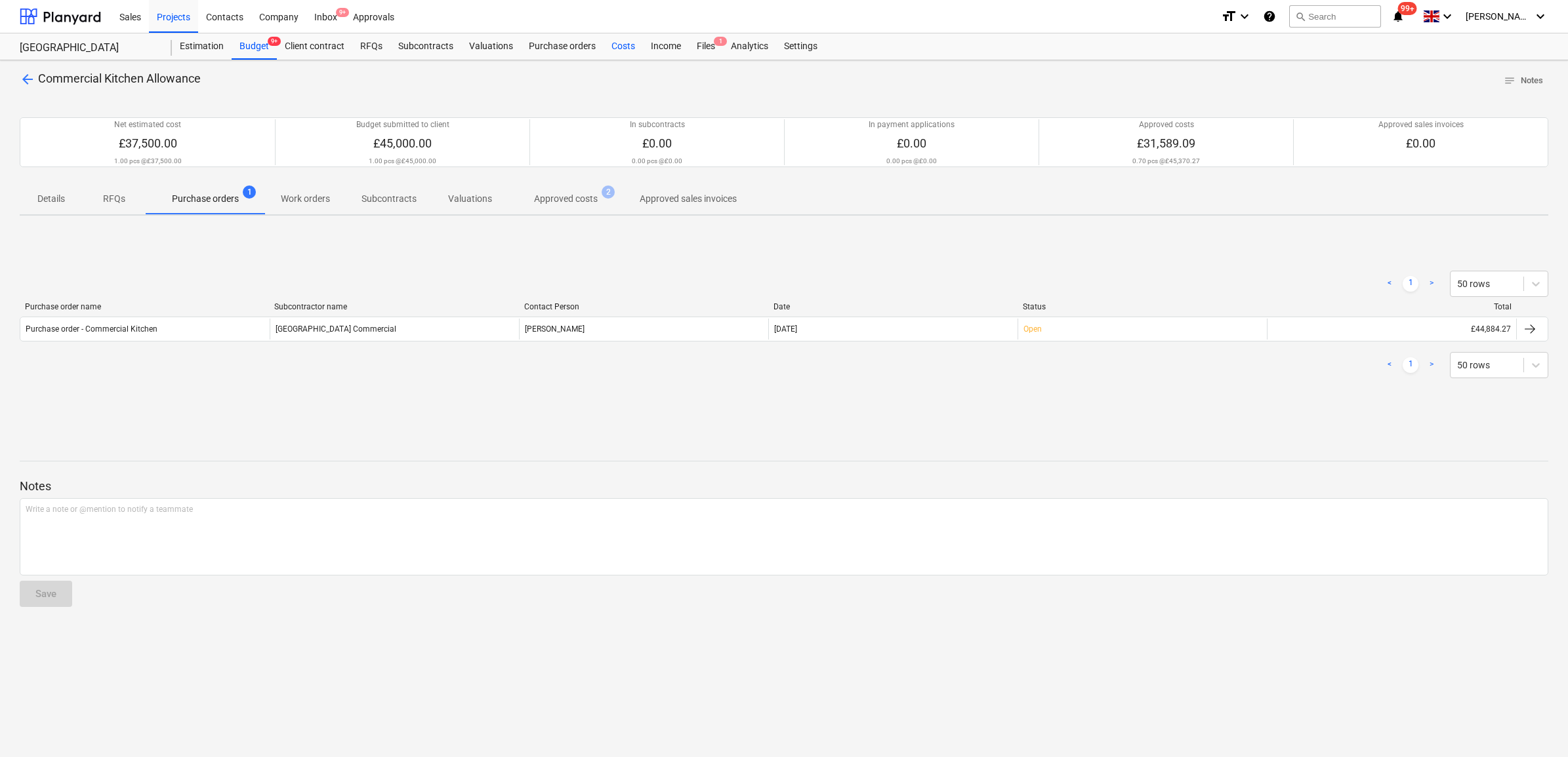
click at [624, 41] on div "Costs" at bounding box center [623, 47] width 39 height 26
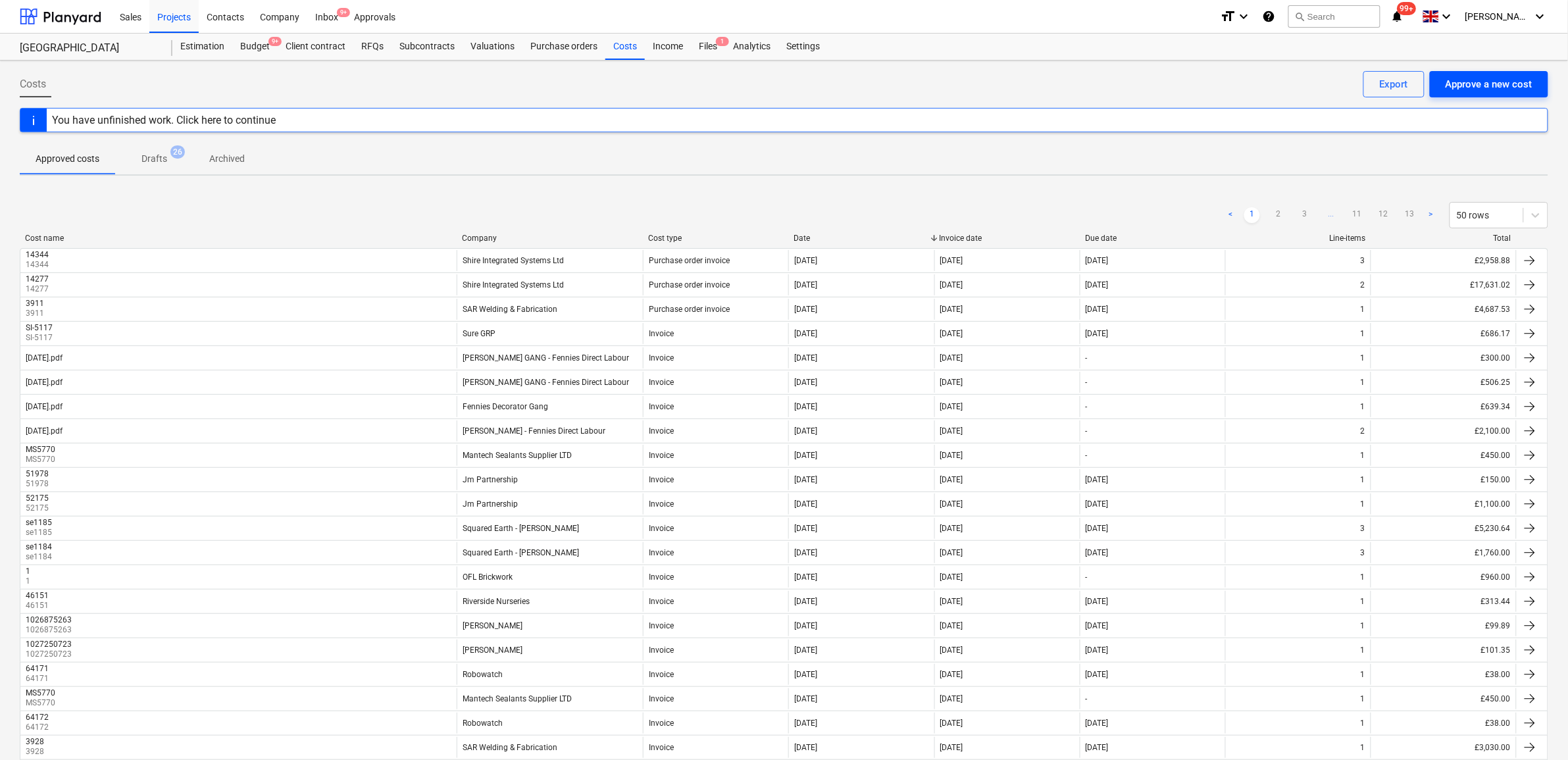
click at [1492, 90] on div "Approve a new cost" at bounding box center [1489, 84] width 87 height 17
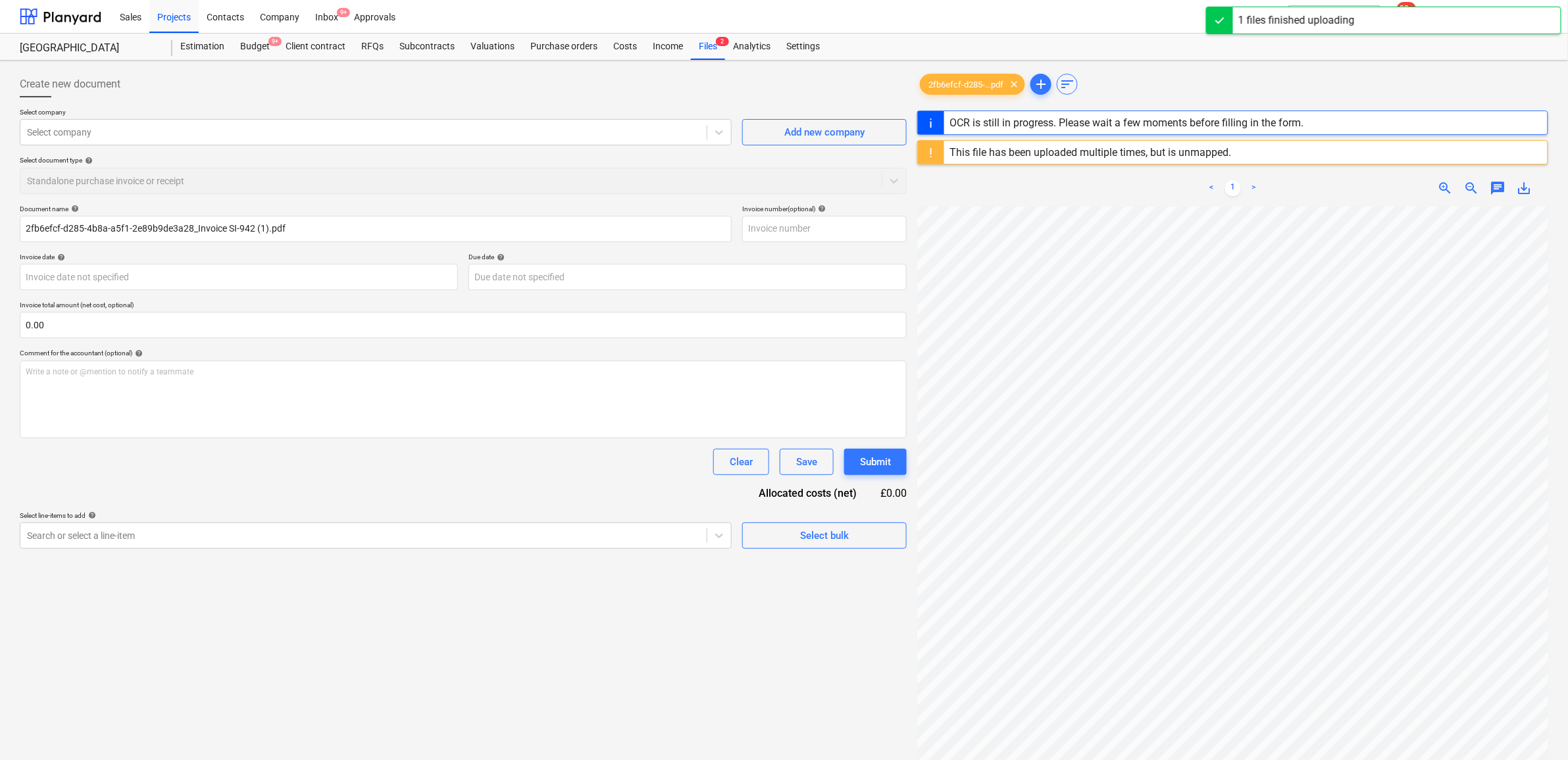
type input "SI-942"
type input "[DATE]"
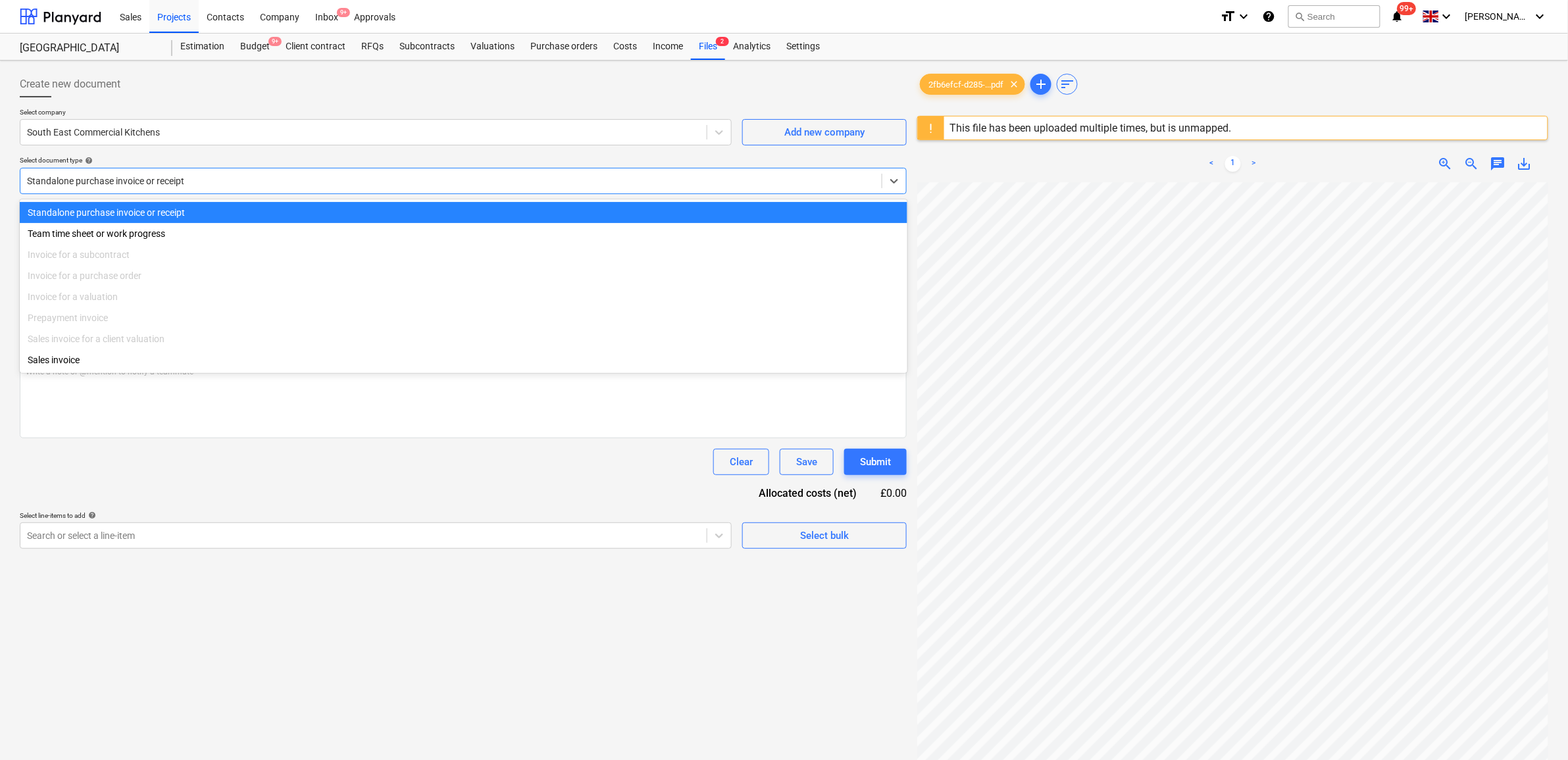
click at [313, 176] on div at bounding box center [451, 180] width 848 height 13
click at [262, 133] on div at bounding box center [363, 132] width 673 height 13
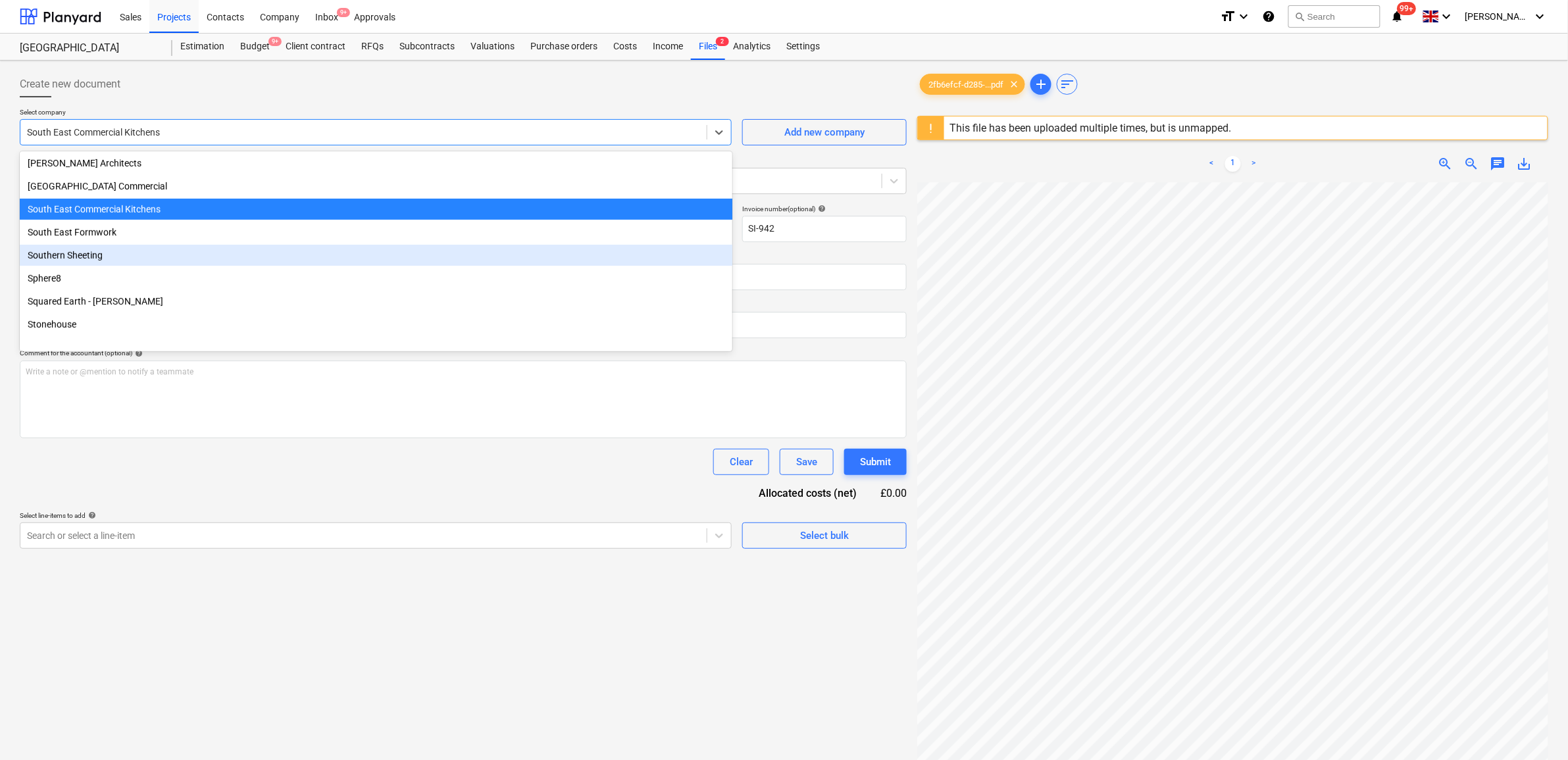
scroll to position [4503, 0]
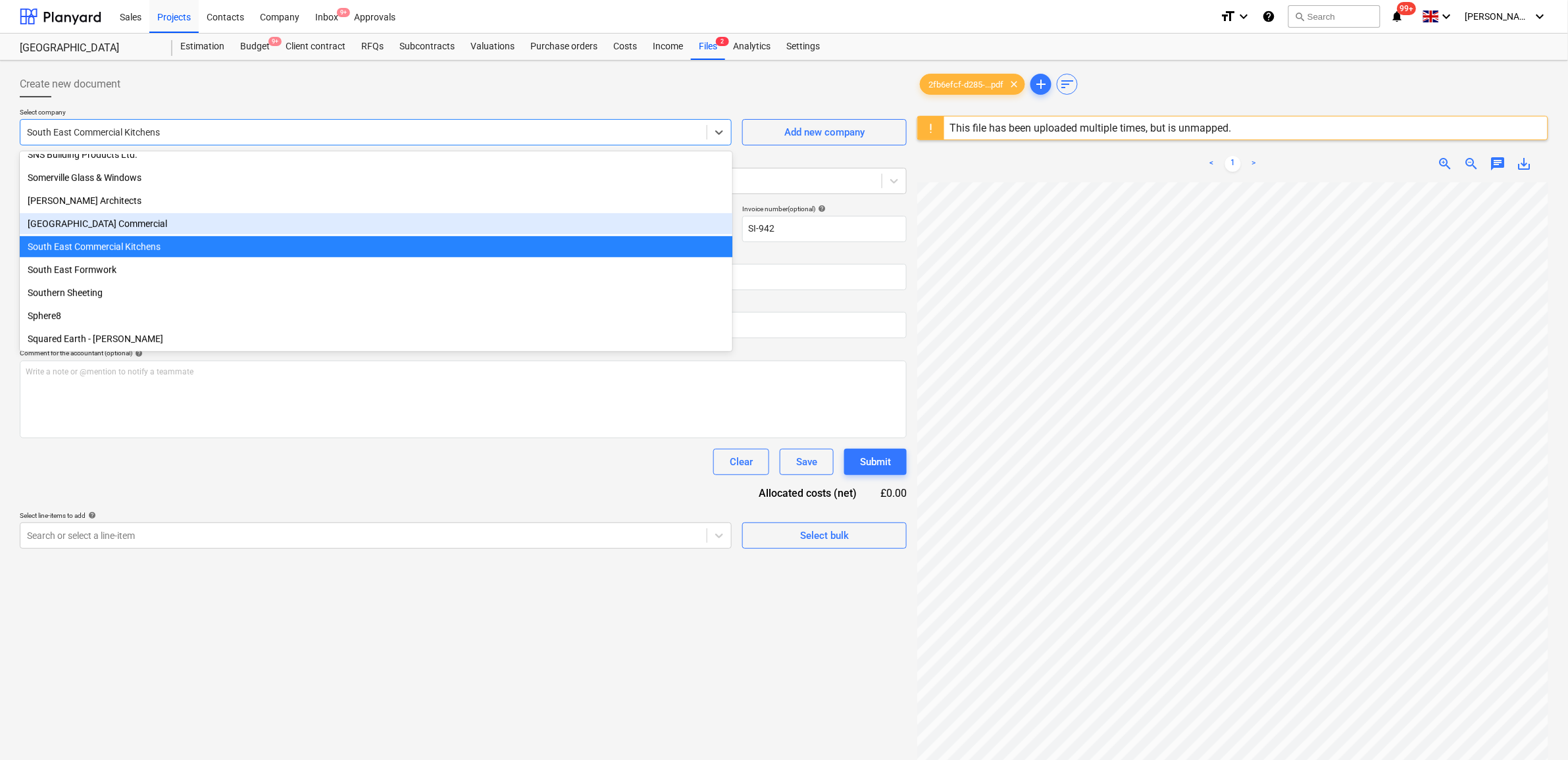
click at [193, 227] on div "[GEOGRAPHIC_DATA] Commercial" at bounding box center [376, 224] width 713 height 21
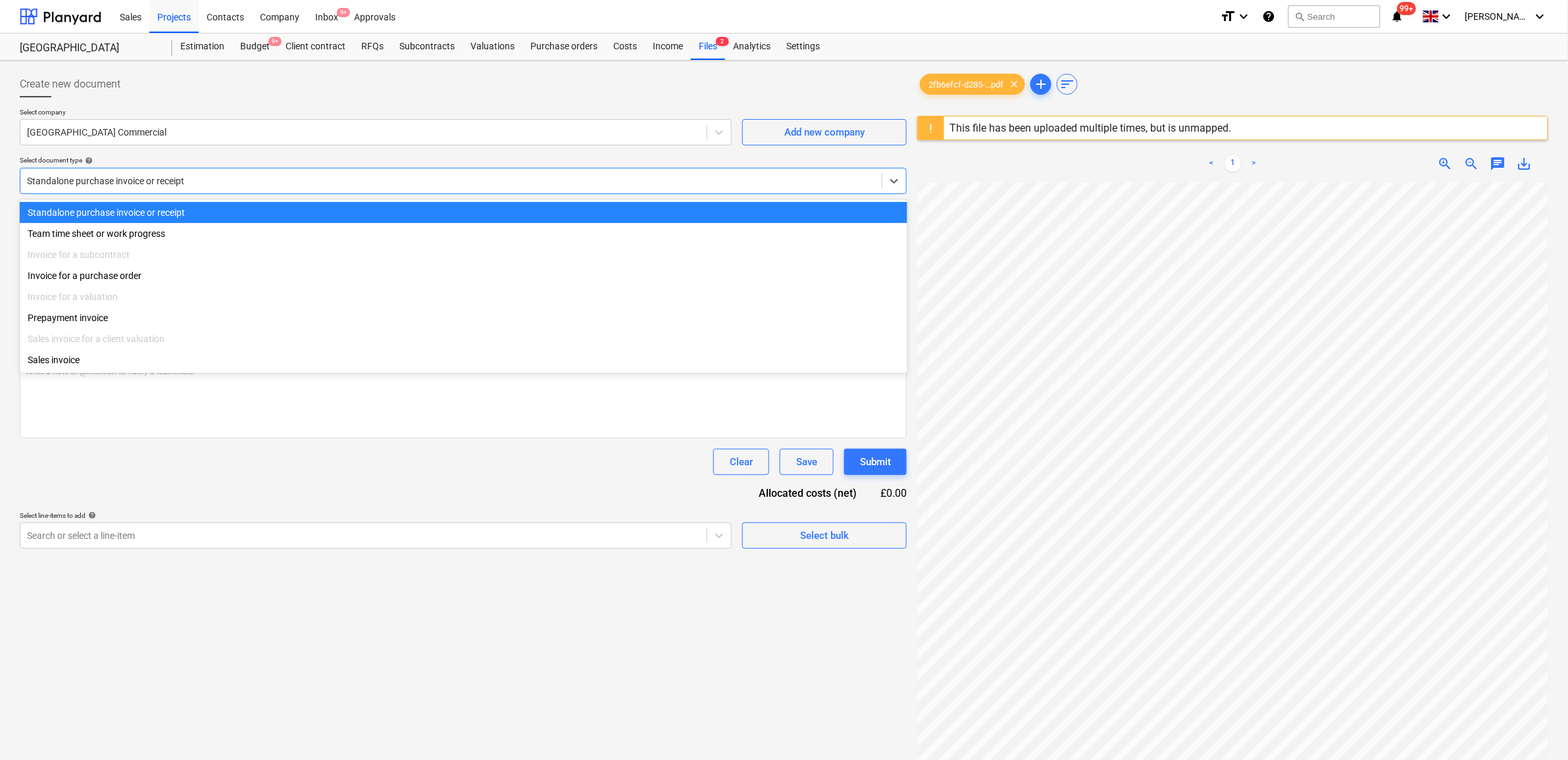
click at [180, 182] on div at bounding box center [451, 180] width 848 height 13
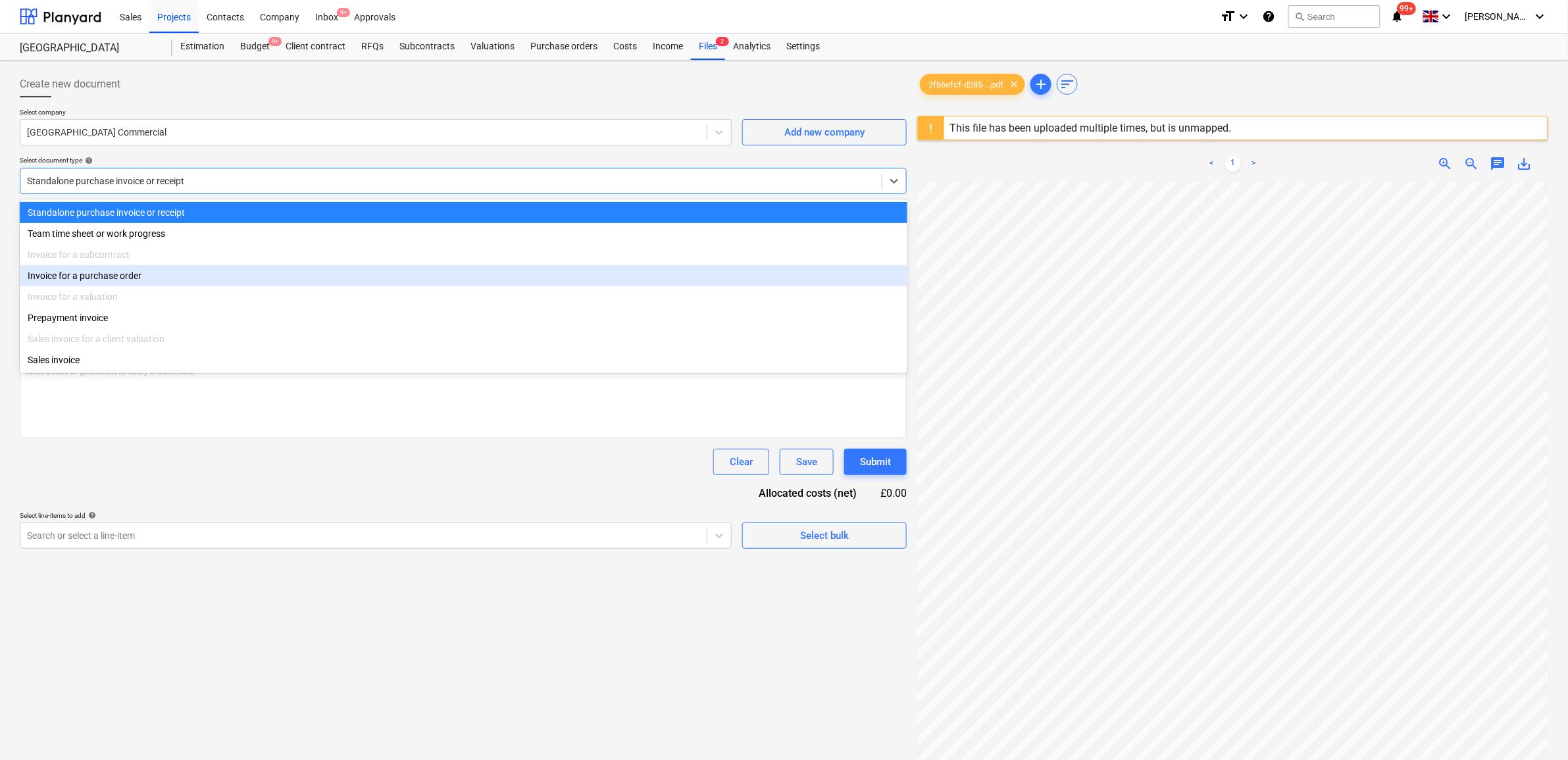
click at [143, 277] on div "Invoice for a purchase order" at bounding box center [463, 276] width 888 height 21
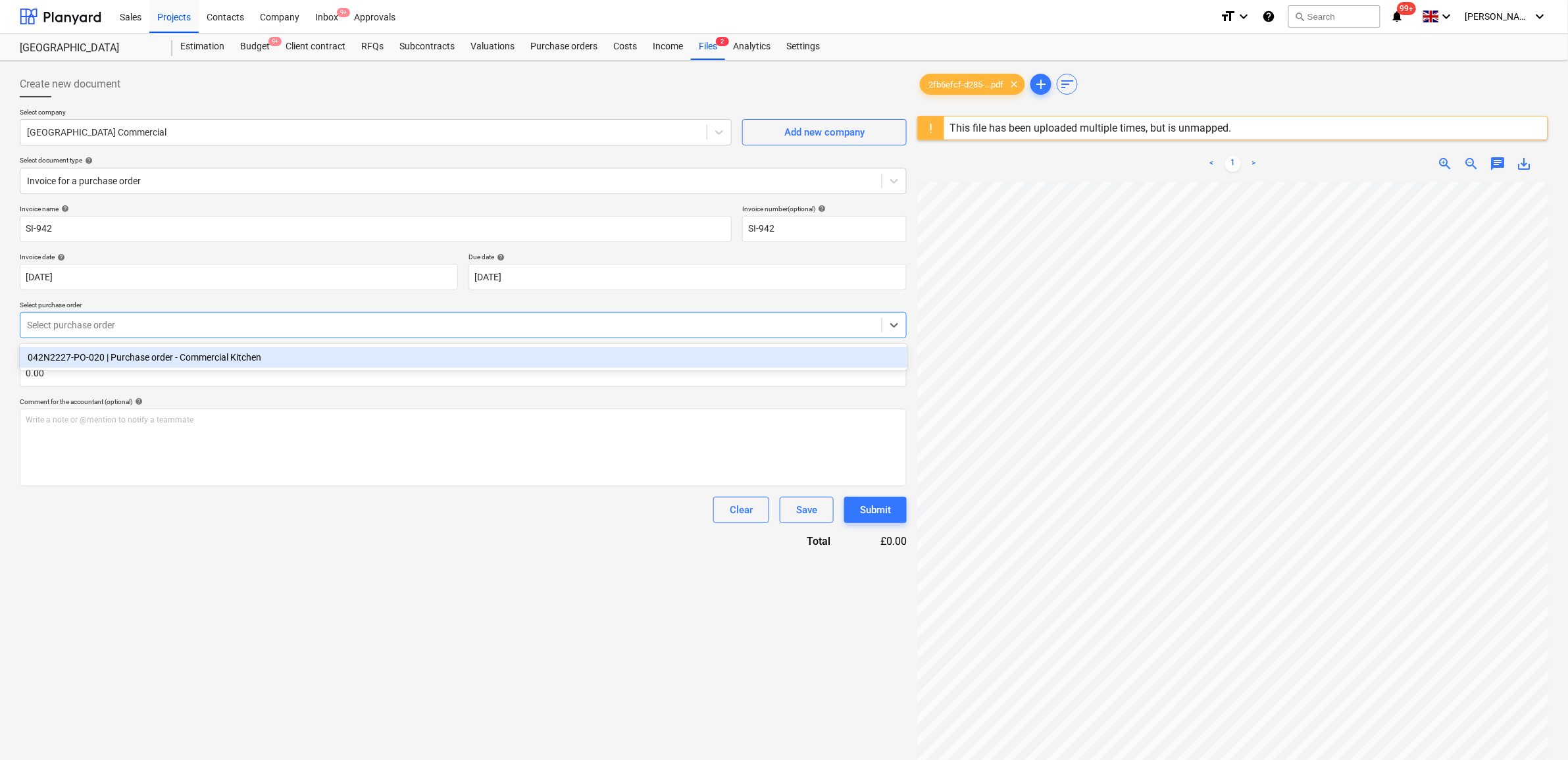
click at [139, 319] on div at bounding box center [451, 325] width 848 height 13
click at [172, 363] on div "042N2227-PO-020 | Purchase order - Commercial Kitchen" at bounding box center [463, 357] width 888 height 21
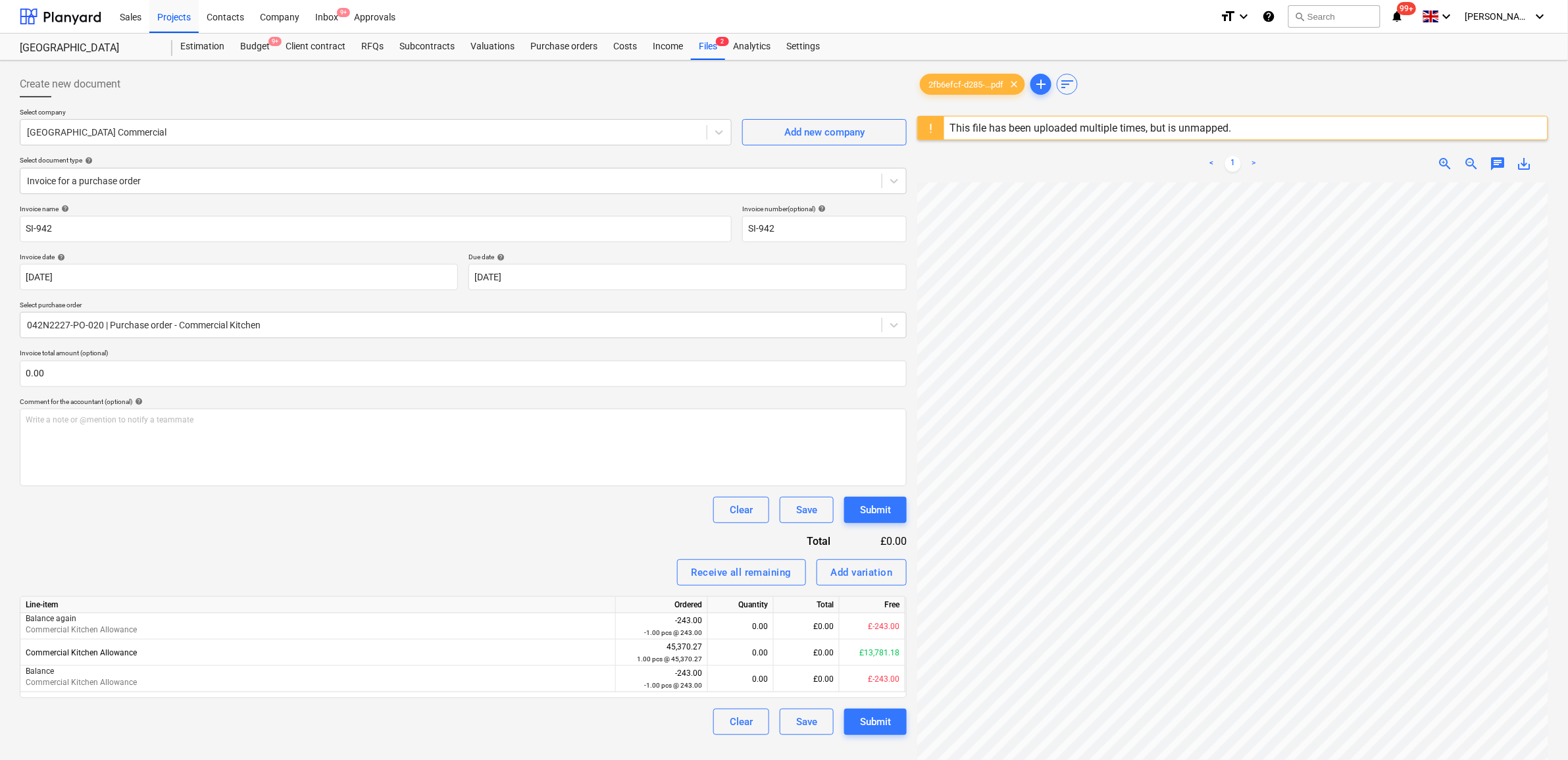
scroll to position [82, 80]
click at [55, 373] on input "text" at bounding box center [463, 374] width 887 height 26
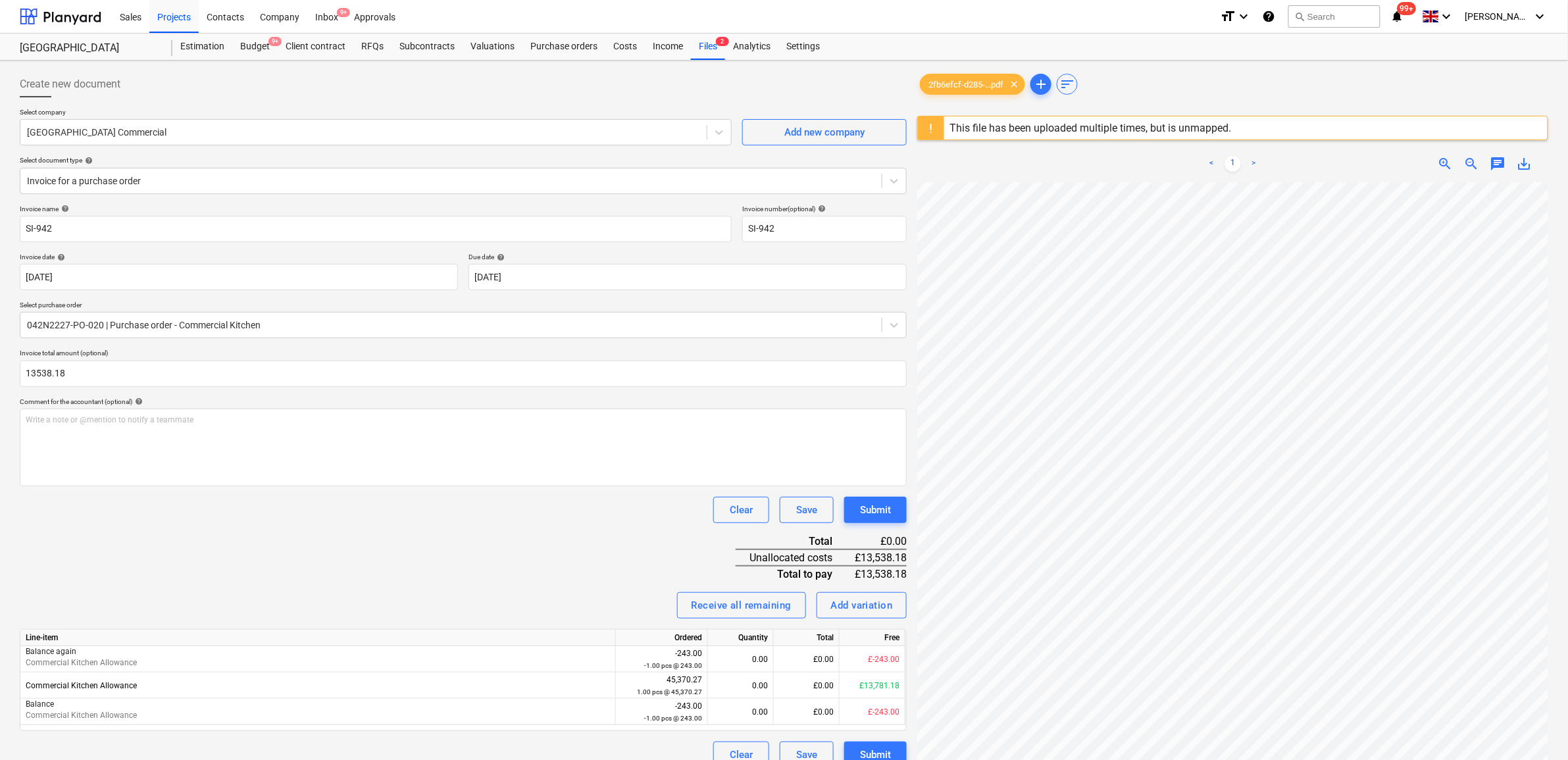
type input "13,538.18"
click at [104, 517] on div "Clear Save Submit" at bounding box center [463, 510] width 887 height 26
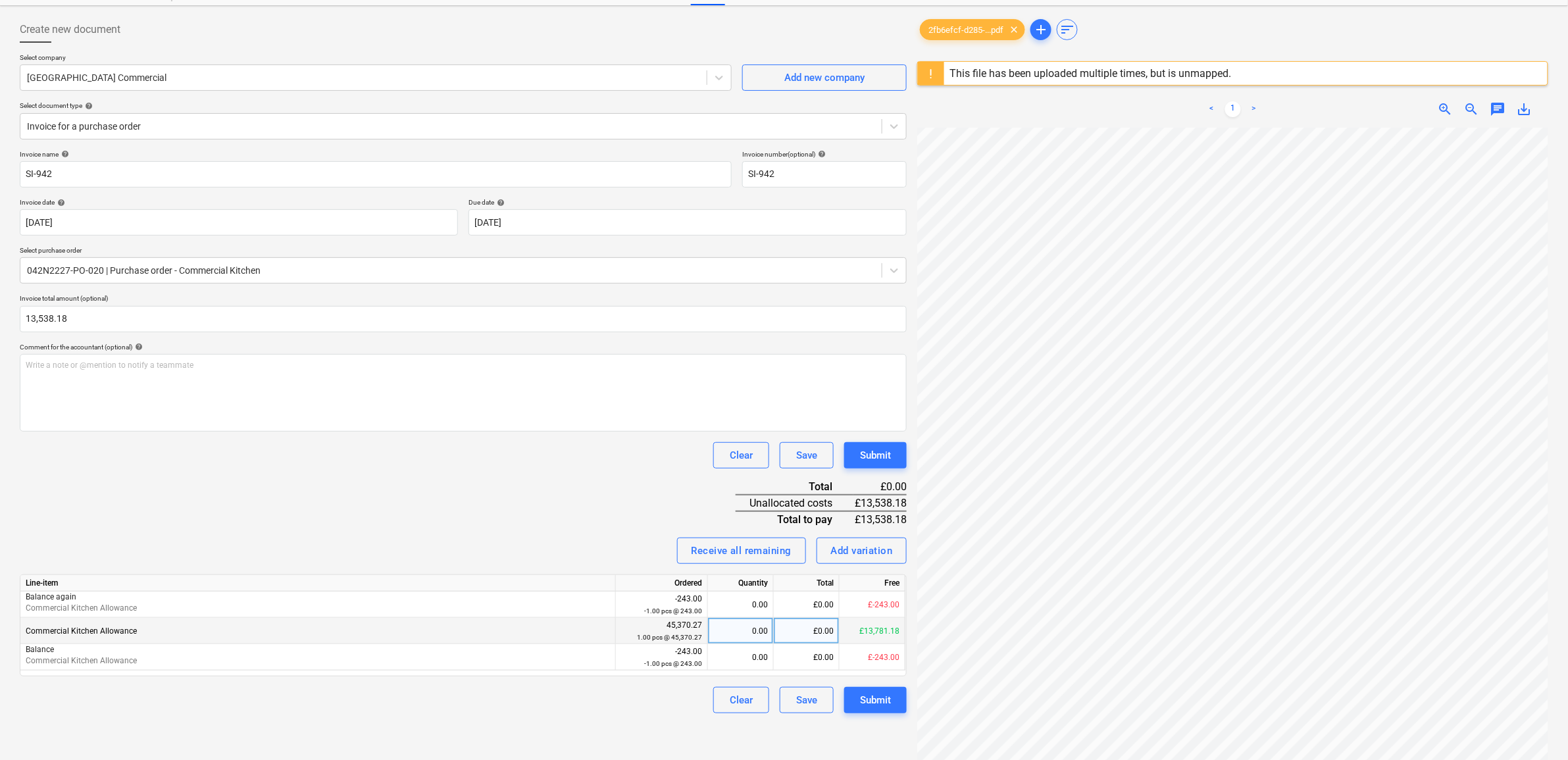
scroll to position [82, 0]
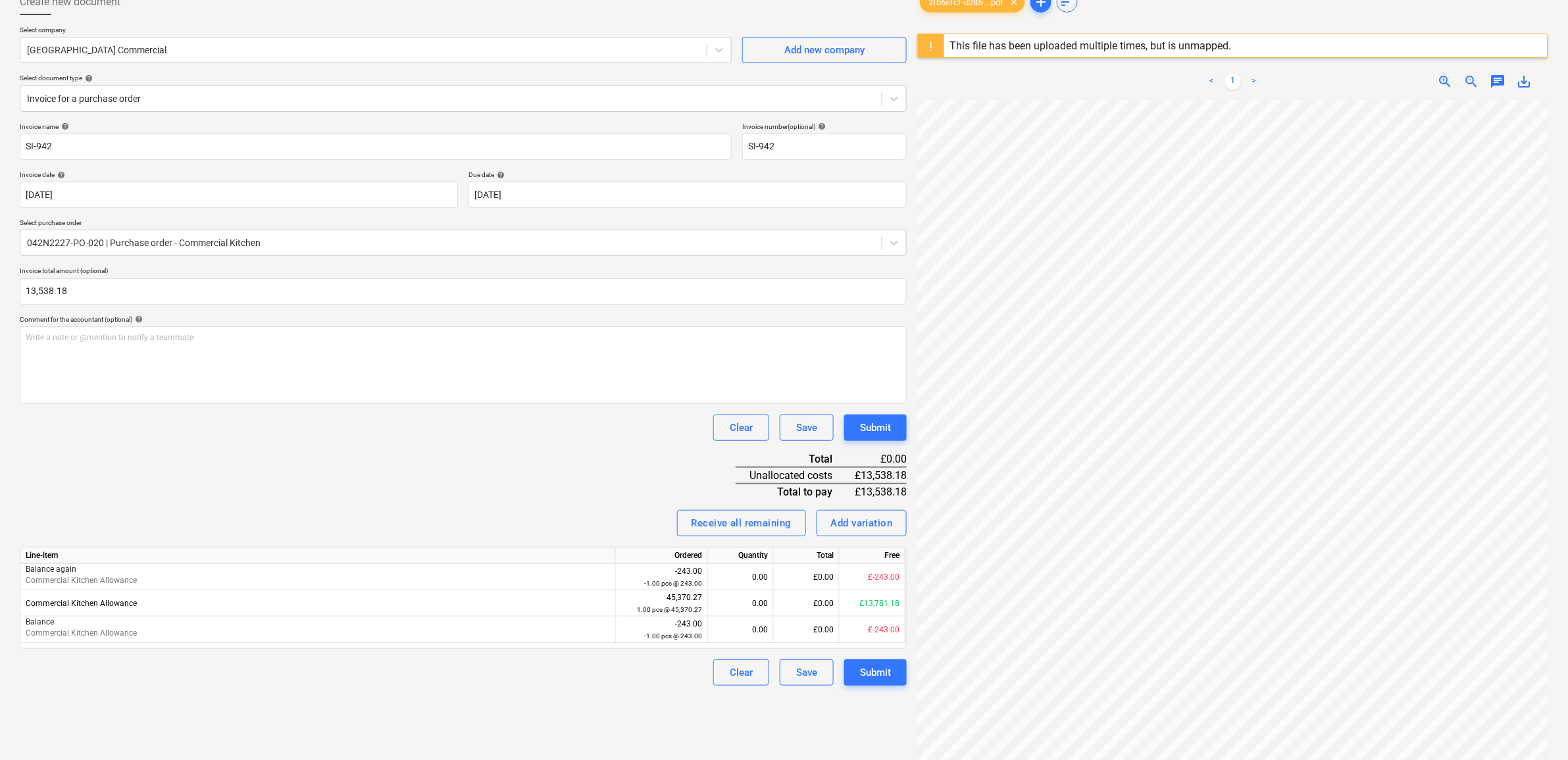
drag, startPoint x: 812, startPoint y: 605, endPoint x: 908, endPoint y: 624, distance: 97.9
click at [818, 605] on div "£0.00" at bounding box center [806, 604] width 66 height 26
type input "1353.18"
drag, startPoint x: 553, startPoint y: 441, endPoint x: 651, endPoint y: 465, distance: 100.9
click at [557, 444] on div "Invoice name help SI-942 Invoice number (optional) help SI-942 Invoice date hel…" at bounding box center [463, 404] width 887 height 564
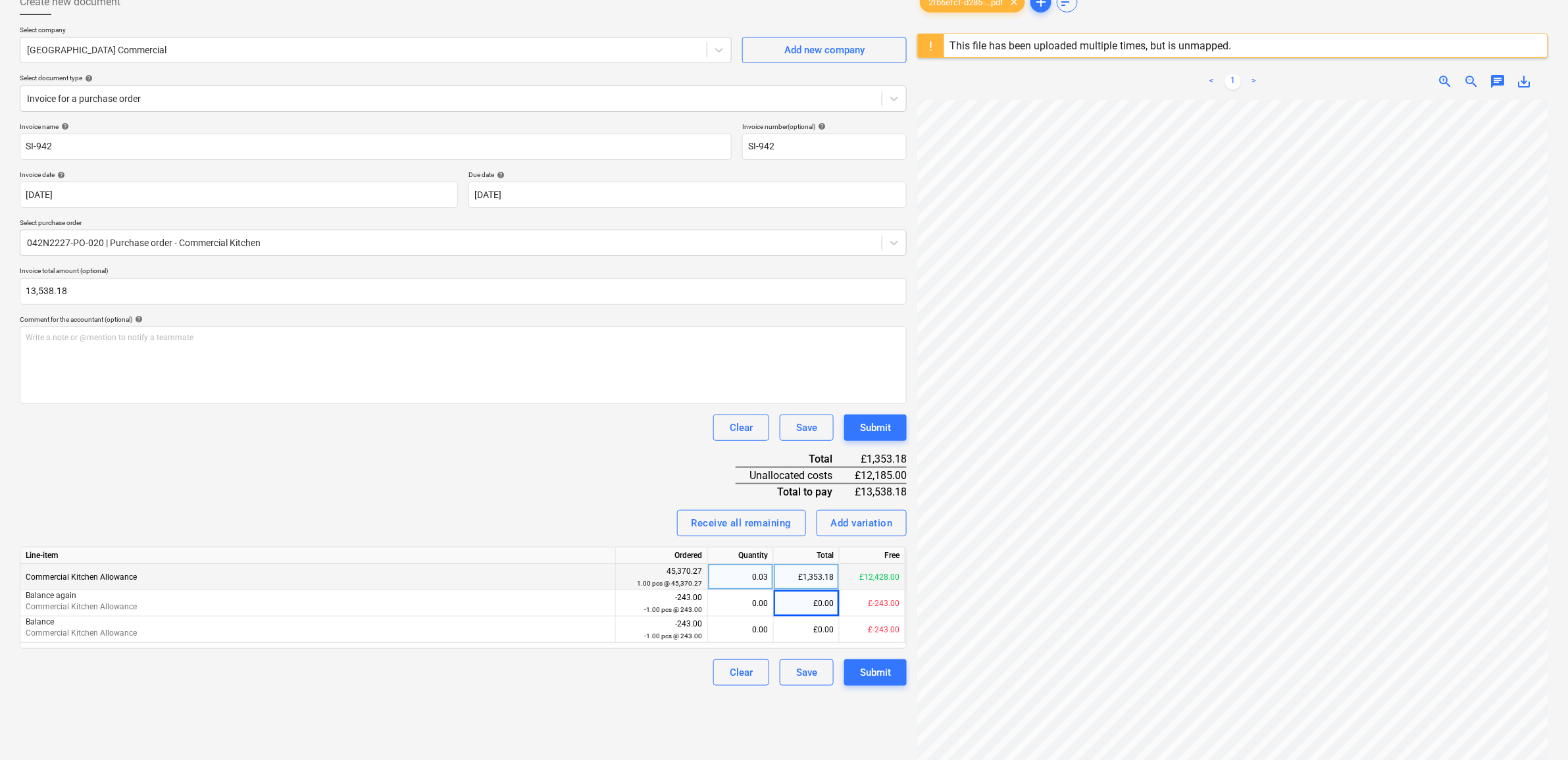
click at [830, 581] on div "£1,353.18" at bounding box center [806, 578] width 66 height 26
type input "13538.18"
click at [515, 452] on div "Invoice name help SI-942 Invoice number (optional) help SI-942 Invoice date hel…" at bounding box center [463, 404] width 887 height 564
click at [886, 665] on div "Submit" at bounding box center [875, 672] width 31 height 17
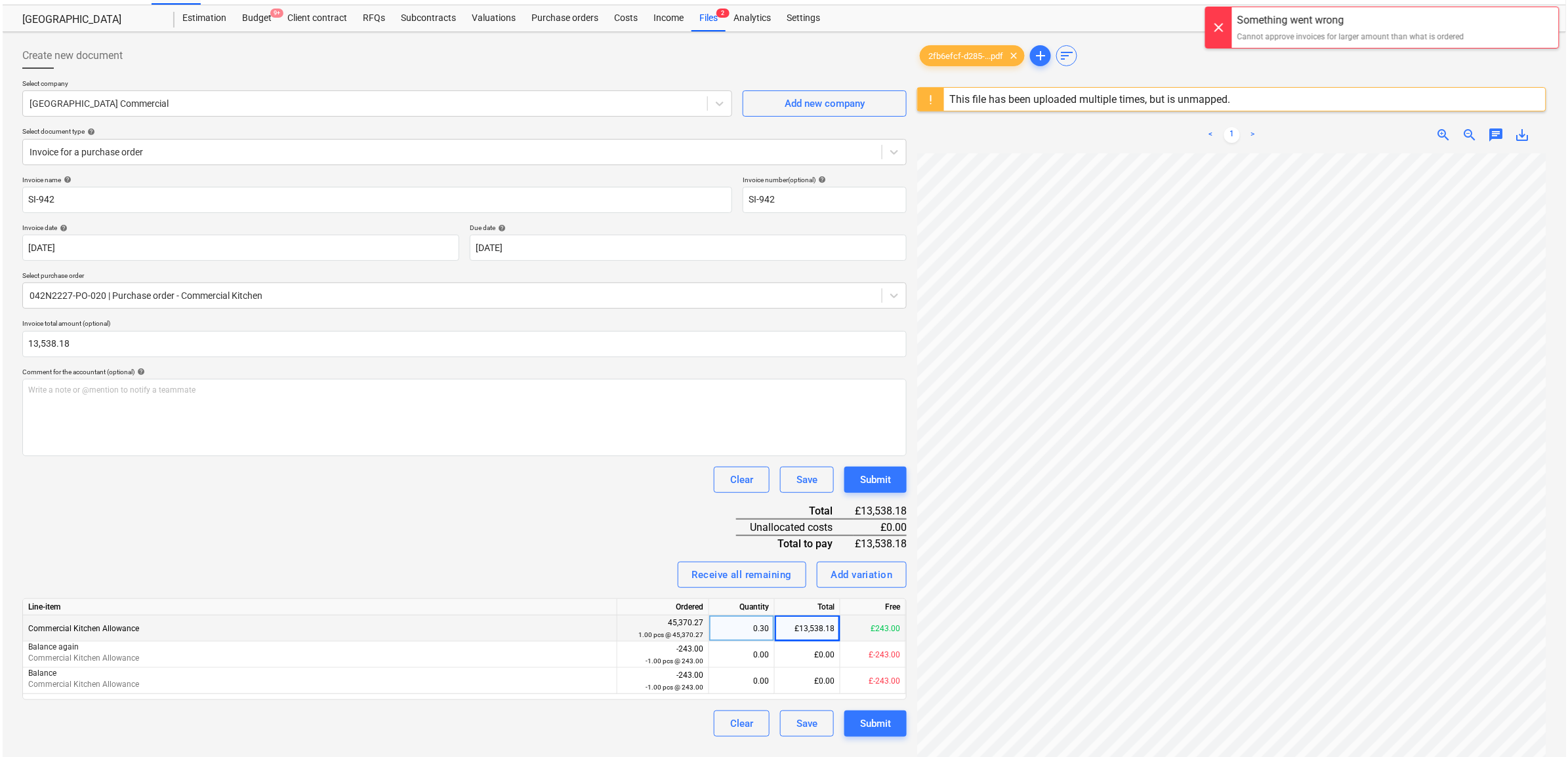
scroll to position [0, 0]
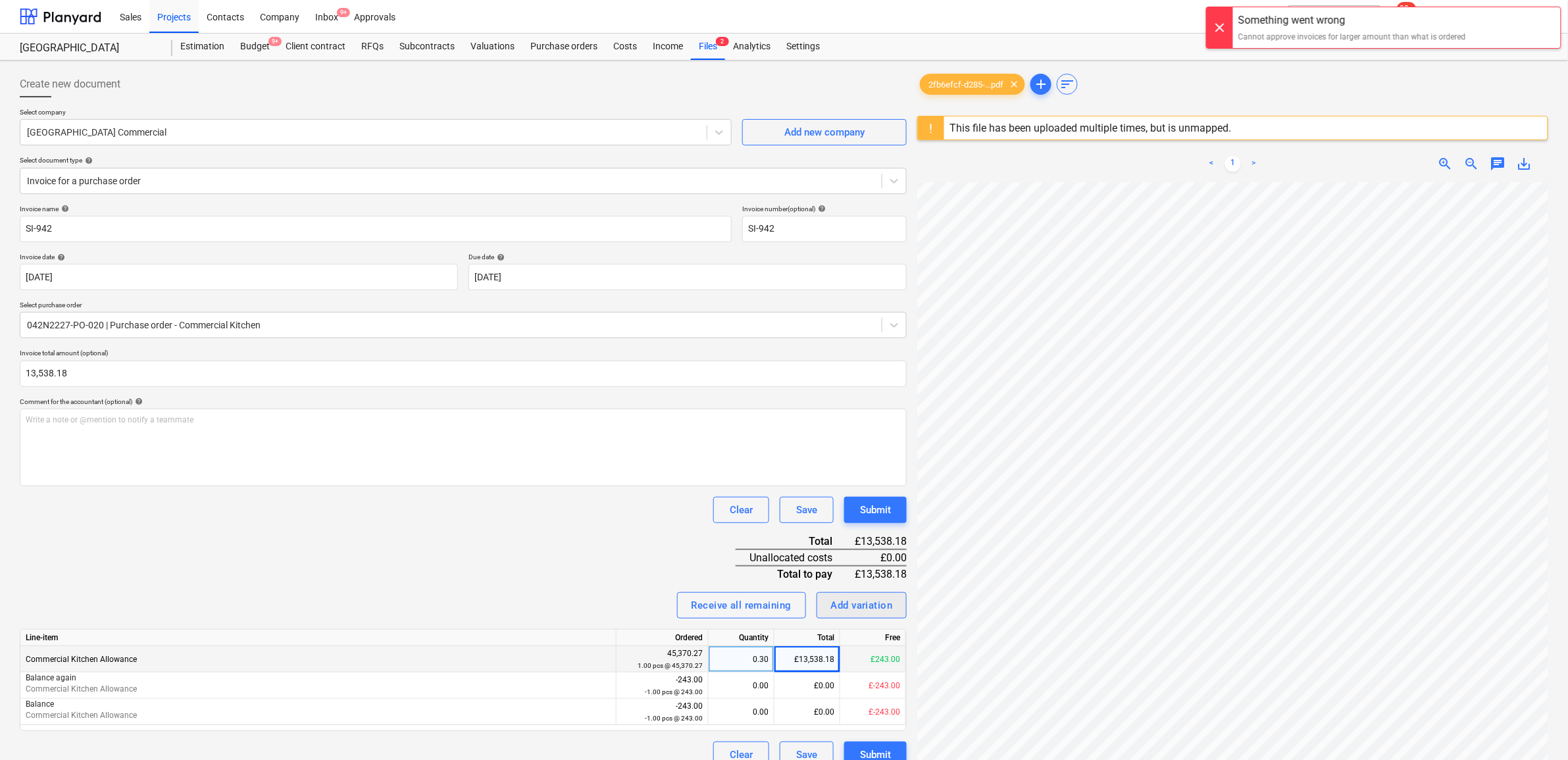
click at [847, 611] on div "Add variation" at bounding box center [862, 605] width 62 height 17
type textarea "x"
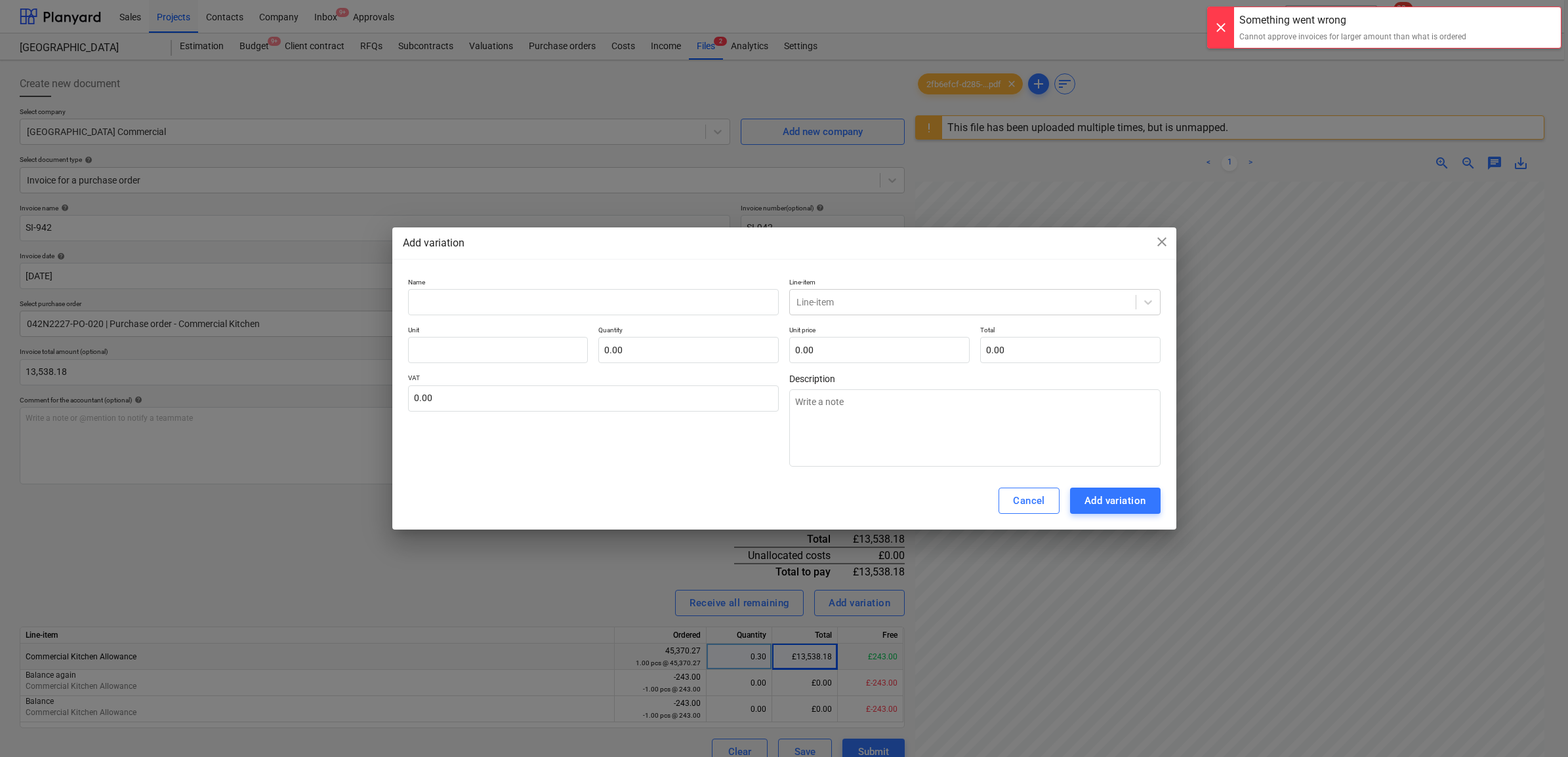
click at [876, 335] on p "Unit price" at bounding box center [879, 332] width 180 height 11
drag, startPoint x: 881, startPoint y: 353, endPoint x: 883, endPoint y: 339, distance: 14.1
click at [881, 349] on input "text" at bounding box center [879, 350] width 180 height 26
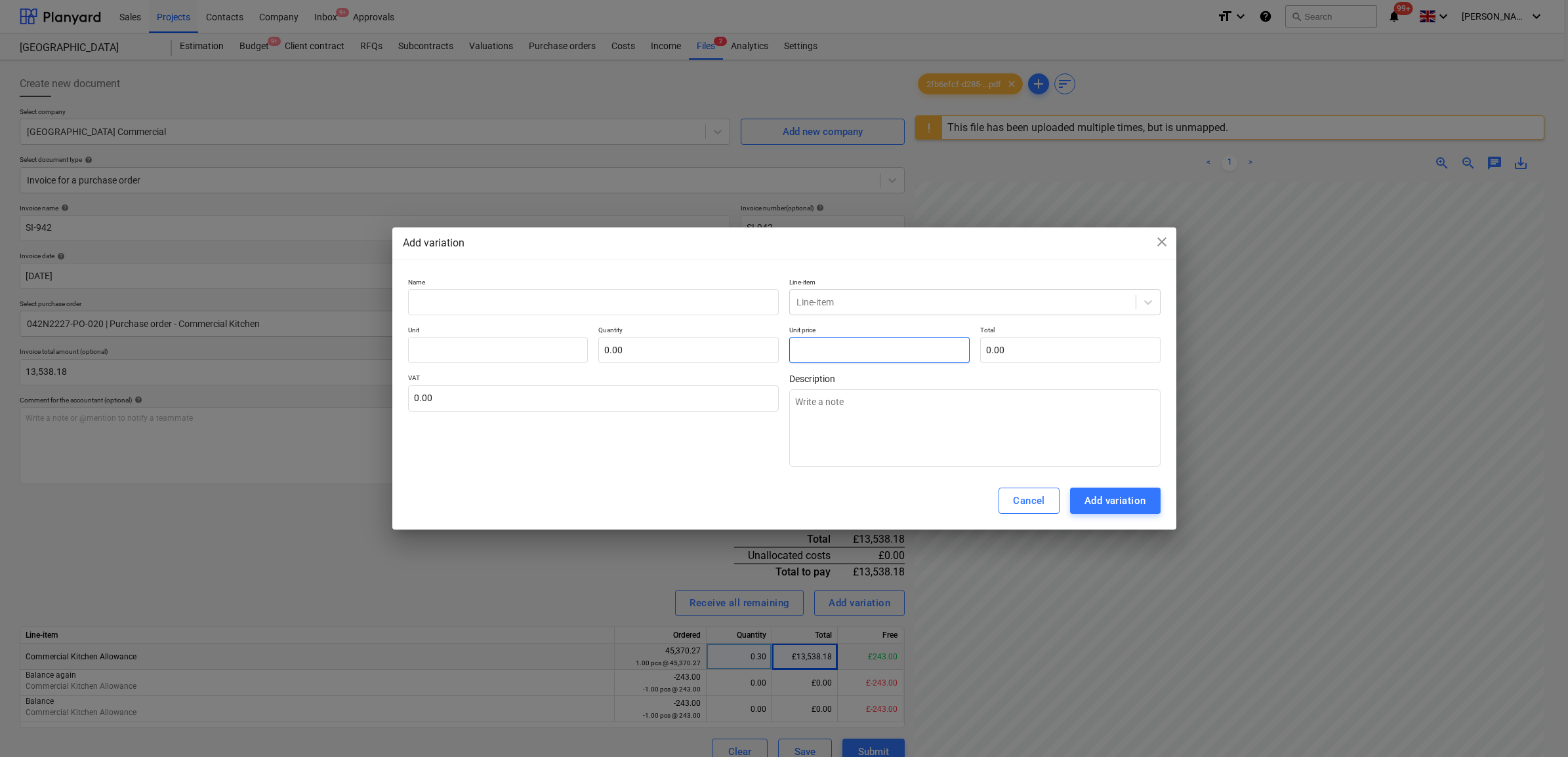
type textarea "x"
type input "pcs"
type input "2"
type input "1.00"
type input "2.00"
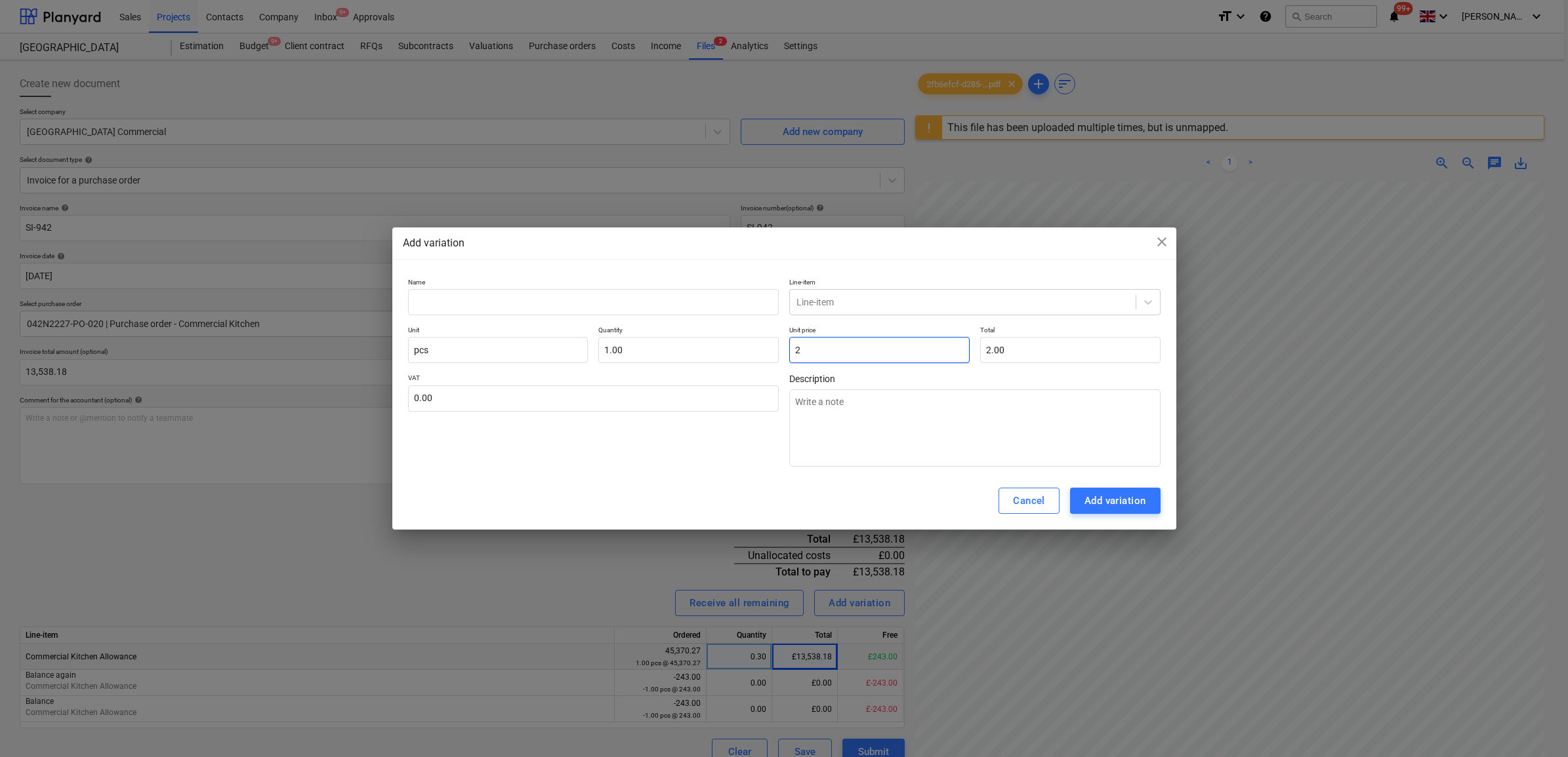
type textarea "x"
type input "24"
type input "24.00"
type textarea "x"
type input "243"
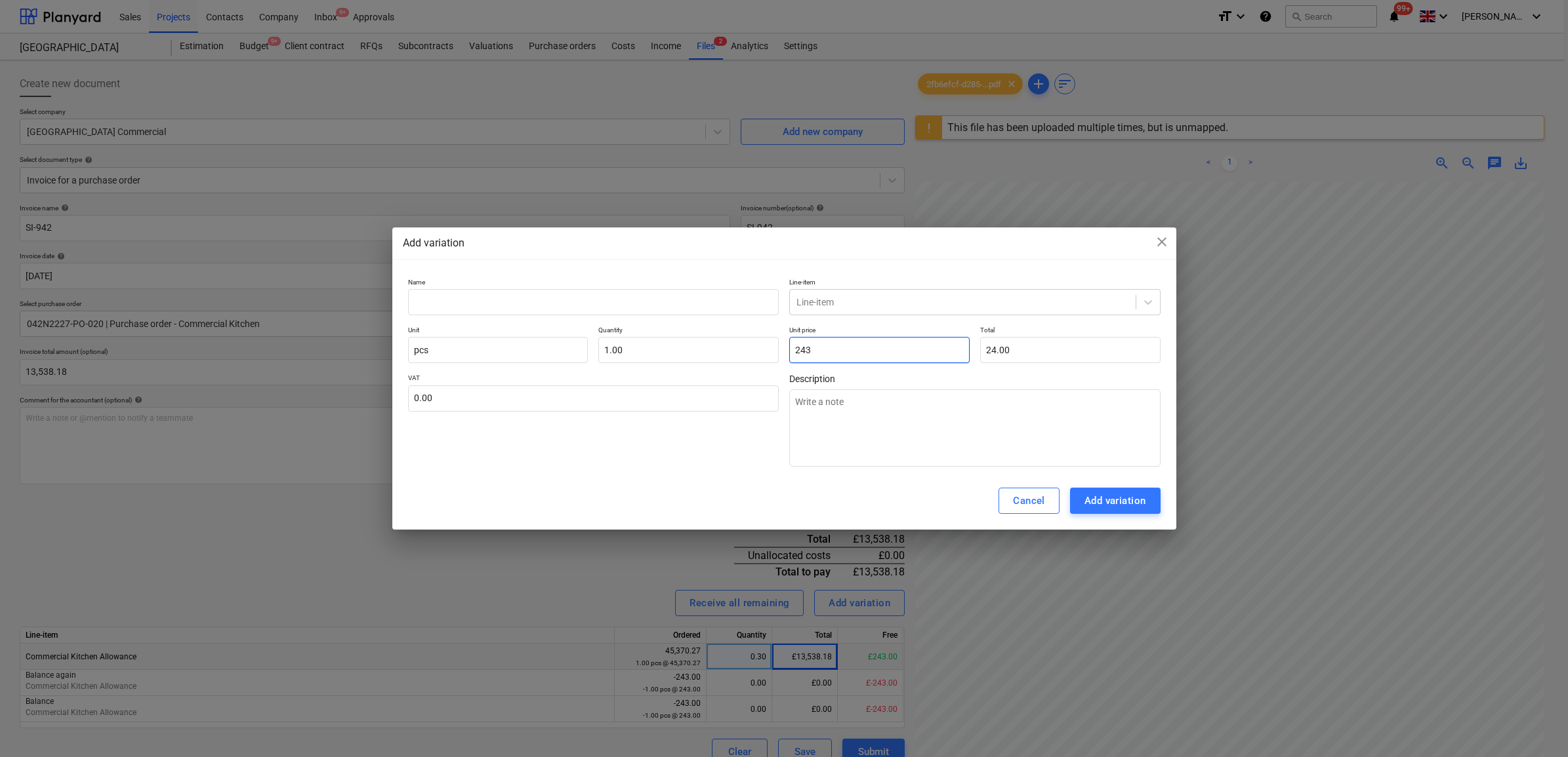
type input "243.00"
click at [704, 305] on input "text" at bounding box center [594, 302] width 371 height 26
type textarea "x"
type input "A"
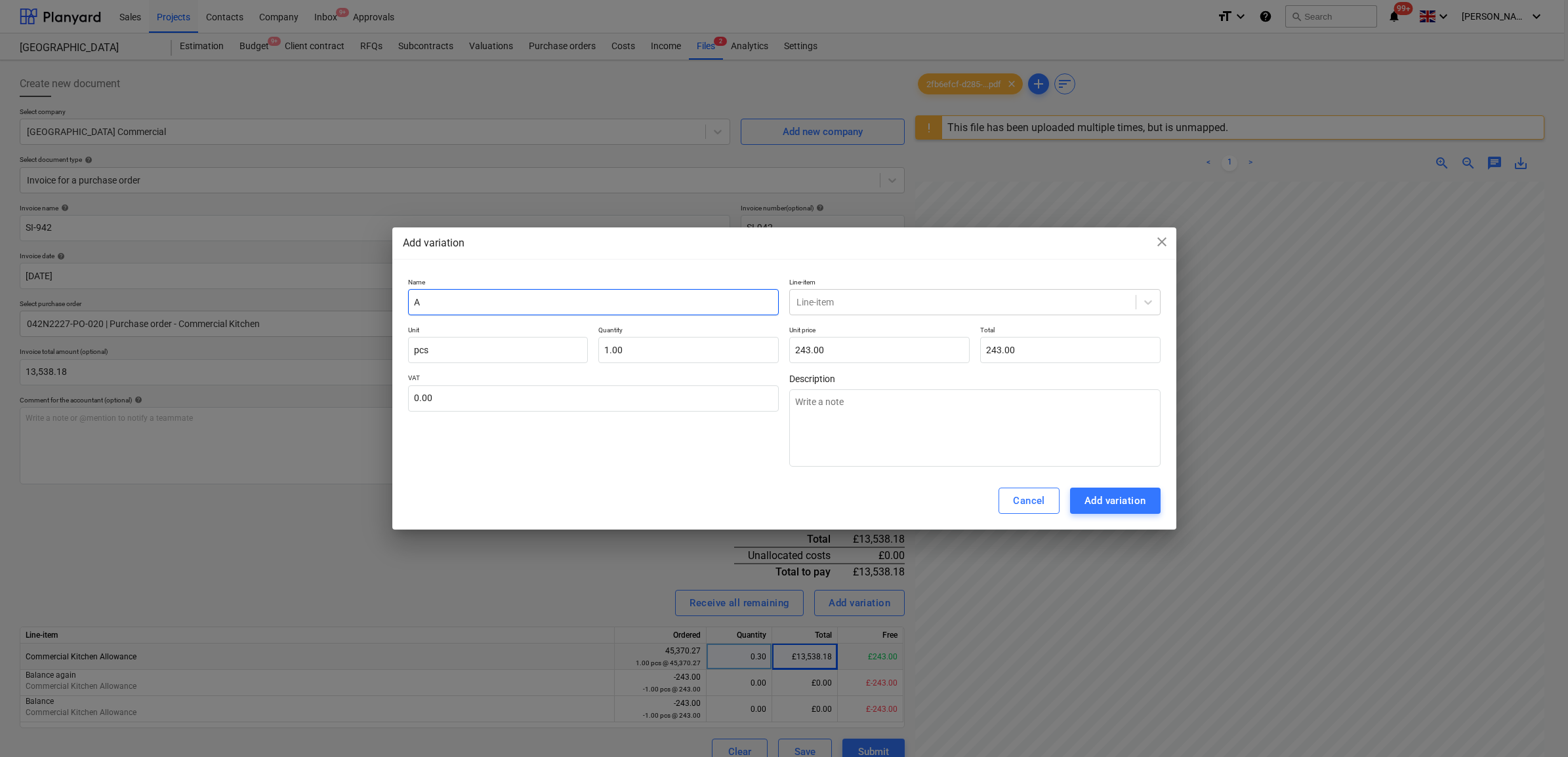
type textarea "x"
type input "Ad"
type textarea "x"
type input "Adj"
type textarea "x"
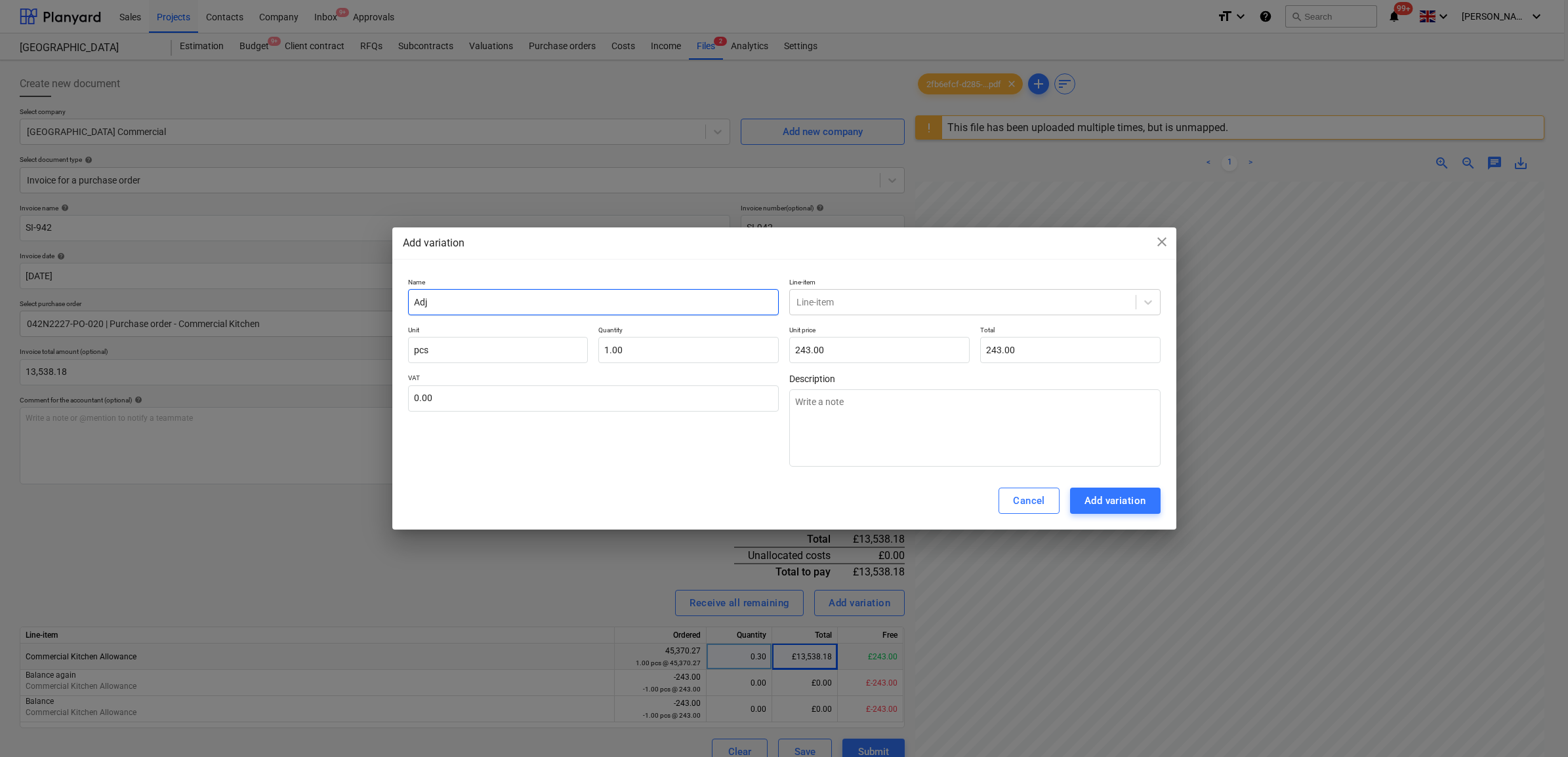
type input "Adju"
type textarea "x"
type input "Adjus"
type textarea "x"
type input "Adjust"
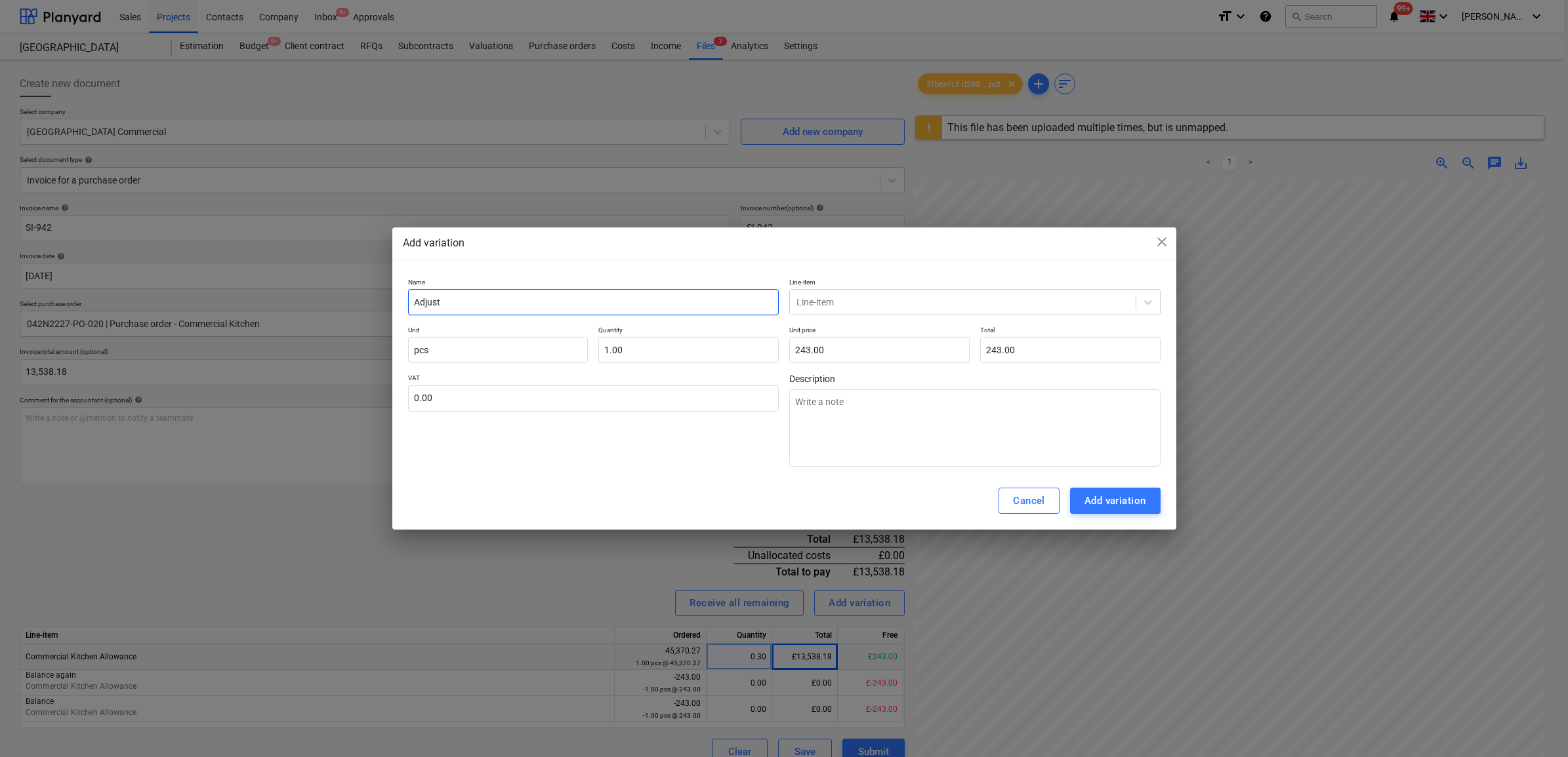
type textarea "x"
type input "Adjustm"
type textarea "x"
type input "Adjustme"
type textarea "x"
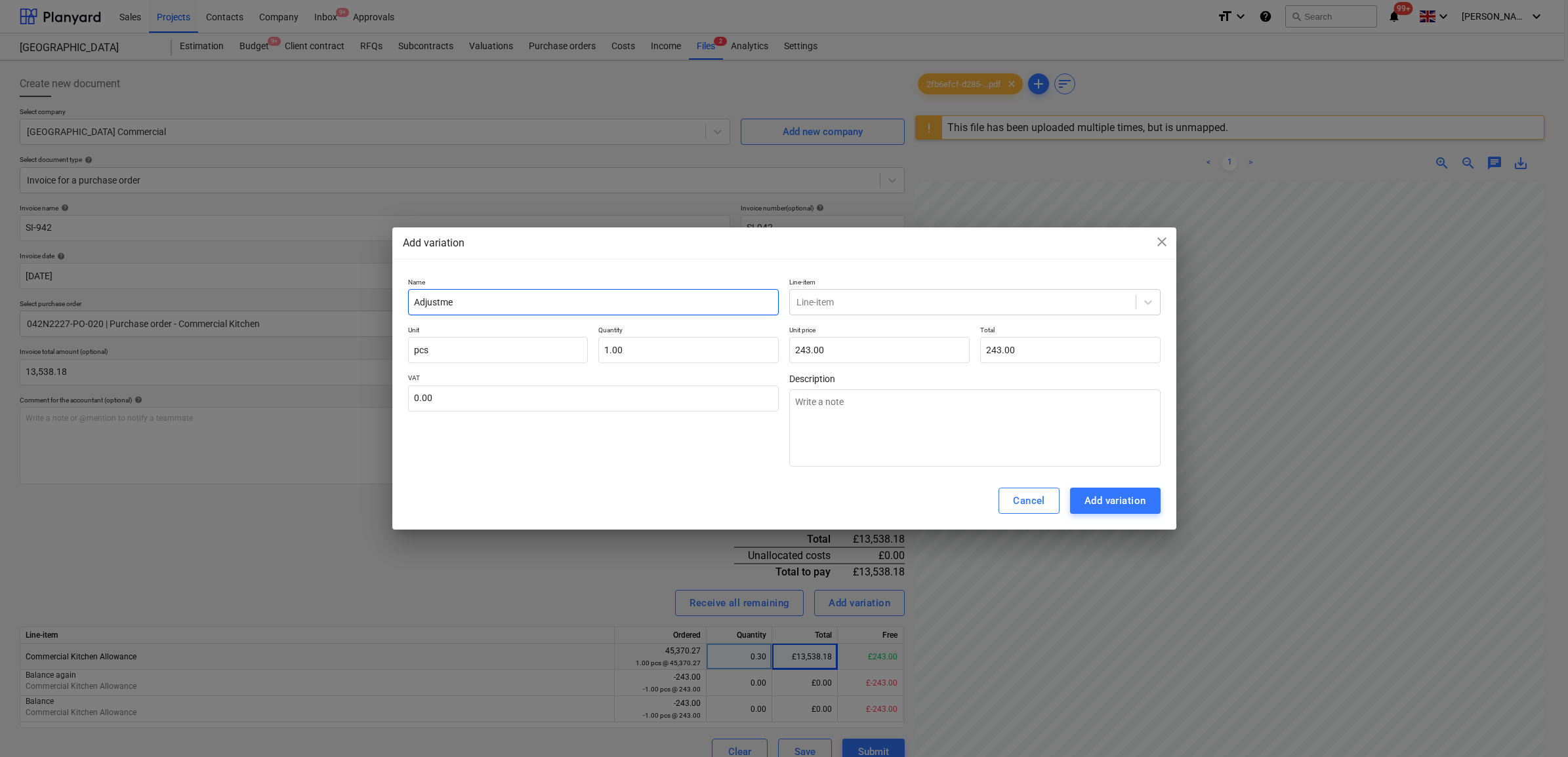
type input "Adjustmen"
type textarea "x"
type input "Adjustment"
click at [910, 296] on div at bounding box center [963, 302] width 333 height 13
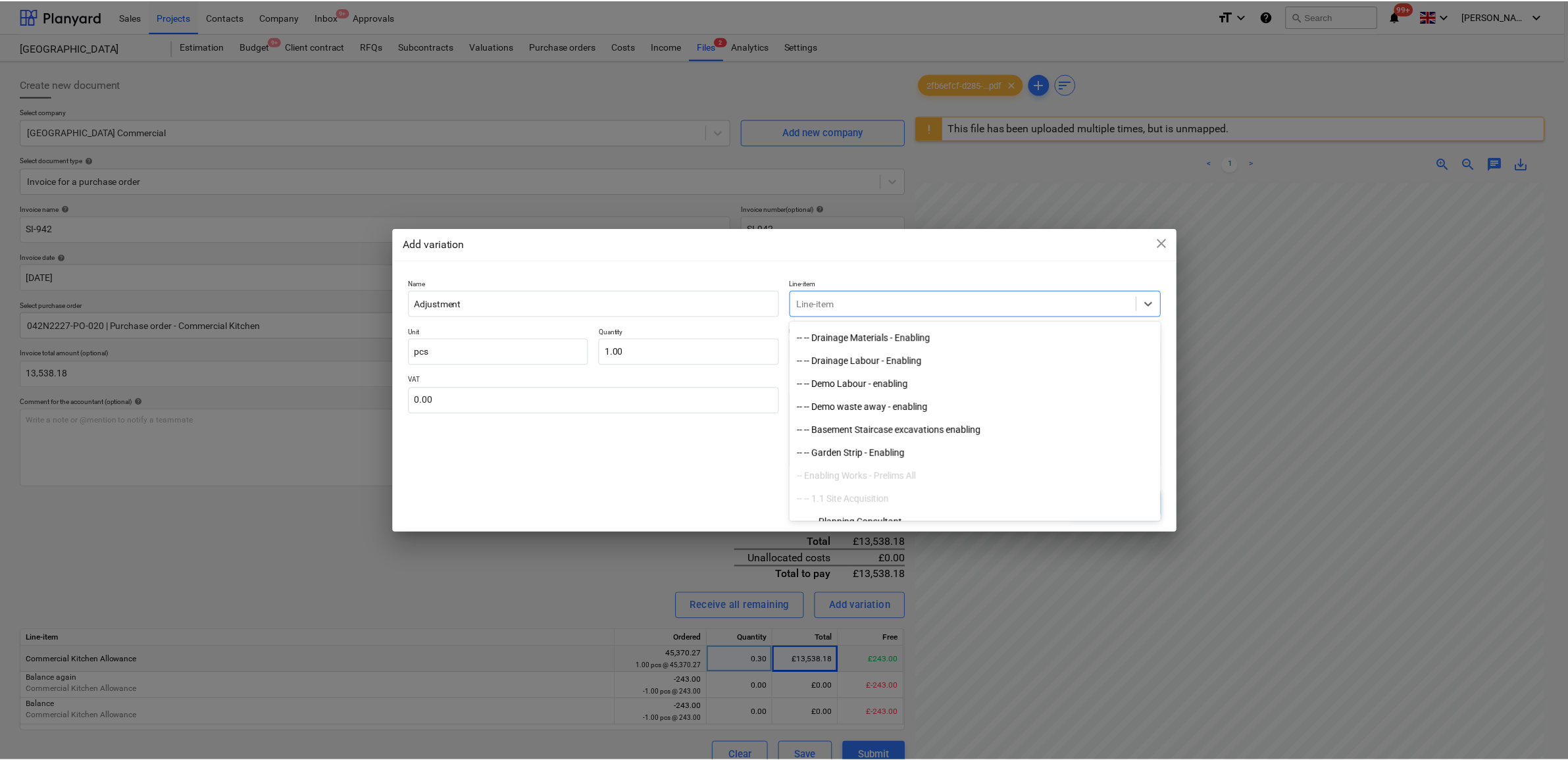
scroll to position [164, 0]
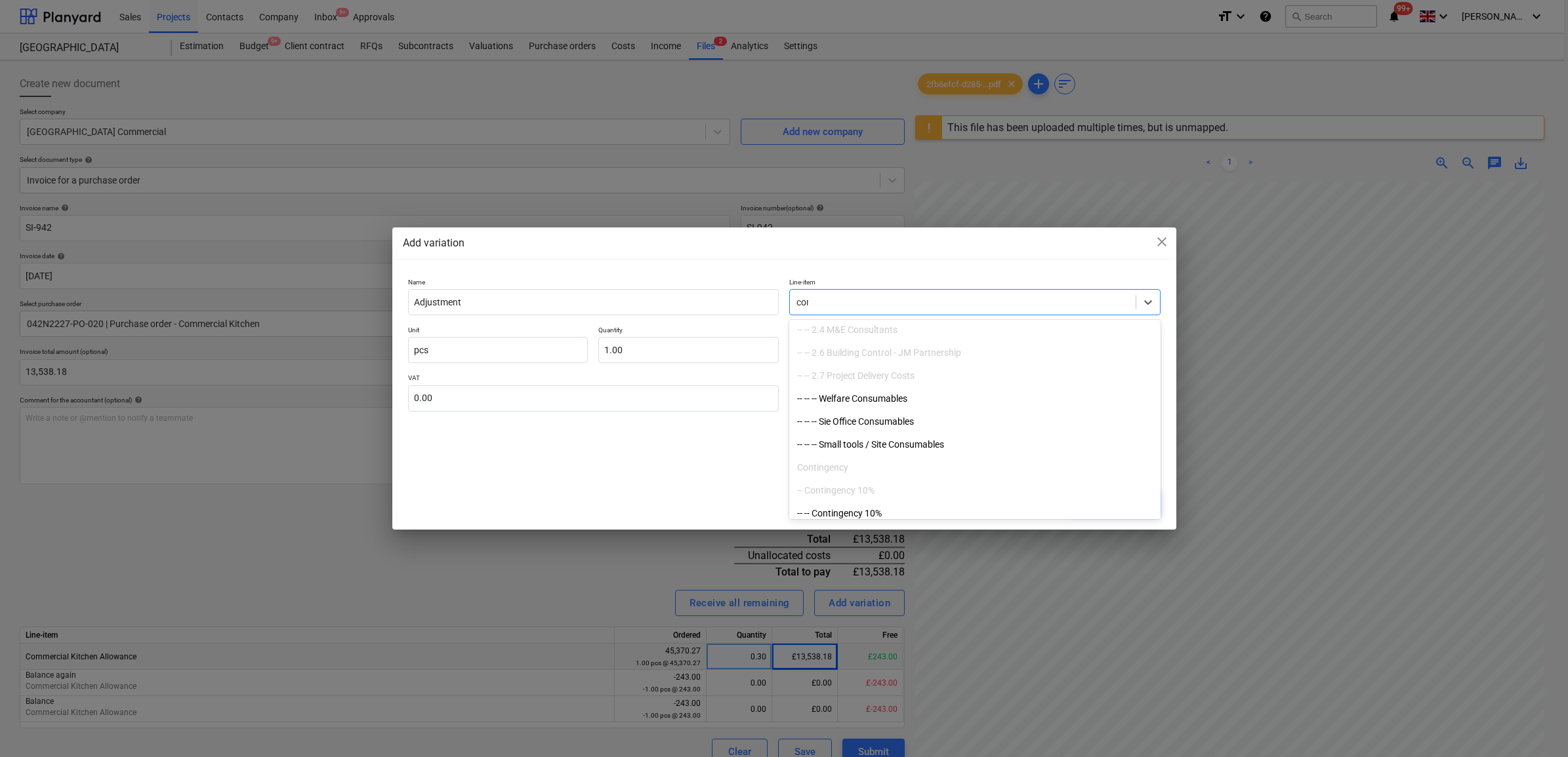
type input "comm"
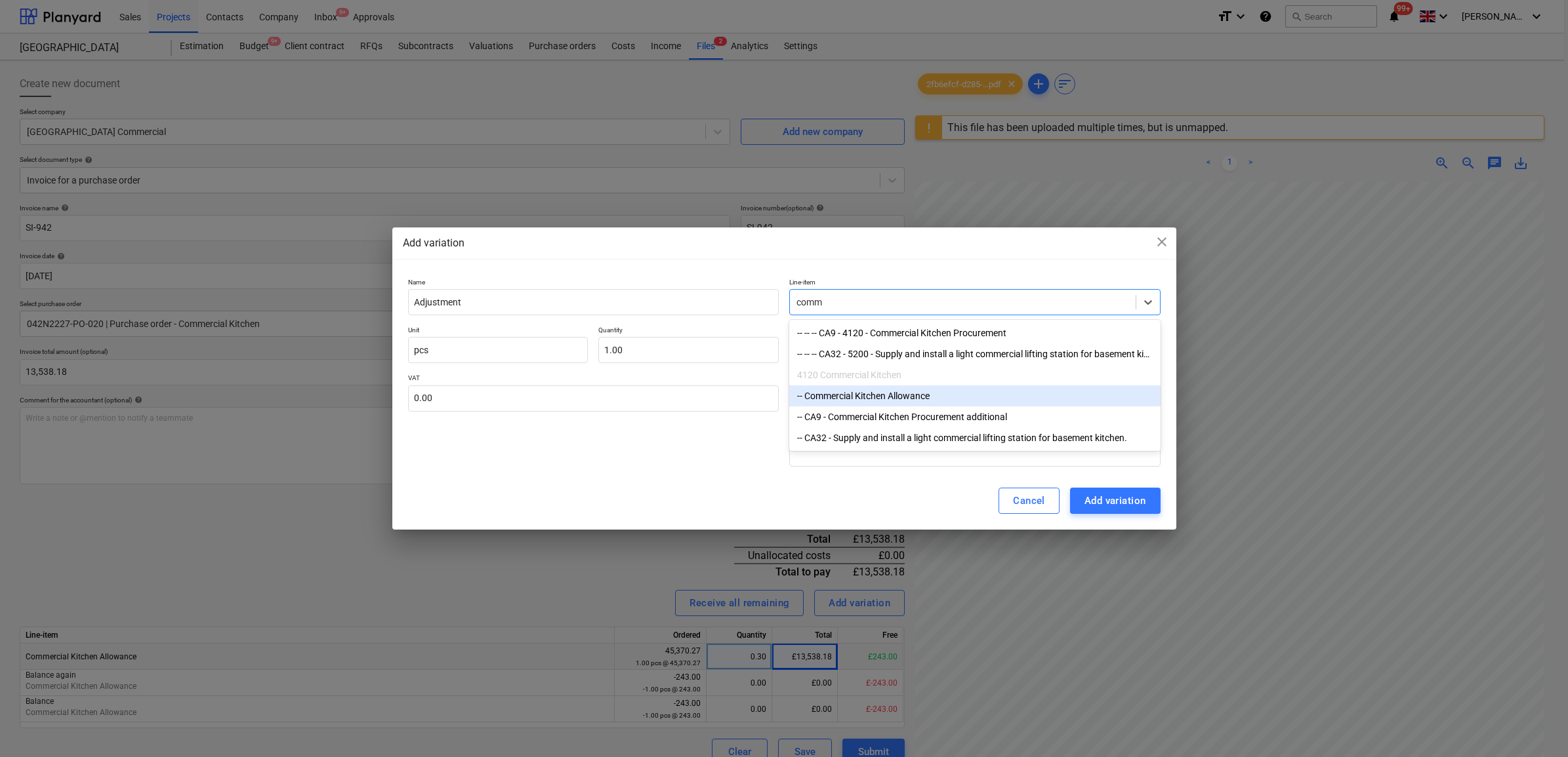
click at [917, 391] on div "-- Commercial Kitchen Allowance" at bounding box center [974, 396] width 371 height 21
type textarea "x"
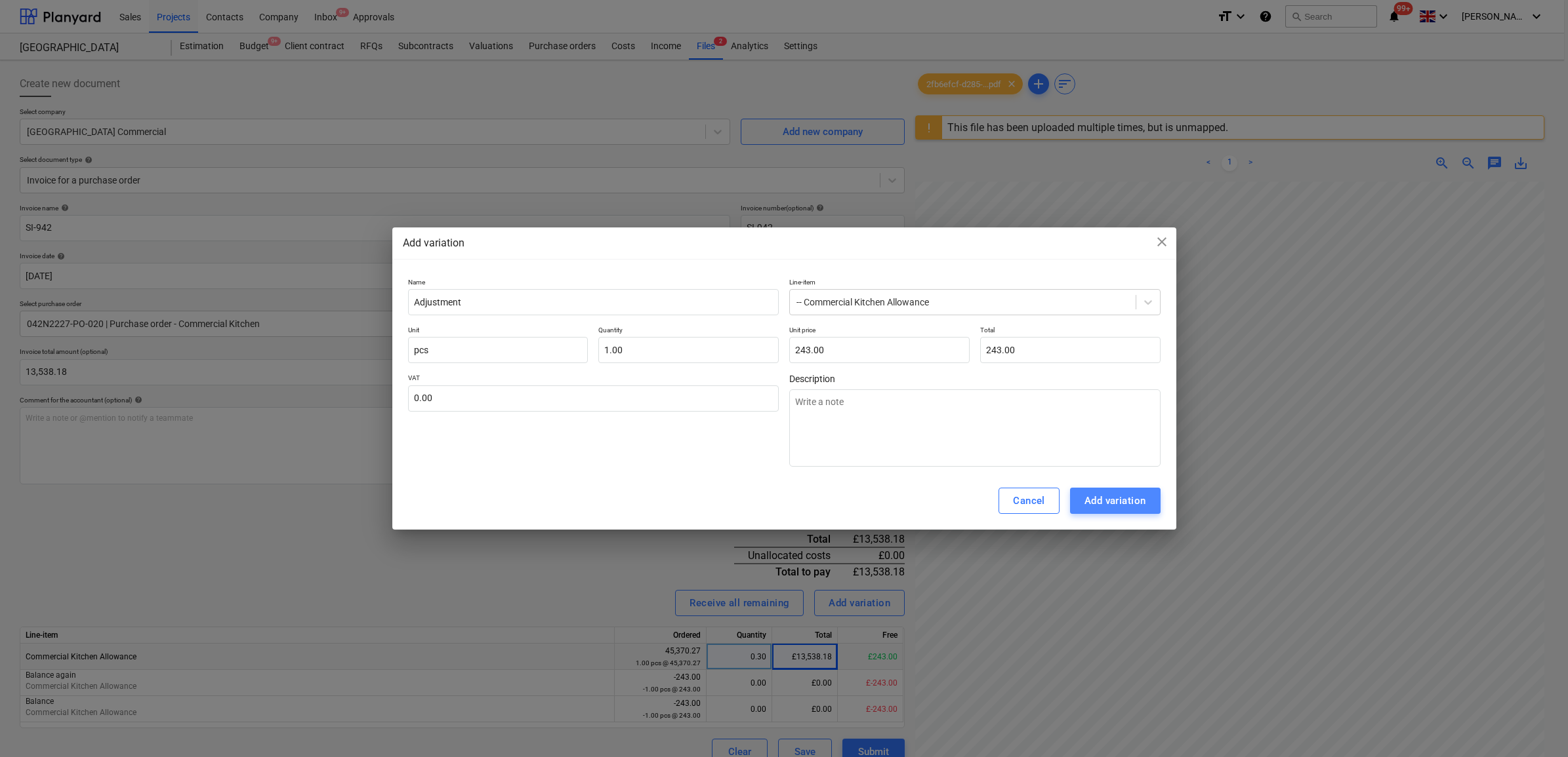
click at [1091, 499] on div "Add variation" at bounding box center [1116, 501] width 62 height 17
type textarea "x"
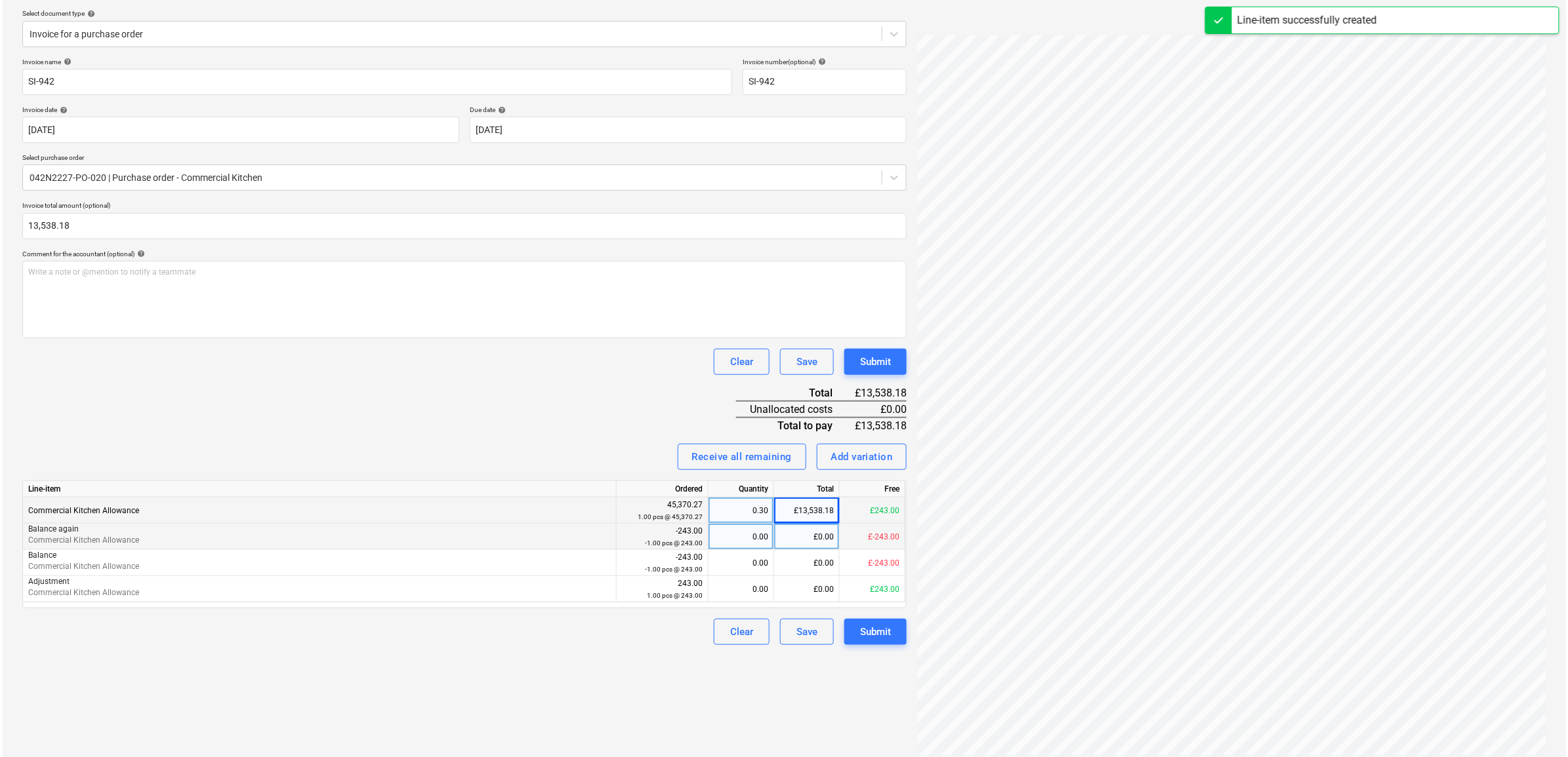
scroll to position [156, 0]
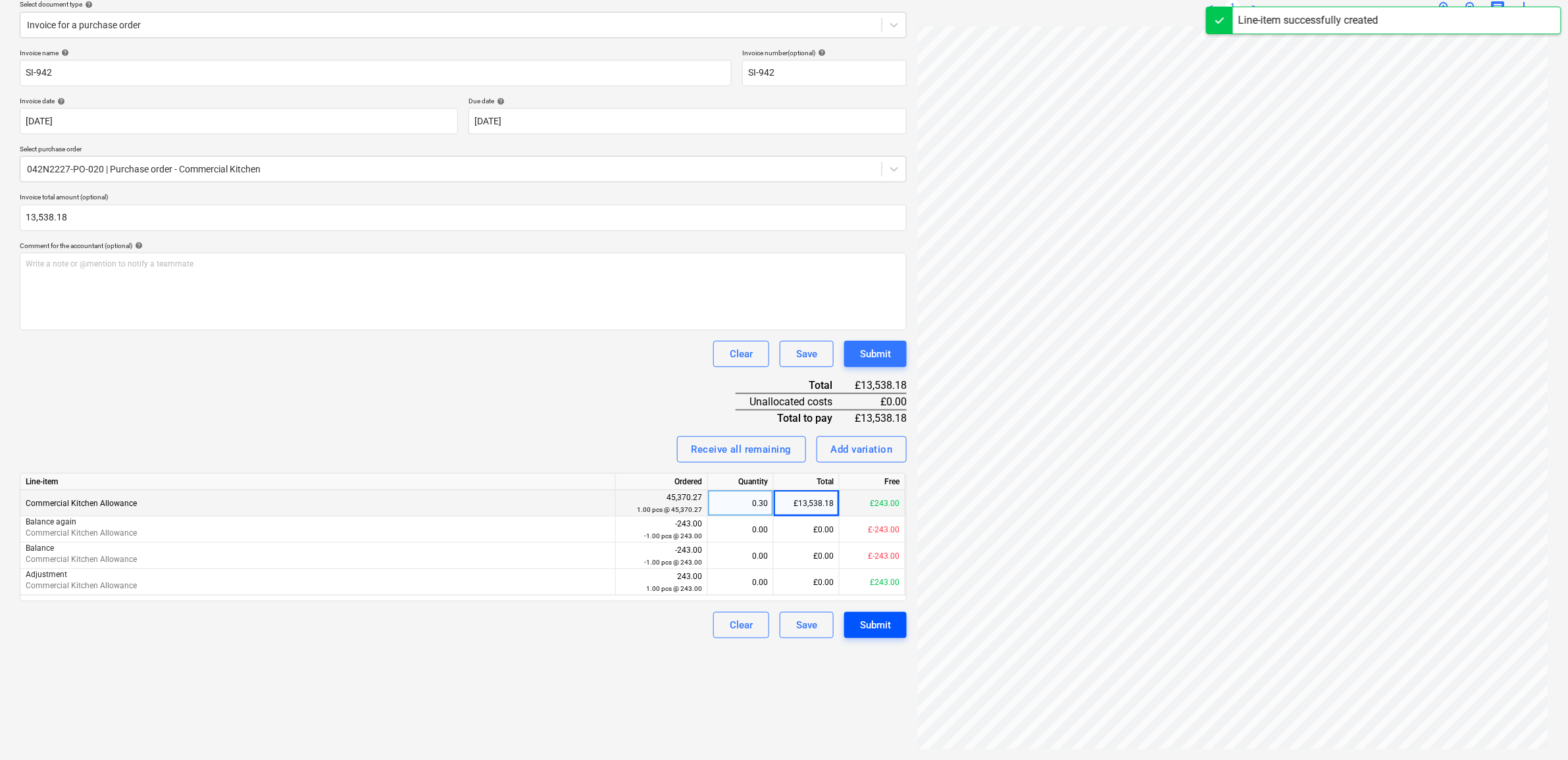
click at [873, 612] on button "Submit" at bounding box center [875, 625] width 63 height 26
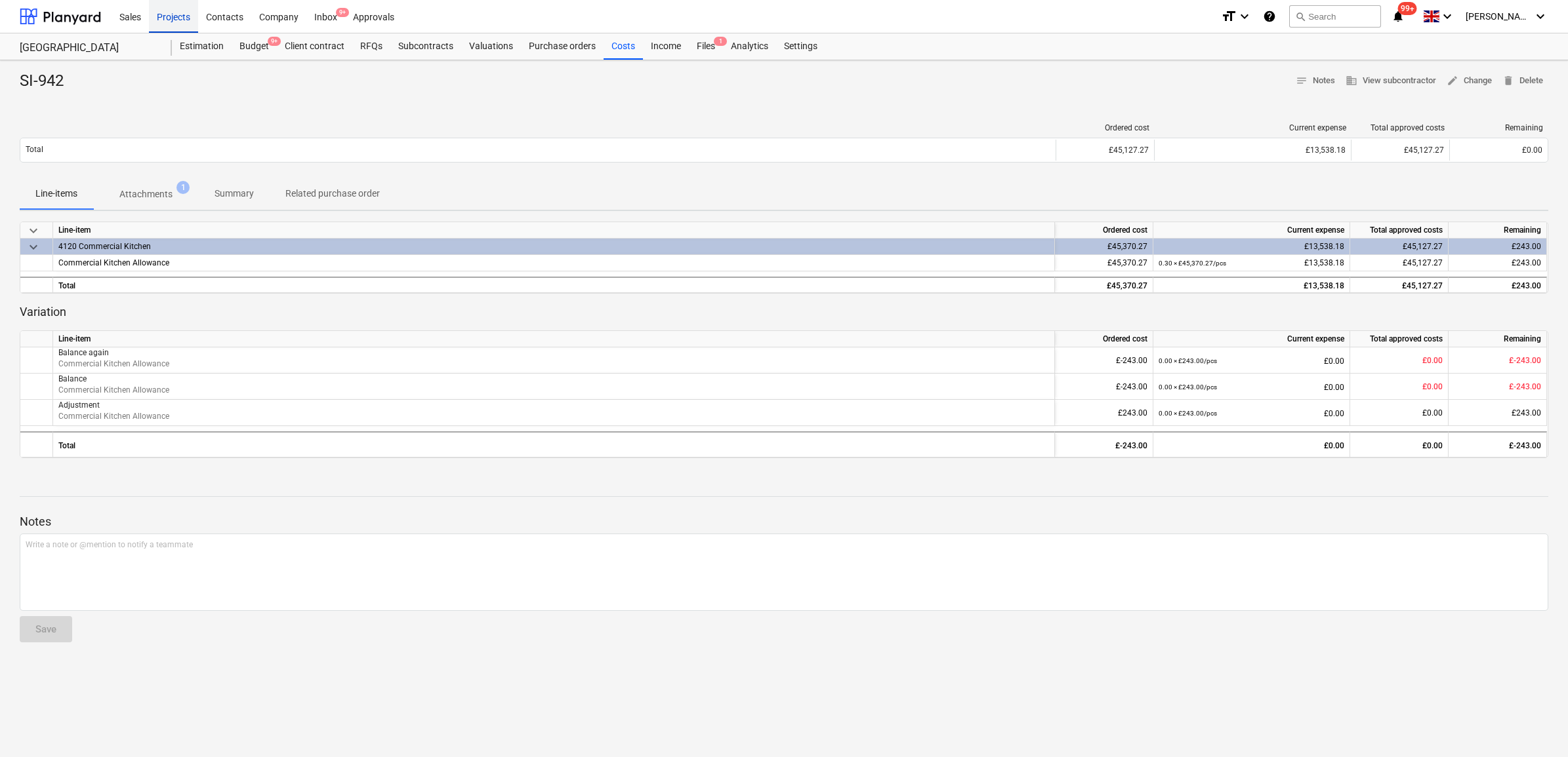
click at [174, 21] on div "Projects" at bounding box center [173, 16] width 49 height 34
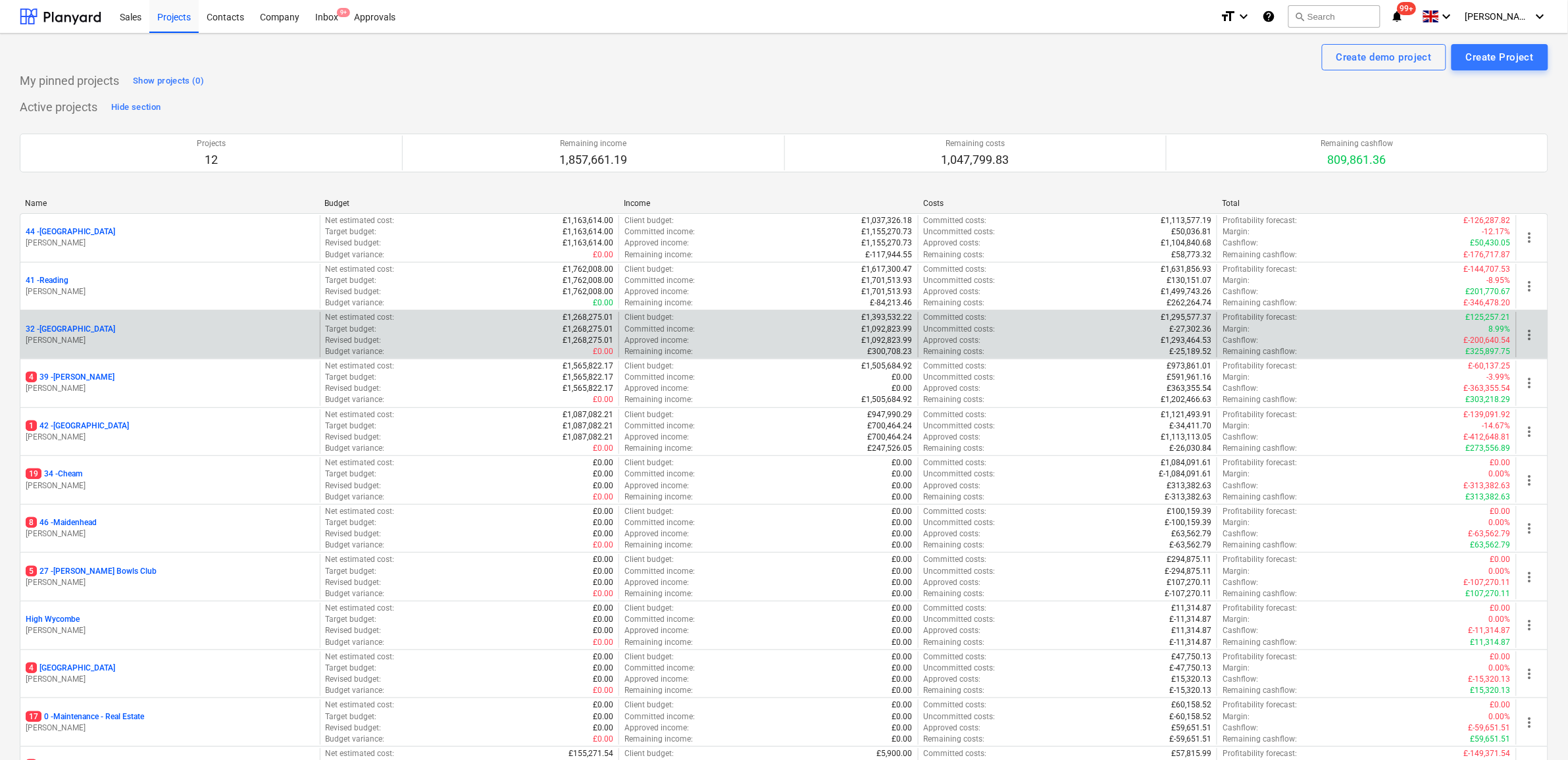
click at [64, 324] on p "32 - Twickenham" at bounding box center [70, 330] width 90 height 11
click at [66, 334] on p "32 - Twickenham" at bounding box center [70, 330] width 90 height 11
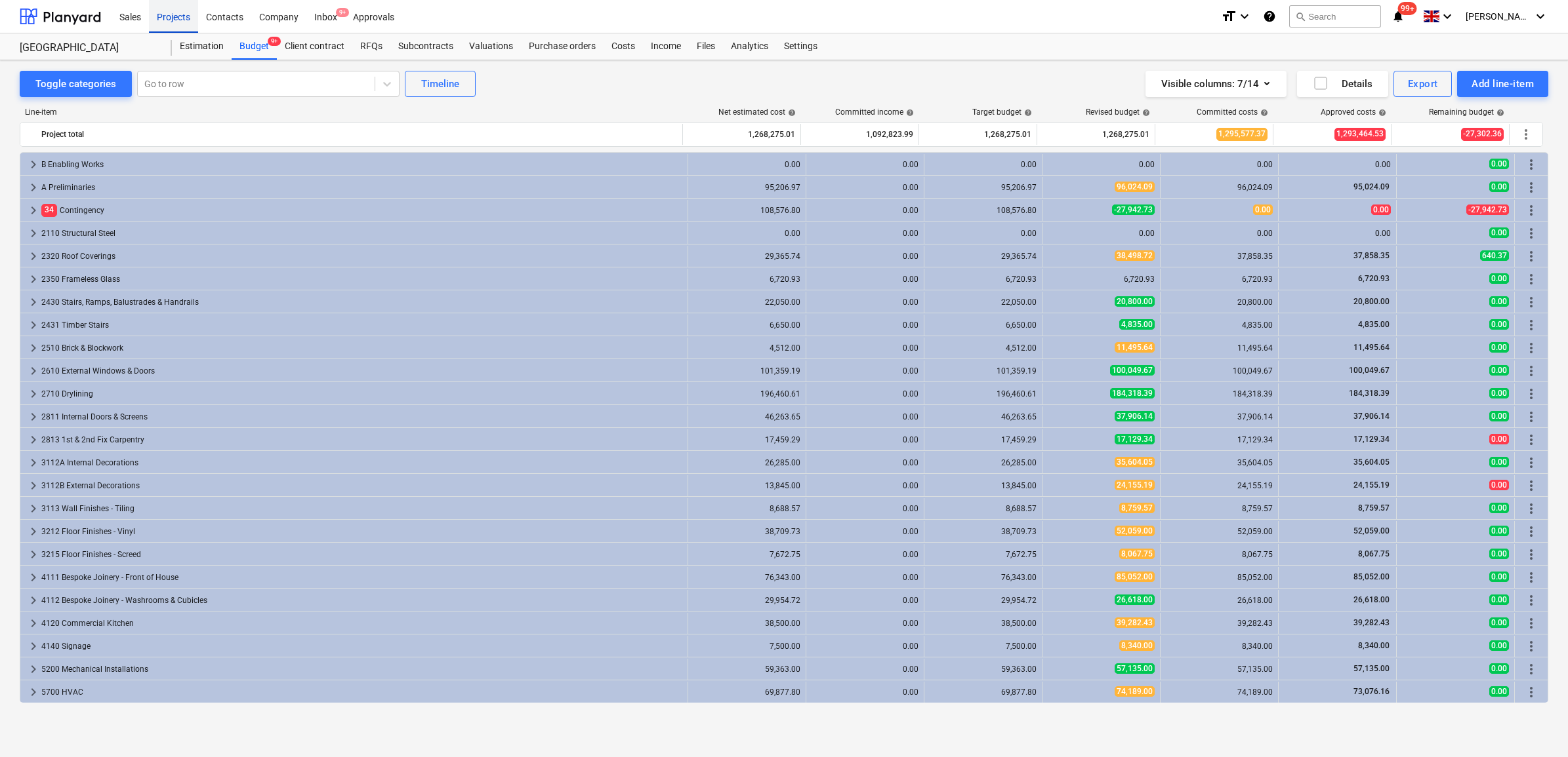
click at [195, 23] on div "Projects" at bounding box center [173, 16] width 49 height 34
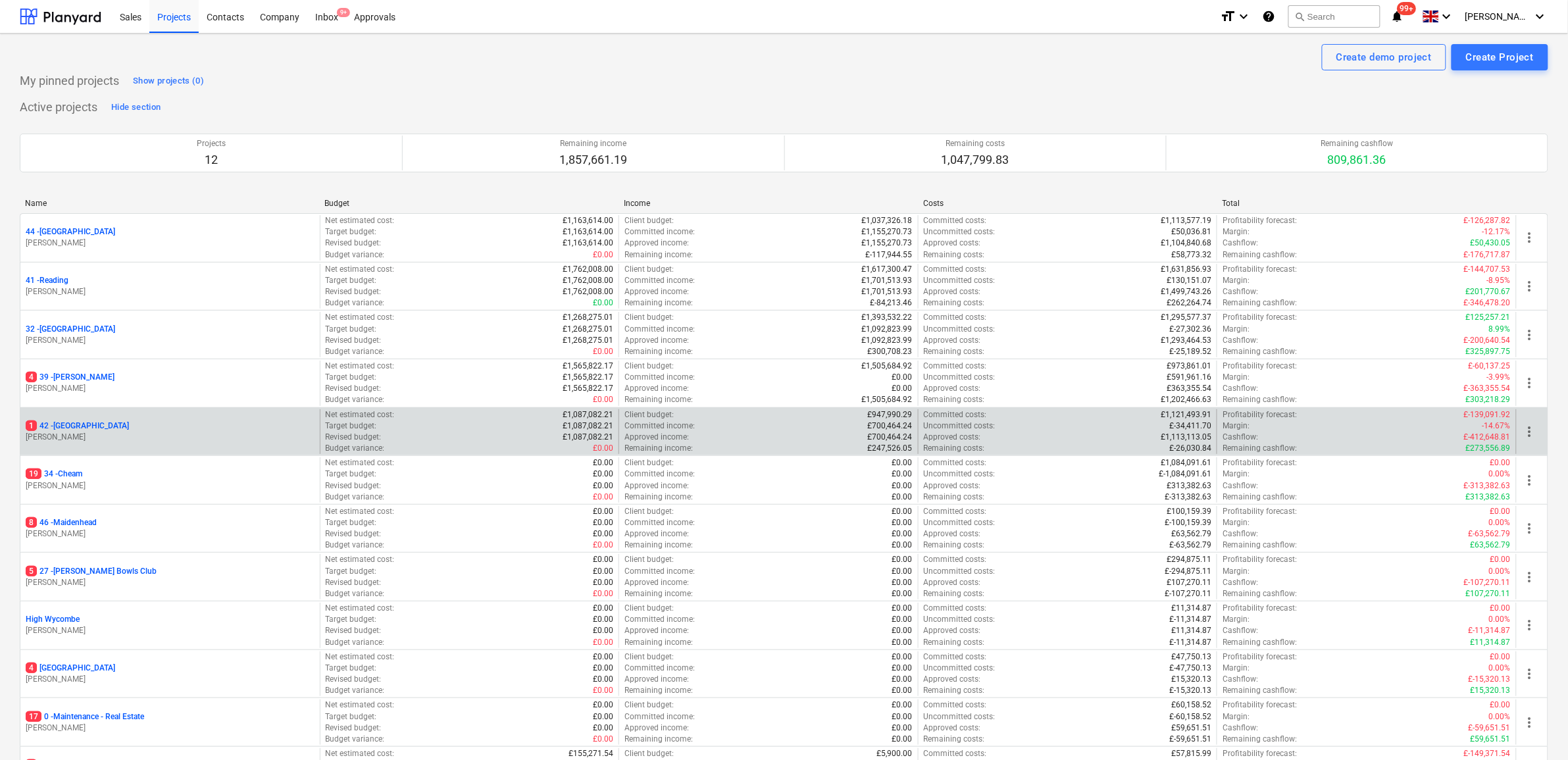
click at [77, 419] on div "1 42 - Clapham North S. Cornford" at bounding box center [170, 433] width 299 height 46
click at [82, 431] on p "1 42 - Clapham North" at bounding box center [77, 426] width 104 height 11
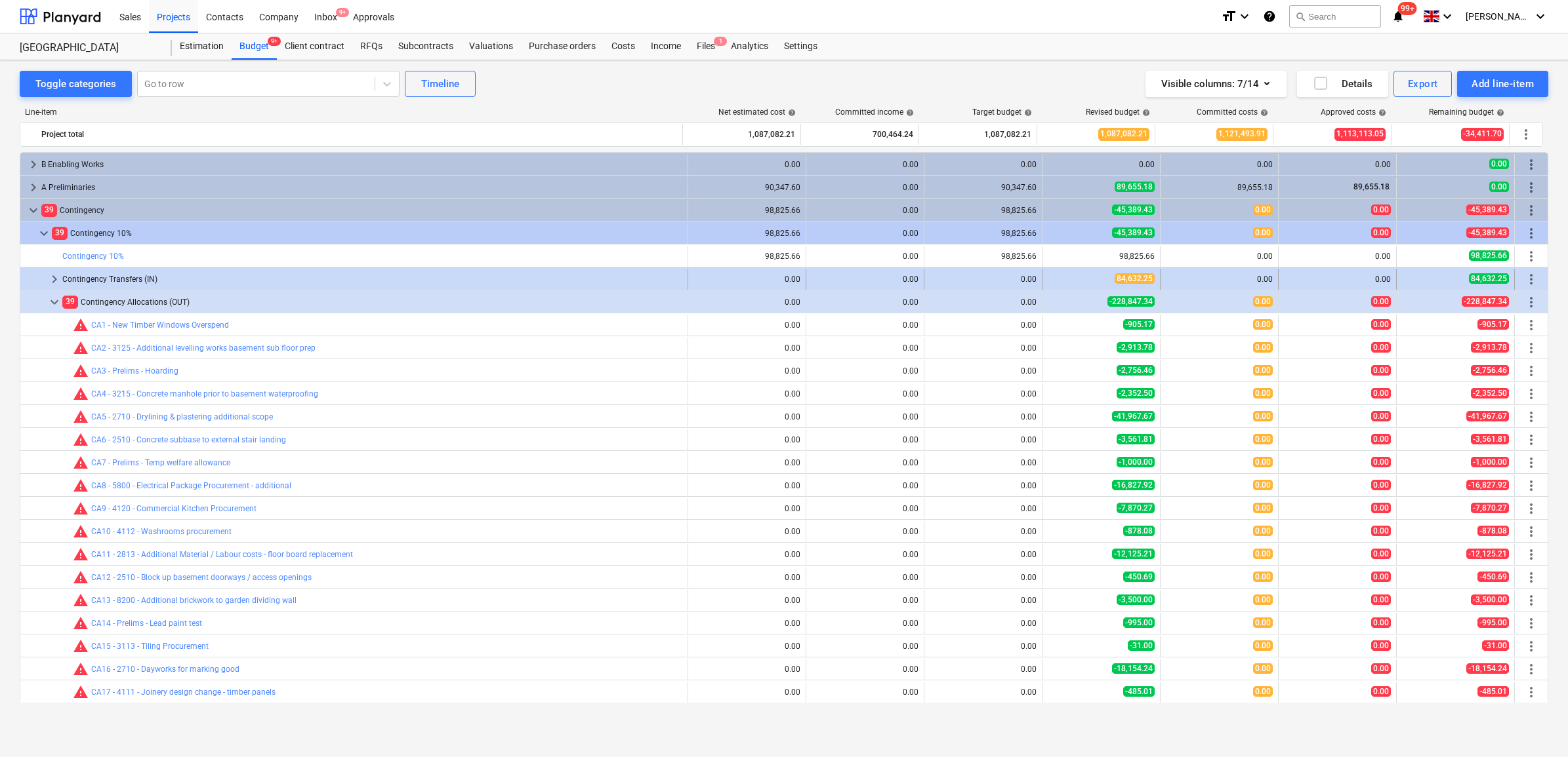
click at [191, 279] on div "Contingency Transfers (IN)" at bounding box center [373, 279] width 620 height 21
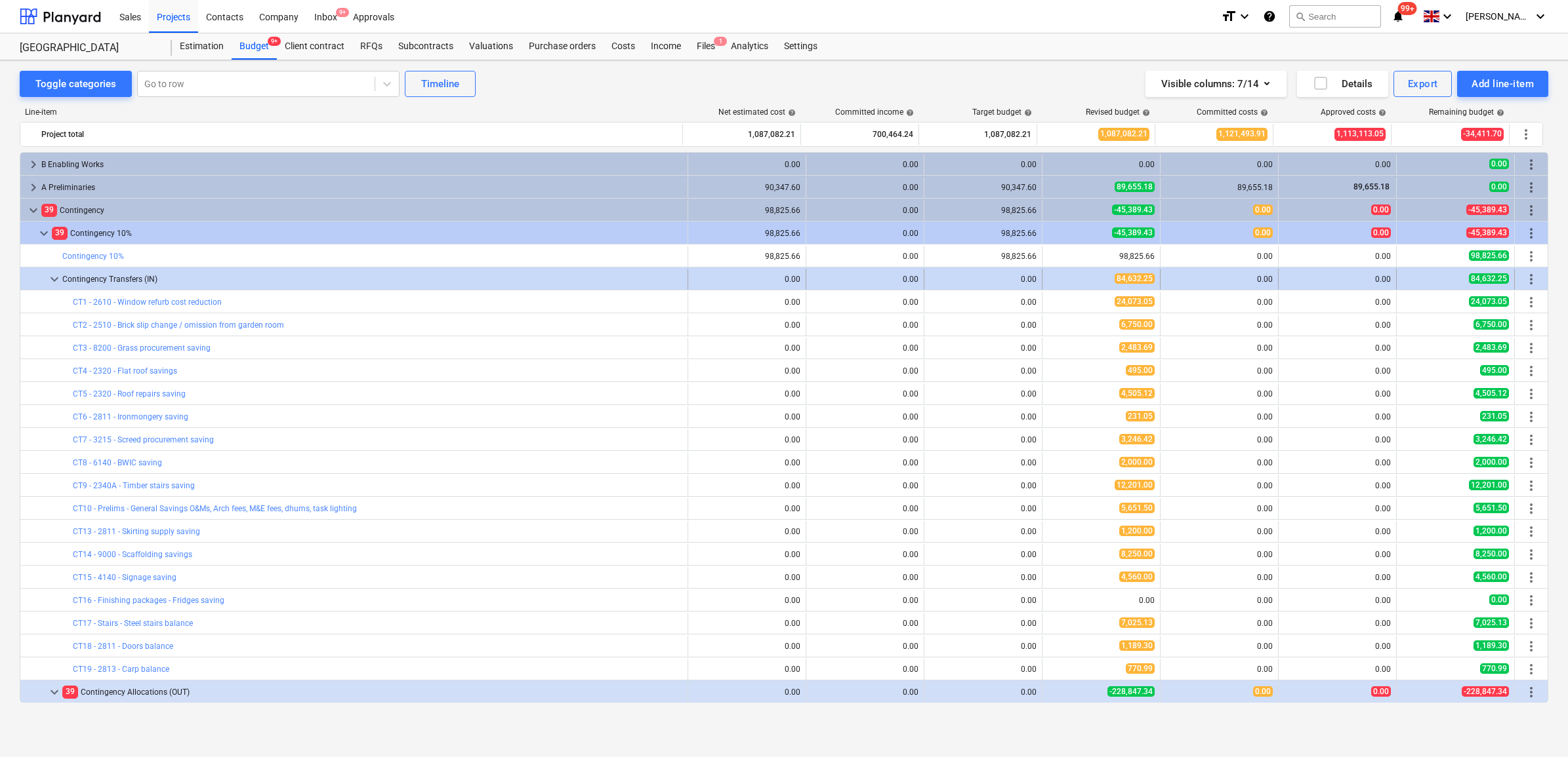
click at [1532, 281] on span "more_vert" at bounding box center [1531, 279] width 16 height 16
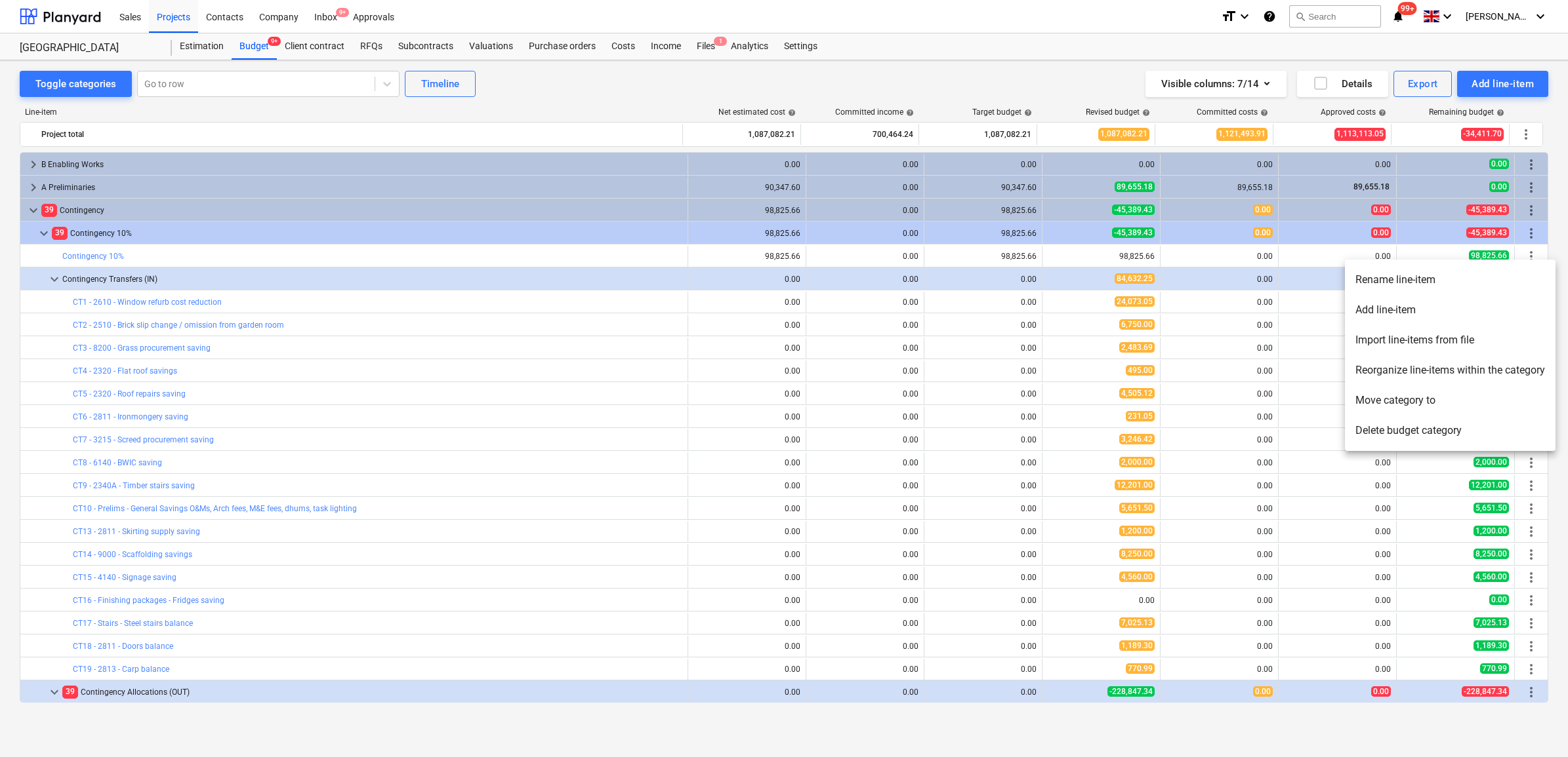
click at [1415, 312] on li "Add line-item" at bounding box center [1450, 310] width 211 height 30
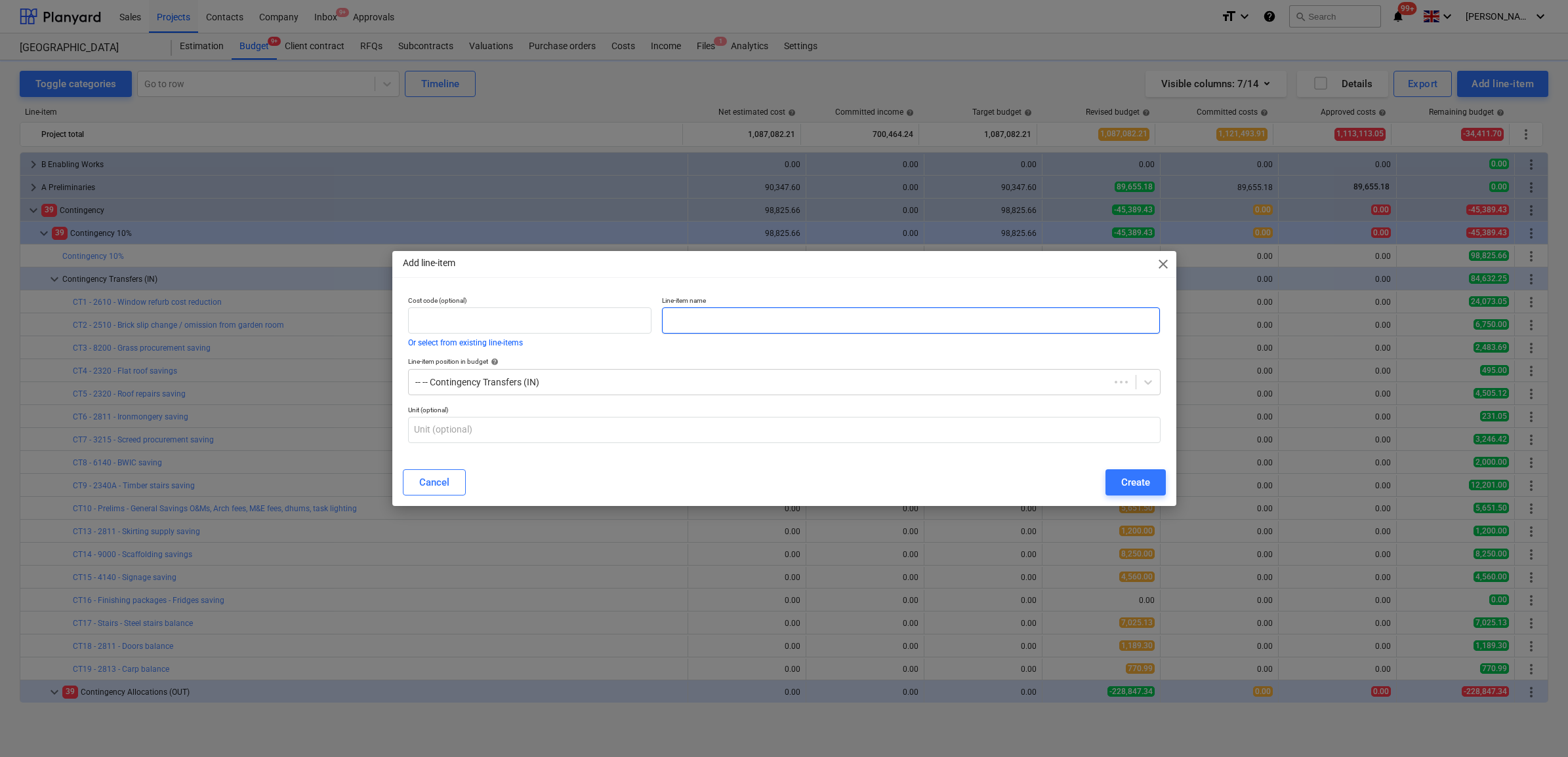
click at [771, 326] on input "text" at bounding box center [910, 321] width 498 height 26
type input "CT20 - Kitchens balance"
click at [1156, 474] on button "Create" at bounding box center [1136, 482] width 61 height 26
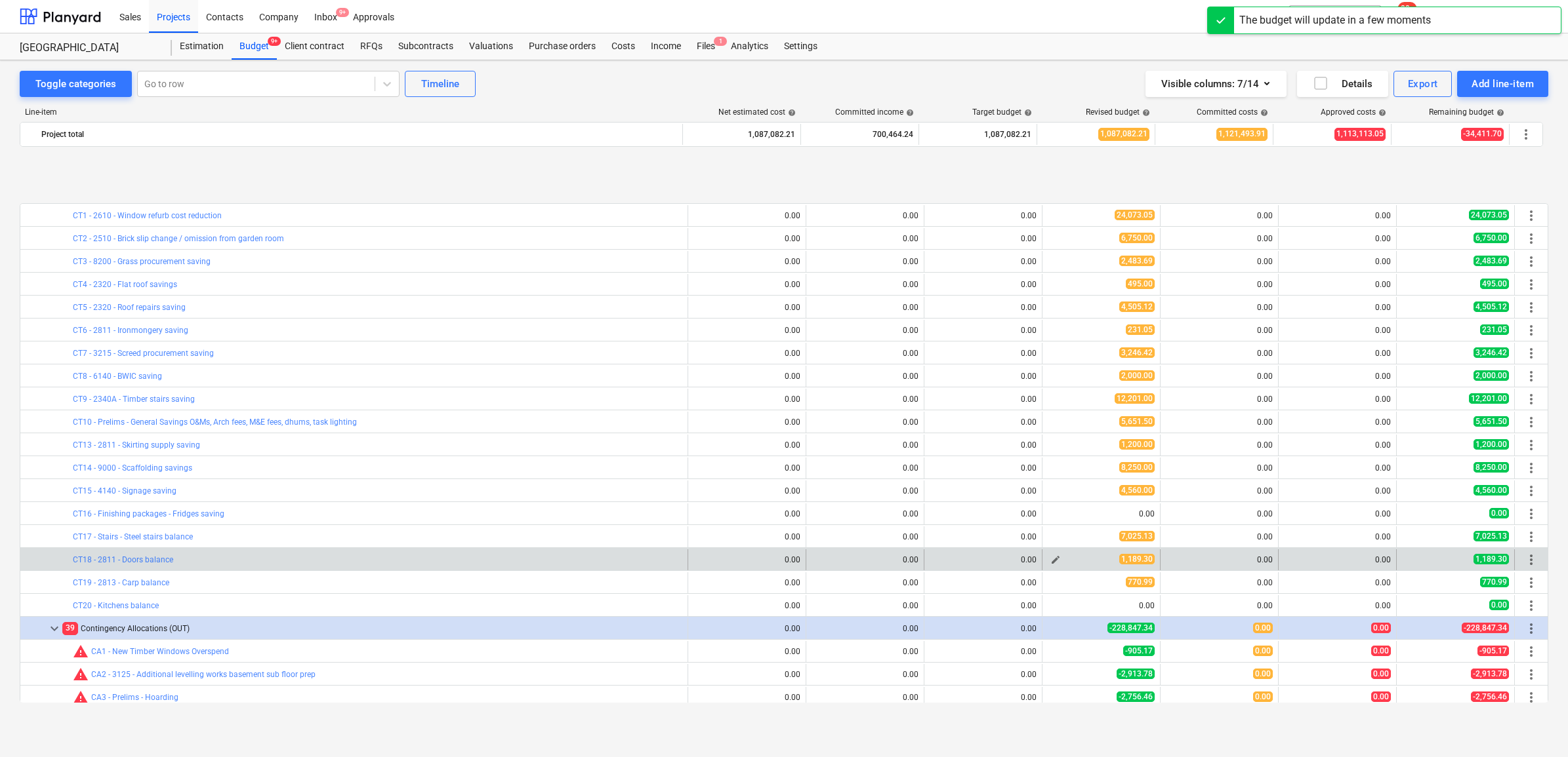
scroll to position [164, 0]
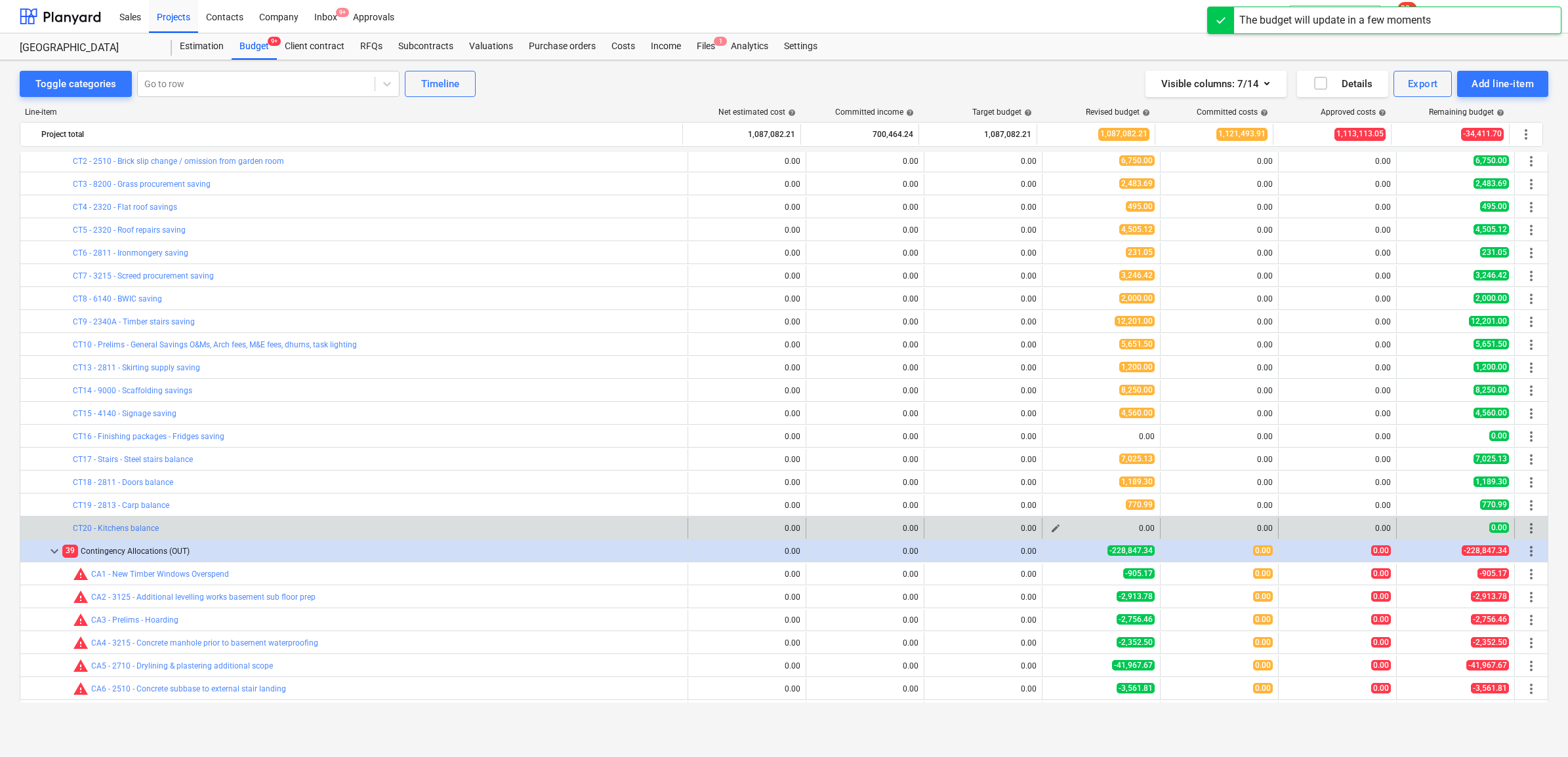
click at [1048, 522] on button "edit" at bounding box center [1056, 528] width 16 height 16
type textarea "x"
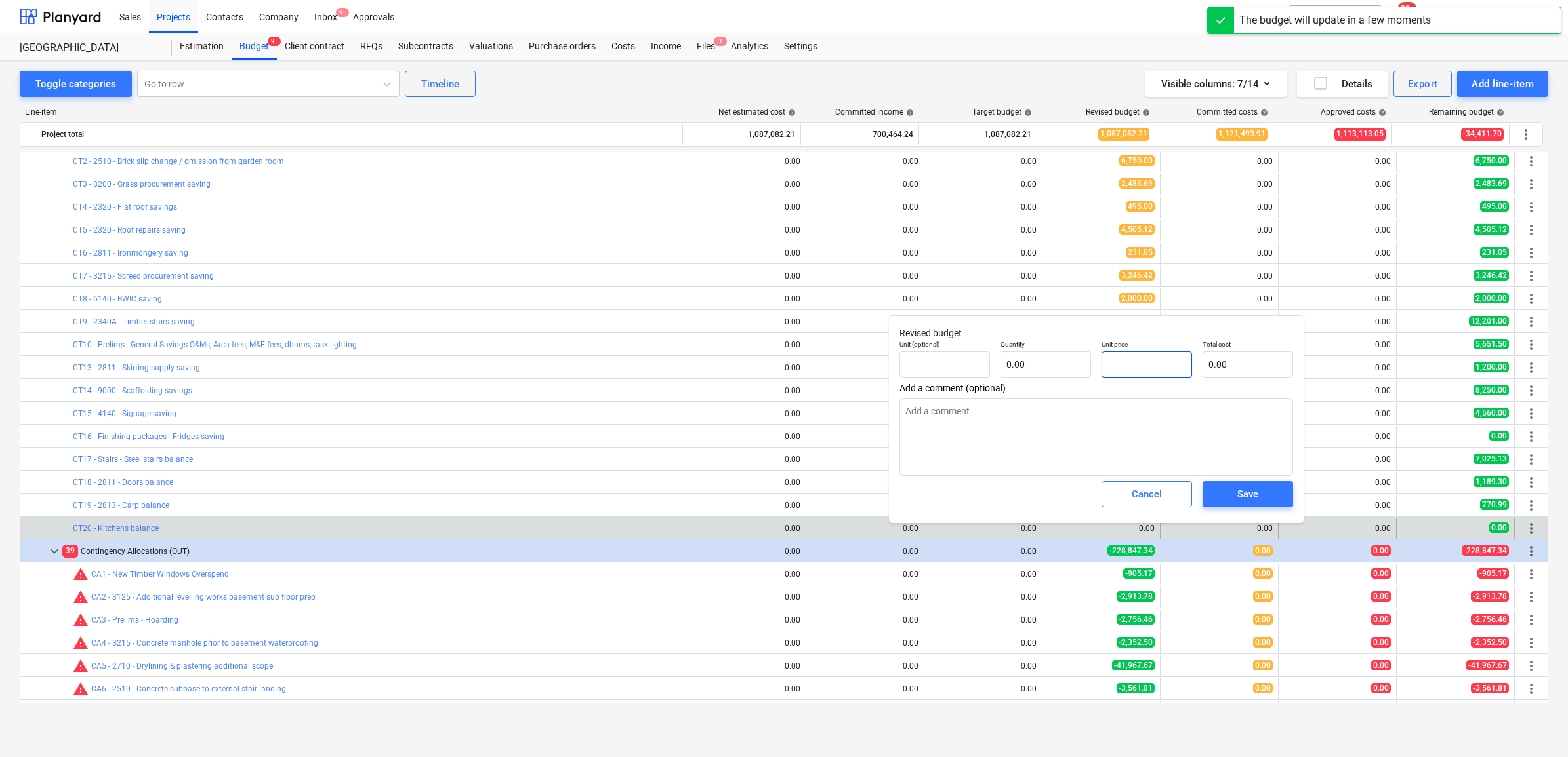
click at [1147, 368] on input "text" at bounding box center [1147, 365] width 90 height 26
type textarea "x"
type input "pcs"
type input "2"
type input "1.00"
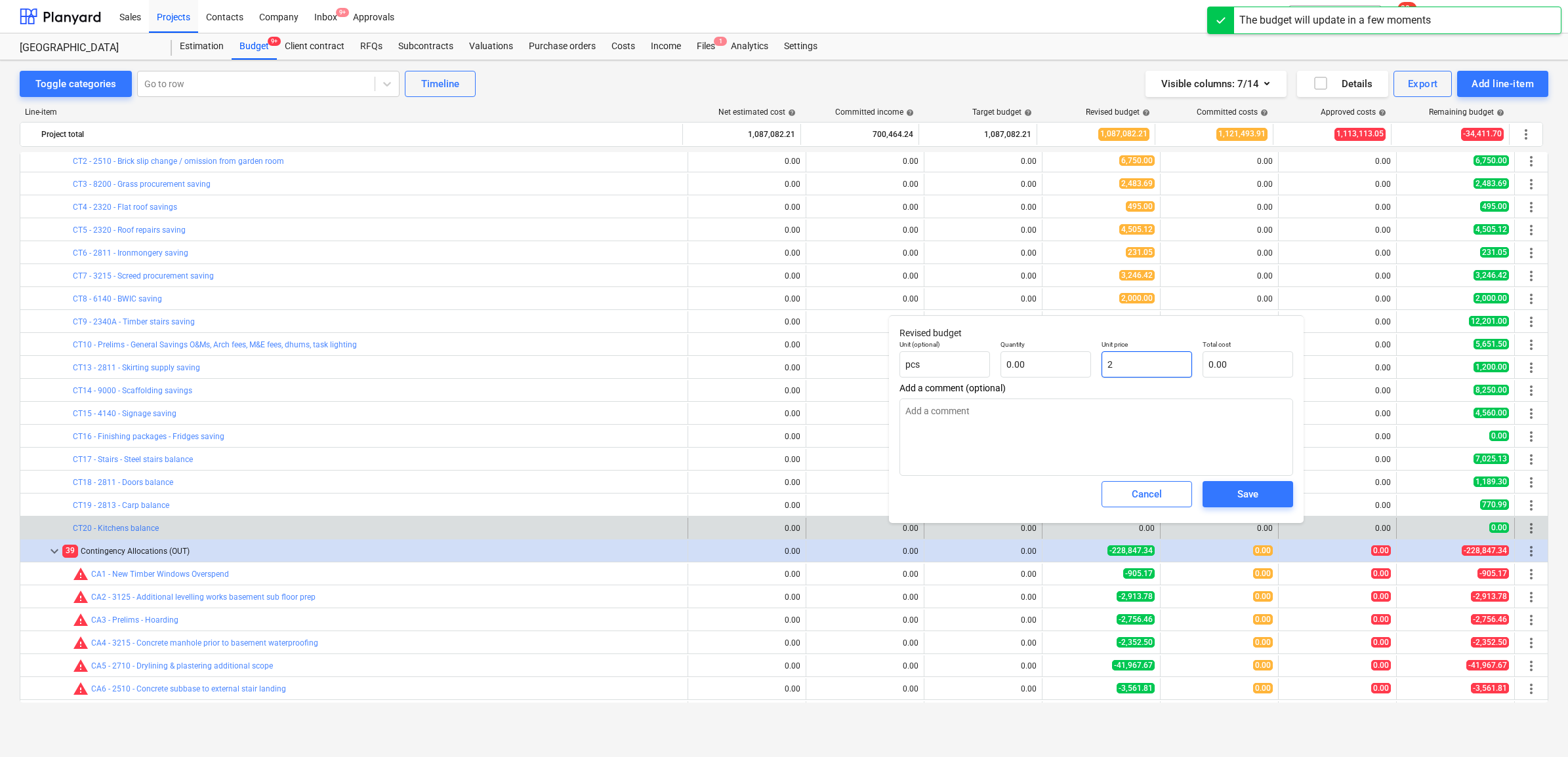
type input "2.00"
type textarea "x"
type input "24"
type input "24.00"
type textarea "x"
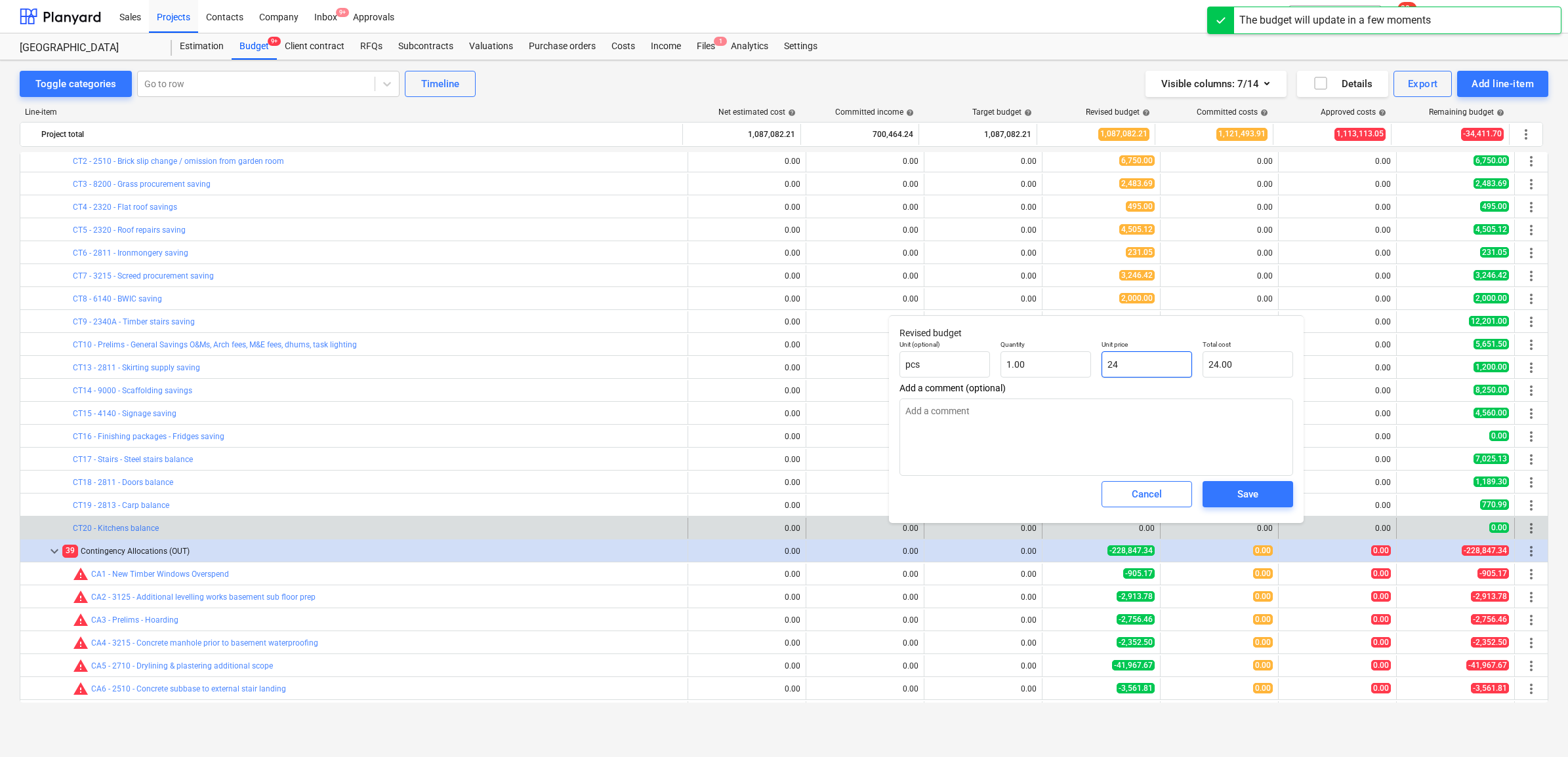
type input "243"
type input "243.00"
type input "243"
type textarea "x"
type input "243.00"
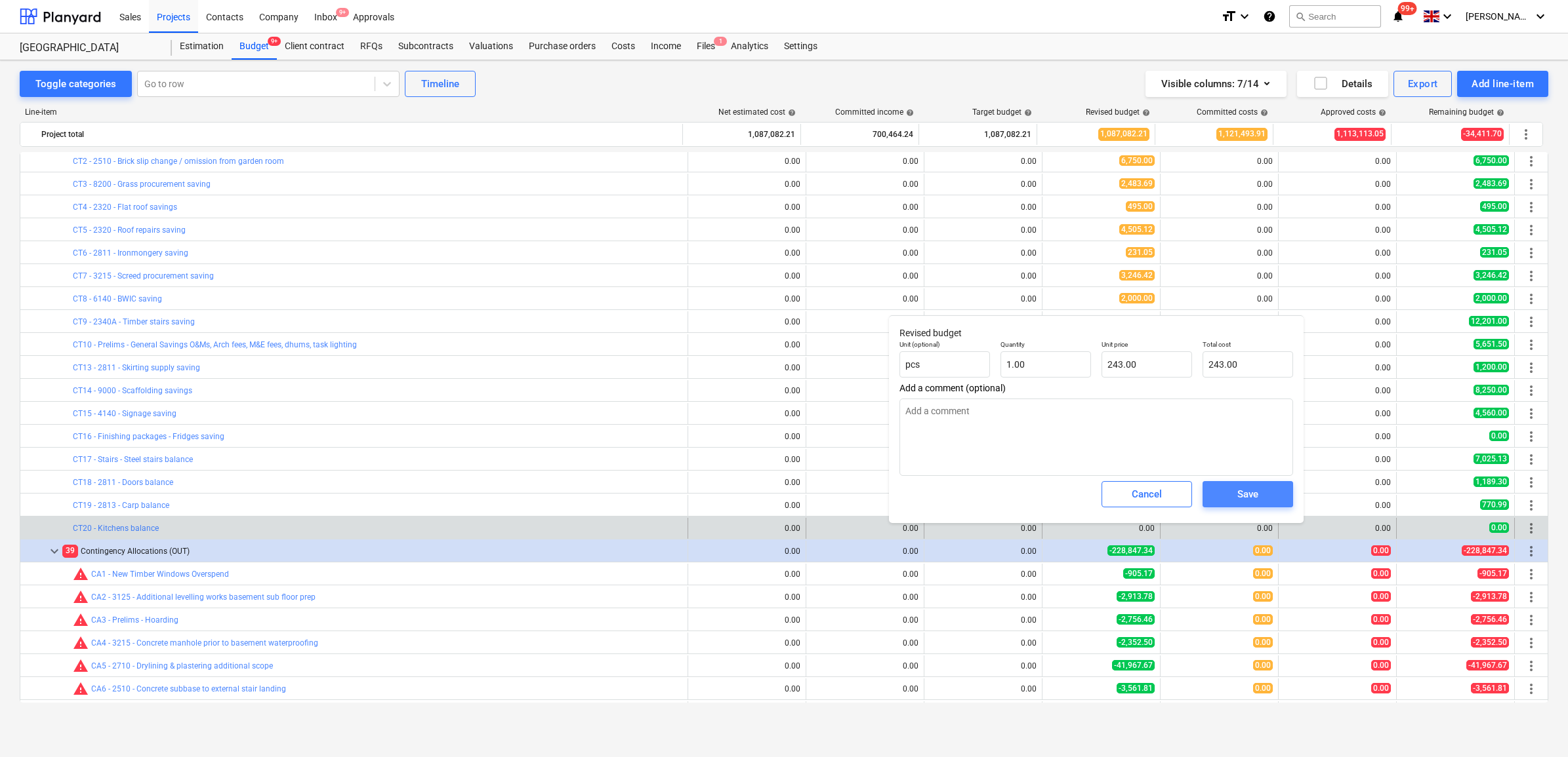
click at [1242, 496] on div "Save" at bounding box center [1248, 494] width 21 height 17
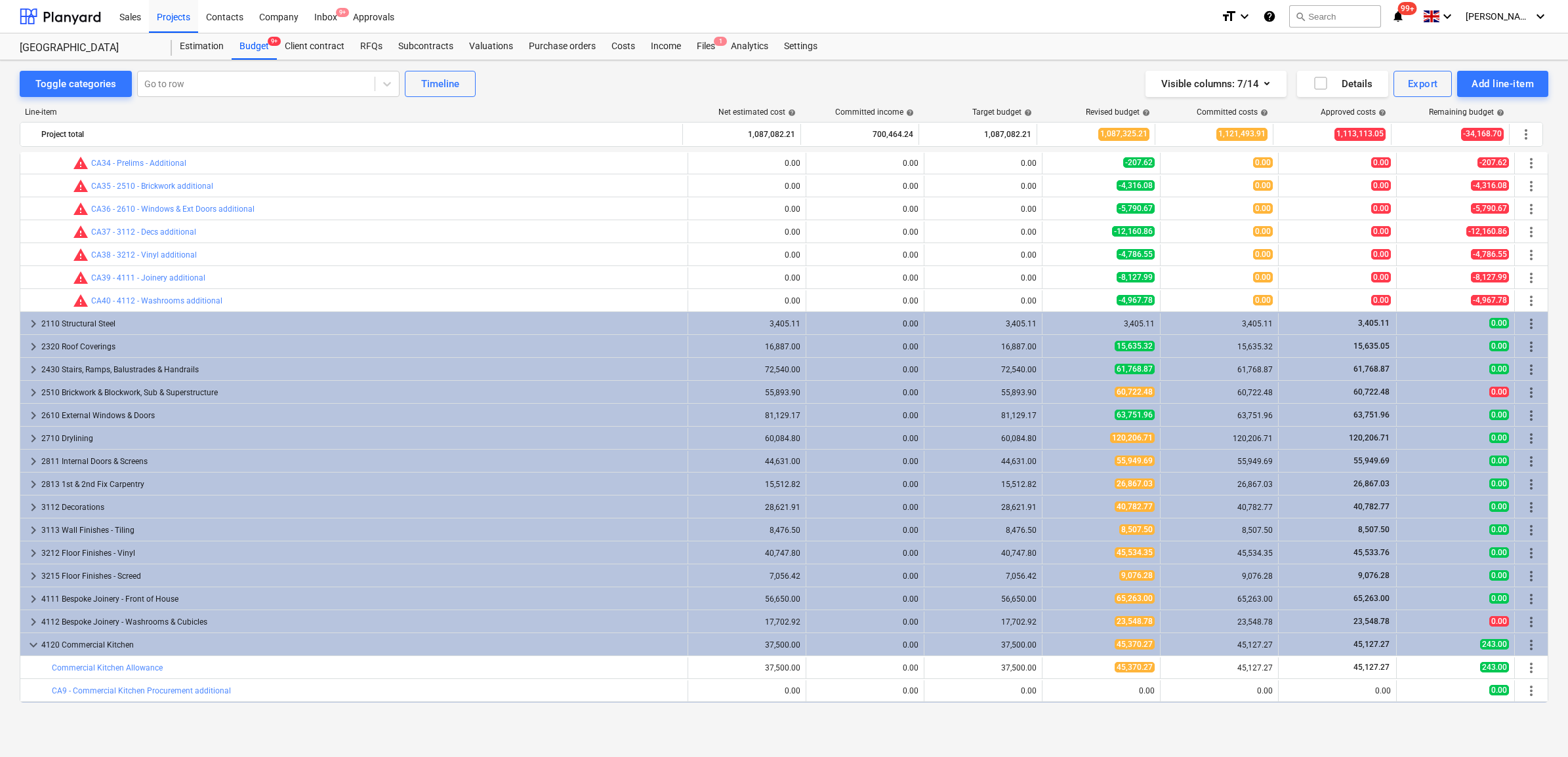
scroll to position [1394, 0]
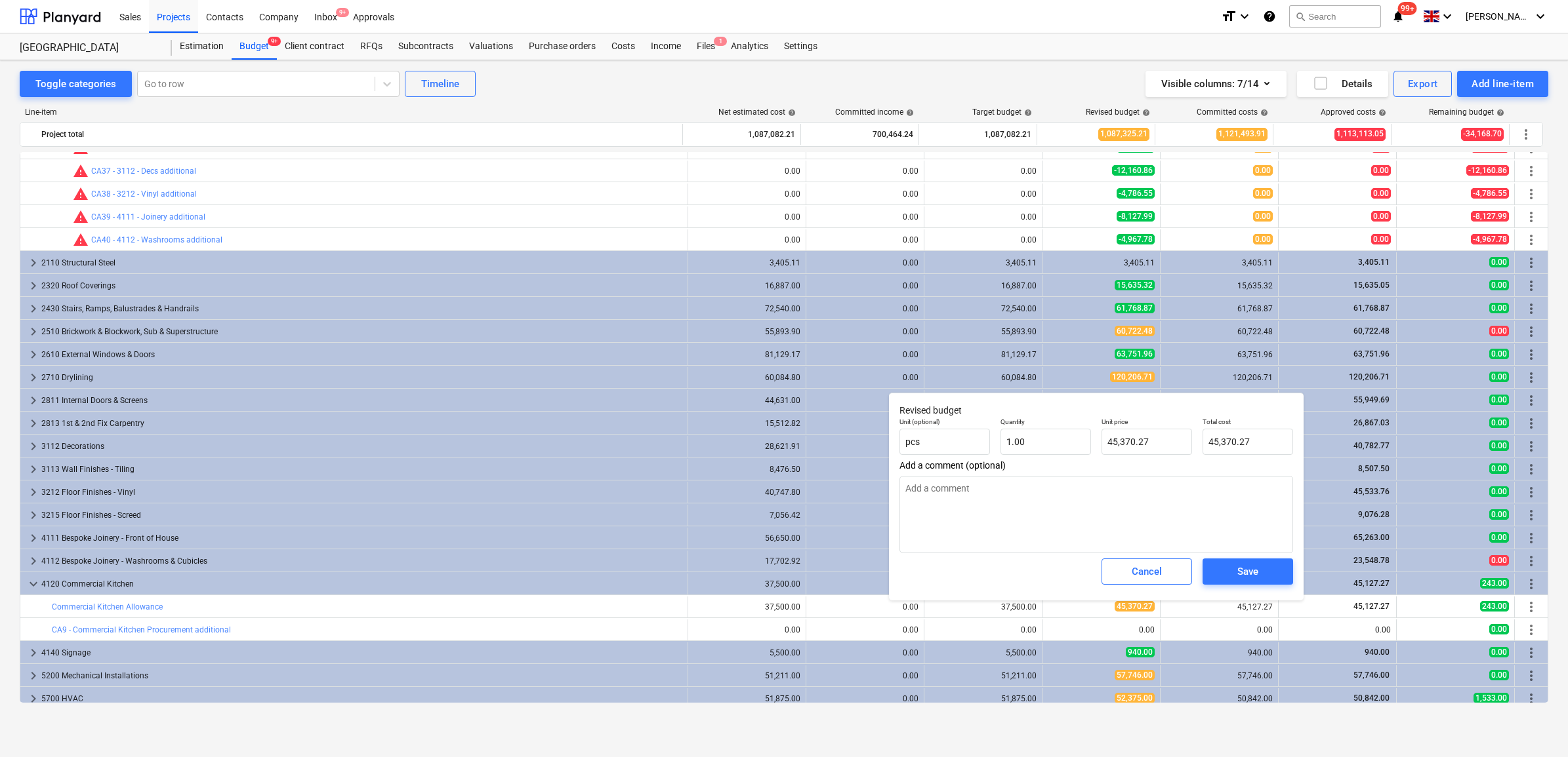
type textarea "x"
type input "45370.27"
drag, startPoint x: 1161, startPoint y: 441, endPoint x: 1073, endPoint y: 440, distance: 88.0
click at [1073, 440] on div "Unit (optional) pcs Quantity 1.00 Unit price 45370.27 Total cost 45,370.27" at bounding box center [1096, 436] width 404 height 48
type textarea "x"
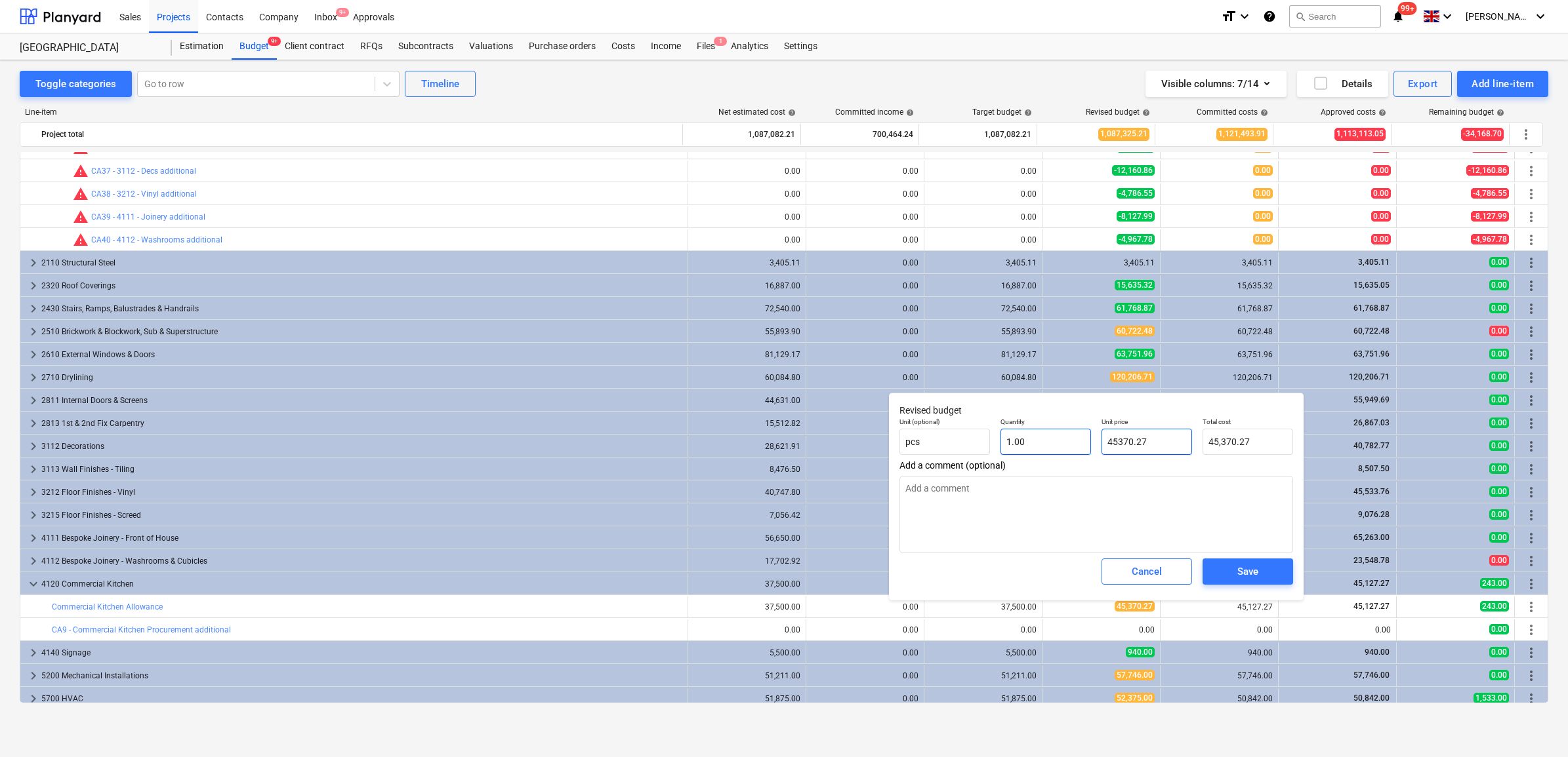
type input "4"
type input "4.00"
type textarea "x"
type input "45"
type input "45.00"
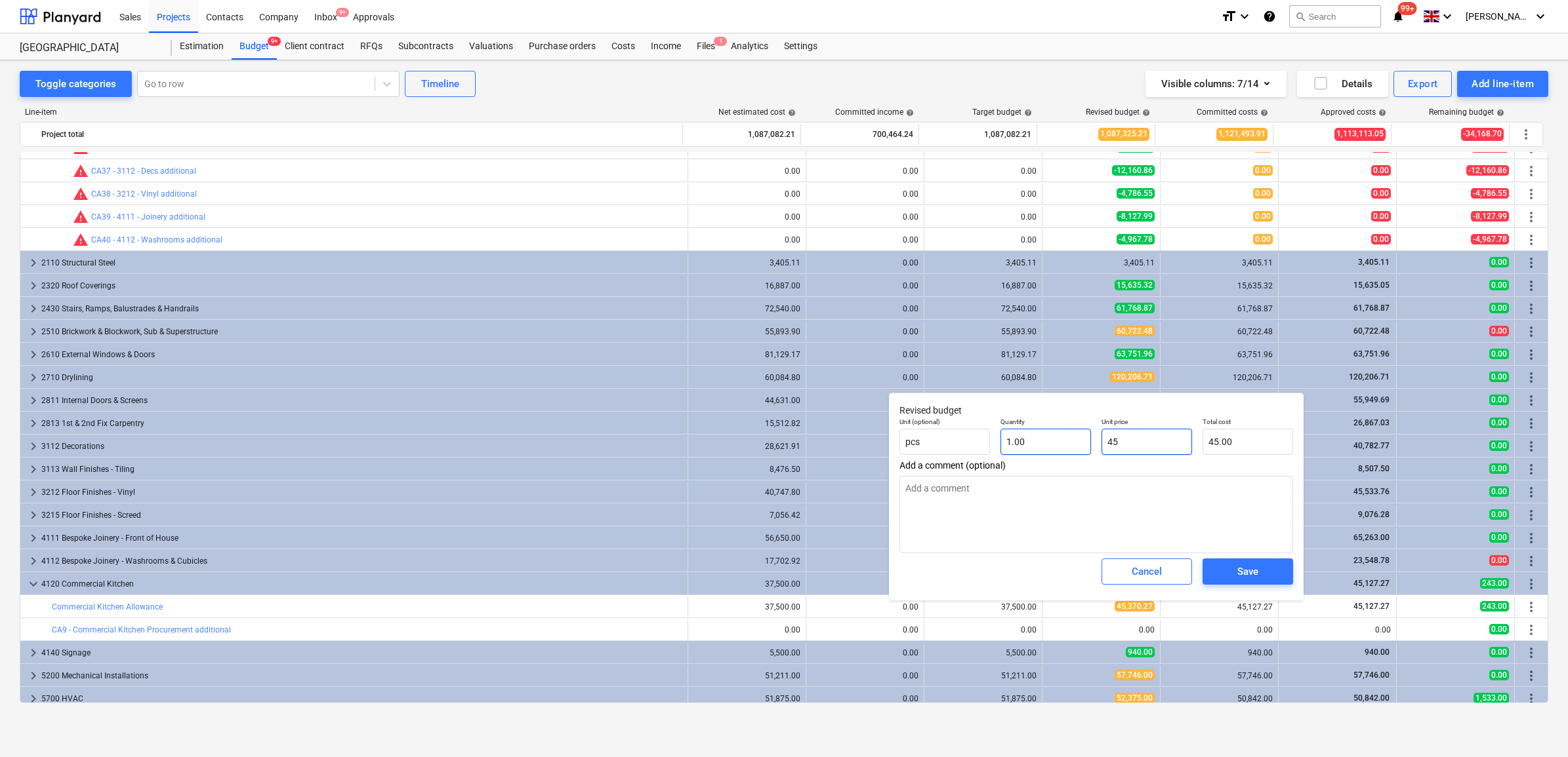
type textarea "x"
type input "451"
type input "451.00"
type textarea "x"
type input "4512"
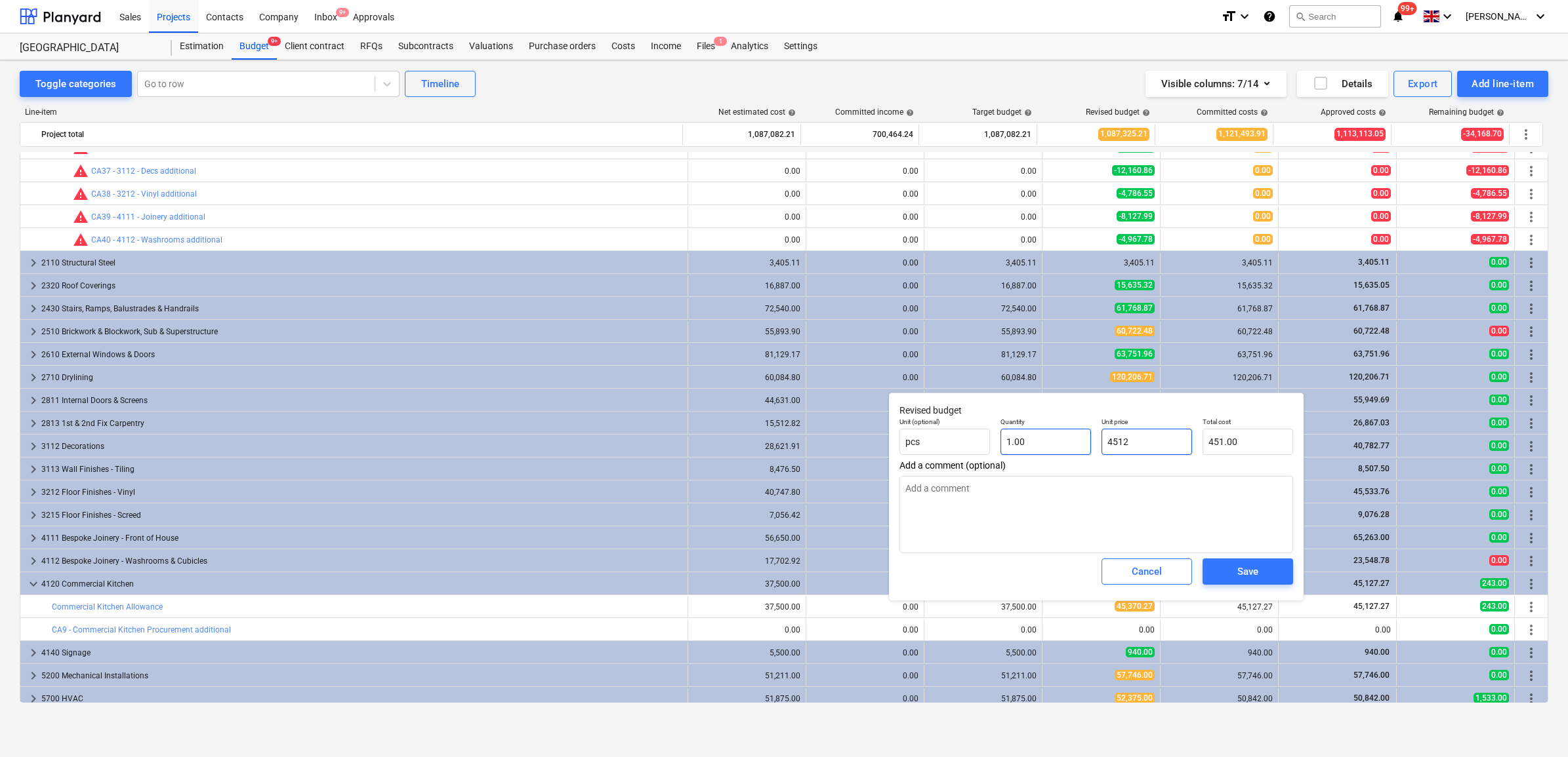
type input "4,512.00"
type textarea "x"
type input "45127"
type input "45,127.00"
type textarea "x"
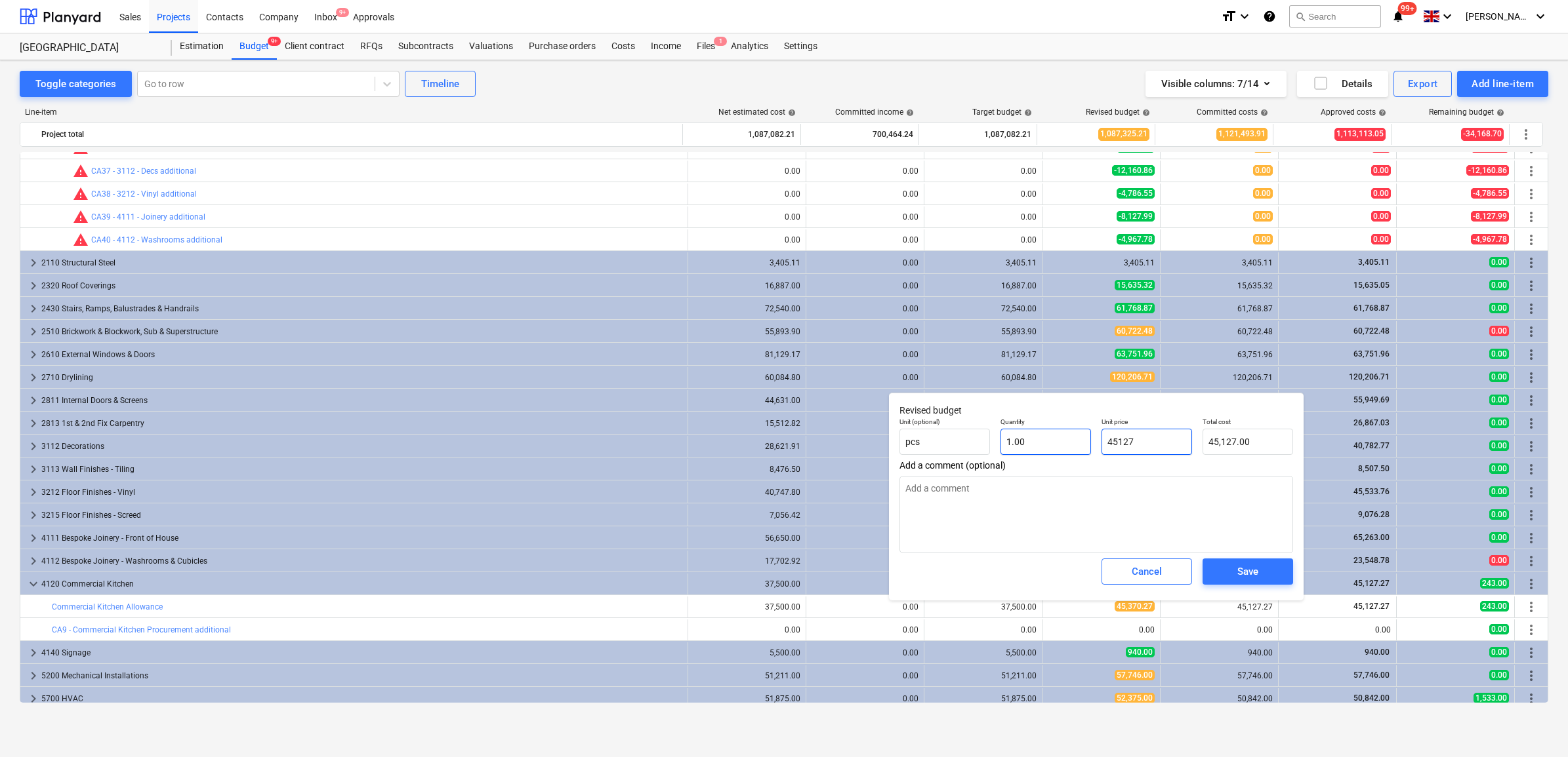
type input "45127."
type textarea "x"
type input "45127.2"
type input "45,127.20"
type textarea "x"
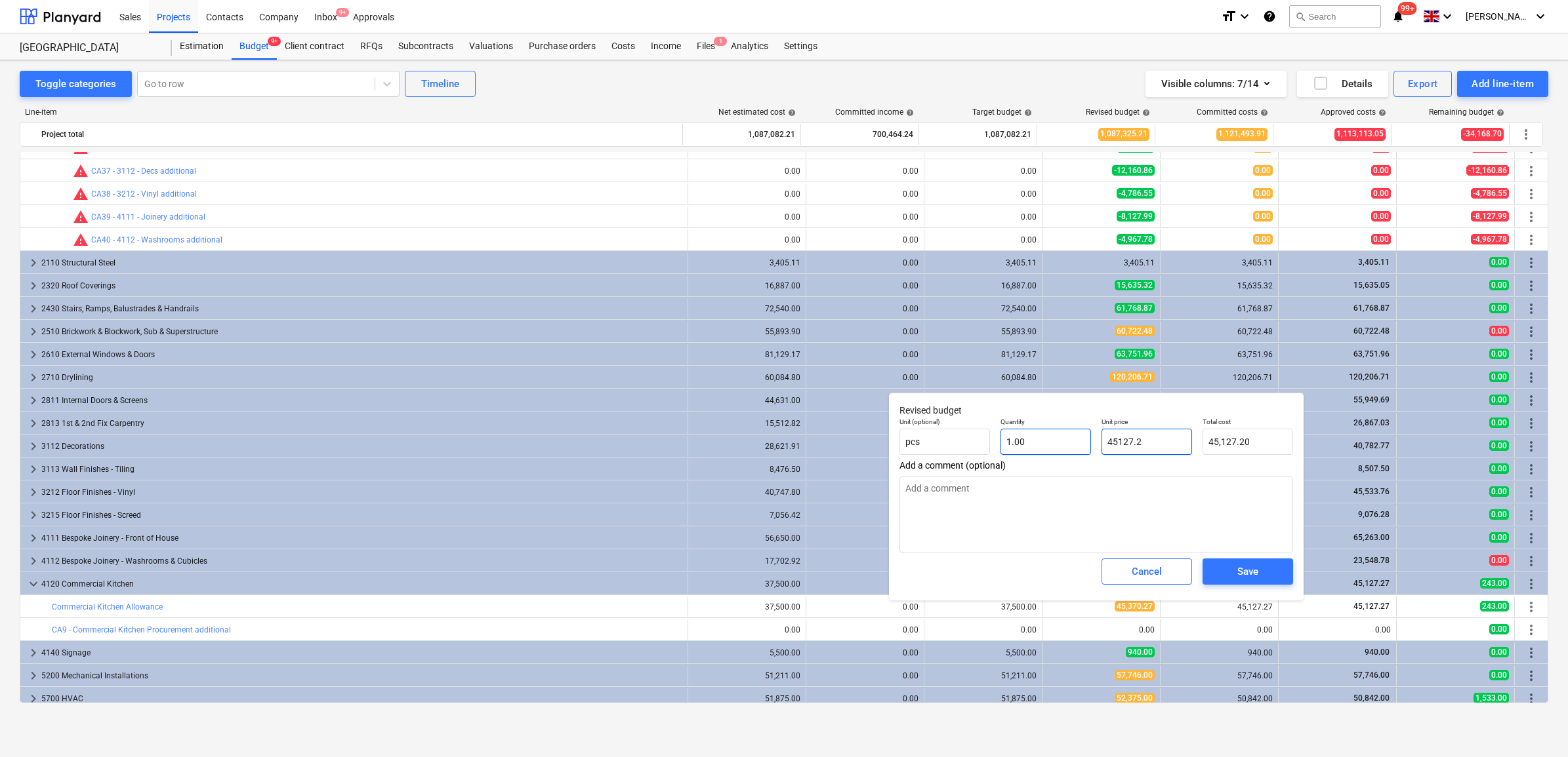
type input "45127.27"
type input "45,127.27"
type input "45127.27"
type textarea "x"
type input "45,127.27"
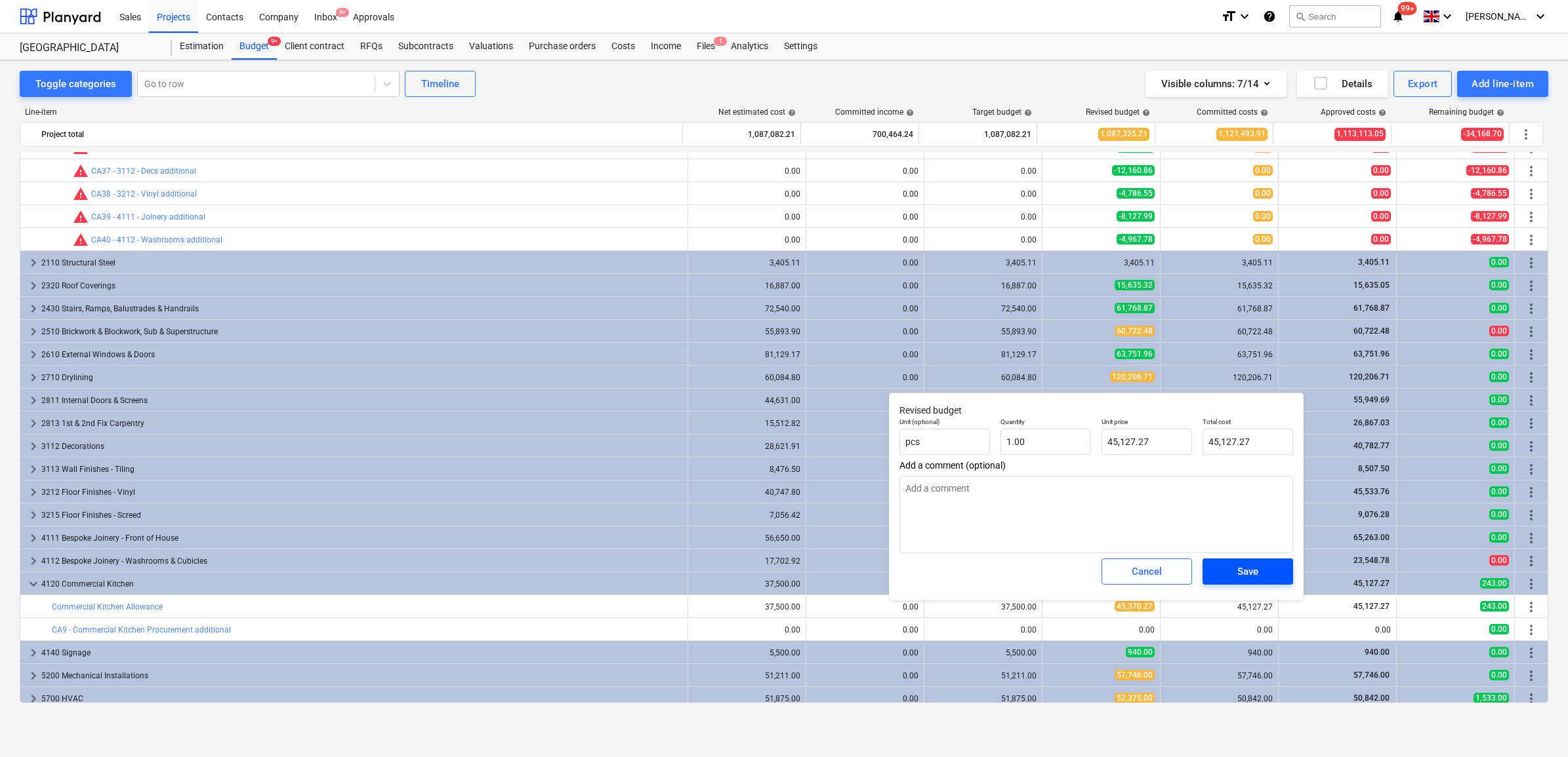
click at [1244, 575] on div "Save" at bounding box center [1248, 571] width 21 height 17
type textarea "x"
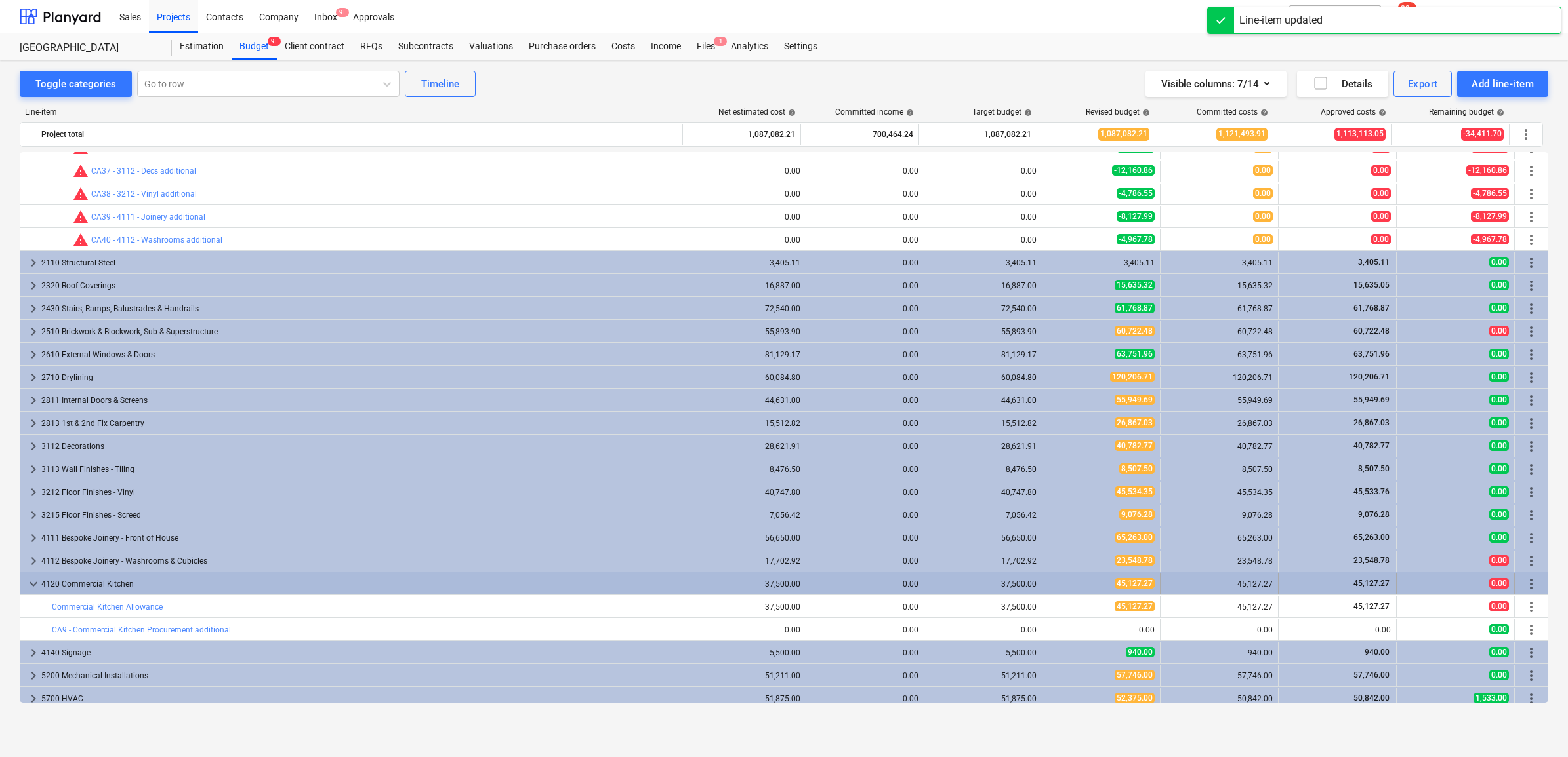
click at [806, 577] on div "0.00" at bounding box center [865, 584] width 118 height 21
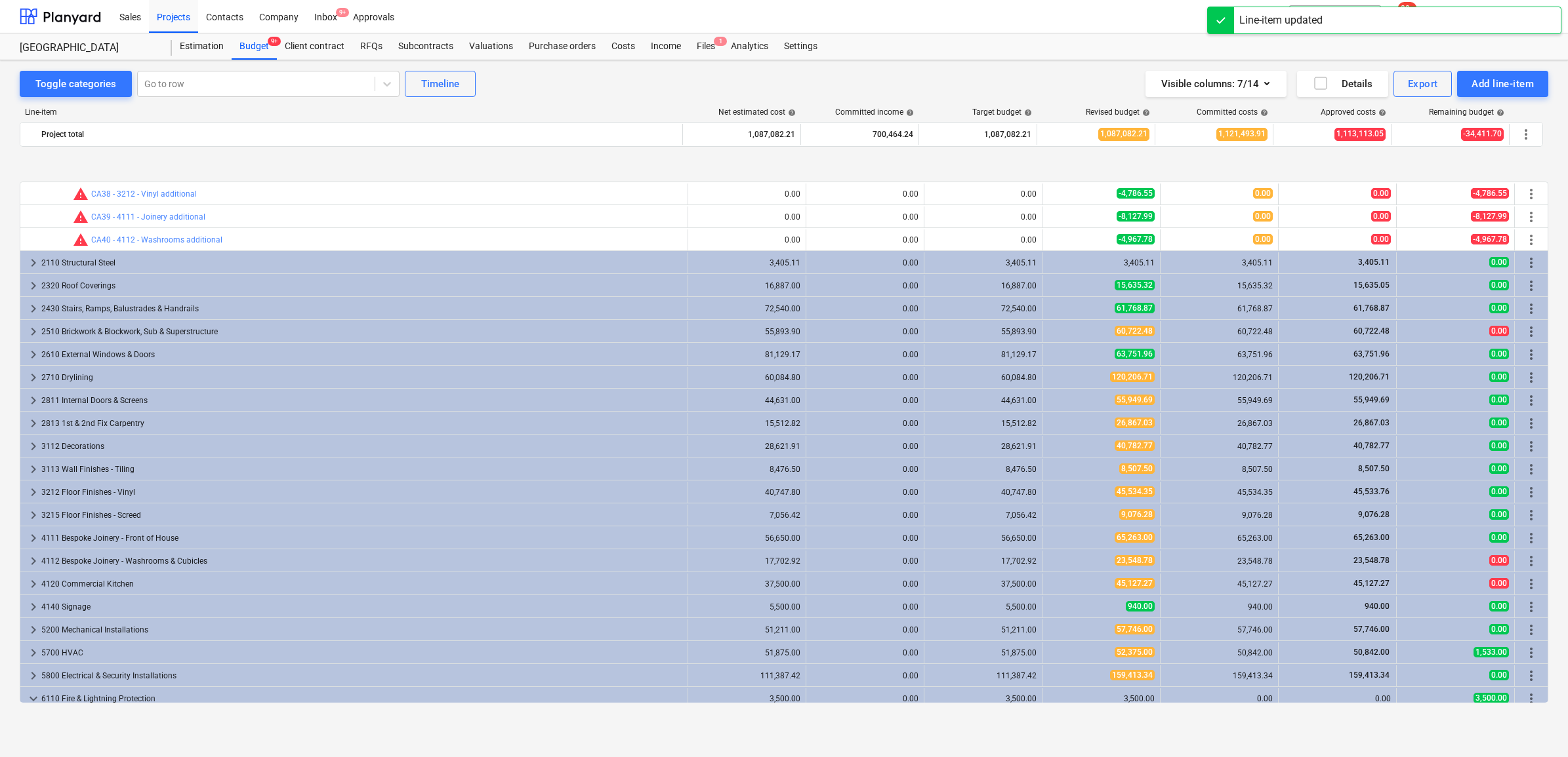
scroll to position [1475, 0]
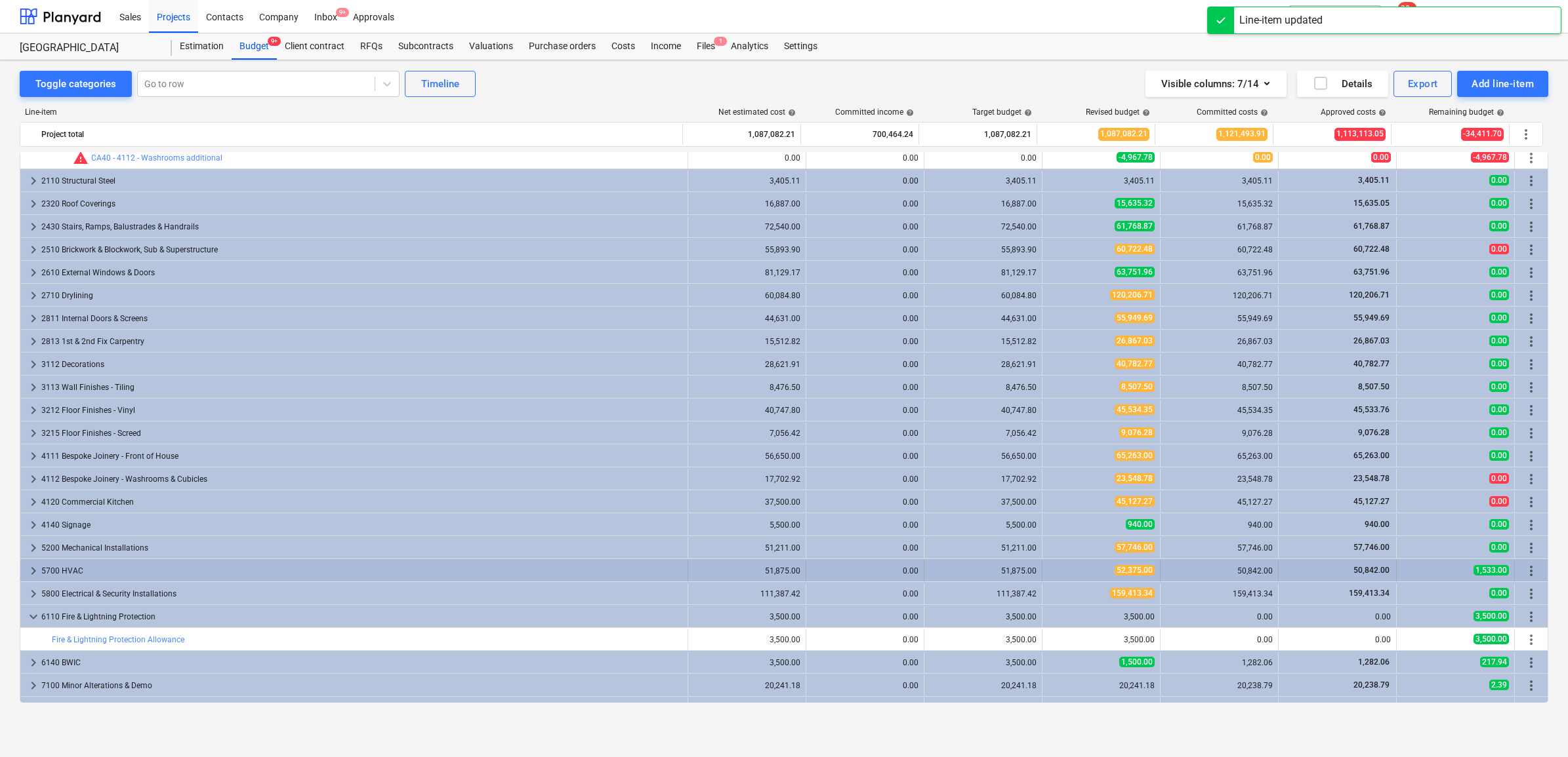
click at [1160, 572] on div "50,842.00" at bounding box center [1219, 571] width 118 height 21
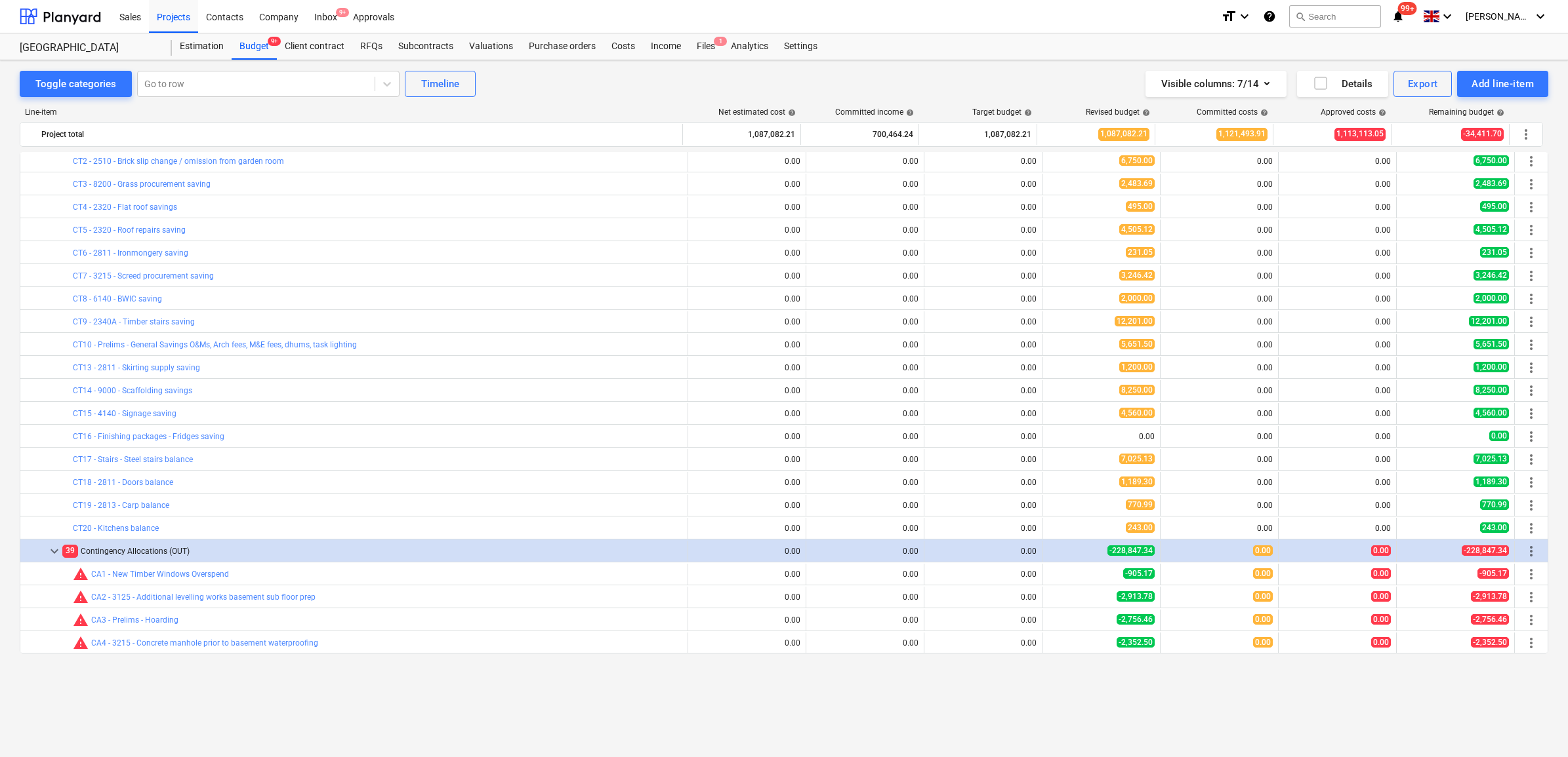
scroll to position [82, 0]
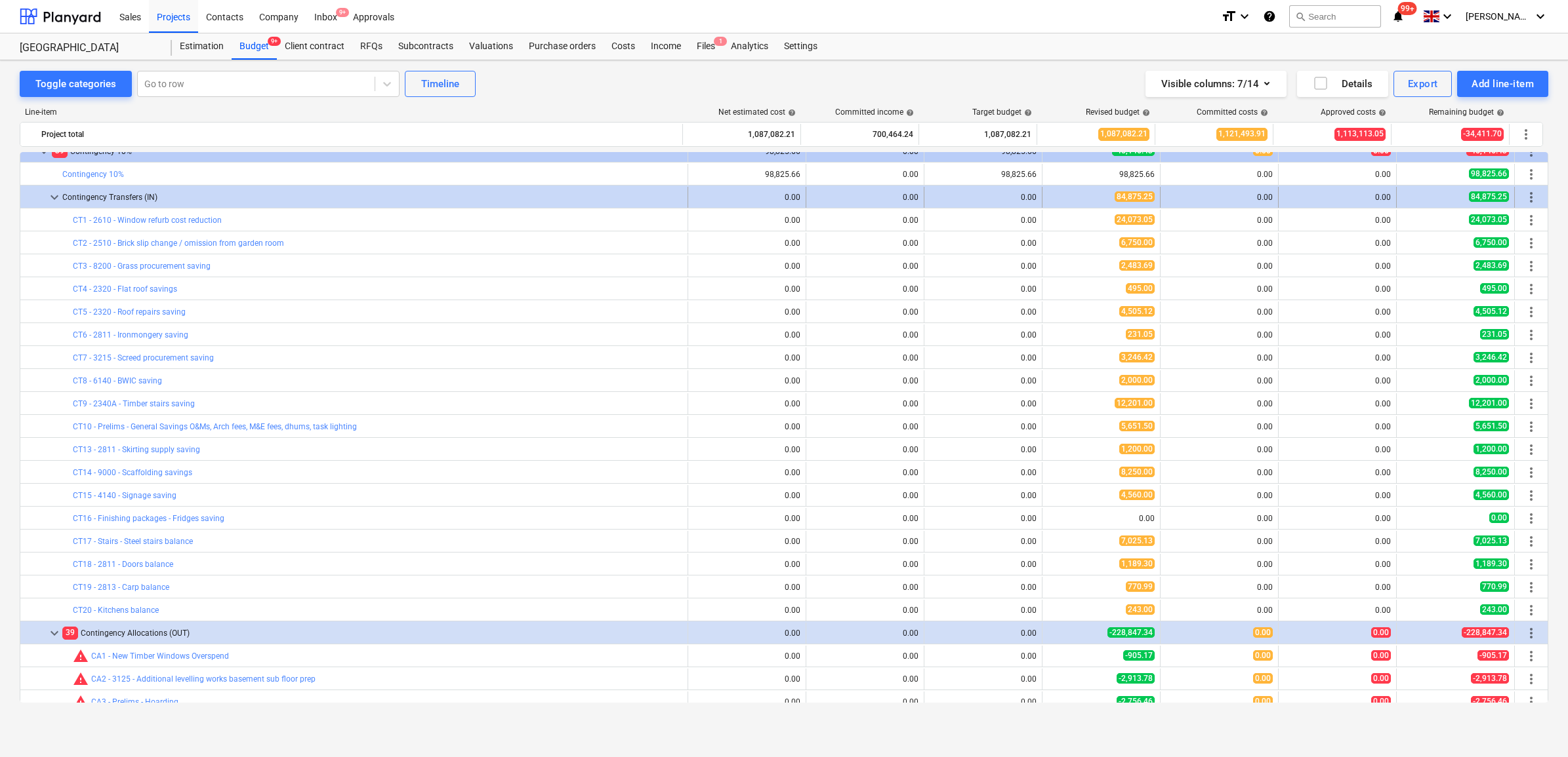
click at [1525, 202] on span "more_vert" at bounding box center [1531, 197] width 16 height 16
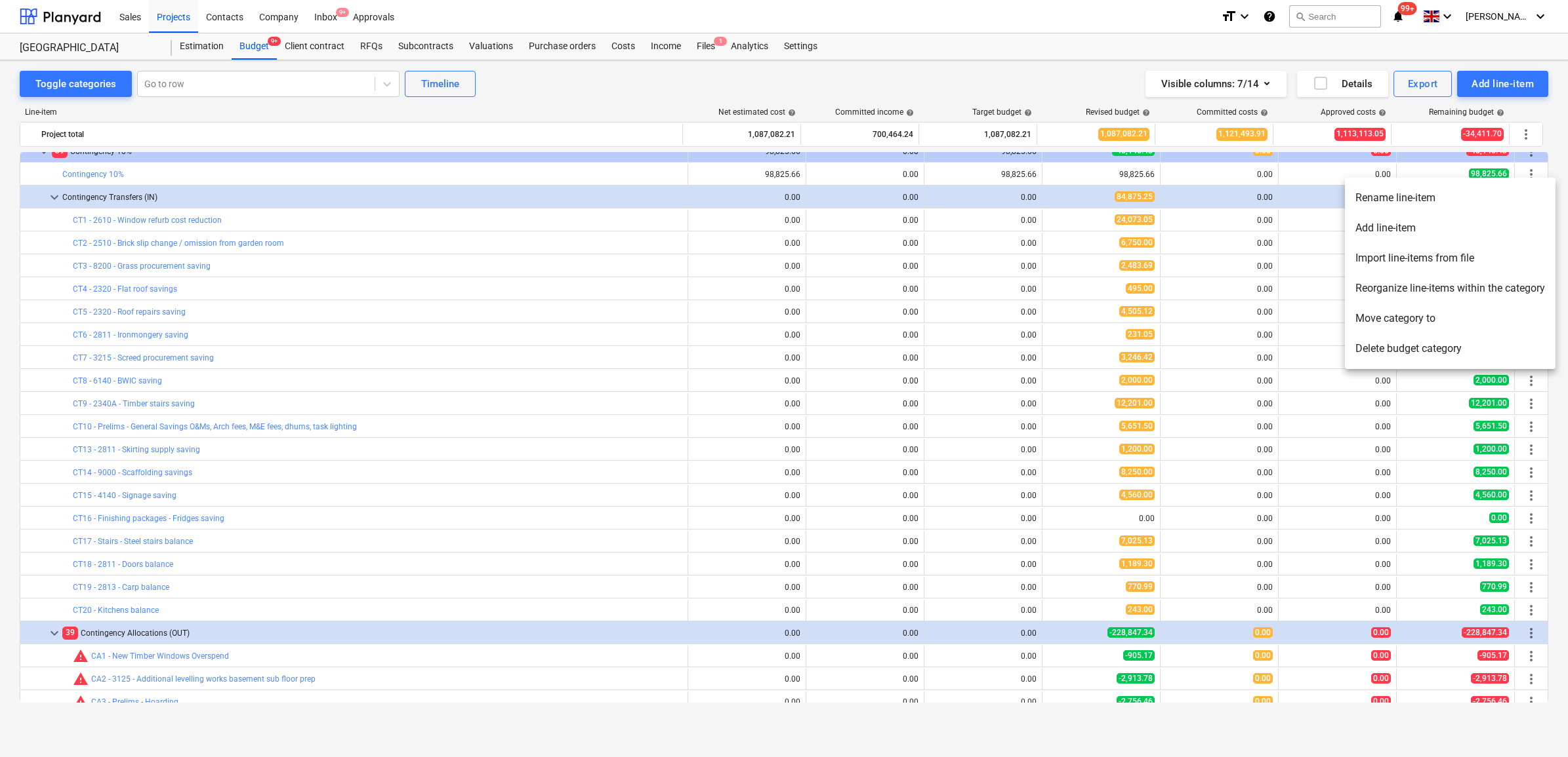
click at [1451, 229] on li "Add line-item" at bounding box center [1450, 228] width 211 height 30
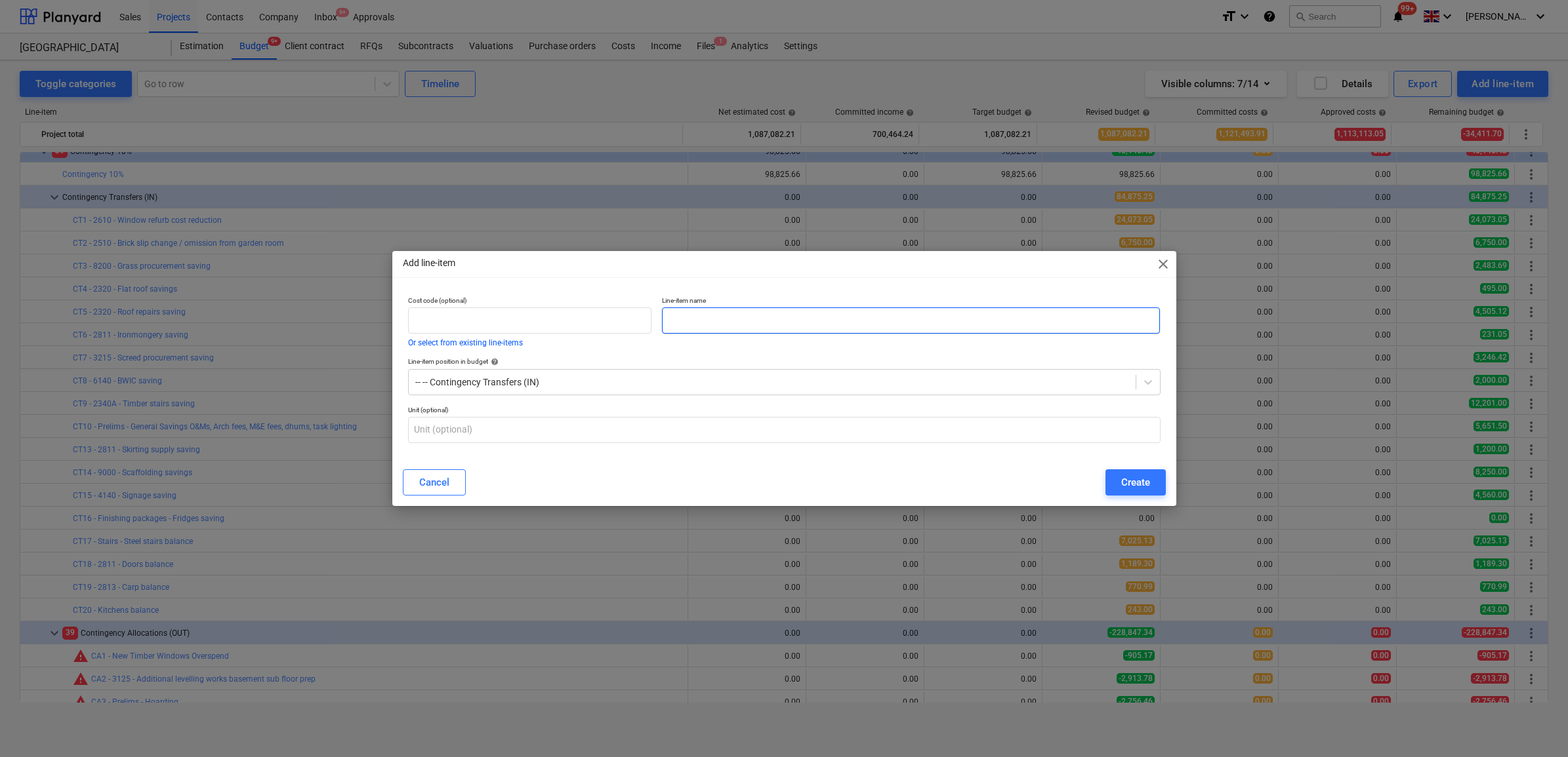
click at [861, 323] on input "text" at bounding box center [910, 321] width 498 height 26
type input "CT21 - 5700 - HVAC balance"
click at [1131, 485] on div "Create" at bounding box center [1136, 482] width 29 height 17
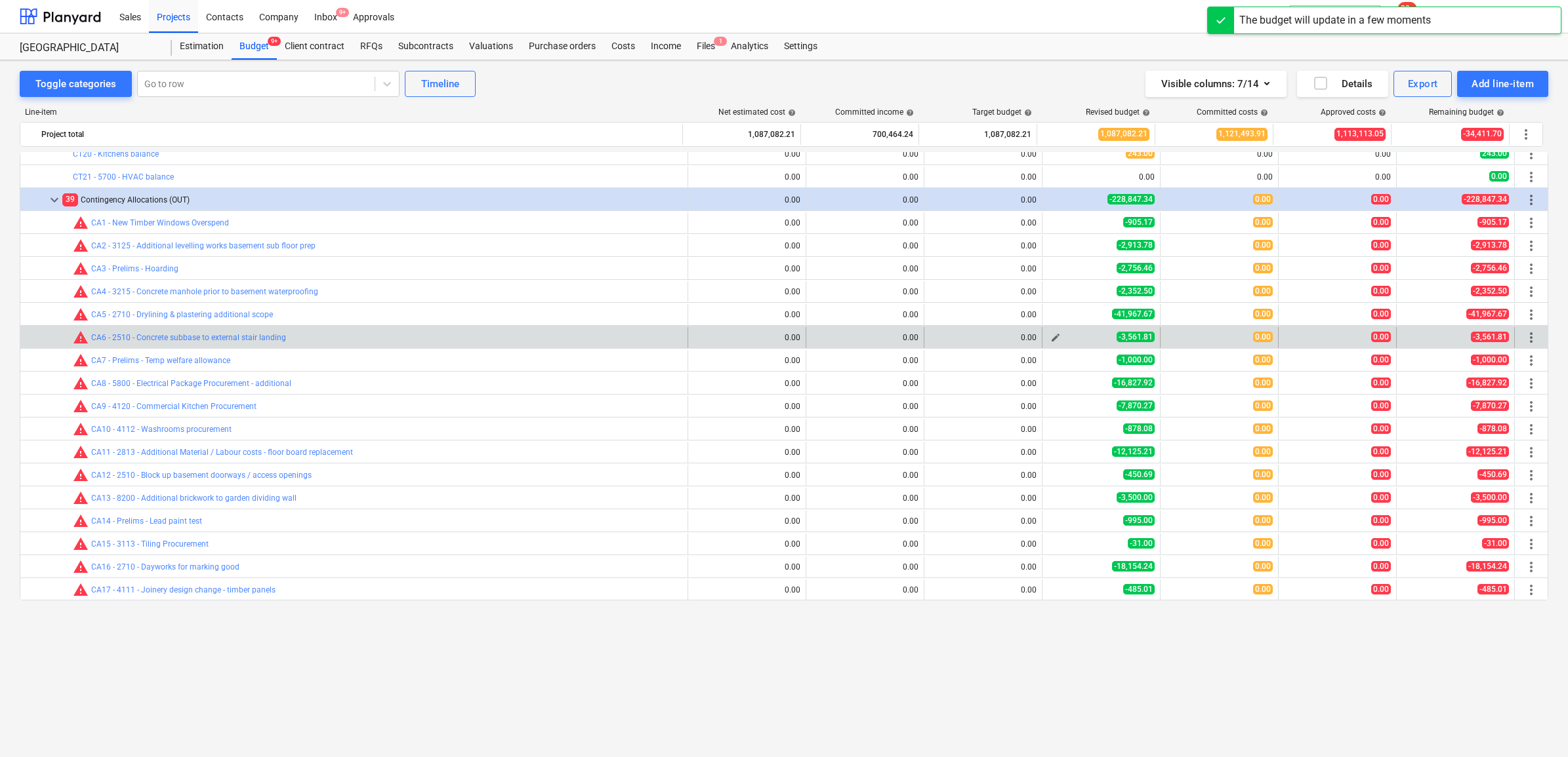
scroll to position [409, 0]
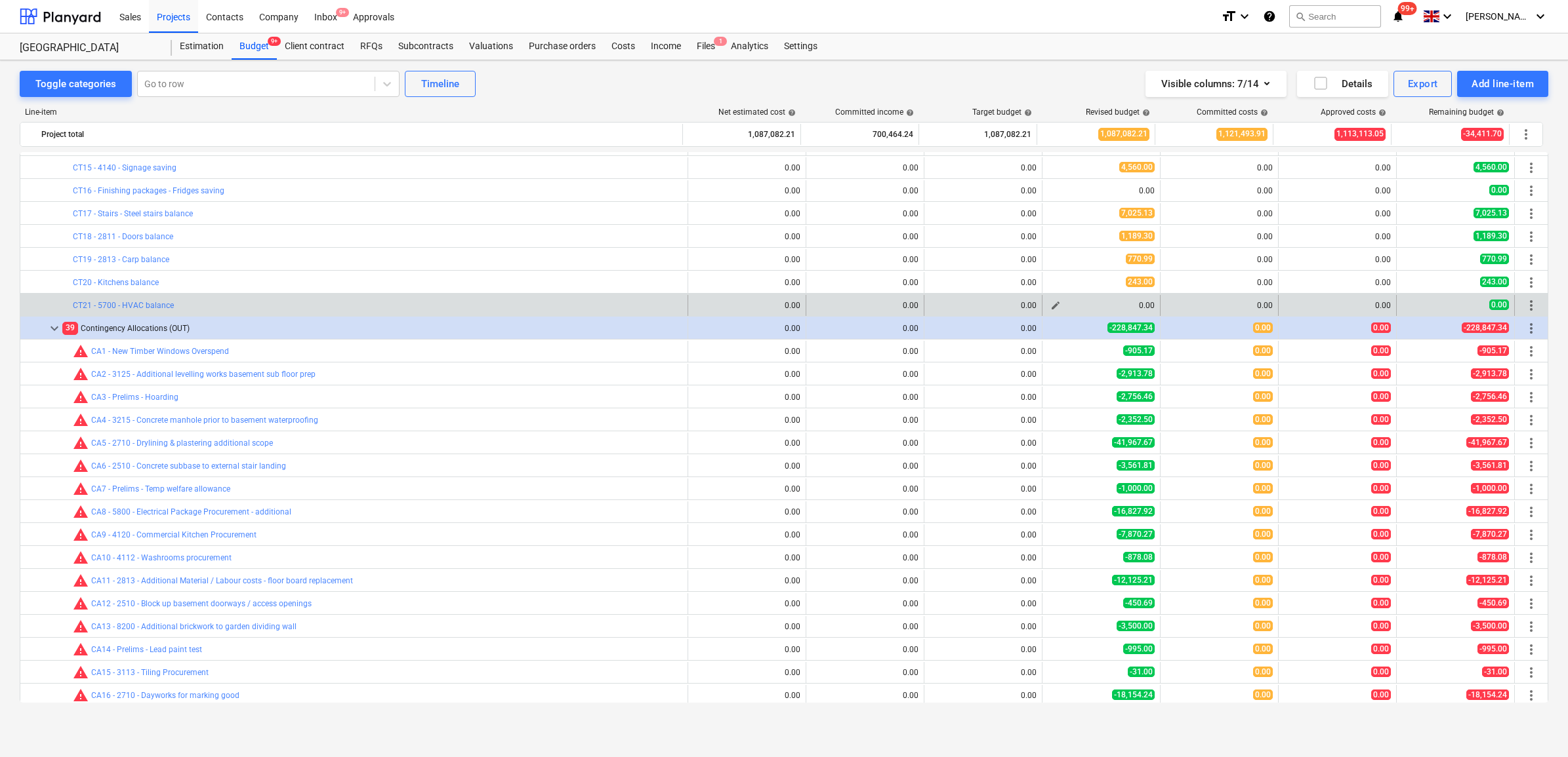
click at [1054, 299] on button "edit" at bounding box center [1056, 306] width 16 height 16
type textarea "x"
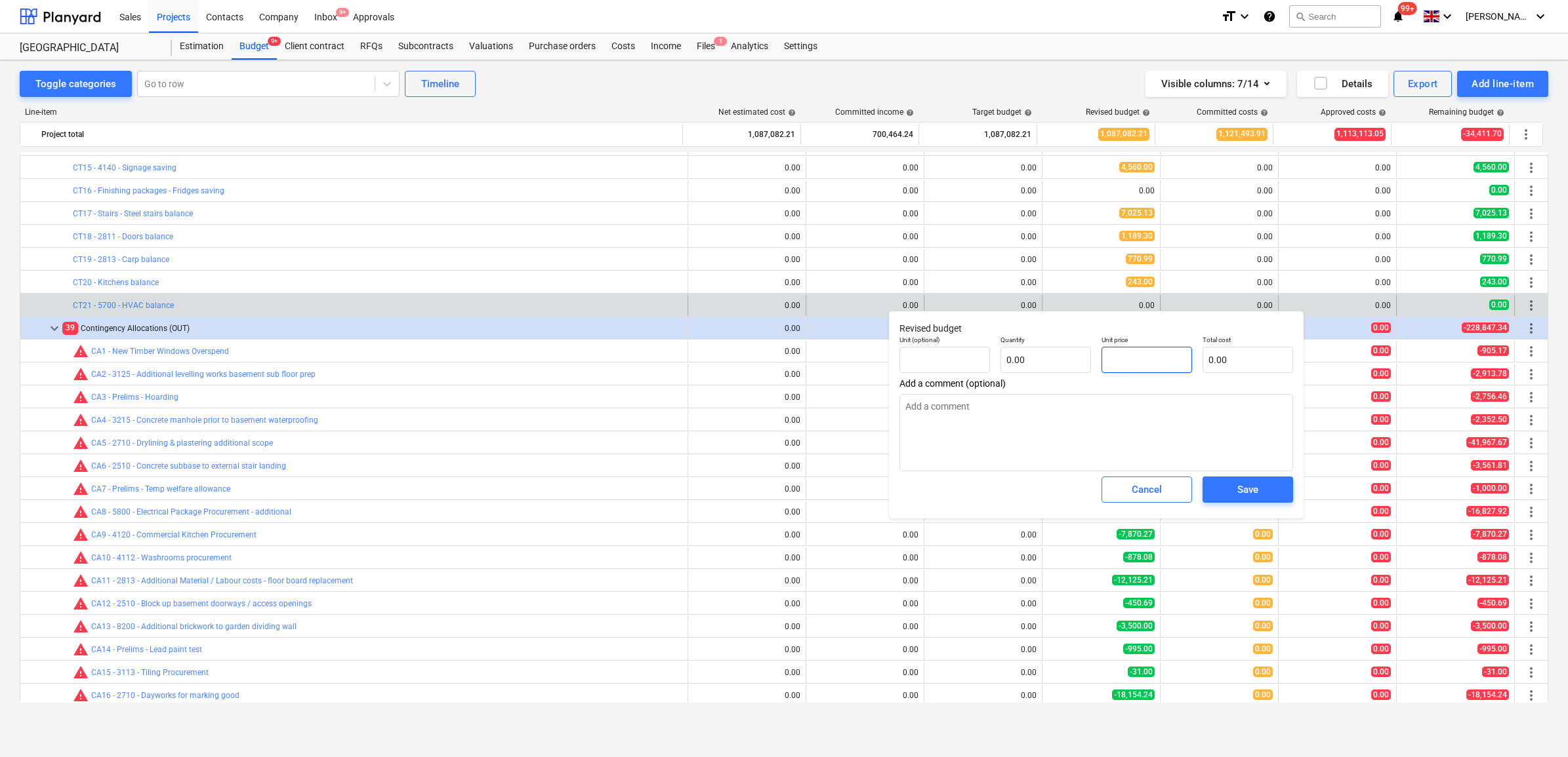
click at [1118, 362] on input "text" at bounding box center [1147, 360] width 90 height 26
type textarea "x"
type input "pcs"
type input "1"
type input "1.00"
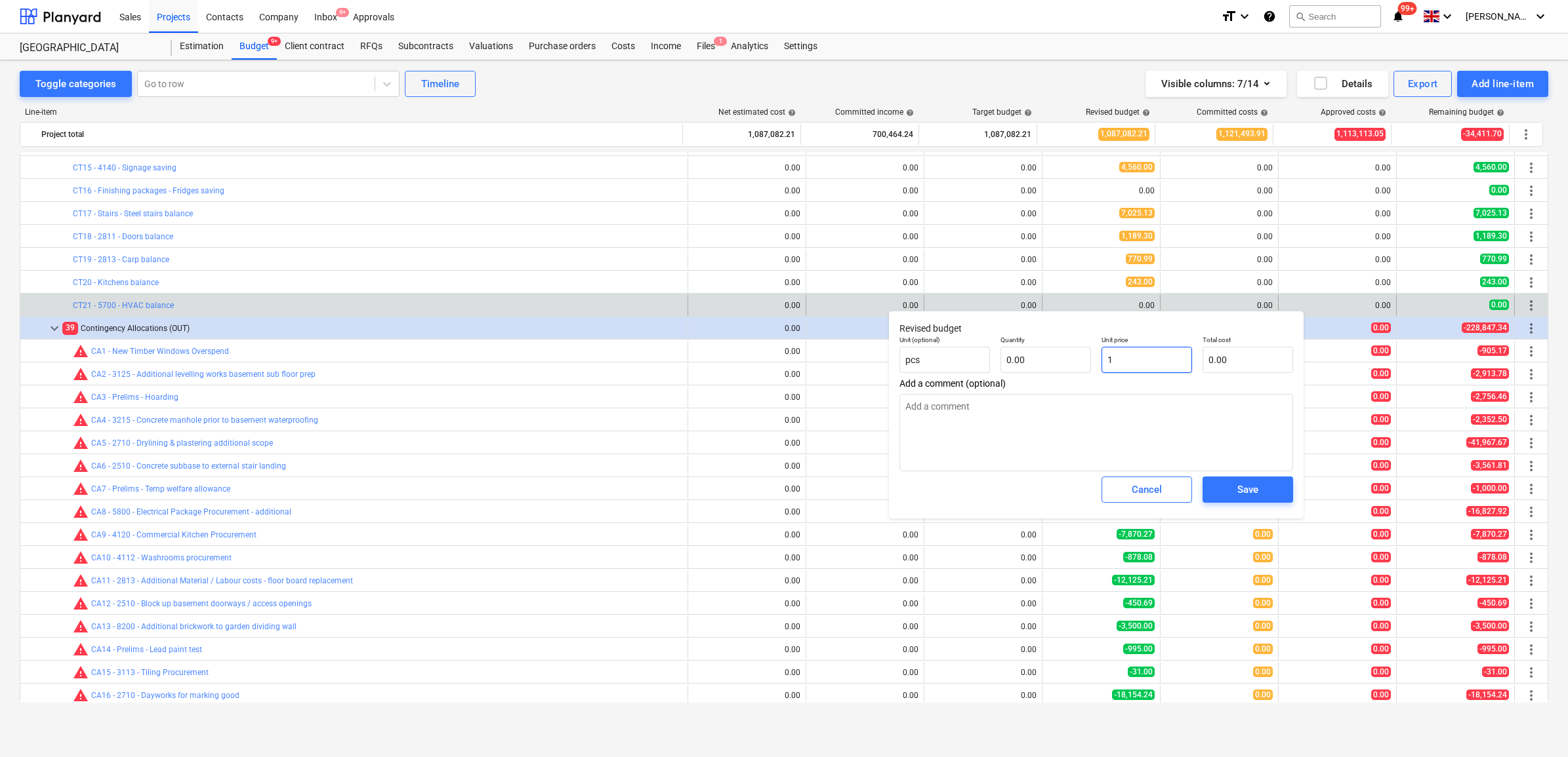
type input "1.00"
type textarea "x"
type input "15"
type input "15.00"
type textarea "x"
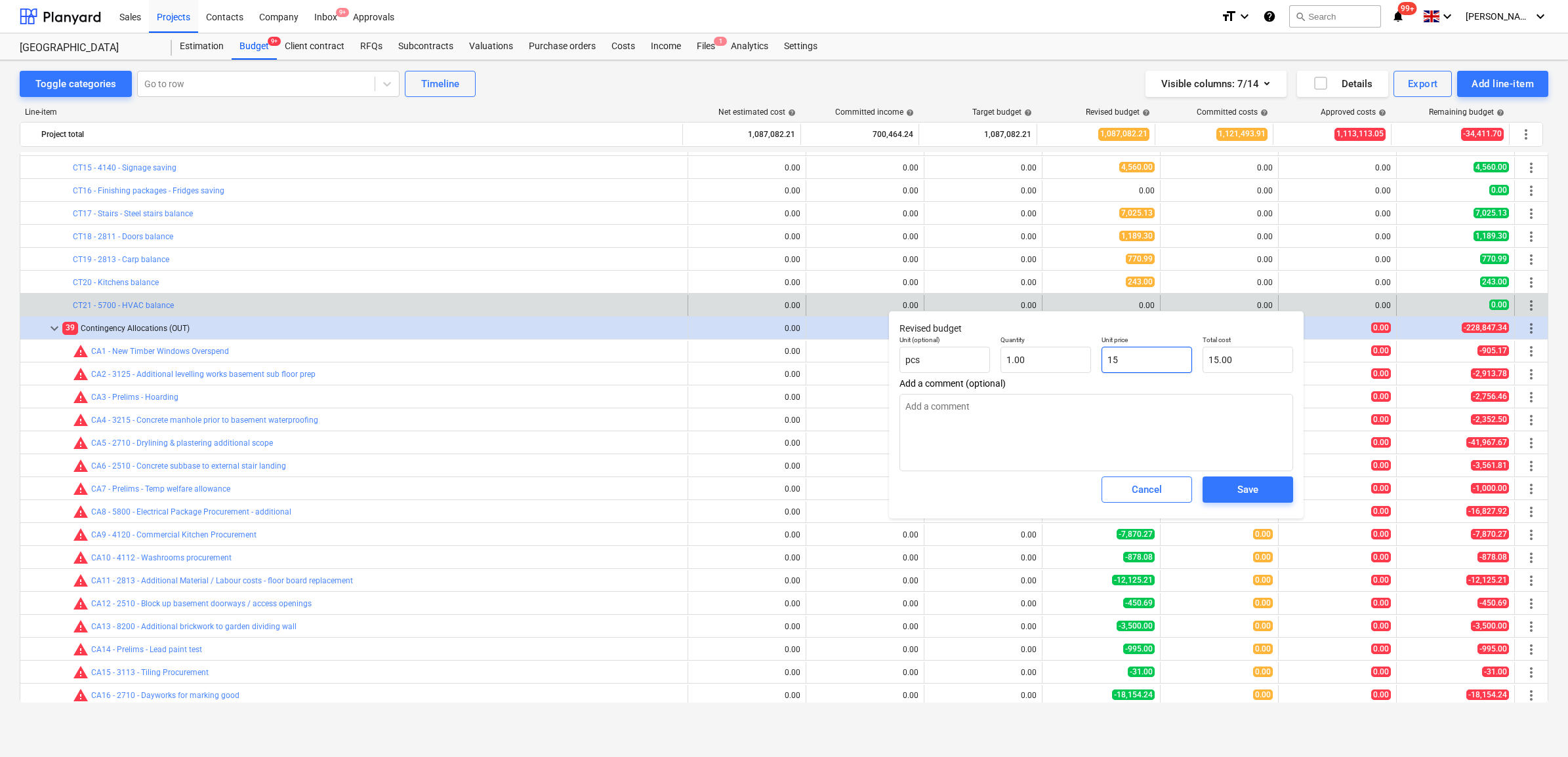
type input "153"
type input "153.00"
type textarea "x"
type input "1533"
type input "1,533.00"
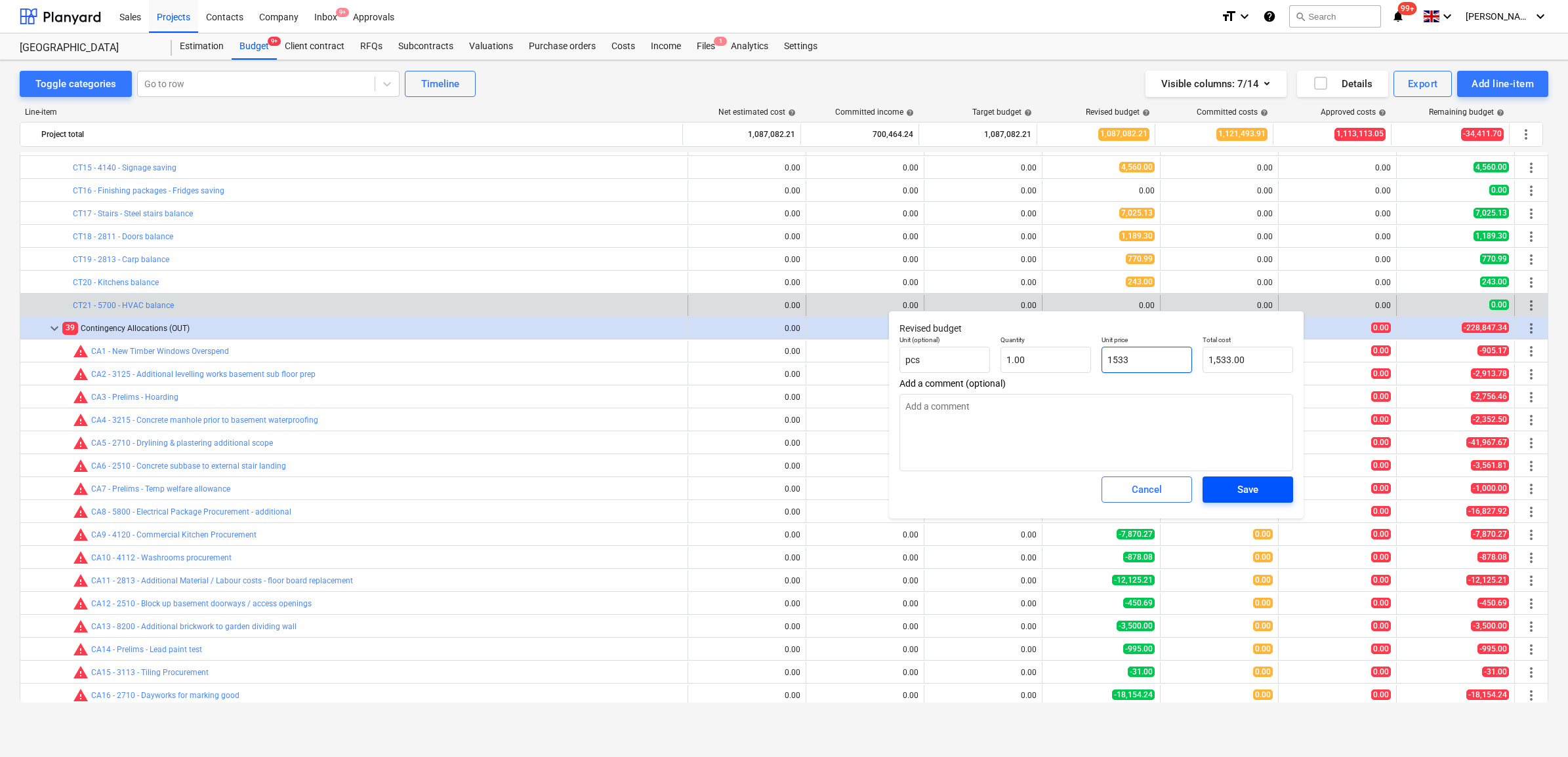
type input "1533"
type textarea "x"
type input "1,533.00"
click at [1254, 489] on div "Save" at bounding box center [1248, 489] width 21 height 17
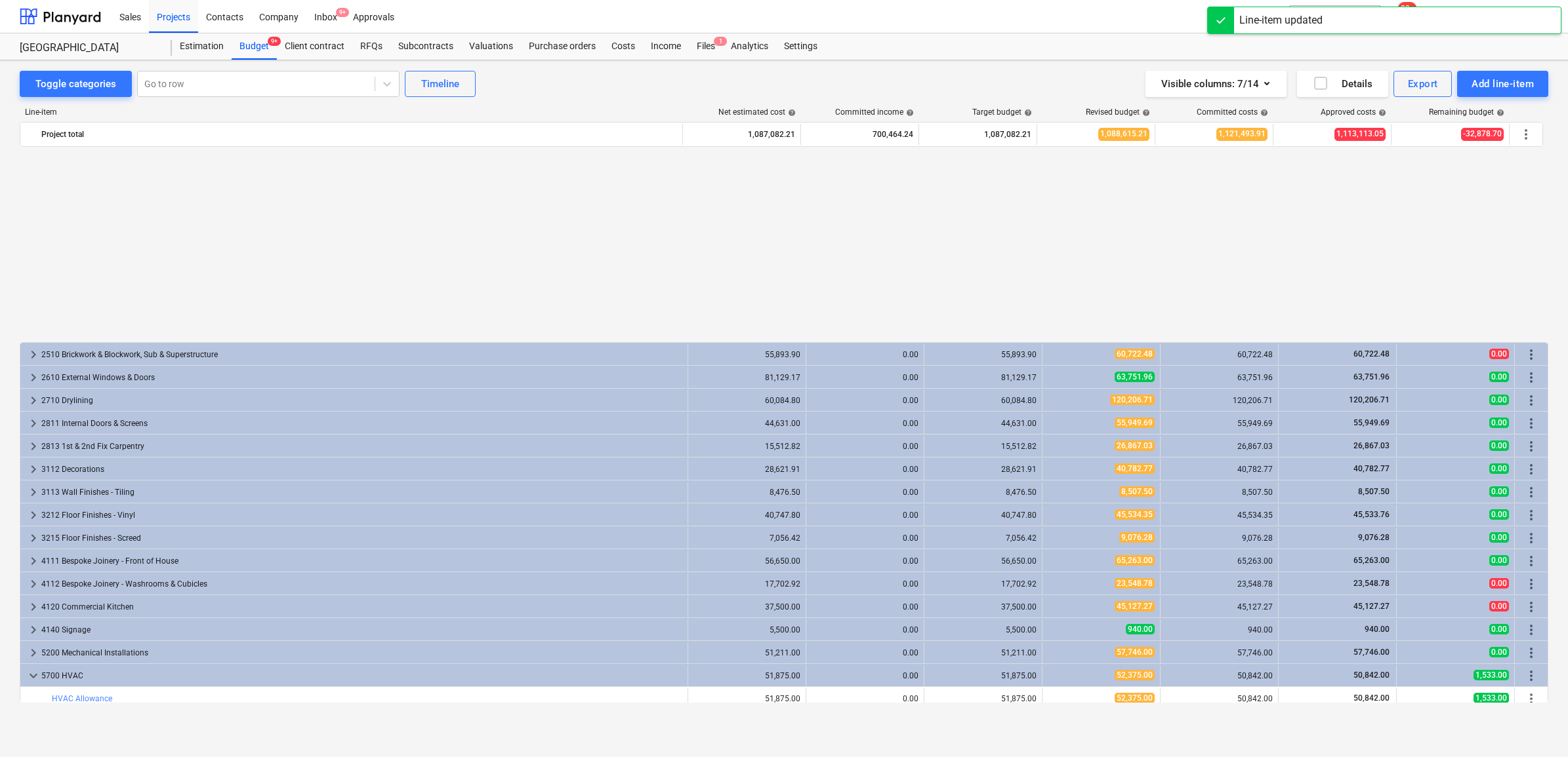
scroll to position [1639, 0]
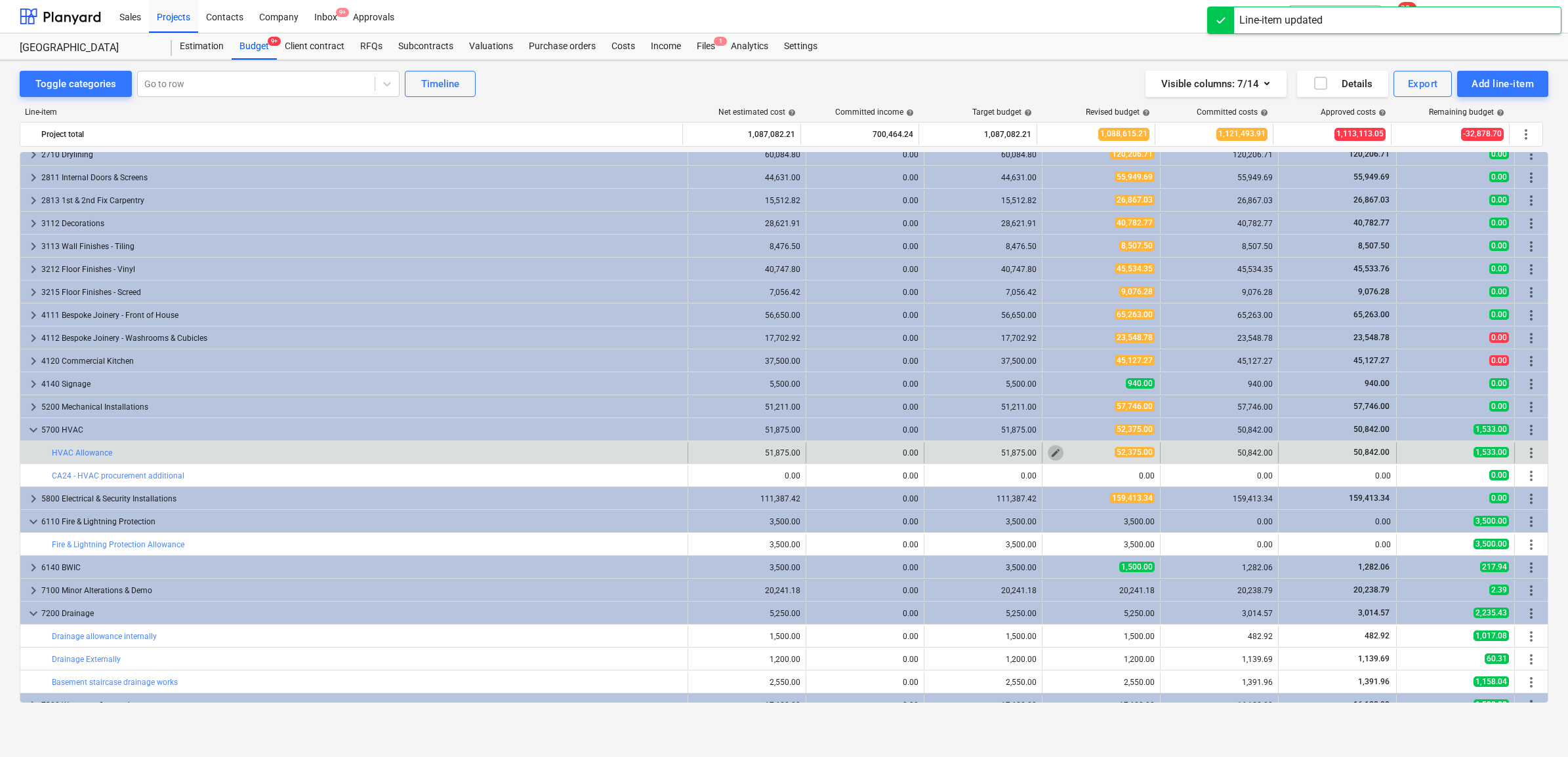
click at [1048, 447] on button "edit" at bounding box center [1056, 453] width 16 height 16
type textarea "x"
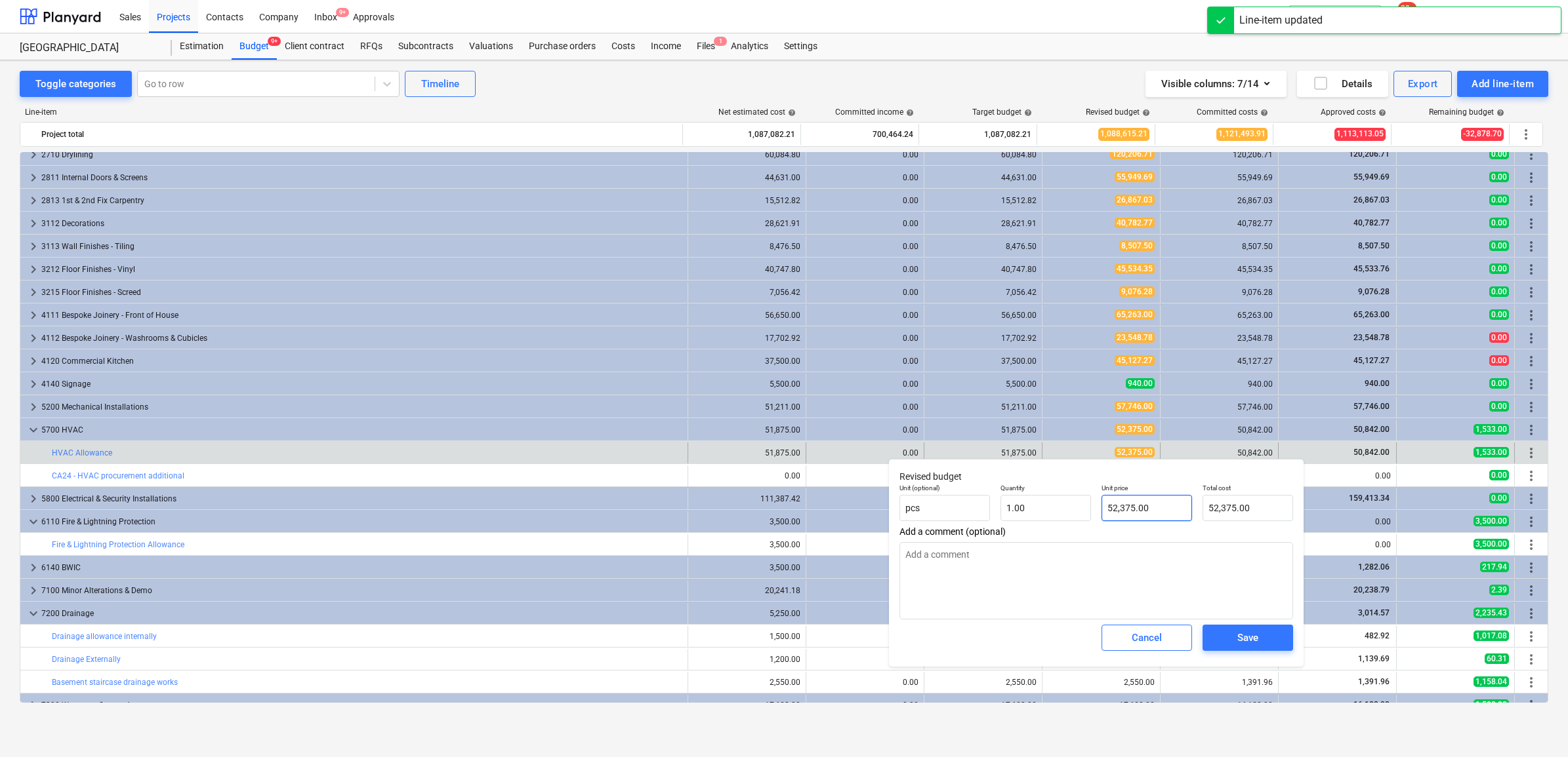
type input "52375"
drag, startPoint x: 1146, startPoint y: 509, endPoint x: 1071, endPoint y: 503, distance: 75.2
click at [1071, 503] on div "Unit (optional) pcs Quantity 1.00 Unit price 52375 Total cost 52,375.00" at bounding box center [1096, 503] width 404 height 48
type textarea "x"
type input "5"
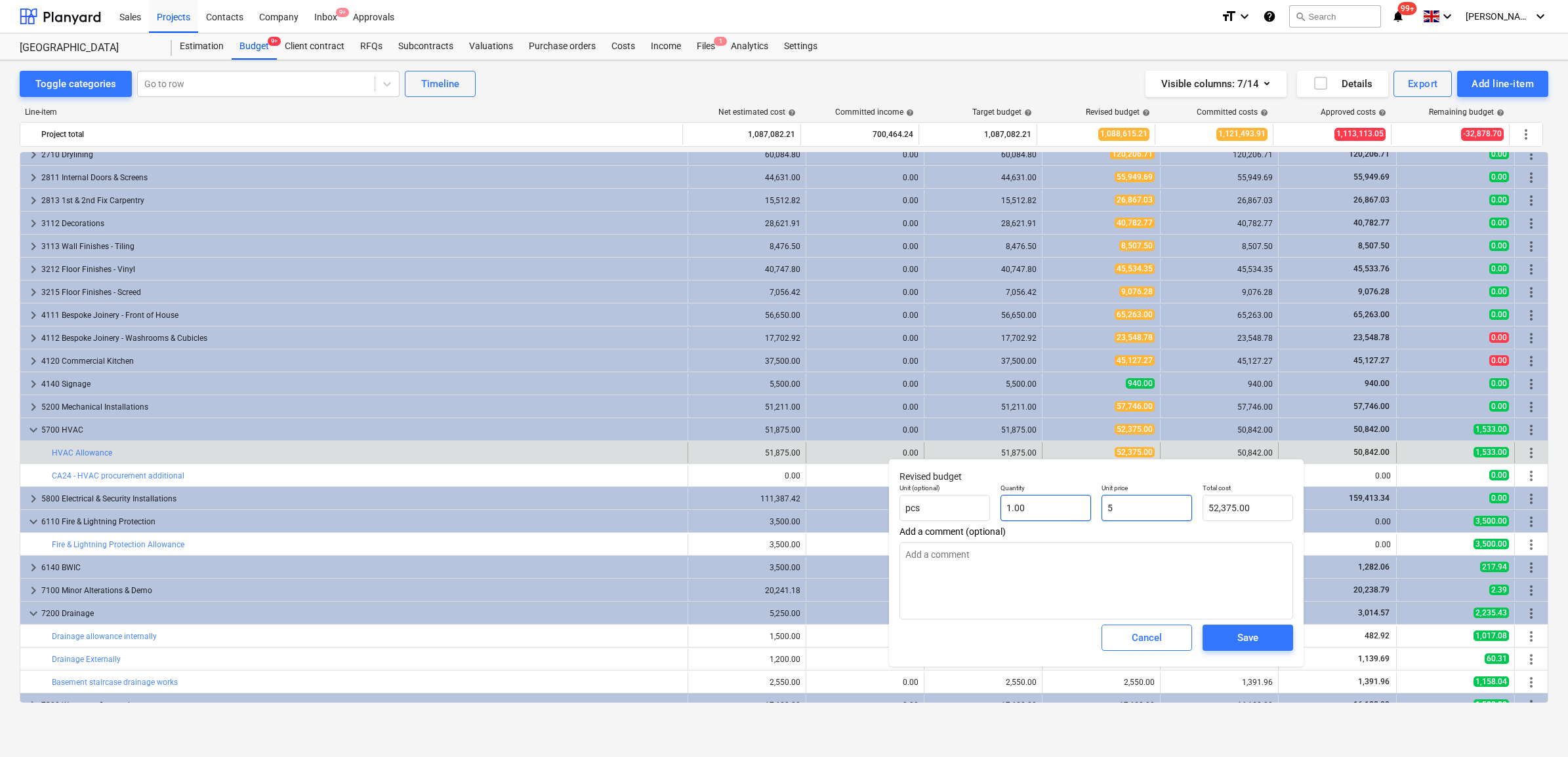
type input "5.00"
type textarea "x"
type input "50"
type input "50.00"
type textarea "x"
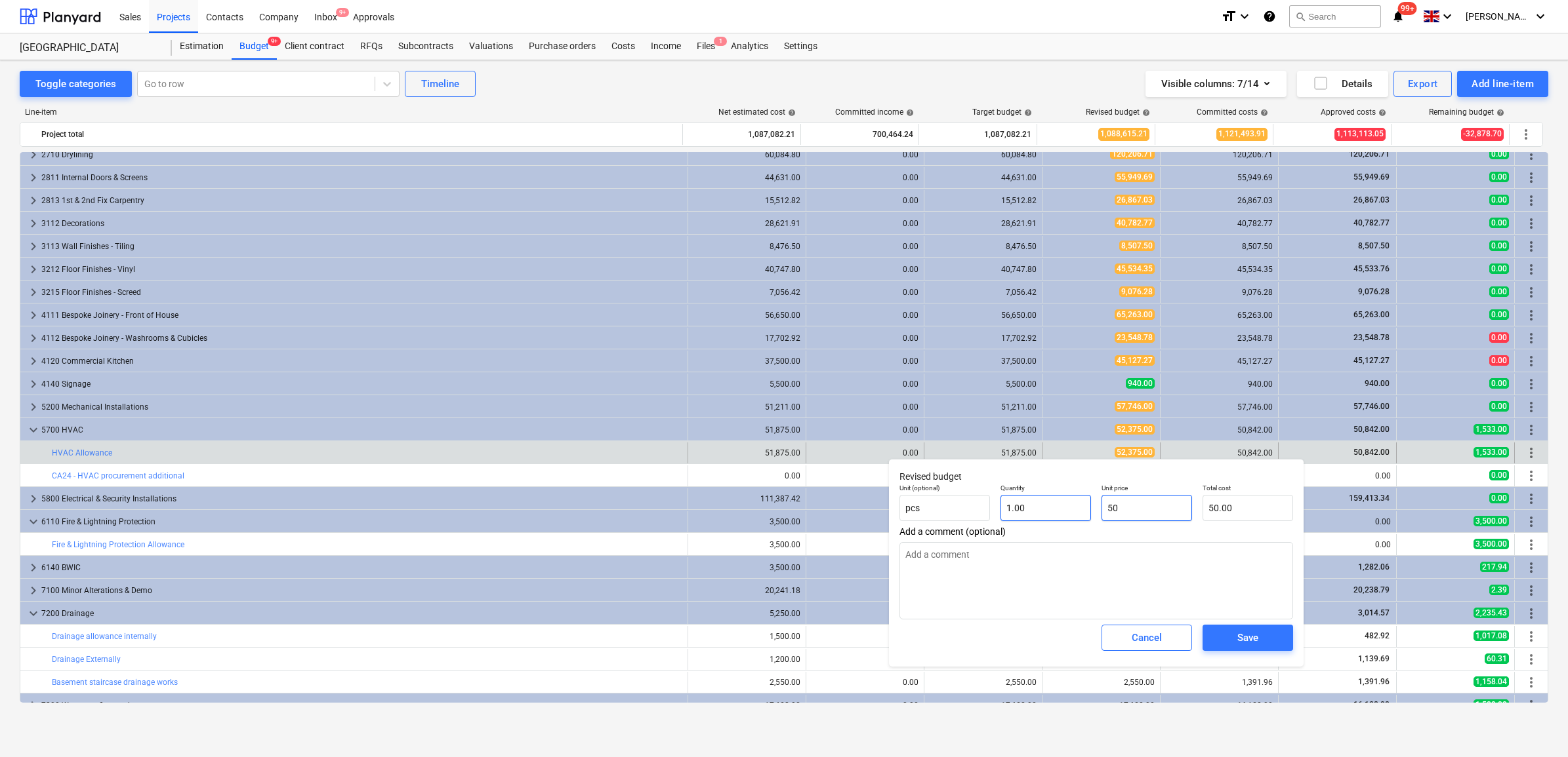
type input "508"
type input "508.00"
type textarea "x"
type input "5084"
type input "5,084.00"
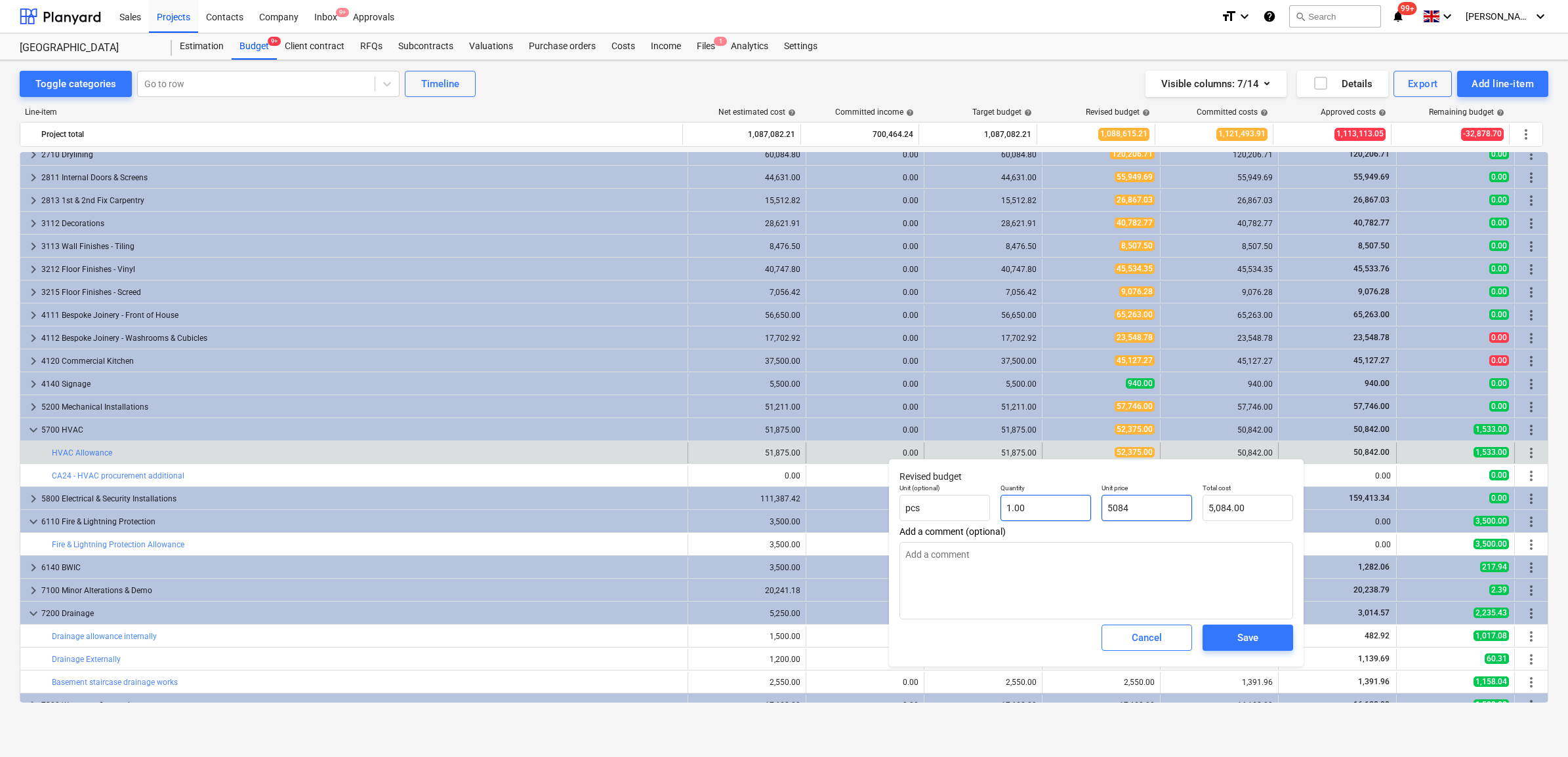
type textarea "x"
type input "50842"
type input "50,842.00"
click at [1232, 637] on span "Save" at bounding box center [1248, 638] width 59 height 17
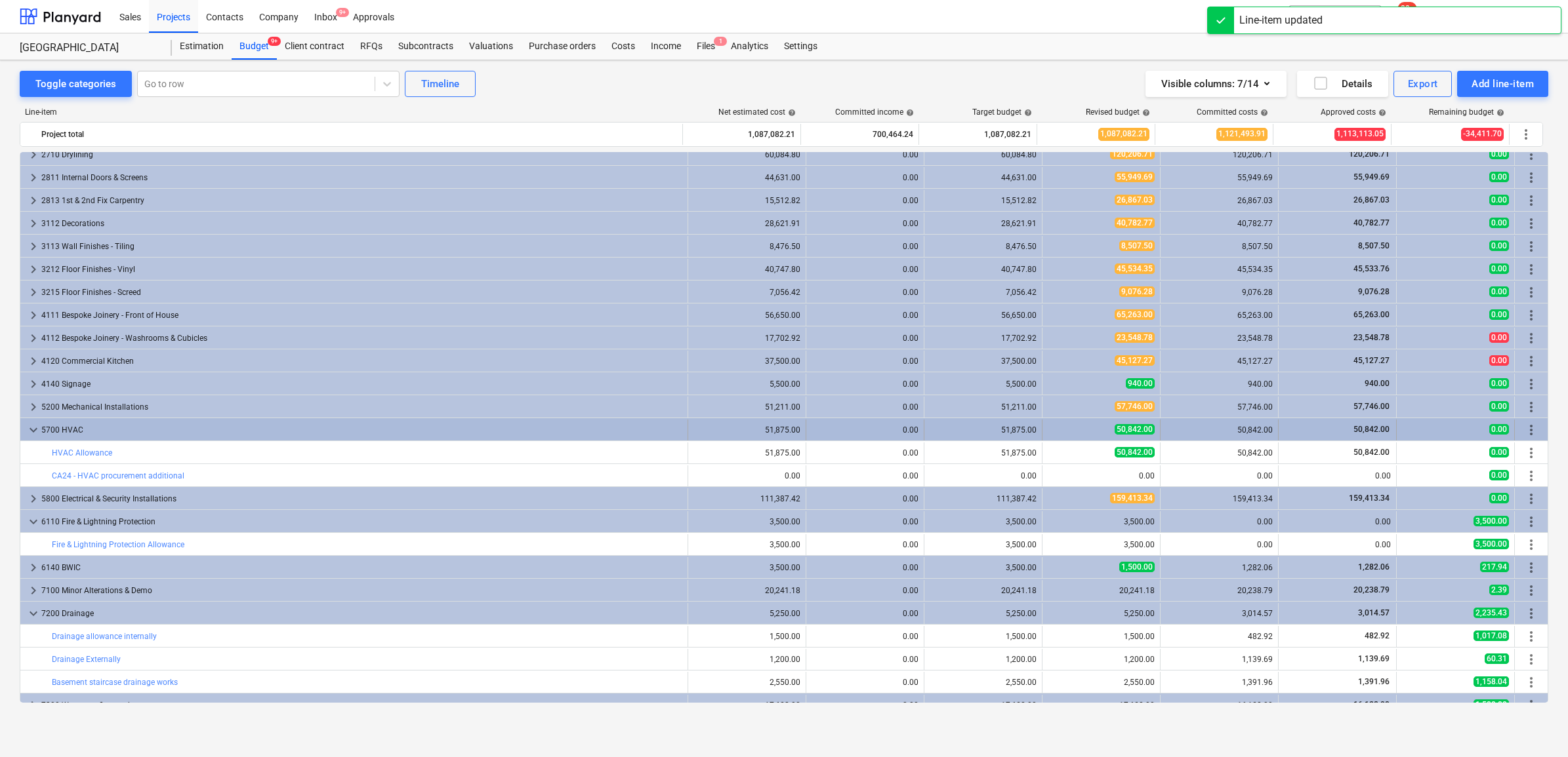
click at [651, 439] on div "5700 HVAC" at bounding box center [362, 430] width 641 height 21
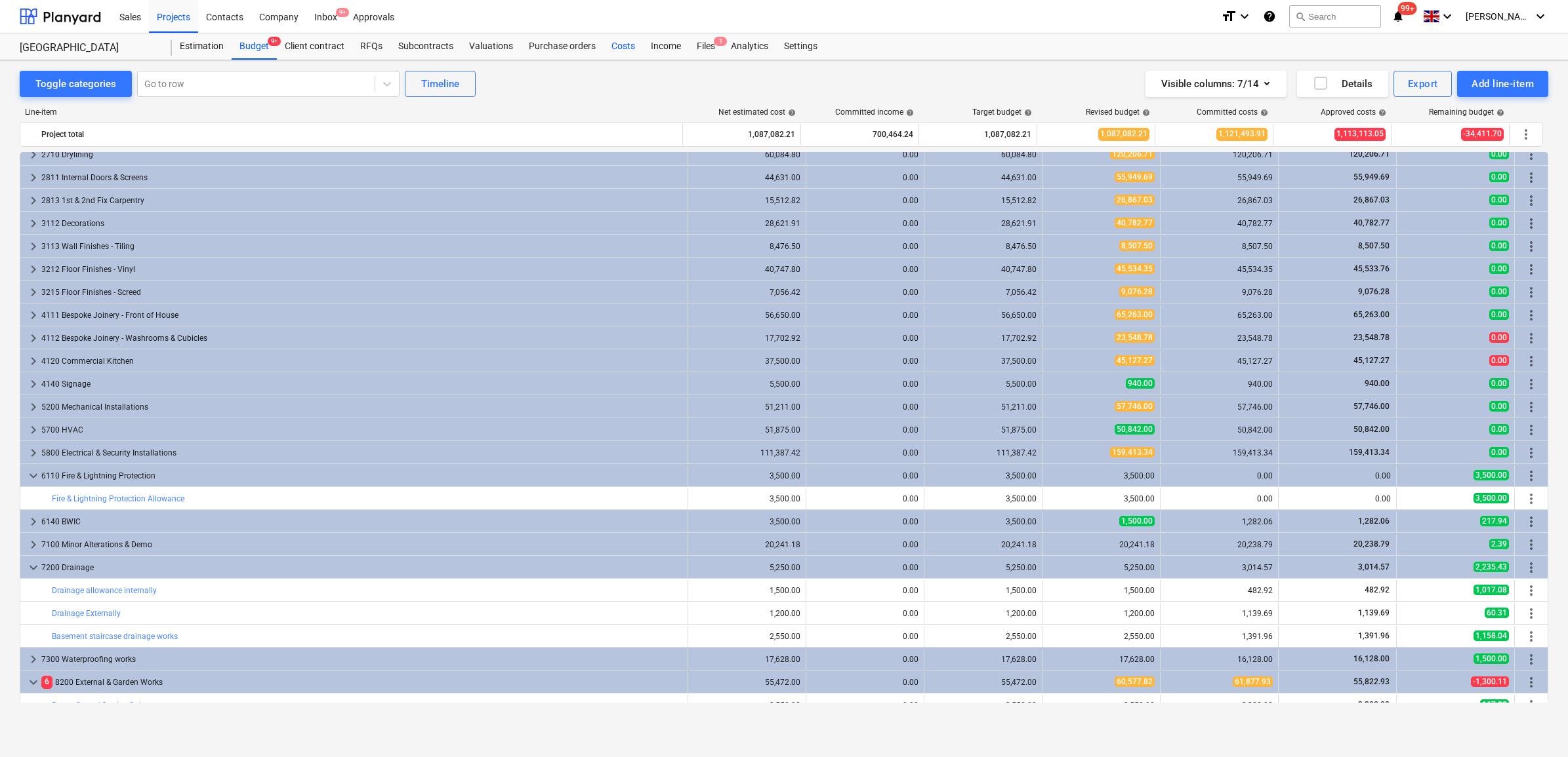
click at [616, 43] on div "Costs" at bounding box center [623, 47] width 39 height 26
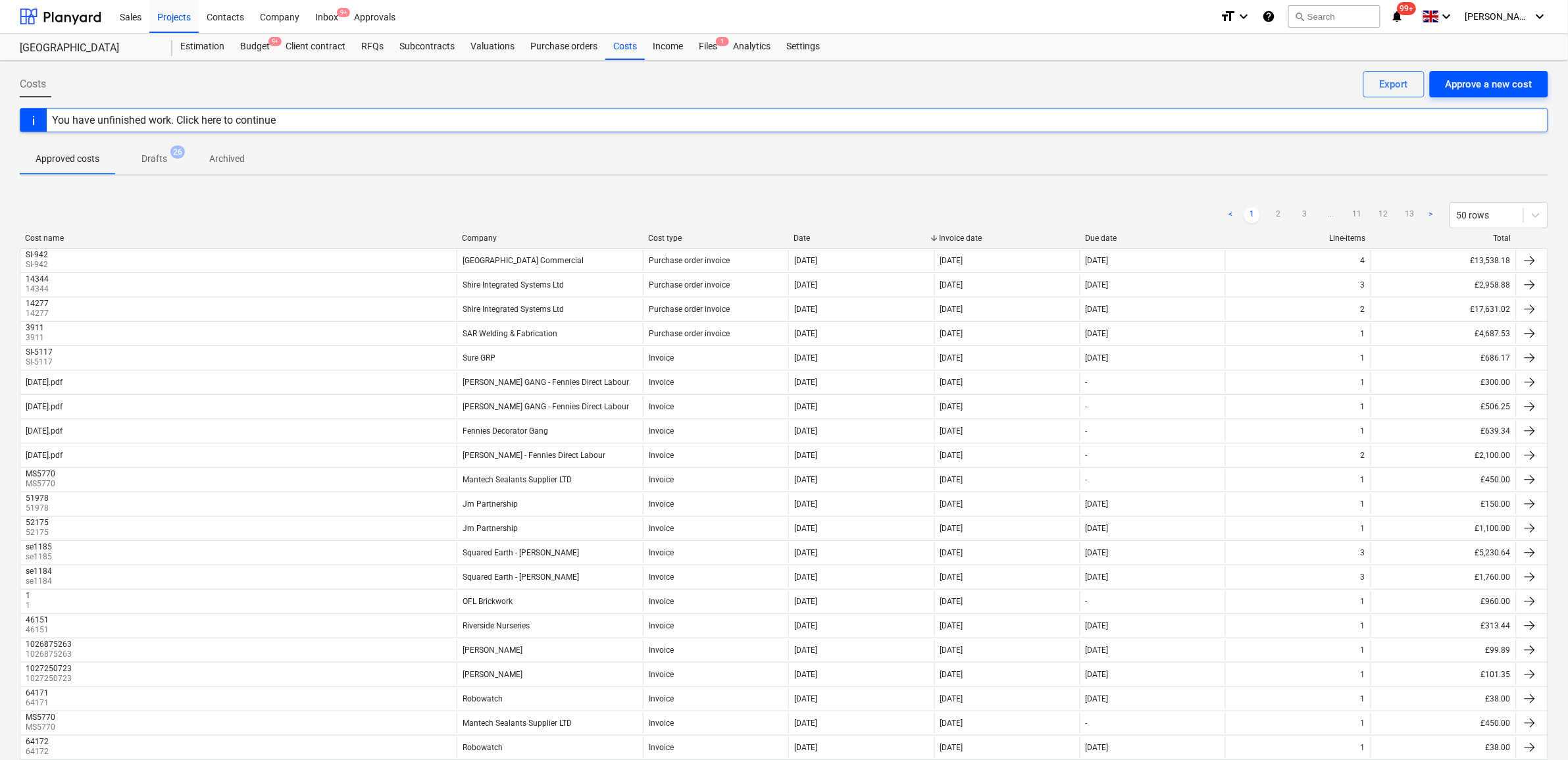
click at [1494, 91] on div "Approve a new cost" at bounding box center [1489, 84] width 87 height 17
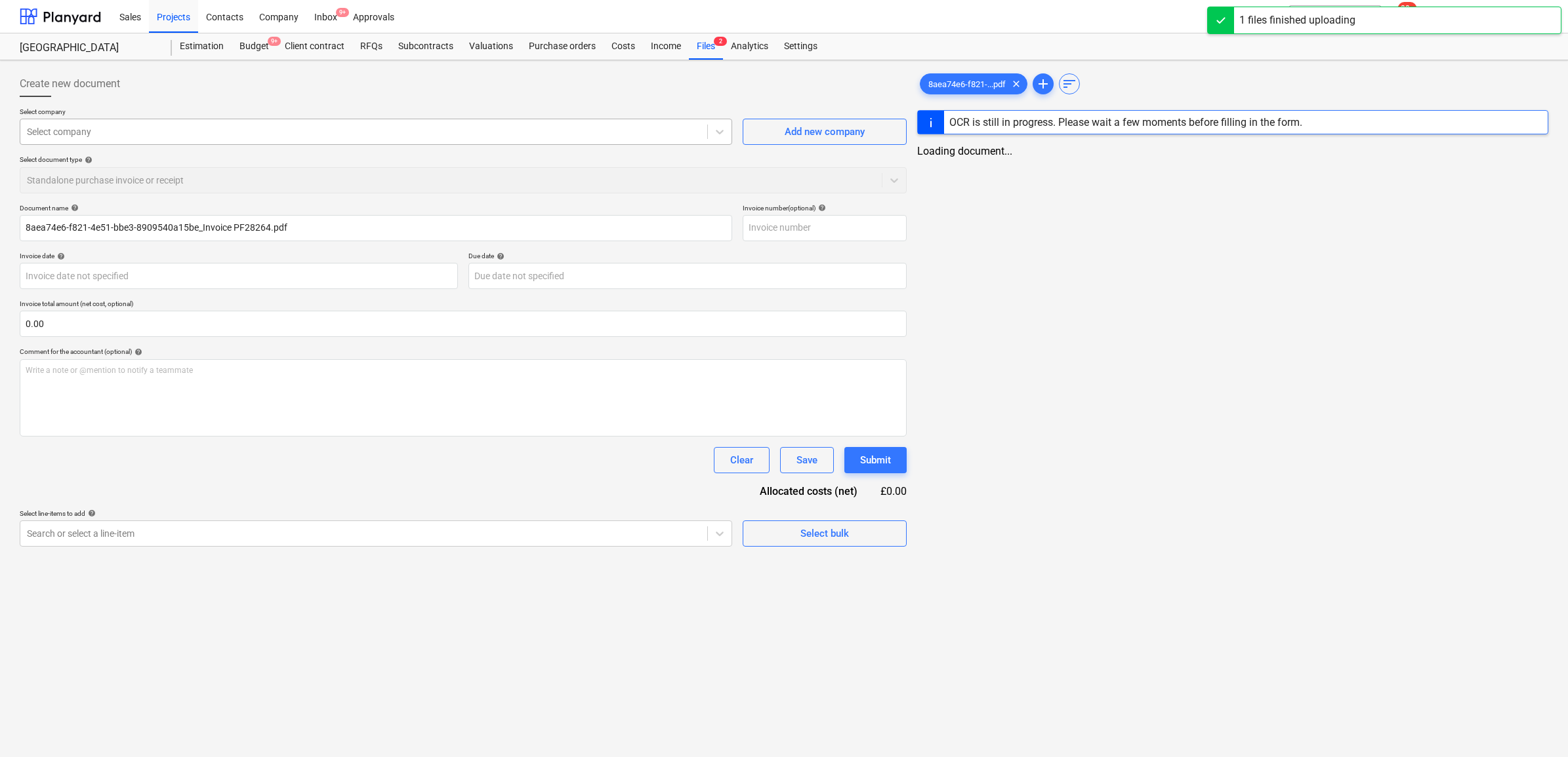
click at [199, 134] on div at bounding box center [364, 131] width 673 height 13
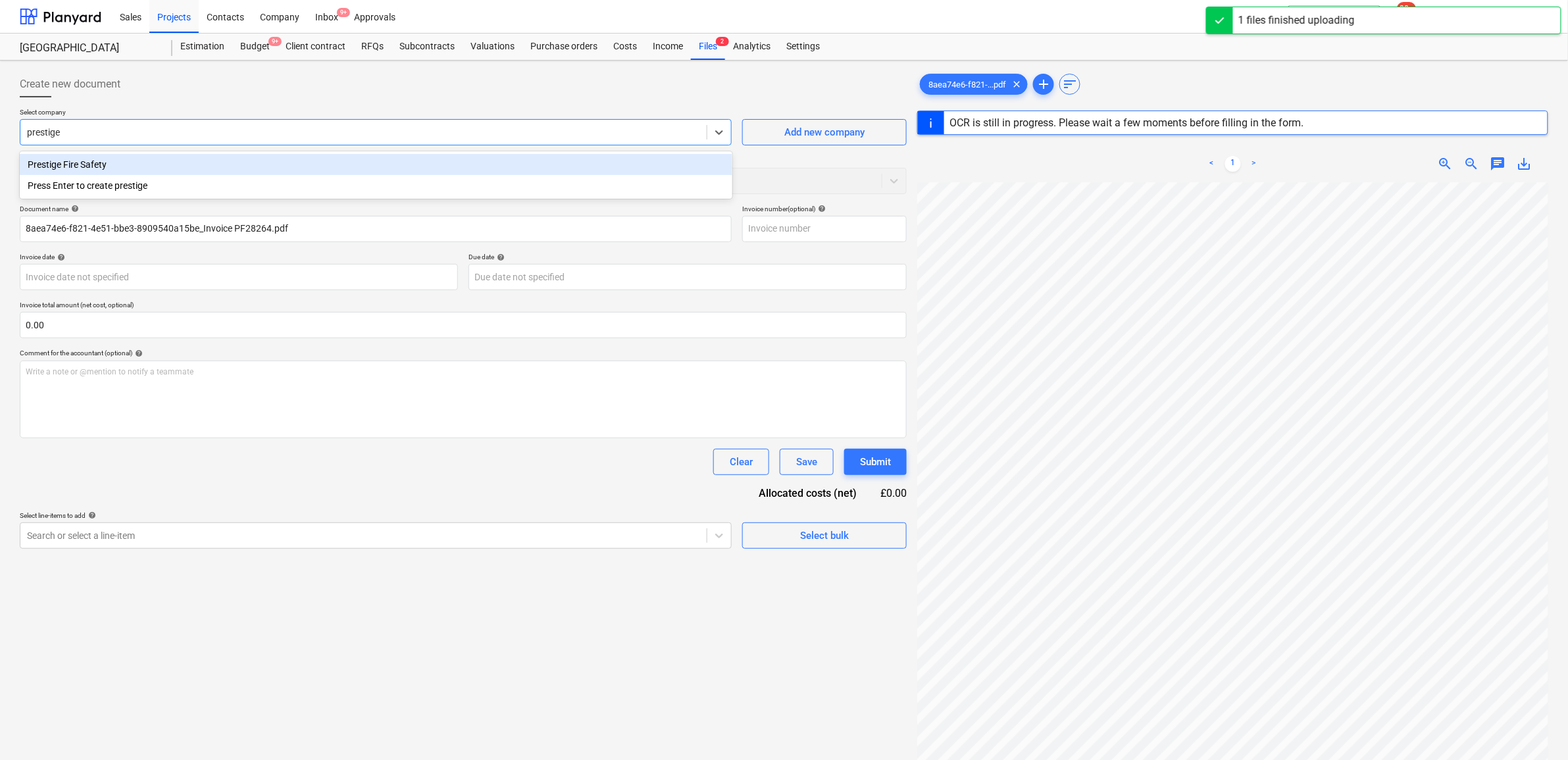
click at [182, 159] on div "Prestige Fire Safety" at bounding box center [376, 164] width 713 height 21
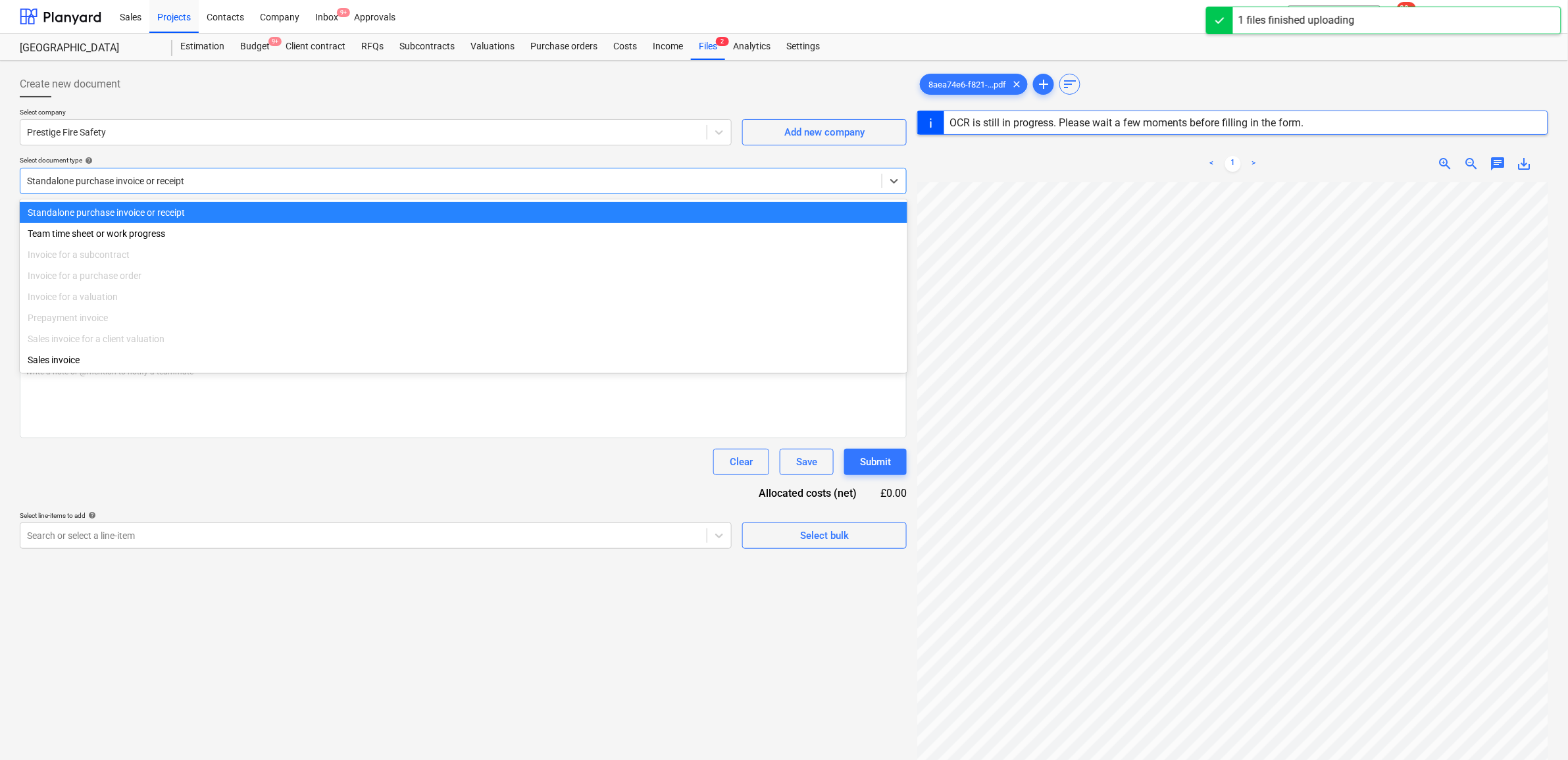
click at [182, 178] on div at bounding box center [451, 180] width 848 height 13
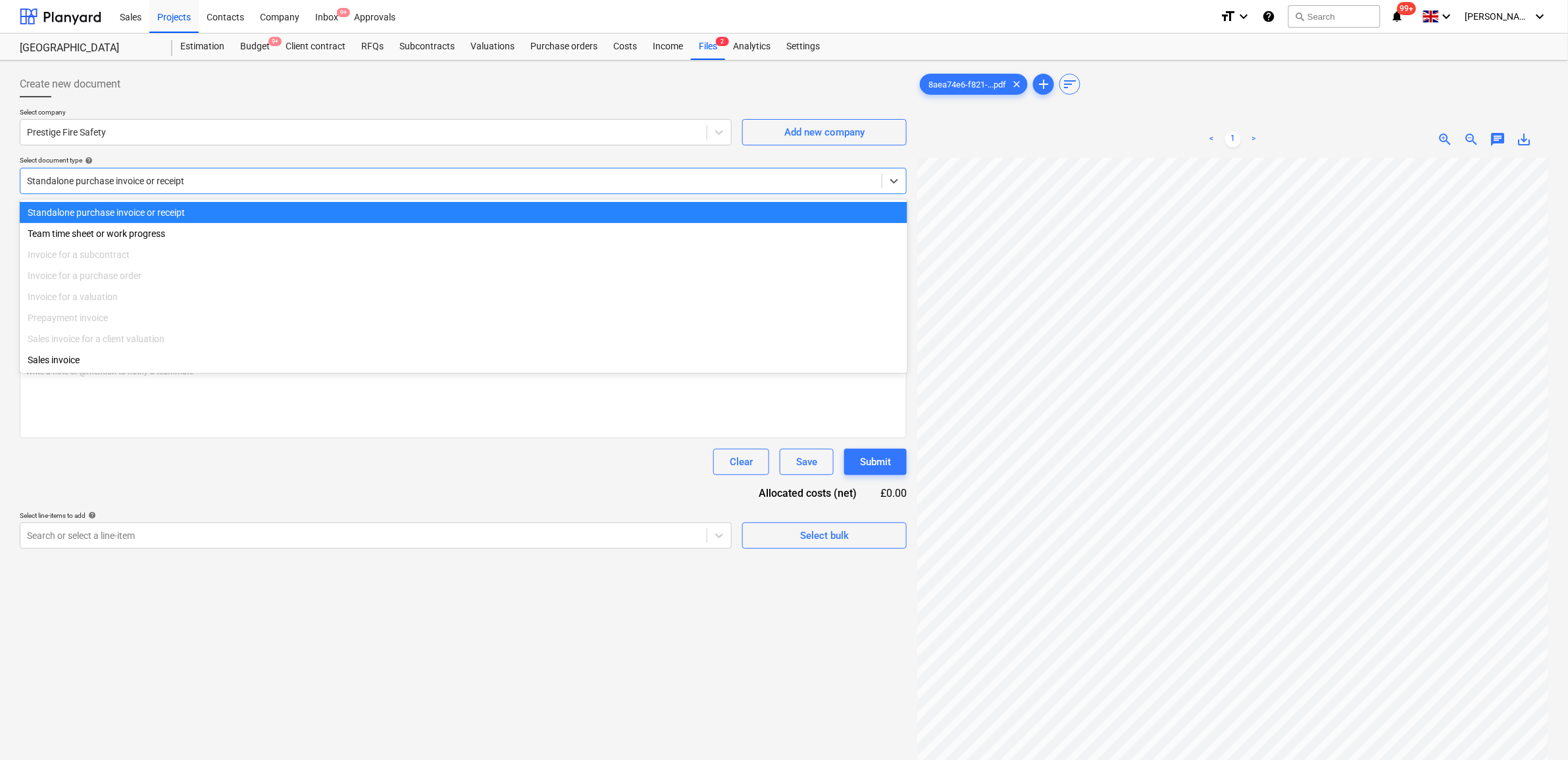
click at [234, 157] on div "Select document type help" at bounding box center [463, 160] width 887 height 8
click at [230, 182] on div at bounding box center [451, 180] width 848 height 13
click at [233, 159] on div "Select document type help" at bounding box center [463, 160] width 887 height 8
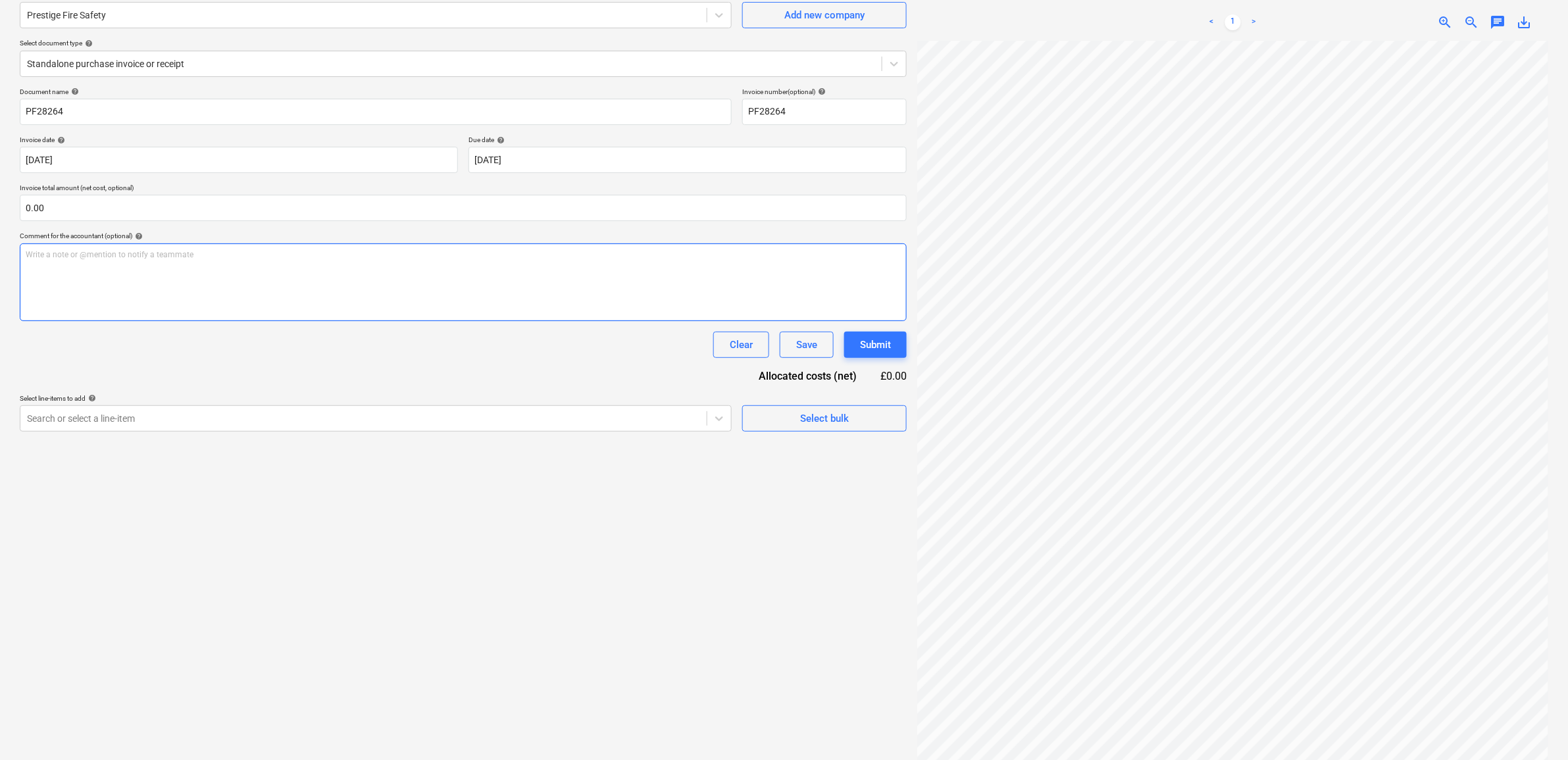
scroll to position [132, 0]
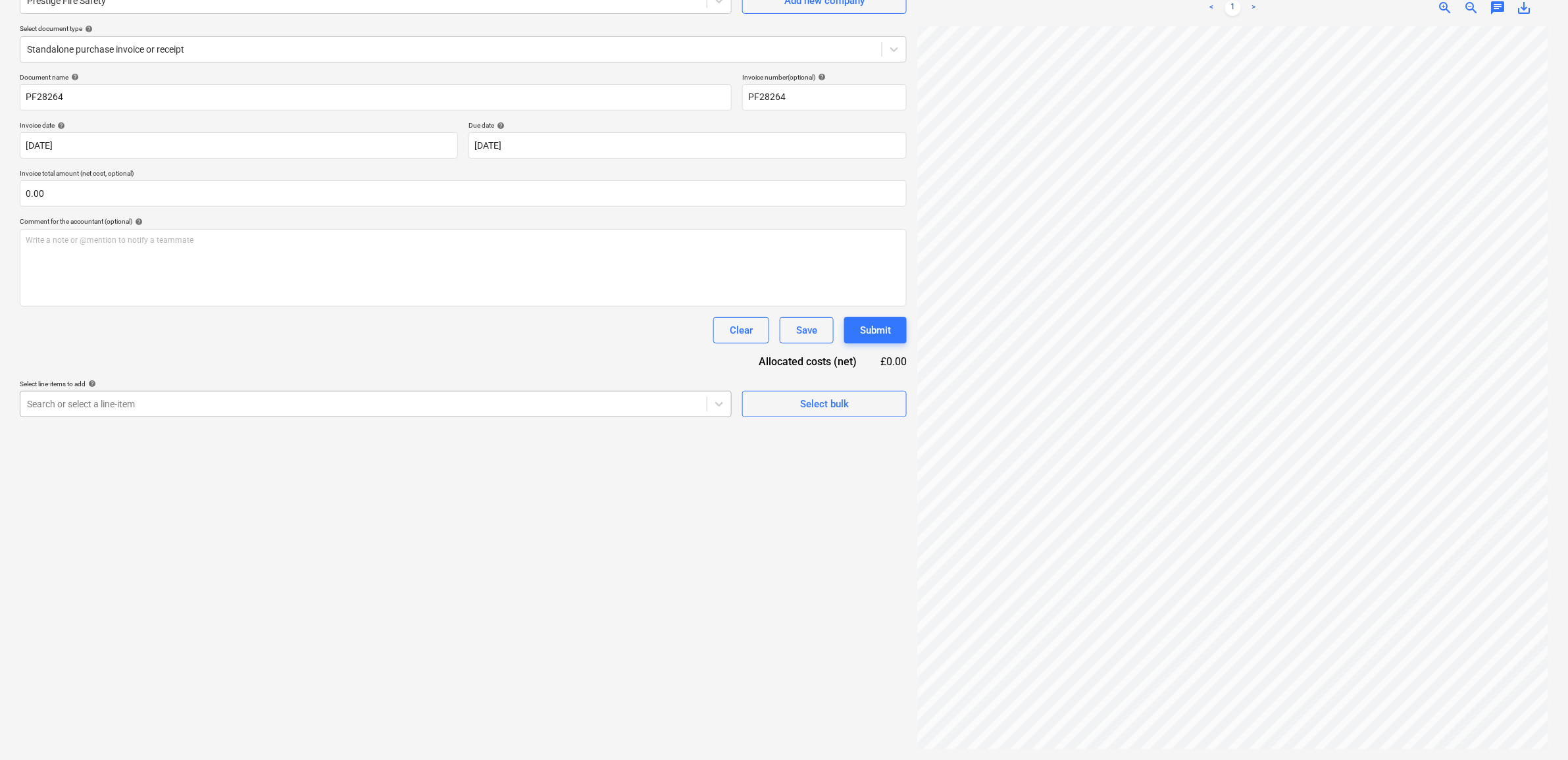
click at [462, 401] on div at bounding box center [363, 403] width 673 height 13
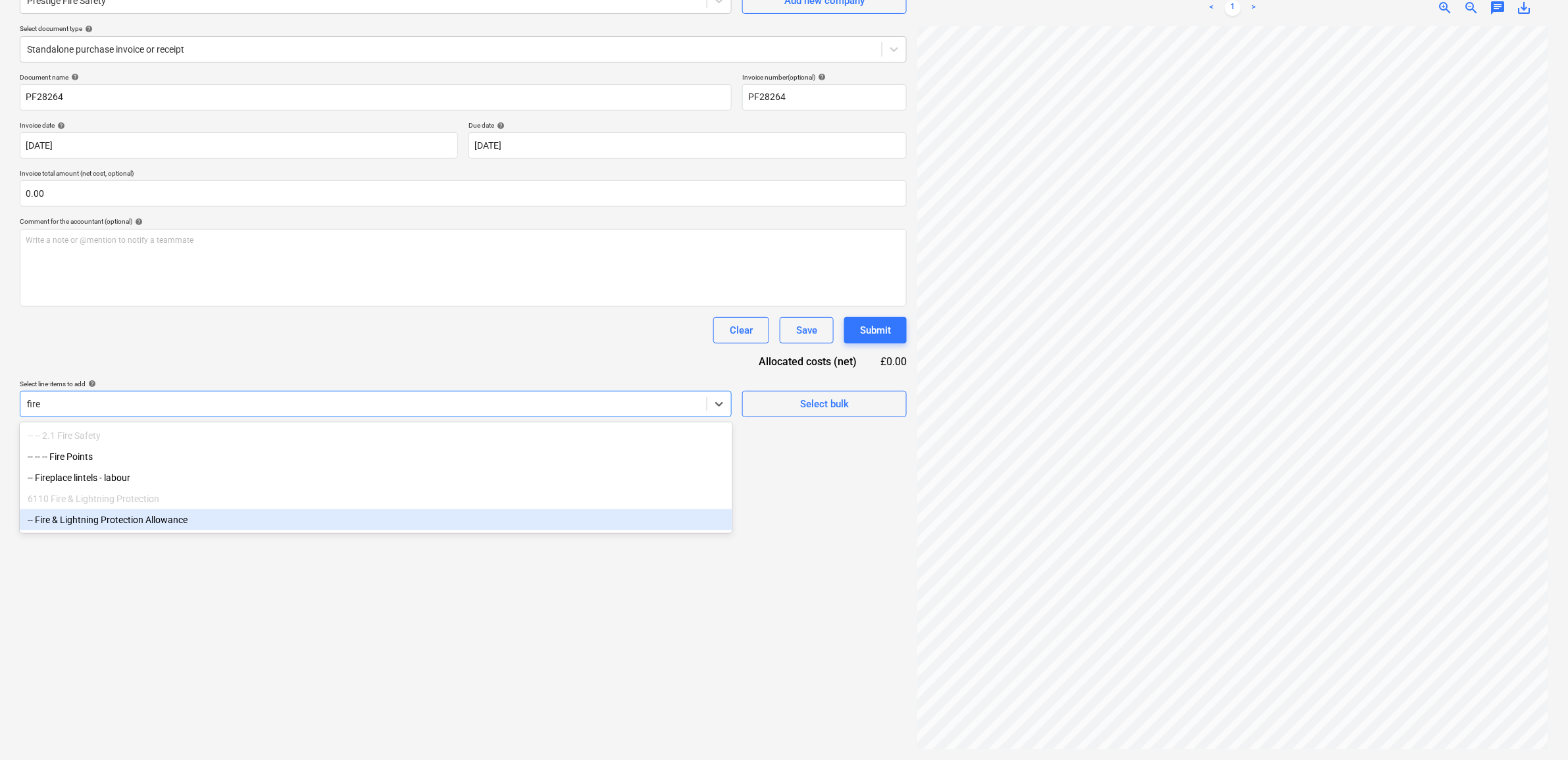
click at [271, 519] on div "-- Fire & Lightning Protection Allowance" at bounding box center [376, 520] width 713 height 21
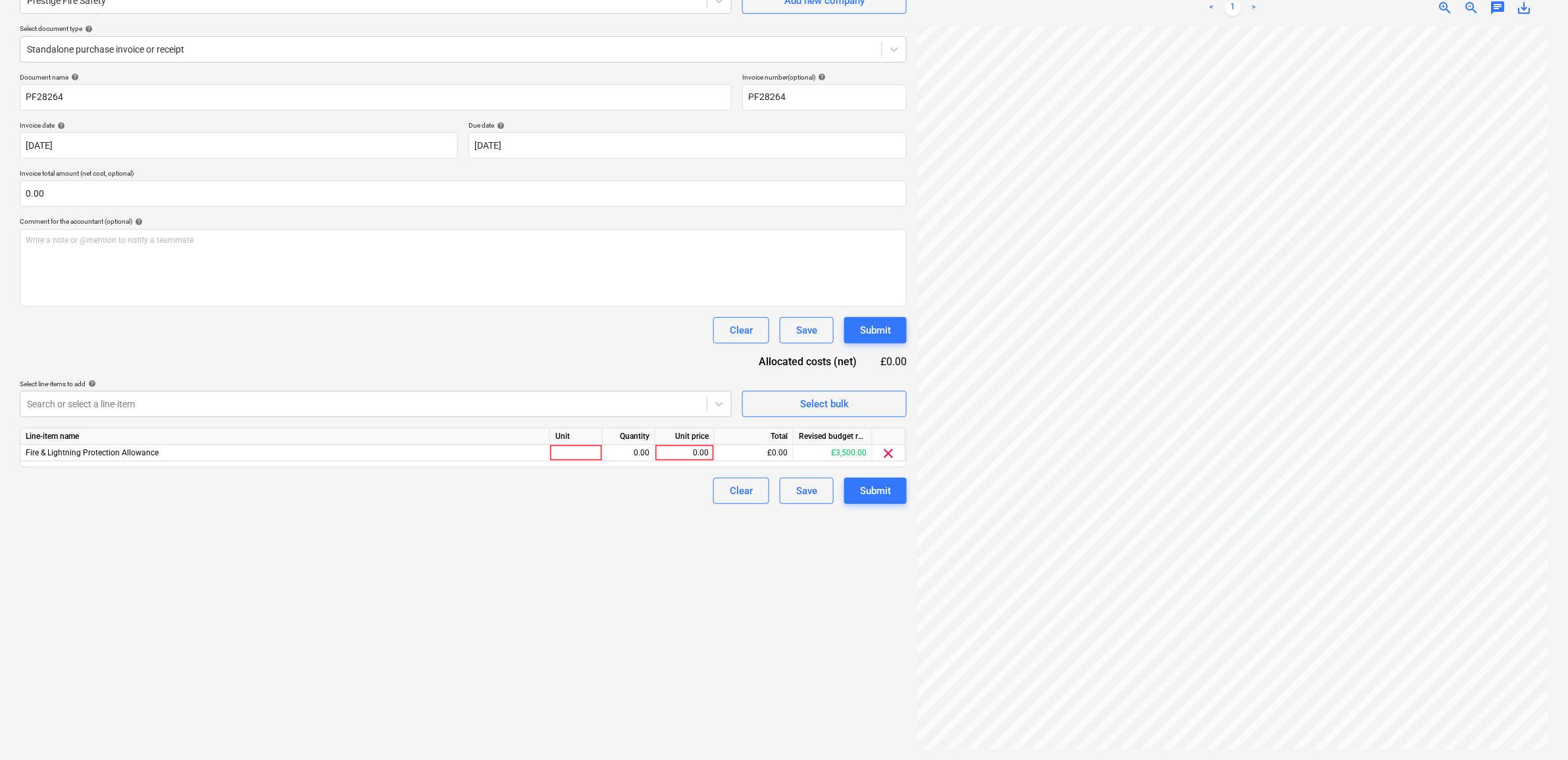
click at [291, 351] on div "Document name help PF28264 Invoice number (optional) help PF28264 Invoice date …" at bounding box center [463, 289] width 887 height 431
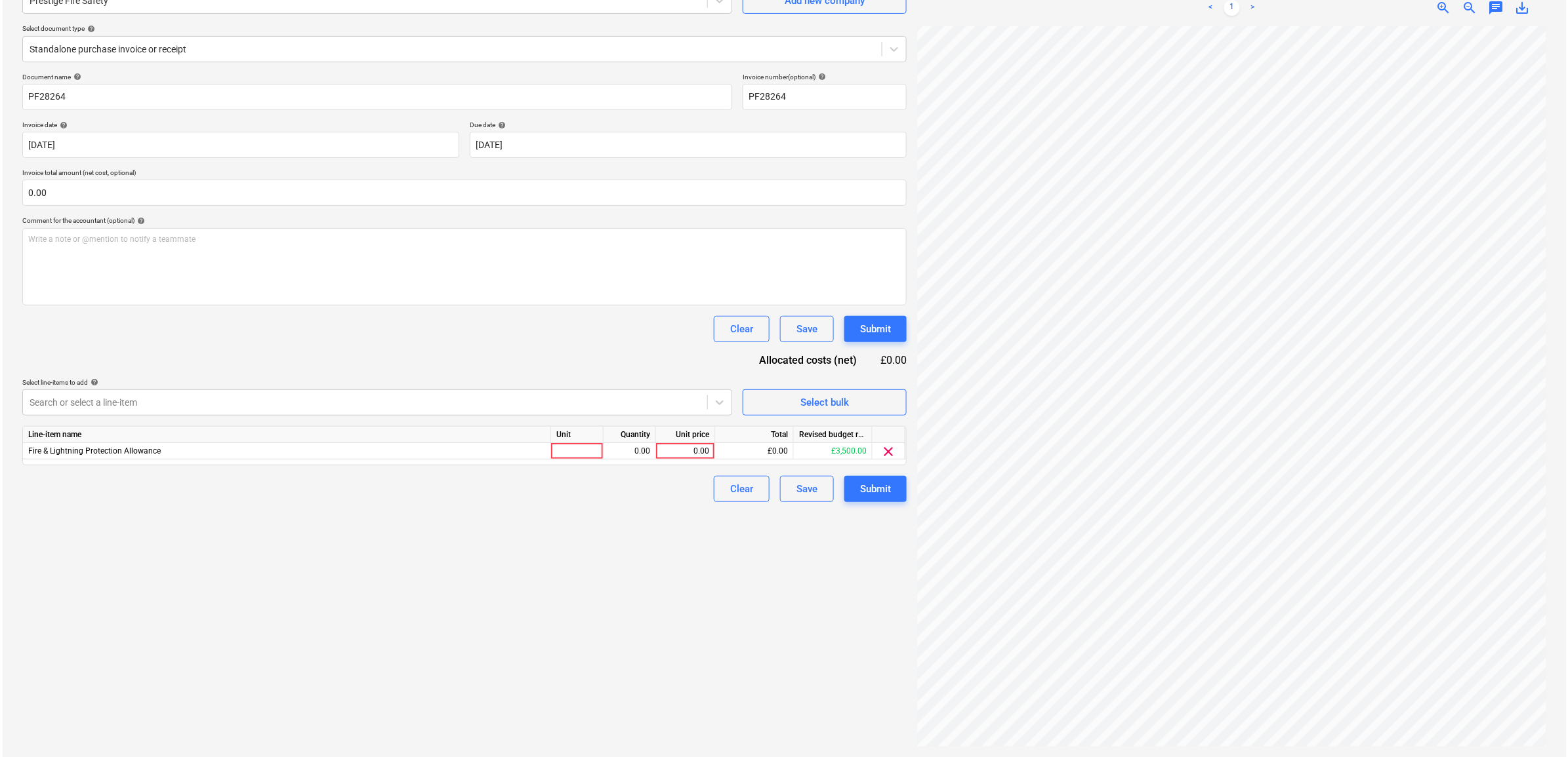
scroll to position [81, 61]
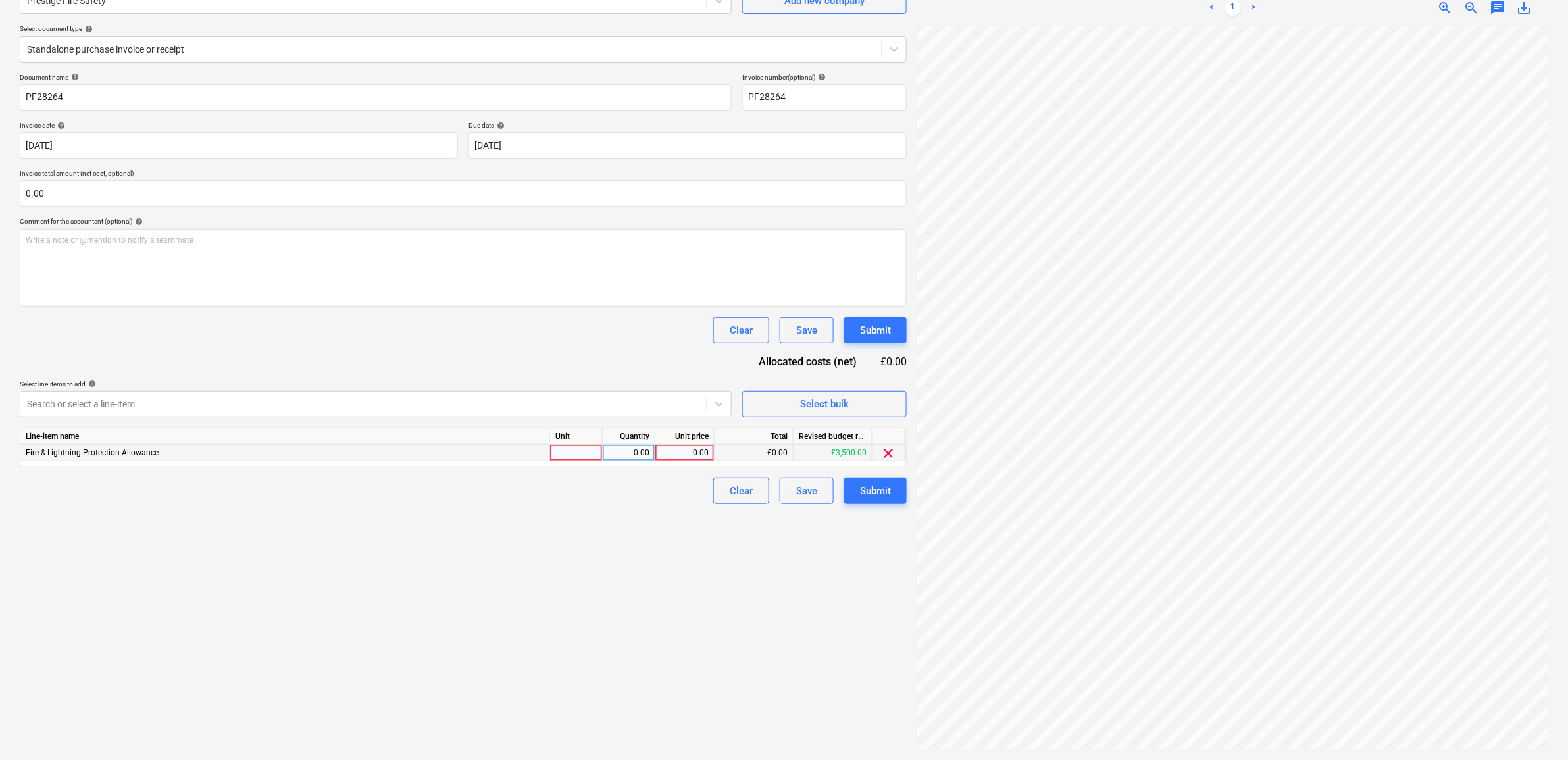
click at [685, 449] on div "0.00" at bounding box center [685, 453] width 48 height 17
drag, startPoint x: 593, startPoint y: 579, endPoint x: 620, endPoint y: 575, distance: 27.3
click at [594, 579] on div "Create new document Select company Prestige Fire Safety Add new company Select …" at bounding box center [463, 345] width 898 height 821
click at [870, 491] on div "Submit" at bounding box center [875, 491] width 31 height 17
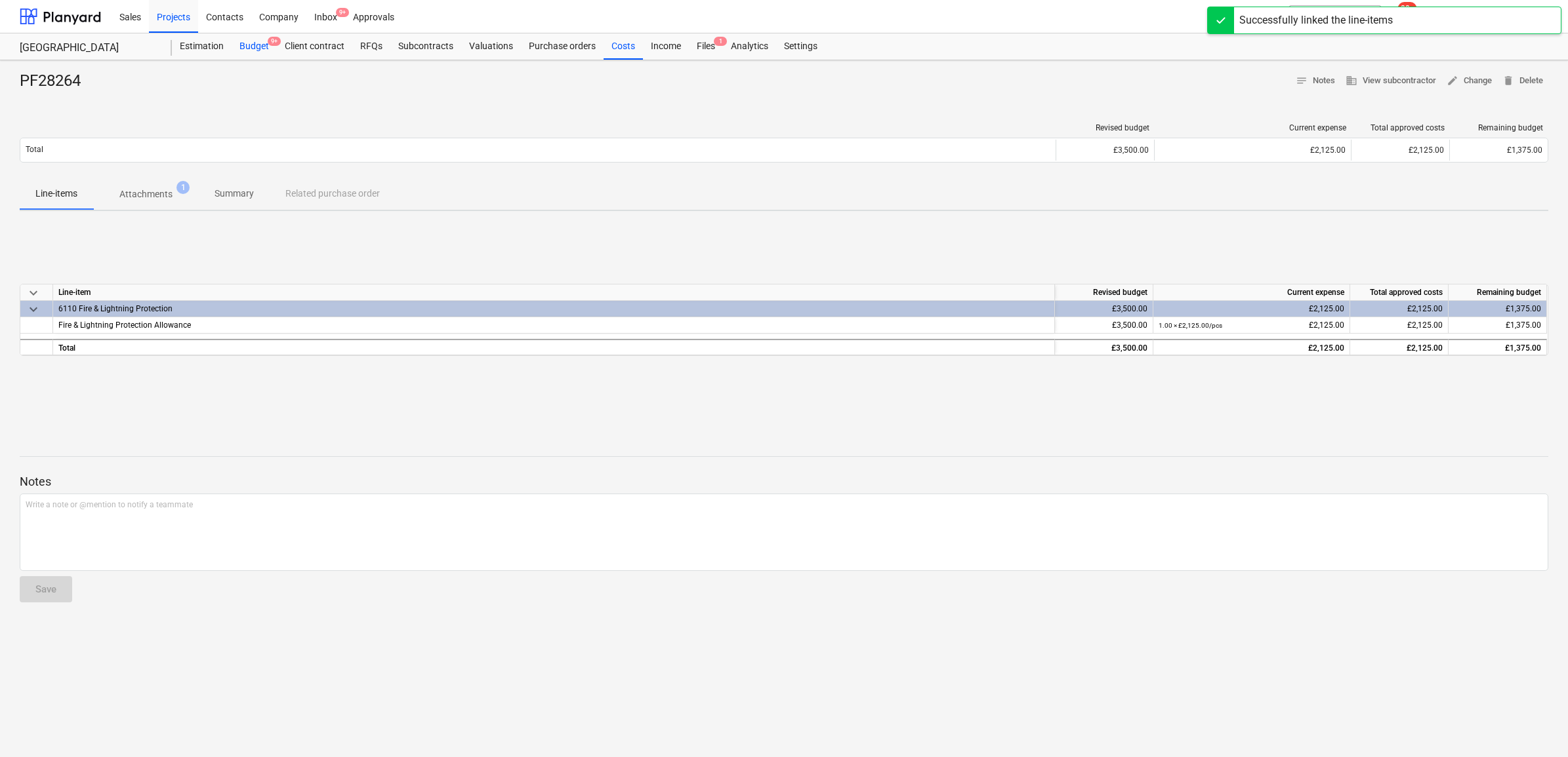
click at [264, 47] on div "Budget 9+" at bounding box center [254, 47] width 45 height 26
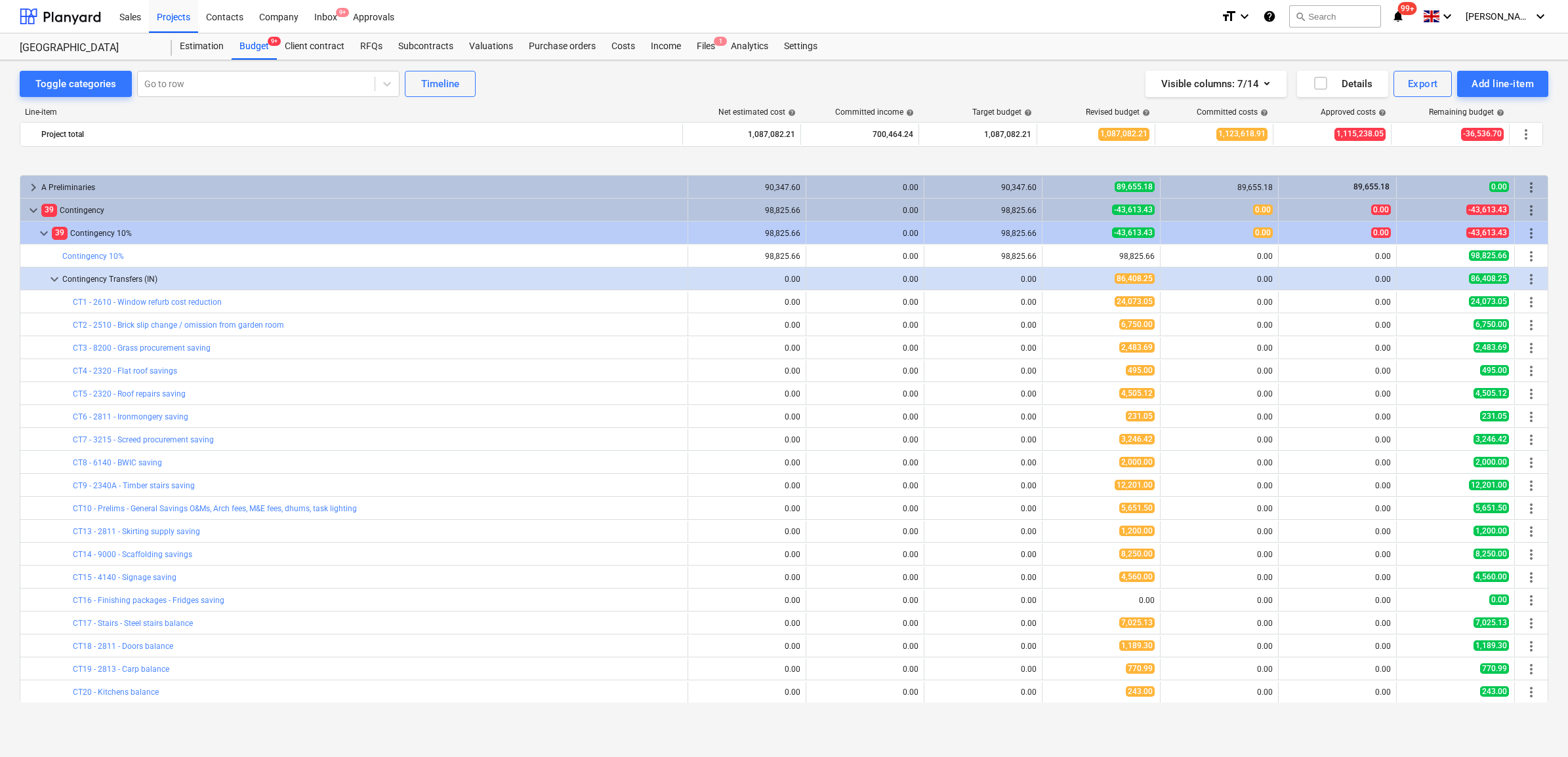
scroll to position [82, 0]
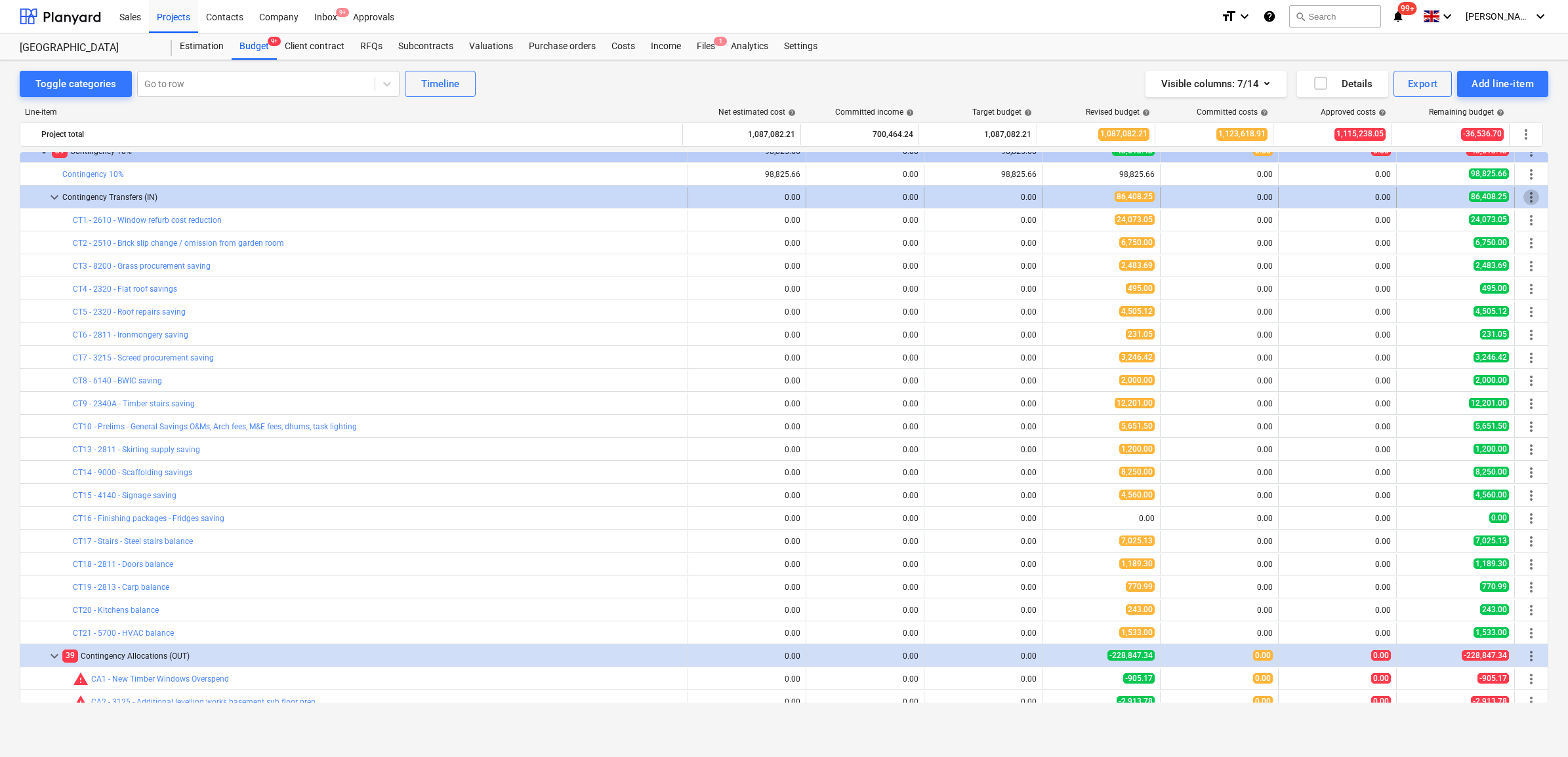
click at [1525, 197] on span "more_vert" at bounding box center [1531, 197] width 16 height 16
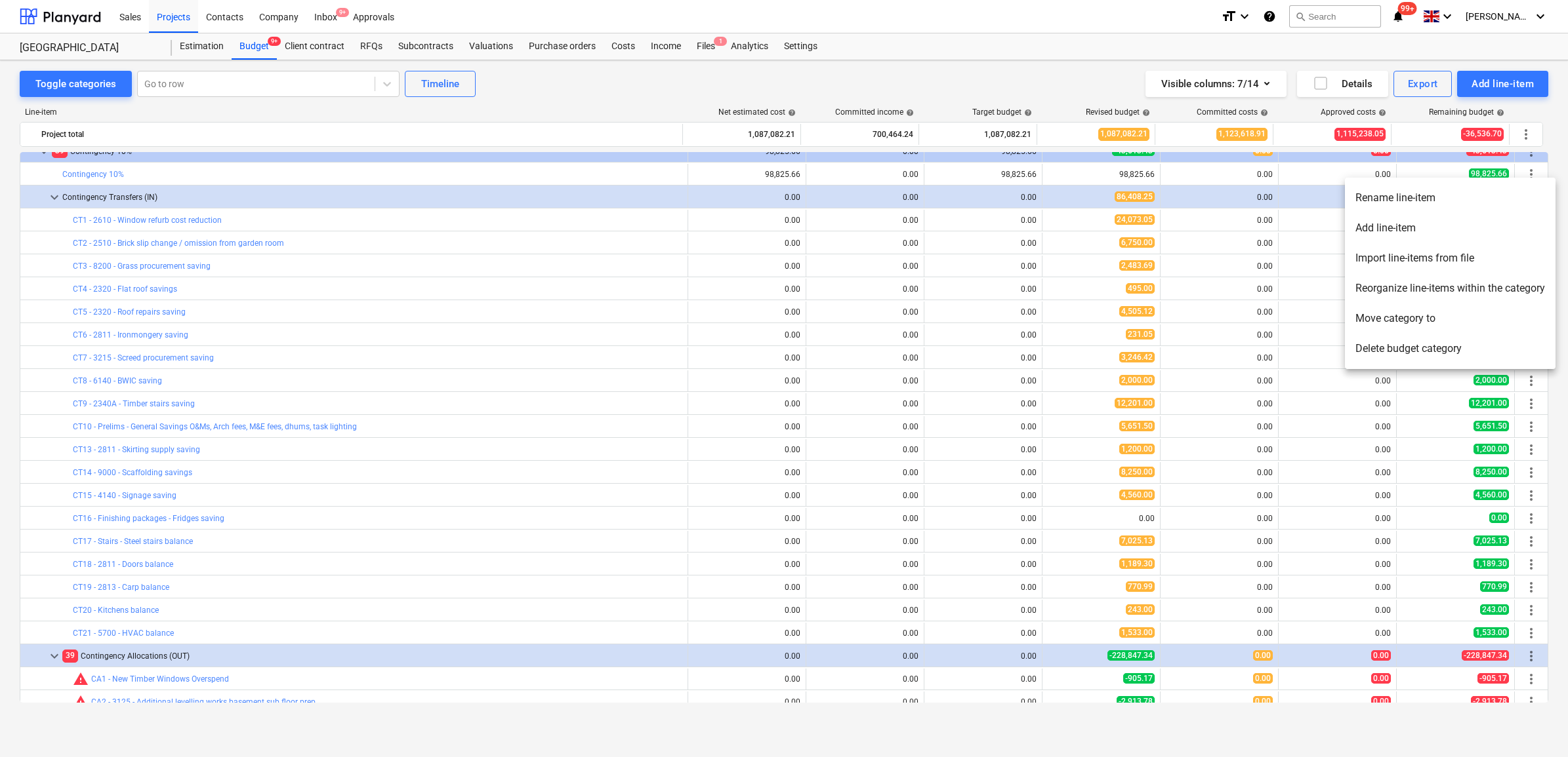
click at [1441, 228] on li "Add line-item" at bounding box center [1450, 228] width 211 height 30
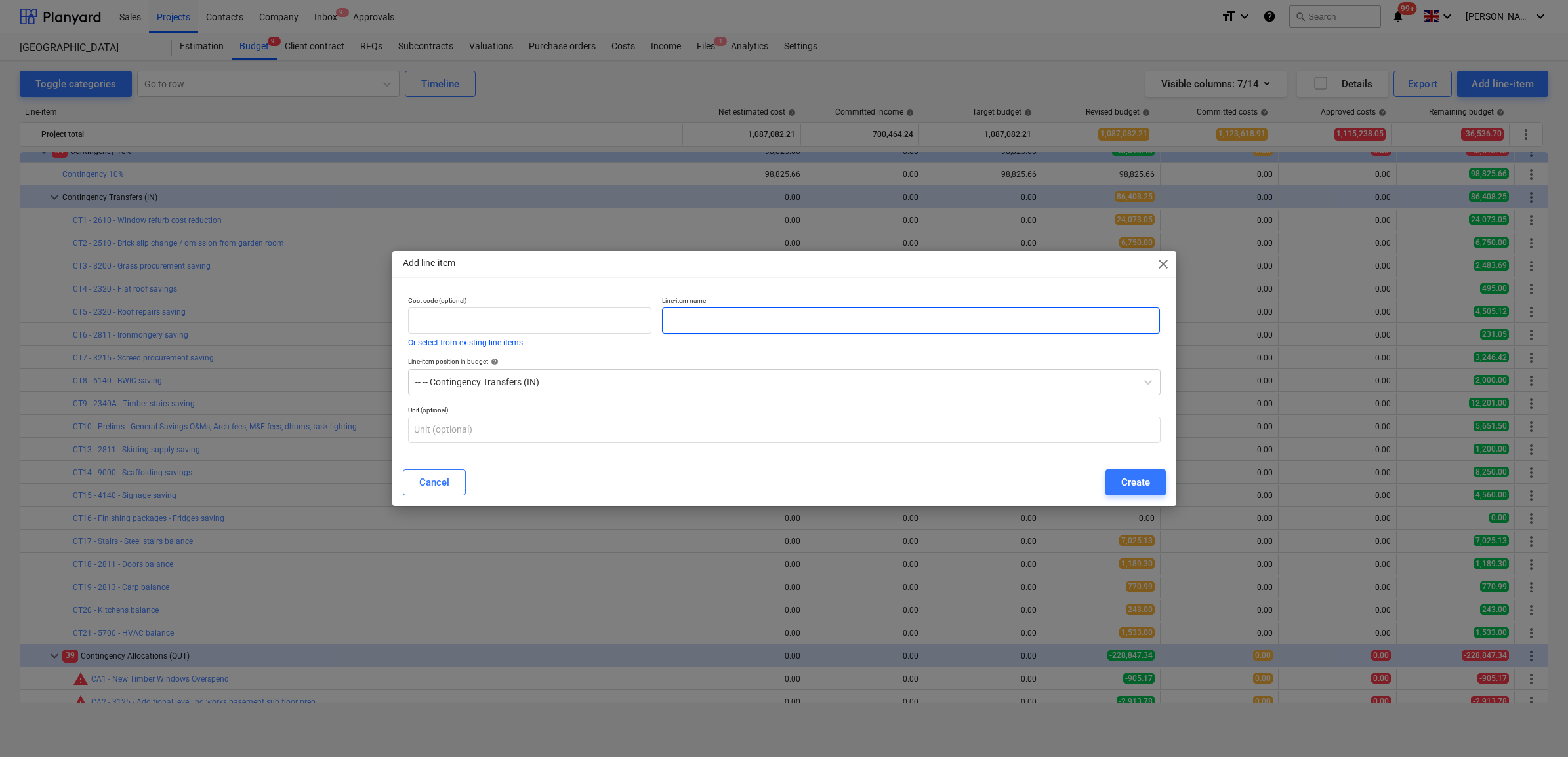
click at [850, 326] on input "text" at bounding box center [910, 321] width 498 height 26
click at [1124, 485] on div "Create" at bounding box center [1136, 482] width 29 height 17
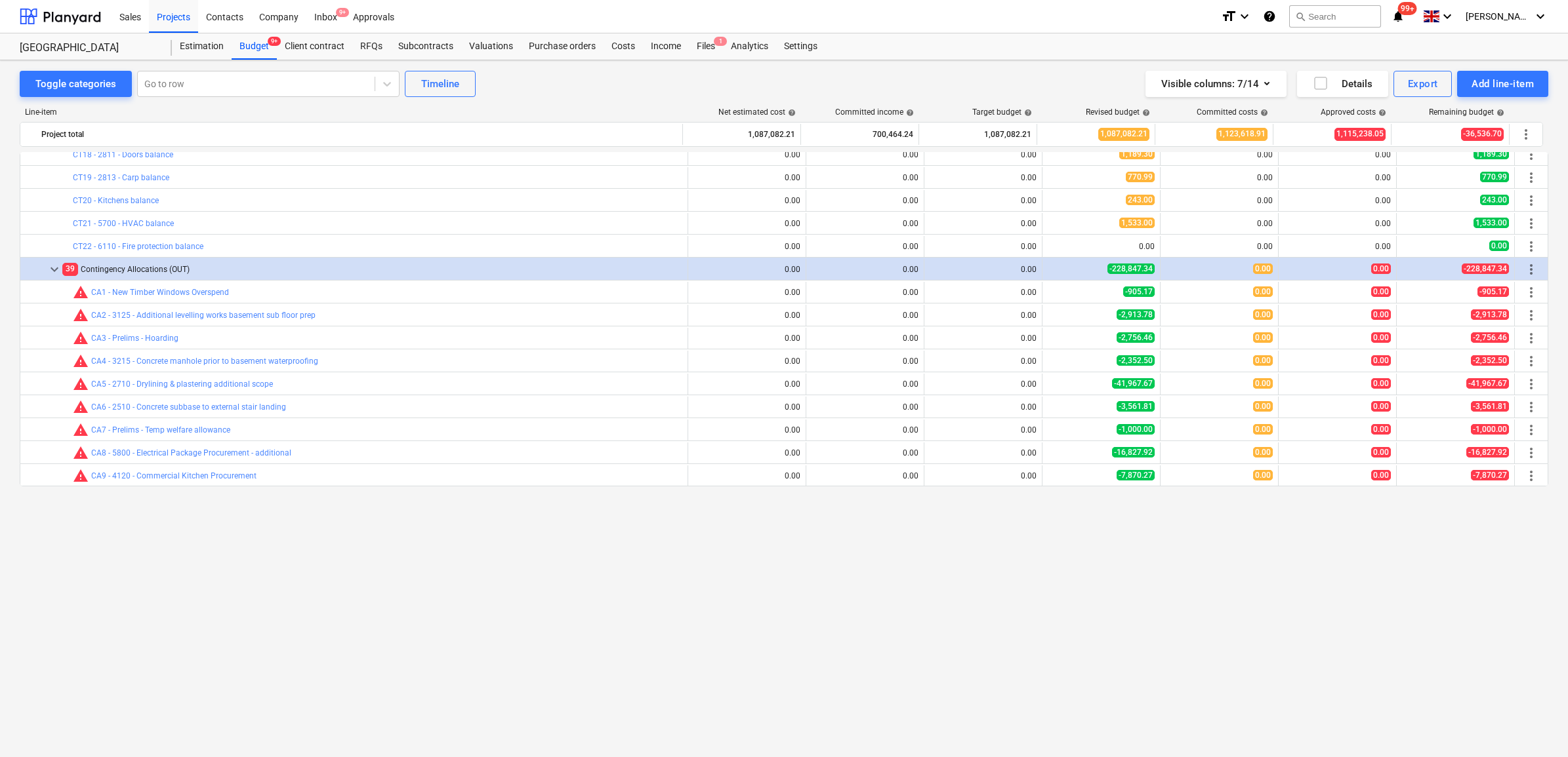
scroll to position [246, 0]
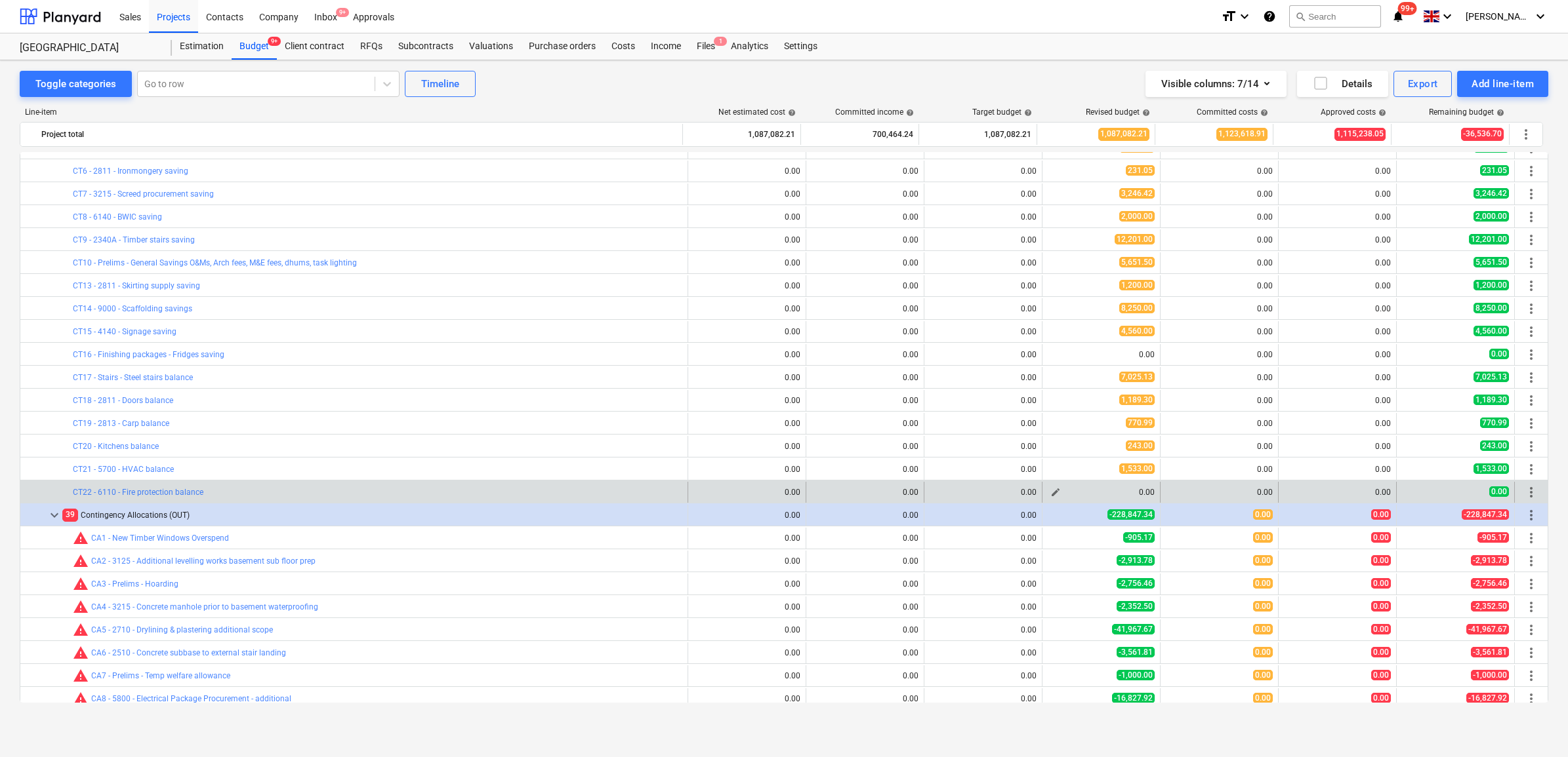
click at [1053, 493] on span "edit" at bounding box center [1055, 492] width 10 height 10
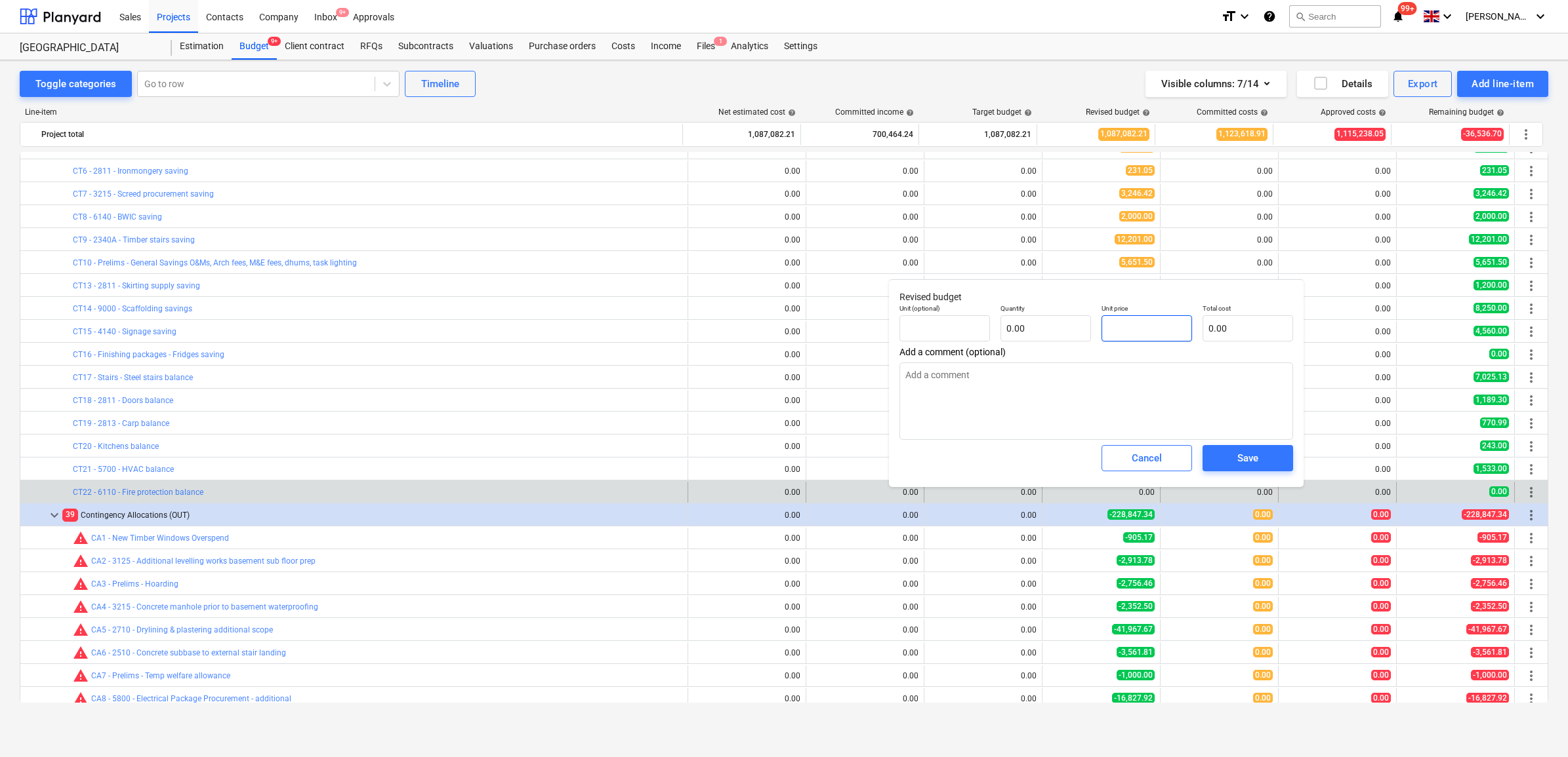
click at [1120, 326] on input "text" at bounding box center [1147, 328] width 90 height 26
click at [1251, 452] on div "Save" at bounding box center [1248, 458] width 21 height 17
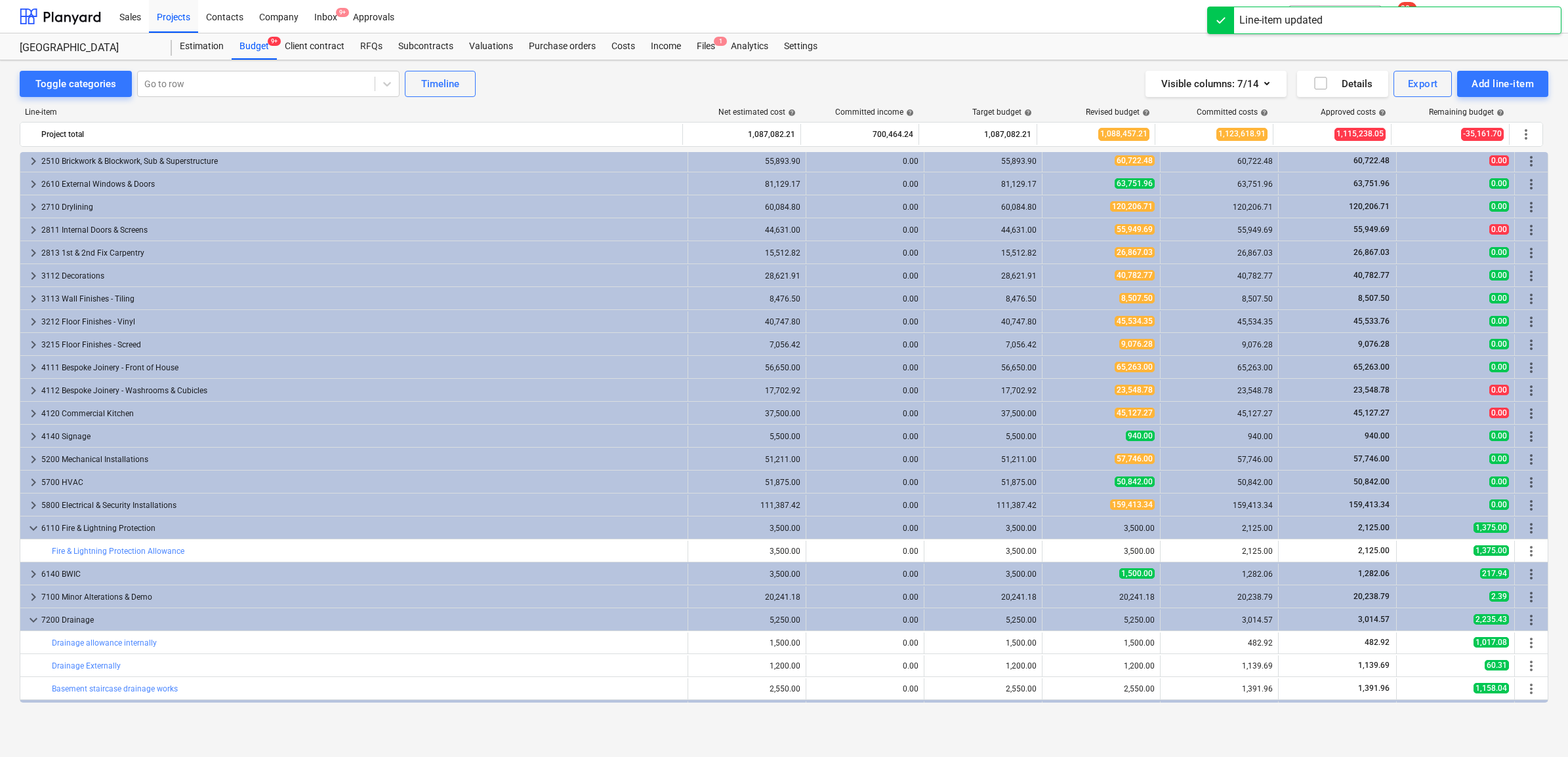
scroll to position [1721, 0]
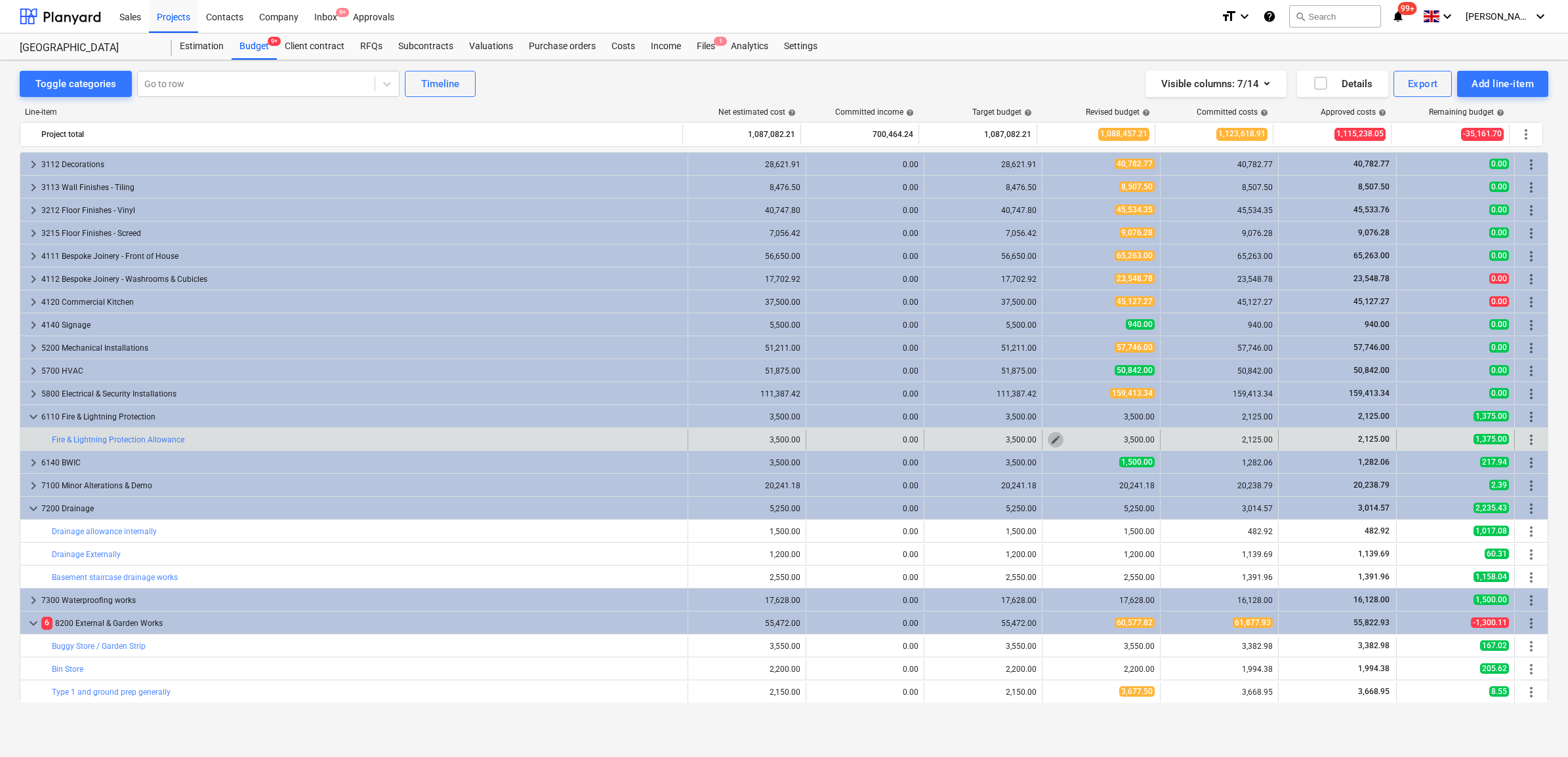
click at [1048, 439] on button "edit" at bounding box center [1056, 440] width 16 height 16
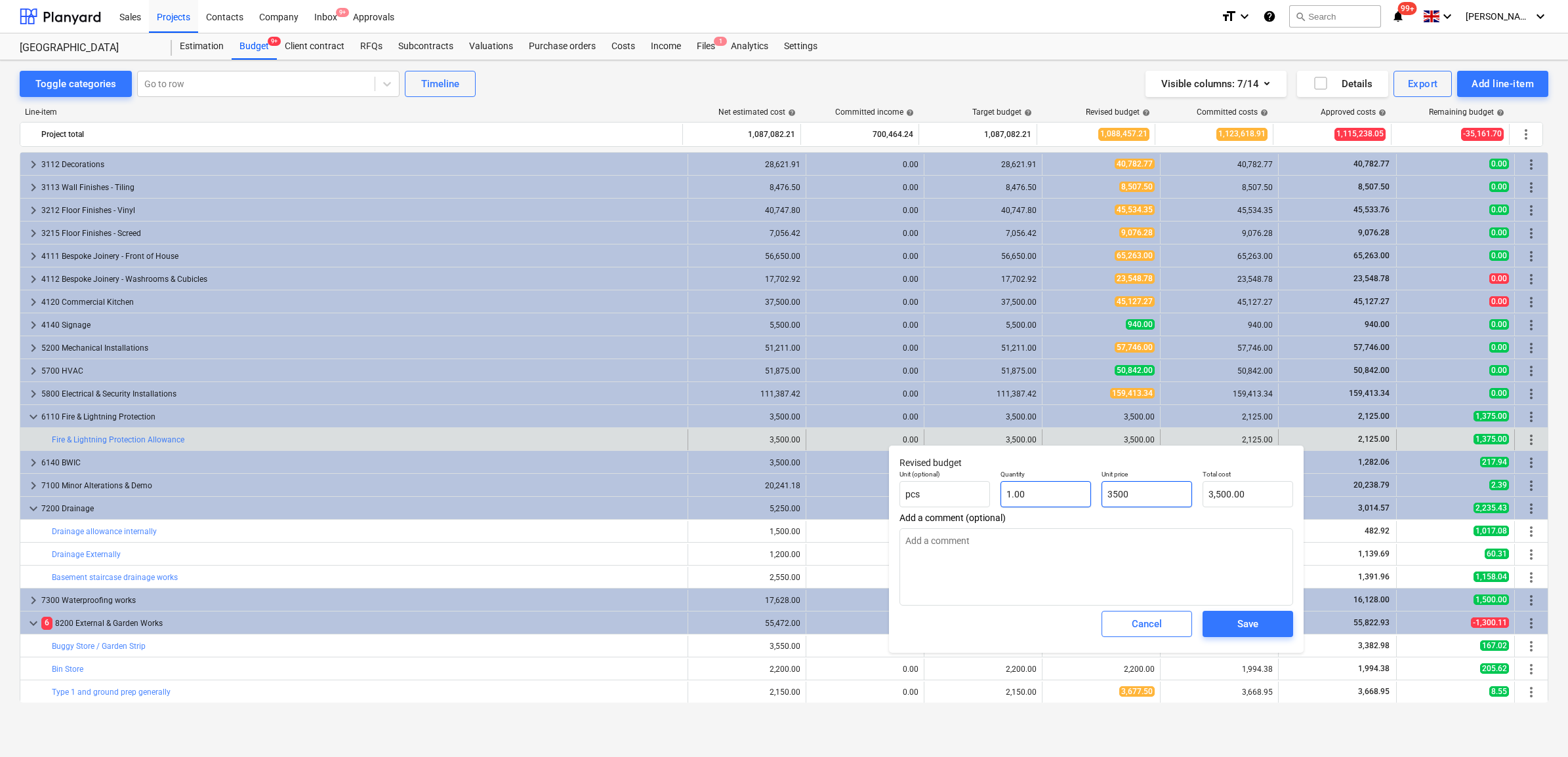
drag, startPoint x: 1153, startPoint y: 498, endPoint x: 1088, endPoint y: 498, distance: 65.0
click at [1088, 498] on div "Unit (optional) pcs Quantity 1.00 Unit price 3500 Total cost 3,500.00" at bounding box center [1096, 489] width 404 height 48
click at [1242, 623] on div "Save" at bounding box center [1248, 624] width 21 height 17
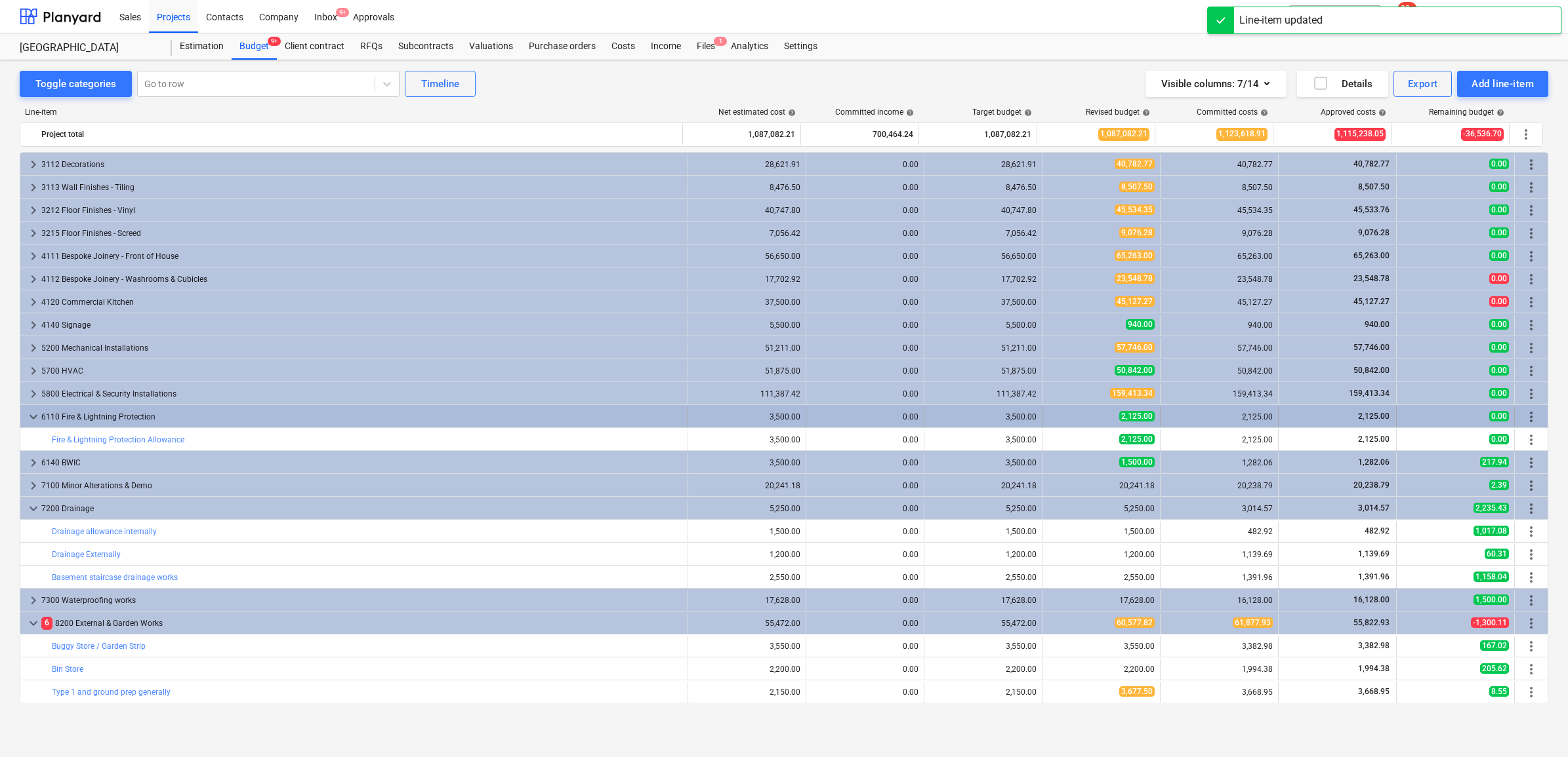
click at [238, 418] on div "6110 Fire & Lightning Protection" at bounding box center [362, 417] width 641 height 21
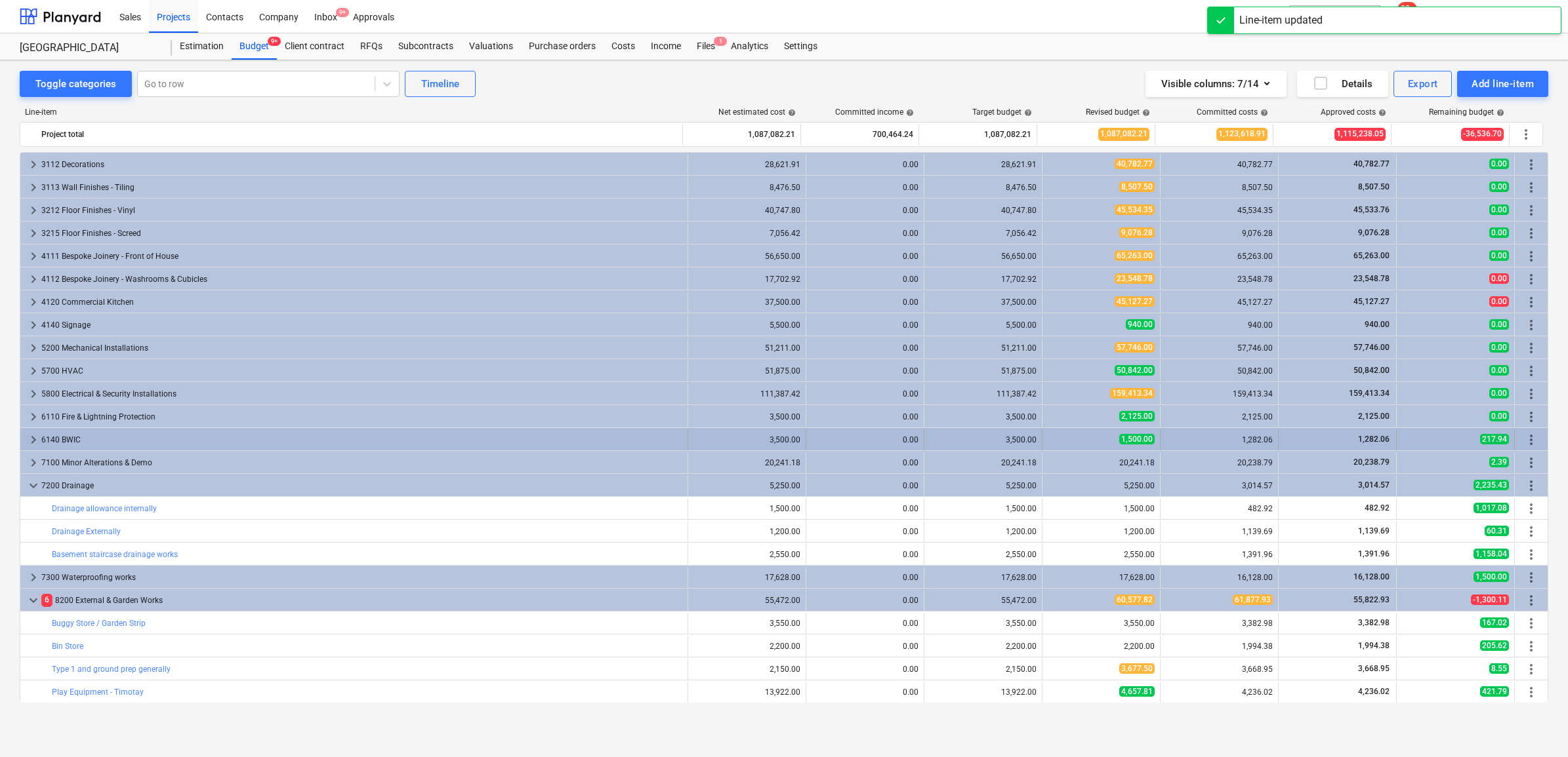
click at [240, 436] on div "6140 BWIC" at bounding box center [362, 440] width 641 height 21
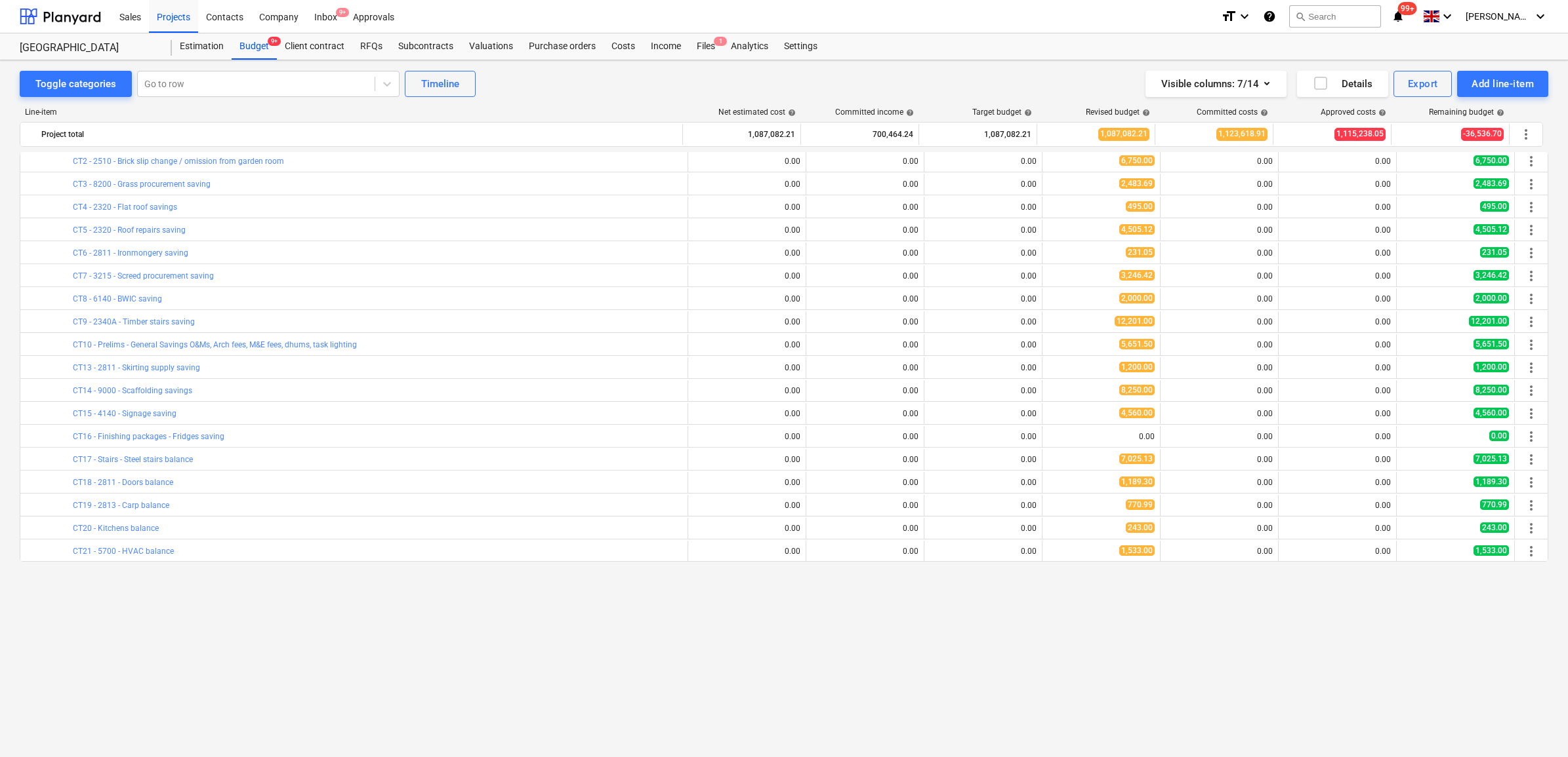
scroll to position [0, 0]
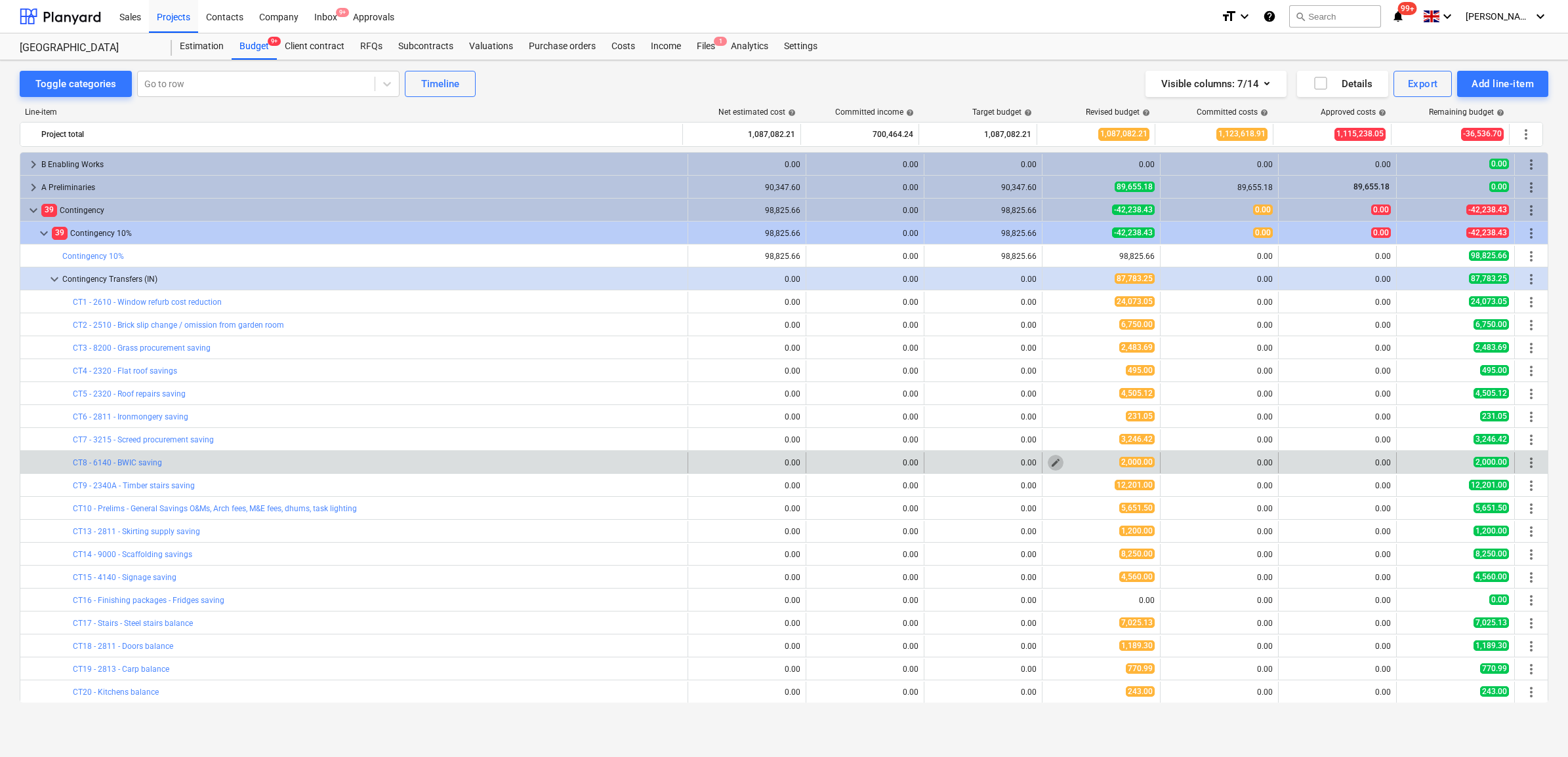
click at [1050, 465] on span "edit" at bounding box center [1055, 462] width 10 height 10
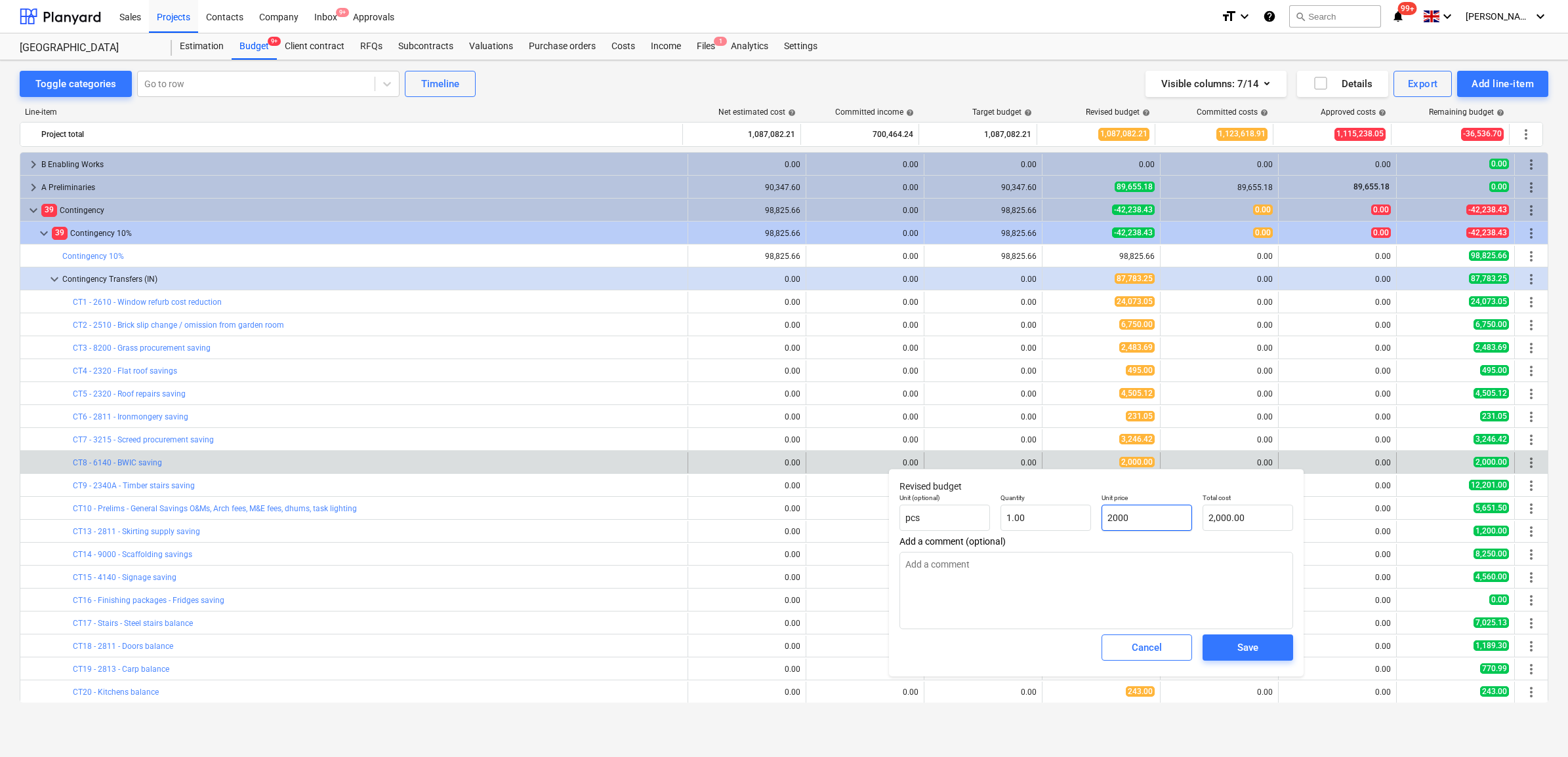
click at [1155, 515] on input "2000" at bounding box center [1147, 518] width 90 height 26
click at [1248, 646] on div "Save" at bounding box center [1248, 648] width 21 height 17
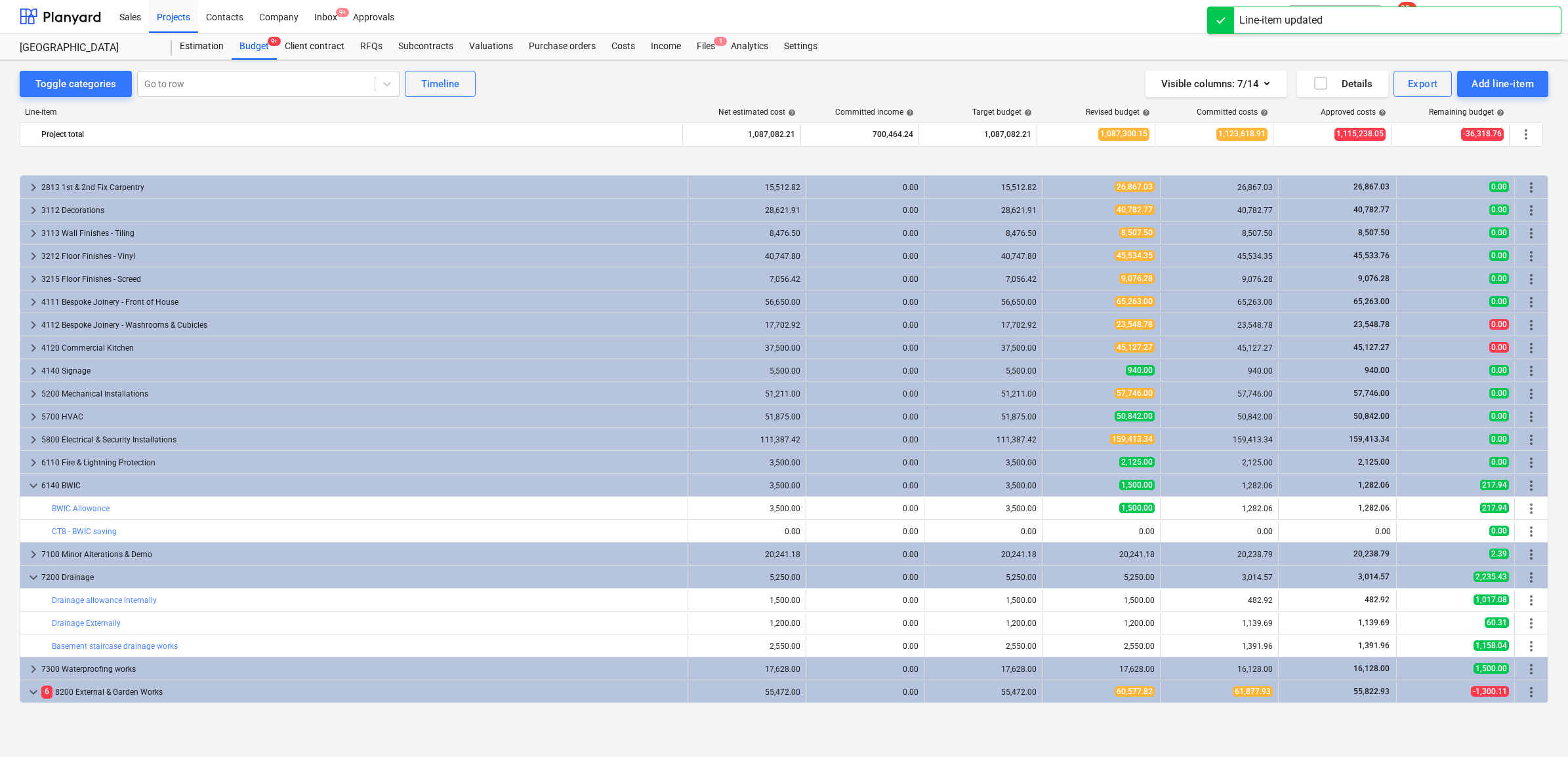
scroll to position [1721, 0]
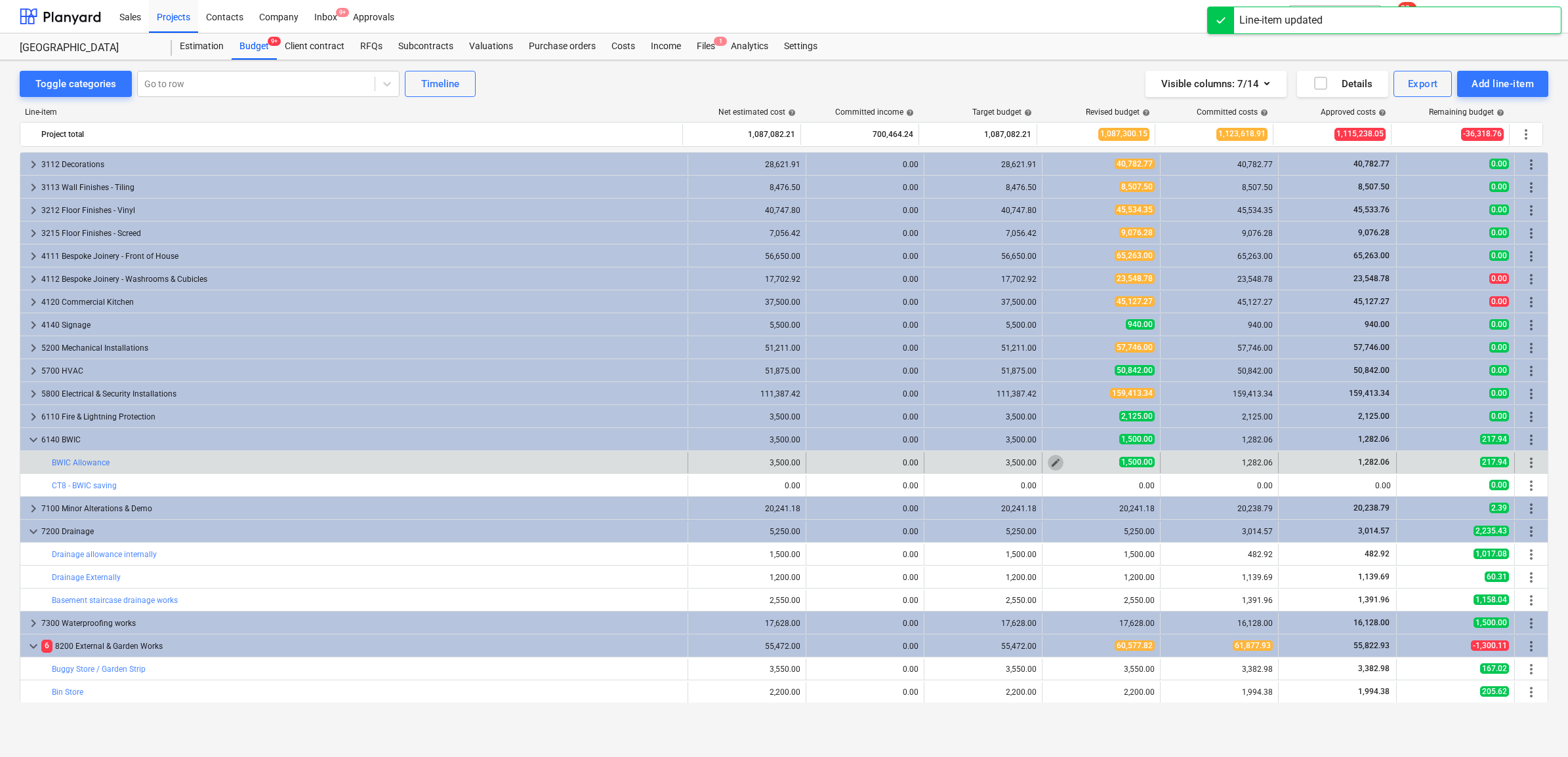
click at [1050, 458] on span "edit" at bounding box center [1055, 462] width 10 height 10
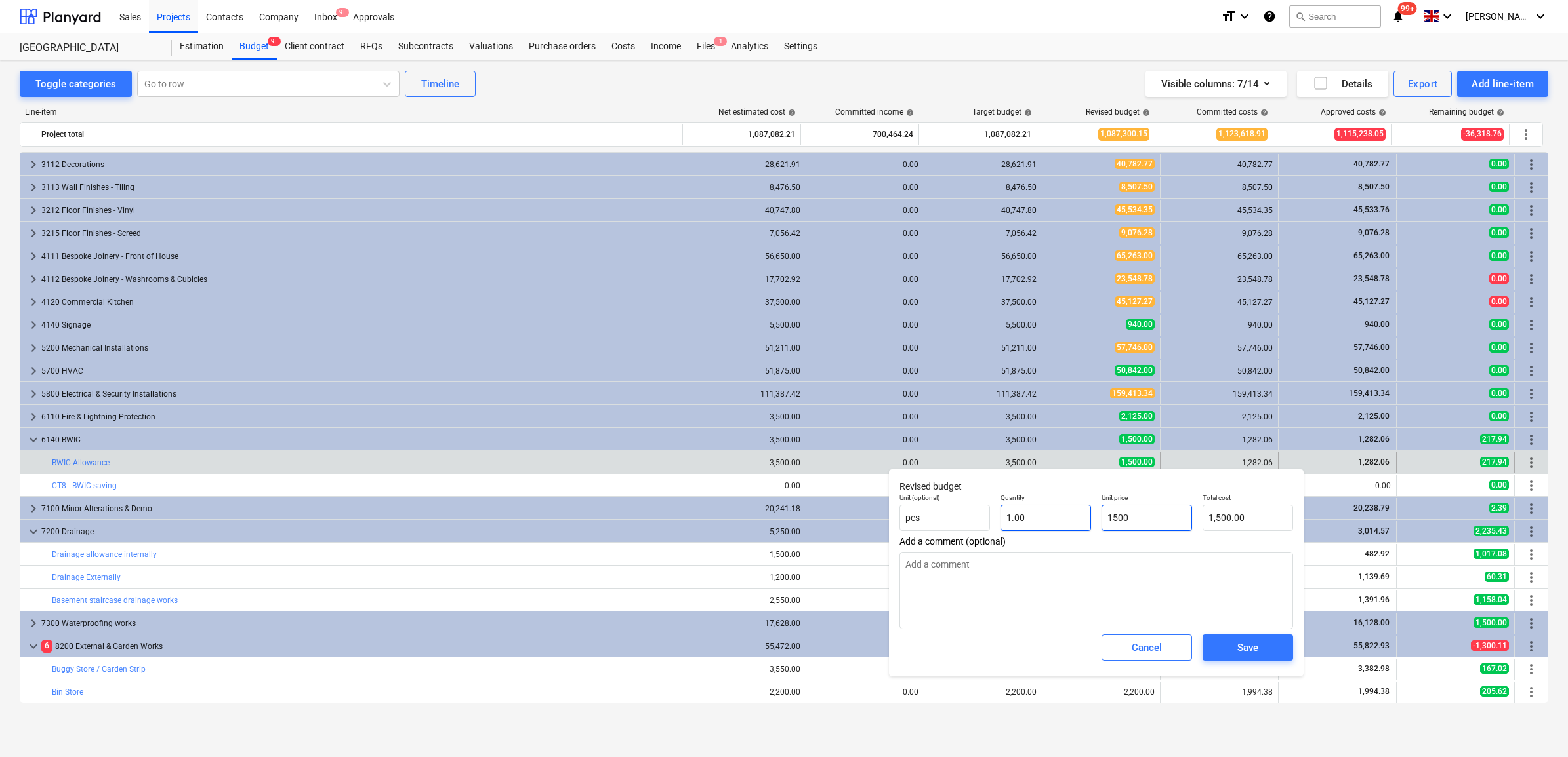
drag, startPoint x: 1148, startPoint y: 515, endPoint x: 1032, endPoint y: 507, distance: 116.3
click at [1032, 507] on div "Unit (optional) pcs Quantity 1.00 Unit price 1500 Total cost 1,500.00" at bounding box center [1096, 513] width 404 height 48
click at [1245, 648] on div "Save" at bounding box center [1248, 648] width 21 height 17
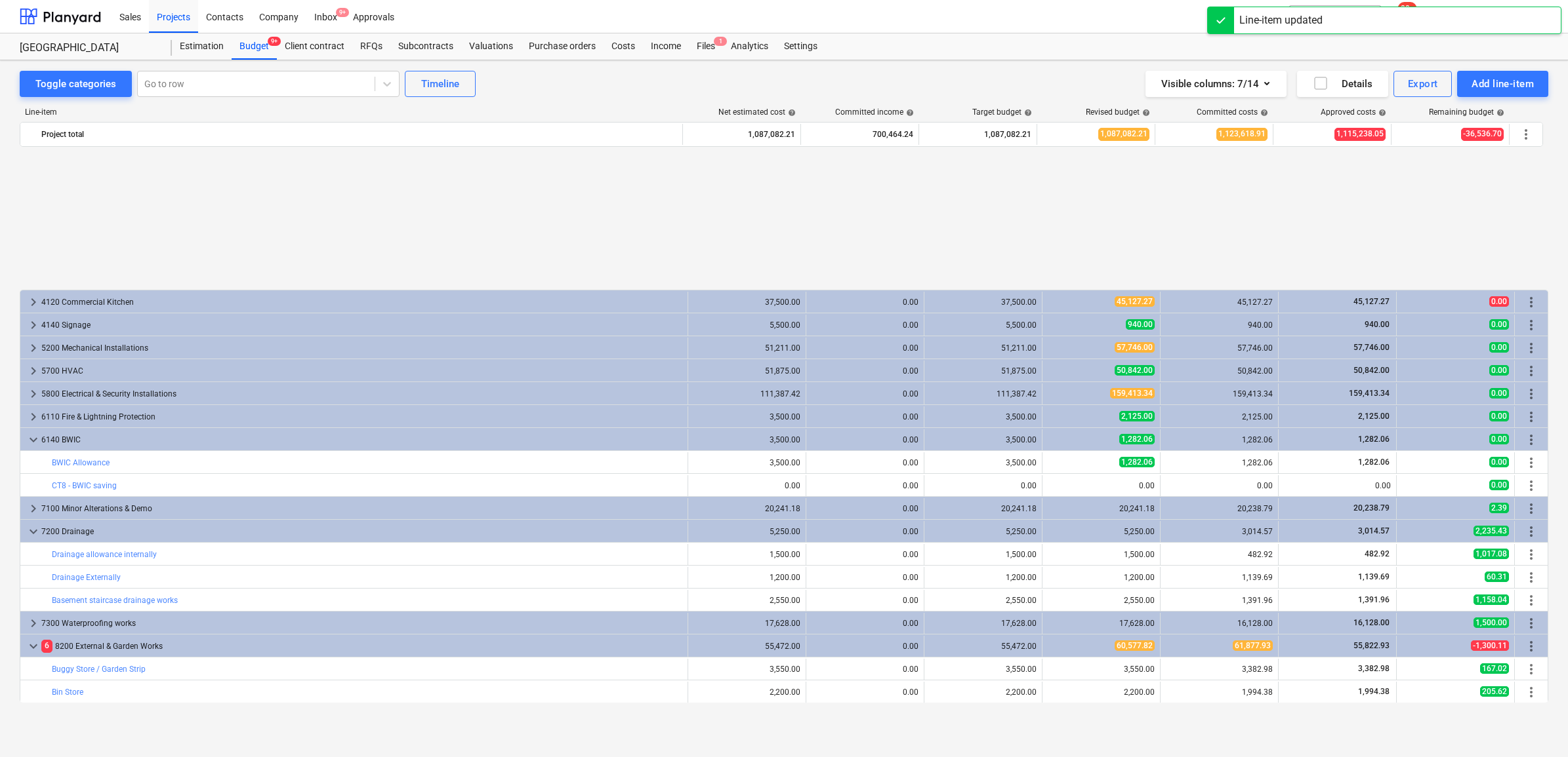
scroll to position [1885, 0]
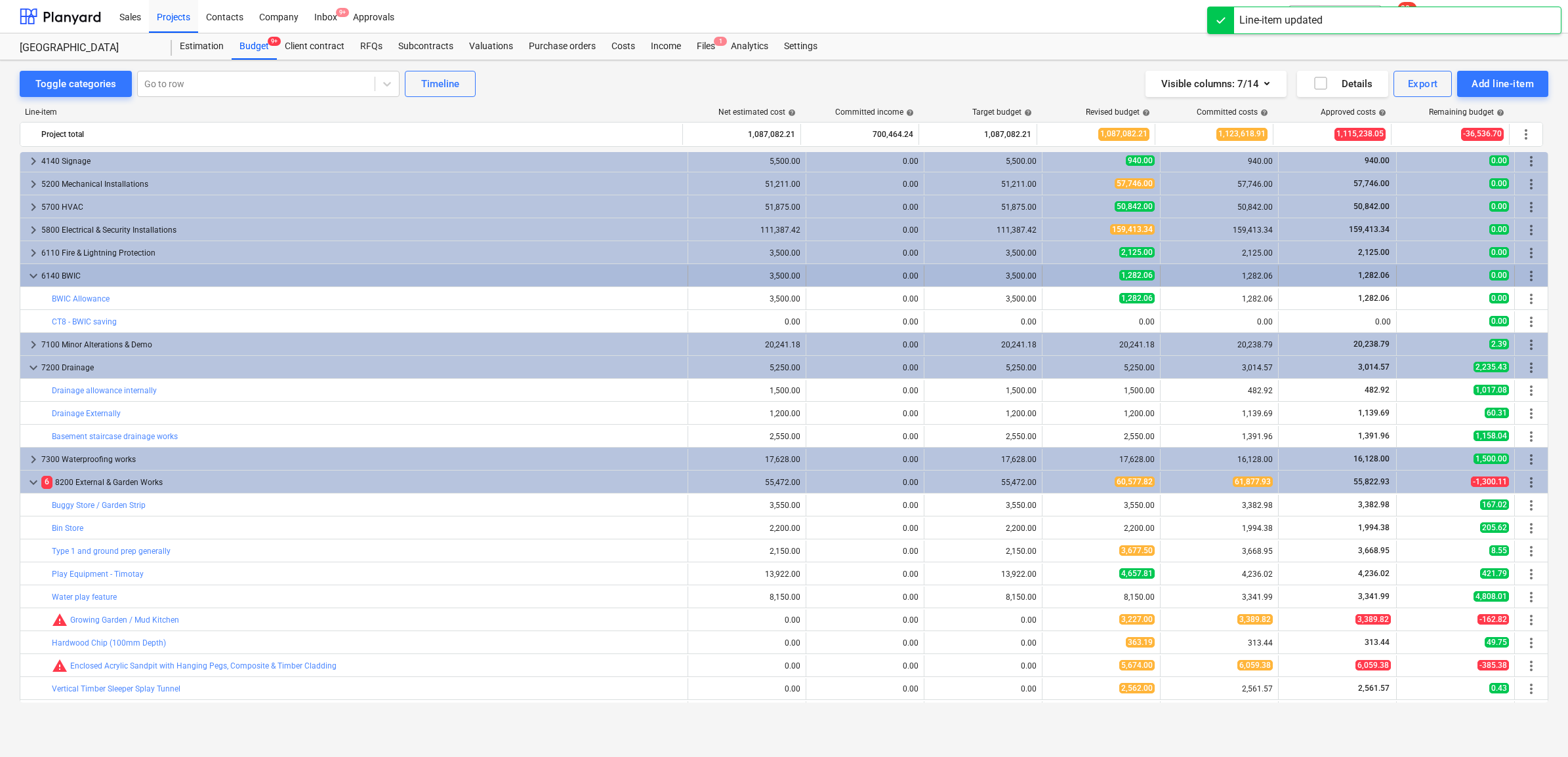
click at [376, 266] on div "6140 BWIC" at bounding box center [362, 276] width 641 height 21
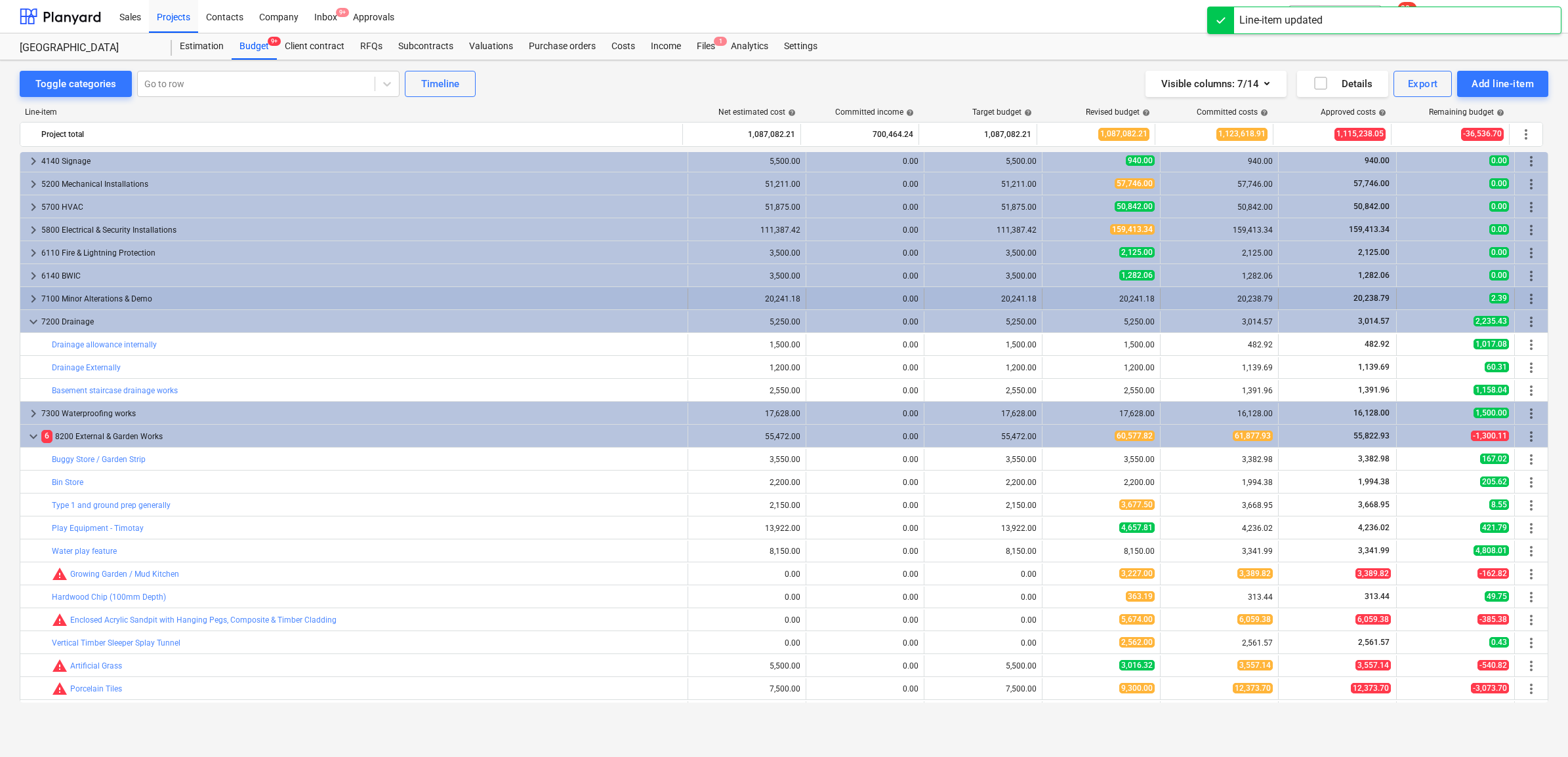
click at [369, 293] on div "7100 Minor Alterations & Demo" at bounding box center [362, 299] width 641 height 21
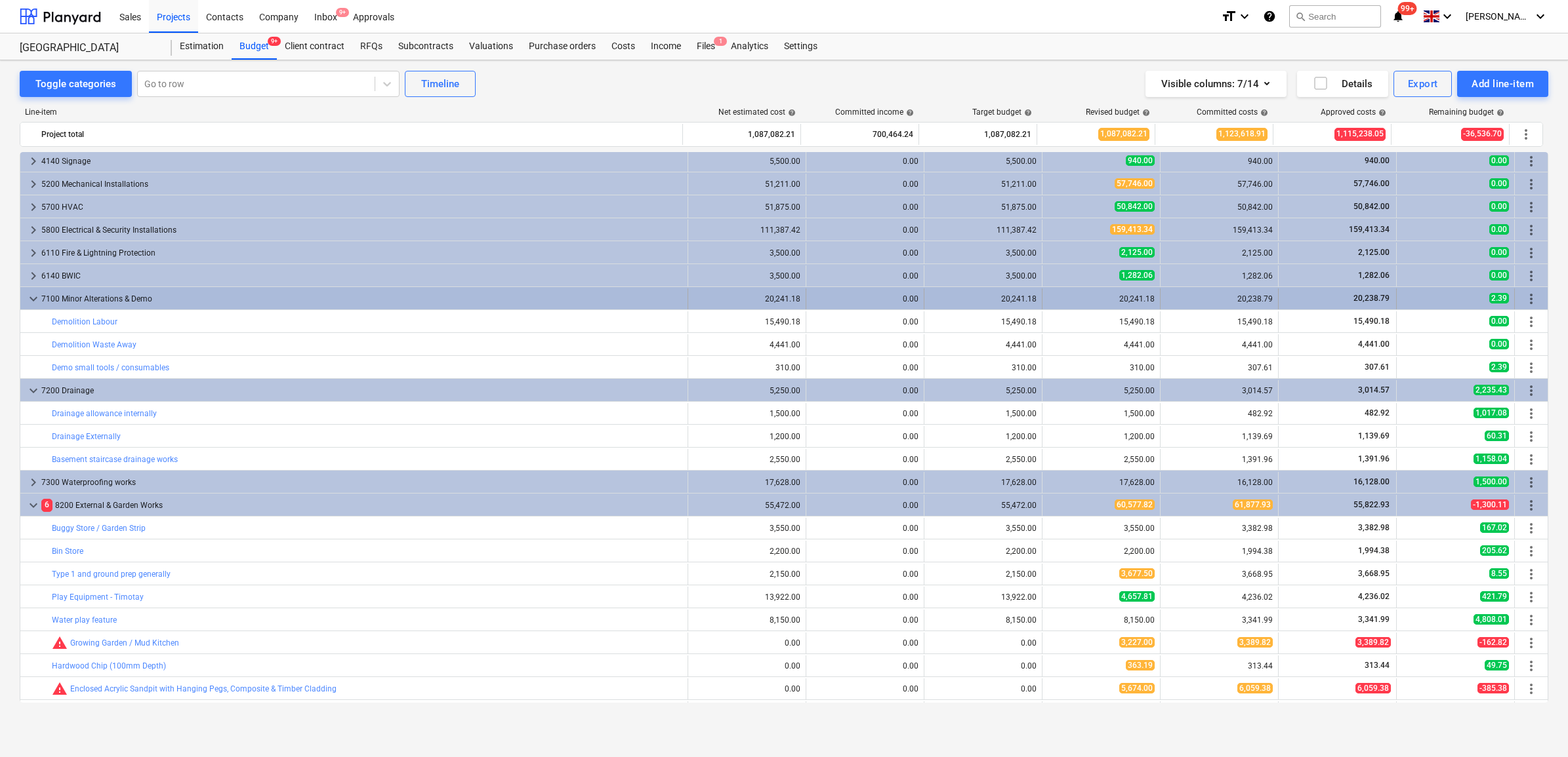
click at [576, 299] on div "7100 Minor Alterations & Demo" at bounding box center [362, 299] width 641 height 21
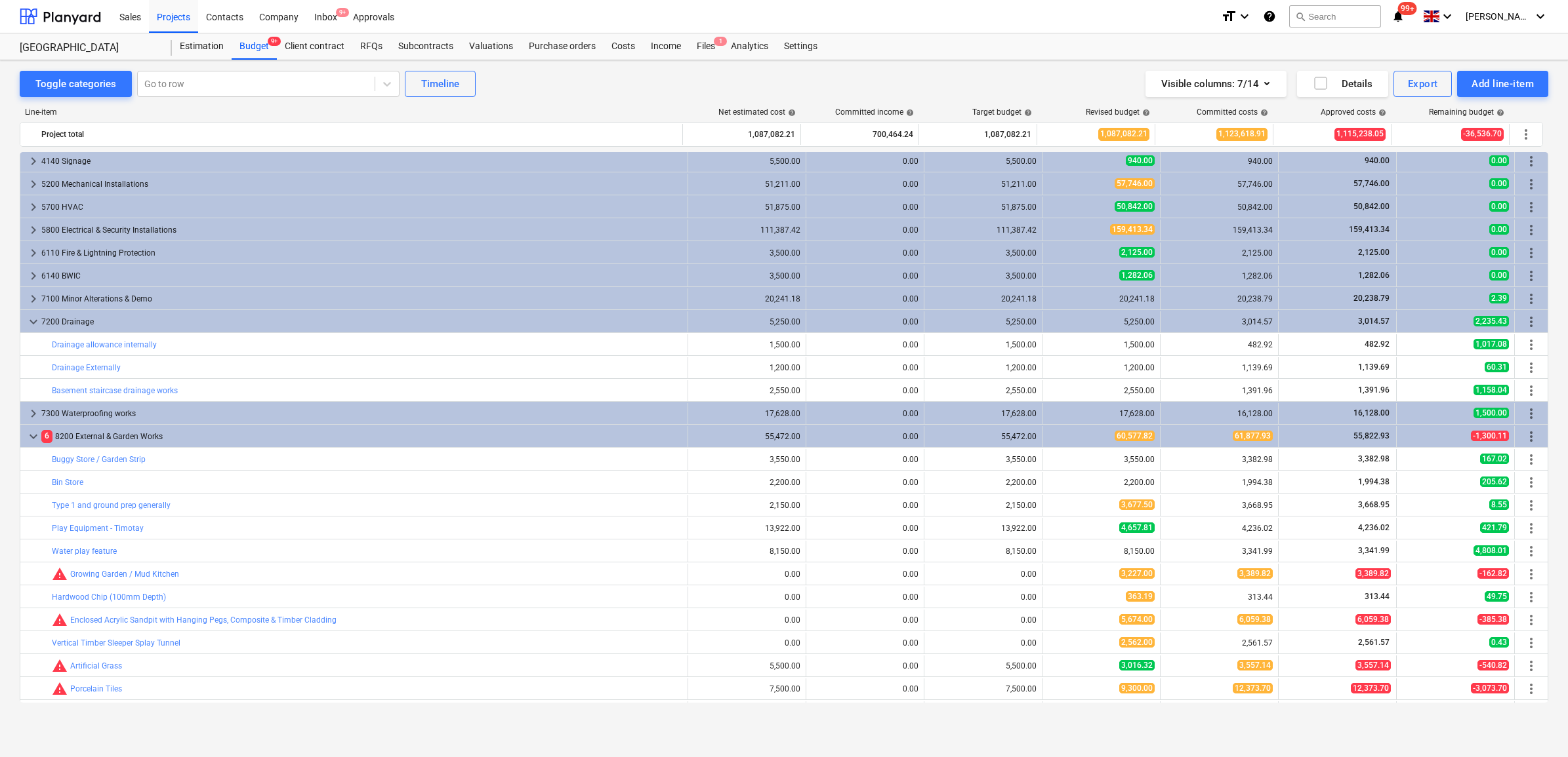
click at [576, 299] on div "7100 Minor Alterations & Demo" at bounding box center [362, 299] width 641 height 21
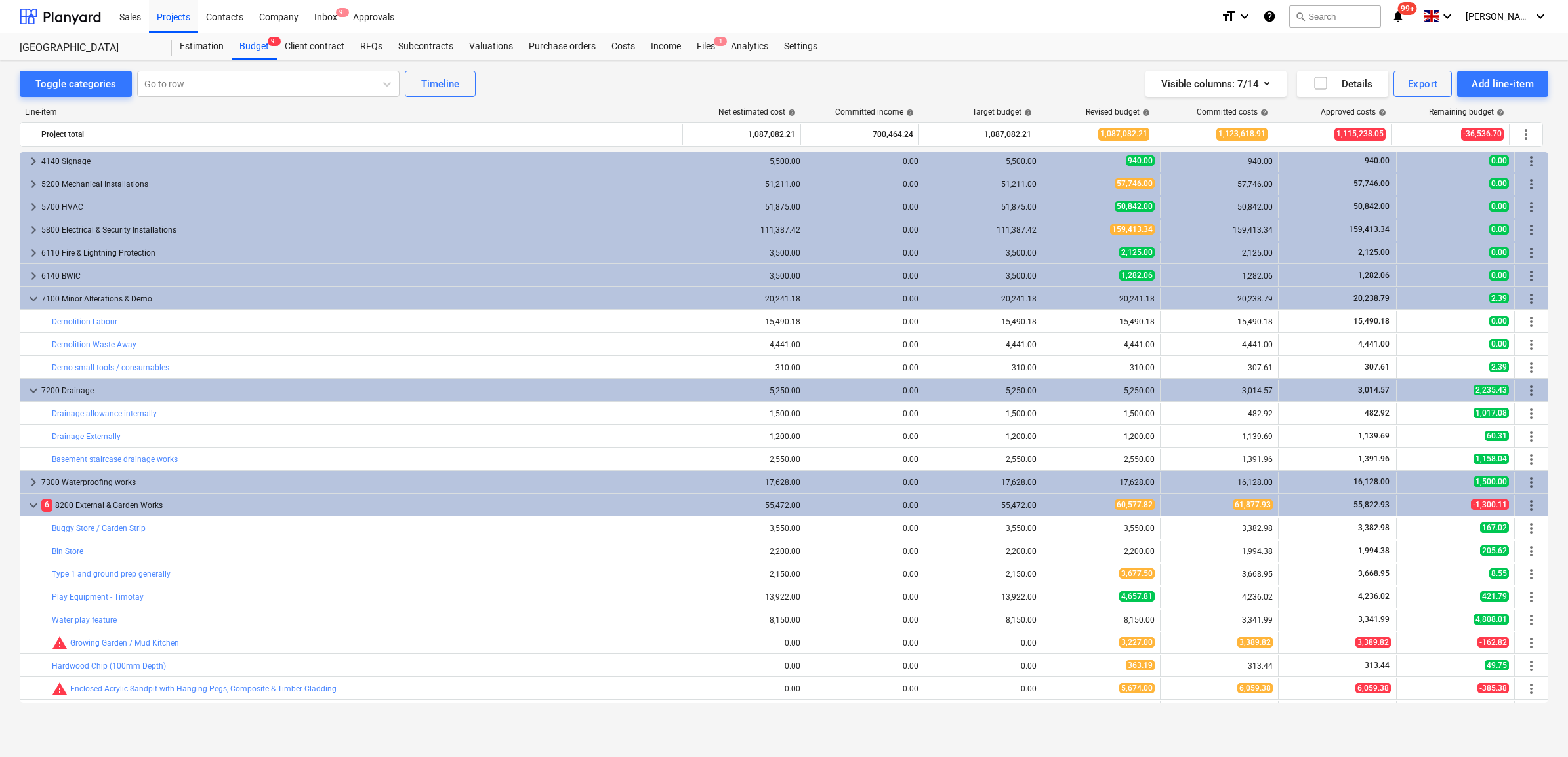
click at [576, 299] on div "7100 Minor Alterations & Demo" at bounding box center [362, 299] width 641 height 21
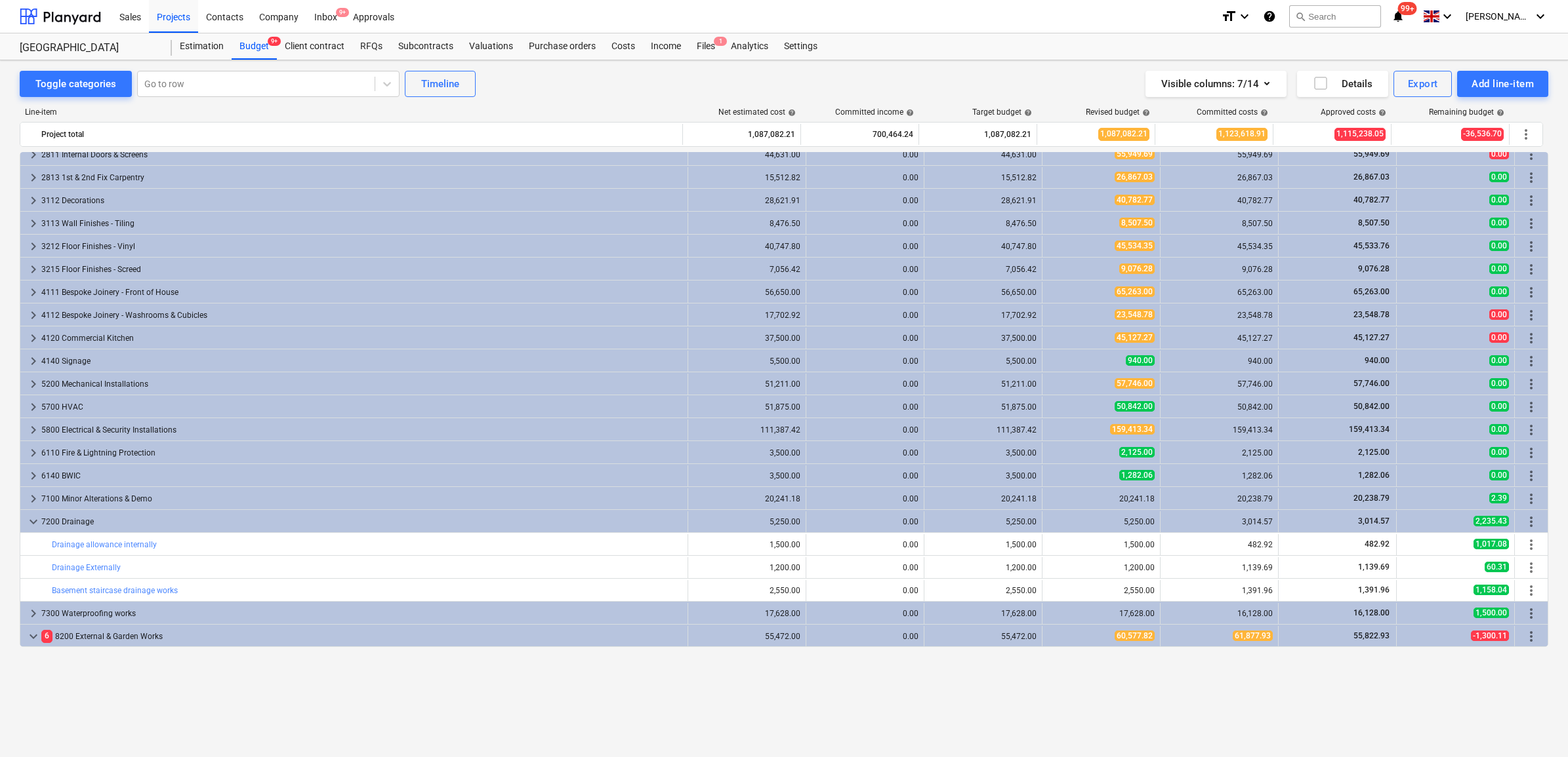
scroll to position [1603, 0]
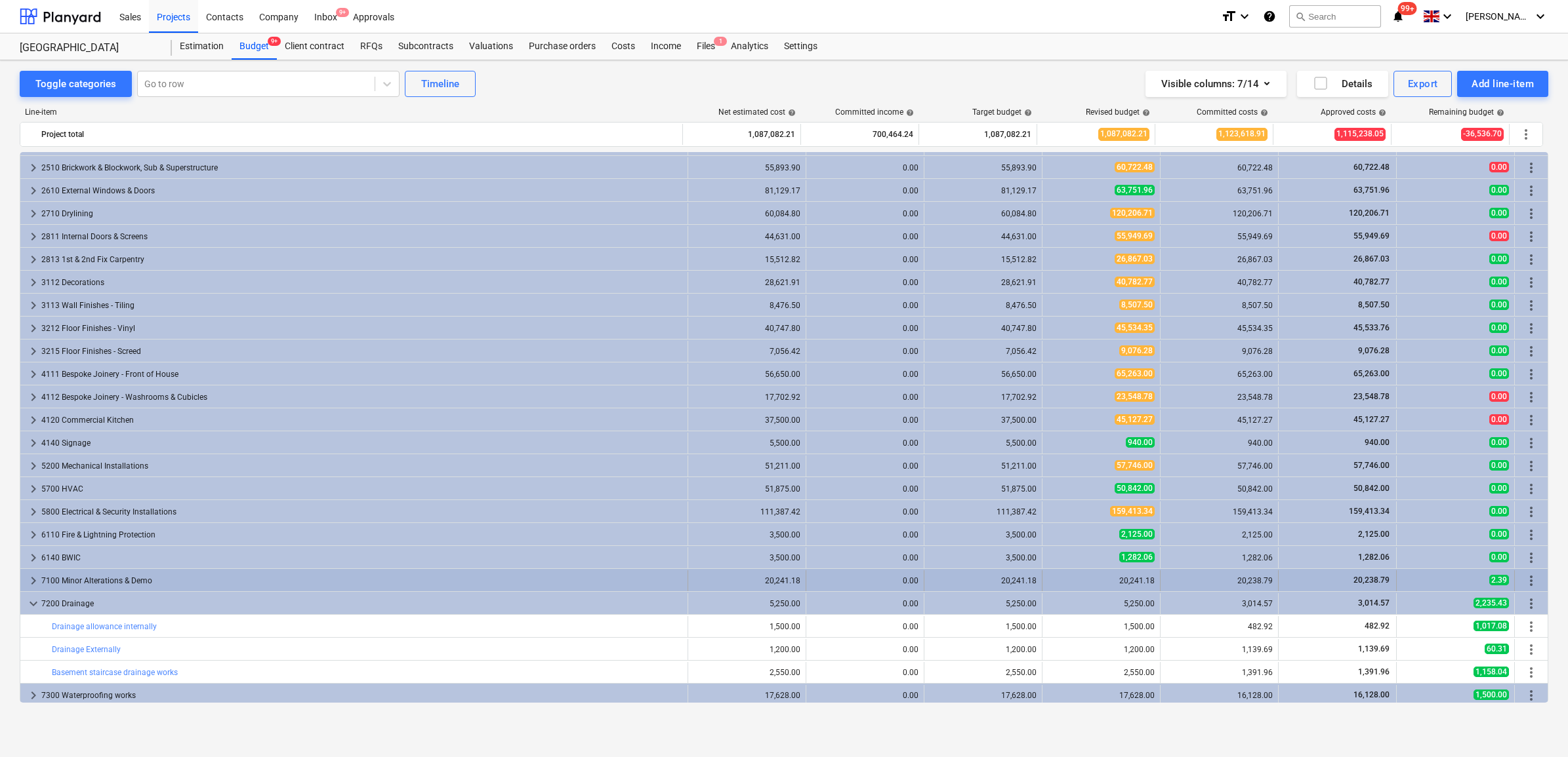
click at [1145, 580] on div "20,241.18" at bounding box center [1101, 580] width 107 height 9
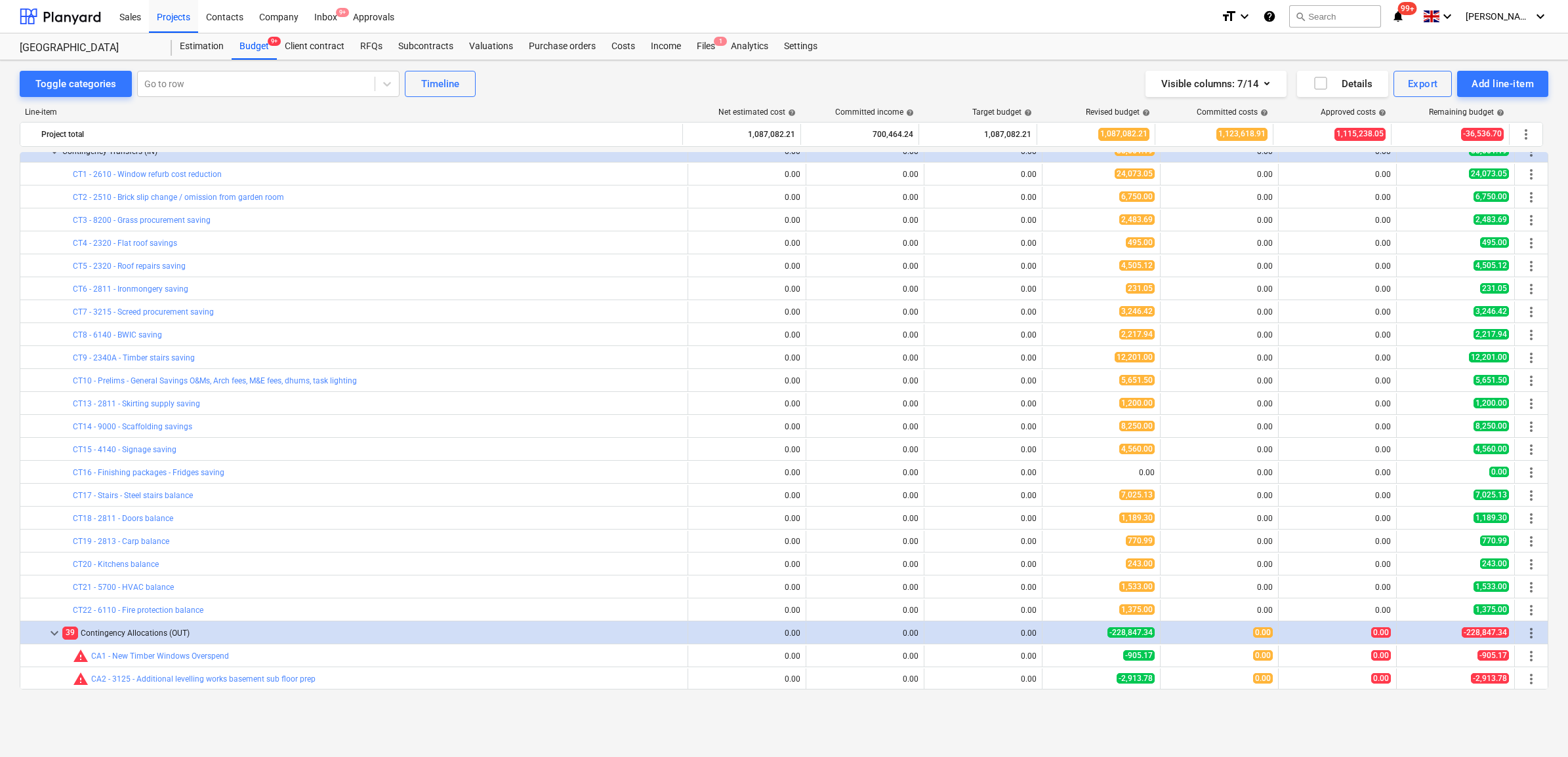
scroll to position [46, 0]
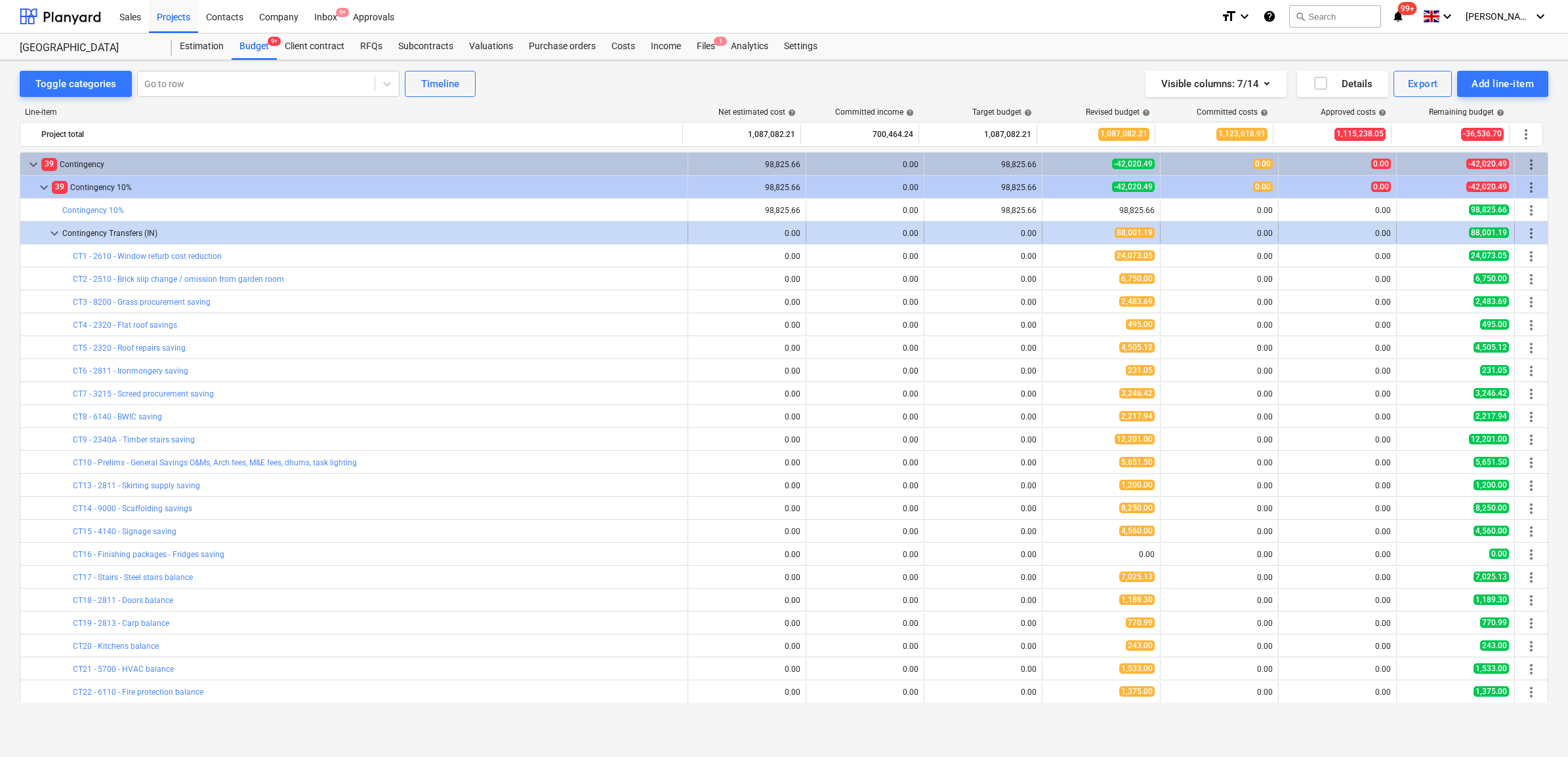
click at [1523, 236] on span "more_vert" at bounding box center [1531, 233] width 16 height 16
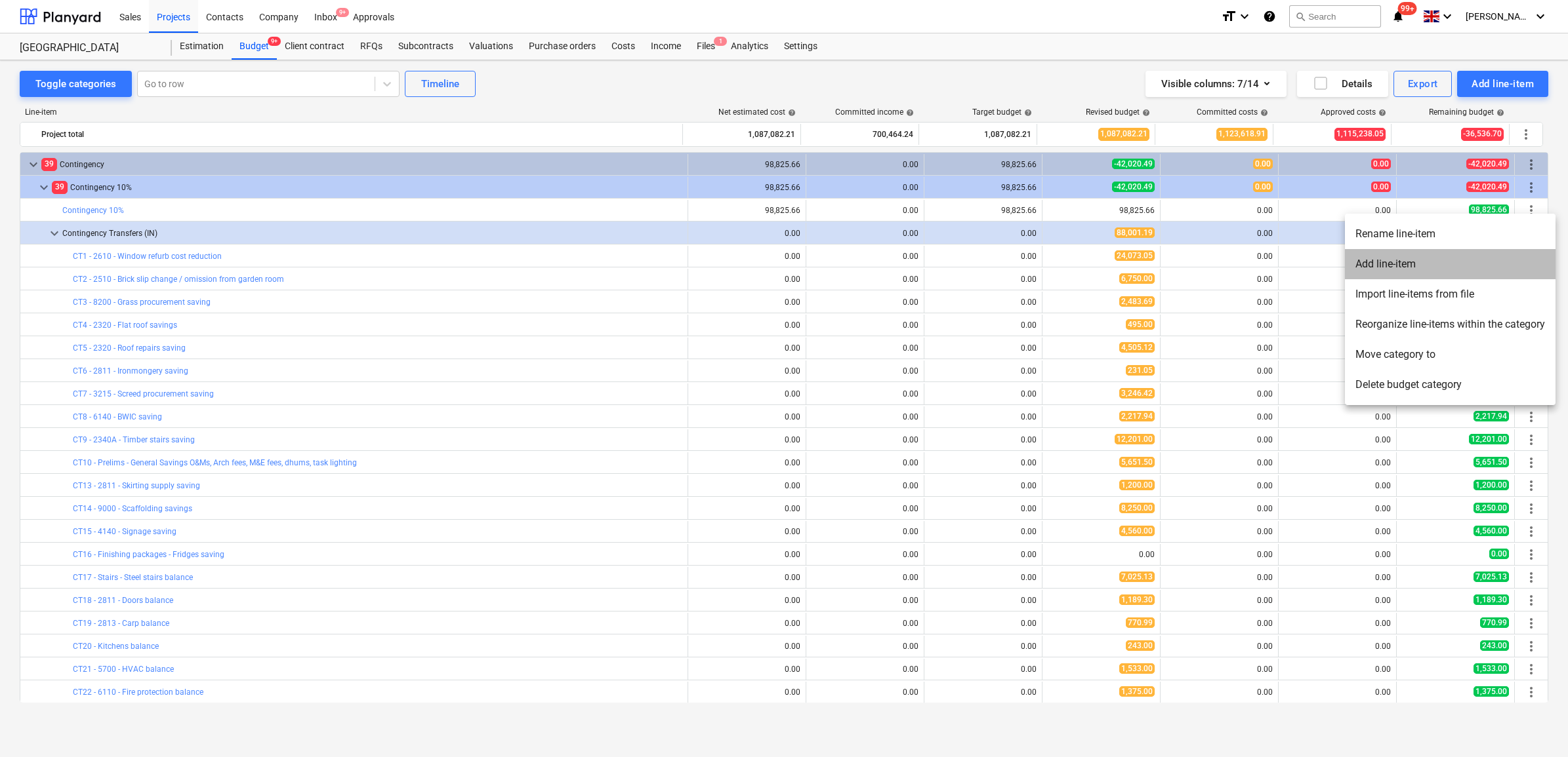
click at [1447, 270] on li "Add line-item" at bounding box center [1450, 264] width 211 height 30
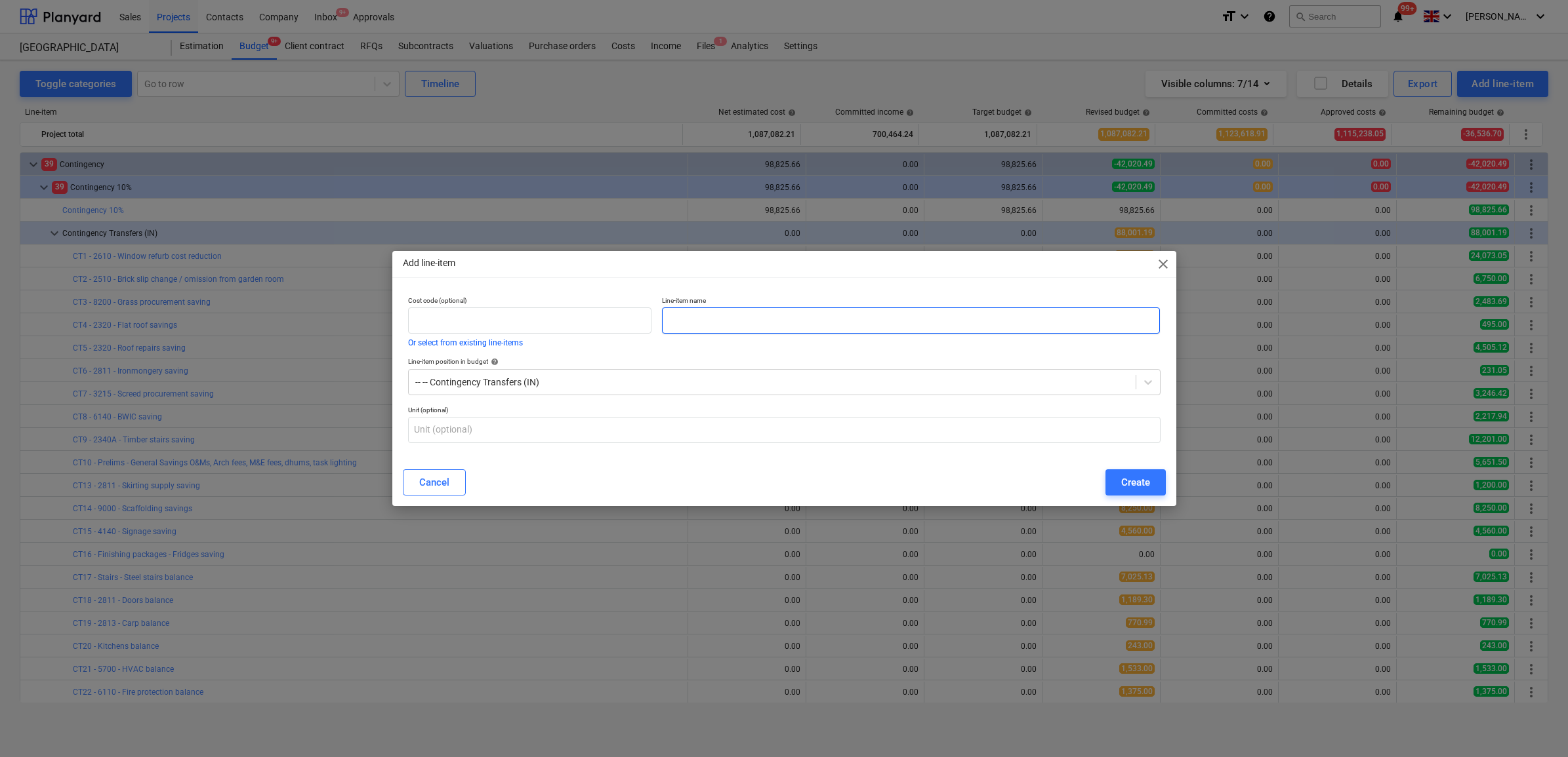
click at [919, 317] on input "text" at bounding box center [910, 321] width 498 height 26
click at [1129, 483] on div "Create" at bounding box center [1136, 482] width 29 height 17
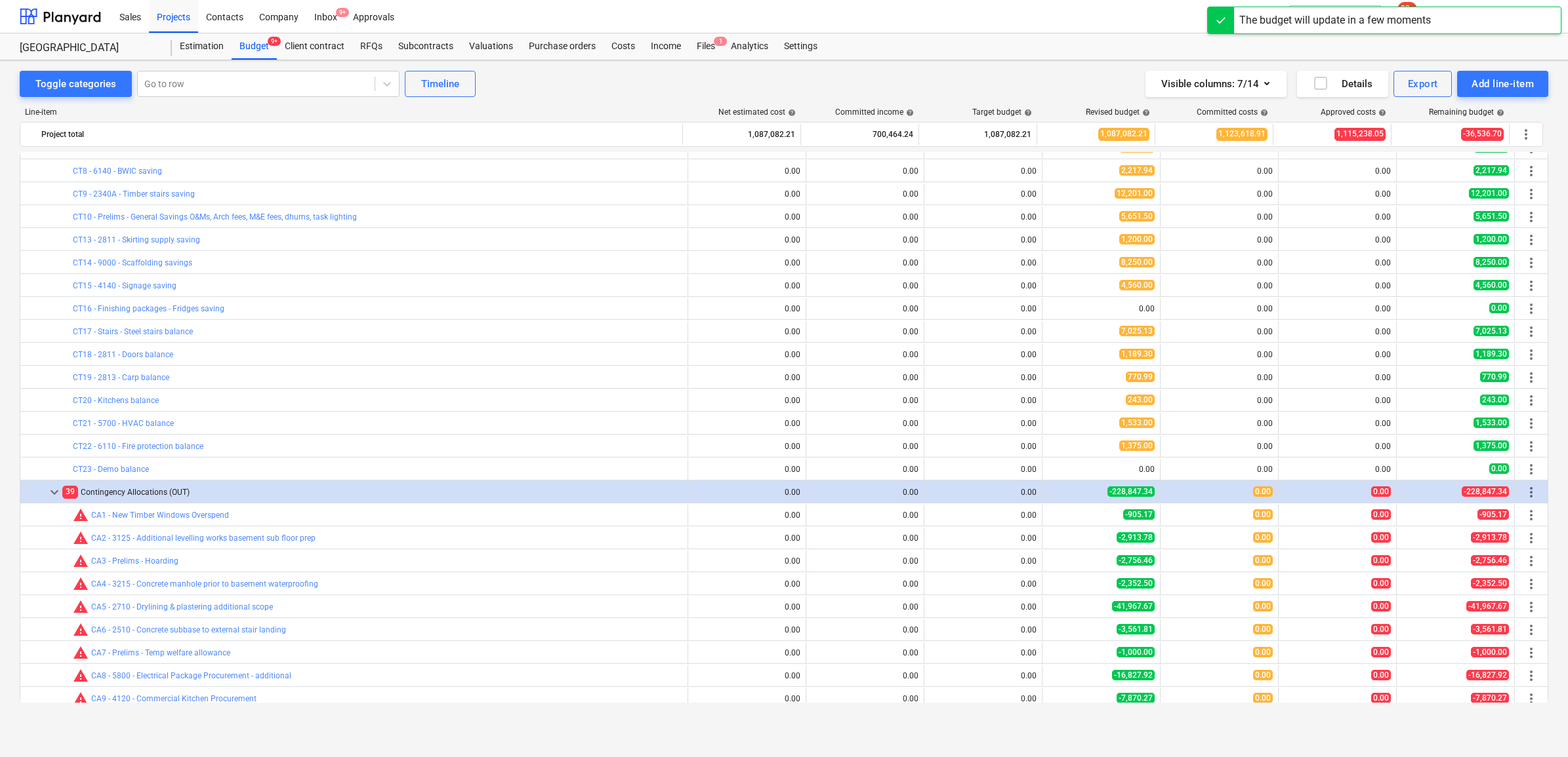
scroll to position [374, 0]
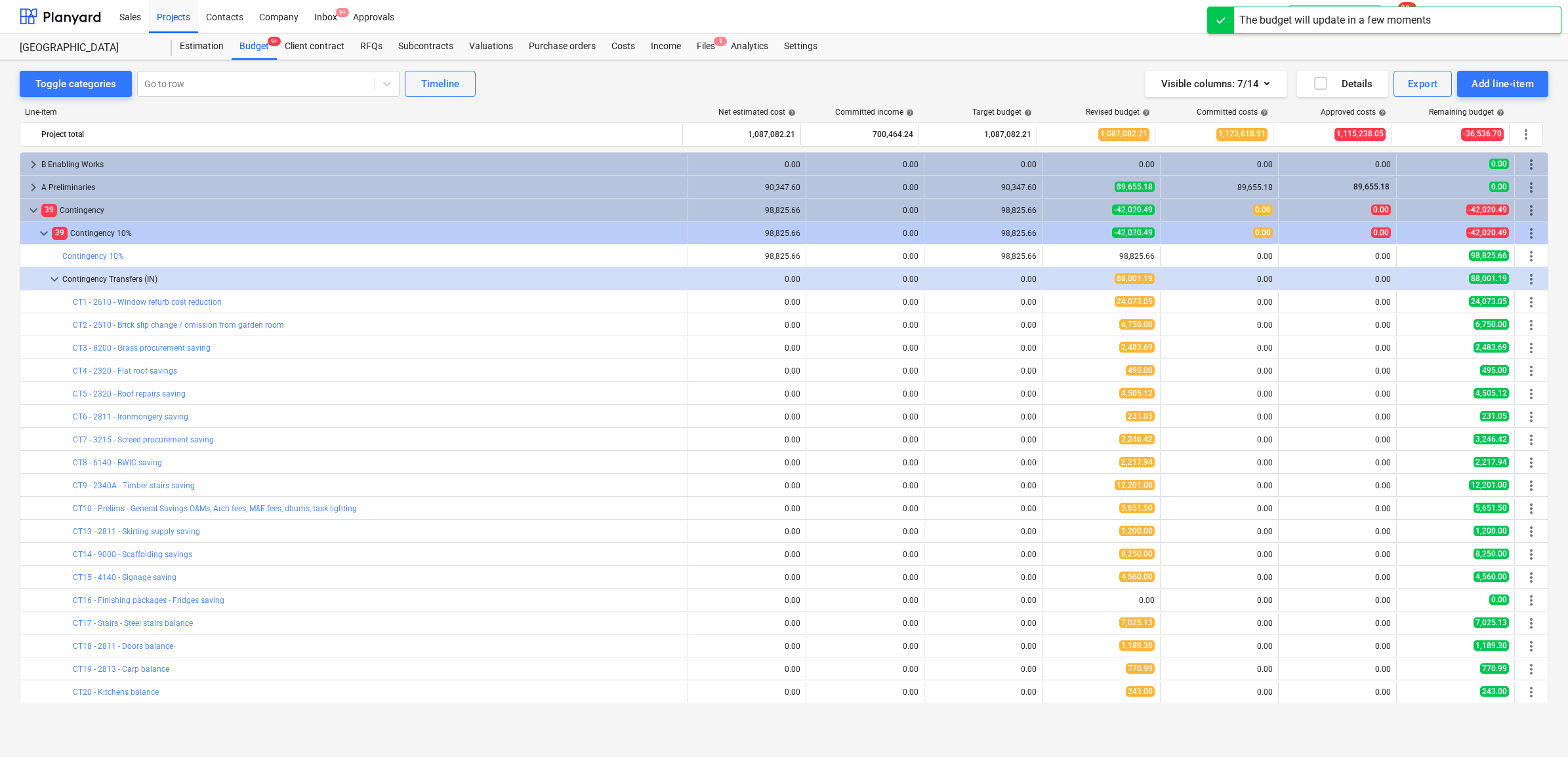
click at [1054, 756] on span "edit" at bounding box center [1055, 761] width 10 height 10
type textarea "x"
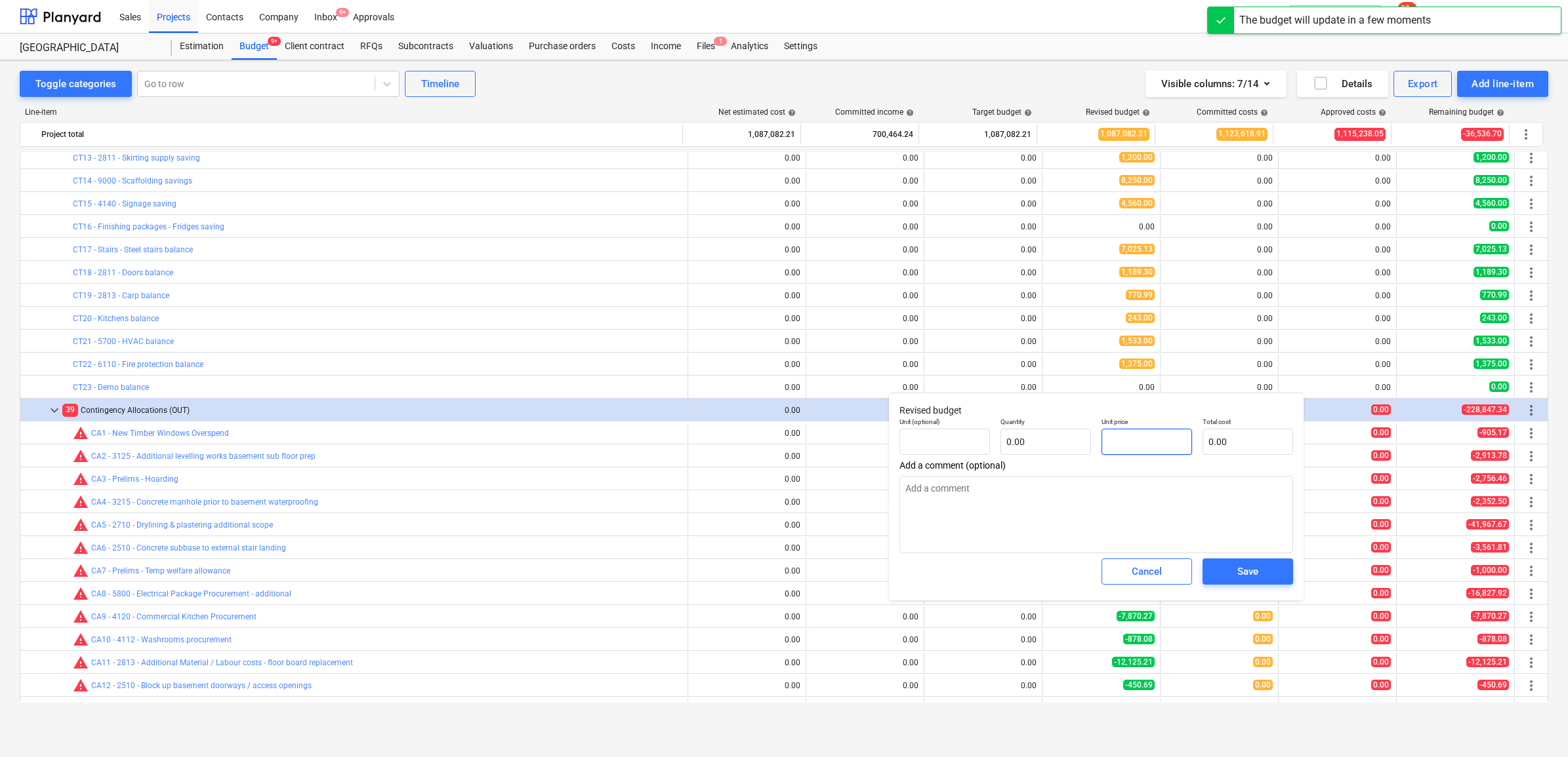
click at [1147, 434] on input "text" at bounding box center [1147, 442] width 90 height 26
type textarea "x"
type input "pcs"
type input "2"
type input "1.00"
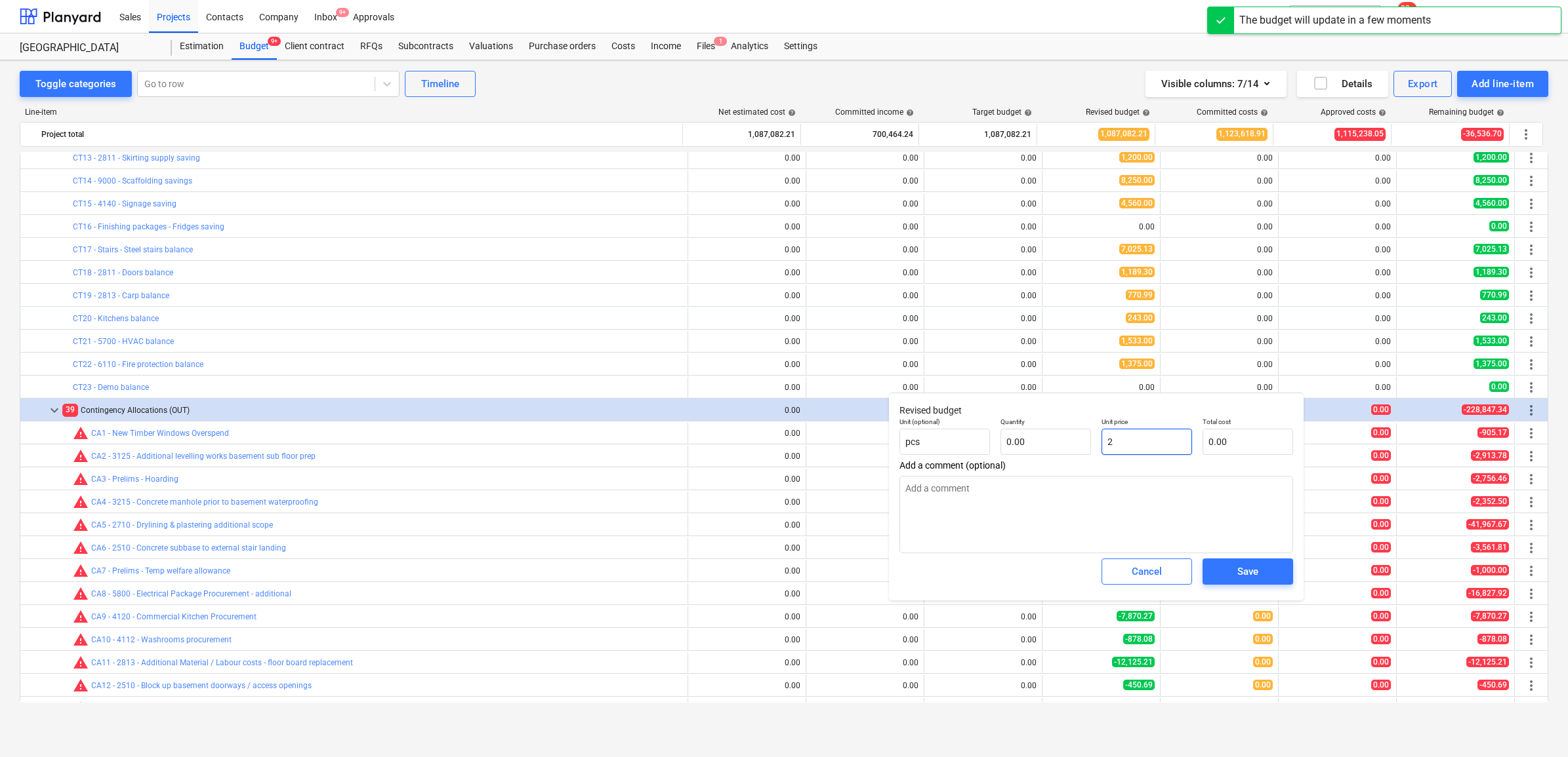
type input "2.00"
type textarea "x"
type input "2."
type textarea "x"
type input "2.3"
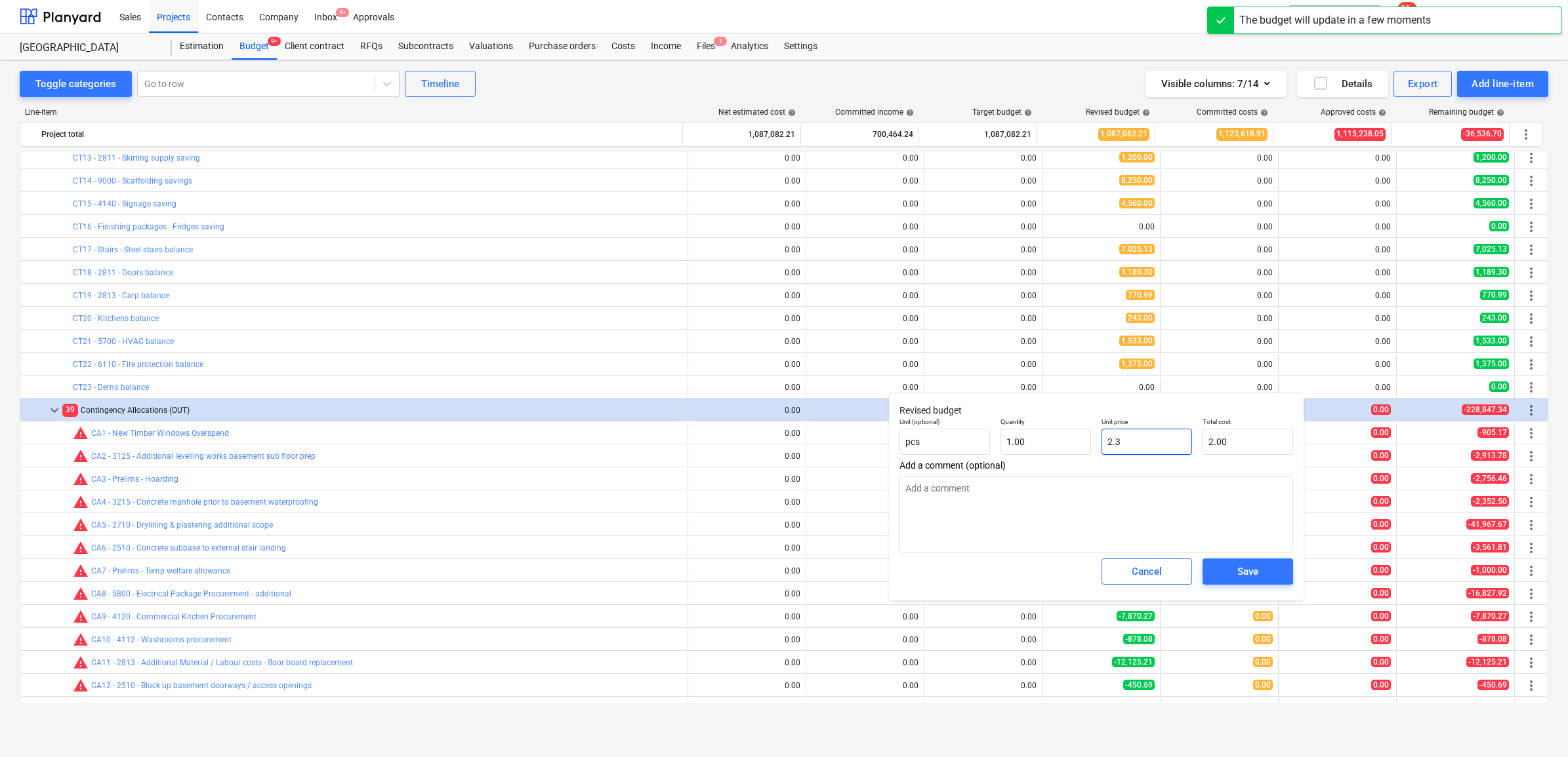
type input "2.30"
type textarea "x"
type input "2.39"
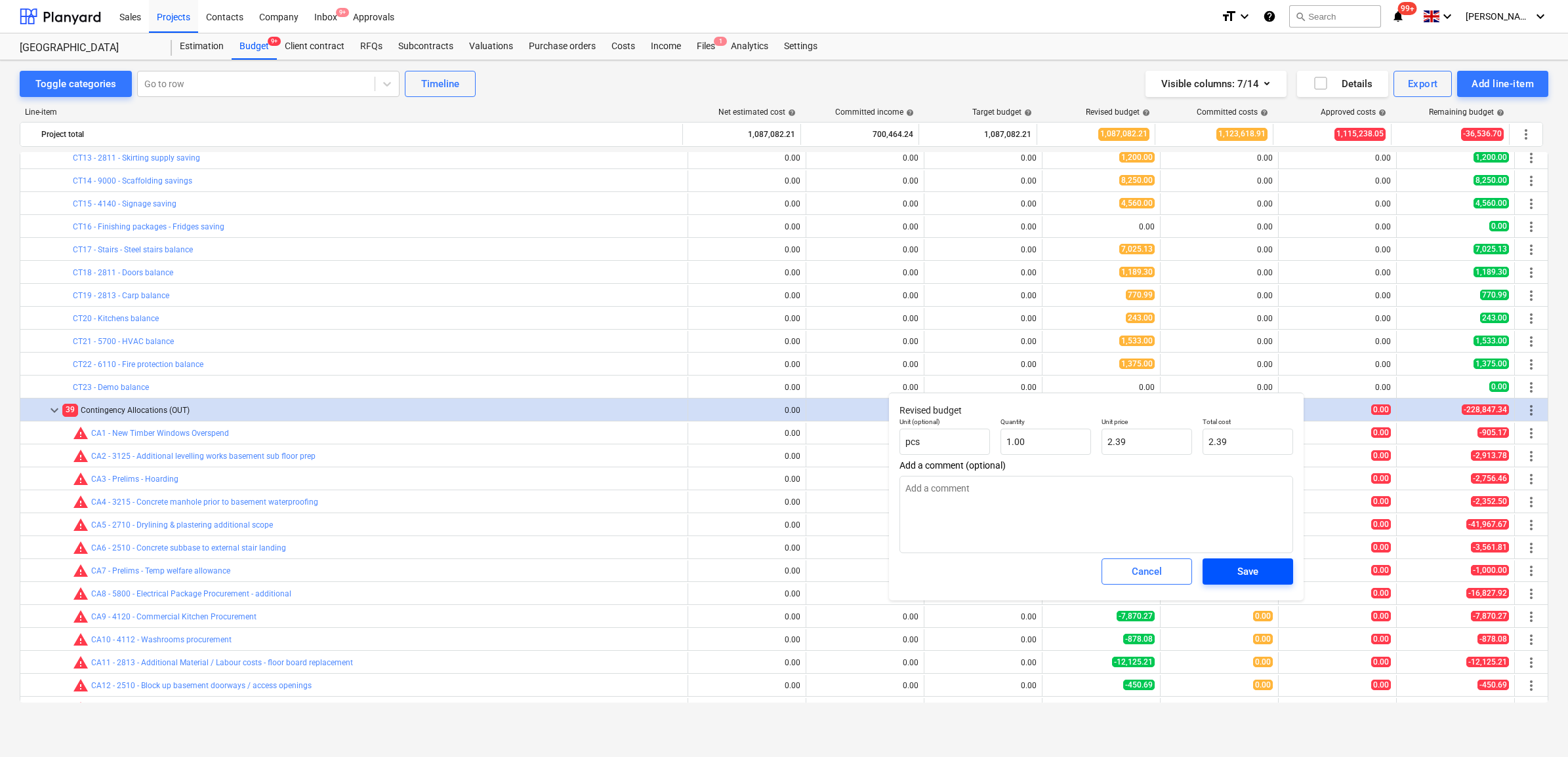
click at [1267, 571] on span "Save" at bounding box center [1248, 571] width 59 height 17
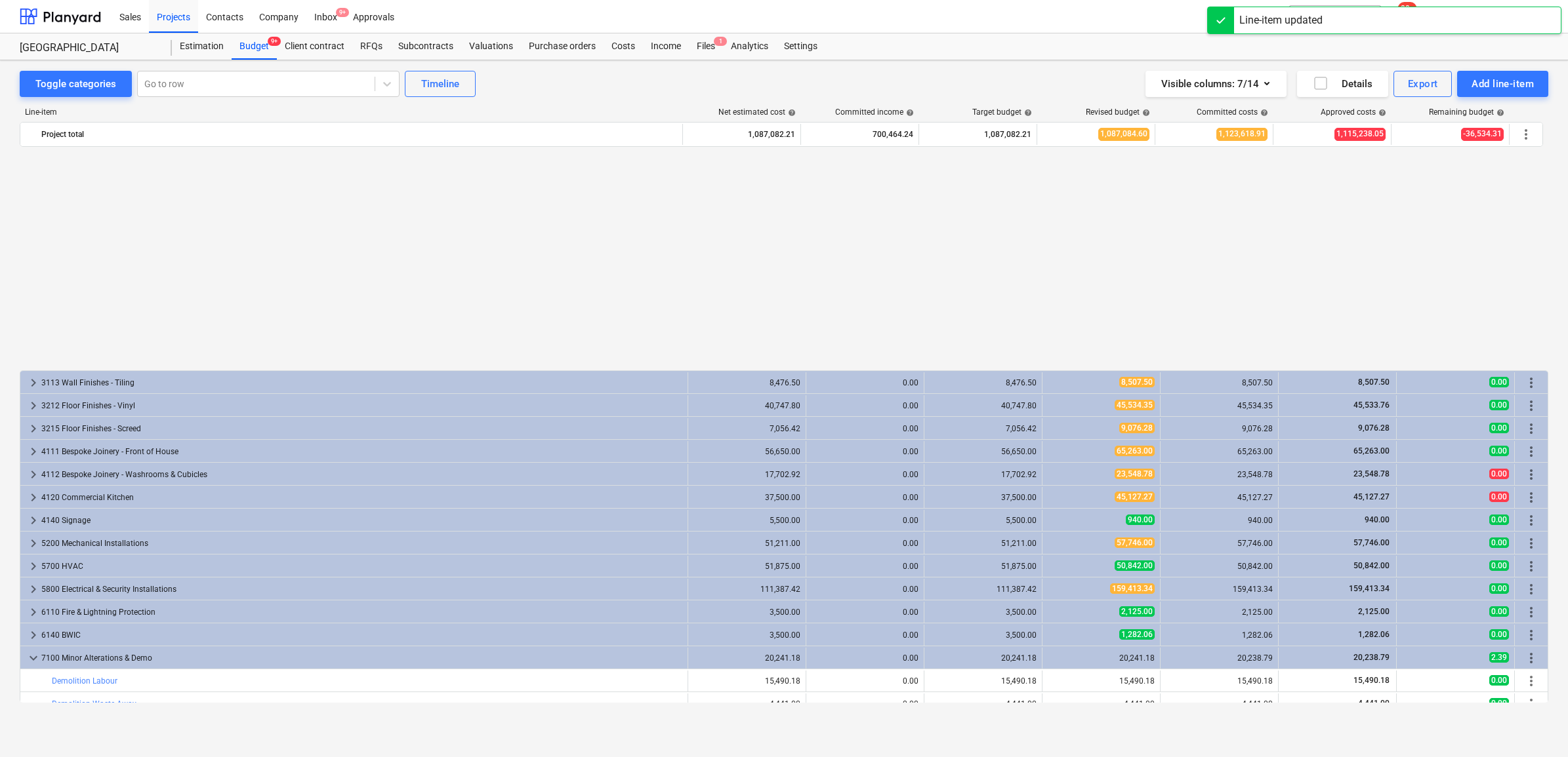
scroll to position [1795, 0]
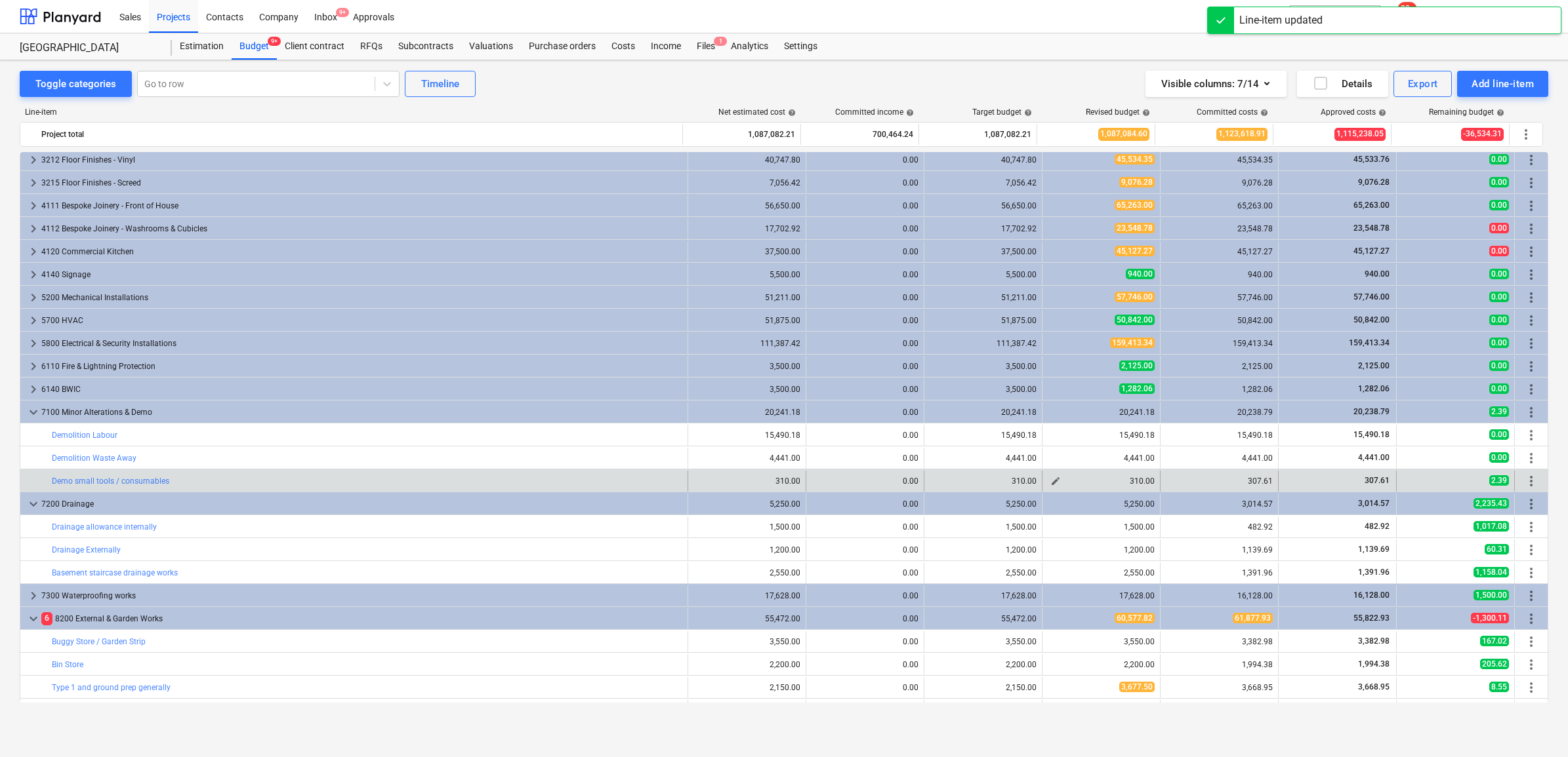
click at [1054, 479] on span "edit" at bounding box center [1055, 481] width 10 height 10
type textarea "x"
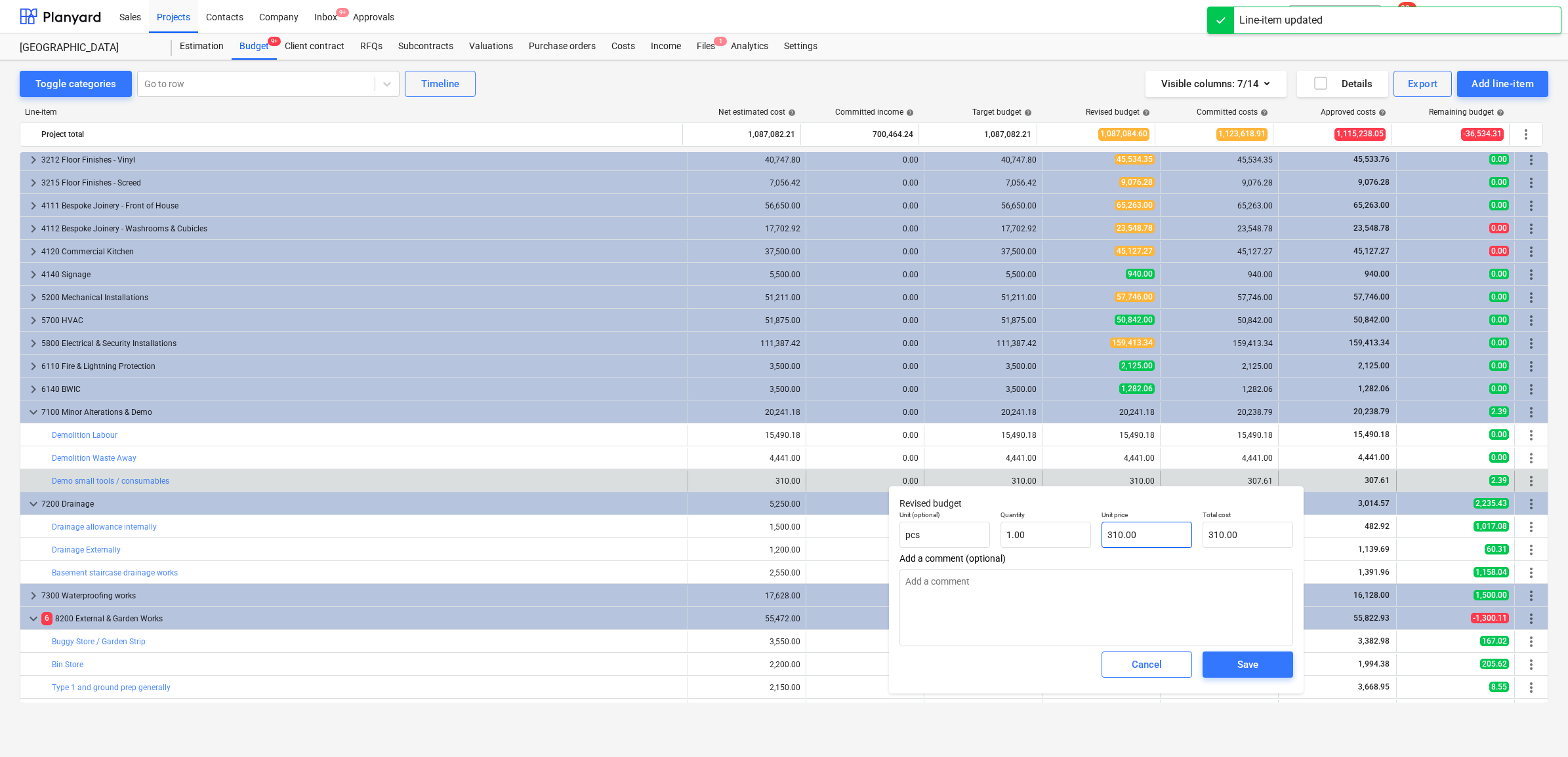
type input "310"
drag, startPoint x: 1156, startPoint y: 532, endPoint x: 1034, endPoint y: 510, distance: 124.0
click at [1047, 528] on div "Unit (optional) pcs Quantity 1.00 Unit price 310 Total cost 310.00" at bounding box center [1096, 530] width 404 height 48
type textarea "x"
type input "3"
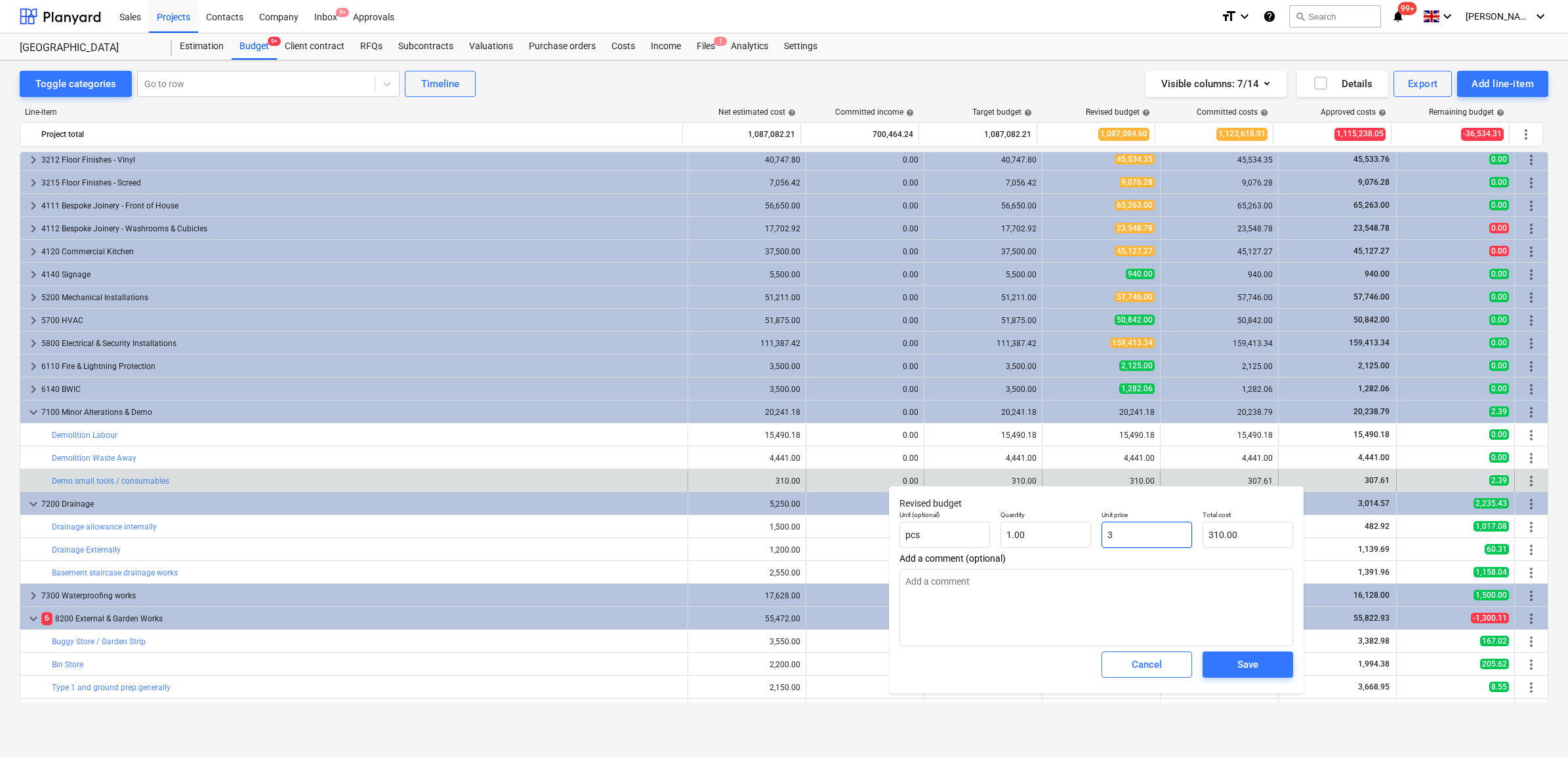
type input "3.00"
type input "307"
type textarea "x"
type input "307.00"
type textarea "x"
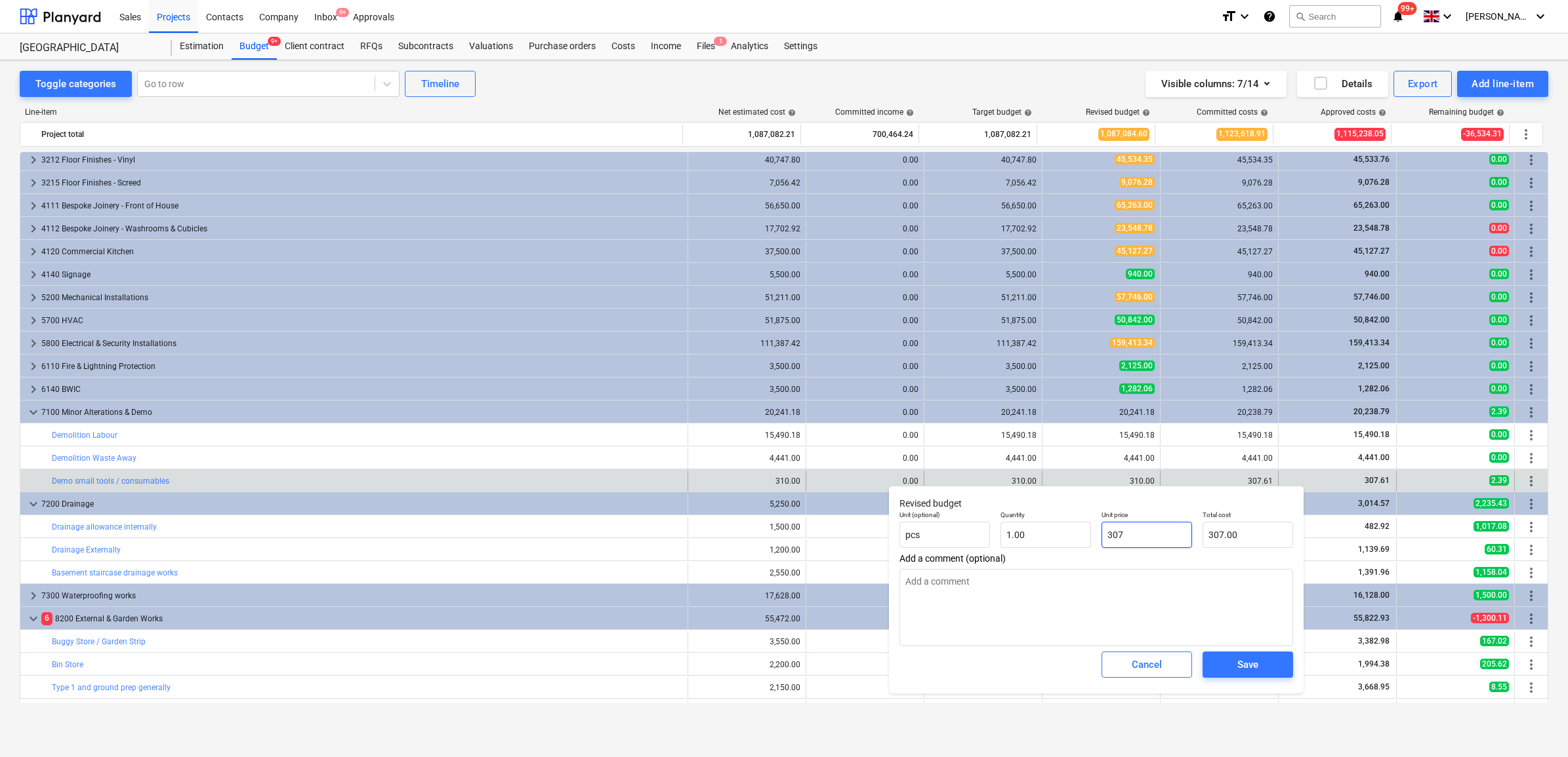
type input "307."
type textarea "x"
type input "307.6"
type input "307.60"
type textarea "x"
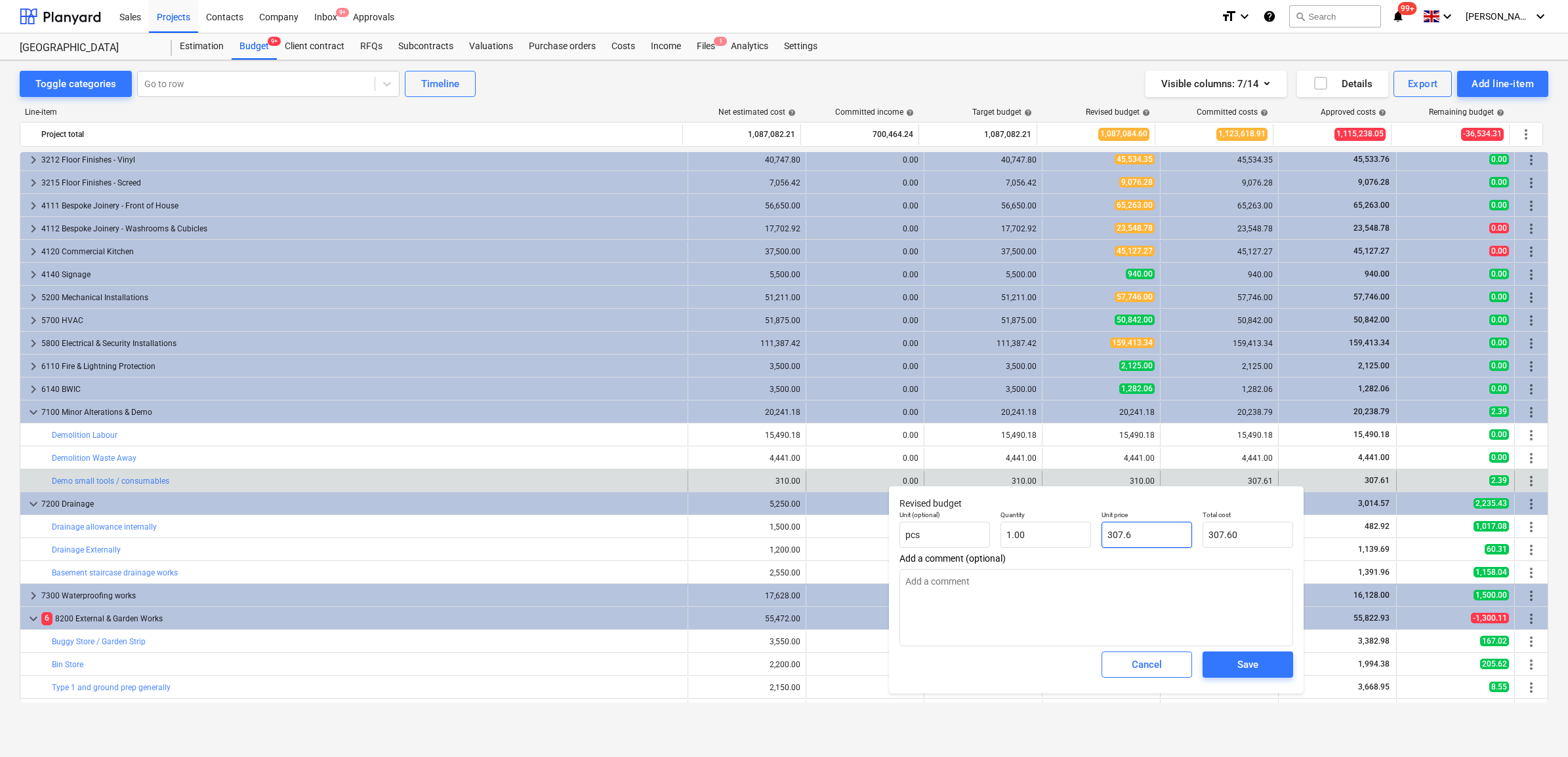
type input "307.61"
click at [1239, 670] on div "Save" at bounding box center [1248, 665] width 21 height 17
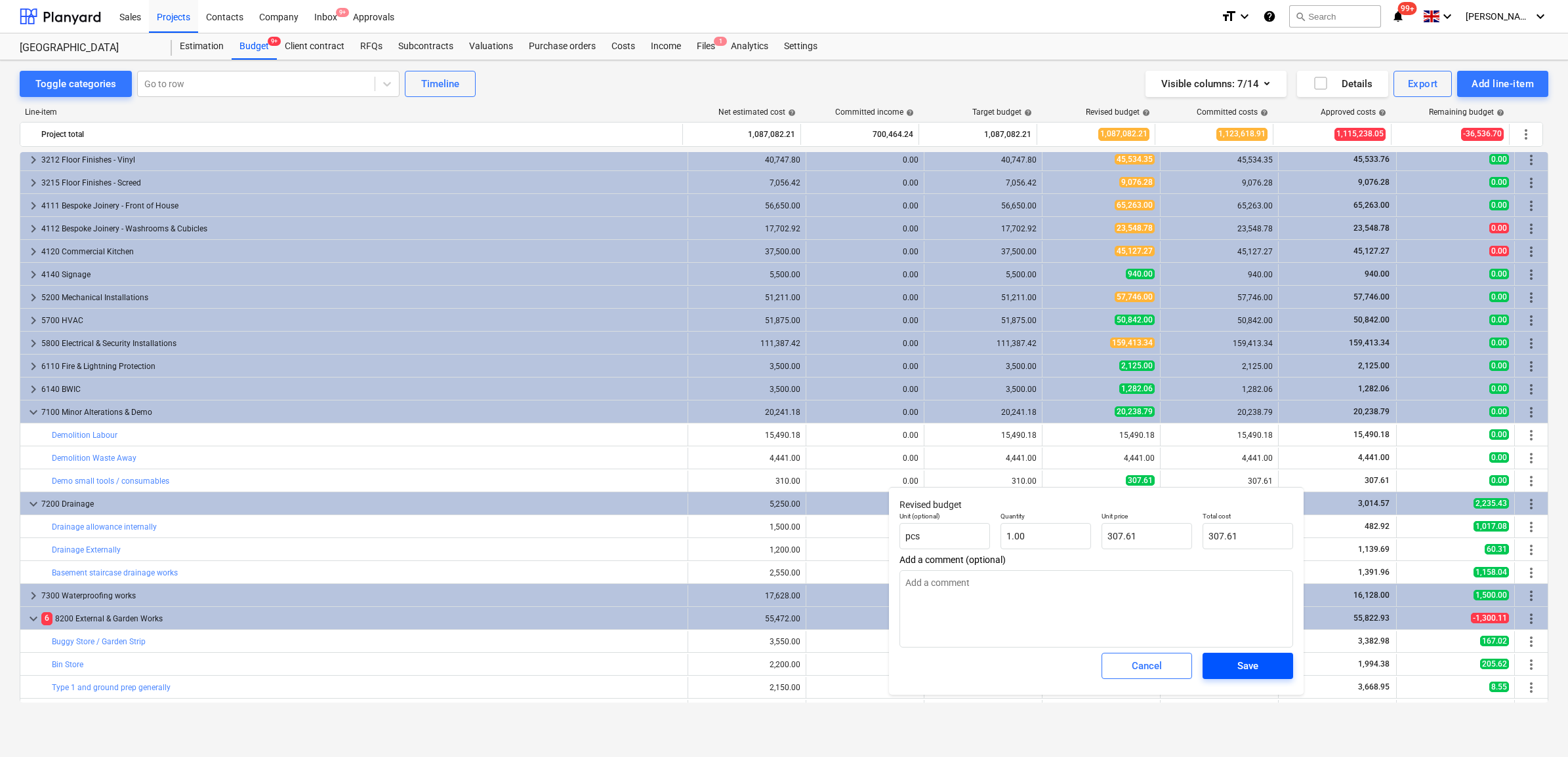
type textarea "x"
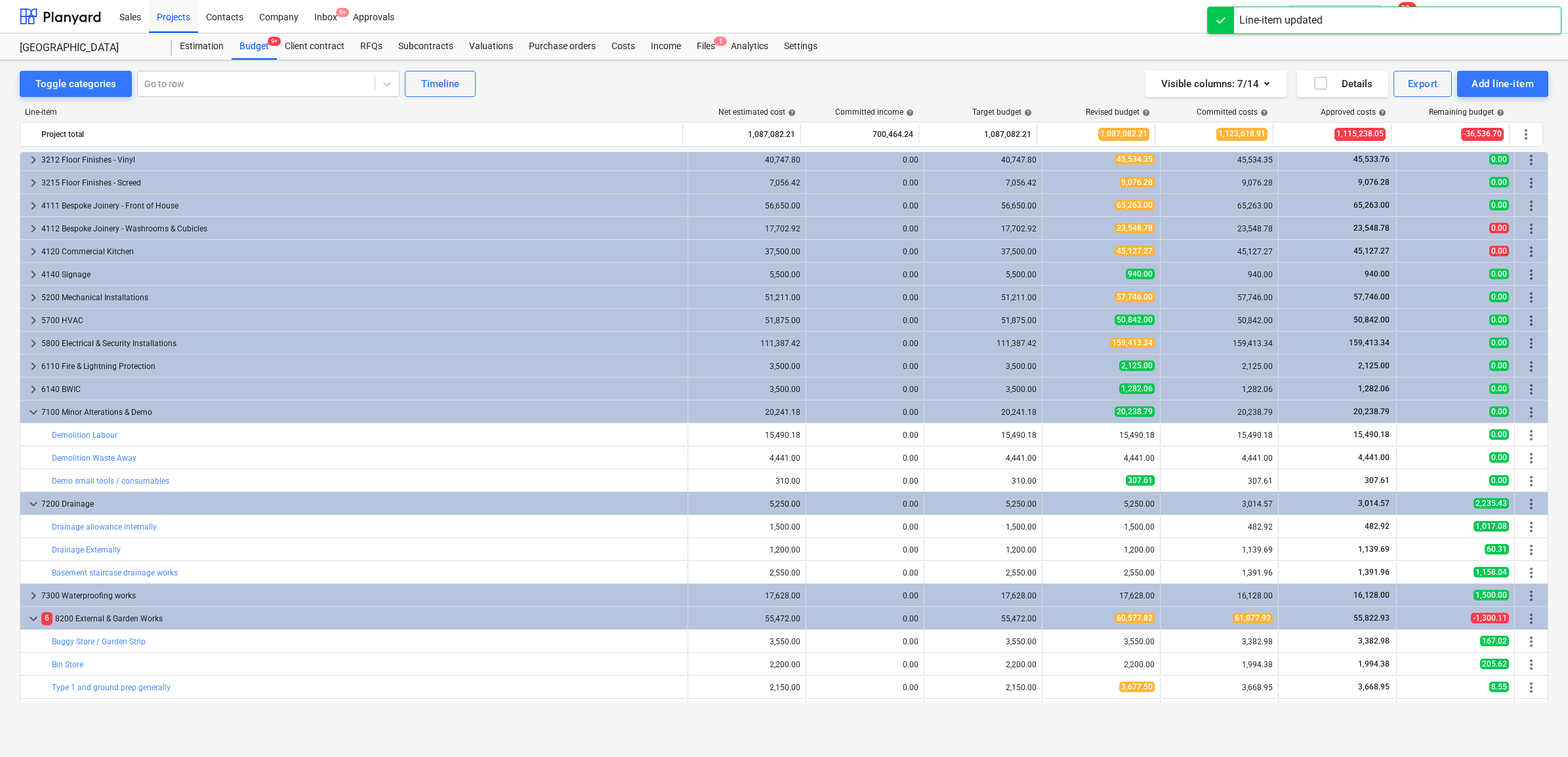
click at [897, 414] on div "0.00" at bounding box center [865, 412] width 107 height 9
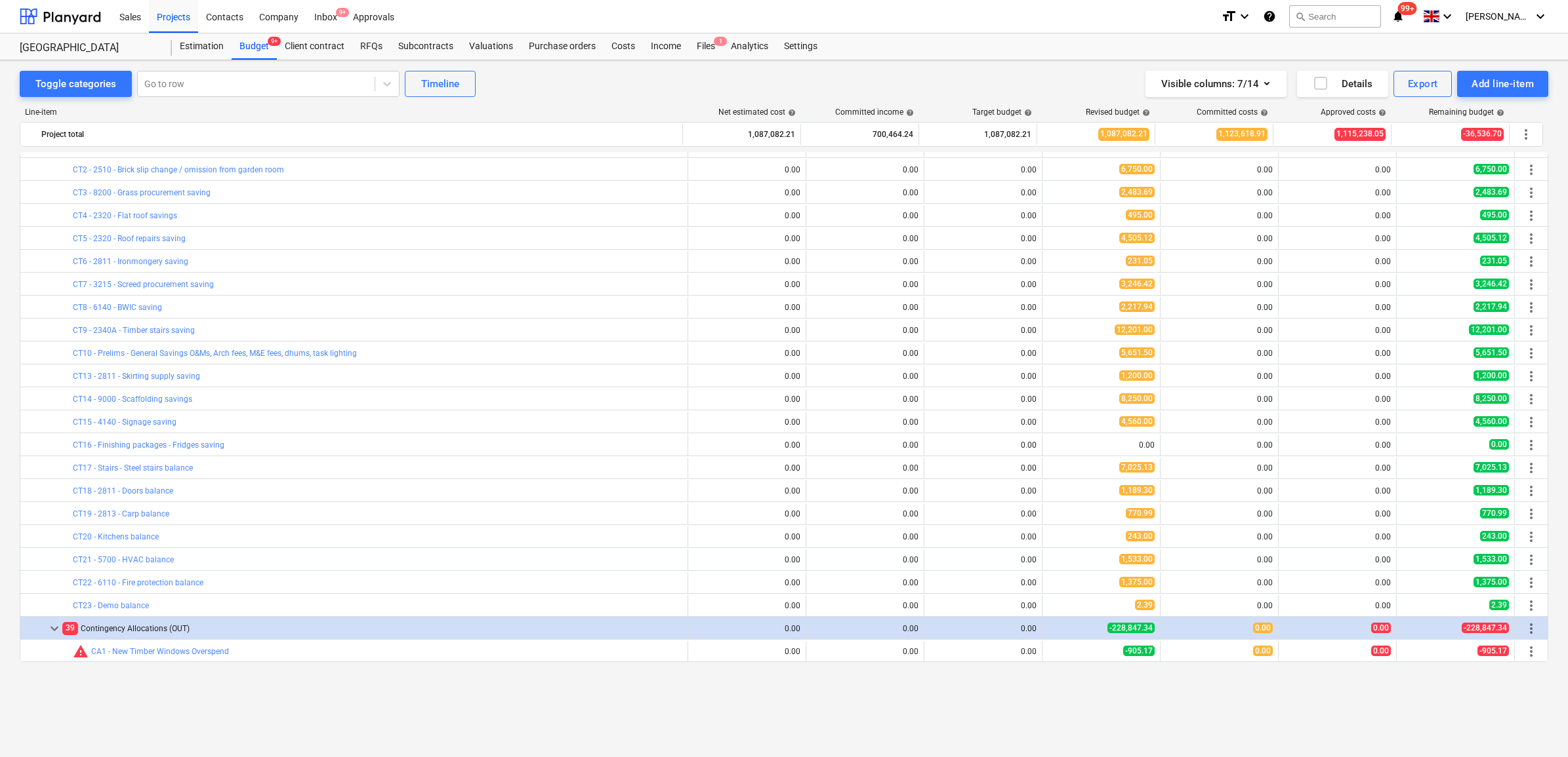
scroll to position [0, 0]
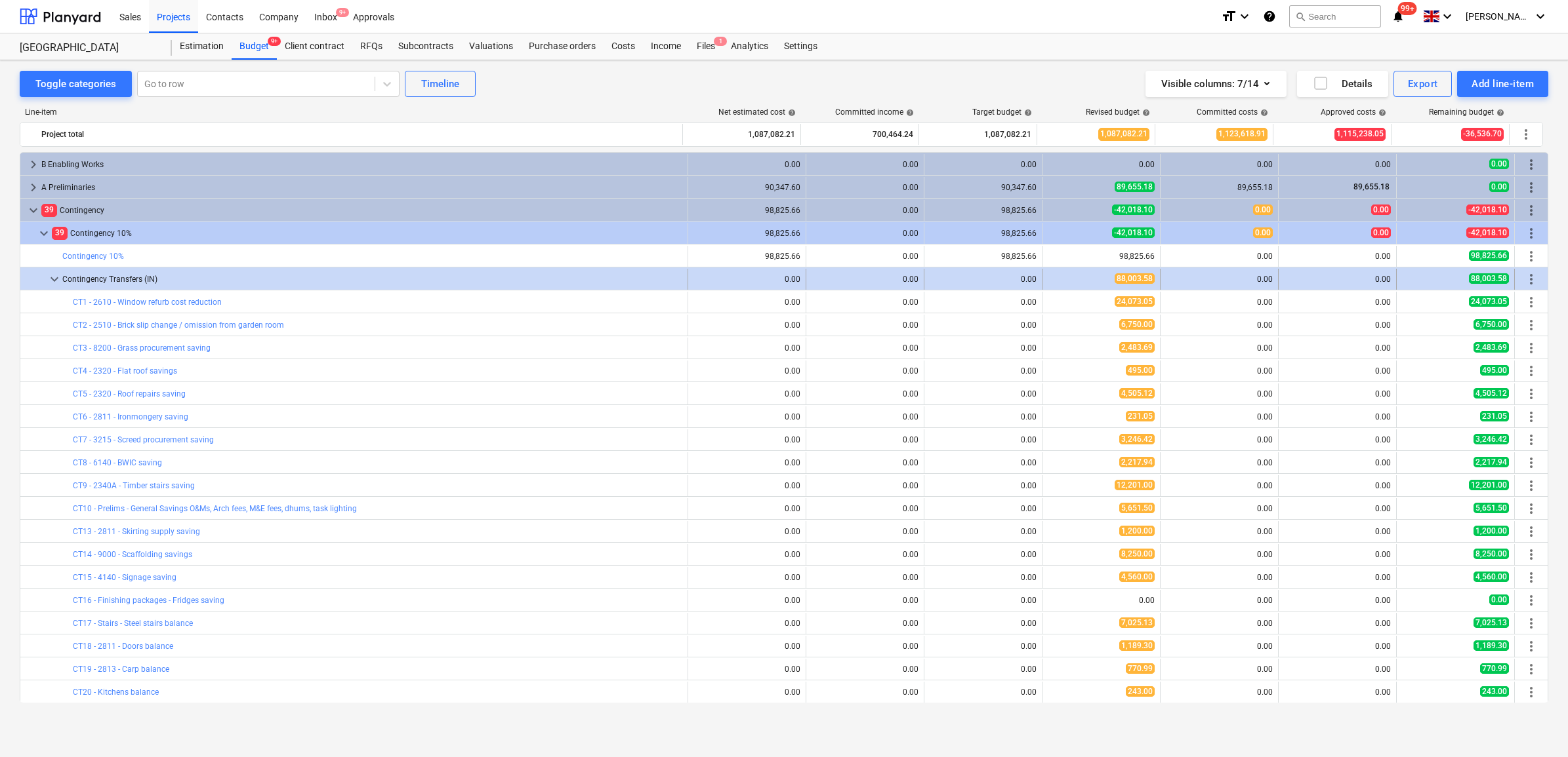
click at [1526, 277] on span "more_vert" at bounding box center [1531, 279] width 16 height 16
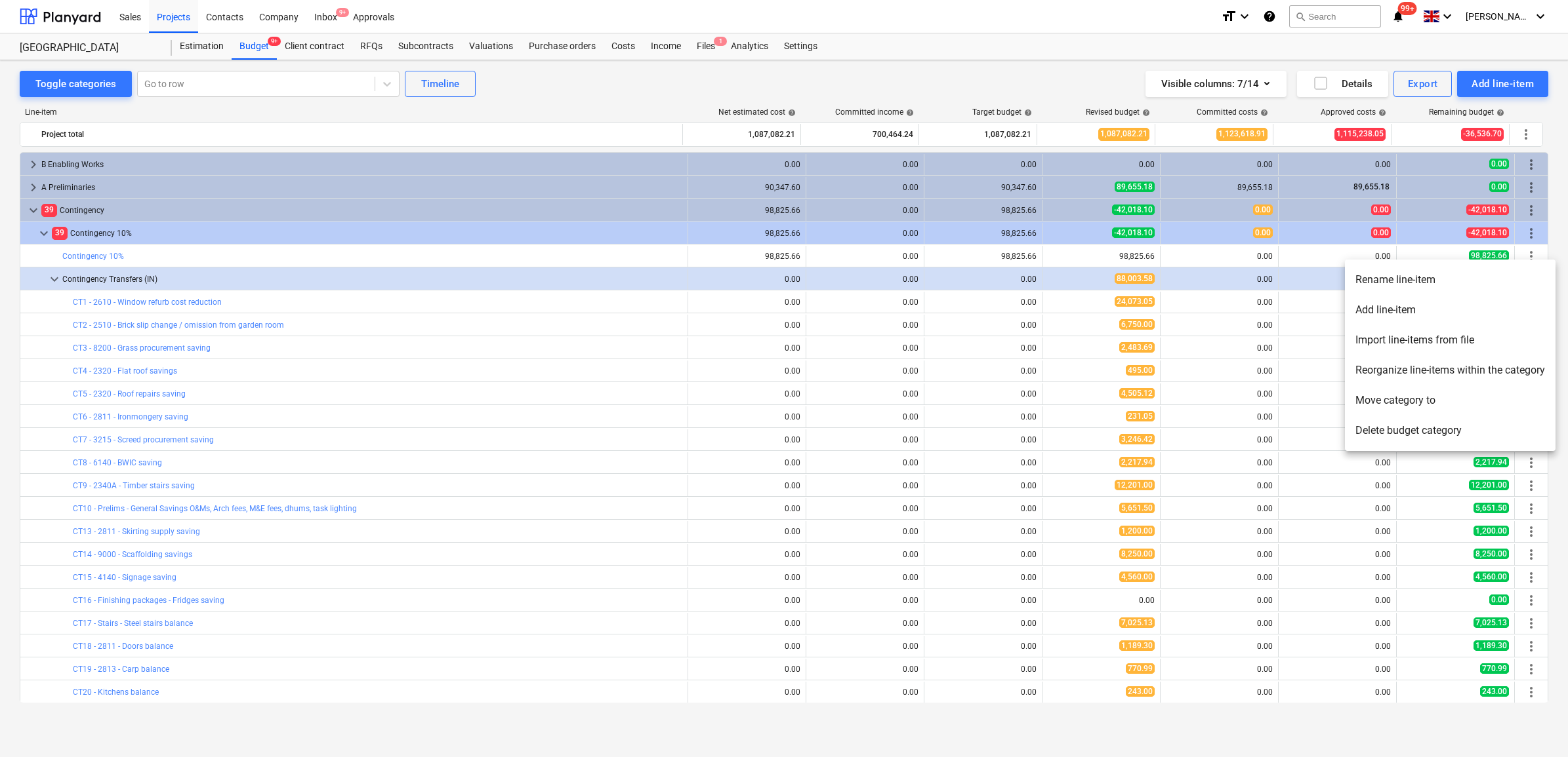
click at [1392, 310] on li "Add line-item" at bounding box center [1450, 310] width 211 height 30
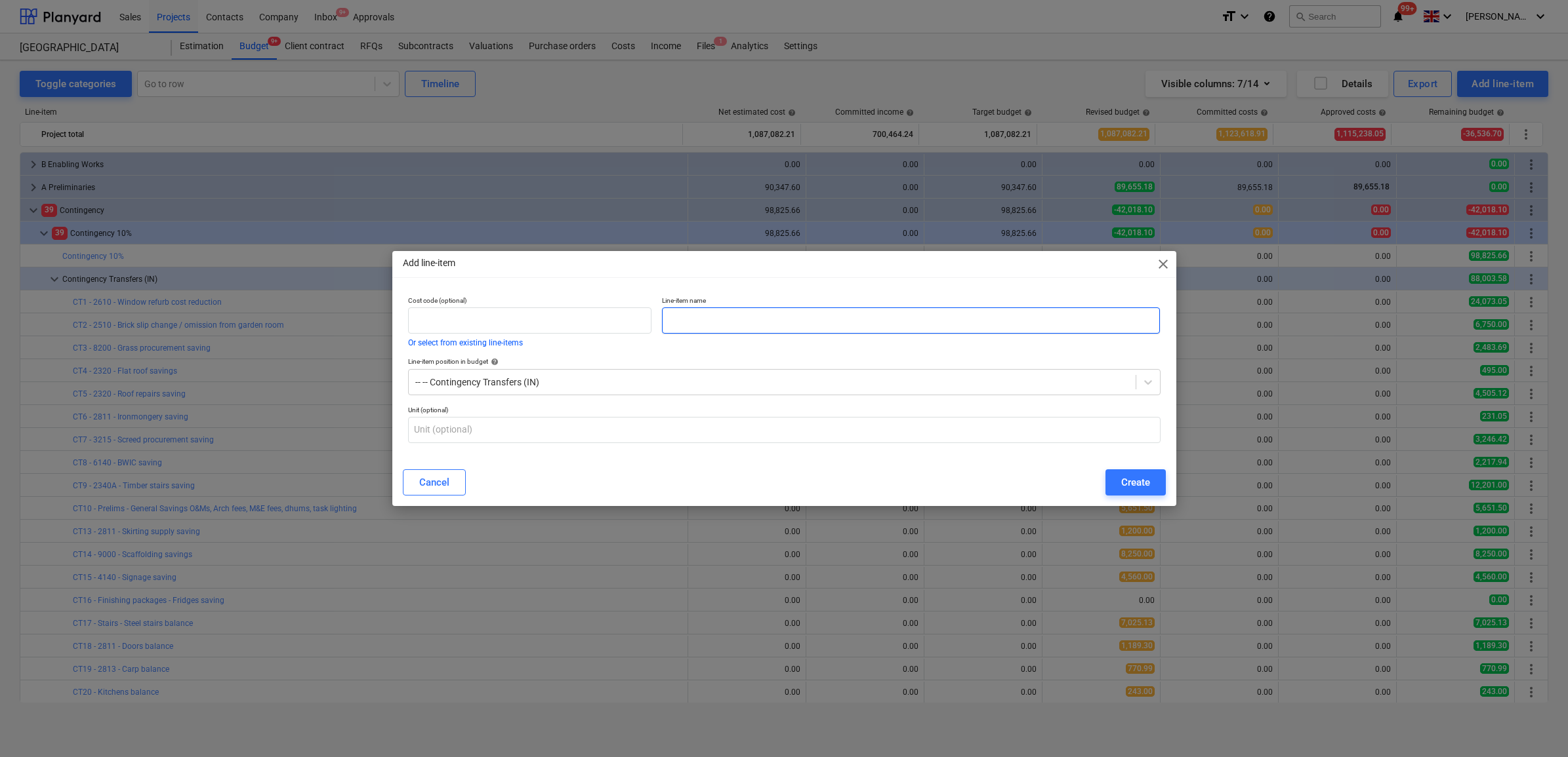
click at [913, 329] on input "text" at bounding box center [910, 321] width 498 height 26
click at [696, 320] on input "CT24 - Drainage balance" at bounding box center [910, 321] width 498 height 26
click at [699, 323] on input "CT24 - Drainage balance" at bounding box center [910, 321] width 498 height 26
type input "CT24 - 7200 - Drainage balance"
click at [1118, 480] on button "Create" at bounding box center [1136, 482] width 61 height 26
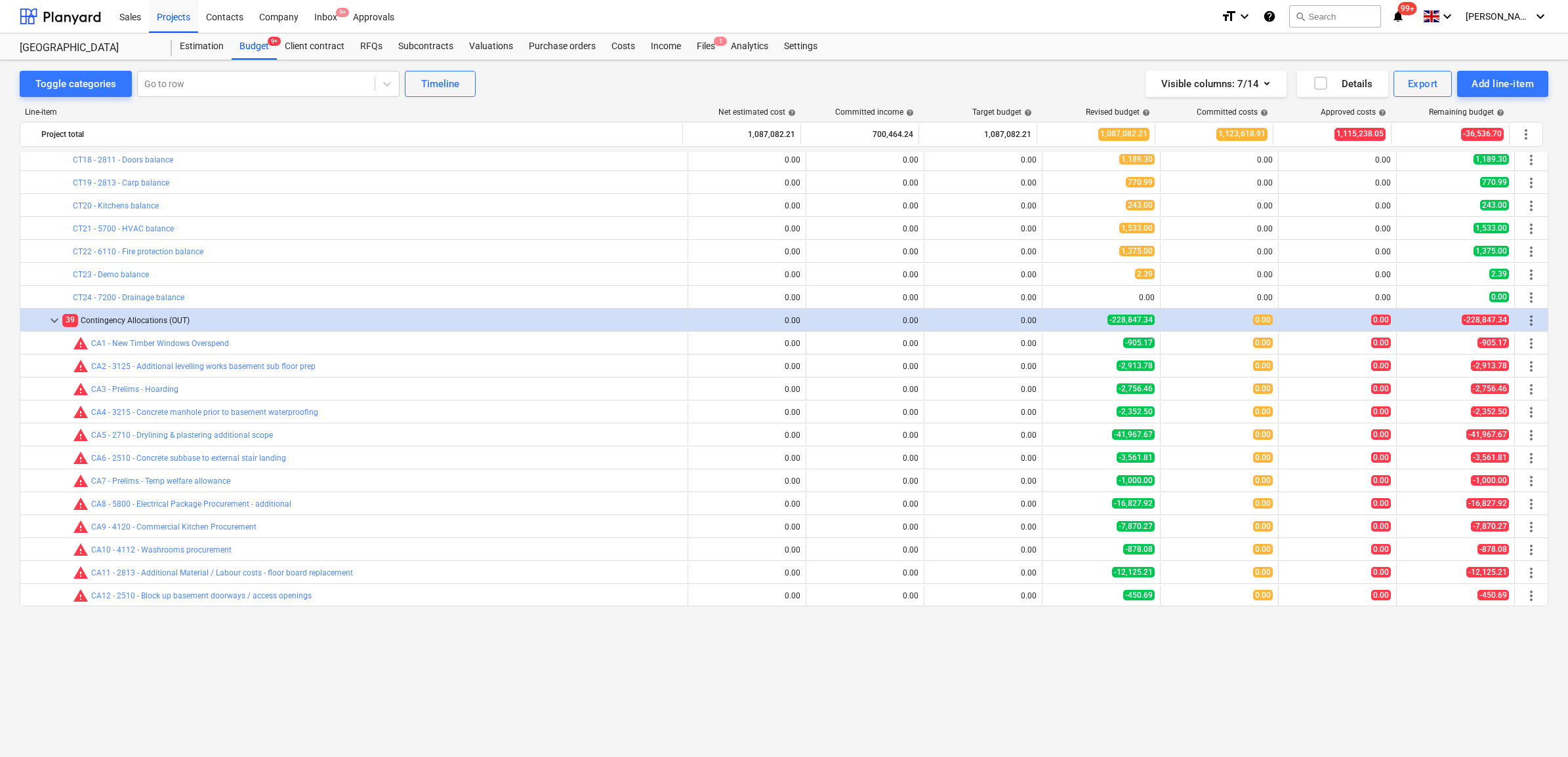
scroll to position [328, 0]
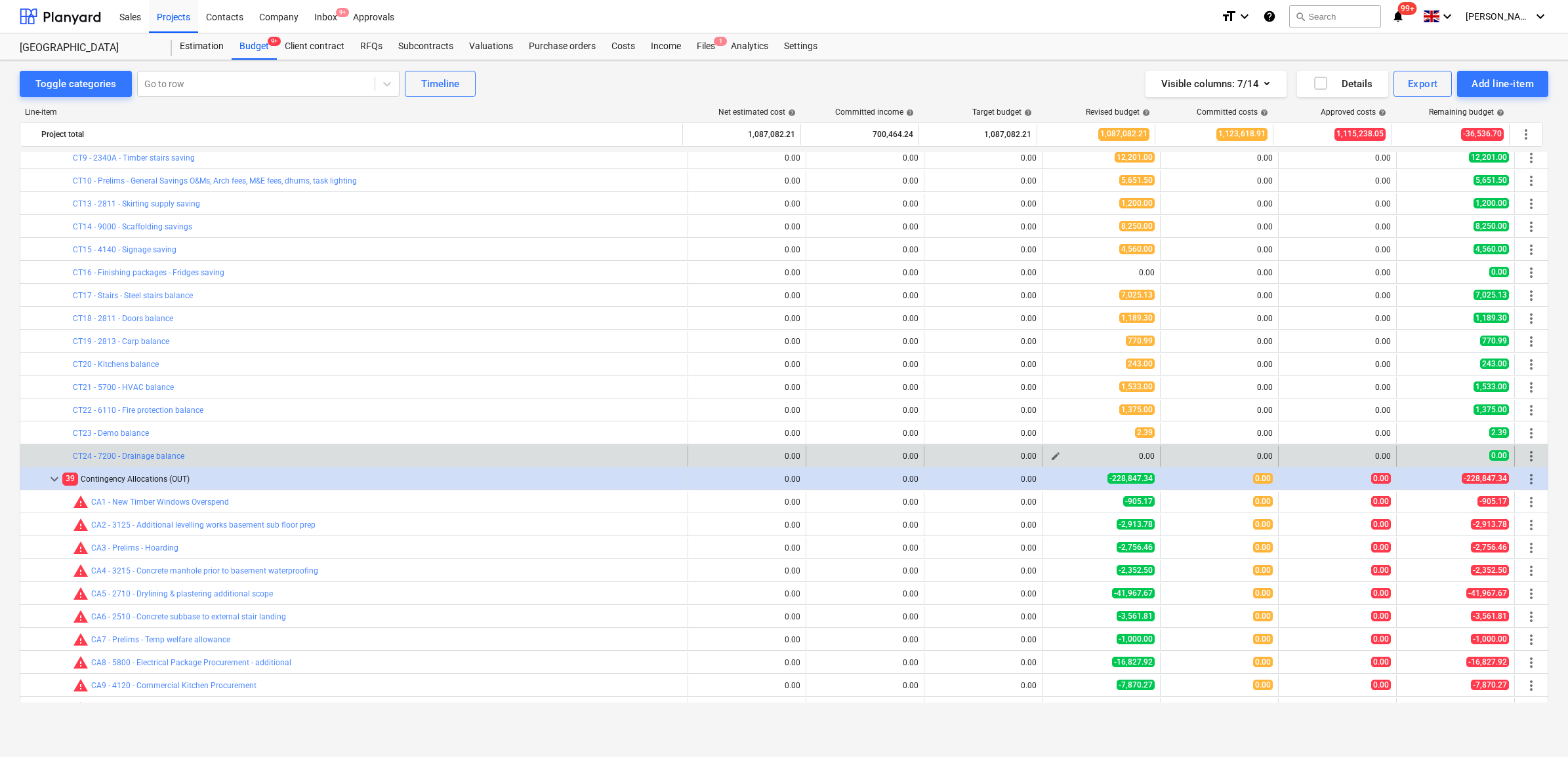
click at [1048, 451] on button "edit" at bounding box center [1056, 456] width 16 height 16
type textarea "x"
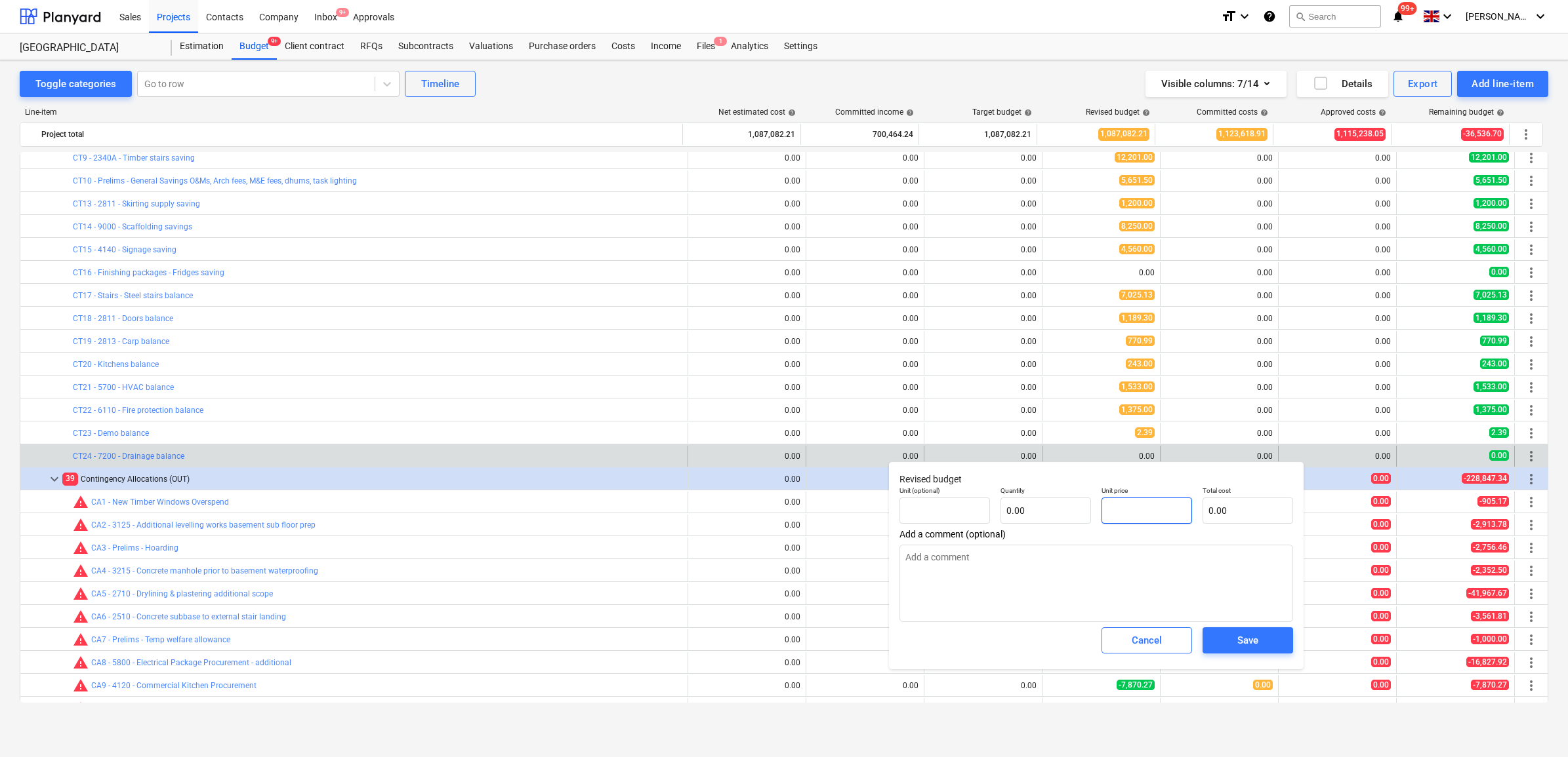
click at [1130, 513] on input "text" at bounding box center [1147, 511] width 90 height 26
type textarea "x"
type input "pcs"
type input "2"
type input "1.00"
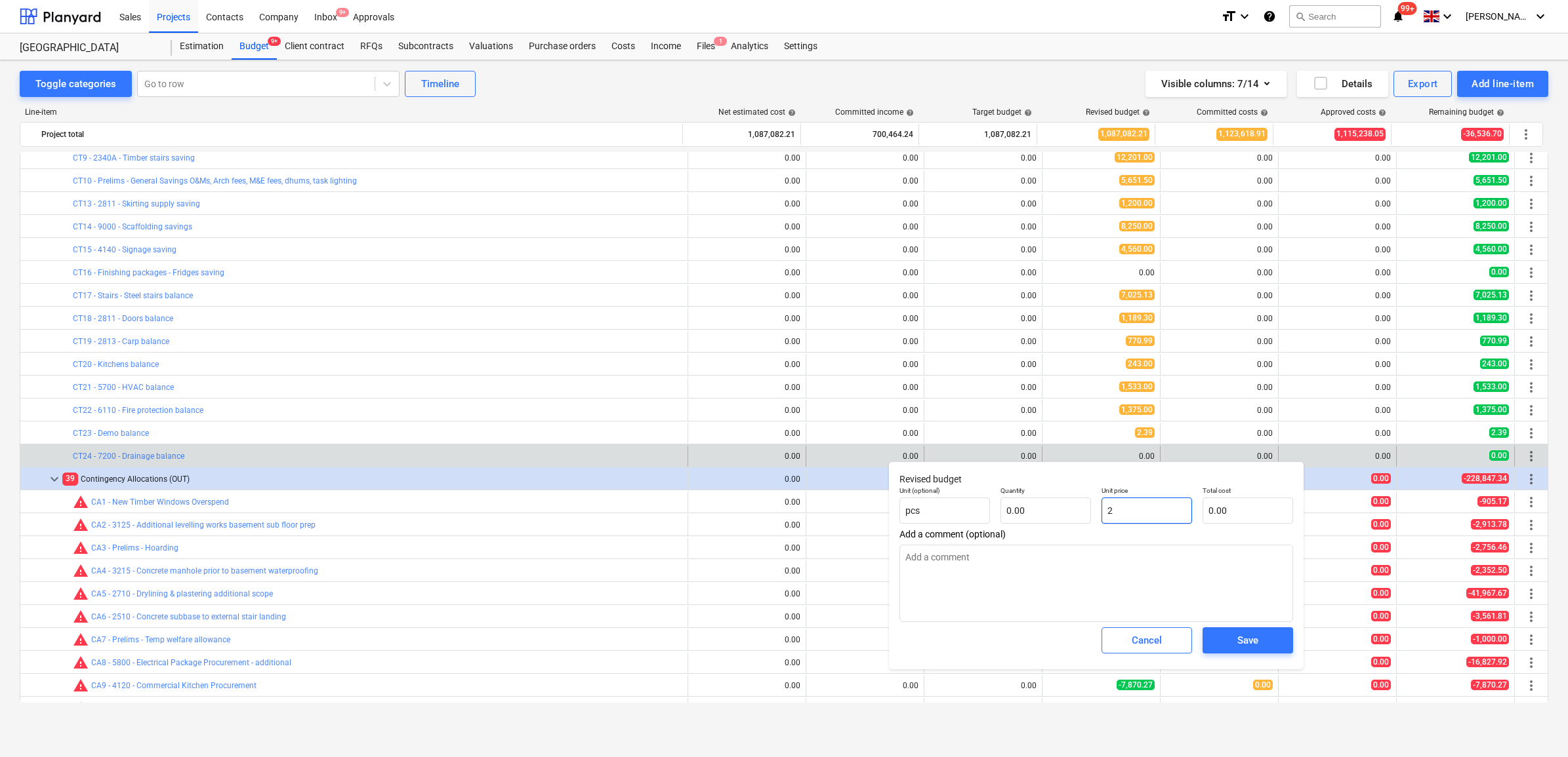
type input "2.00"
type textarea "x"
type input "22"
type input "22.00"
type textarea "x"
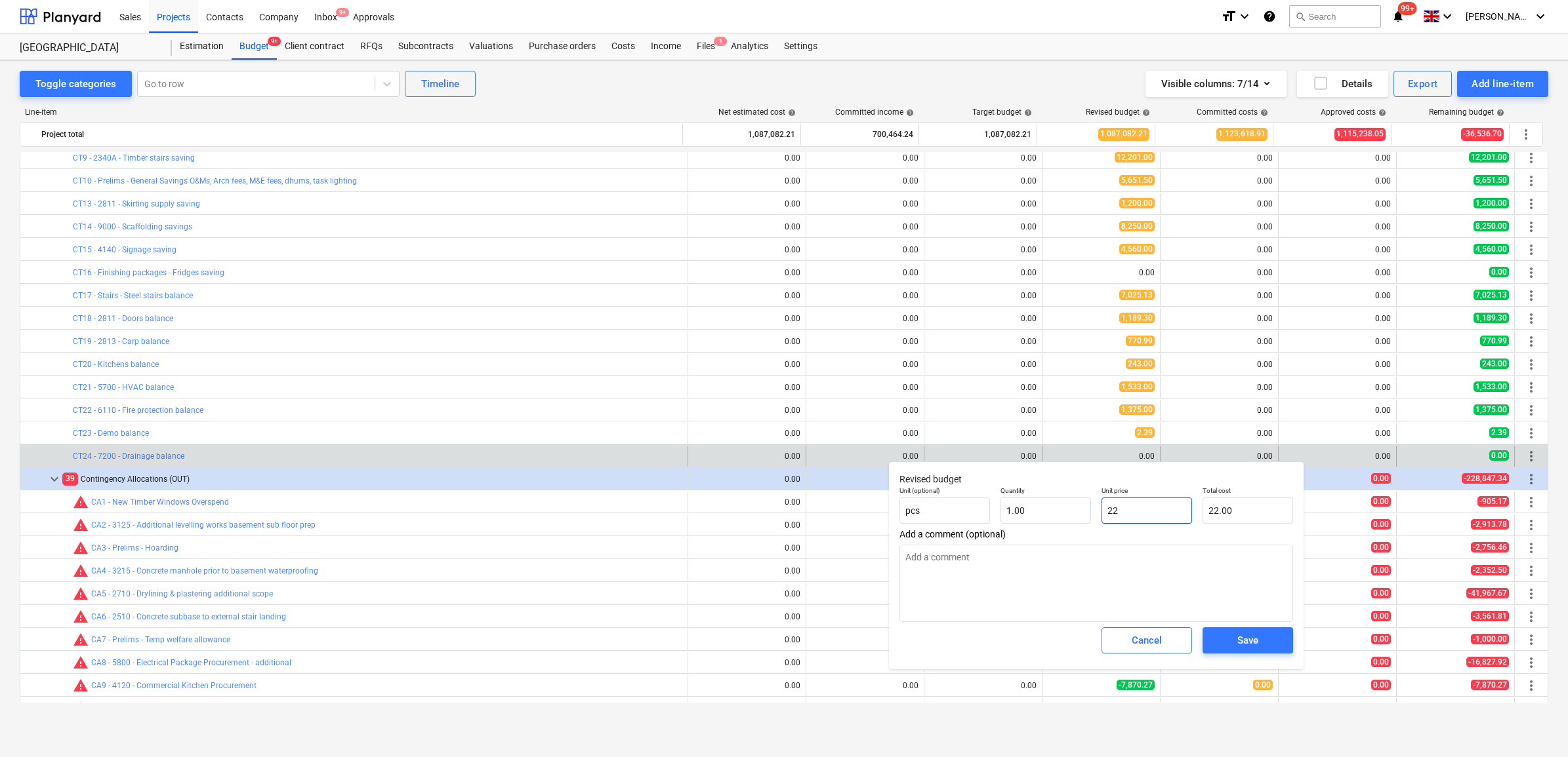
type input "223"
type input "223.00"
type textarea "x"
type input "2235"
type input "2,235.00"
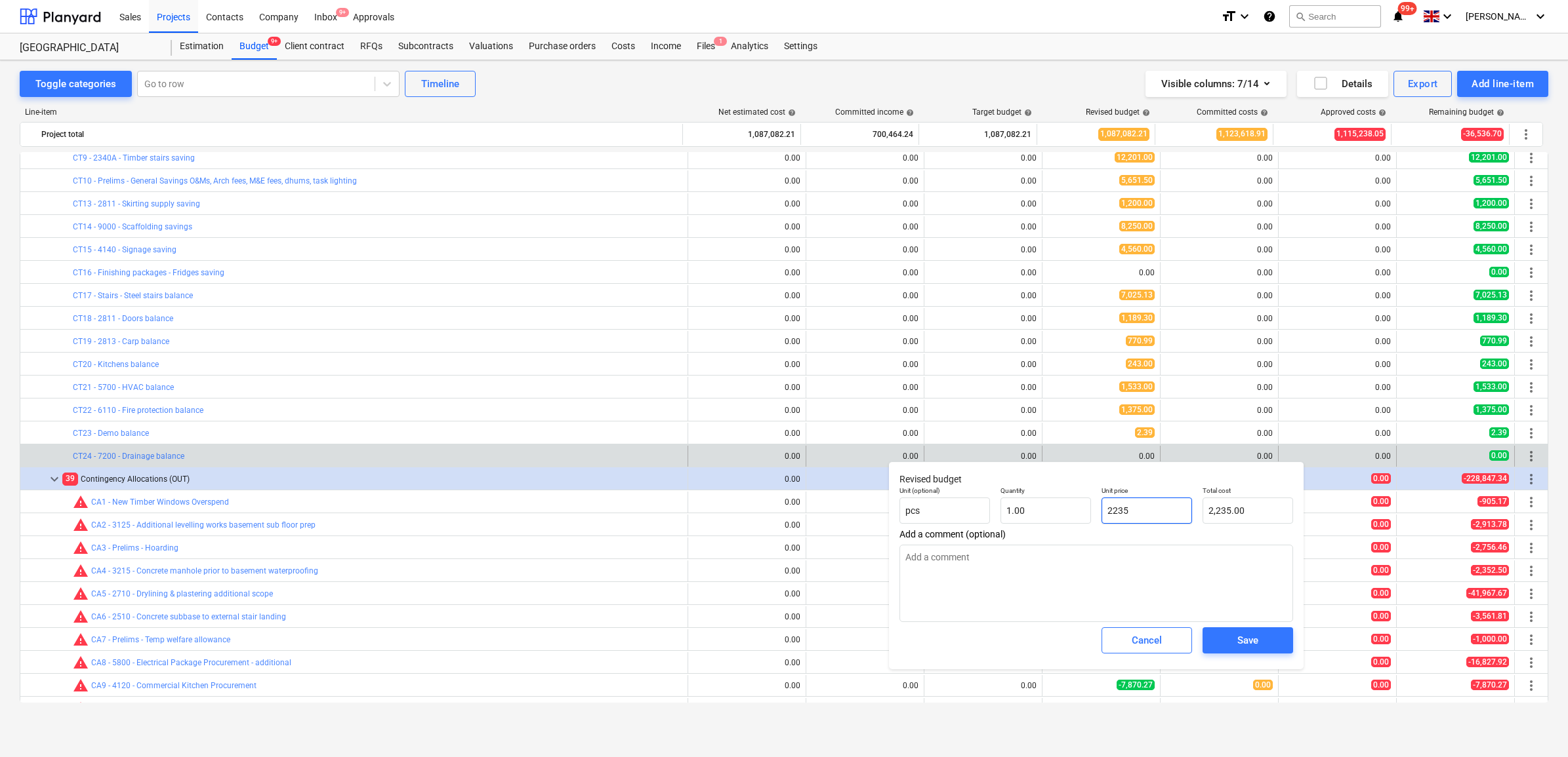
type textarea "x"
type input "2235."
type textarea "x"
type input "2235.4"
type input "2,235.40"
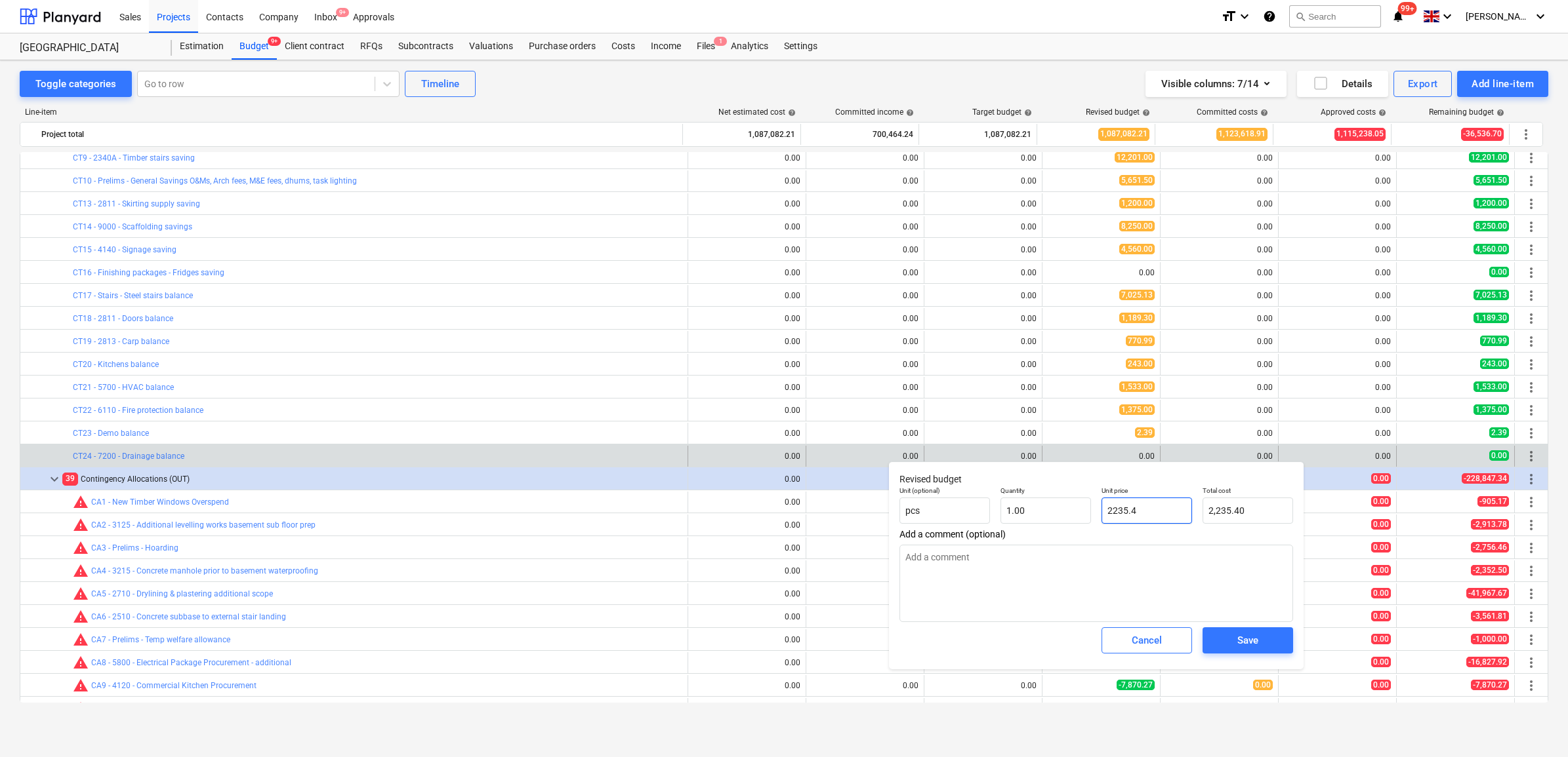
type textarea "x"
type input "2235.43"
type input "2,235.43"
type input "2235.43"
type textarea "x"
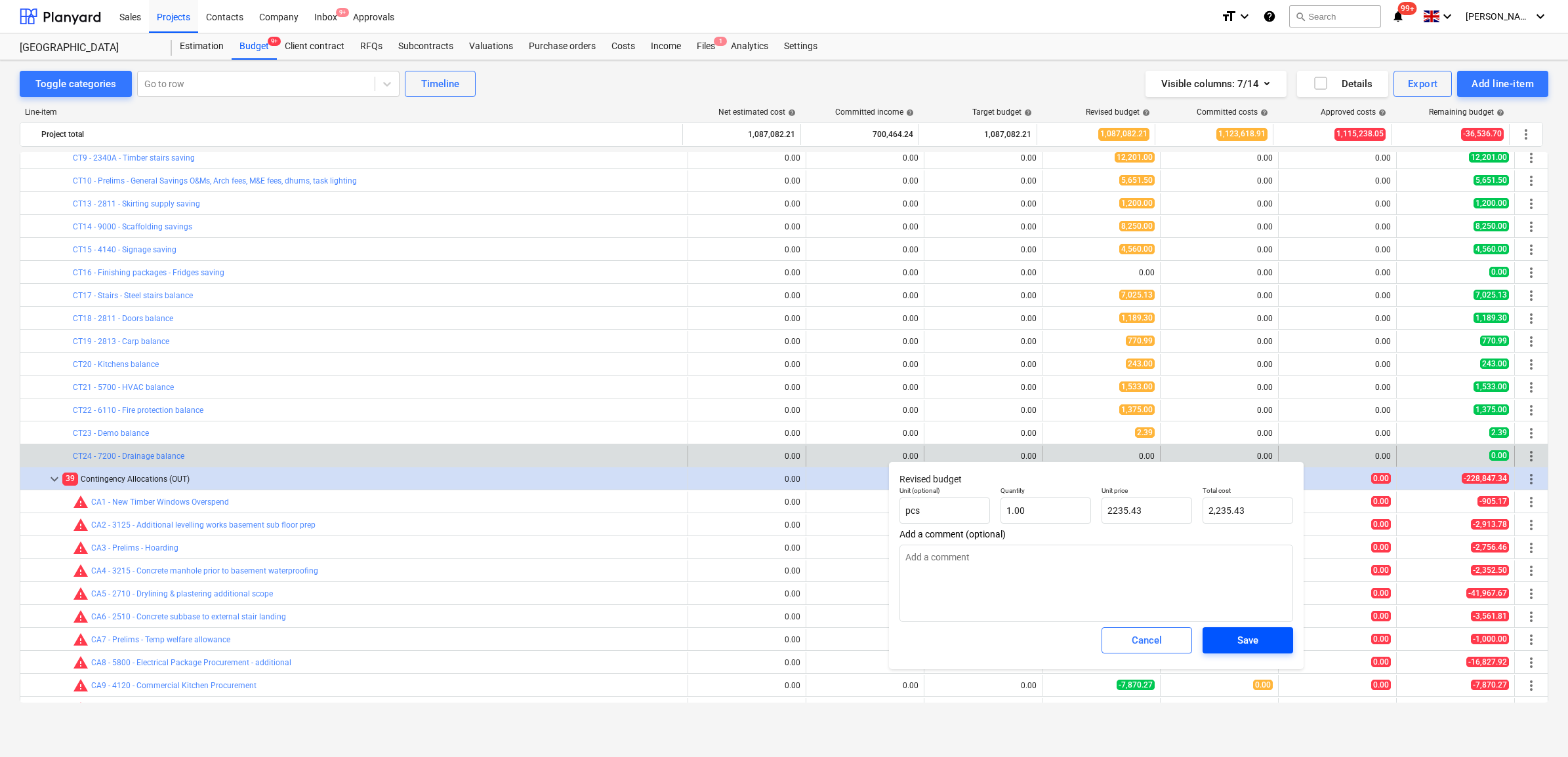
type input "2,235.43"
click at [1231, 644] on span "Save" at bounding box center [1248, 640] width 59 height 17
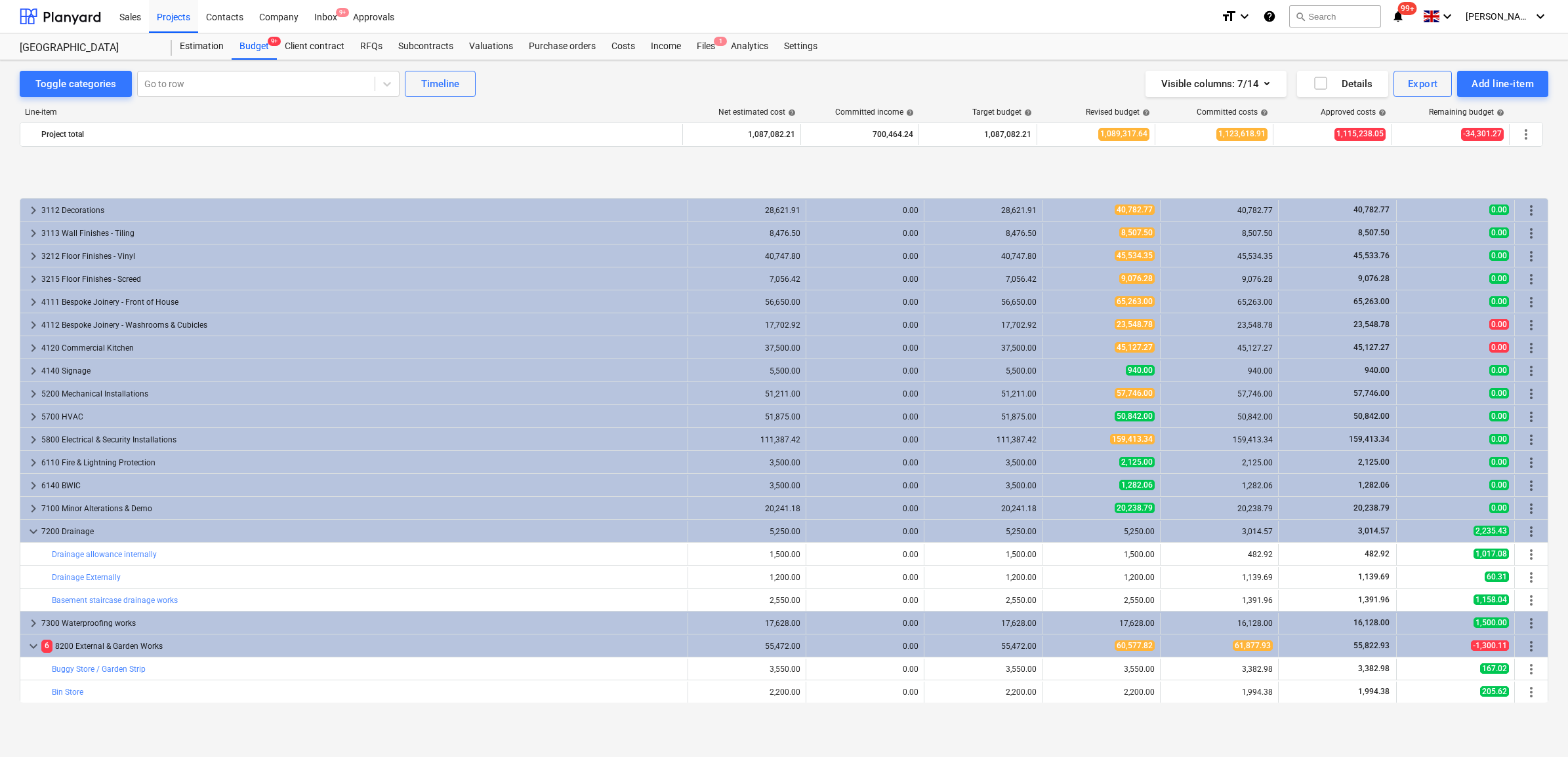
scroll to position [1803, 0]
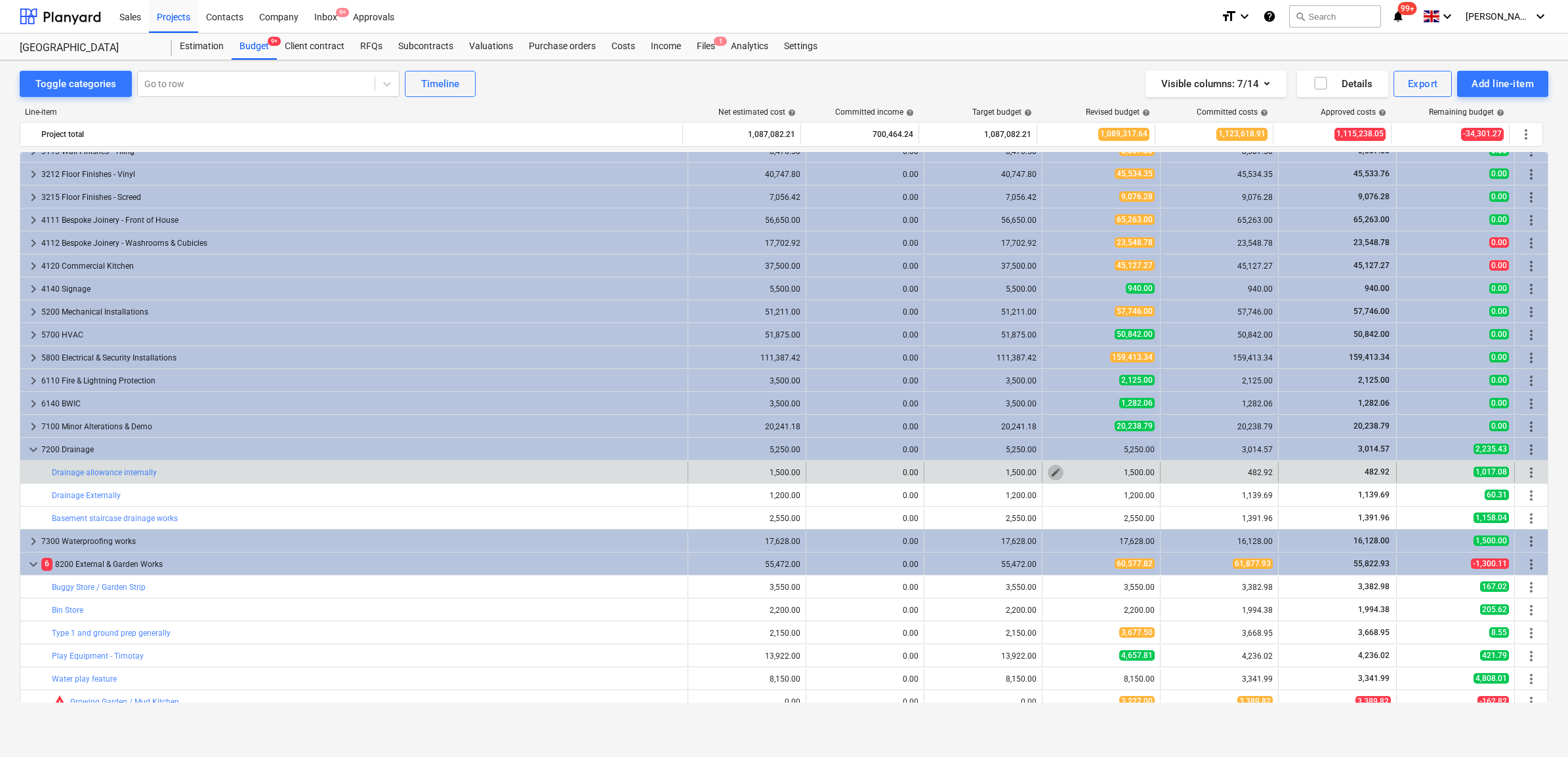
click at [1050, 473] on span "edit" at bounding box center [1055, 472] width 10 height 10
type textarea "x"
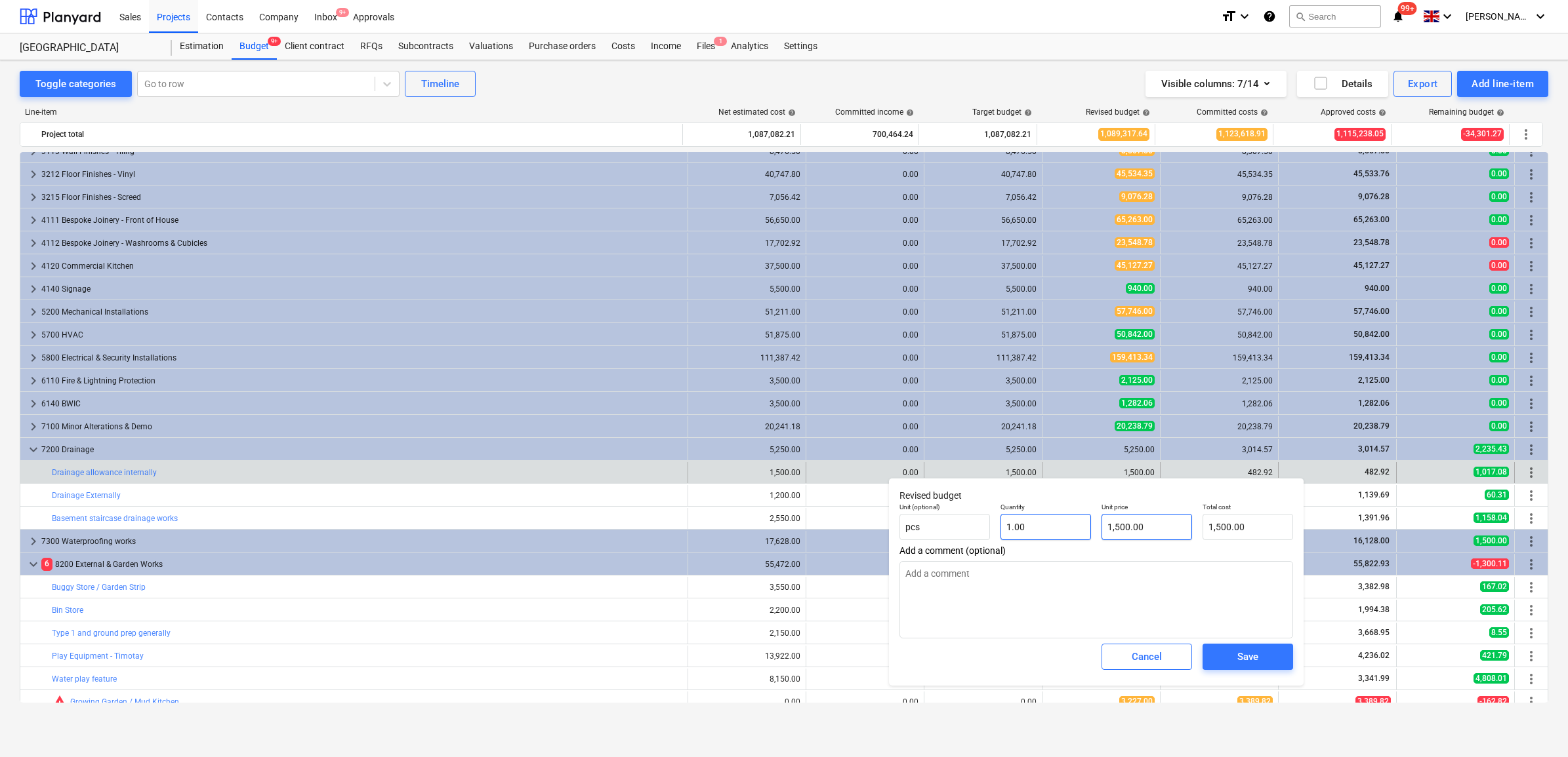
type input "1500"
drag, startPoint x: 1040, startPoint y: 515, endPoint x: 1022, endPoint y: 522, distance: 19.3
click at [1034, 518] on div "Unit (optional) pcs Quantity 1.00 Unit price 1500 Total cost 1,500.00" at bounding box center [1096, 522] width 404 height 48
type textarea "x"
type input "4"
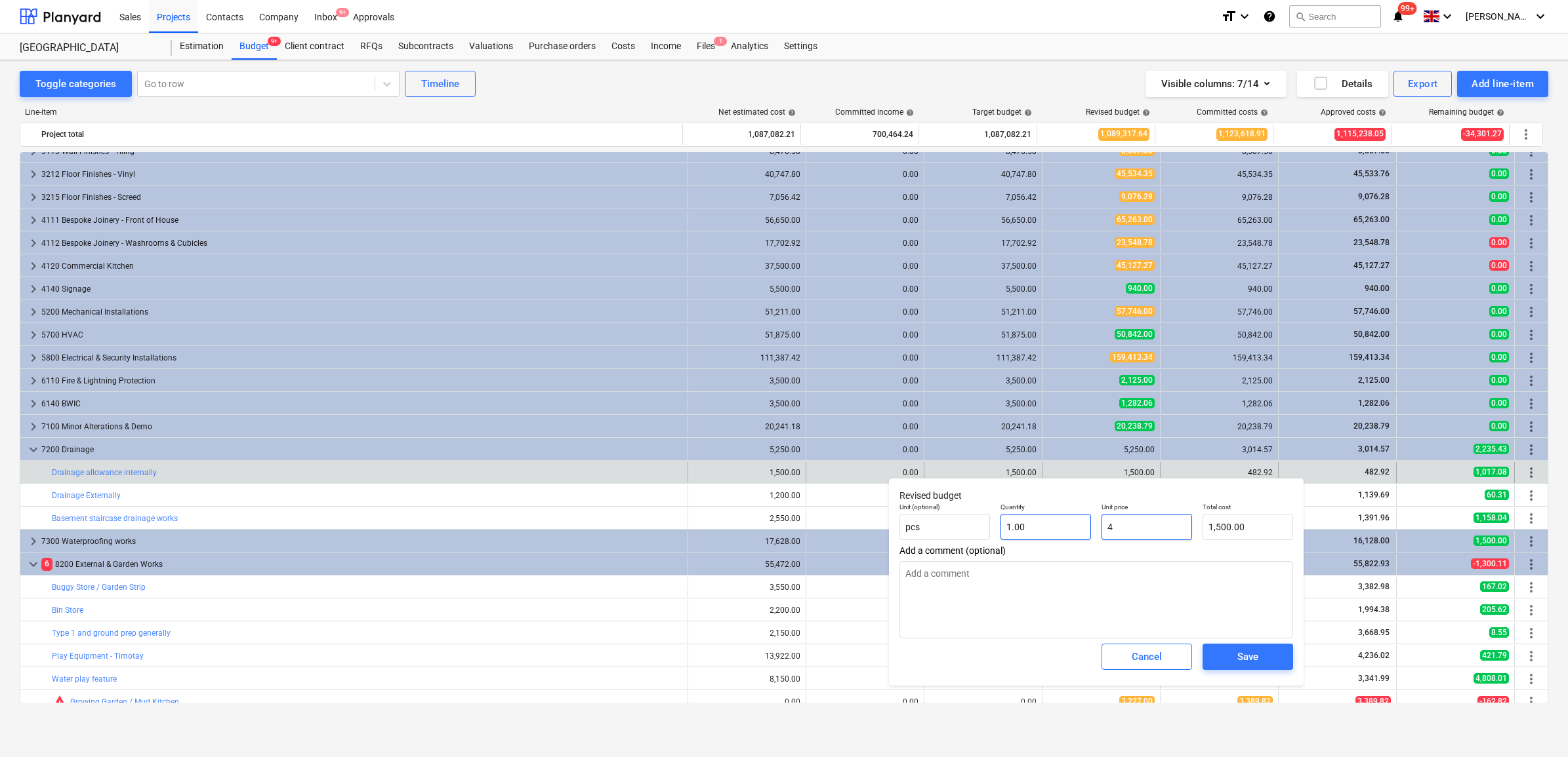
type input "4.00"
type textarea "x"
type input "48"
type input "48.00"
type textarea "x"
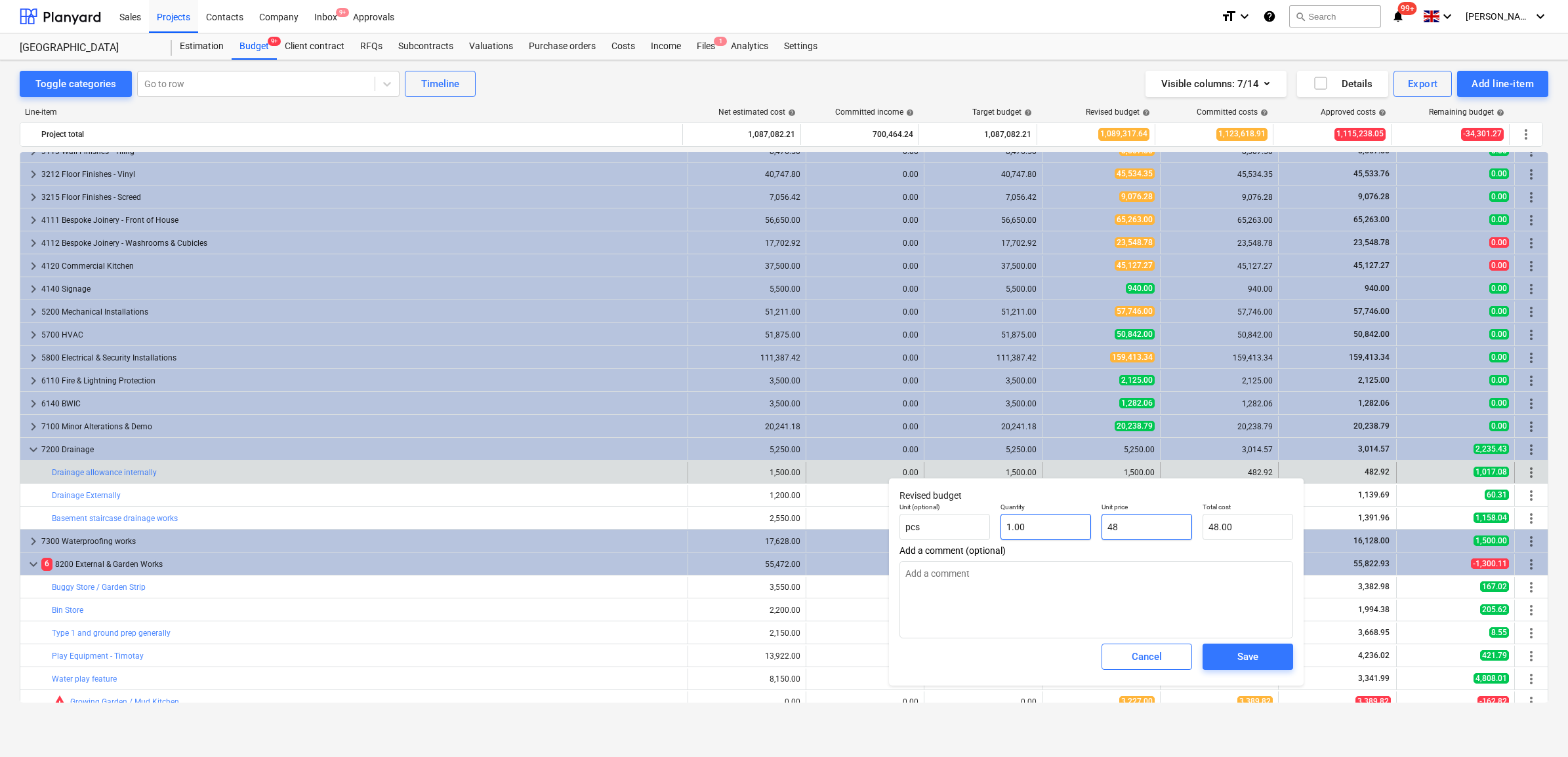
type input "482"
type input "482.00"
type textarea "x"
type input "482."
type textarea "x"
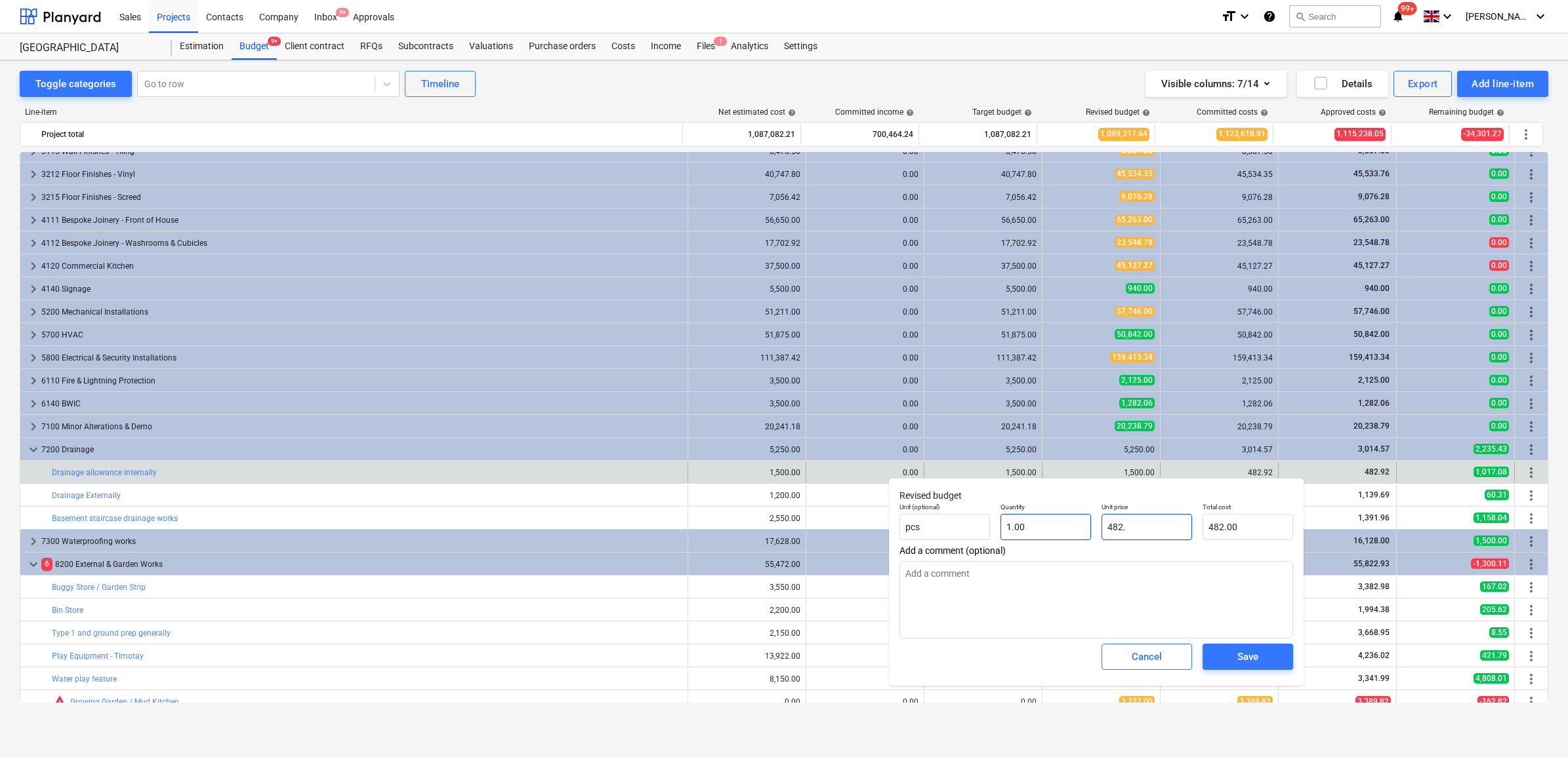
type input "482.9"
type input "482.90"
type textarea "x"
type input "482.92"
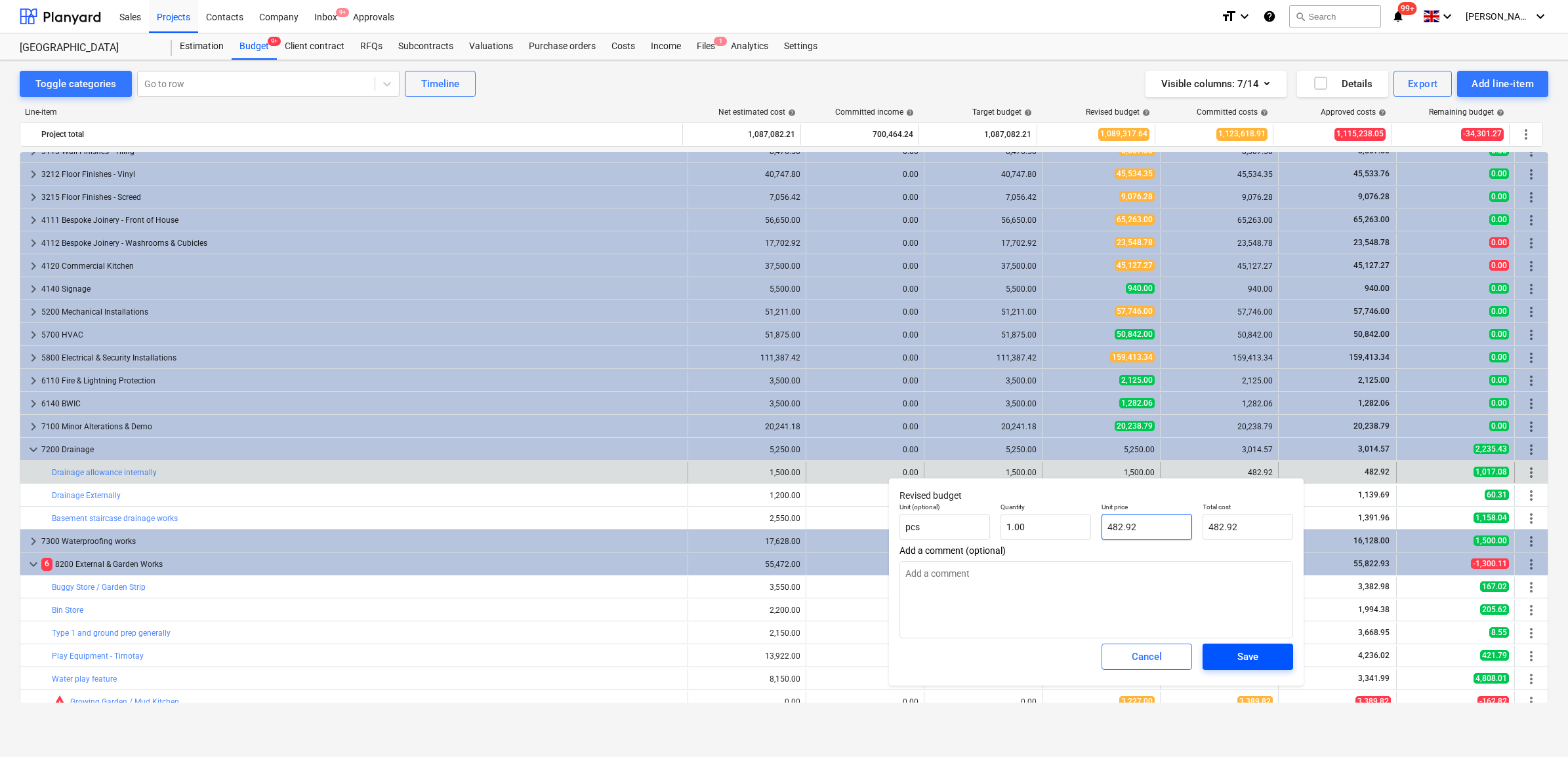
type input "482.92"
click at [1247, 660] on div "Save" at bounding box center [1248, 657] width 21 height 17
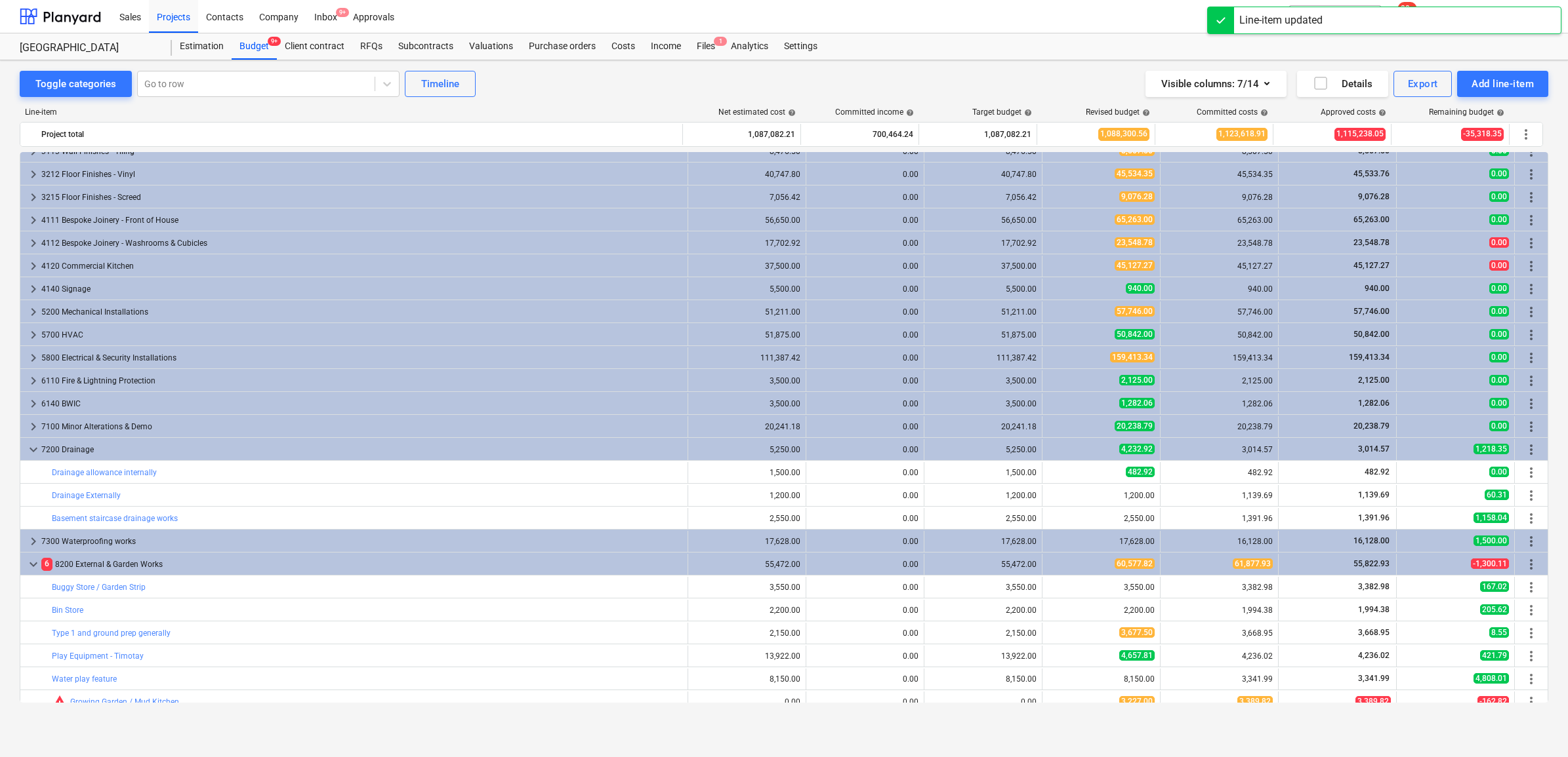
click at [1050, 496] on span "edit" at bounding box center [1055, 495] width 10 height 10
type textarea "x"
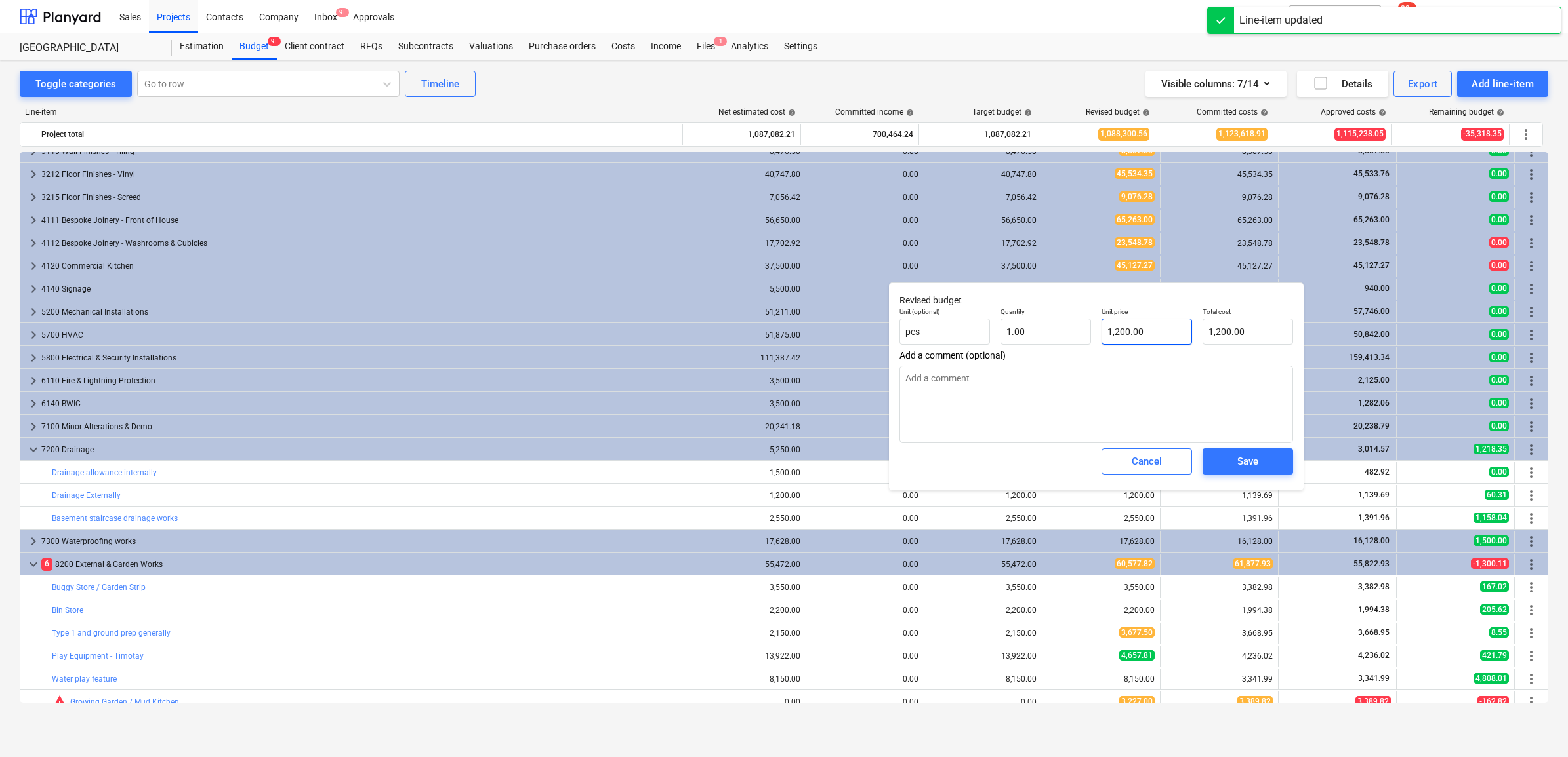
type input "1200"
drag, startPoint x: 1162, startPoint y: 338, endPoint x: 1021, endPoint y: 338, distance: 141.0
click at [1024, 337] on div "Unit (optional) pcs Quantity 1.00 Unit price 1200 Total cost 1,200.00" at bounding box center [1096, 326] width 404 height 48
type textarea "x"
type input "1"
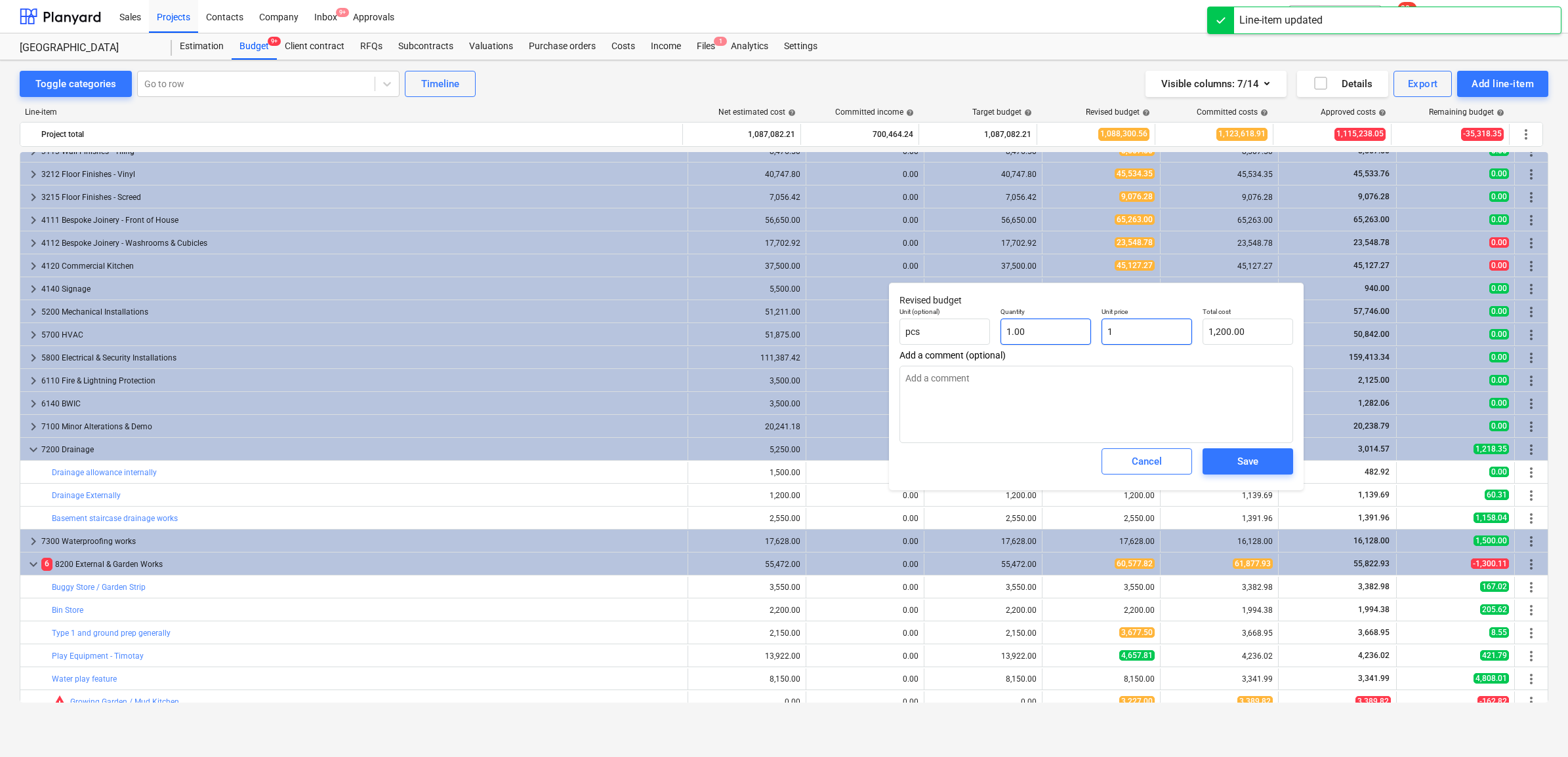
type input "1.00"
type textarea "x"
type input "11"
type input "11.00"
type textarea "x"
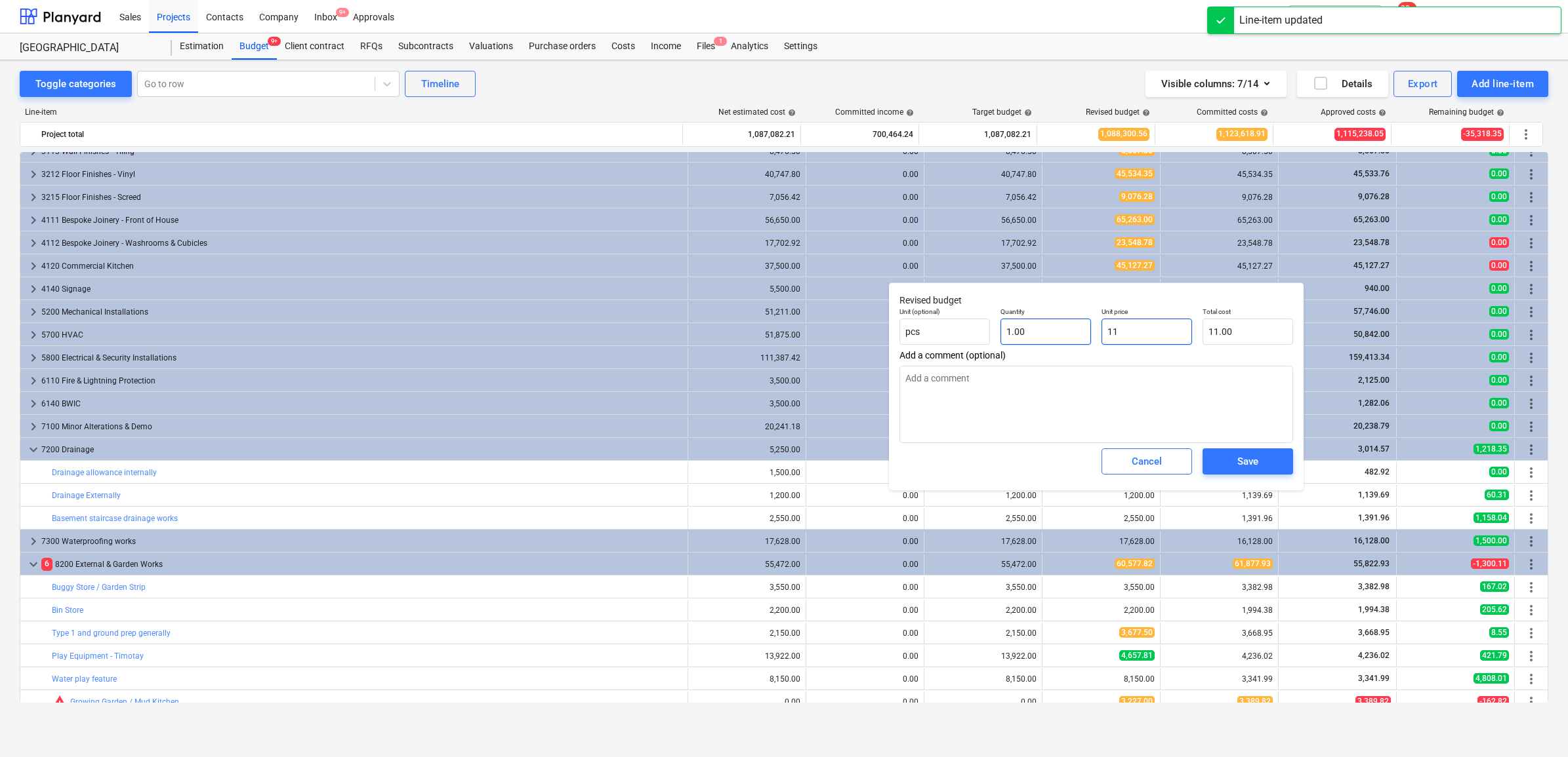
type input "113"
type input "113.00"
type textarea "x"
type input "1139"
type input "1,139.00"
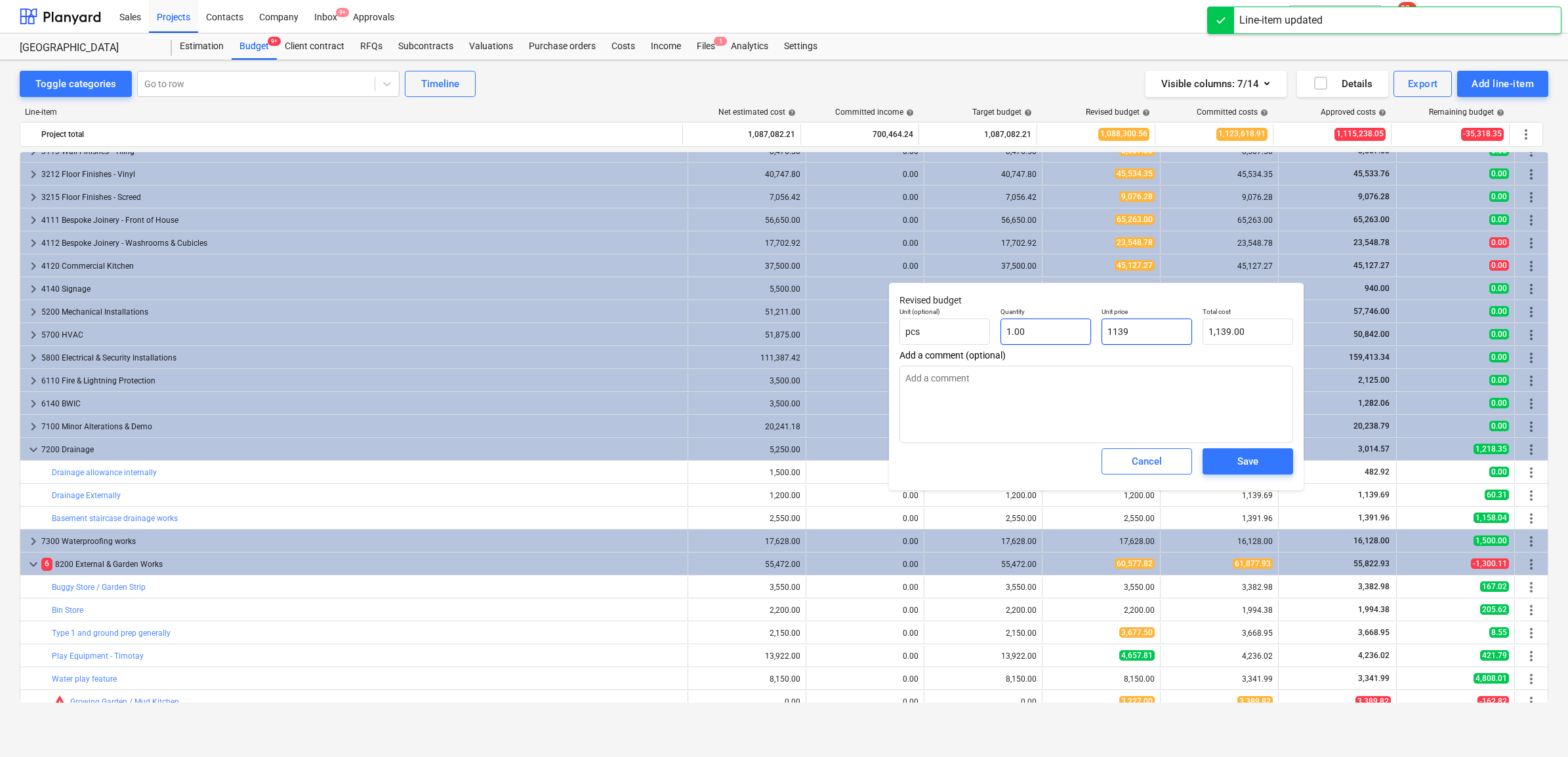
type textarea "x"
type input "1139."
type textarea "x"
type input "1139.6"
type input "1,139.60"
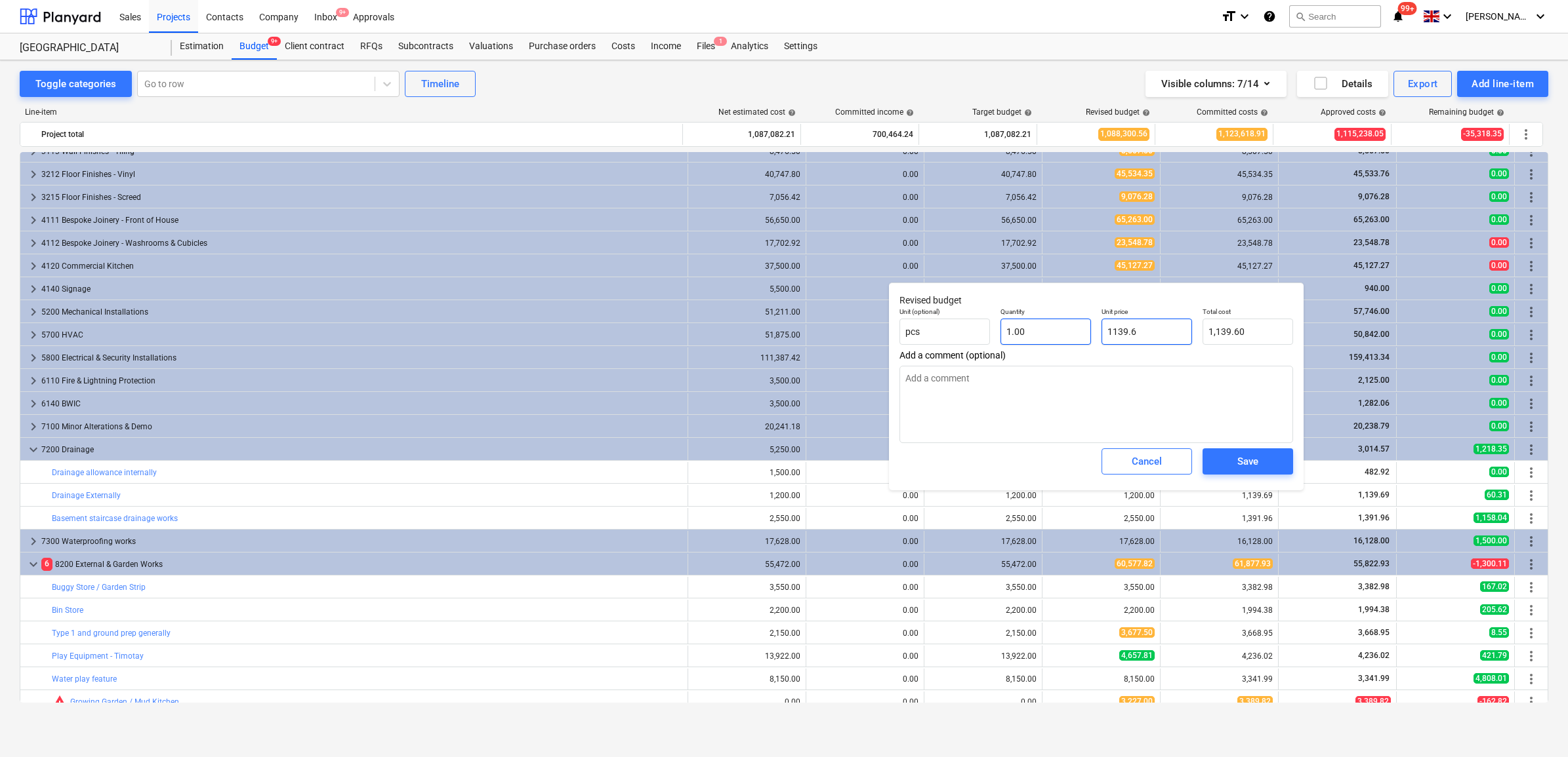
type textarea "x"
type input "1139.69"
type input "1,139.69"
type input "1139.69"
type textarea "x"
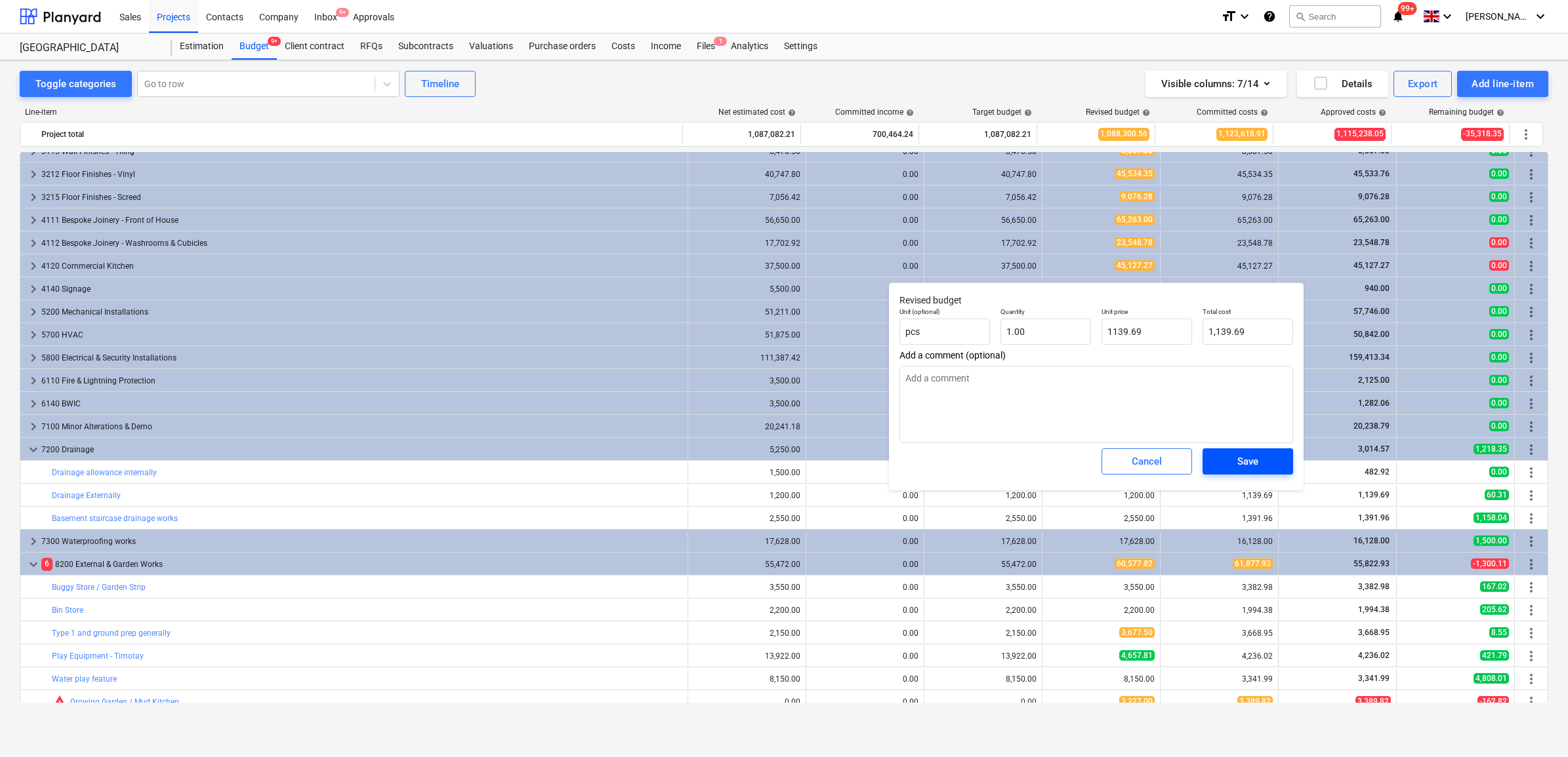
type input "1,139.69"
click at [1268, 469] on span "Save" at bounding box center [1248, 461] width 59 height 17
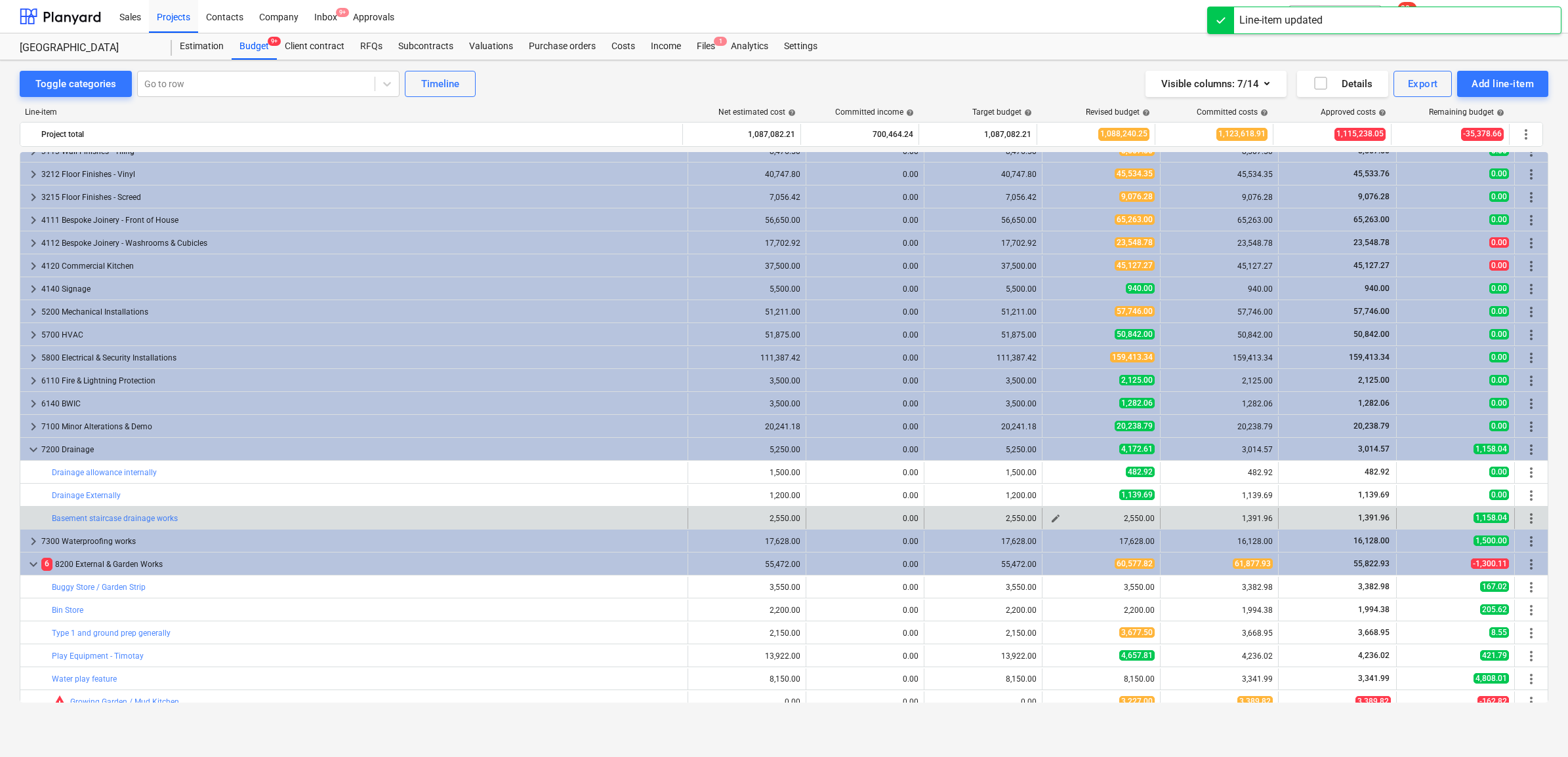
click at [1051, 519] on span "edit" at bounding box center [1055, 518] width 10 height 10
type textarea "x"
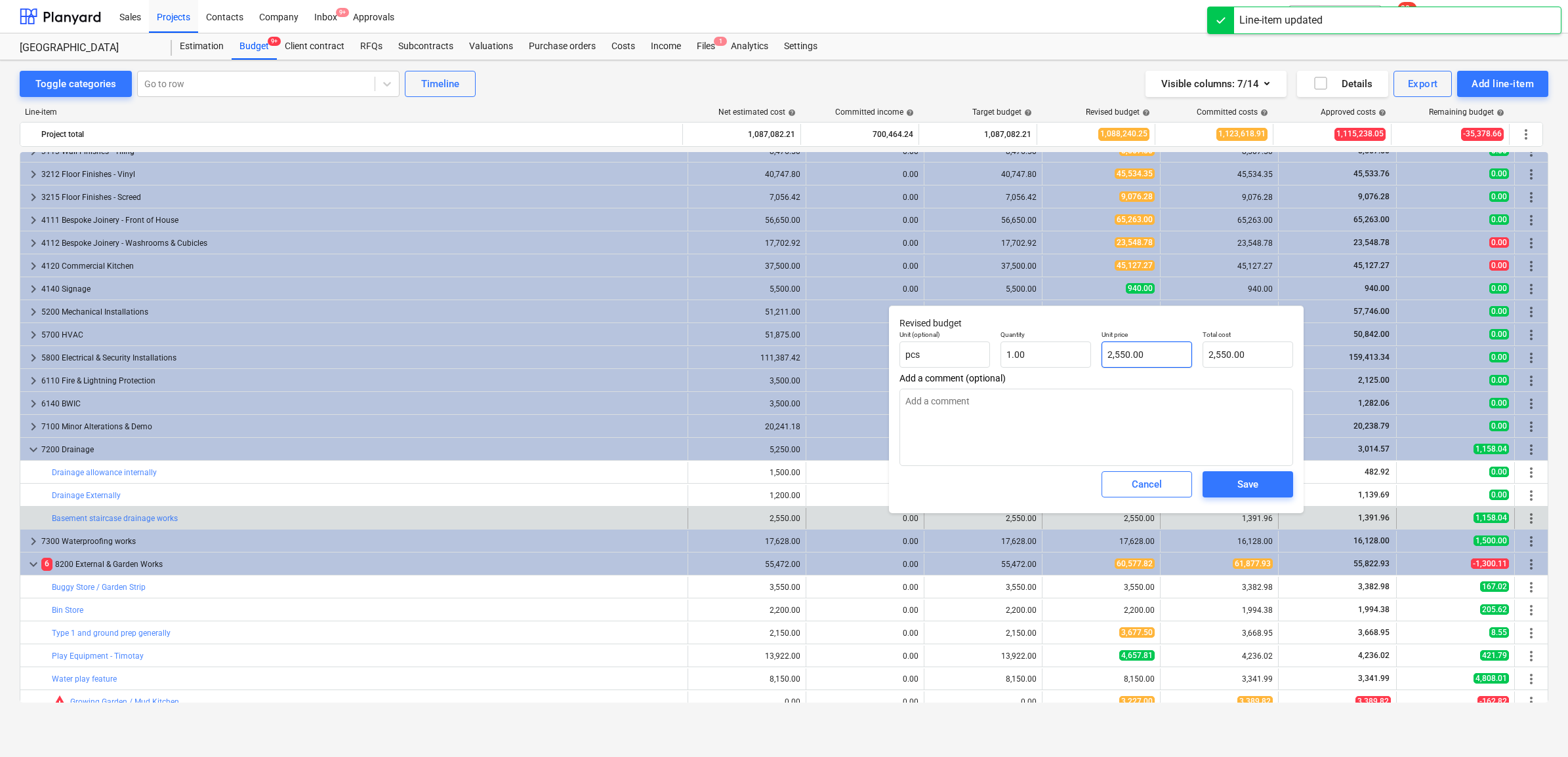
type input "2550"
drag, startPoint x: 1156, startPoint y: 354, endPoint x: 1054, endPoint y: 354, distance: 102.0
click at [1054, 354] on div "Unit (optional) pcs Quantity 1.00 Unit price 2550 Total cost 2,550.00" at bounding box center [1096, 350] width 404 height 48
type textarea "x"
type input "1"
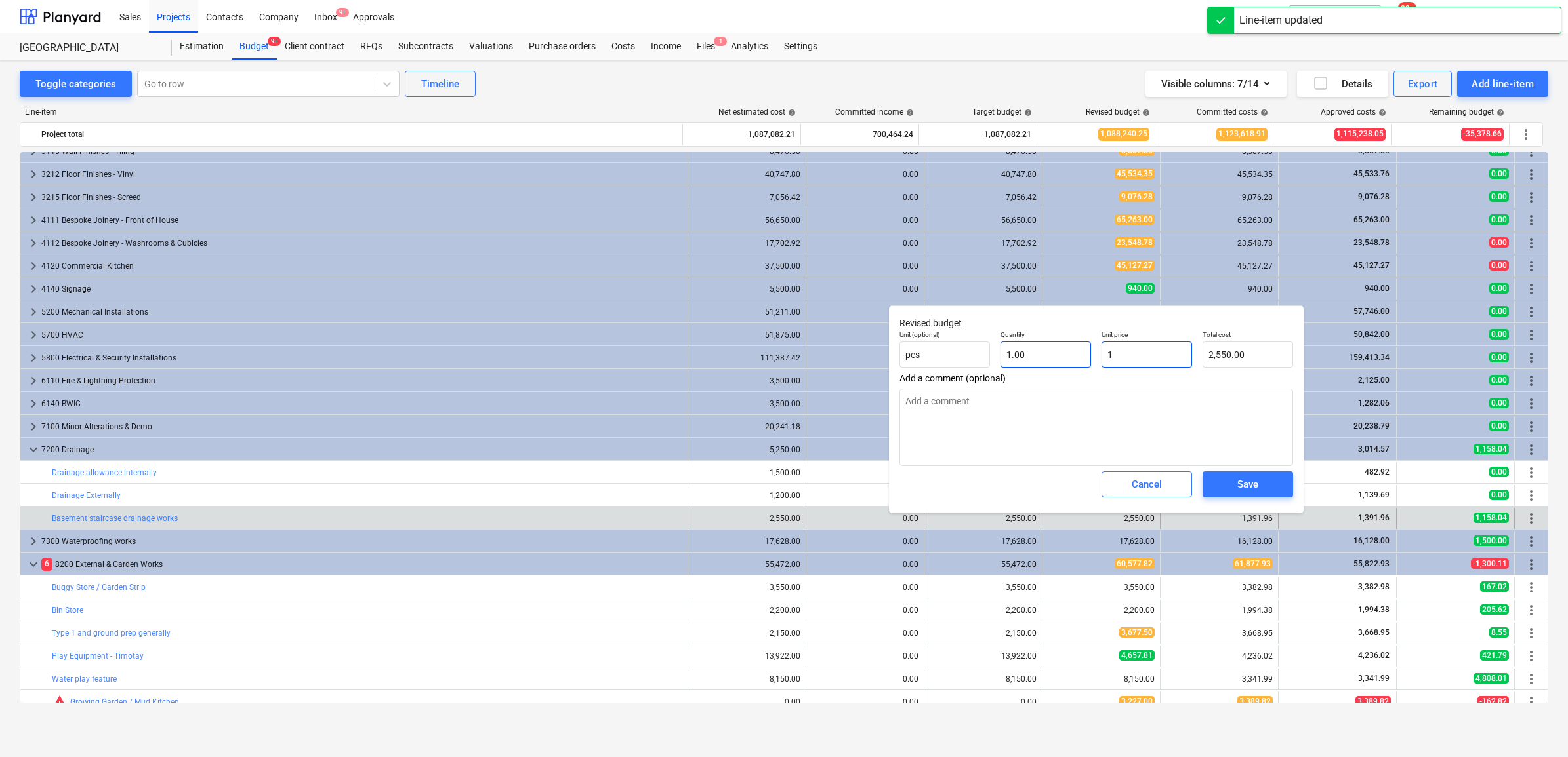
type input "1.00"
type input "13"
type textarea "x"
type input "13.00"
type textarea "x"
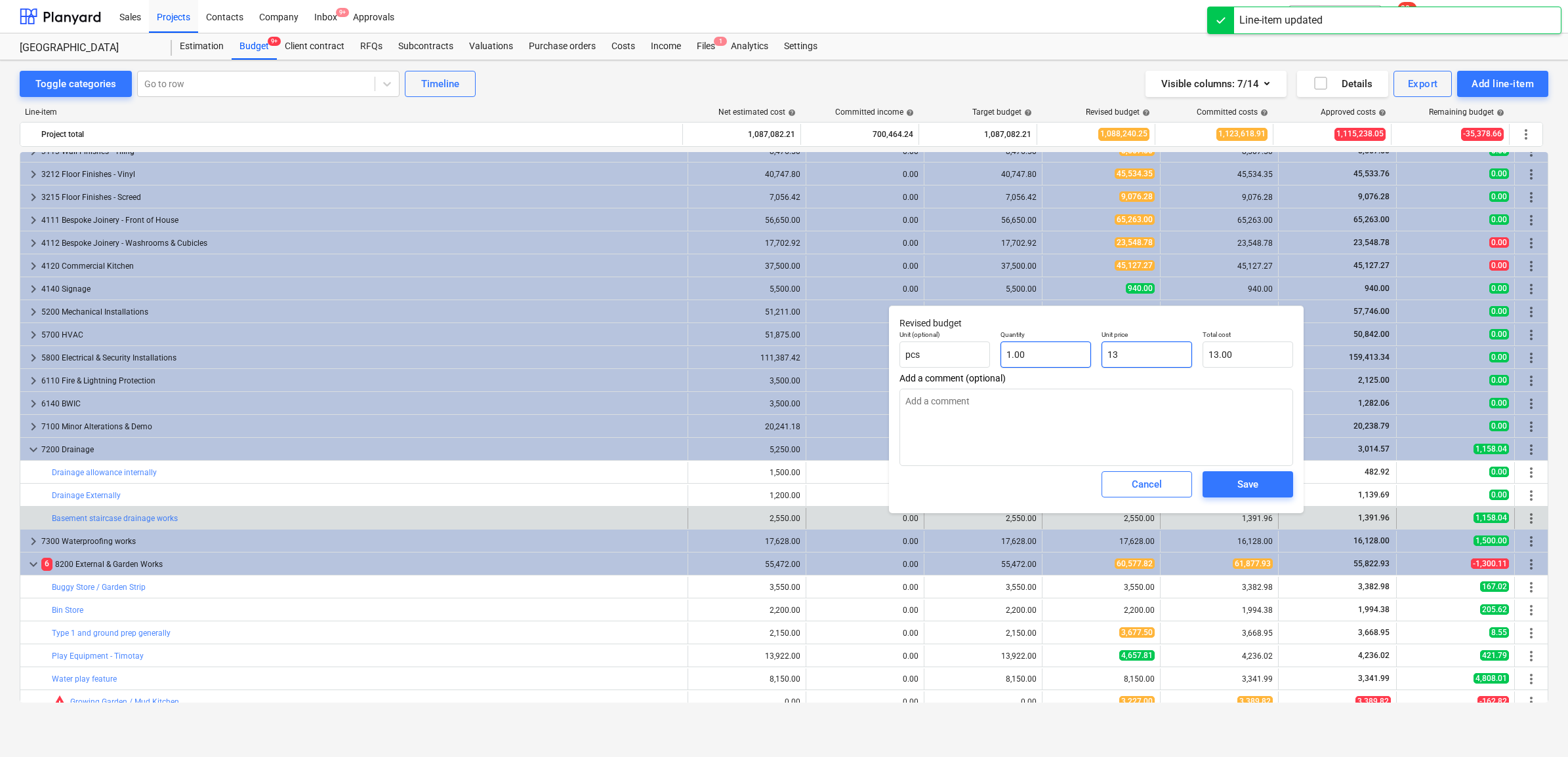
type input "139"
type input "139.00"
type textarea "x"
type input "1391"
type input "1,391.00"
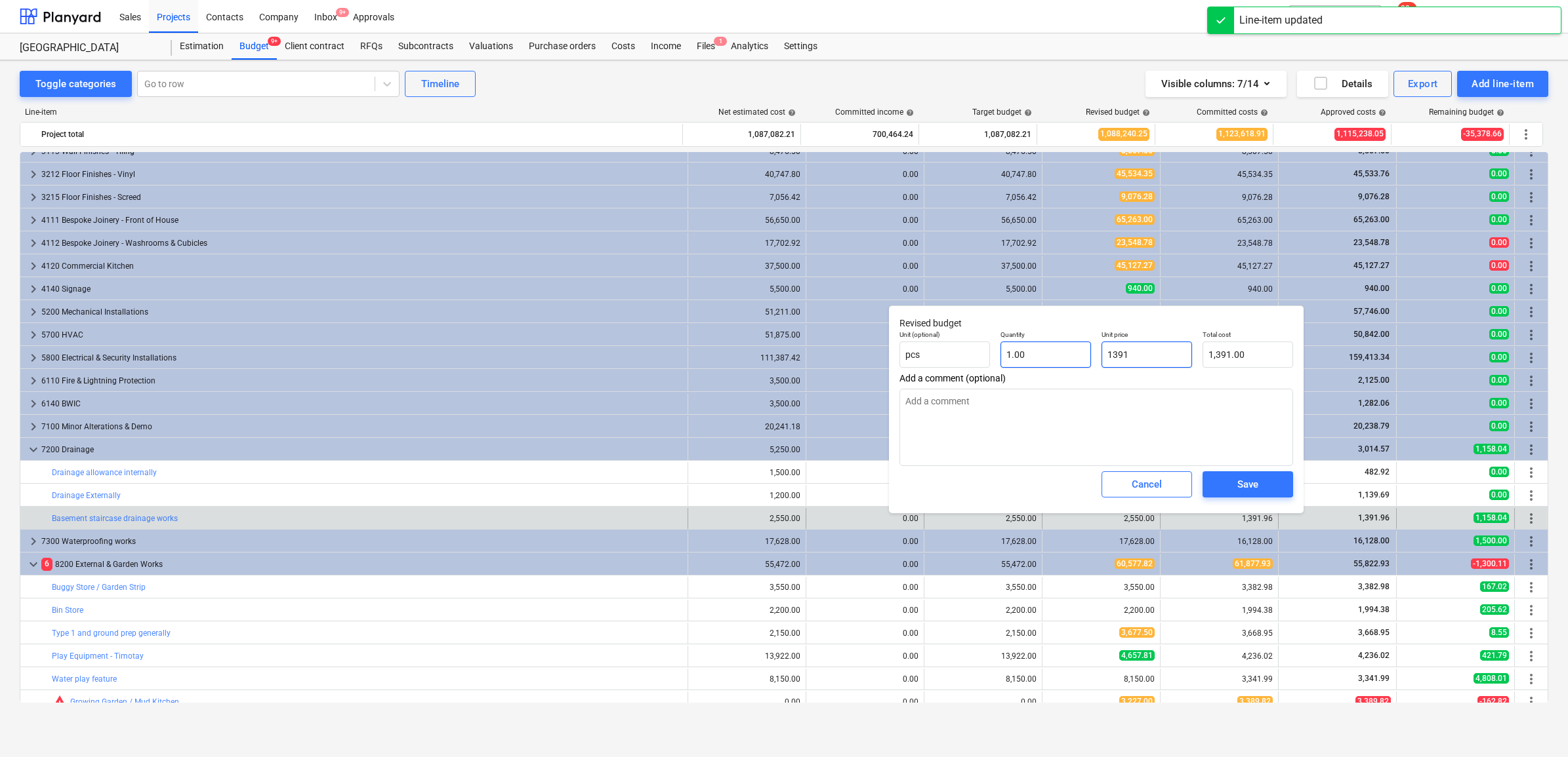
type textarea "x"
type input "1391."
type textarea "x"
type input "1391.9"
type input "1,391.90"
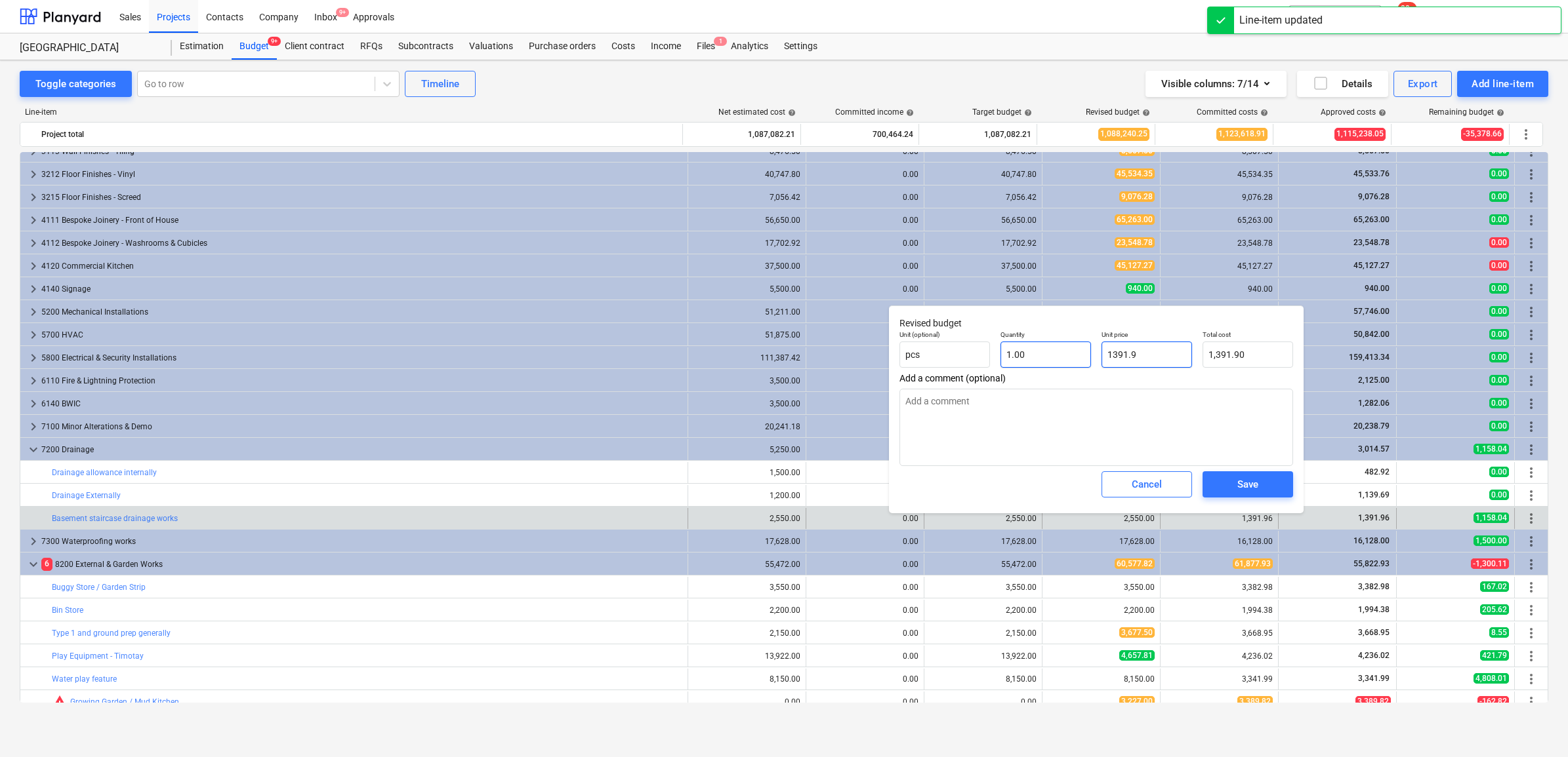
type textarea "x"
type input "1391.96"
type input "1,391.96"
type input "1391.96"
type textarea "x"
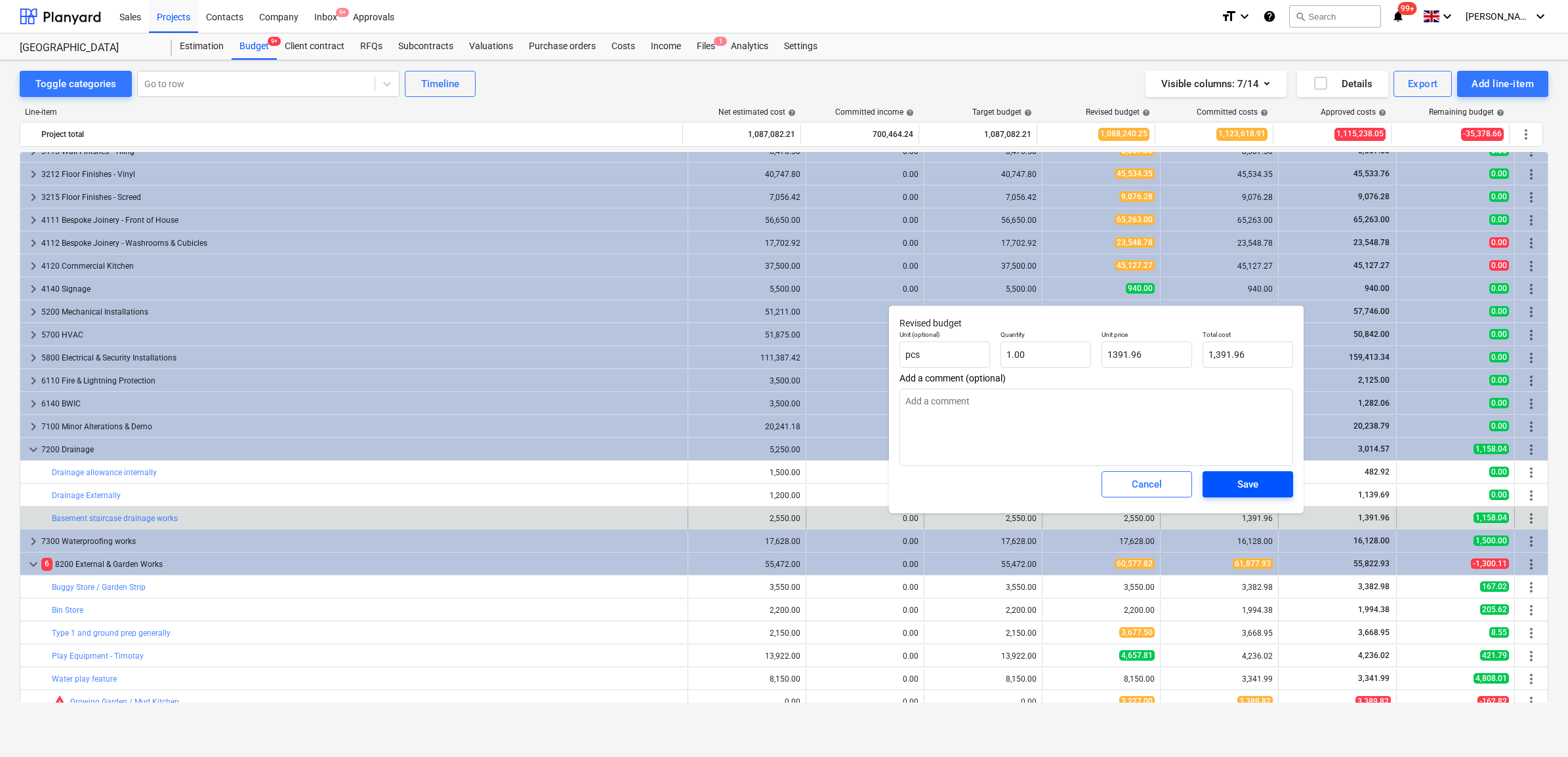
type input "1,391.96"
click at [1244, 489] on div "Save" at bounding box center [1248, 484] width 21 height 17
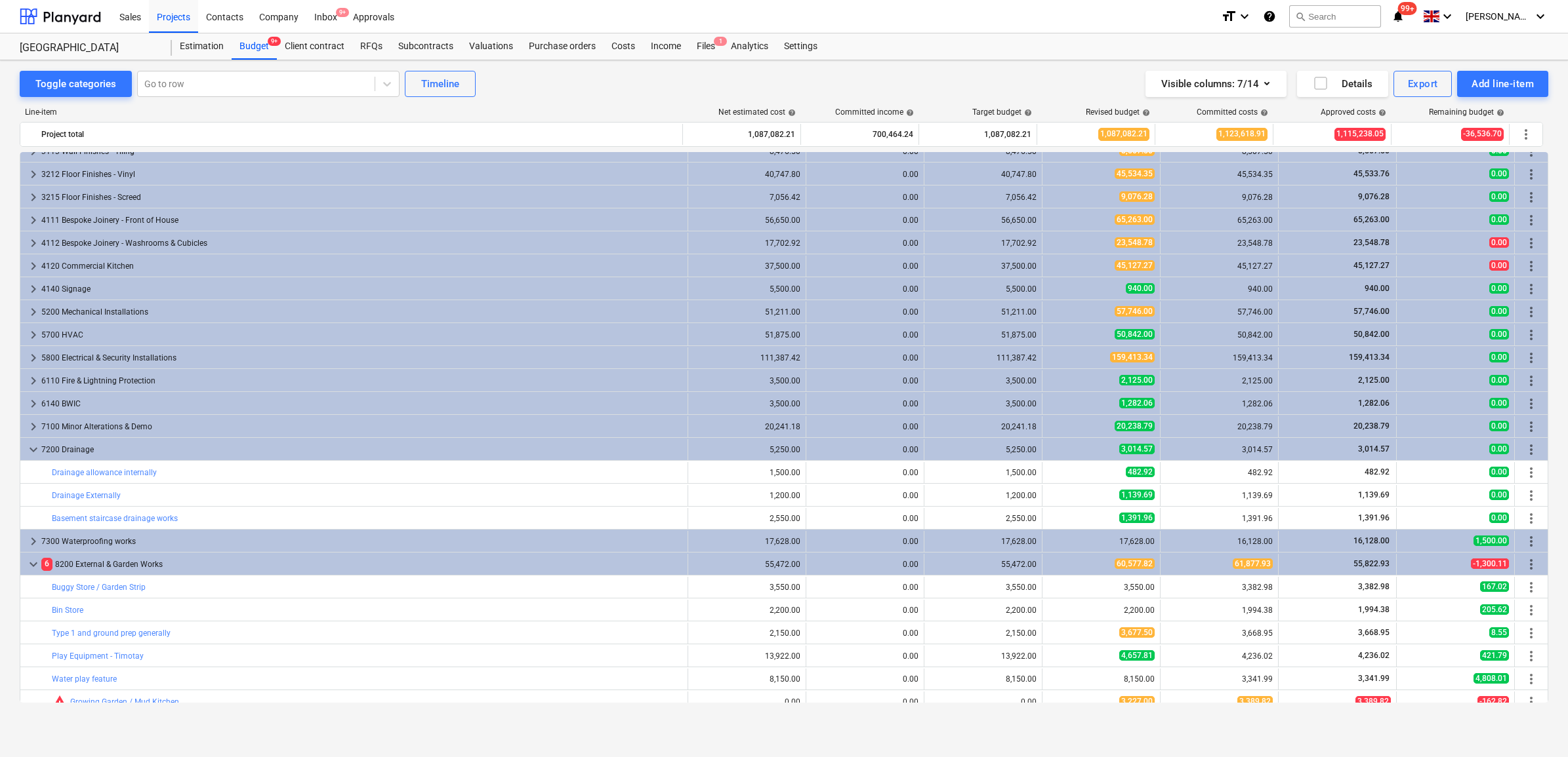
type textarea "x"
click at [1189, 441] on div "3,014.57" at bounding box center [1219, 449] width 107 height 21
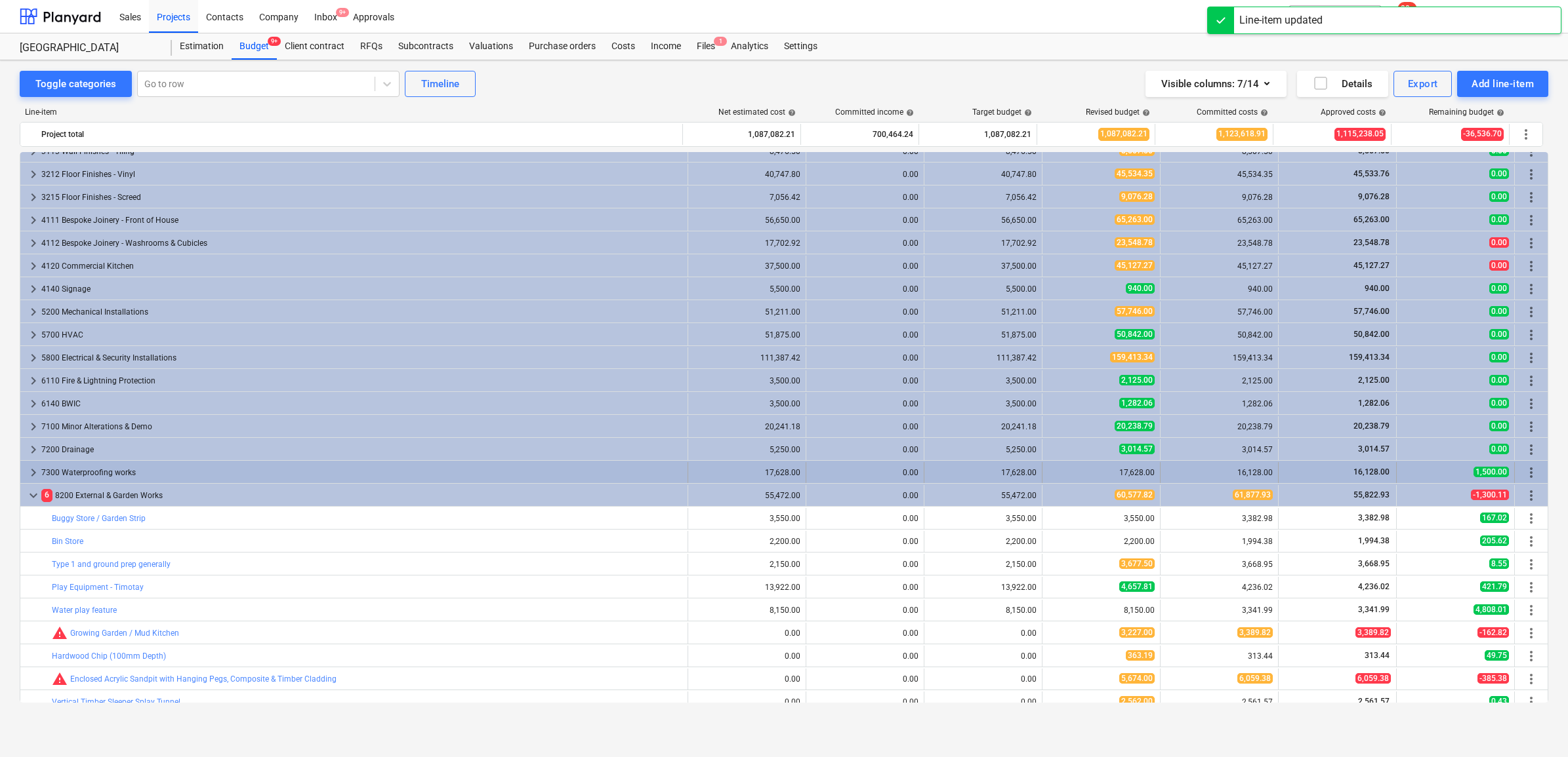
click at [1187, 477] on div "16,128.00" at bounding box center [1219, 472] width 107 height 9
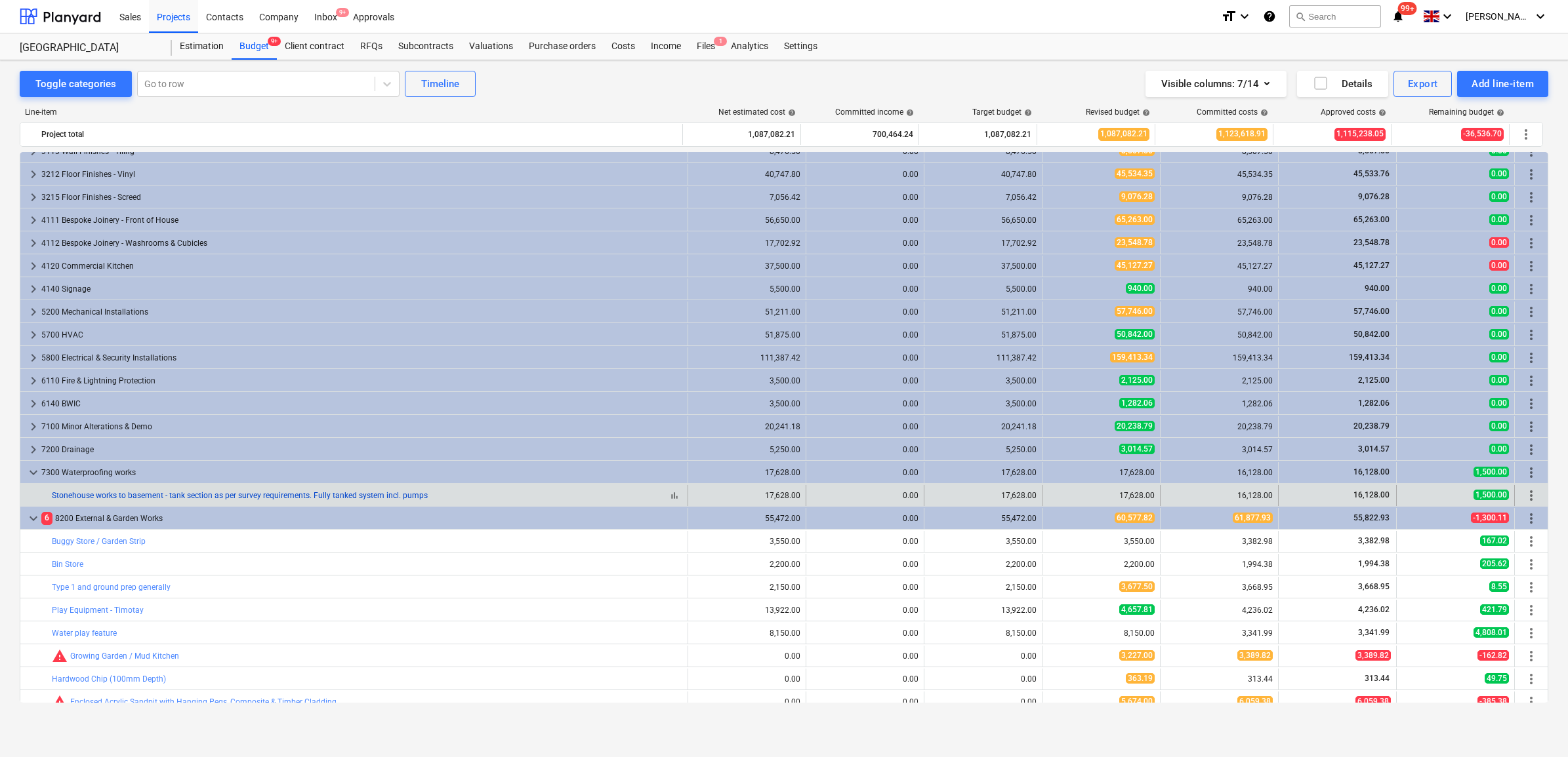
click at [279, 493] on link "Stonehouse works to basement - tank section as per survey requirements. Fully t…" at bounding box center [240, 495] width 376 height 9
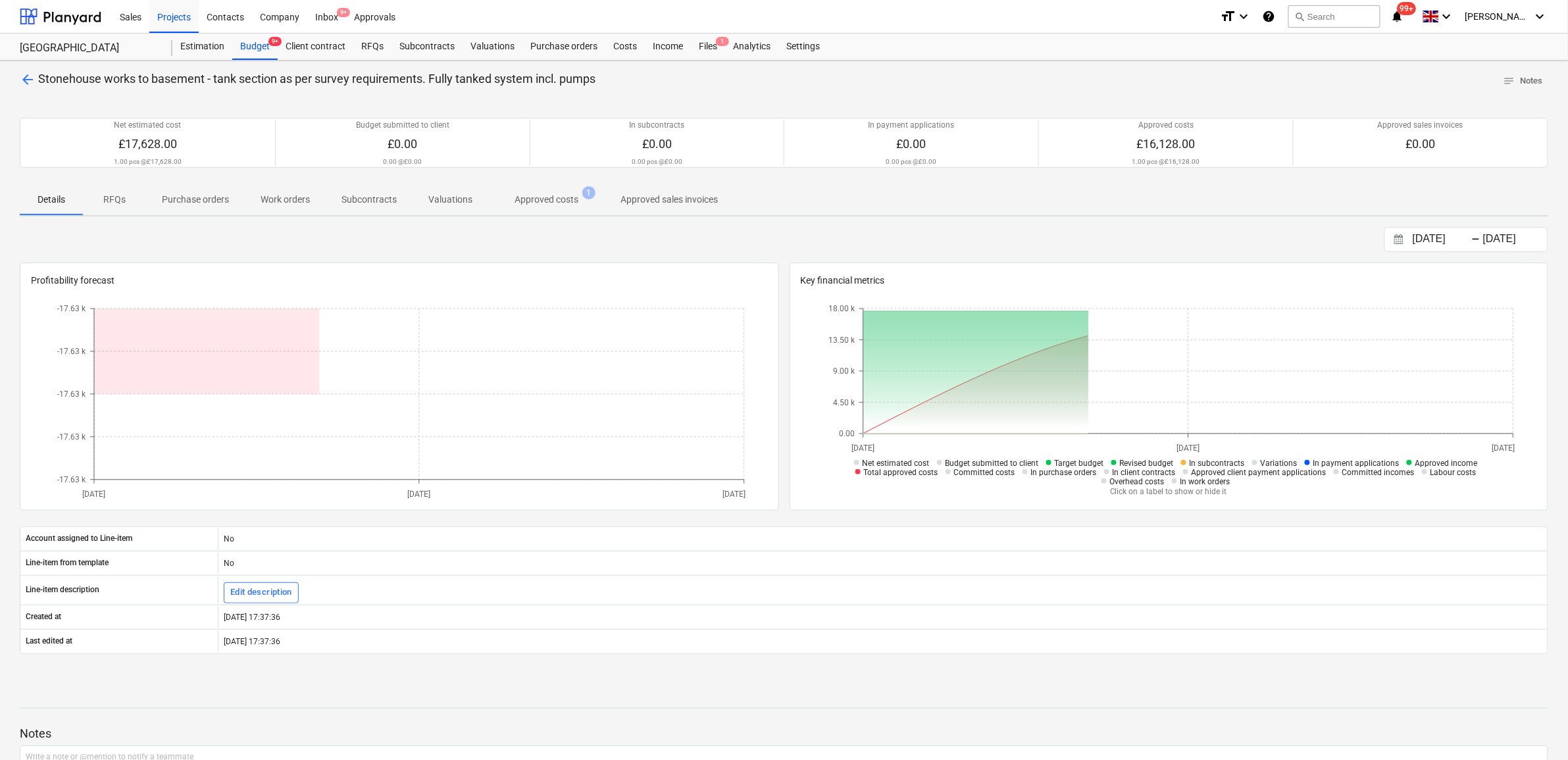
click at [539, 201] on p "Approved costs" at bounding box center [546, 200] width 64 height 14
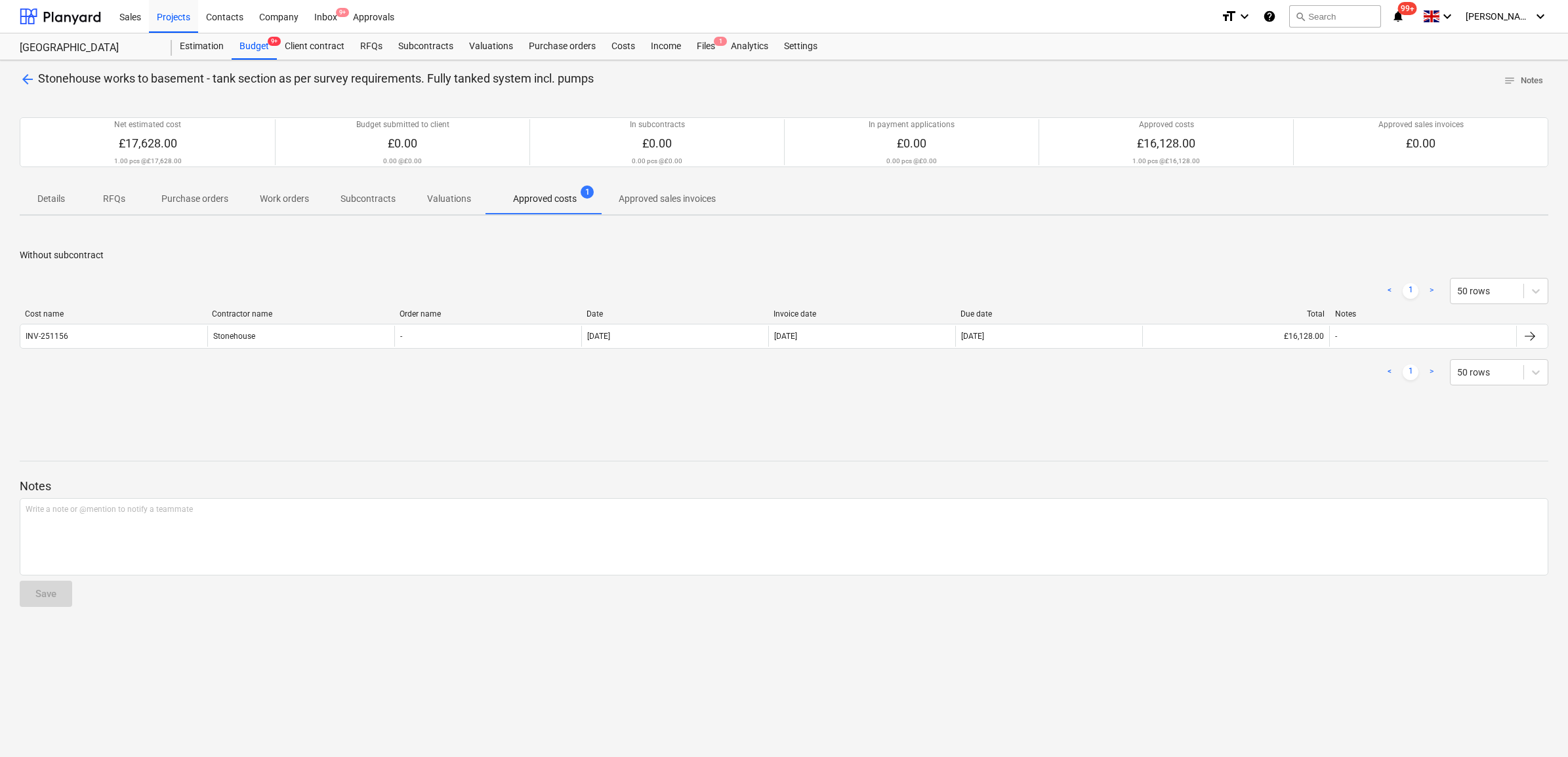
click at [19, 81] on div "arrow_back Stonehouse works to basement - tank section as per survey requiremen…" at bounding box center [784, 409] width 1568 height 697
click at [32, 79] on span "arrow_back" at bounding box center [28, 79] width 16 height 16
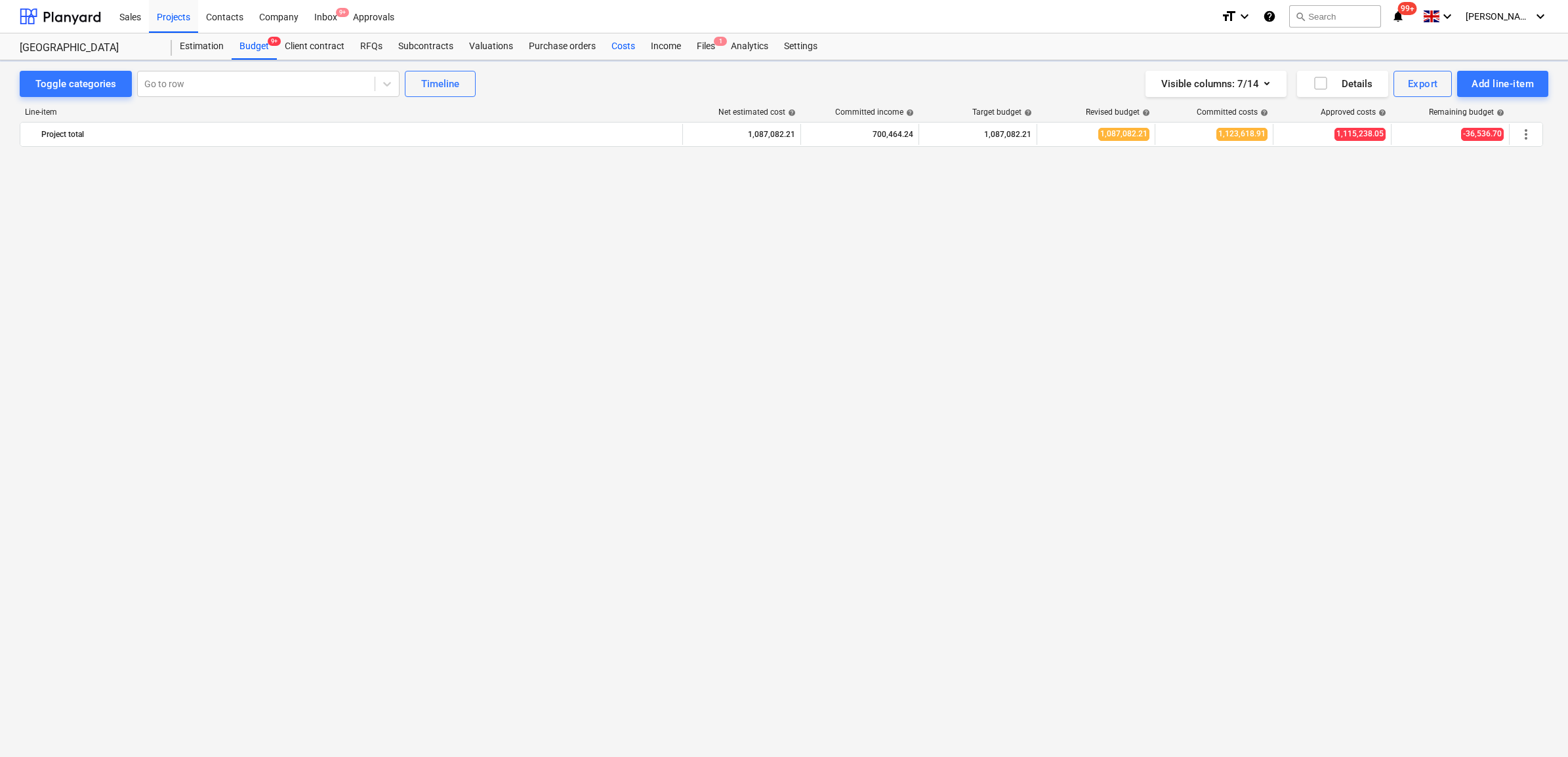
click at [631, 46] on div "Costs" at bounding box center [623, 47] width 39 height 26
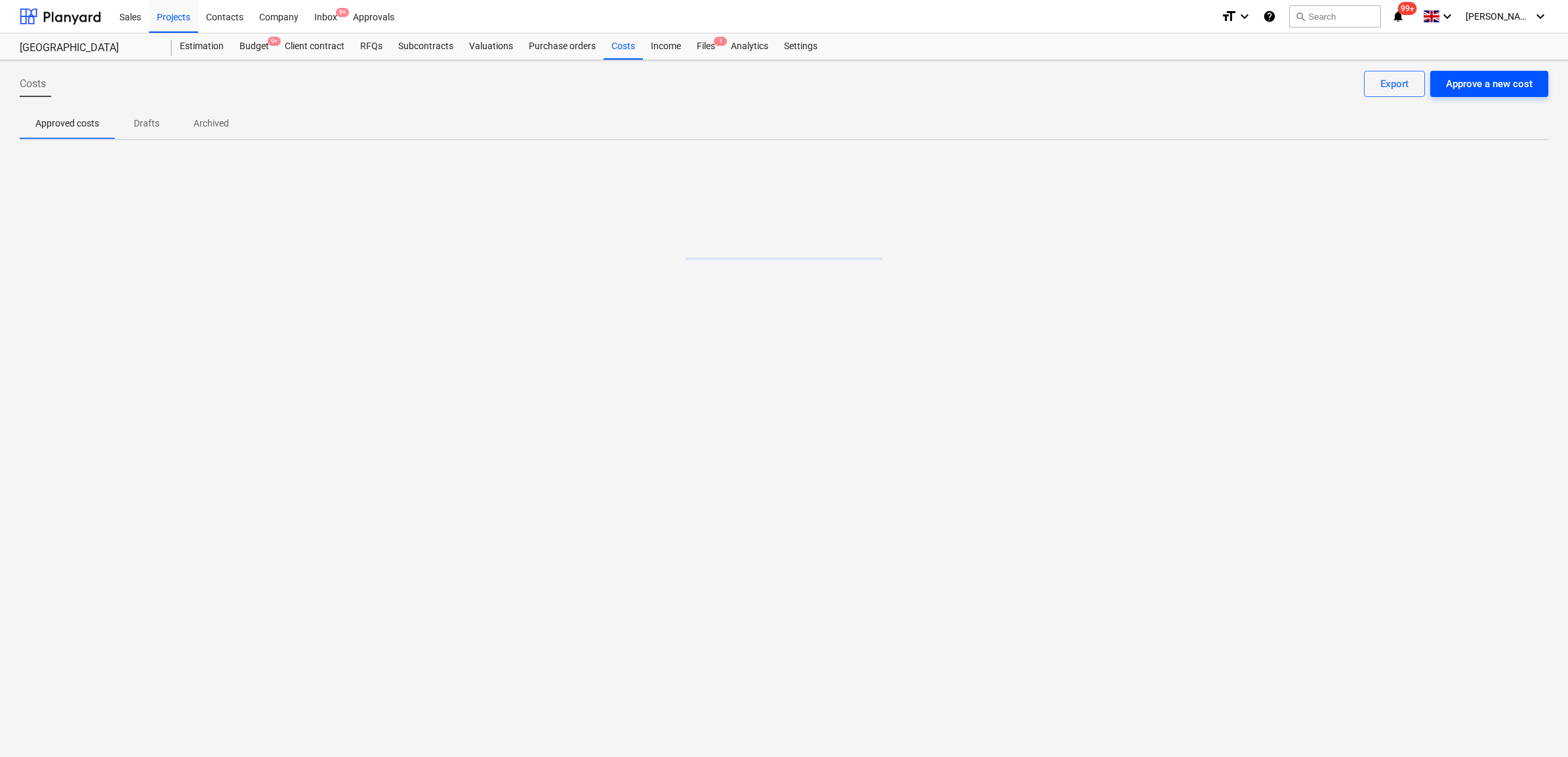
click at [1481, 90] on div "Approve a new cost" at bounding box center [1489, 84] width 87 height 17
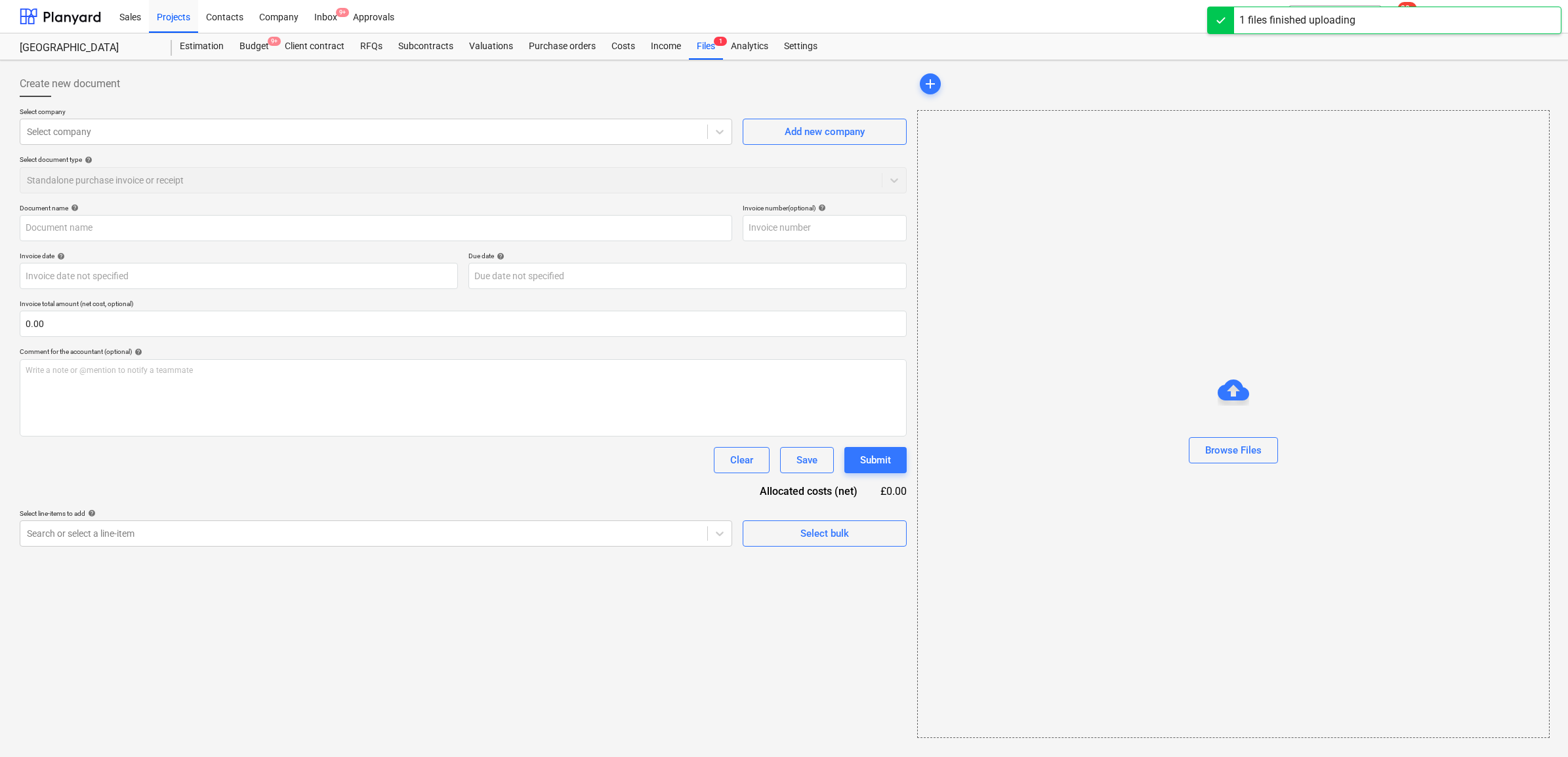
type input "e9fd191e-e252-4773-9f28-44fde8b3449f_INV-251548.pdf"
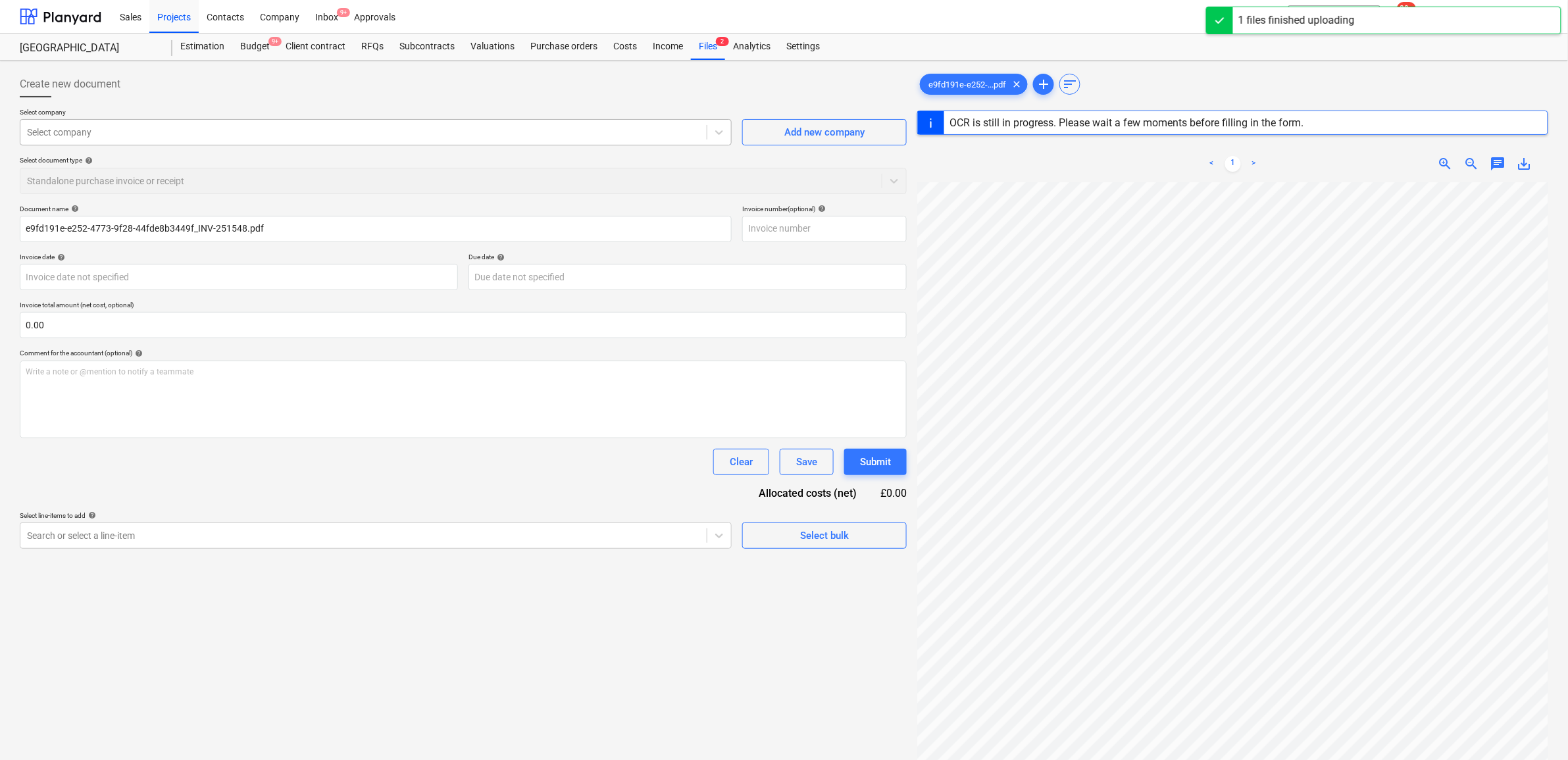
click at [178, 133] on div at bounding box center [363, 132] width 673 height 13
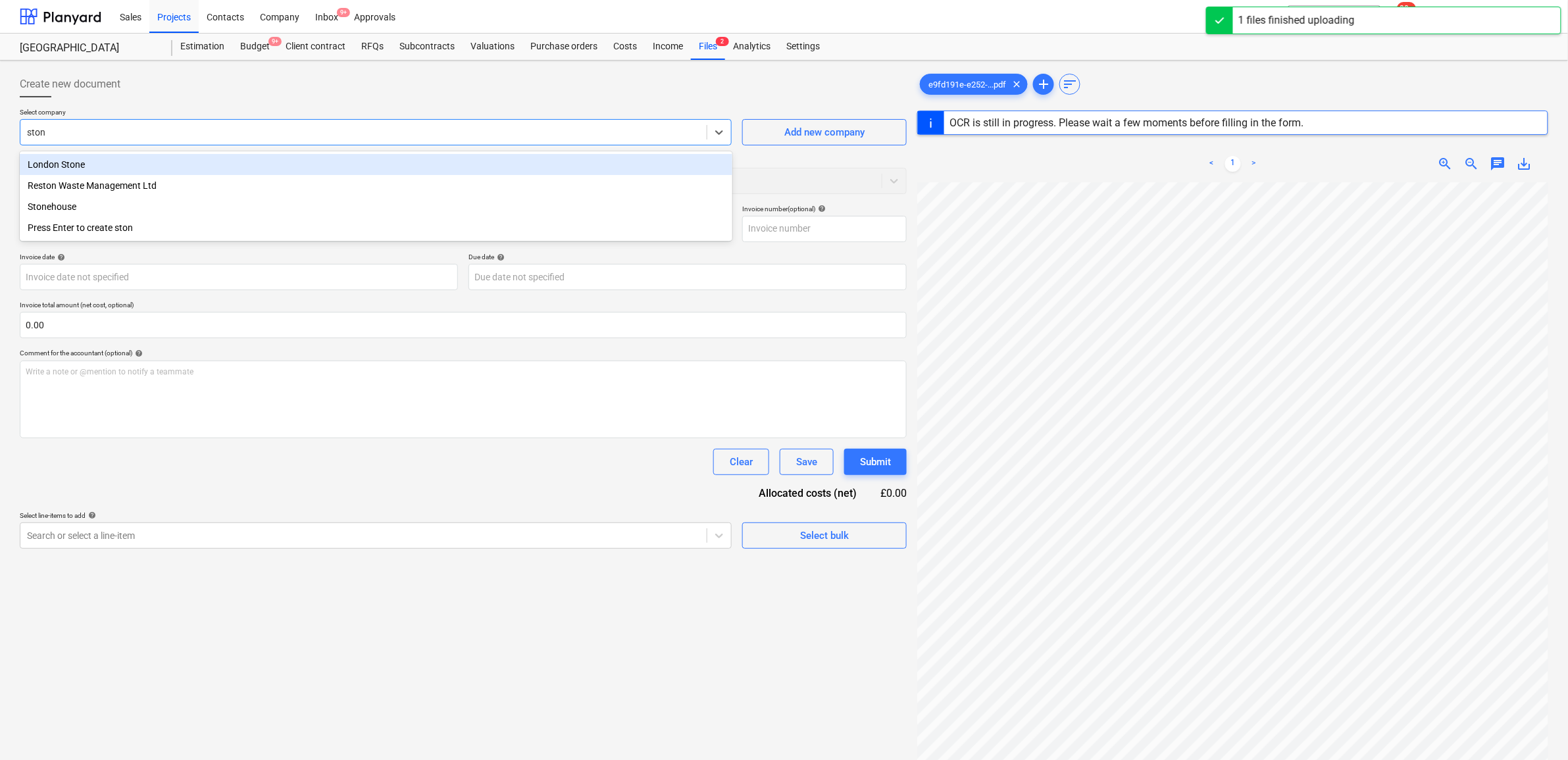
type input "stone"
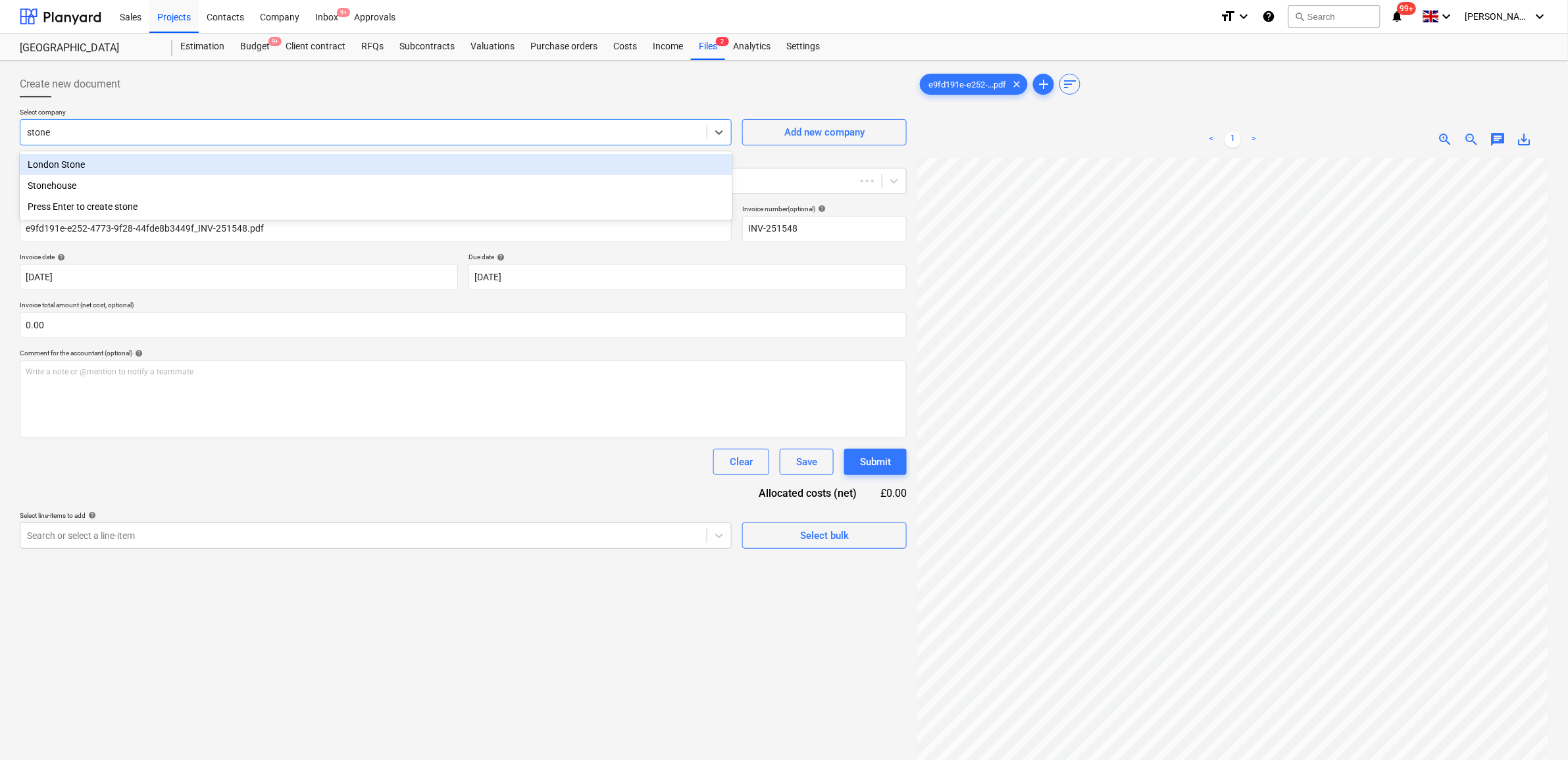
type input "INV-251548"
type input "09 May 2025"
type input "15 May 2025"
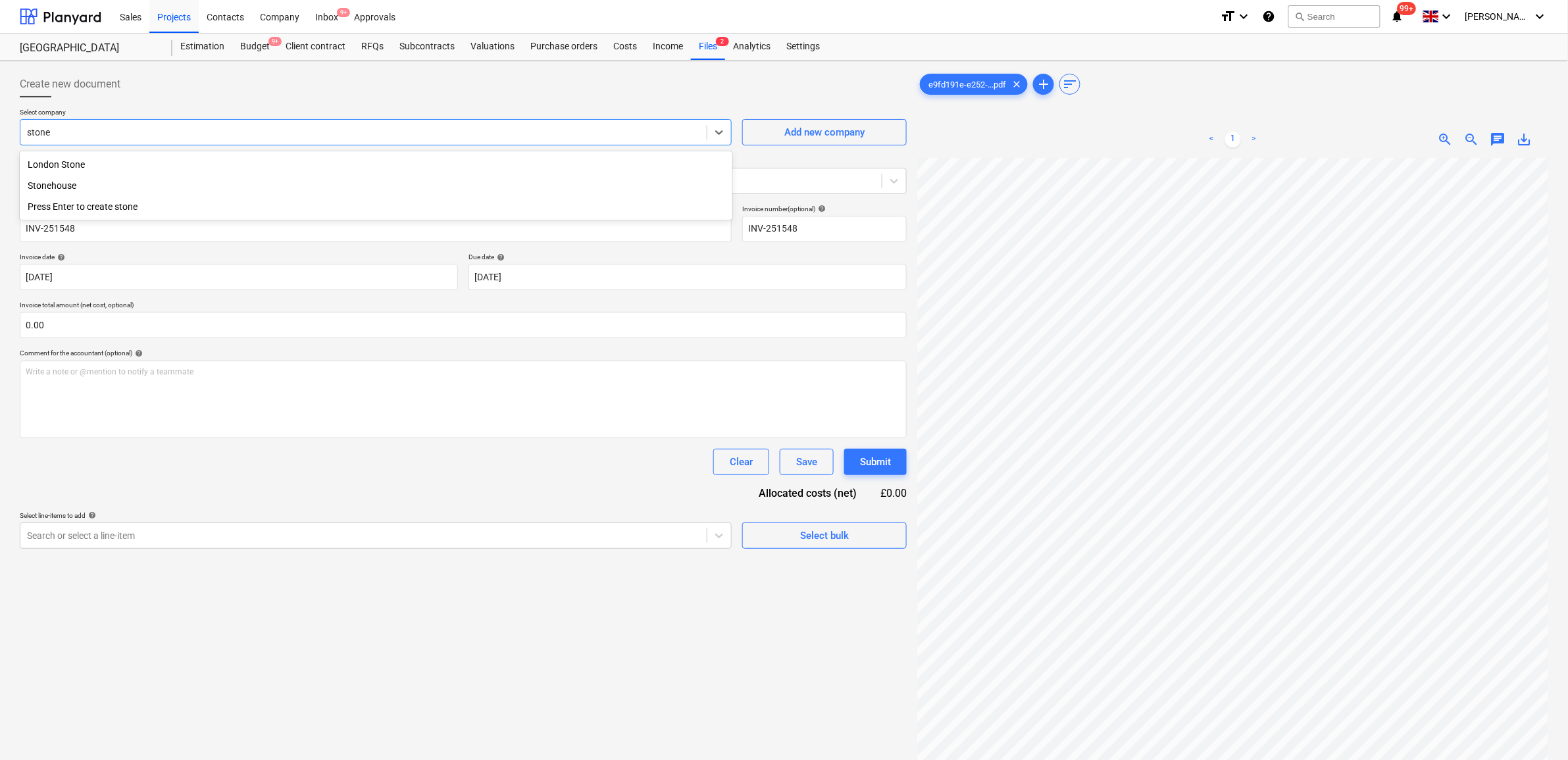
click at [156, 186] on div "Stonehouse" at bounding box center [376, 185] width 713 height 21
click at [214, 448] on div "Document name help INV-251548 Invoice number (optional) help INV-251548 Invoice…" at bounding box center [463, 377] width 887 height 344
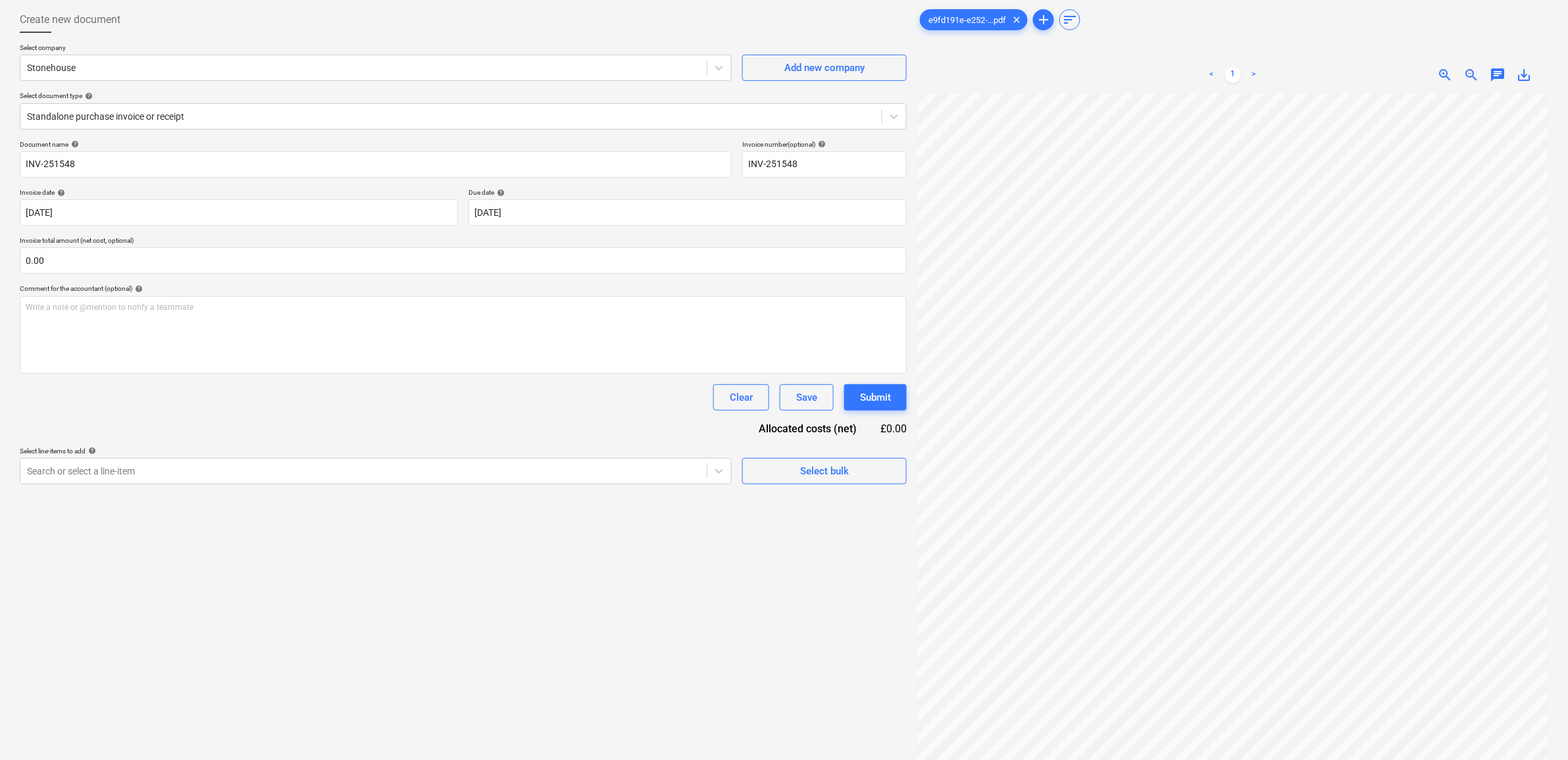
scroll to position [132, 0]
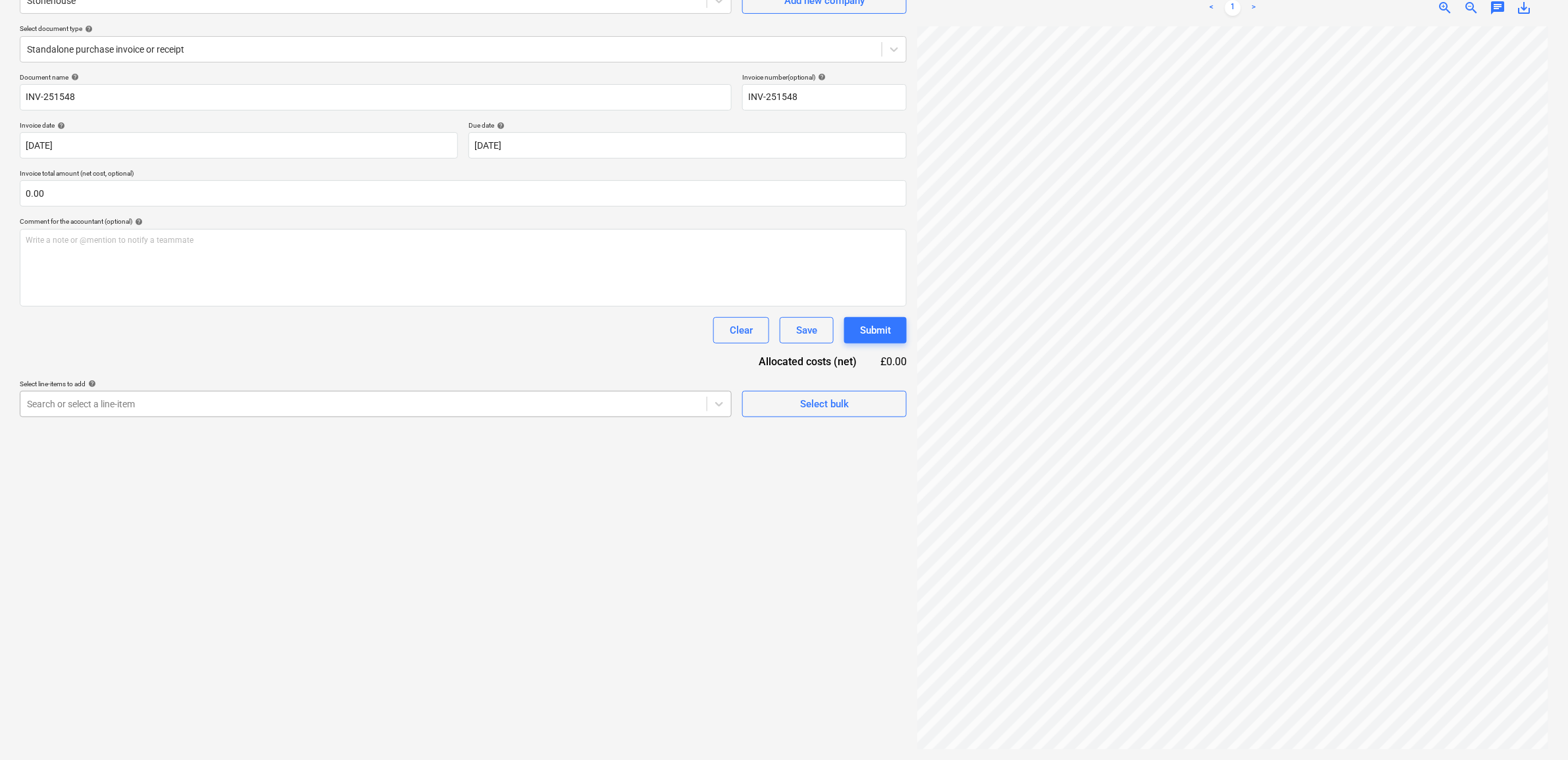
click at [627, 410] on div at bounding box center [363, 403] width 673 height 13
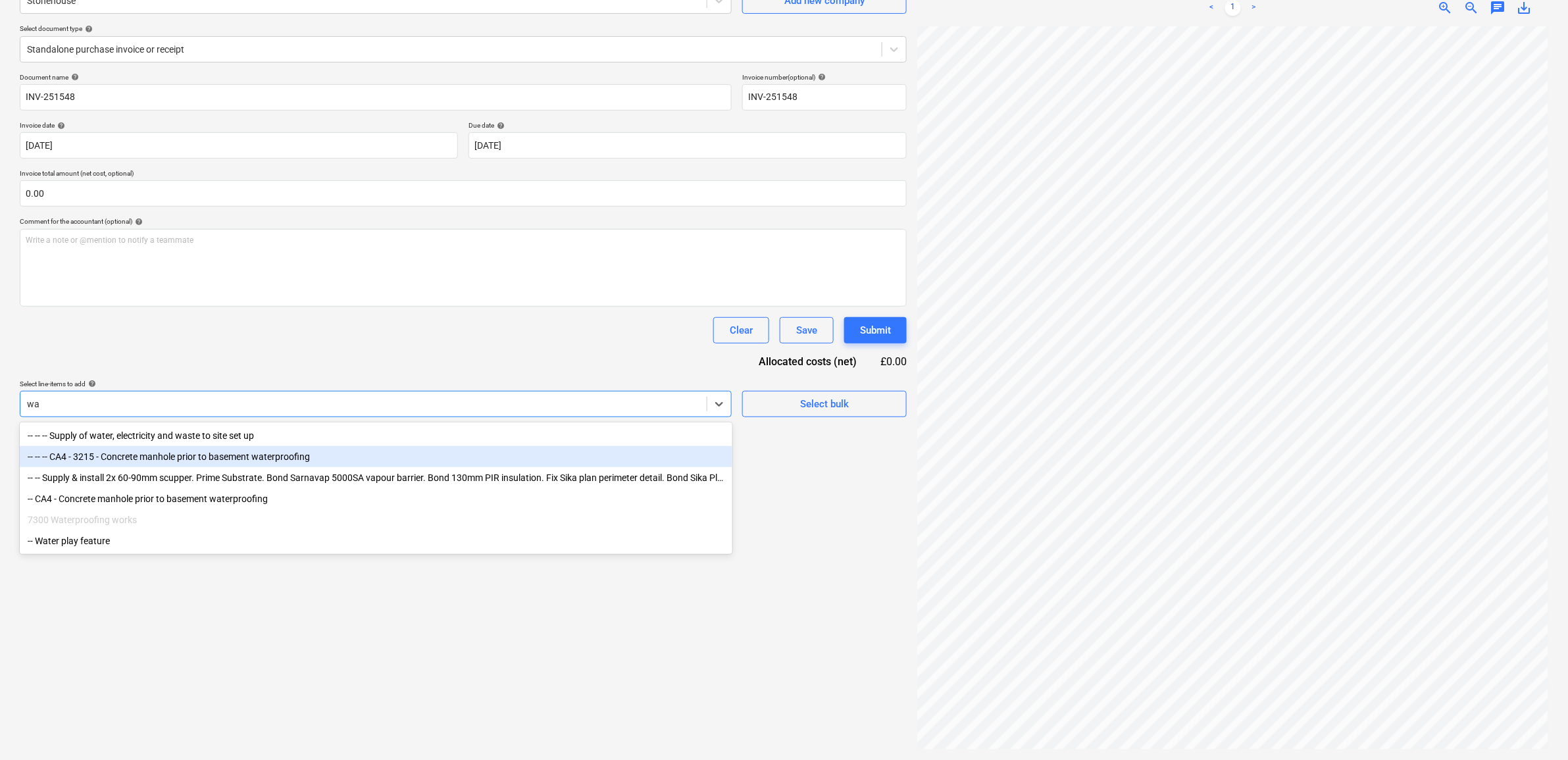
type input "w"
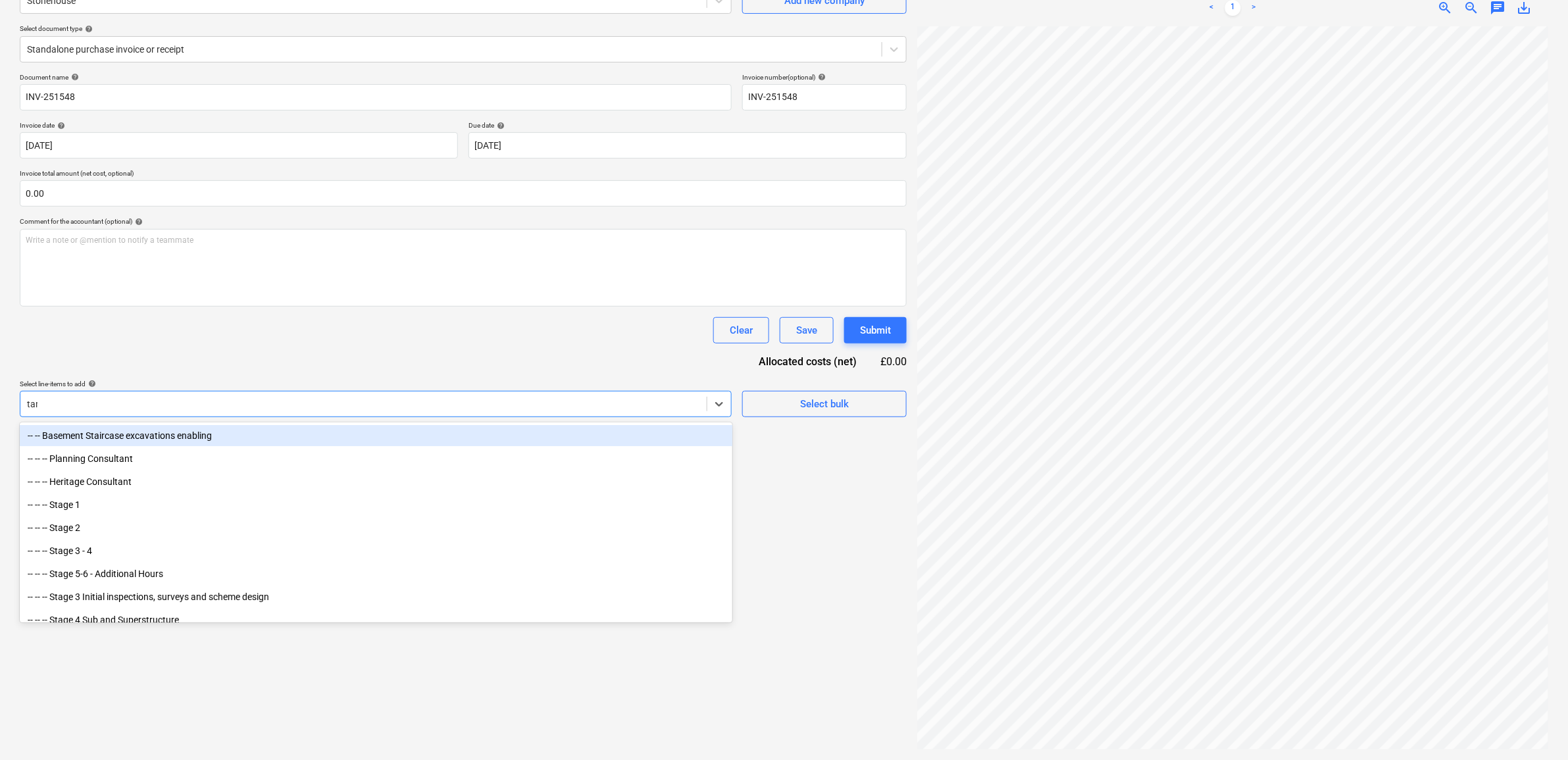
type input "tank"
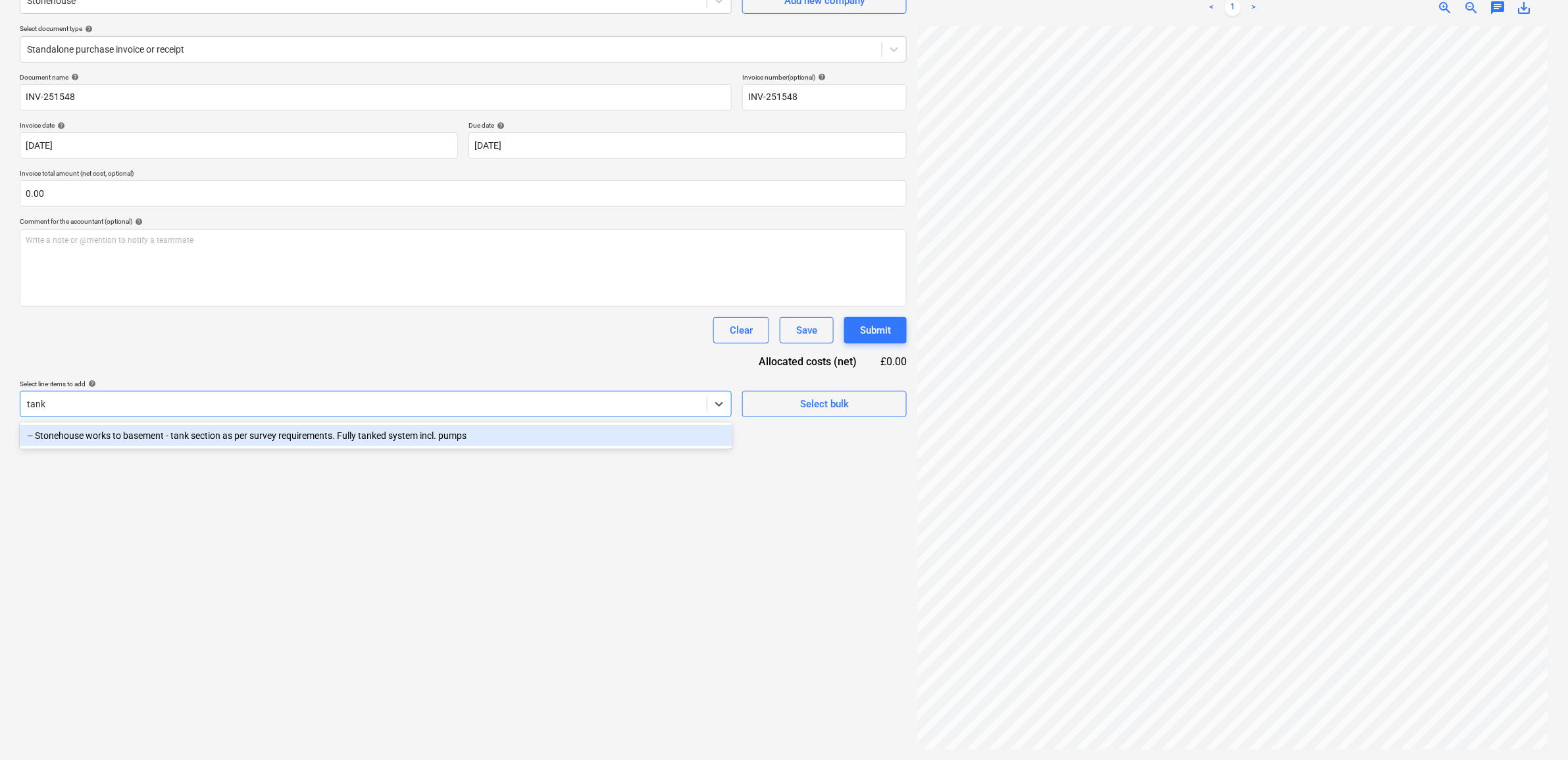
click at [535, 444] on div "-- Stonehouse works to basement - tank section as per survey requirements. Full…" at bounding box center [376, 435] width 713 height 21
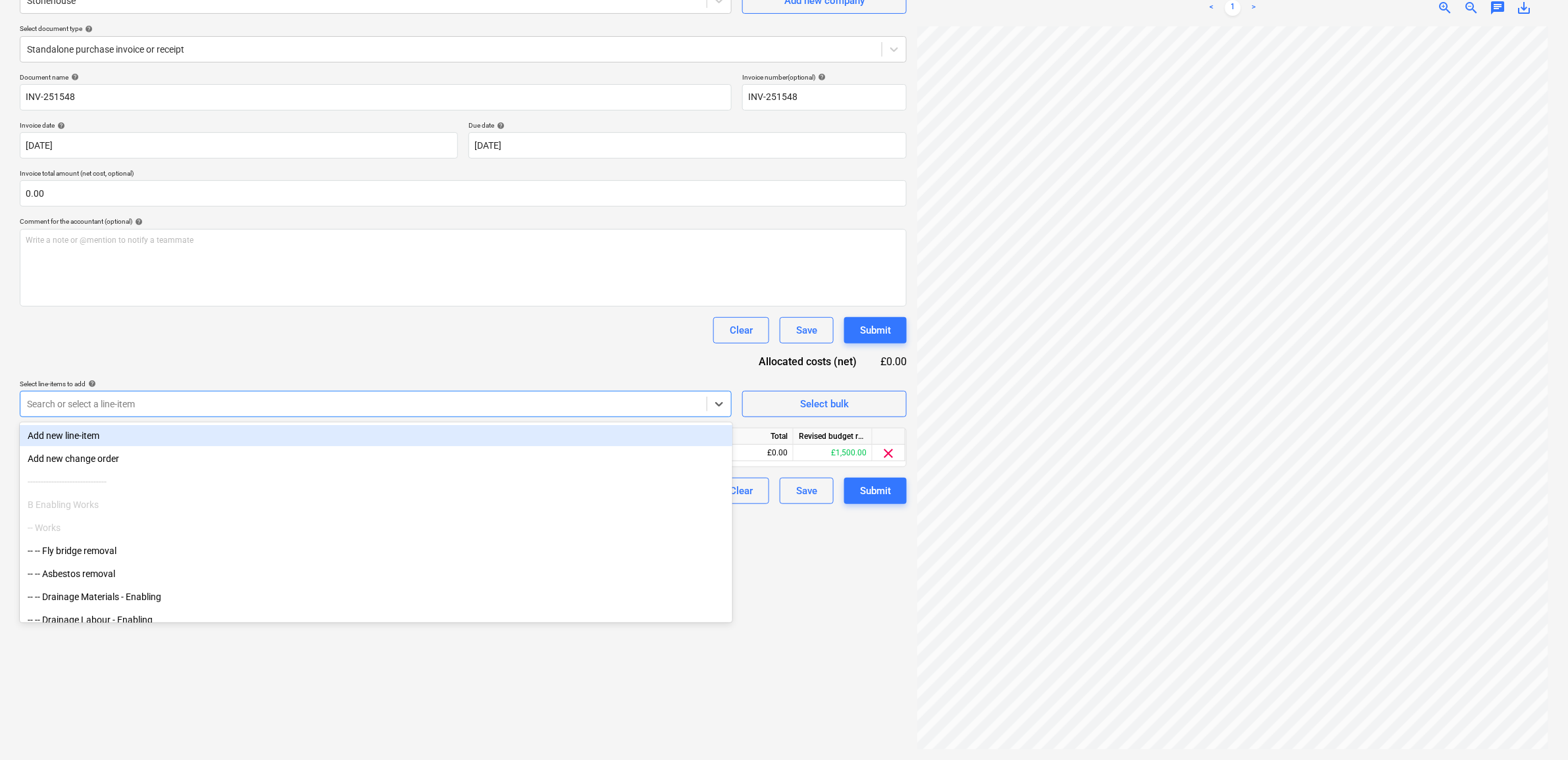
click at [545, 388] on div "Select line-items to add help" at bounding box center [376, 384] width 712 height 8
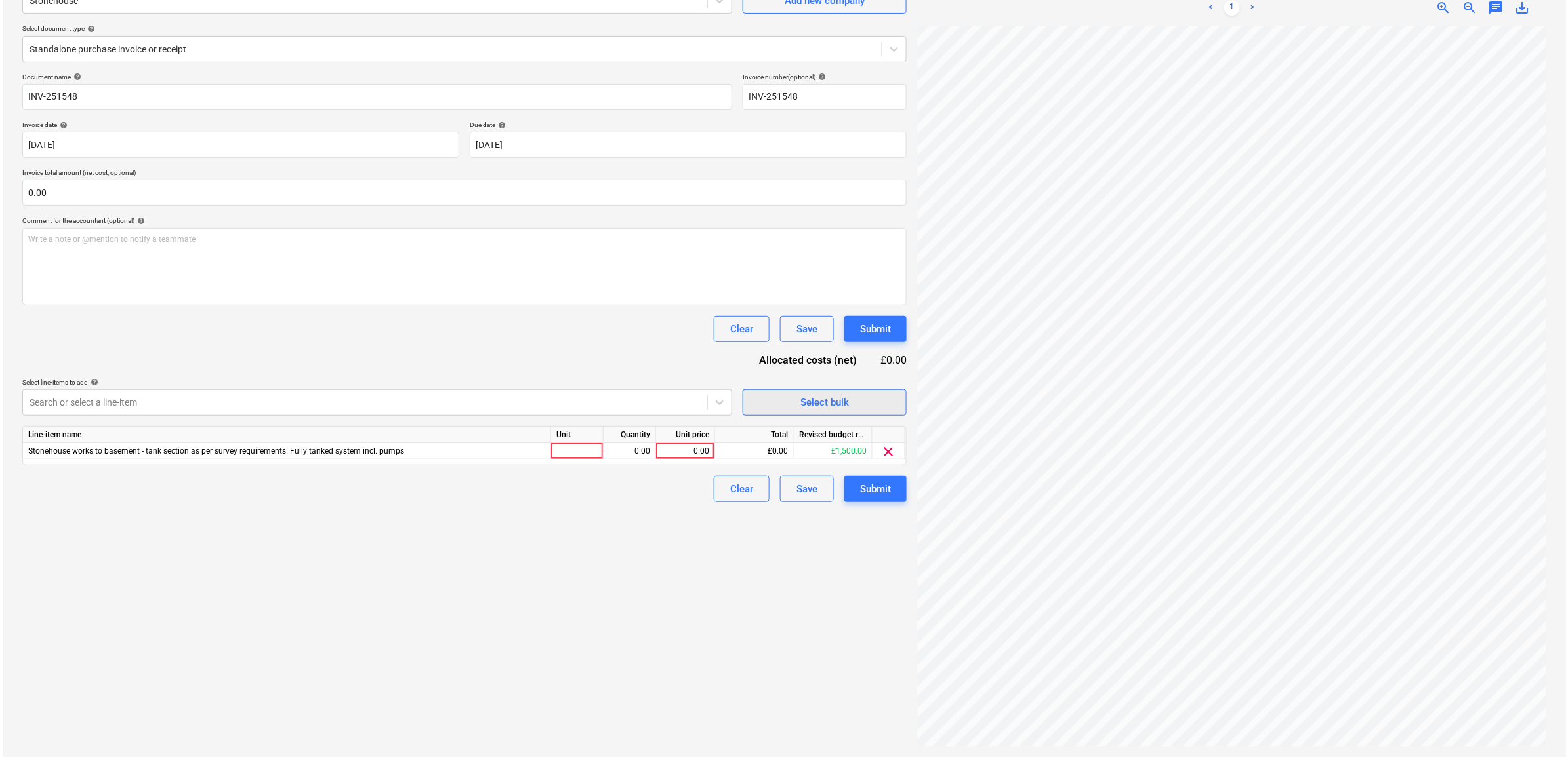
scroll to position [246, 0]
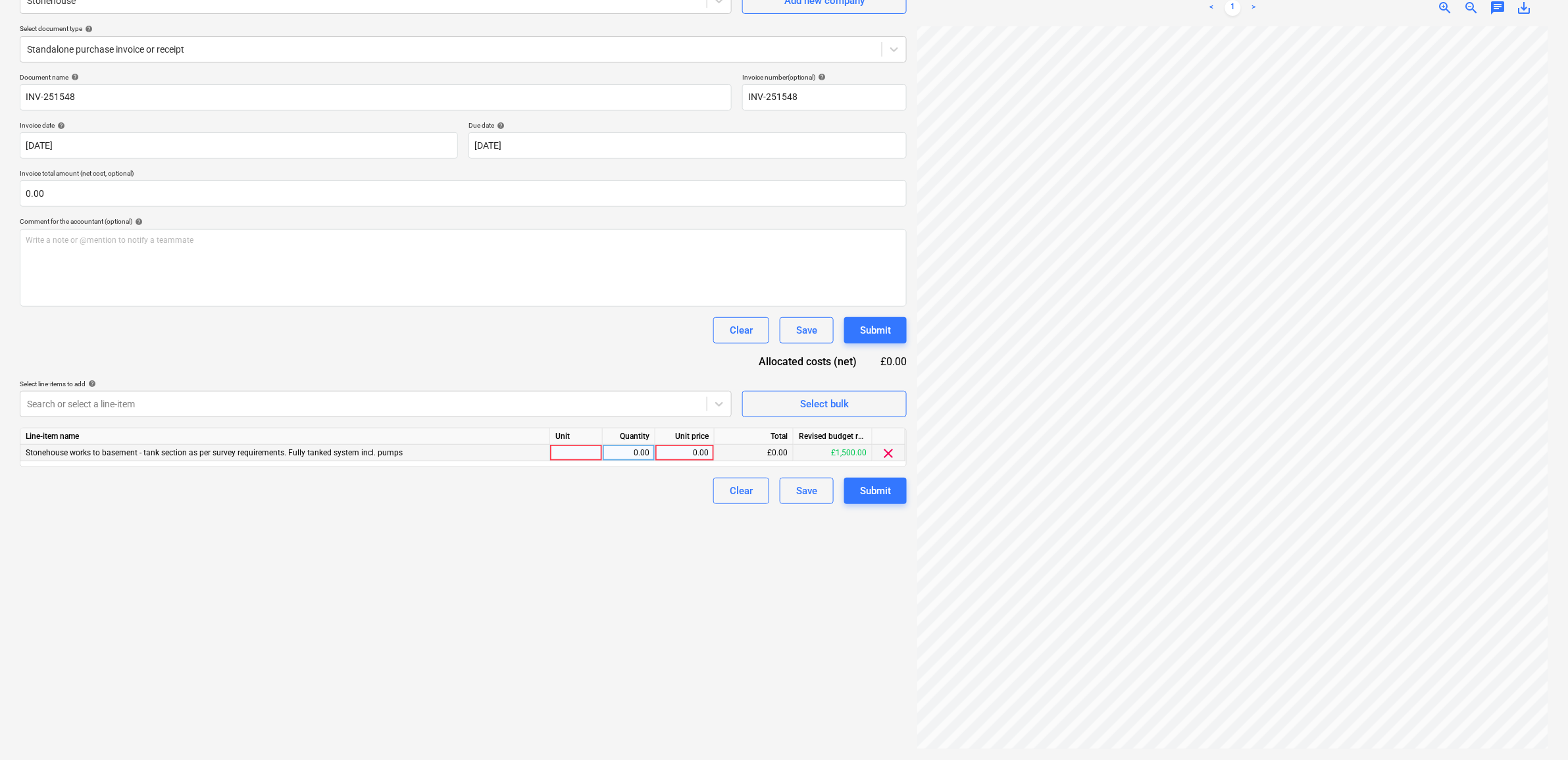
click at [696, 449] on div "0.00" at bounding box center [685, 453] width 48 height 17
type input "1500"
click at [701, 714] on div "Create new document Select company Stonehouse Add new company Select document t…" at bounding box center [463, 345] width 898 height 821
click at [877, 489] on div "Submit" at bounding box center [875, 491] width 31 height 17
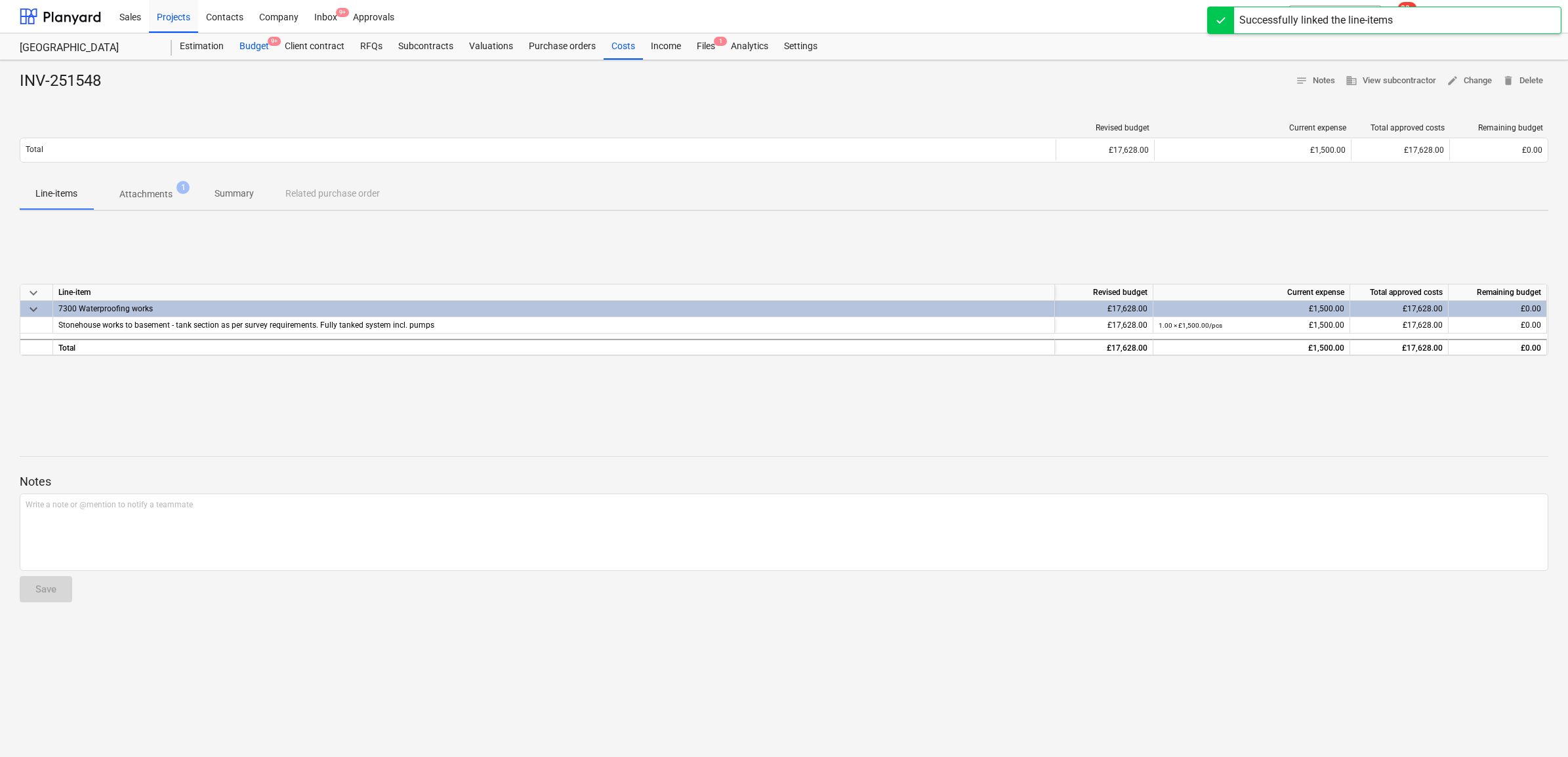
click at [264, 47] on div "Budget 9+" at bounding box center [254, 47] width 45 height 26
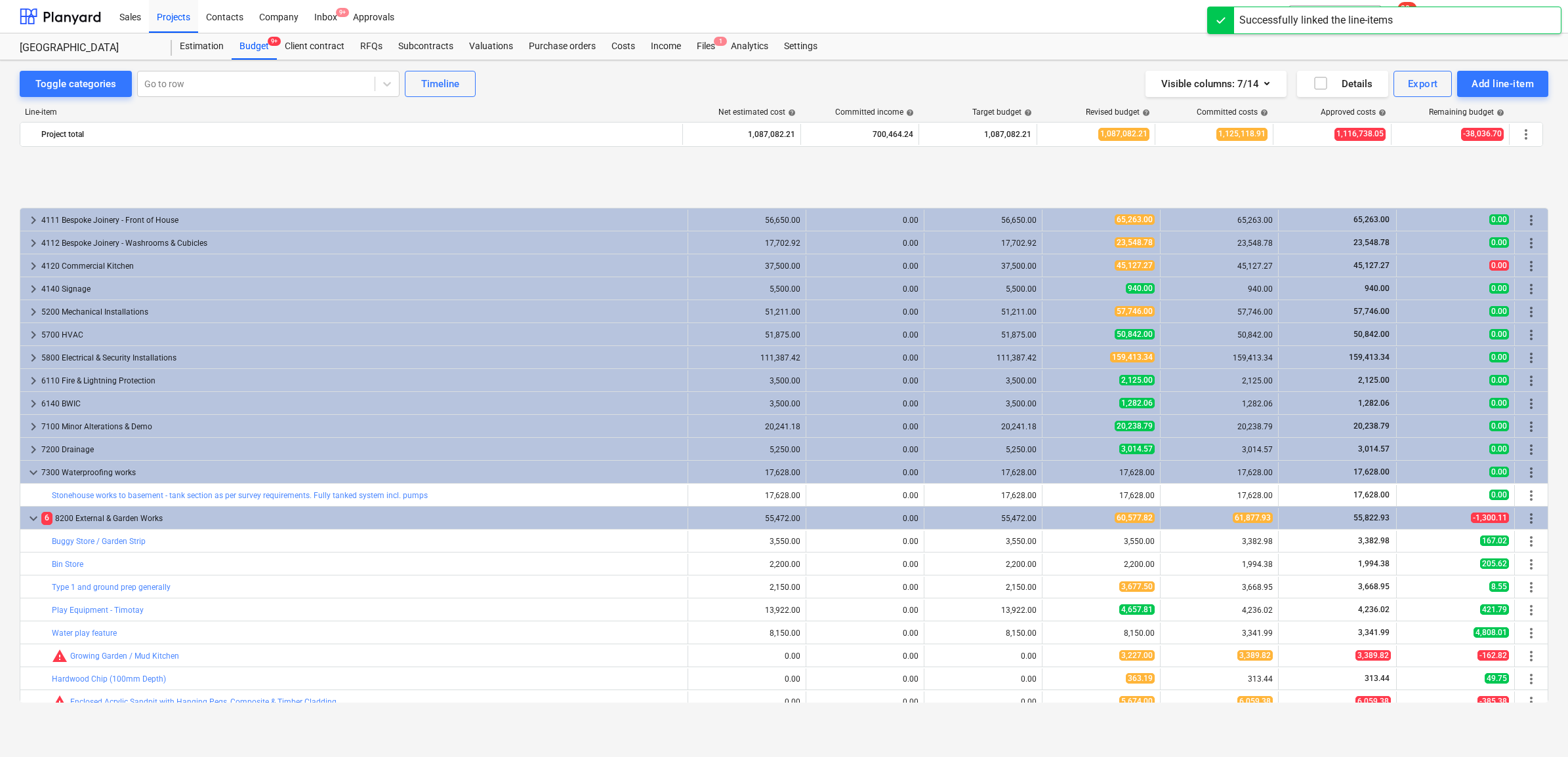
scroll to position [1885, 0]
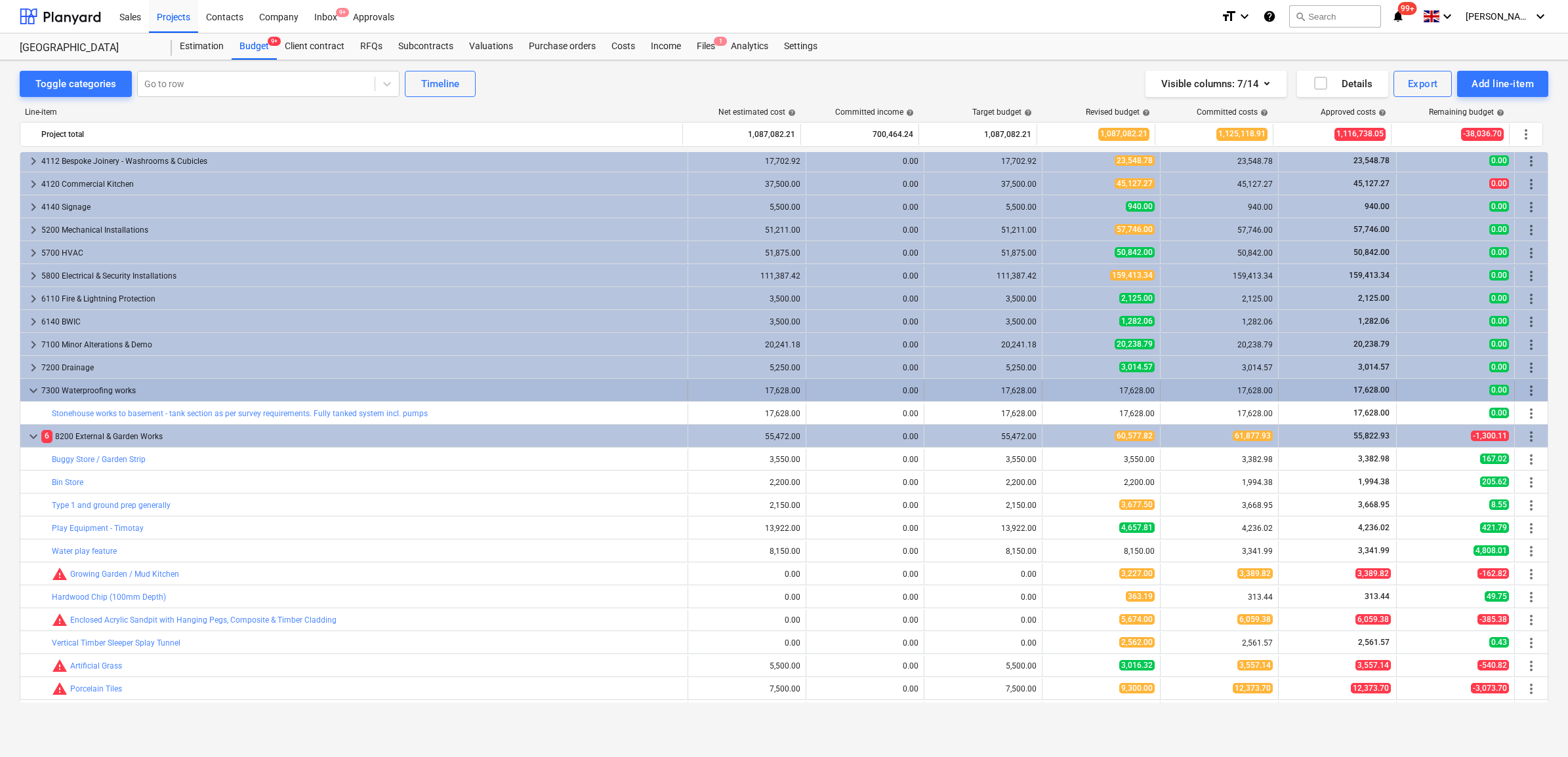
click at [174, 391] on div "7300 Waterproofing works" at bounding box center [362, 391] width 641 height 21
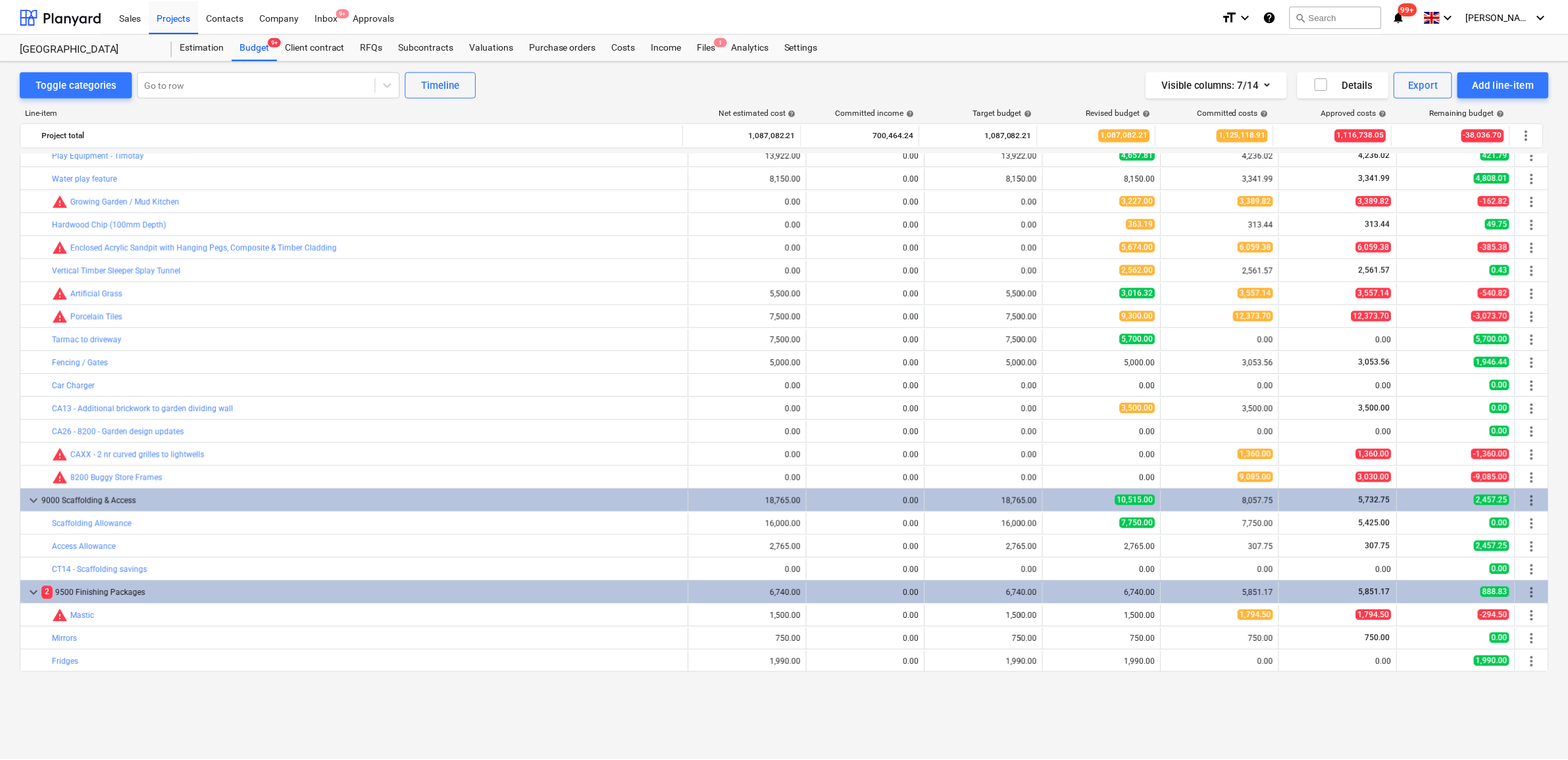
scroll to position [2080, 0]
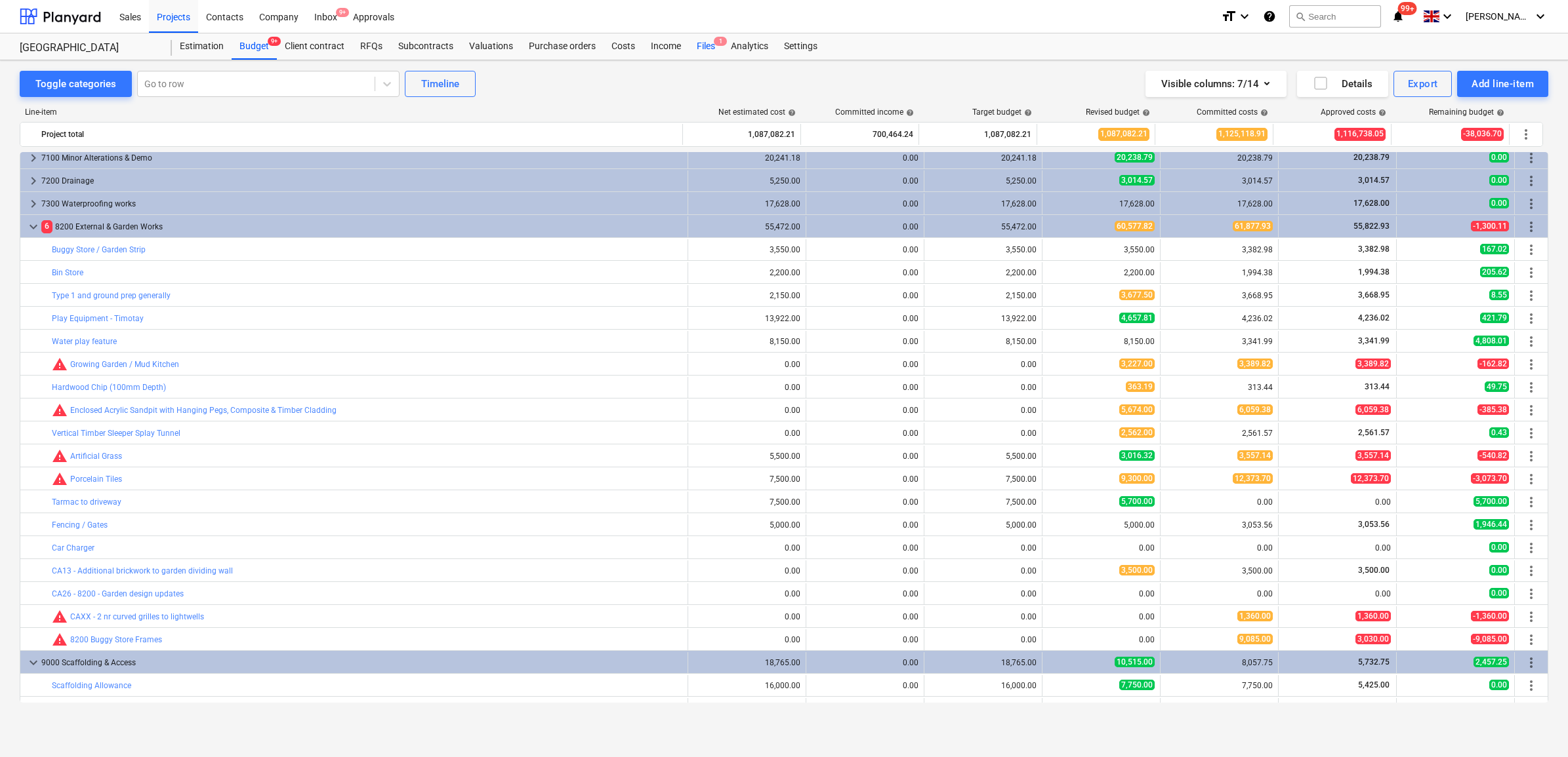
click at [699, 43] on div "Files 1" at bounding box center [706, 47] width 34 height 26
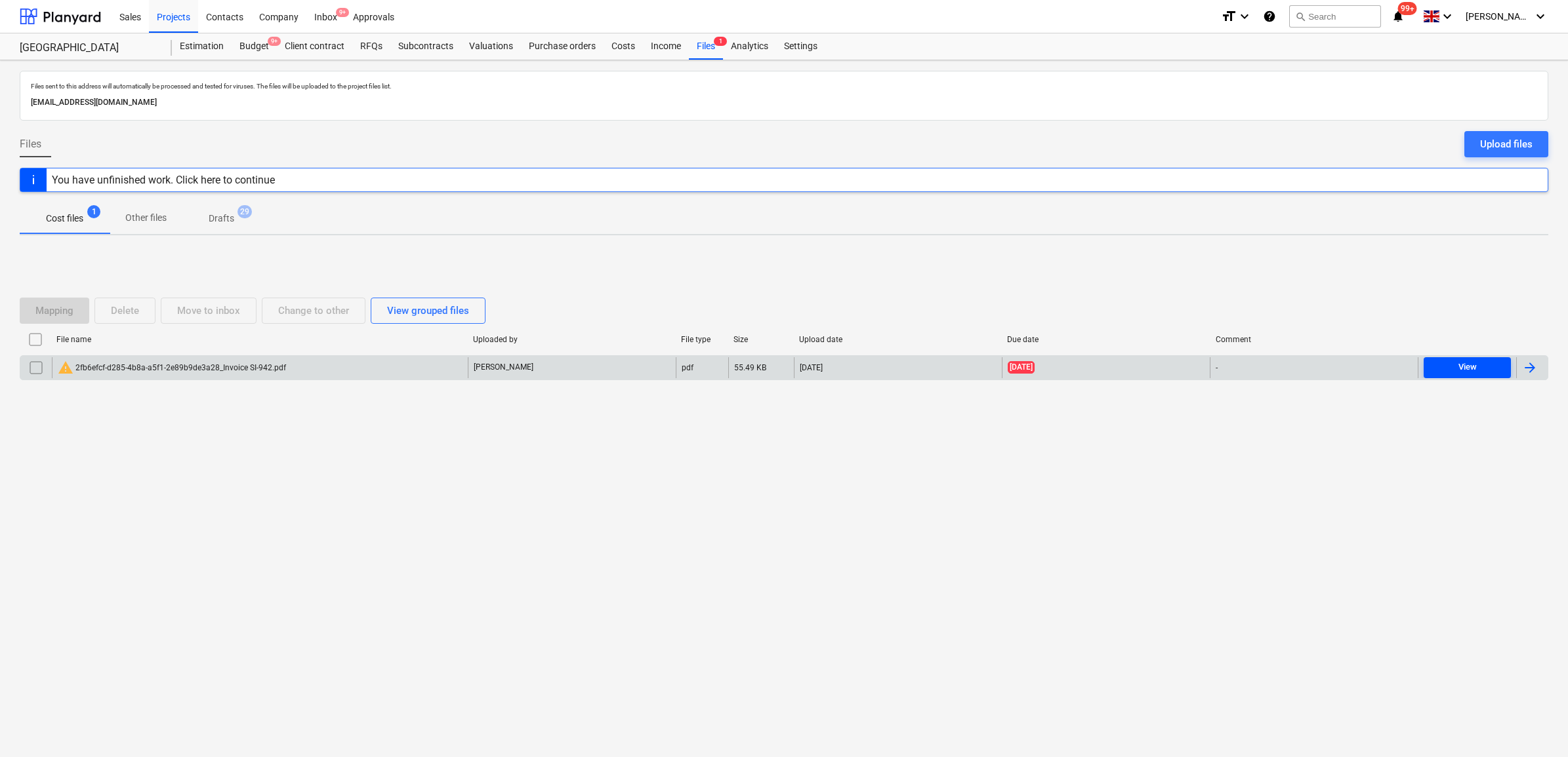
click at [1443, 368] on span "View" at bounding box center [1467, 367] width 76 height 15
click at [30, 367] on input "checkbox" at bounding box center [36, 367] width 21 height 21
click at [138, 313] on div "Delete" at bounding box center [125, 310] width 28 height 17
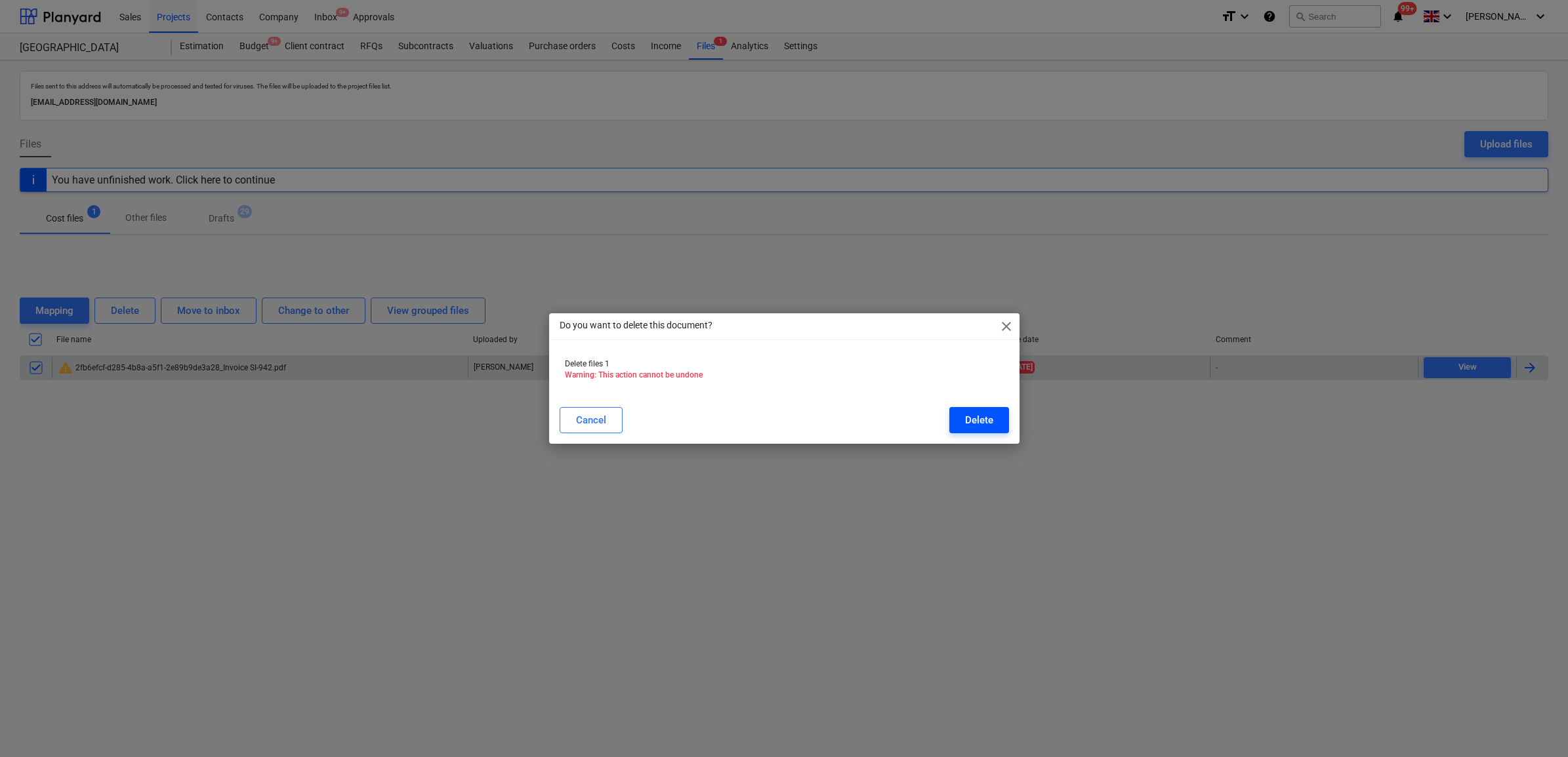
click at [976, 417] on div "Delete" at bounding box center [979, 420] width 28 height 17
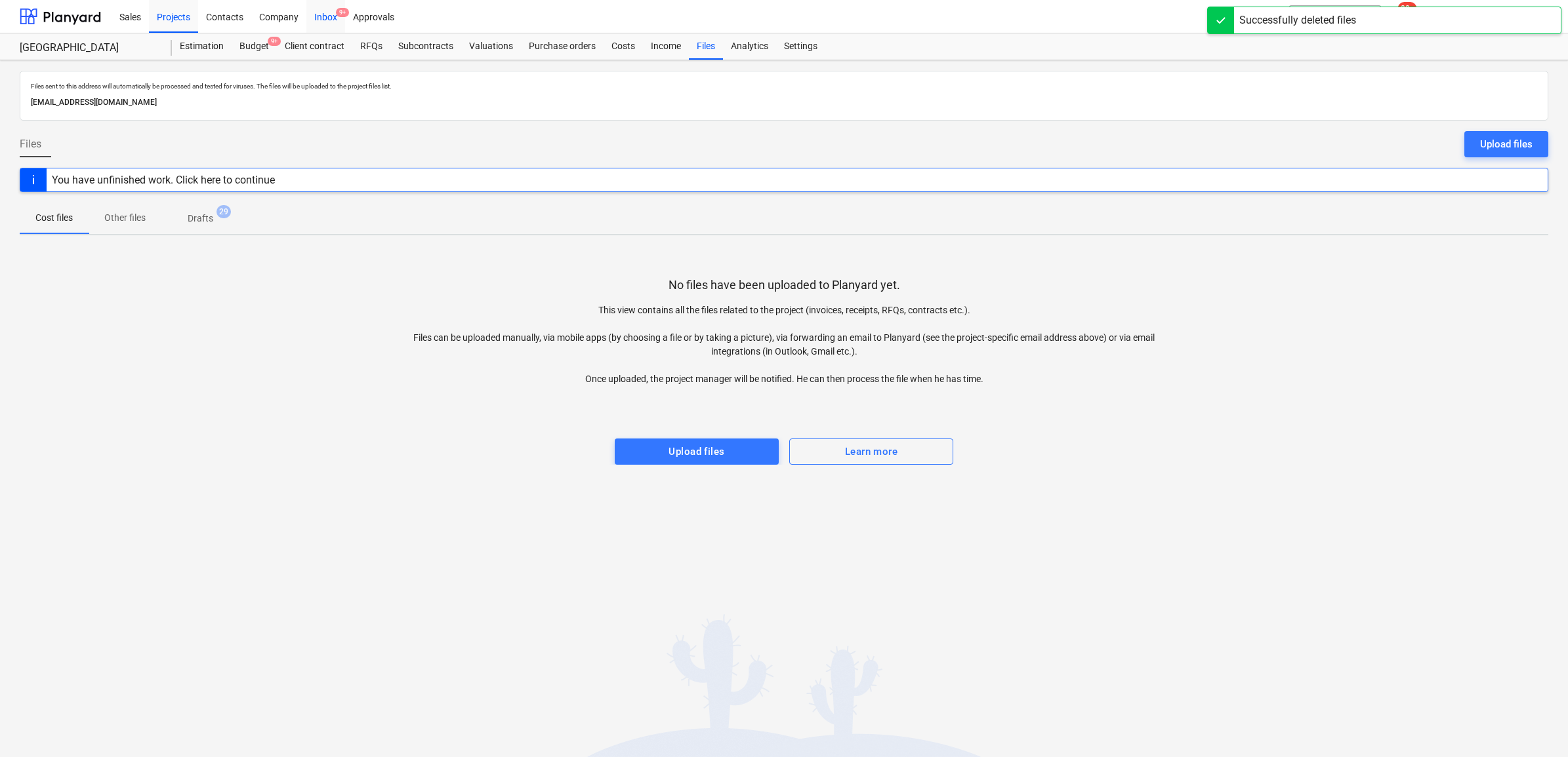
click at [320, 15] on div "Inbox 9+" at bounding box center [326, 16] width 39 height 34
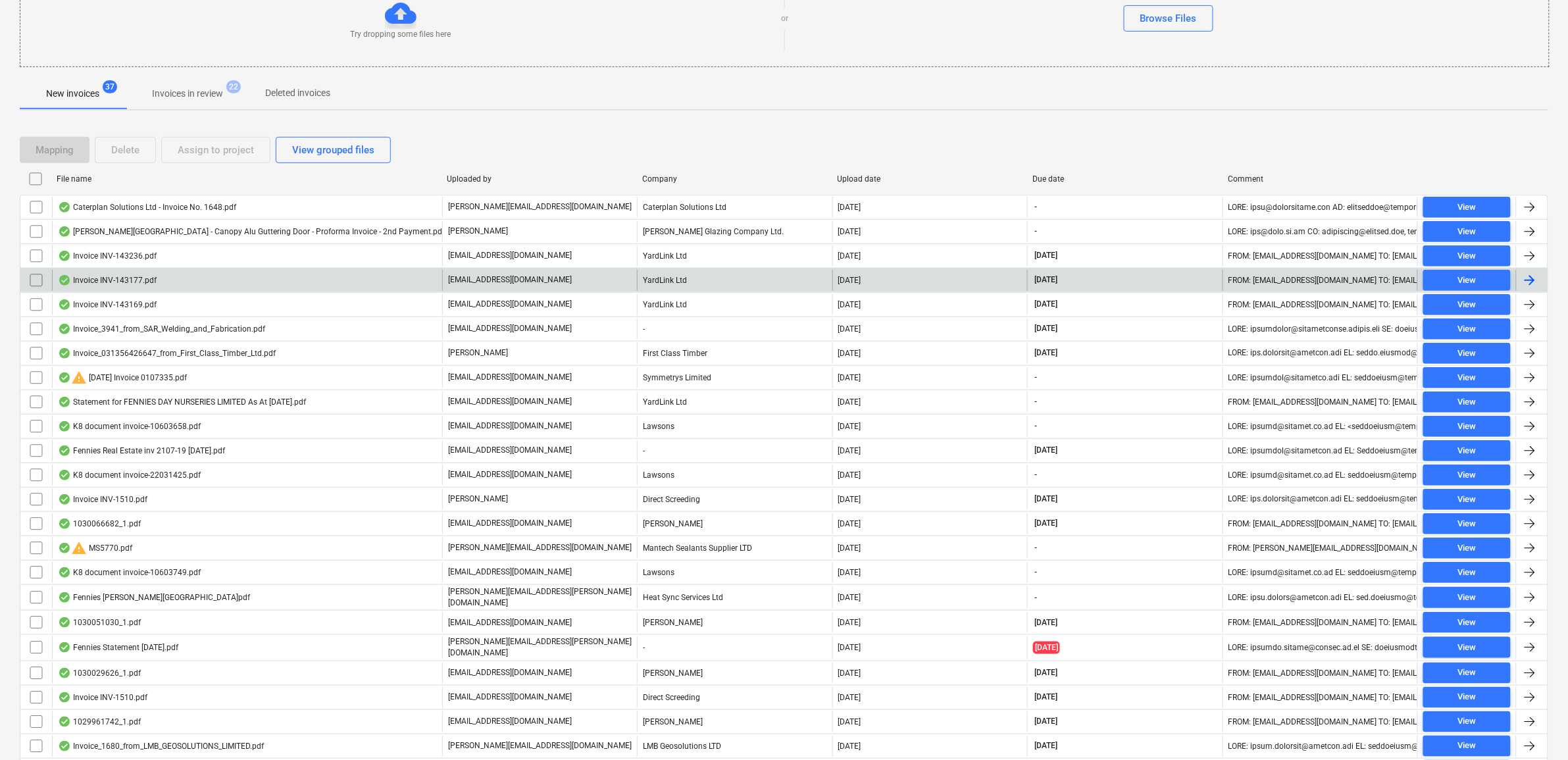
scroll to position [149, 0]
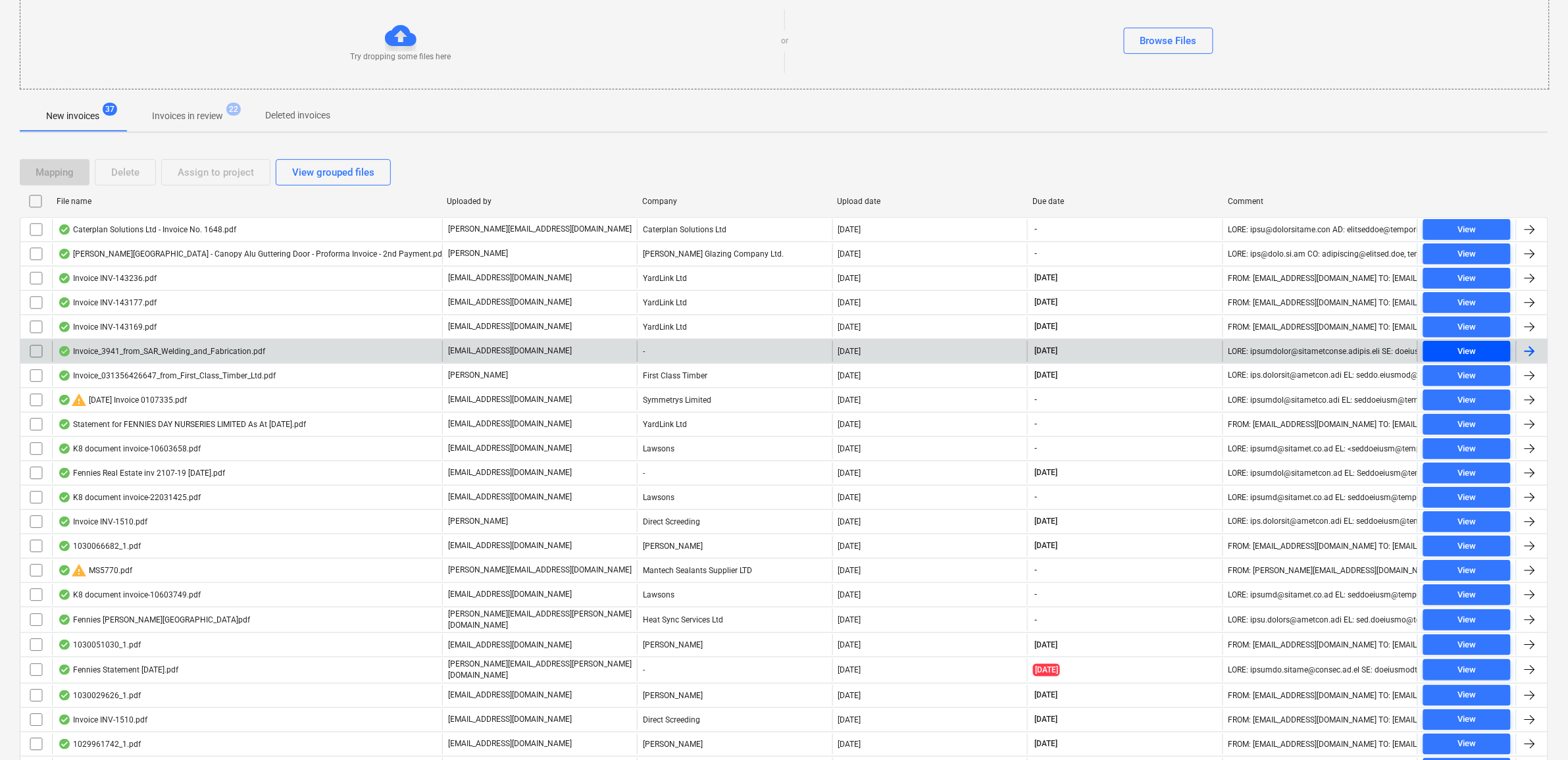
click at [1464, 355] on div "View" at bounding box center [1466, 352] width 19 height 15
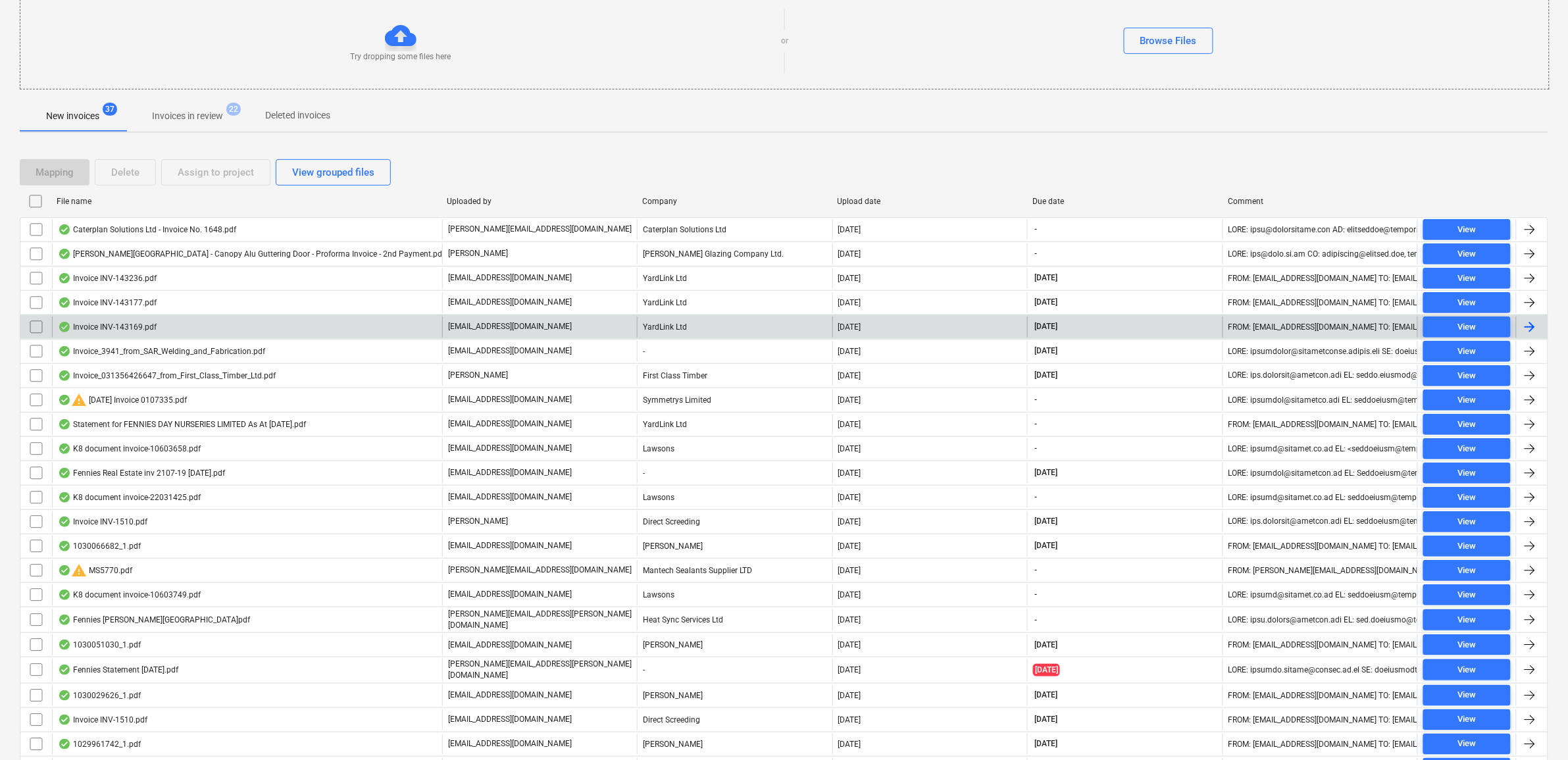
drag, startPoint x: 35, startPoint y: 353, endPoint x: 95, endPoint y: 316, distance: 70.5
click at [35, 353] on input "checkbox" at bounding box center [36, 352] width 21 height 21
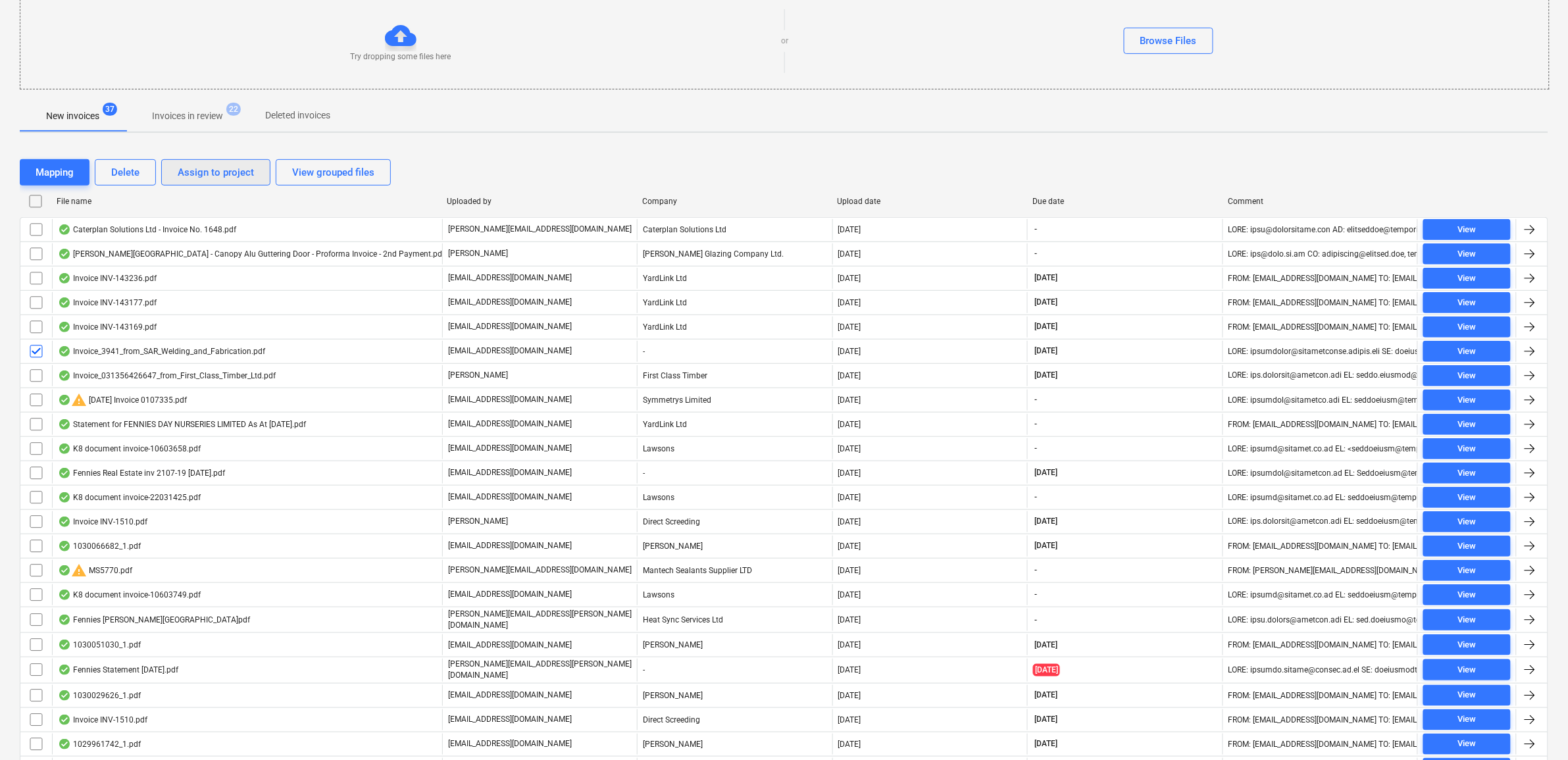
click at [208, 175] on div "Assign to project" at bounding box center [216, 172] width 77 height 17
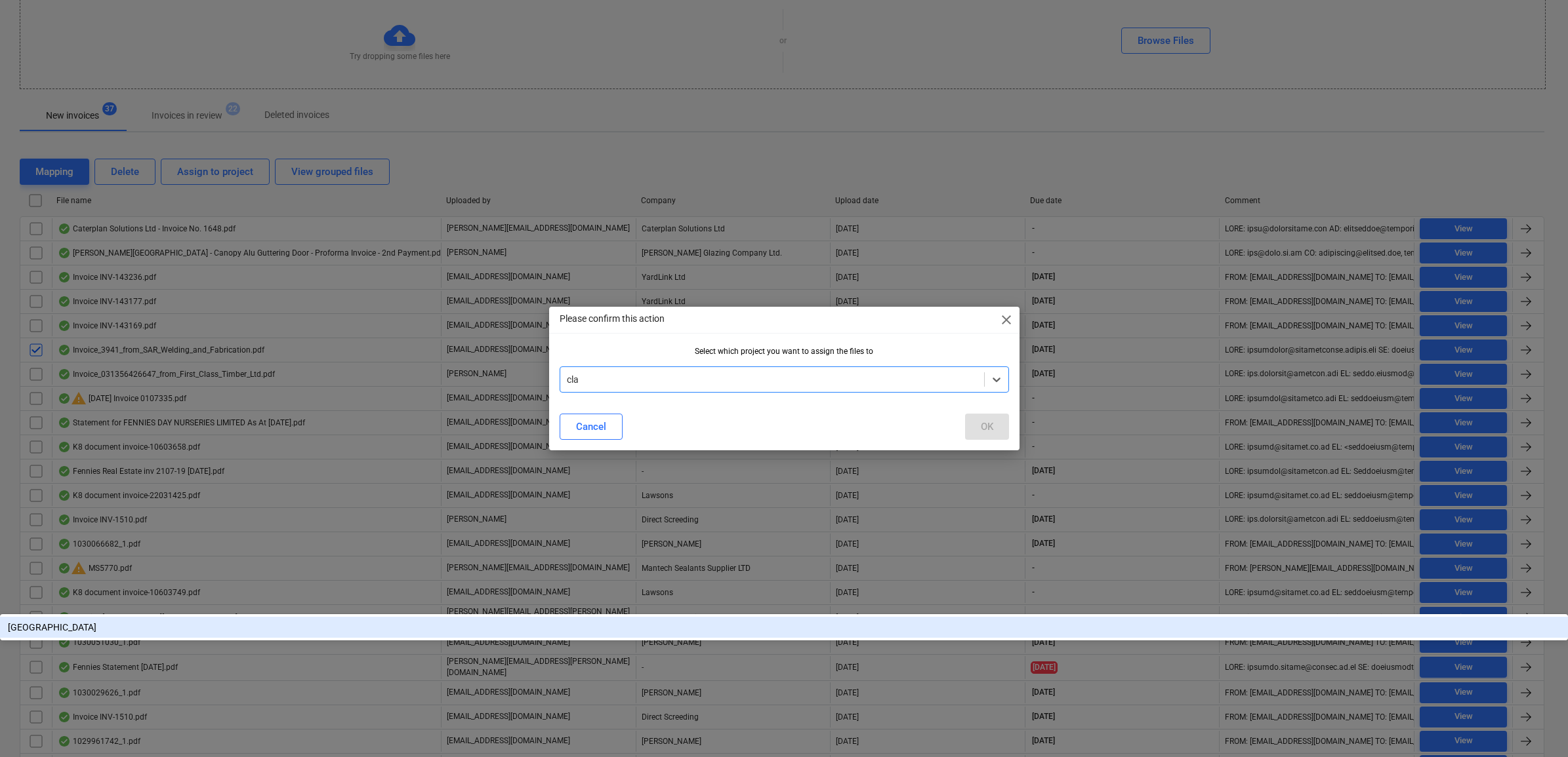
type input "clap"
click at [709, 617] on div "[GEOGRAPHIC_DATA]" at bounding box center [784, 628] width 1568 height 21
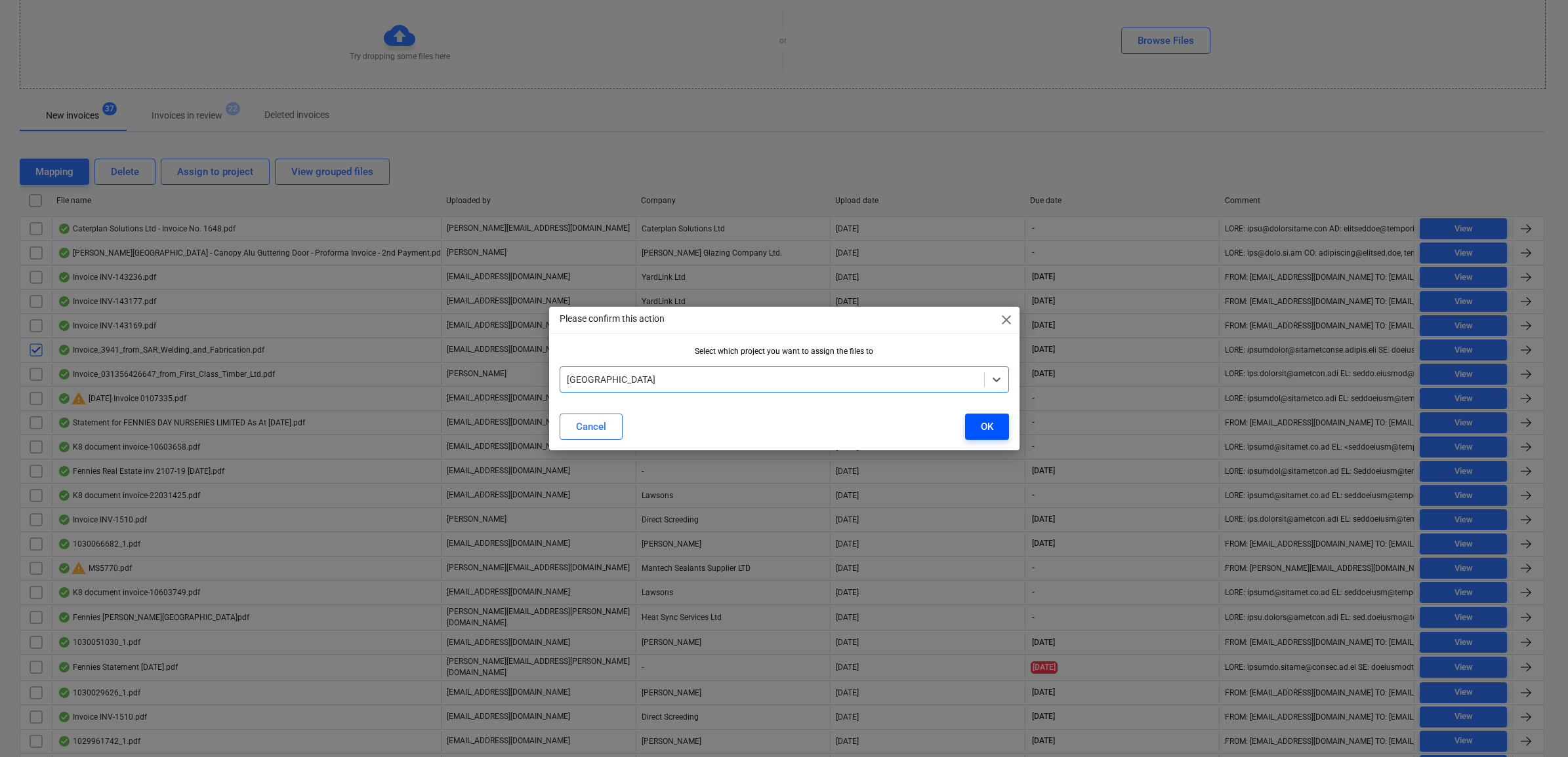
click at [1001, 423] on button "OK" at bounding box center [987, 427] width 44 height 26
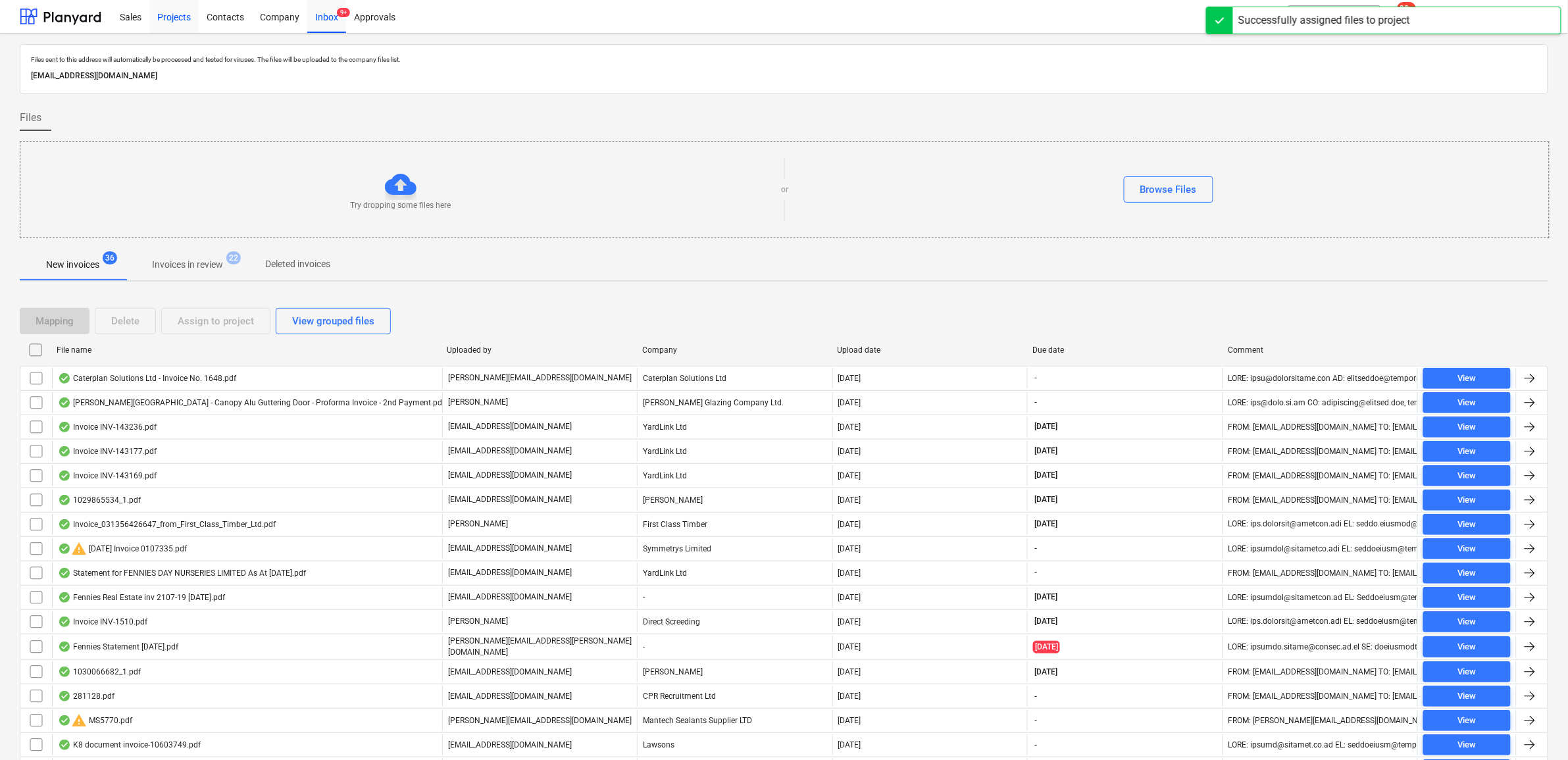
click at [166, 17] on div "Projects" at bounding box center [173, 16] width 49 height 34
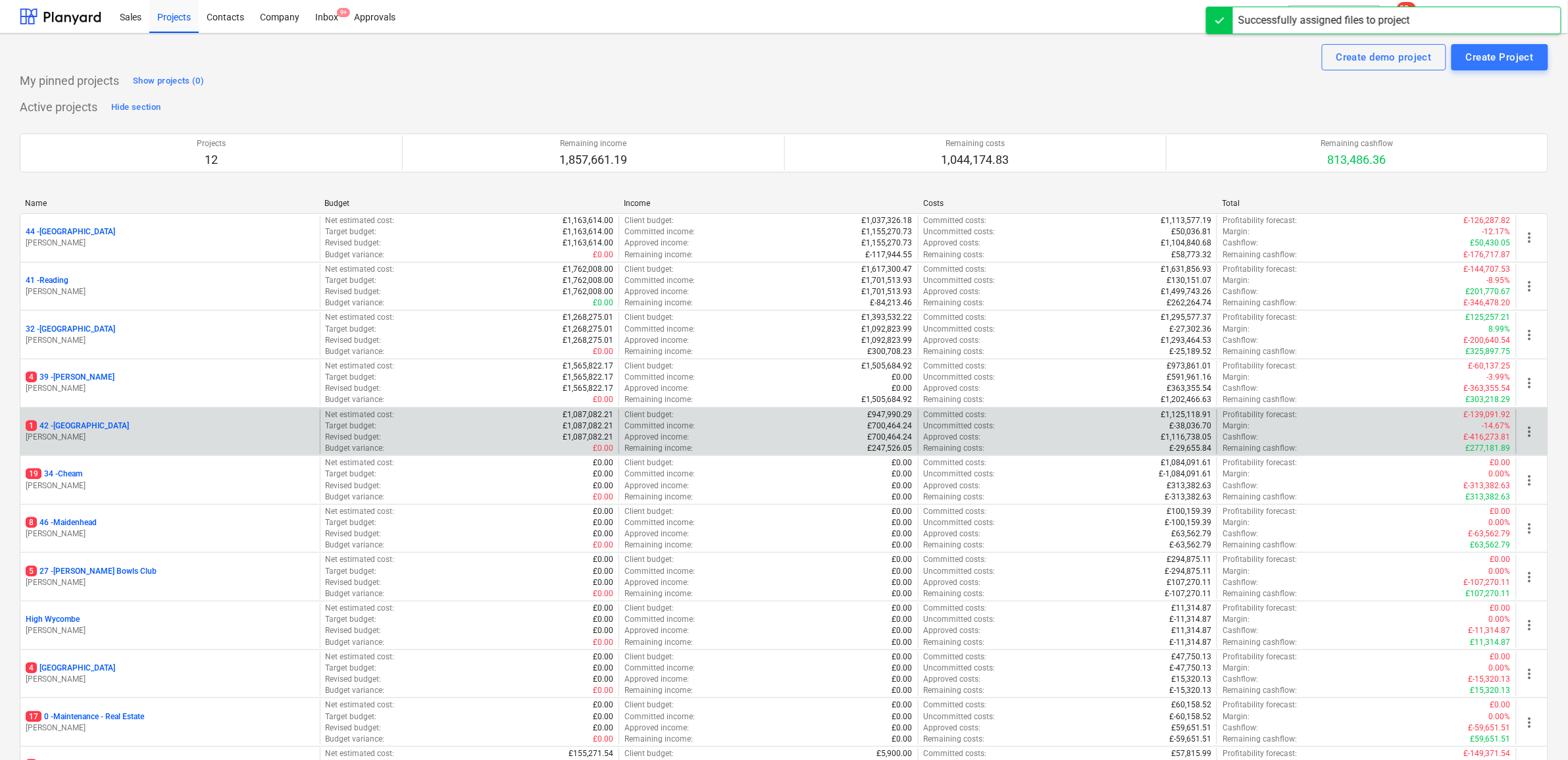
click at [84, 424] on p "1 42 - Clapham North" at bounding box center [77, 426] width 104 height 11
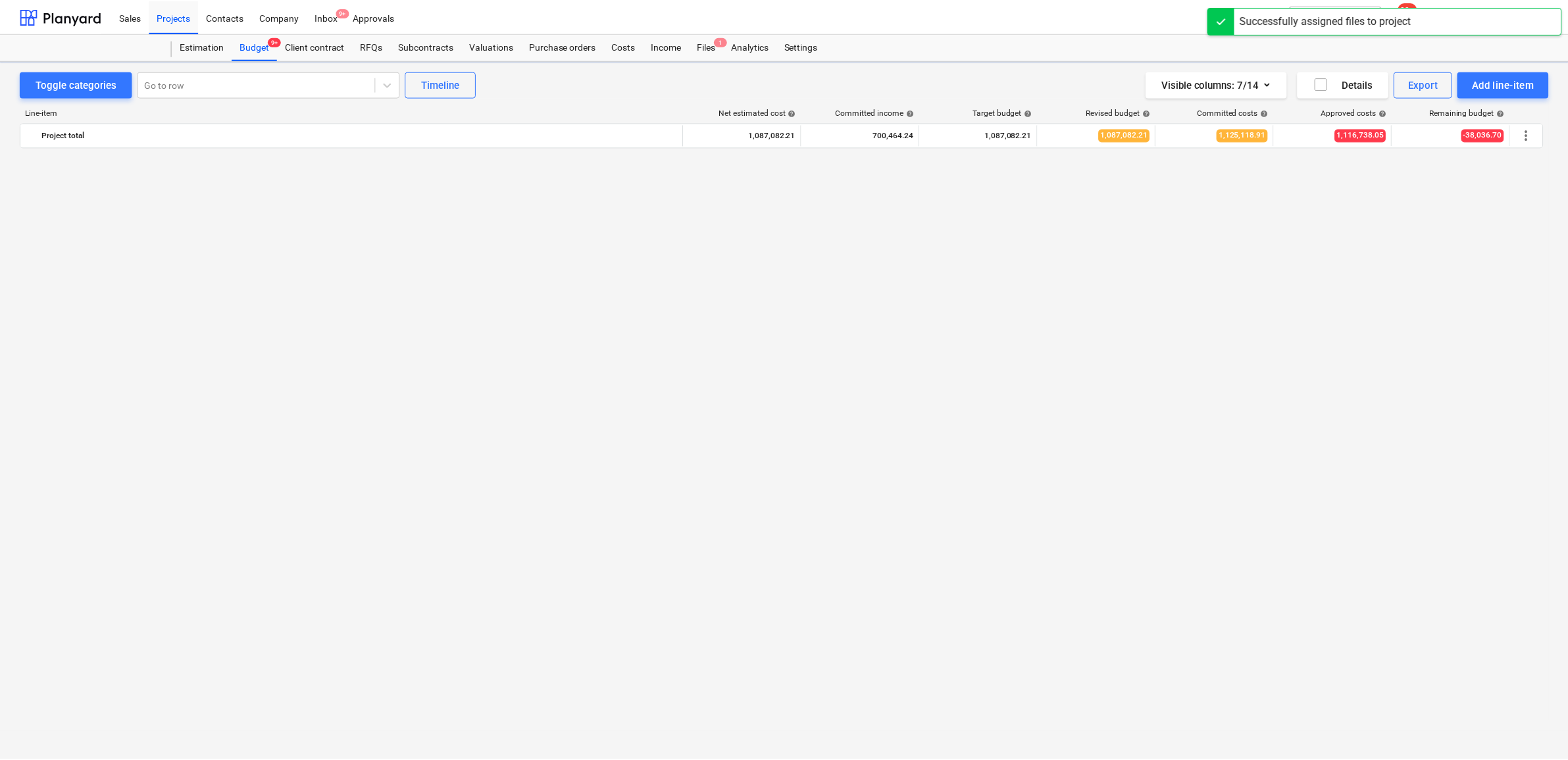
scroll to position [2080, 0]
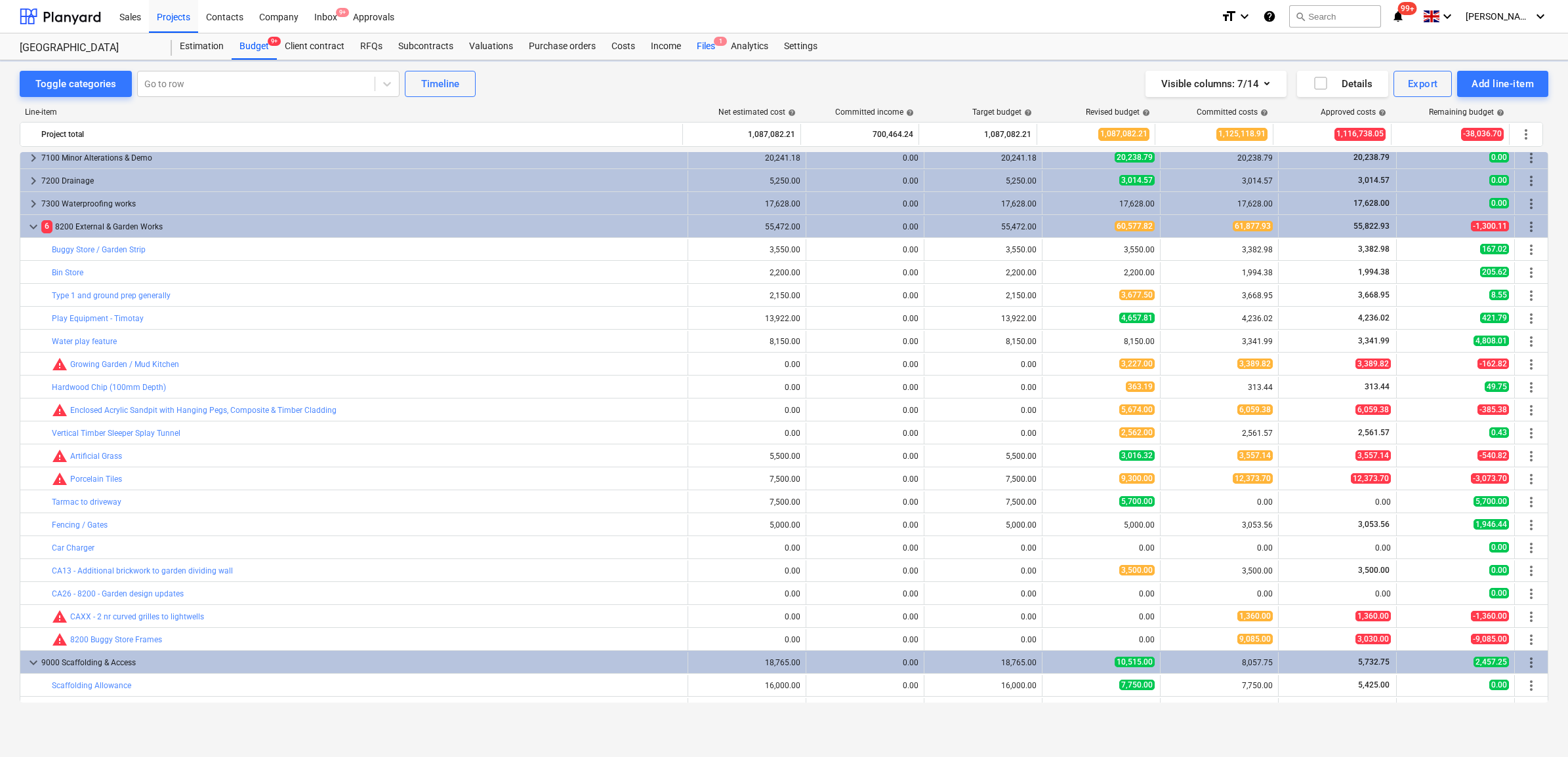
click at [707, 41] on div "Files 1" at bounding box center [706, 47] width 34 height 26
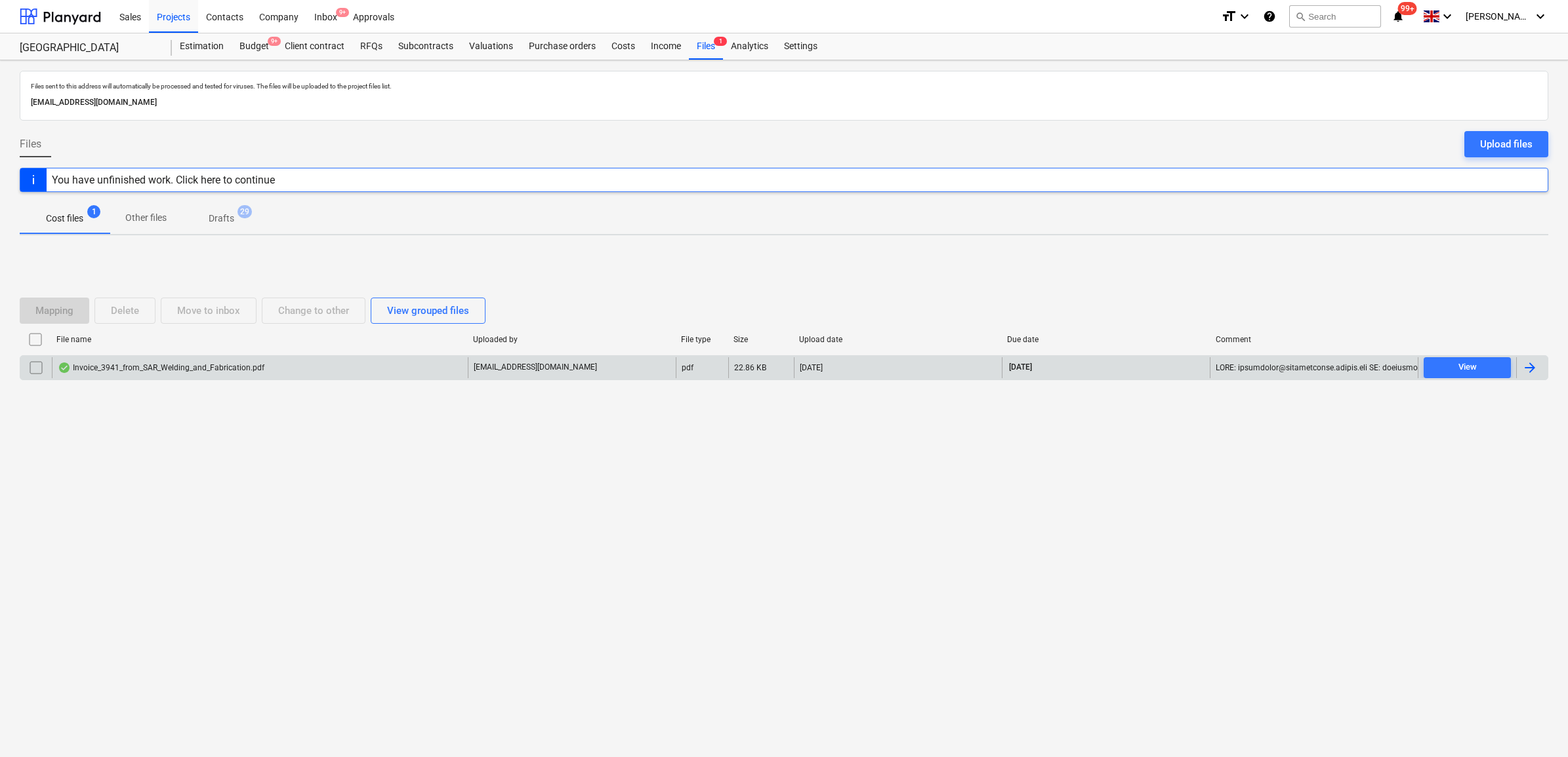
click at [1537, 365] on div at bounding box center [1529, 367] width 16 height 16
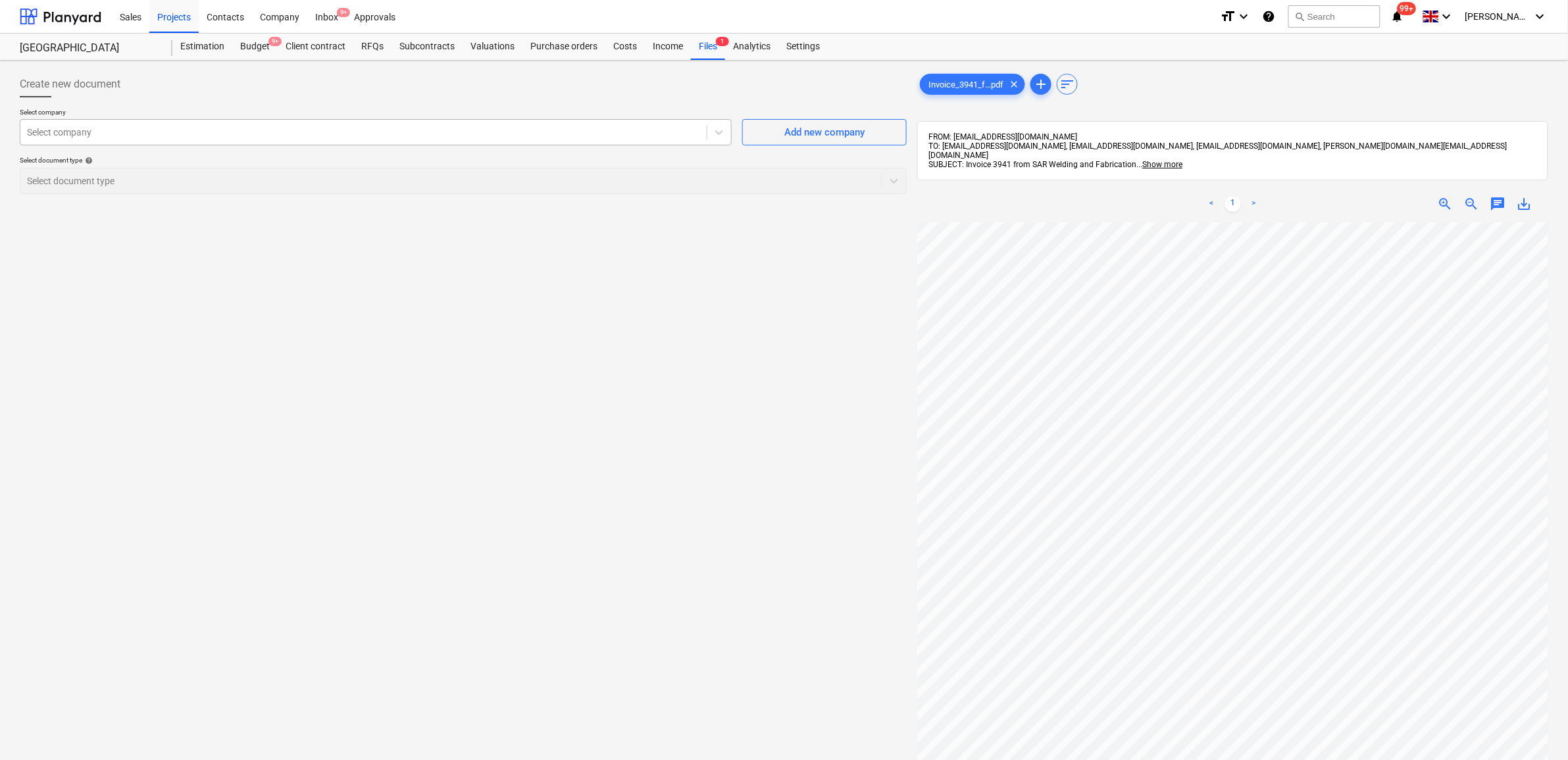
click at [235, 126] on div at bounding box center [363, 132] width 673 height 13
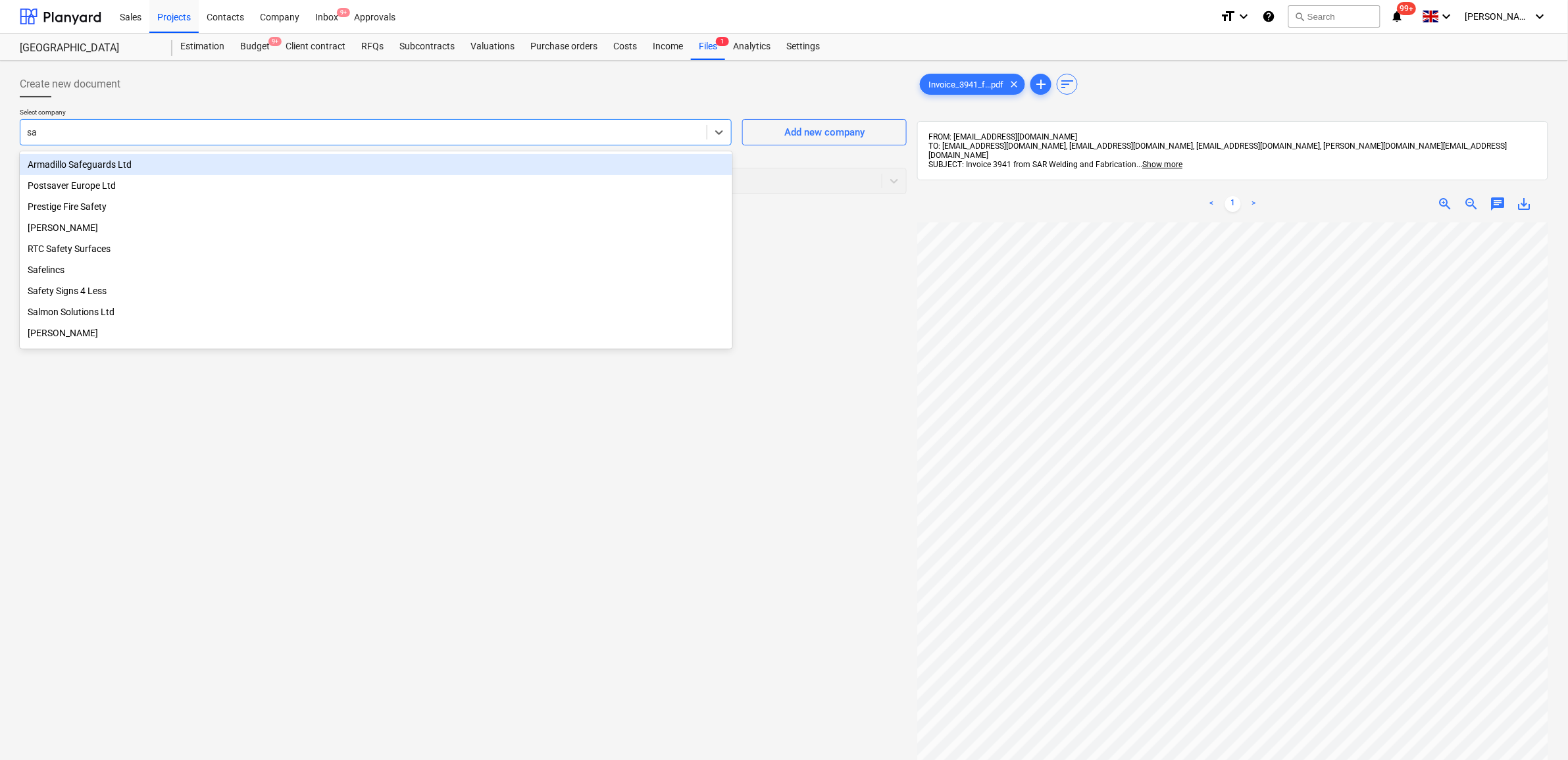
type input "sar"
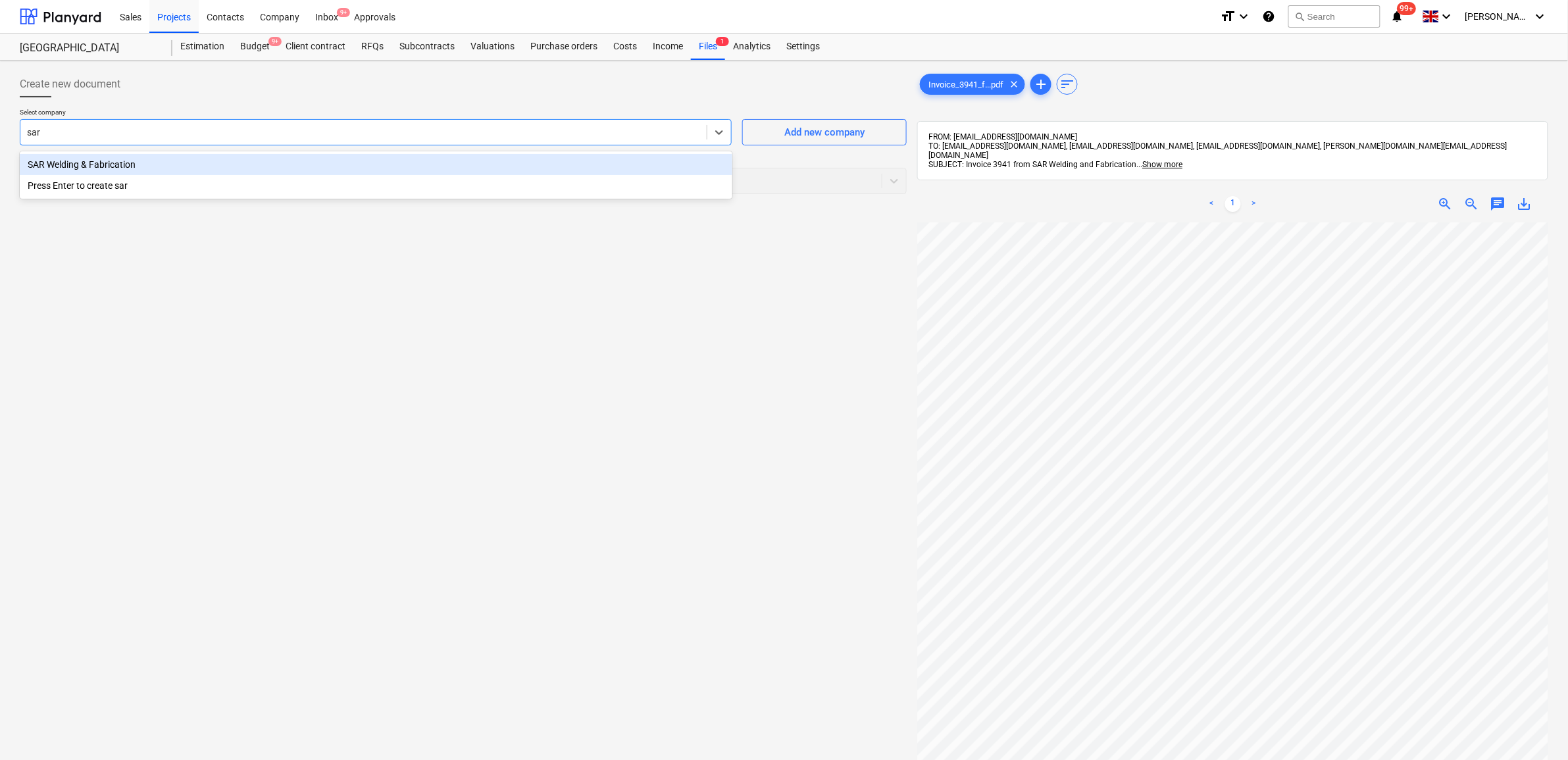
click at [247, 157] on div "SAR Welding & Fabrication" at bounding box center [376, 164] width 713 height 21
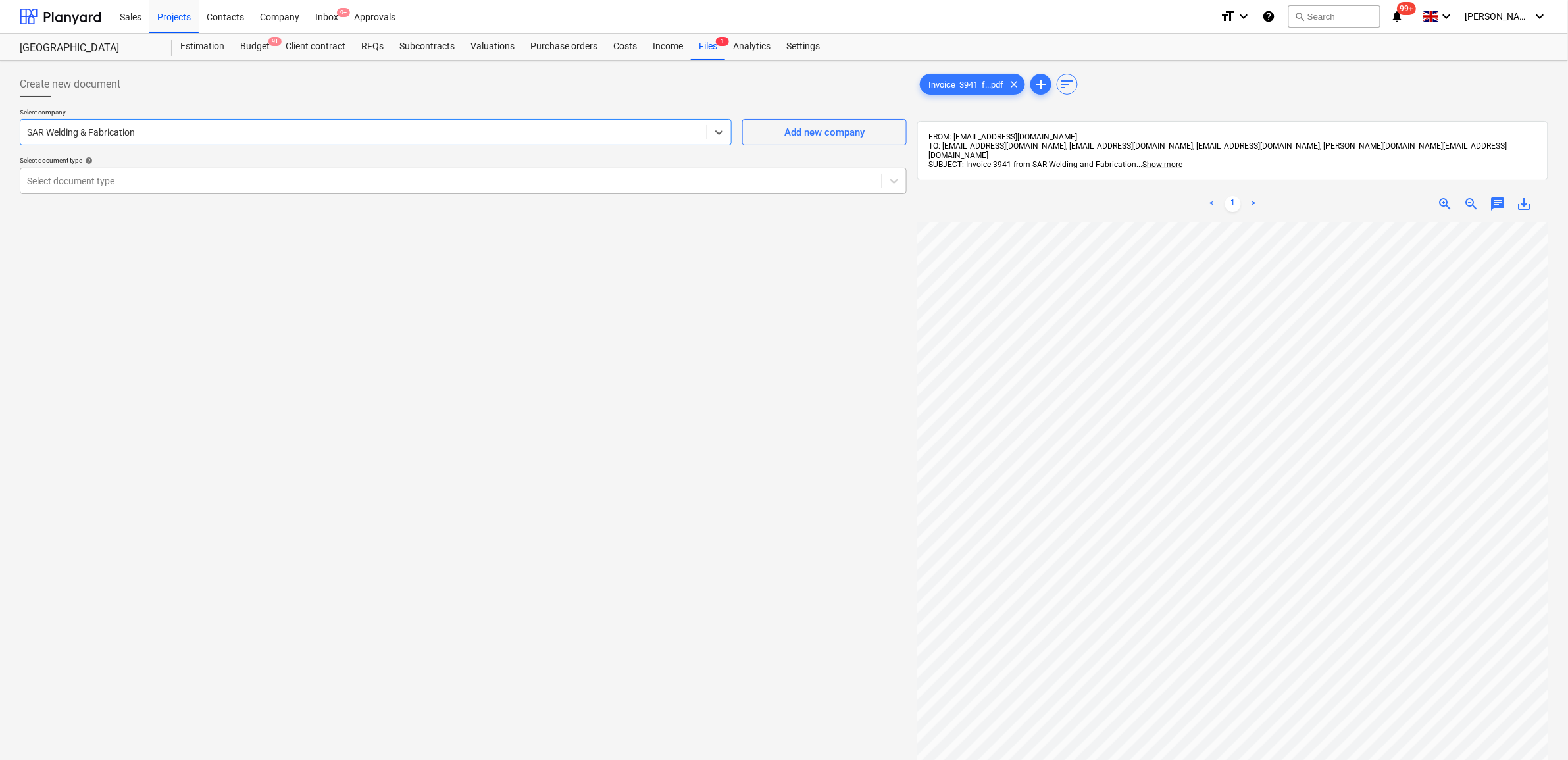
click at [224, 174] on div at bounding box center [451, 180] width 848 height 13
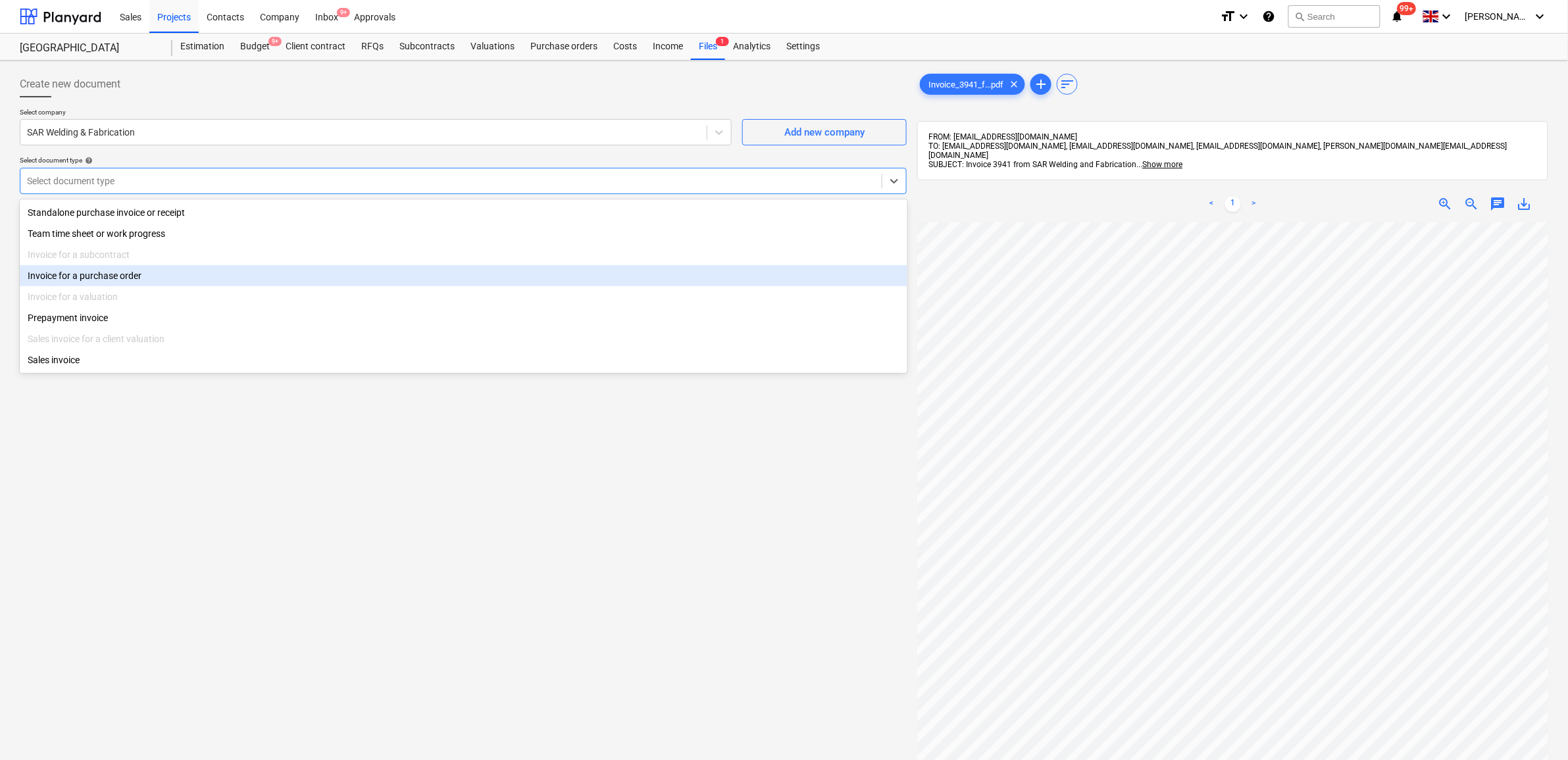
click at [175, 278] on div "Invoice for a purchase order" at bounding box center [463, 276] width 888 height 21
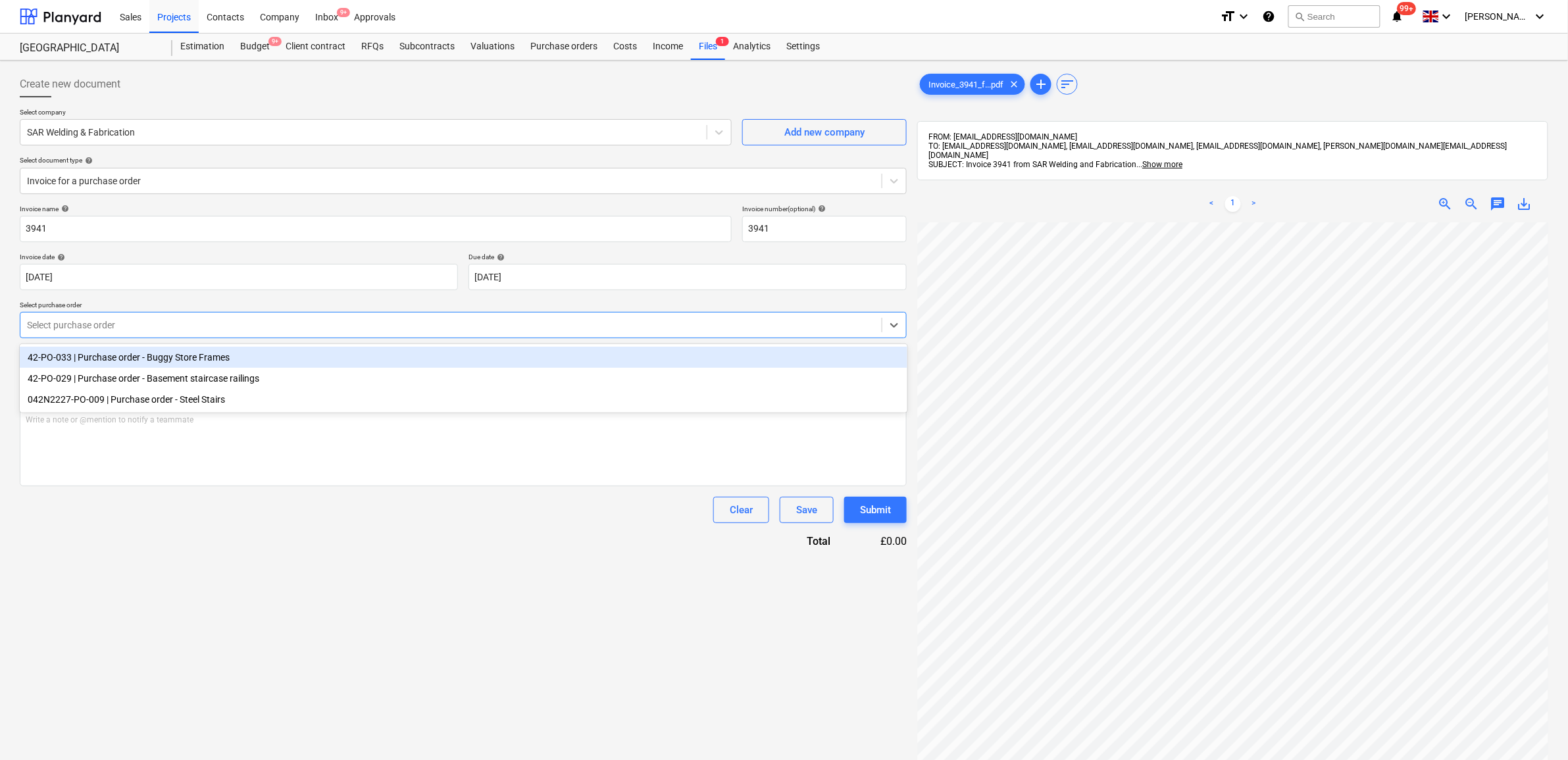
click at [150, 330] on div at bounding box center [451, 325] width 848 height 13
click at [231, 363] on div "42-PO-033 | Purchase order - Buggy Store Frames" at bounding box center [463, 357] width 888 height 21
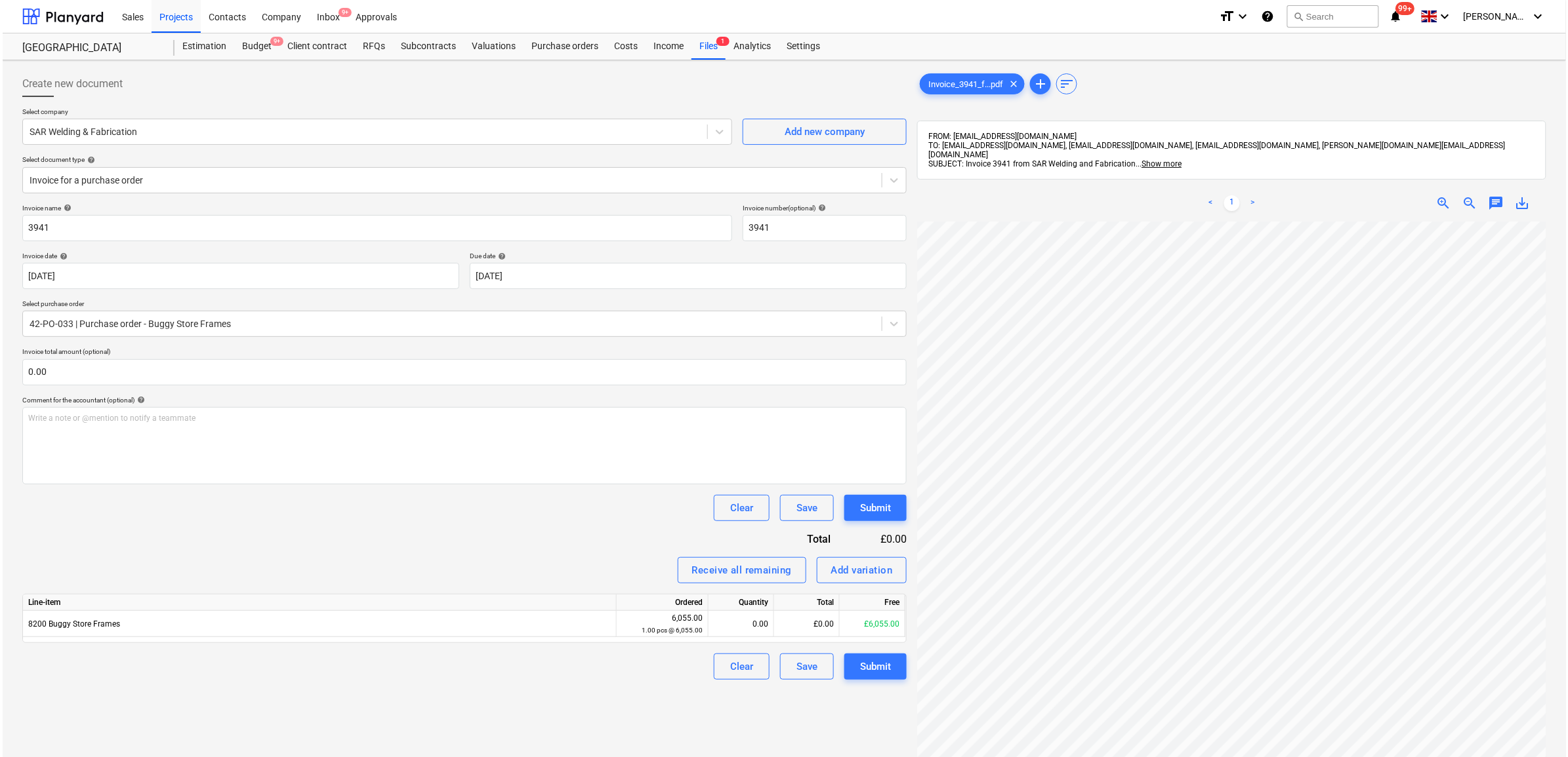
scroll to position [198, 0]
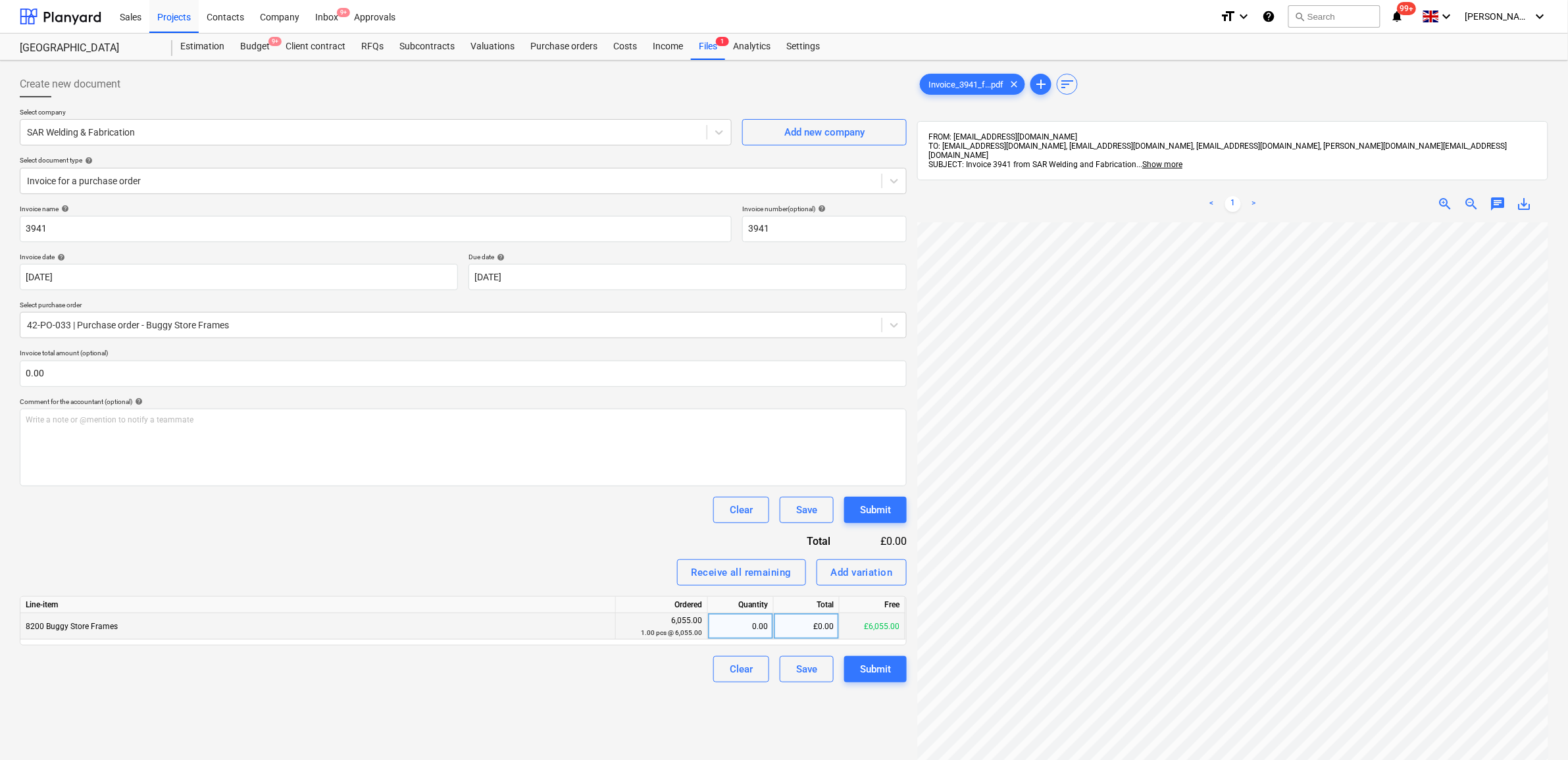
click at [814, 631] on div "£0.00" at bounding box center [806, 627] width 66 height 26
type input "3"
type input "6055"
click at [500, 529] on div "Invoice name help 3941 Invoice number (optional) help 3941 Invoice date help 25…" at bounding box center [463, 444] width 887 height 478
click at [874, 669] on div "Submit" at bounding box center [875, 669] width 31 height 17
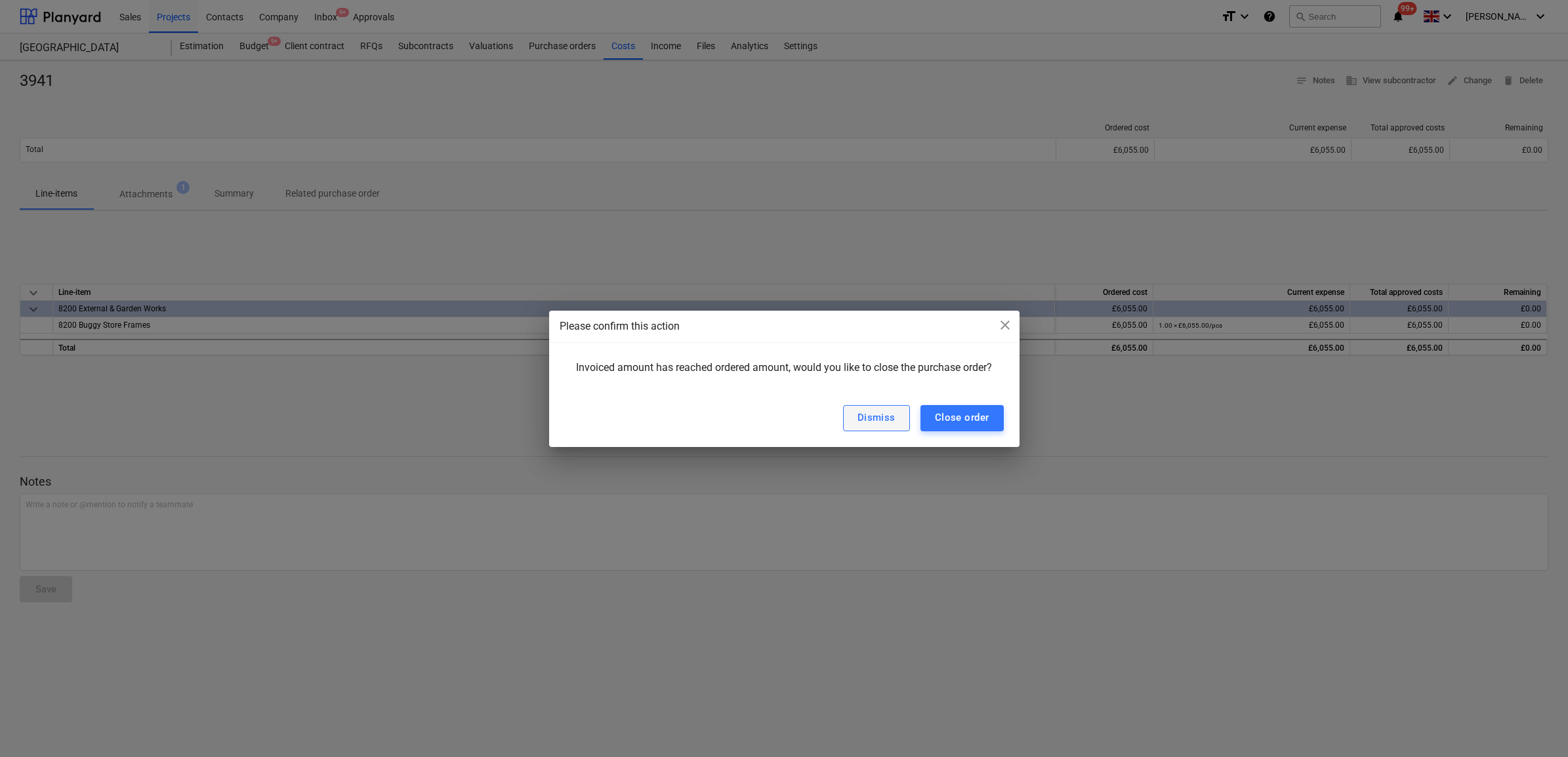
click at [884, 411] on div "Dismiss" at bounding box center [876, 418] width 38 height 17
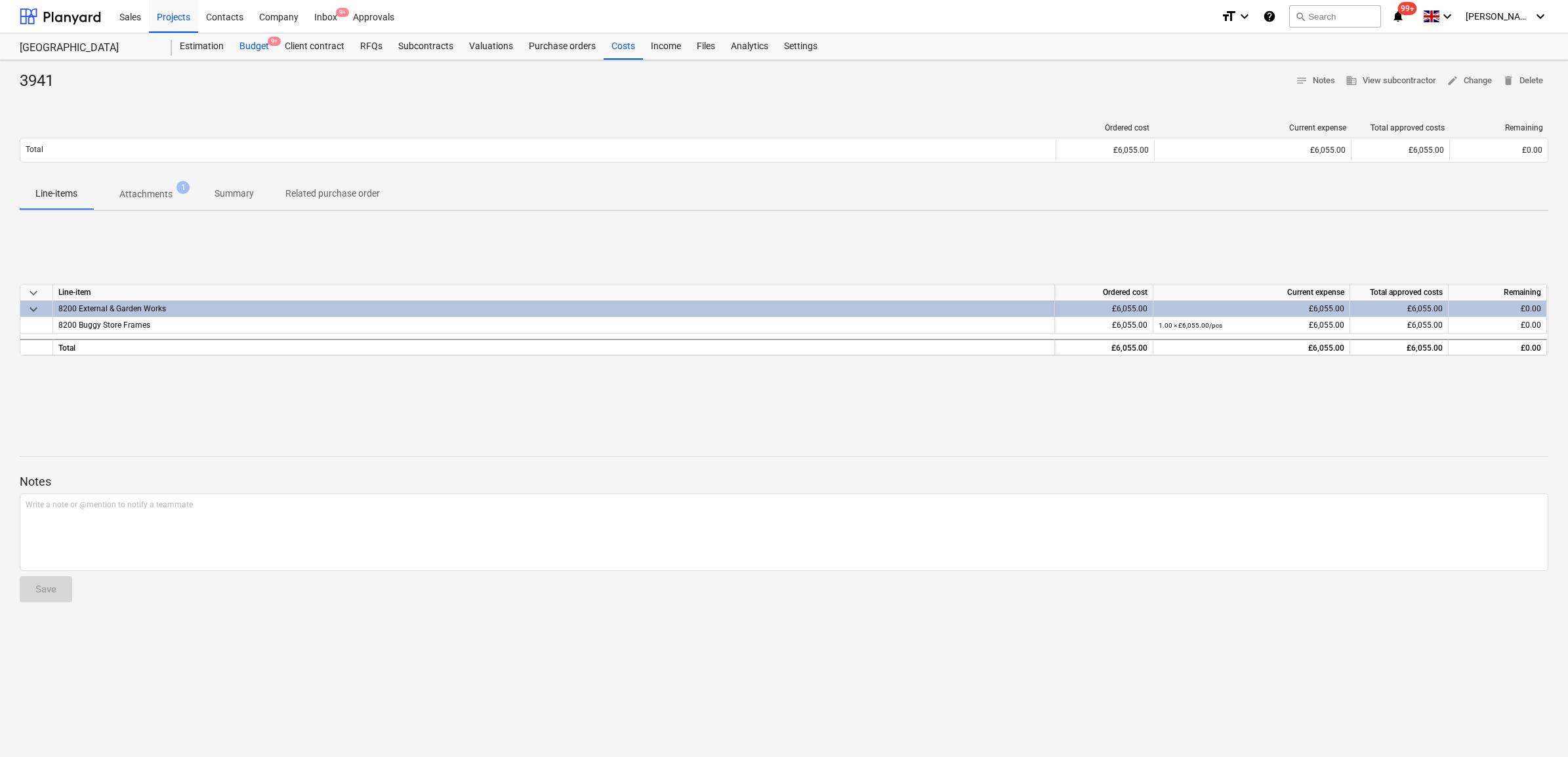
click at [244, 45] on div "Budget 9+" at bounding box center [254, 47] width 45 height 26
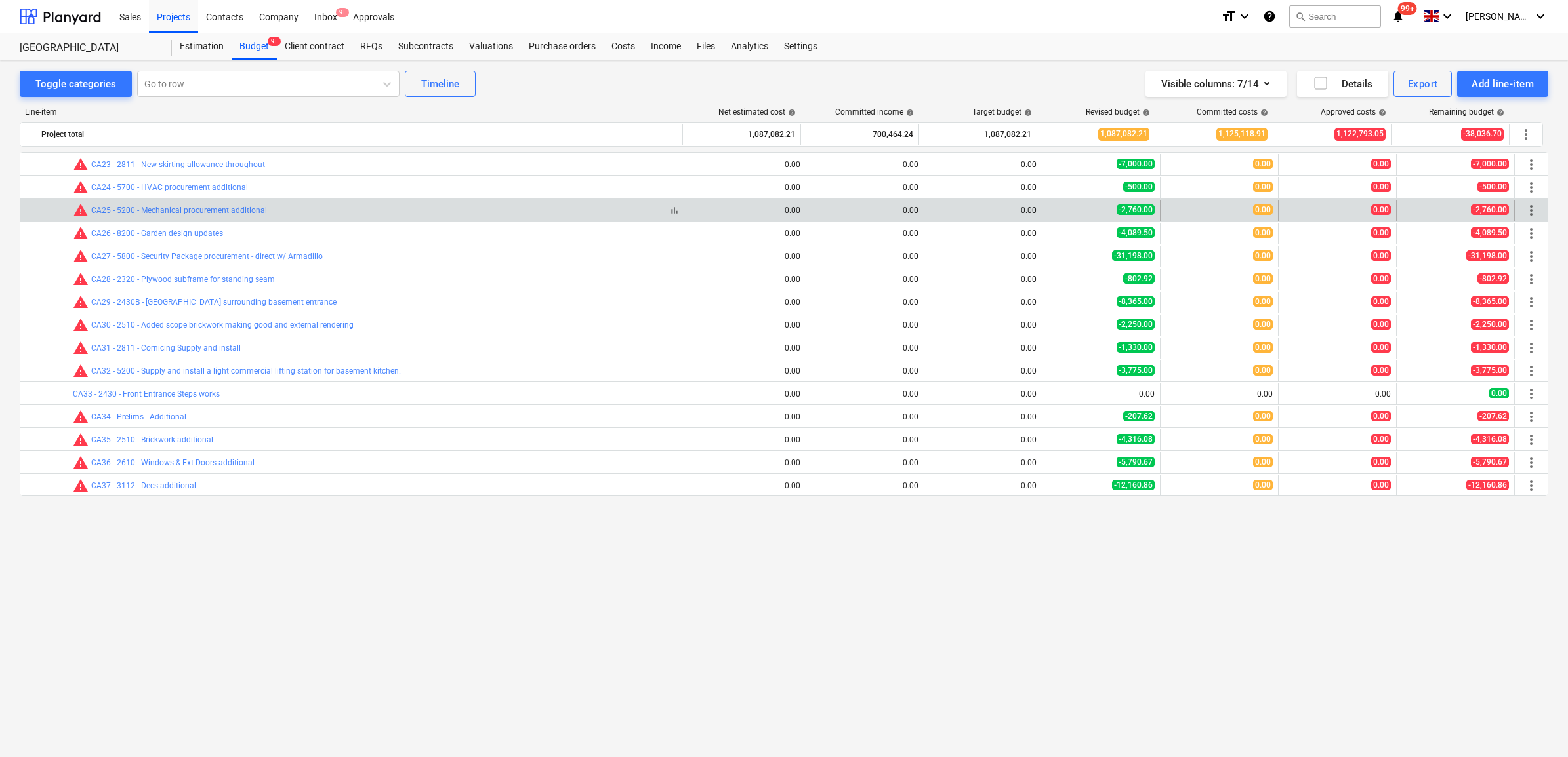
scroll to position [924, 0]
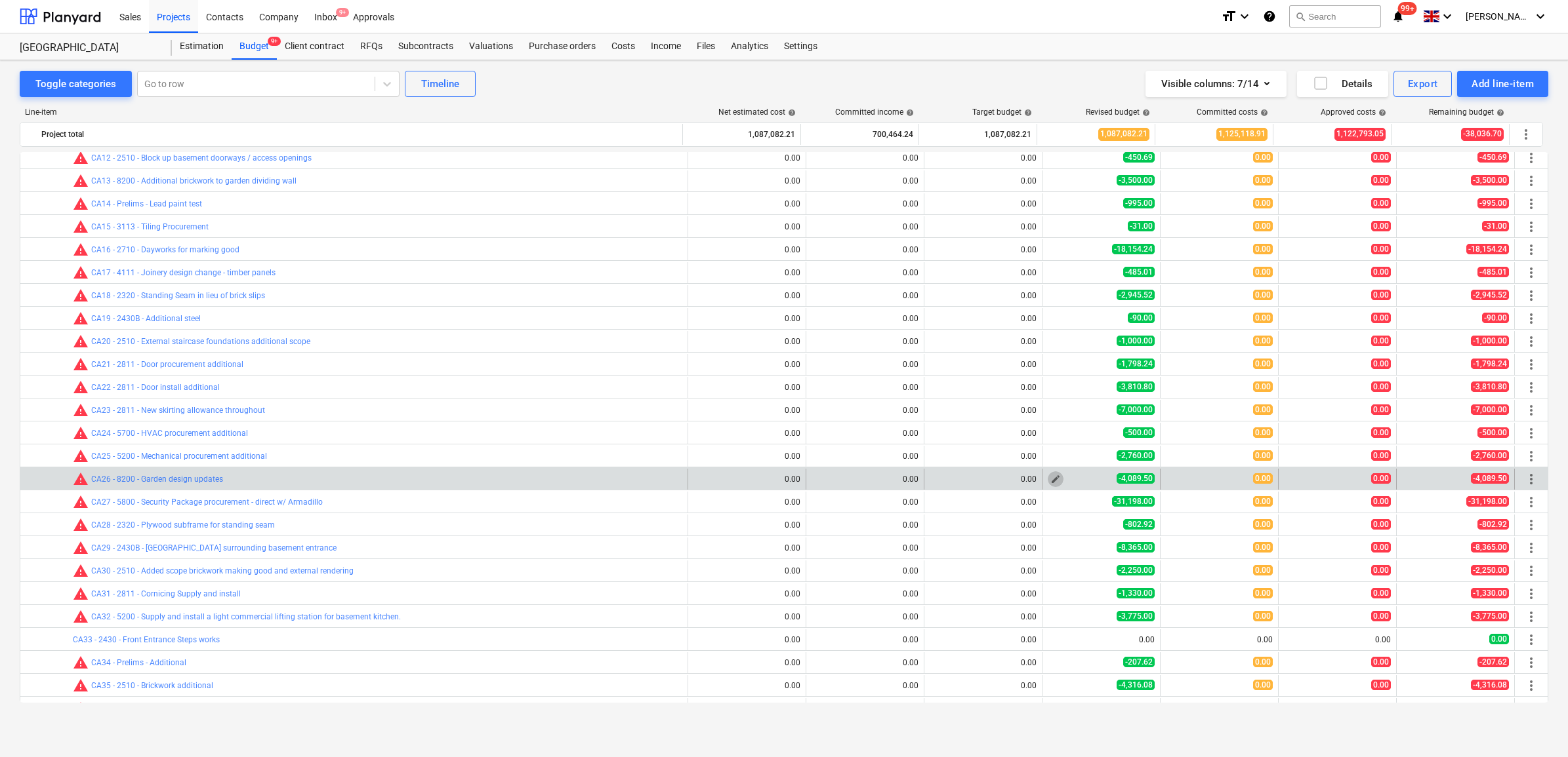
click at [1053, 478] on span "edit" at bounding box center [1055, 479] width 10 height 10
type textarea "x"
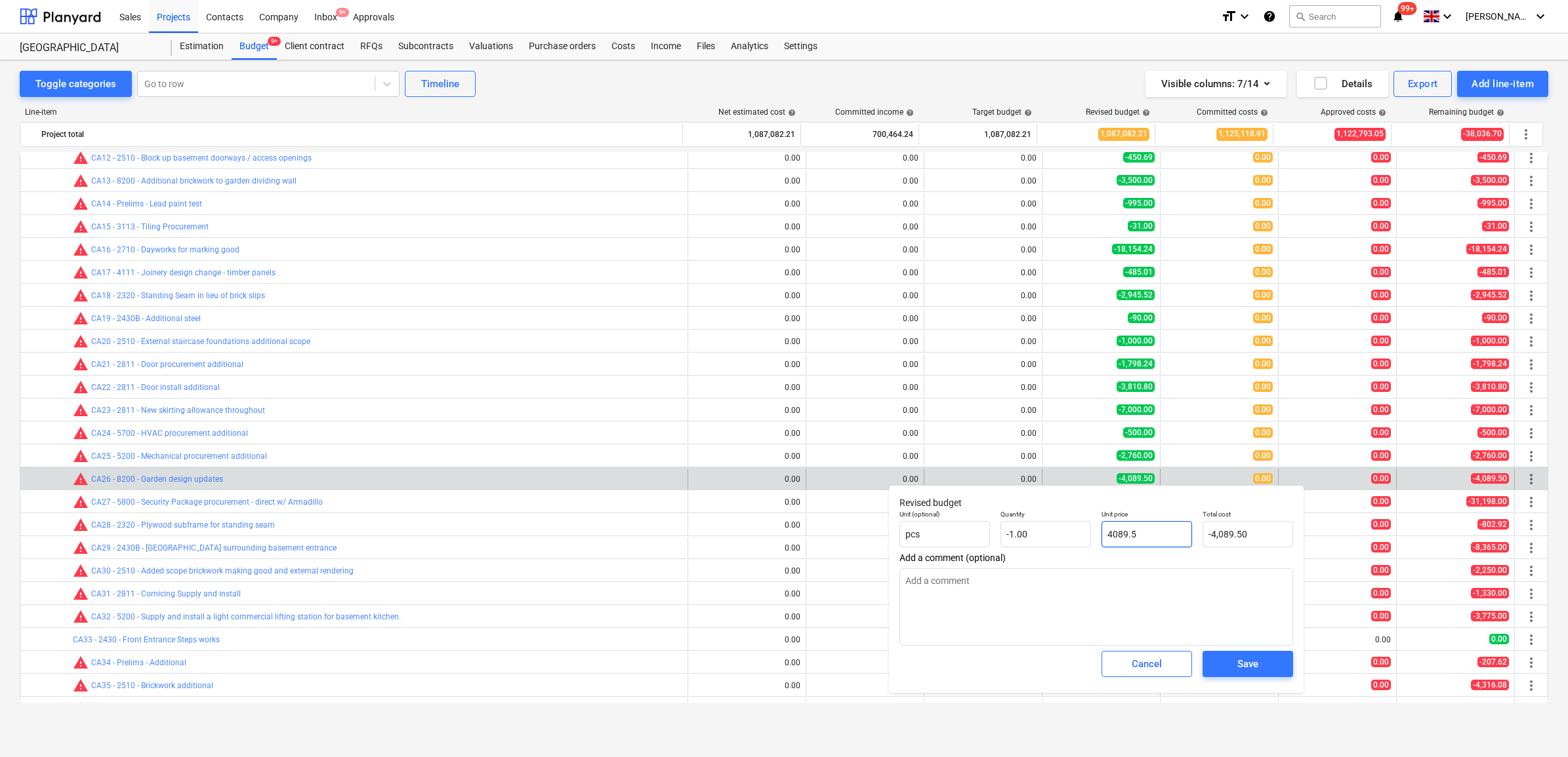
click at [1163, 536] on input "4089.5" at bounding box center [1147, 534] width 90 height 26
type input "4089."
type textarea "x"
type input "-4,089.00"
type textarea "x"
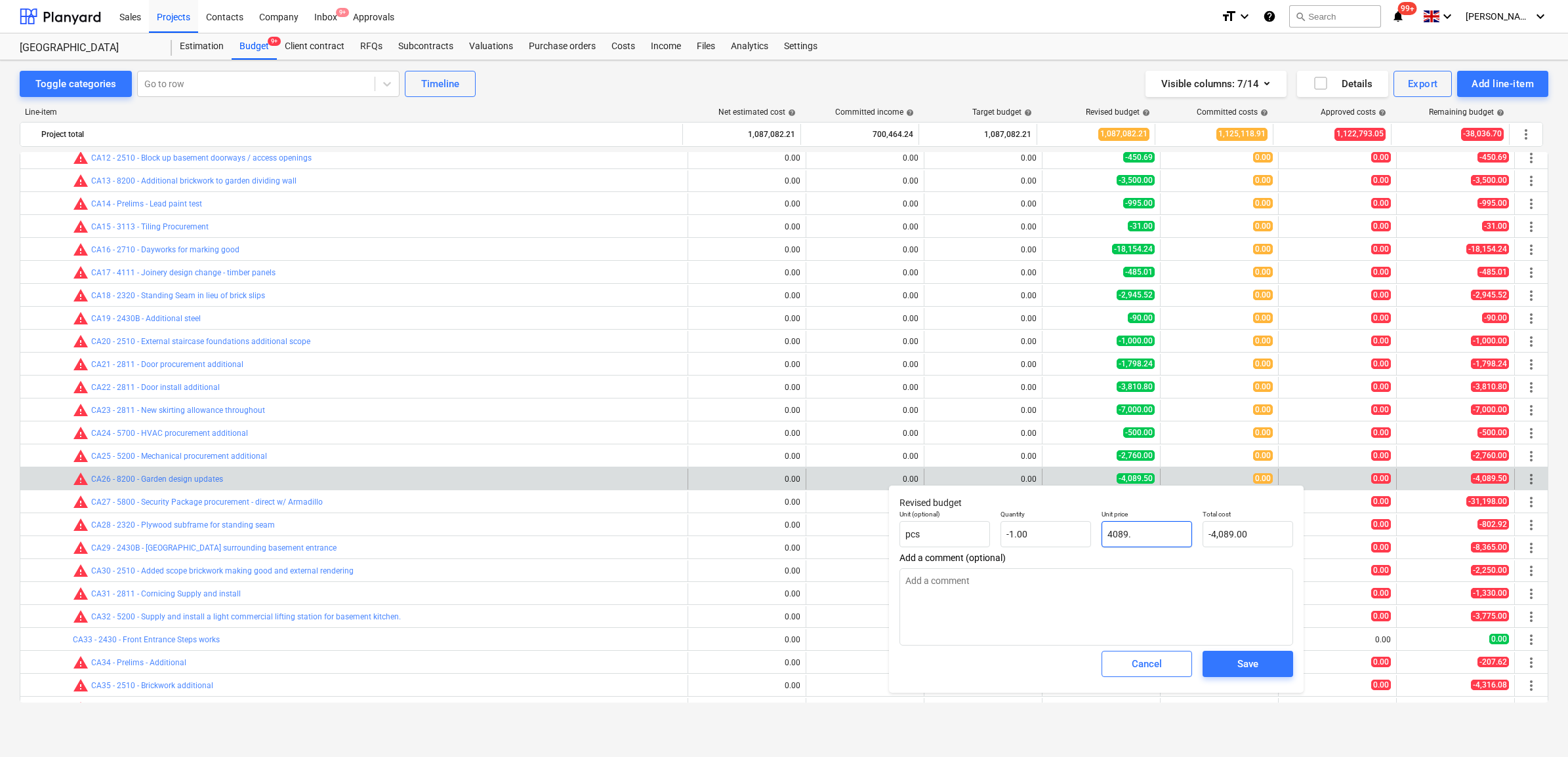
type input "4089"
type textarea "x"
type input "408"
type input "-408.00"
type textarea "x"
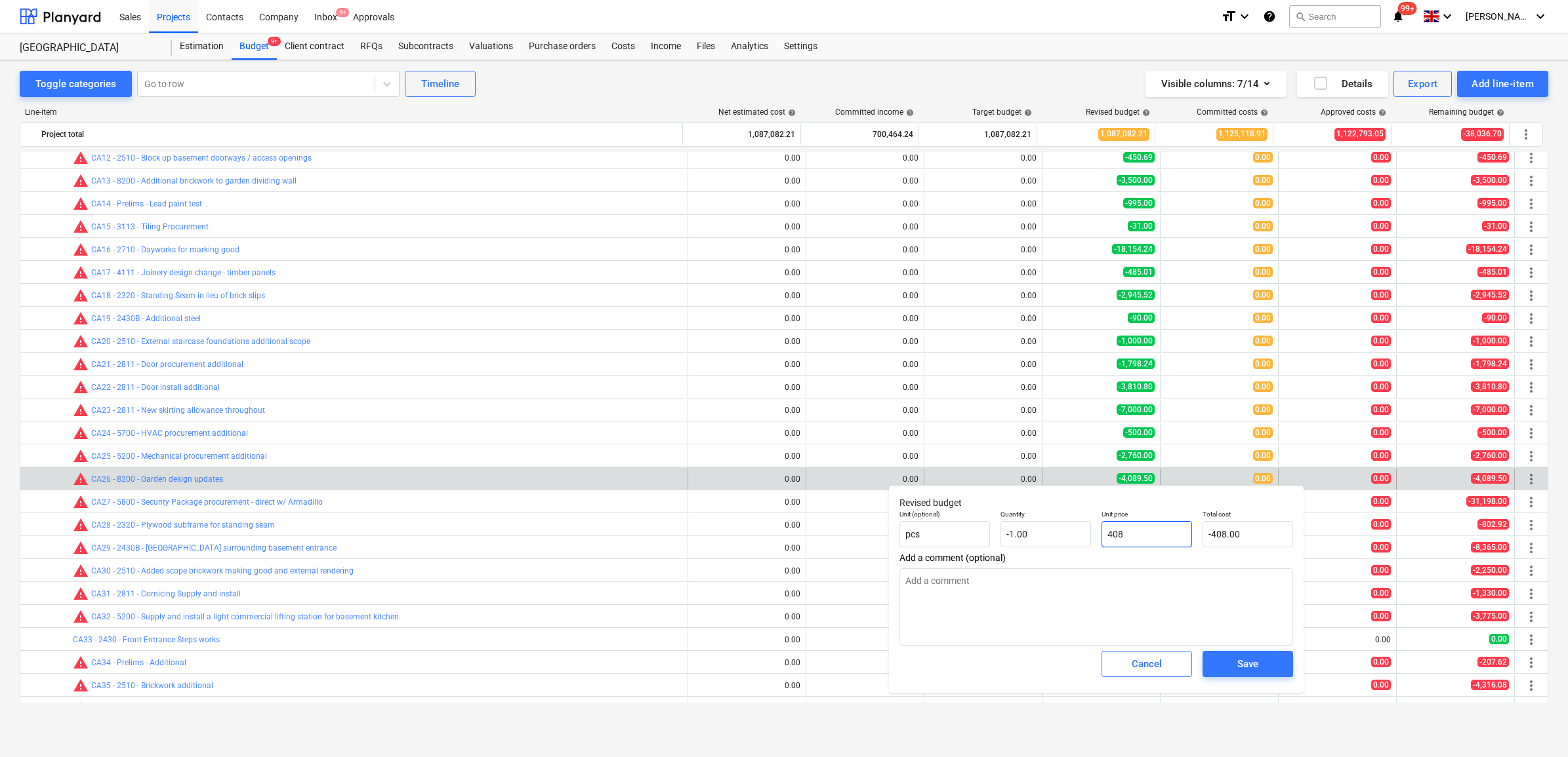
type input "40"
type input "-40.00"
type textarea "x"
type input "4"
type input "-4.00"
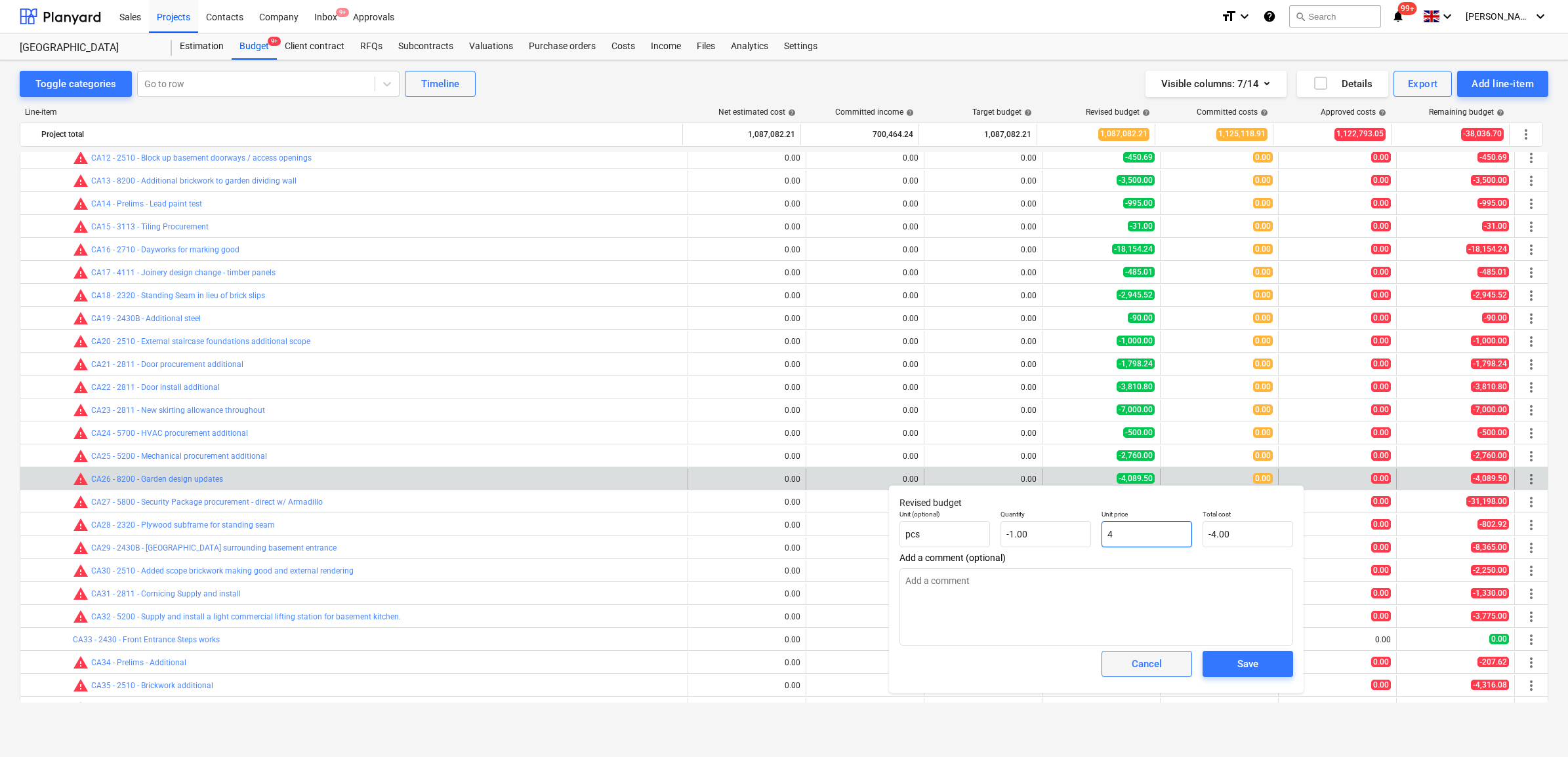
type input "4"
type textarea "x"
type input "4.00"
click at [1147, 667] on div "Cancel" at bounding box center [1147, 664] width 30 height 17
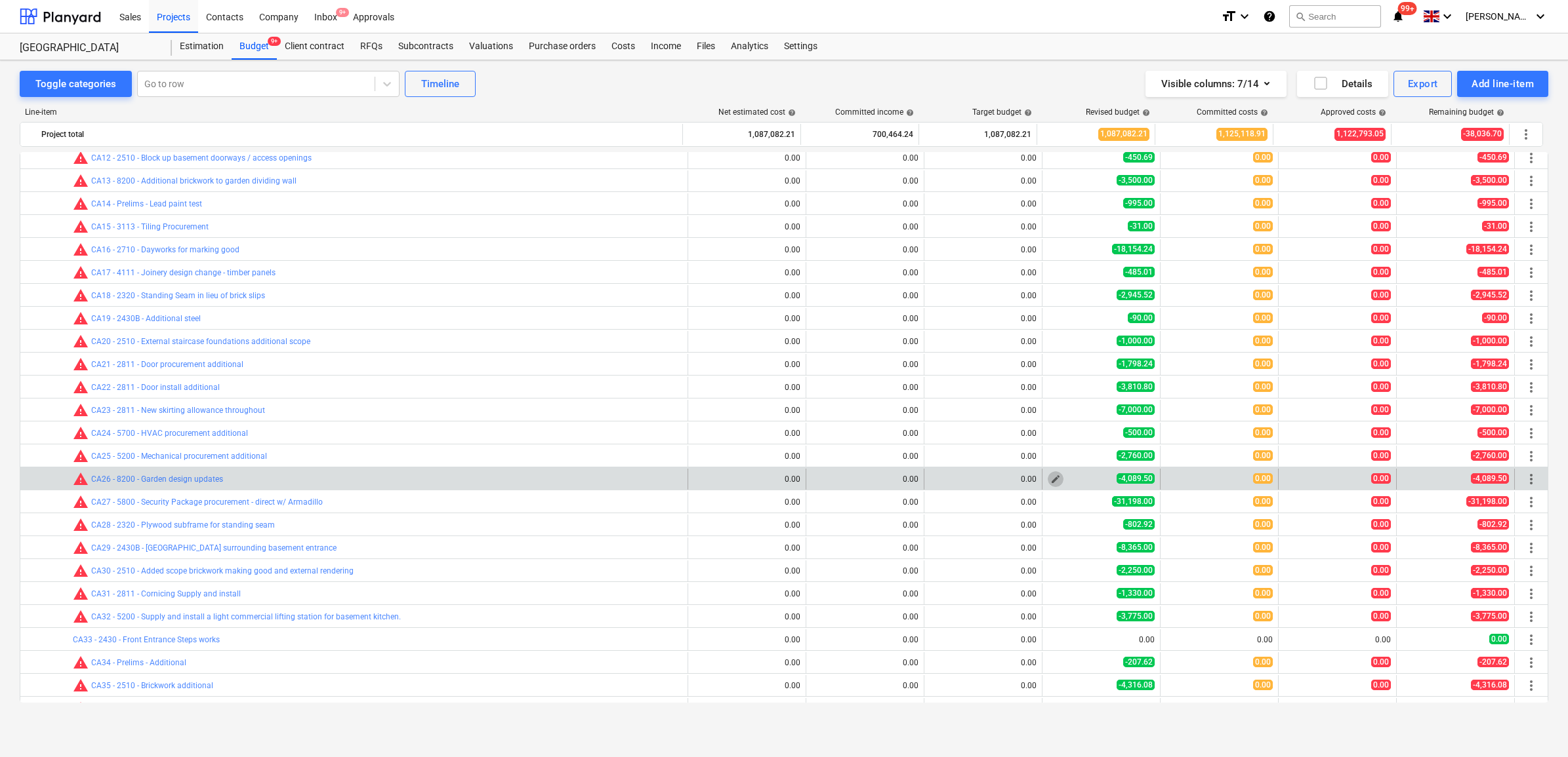
click at [1051, 479] on span "edit" at bounding box center [1055, 479] width 10 height 10
type textarea "x"
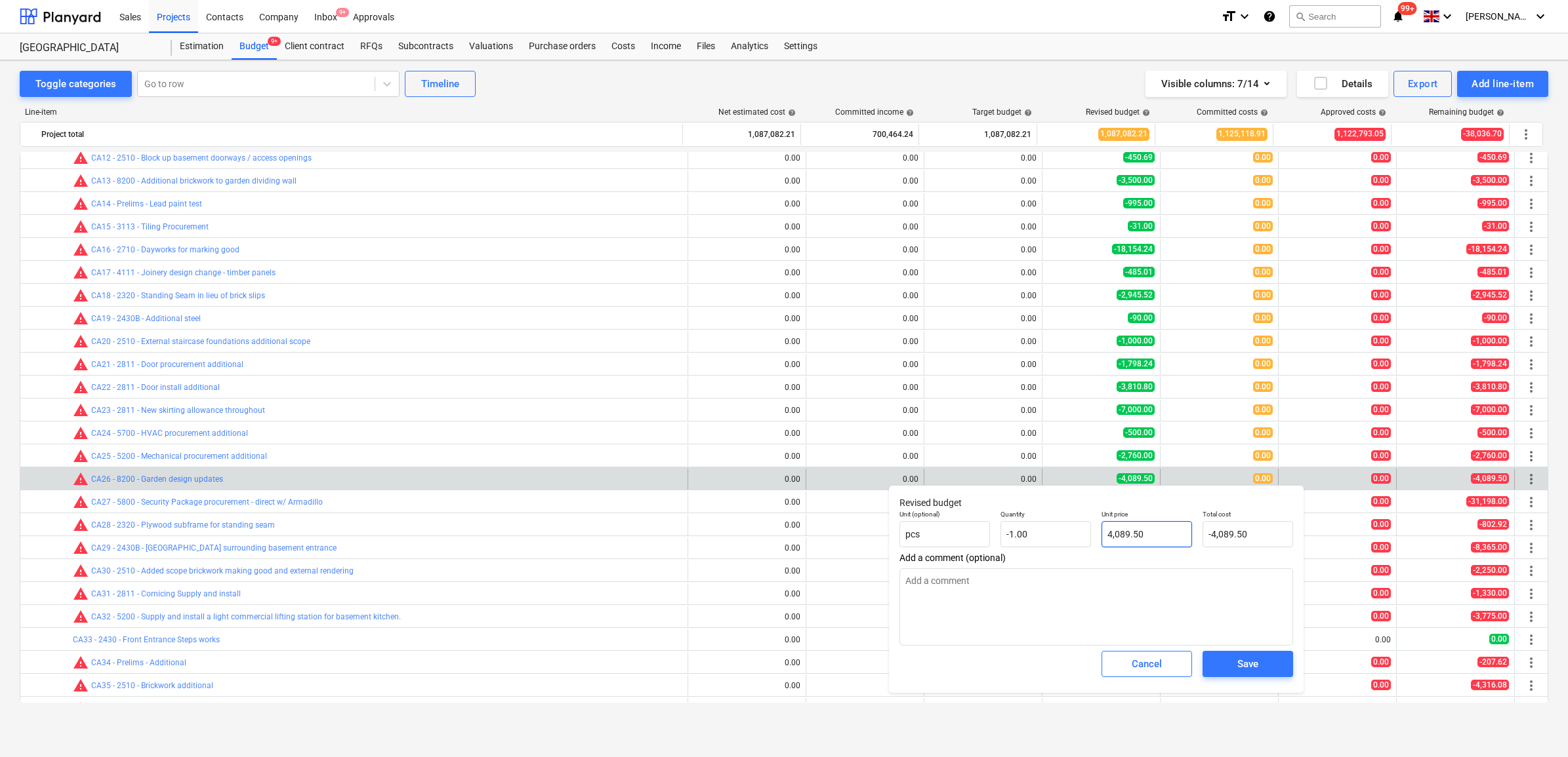
type input "4089.5"
drag, startPoint x: 1178, startPoint y: 533, endPoint x: 1045, endPoint y: 530, distance: 133.0
click at [1051, 529] on div "Unit (optional) pcs Quantity -1.00 Unit price 4089.5 Total cost -4,089.50" at bounding box center [1096, 529] width 404 height 48
type textarea "x"
type input "5"
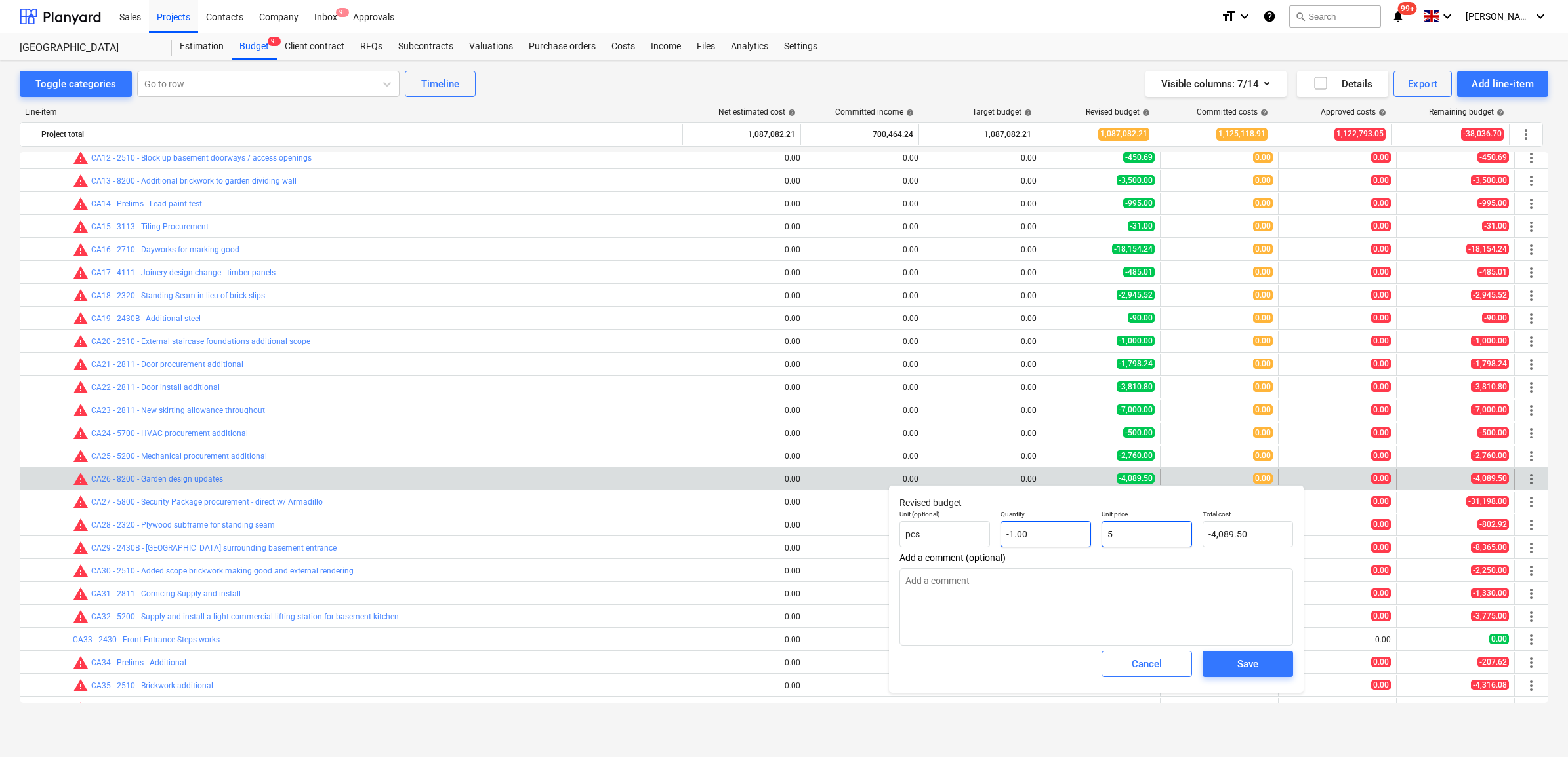
type input "-5.00"
type textarea "x"
type input "53"
type input "-53.00"
type input "5389"
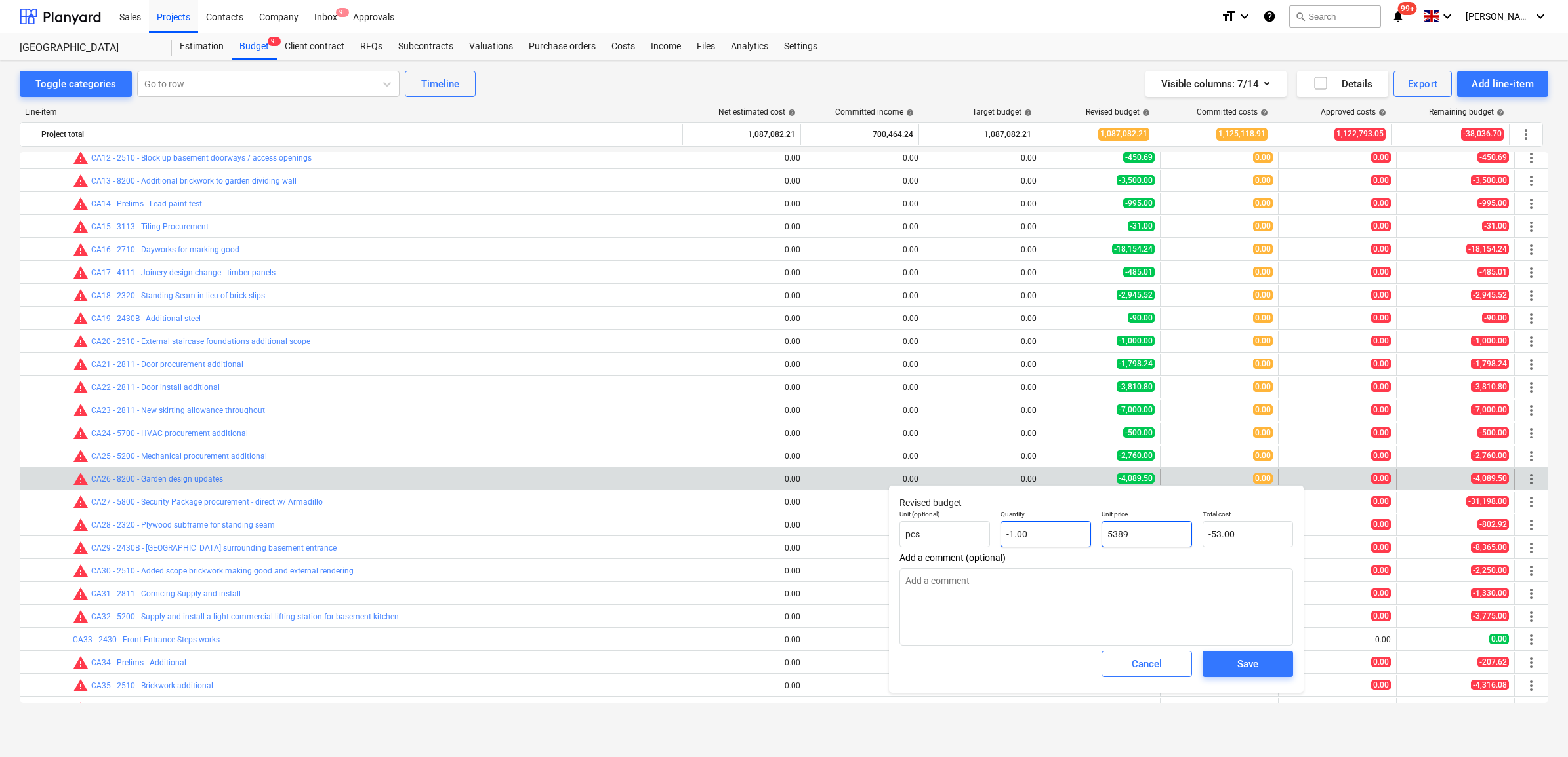
type textarea "x"
type input "-5,389.00"
type textarea "x"
type input "5389."
type textarea "x"
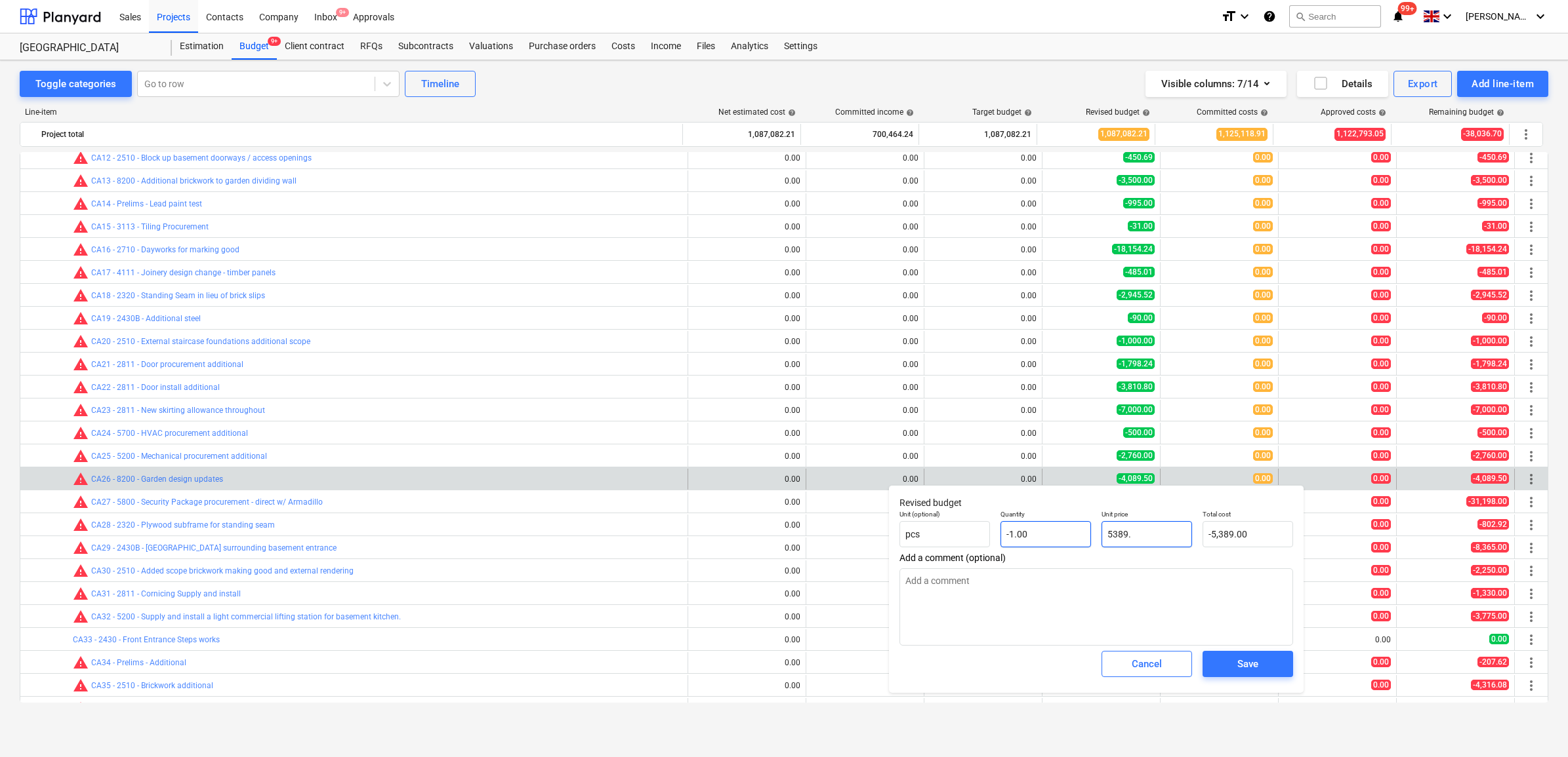
type input "5389.6"
type input "-5,389.60"
type textarea "x"
type input "5389.61"
type input "-5,389.61"
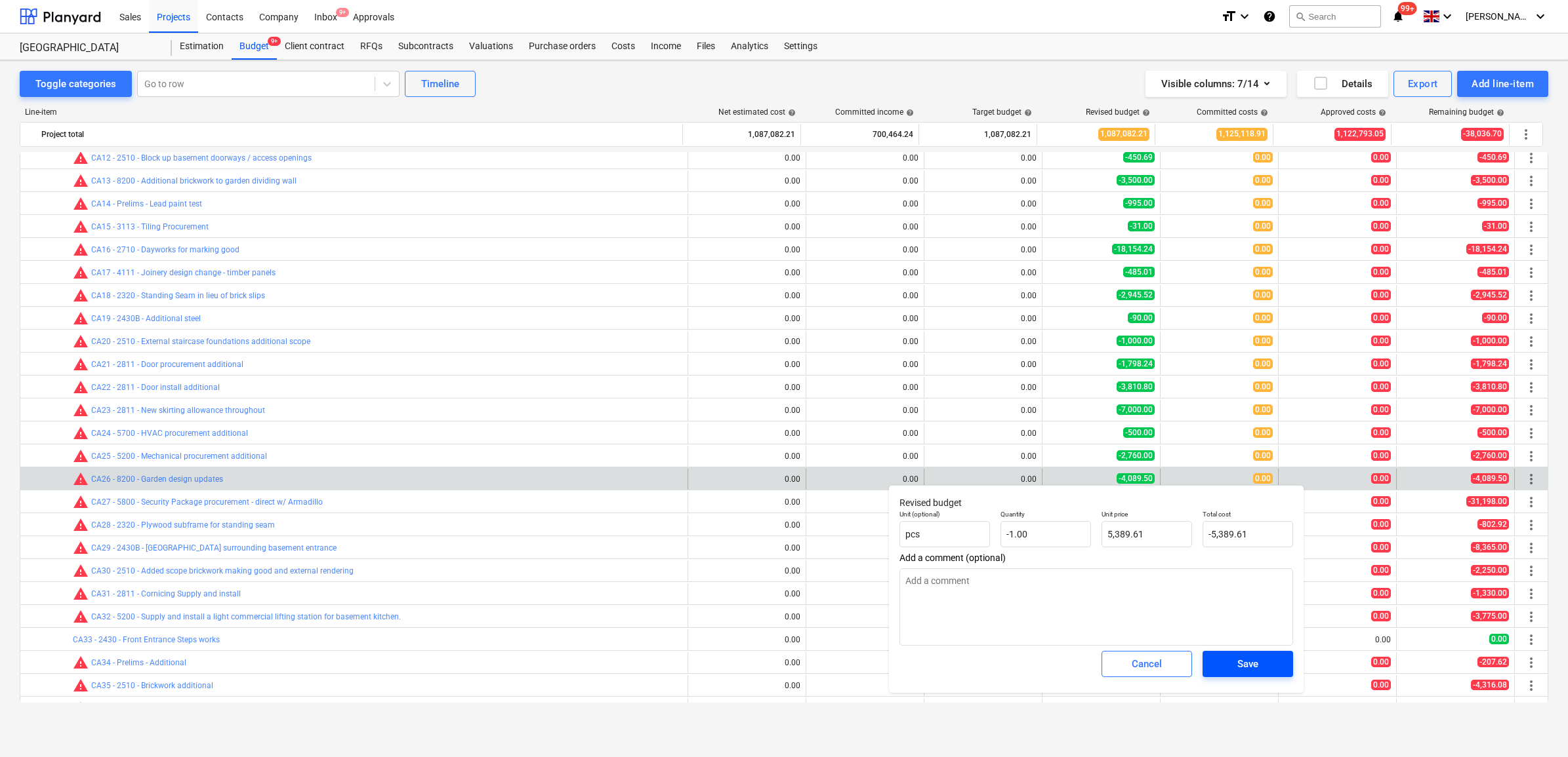
click at [1242, 659] on div "Save" at bounding box center [1248, 664] width 21 height 17
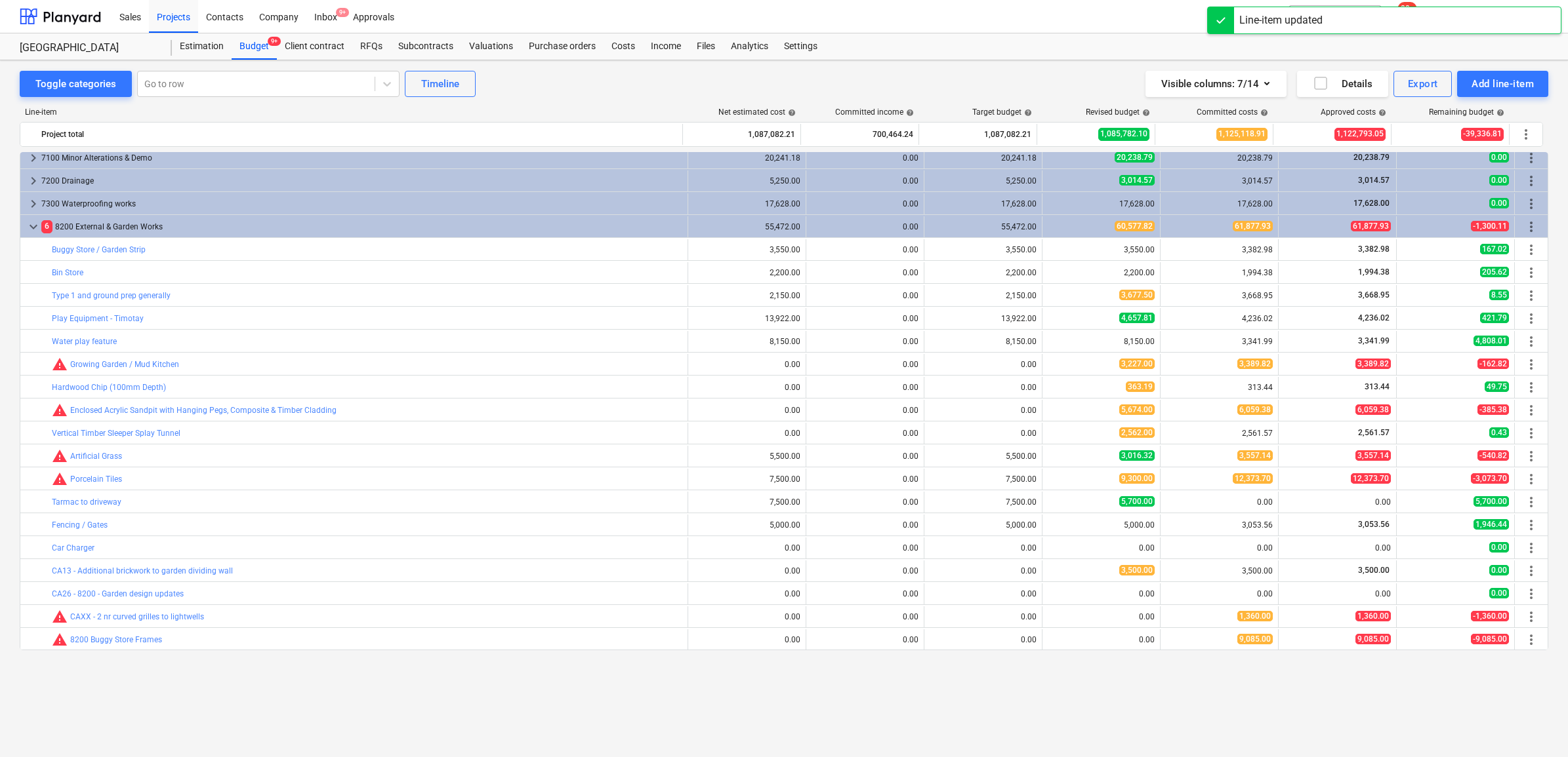
scroll to position [1990, 0]
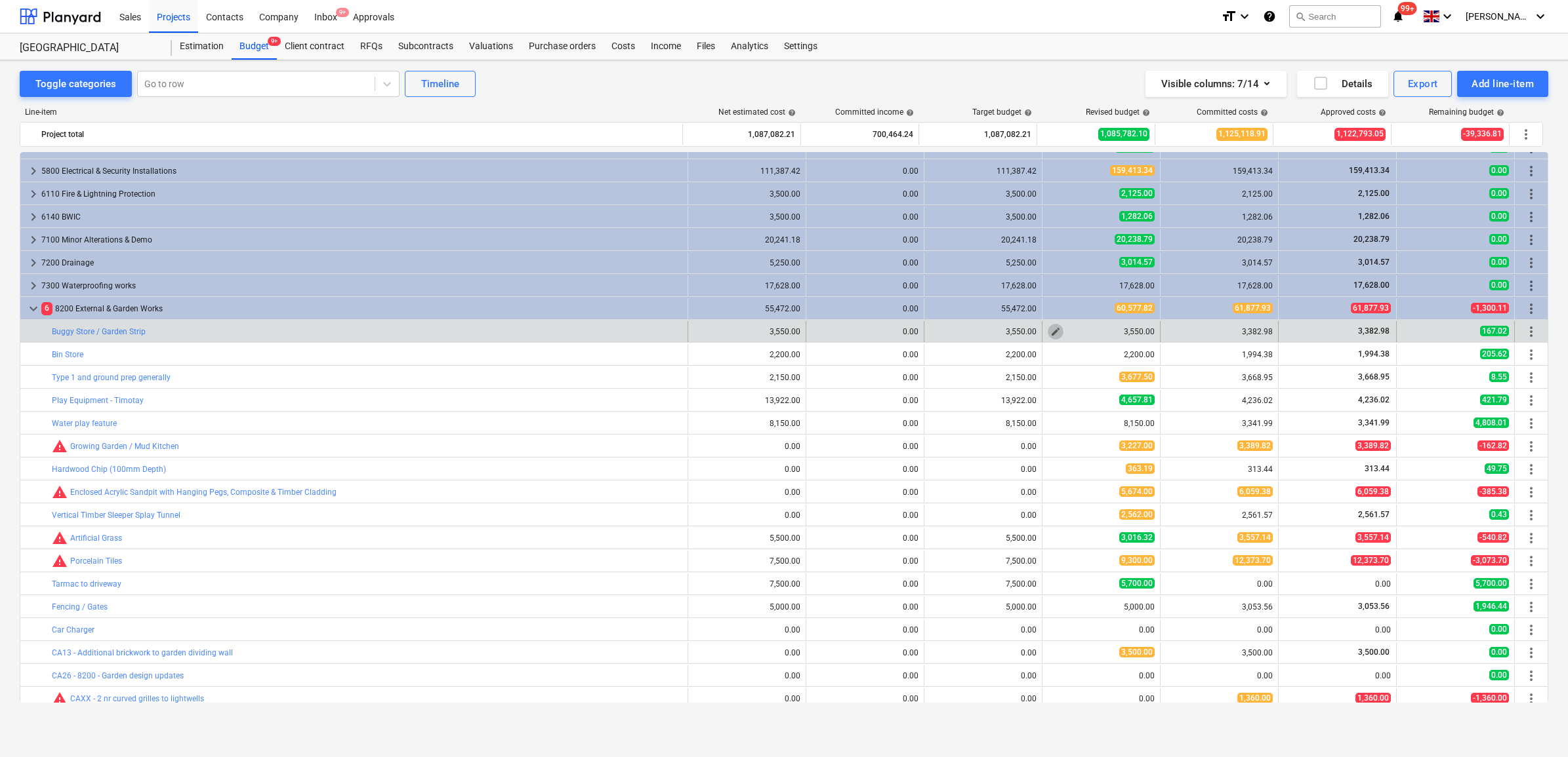
click at [1051, 332] on span "edit" at bounding box center [1055, 331] width 10 height 10
type textarea "x"
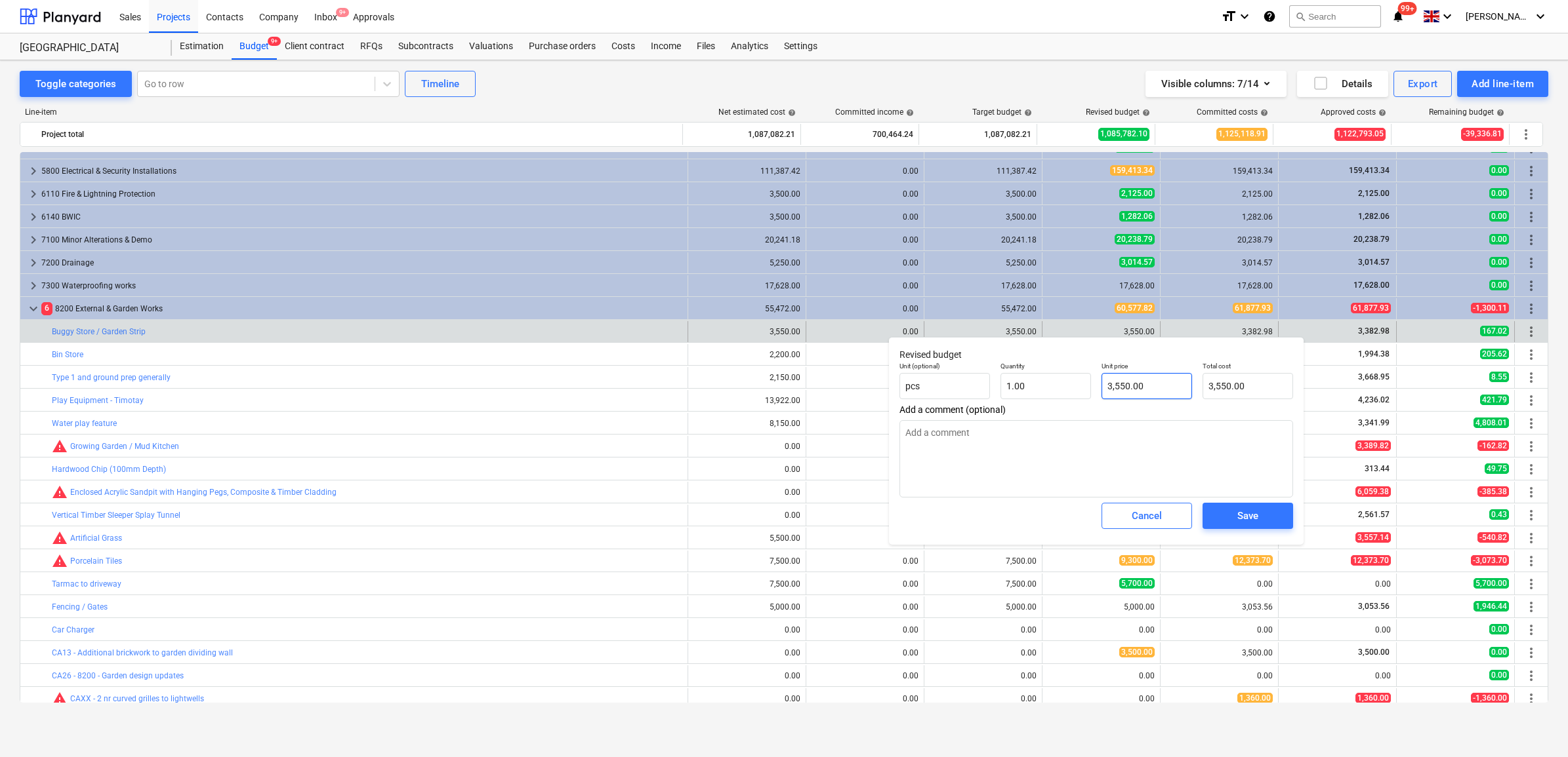
type input "3550"
drag, startPoint x: 1178, startPoint y: 387, endPoint x: 1007, endPoint y: 381, distance: 171.1
click at [1021, 382] on div "Unit (optional) pcs Quantity 1.00 Unit price 3550 Total cost 3,550.00" at bounding box center [1096, 381] width 404 height 48
type textarea "x"
type input "3"
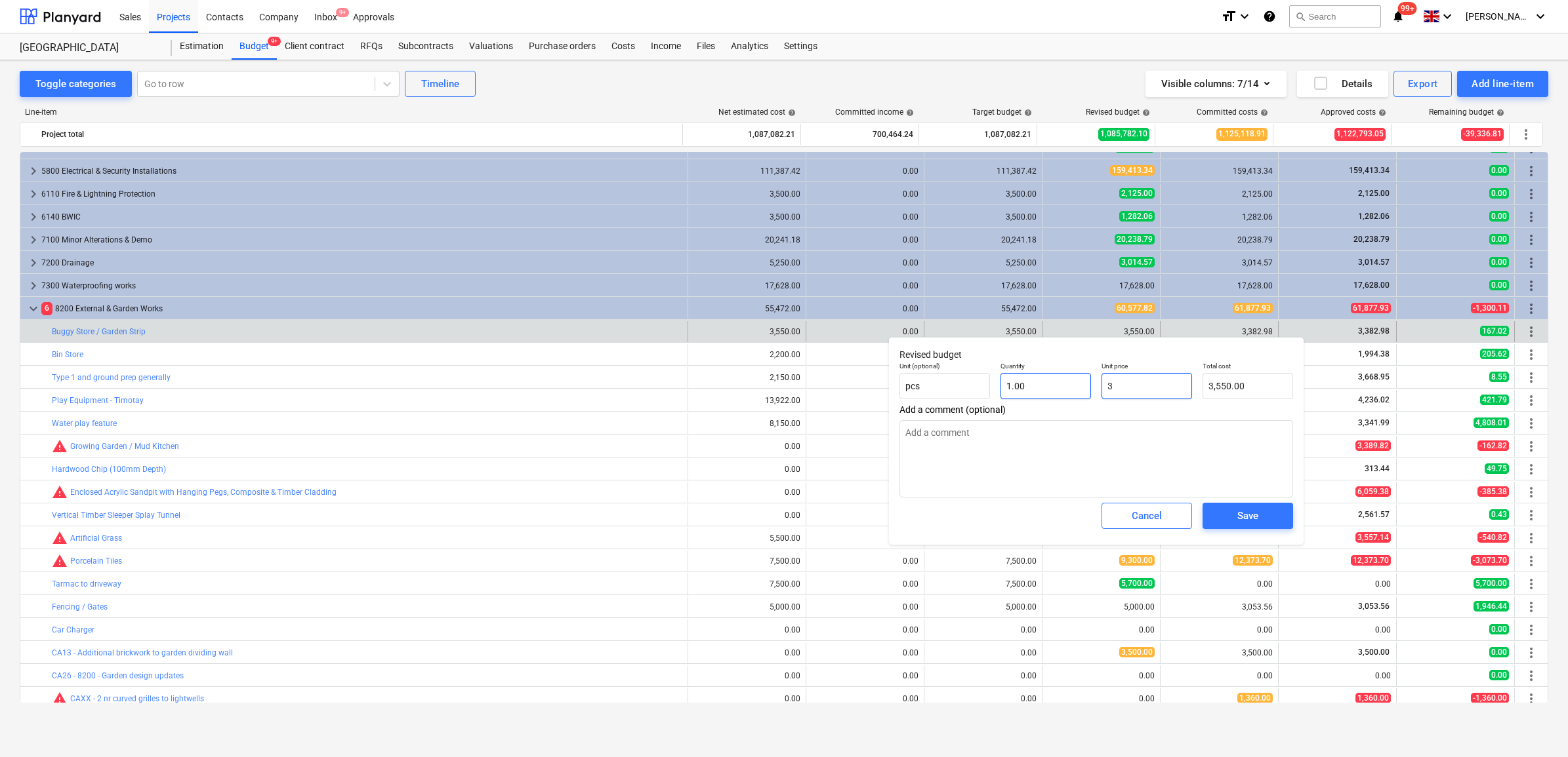
type input "3.00"
type textarea "x"
type input "33"
type input "33.00"
type textarea "x"
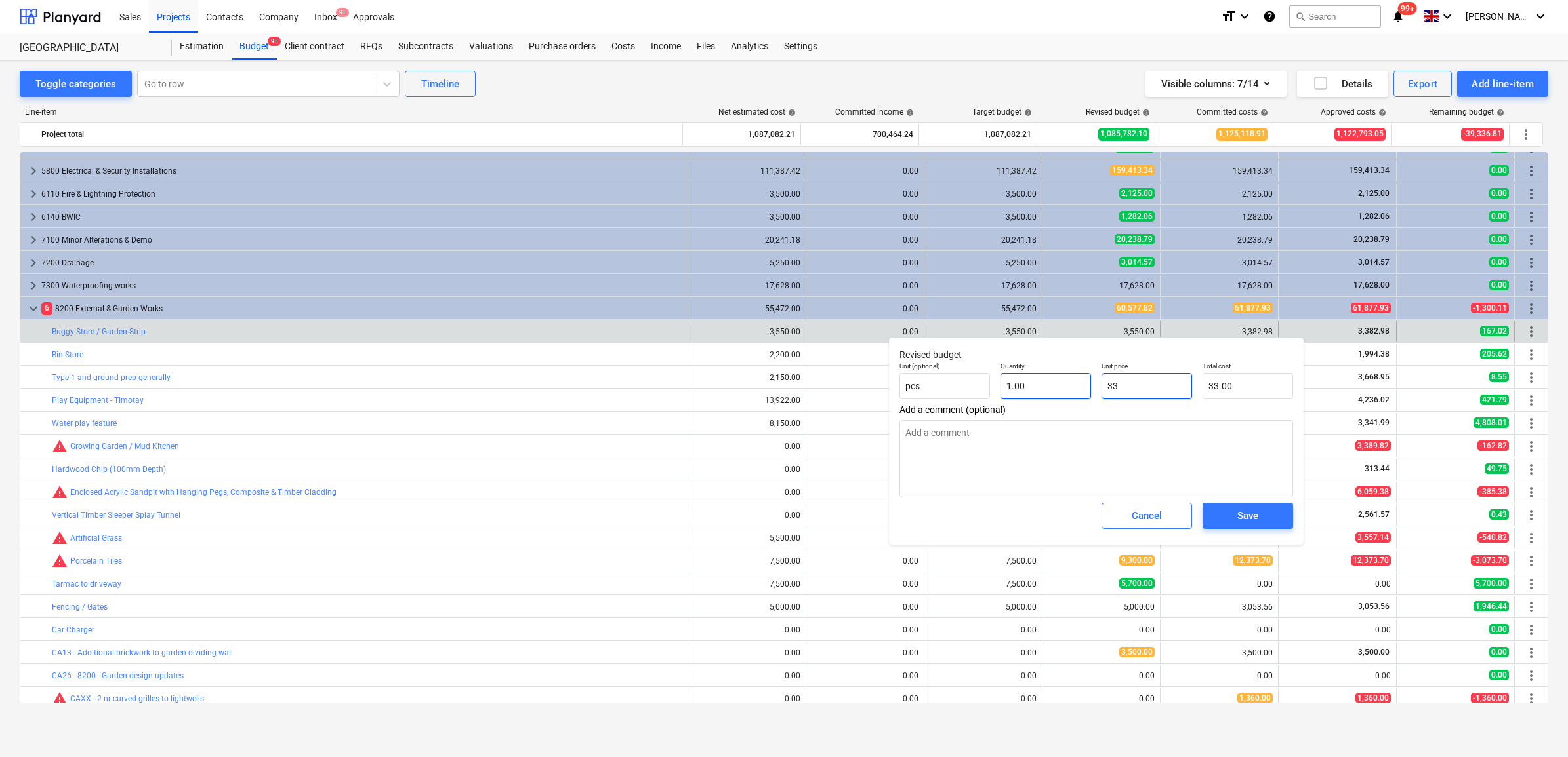
type input "338"
type input "338.00"
type textarea "x"
type input "3382"
click at [1271, 522] on span "Save" at bounding box center [1248, 515] width 59 height 17
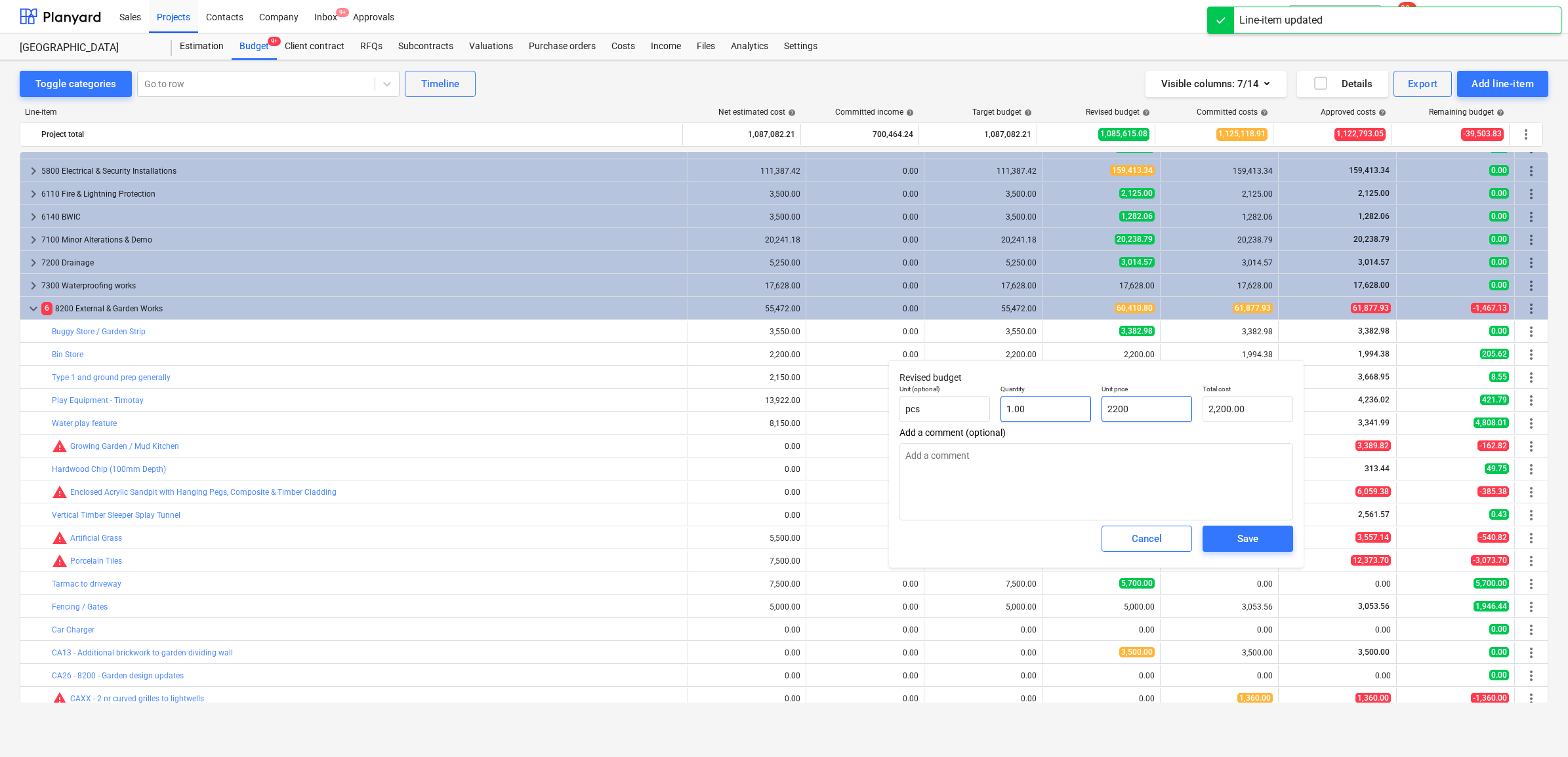
drag, startPoint x: 1150, startPoint y: 410, endPoint x: 1035, endPoint y: 409, distance: 115.0
click at [1035, 409] on div "Unit (optional) pcs Quantity 1.00 Unit price 2200 Total cost 2,200.00" at bounding box center [1096, 404] width 404 height 48
click at [1287, 533] on button "Save" at bounding box center [1247, 539] width 90 height 26
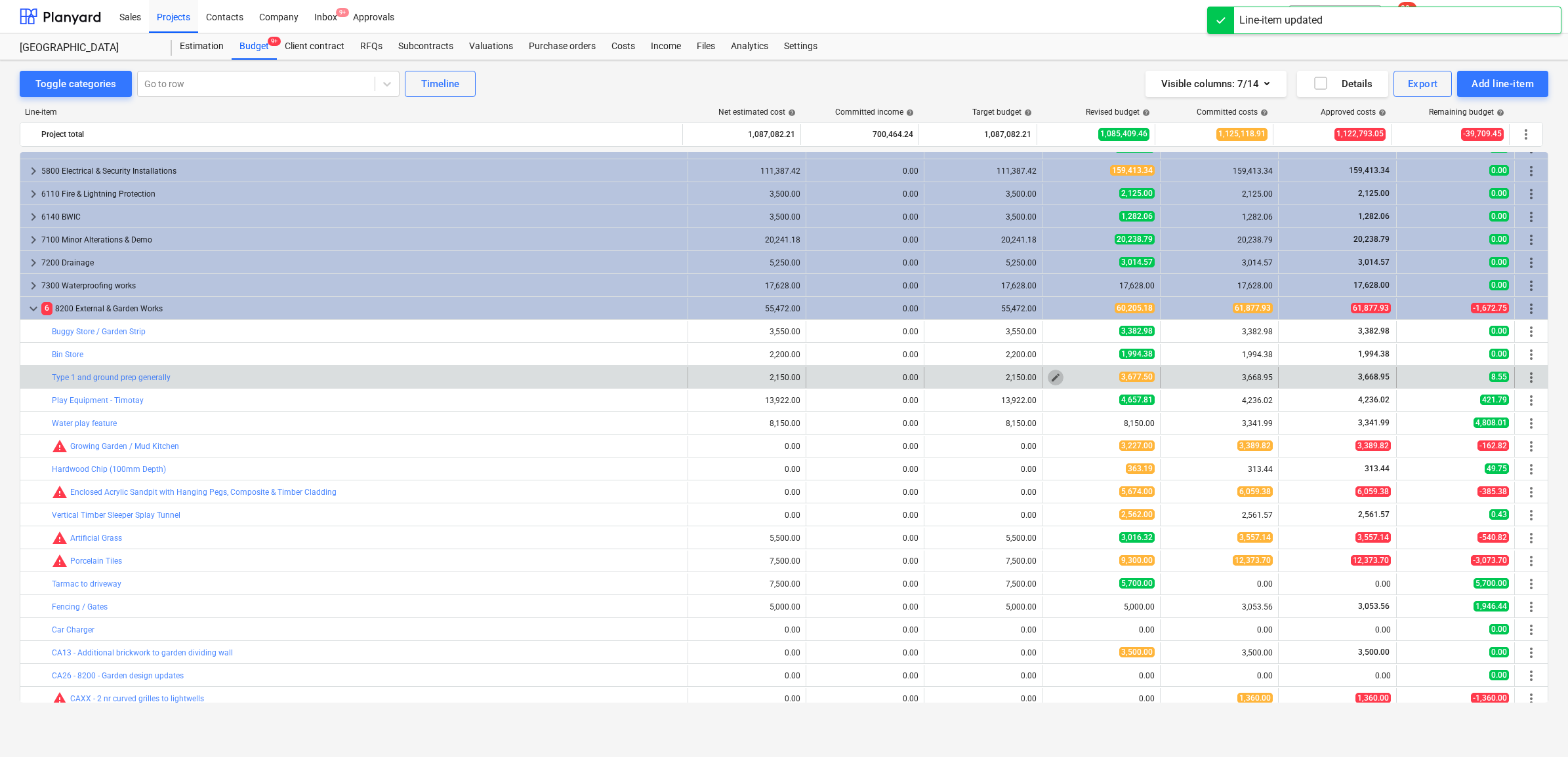
click at [1052, 372] on span "edit" at bounding box center [1055, 377] width 10 height 10
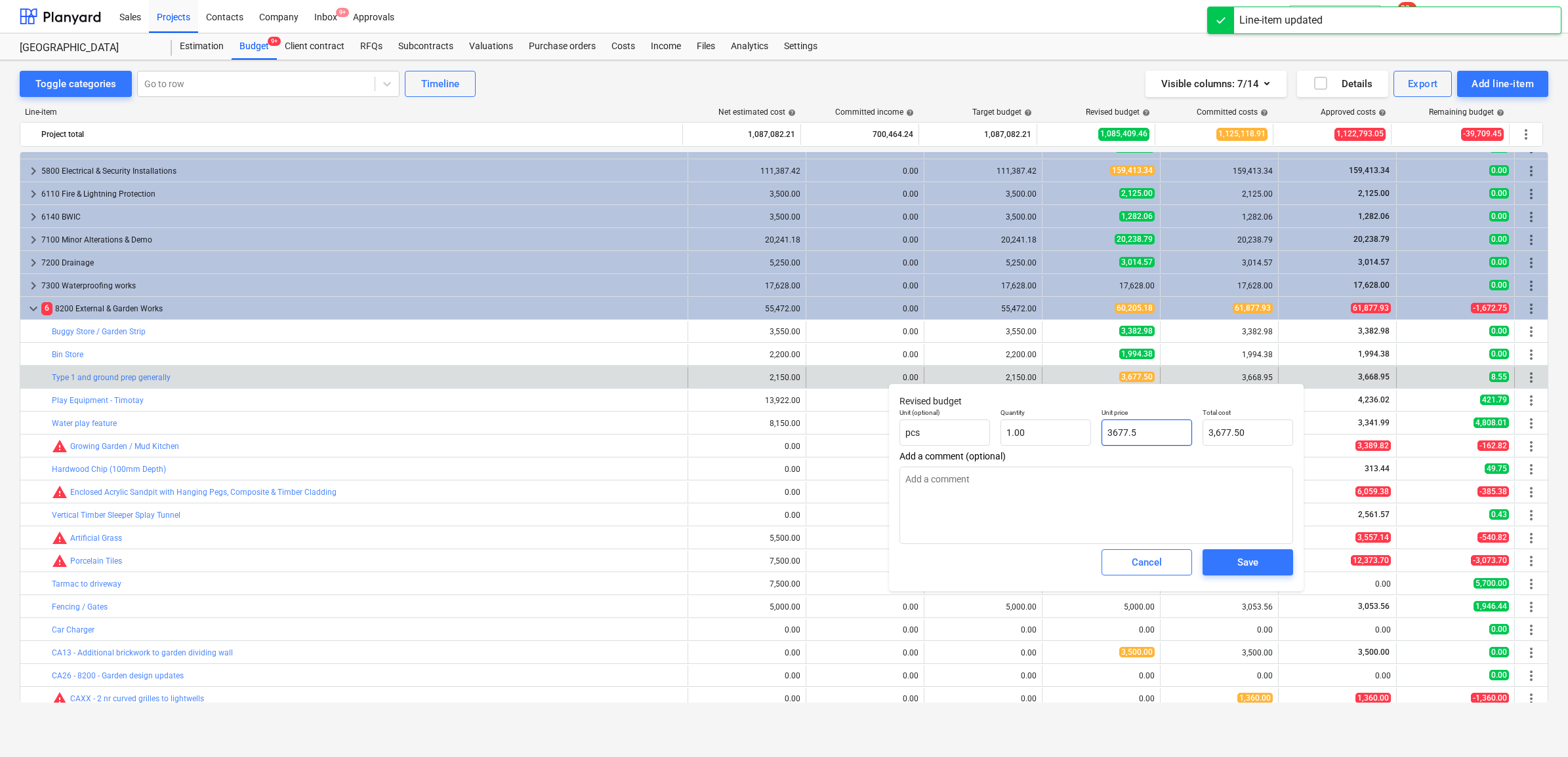
drag, startPoint x: 1166, startPoint y: 439, endPoint x: 994, endPoint y: 437, distance: 172.0
click at [994, 437] on div "Unit (optional) pcs Quantity 1.00 Unit price 3677.5 Total cost 3,677.50" at bounding box center [1096, 427] width 404 height 48
click at [1255, 558] on div "Save" at bounding box center [1248, 562] width 21 height 17
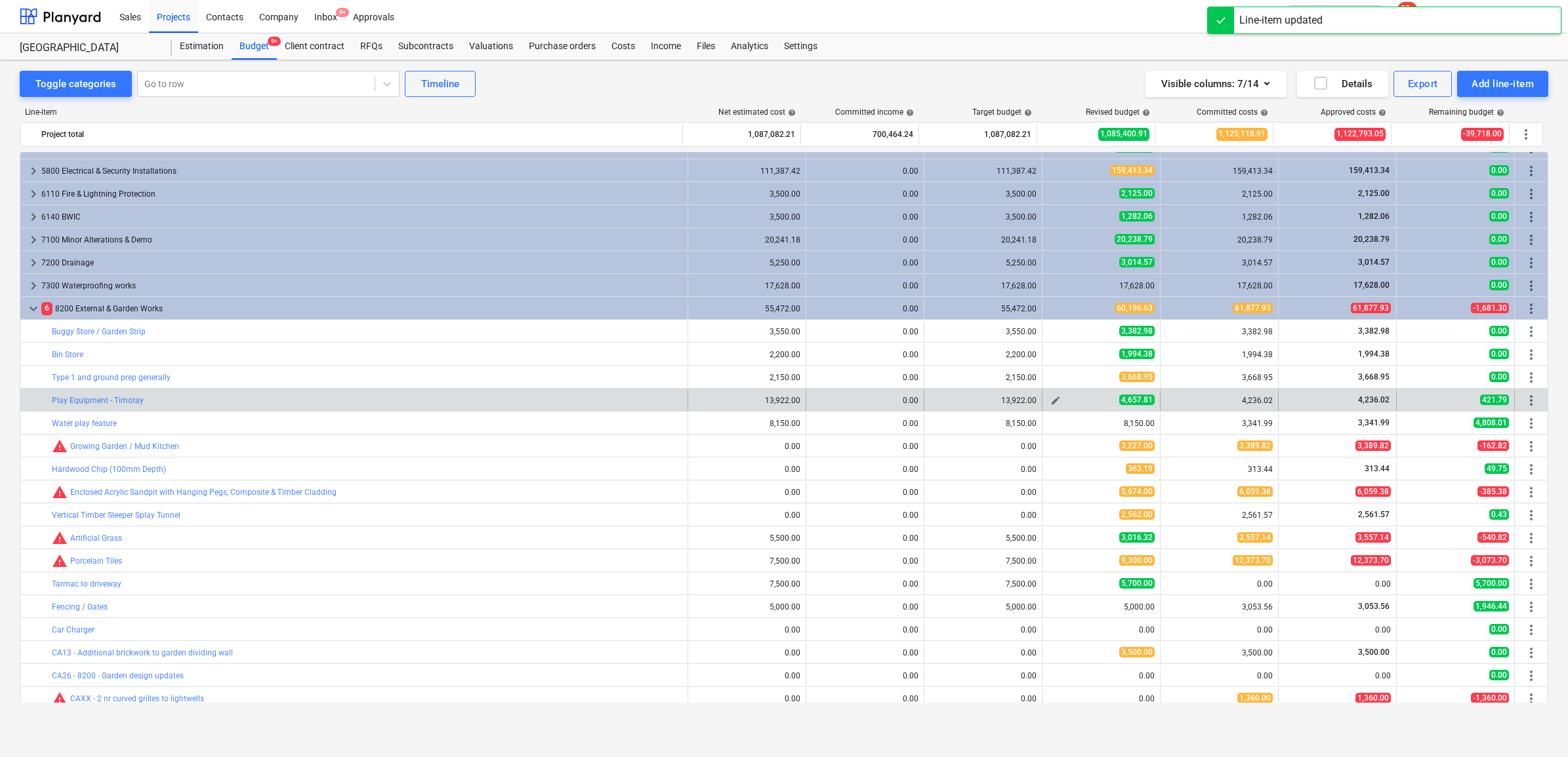
click at [1054, 405] on span "edit" at bounding box center [1055, 401] width 10 height 10
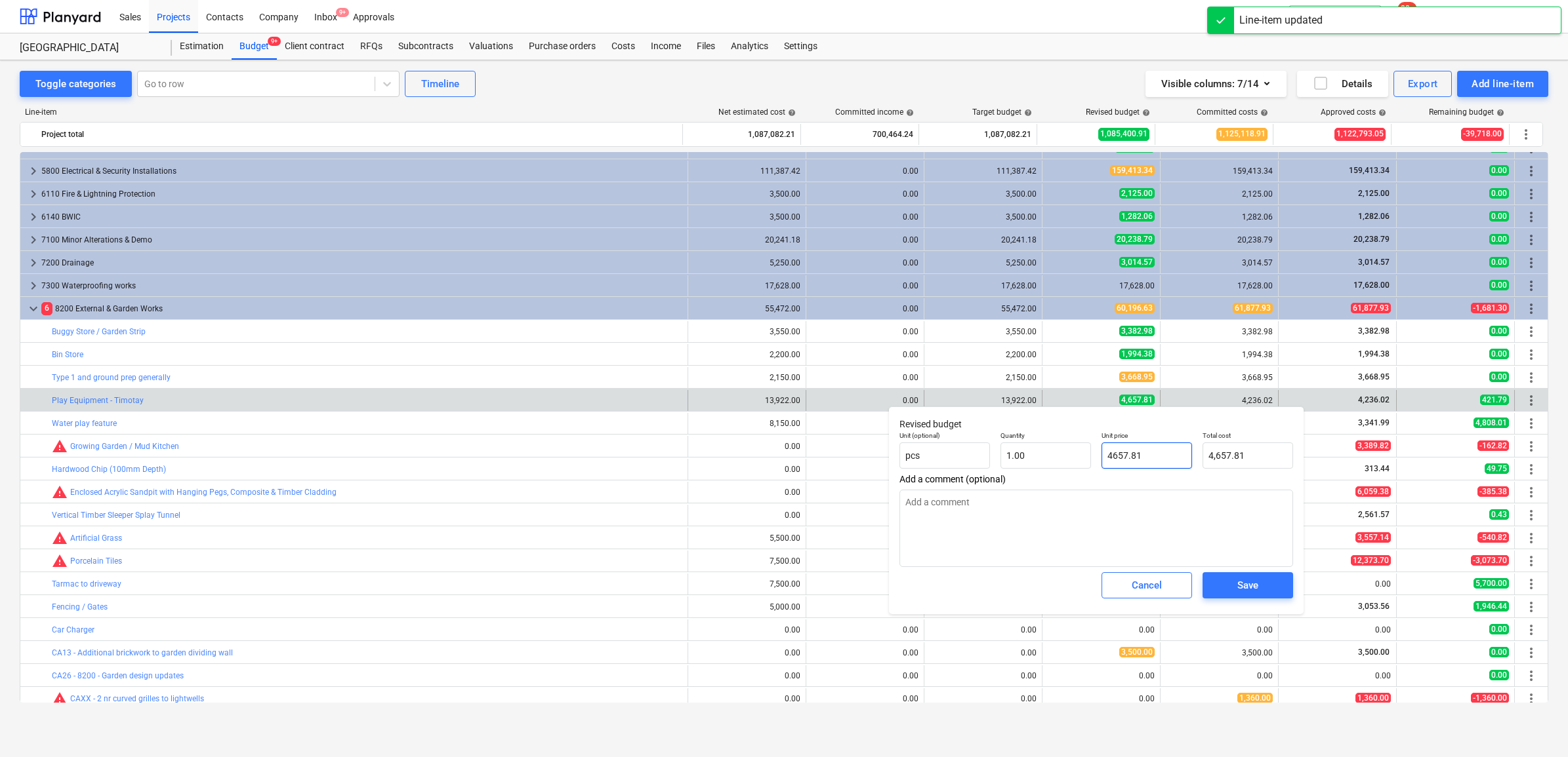
drag, startPoint x: 1162, startPoint y: 451, endPoint x: 993, endPoint y: 447, distance: 169.0
click at [994, 447] on div "Unit (optional) pcs Quantity 1.00 Unit price 4657.81 Total cost 4,657.81" at bounding box center [1096, 450] width 404 height 48
click at [1282, 580] on button "Save" at bounding box center [1247, 586] width 90 height 26
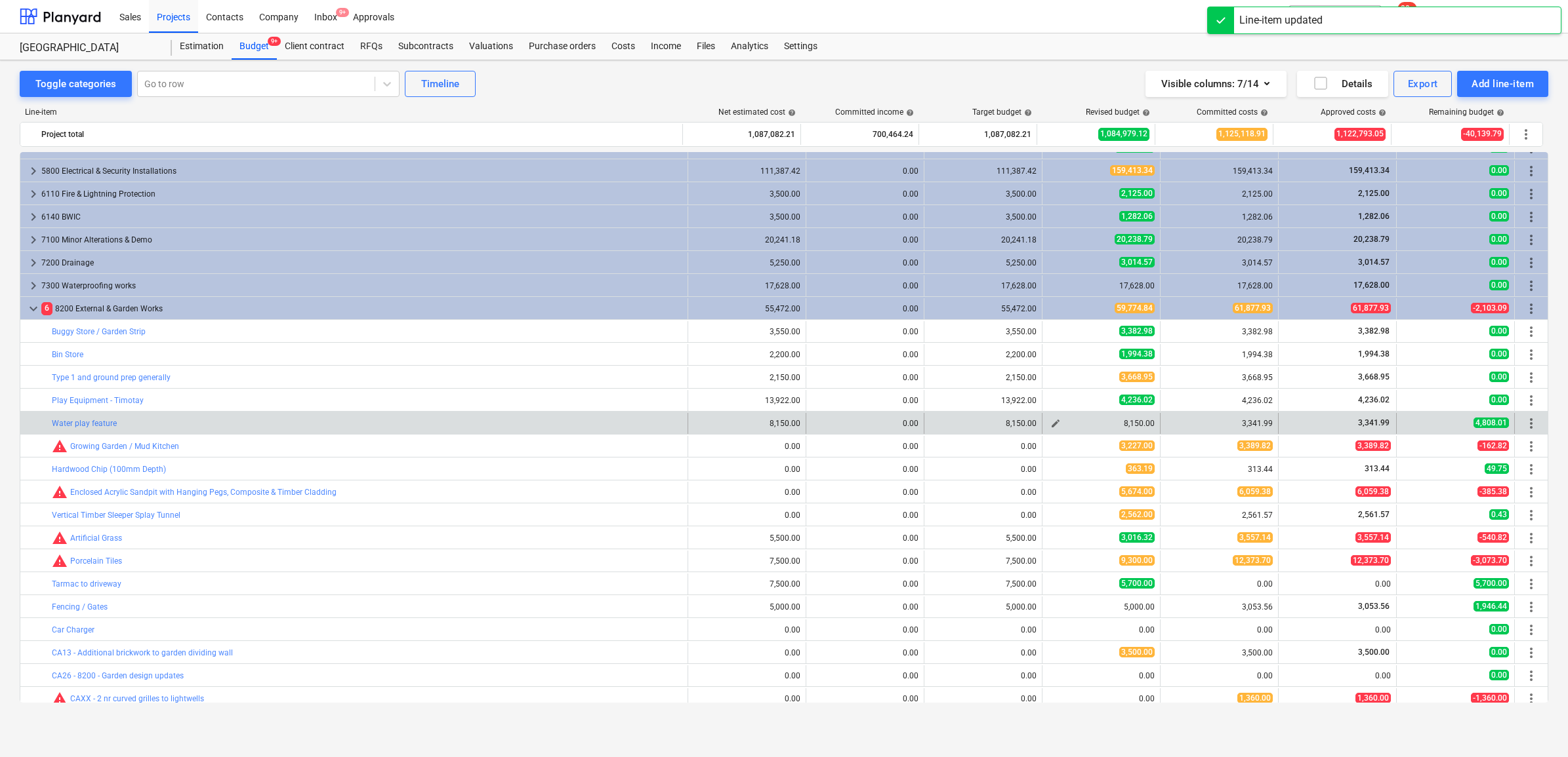
click at [1050, 425] on span "edit" at bounding box center [1055, 423] width 10 height 10
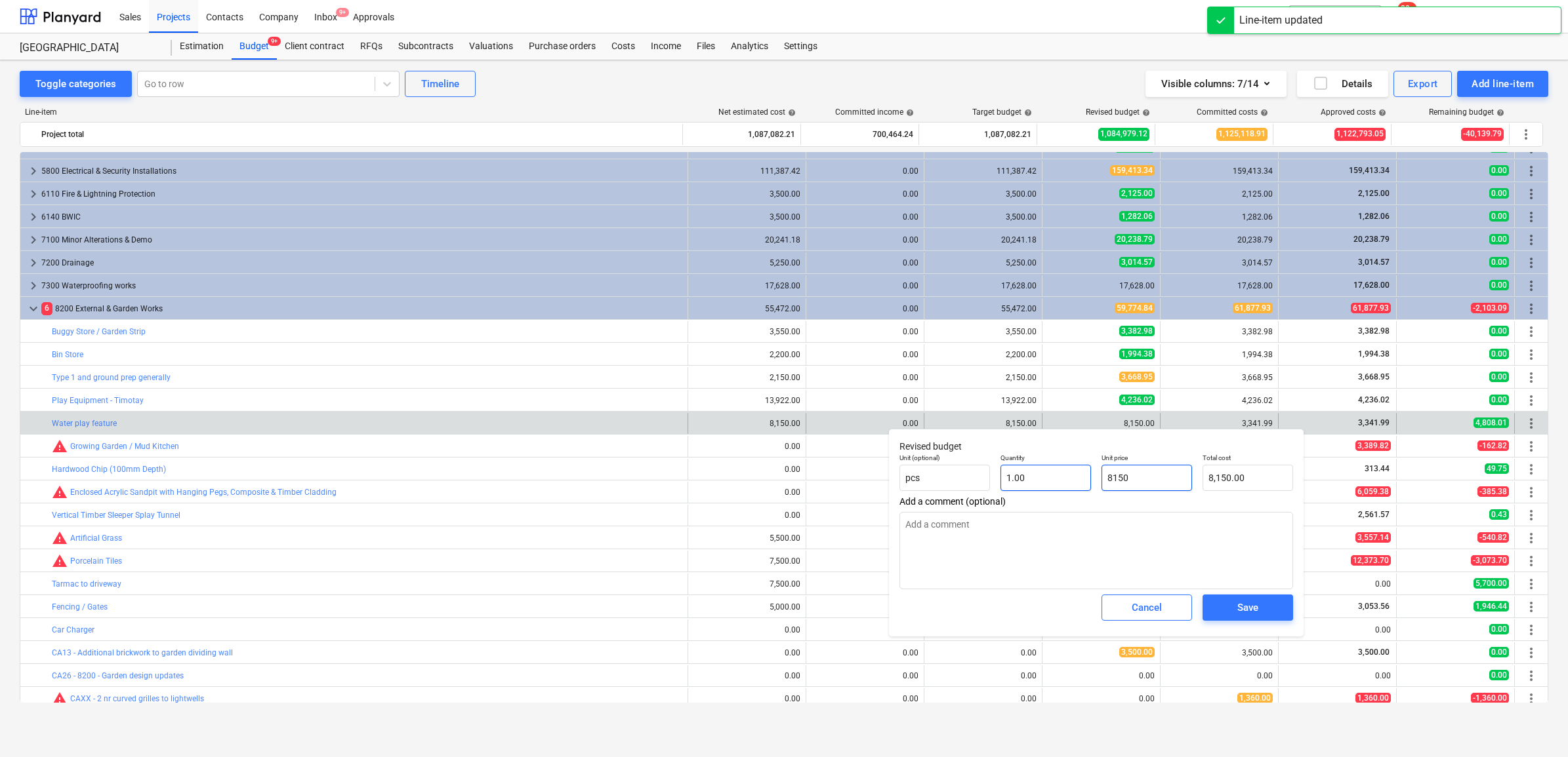
drag, startPoint x: 1175, startPoint y: 484, endPoint x: 1011, endPoint y: 471, distance: 164.5
click at [1011, 471] on div "Unit (optional) pcs Quantity 1.00 Unit price 8150 Total cost 8,150.00" at bounding box center [1096, 473] width 404 height 48
click at [1261, 608] on span "Save" at bounding box center [1248, 608] width 59 height 17
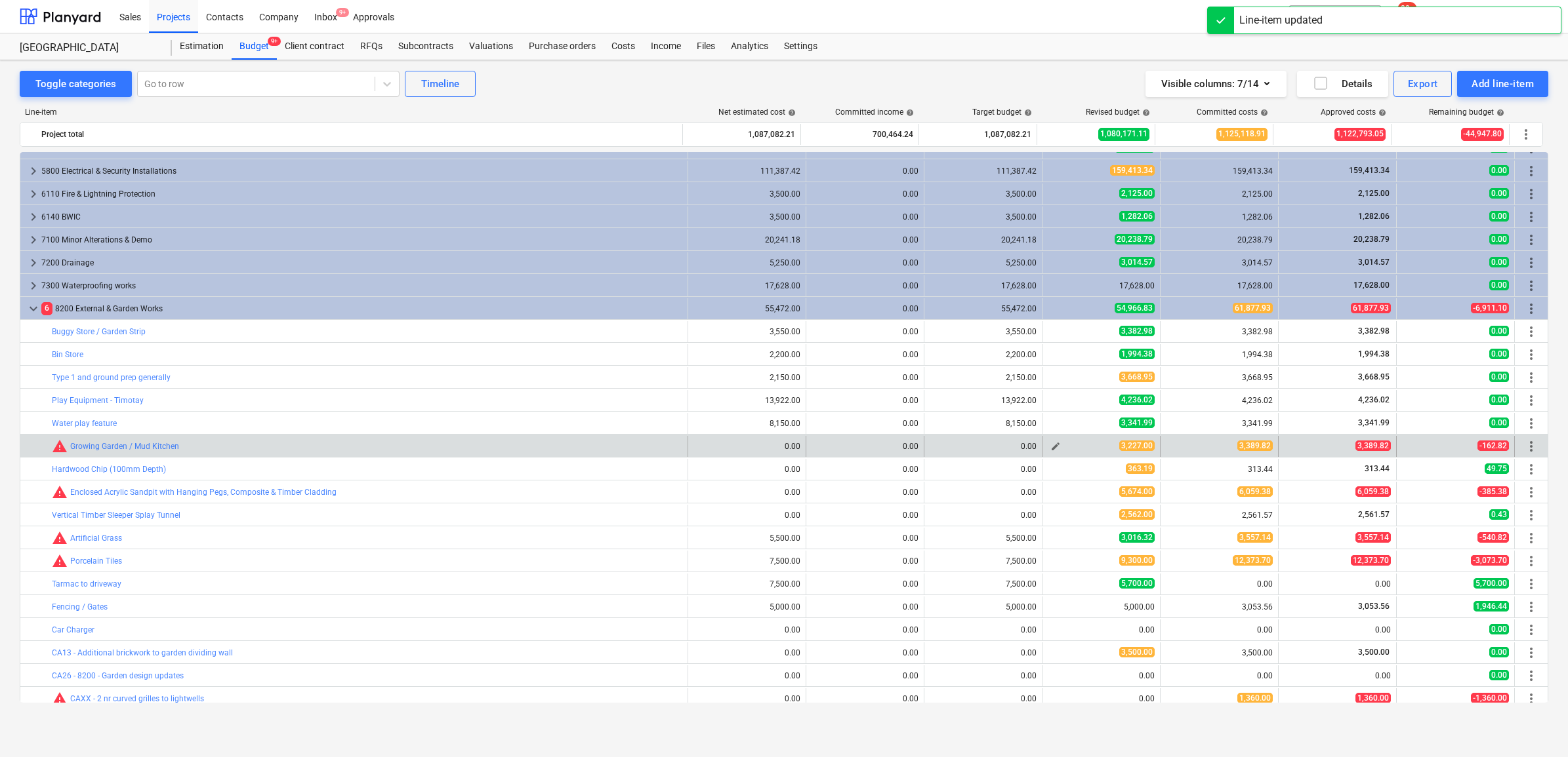
click at [1050, 444] on span "edit" at bounding box center [1055, 446] width 10 height 10
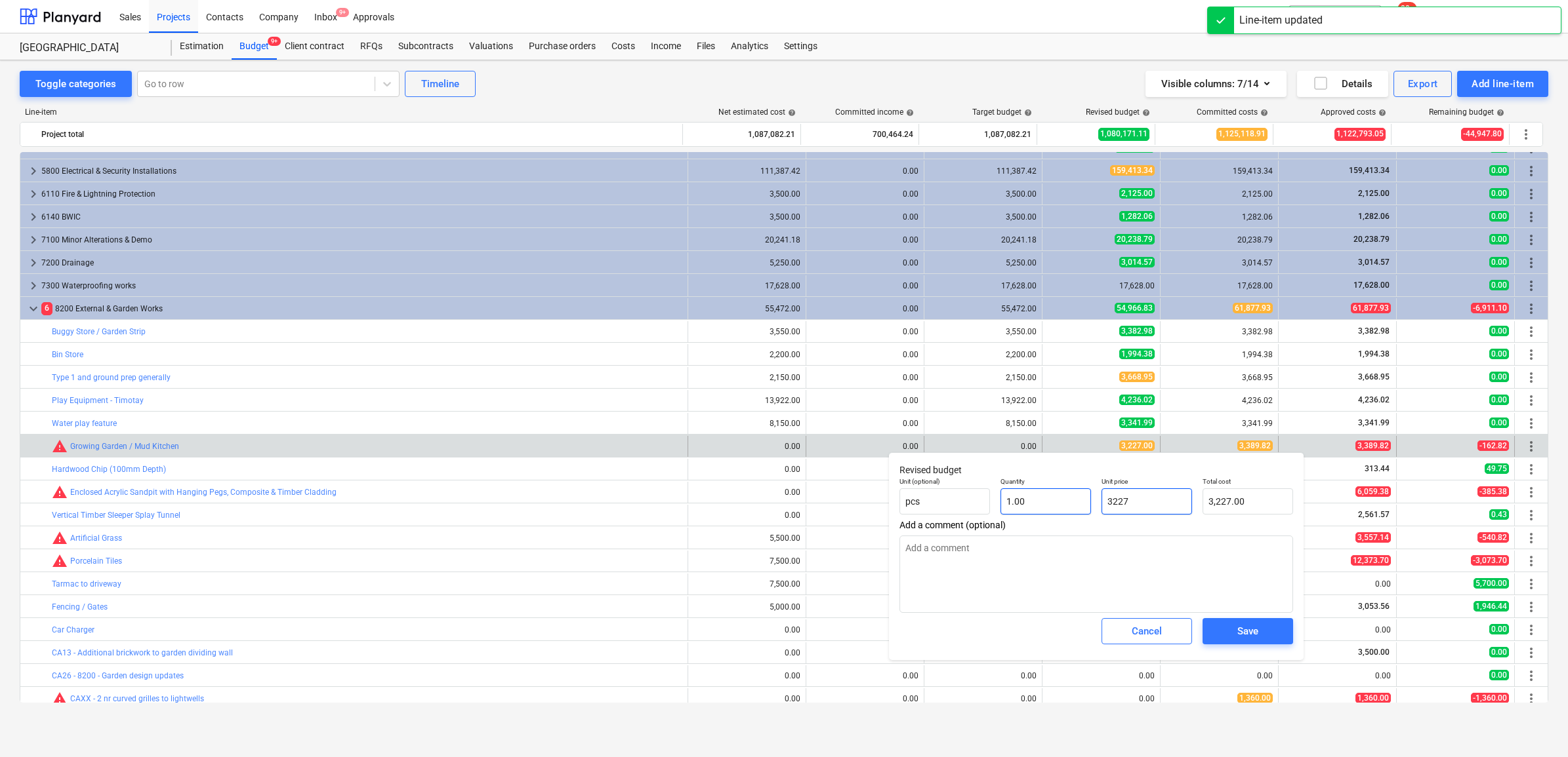
drag, startPoint x: 1184, startPoint y: 510, endPoint x: 1041, endPoint y: 499, distance: 143.4
click at [1041, 499] on div "Unit (optional) pcs Quantity 1.00 Unit price 3227 Total cost 3,227.00" at bounding box center [1096, 496] width 404 height 48
click at [1238, 633] on div "Save" at bounding box center [1248, 631] width 21 height 17
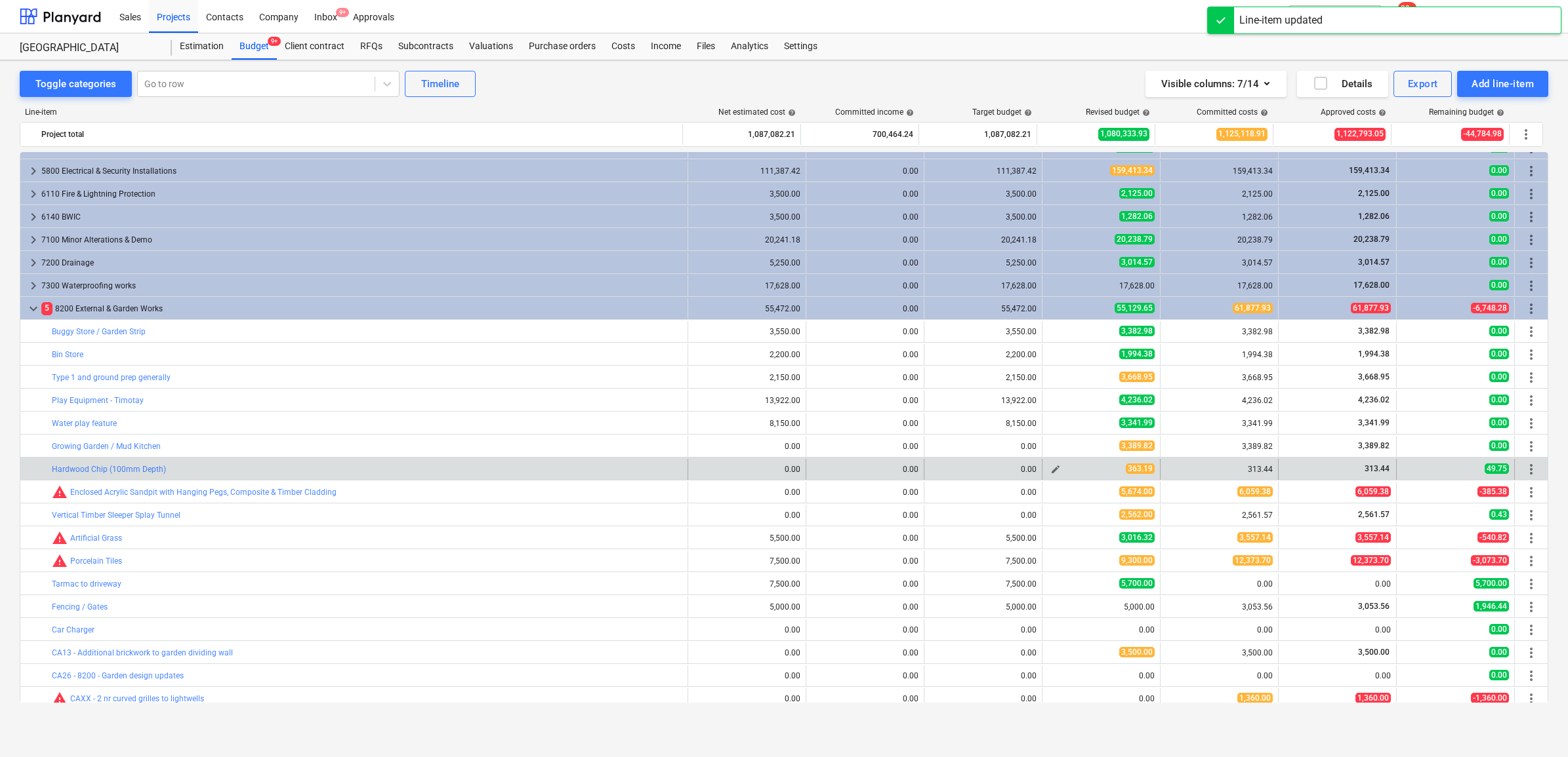
click at [1050, 469] on span "edit" at bounding box center [1055, 469] width 10 height 10
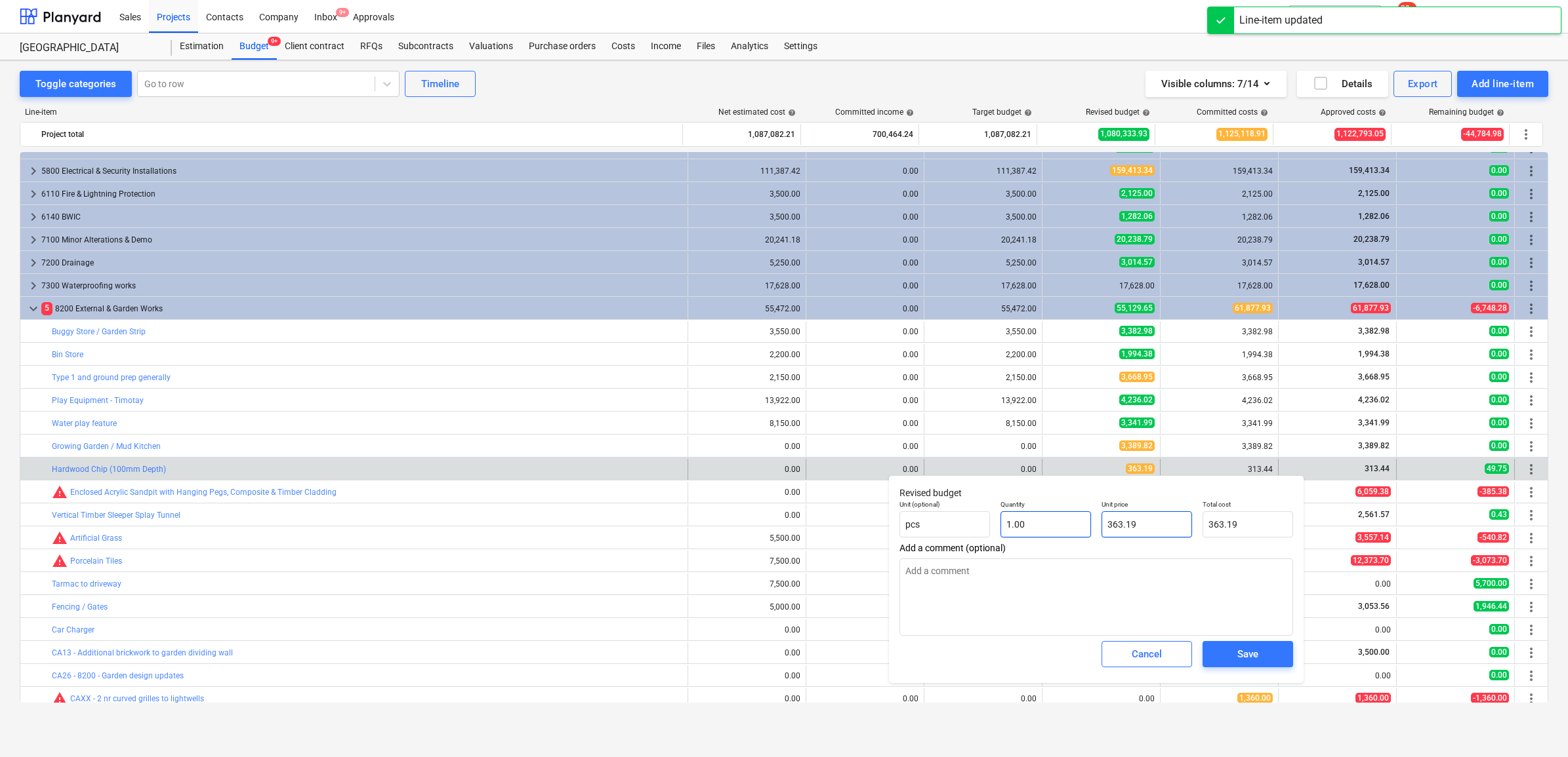
drag, startPoint x: 1151, startPoint y: 525, endPoint x: 1035, endPoint y: 515, distance: 116.4
click at [1035, 512] on div "Unit (optional) pcs Quantity 1.00 Unit price 363.19 Total cost 363.19" at bounding box center [1096, 519] width 404 height 48
click at [1225, 660] on span "Save" at bounding box center [1248, 654] width 59 height 17
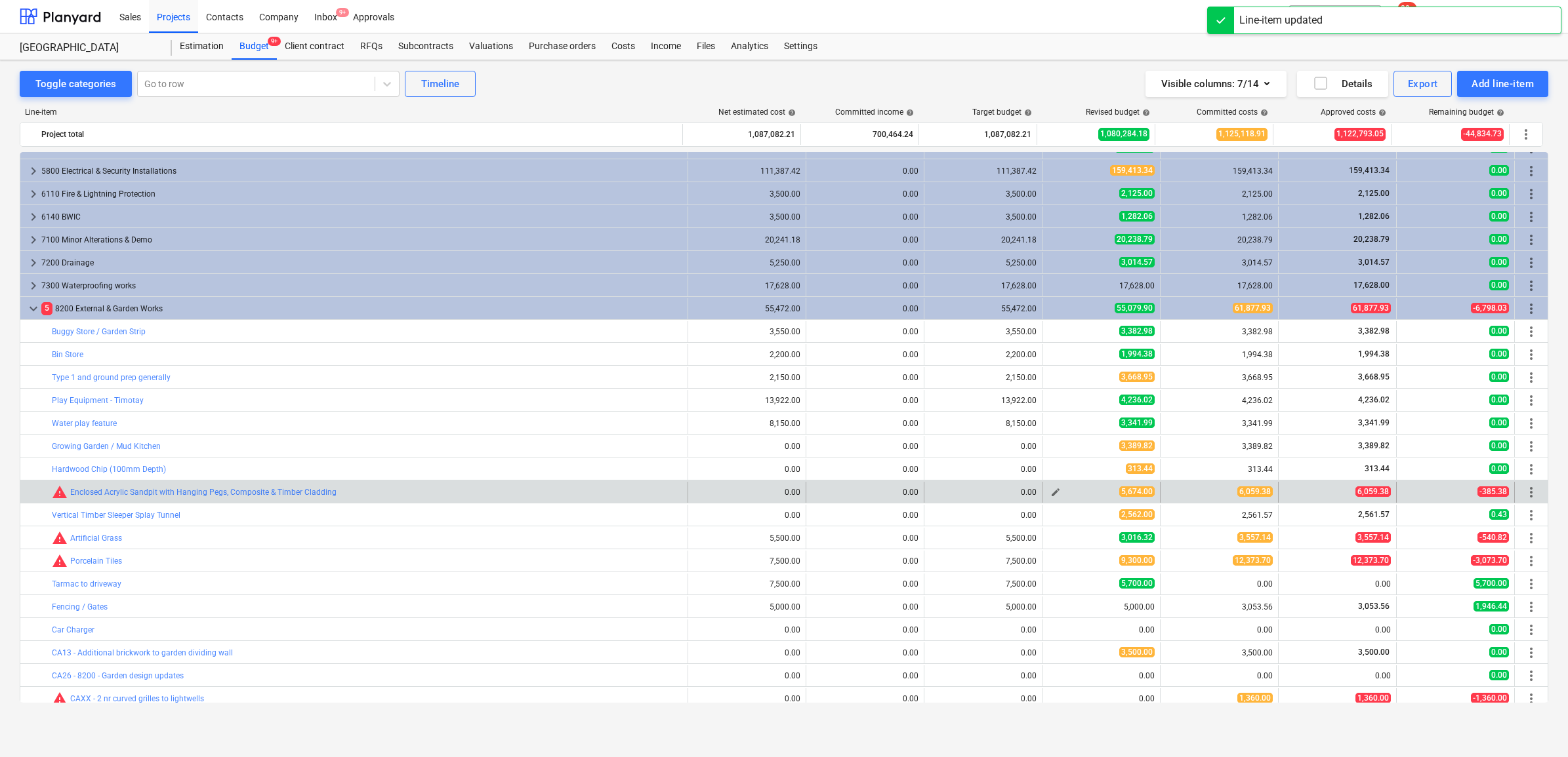
click at [1055, 492] on span "edit" at bounding box center [1055, 492] width 10 height 10
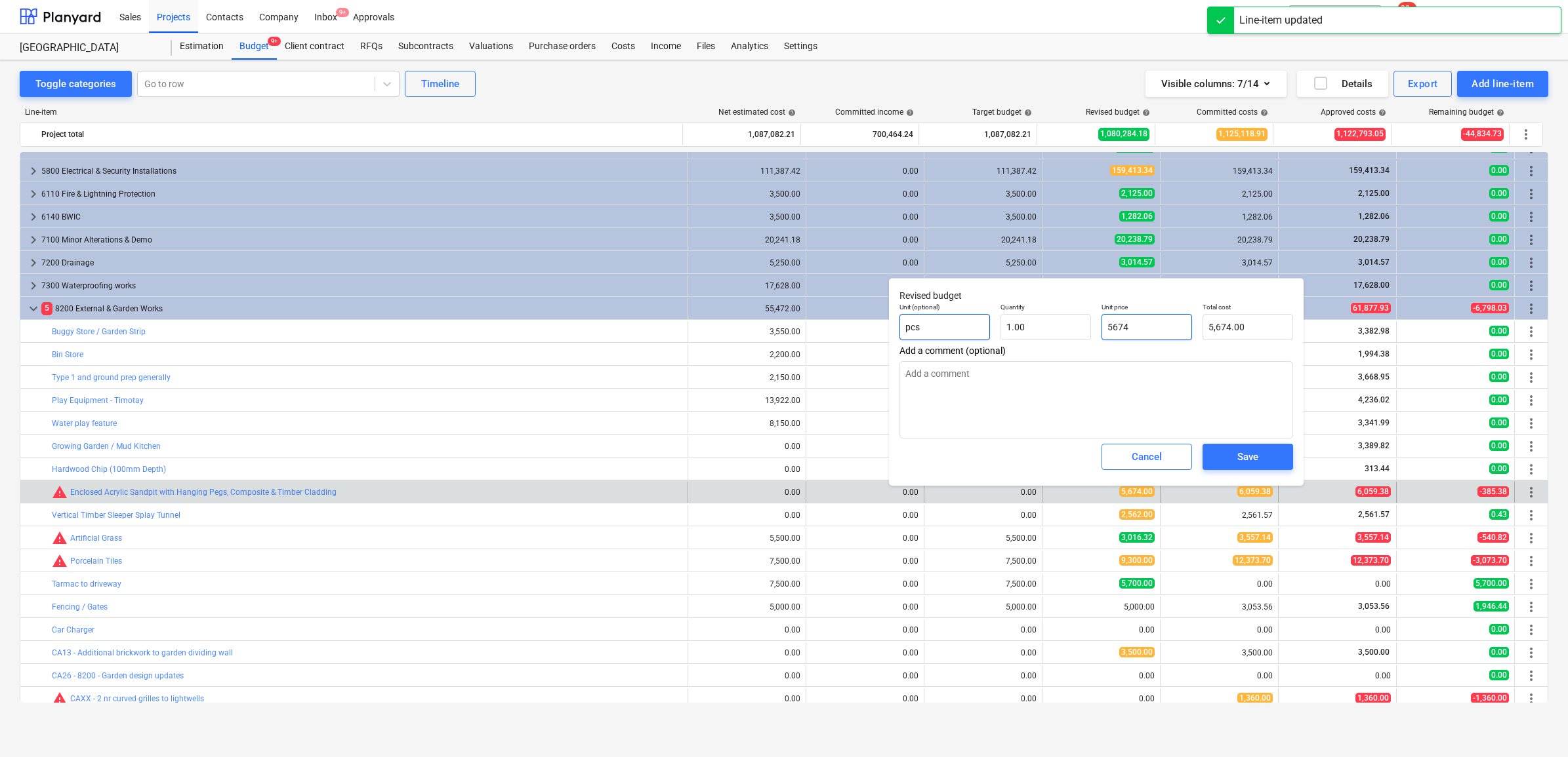
drag, startPoint x: 1158, startPoint y: 329, endPoint x: 983, endPoint y: 317, distance: 175.4
click at [983, 317] on div "Unit (optional) pcs Quantity 1.00 Unit price 5674 Total cost 5,674.00" at bounding box center [1096, 322] width 404 height 48
click at [1264, 451] on span "Save" at bounding box center [1248, 457] width 59 height 17
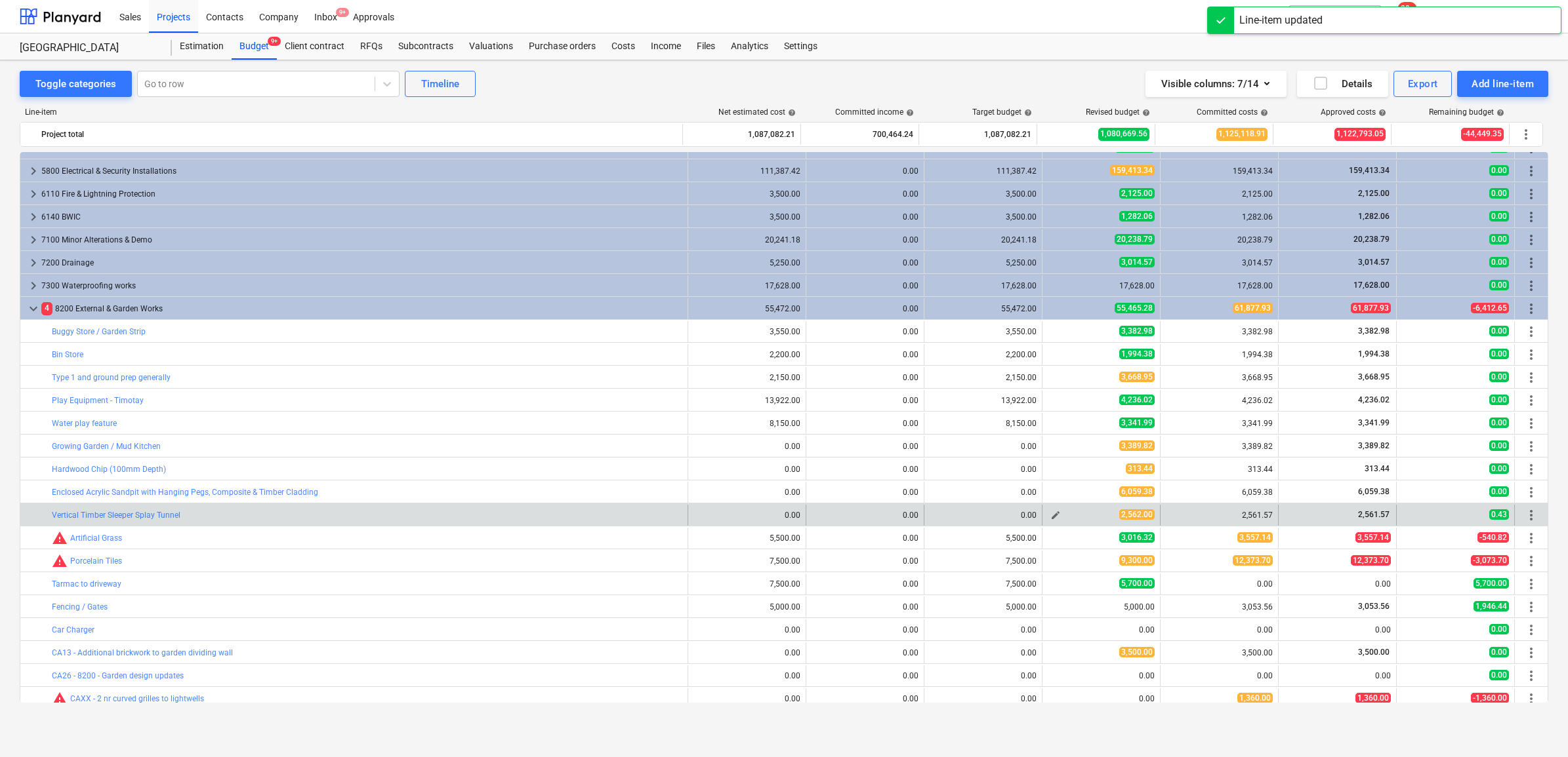
click at [1050, 518] on span "edit" at bounding box center [1055, 515] width 10 height 10
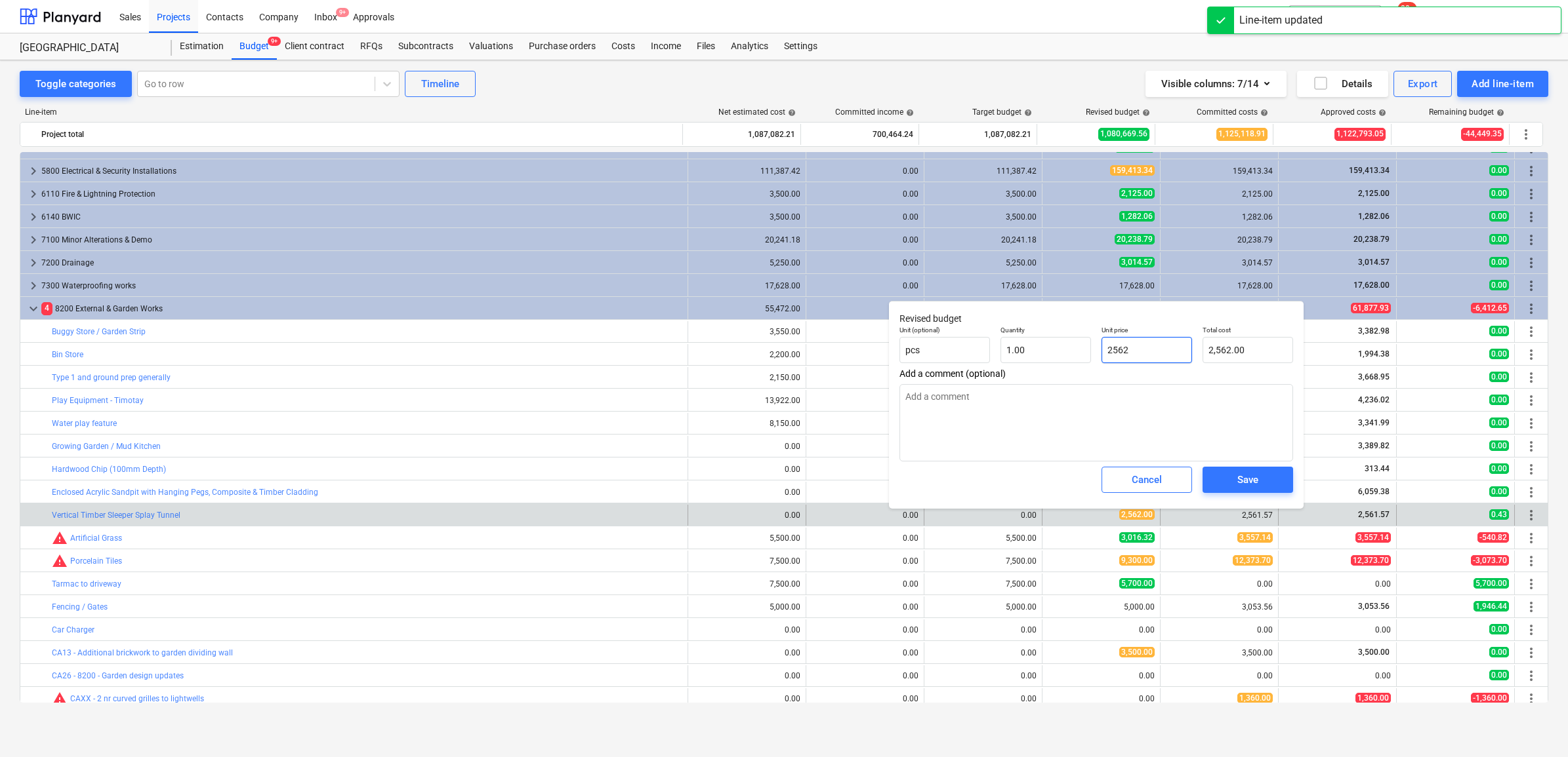
click at [1164, 348] on input "2562" at bounding box center [1147, 350] width 90 height 26
click at [1257, 478] on div "Save" at bounding box center [1248, 480] width 21 height 17
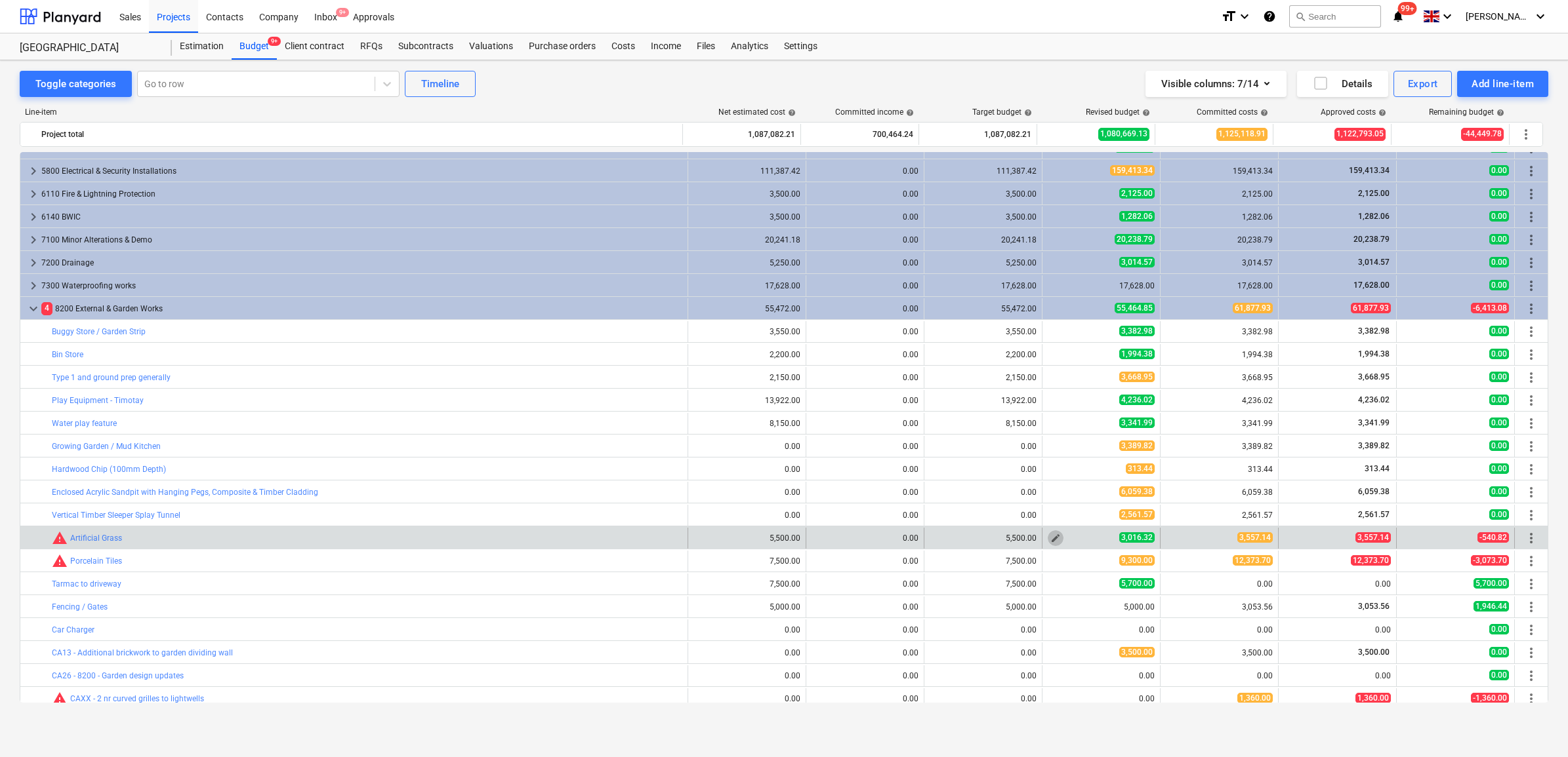
click at [1054, 536] on span "edit" at bounding box center [1055, 538] width 10 height 10
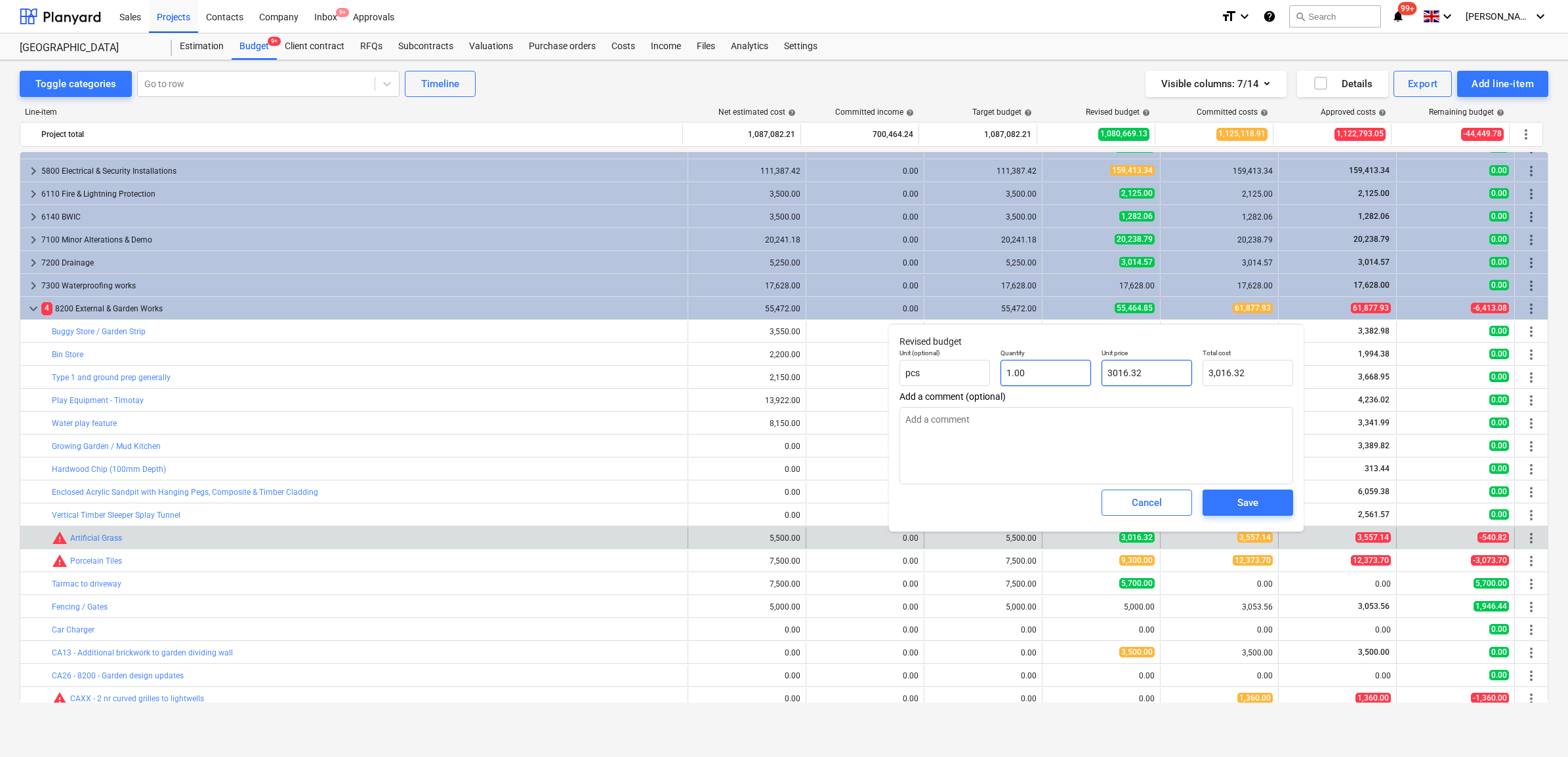
drag, startPoint x: 1163, startPoint y: 363, endPoint x: 1049, endPoint y: 366, distance: 114.0
click at [1049, 366] on div "Unit (optional) pcs Quantity 1.00 Unit price 3016.32 Total cost 3,016.32" at bounding box center [1096, 367] width 404 height 48
click at [1261, 502] on span "Save" at bounding box center [1248, 502] width 59 height 17
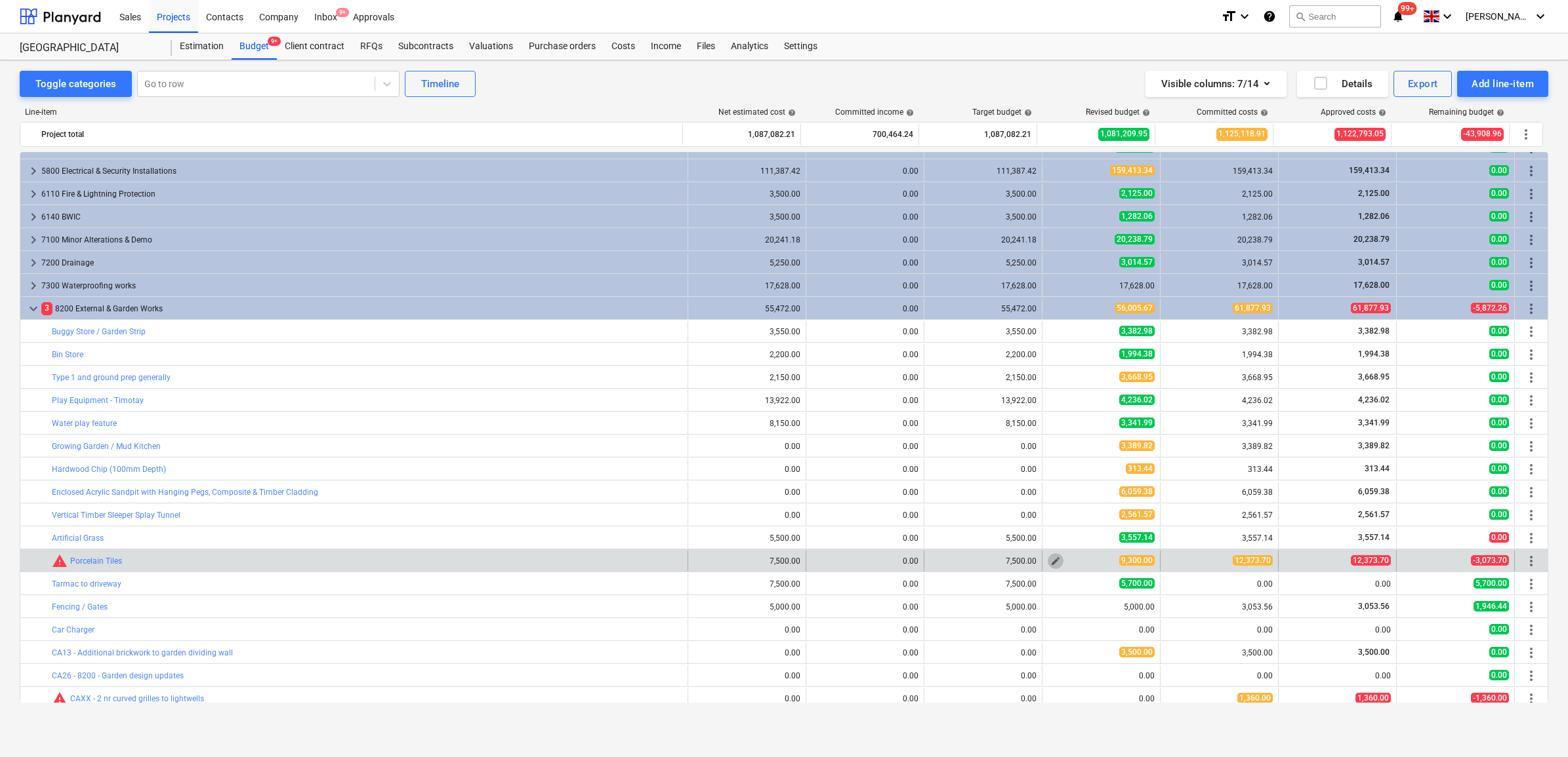
click at [1054, 561] on span "edit" at bounding box center [1055, 561] width 10 height 10
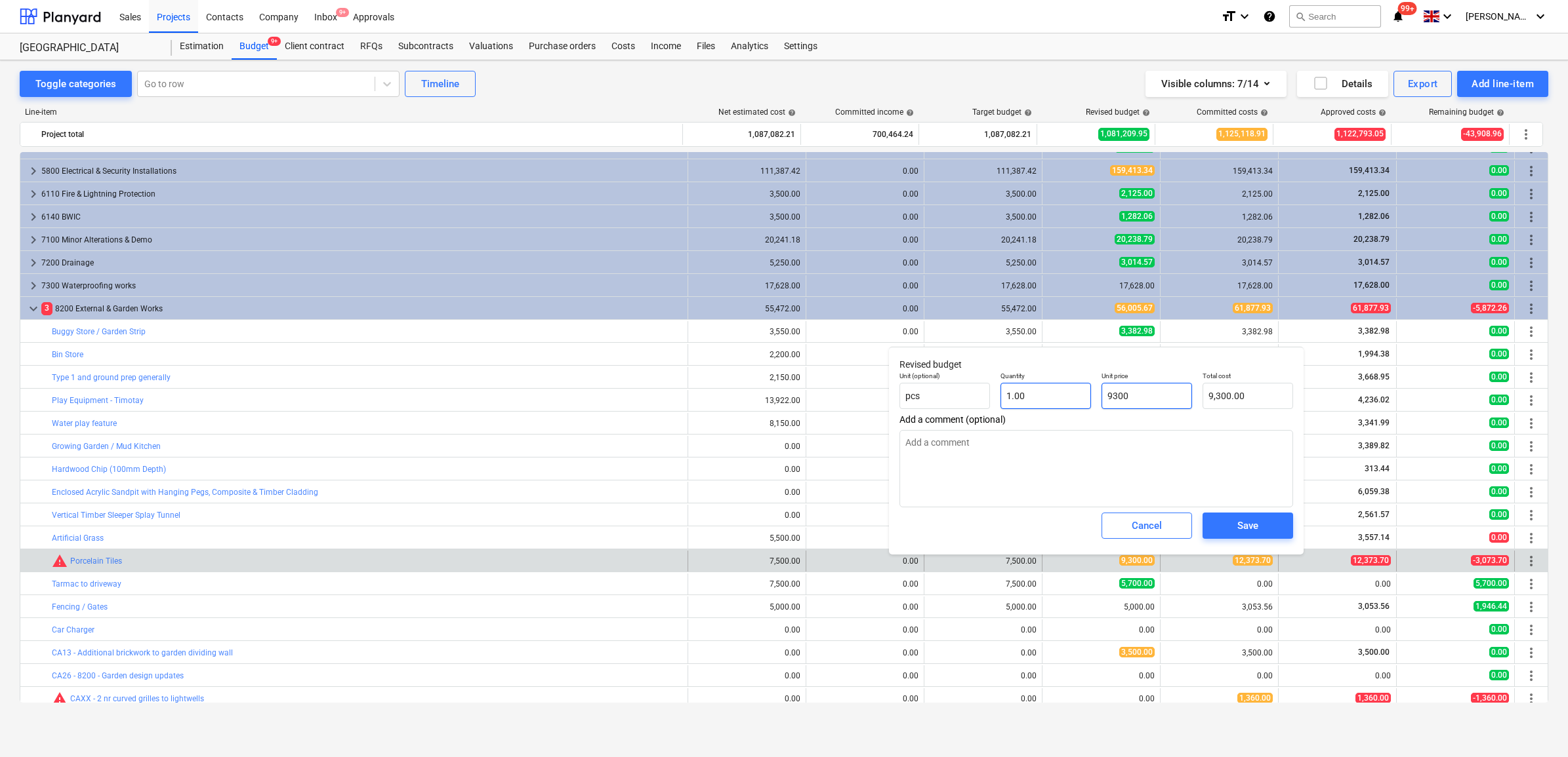
drag, startPoint x: 1174, startPoint y: 396, endPoint x: 1077, endPoint y: 391, distance: 97.1
click at [1077, 391] on div "Unit (optional) pcs Quantity 1.00 Unit price 9300 Total cost 9,300.00" at bounding box center [1096, 391] width 404 height 48
click at [1257, 521] on div "Save" at bounding box center [1248, 526] width 21 height 17
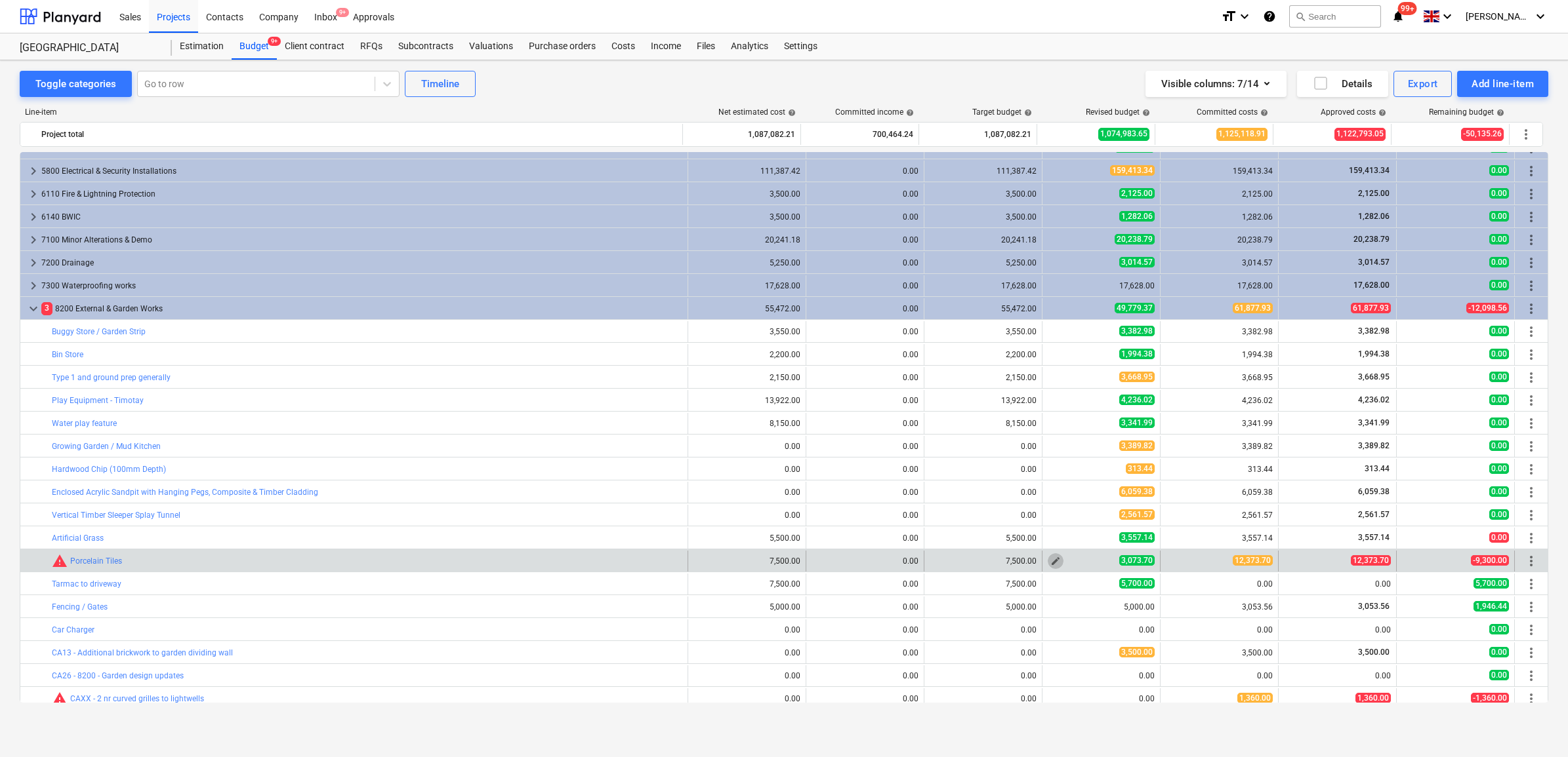
click at [1053, 561] on span "edit" at bounding box center [1055, 561] width 10 height 10
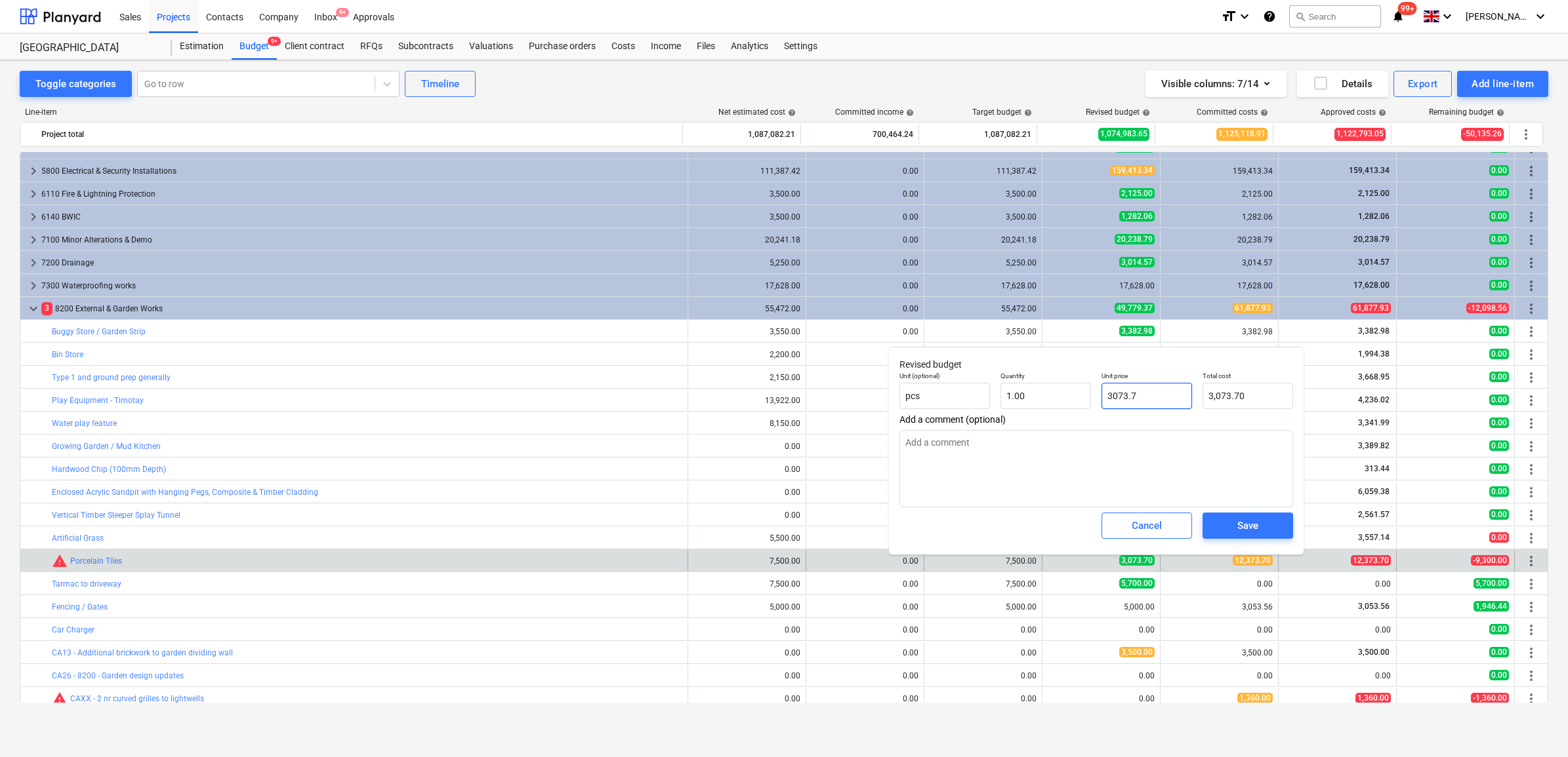
click at [1175, 400] on input "3073.7" at bounding box center [1147, 396] width 90 height 26
click at [1277, 528] on button "Save" at bounding box center [1247, 526] width 90 height 26
